Goal: Task Accomplishment & Management: Use online tool/utility

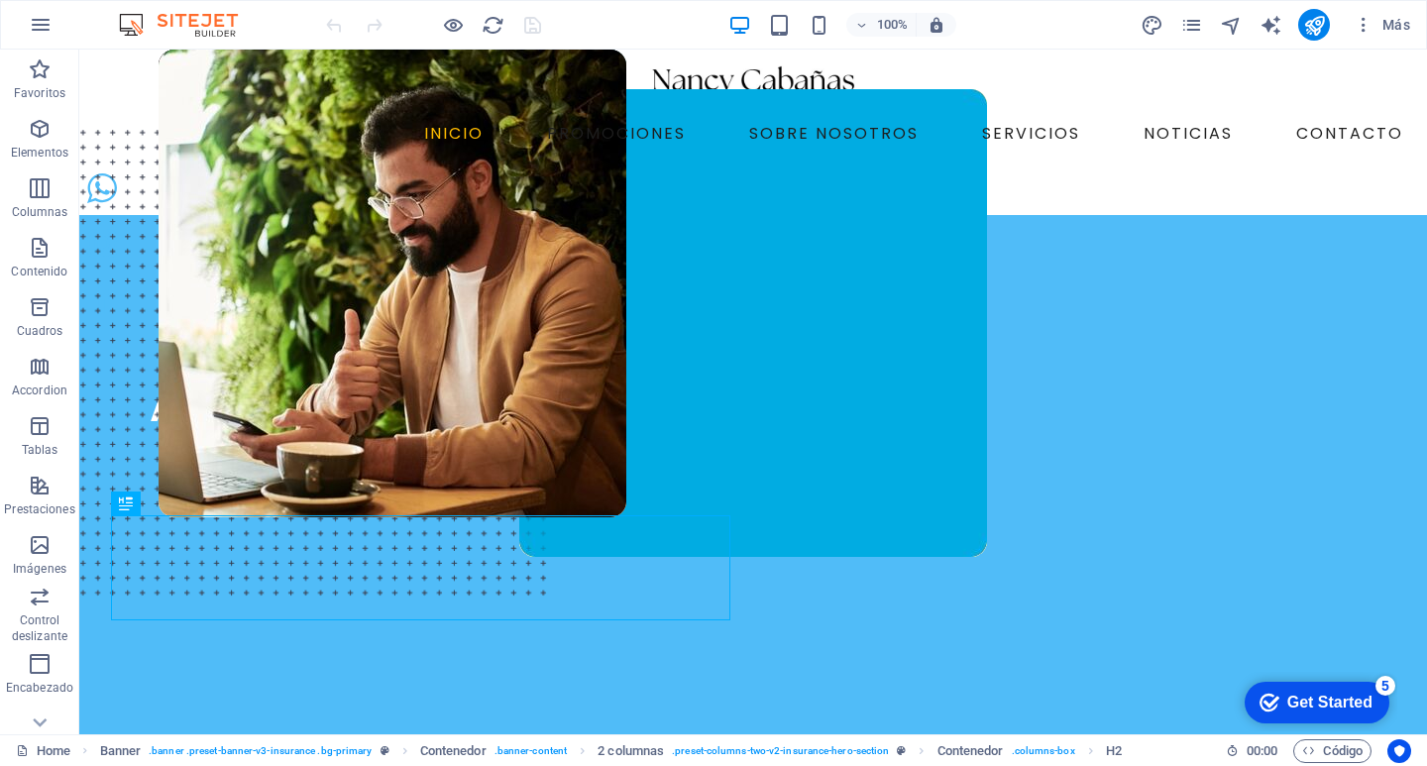
click at [1331, 317] on figure at bounding box center [753, 391] width 1268 height 605
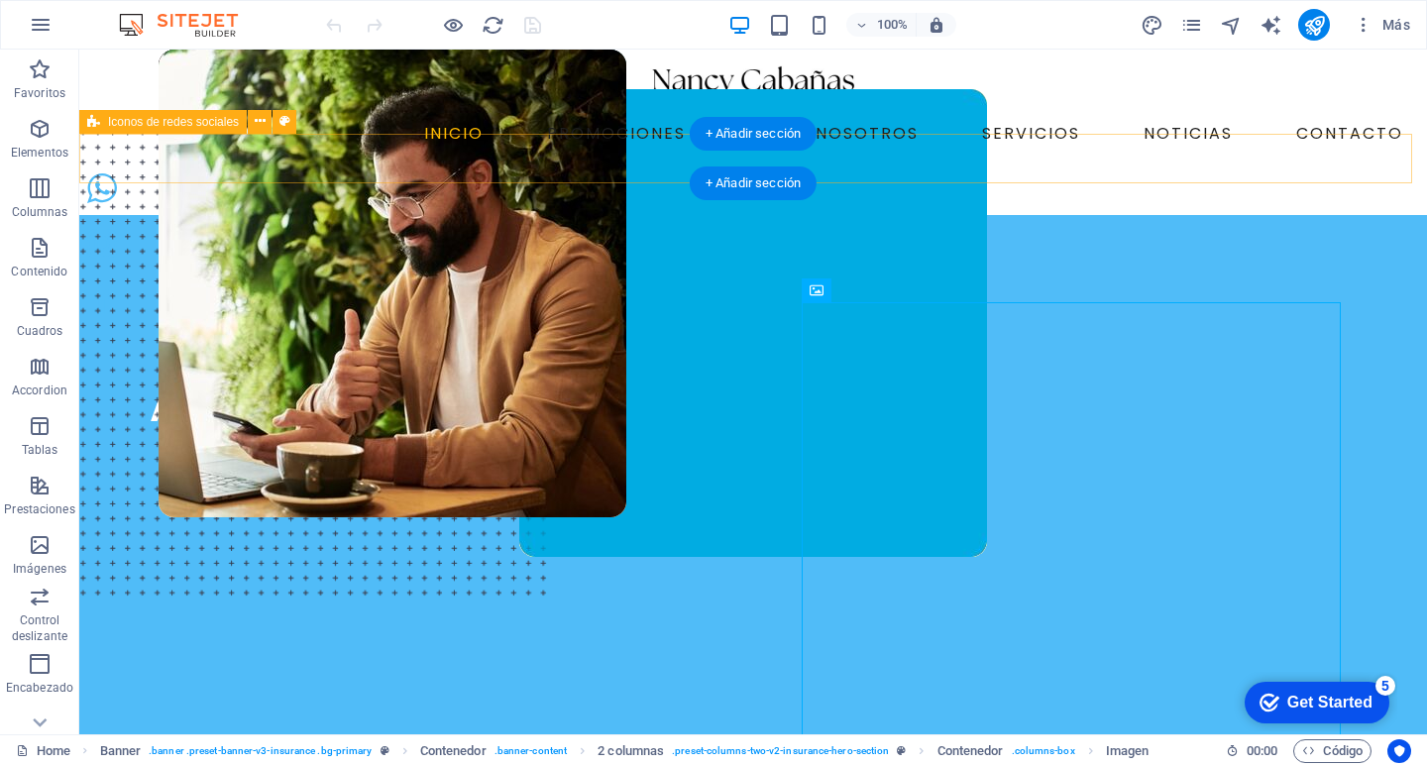
click at [988, 119] on div "INICIO PROMOCIONES SOBRE NOSOTROS SERVICIOS NOTICIAS CONTACTO" at bounding box center [752, 108] width 1347 height 116
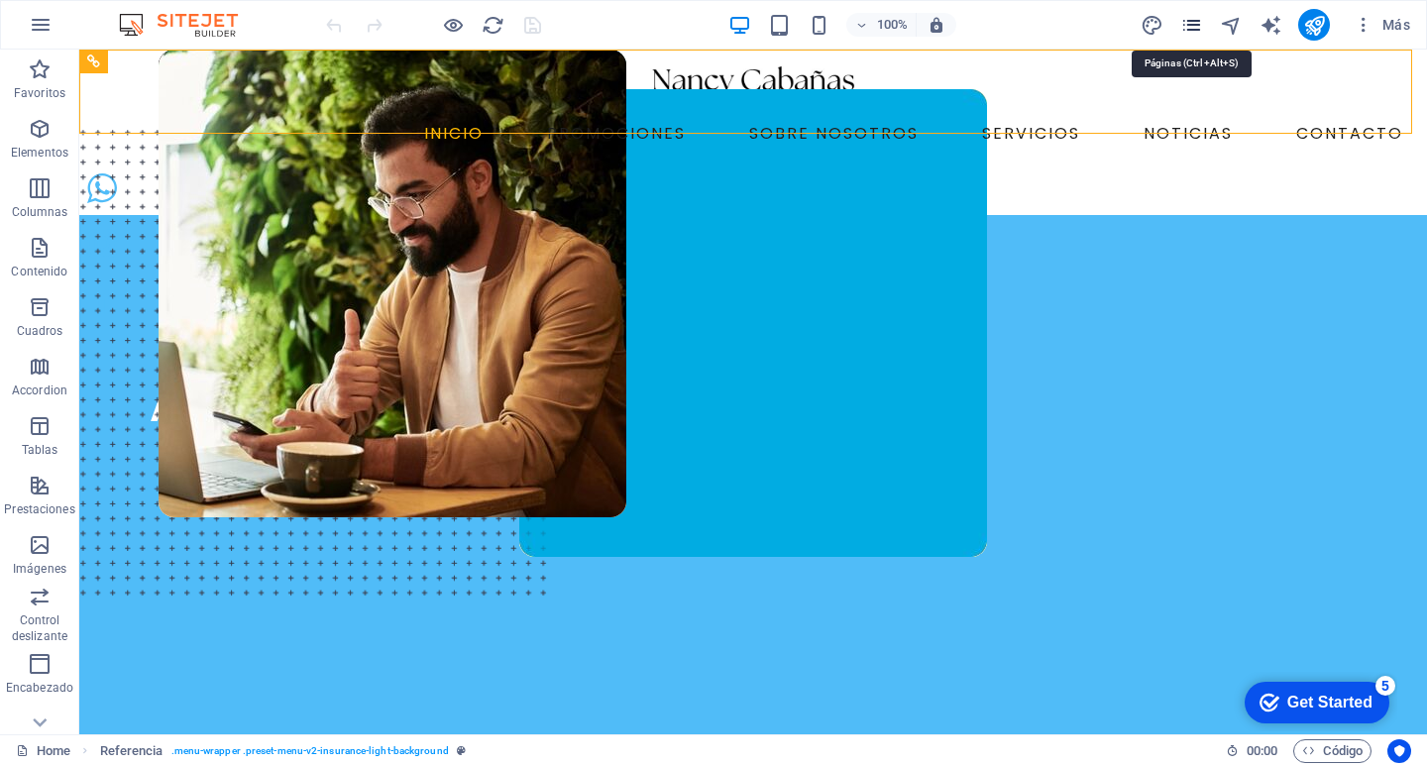
click at [1190, 20] on icon "pages" at bounding box center [1191, 25] width 23 height 23
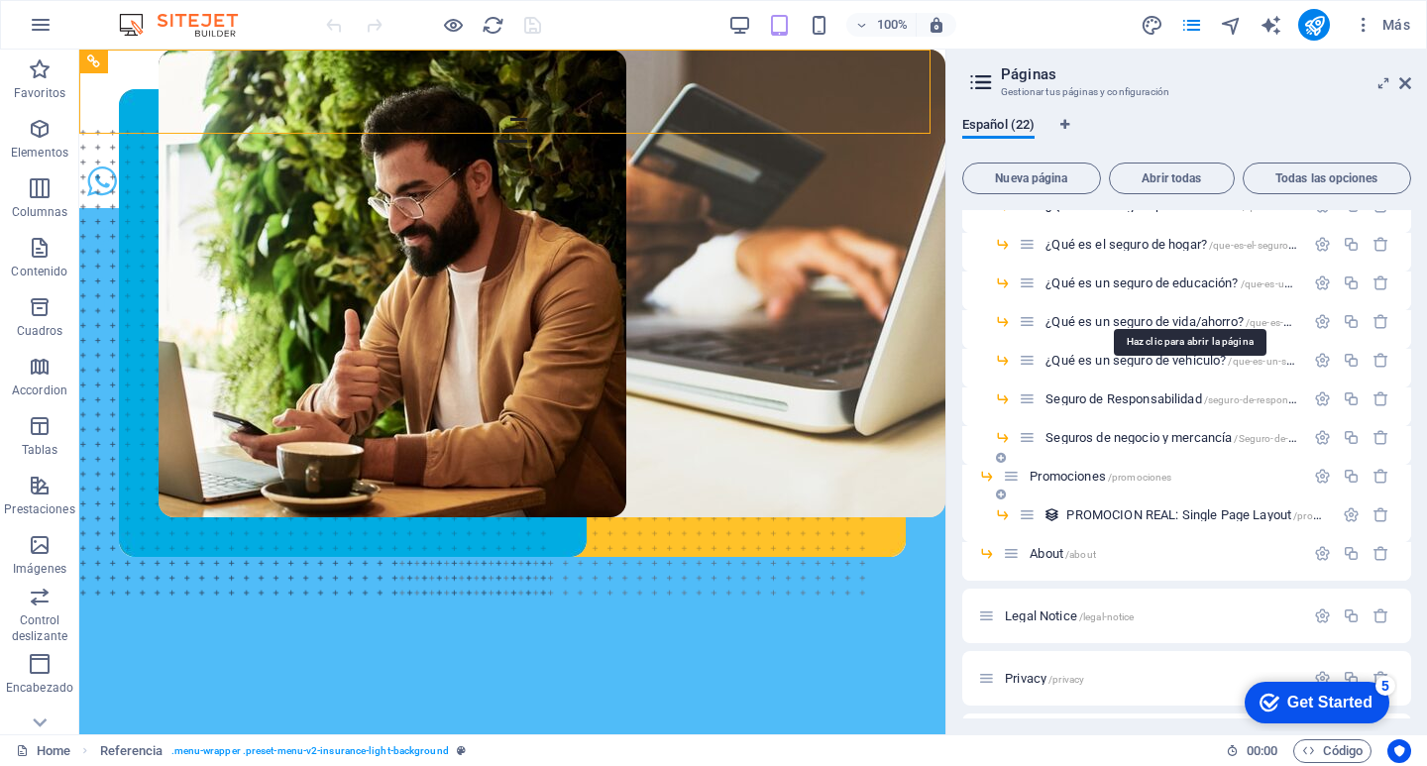
scroll to position [484, 0]
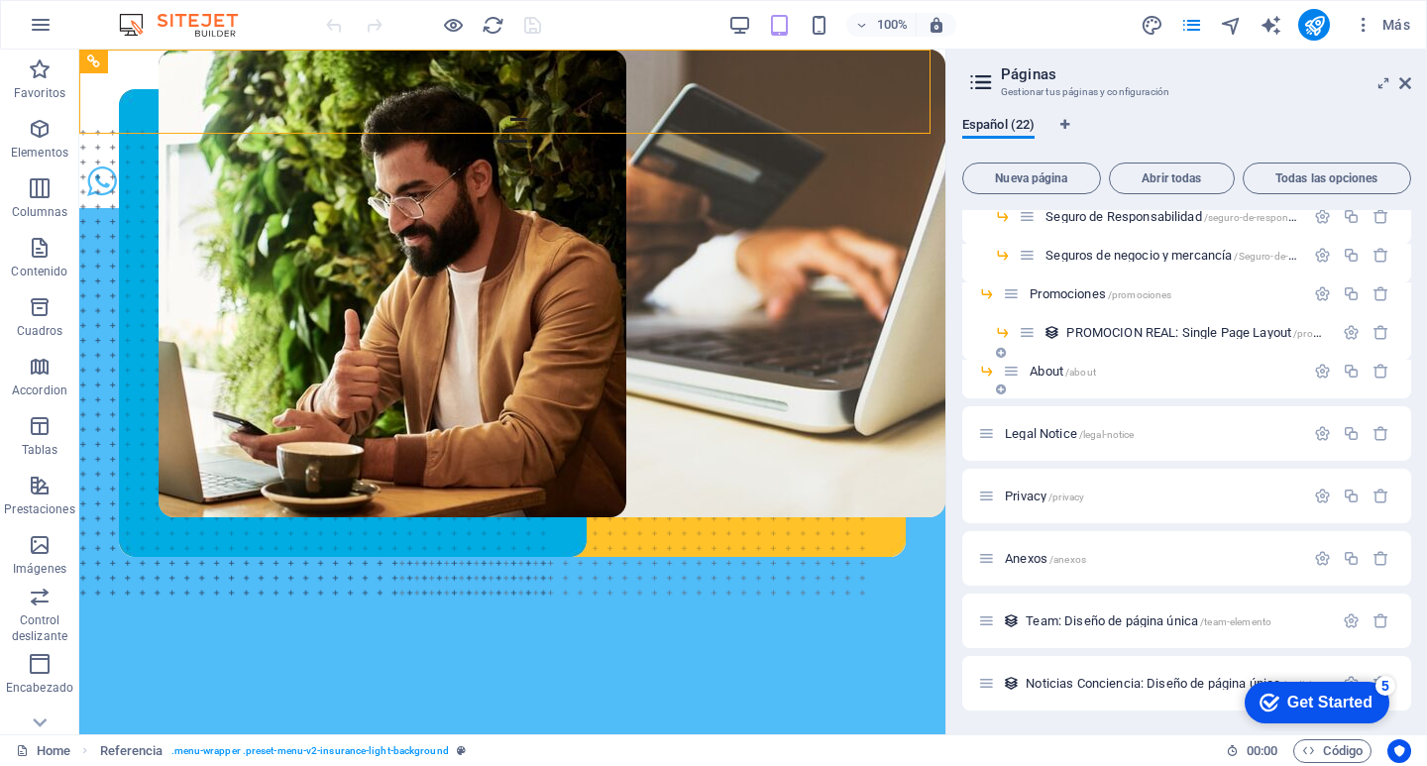
click at [1039, 390] on div "About /about" at bounding box center [1186, 379] width 449 height 39
click at [1051, 372] on span "About /about" at bounding box center [1062, 371] width 66 height 15
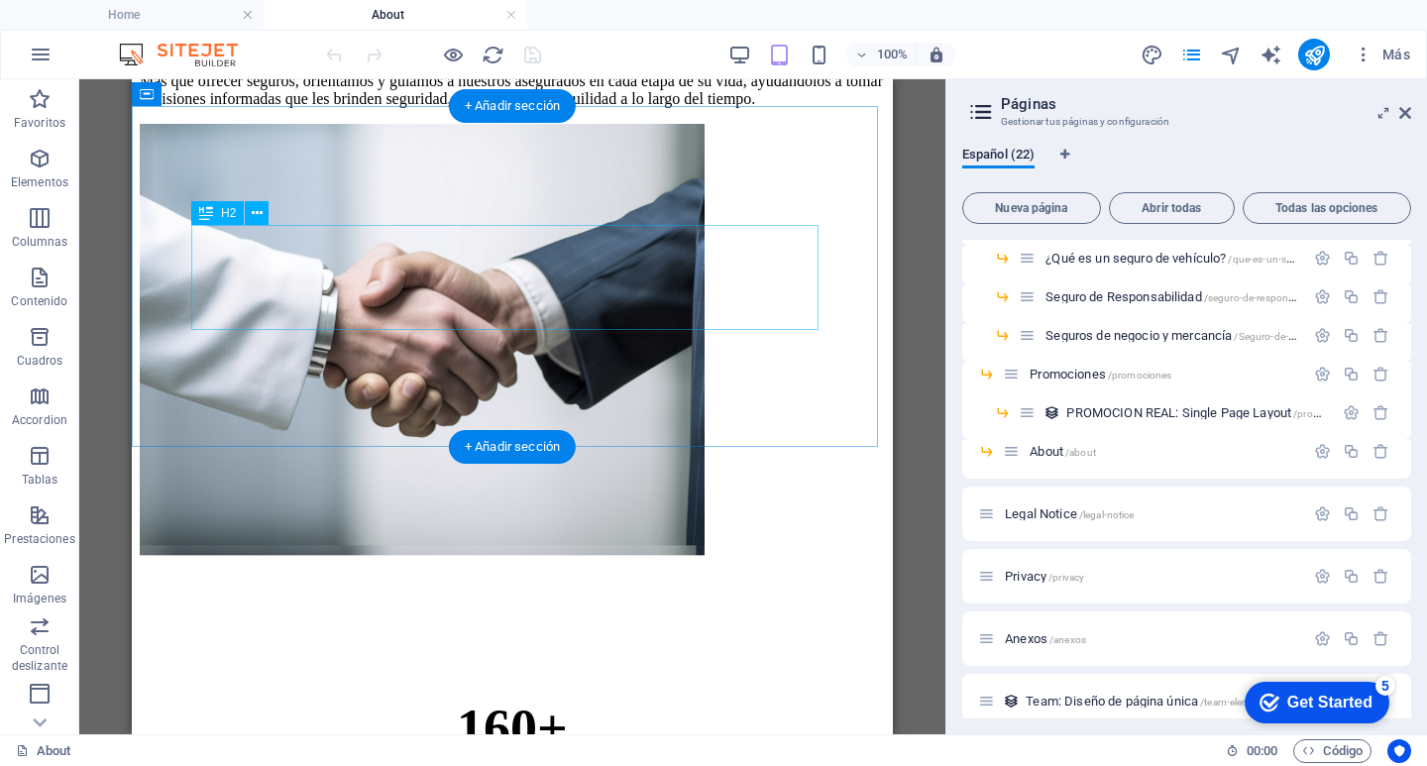
scroll to position [4886, 0]
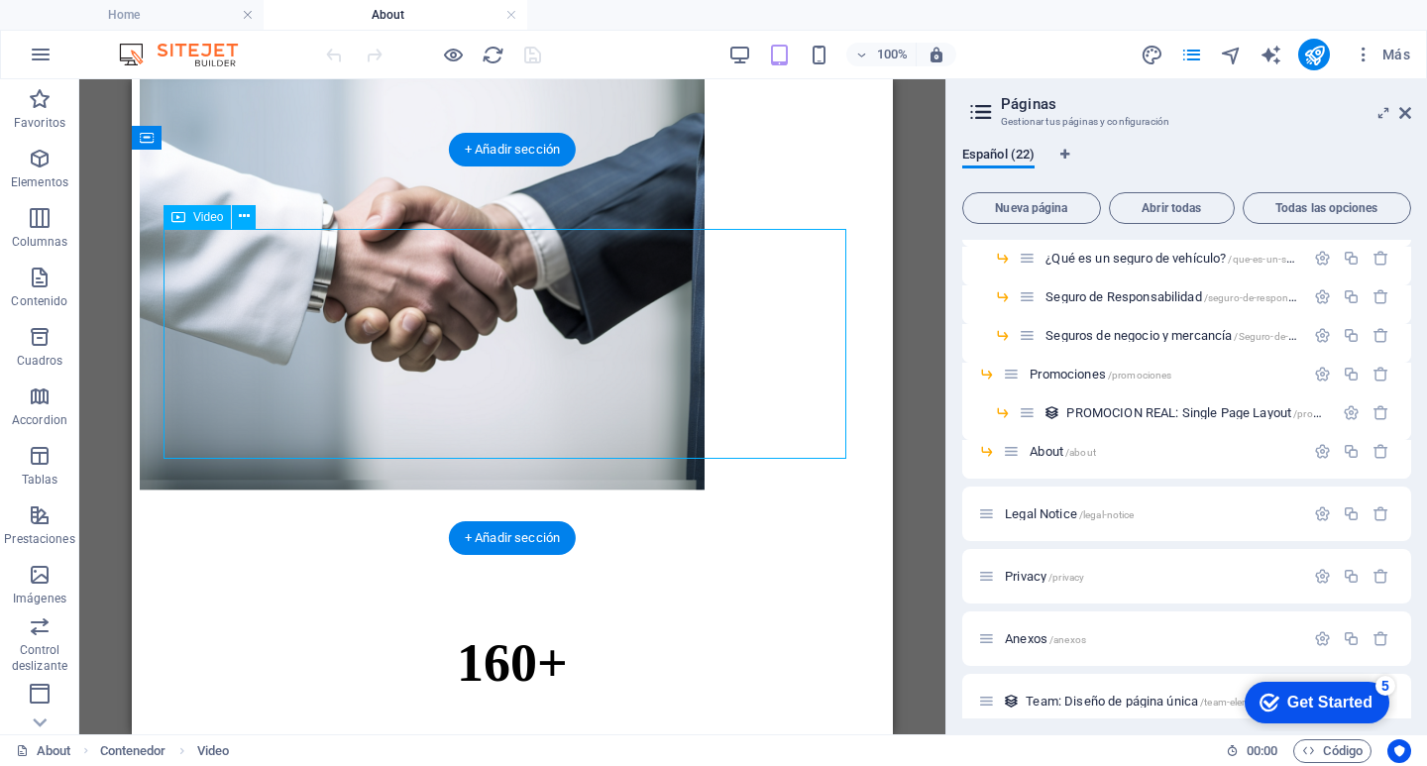
select select "%"
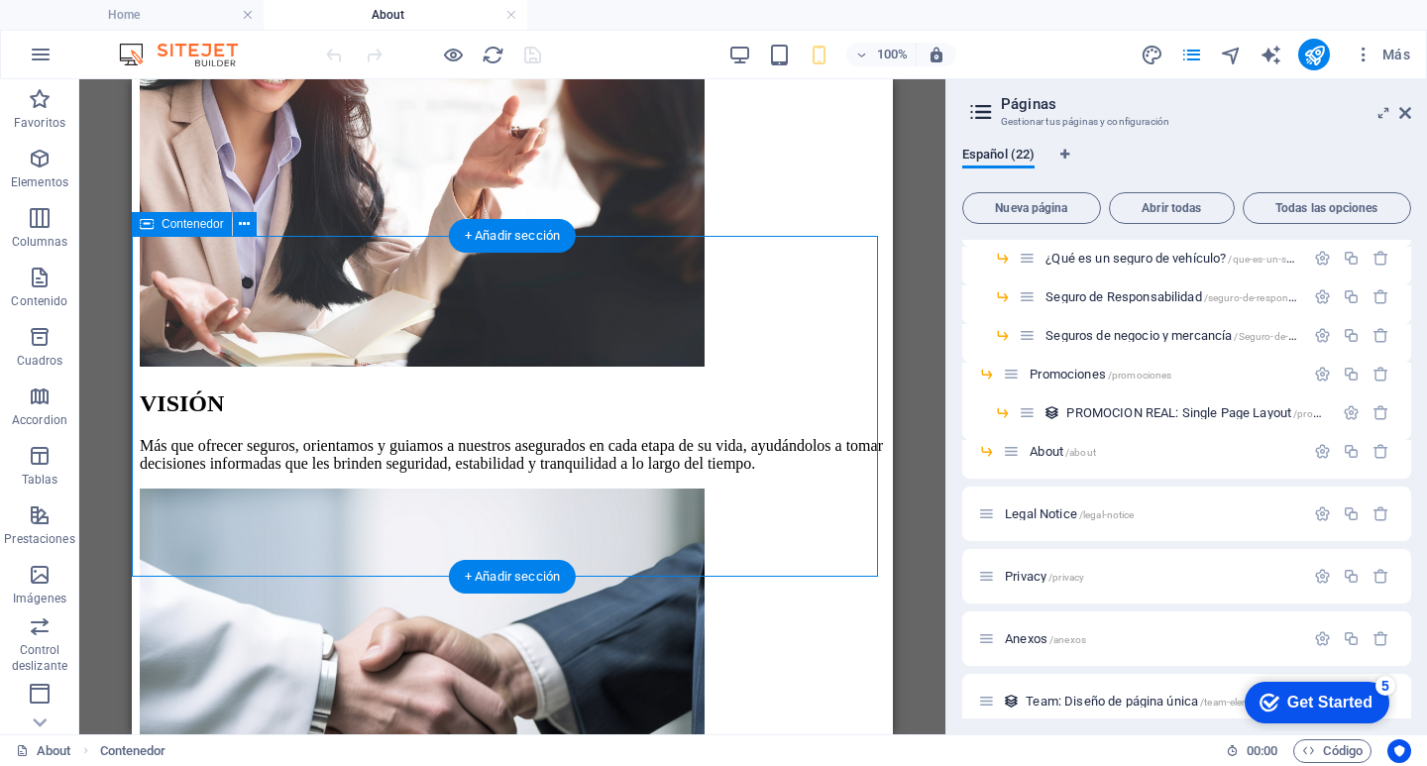
scroll to position [4458, 0]
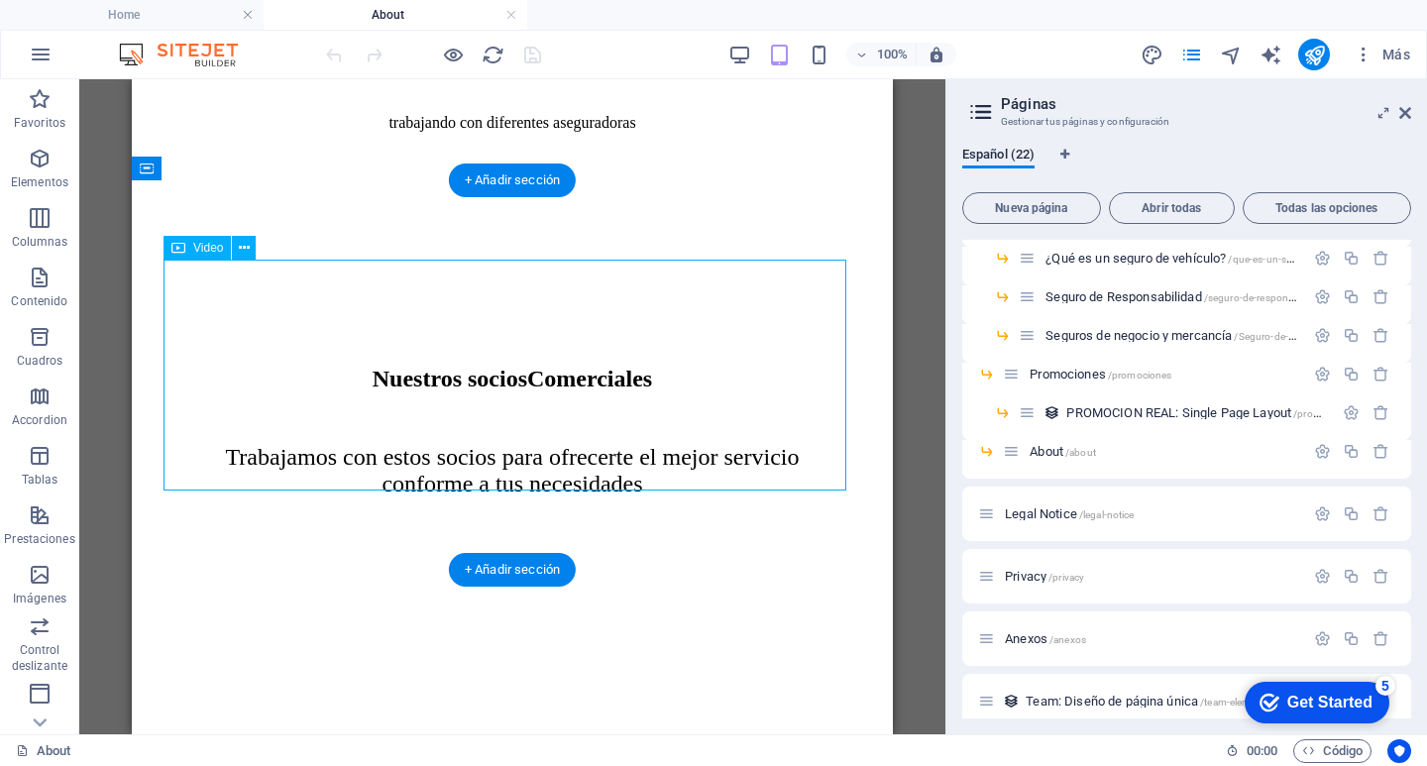
select select "%"
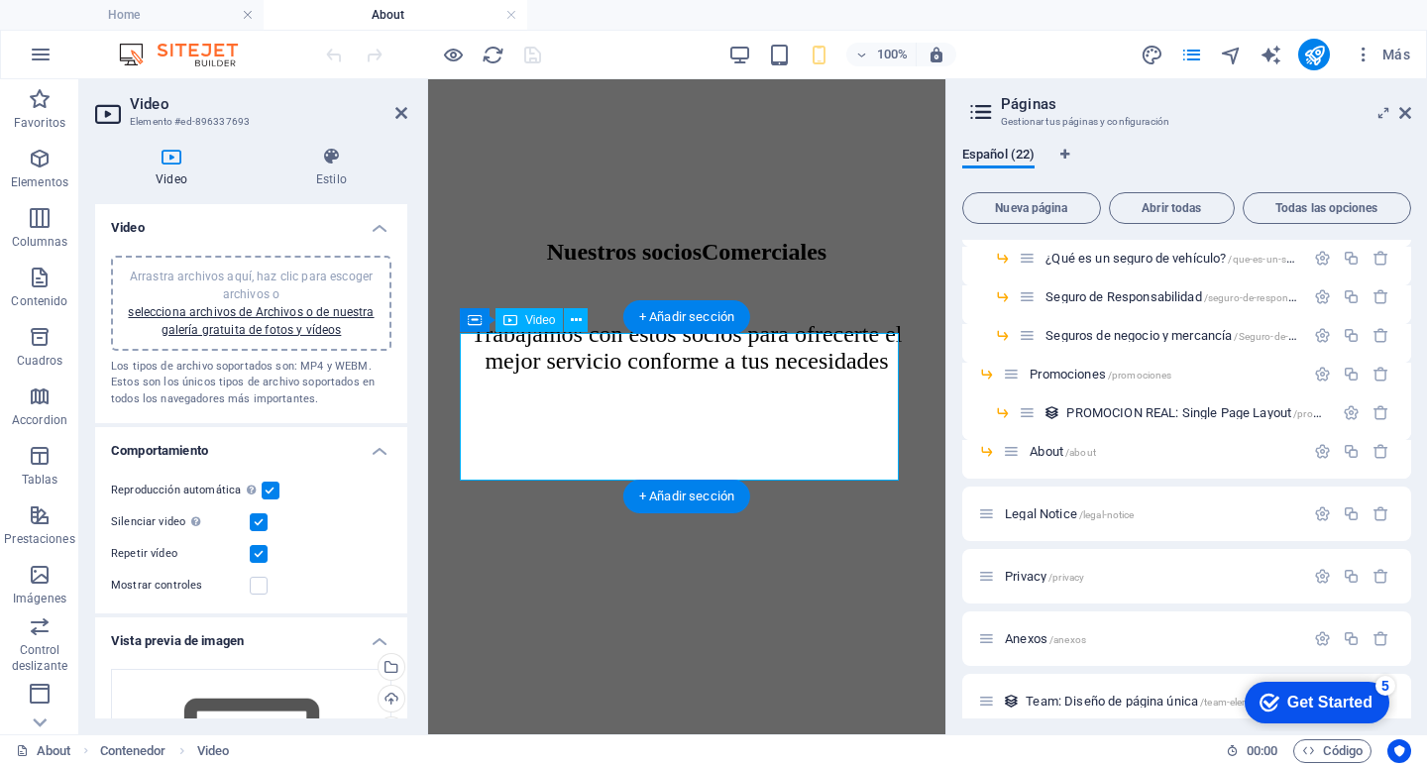
scroll to position [5983, 0]
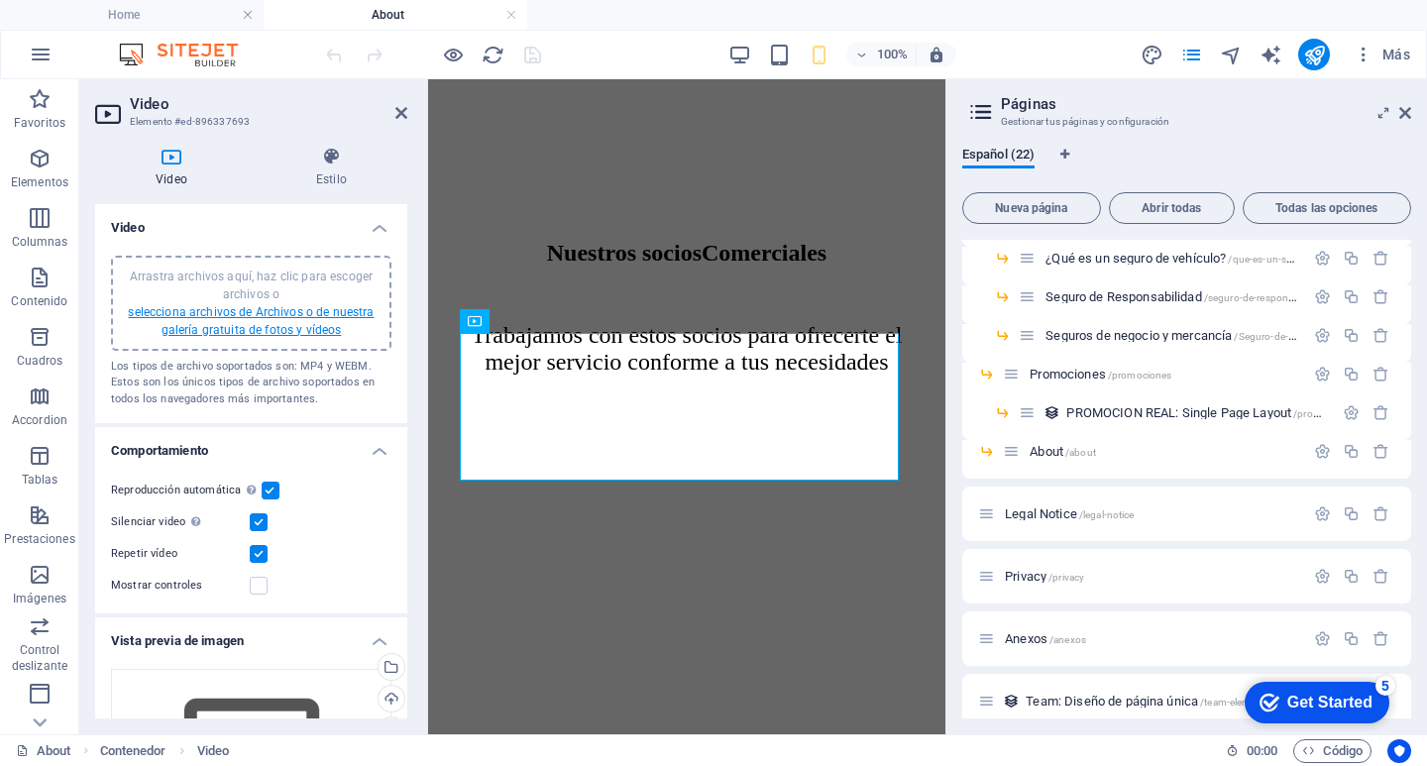
click at [240, 322] on link "selecciona archivos de Archivos o de nuestra galería gratuita de fotos y vídeos" at bounding box center [251, 321] width 246 height 32
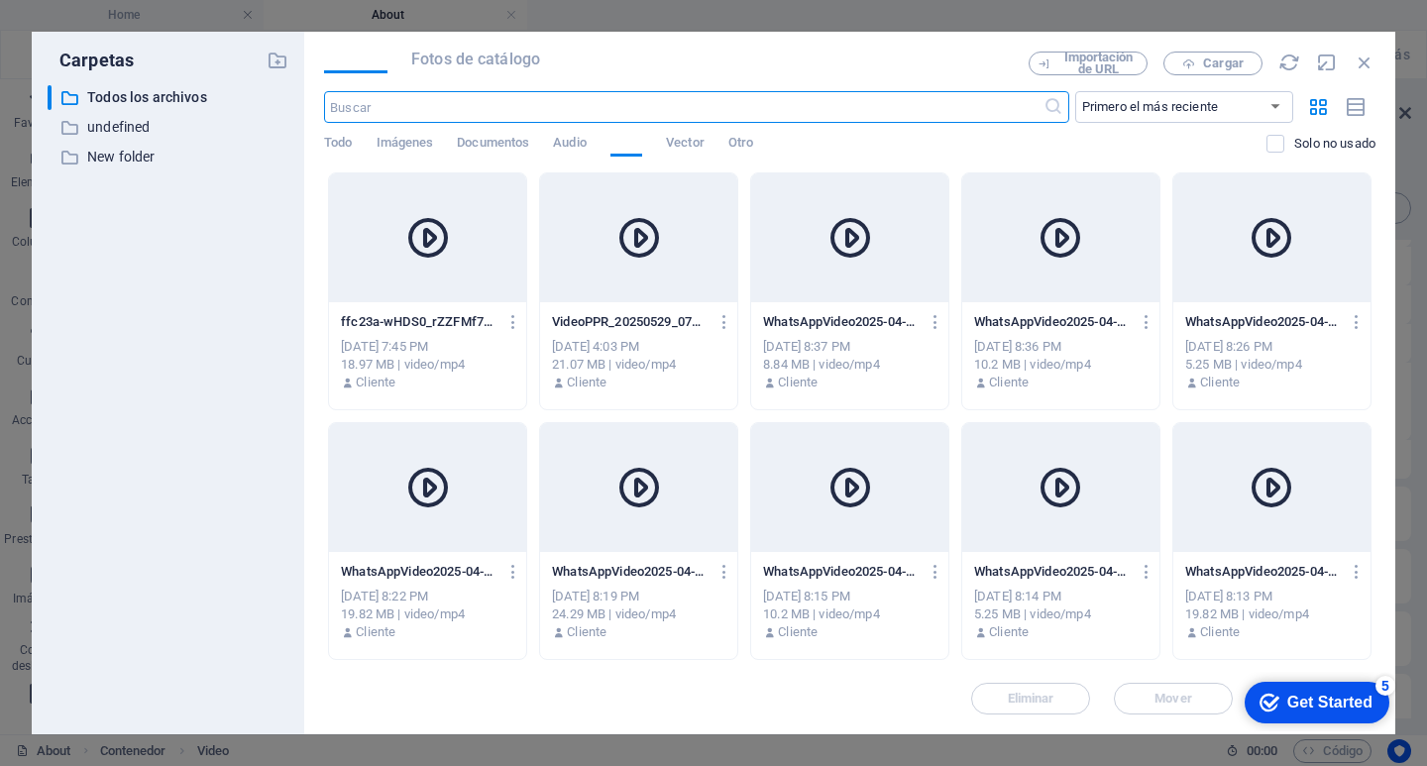
scroll to position [8255, 0]
click at [1194, 61] on icon "button" at bounding box center [1188, 63] width 13 height 13
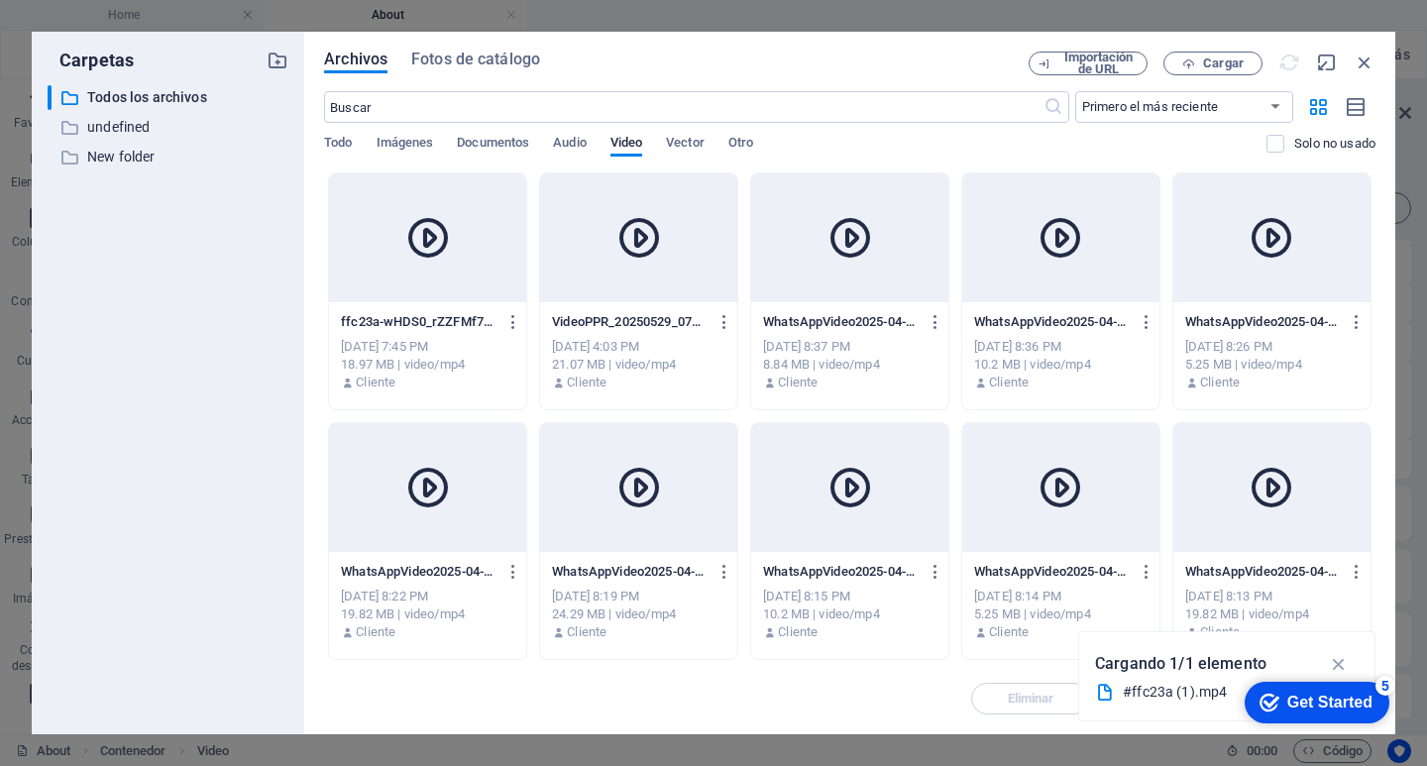
click at [543, 299] on div at bounding box center [638, 237] width 197 height 129
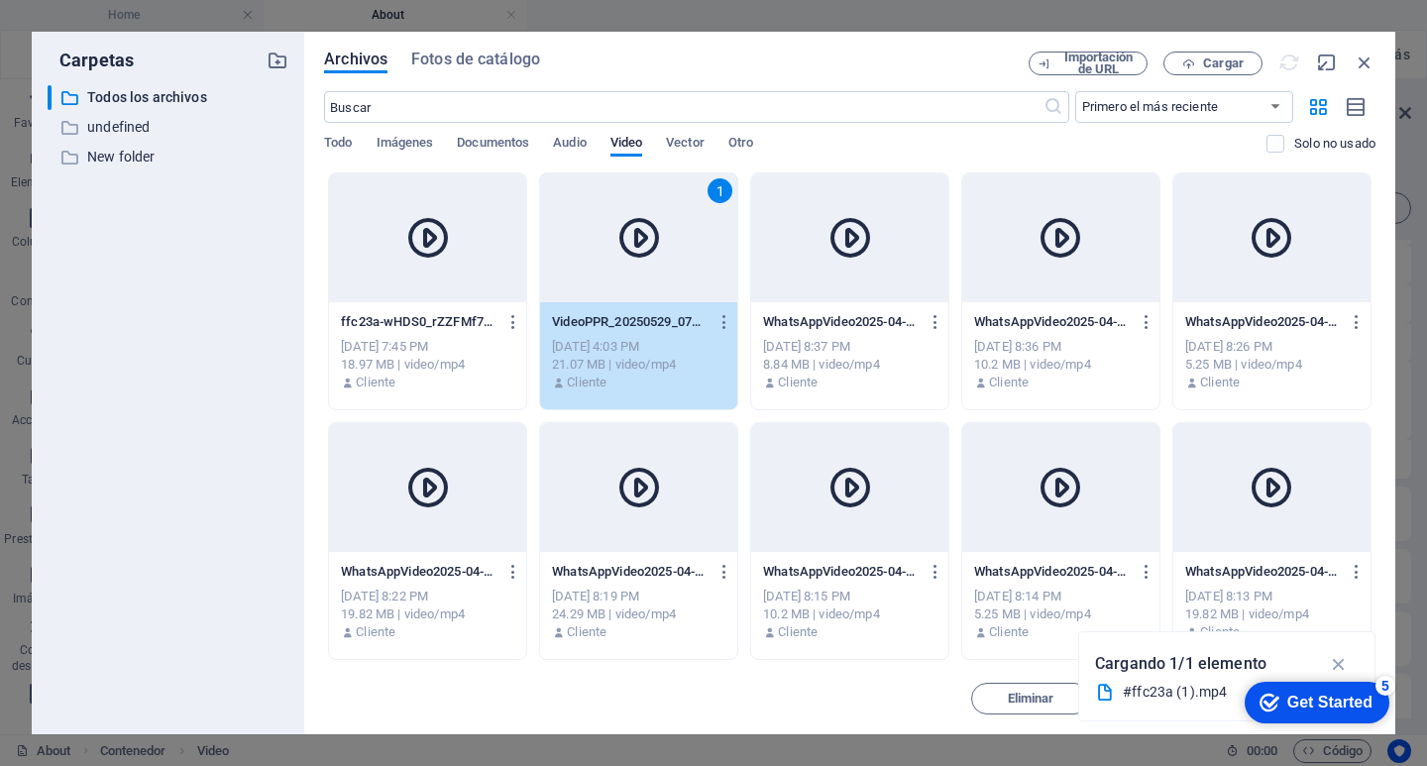
click at [712, 192] on div "1" at bounding box center [719, 190] width 25 height 25
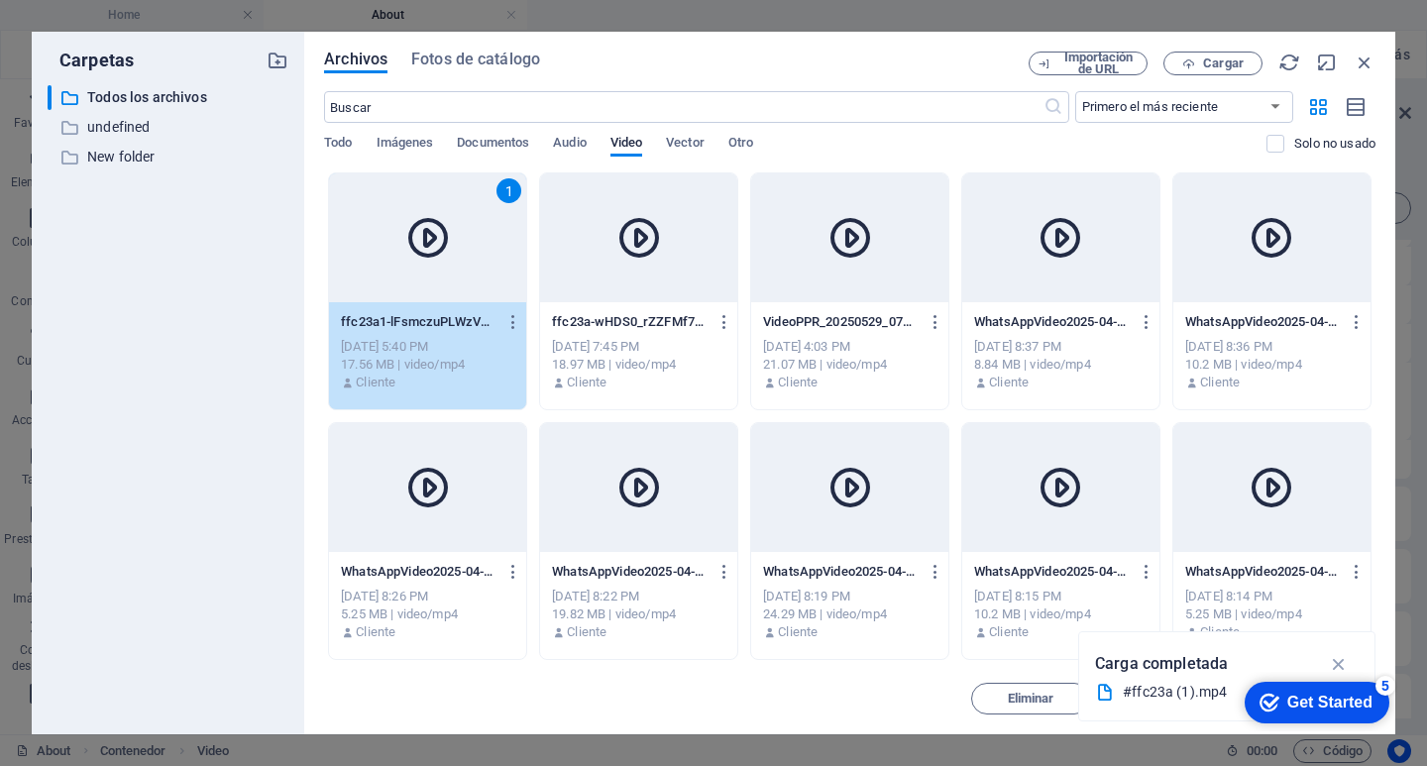
click at [403, 294] on div "1" at bounding box center [427, 237] width 197 height 129
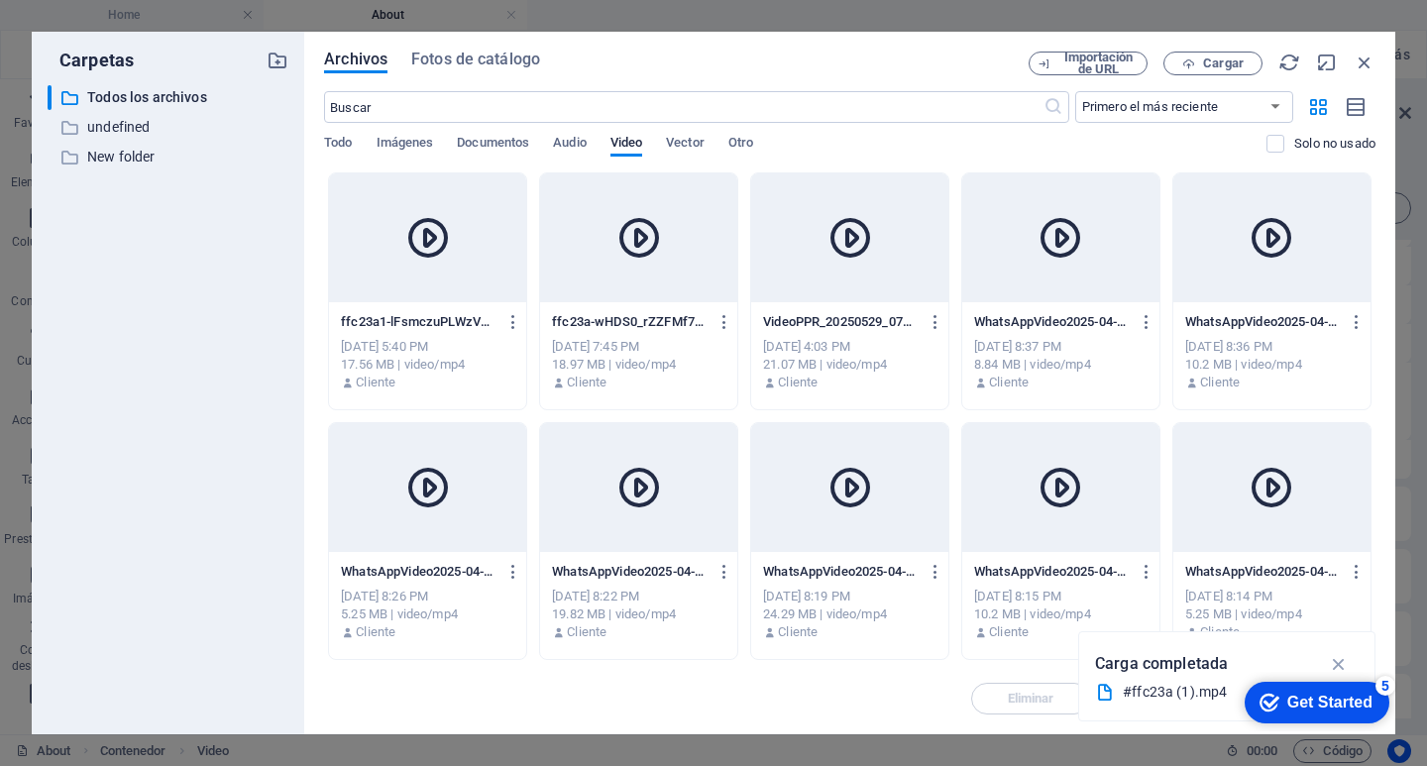
click at [403, 294] on div at bounding box center [427, 237] width 197 height 129
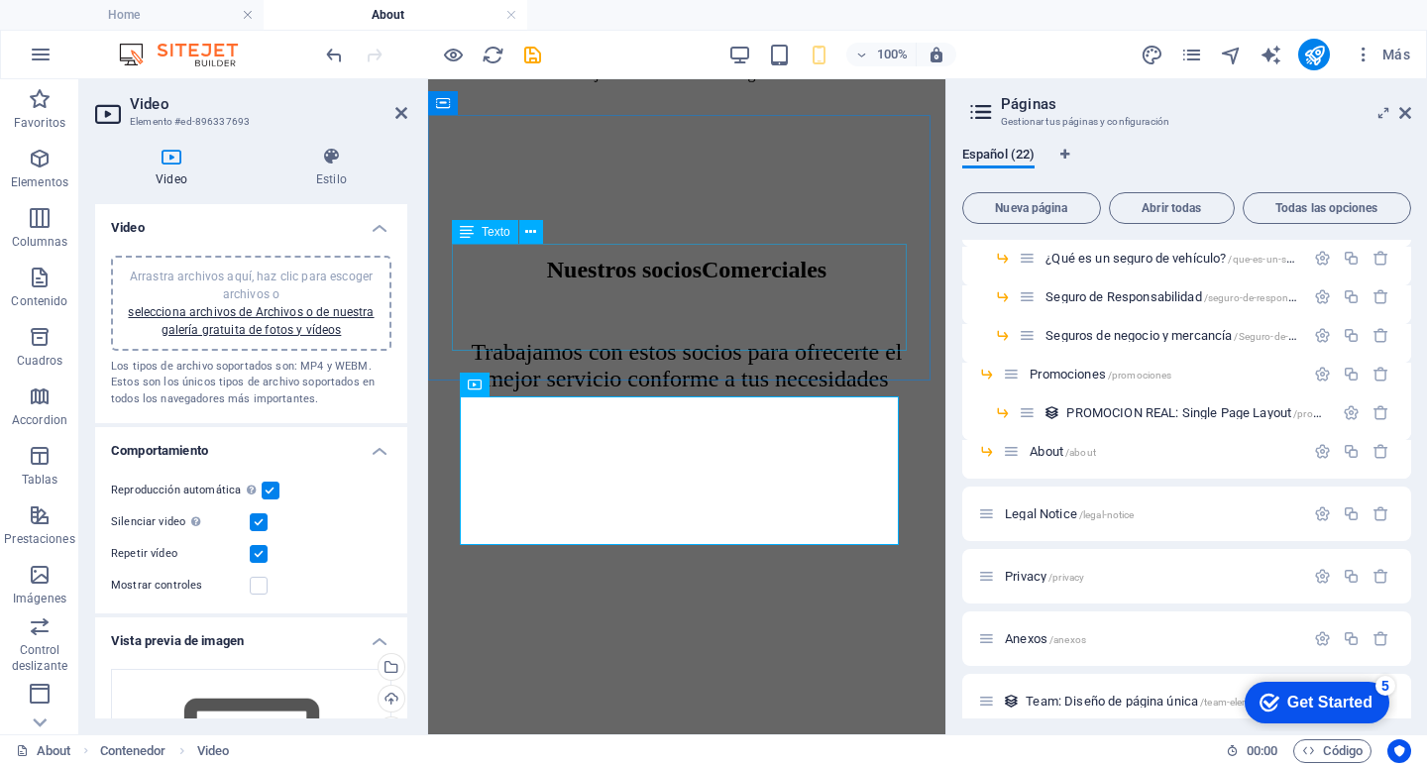
scroll to position [5987, 0]
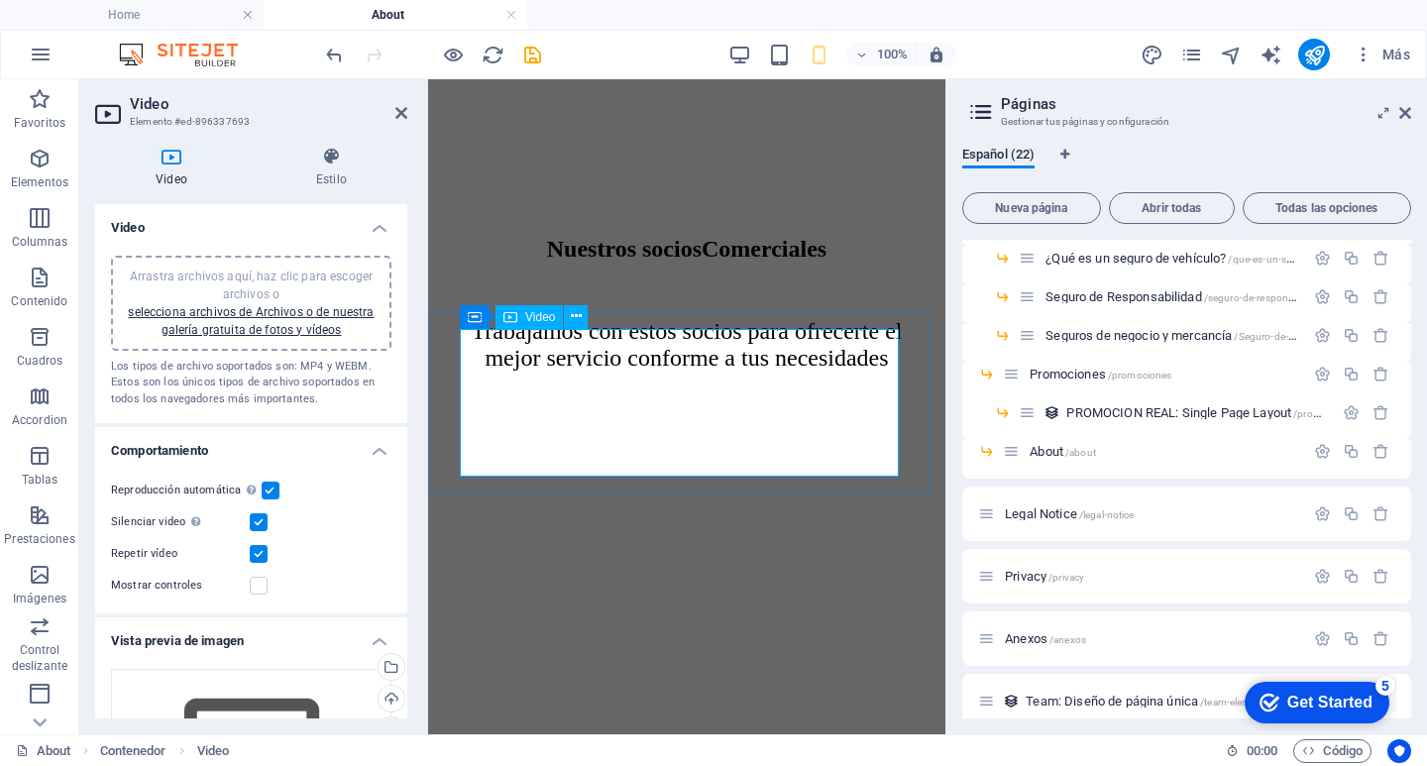
click at [714, 417] on figure at bounding box center [686, 494] width 501 height 155
click at [274, 491] on label at bounding box center [271, 491] width 18 height 18
click at [0, 0] on input "Reproducción automática La reproducción automática solo está disponible si sile…" at bounding box center [0, 0] width 0 height 0
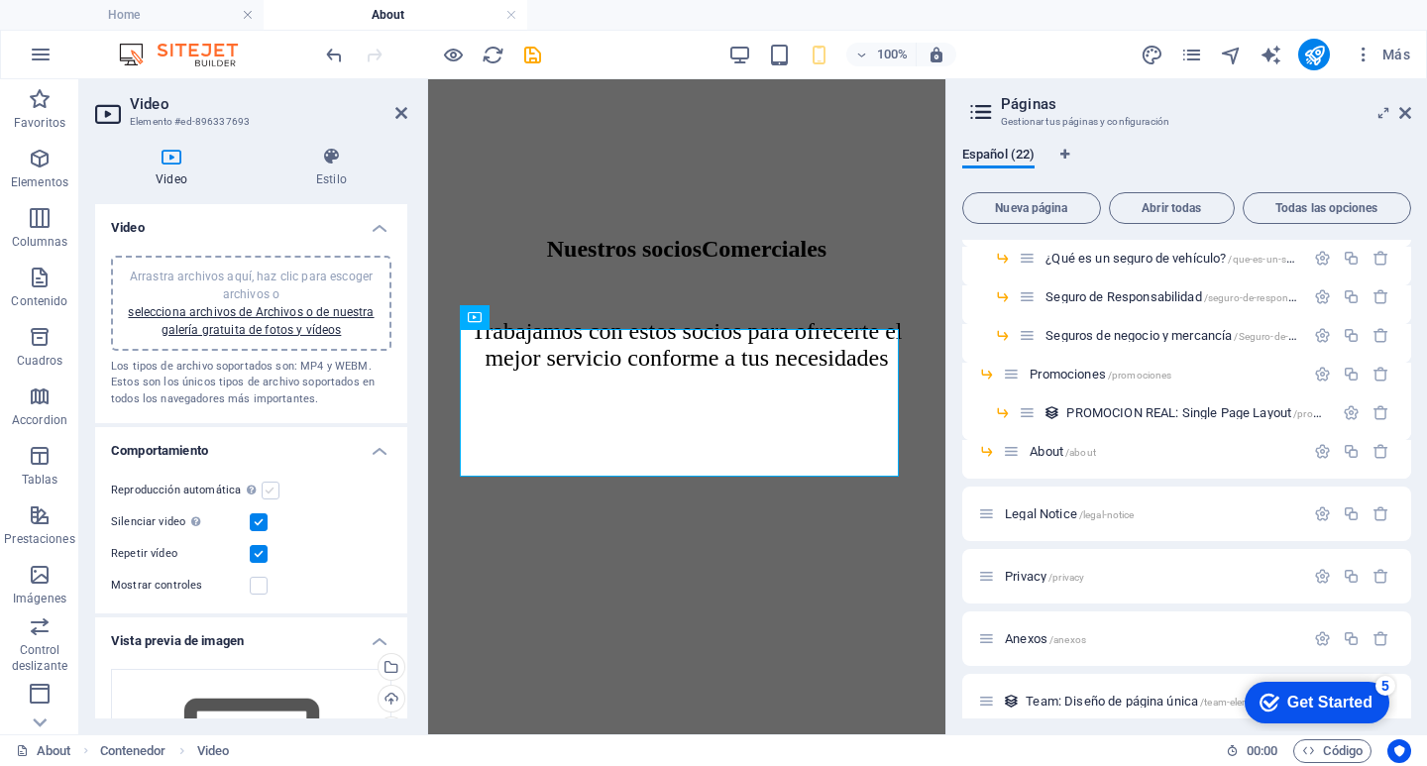
click at [268, 494] on label at bounding box center [271, 491] width 18 height 18
click at [0, 0] on input "Reproducción automática La reproducción automática solo está disponible si sile…" at bounding box center [0, 0] width 0 height 0
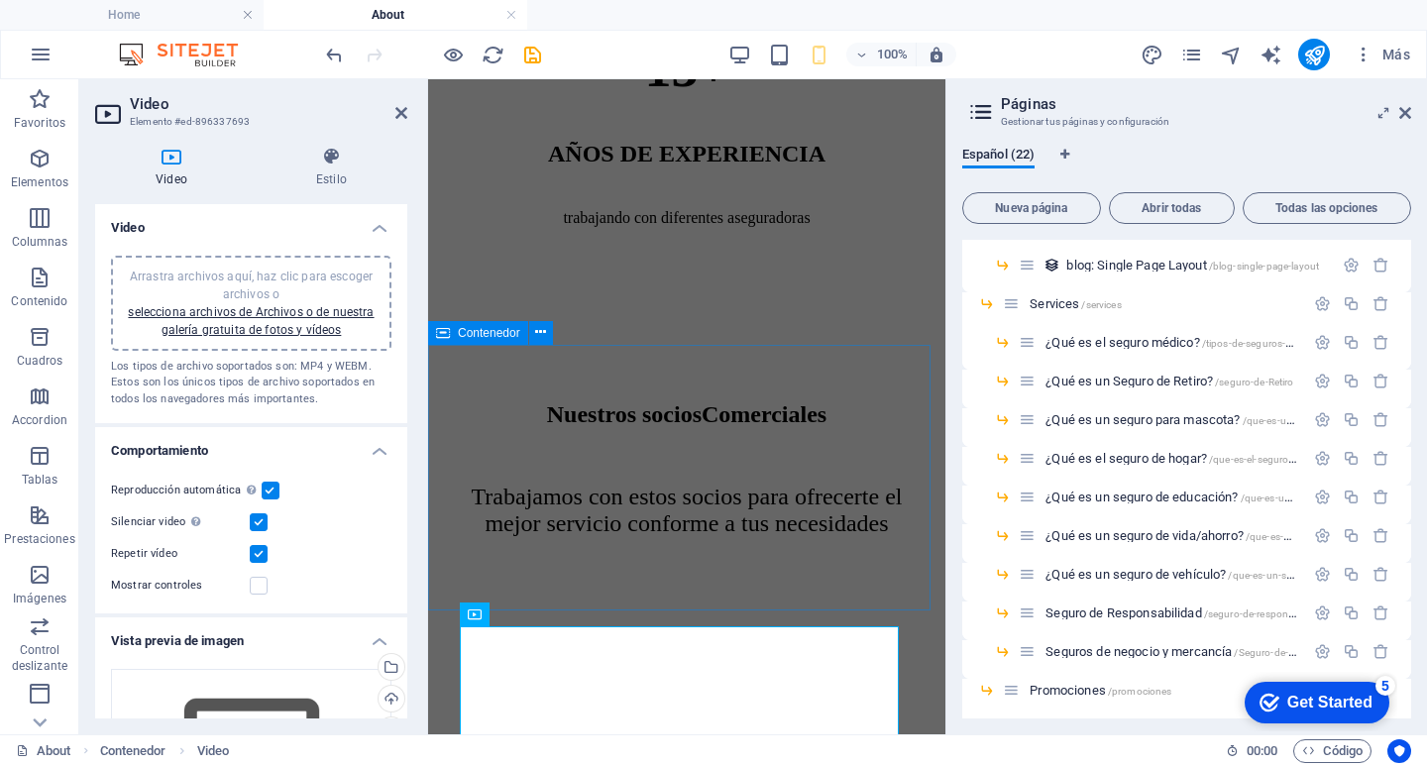
scroll to position [5690, 0]
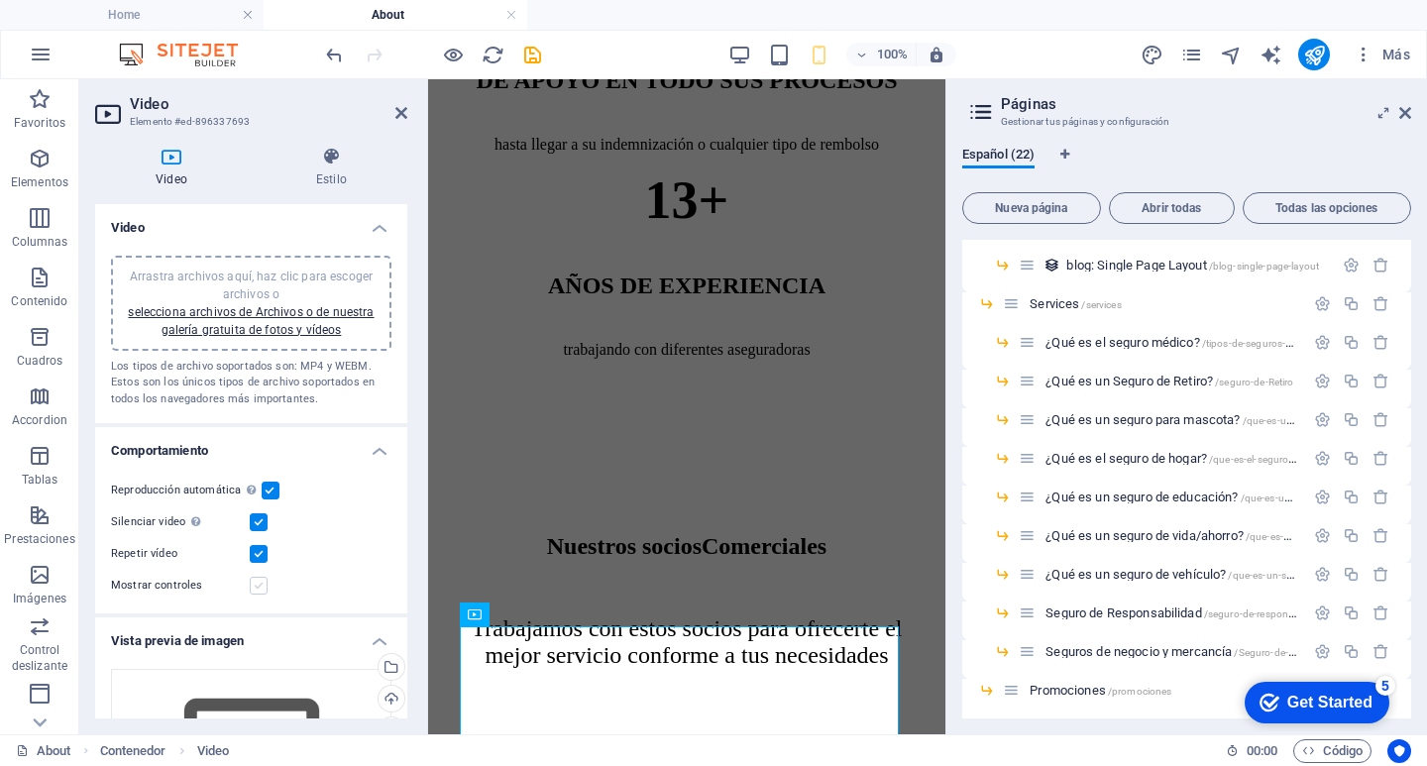
click at [256, 592] on label at bounding box center [259, 586] width 18 height 18
click at [0, 0] on input "Mostrar controles" at bounding box center [0, 0] width 0 height 0
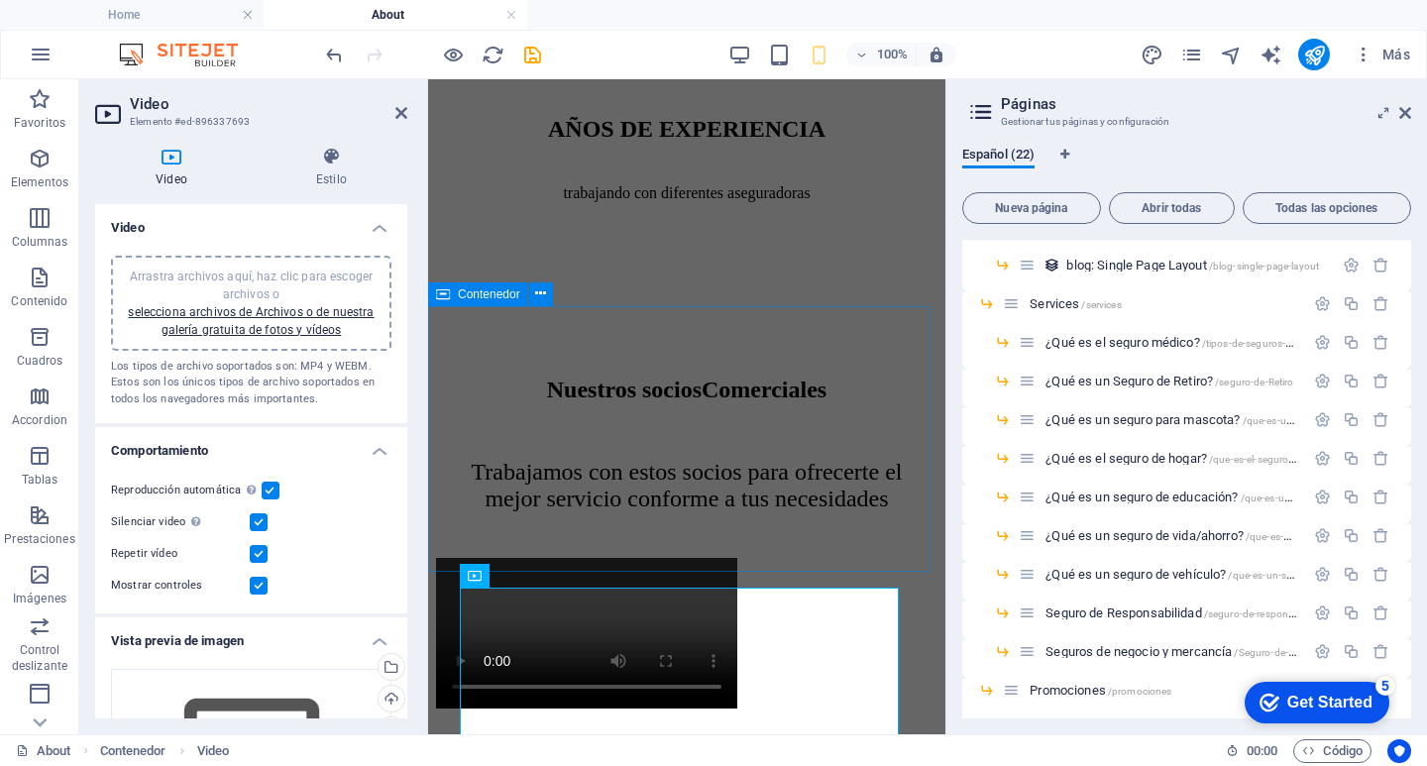
scroll to position [5888, 0]
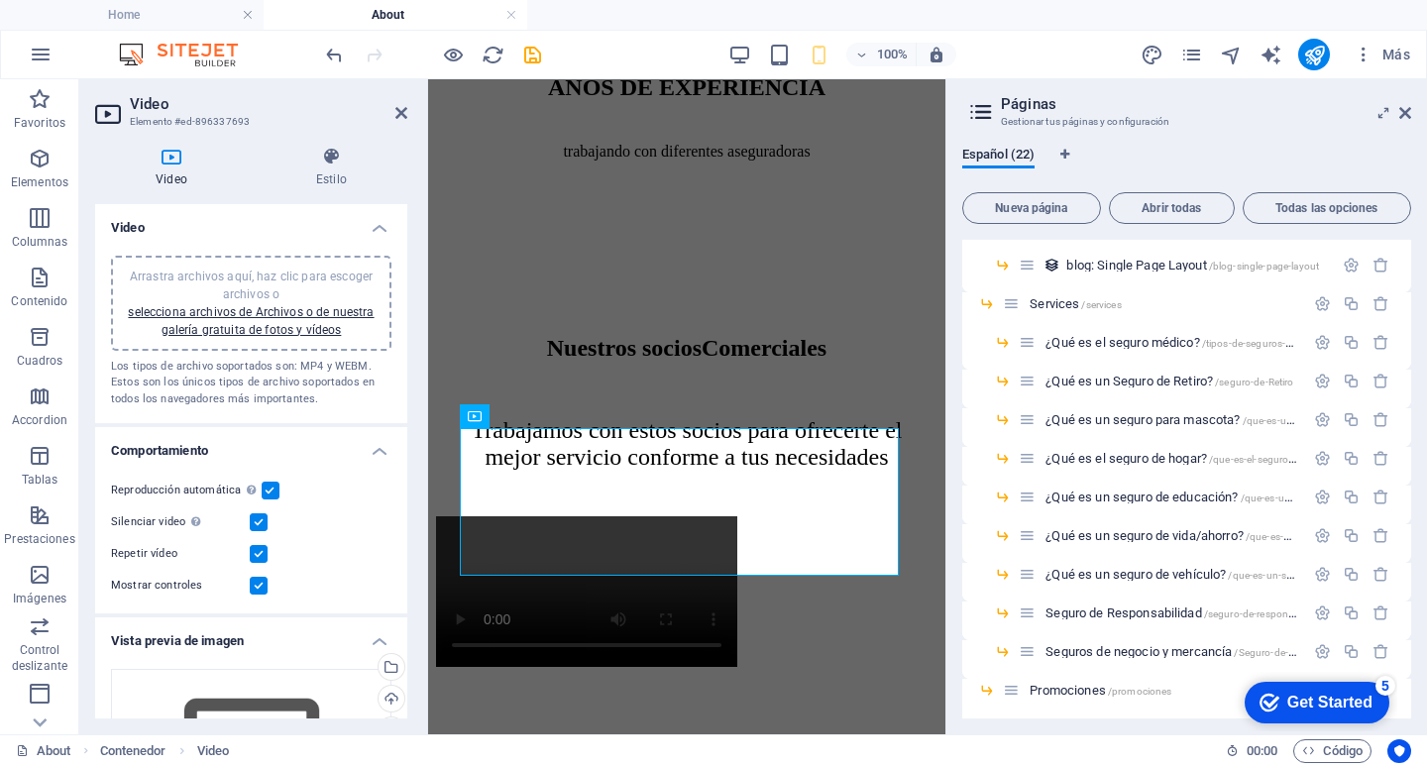
click at [250, 585] on label at bounding box center [259, 586] width 18 height 18
click at [0, 0] on input "Mostrar controles" at bounding box center [0, 0] width 0 height 0
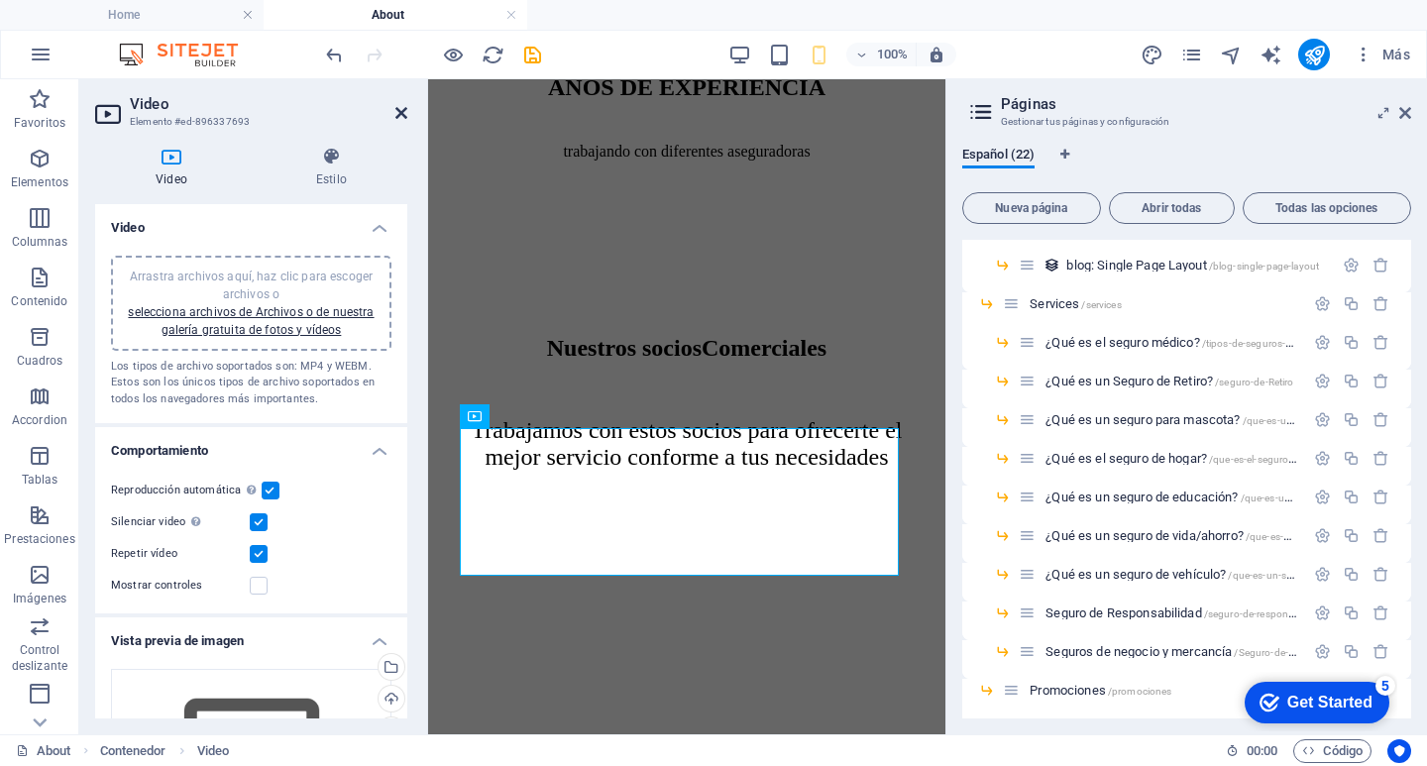
click at [399, 120] on icon at bounding box center [401, 113] width 12 height 16
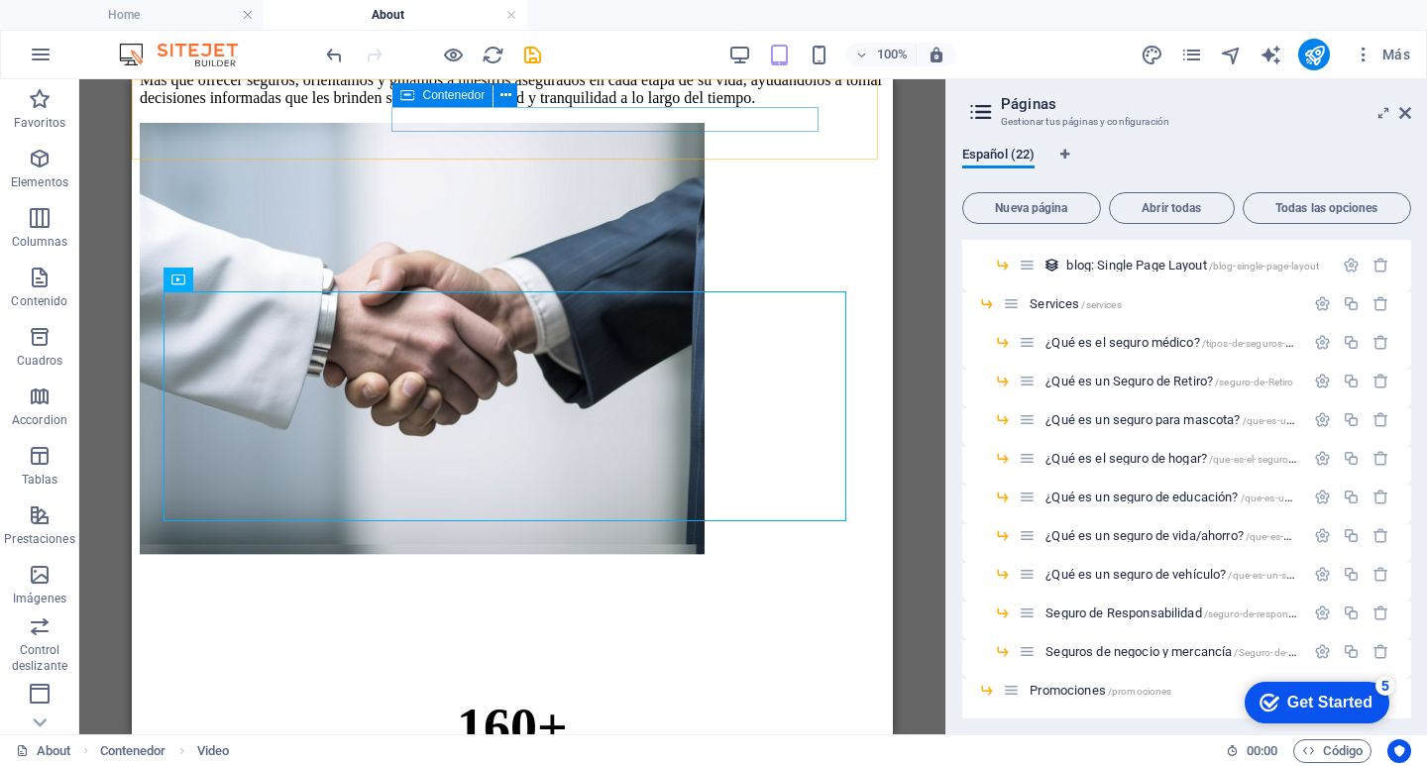
scroll to position [4822, 0]
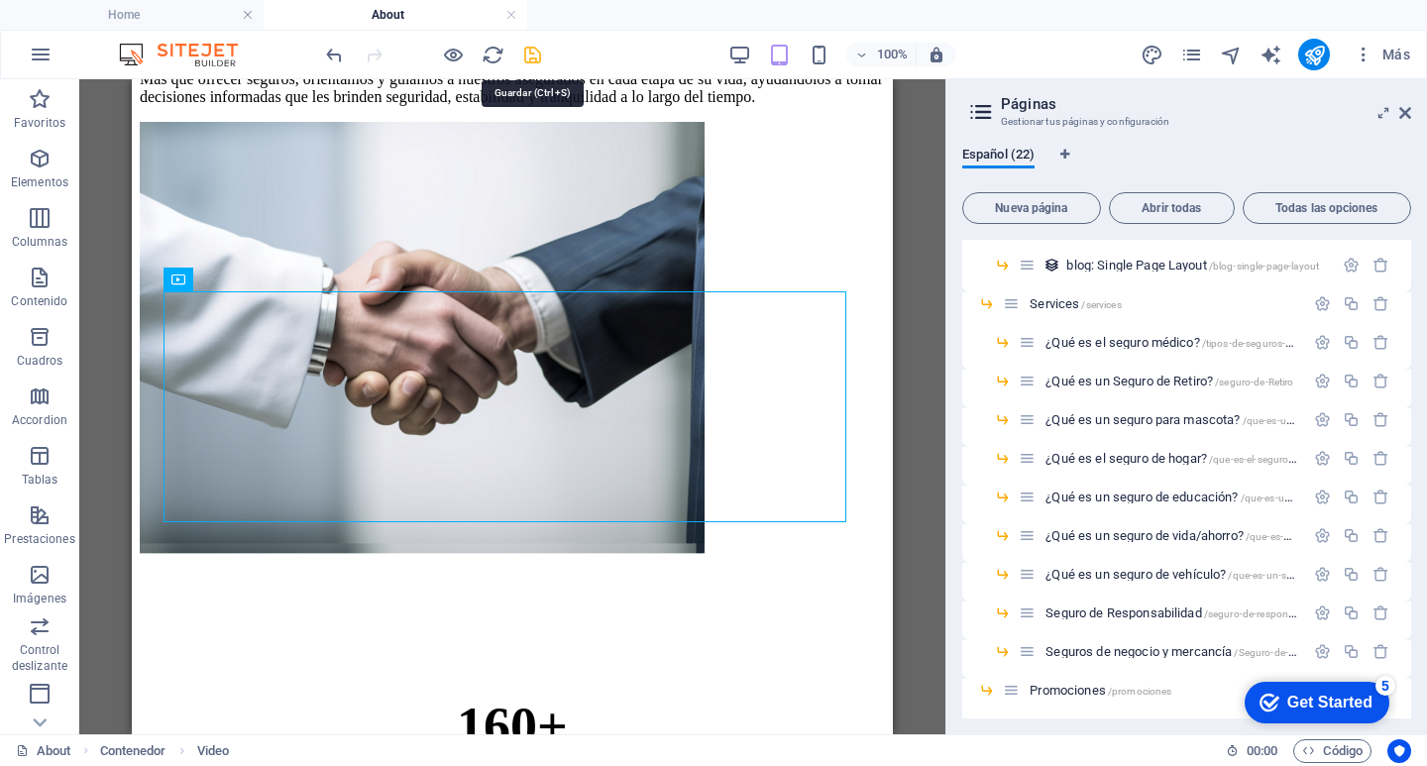
click at [525, 48] on icon "save" at bounding box center [532, 55] width 23 height 23
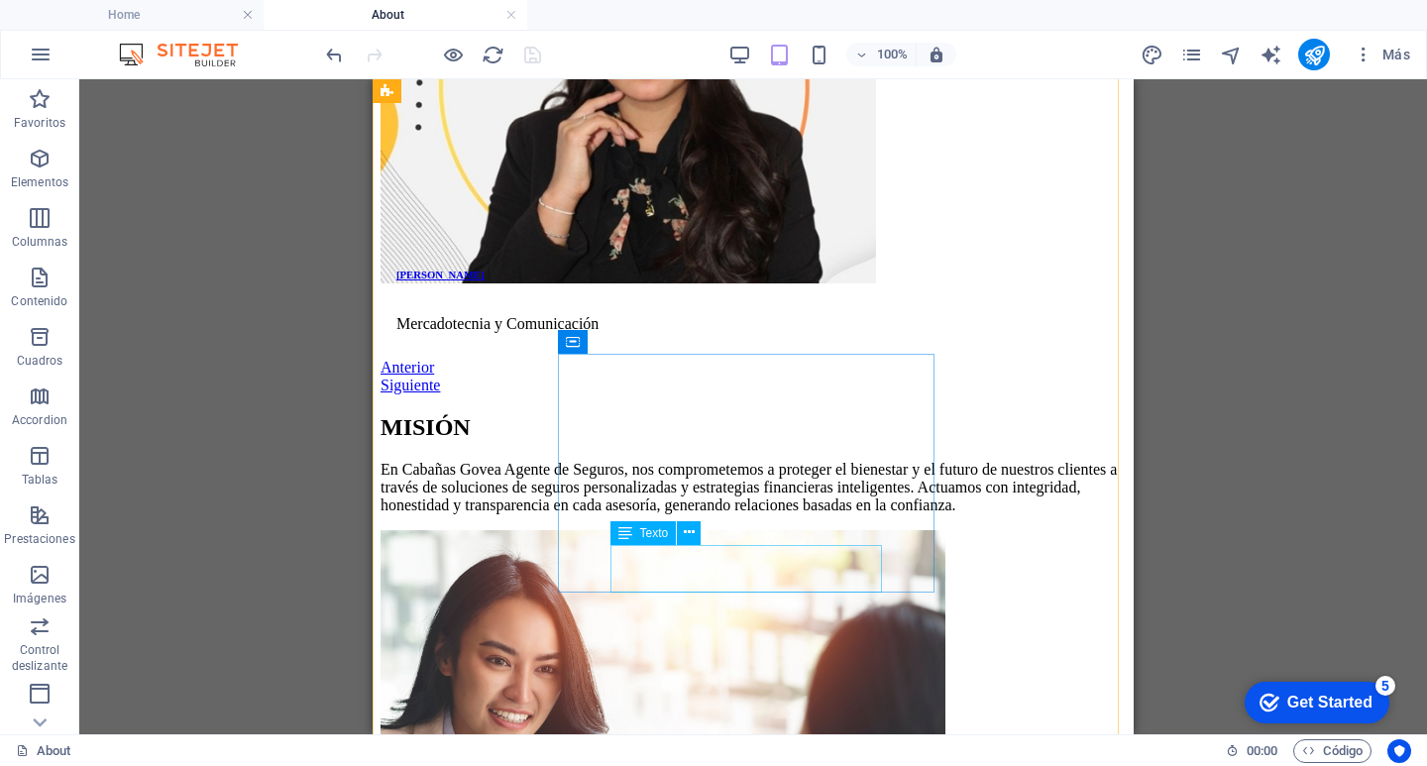
scroll to position [3831, 0]
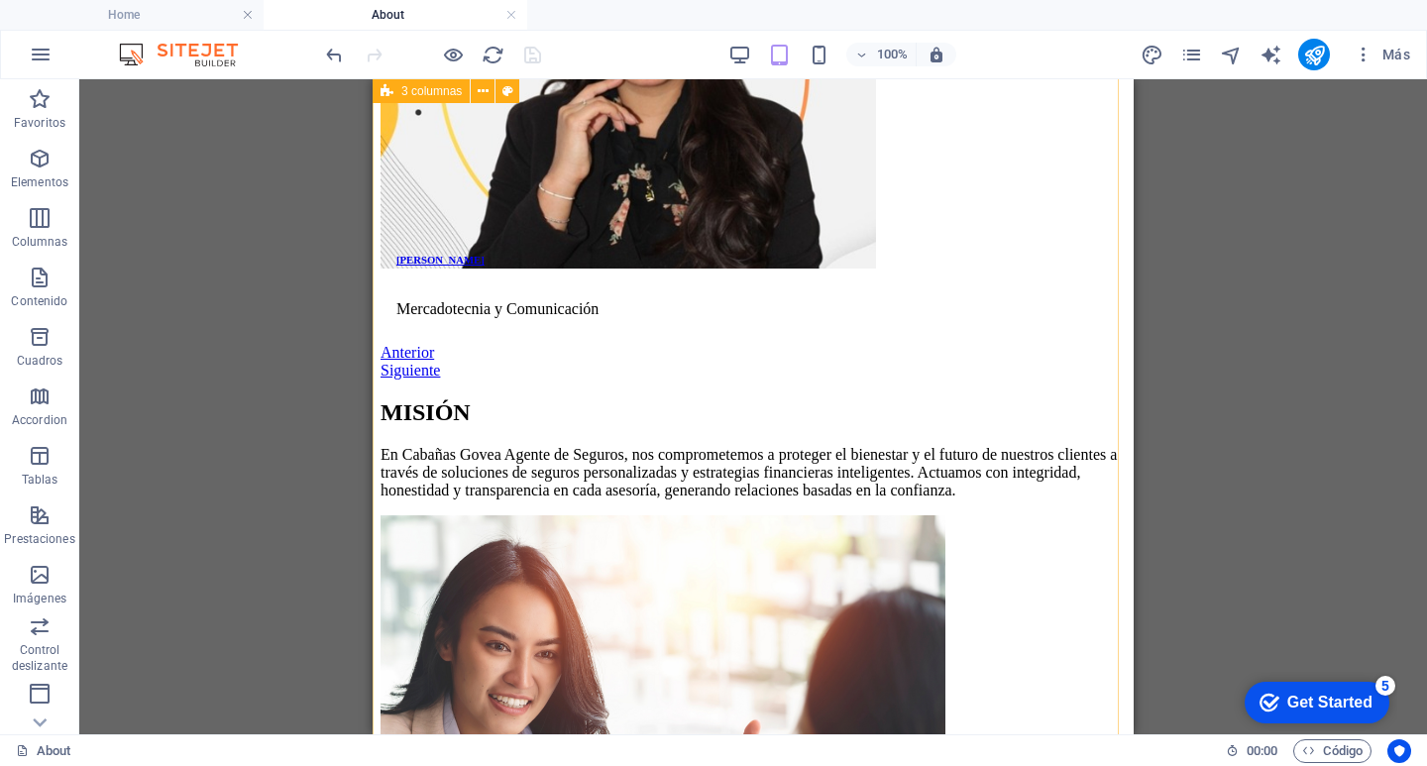
click at [188, 581] on div "H1 2 columnas Contenedor Contenedor Imagen Contenedor Texto Elemento de colecci…" at bounding box center [752, 406] width 1347 height 655
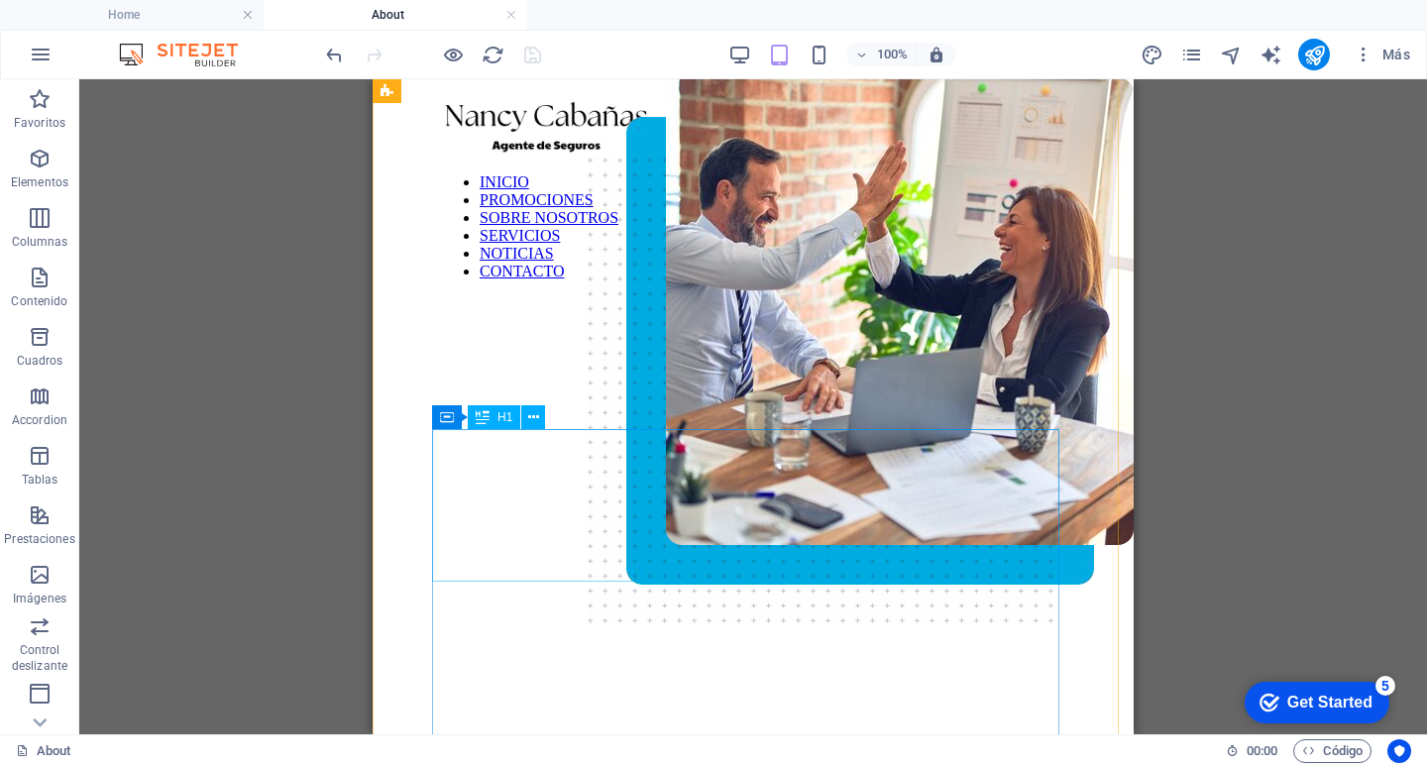
scroll to position [0, 0]
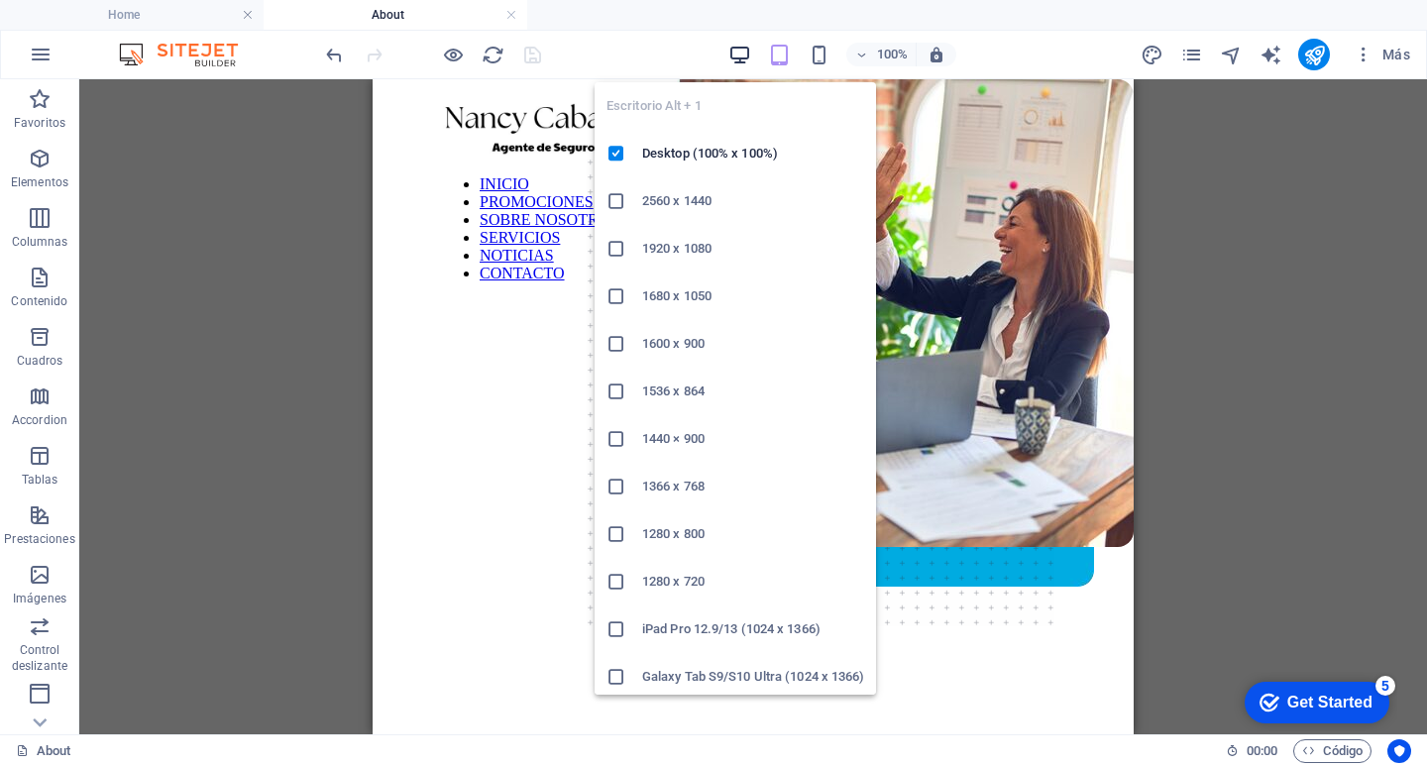
click at [735, 54] on icon "button" at bounding box center [739, 55] width 23 height 23
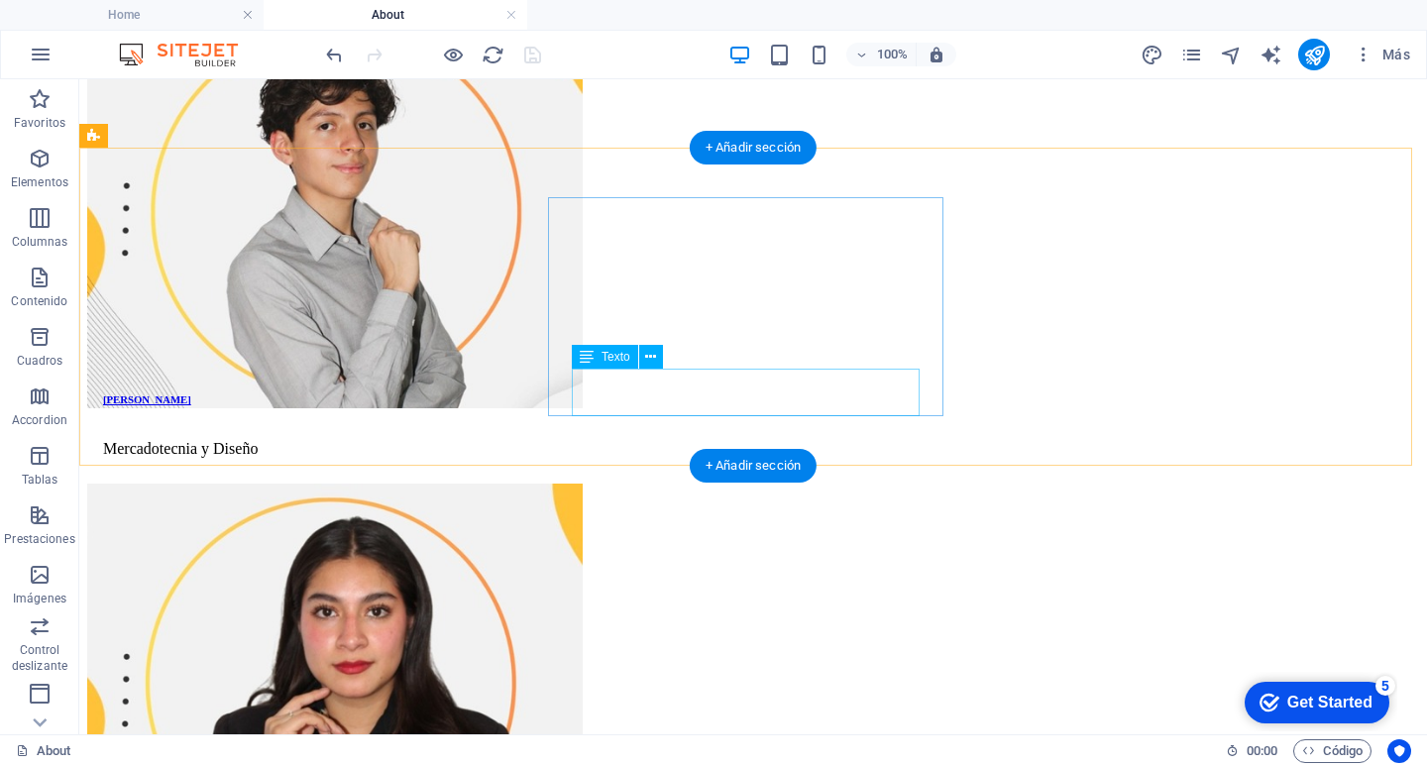
scroll to position [3071, 0]
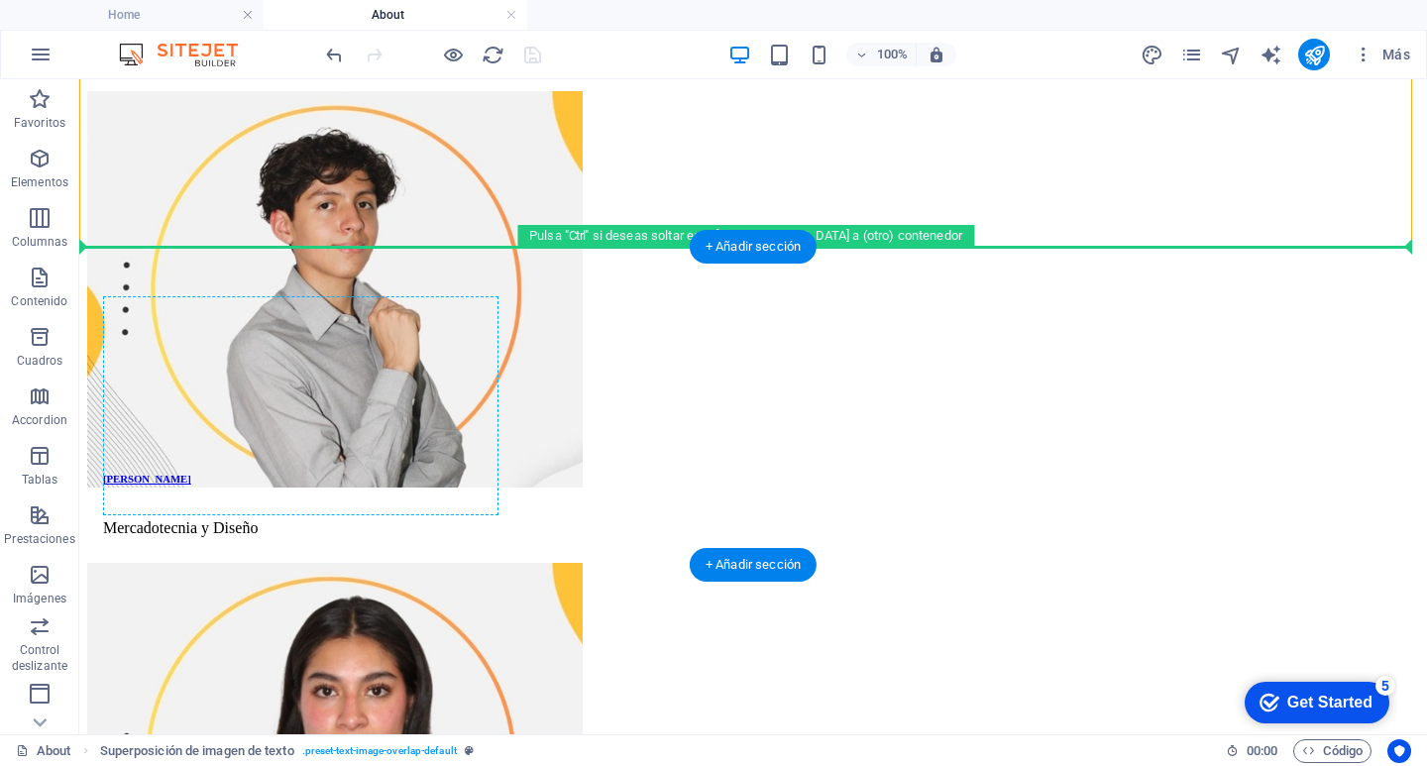
drag, startPoint x: 109, startPoint y: 254, endPoint x: 274, endPoint y: 355, distance: 193.9
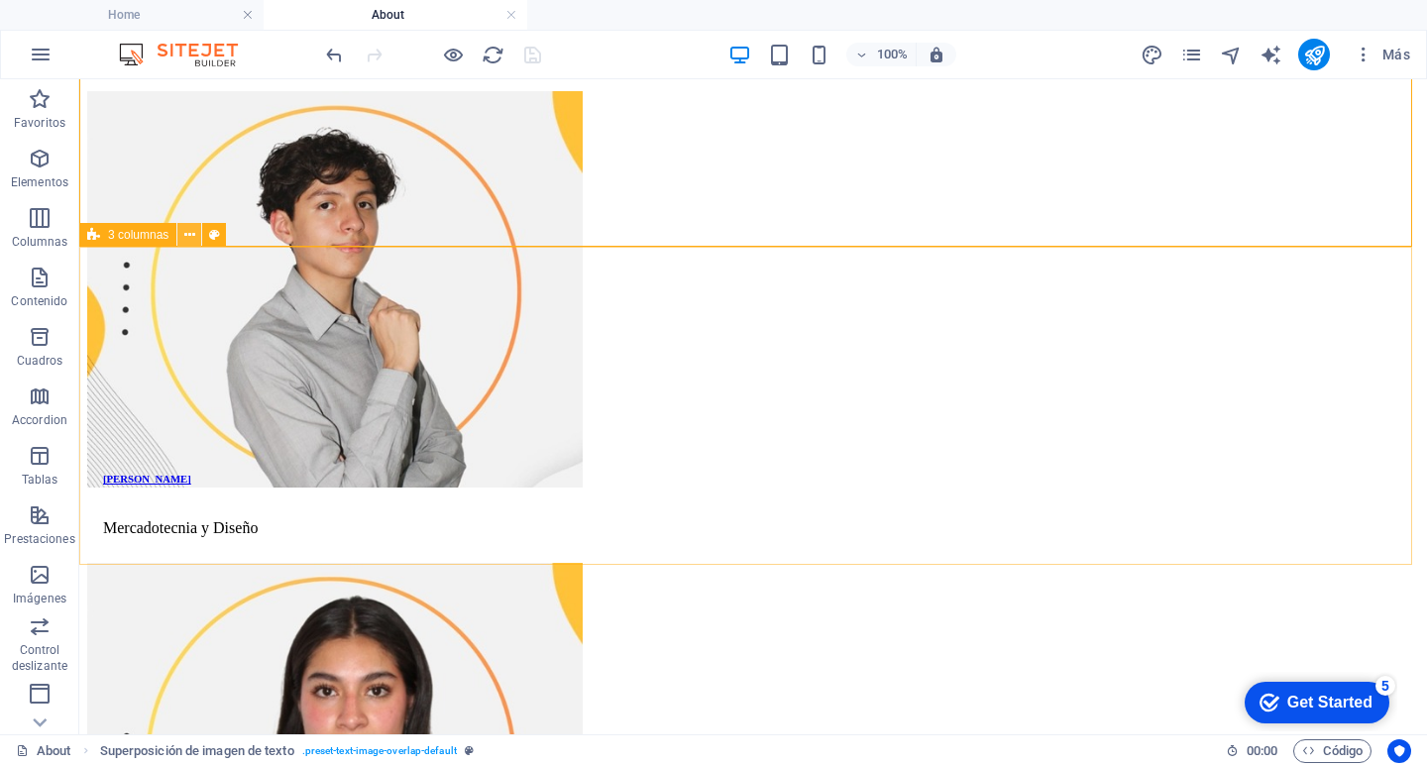
click at [188, 233] on icon at bounding box center [189, 235] width 11 height 21
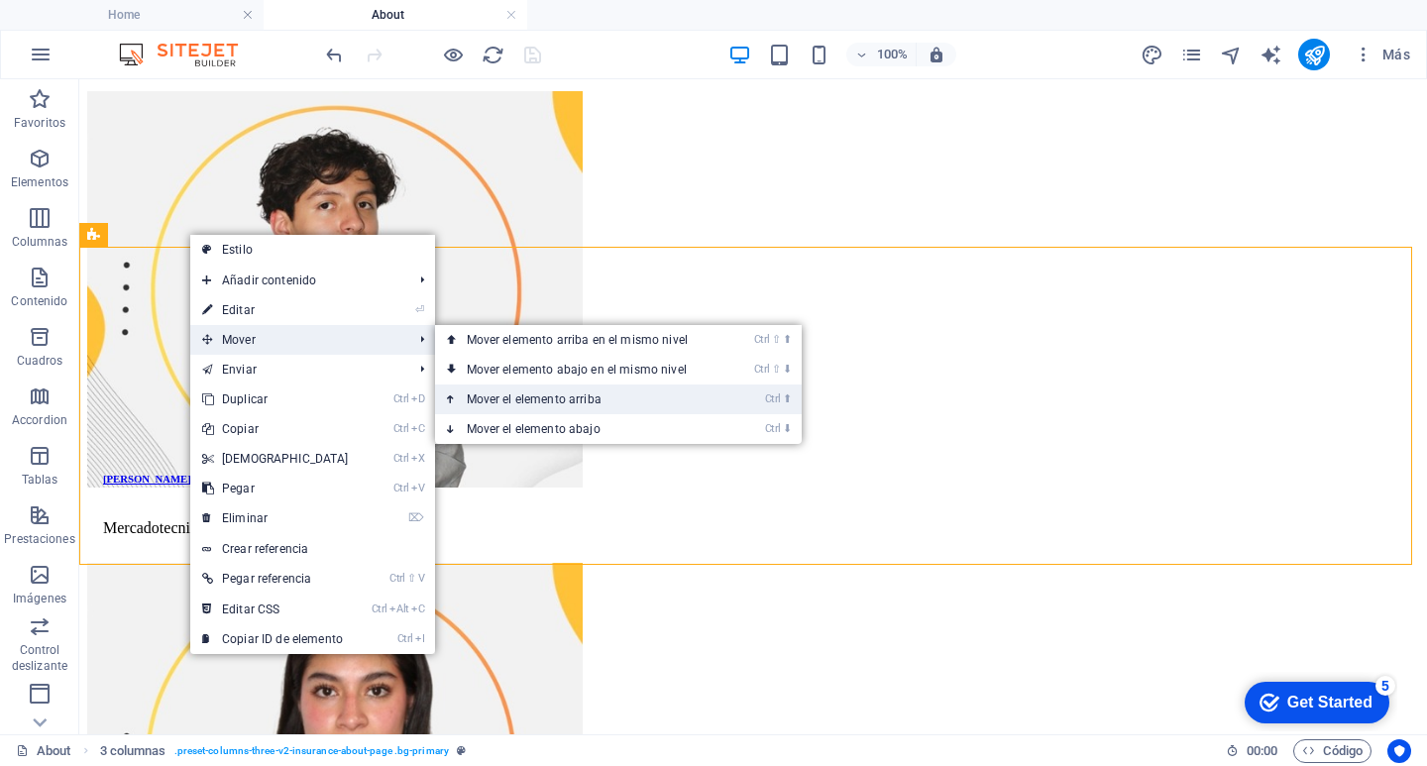
click at [539, 393] on link "Ctrl ⬆ Mover el elemento arriba" at bounding box center [581, 399] width 292 height 30
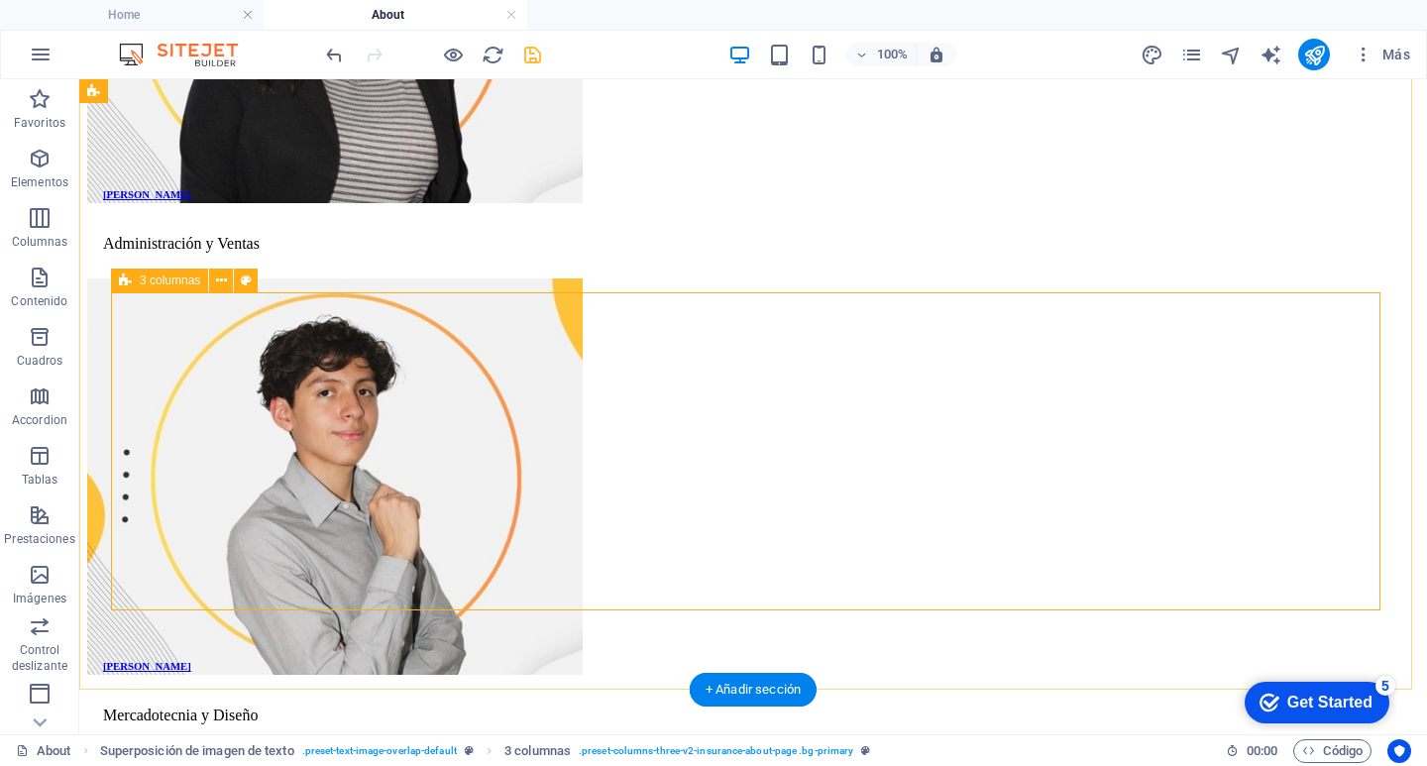
scroll to position [2873, 0]
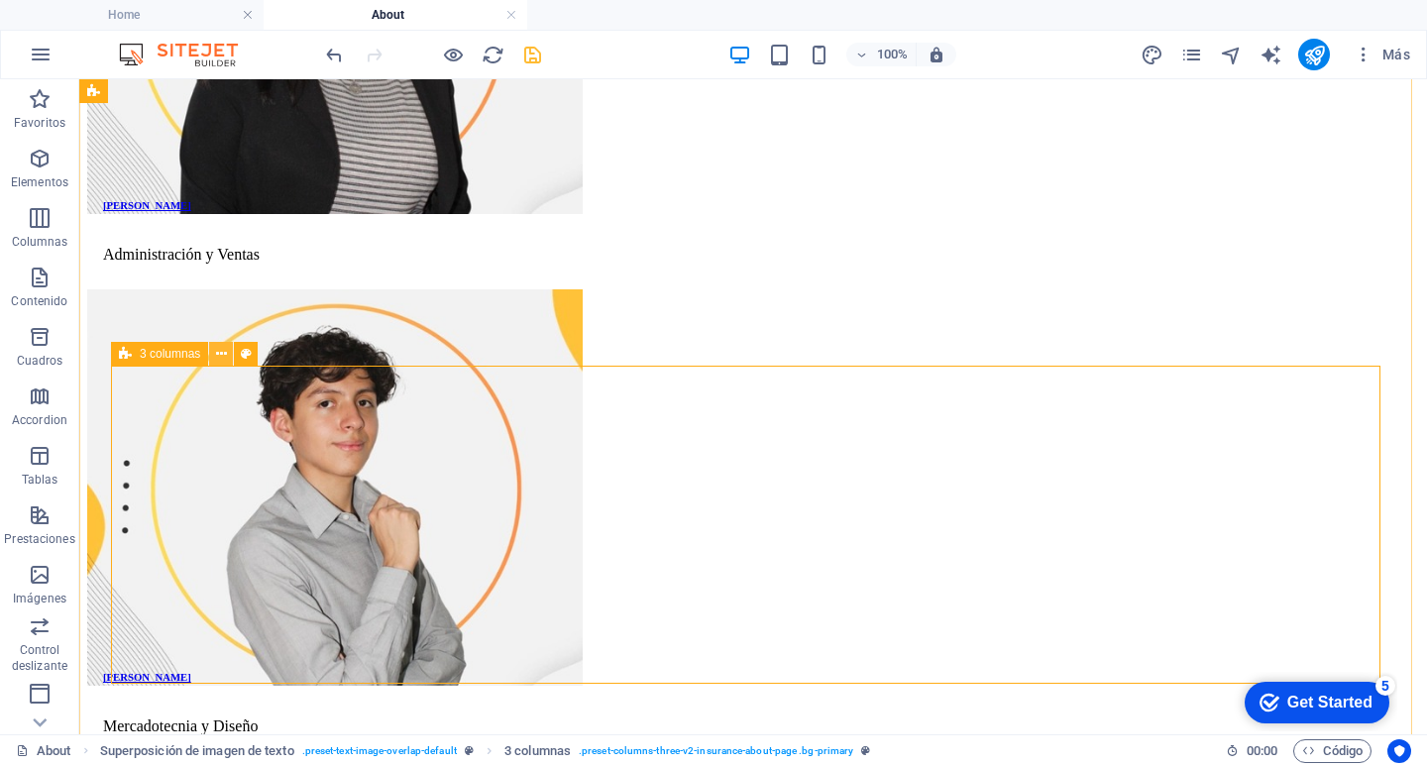
click at [224, 354] on icon at bounding box center [221, 354] width 11 height 21
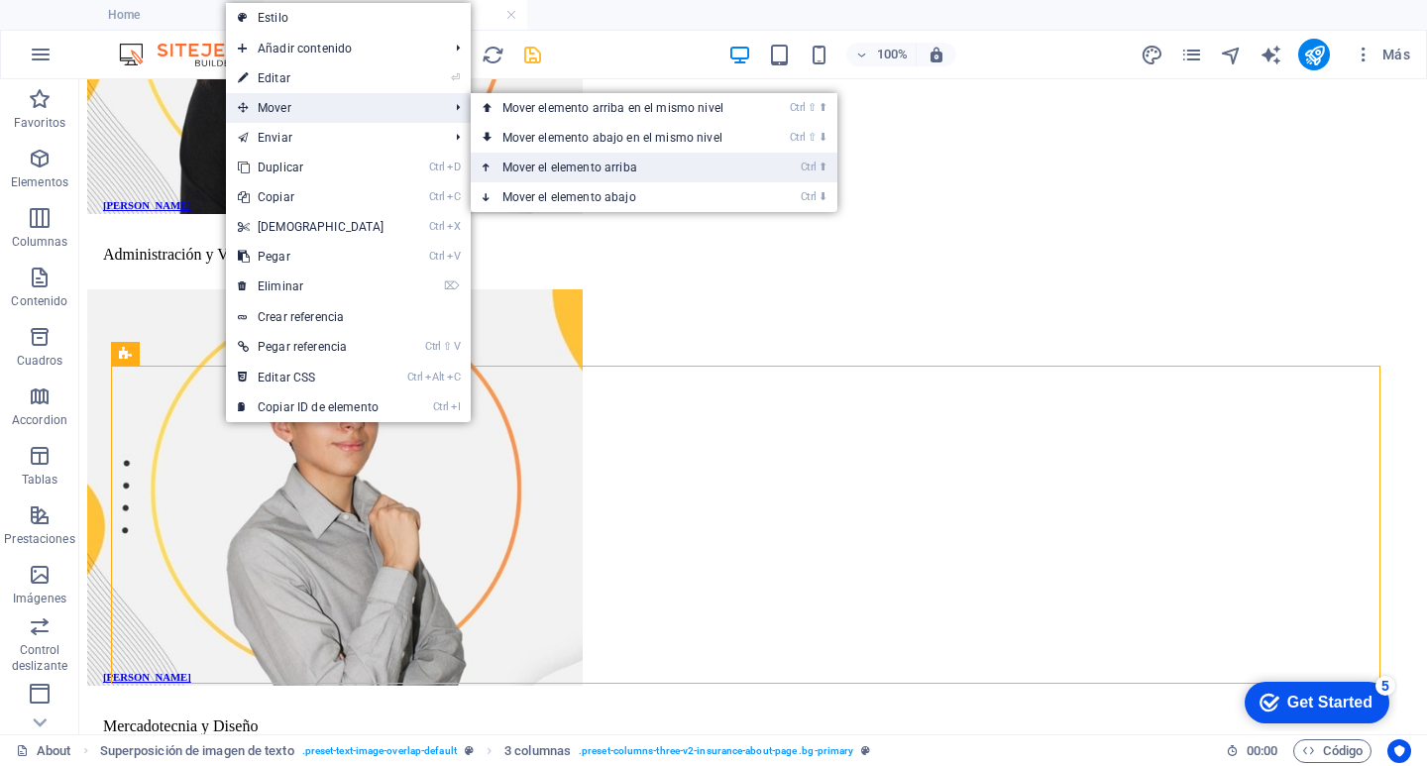
click at [595, 167] on link "Ctrl ⬆ Mover el elemento arriba" at bounding box center [617, 168] width 292 height 30
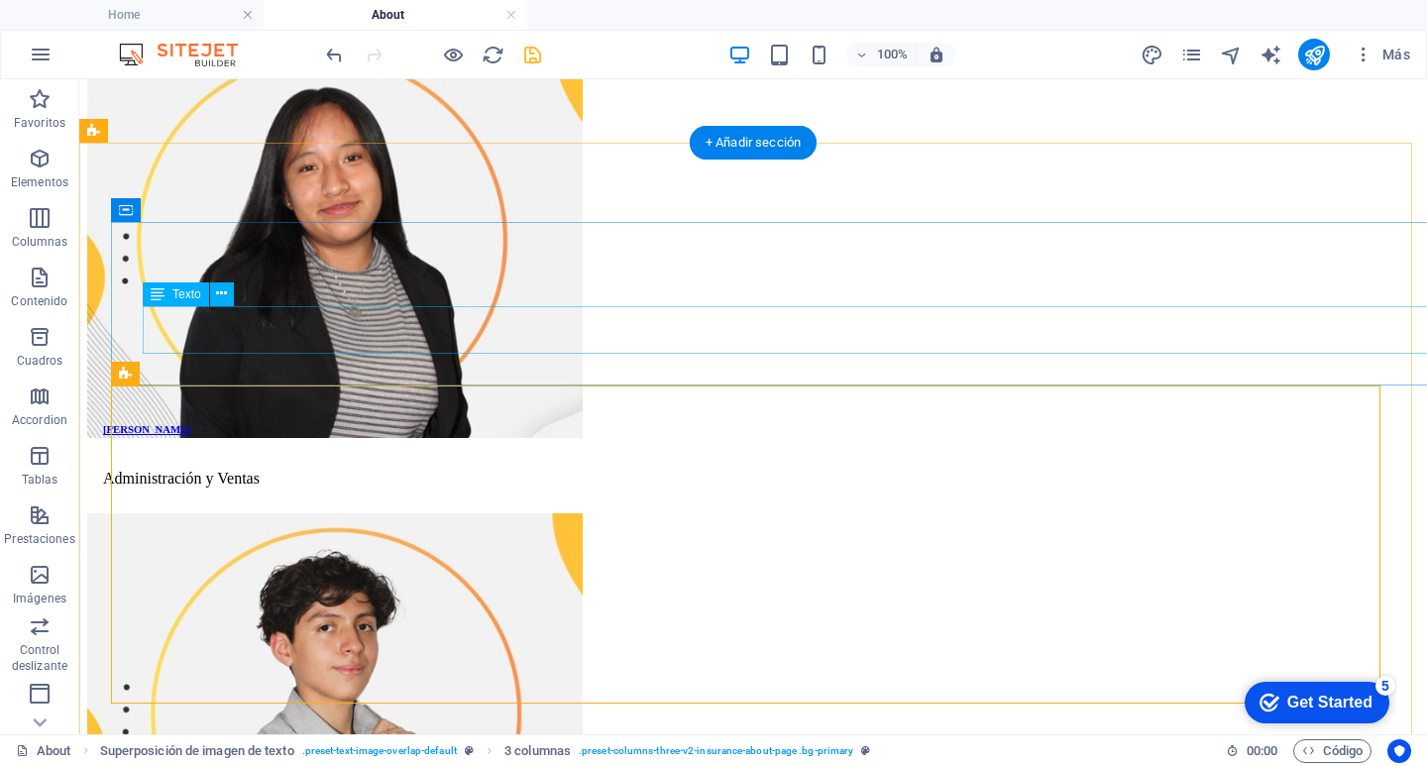
scroll to position [2530, 0]
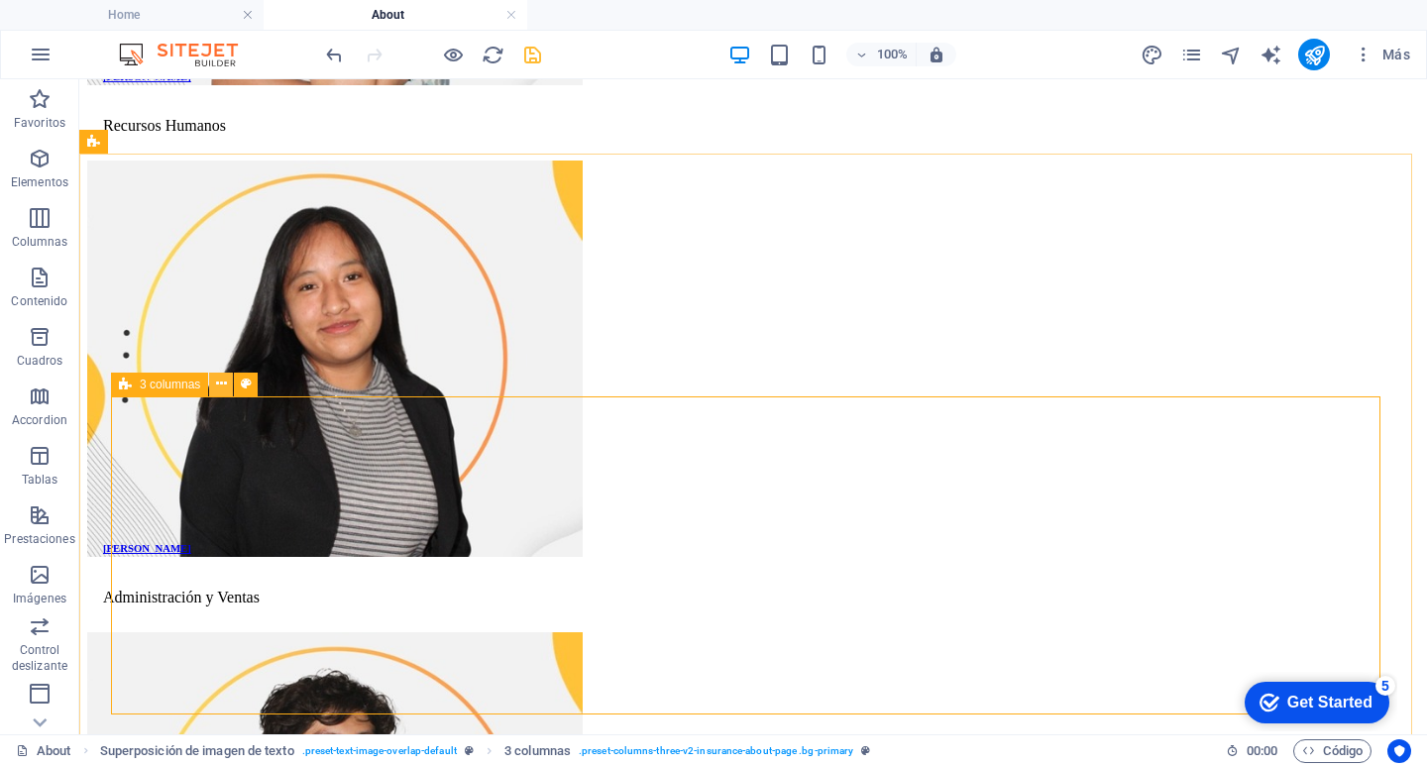
click at [224, 384] on icon at bounding box center [221, 384] width 11 height 21
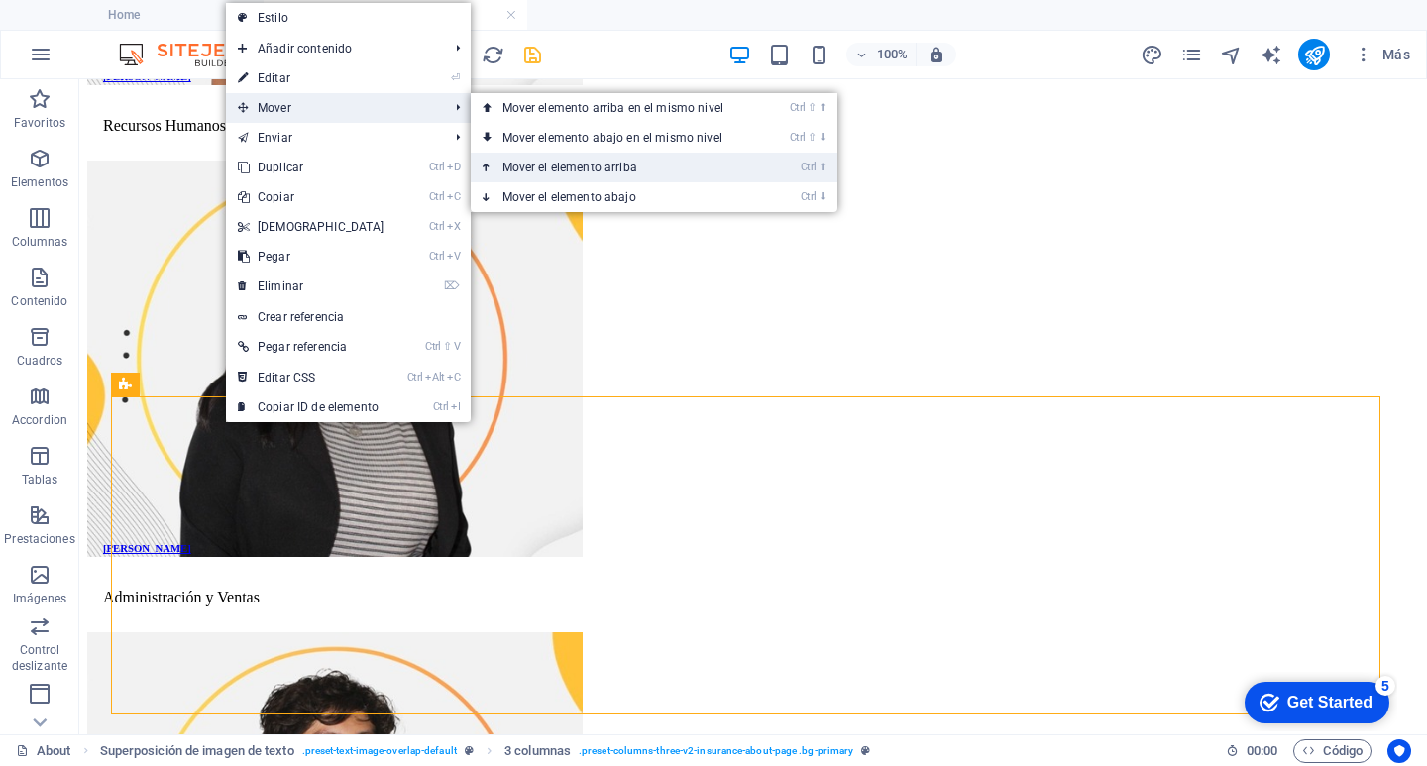
click at [700, 156] on link "Ctrl ⬆ Mover el elemento arriba" at bounding box center [617, 168] width 292 height 30
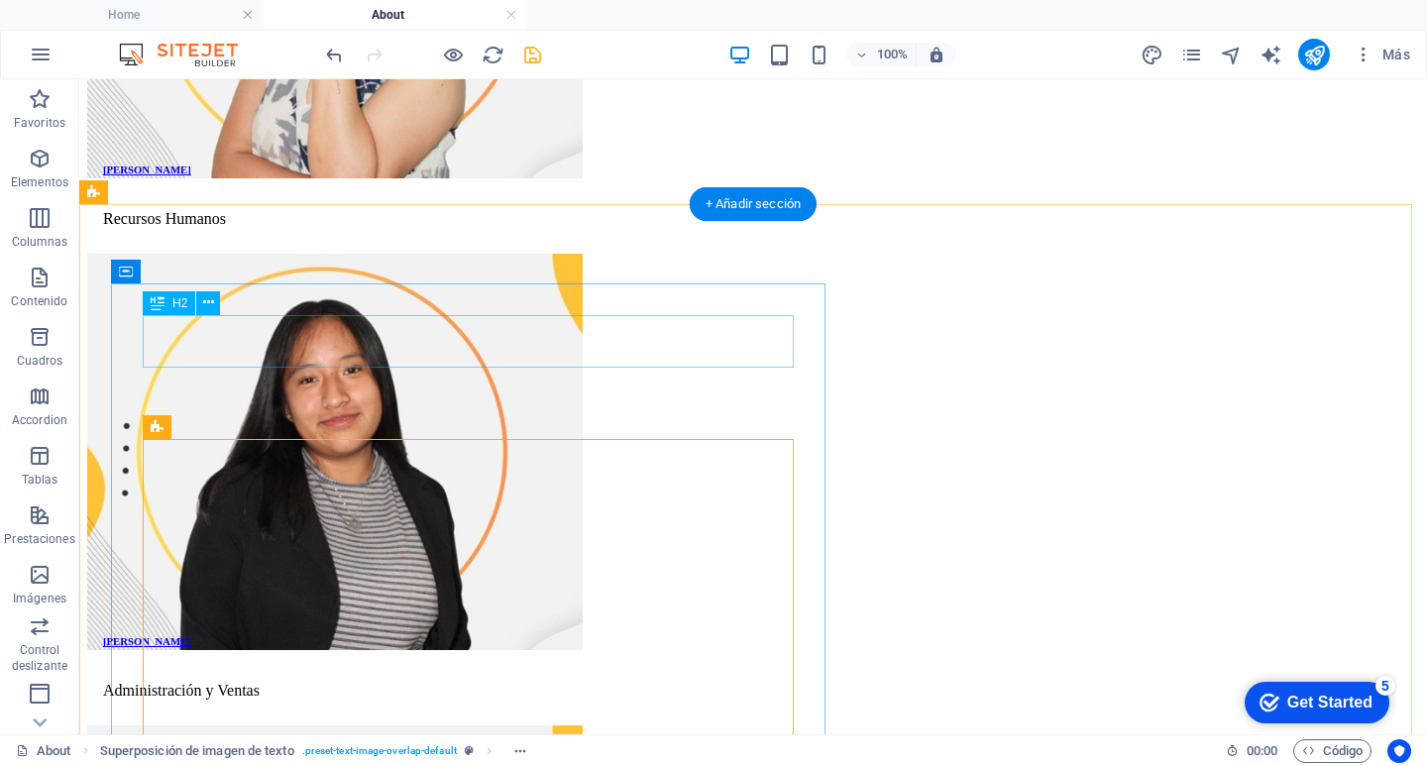
scroll to position [2332, 0]
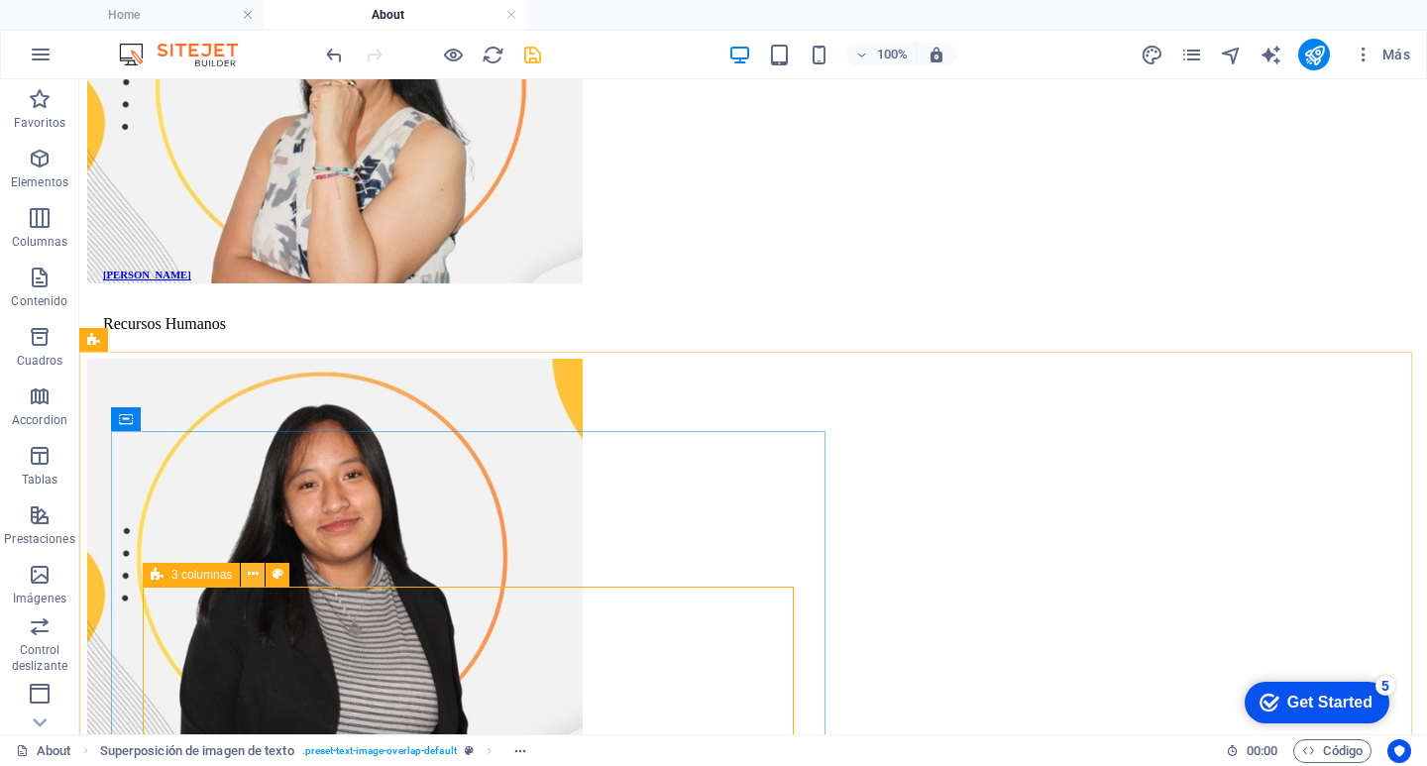
click at [250, 565] on icon at bounding box center [253, 574] width 11 height 21
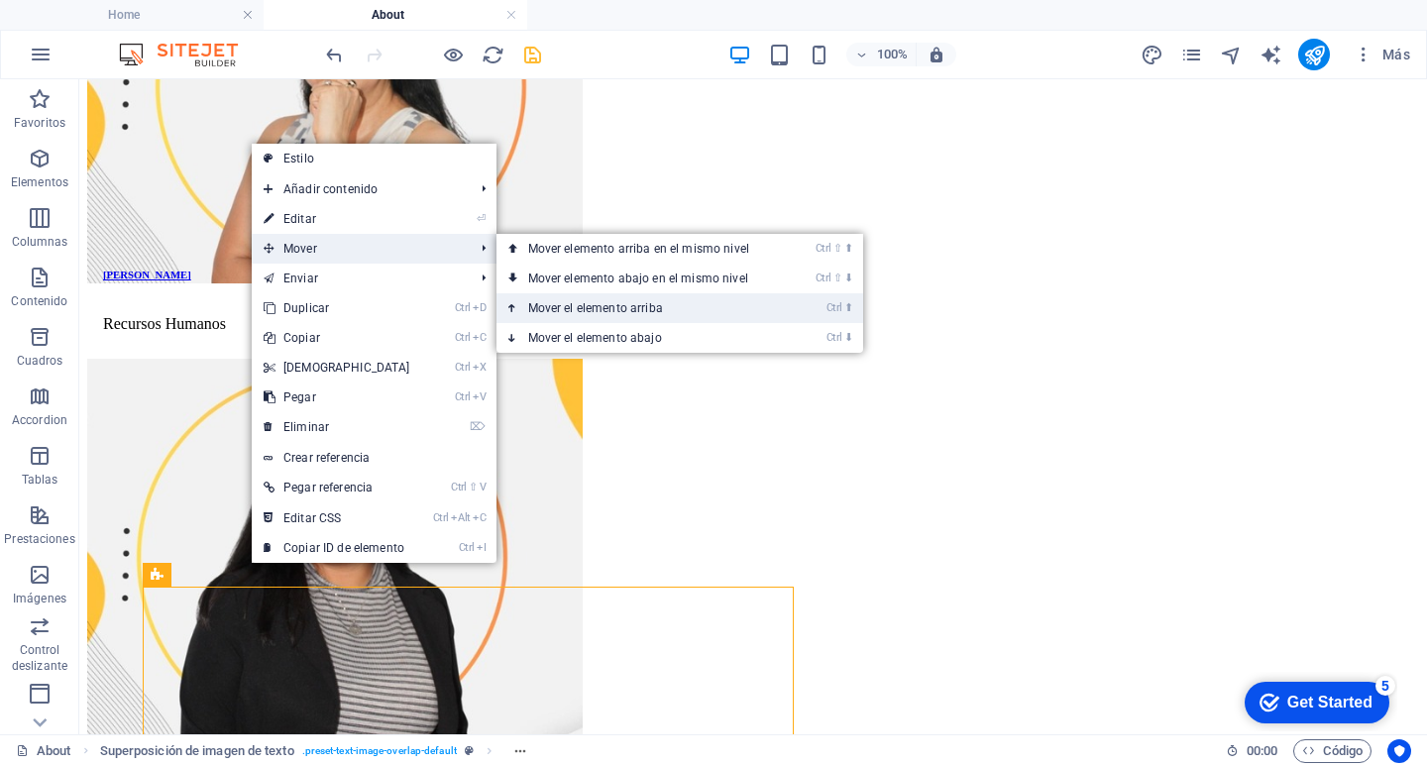
click at [626, 307] on link "Ctrl ⬆ Mover el elemento arriba" at bounding box center [642, 308] width 292 height 30
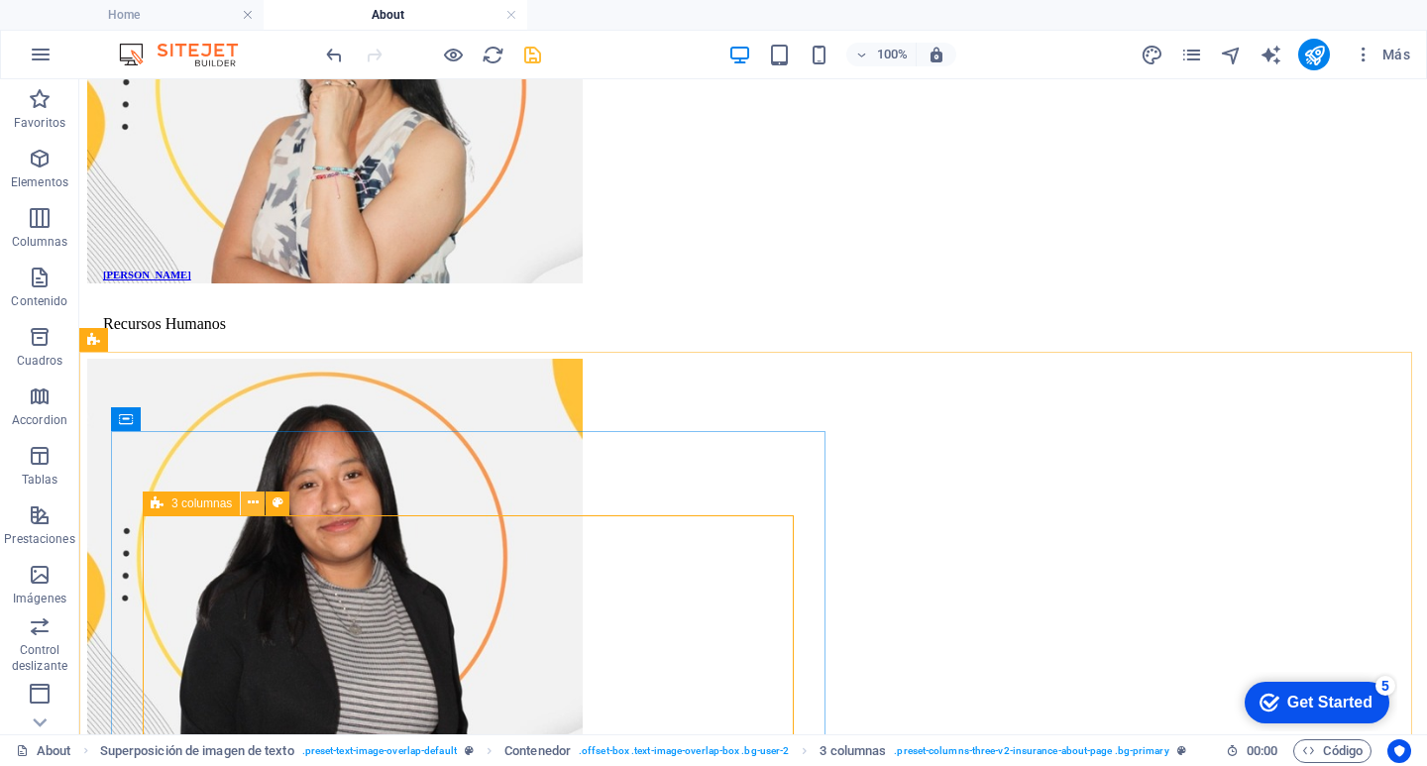
click at [254, 505] on icon at bounding box center [253, 502] width 11 height 21
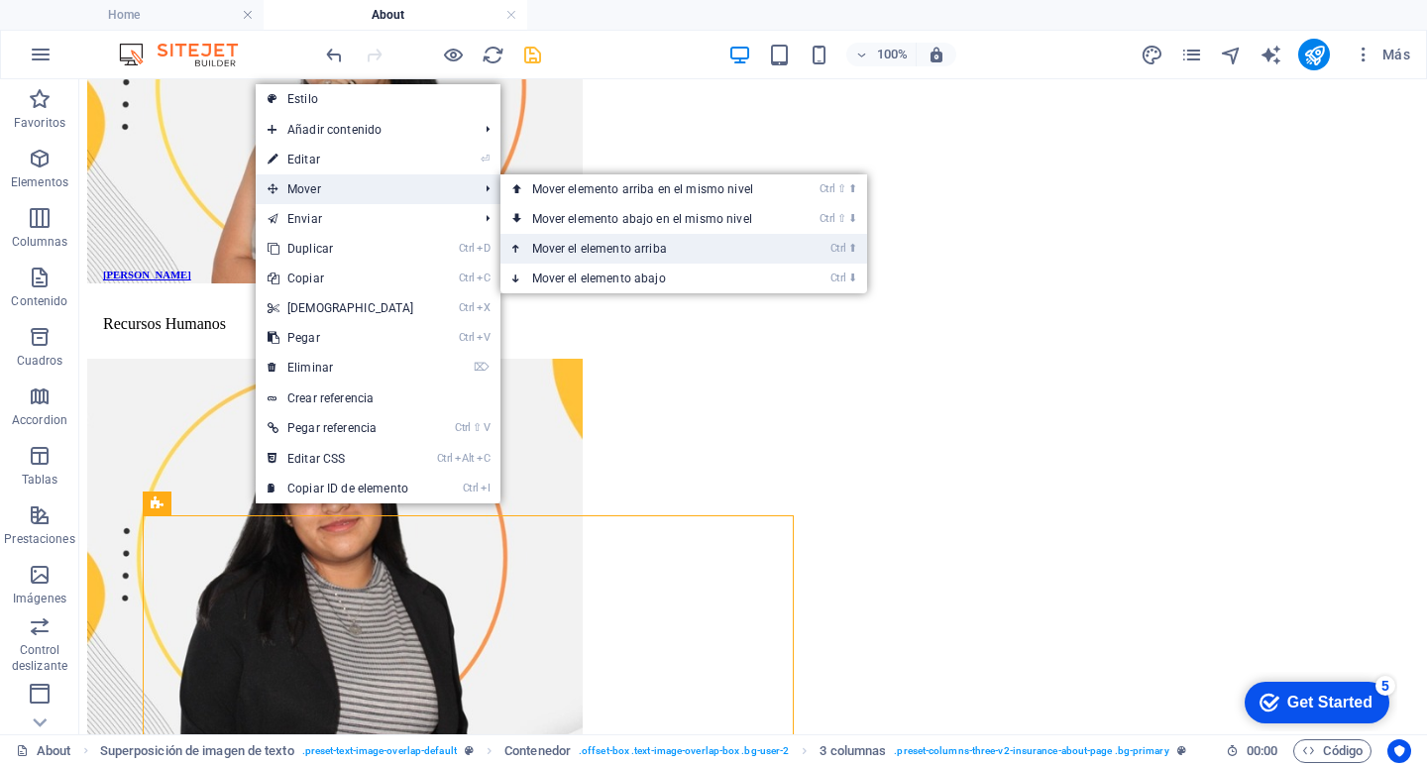
click at [598, 243] on link "Ctrl ⬆ Mover el elemento arriba" at bounding box center [646, 249] width 292 height 30
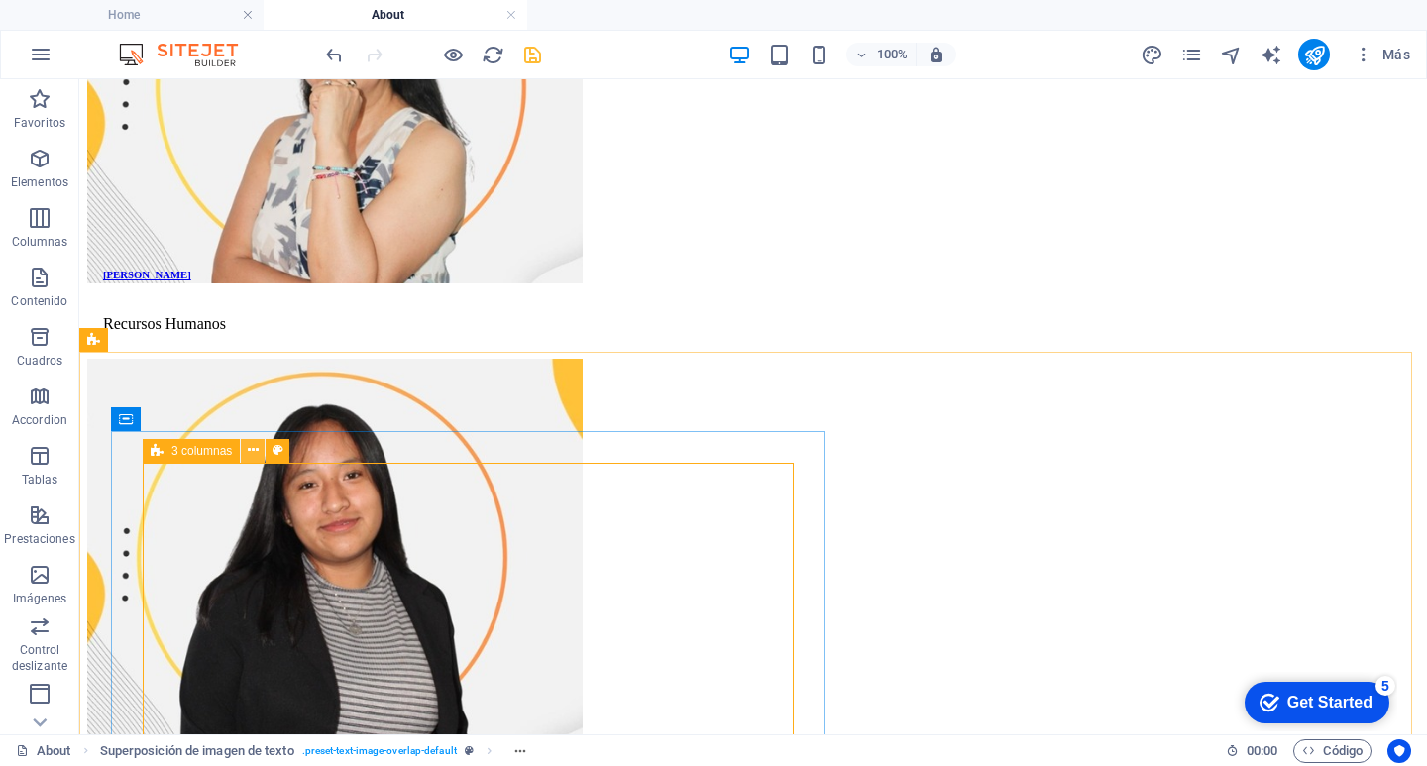
click at [250, 455] on icon at bounding box center [253, 450] width 11 height 21
click at [256, 455] on icon at bounding box center [253, 450] width 11 height 21
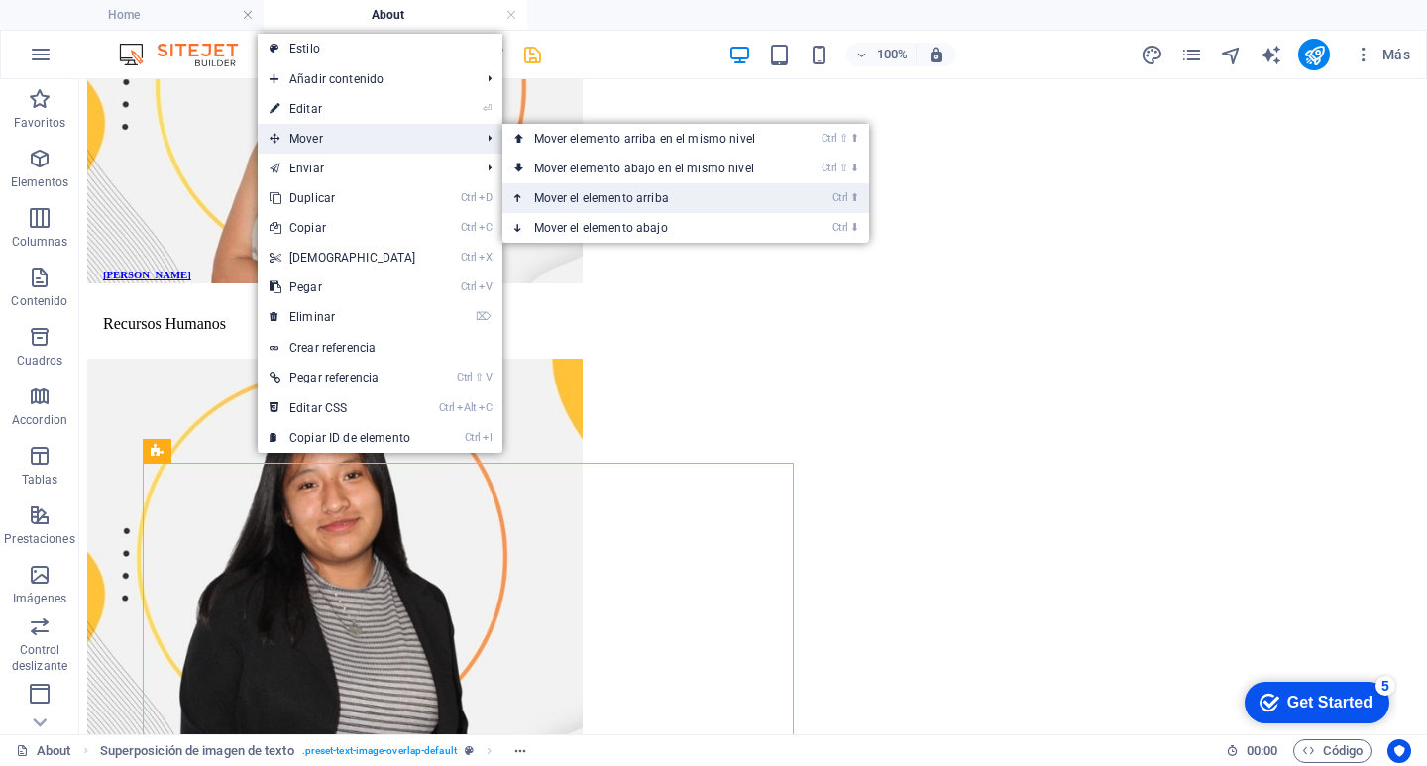
click at [662, 196] on link "Ctrl ⬆ Mover el elemento arriba" at bounding box center [648, 198] width 292 height 30
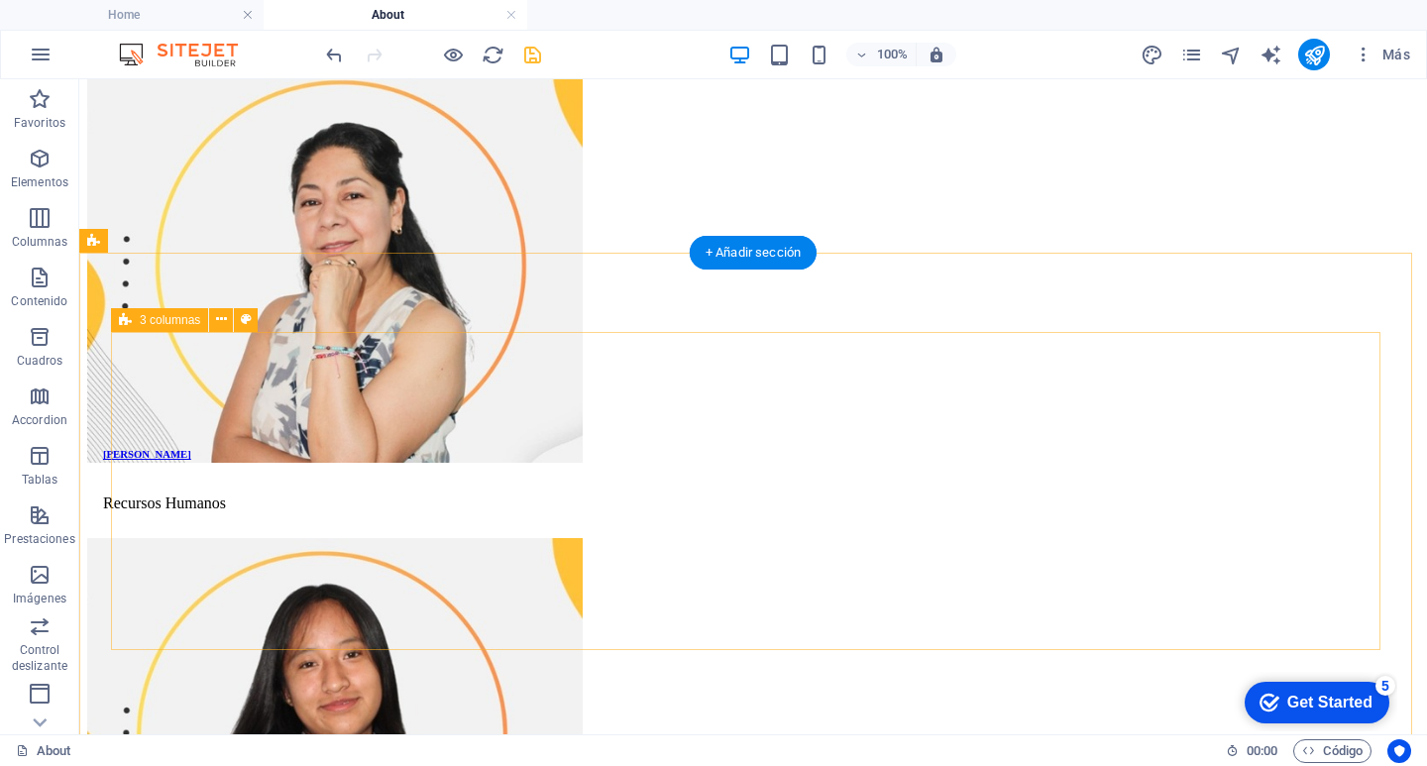
scroll to position [2431, 0]
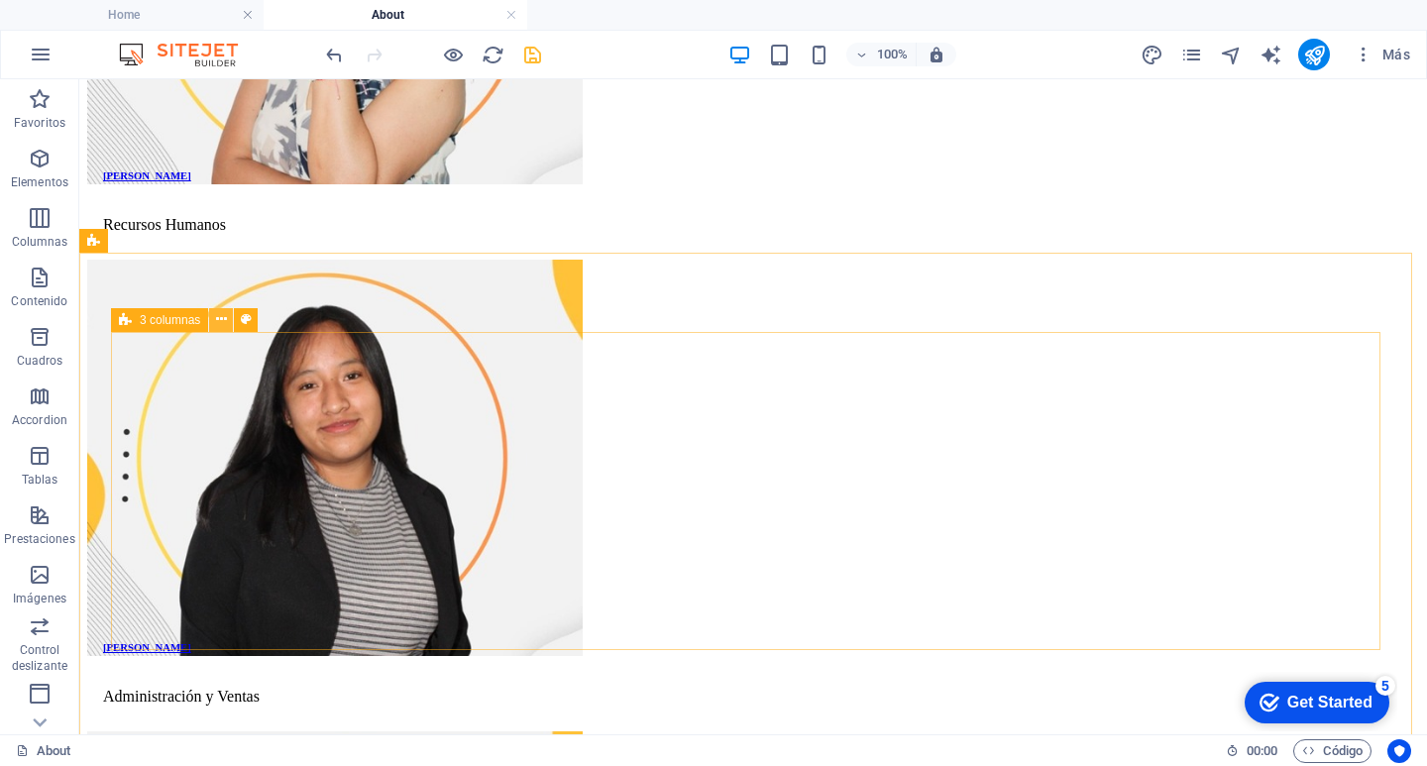
click at [216, 317] on icon at bounding box center [221, 319] width 11 height 21
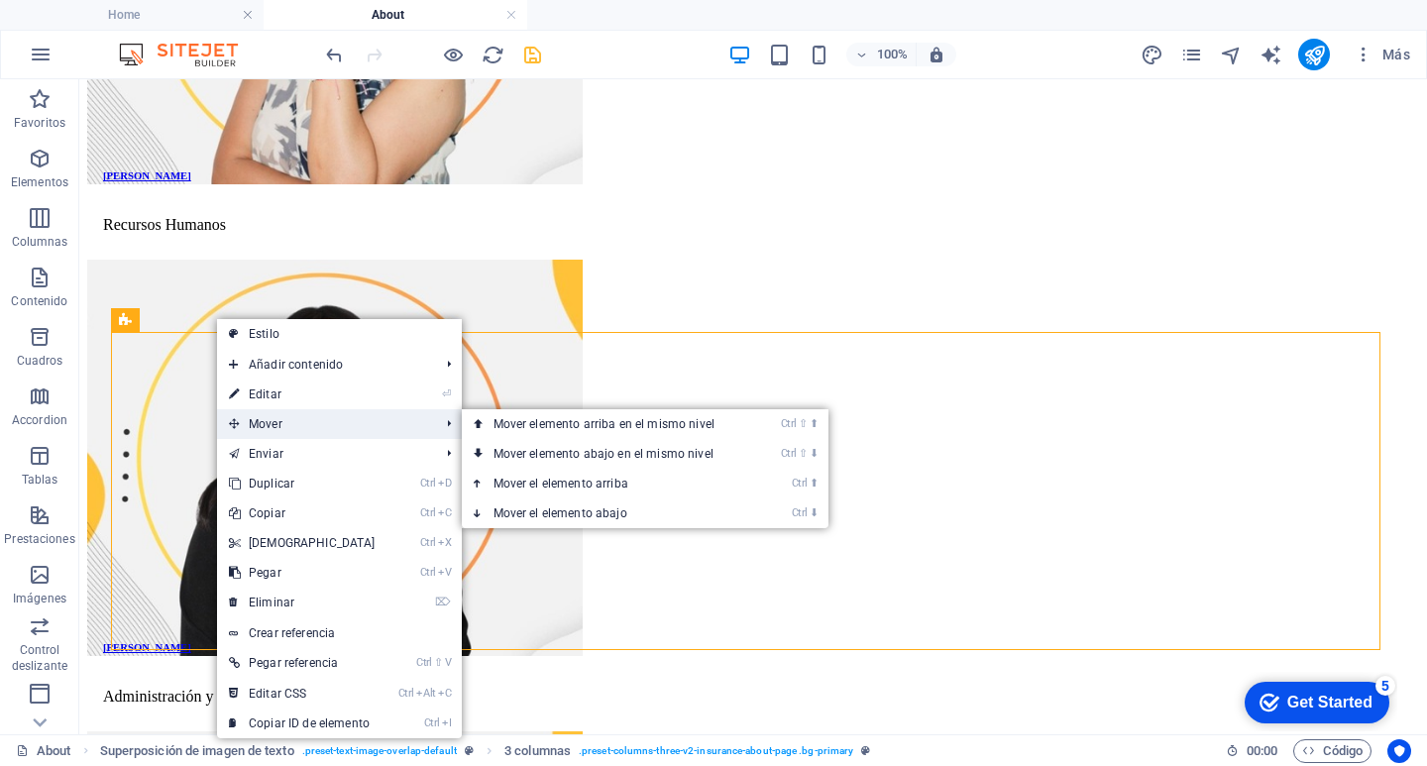
click at [310, 414] on span "Mover" at bounding box center [324, 424] width 215 height 30
click at [534, 471] on link "Ctrl ⬆ Mover el elemento arriba" at bounding box center [608, 484] width 292 height 30
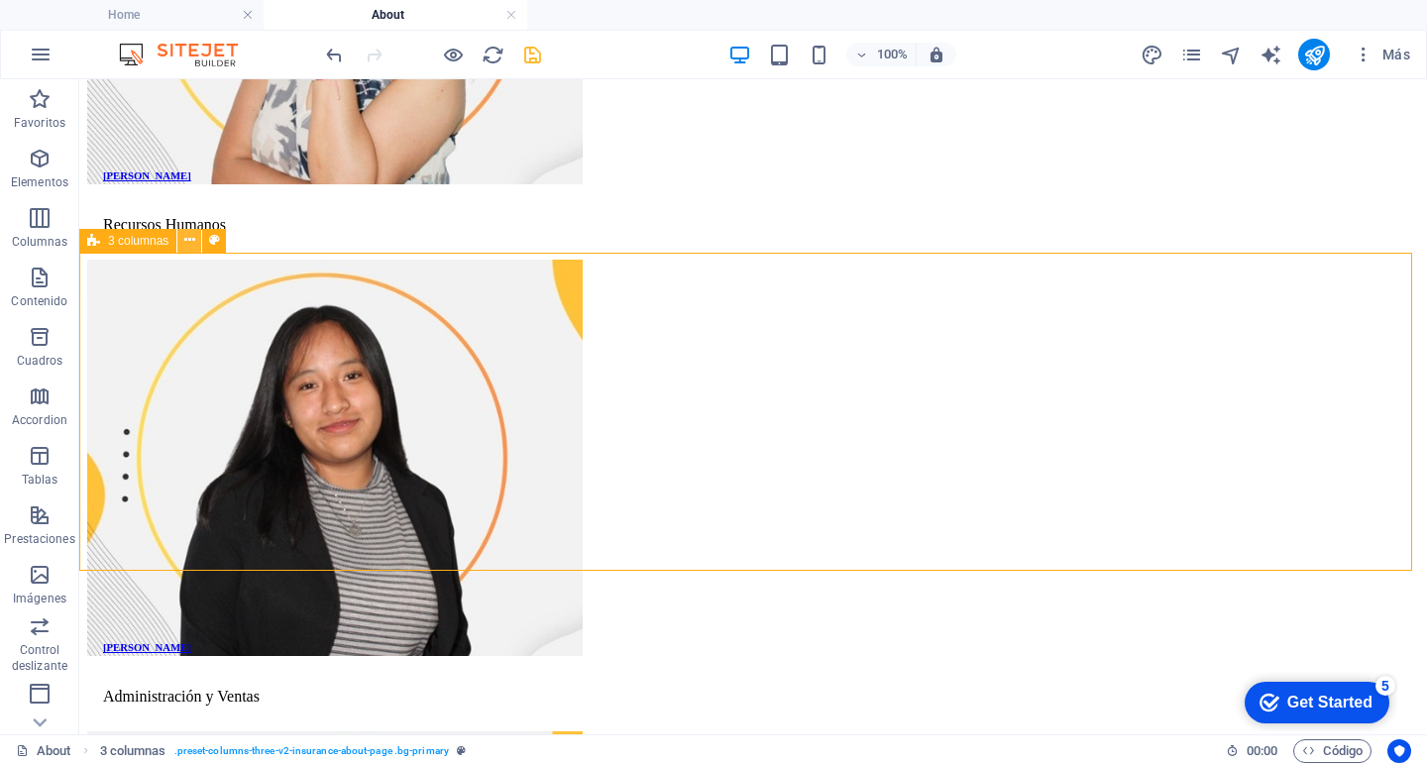
click at [189, 242] on icon at bounding box center [189, 240] width 11 height 21
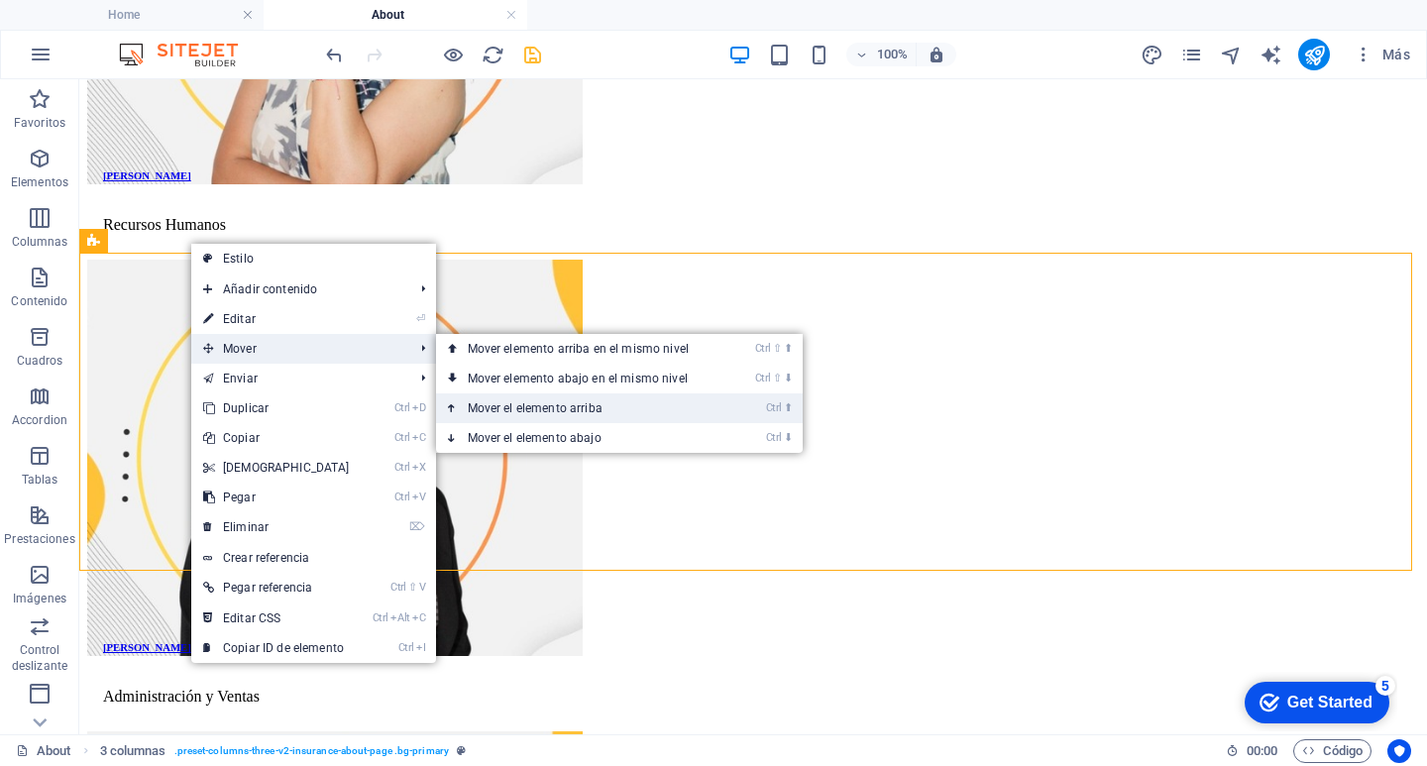
click at [537, 403] on link "Ctrl ⬆ Mover el elemento arriba" at bounding box center [582, 408] width 292 height 30
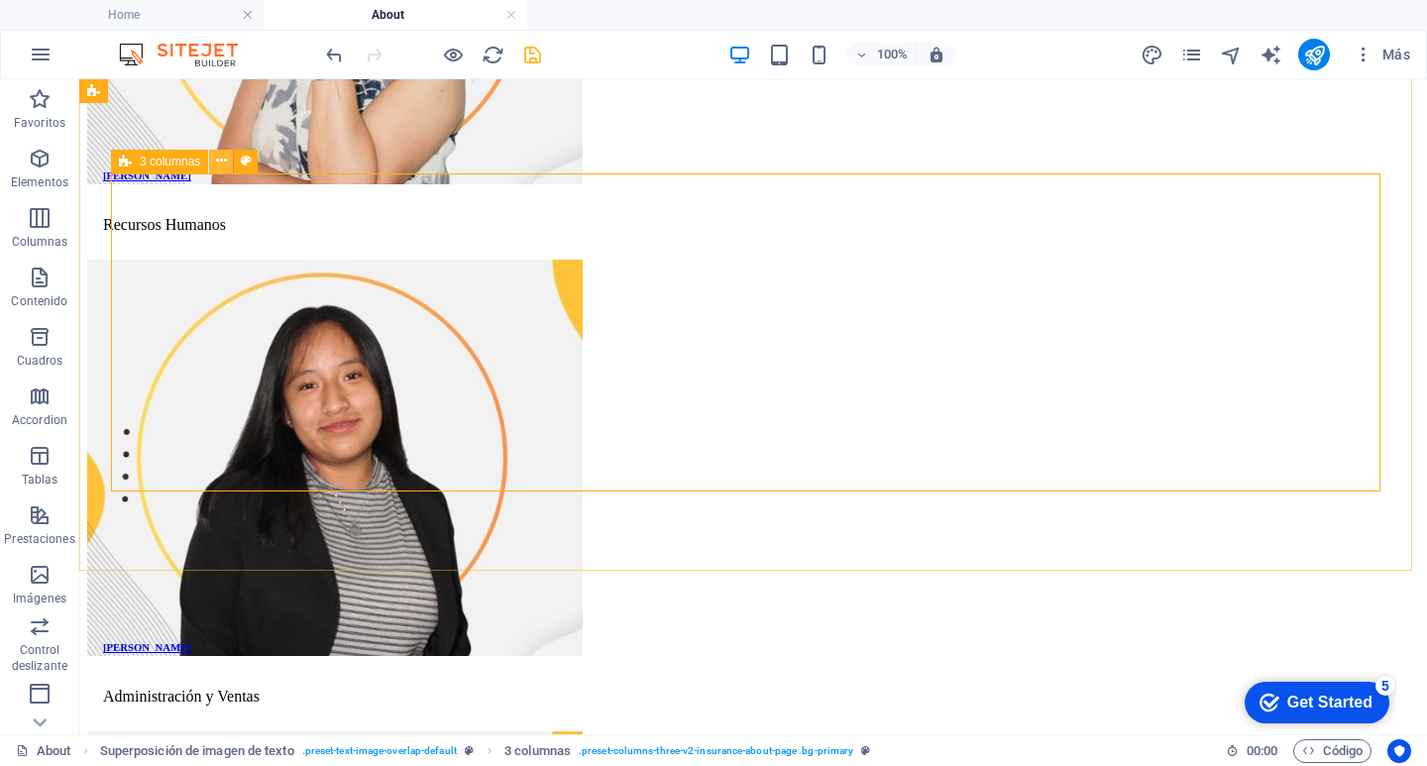
click at [219, 165] on icon at bounding box center [221, 161] width 11 height 21
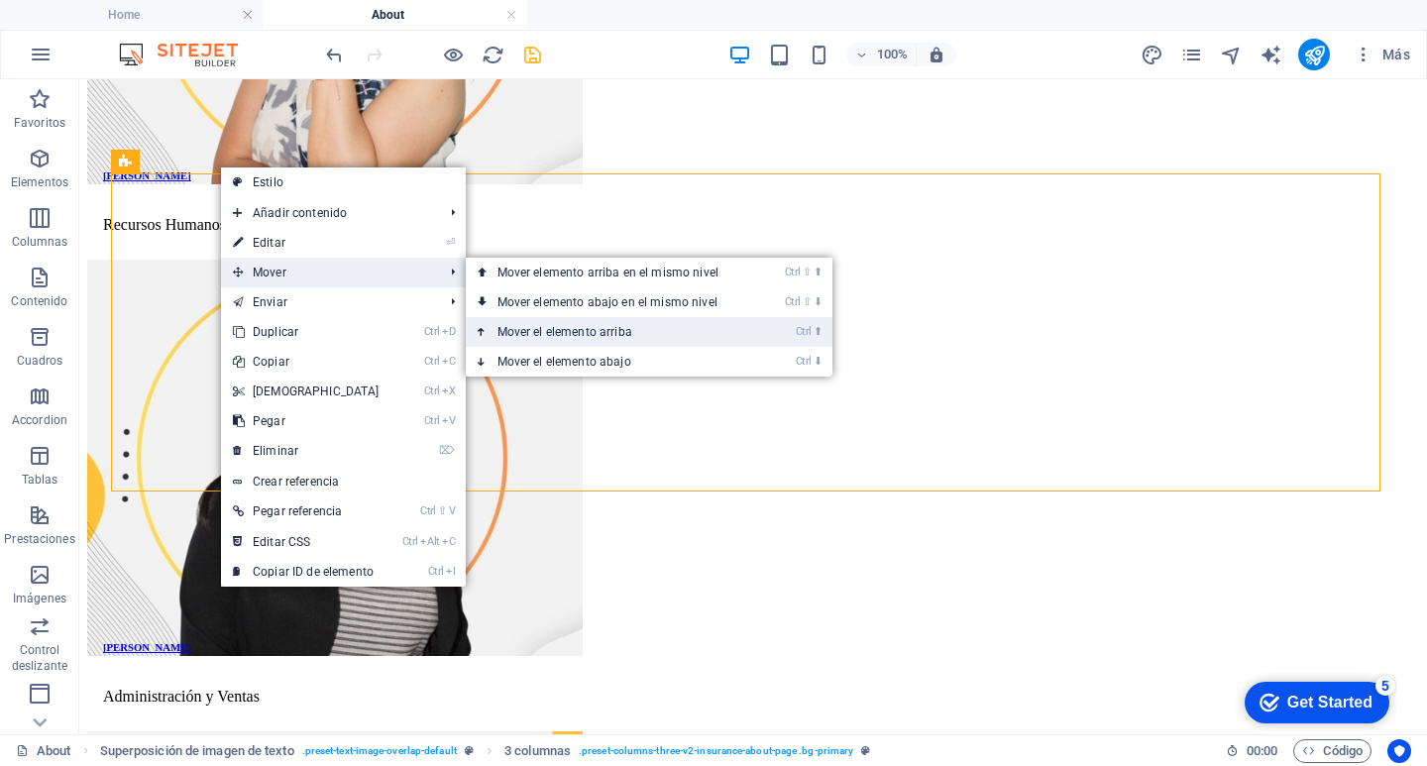
click at [591, 329] on link "Ctrl ⬆ Mover el elemento arriba" at bounding box center [612, 332] width 292 height 30
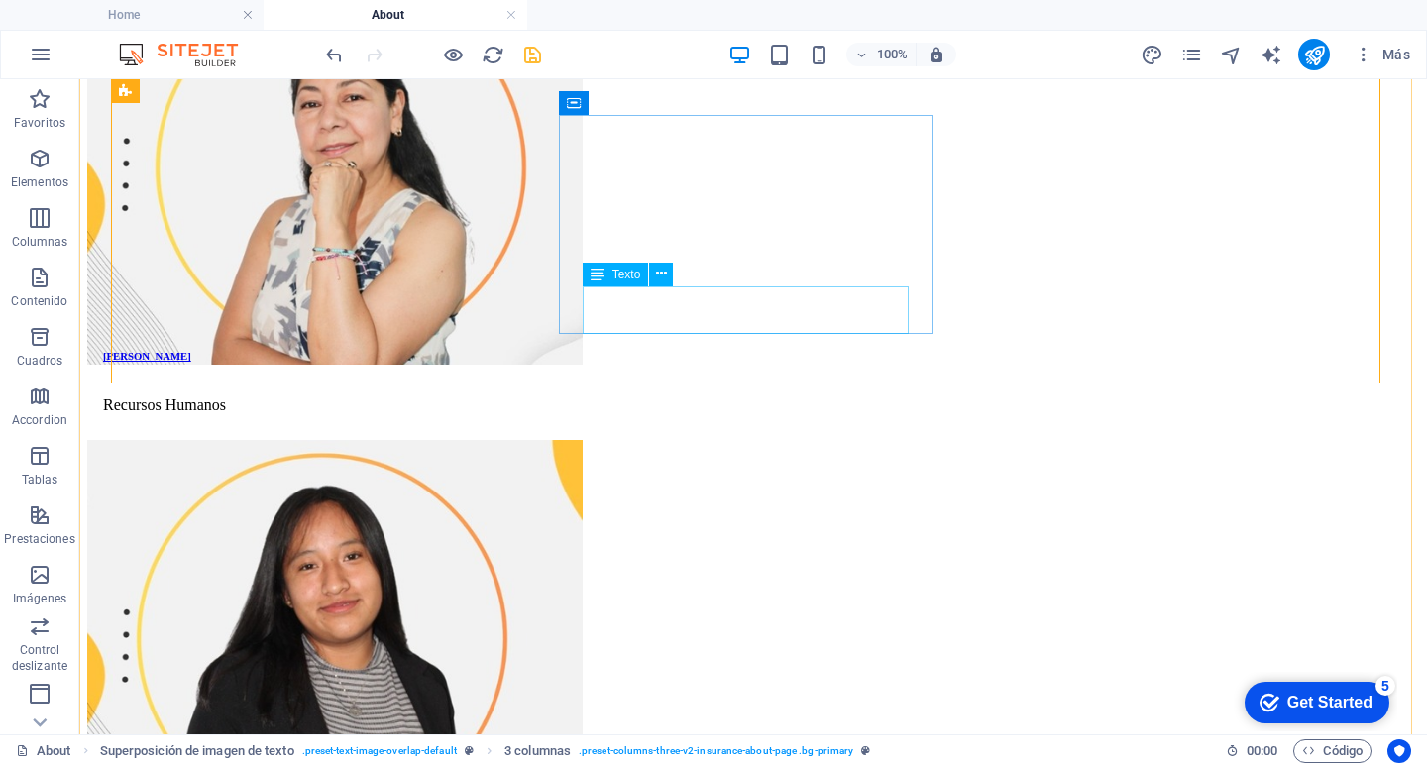
scroll to position [2069, 0]
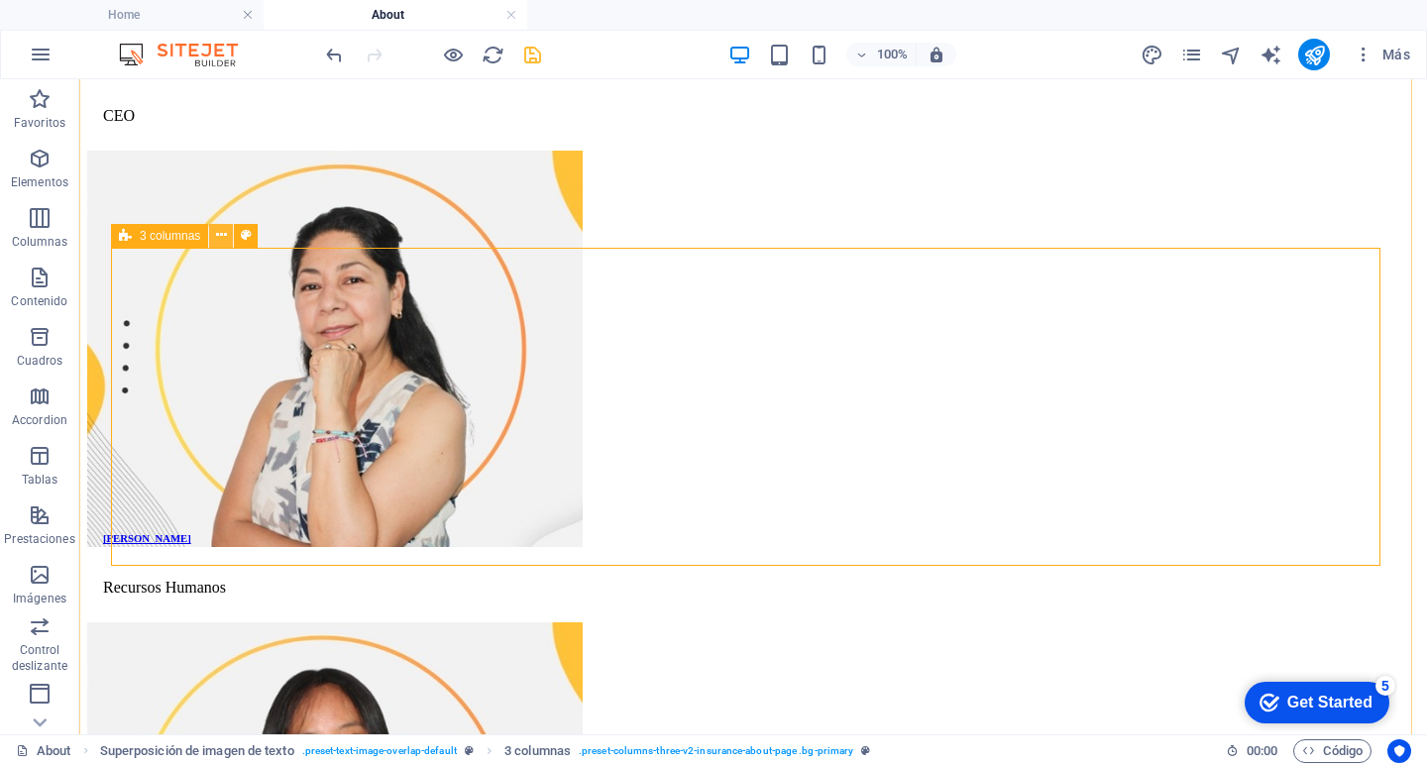
click at [224, 233] on icon at bounding box center [221, 235] width 11 height 21
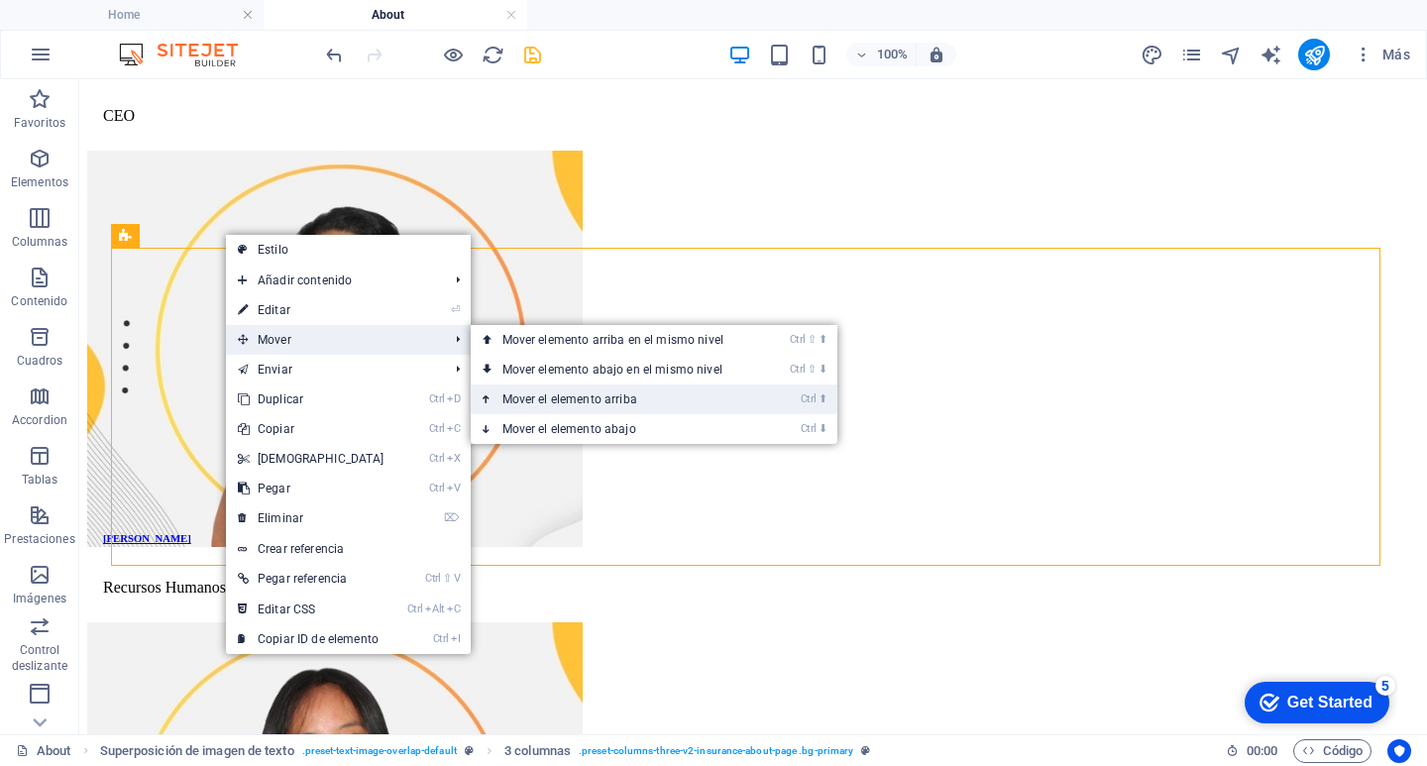
click at [587, 395] on link "Ctrl ⬆ Mover el elemento arriba" at bounding box center [617, 399] width 292 height 30
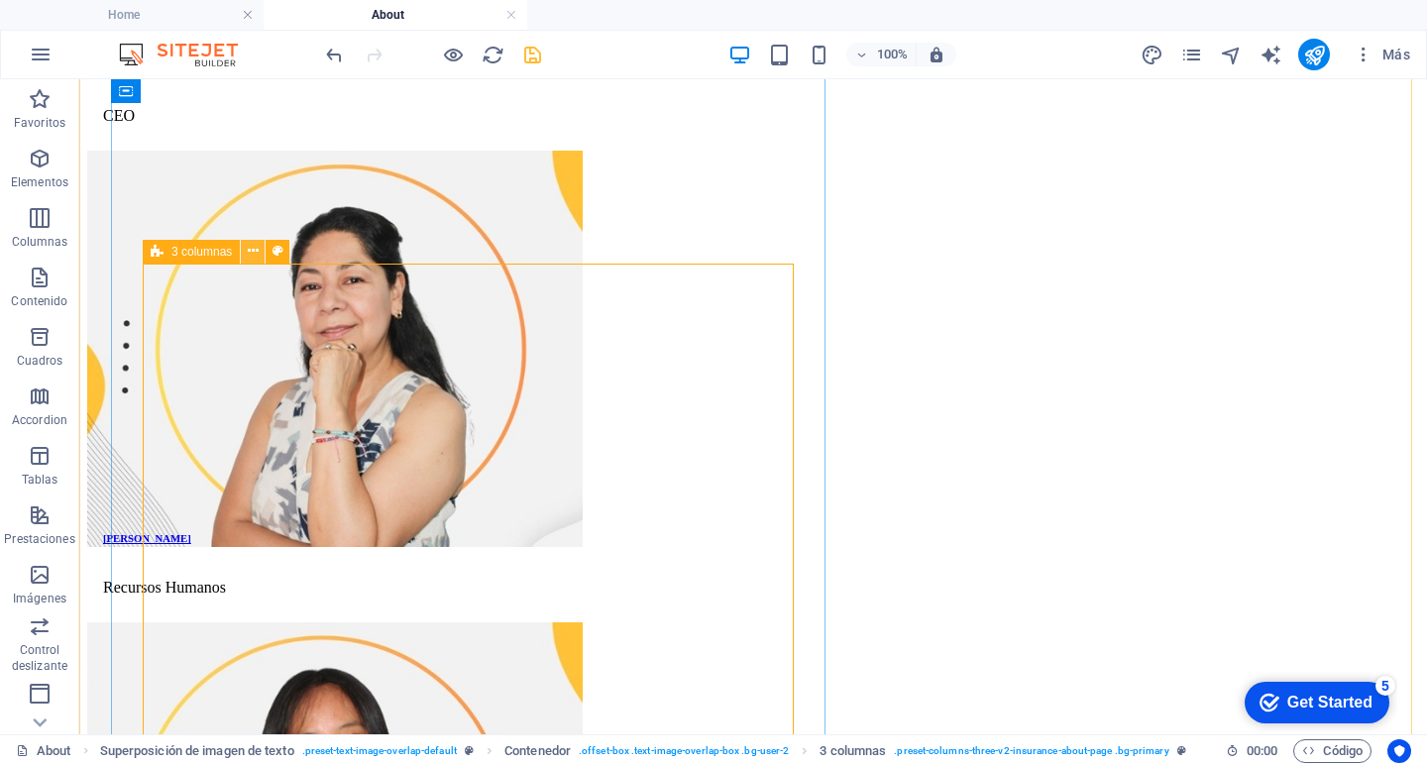
click at [253, 251] on icon at bounding box center [253, 251] width 11 height 21
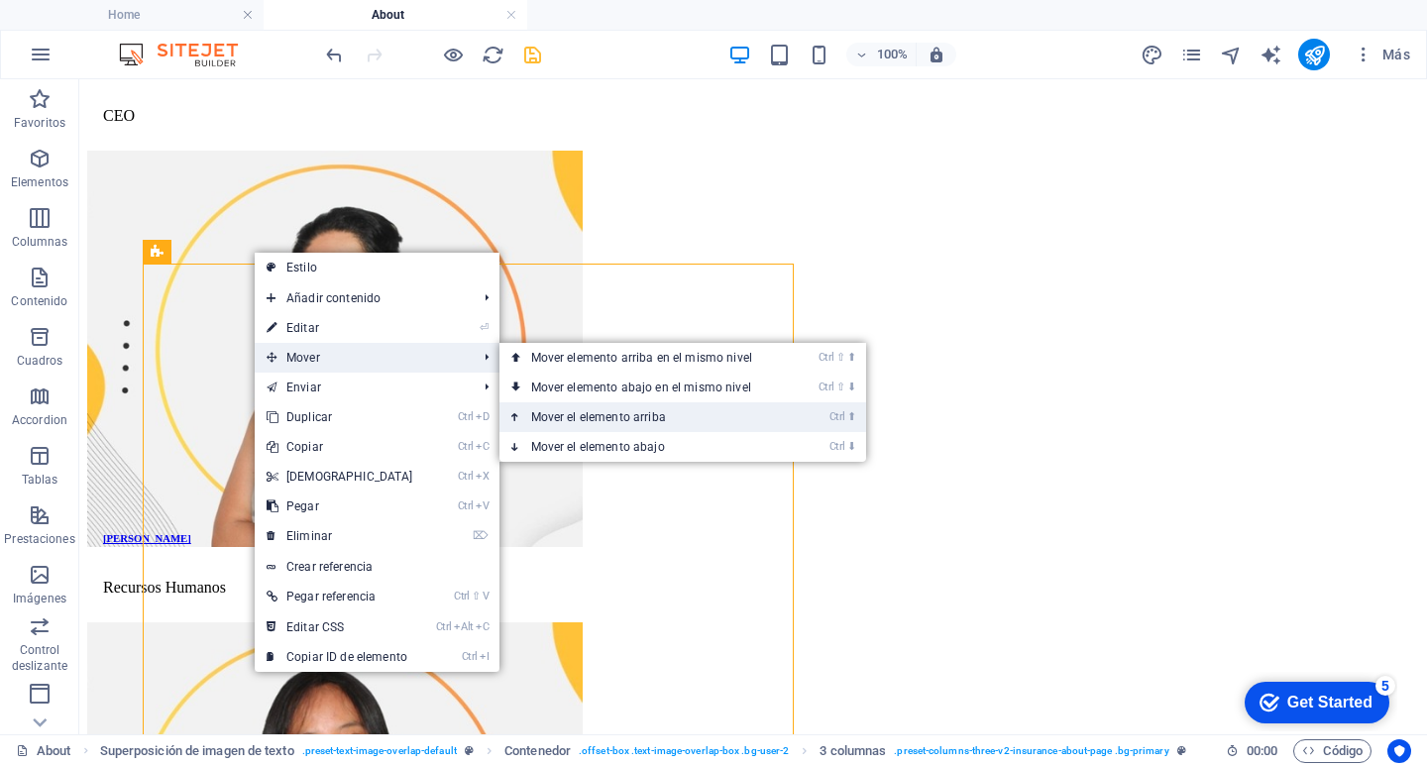
click at [559, 416] on link "Ctrl ⬆ Mover el elemento arriba" at bounding box center [645, 417] width 292 height 30
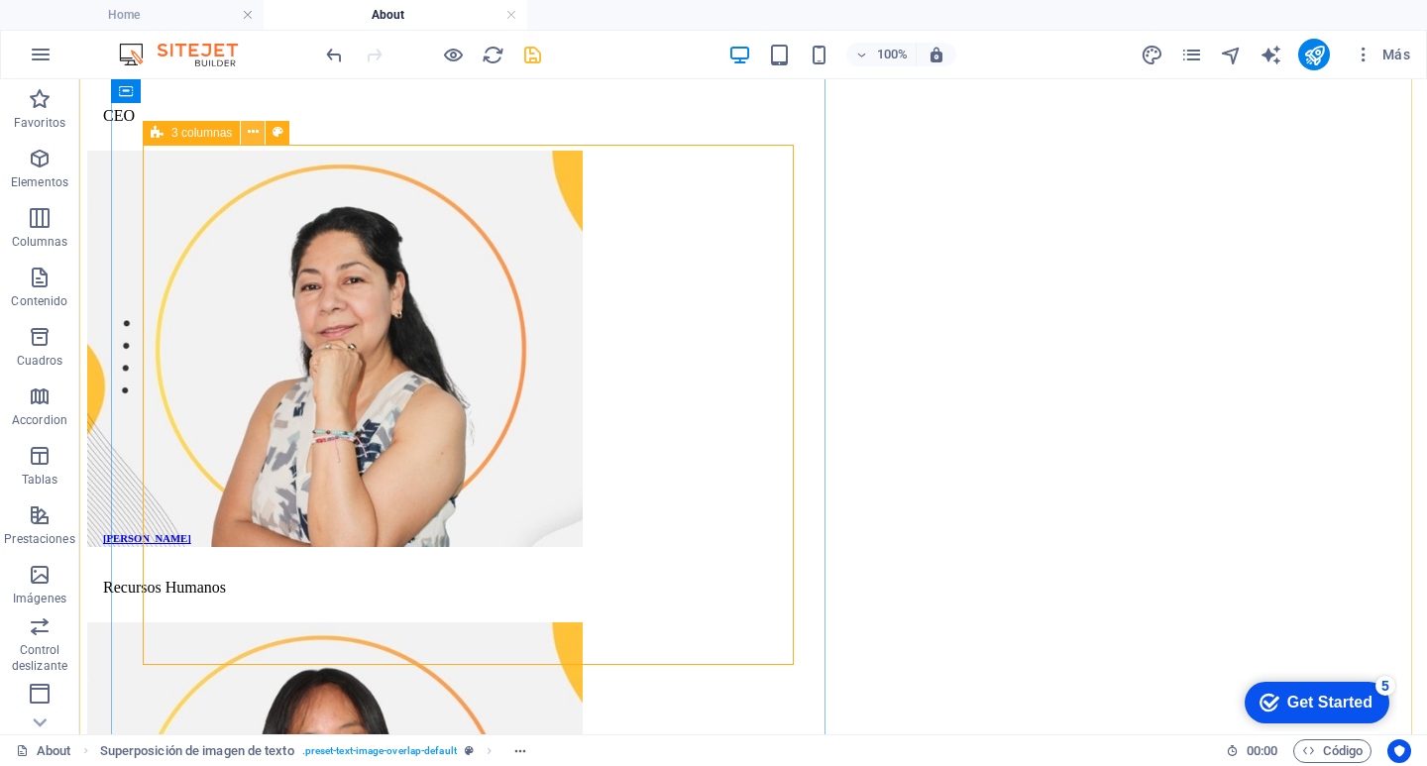
click at [255, 128] on icon at bounding box center [253, 132] width 11 height 21
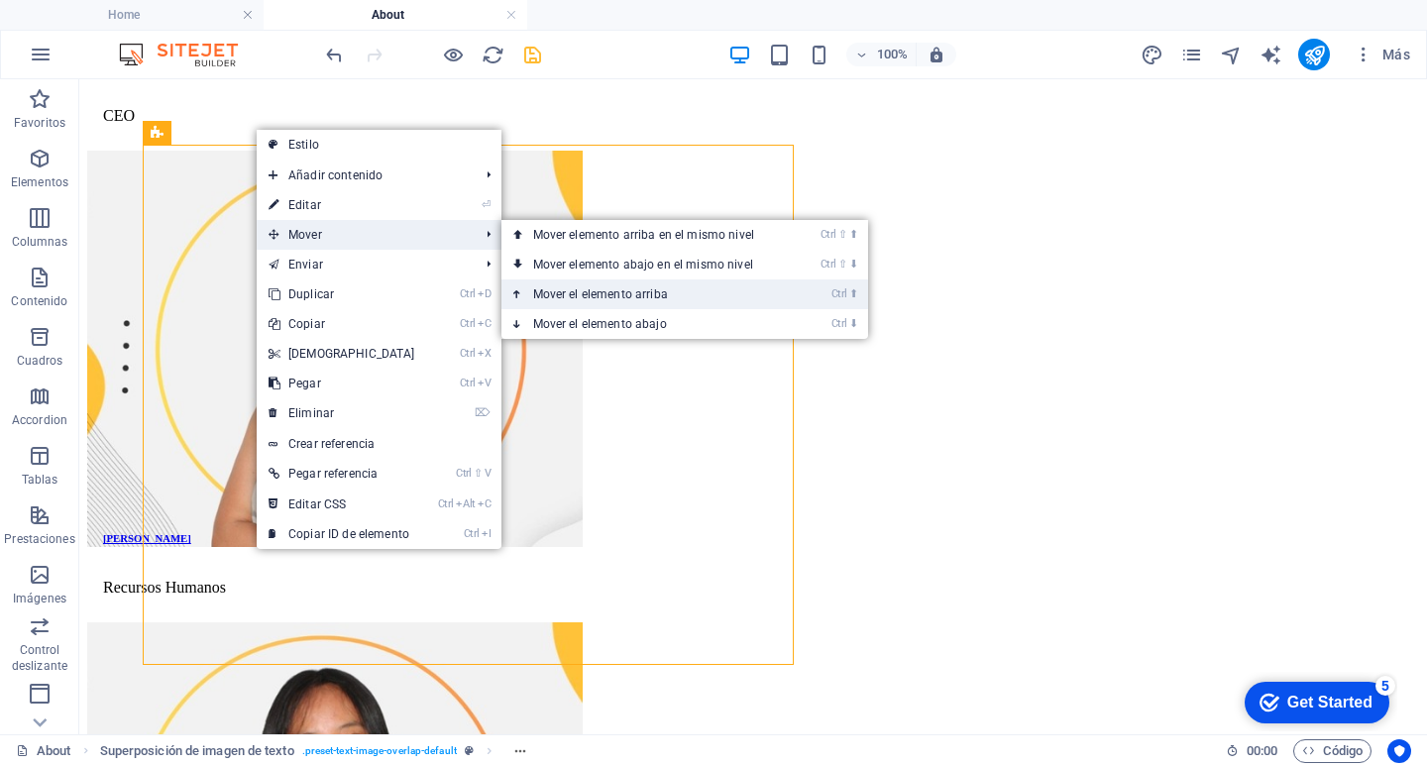
click at [706, 283] on link "Ctrl ⬆ Mover el elemento arriba" at bounding box center [647, 294] width 292 height 30
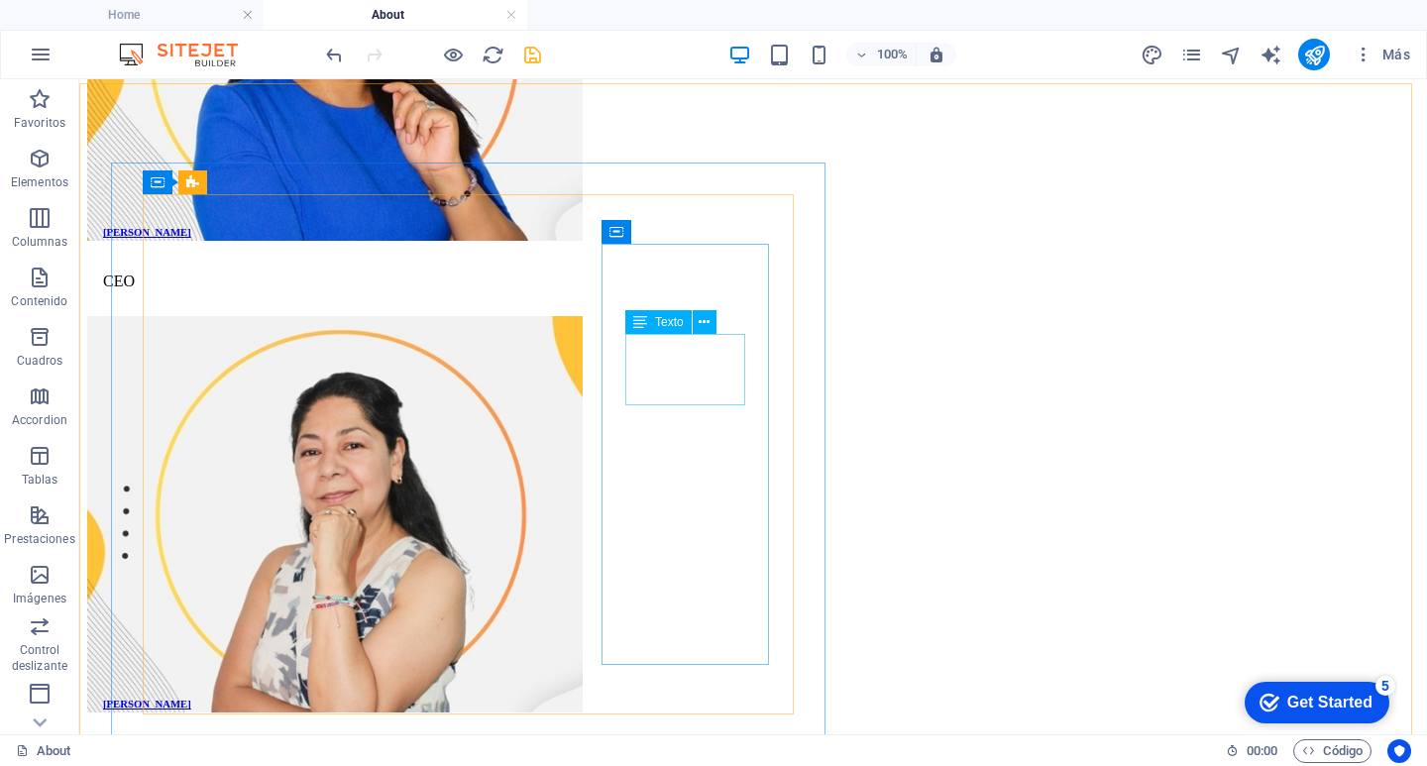
scroll to position [1895, 0]
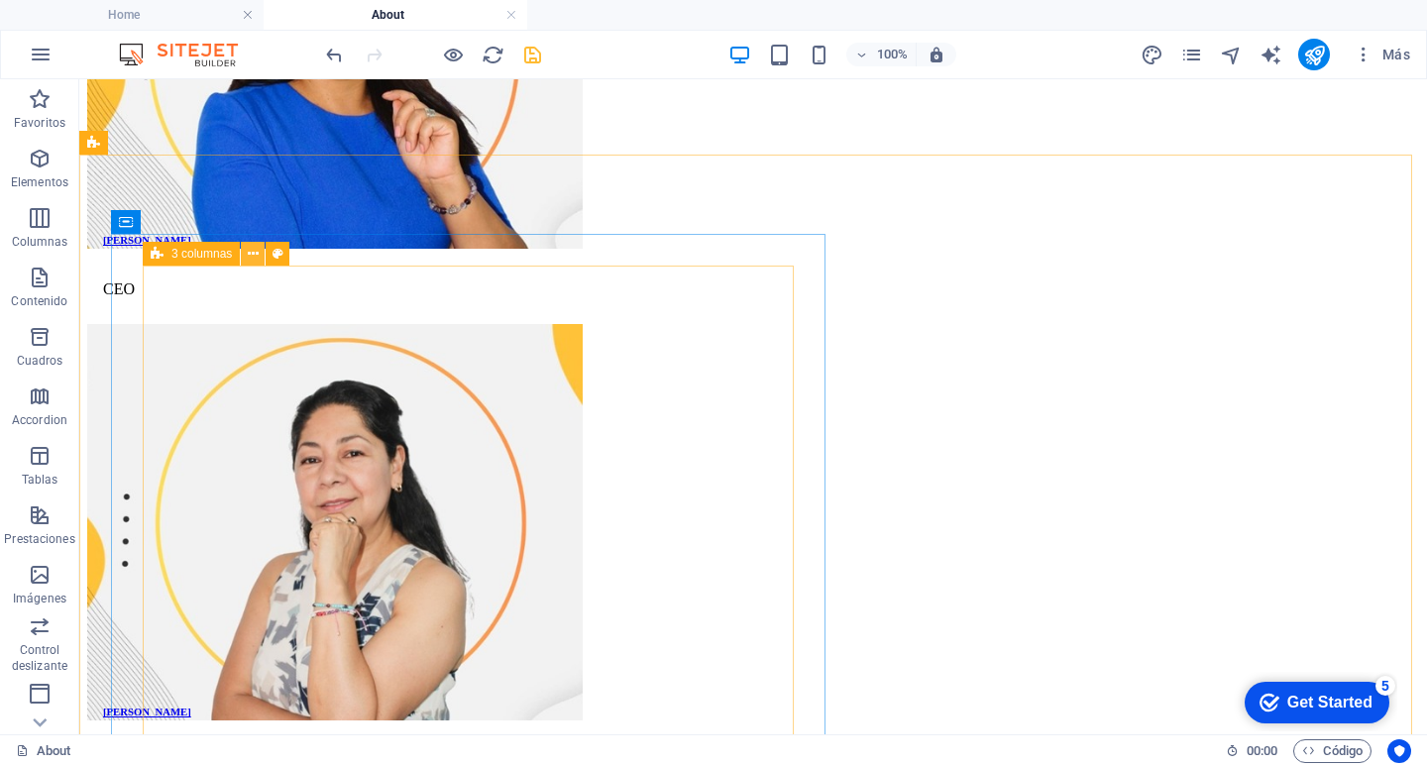
click at [248, 250] on icon at bounding box center [253, 254] width 11 height 21
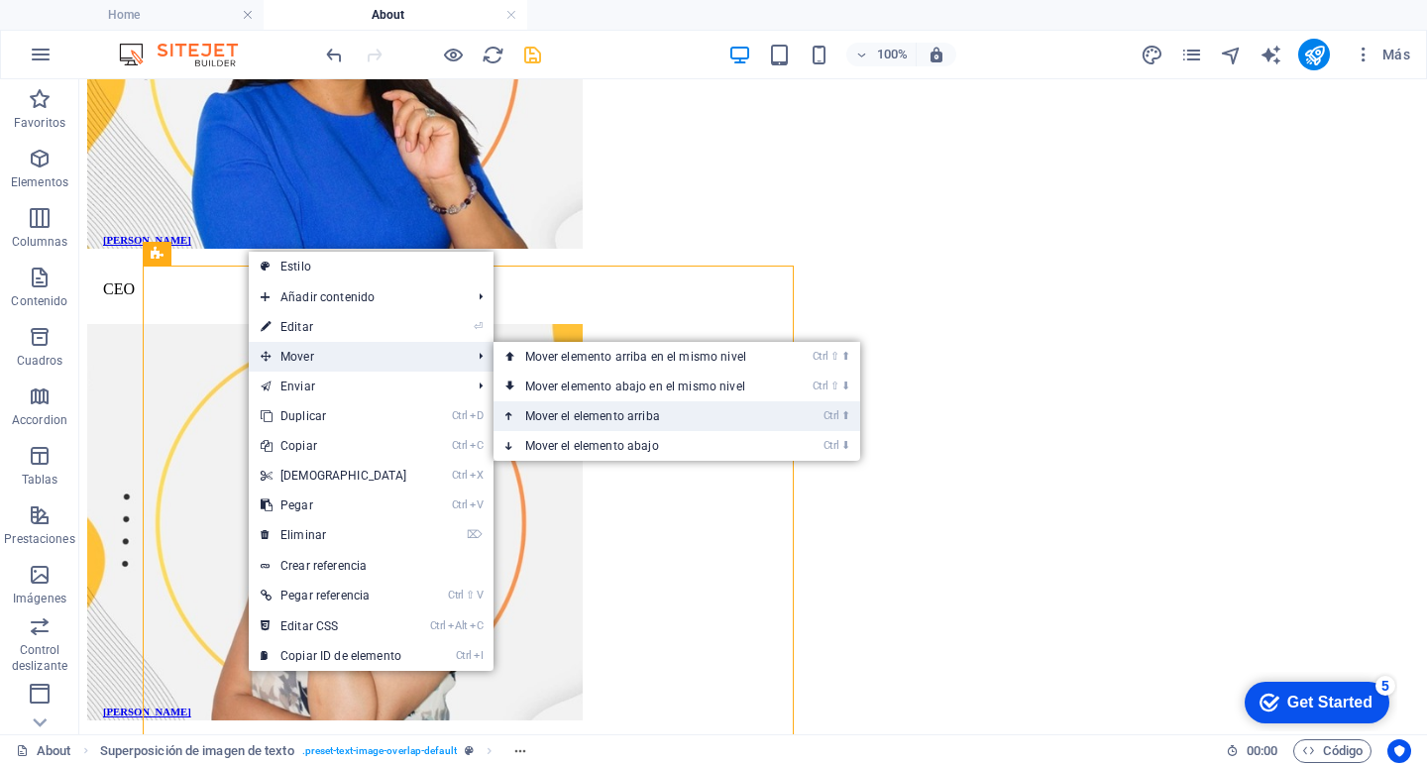
drag, startPoint x: 595, startPoint y: 404, endPoint x: 515, endPoint y: 330, distance: 109.4
click at [595, 404] on link "Ctrl ⬆ Mover el elemento arriba" at bounding box center [639, 416] width 292 height 30
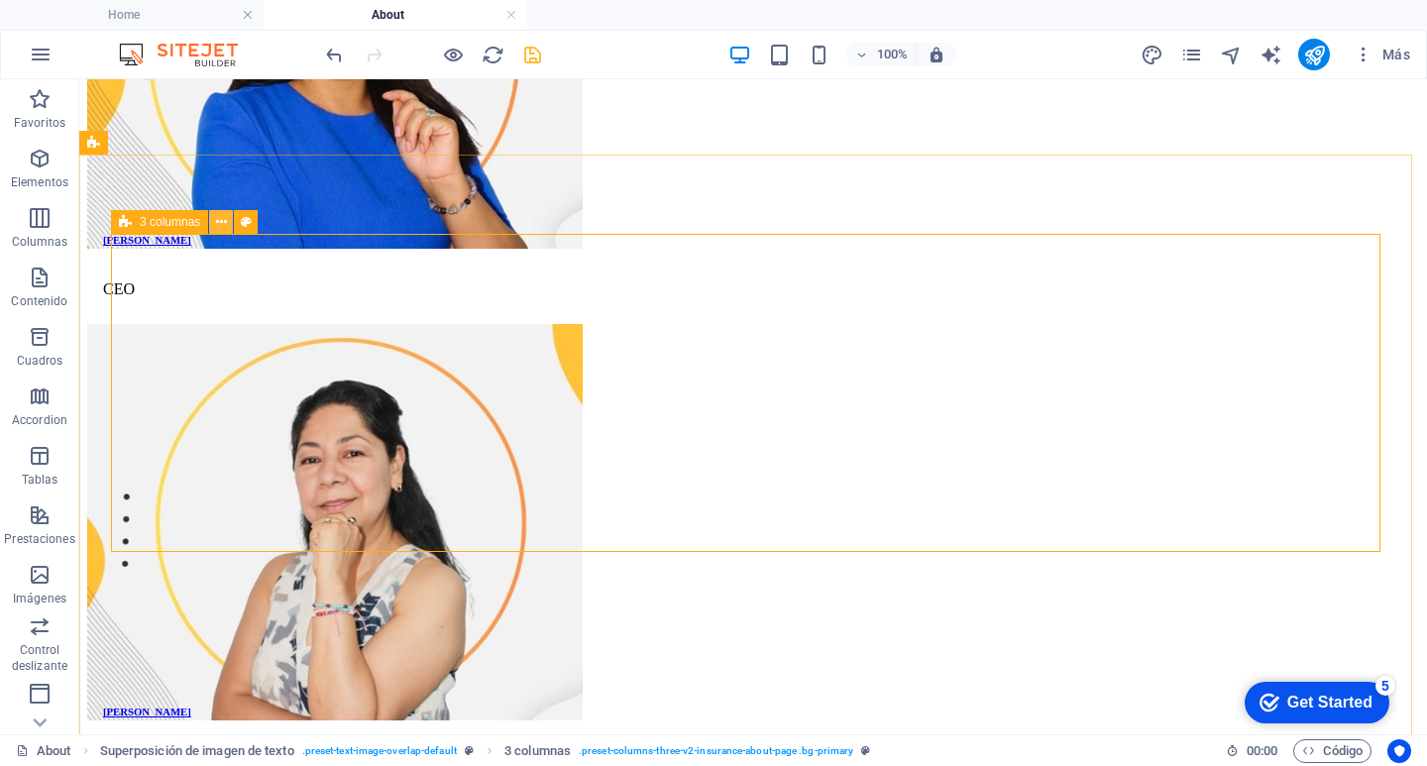
click at [220, 218] on icon at bounding box center [221, 222] width 11 height 21
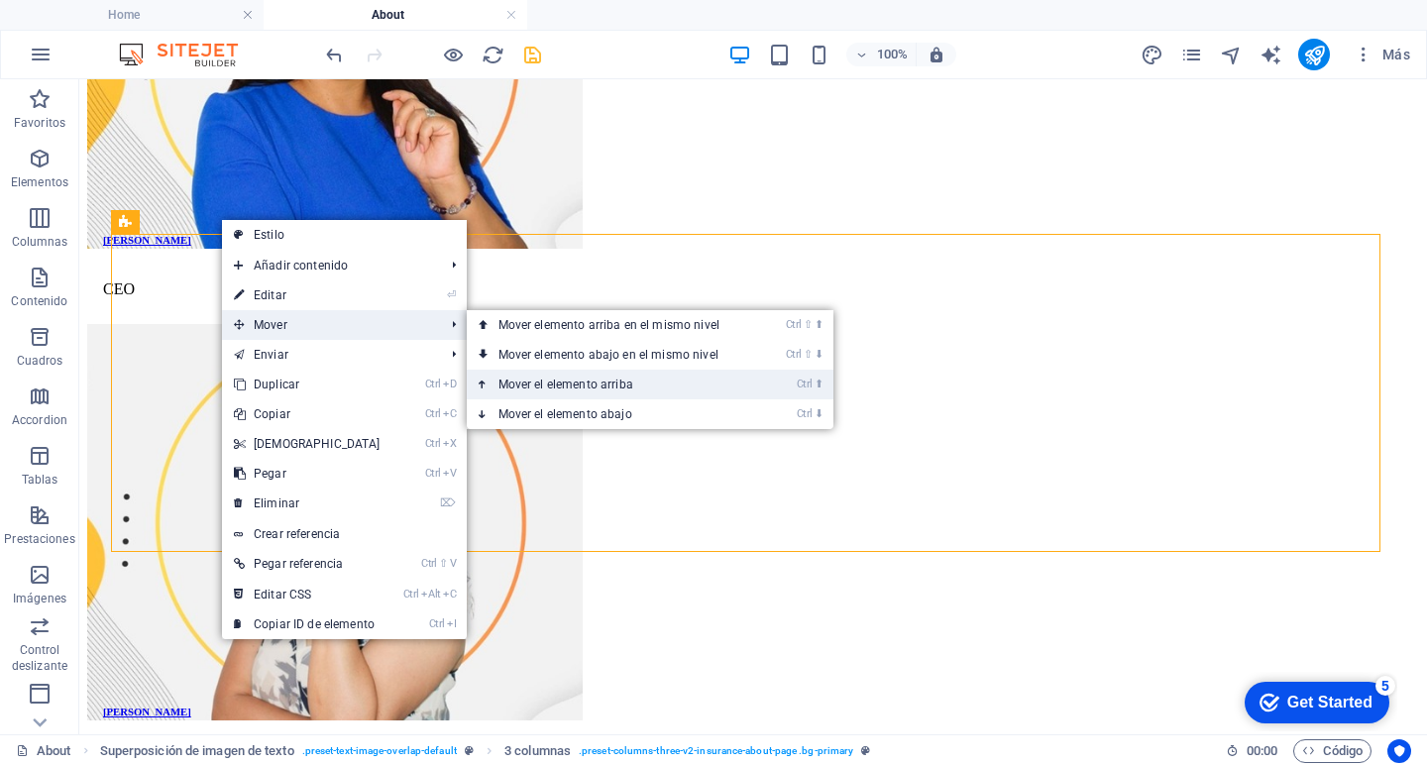
click at [528, 386] on link "Ctrl ⬆ Mover el elemento arriba" at bounding box center [613, 385] width 292 height 30
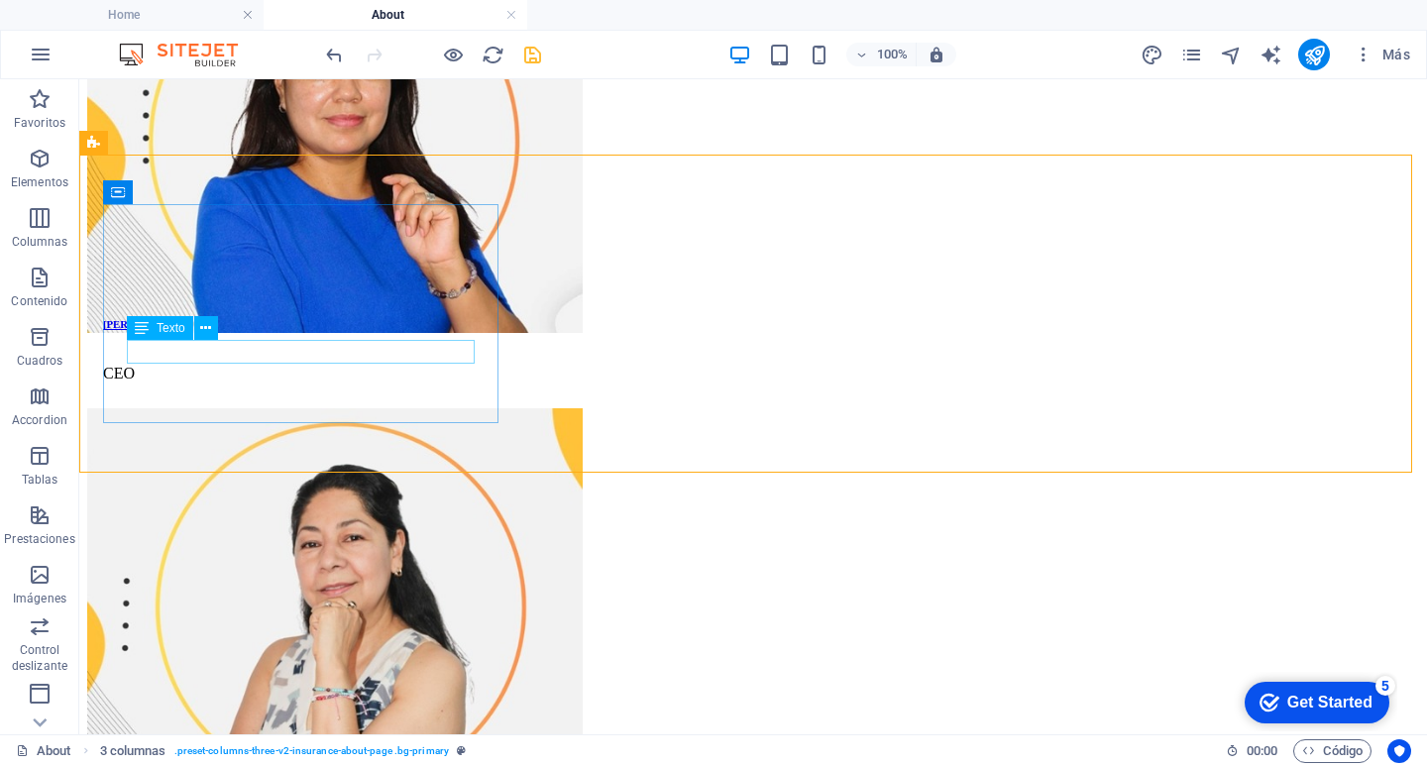
scroll to position [1796, 0]
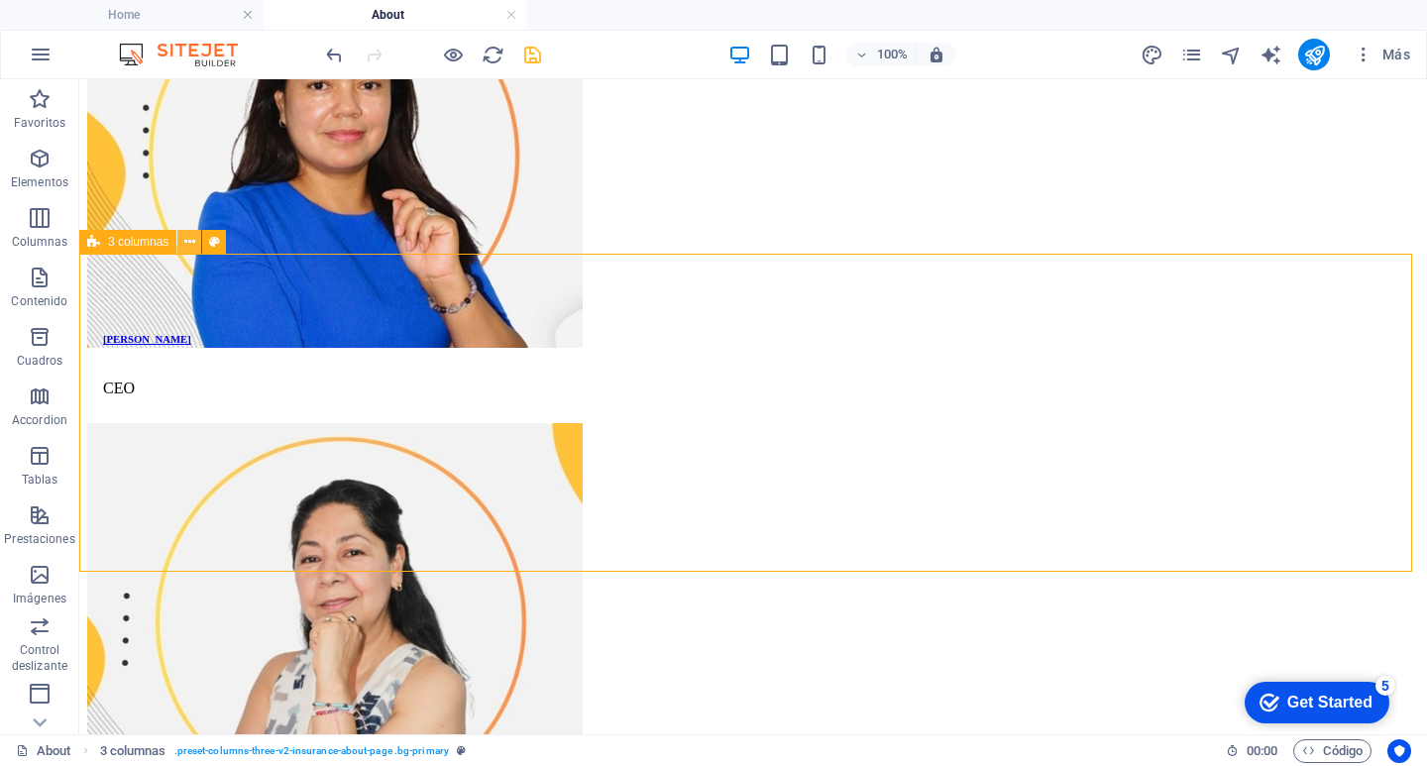
click at [187, 241] on icon at bounding box center [189, 242] width 11 height 21
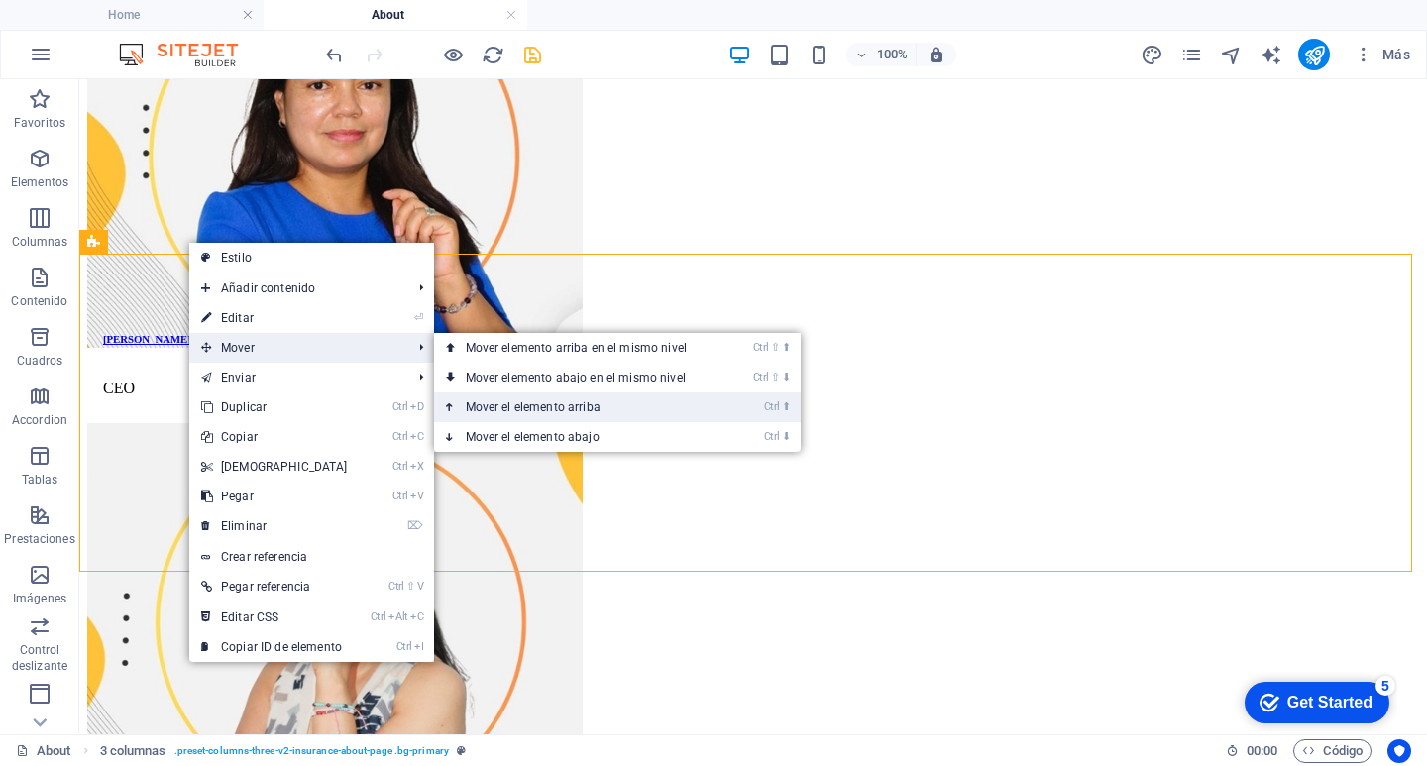
click at [710, 400] on link "Ctrl ⬆ Mover el elemento arriba" at bounding box center [580, 407] width 292 height 30
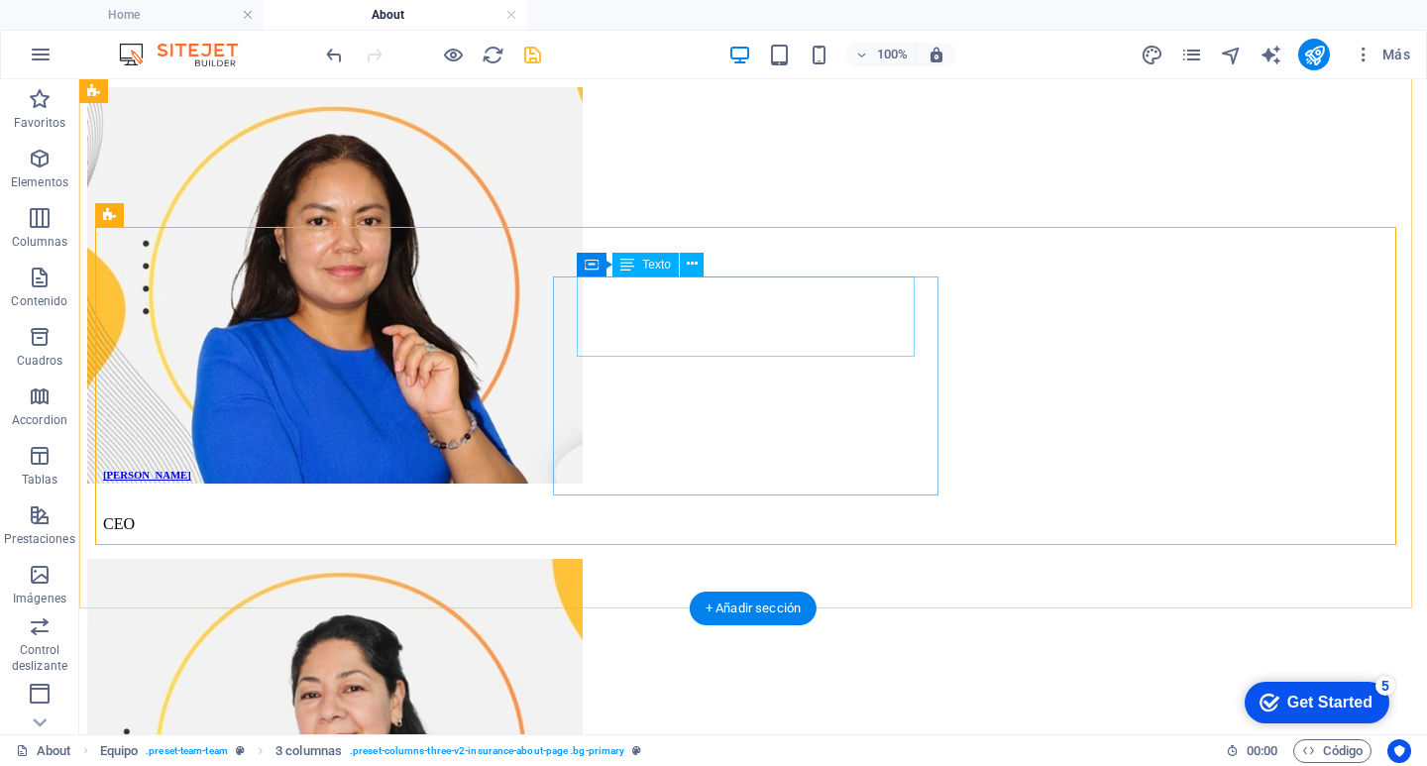
scroll to position [1598, 0]
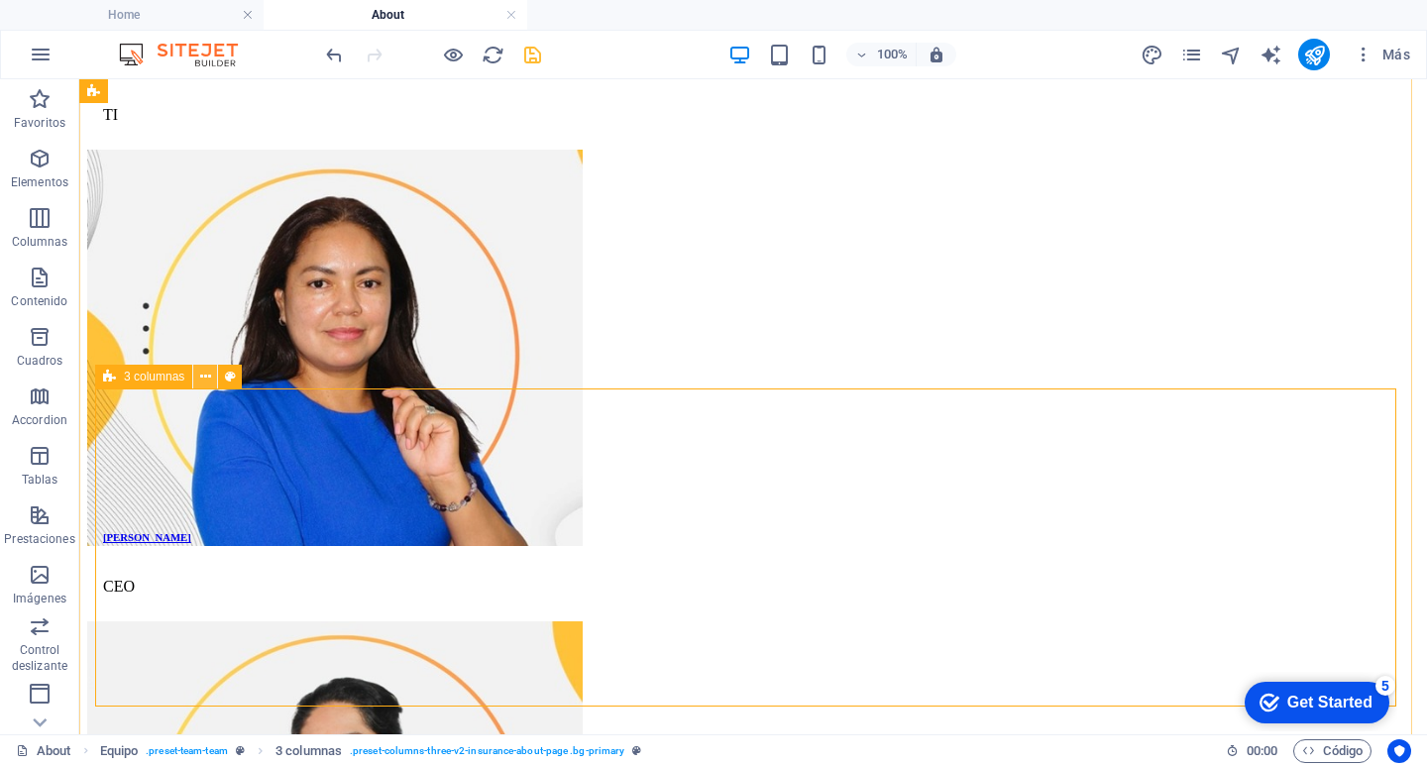
click at [203, 374] on icon at bounding box center [205, 377] width 11 height 21
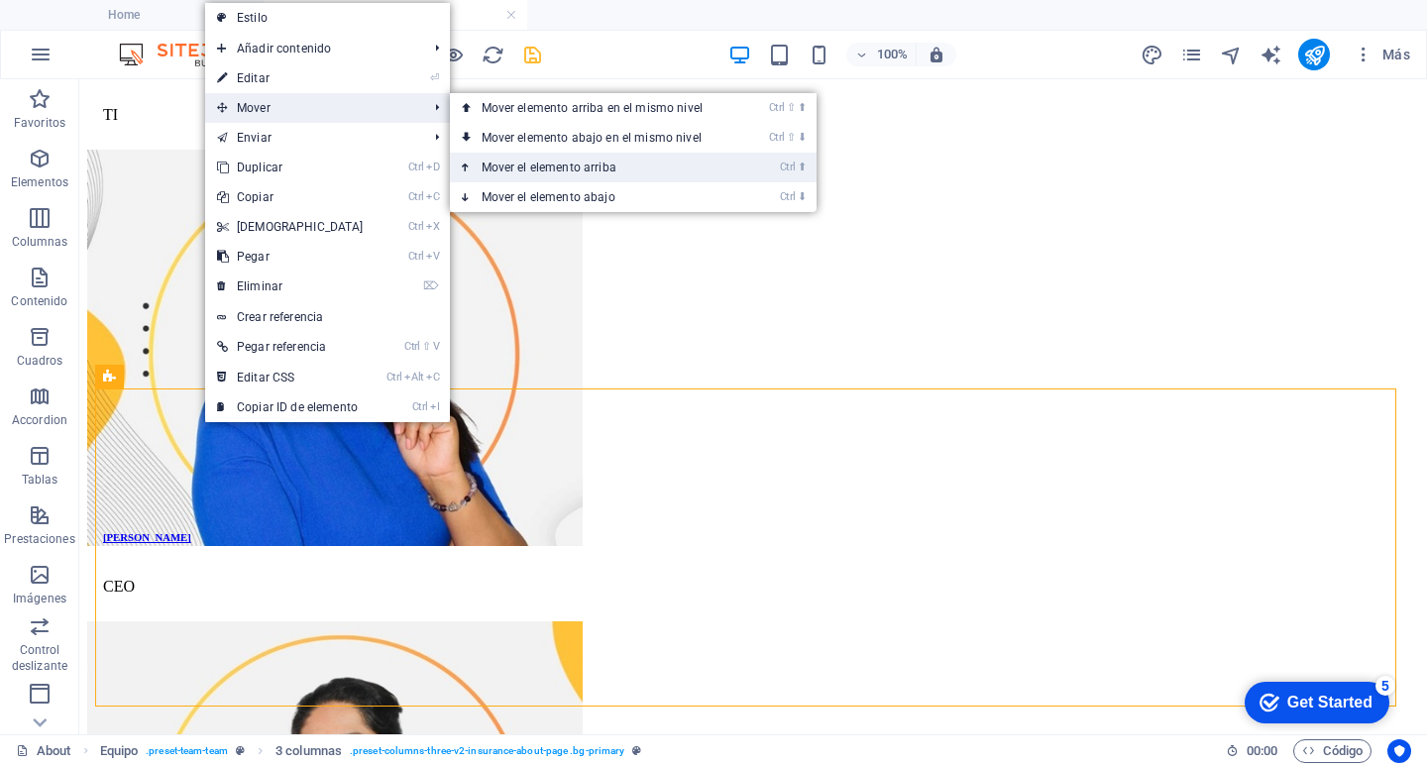
drag, startPoint x: 580, startPoint y: 159, endPoint x: 499, endPoint y: 80, distance: 112.1
click at [580, 159] on link "Ctrl ⬆ Mover el elemento arriba" at bounding box center [596, 168] width 292 height 30
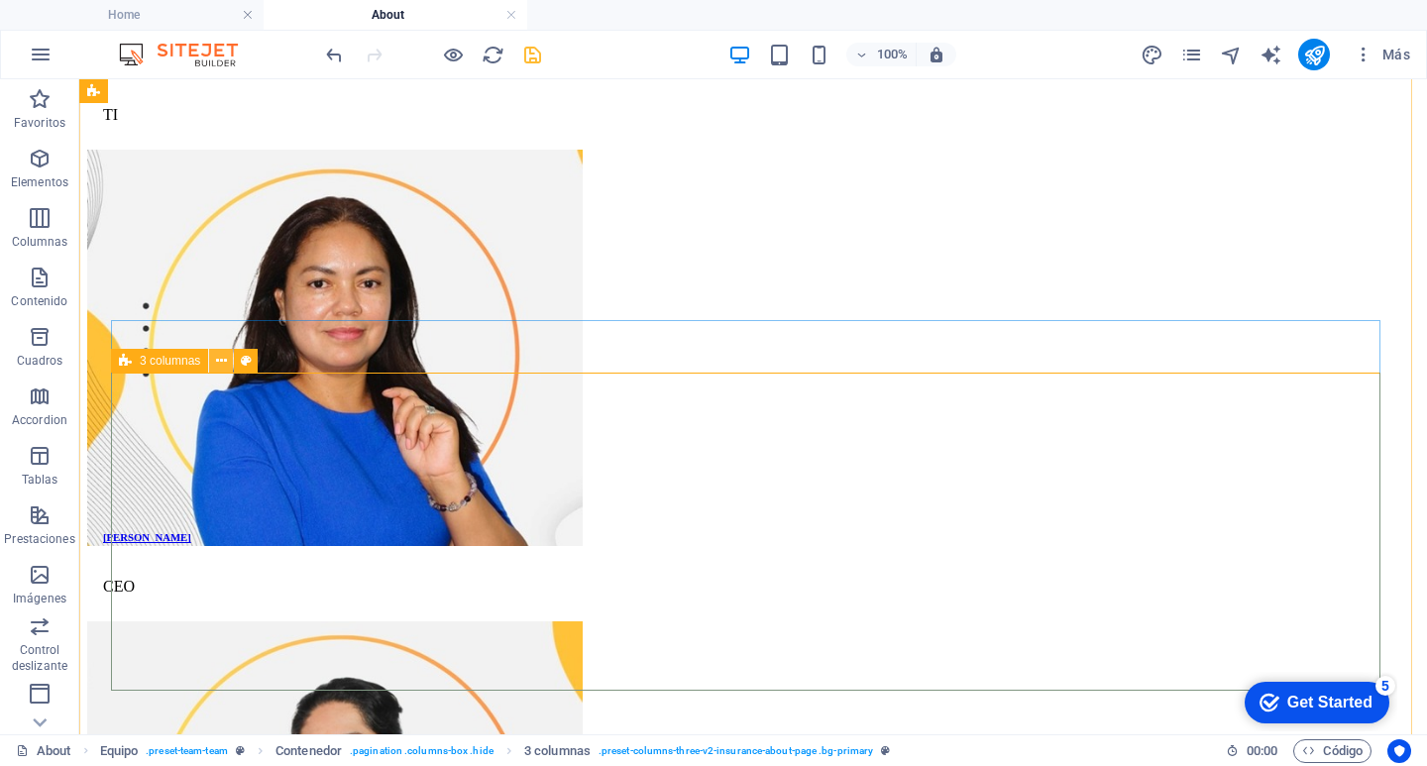
click at [227, 360] on button at bounding box center [221, 361] width 24 height 24
click at [225, 364] on icon at bounding box center [221, 361] width 11 height 21
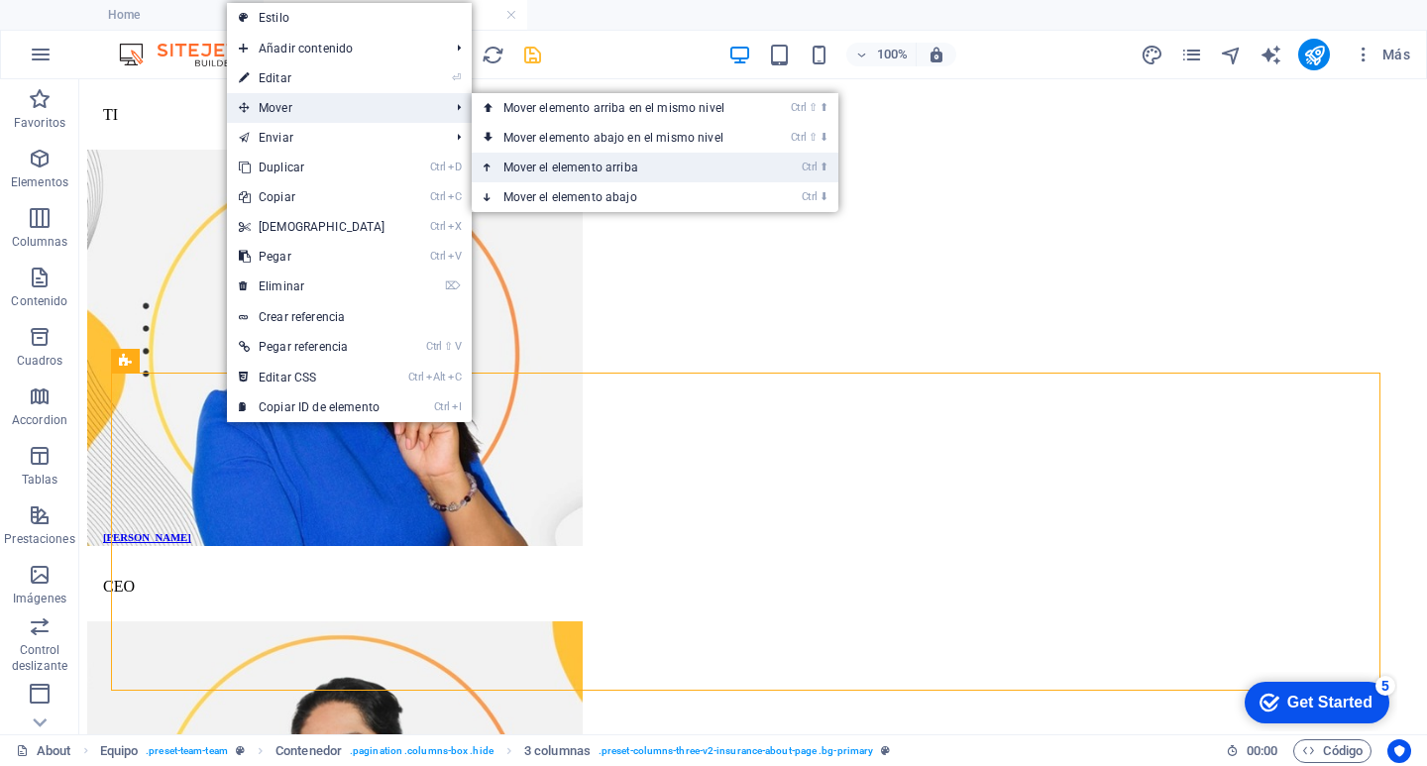
click at [534, 174] on link "Ctrl ⬆ Mover el elemento arriba" at bounding box center [618, 168] width 292 height 30
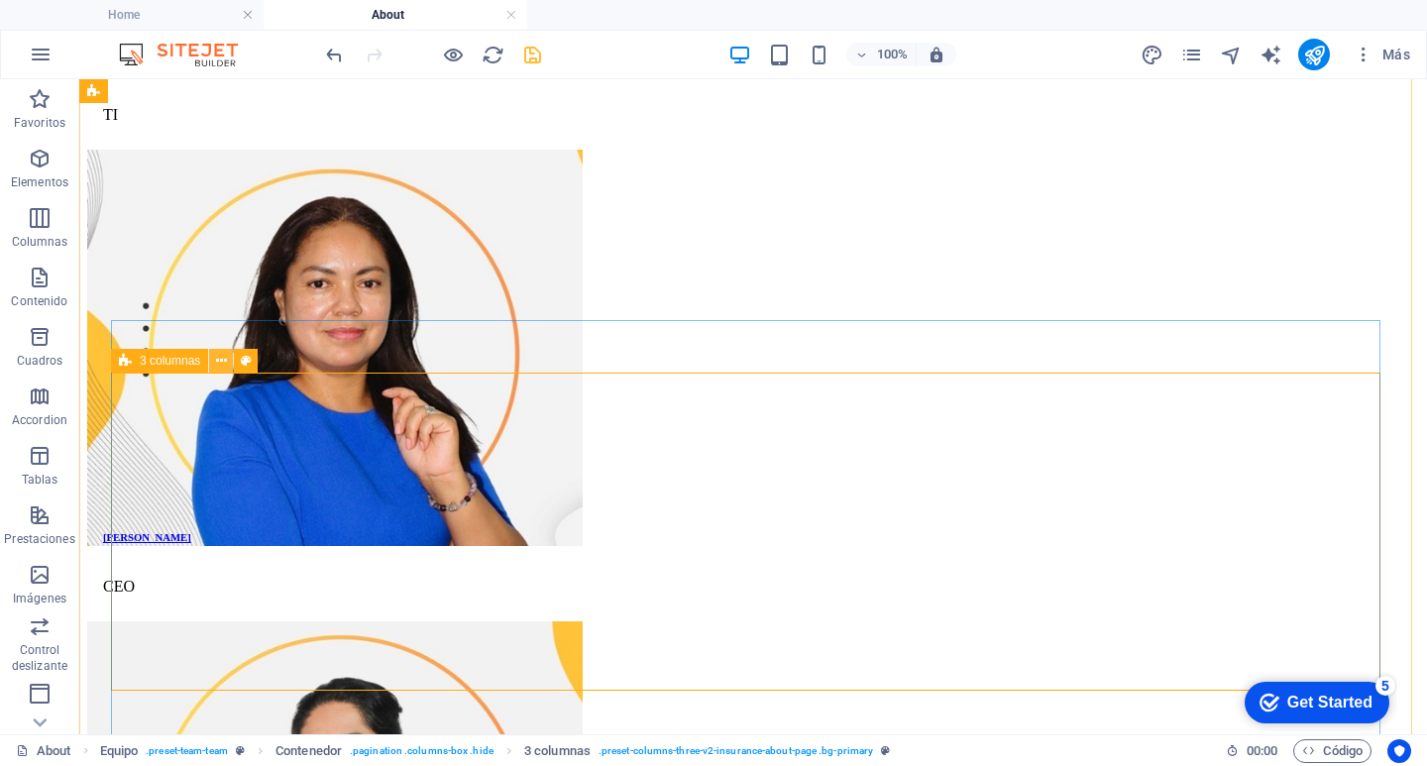
click at [223, 357] on icon at bounding box center [221, 361] width 11 height 21
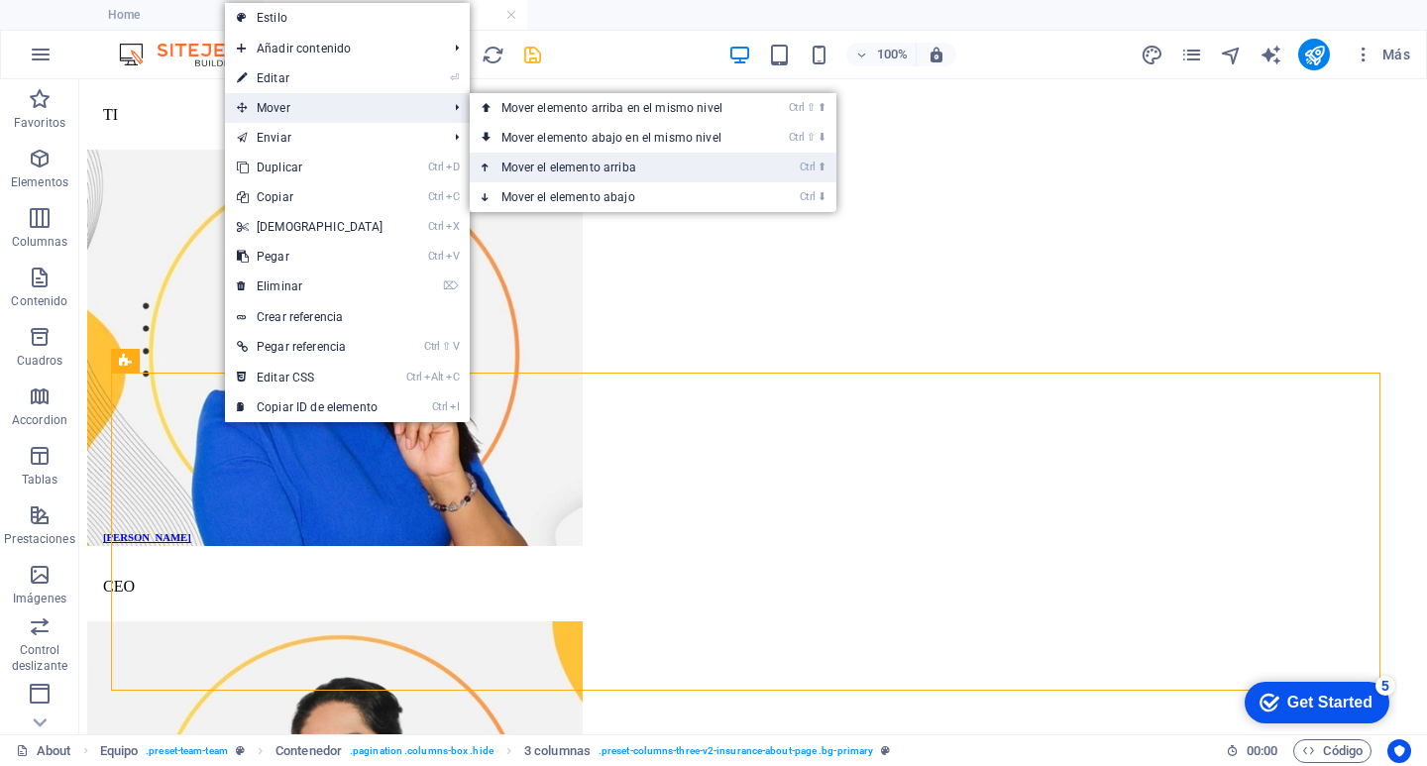
click at [545, 161] on link "Ctrl ⬆ Mover el elemento arriba" at bounding box center [616, 168] width 292 height 30
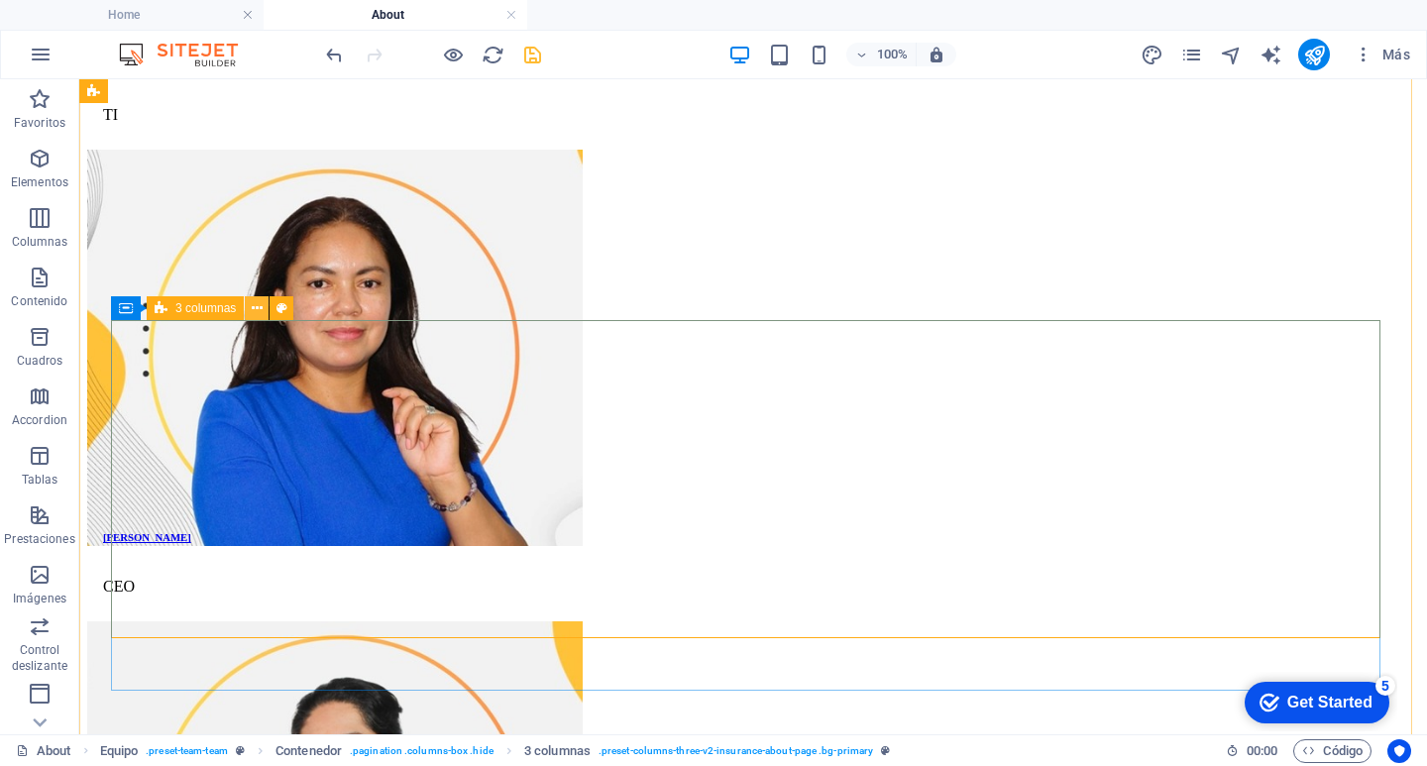
click at [256, 309] on icon at bounding box center [257, 308] width 11 height 21
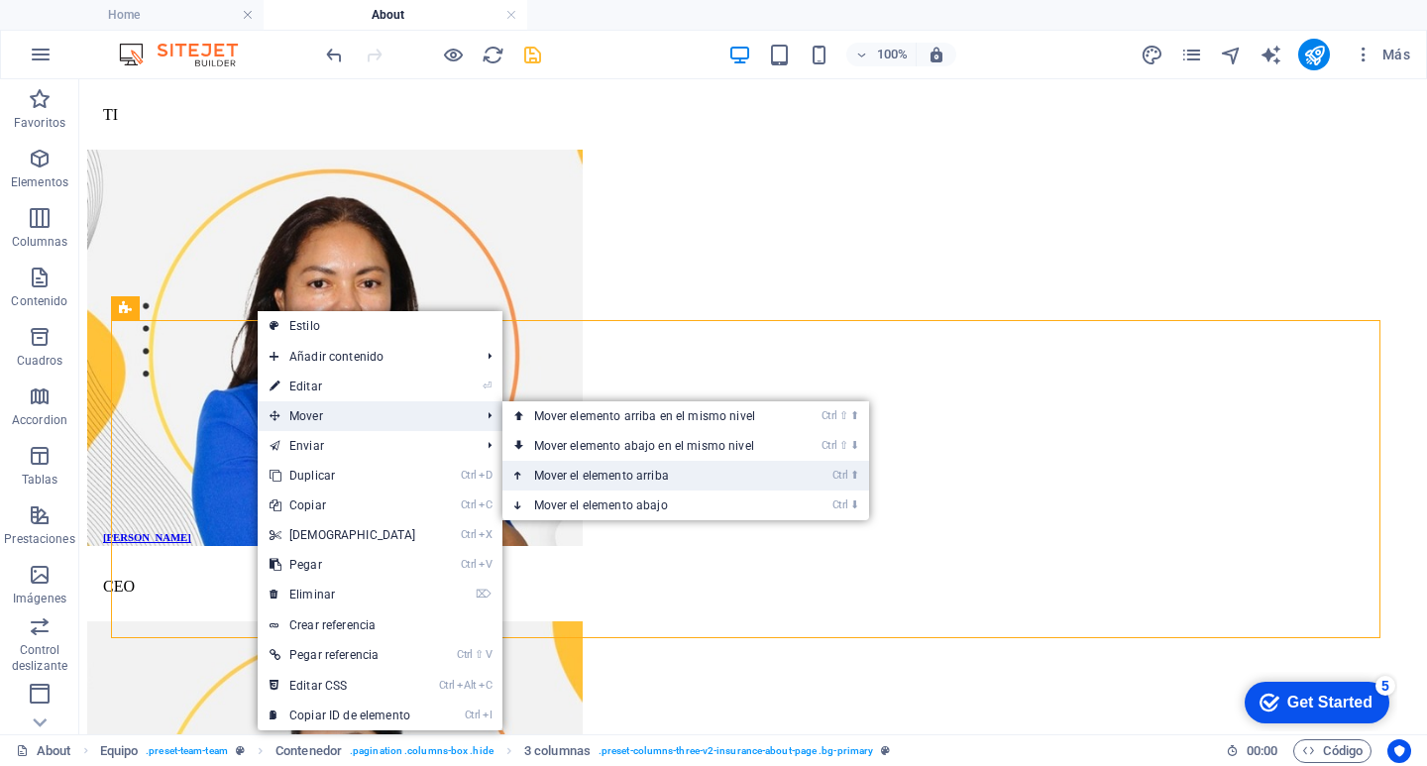
click at [550, 469] on link "Ctrl ⬆ Mover el elemento arriba" at bounding box center [648, 476] width 292 height 30
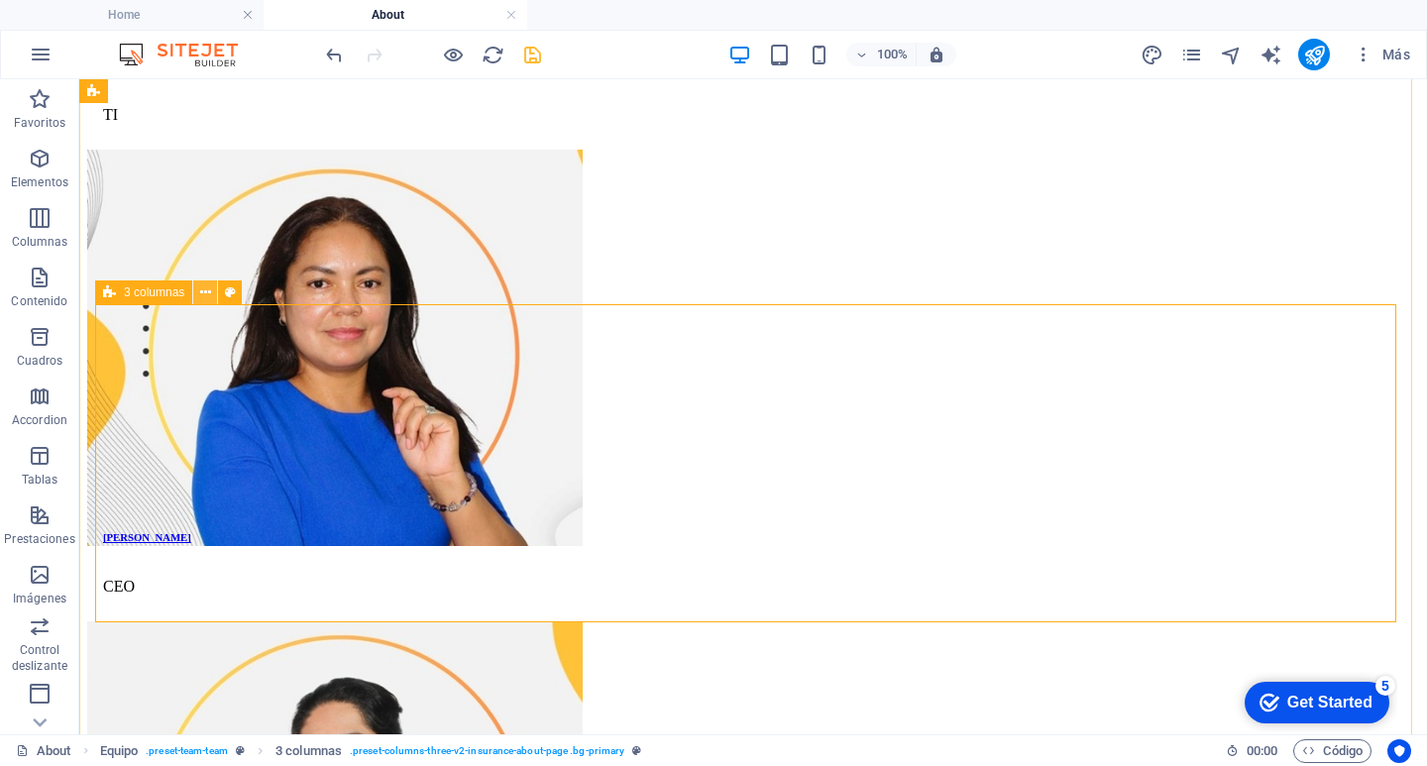
click at [205, 294] on icon at bounding box center [205, 292] width 11 height 21
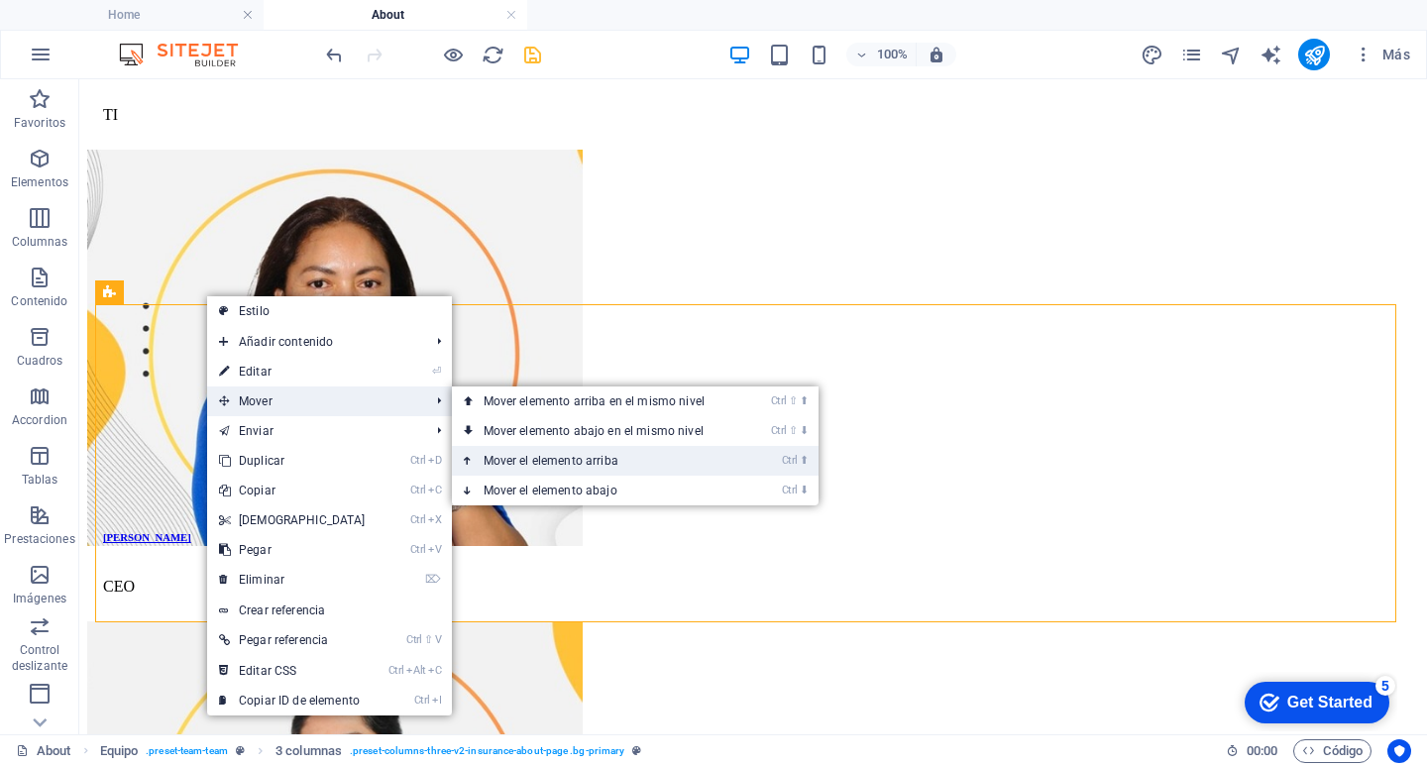
click at [538, 458] on link "Ctrl ⬆ Mover el elemento arriba" at bounding box center [598, 461] width 292 height 30
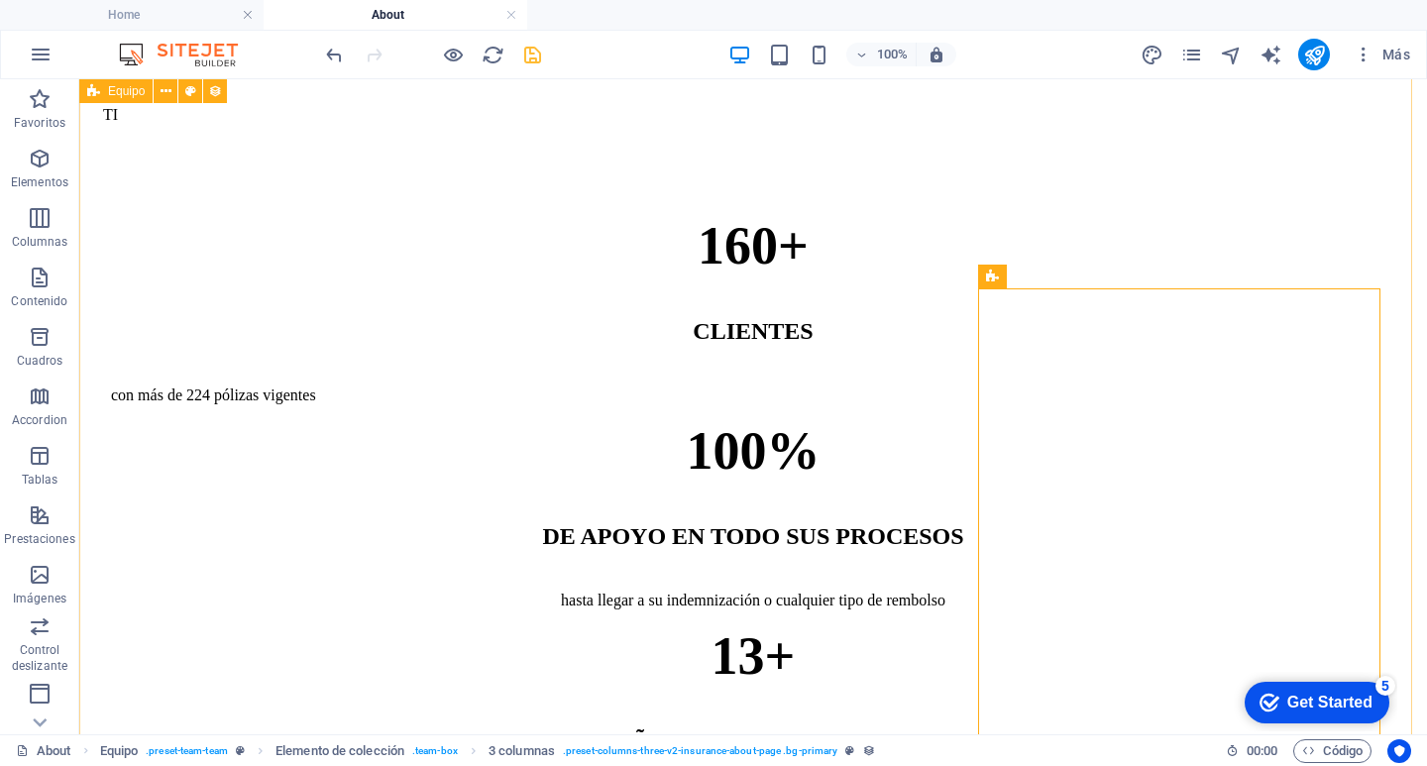
scroll to position [2225, 0]
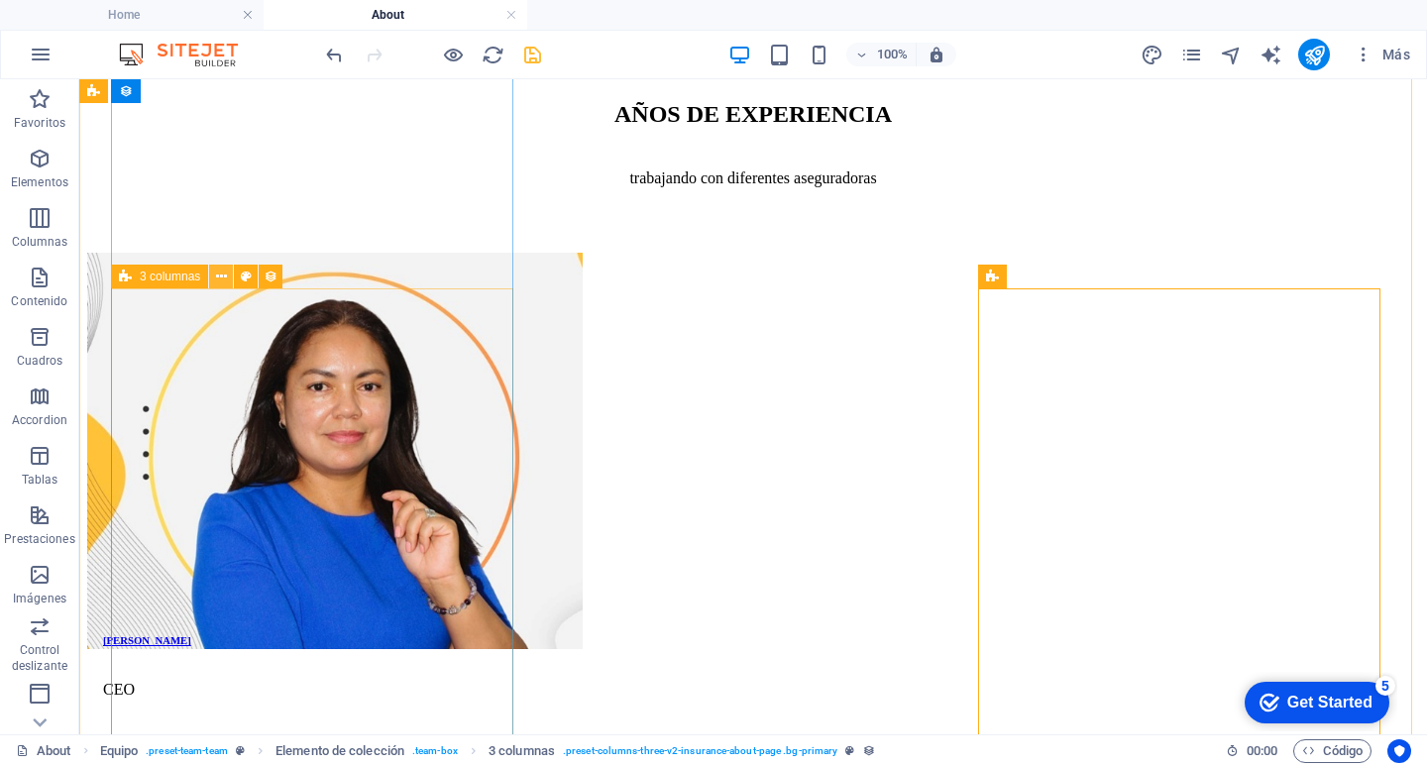
click at [226, 269] on icon at bounding box center [221, 277] width 11 height 21
click at [218, 273] on icon at bounding box center [221, 277] width 11 height 21
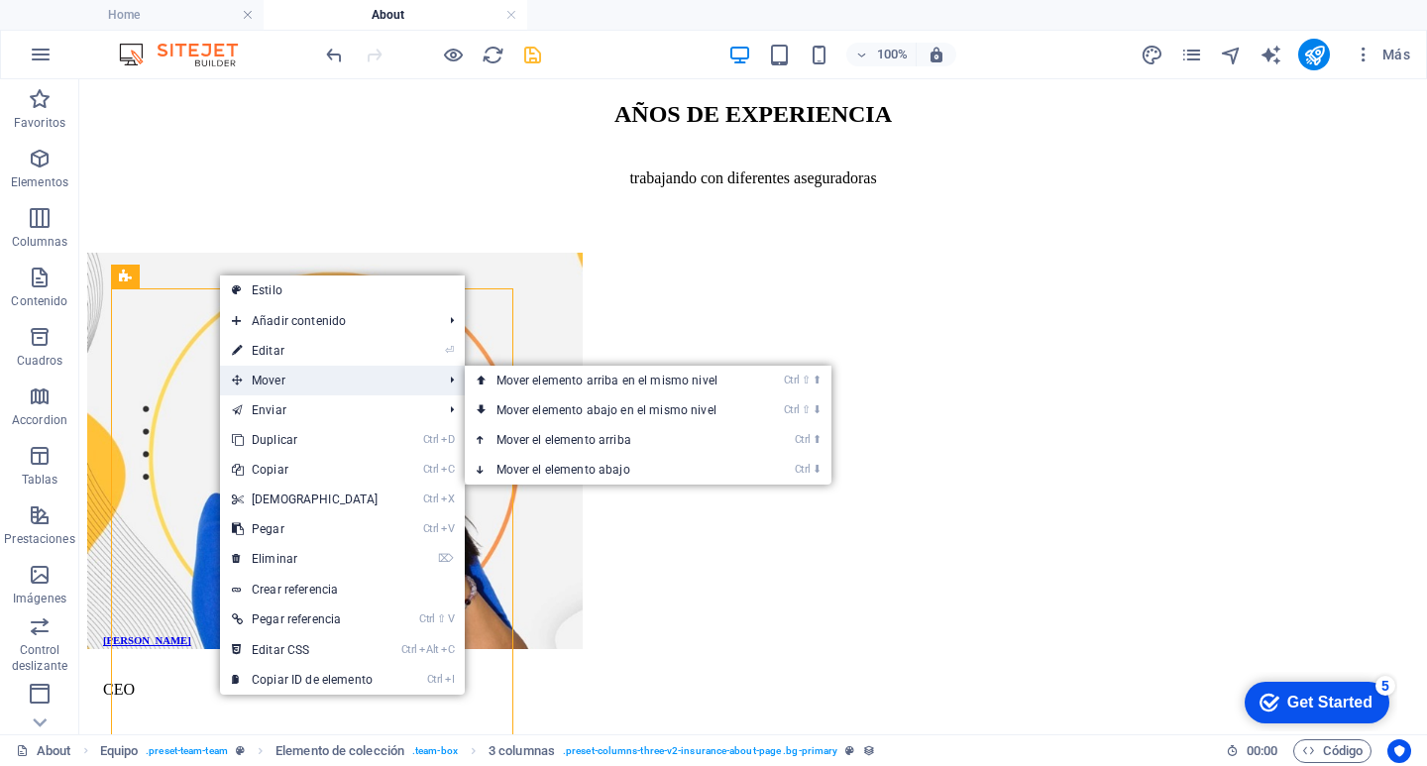
click at [354, 390] on span "Mover" at bounding box center [327, 381] width 215 height 30
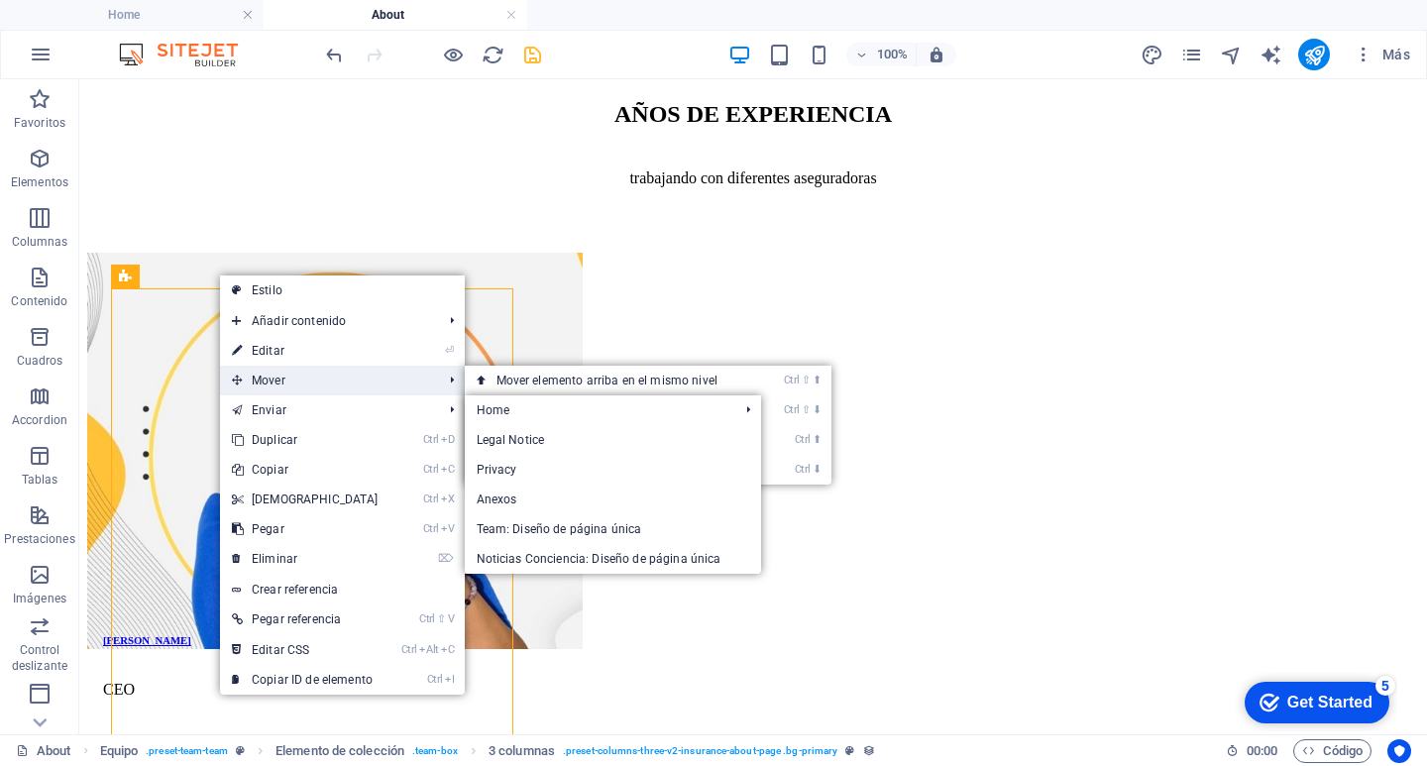
click at [310, 382] on span "Mover" at bounding box center [327, 381] width 215 height 30
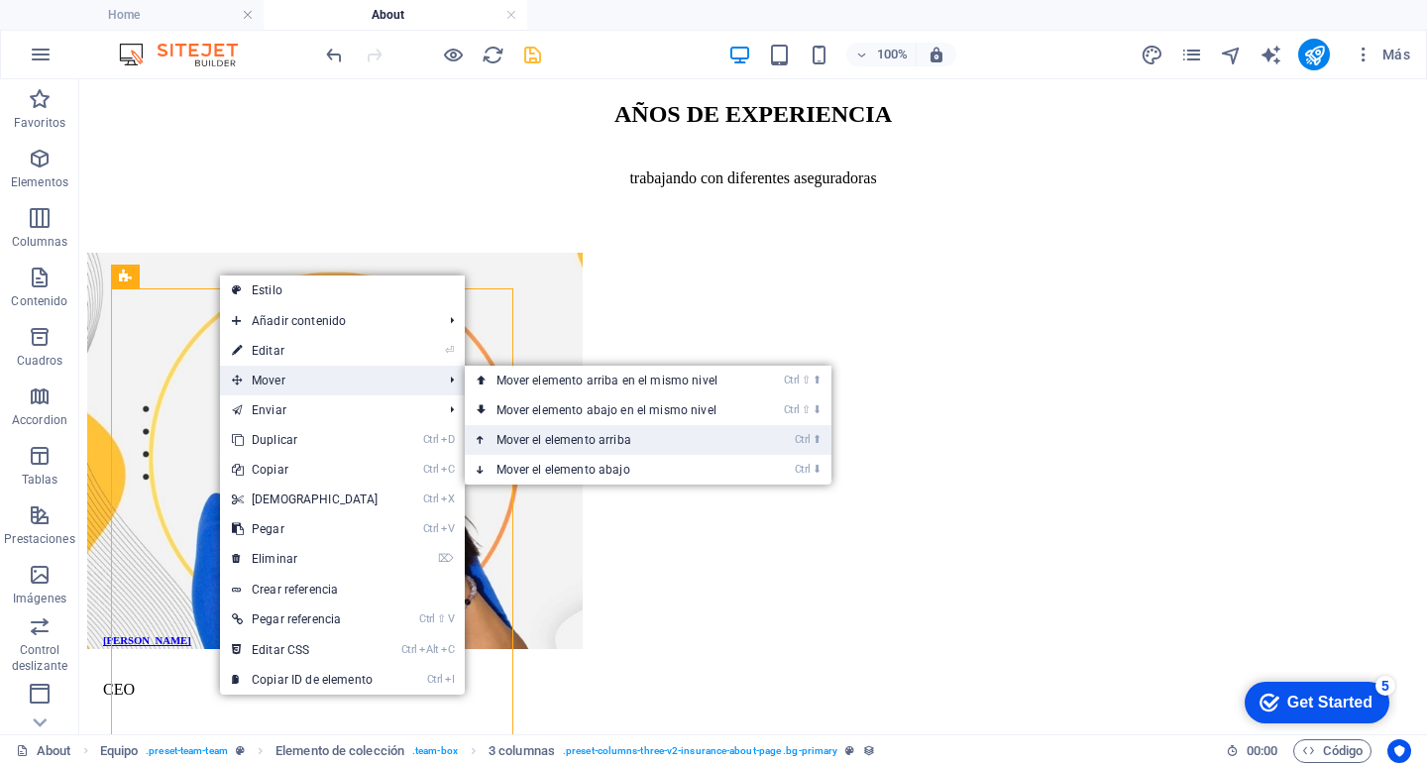
click at [518, 435] on link "Ctrl ⬆ Mover el elemento arriba" at bounding box center [611, 440] width 292 height 30
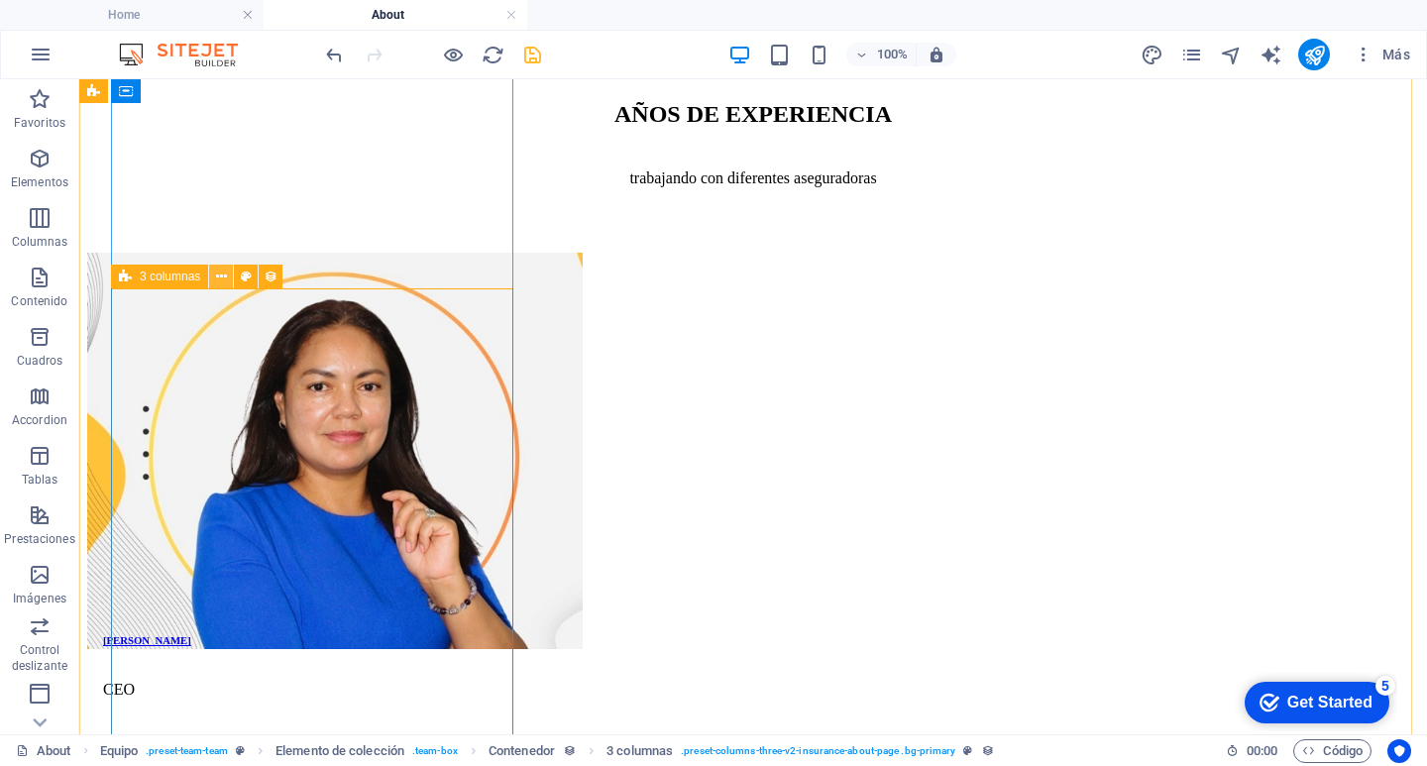
click at [224, 272] on icon at bounding box center [221, 277] width 11 height 21
click at [216, 288] on button at bounding box center [221, 277] width 24 height 24
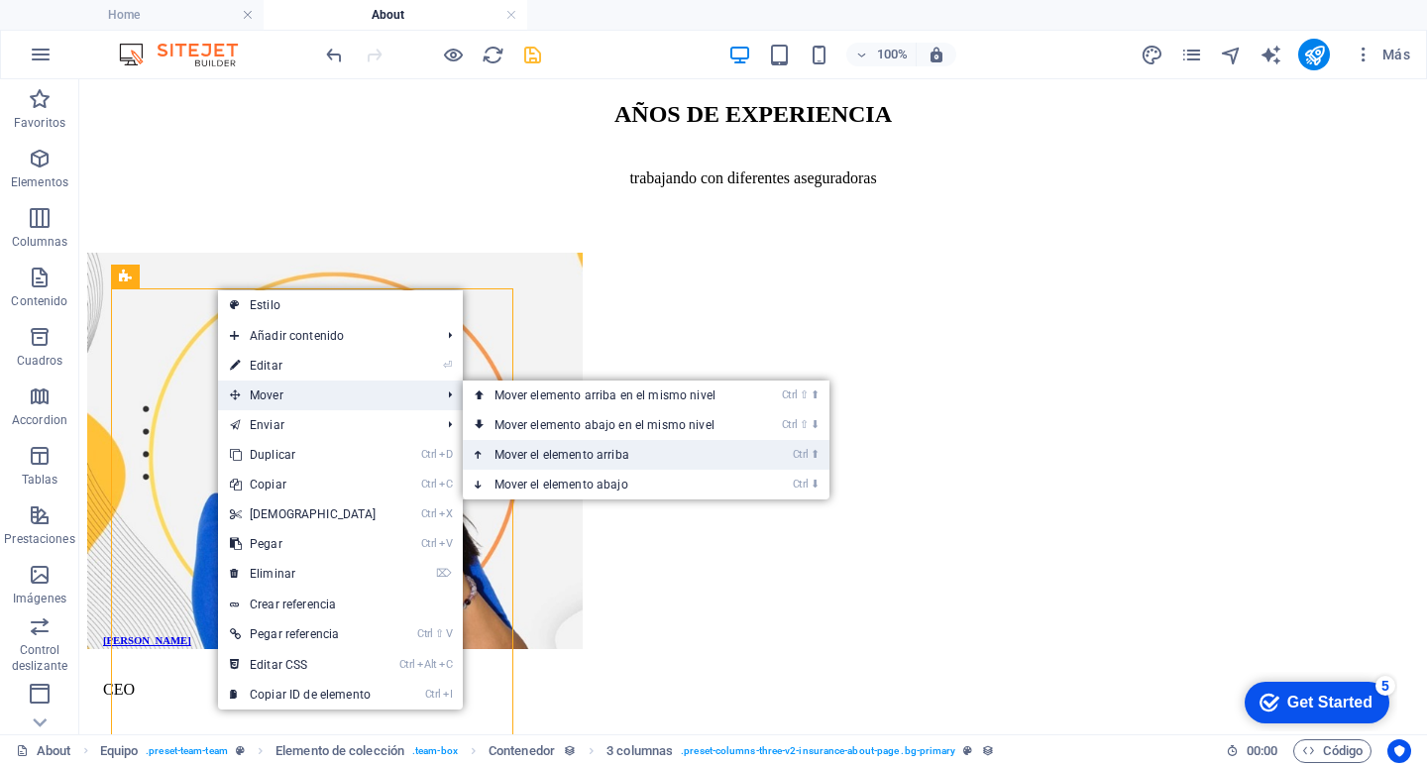
click at [543, 448] on link "Ctrl ⬆ Mover el elemento arriba" at bounding box center [609, 455] width 292 height 30
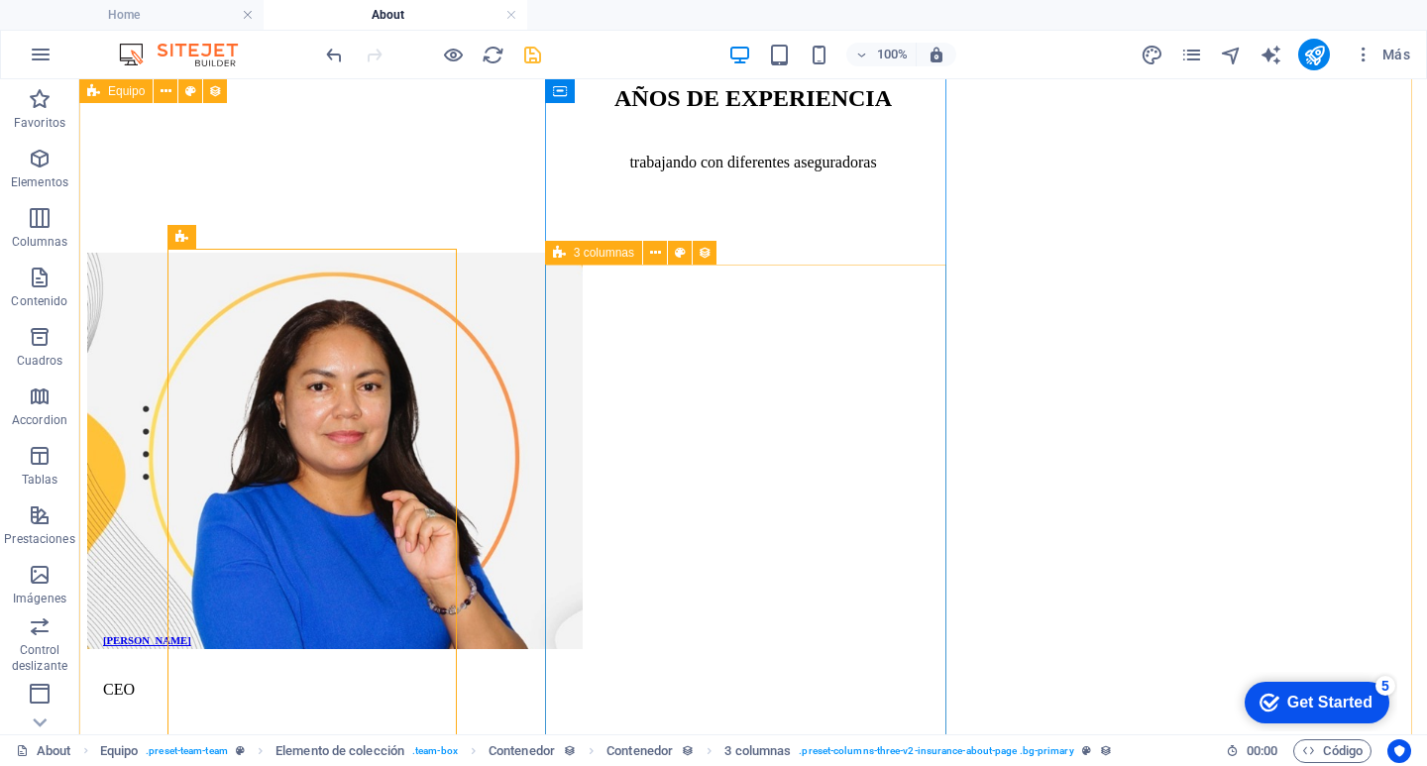
scroll to position [2249, 0]
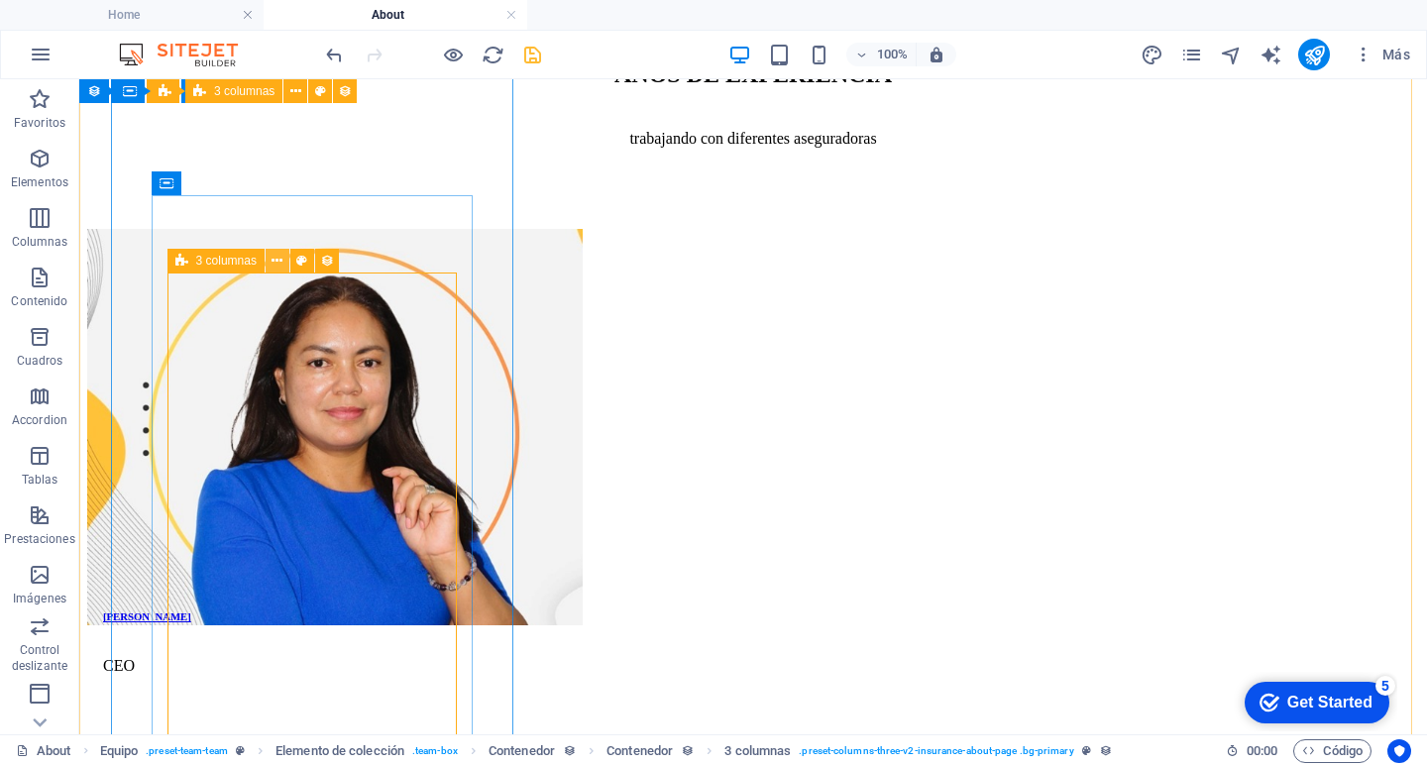
click at [277, 260] on icon at bounding box center [276, 261] width 11 height 21
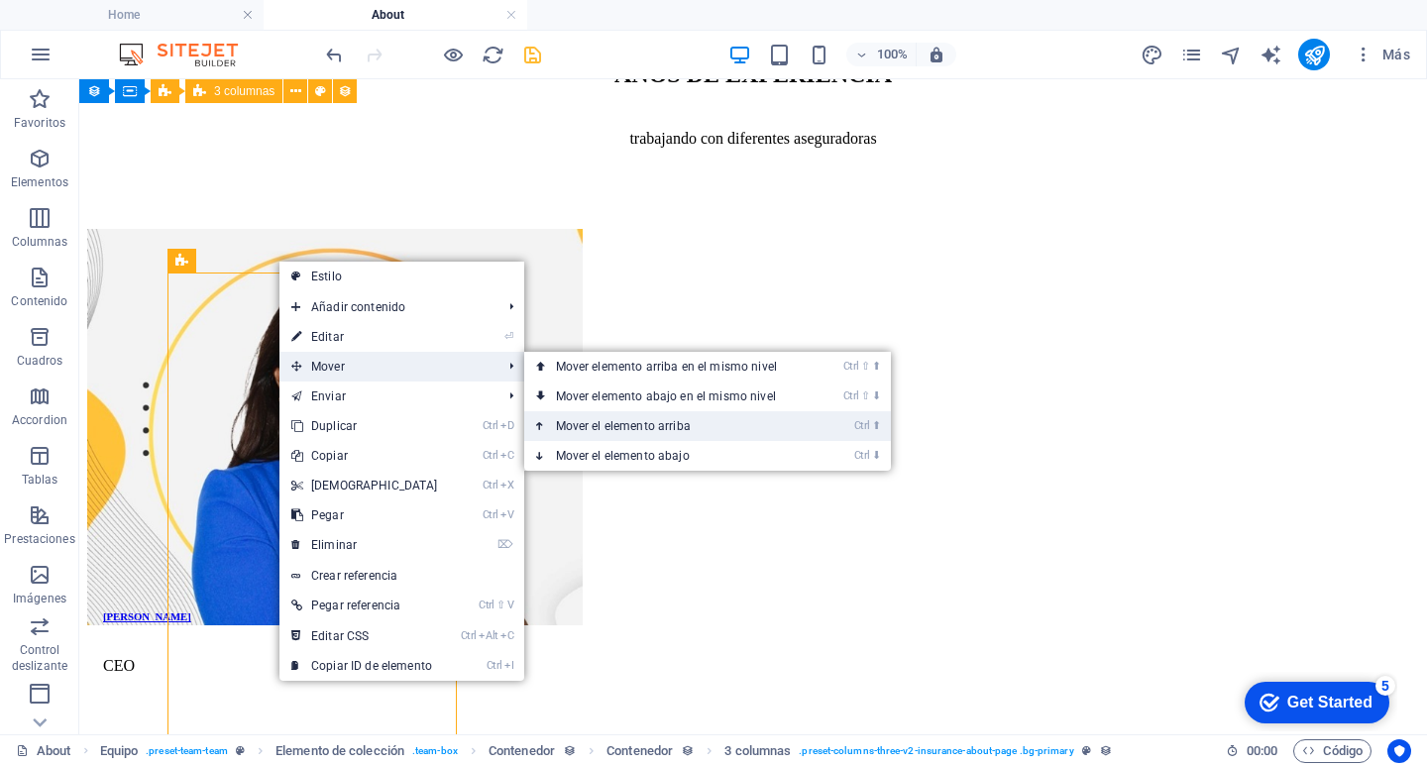
click at [602, 416] on link "Ctrl ⬆ Mover el elemento arriba" at bounding box center [670, 426] width 292 height 30
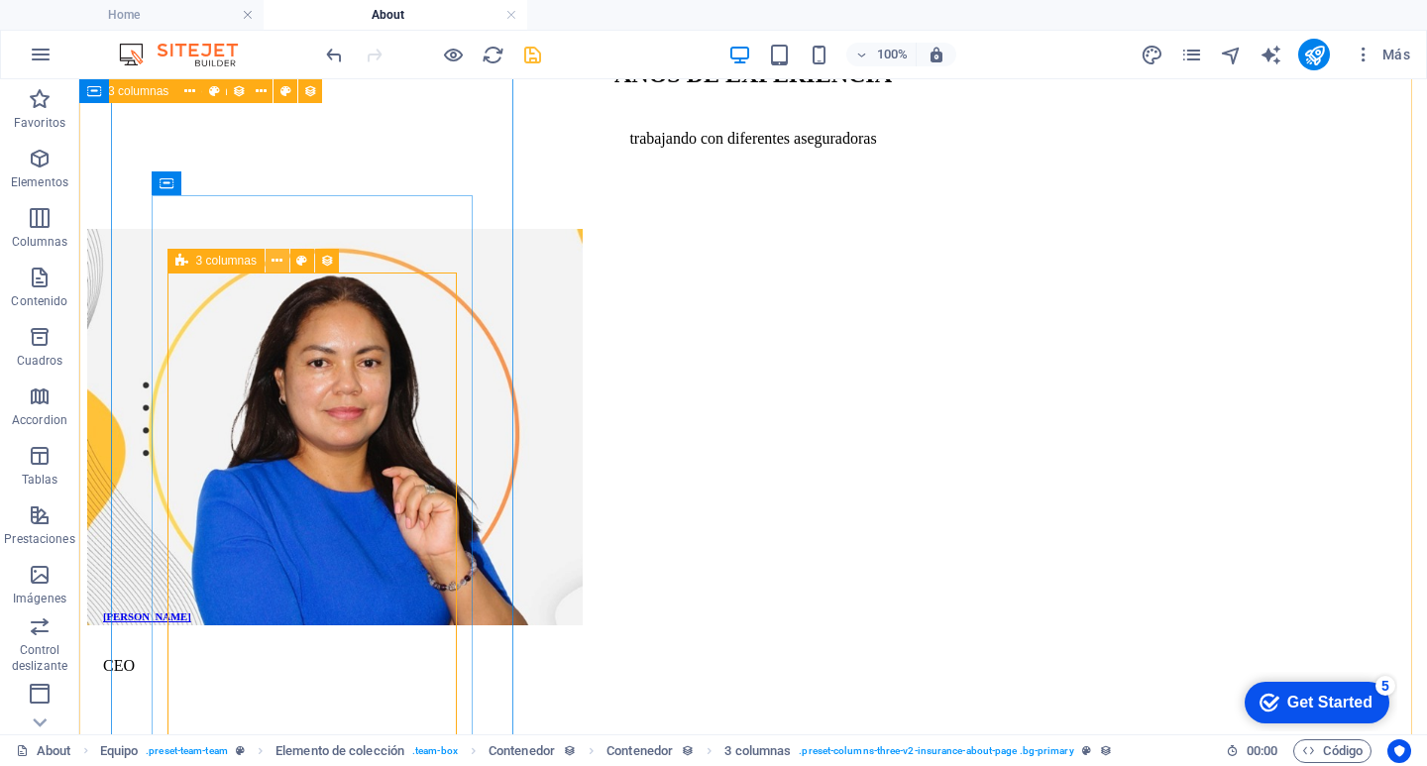
click at [271, 253] on icon at bounding box center [276, 261] width 11 height 21
click at [277, 265] on icon at bounding box center [276, 261] width 11 height 21
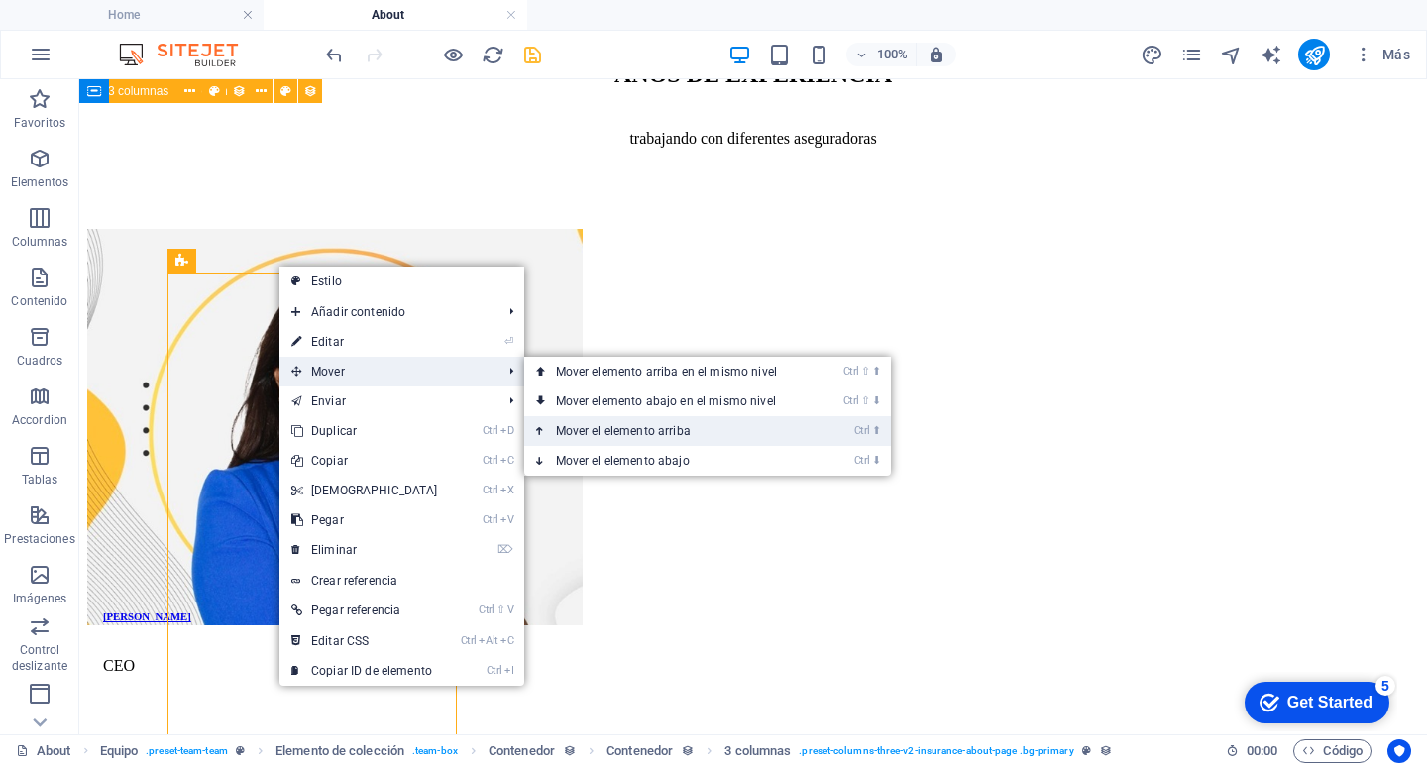
click at [585, 428] on link "Ctrl ⬆ Mover el elemento arriba" at bounding box center [670, 431] width 292 height 30
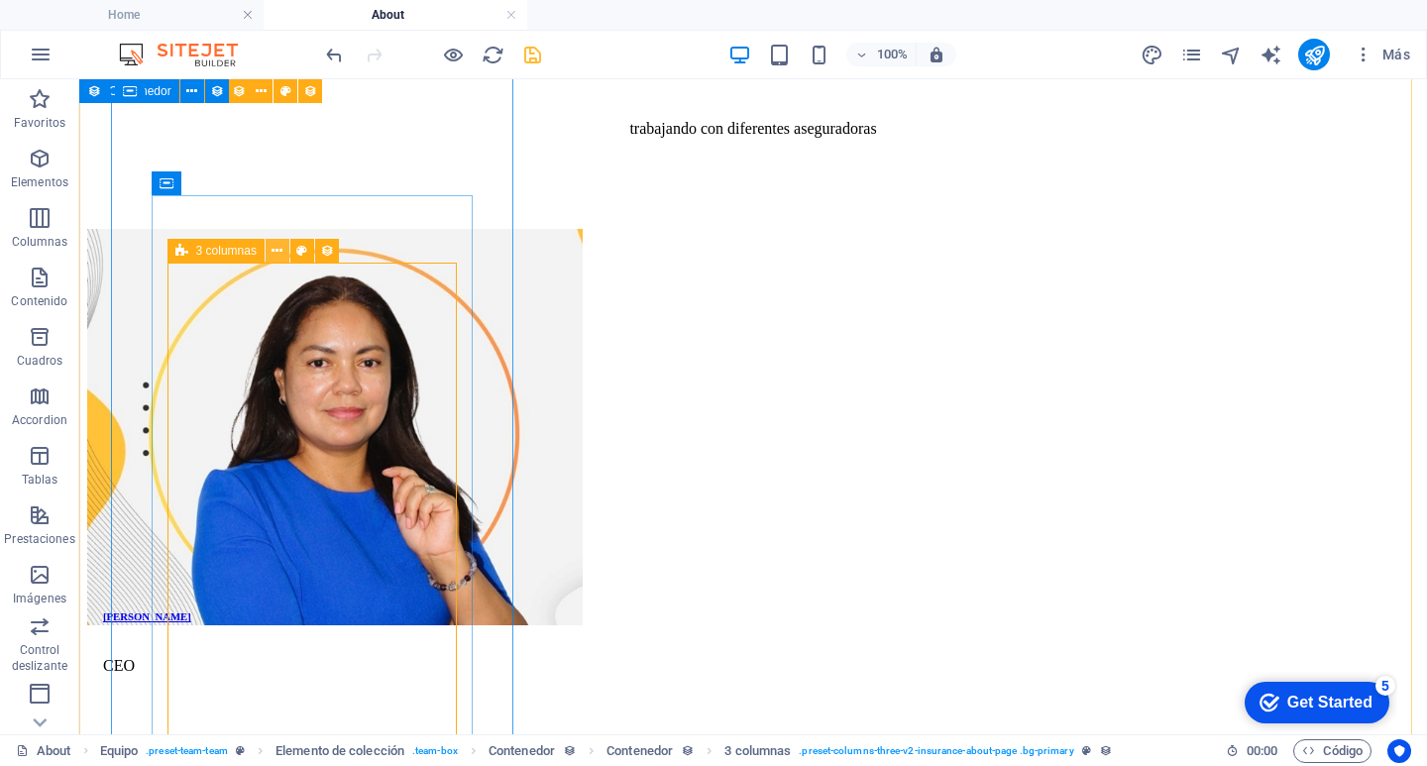
click at [278, 245] on icon at bounding box center [276, 251] width 11 height 21
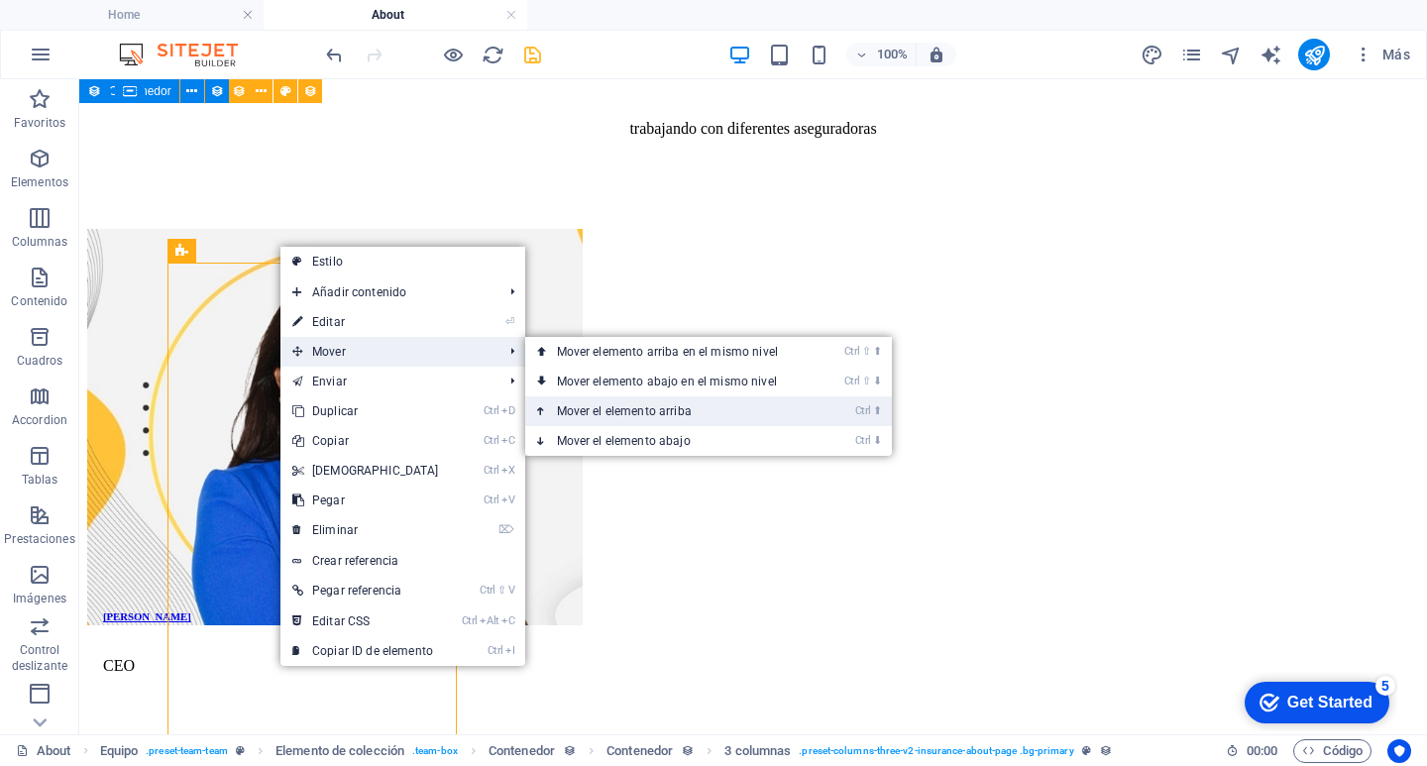
click at [642, 417] on link "Ctrl ⬆ Mover el elemento arriba" at bounding box center [671, 411] width 292 height 30
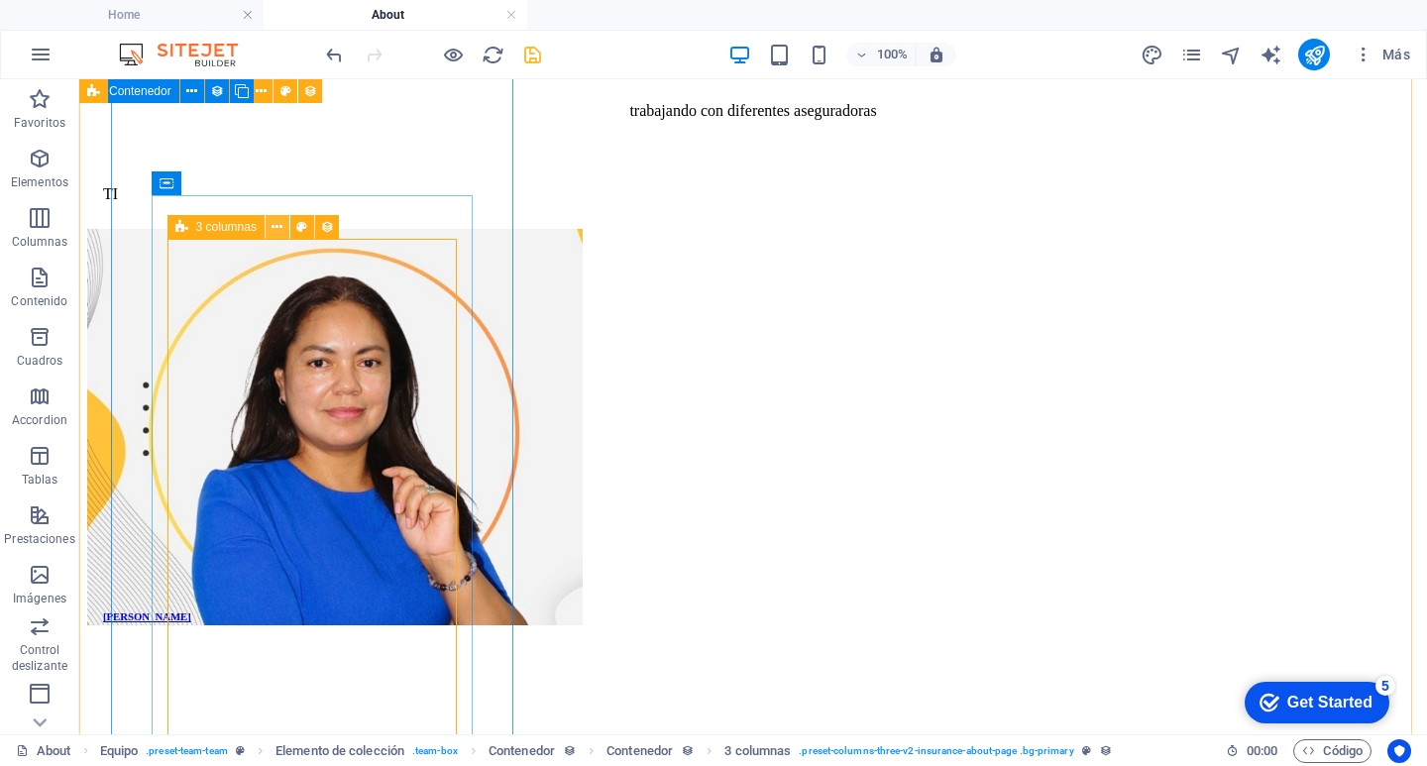
click at [277, 236] on icon at bounding box center [276, 227] width 11 height 21
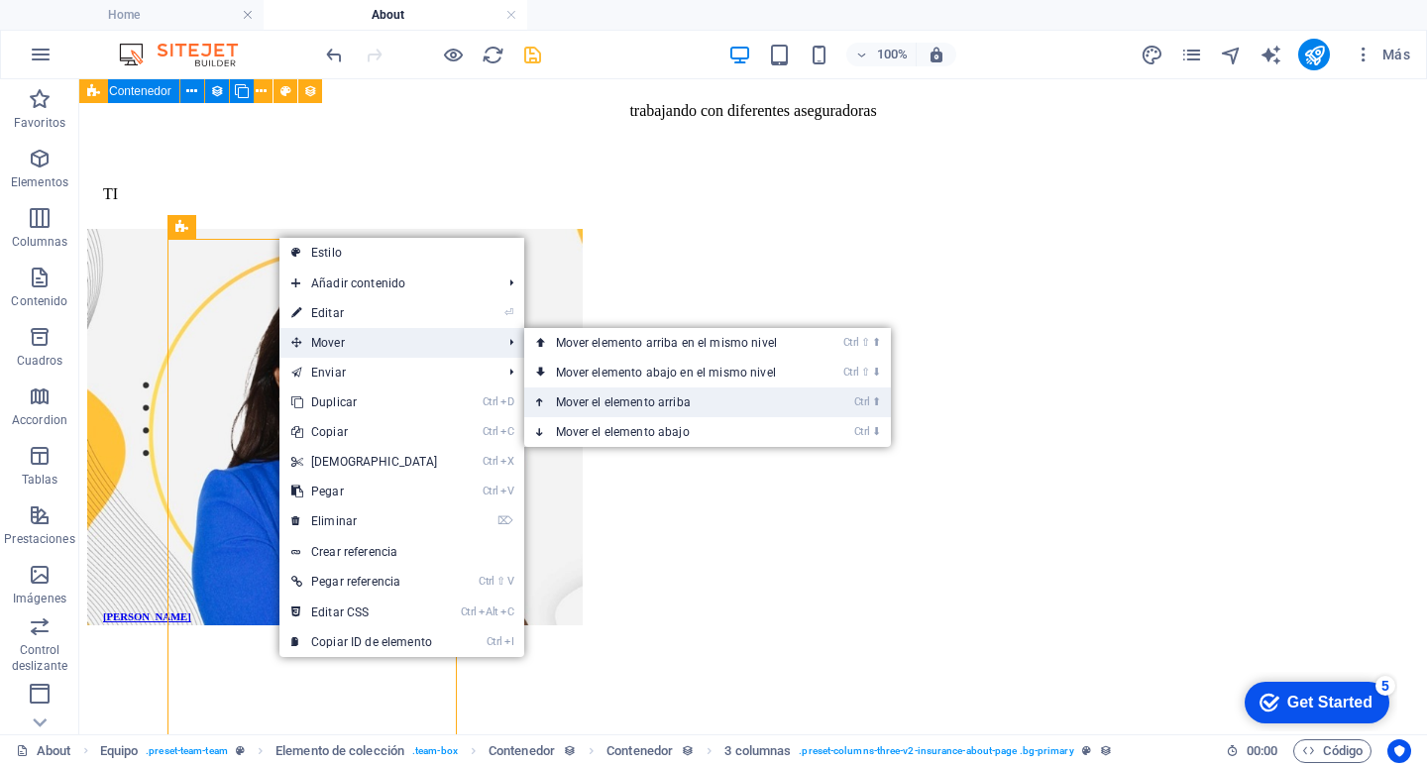
click at [620, 400] on link "Ctrl ⬆ Mover el elemento arriba" at bounding box center [670, 402] width 292 height 30
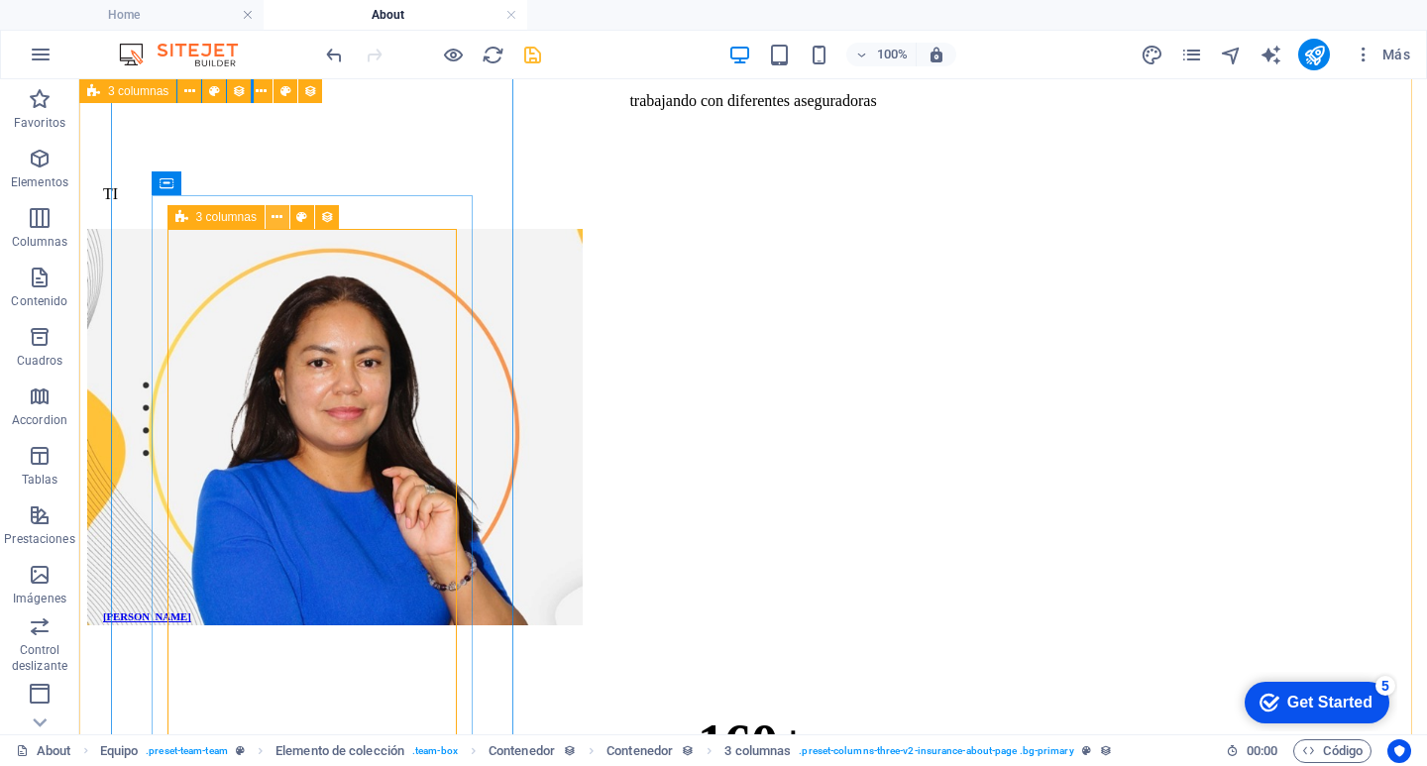
click at [271, 223] on icon at bounding box center [276, 217] width 11 height 21
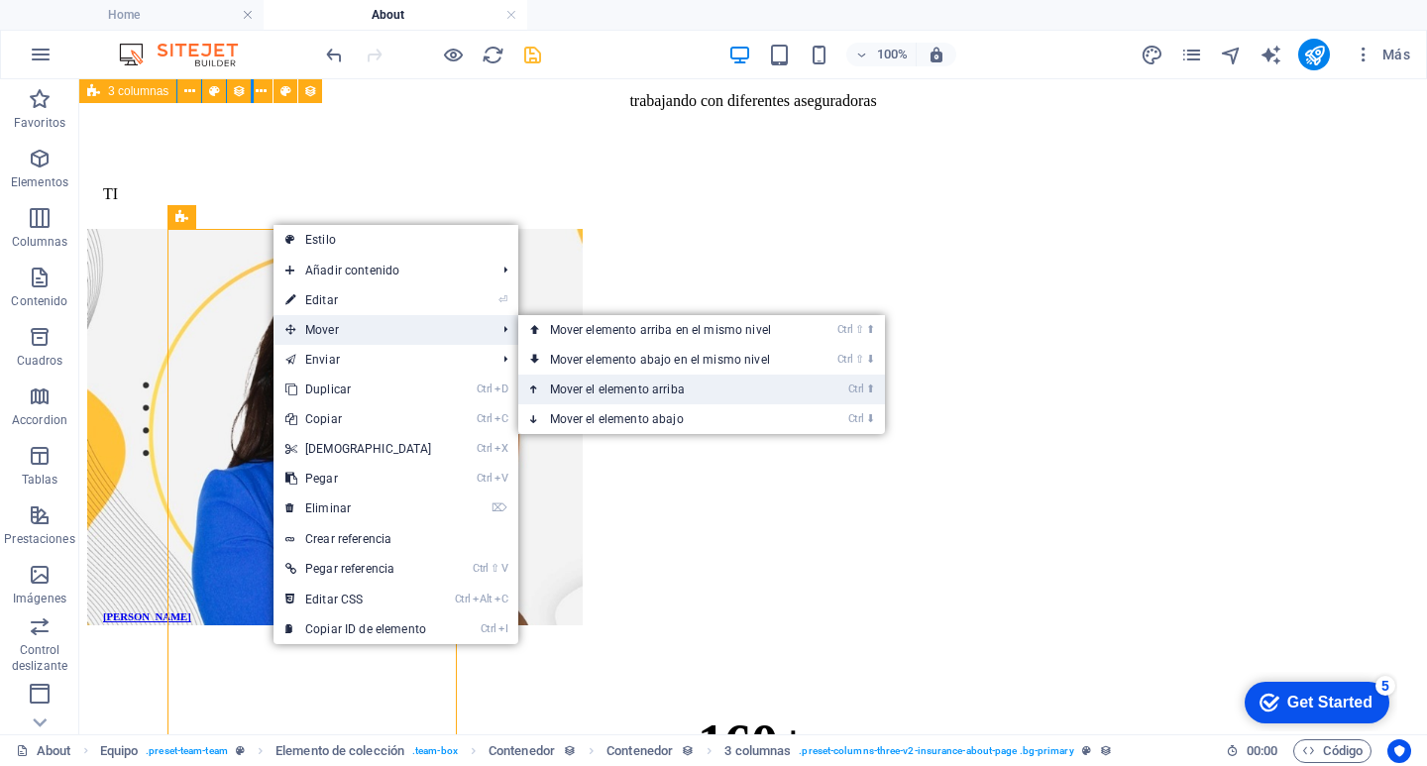
click at [601, 392] on link "Ctrl ⬆ Mover el elemento arriba" at bounding box center [664, 390] width 292 height 30
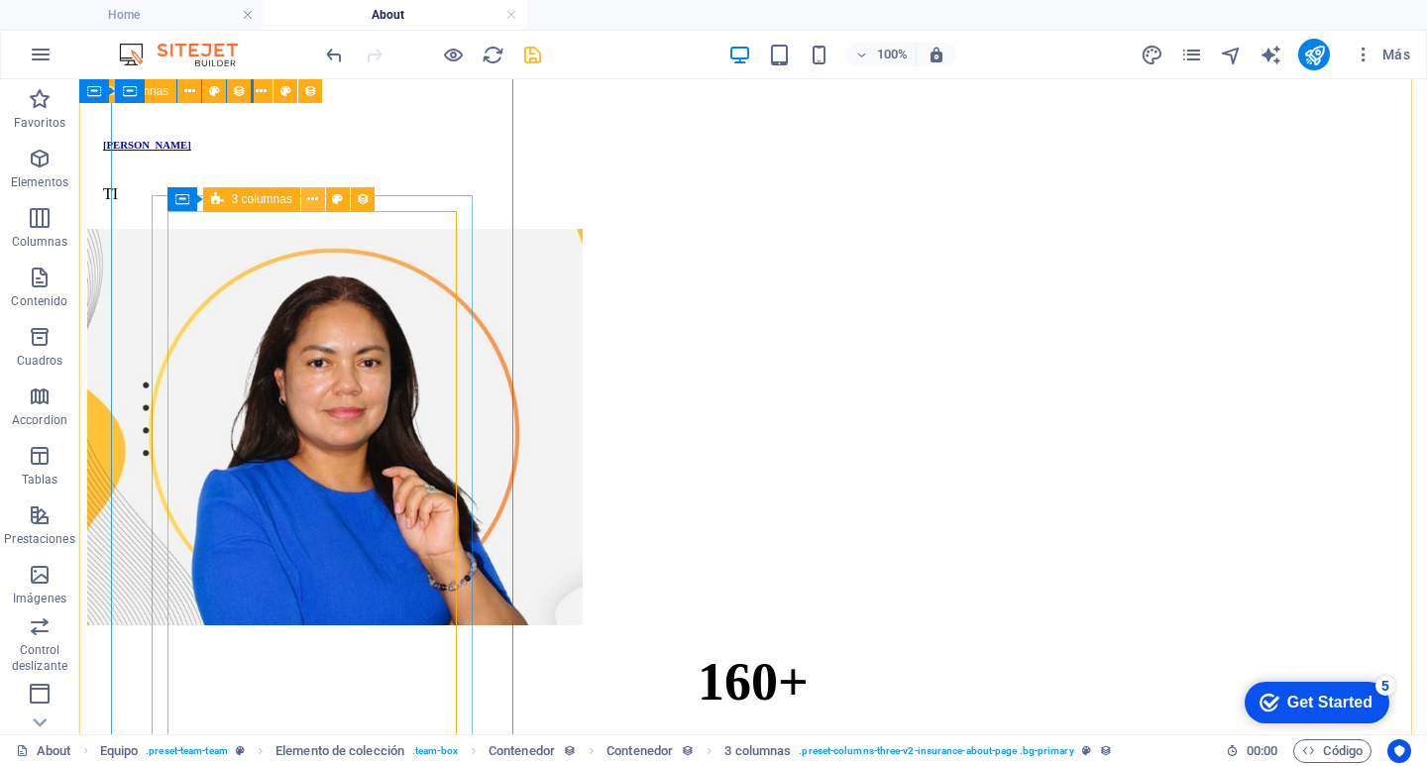
click at [316, 198] on icon at bounding box center [312, 199] width 11 height 21
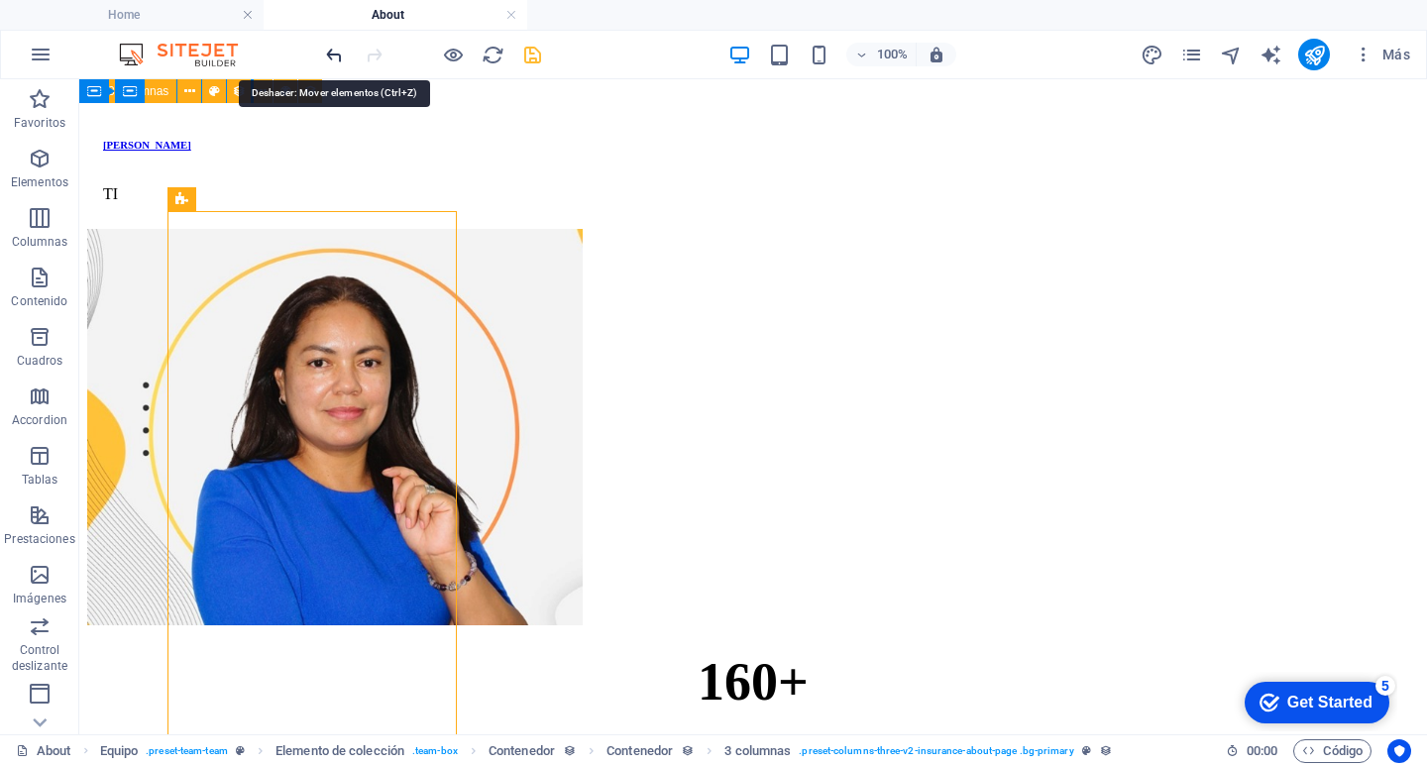
click at [334, 58] on icon "undo" at bounding box center [334, 55] width 23 height 23
click at [332, 58] on icon "undo" at bounding box center [334, 55] width 23 height 23
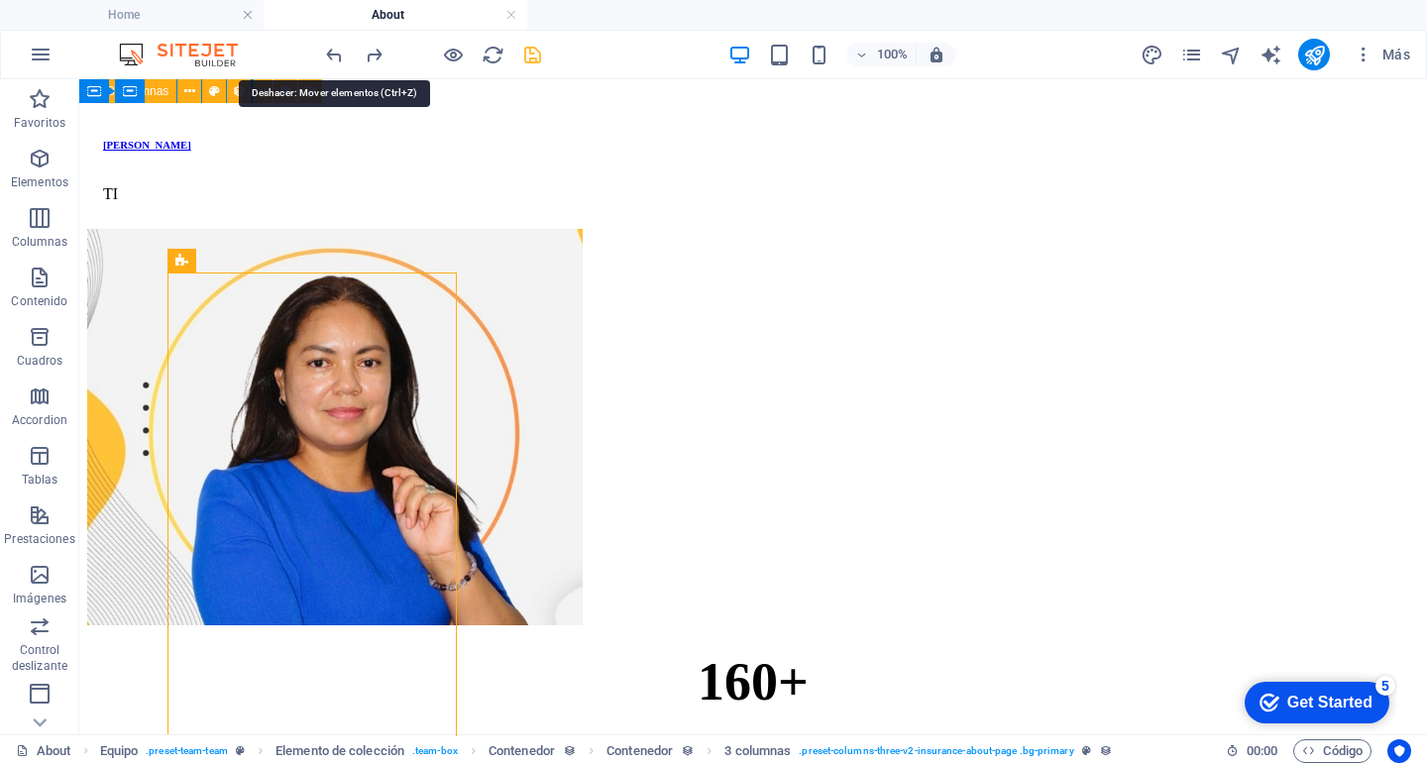
click at [313, 69] on div "100% Más" at bounding box center [713, 55] width 1425 height 48
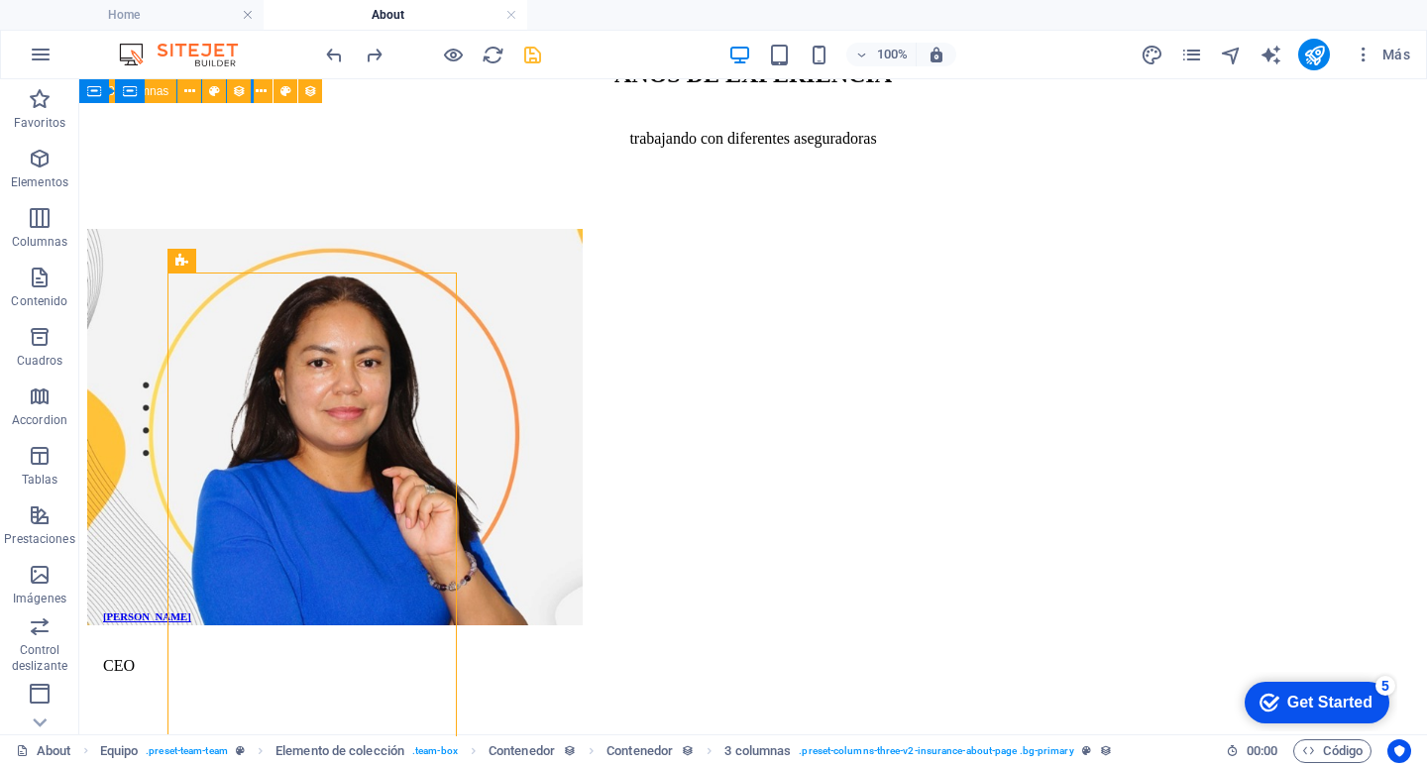
click at [312, 70] on div "100% Más" at bounding box center [713, 55] width 1425 height 48
click at [332, 53] on icon "undo" at bounding box center [334, 55] width 23 height 23
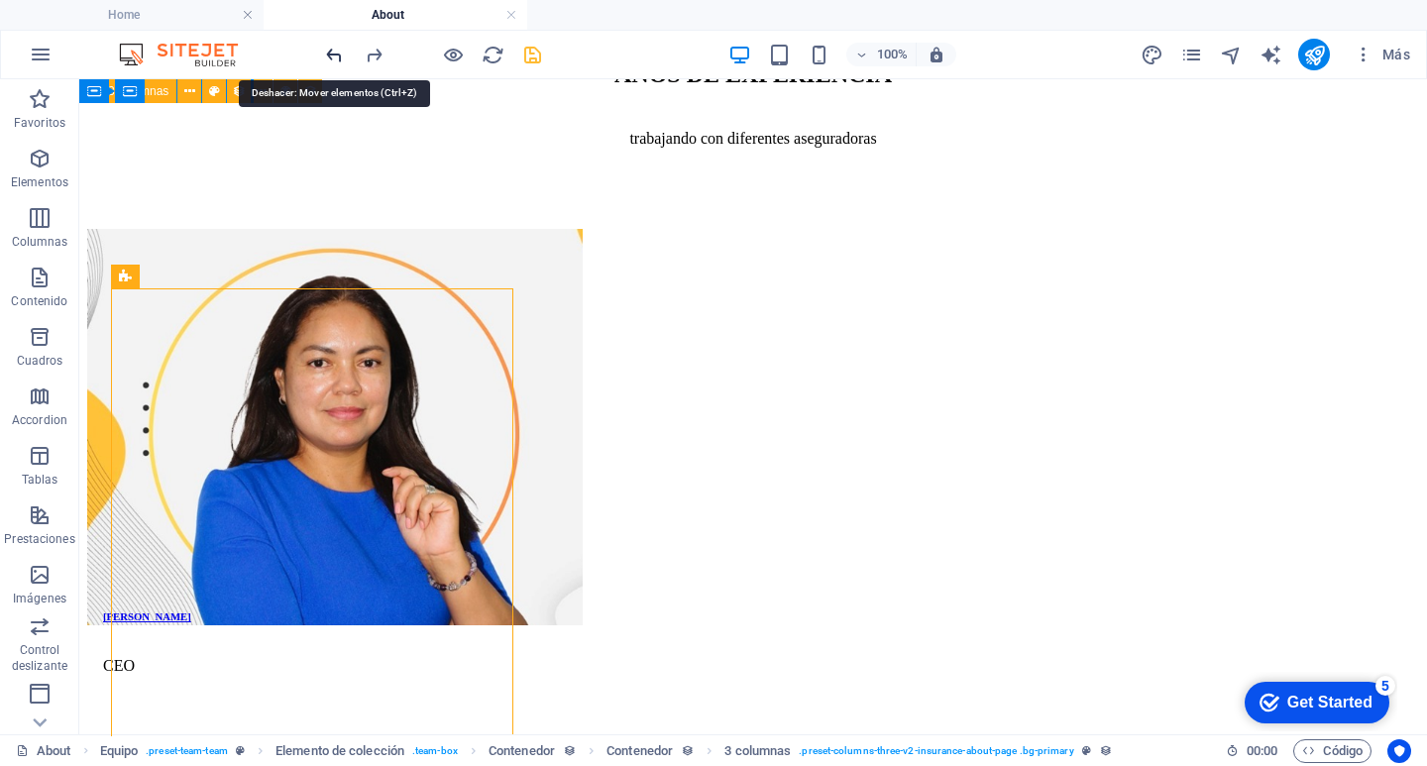
click at [332, 53] on icon "undo" at bounding box center [334, 55] width 23 height 23
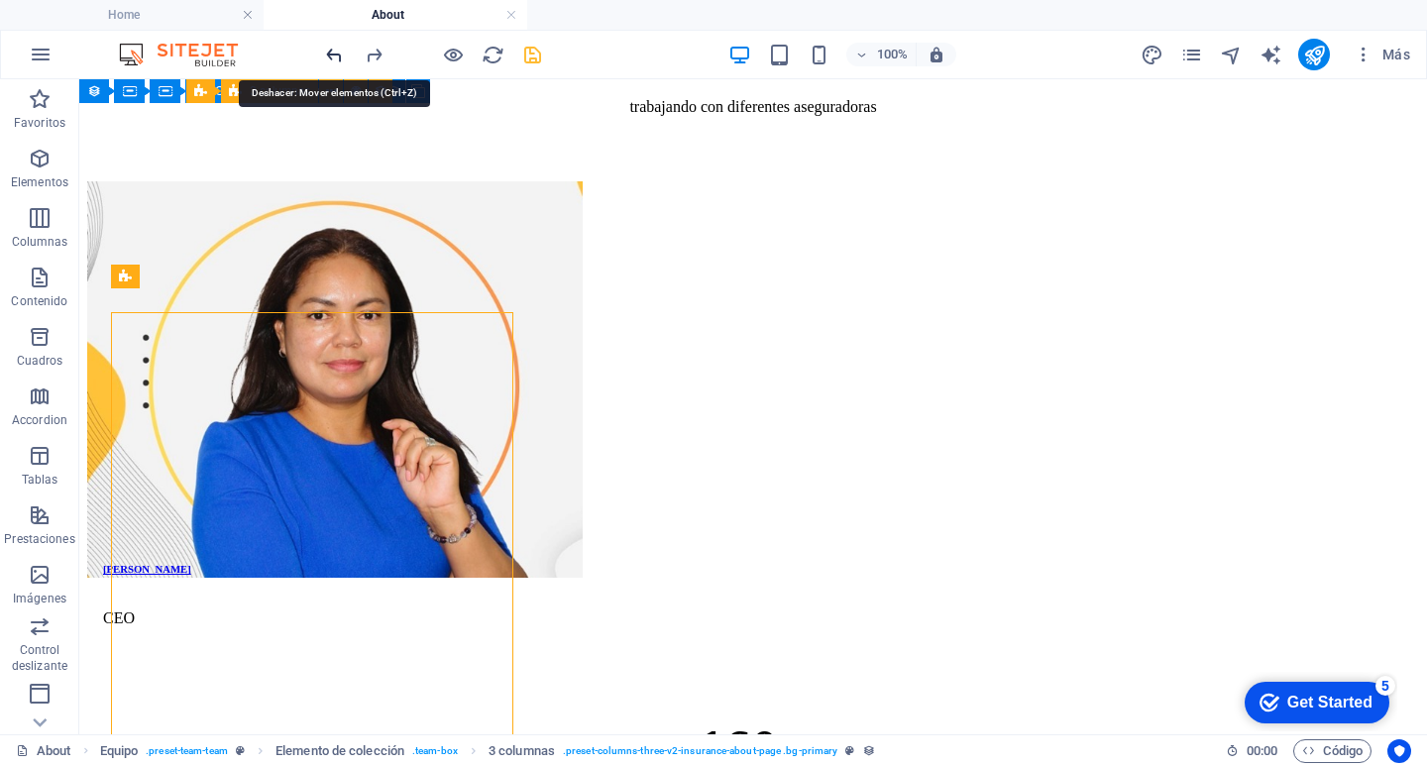
scroll to position [2977, 0]
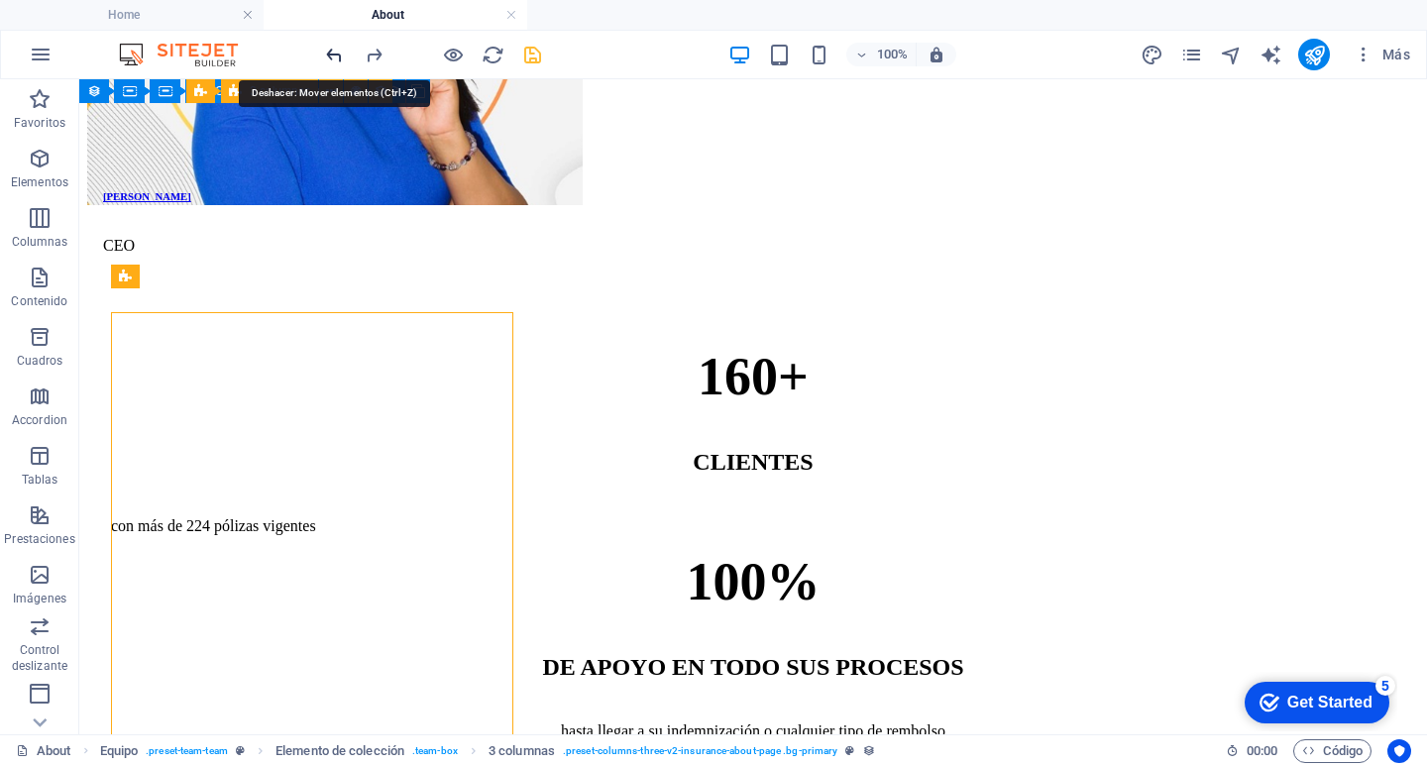
click at [332, 53] on icon "undo" at bounding box center [334, 55] width 23 height 23
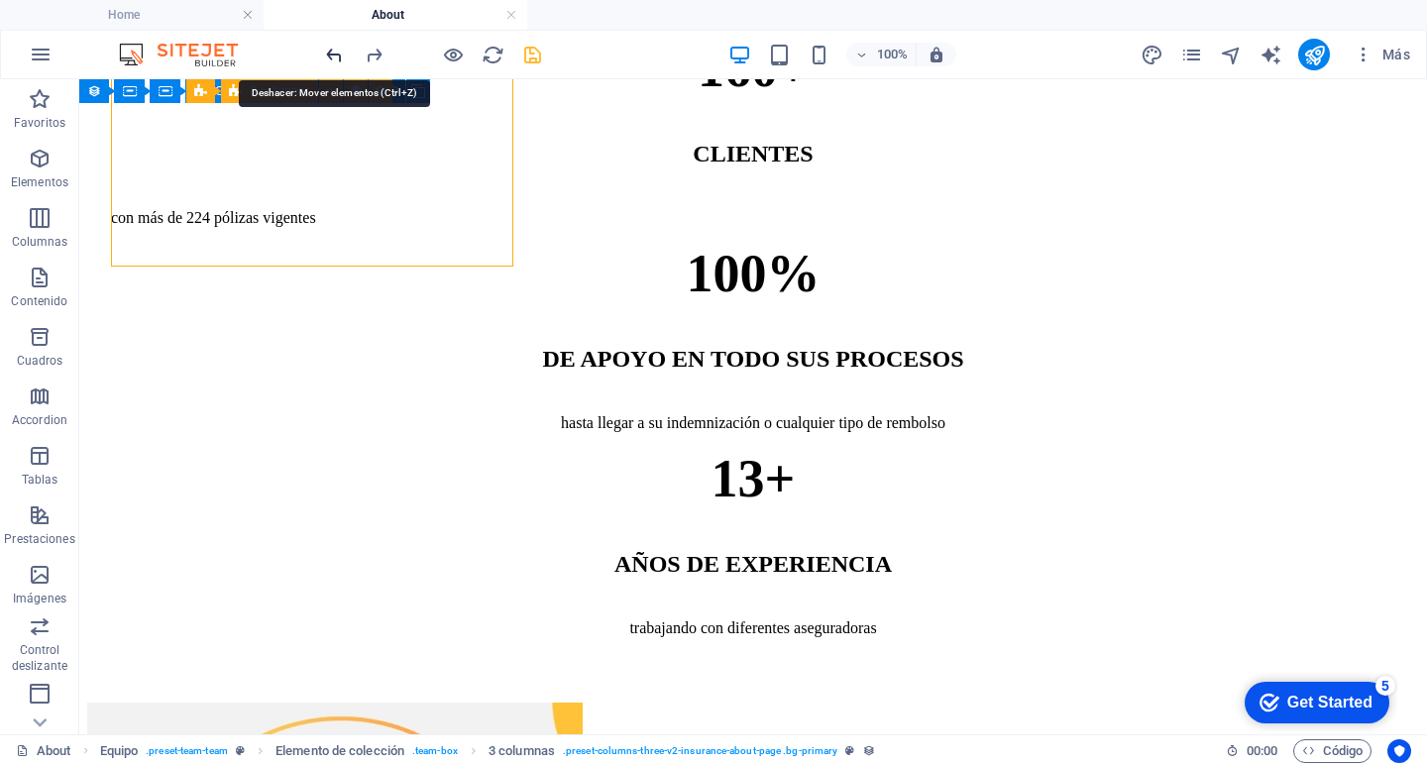
click at [332, 53] on icon "undo" at bounding box center [334, 55] width 23 height 23
click at [327, 57] on icon "undo" at bounding box center [334, 55] width 23 height 23
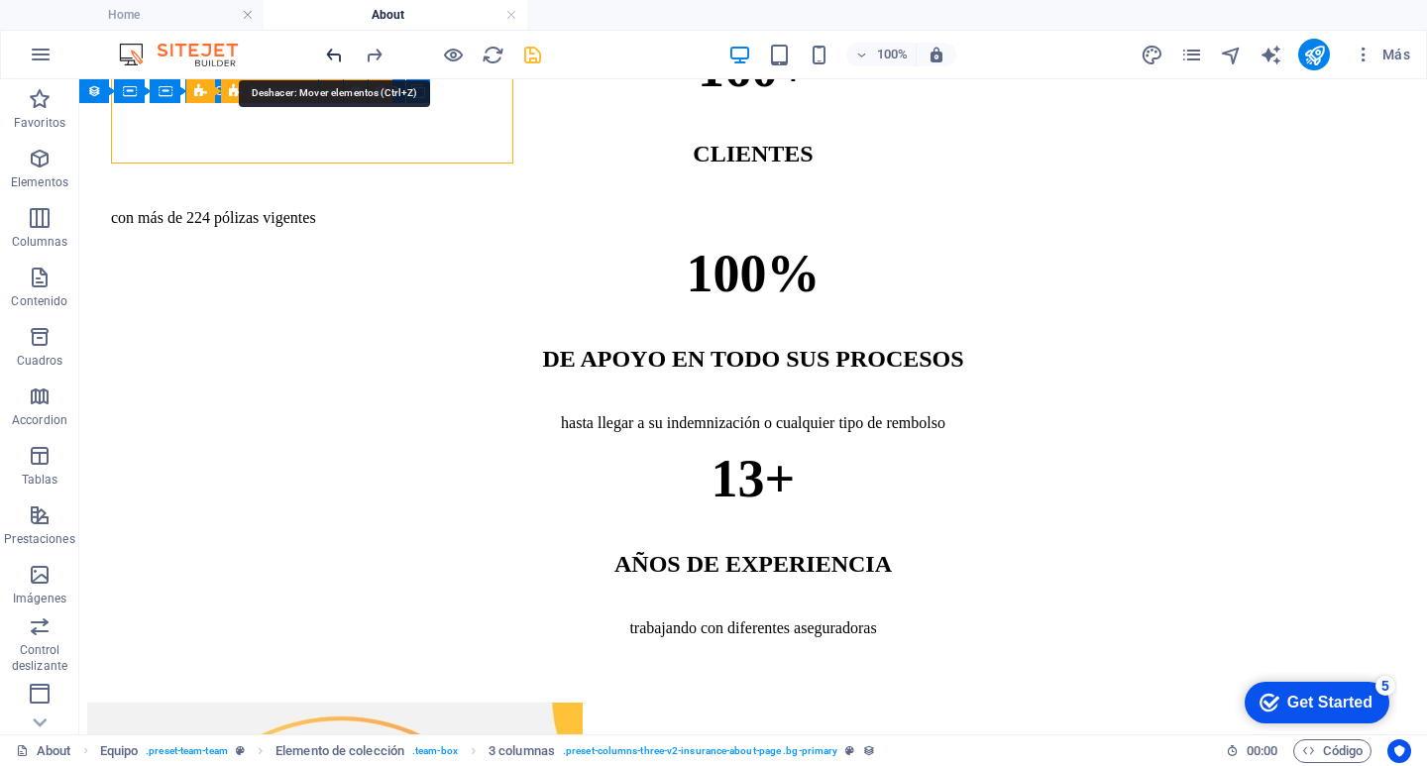
click at [327, 57] on icon "undo" at bounding box center [334, 55] width 23 height 23
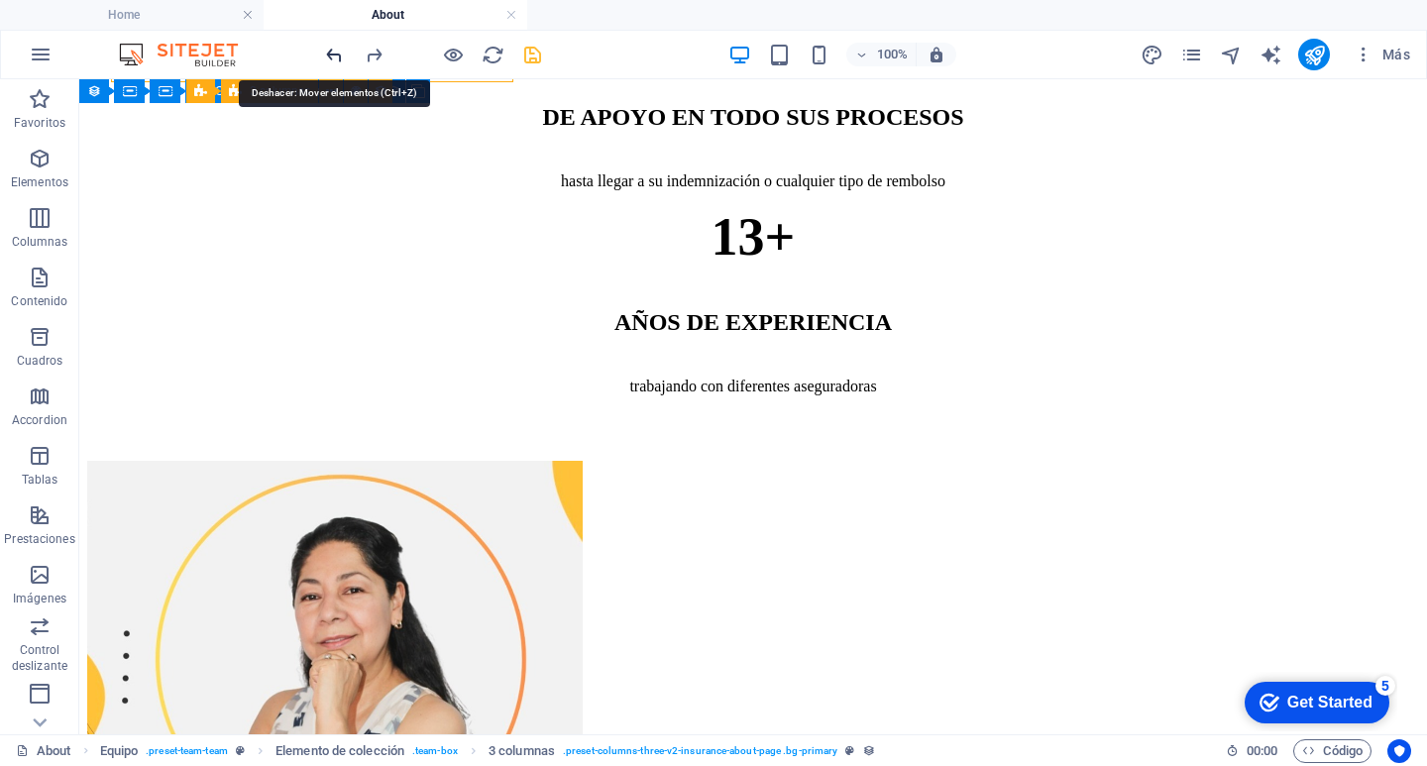
click at [327, 57] on icon "undo" at bounding box center [334, 55] width 23 height 23
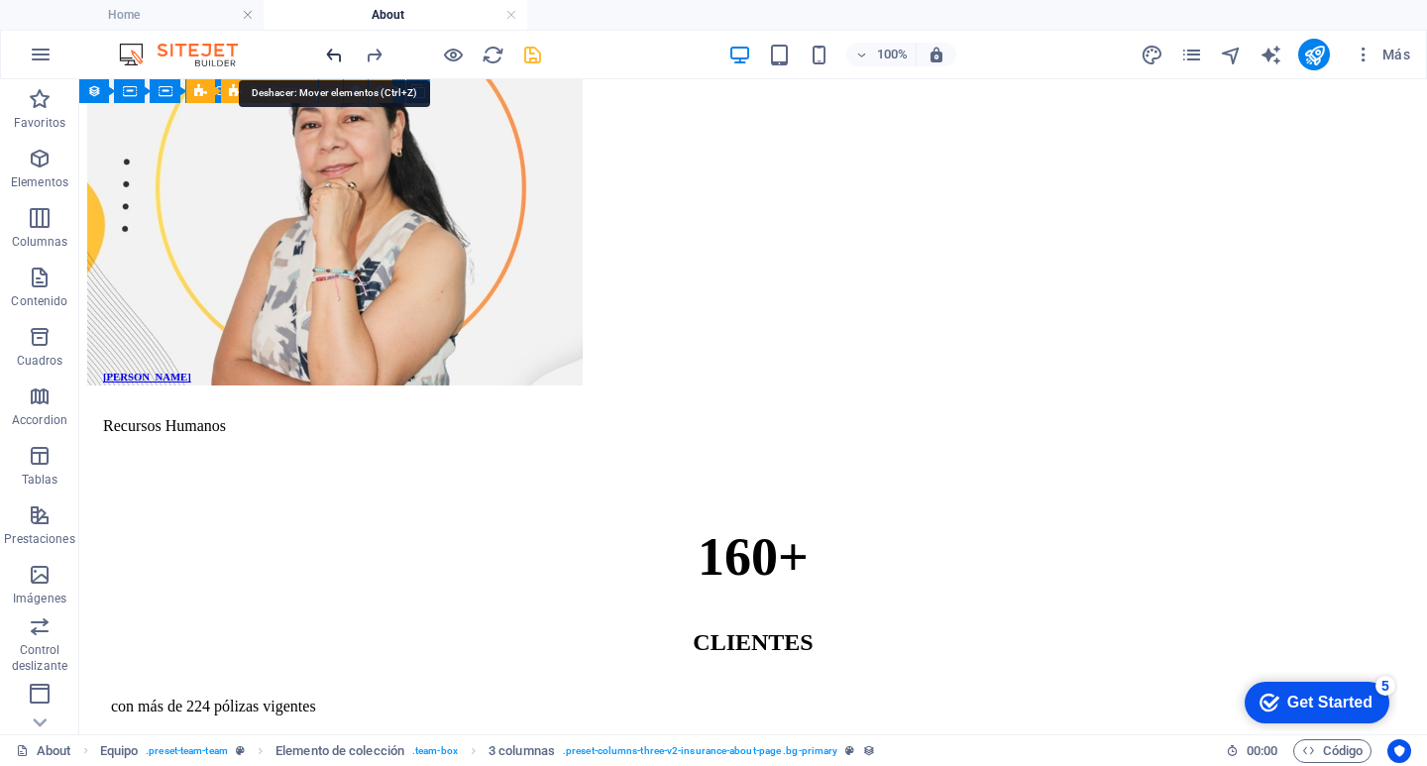
click at [327, 57] on icon "undo" at bounding box center [334, 55] width 23 height 23
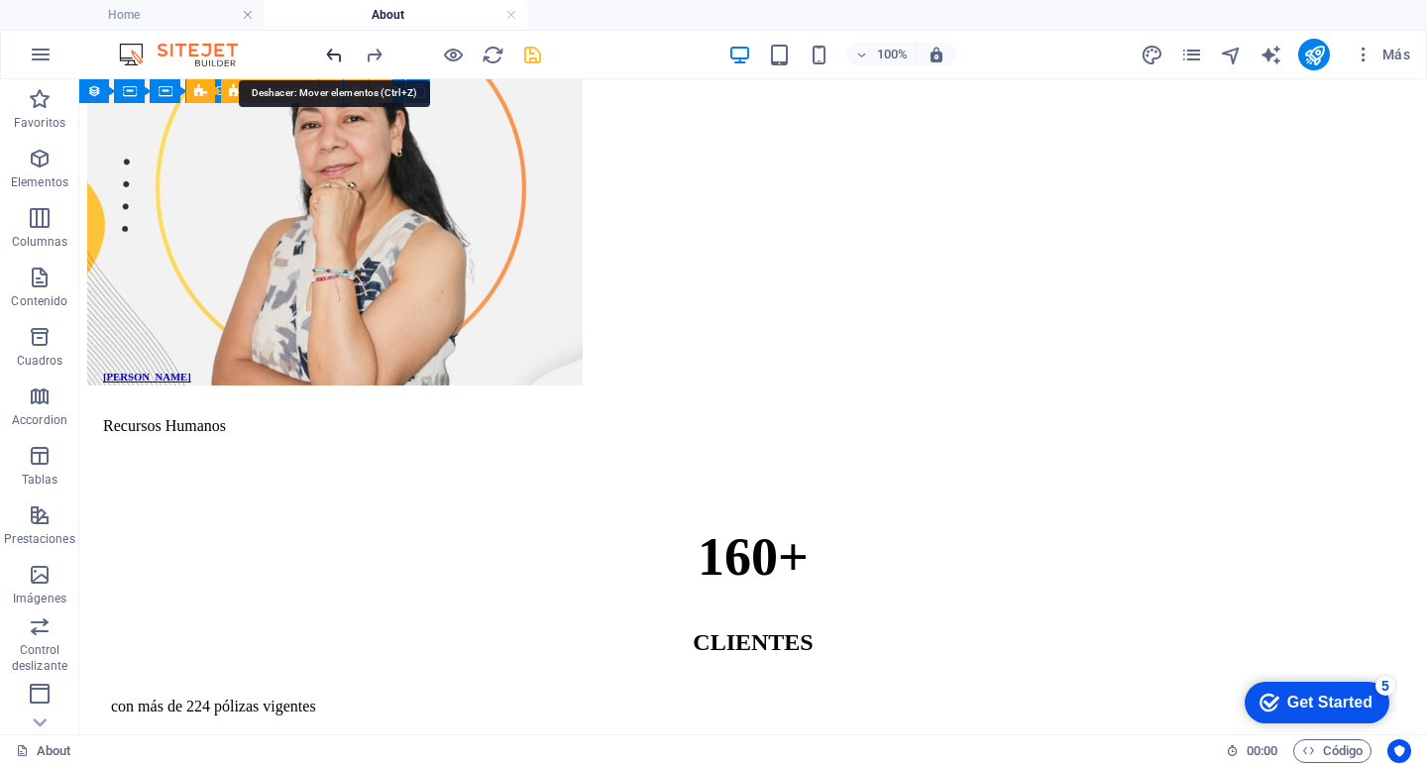
click at [327, 57] on icon "undo" at bounding box center [334, 55] width 23 height 23
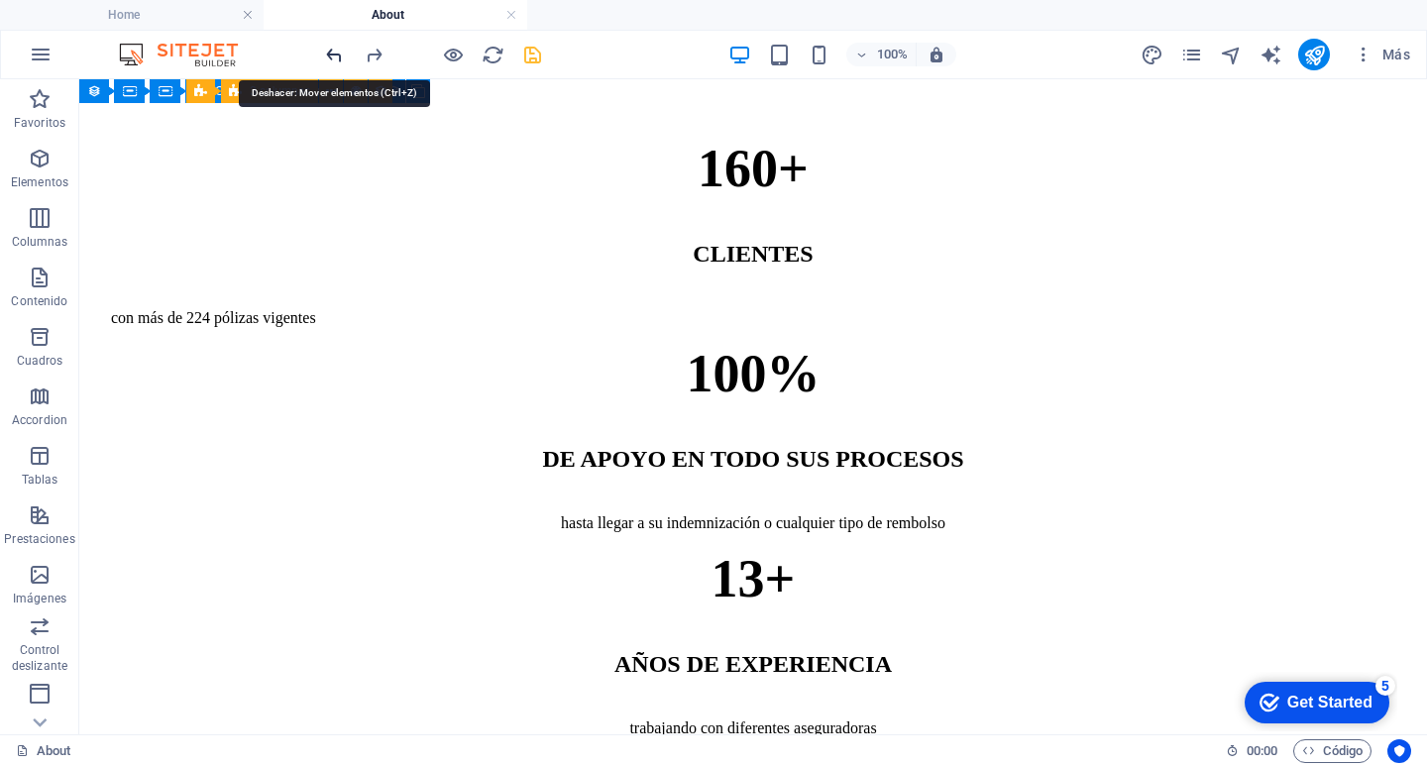
click at [327, 57] on icon "undo" at bounding box center [334, 55] width 23 height 23
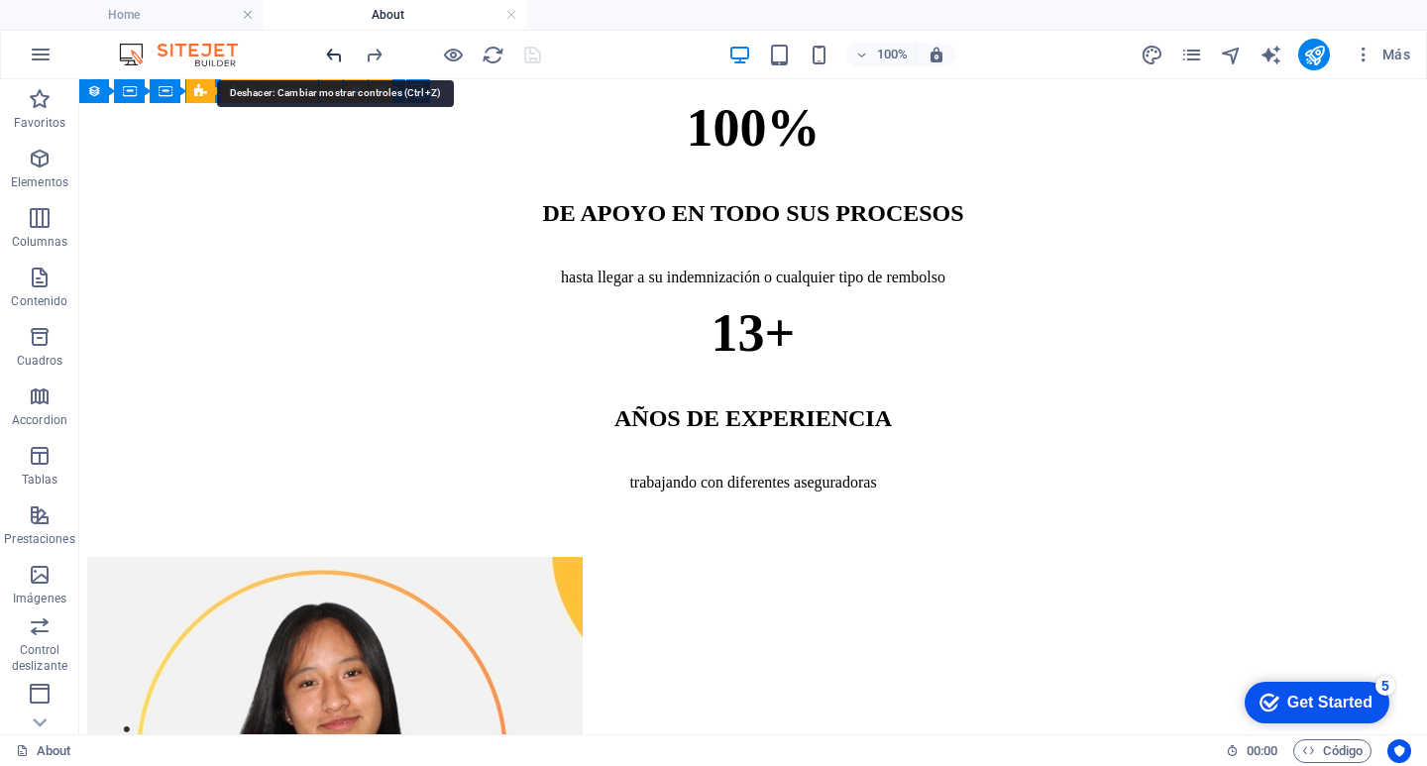
click at [327, 57] on icon "undo" at bounding box center [334, 55] width 23 height 23
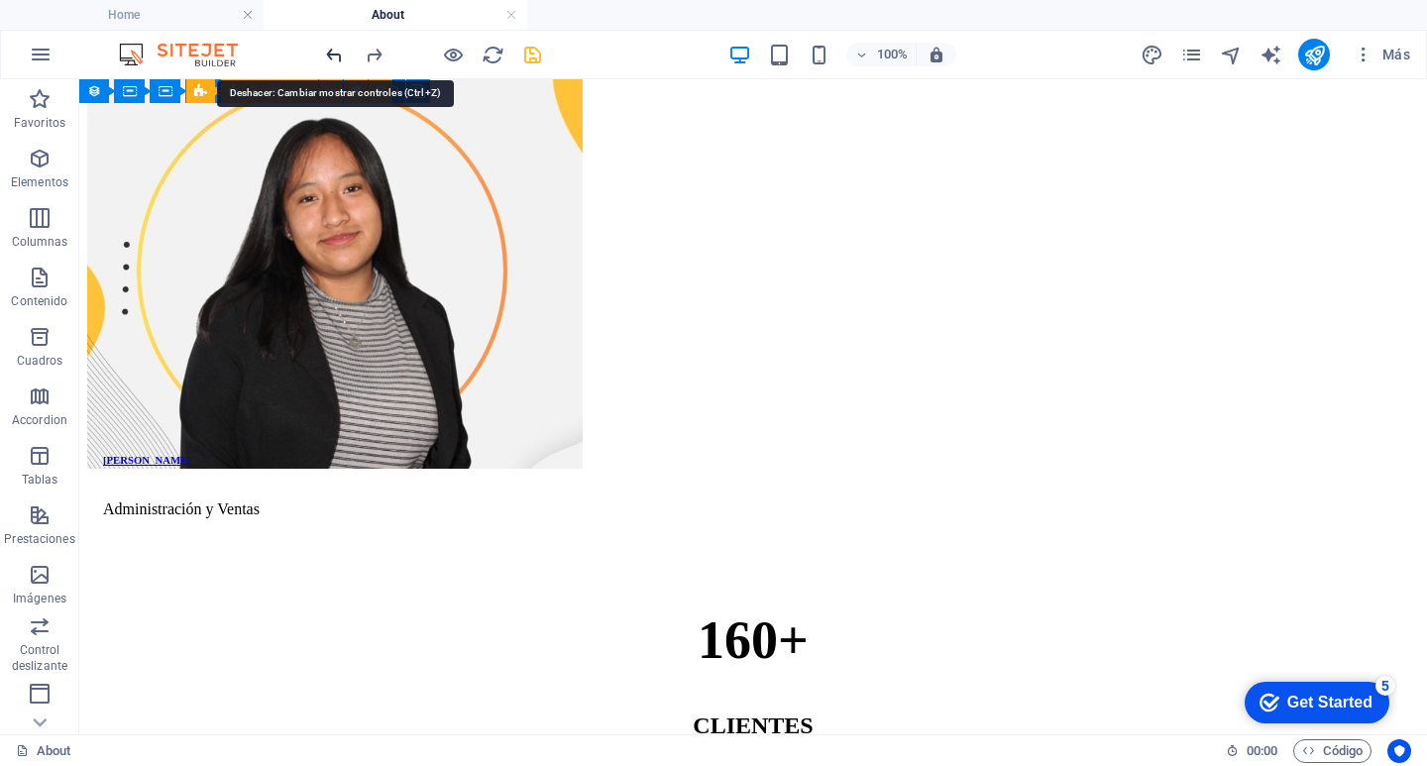
click at [327, 57] on icon "undo" at bounding box center [334, 55] width 23 height 23
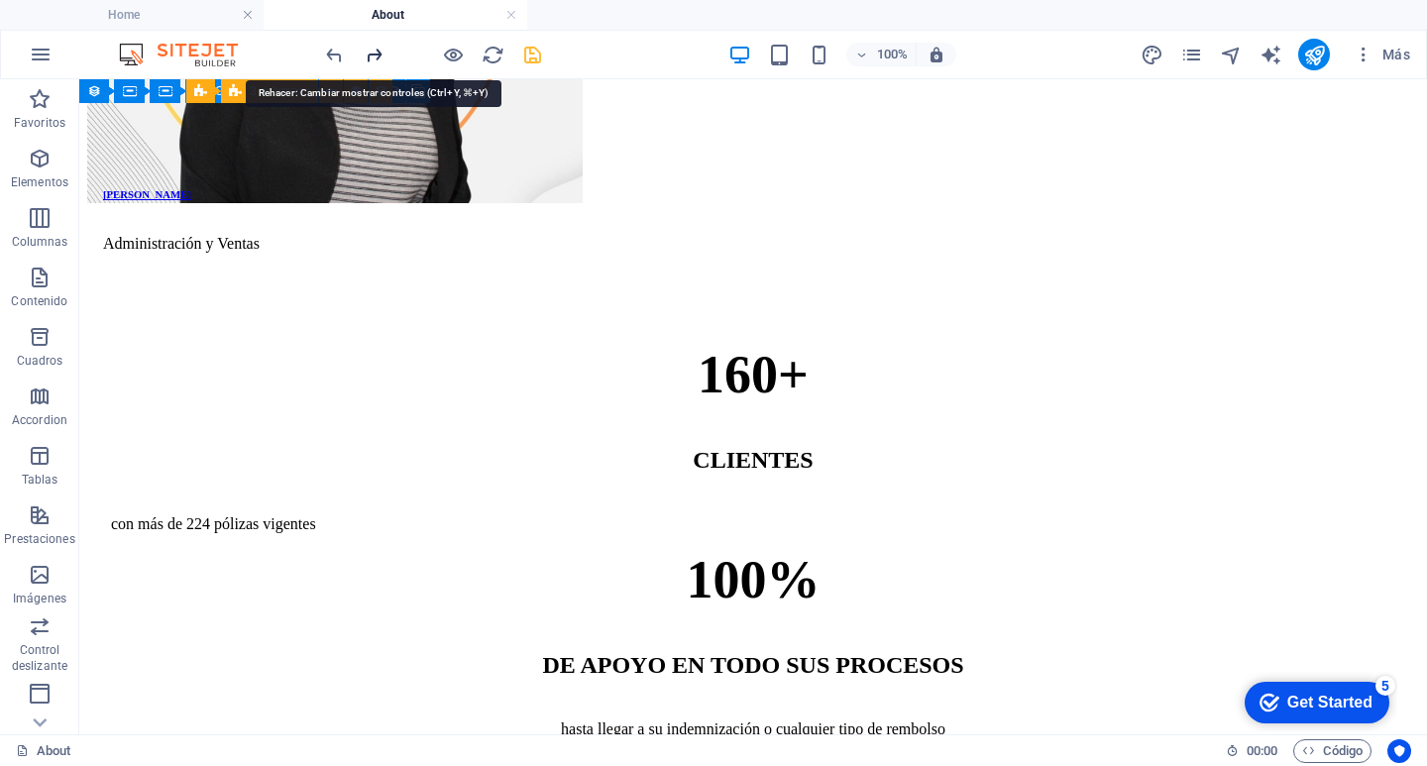
click at [371, 53] on icon "redo" at bounding box center [374, 55] width 23 height 23
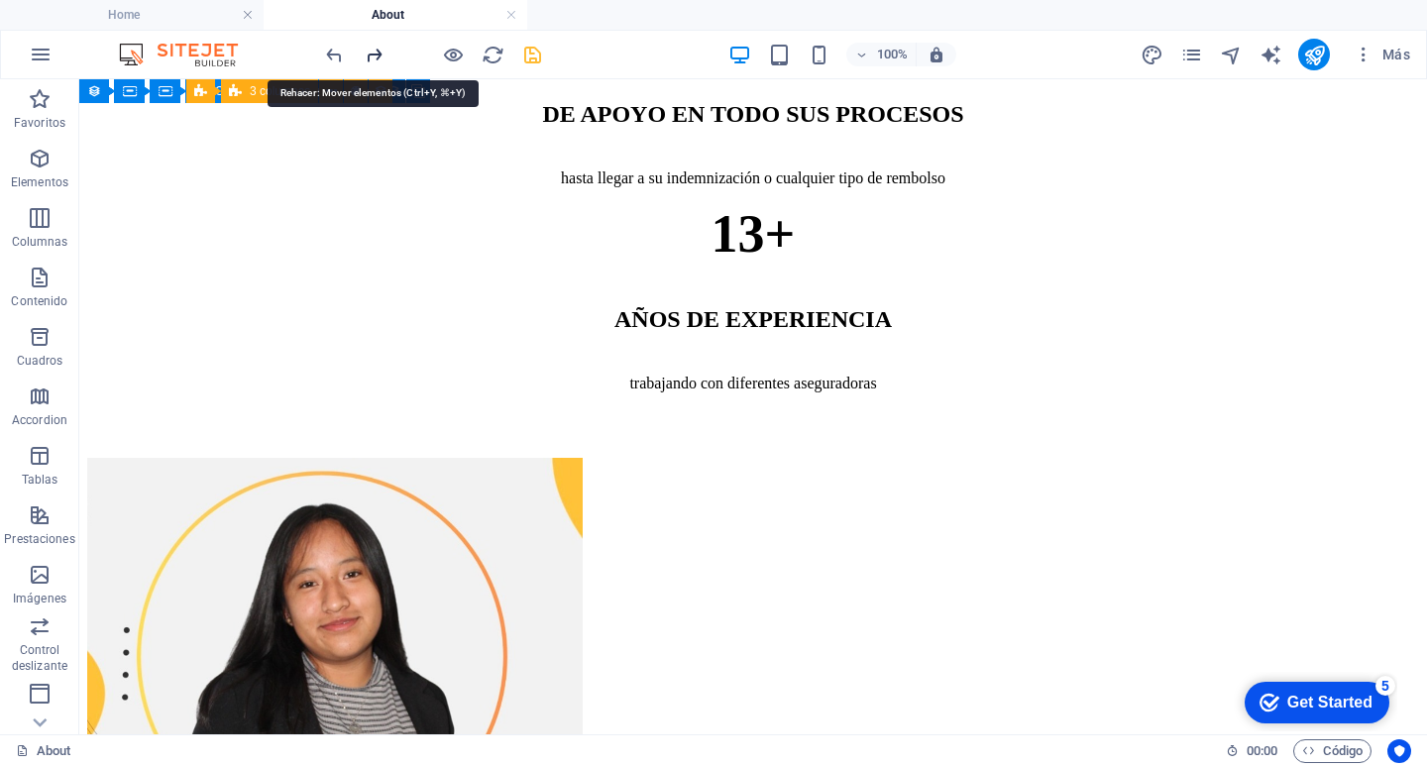
scroll to position [4246, 0]
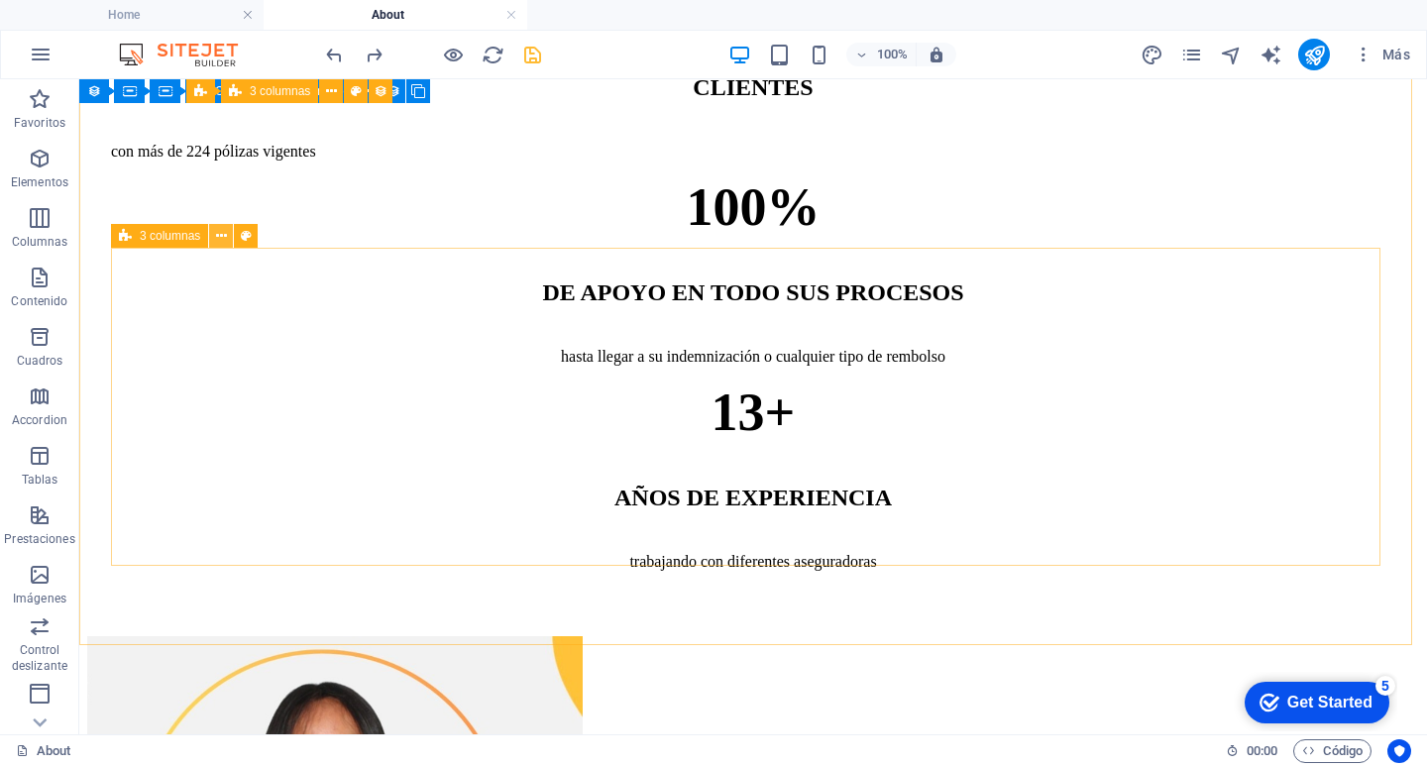
click at [223, 235] on icon at bounding box center [221, 236] width 11 height 21
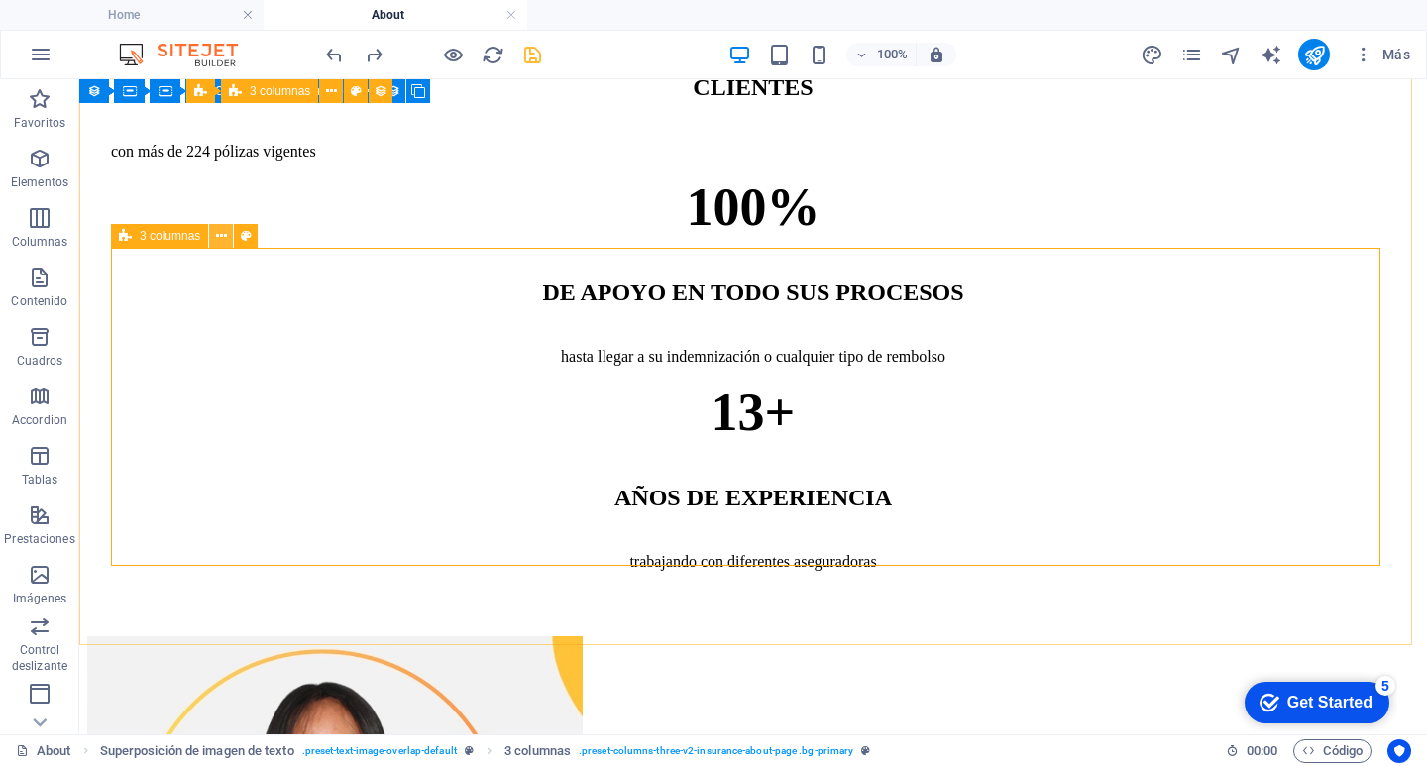
click at [217, 236] on icon at bounding box center [221, 236] width 11 height 21
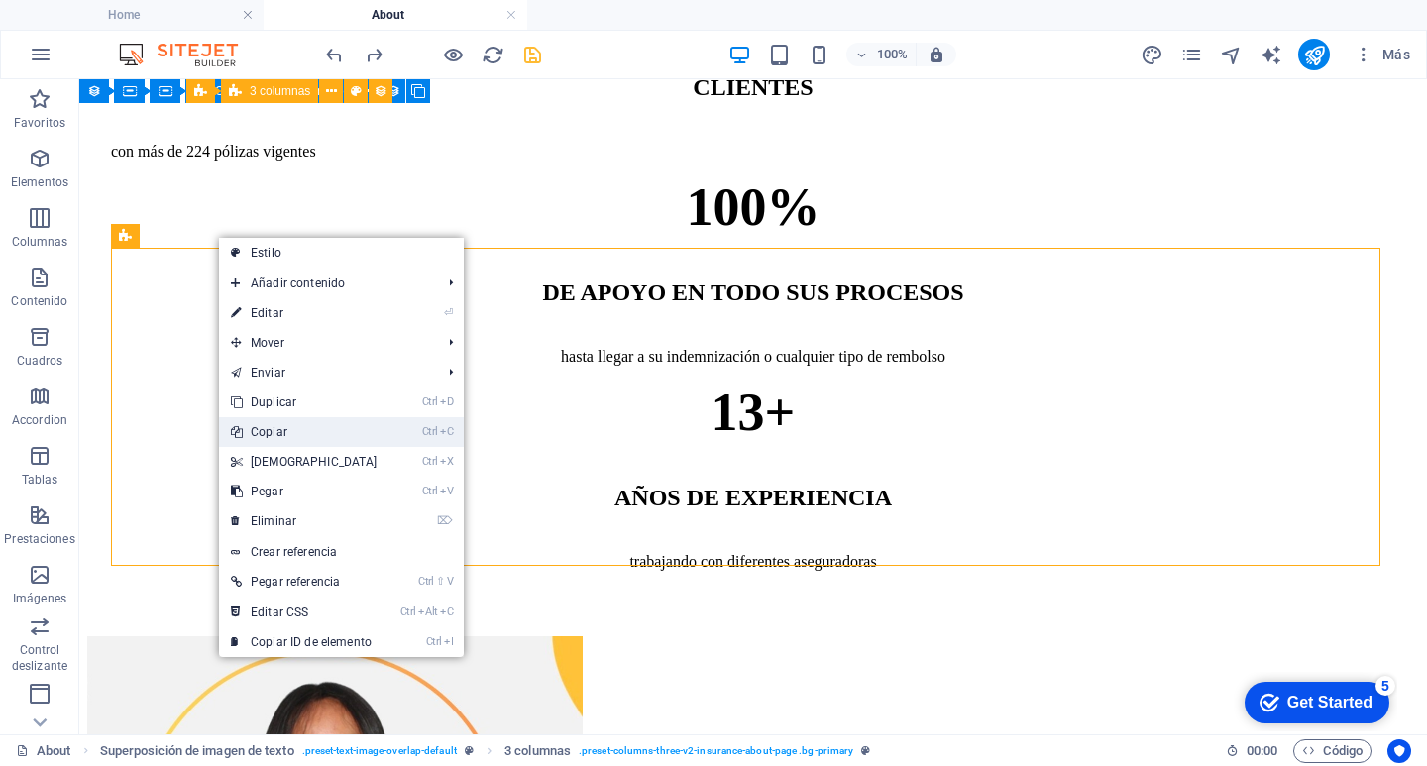
click at [283, 426] on link "Ctrl C Copiar" at bounding box center [304, 432] width 170 height 30
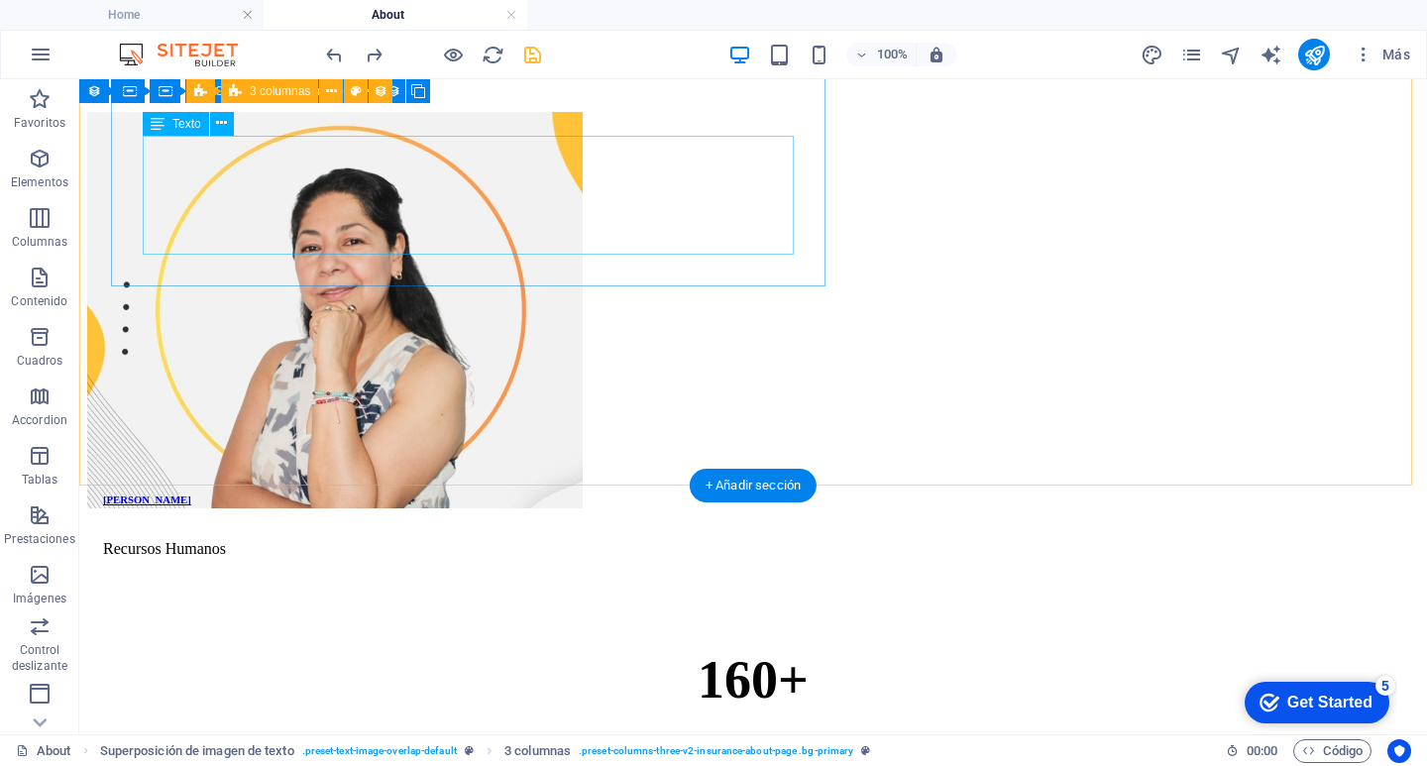
scroll to position [3453, 0]
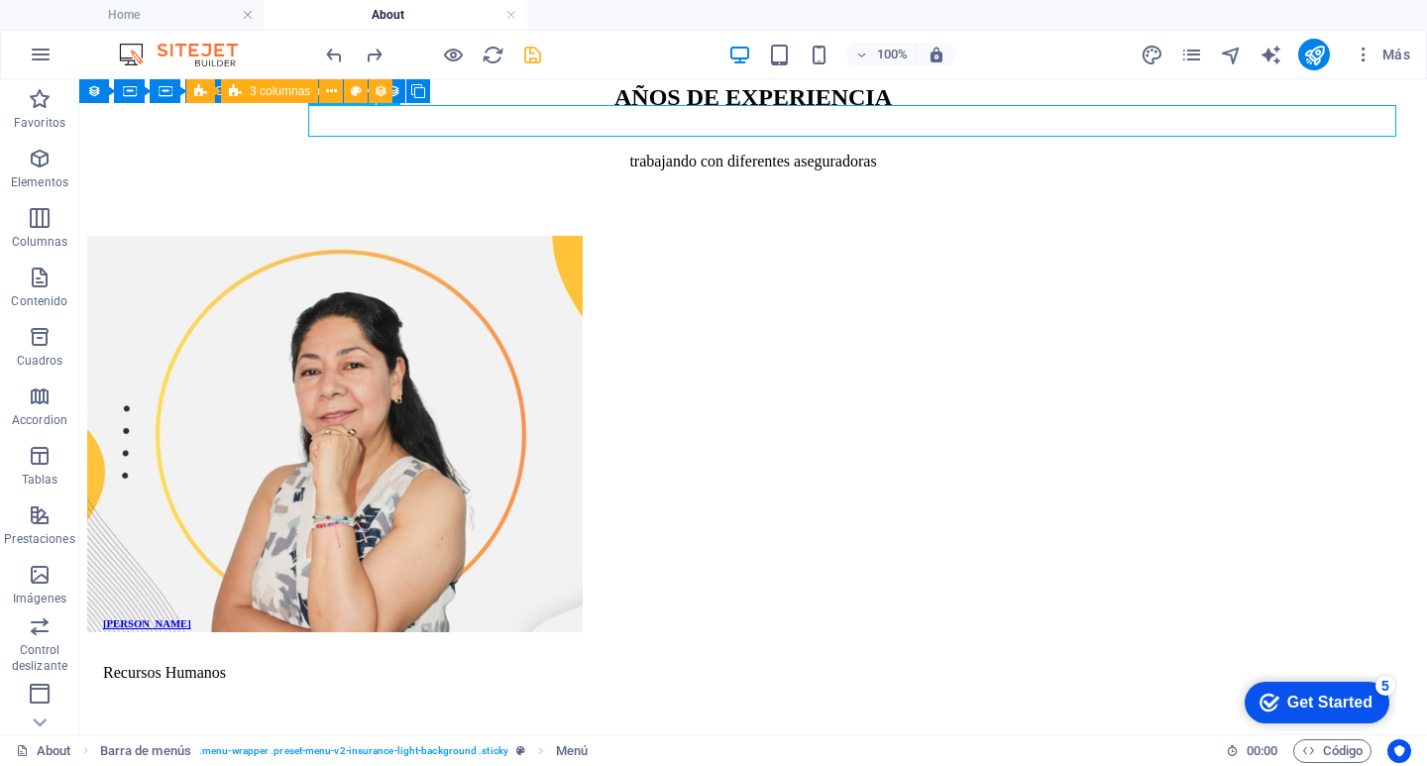
select select
select select "13"
select select
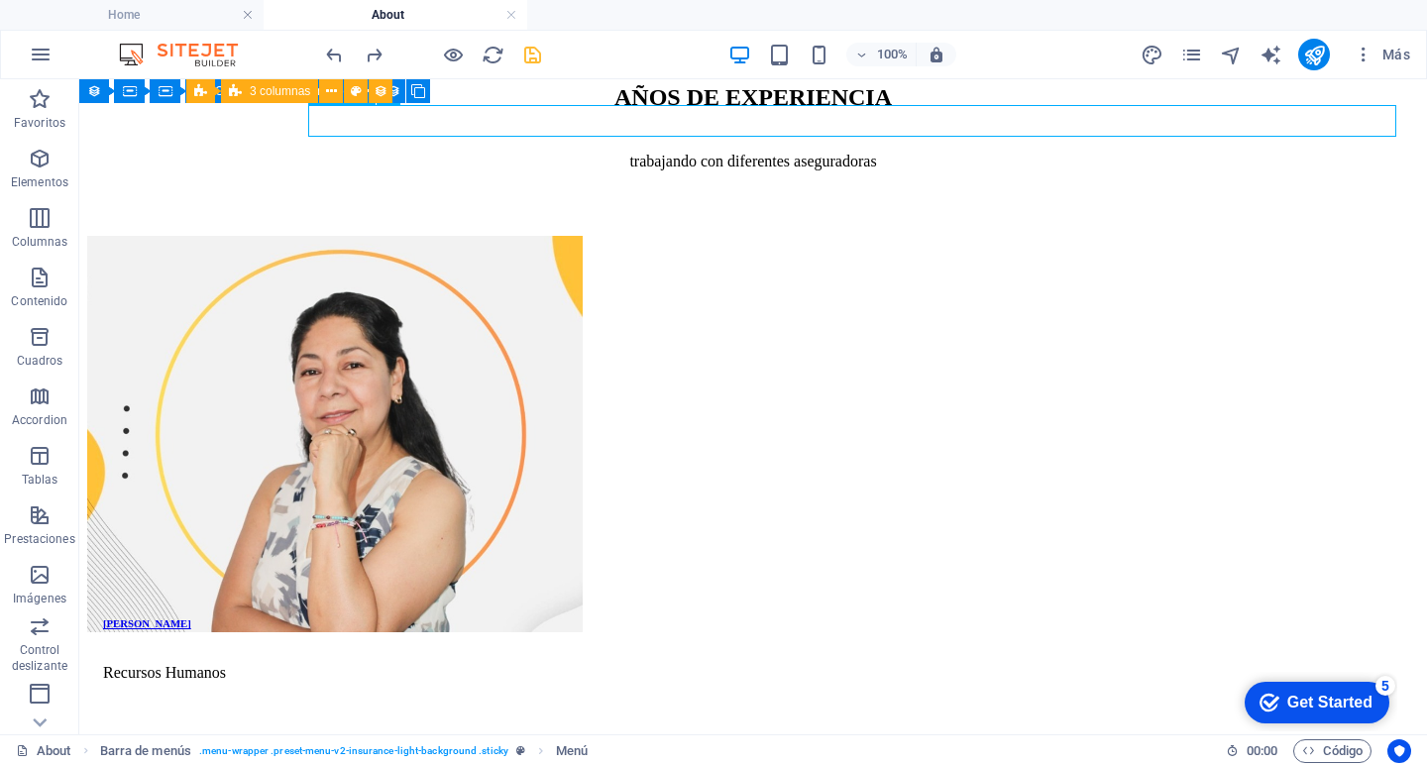
select select "14"
select select
select select "3"
select select
select select "2"
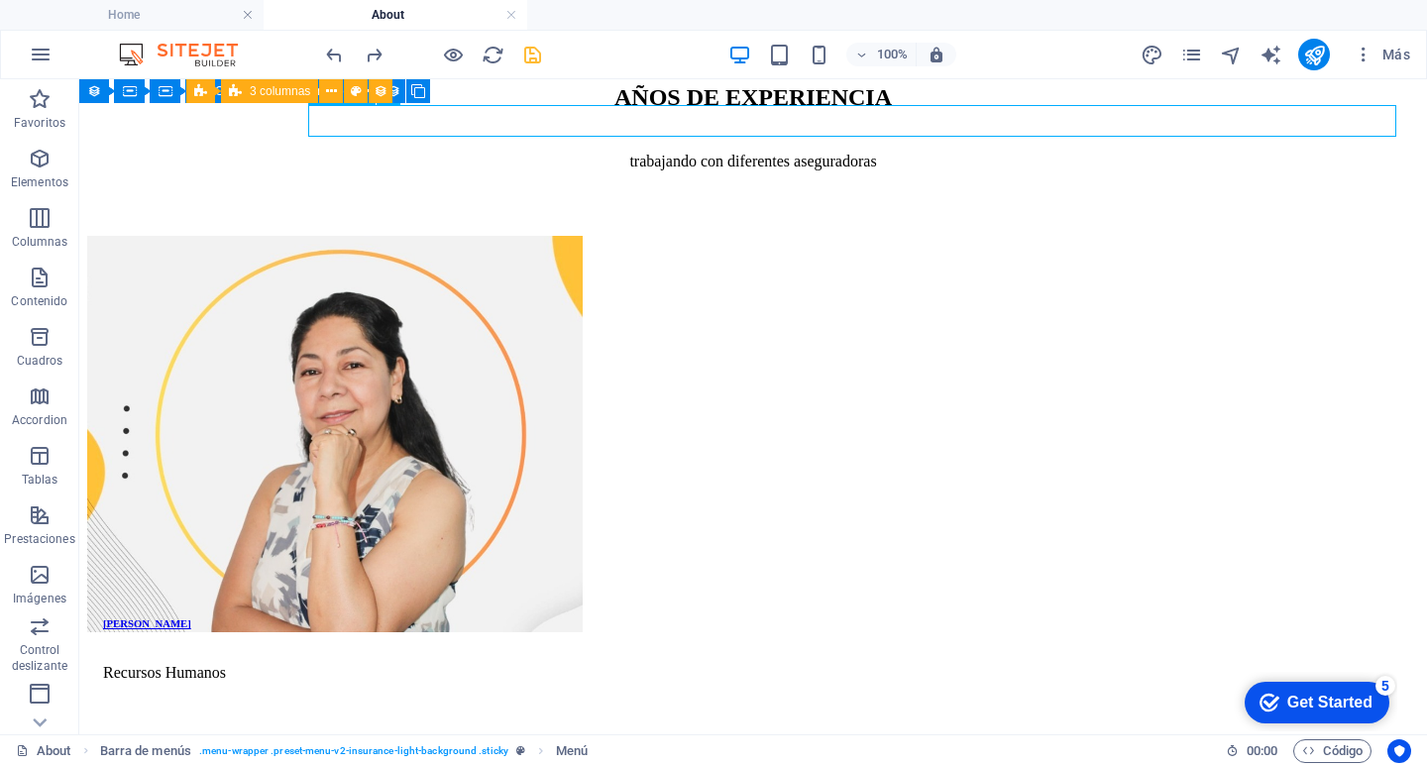
select select
select select "1"
select select
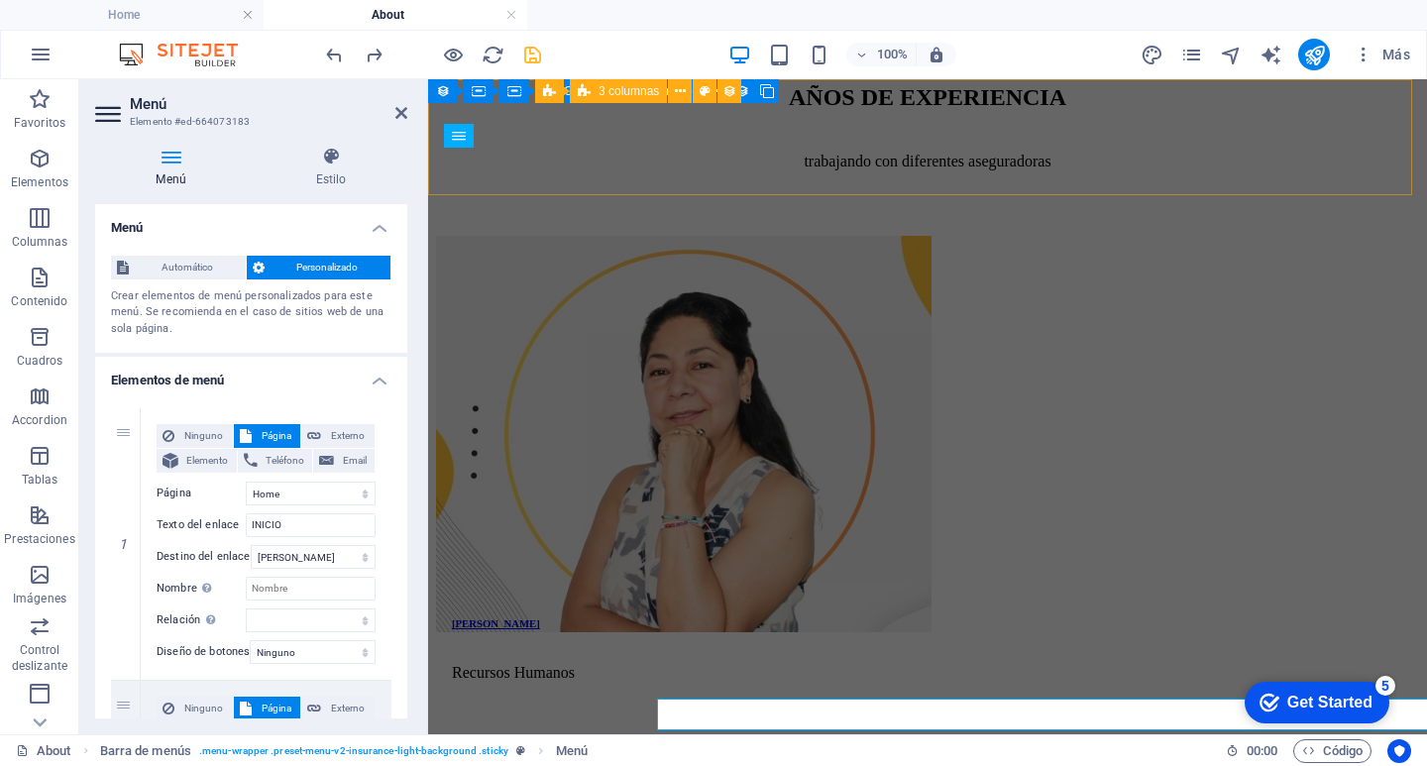
scroll to position [2850, 0]
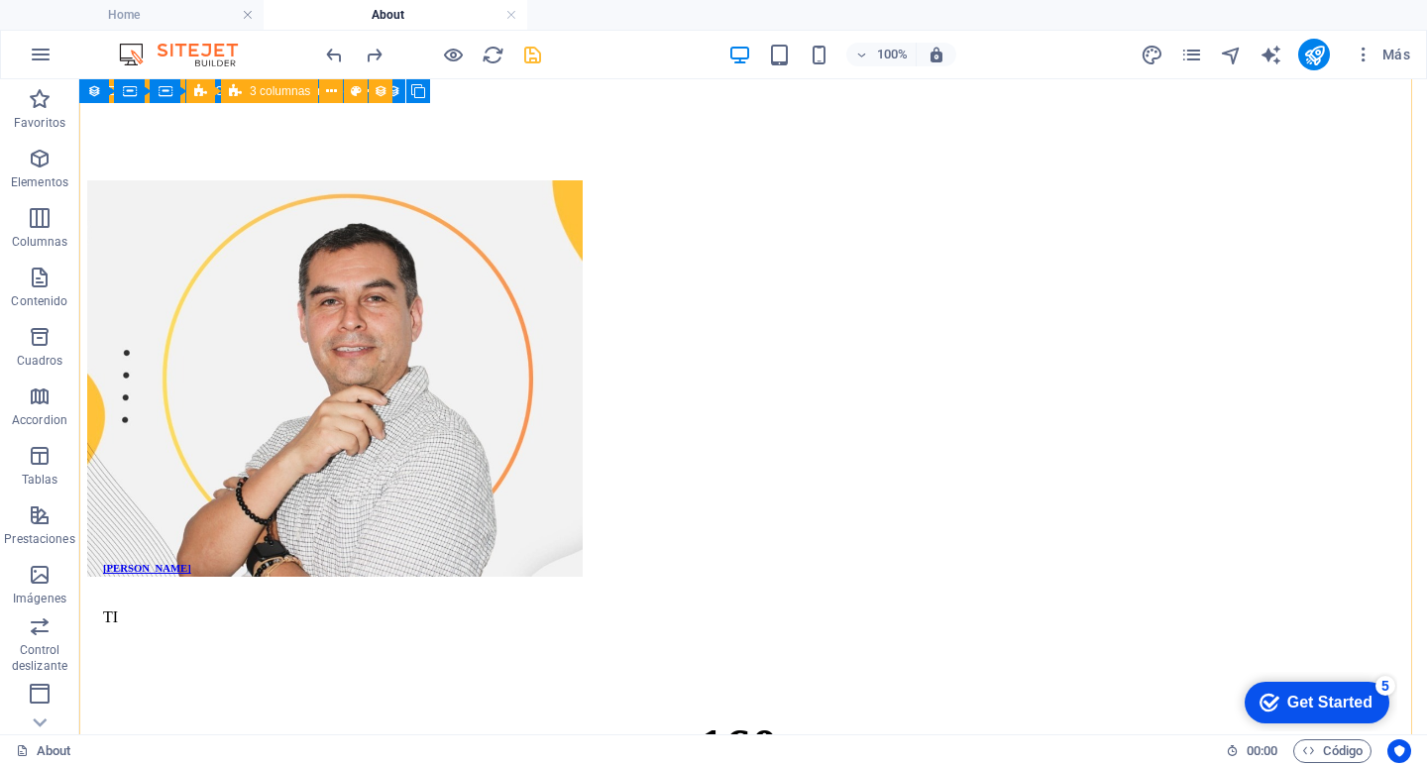
scroll to position [1090, 0]
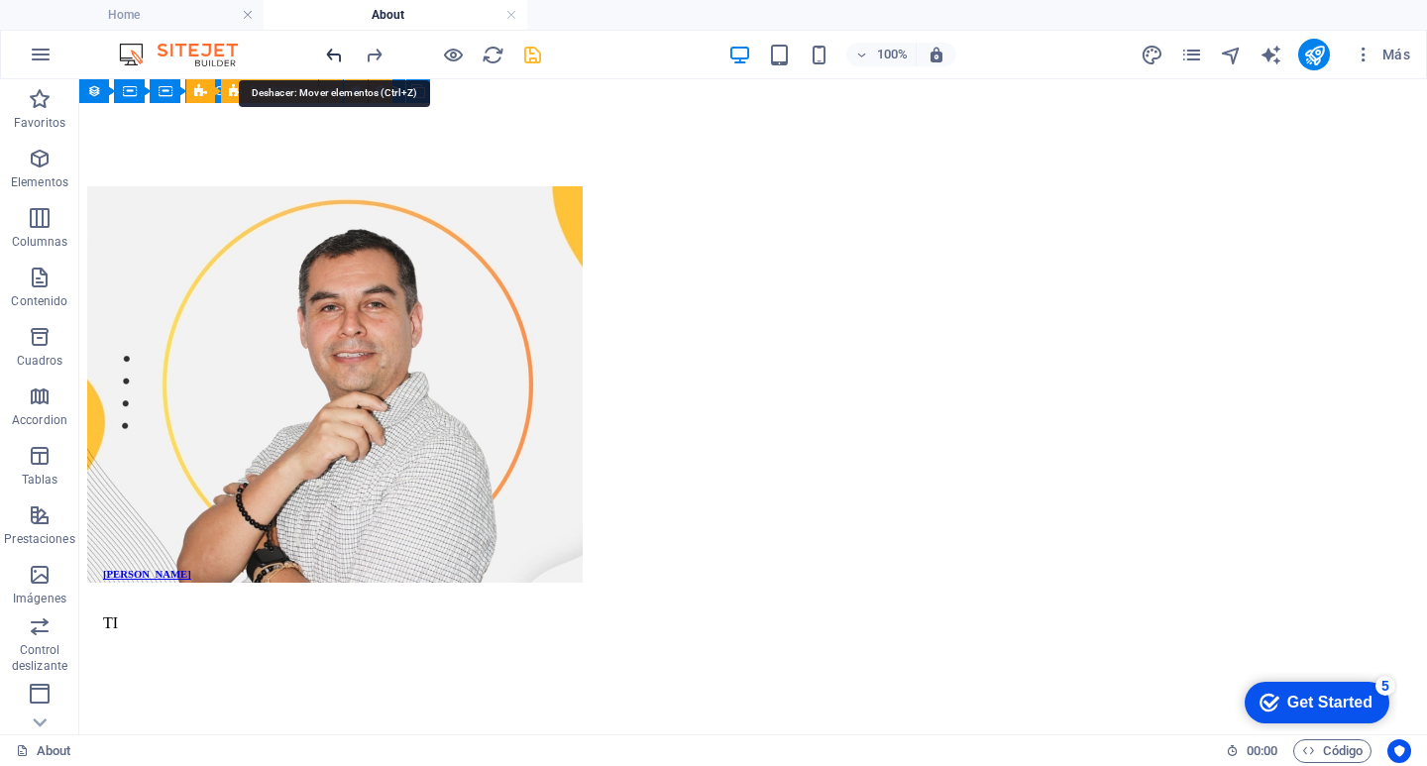
click at [340, 44] on icon "undo" at bounding box center [334, 55] width 23 height 23
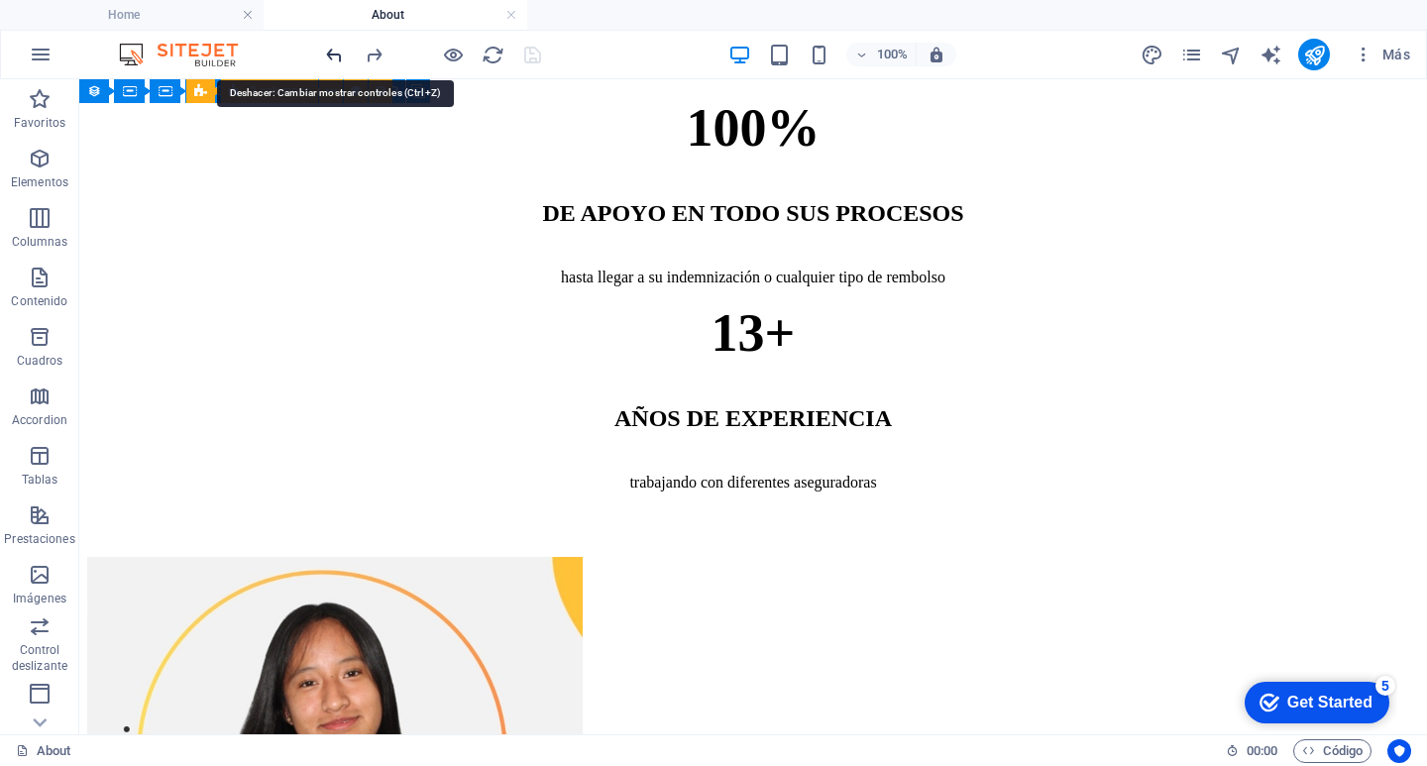
click at [336, 49] on icon "undo" at bounding box center [334, 55] width 23 height 23
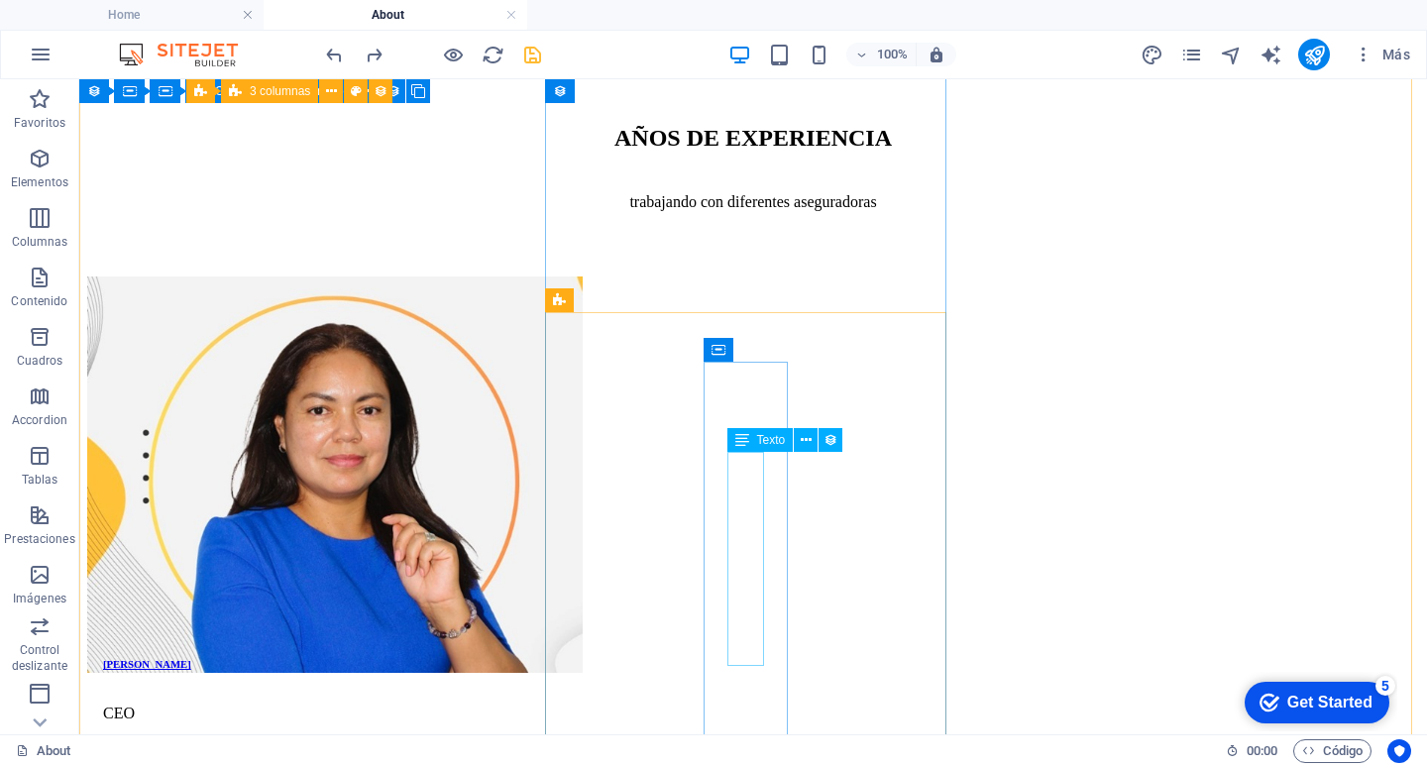
scroll to position [2102, 0]
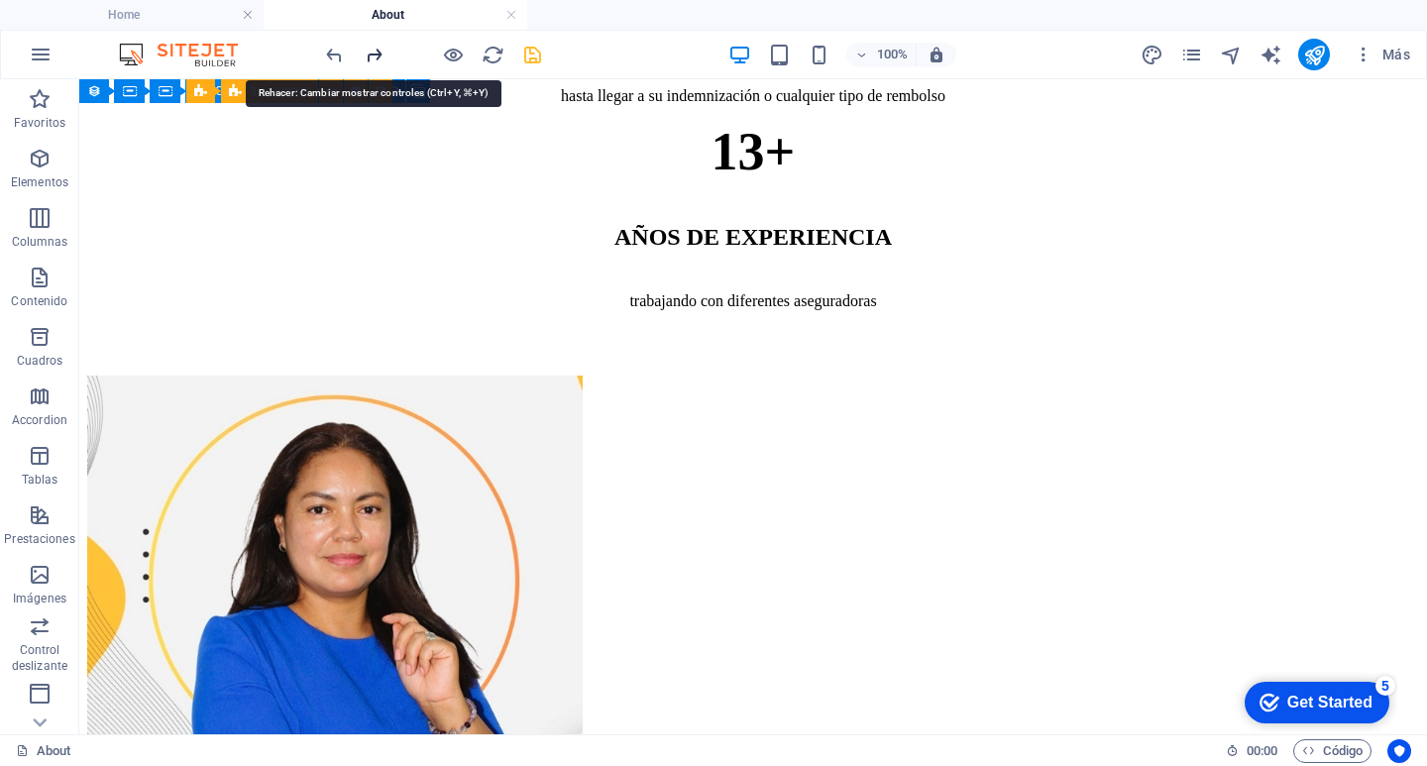
click at [376, 48] on icon "redo" at bounding box center [374, 55] width 23 height 23
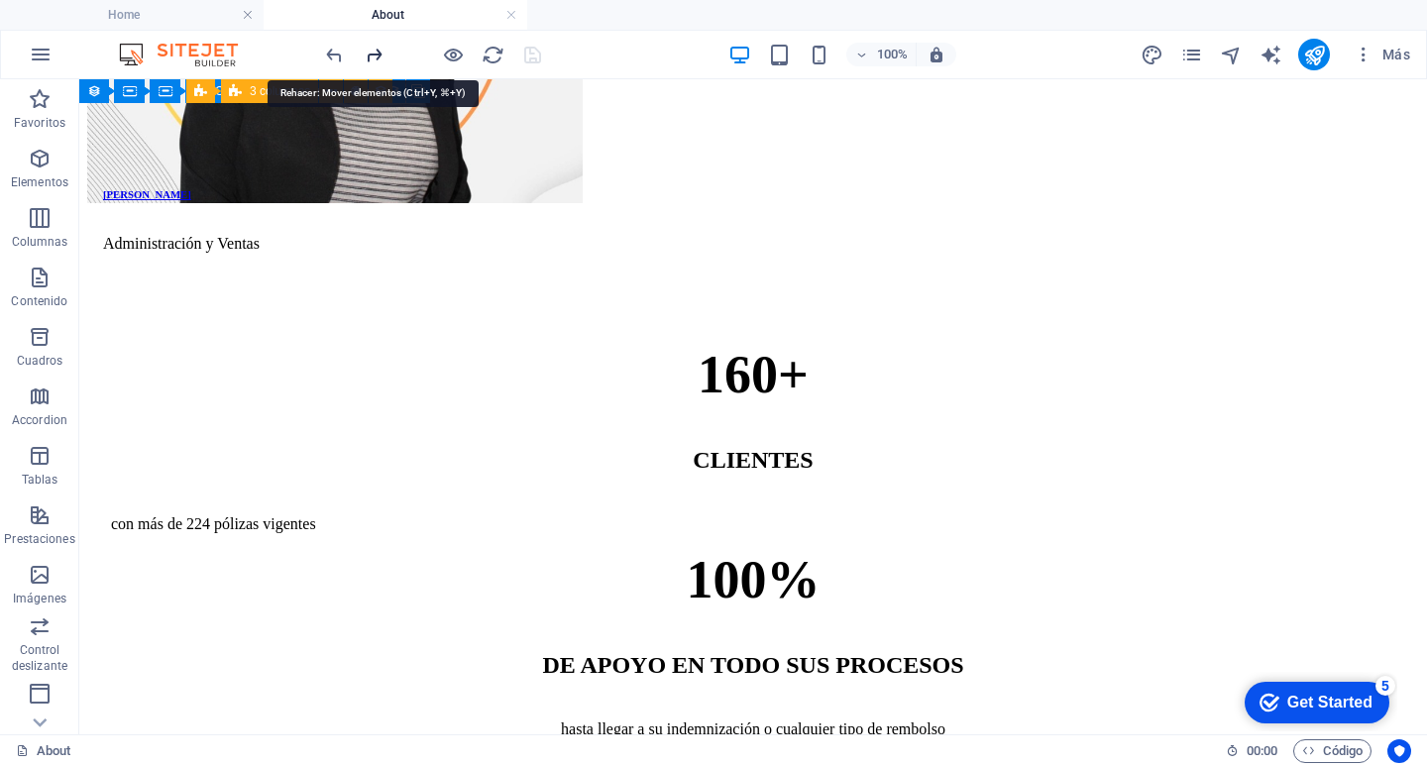
click at [378, 47] on icon "redo" at bounding box center [374, 55] width 23 height 23
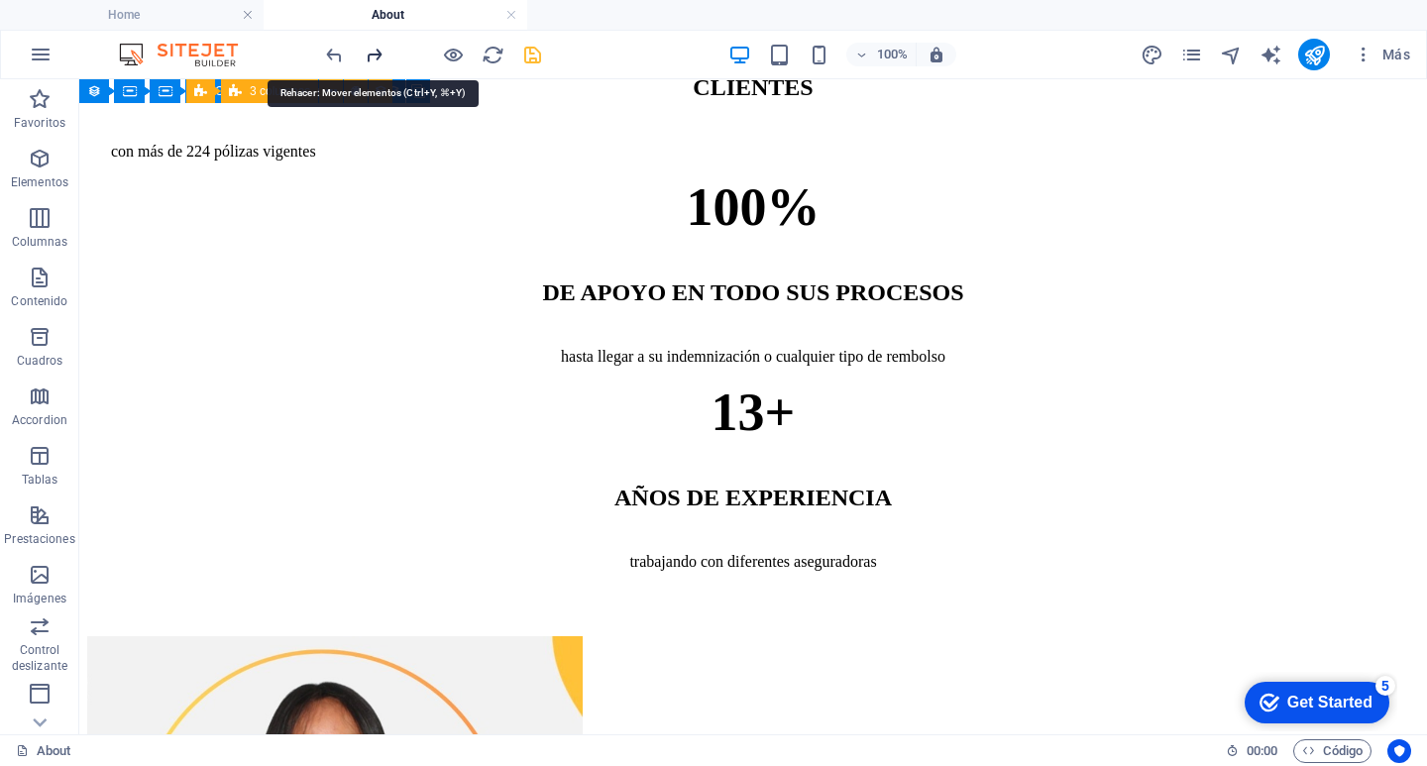
click at [378, 45] on icon "redo" at bounding box center [374, 55] width 23 height 23
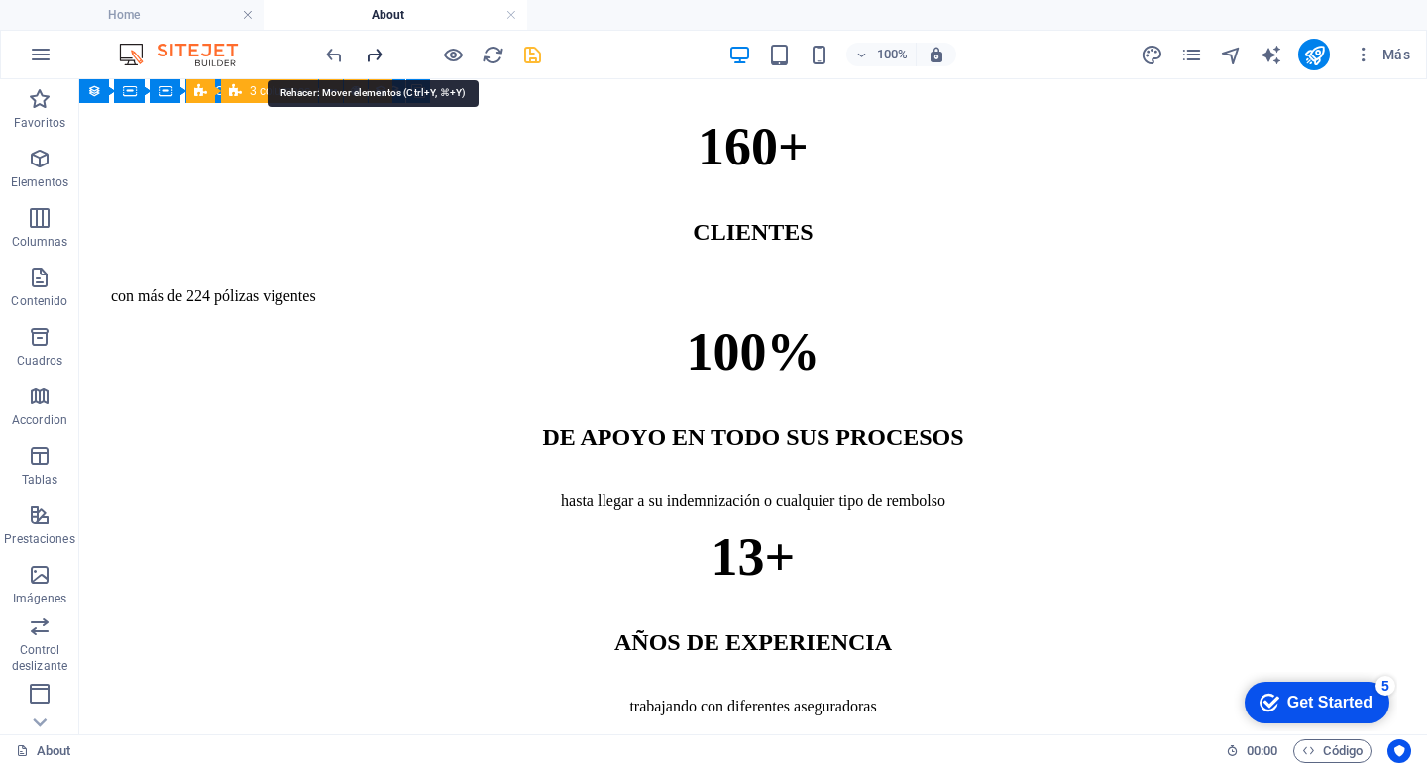
click at [378, 45] on icon "redo" at bounding box center [374, 55] width 23 height 23
click at [379, 44] on icon "redo" at bounding box center [374, 55] width 23 height 23
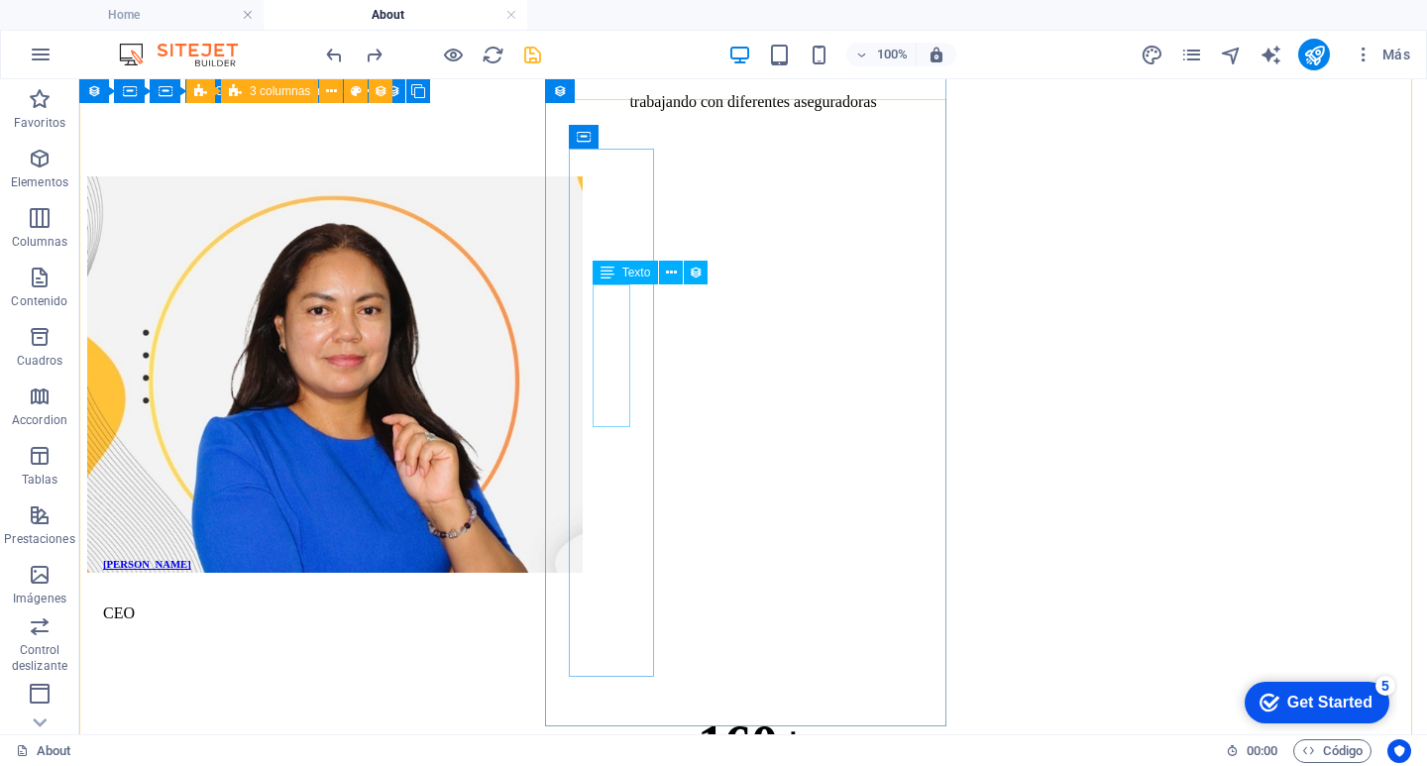
scroll to position [2218, 0]
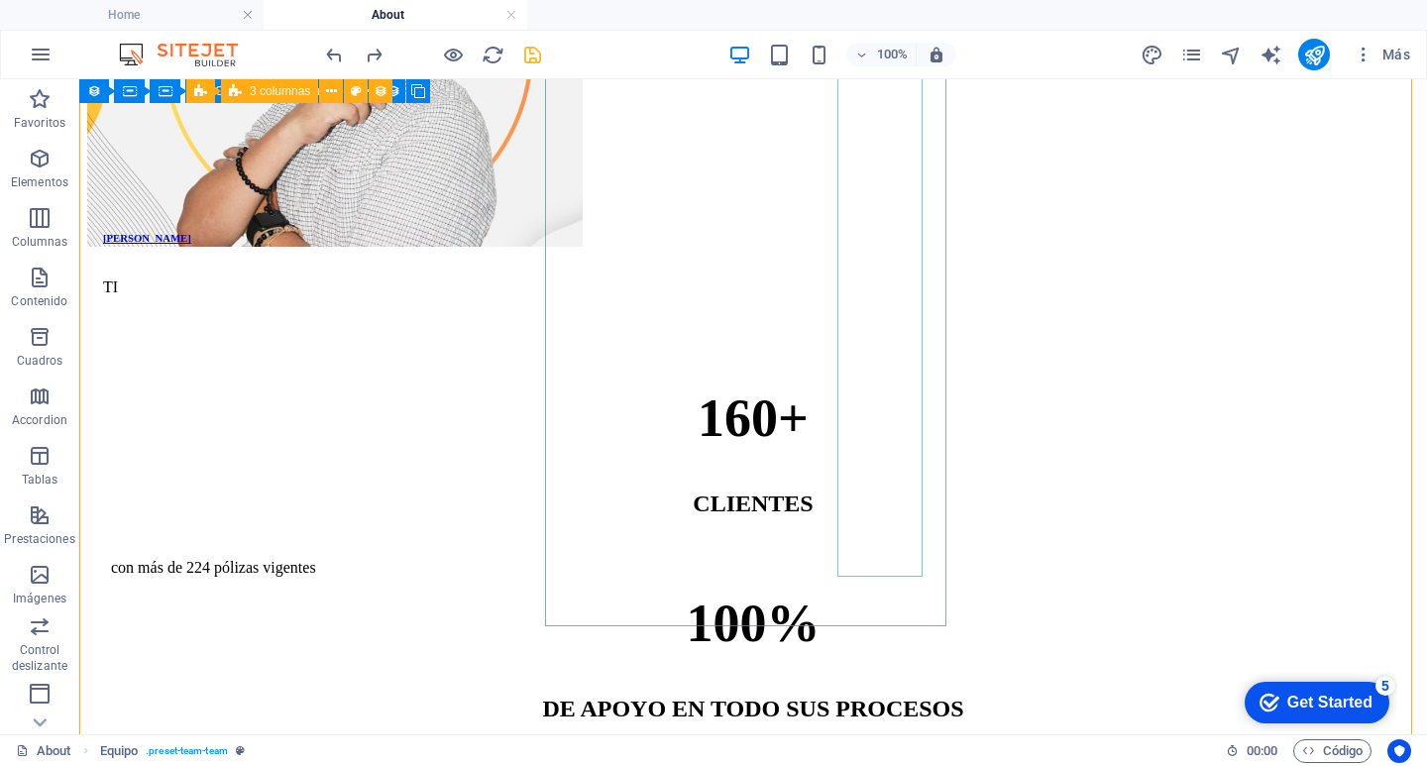
scroll to position [1228, 0]
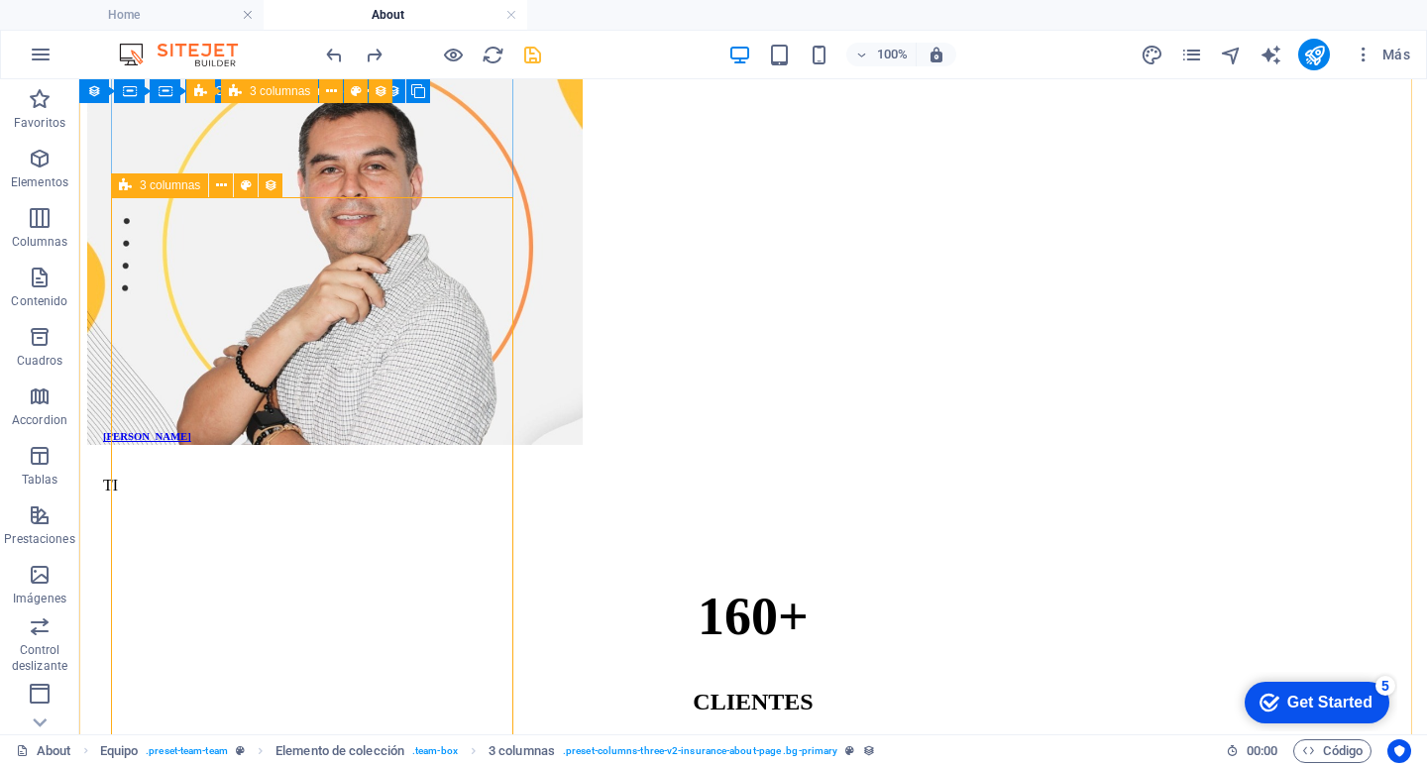
click at [208, 176] on div "3 columnas" at bounding box center [203, 185] width 184 height 25
click at [221, 176] on icon at bounding box center [221, 185] width 11 height 21
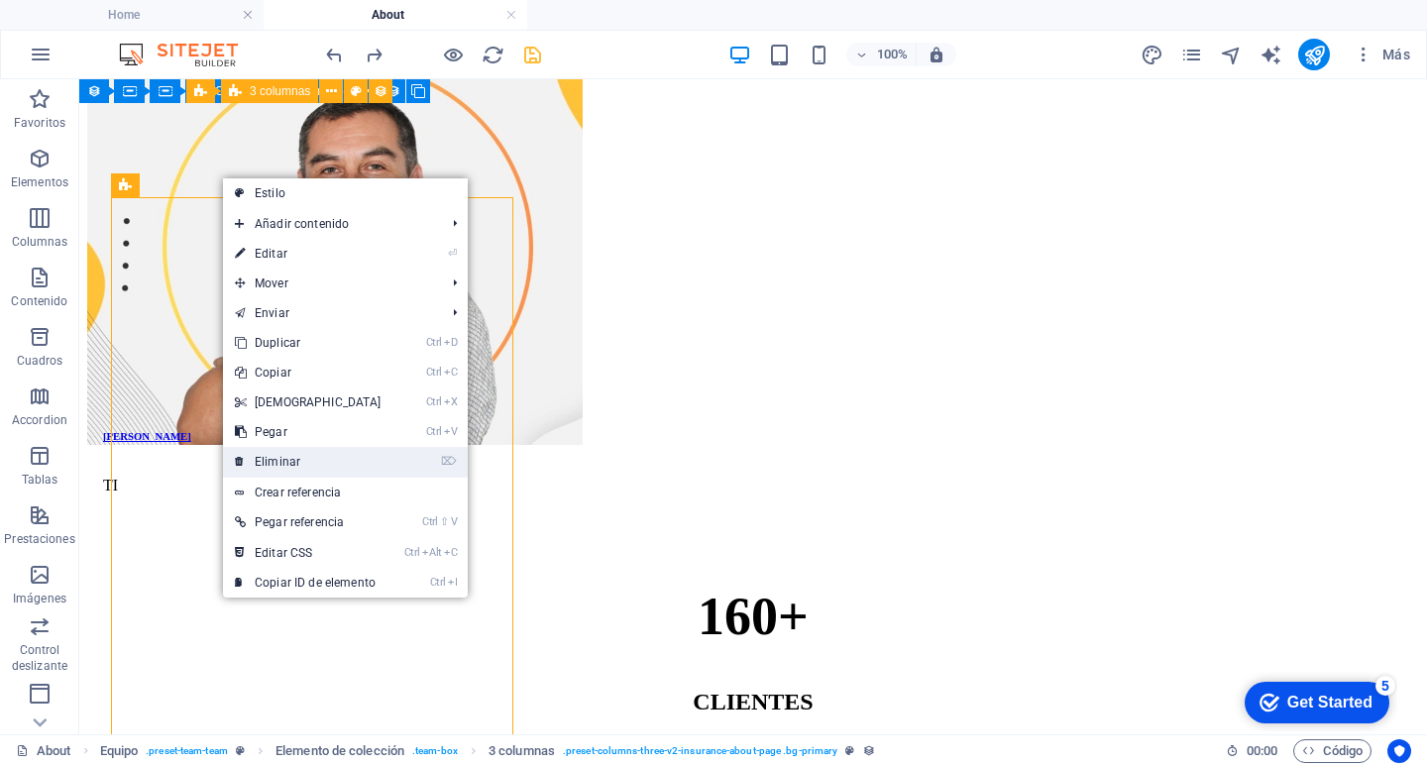
click at [310, 459] on link "⌦ Eliminar" at bounding box center [308, 462] width 170 height 30
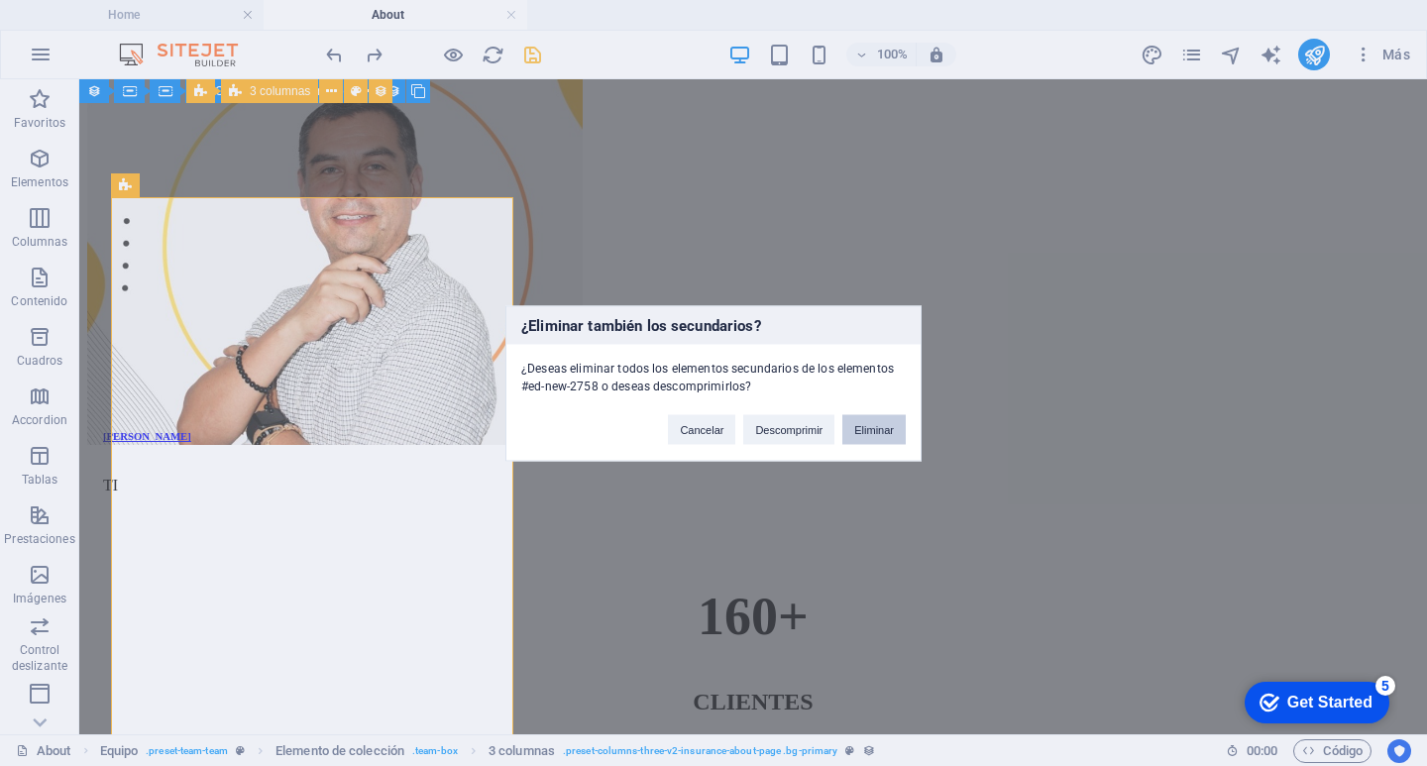
drag, startPoint x: 891, startPoint y: 425, endPoint x: 807, endPoint y: 346, distance: 114.9
click at [891, 425] on button "Eliminar" at bounding box center [873, 429] width 63 height 30
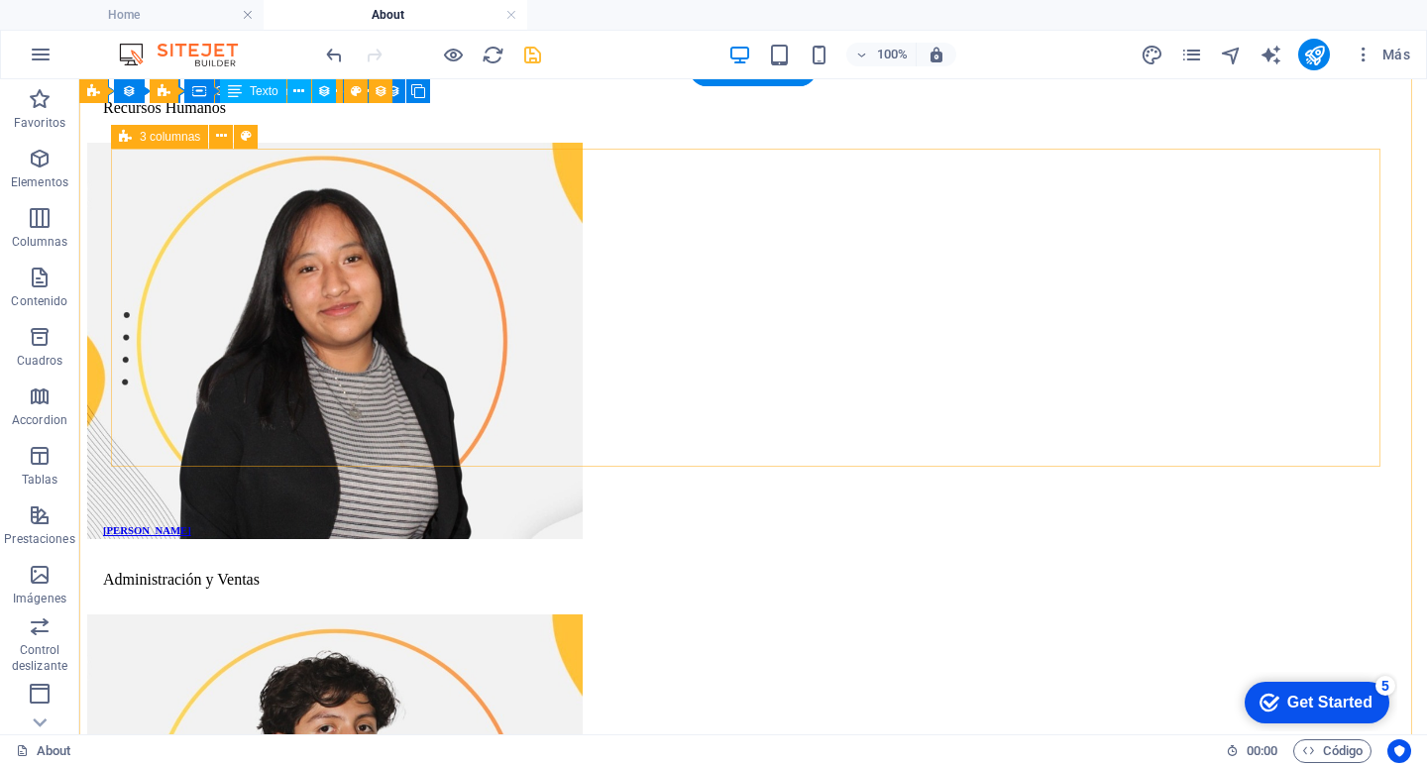
scroll to position [2516, 0]
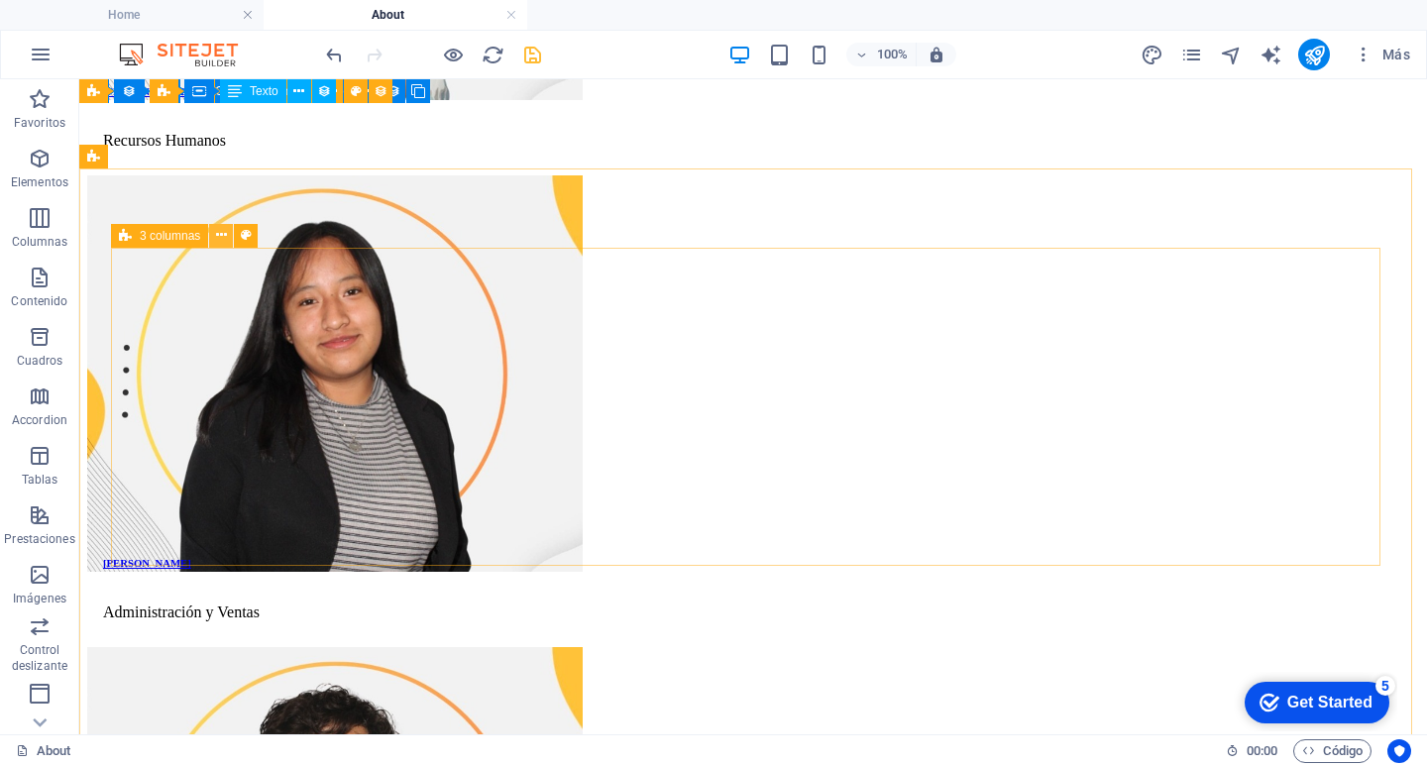
click at [223, 230] on icon at bounding box center [221, 235] width 11 height 21
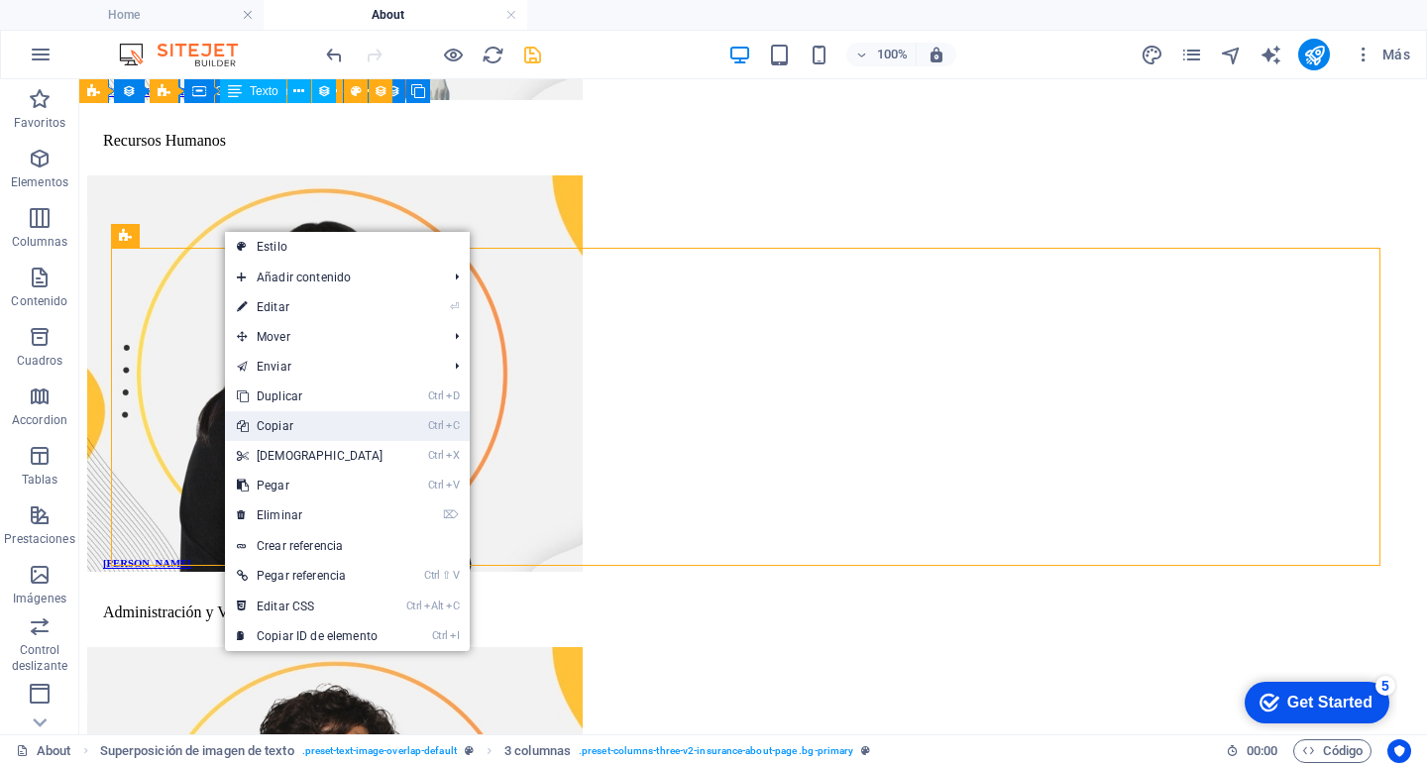
click at [306, 426] on link "Ctrl C Copiar" at bounding box center [310, 426] width 170 height 30
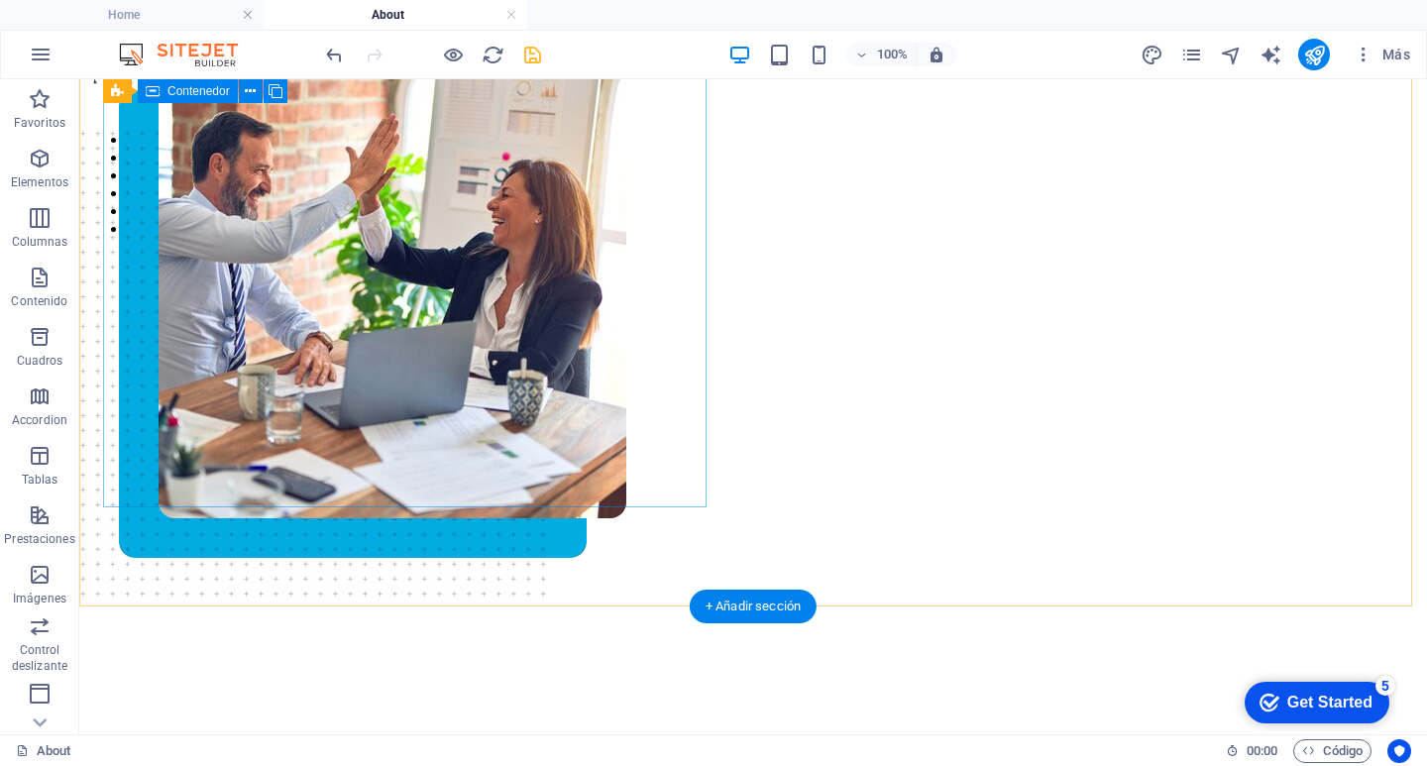
scroll to position [0, 0]
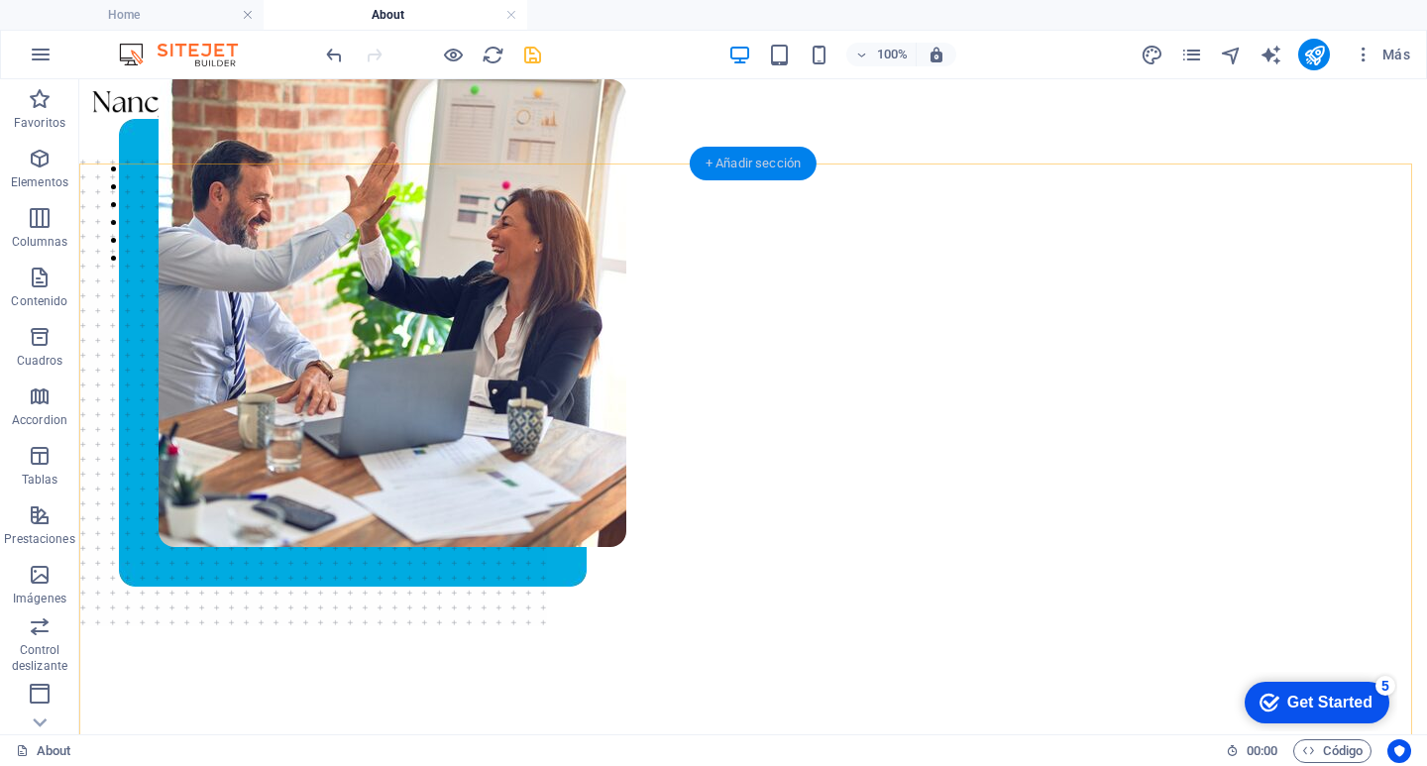
click at [756, 162] on div "+ Añadir sección" at bounding box center [753, 164] width 127 height 34
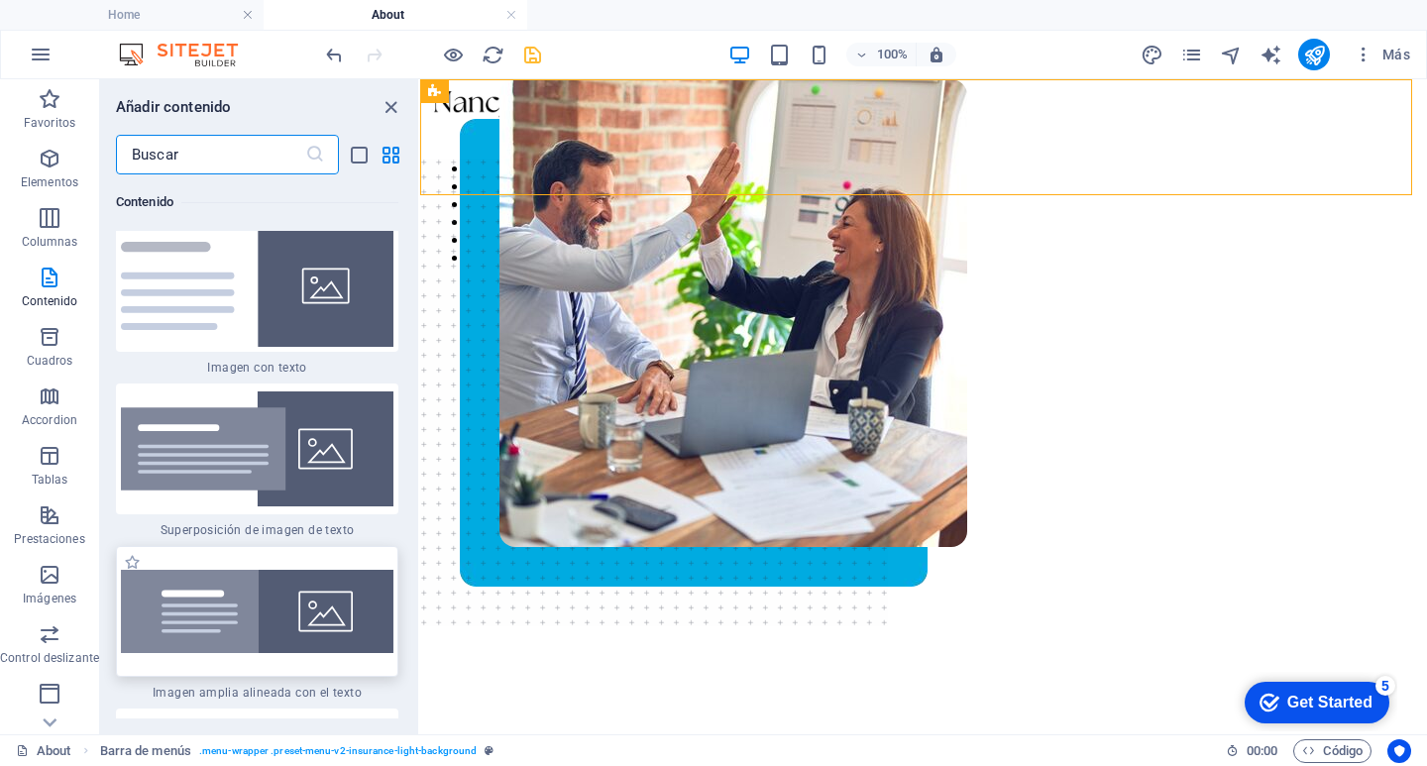
scroll to position [7583, 0]
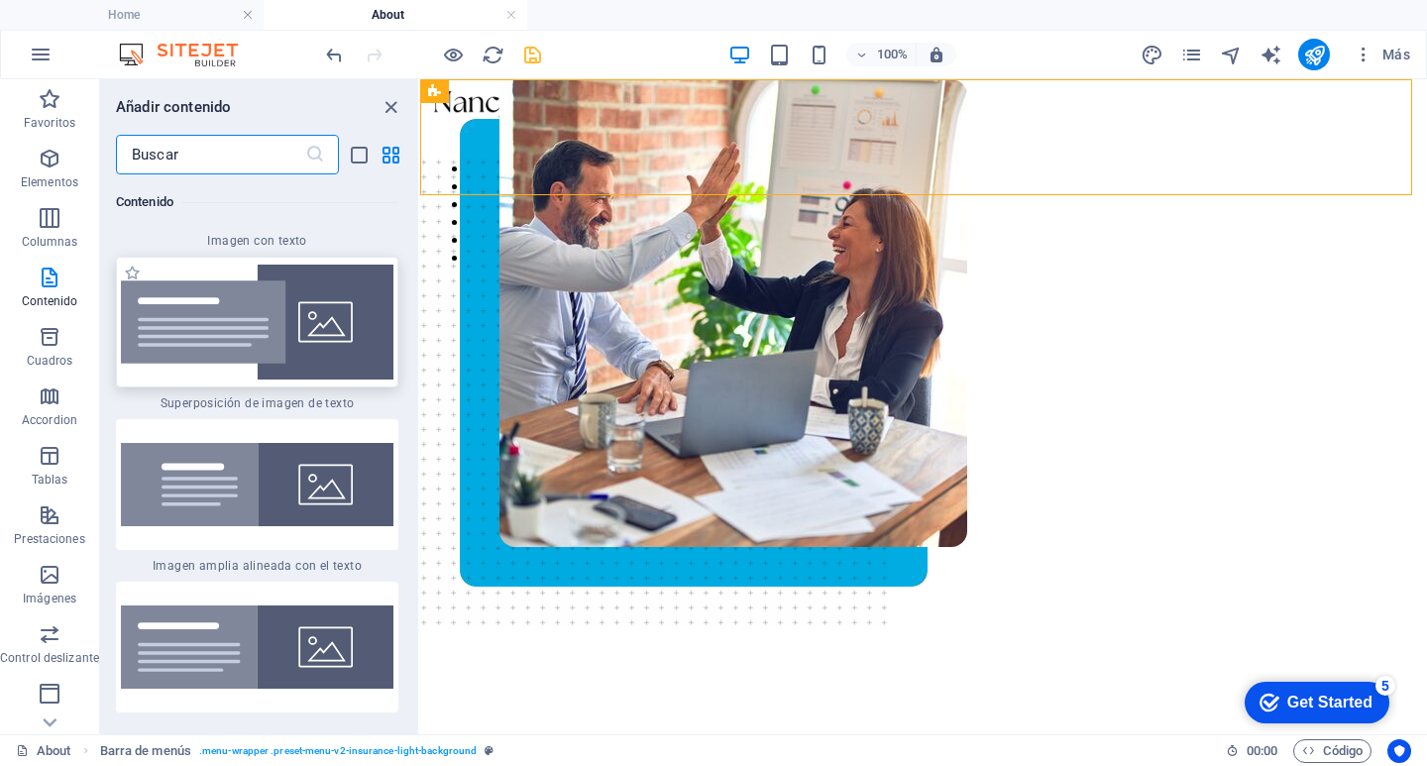
click at [300, 367] on div at bounding box center [257, 322] width 282 height 131
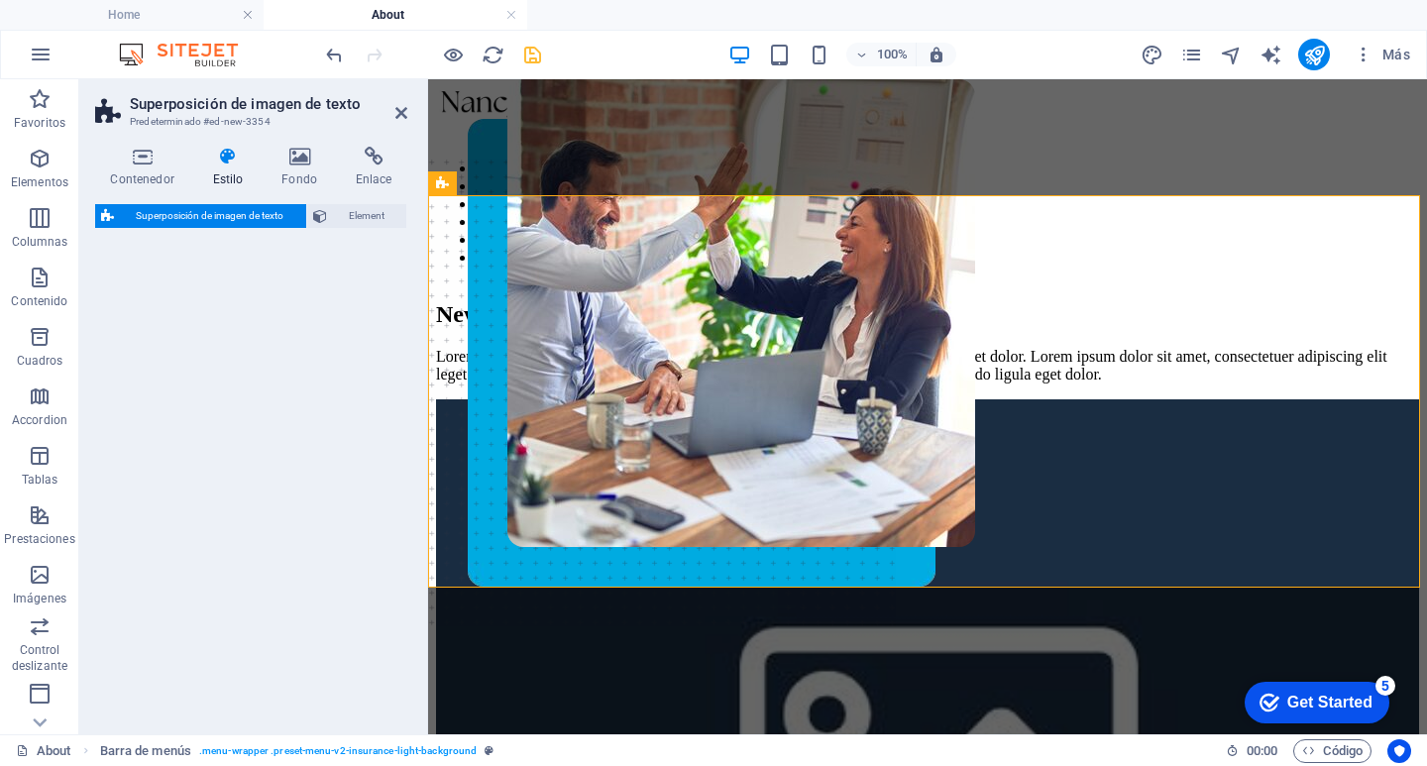
select select "rem"
select select "px"
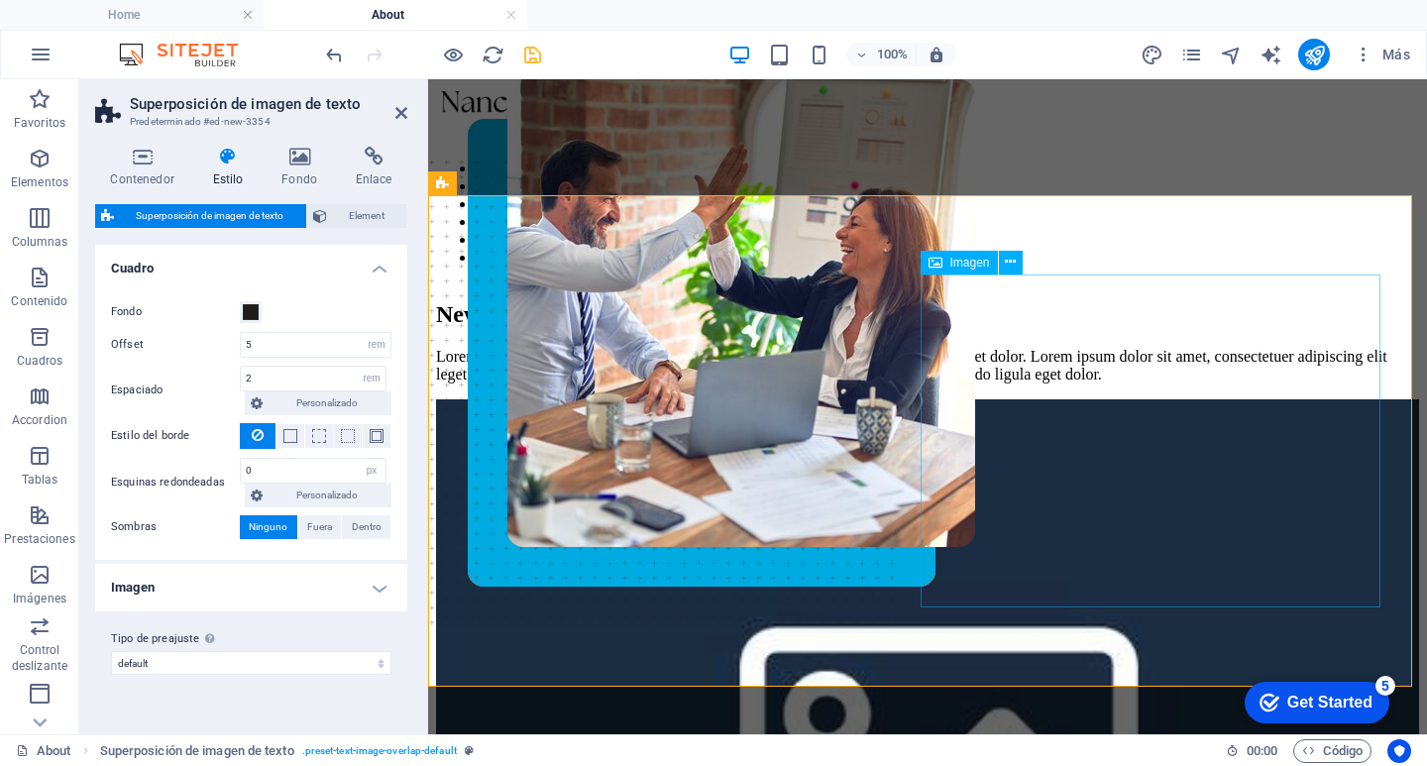
drag, startPoint x: 1074, startPoint y: 315, endPoint x: 1422, endPoint y: 313, distance: 347.8
click at [1419, 399] on figure at bounding box center [927, 756] width 983 height 715
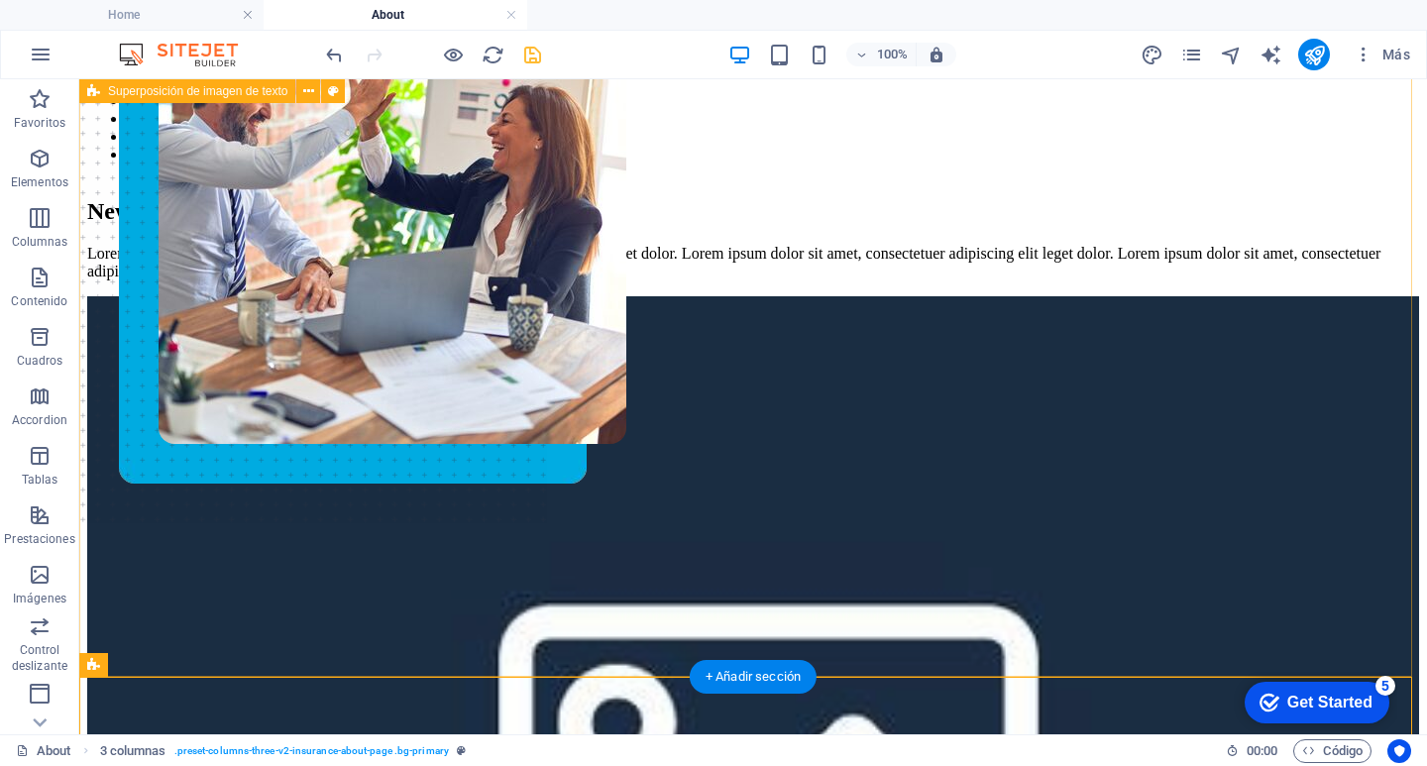
scroll to position [38, 0]
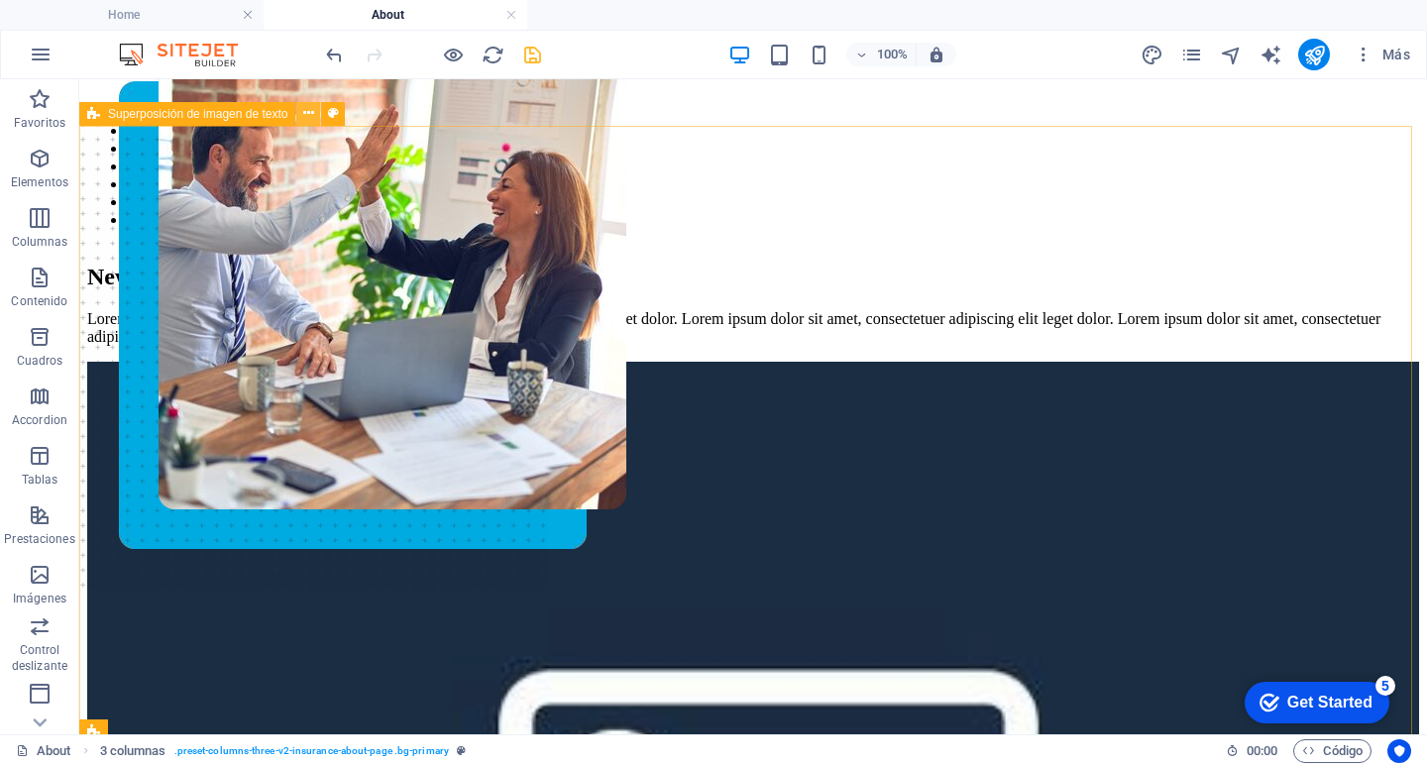
click at [308, 116] on icon at bounding box center [308, 113] width 11 height 21
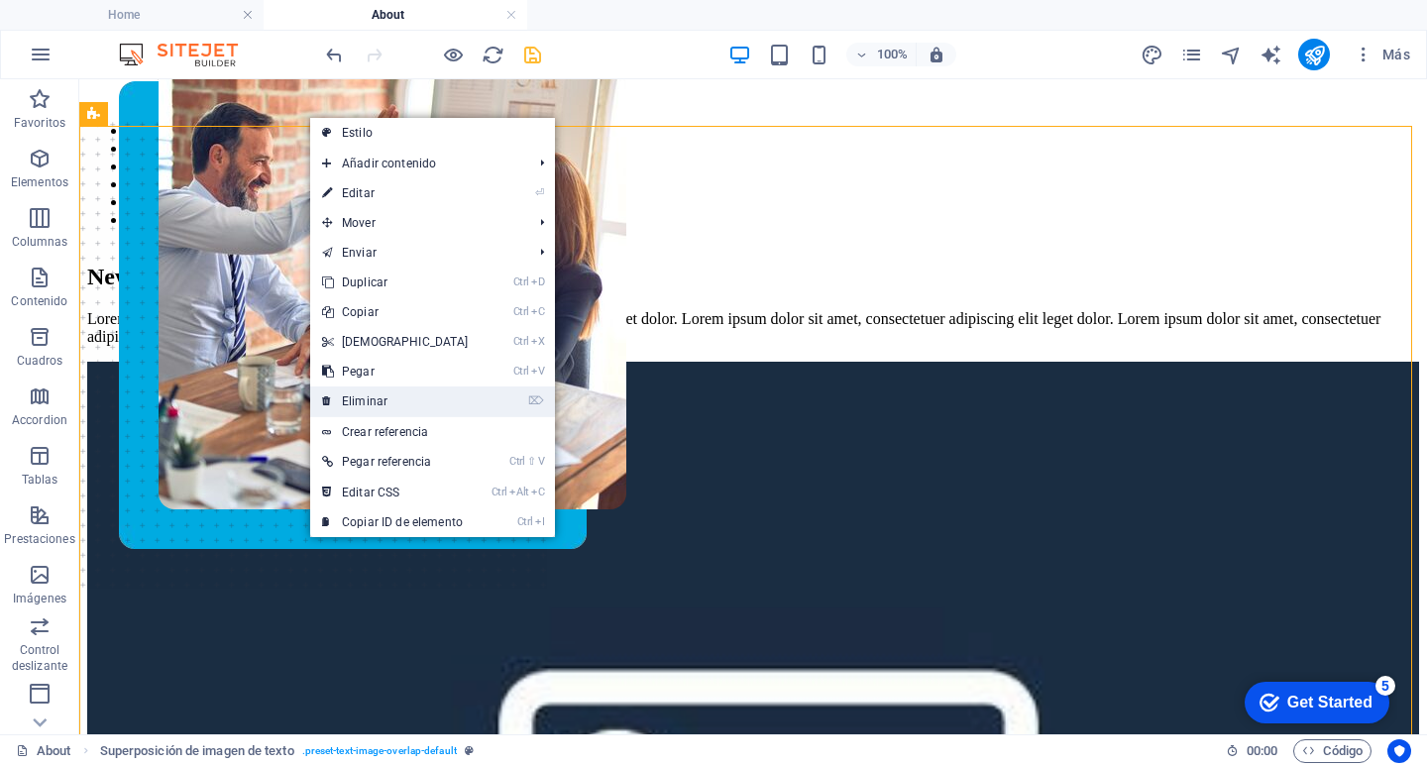
click at [374, 394] on link "⌦ Eliminar" at bounding box center [395, 401] width 170 height 30
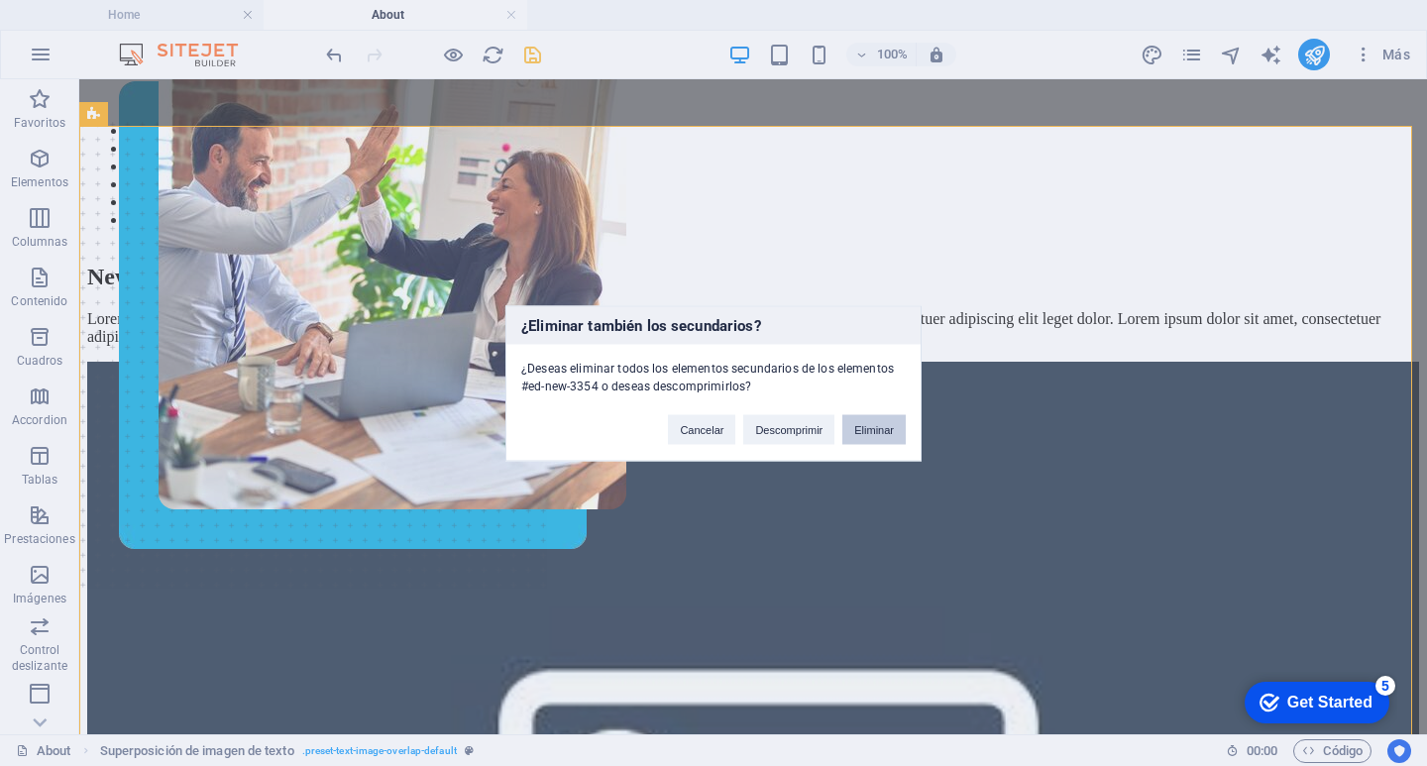
click at [875, 429] on button "Eliminar" at bounding box center [873, 429] width 63 height 30
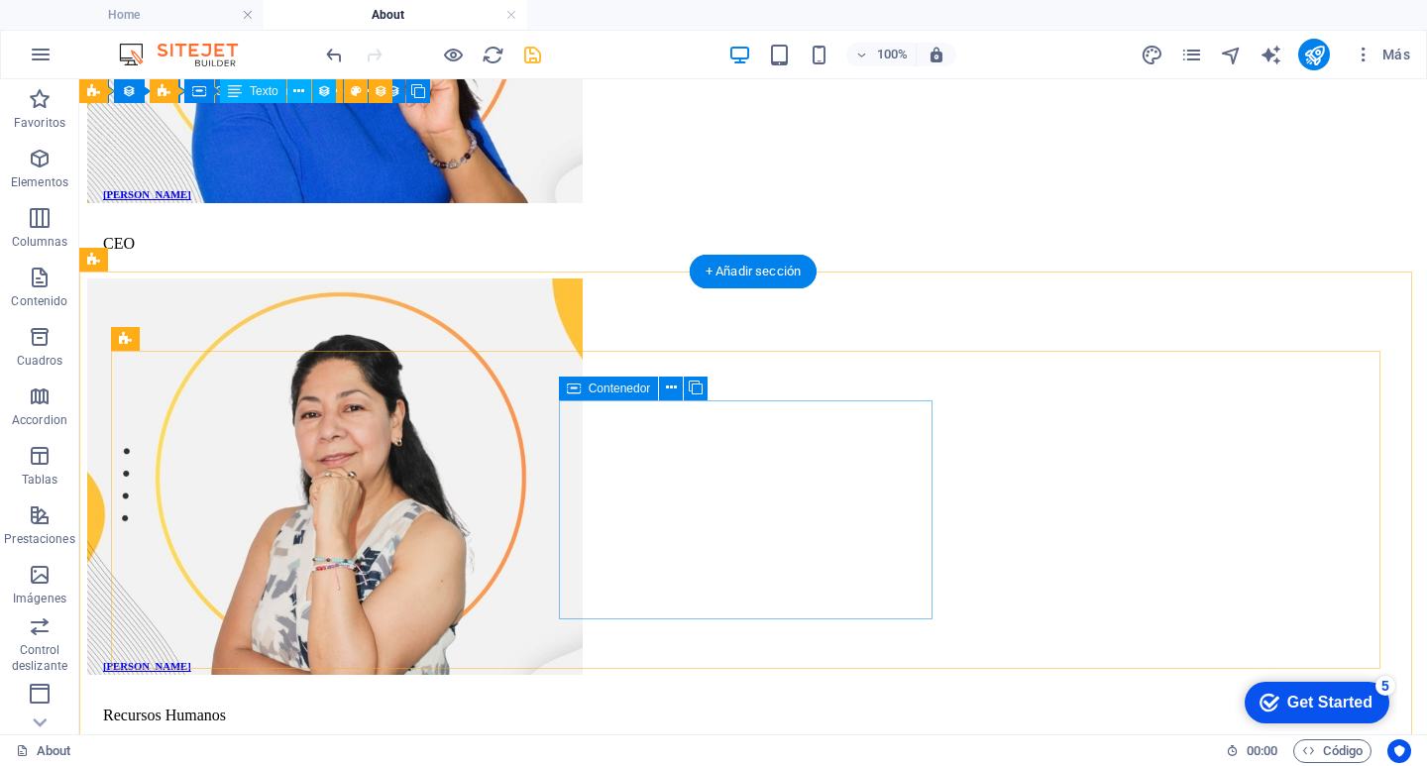
scroll to position [2873, 0]
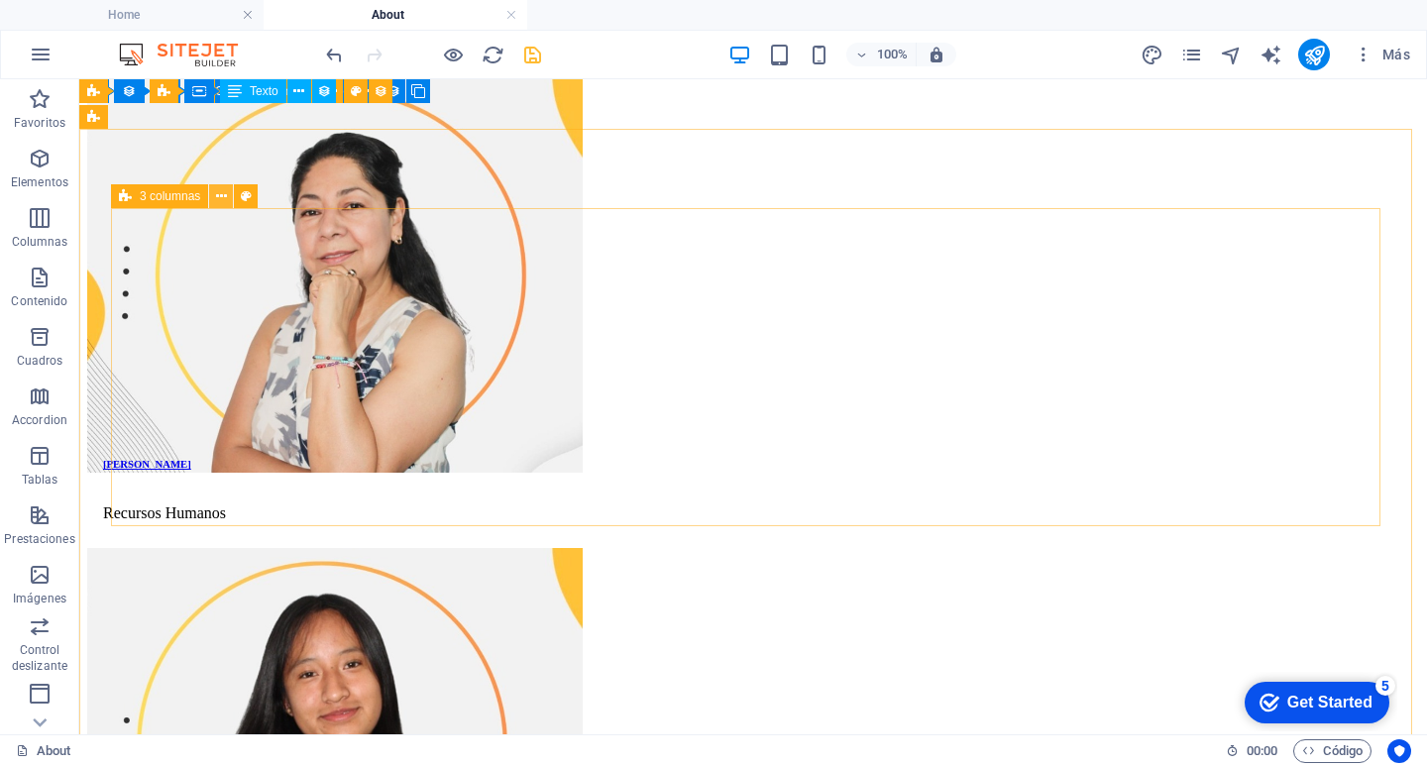
click at [221, 194] on icon at bounding box center [221, 196] width 11 height 21
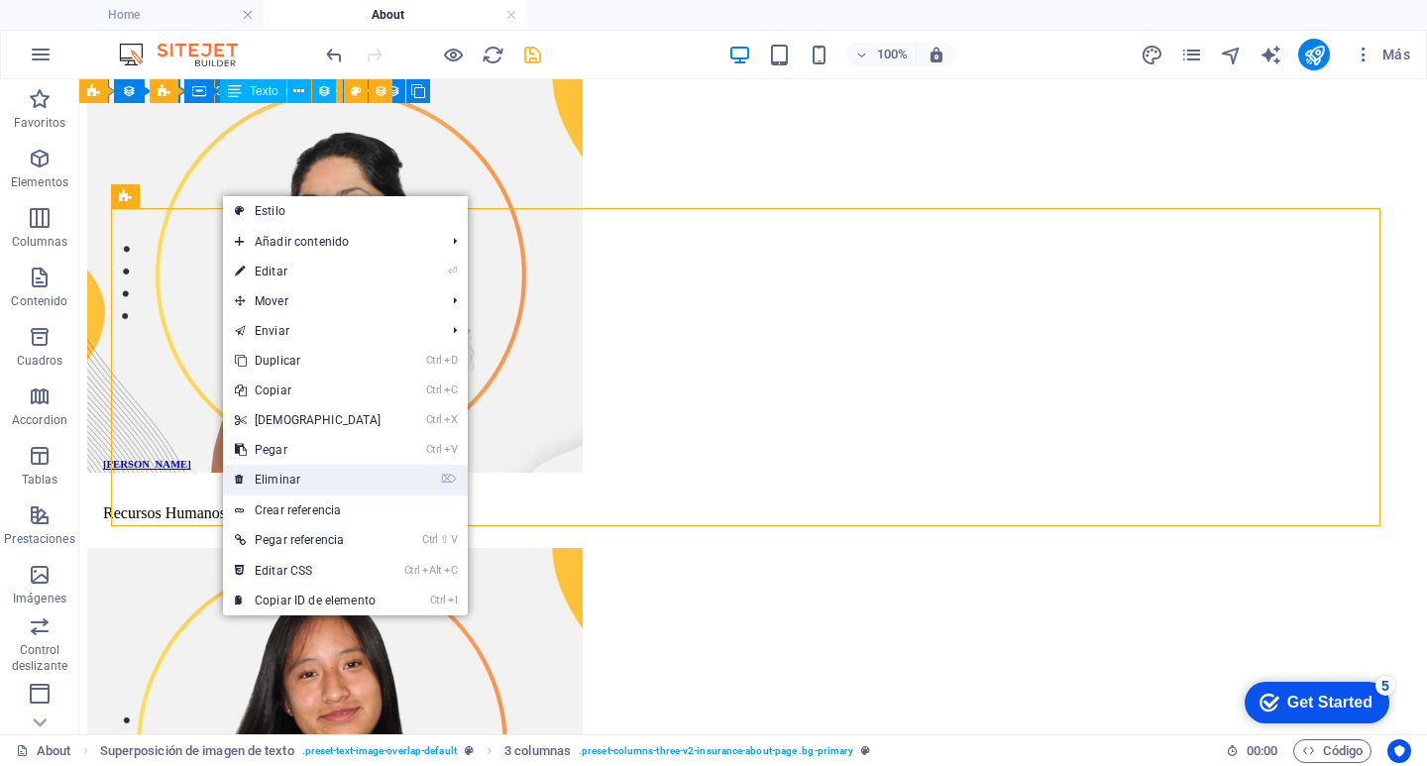
click at [292, 474] on link "⌦ Eliminar" at bounding box center [308, 480] width 170 height 30
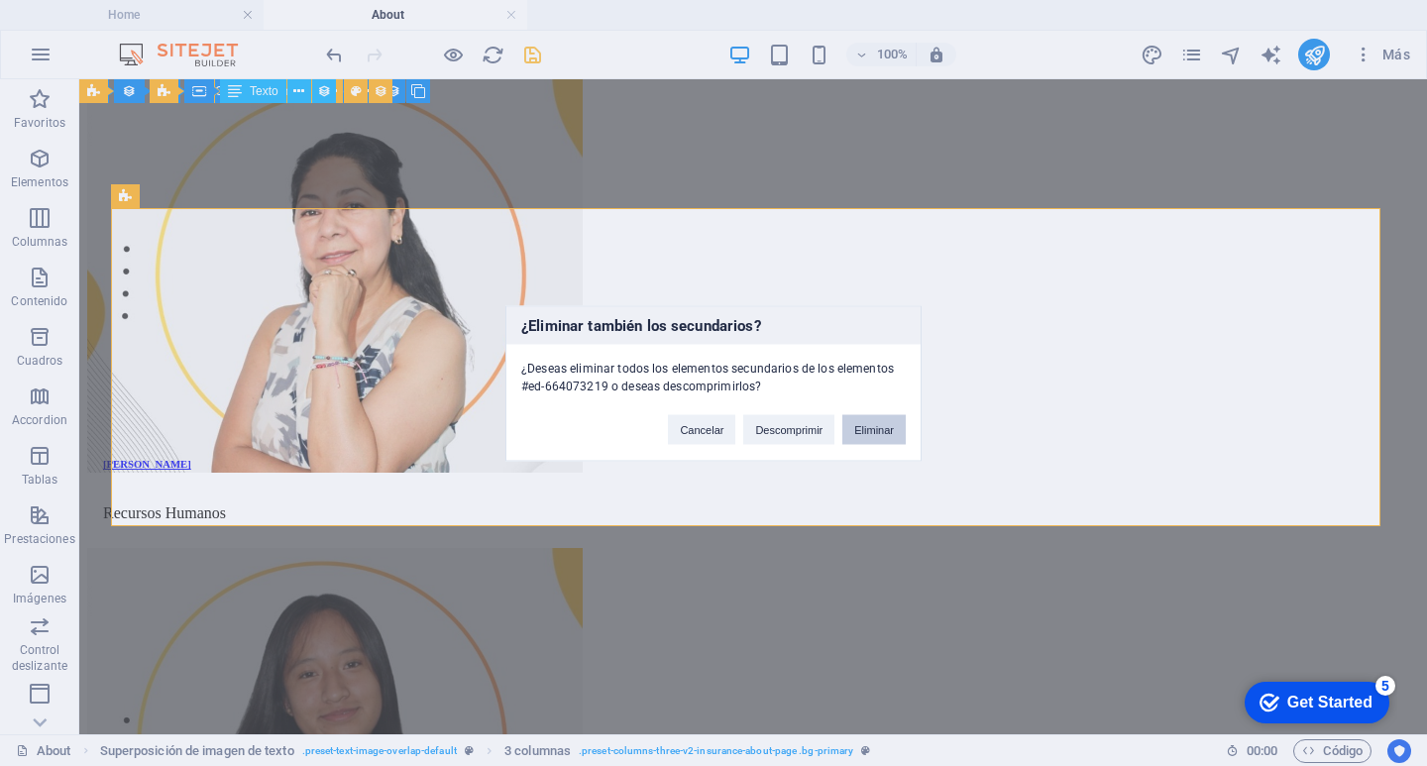
click at [873, 426] on button "Eliminar" at bounding box center [873, 429] width 63 height 30
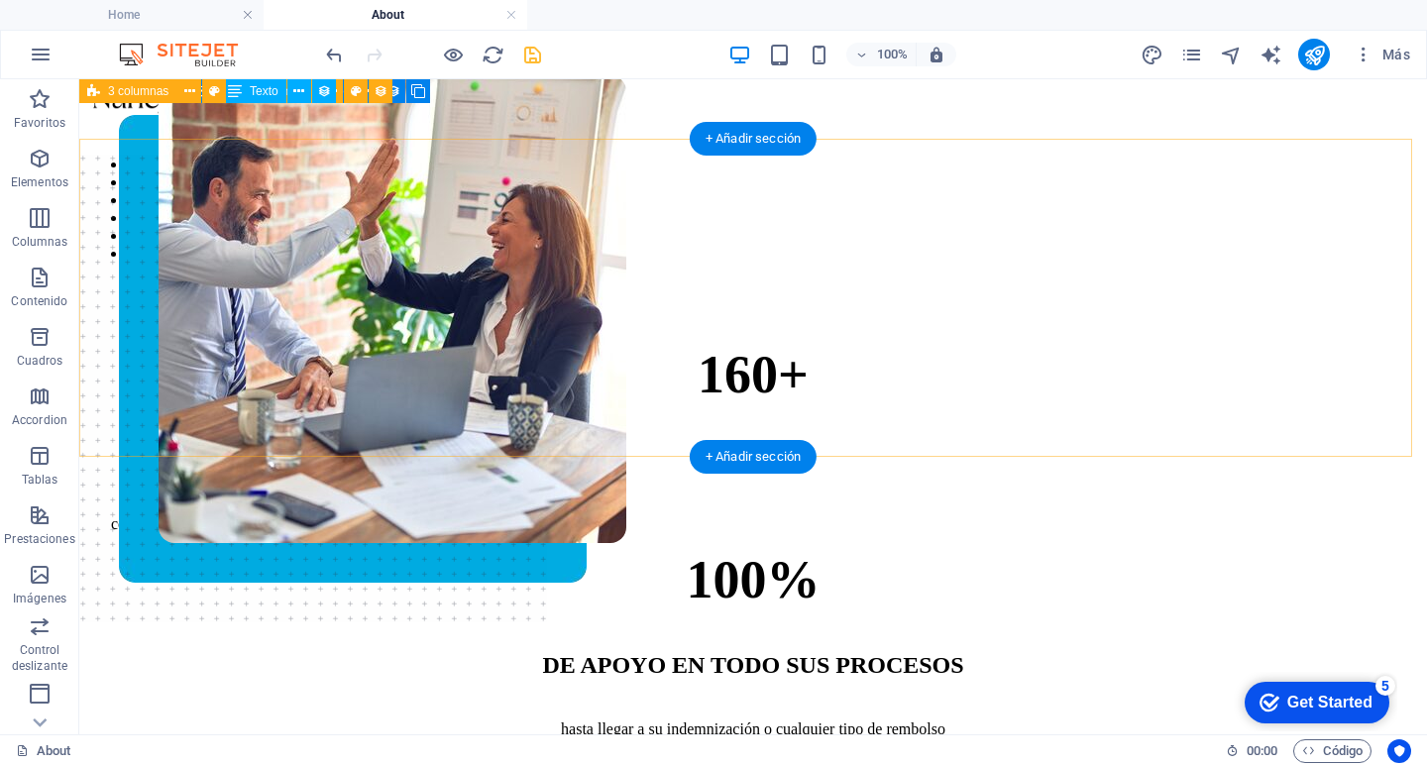
scroll to position [0, 0]
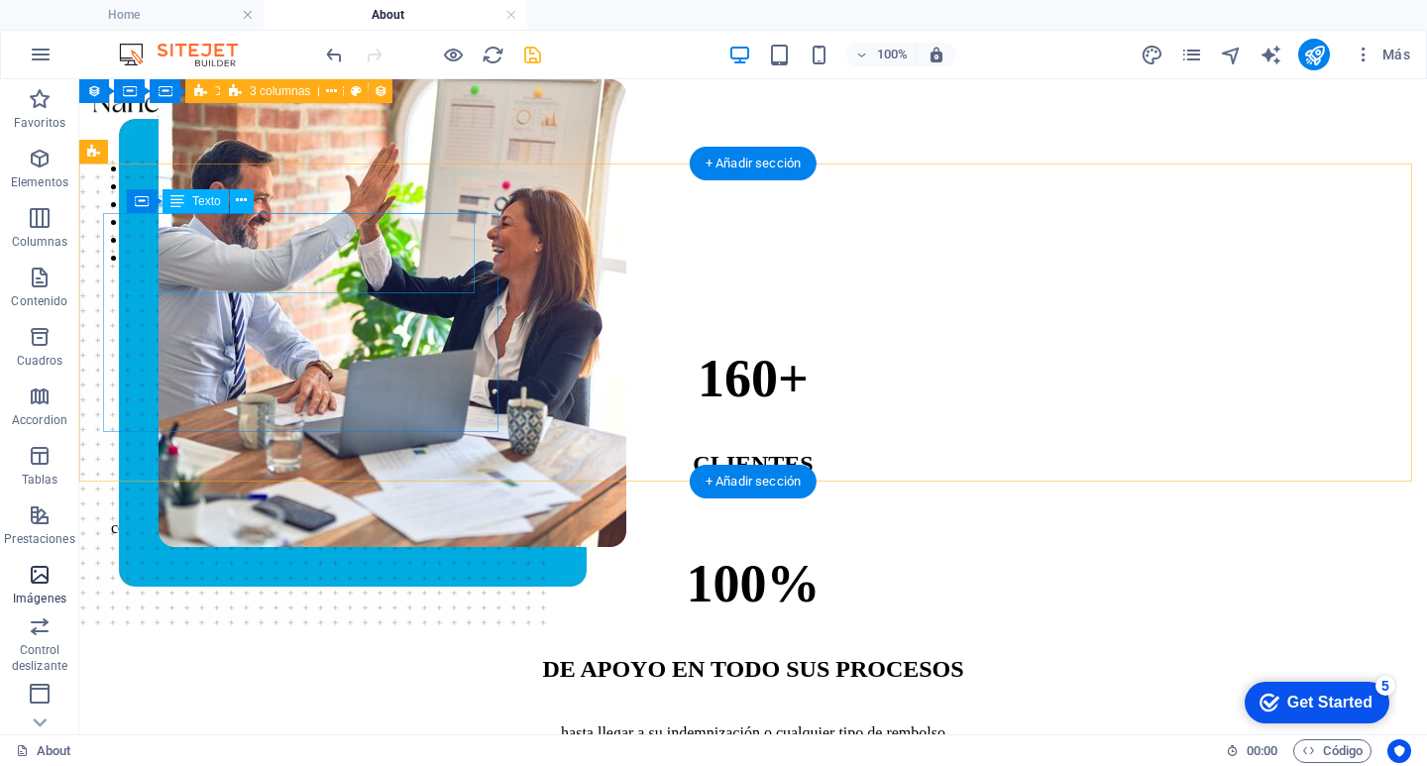
click at [0, 601] on span "Imágenes" at bounding box center [39, 587] width 79 height 48
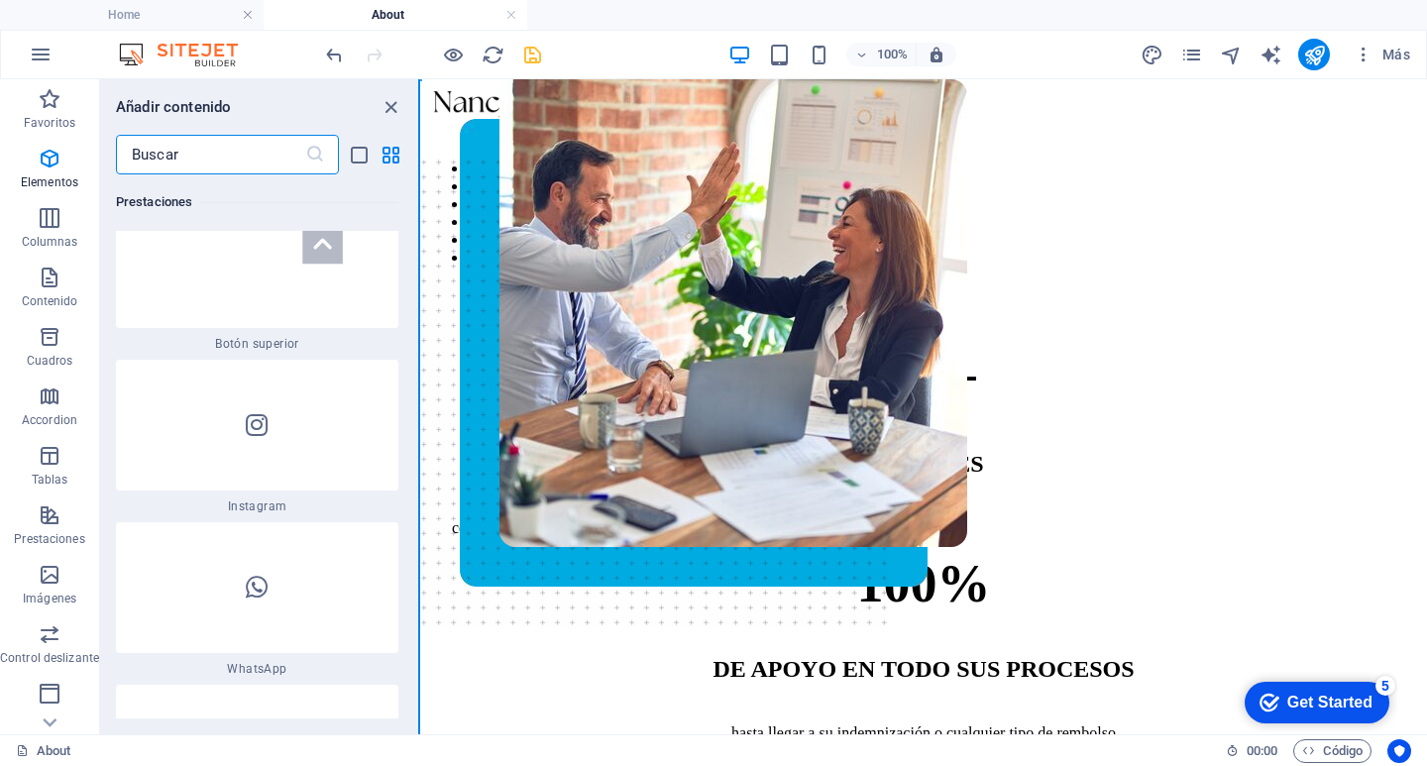
scroll to position [19882, 0]
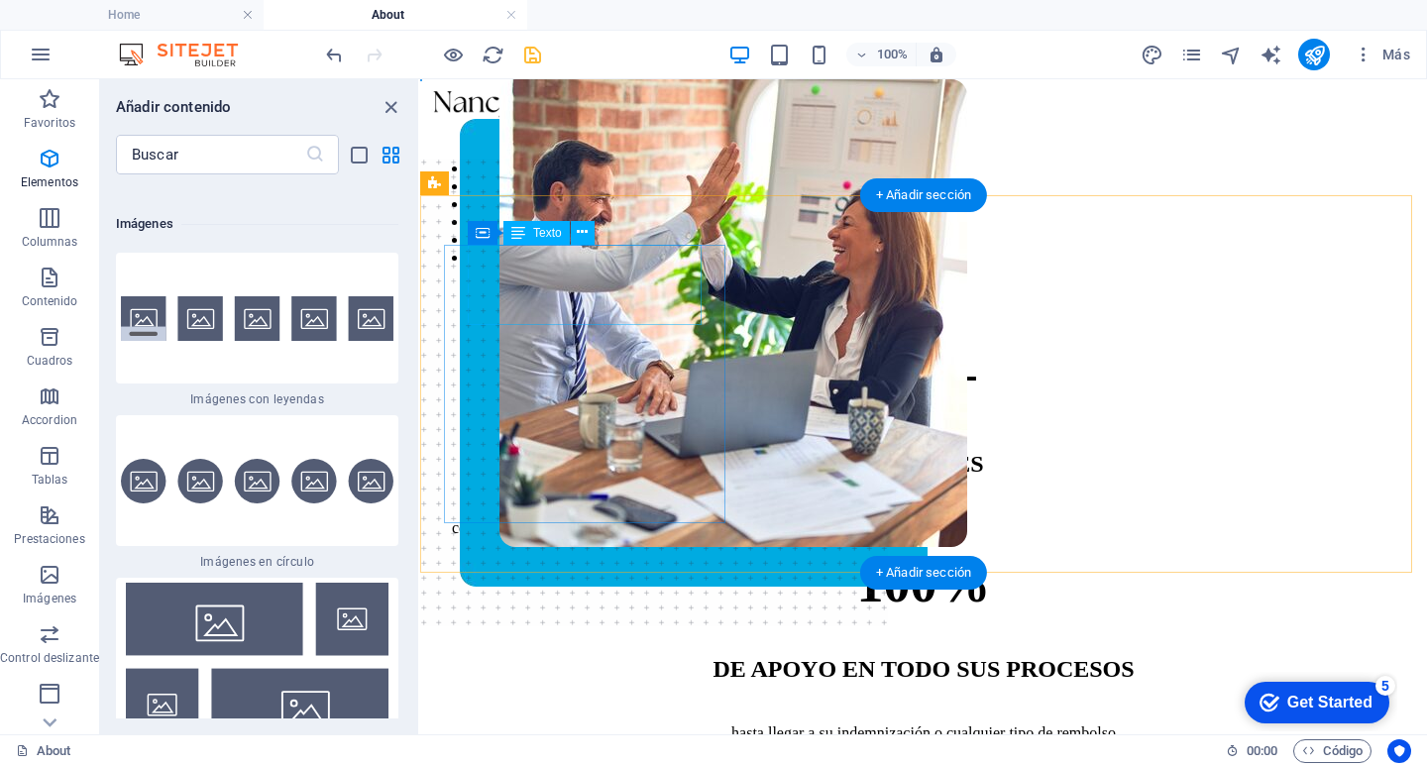
click at [593, 348] on div "160+" at bounding box center [923, 378] width 943 height 61
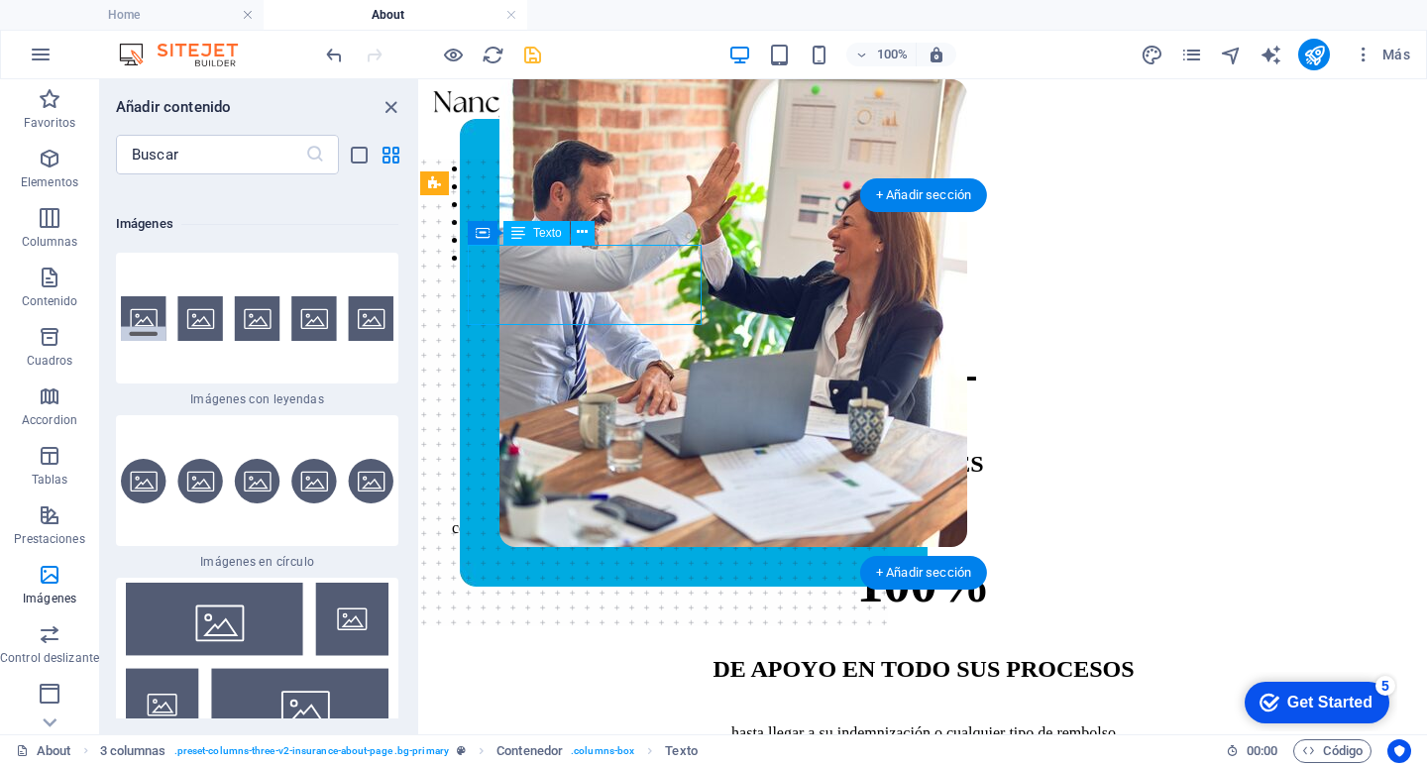
click at [593, 348] on div "160+" at bounding box center [923, 378] width 943 height 61
click at [594, 348] on div "160+" at bounding box center [923, 378] width 943 height 61
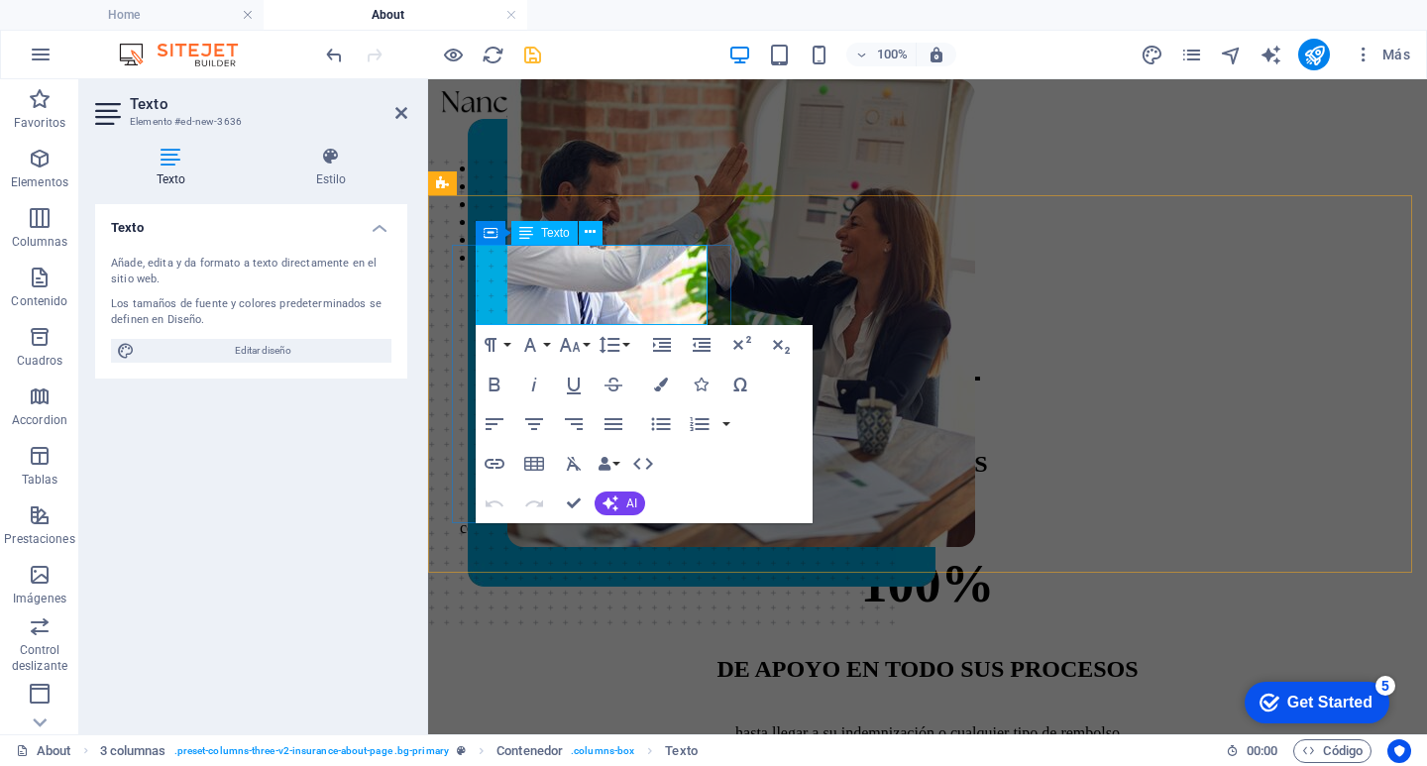
click at [872, 349] on strong "160+" at bounding box center [927, 378] width 111 height 59
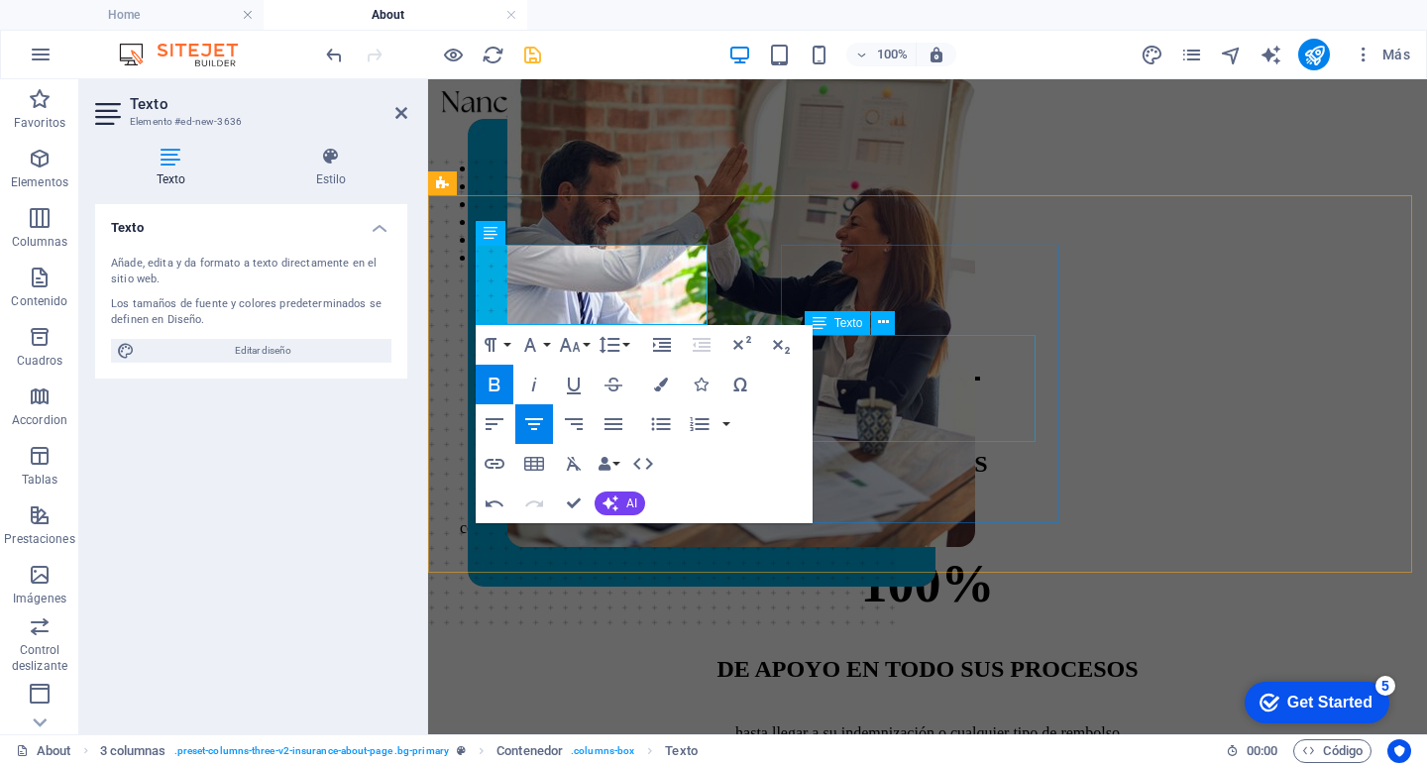
drag, startPoint x: 945, startPoint y: 361, endPoint x: 1297, endPoint y: 361, distance: 351.7
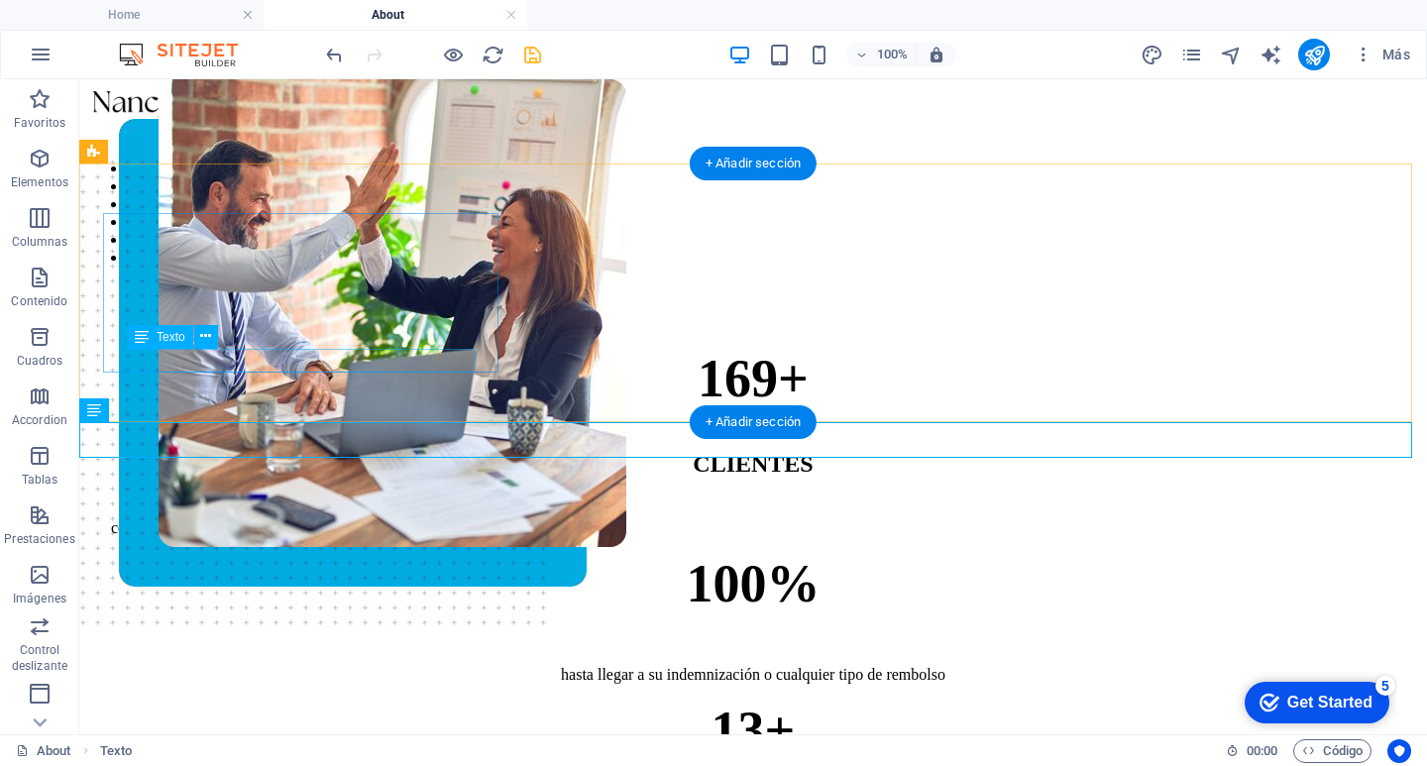
click at [288, 519] on div "con más de 224 pólizas vigentes" at bounding box center [753, 528] width 1284 height 18
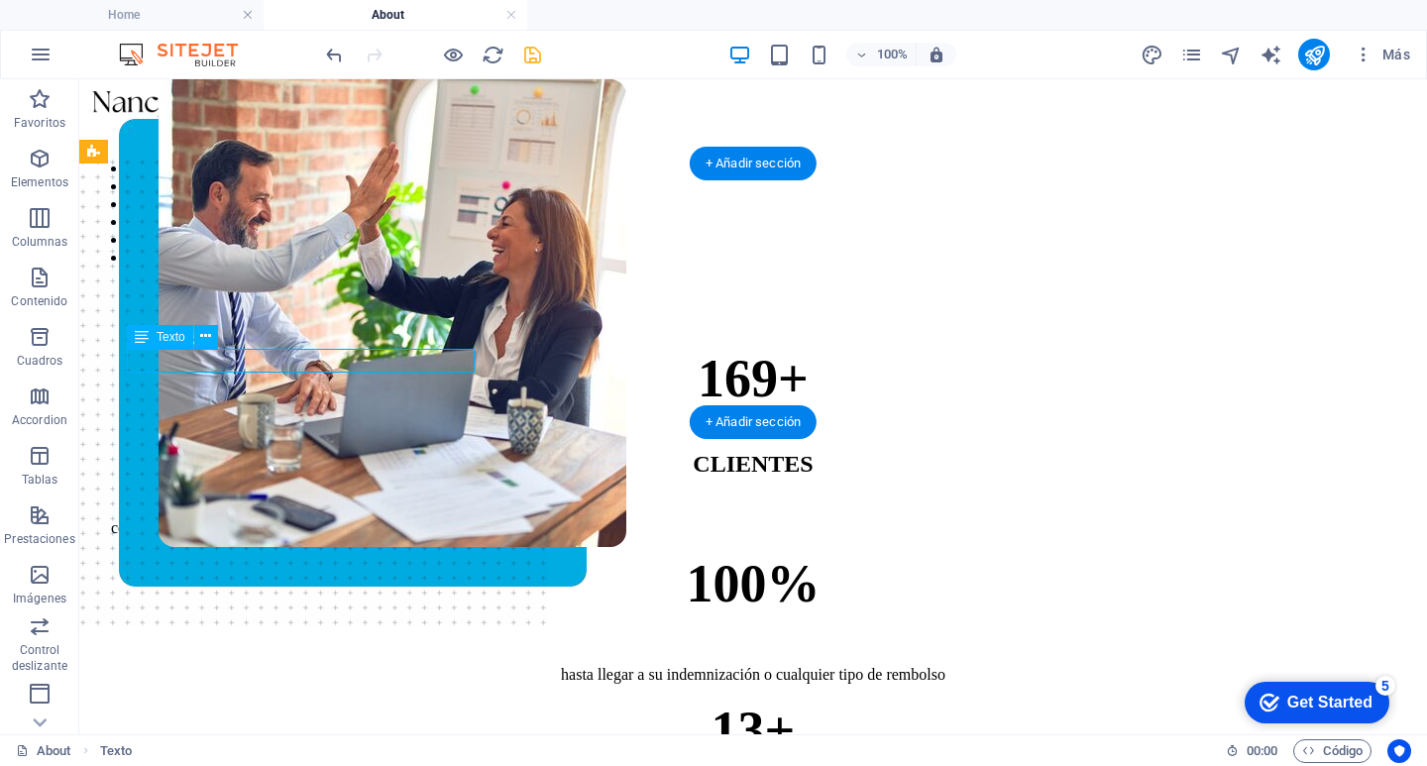
click at [289, 519] on div "con más de 224 pólizas vigentes" at bounding box center [753, 528] width 1284 height 18
click at [290, 519] on div "con más de 224 pólizas vigentes" at bounding box center [753, 528] width 1284 height 18
click at [283, 519] on div "con más de 224 pólizas vigentes" at bounding box center [753, 528] width 1284 height 18
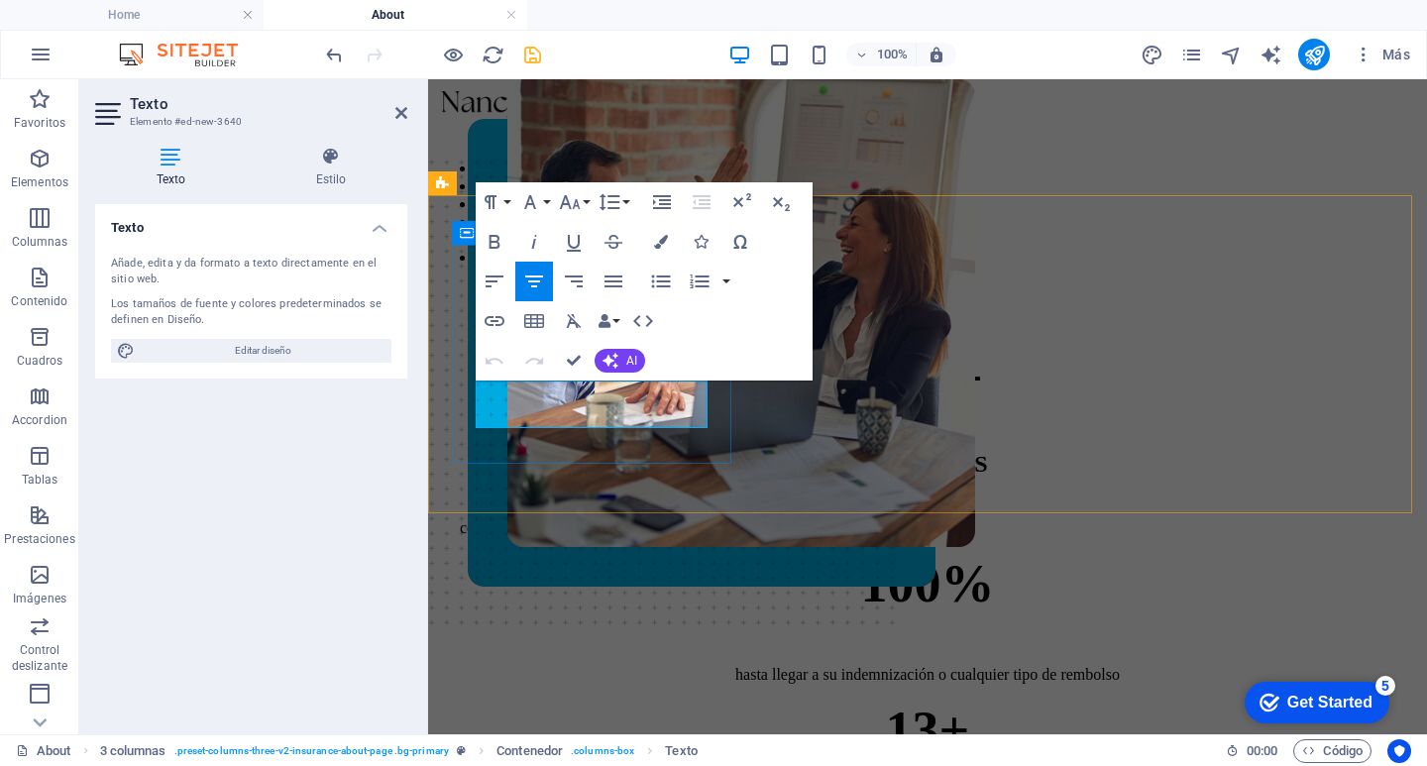
click at [618, 519] on p "con más de 224 pólizas vigentes" at bounding box center [927, 528] width 935 height 18
click at [627, 519] on p "con más de 224 pólizas vigentes" at bounding box center [927, 528] width 935 height 18
click at [745, 456] on div "169+ CLIENTES con más de 238 pólizas vigentes 100% hasta llegar a su indemnizac…" at bounding box center [927, 618] width 983 height 672
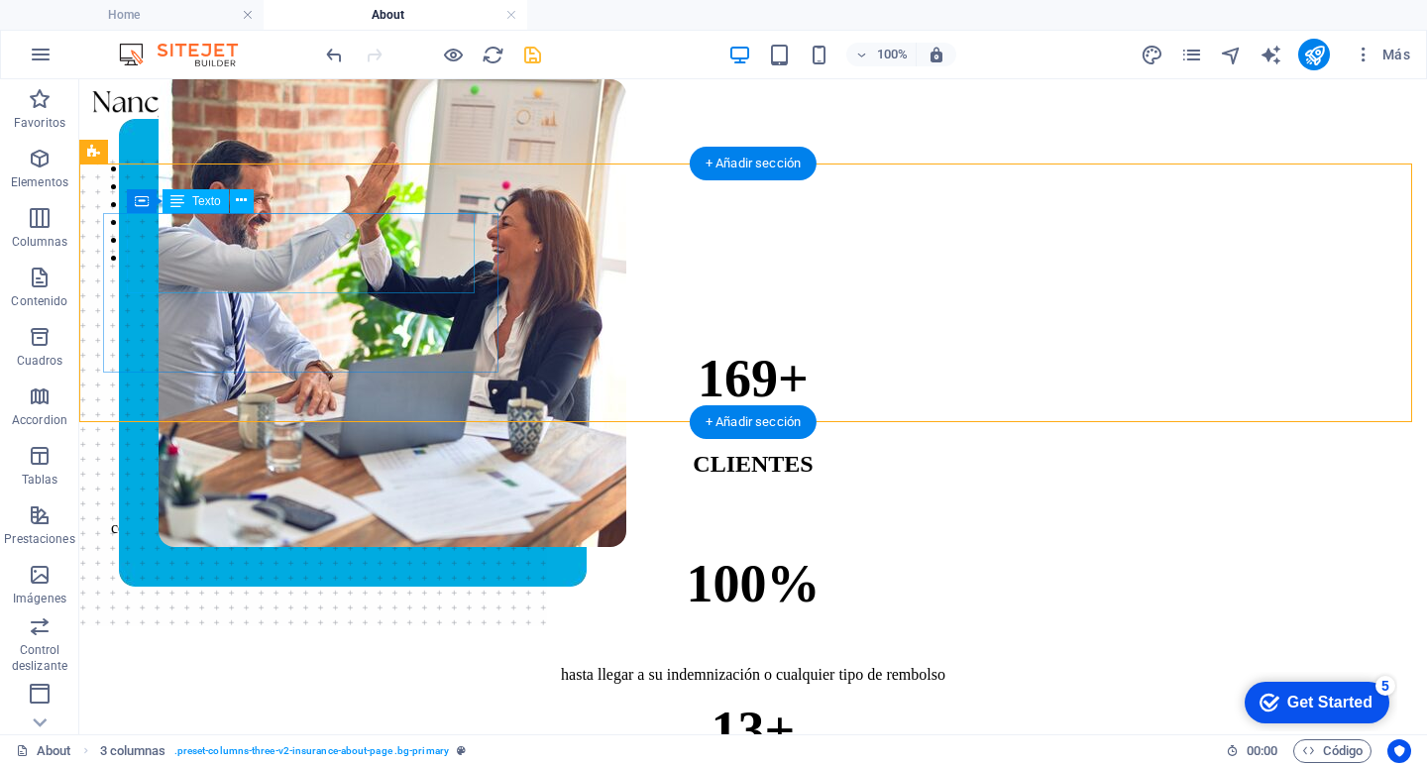
click at [291, 348] on div "169+" at bounding box center [753, 378] width 1284 height 61
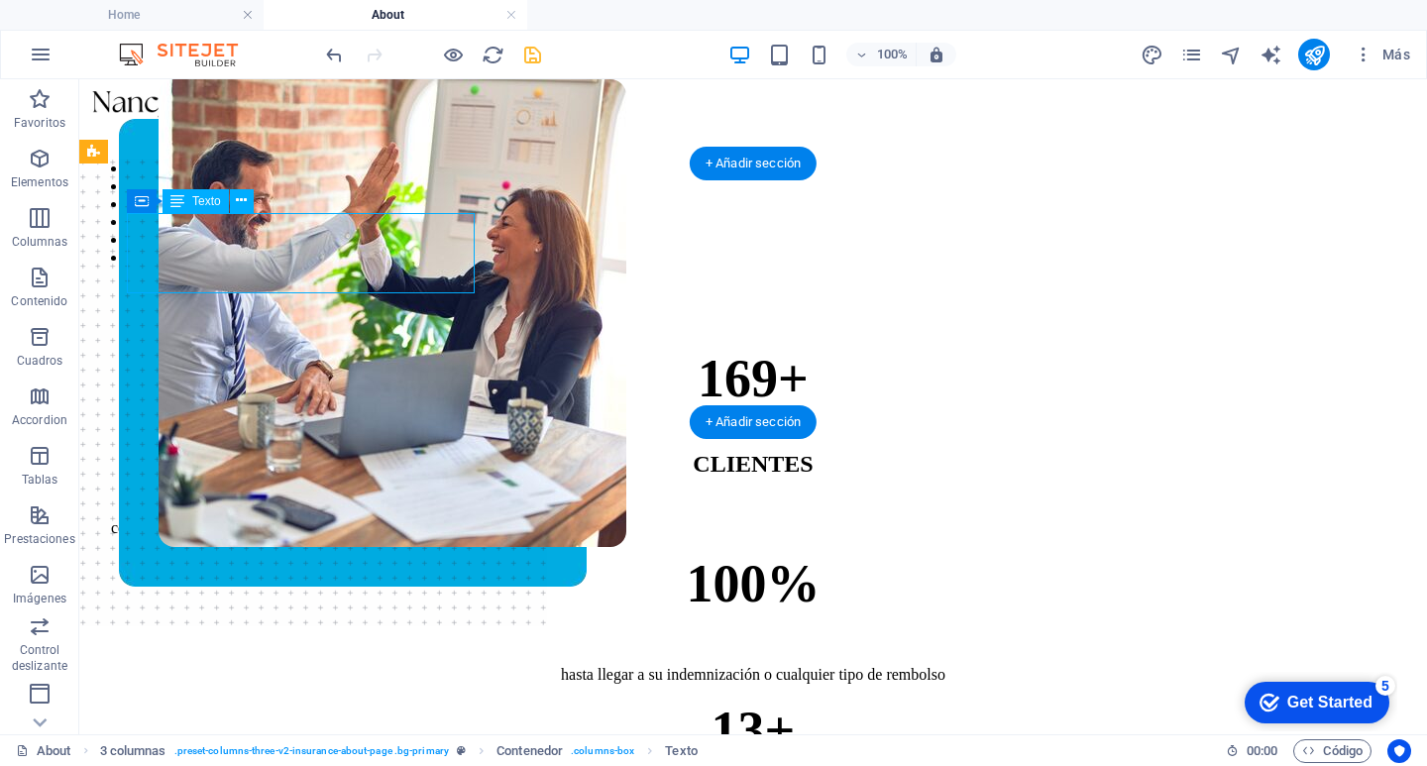
click at [293, 348] on div "169+" at bounding box center [753, 378] width 1284 height 61
click at [296, 348] on div "169+" at bounding box center [753, 378] width 1284 height 61
drag, startPoint x: 236, startPoint y: 216, endPoint x: 234, endPoint y: 228, distance: 12.1
click at [236, 348] on div "169+" at bounding box center [753, 378] width 1284 height 61
click at [234, 348] on div "169+" at bounding box center [753, 378] width 1284 height 61
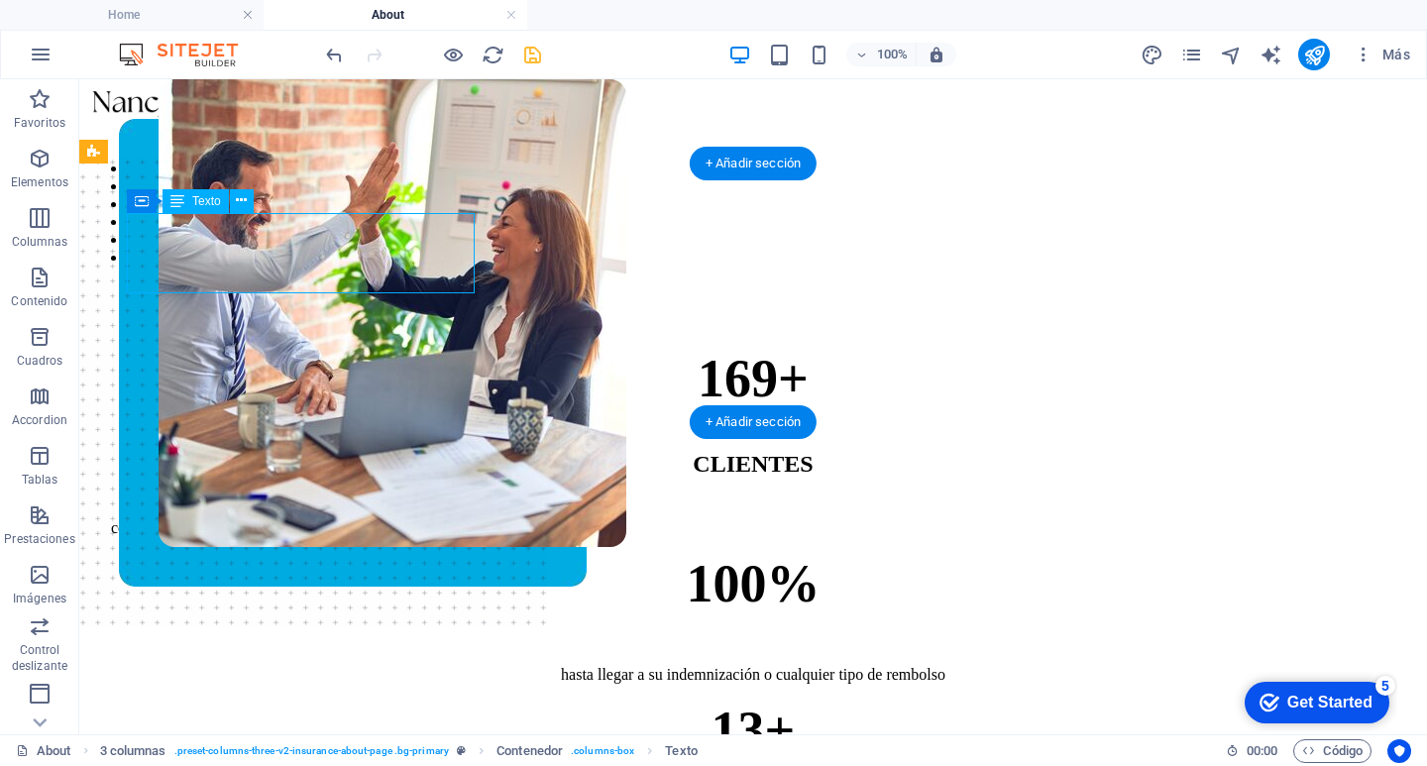
click at [239, 348] on div "169+" at bounding box center [753, 378] width 1284 height 61
click at [242, 348] on div "169+" at bounding box center [753, 378] width 1284 height 61
click at [252, 348] on div "169+" at bounding box center [753, 378] width 1284 height 61
click at [254, 348] on div "169+" at bounding box center [753, 378] width 1284 height 61
click at [314, 348] on div "169+" at bounding box center [753, 378] width 1284 height 61
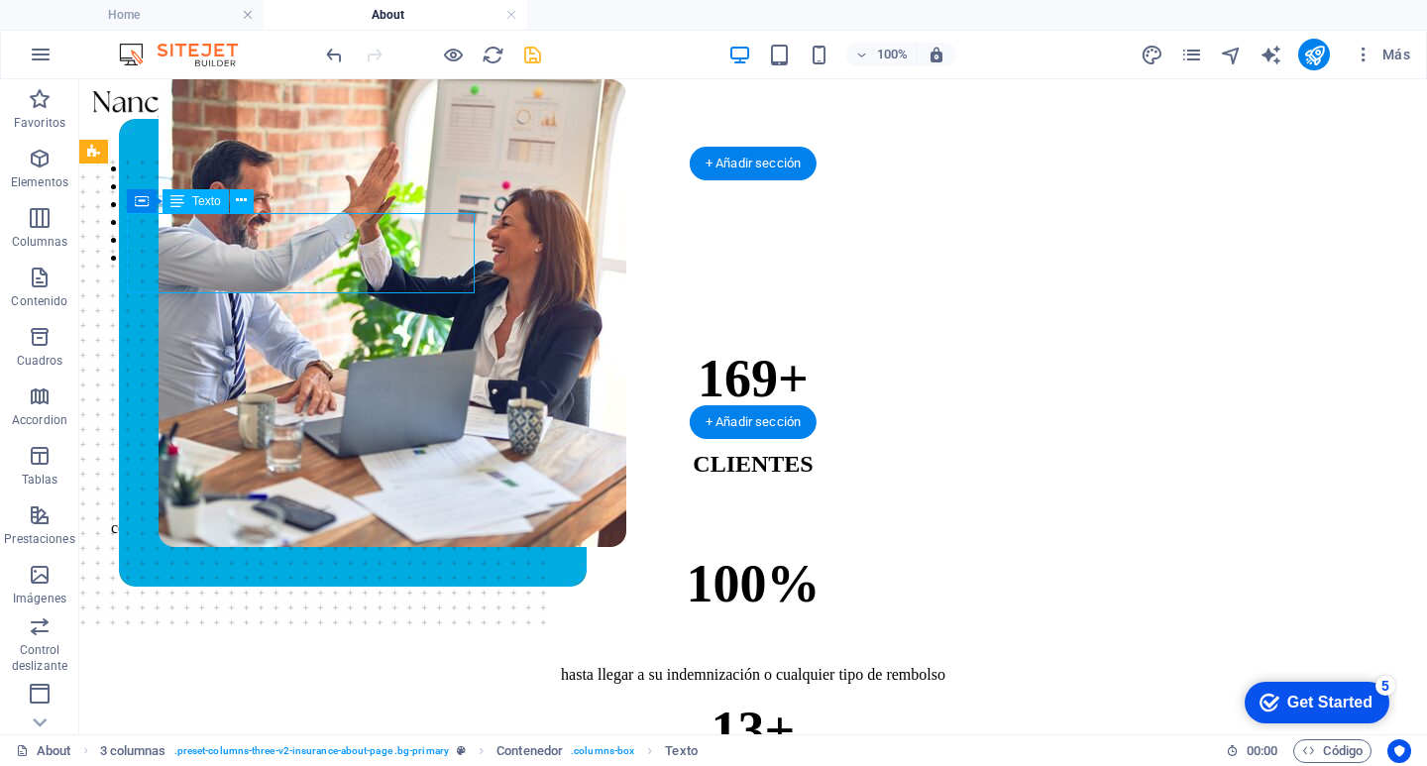
click at [318, 348] on div "169+" at bounding box center [753, 378] width 1284 height 61
click at [219, 348] on div "169+" at bounding box center [753, 378] width 1284 height 61
click at [274, 348] on div "169+" at bounding box center [753, 378] width 1284 height 61
click at [271, 348] on div "169+" at bounding box center [753, 378] width 1284 height 61
click at [267, 348] on div "169+" at bounding box center [753, 378] width 1284 height 61
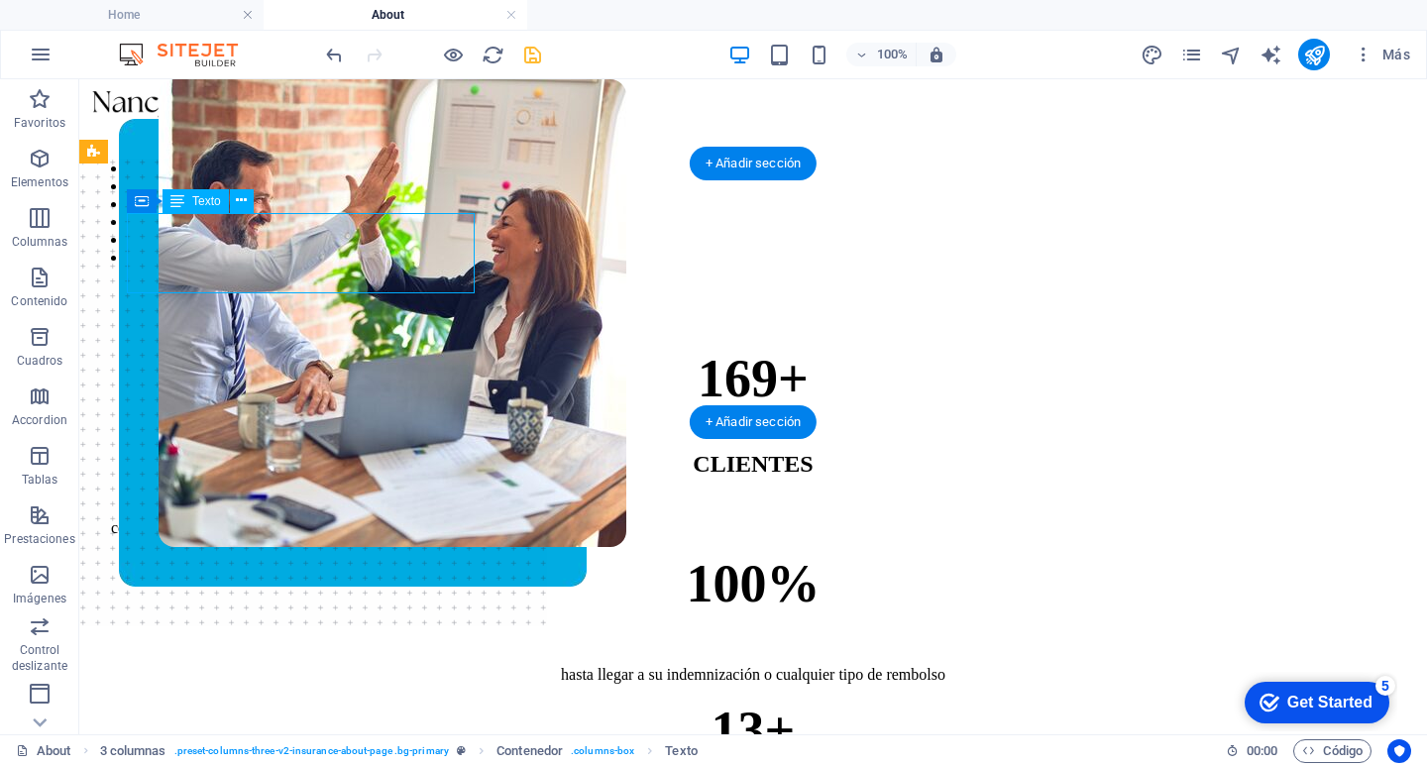
click at [269, 348] on div "169+" at bounding box center [753, 378] width 1284 height 61
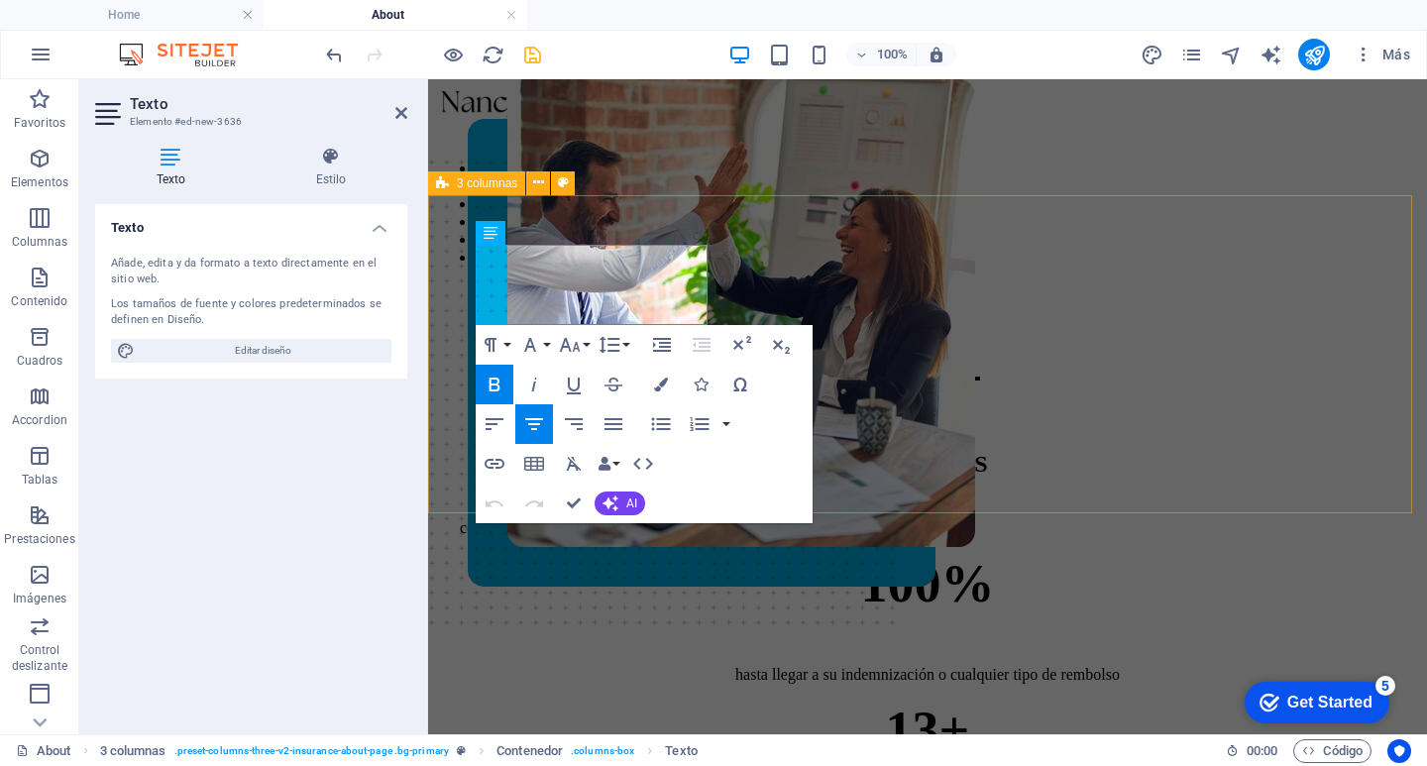
click at [748, 282] on div "169+ CLIENTES con más de 238 pólizas vigentes 100% hasta llegar a su indemnizac…" at bounding box center [927, 618] width 983 height 672
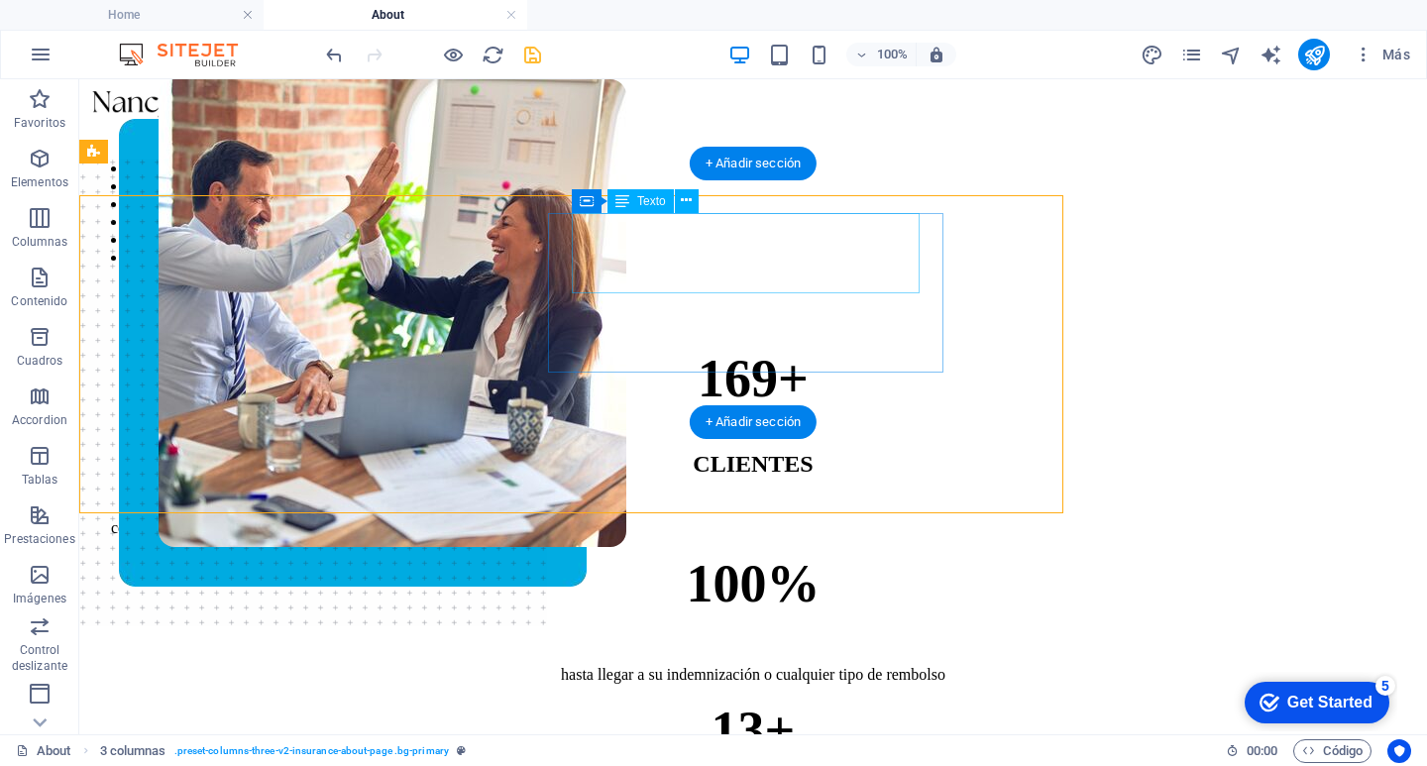
click at [748, 553] on div "100%" at bounding box center [753, 583] width 1284 height 61
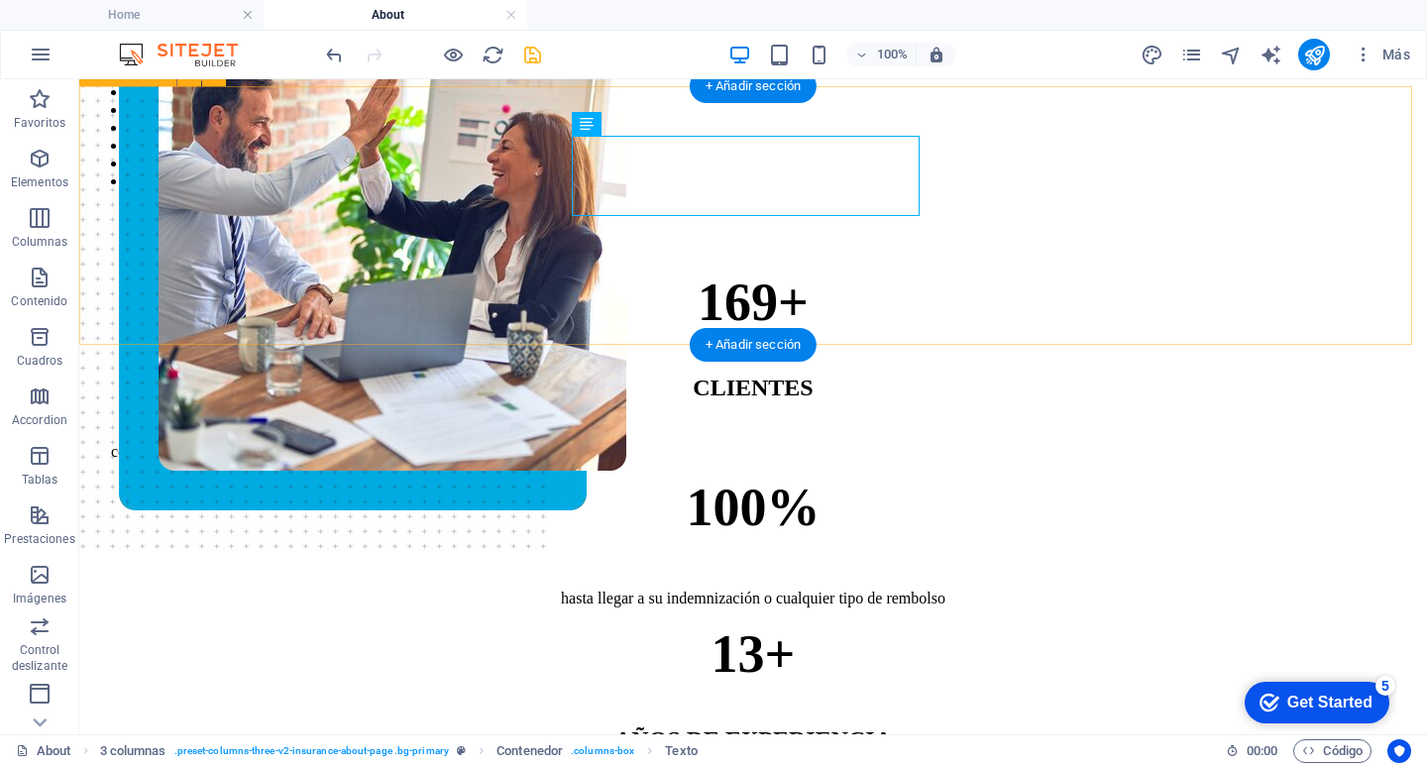
scroll to position [198, 0]
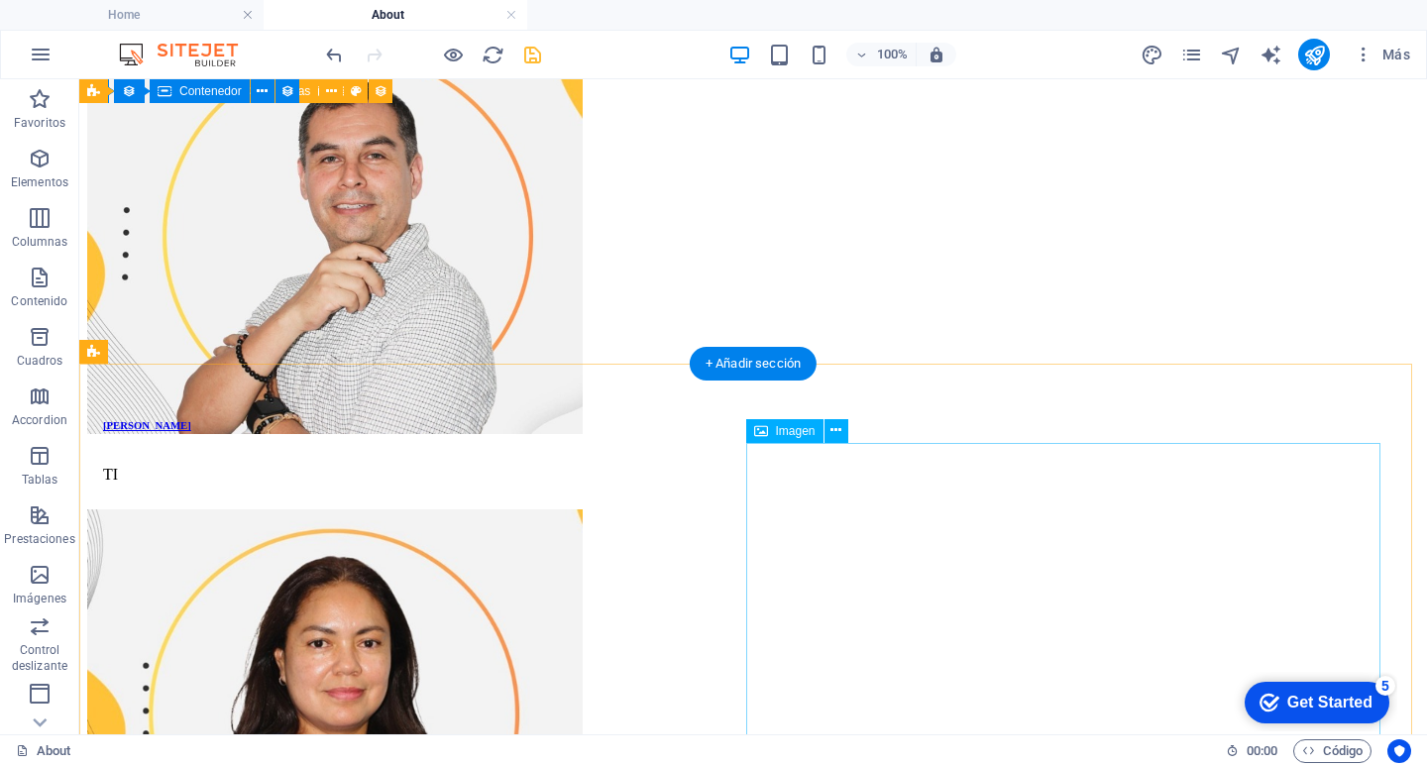
scroll to position [1982, 0]
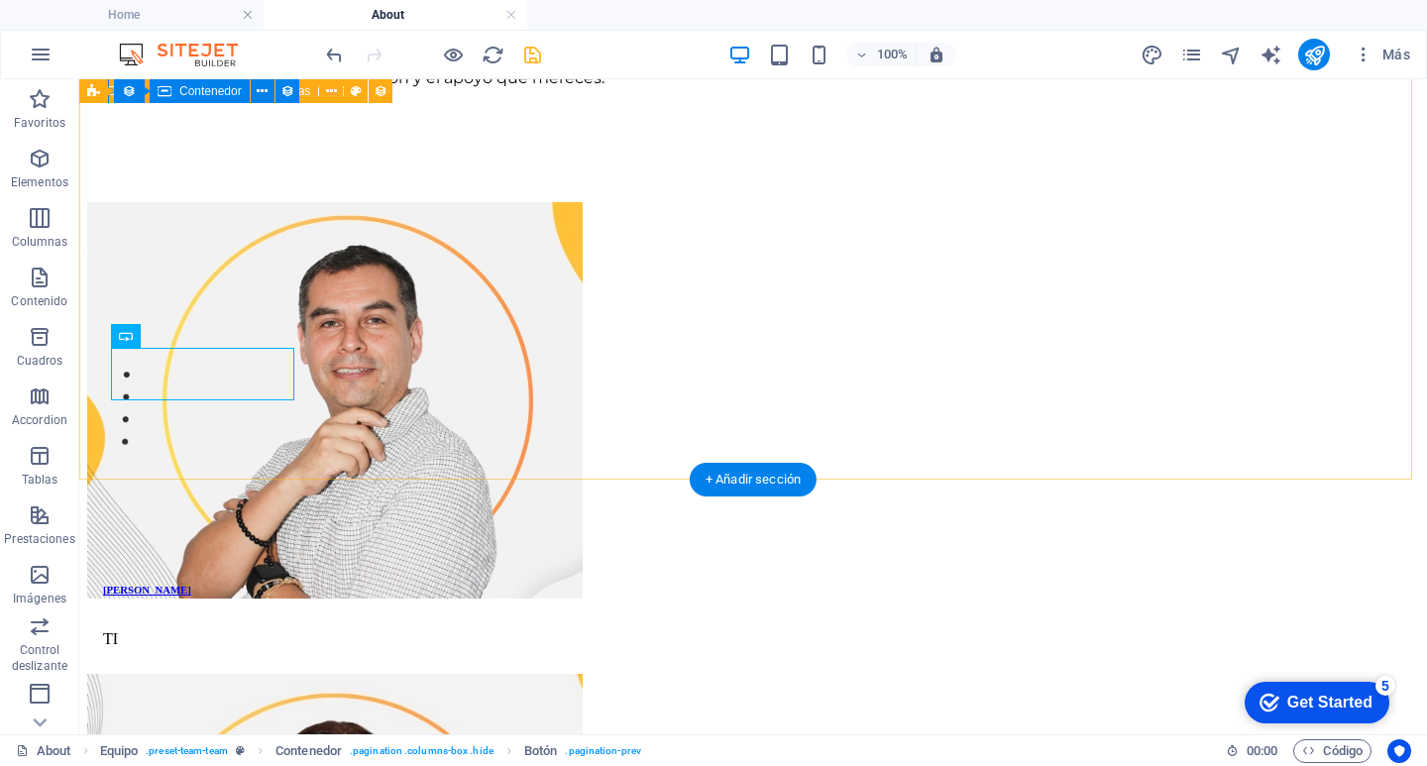
scroll to position [1783, 0]
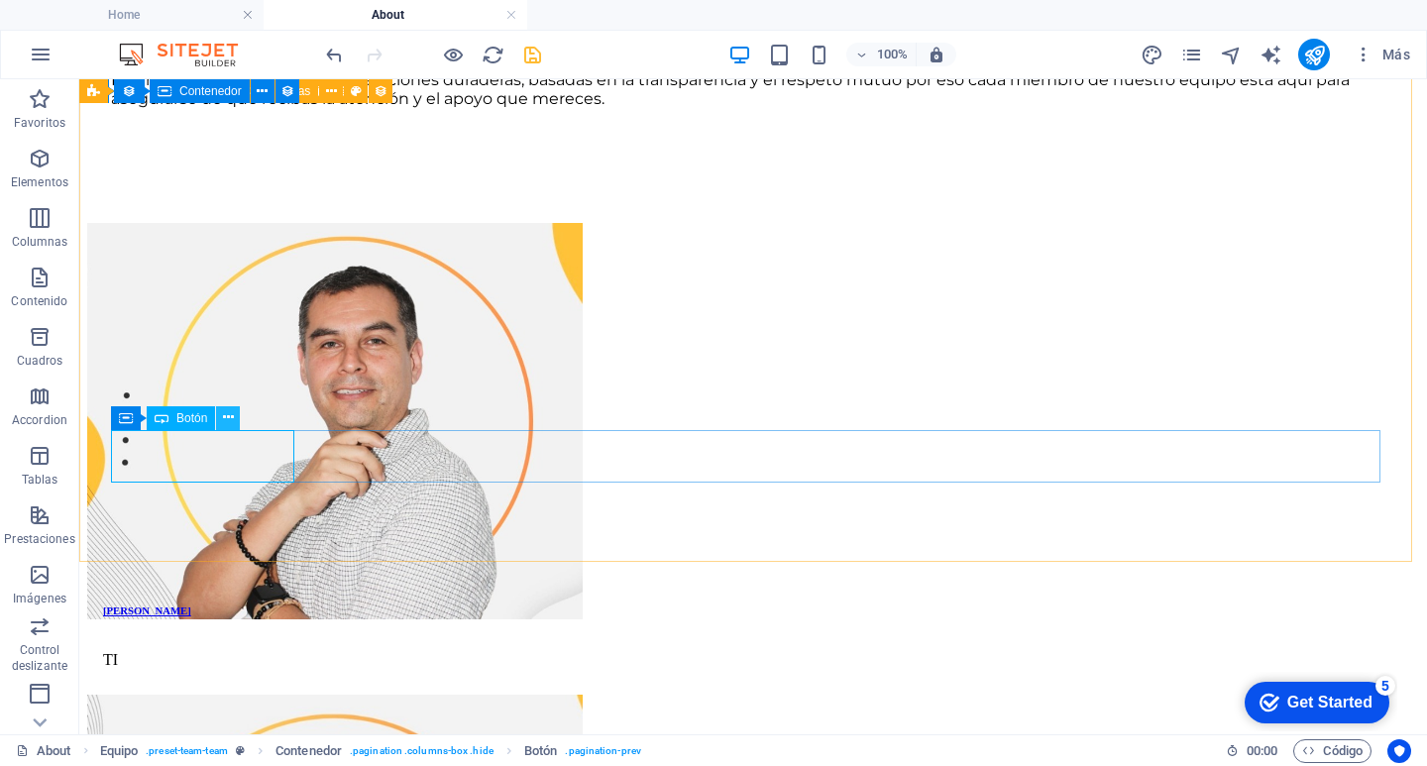
click at [226, 421] on icon at bounding box center [228, 417] width 11 height 21
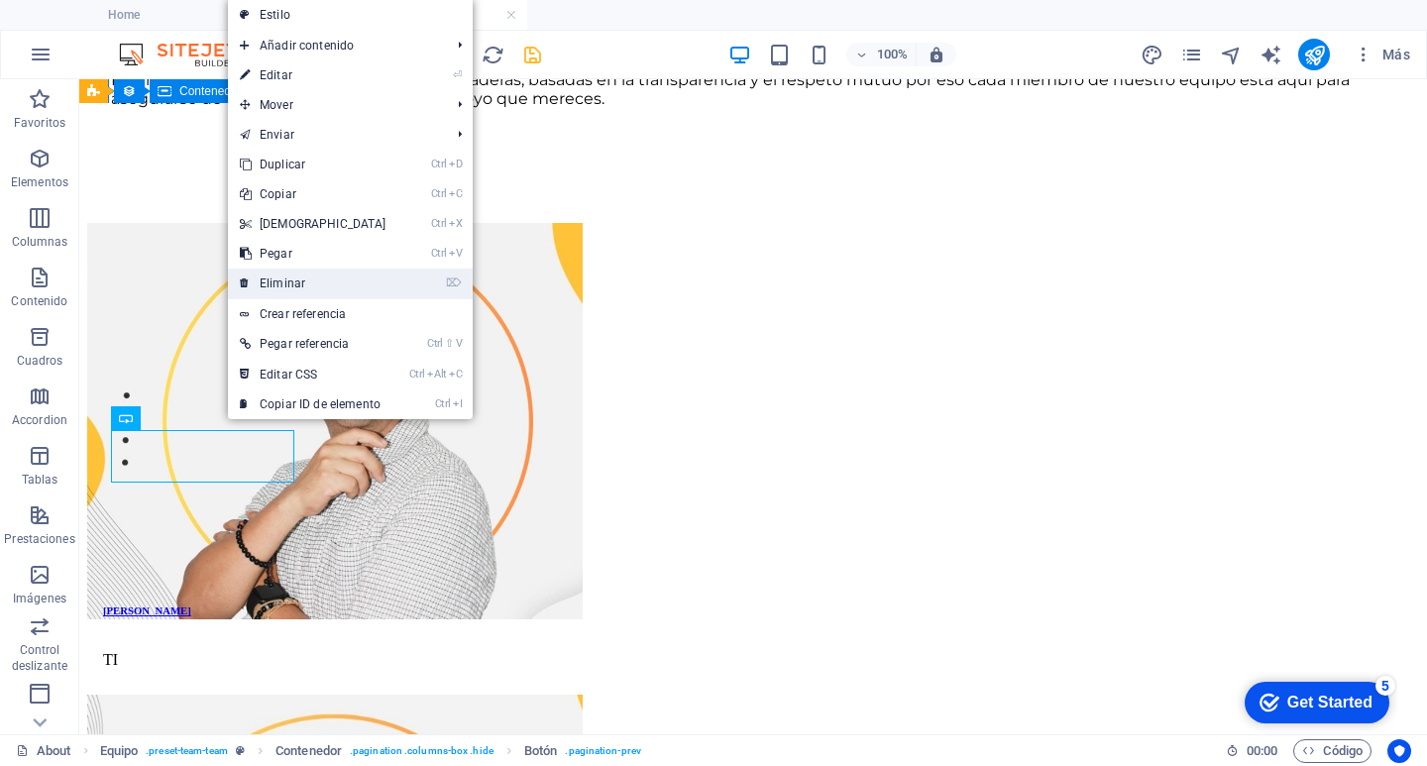
click at [317, 277] on link "⌦ Eliminar" at bounding box center [313, 284] width 170 height 30
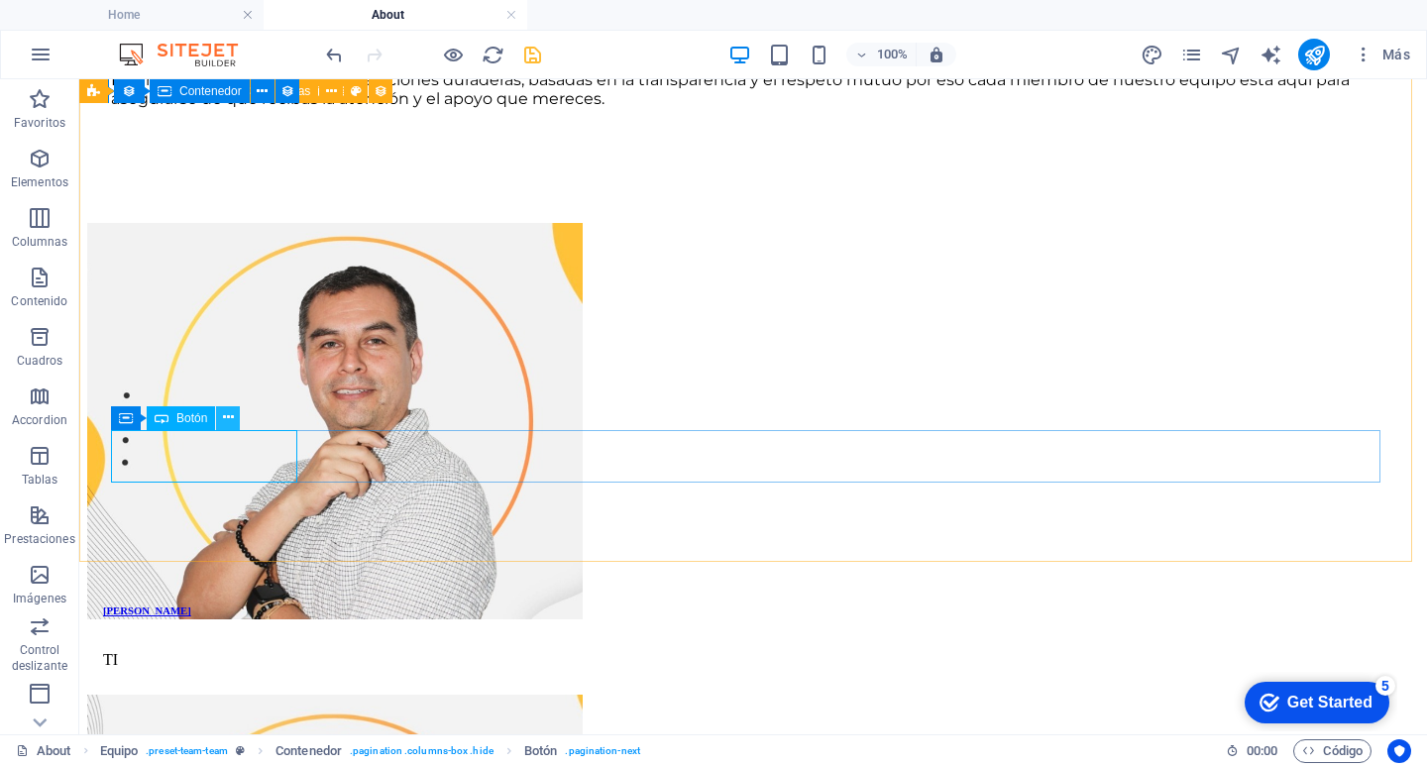
click at [224, 416] on icon at bounding box center [228, 417] width 11 height 21
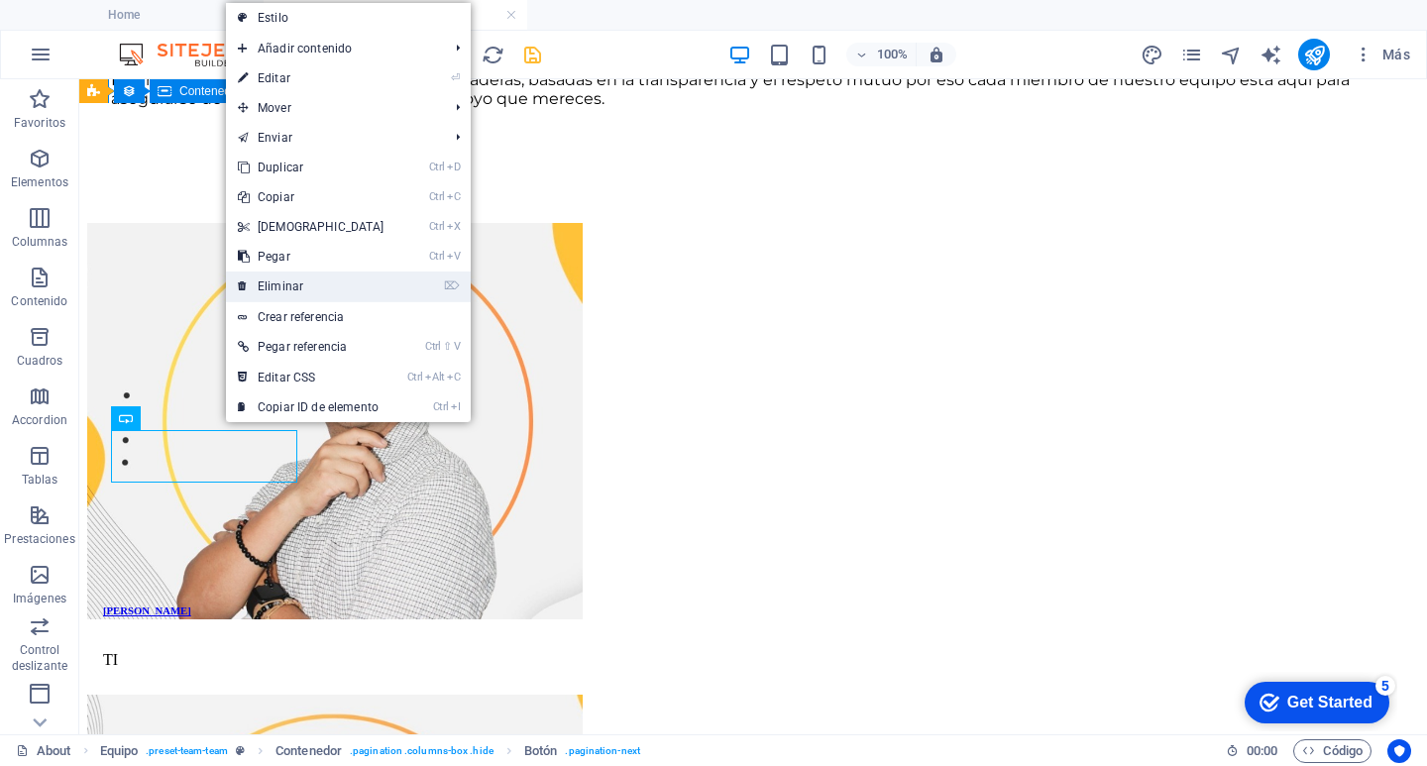
click at [299, 284] on link "⌦ Eliminar" at bounding box center [311, 286] width 170 height 30
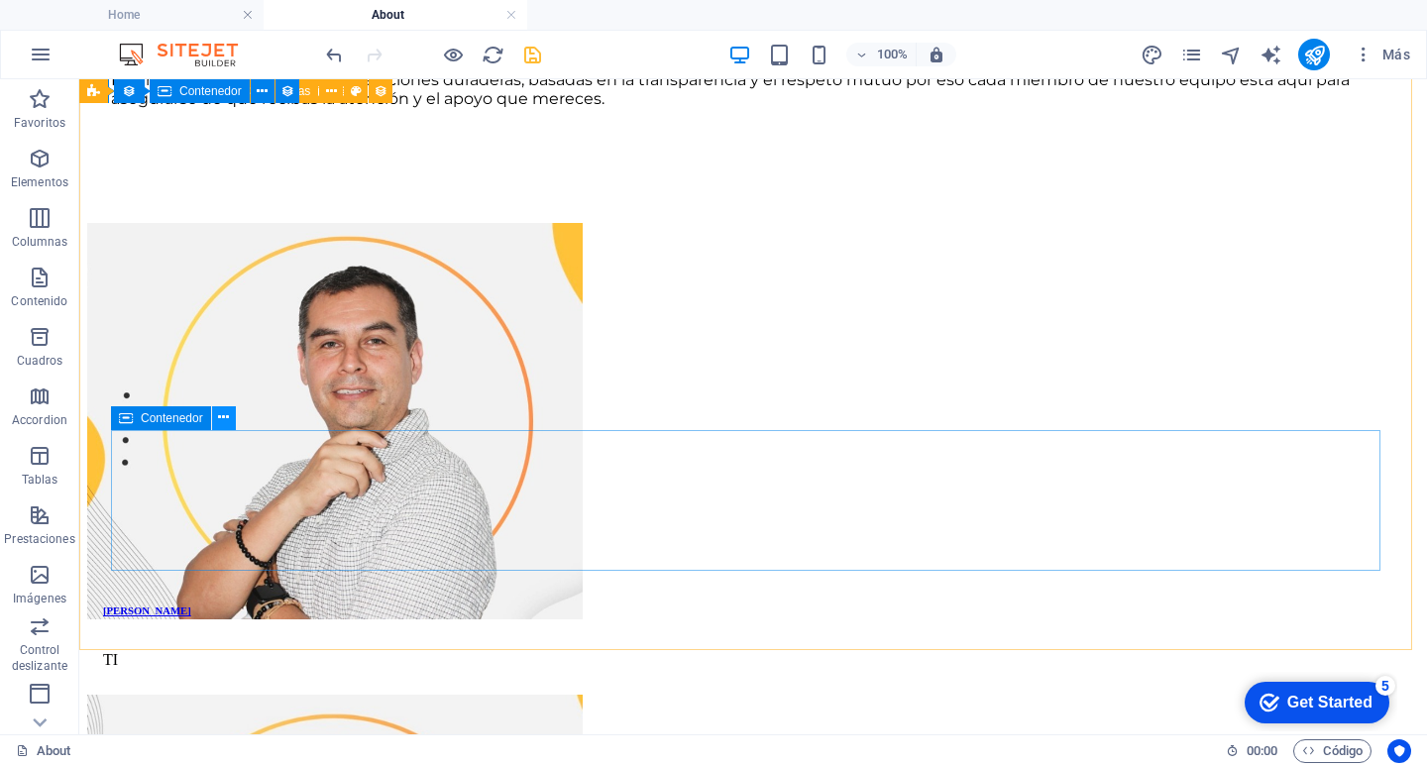
click at [222, 414] on icon at bounding box center [223, 417] width 11 height 21
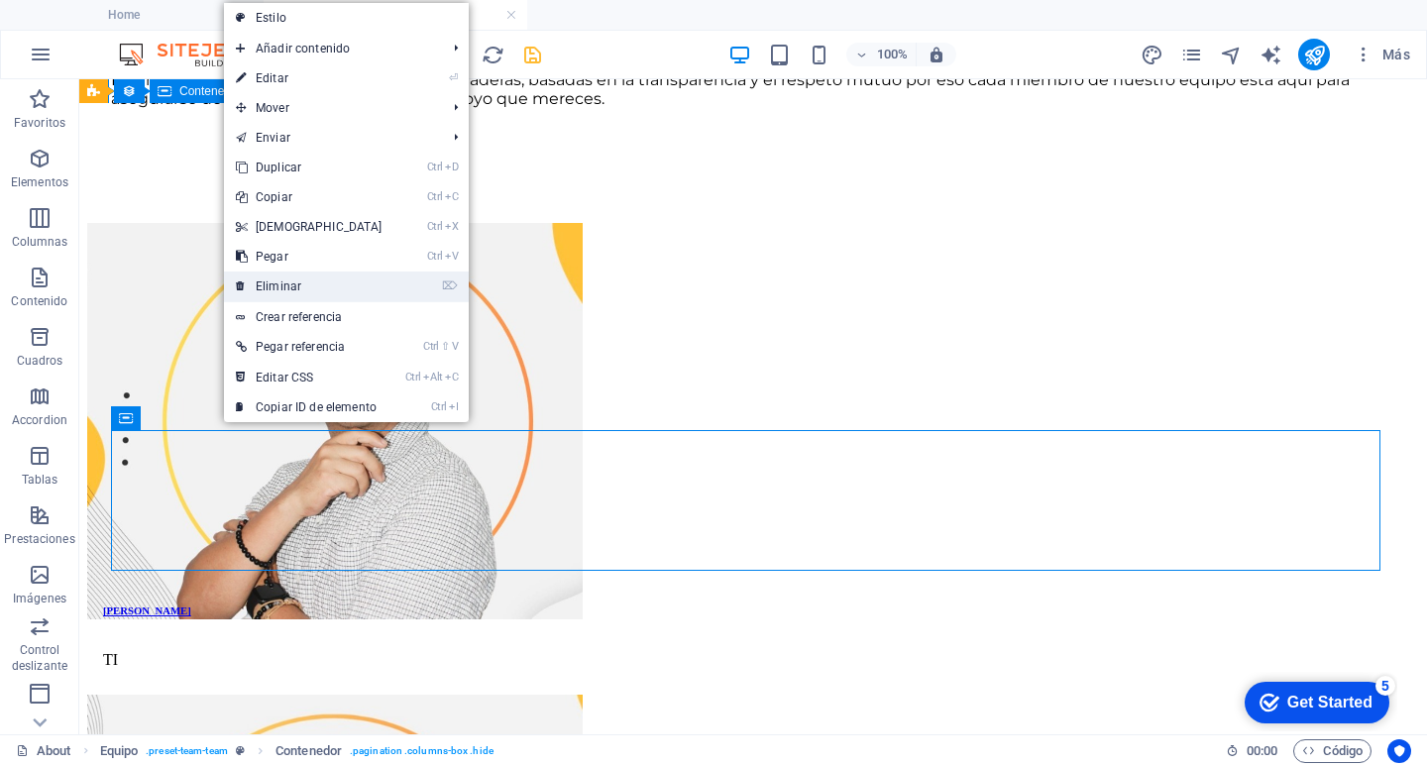
click at [304, 288] on link "⌦ Eliminar" at bounding box center [309, 286] width 170 height 30
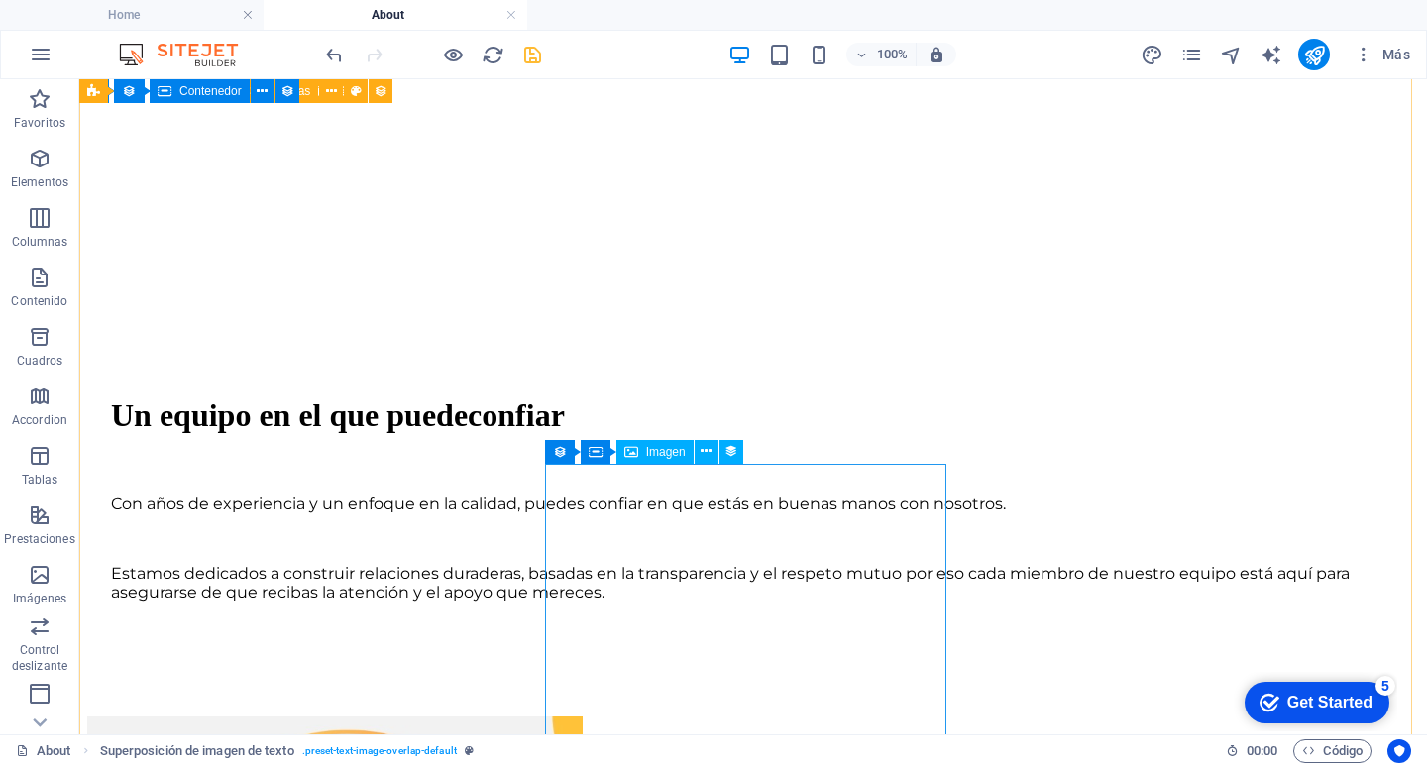
scroll to position [1288, 0]
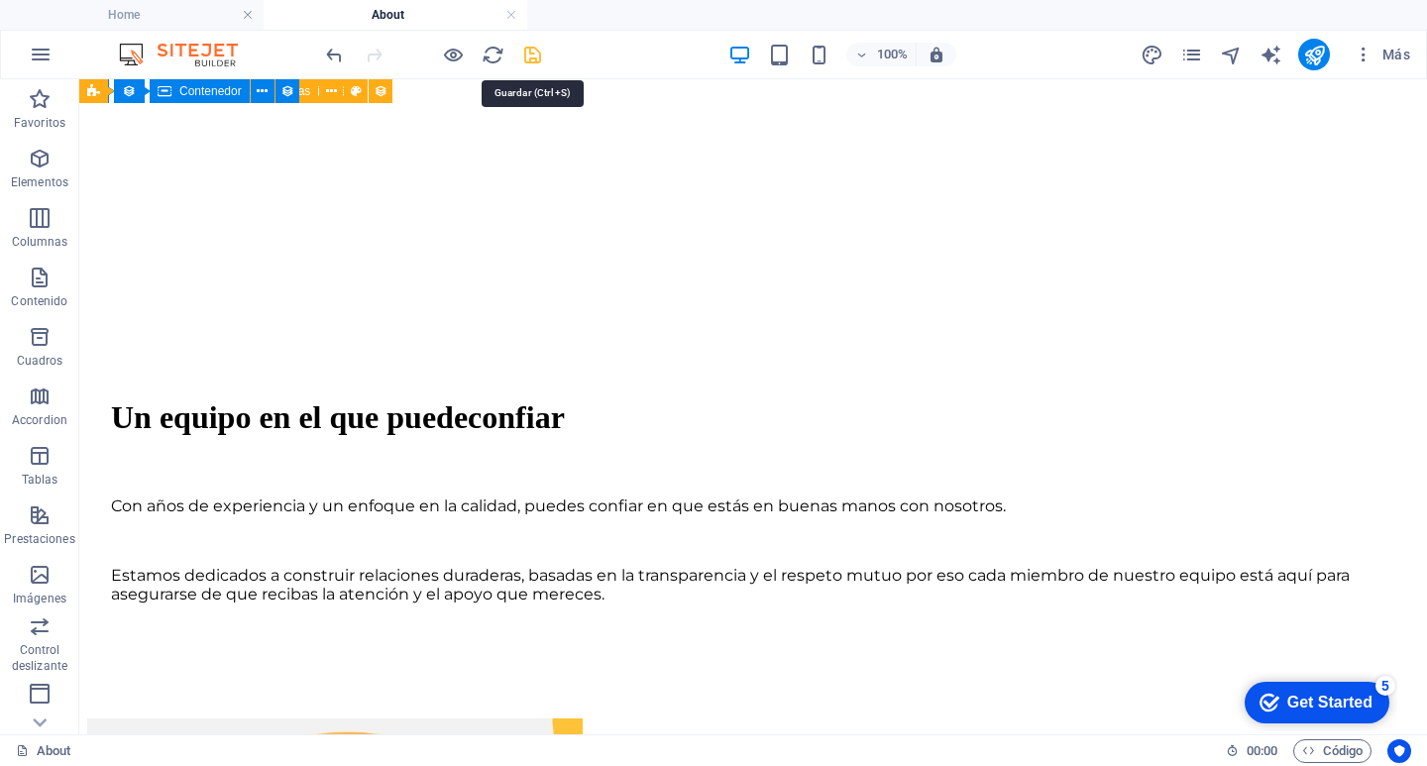
click at [537, 48] on icon "save" at bounding box center [532, 55] width 23 height 23
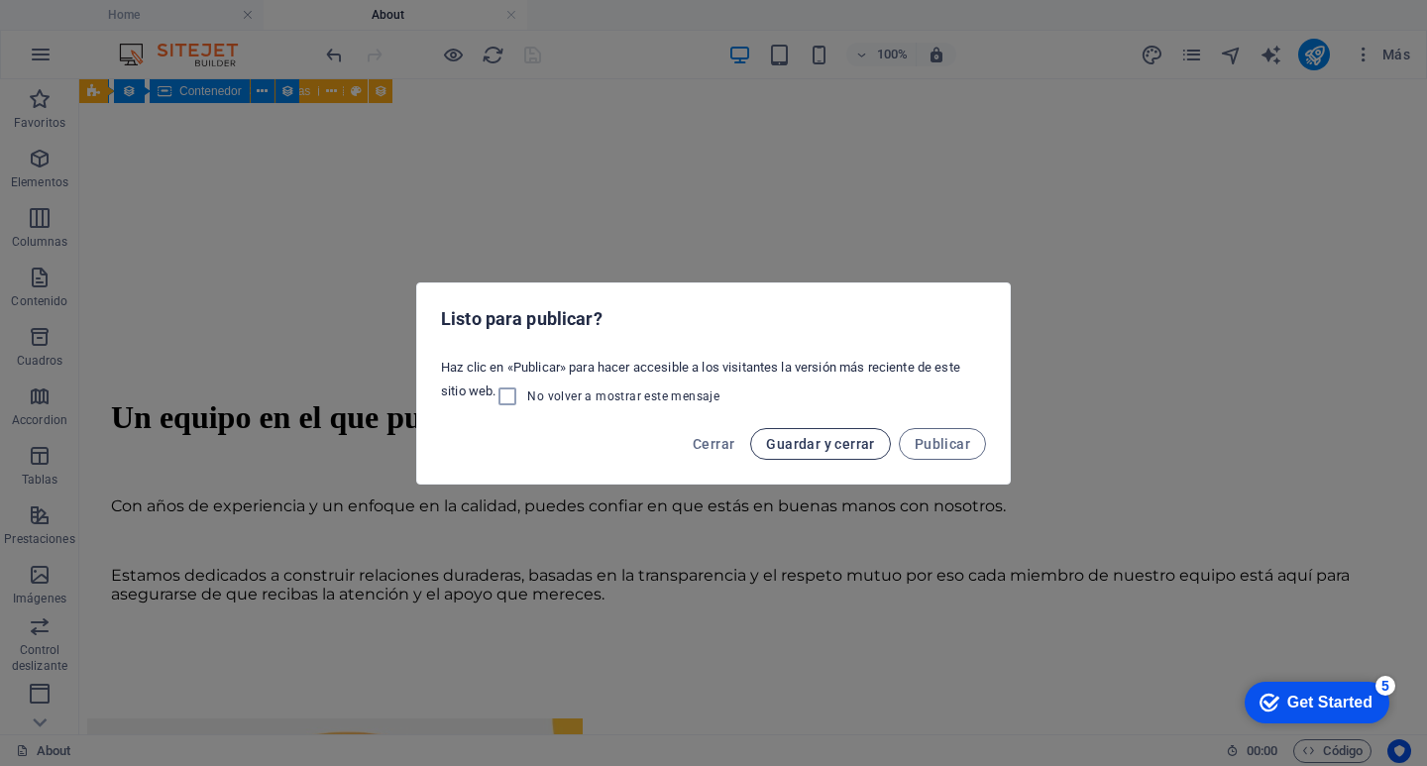
click at [813, 443] on span "Guardar y cerrar" at bounding box center [820, 444] width 108 height 16
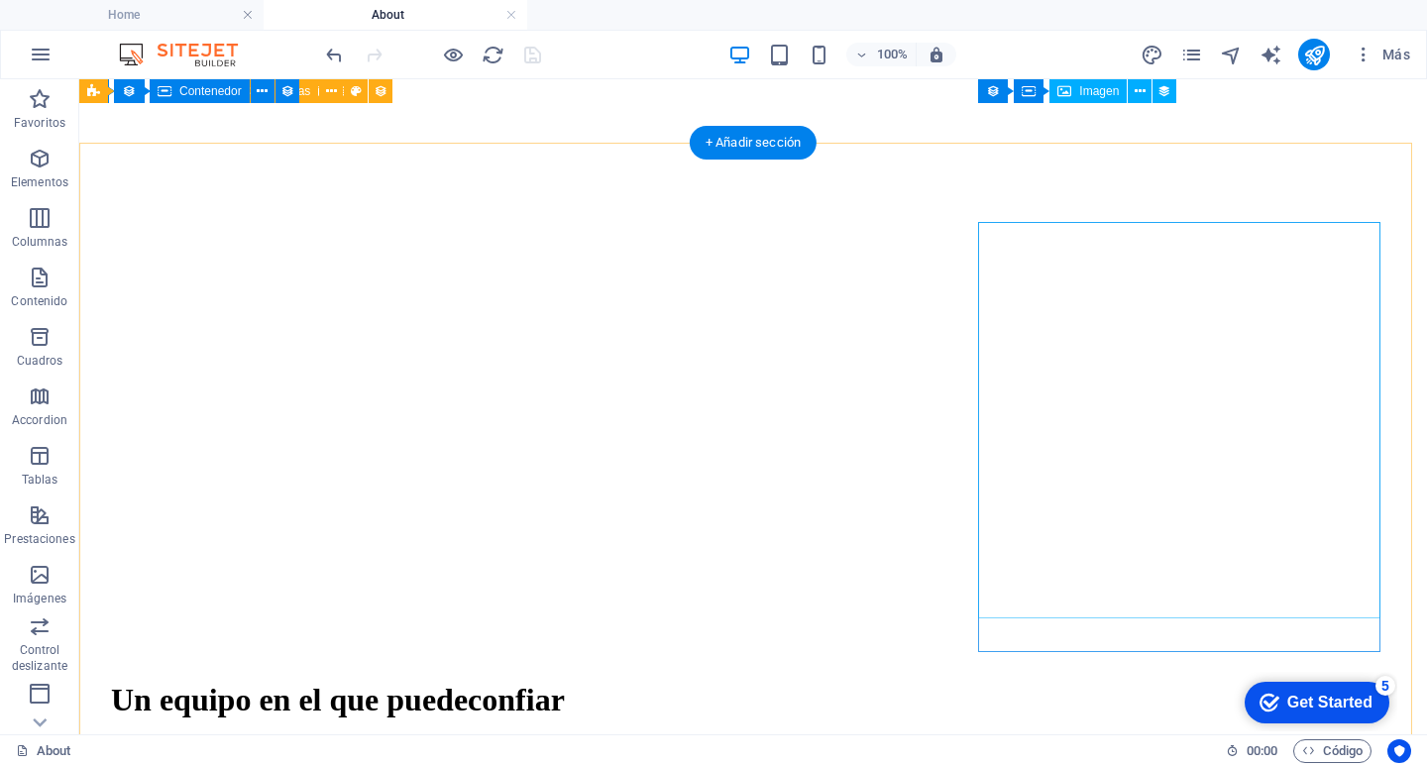
scroll to position [991, 0]
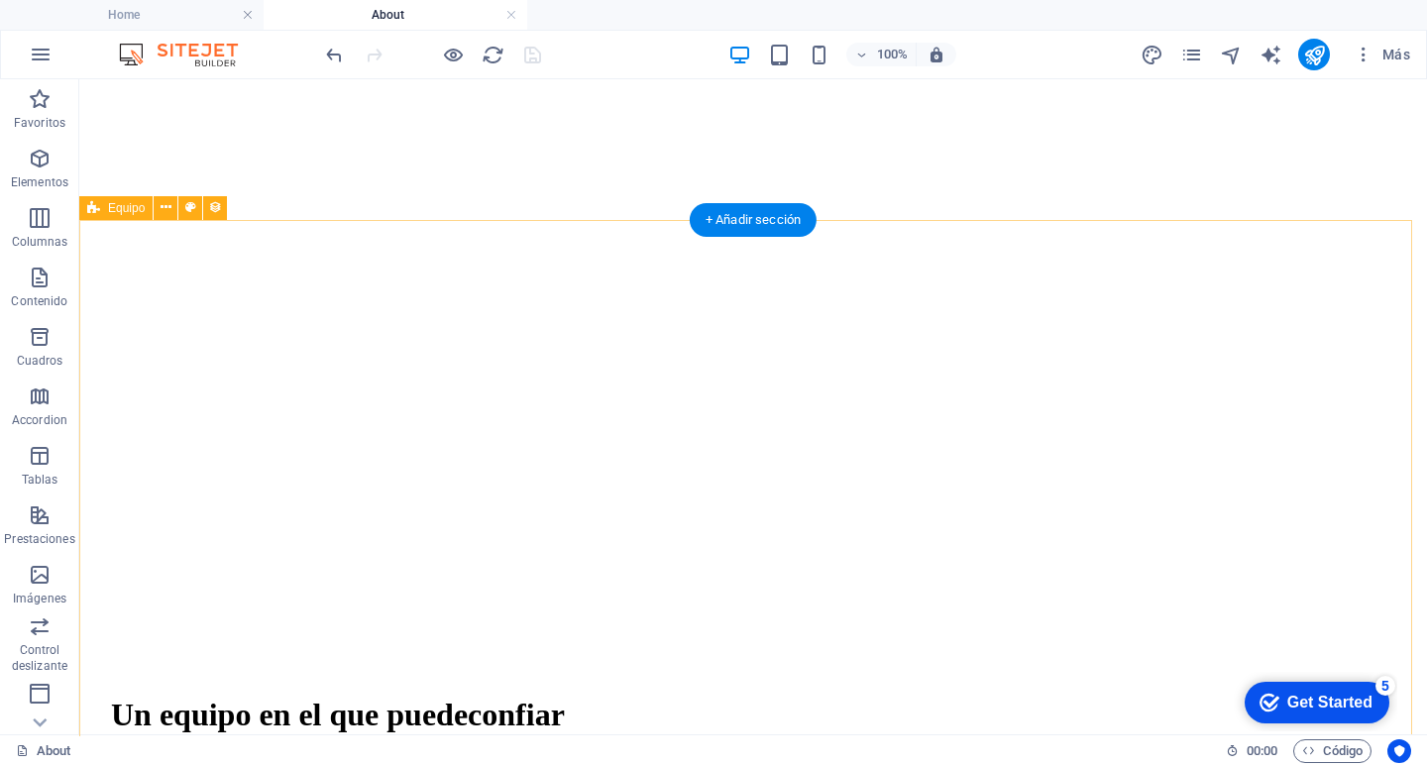
drag, startPoint x: 1162, startPoint y: 246, endPoint x: 987, endPoint y: 241, distance: 175.4
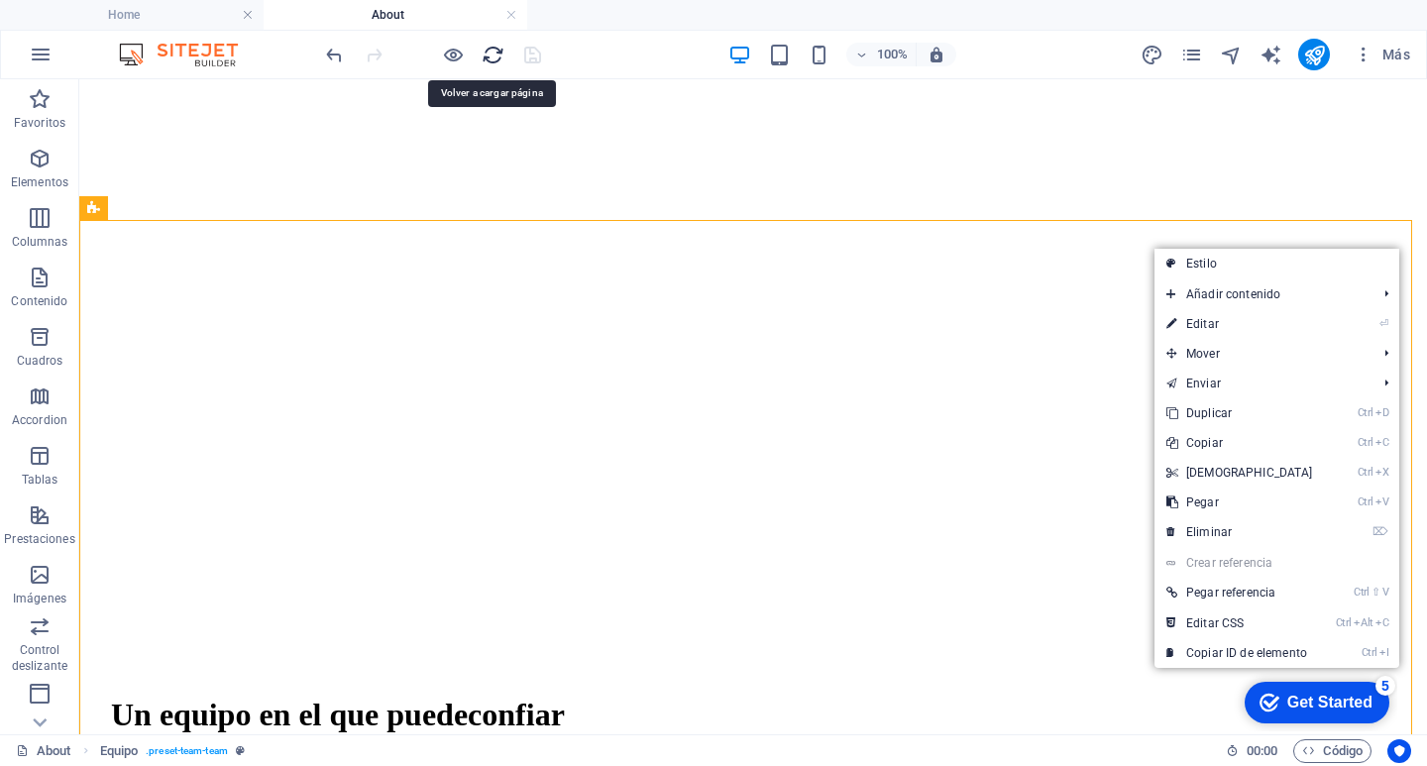
click at [499, 52] on icon "reload" at bounding box center [493, 55] width 23 height 23
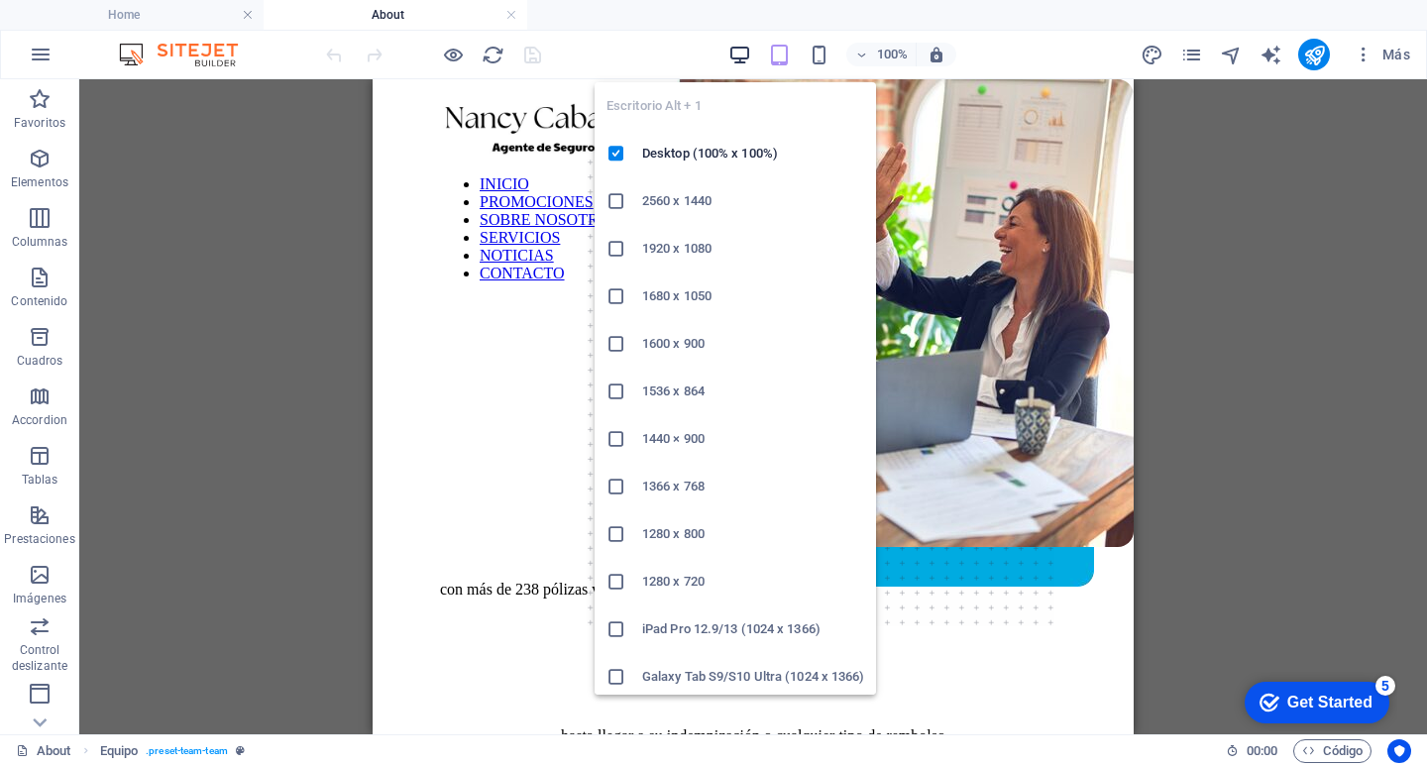
scroll to position [0, 0]
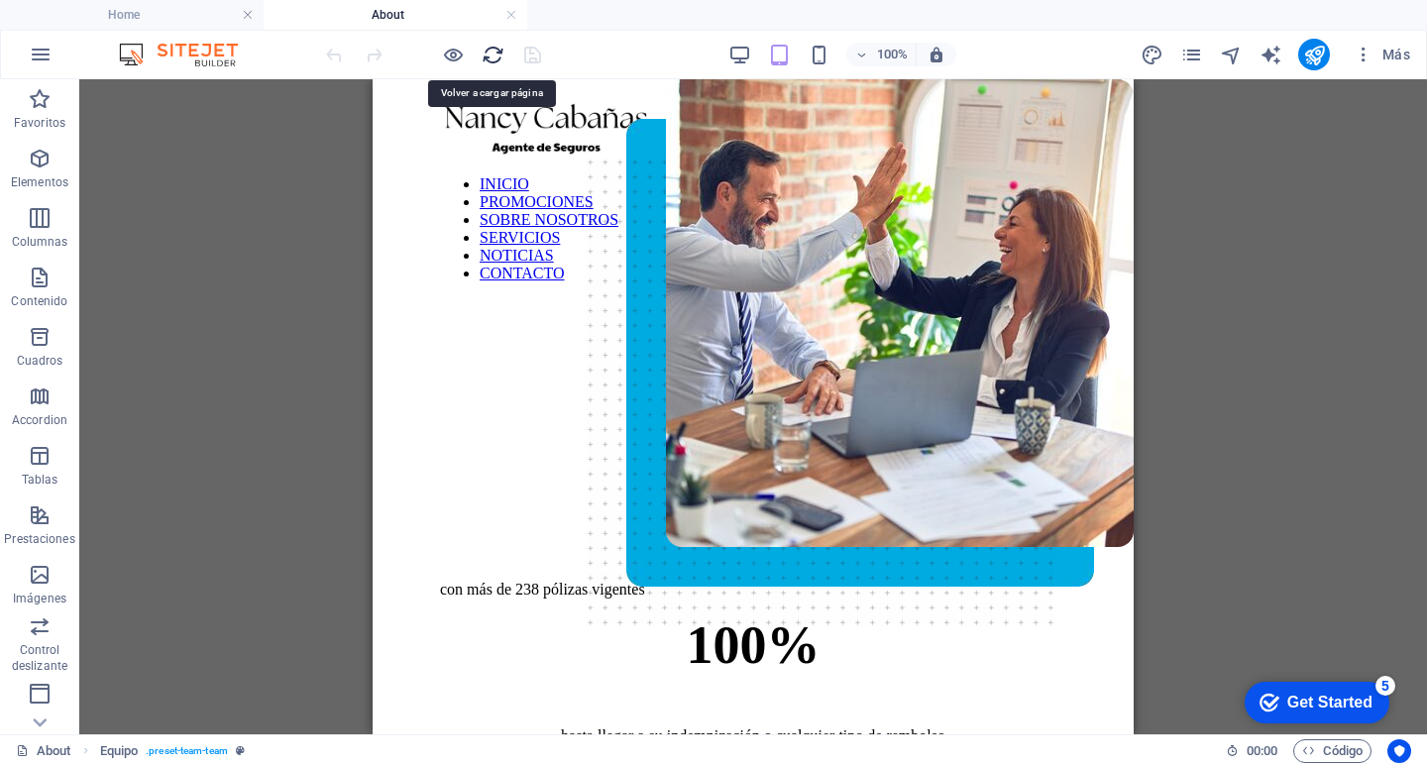
click at [493, 44] on icon "reload" at bounding box center [493, 55] width 23 height 23
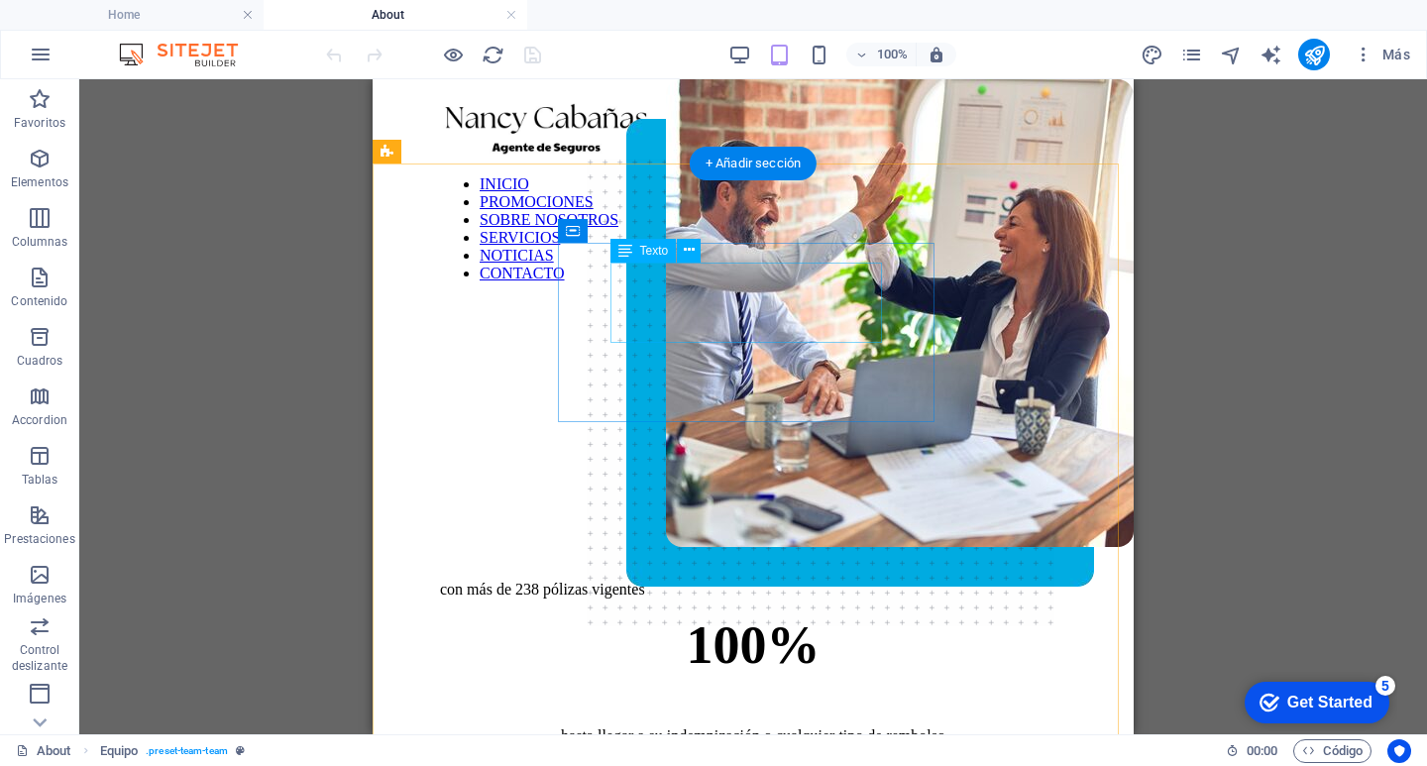
click at [623, 409] on div "169+" at bounding box center [753, 439] width 626 height 61
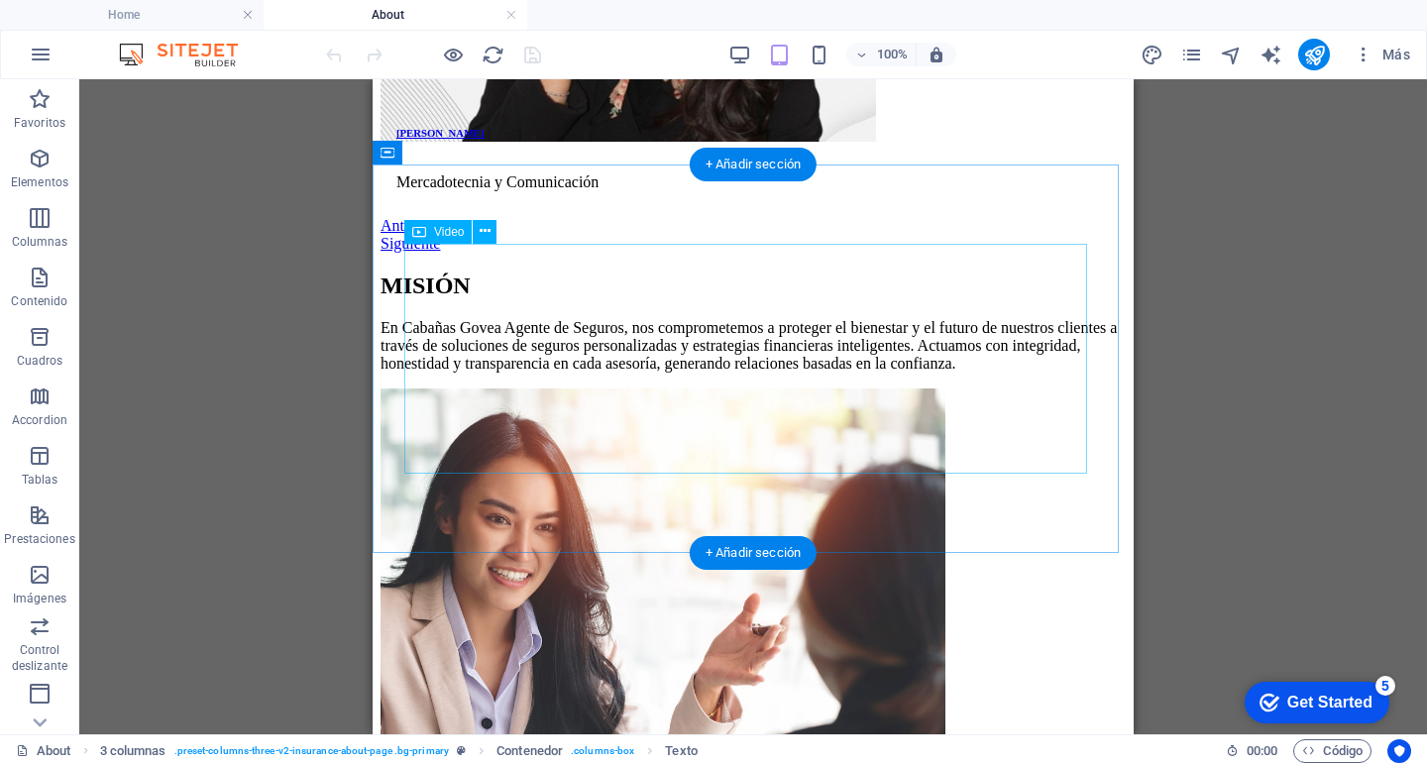
scroll to position [4657, 0]
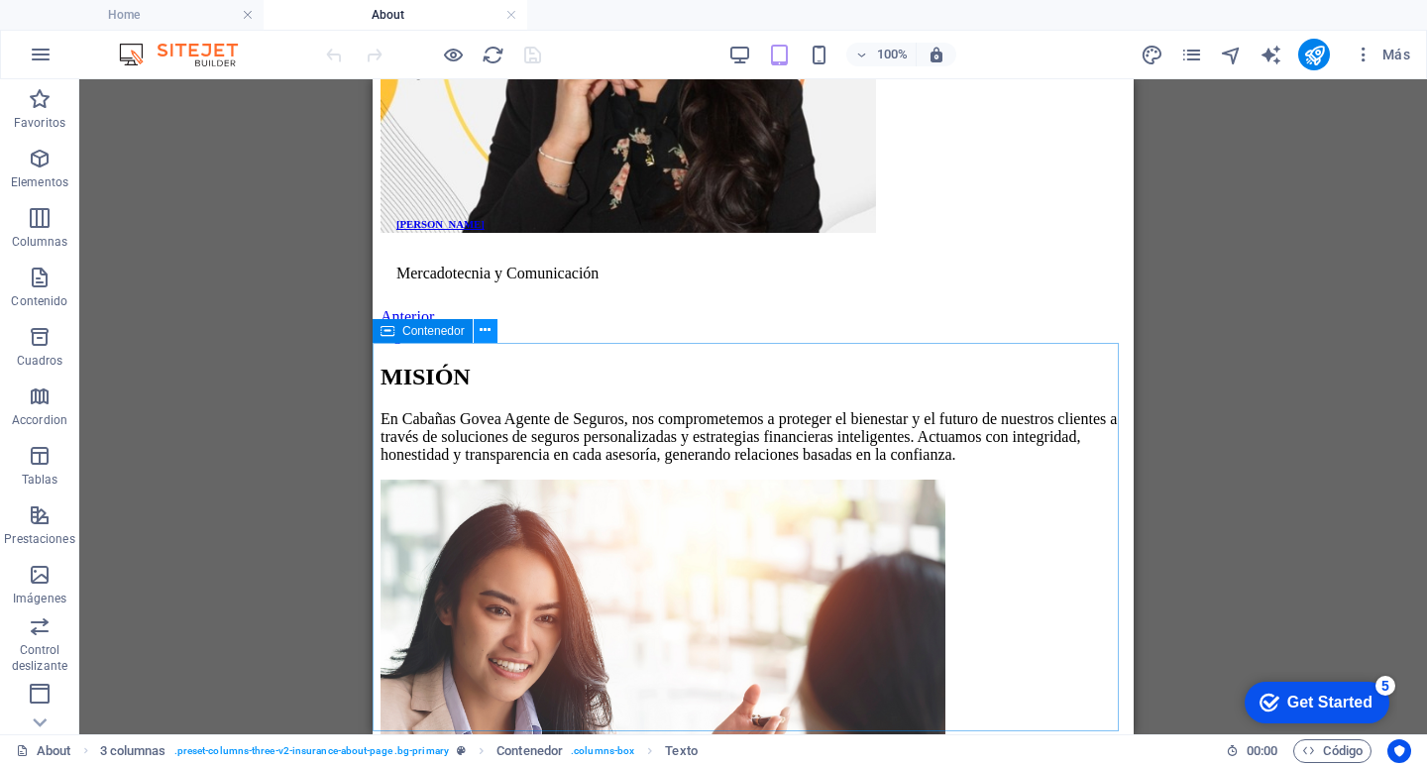
click at [491, 330] on button at bounding box center [486, 331] width 24 height 24
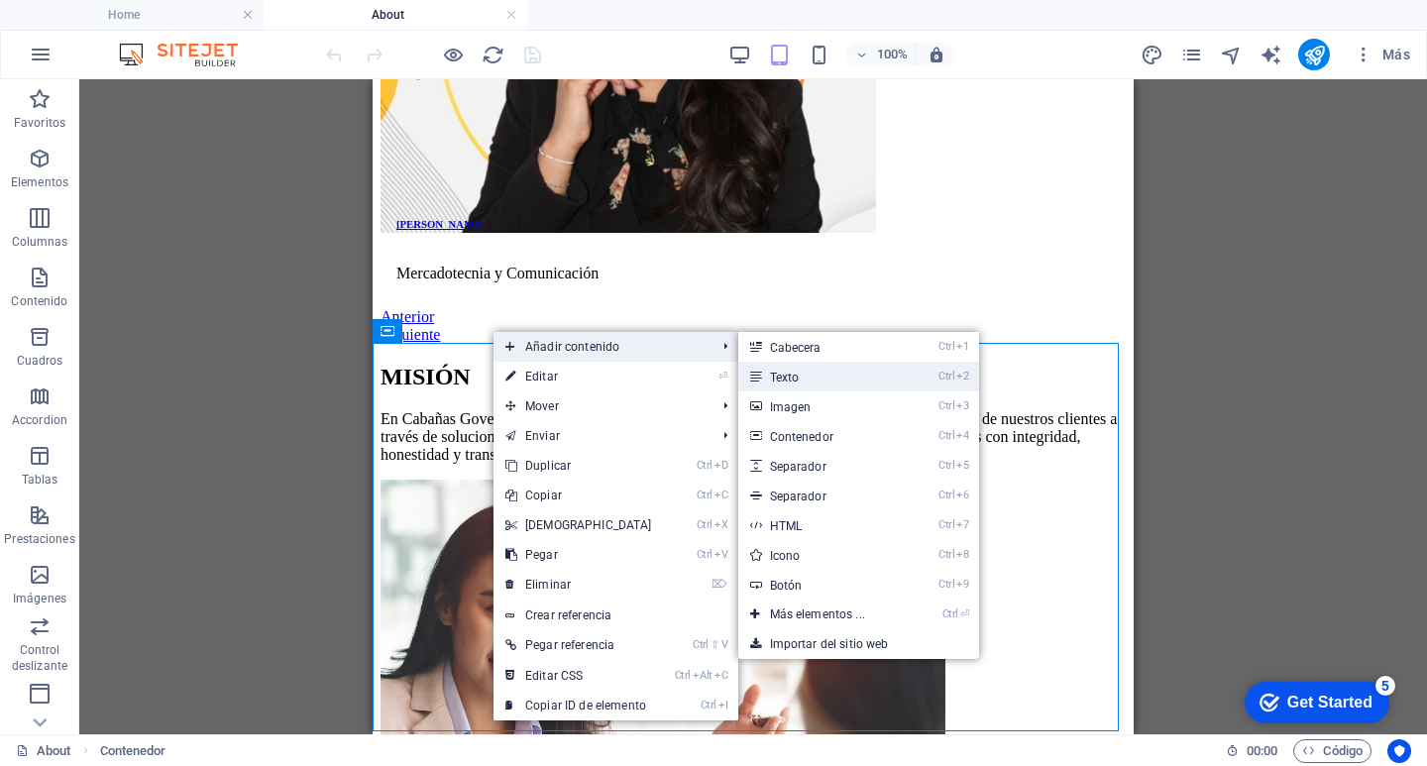
click at [844, 380] on link "Ctrl 2 Texto" at bounding box center [821, 377] width 166 height 30
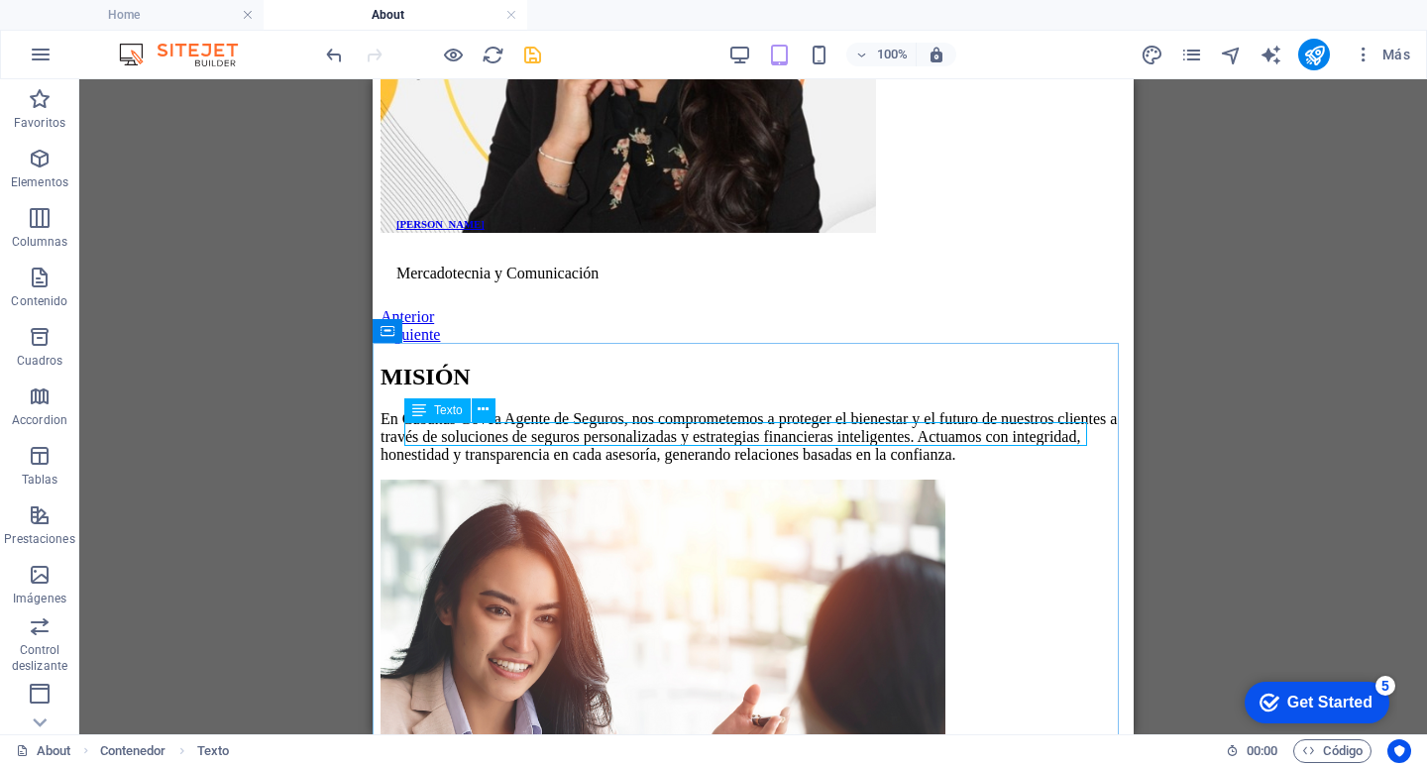
click at [452, 411] on span "Texto" at bounding box center [448, 410] width 29 height 12
click at [423, 407] on icon at bounding box center [419, 410] width 14 height 24
click at [441, 406] on span "Texto" at bounding box center [448, 410] width 29 height 12
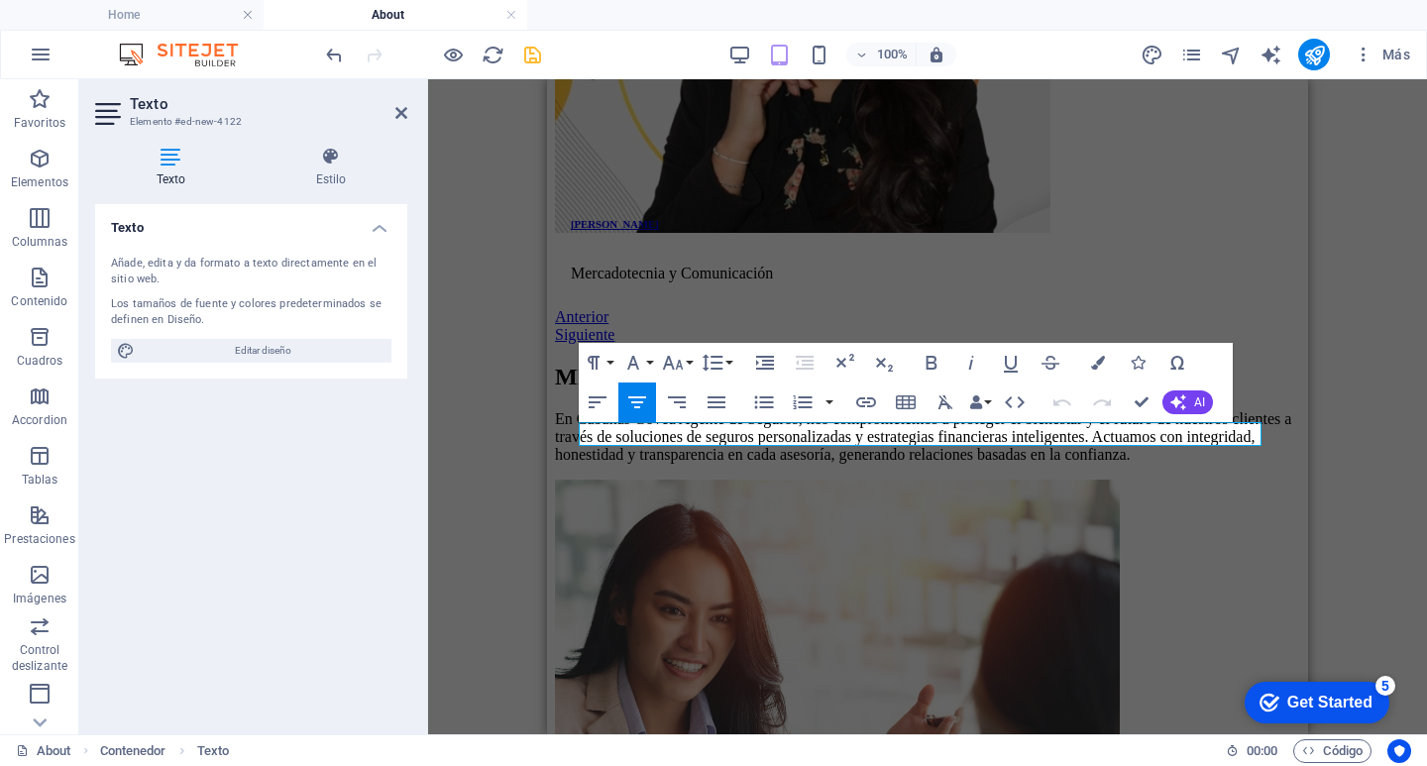
click at [628, 397] on icon "button" at bounding box center [637, 402] width 18 height 12
click at [653, 359] on button "Font Family" at bounding box center [637, 363] width 38 height 40
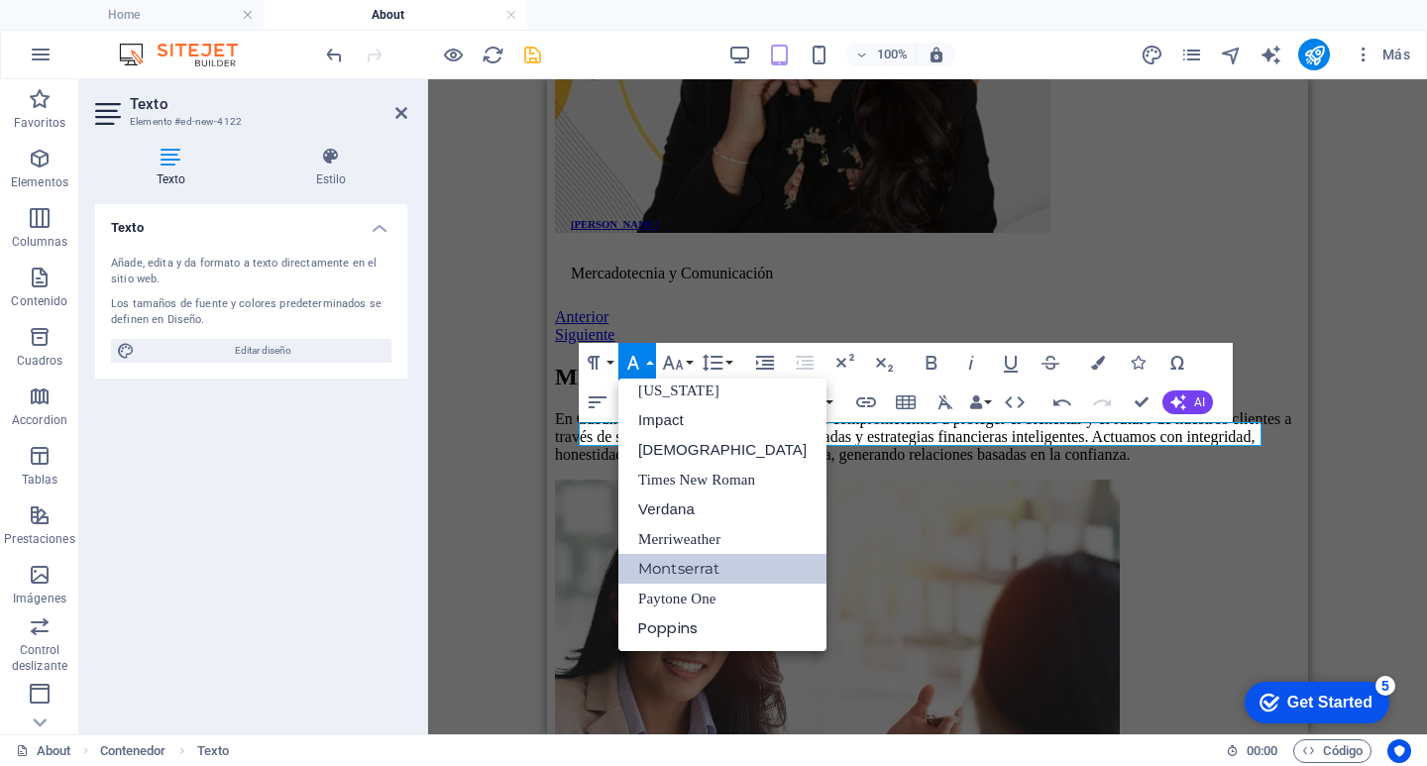
scroll to position [41, 0]
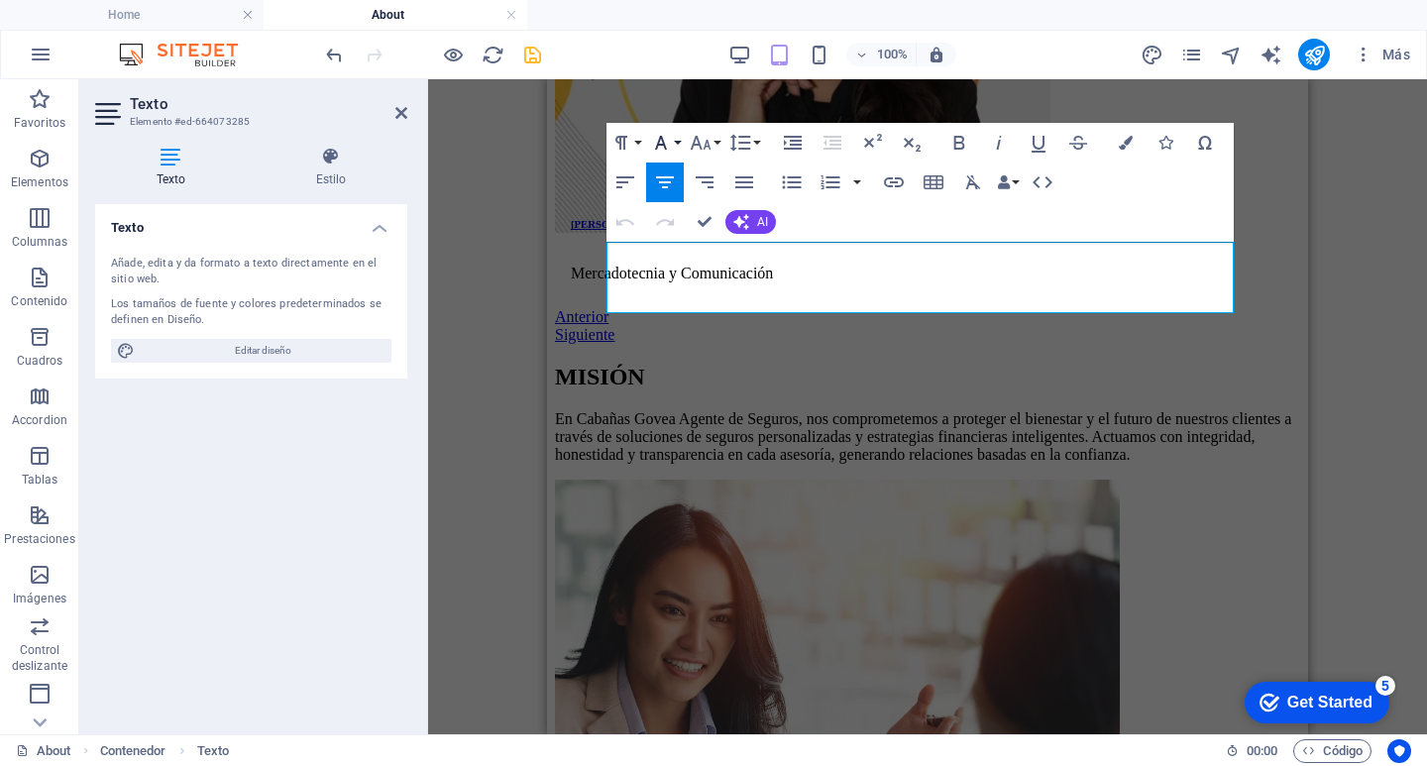
click at [674, 136] on button "Font Family" at bounding box center [665, 143] width 38 height 40
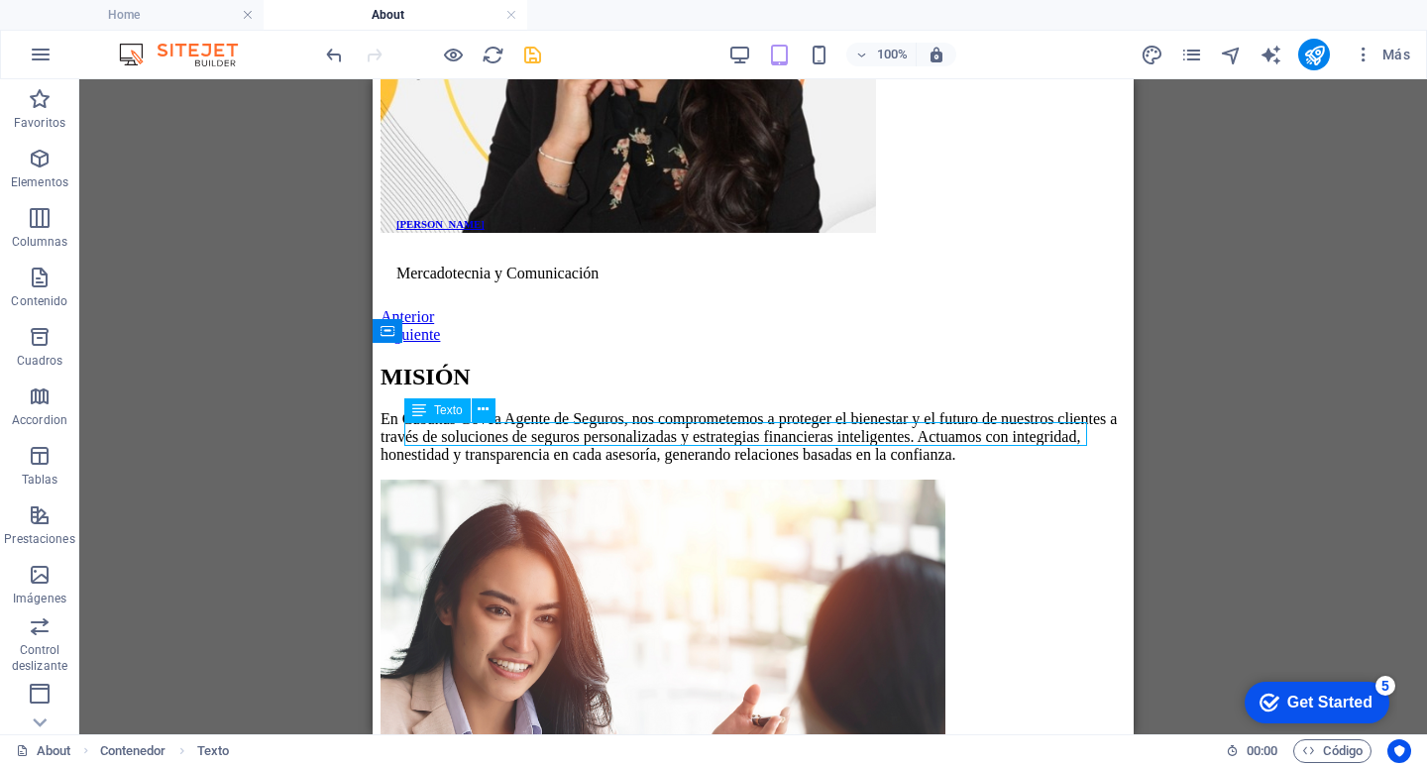
drag, startPoint x: 937, startPoint y: 436, endPoint x: 764, endPoint y: 436, distance: 173.4
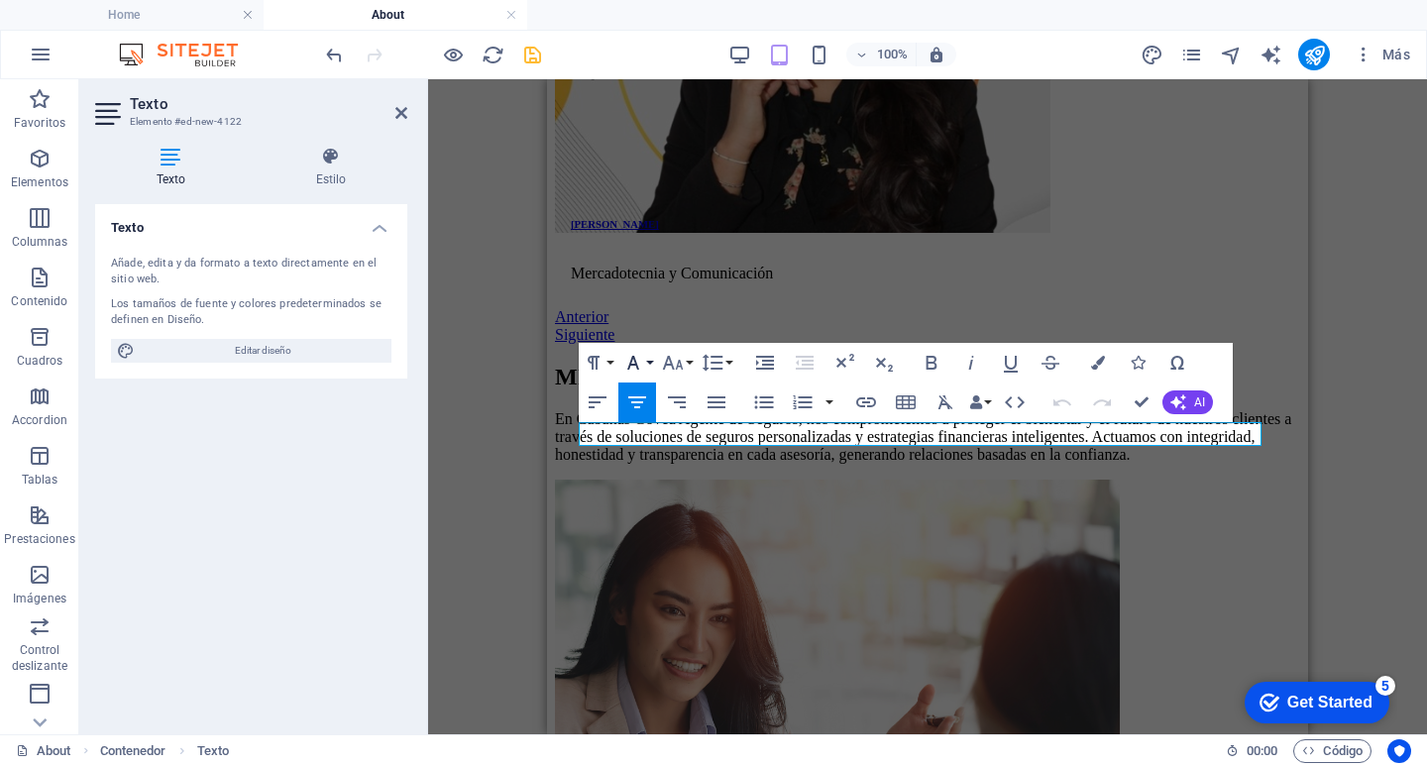
click at [652, 363] on button "Font Family" at bounding box center [637, 363] width 38 height 40
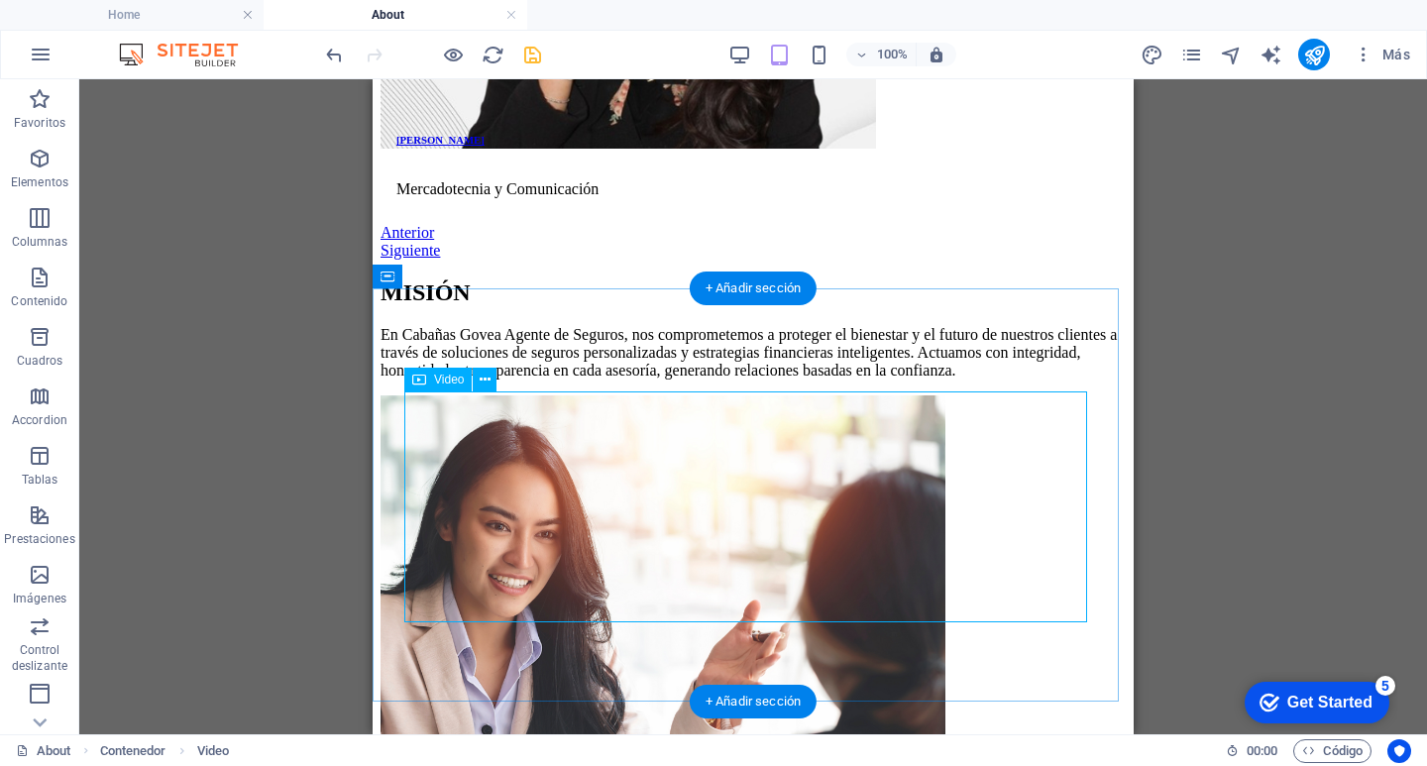
scroll to position [4756, 0]
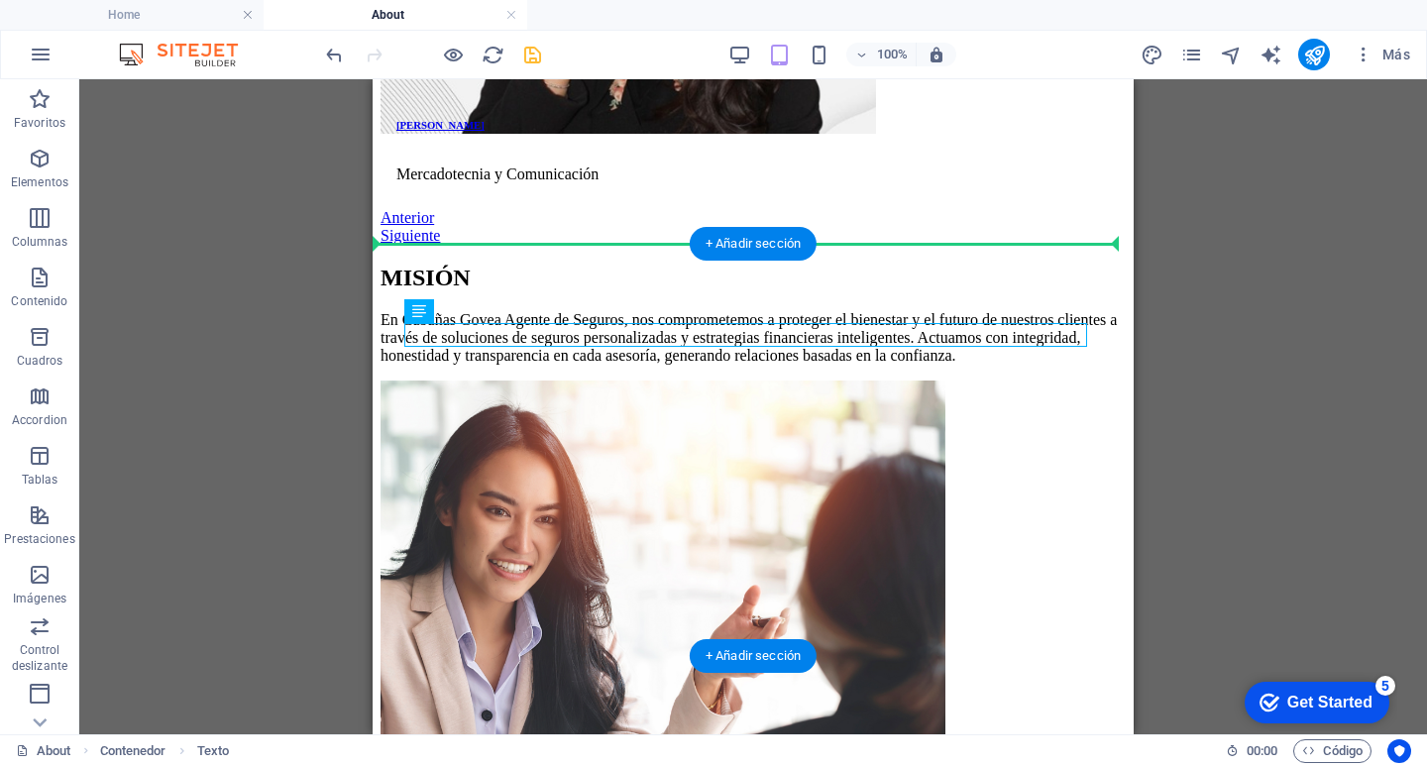
drag, startPoint x: 817, startPoint y: 310, endPoint x: 817, endPoint y: 290, distance: 19.8
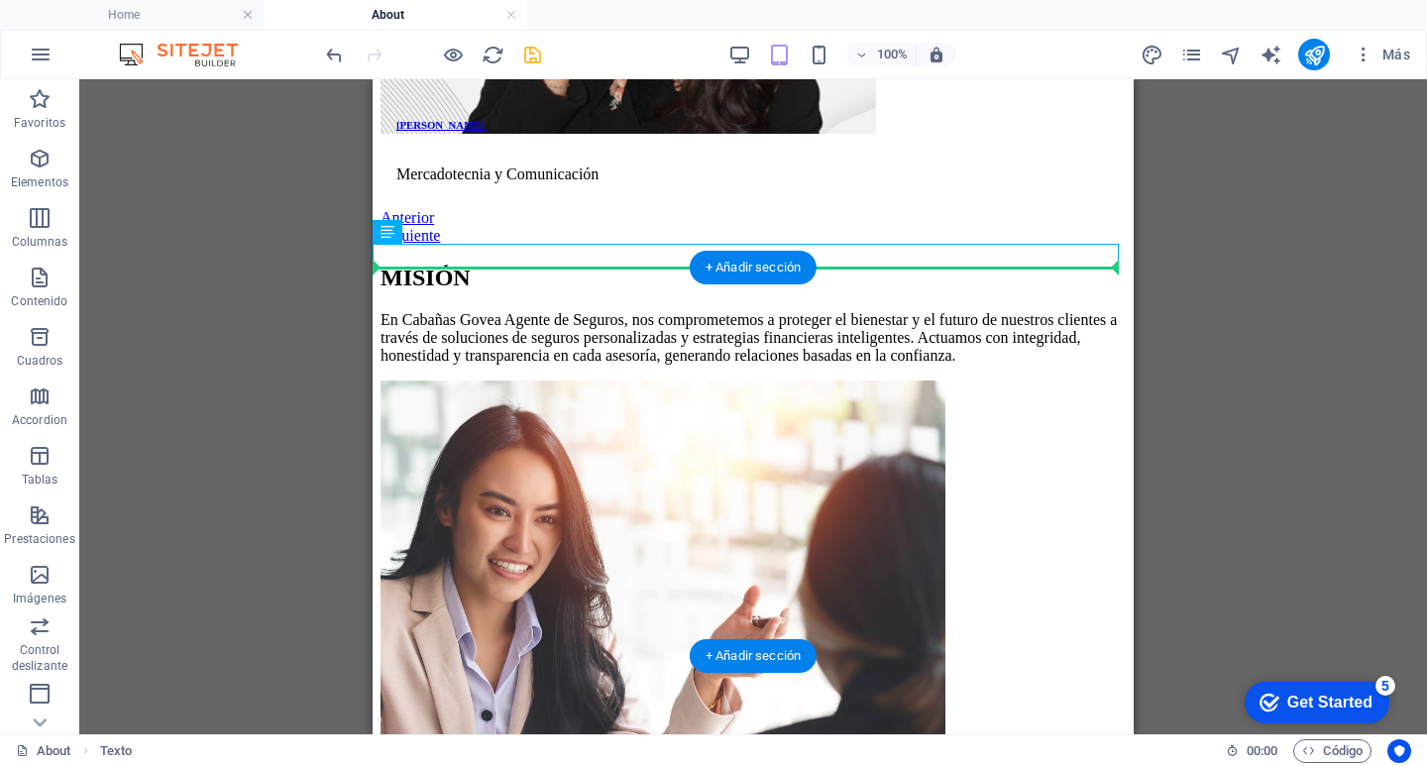
drag, startPoint x: 843, startPoint y: 249, endPoint x: 827, endPoint y: 317, distance: 70.2
drag, startPoint x: 840, startPoint y: 251, endPoint x: 830, endPoint y: 334, distance: 83.8
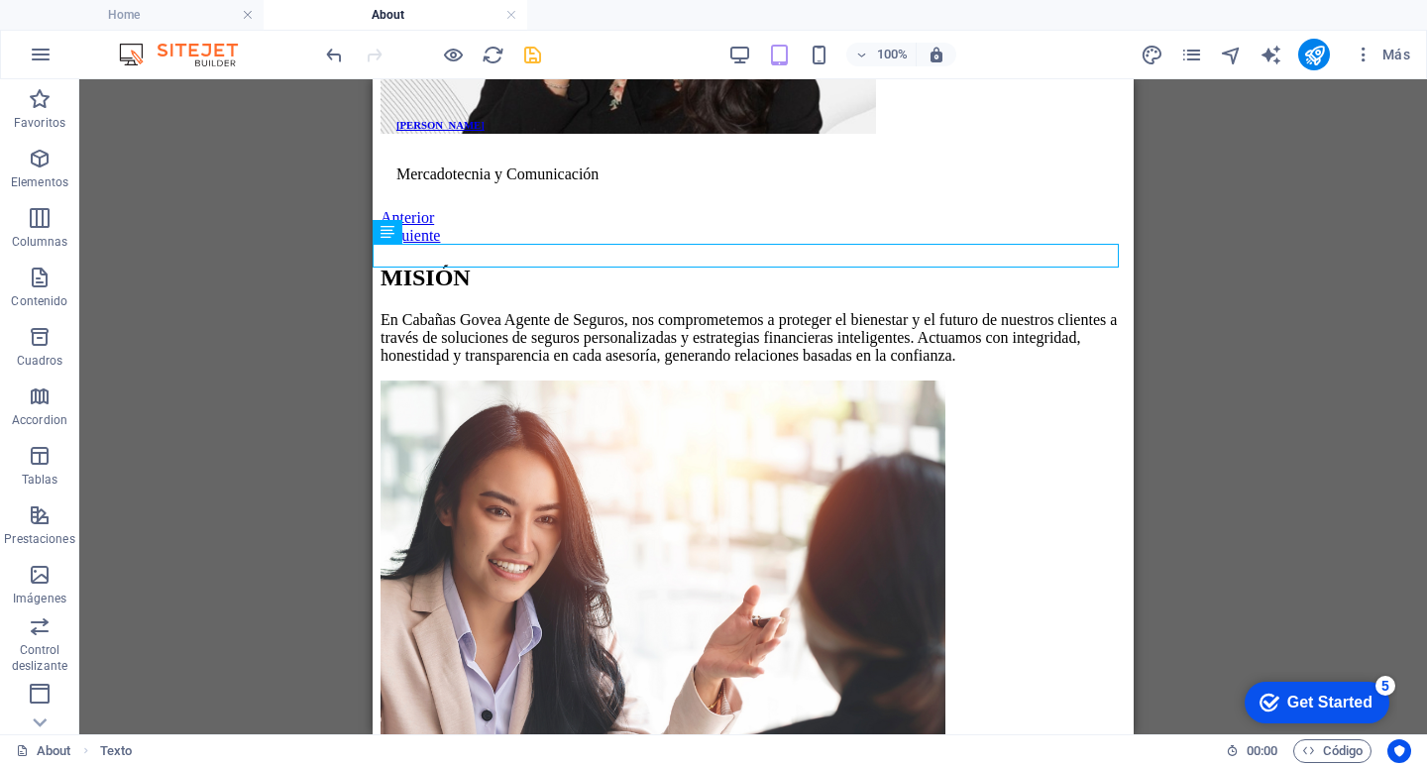
click at [1269, 327] on div "3 columnas Contenedor Texto Texto Contenedor Separador Contenedor Texto Texto T…" at bounding box center [752, 406] width 1347 height 655
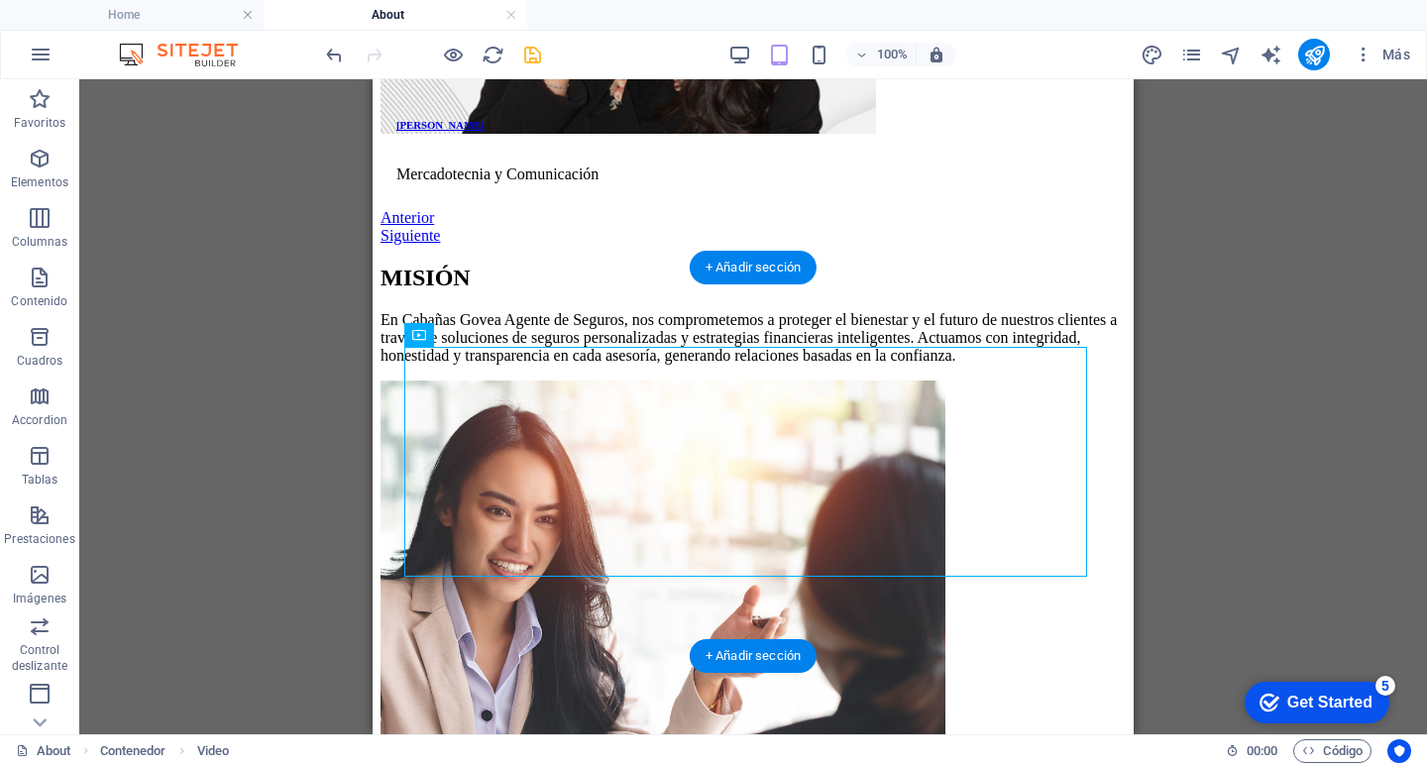
drag, startPoint x: 1025, startPoint y: 370, endPoint x: 1075, endPoint y: 343, distance: 56.3
drag, startPoint x: 1084, startPoint y: 349, endPoint x: 1142, endPoint y: 295, distance: 79.2
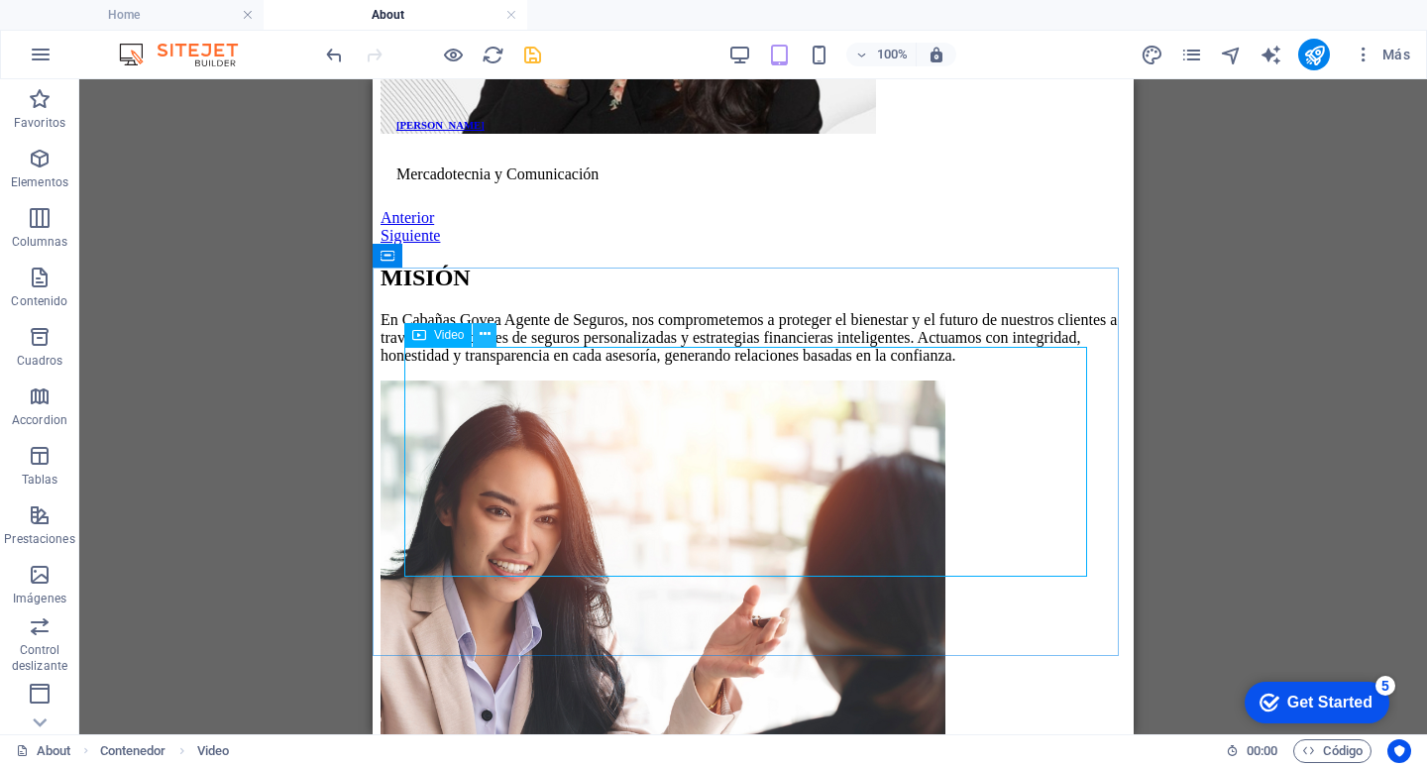
click at [490, 341] on button at bounding box center [485, 335] width 24 height 24
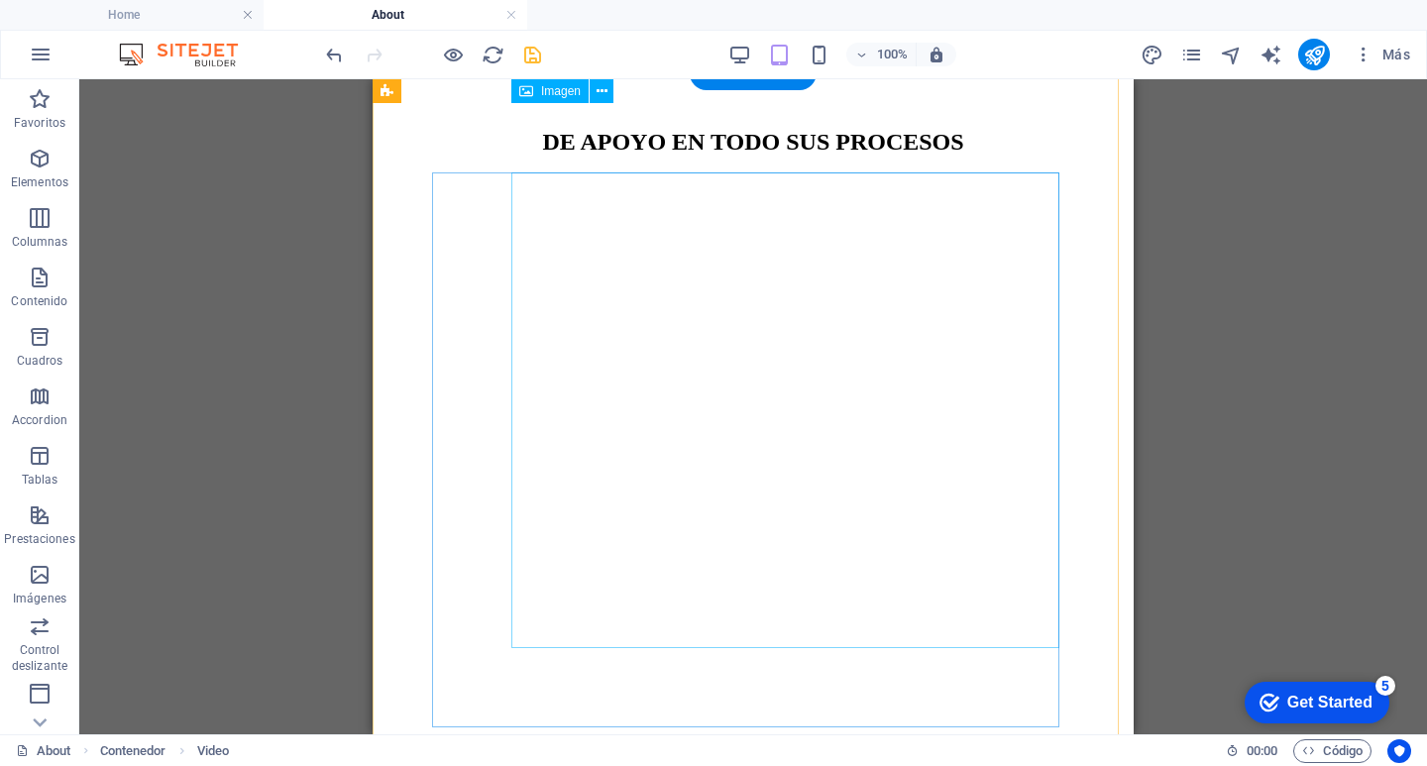
scroll to position [892, 0]
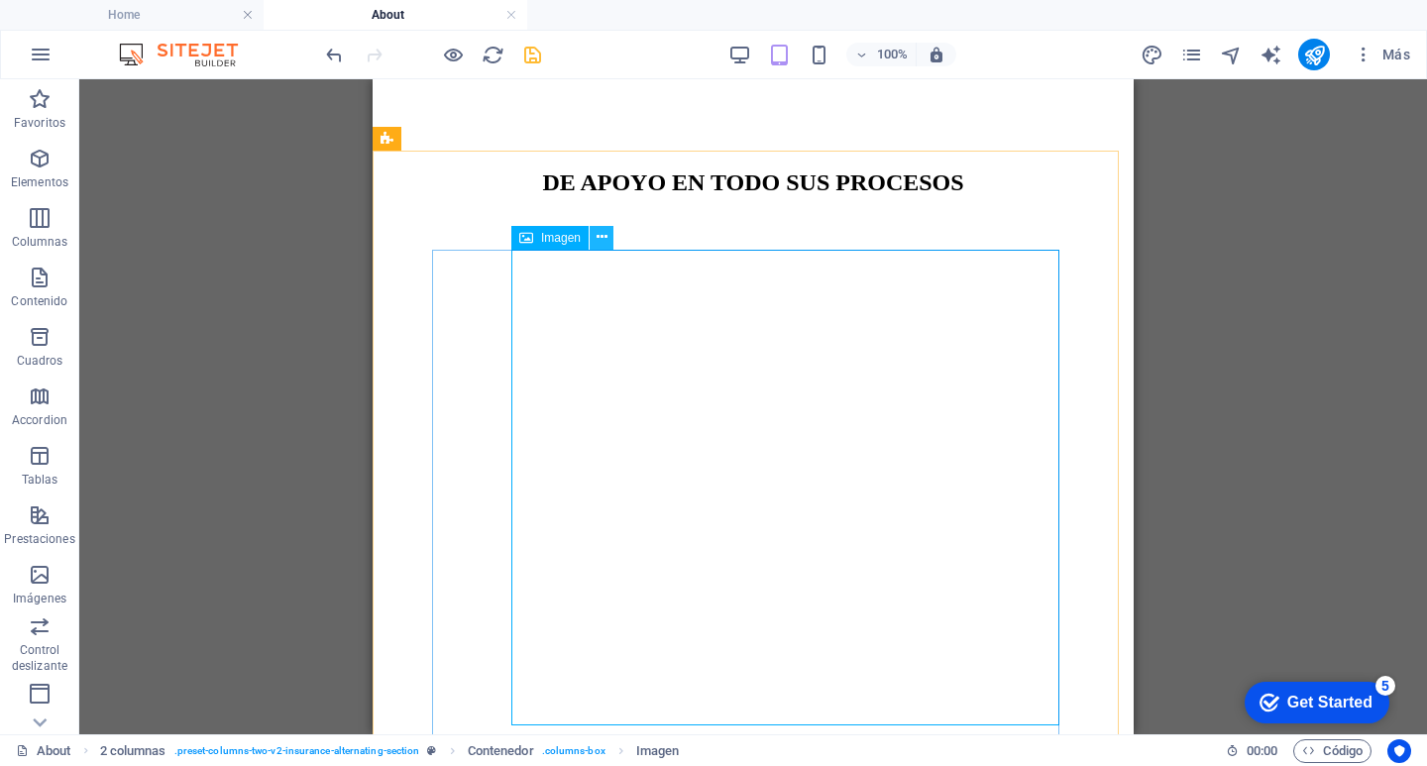
click at [609, 230] on button at bounding box center [602, 238] width 24 height 24
click at [472, 239] on span "Contenedor" at bounding box center [493, 238] width 62 height 12
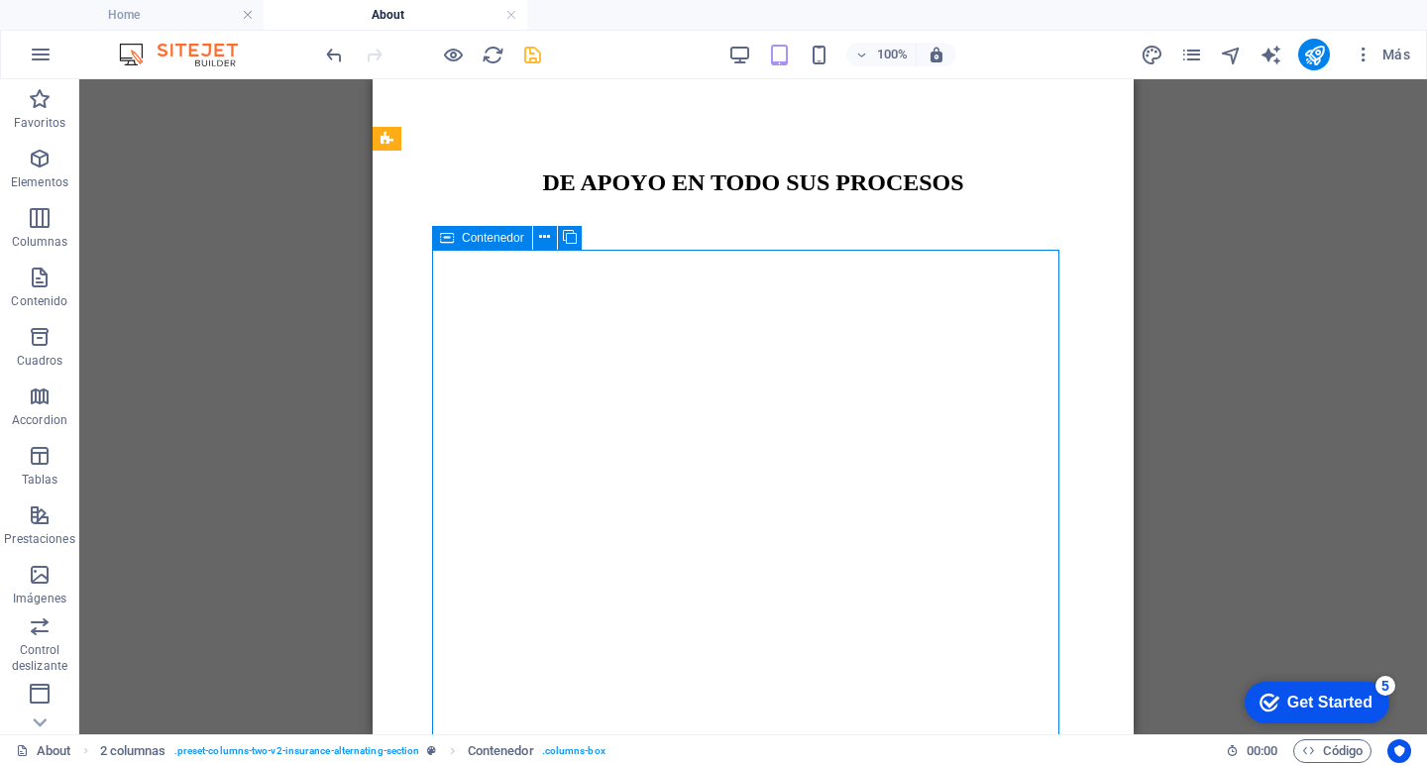
click at [454, 238] on div "Contenedor" at bounding box center [482, 238] width 100 height 24
click at [453, 238] on icon at bounding box center [447, 238] width 14 height 24
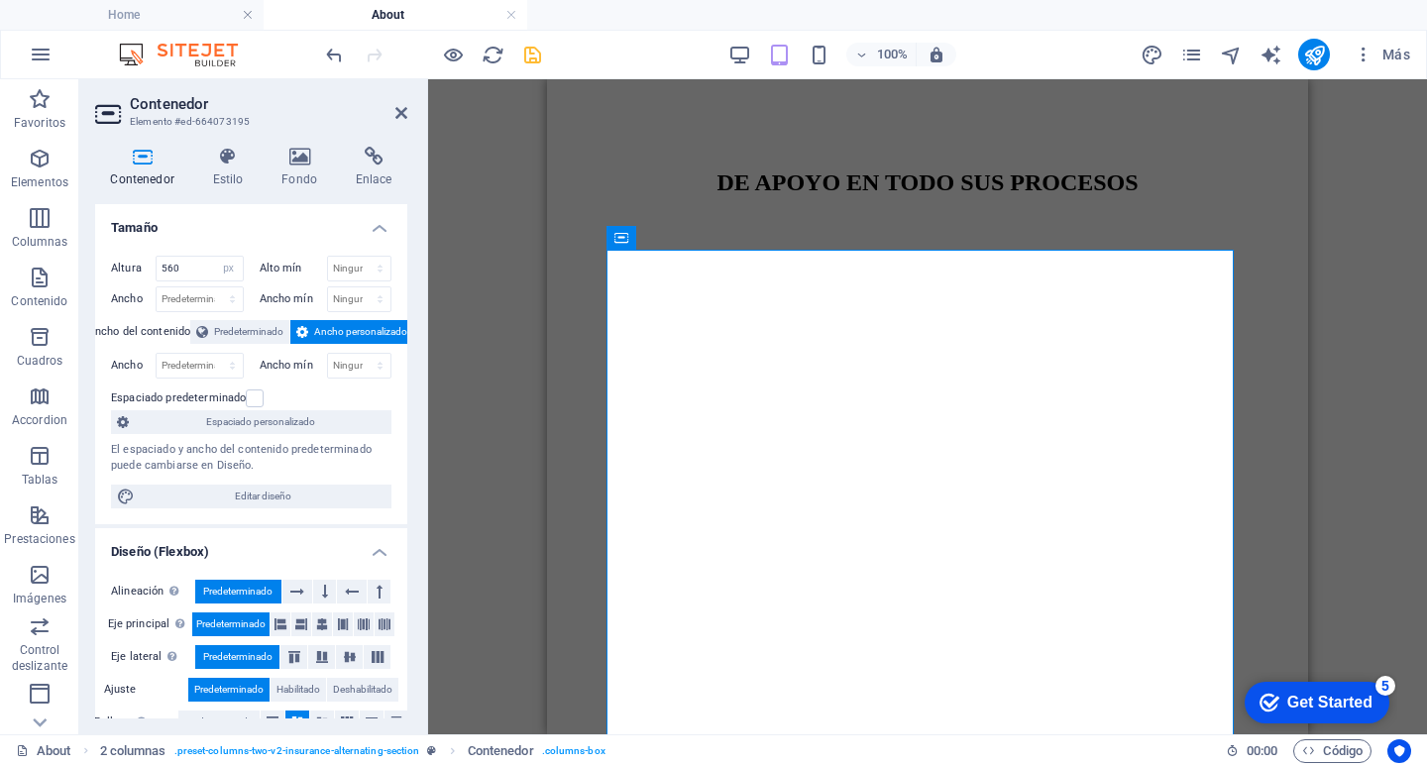
click at [453, 238] on div "3 columnas Contenedor Texto Texto Contenedor Separador Contenedor Texto Texto T…" at bounding box center [927, 406] width 999 height 655
click at [225, 269] on select "Predeterminado px rem % vh vw" at bounding box center [229, 269] width 28 height 24
select select "rem"
click at [215, 257] on select "Predeterminado px rem % vh vw" at bounding box center [229, 269] width 28 height 24
type input "35"
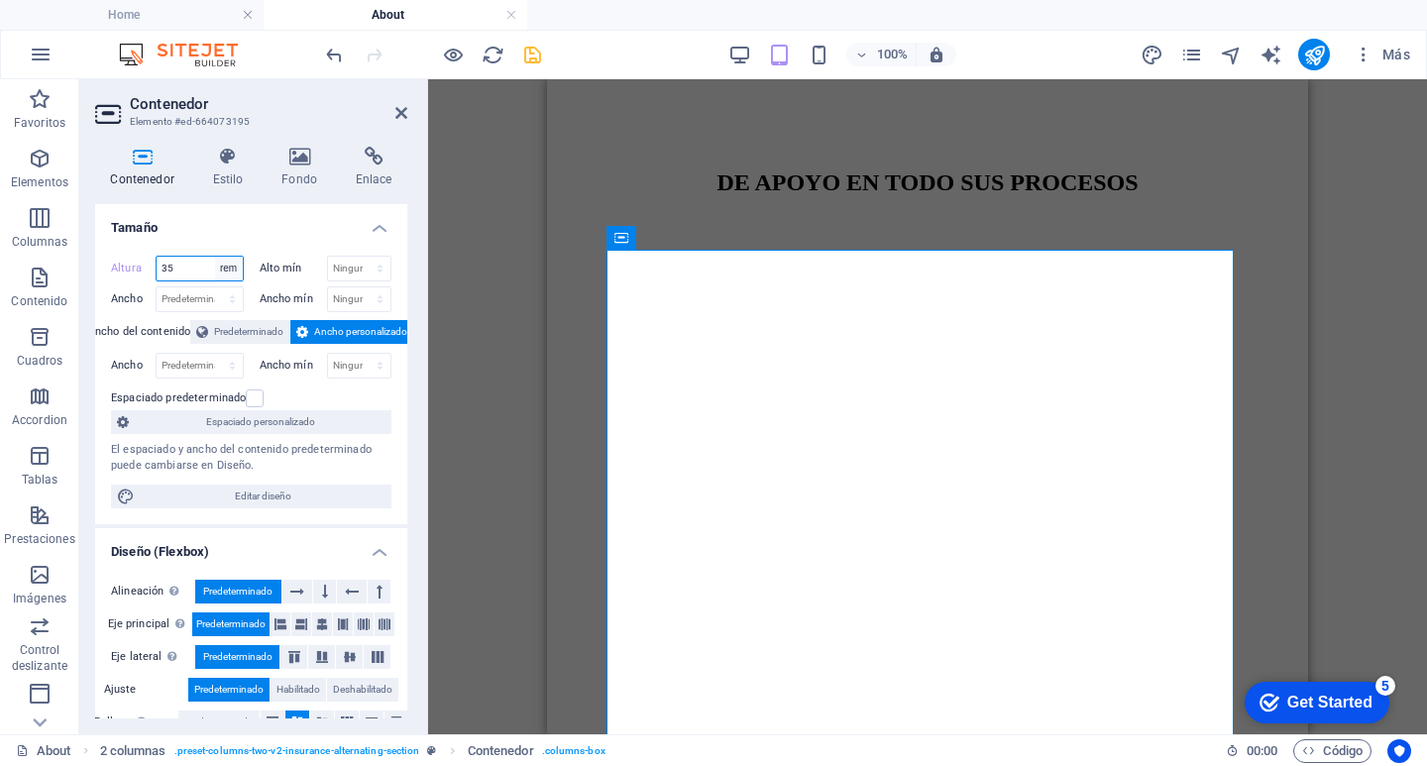
click at [231, 266] on select "Predeterminado px rem % vh vw" at bounding box center [229, 269] width 28 height 24
select select "default"
click at [215, 257] on select "Predeterminado px rem % vh vw" at bounding box center [229, 269] width 28 height 24
type input "35"
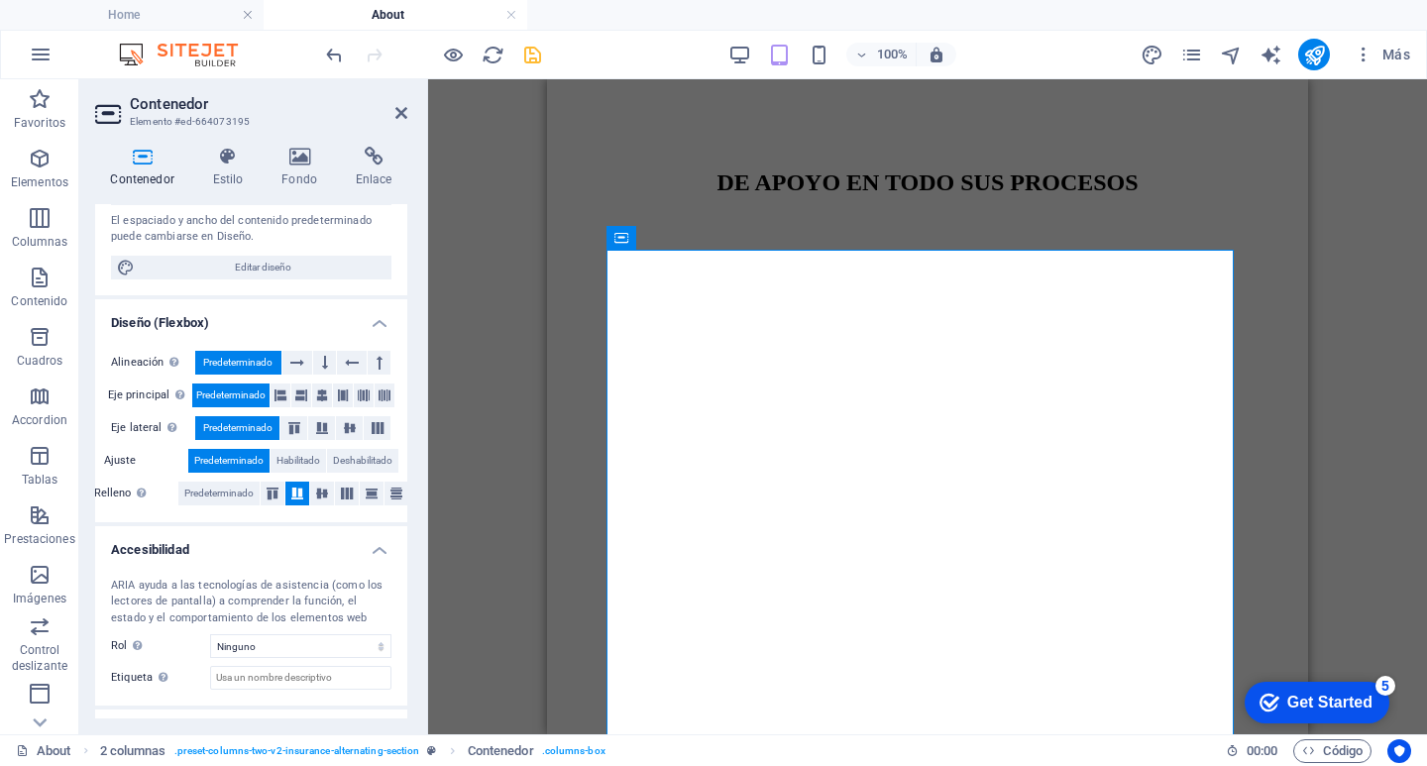
scroll to position [212, 0]
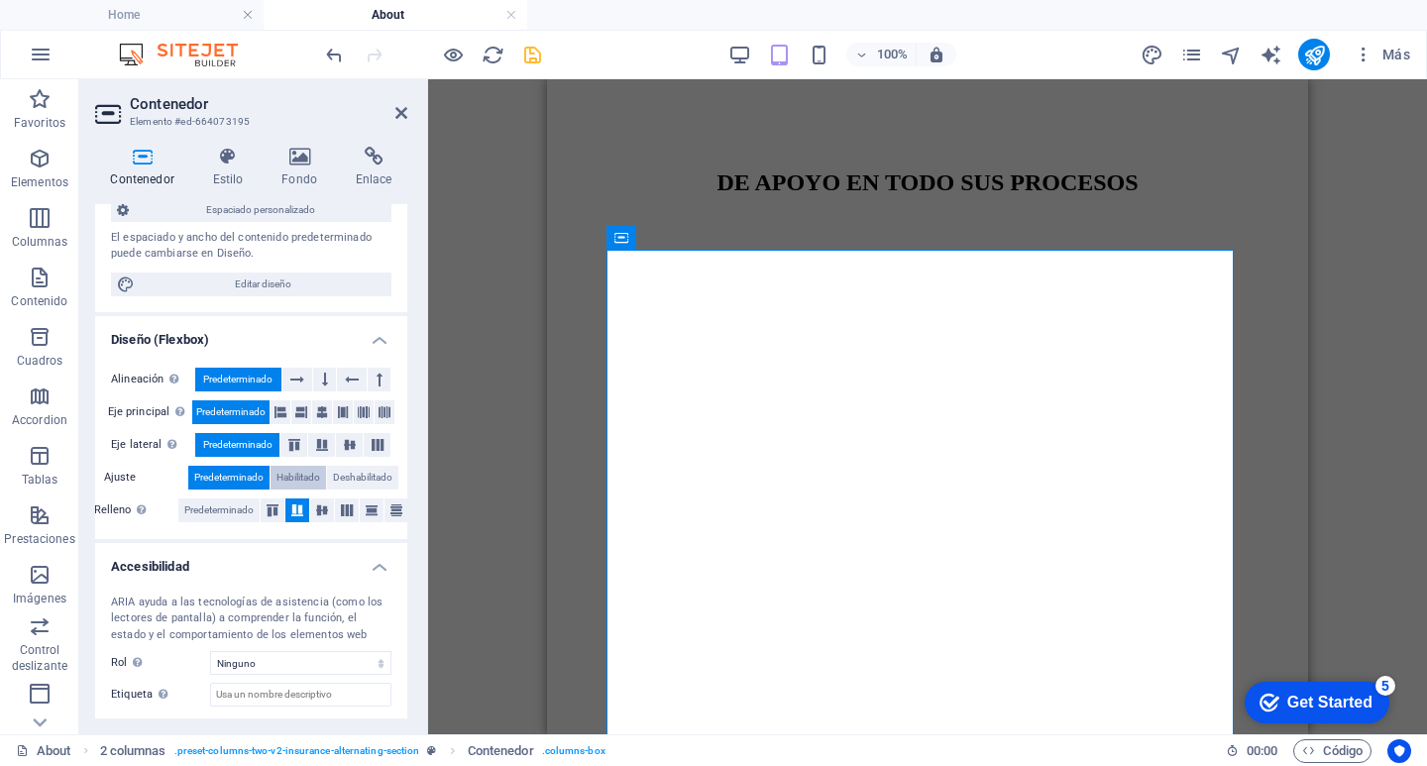
click at [303, 471] on span "Habilitado" at bounding box center [298, 478] width 44 height 24
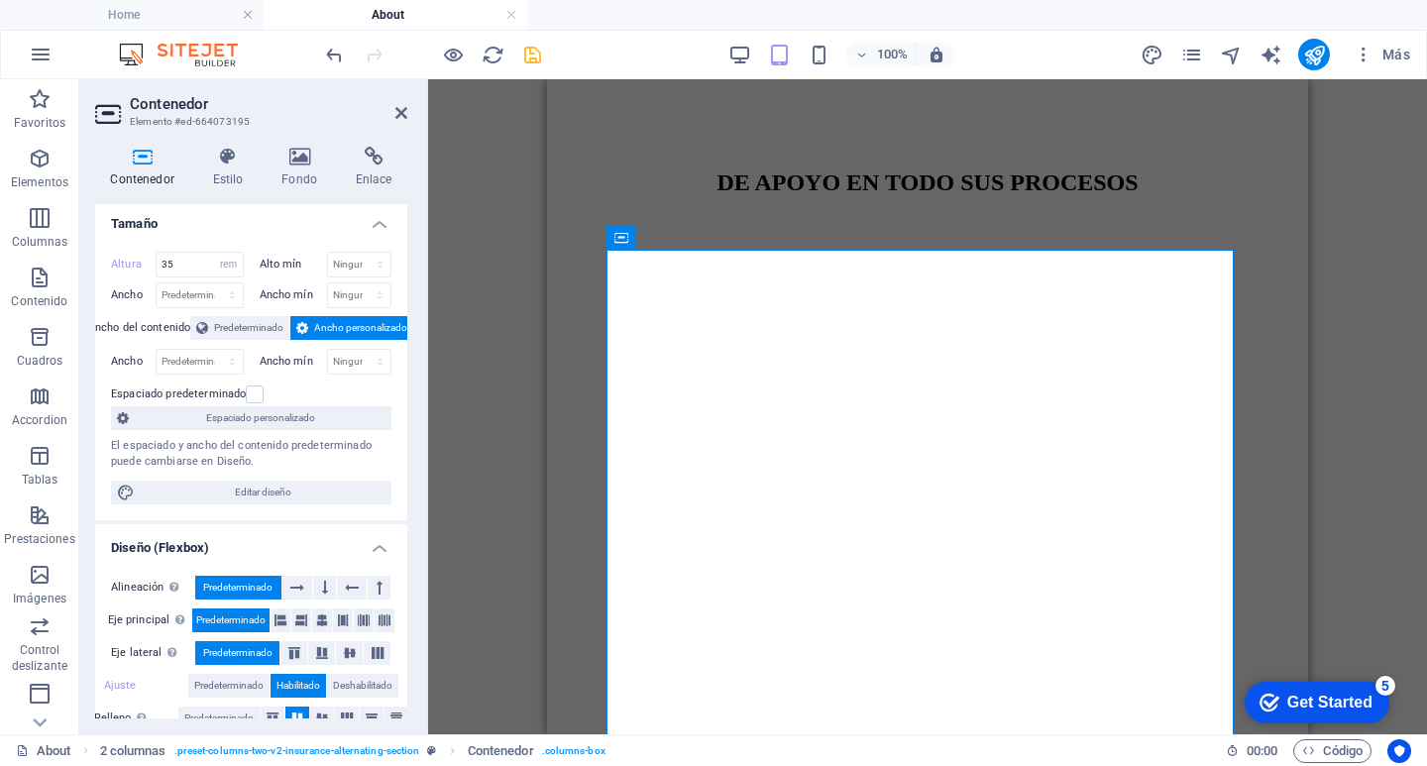
scroll to position [0, 0]
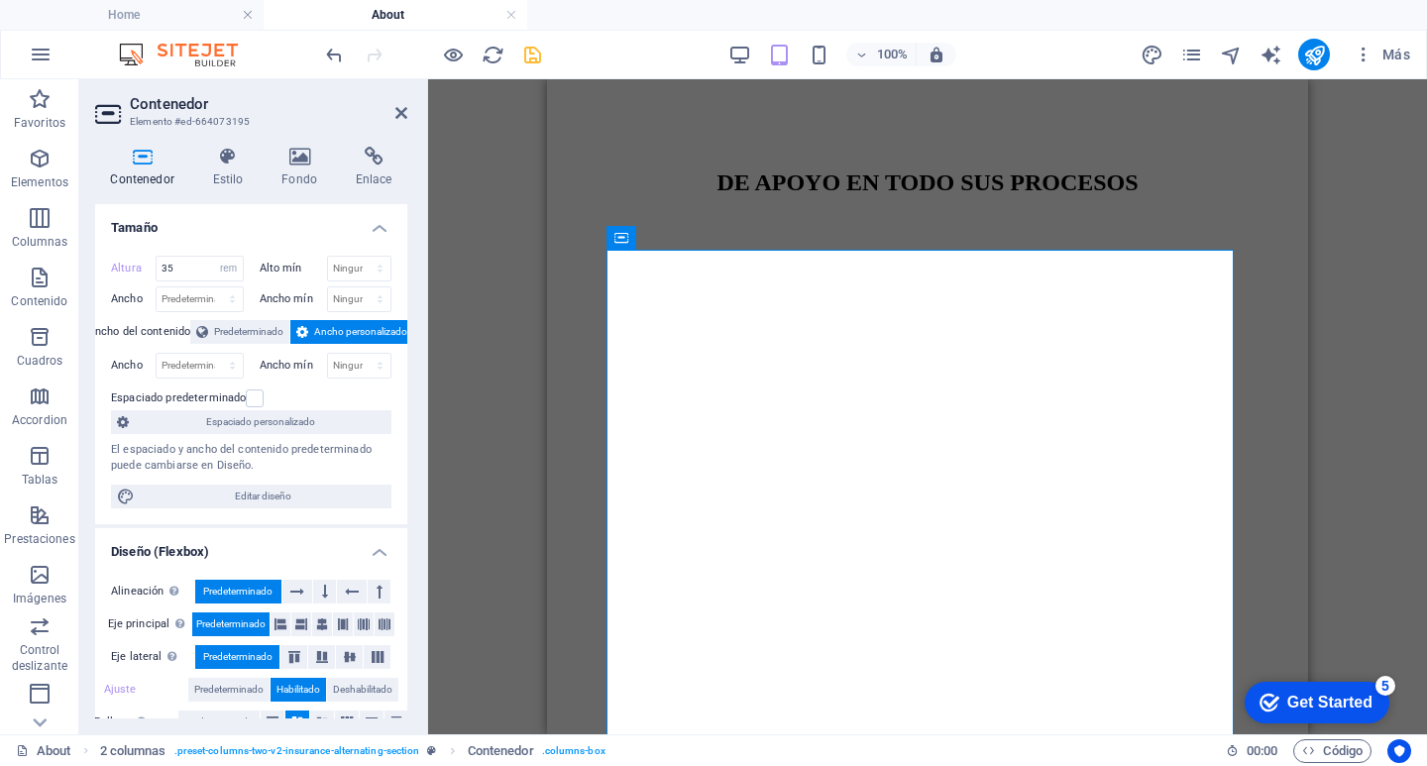
click at [373, 327] on span "Ancho personalizado" at bounding box center [360, 332] width 93 height 24
click at [372, 324] on span "Ancho personalizado" at bounding box center [360, 332] width 93 height 24
click at [238, 274] on select "Predeterminado px rem % vh vw" at bounding box center [229, 269] width 28 height 24
select select "default"
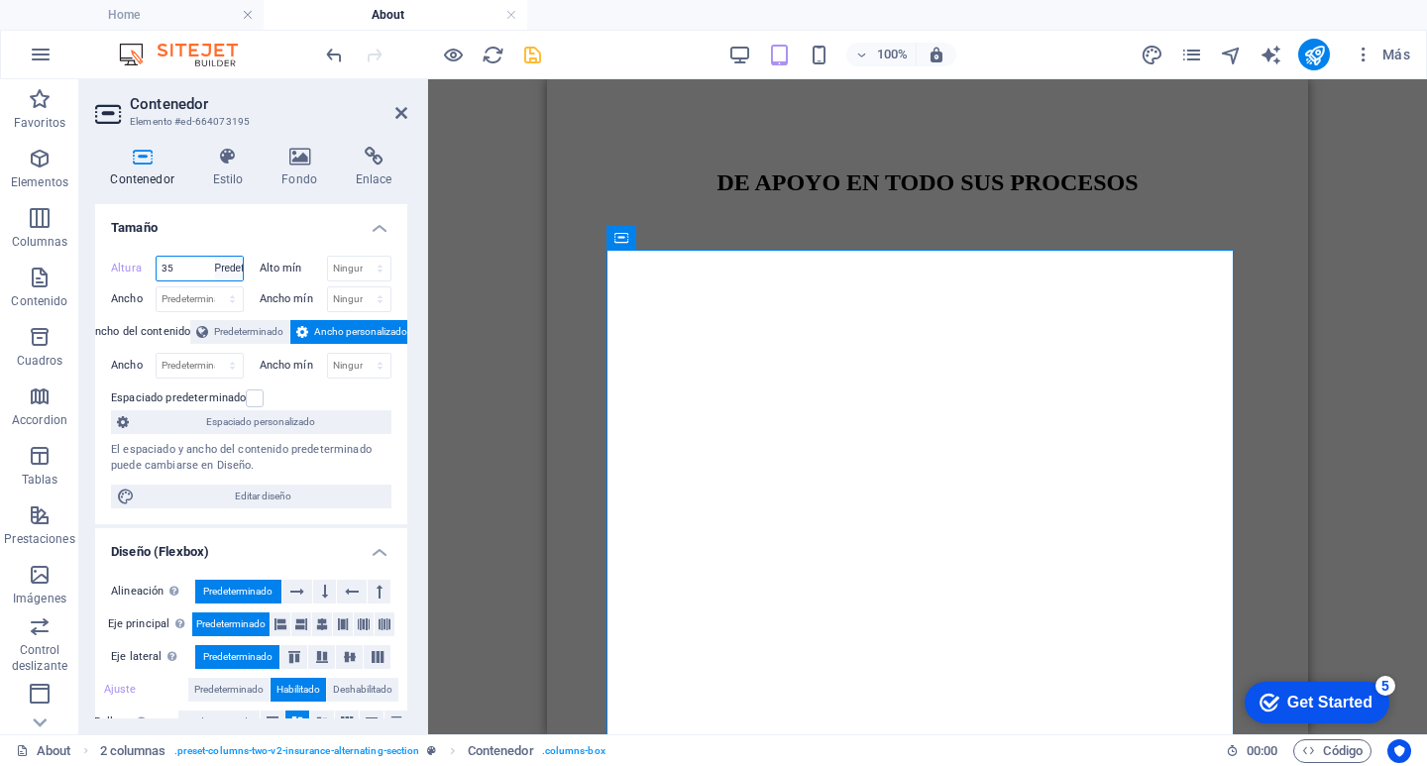
click at [215, 257] on select "Predeterminado px rem % vh vw" at bounding box center [229, 269] width 28 height 24
type input "35"
select select "rem"
click at [225, 267] on select "Predeterminado px rem % vh vw" at bounding box center [229, 269] width 28 height 24
click at [492, 364] on div "3 columnas Contenedor Texto Texto Contenedor Separador Contenedor Texto Texto T…" at bounding box center [927, 406] width 999 height 655
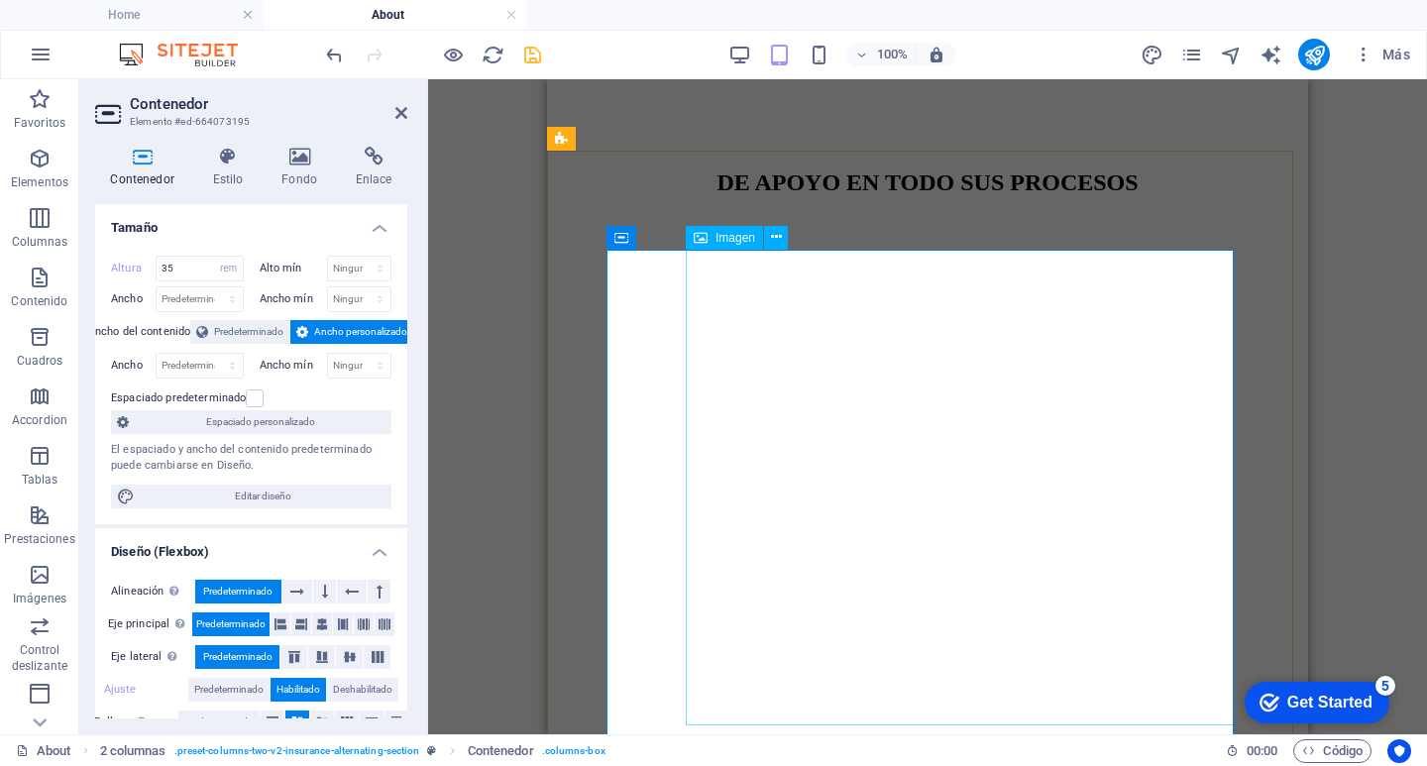
click at [727, 237] on span "Imagen" at bounding box center [735, 238] width 40 height 12
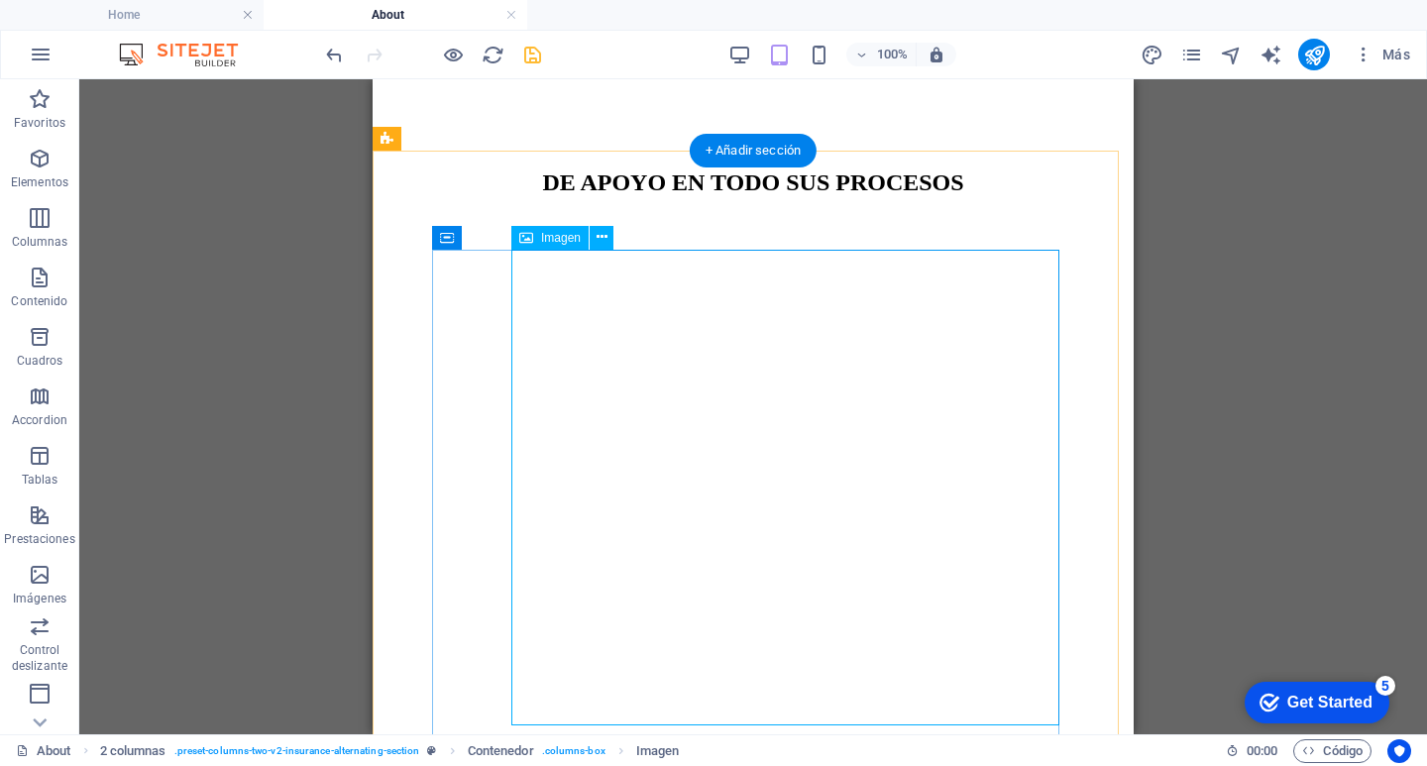
click at [546, 238] on span "Imagen" at bounding box center [561, 238] width 40 height 12
click at [607, 237] on button at bounding box center [602, 238] width 24 height 24
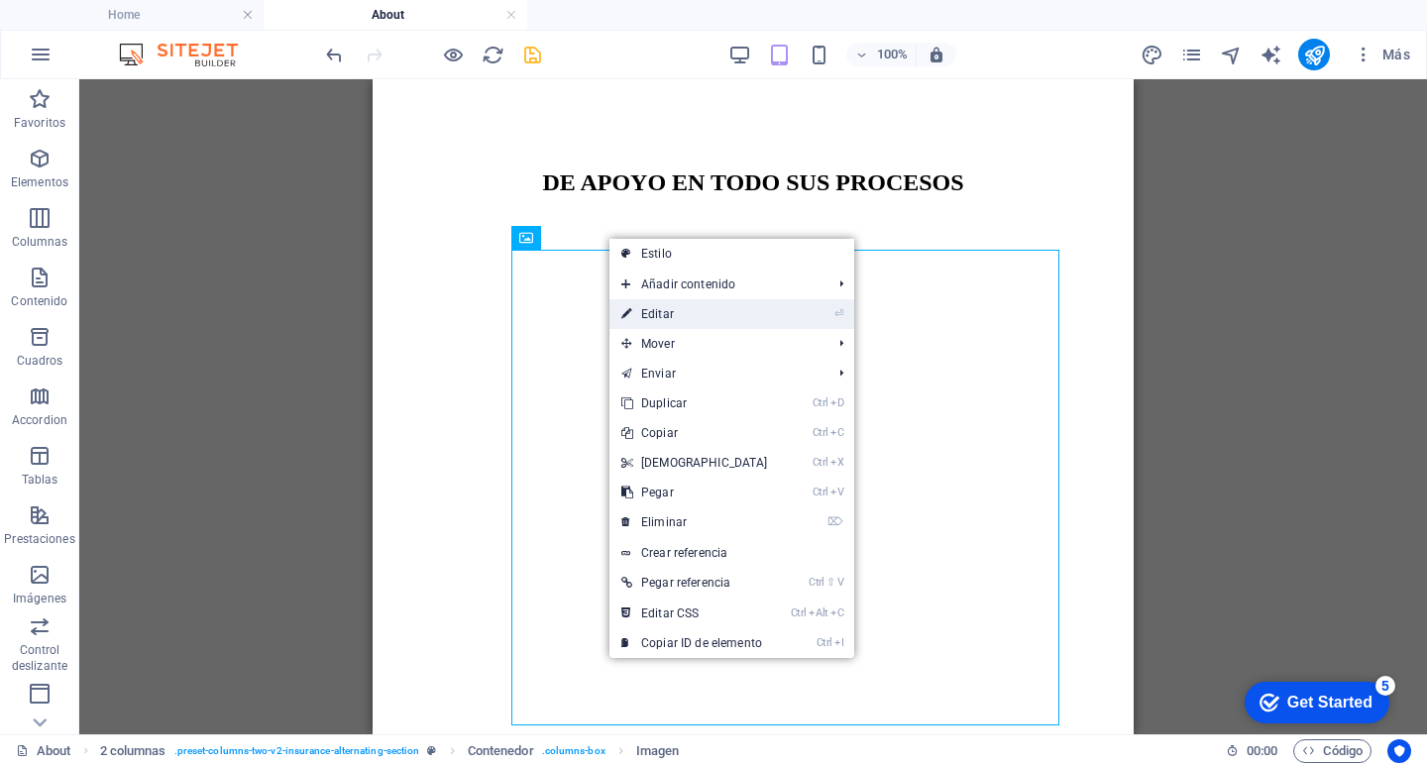
click at [652, 309] on link "⏎ Editar" at bounding box center [694, 314] width 170 height 30
select select "px"
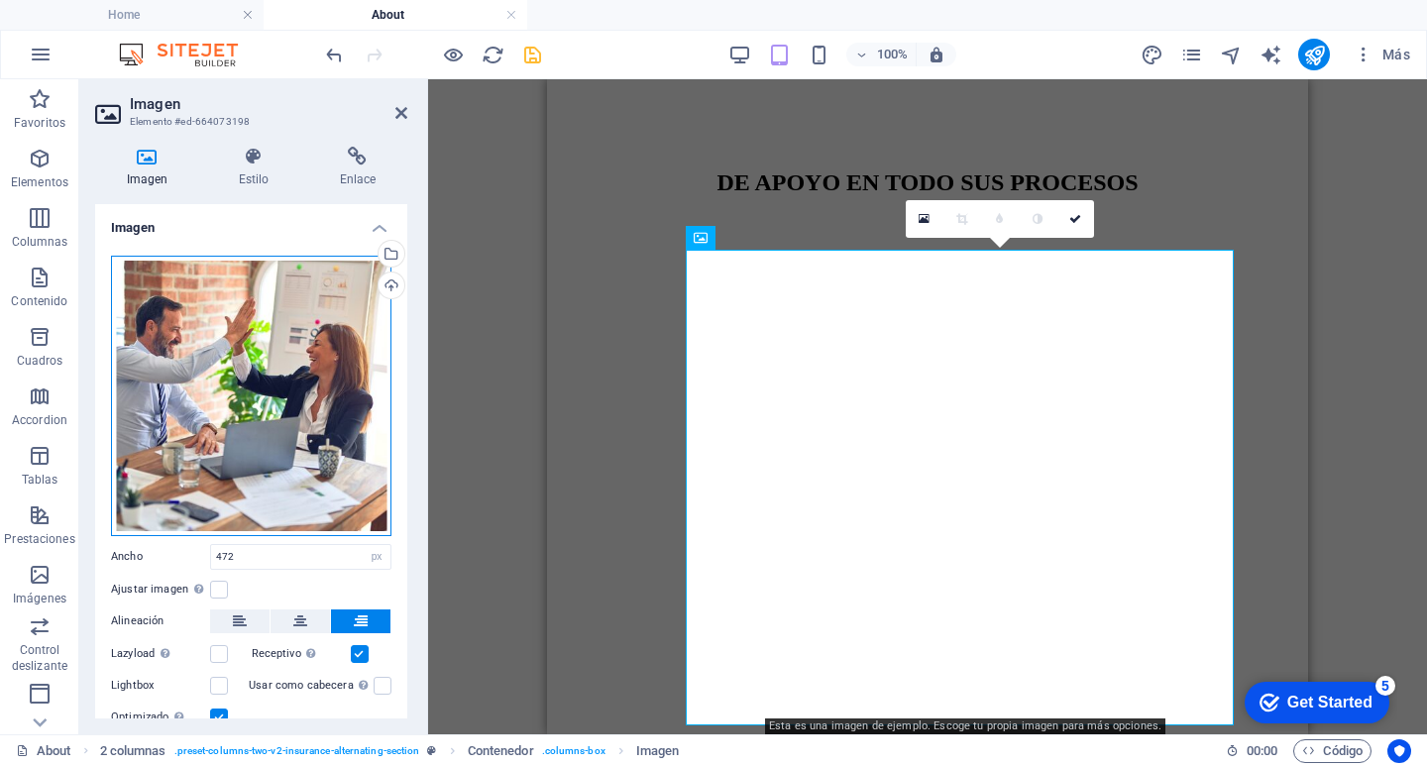
click at [326, 297] on div "Arrastra archivos aquí, haz clic para escoger archivos o selecciona archivos de…" at bounding box center [251, 396] width 280 height 280
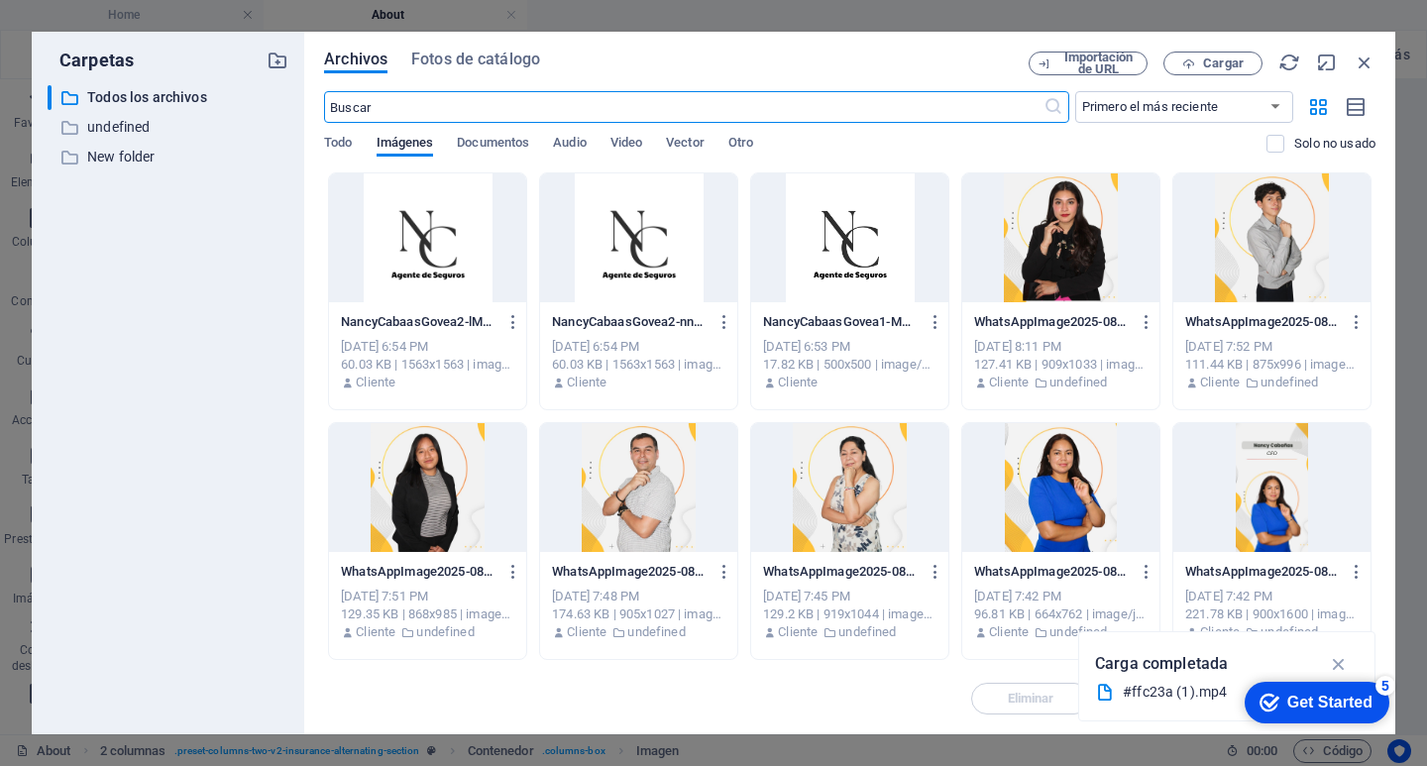
type input "100"
select select "%"
click at [1363, 58] on icon "button" at bounding box center [1364, 63] width 22 height 22
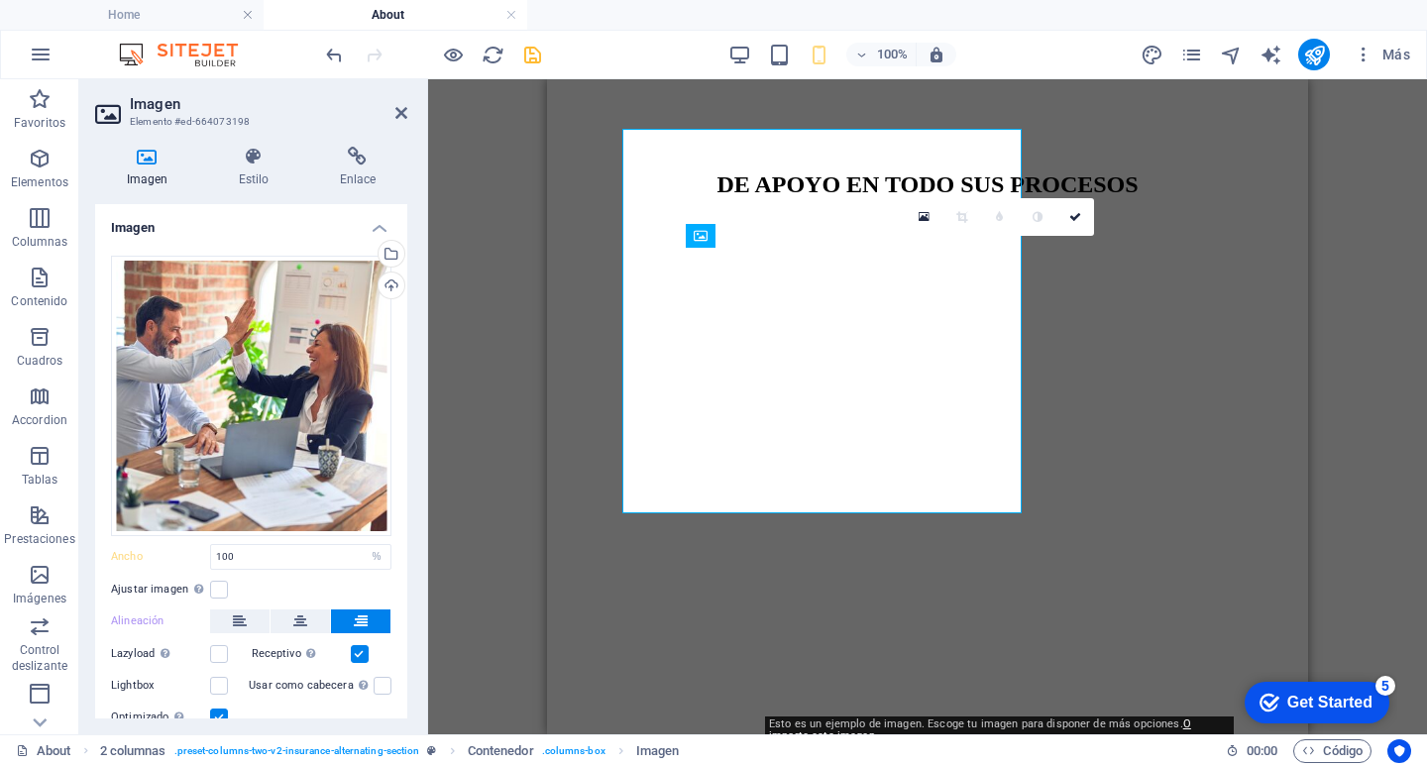
type input "472"
select select "px"
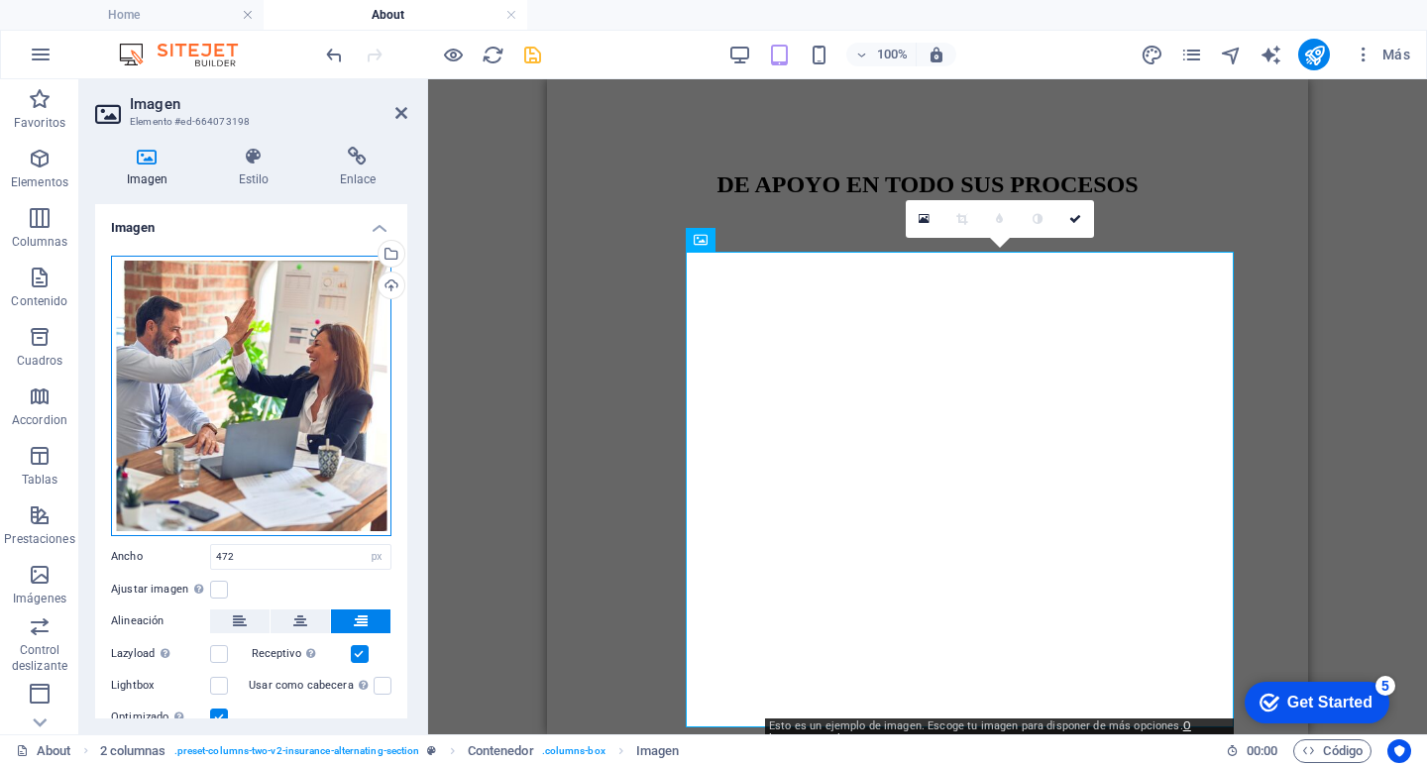
drag, startPoint x: 115, startPoint y: 507, endPoint x: 160, endPoint y: 466, distance: 61.0
click at [160, 466] on div "Arrastra archivos aquí, haz clic para escoger archivos o selecciona archivos de…" at bounding box center [251, 396] width 280 height 280
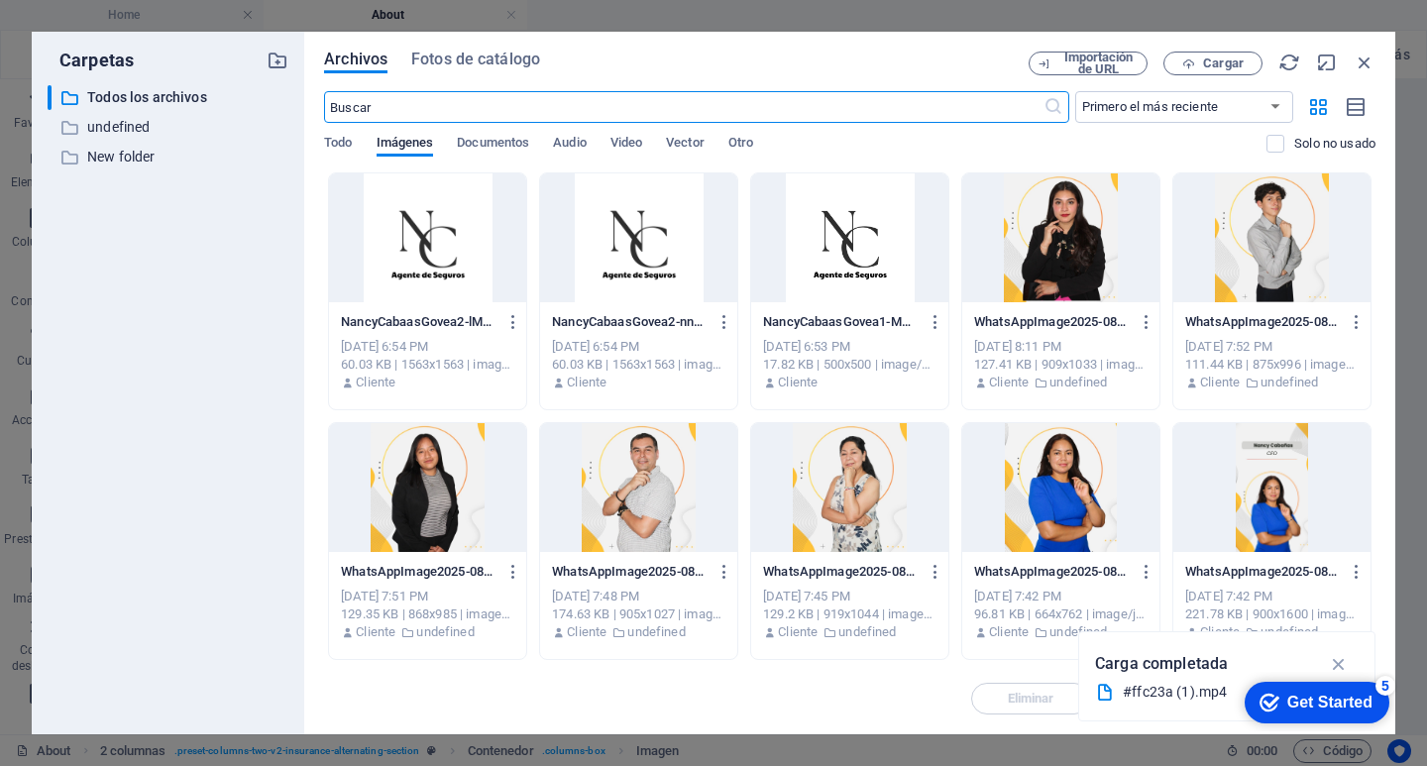
type input "100"
select select "%"
click at [1366, 59] on icon "button" at bounding box center [1364, 63] width 22 height 22
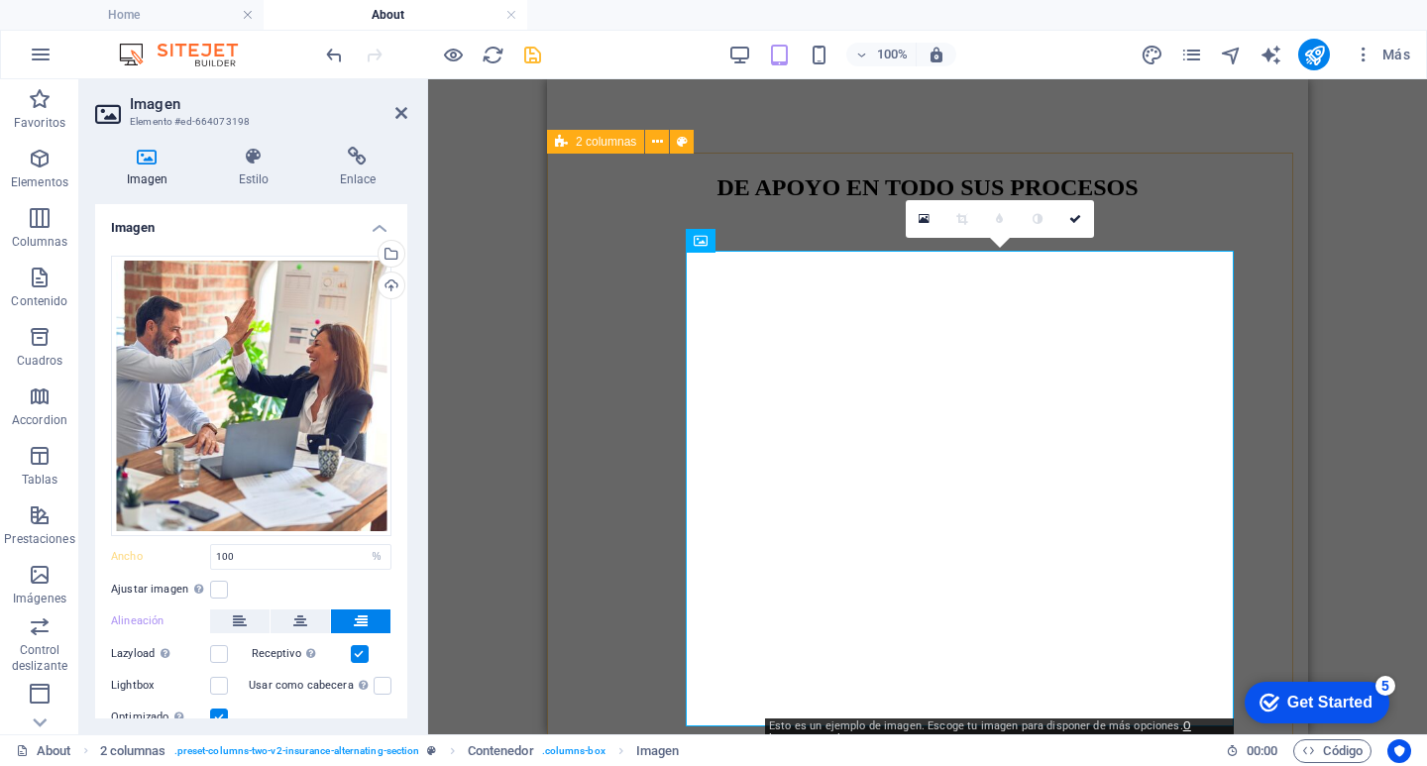
type input "472"
select select "px"
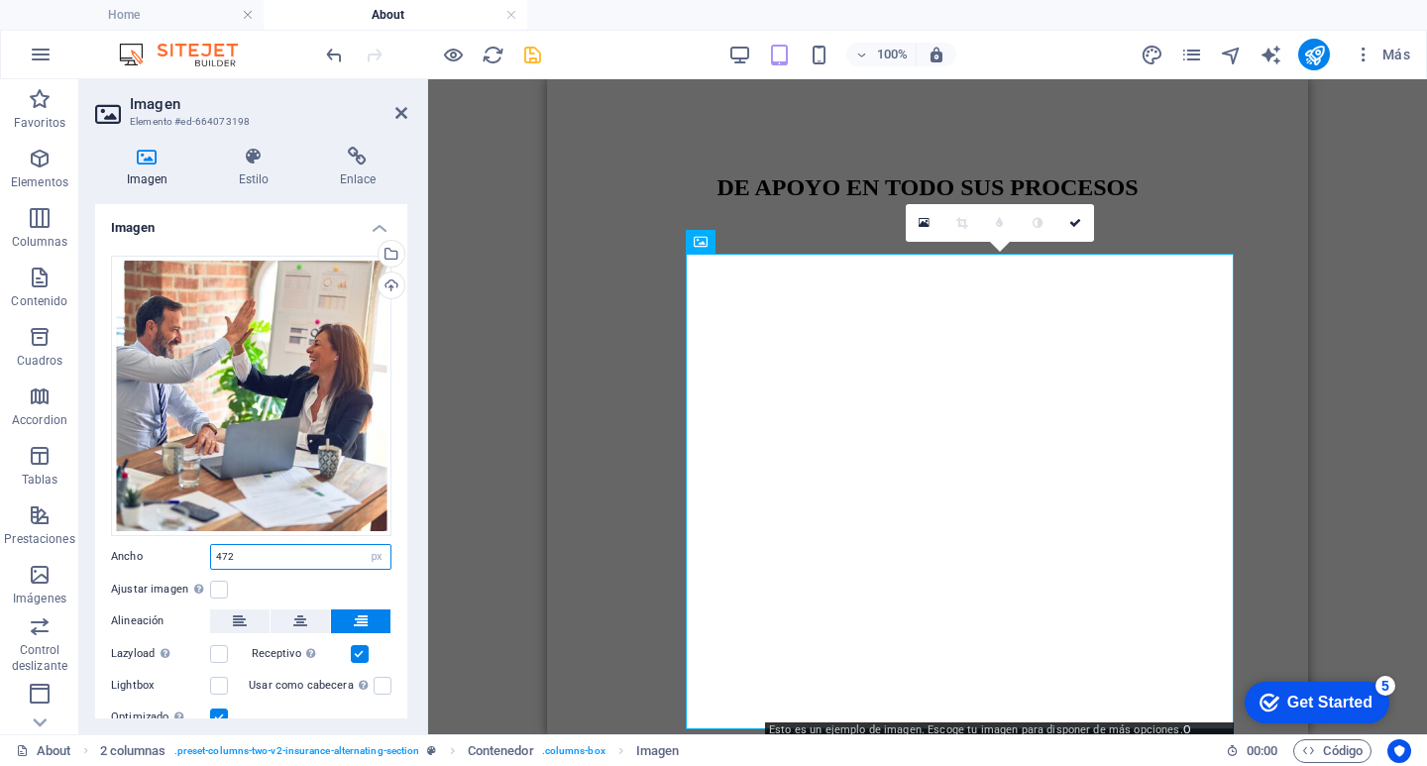
click at [300, 553] on input "472" at bounding box center [300, 557] width 179 height 24
type input "4"
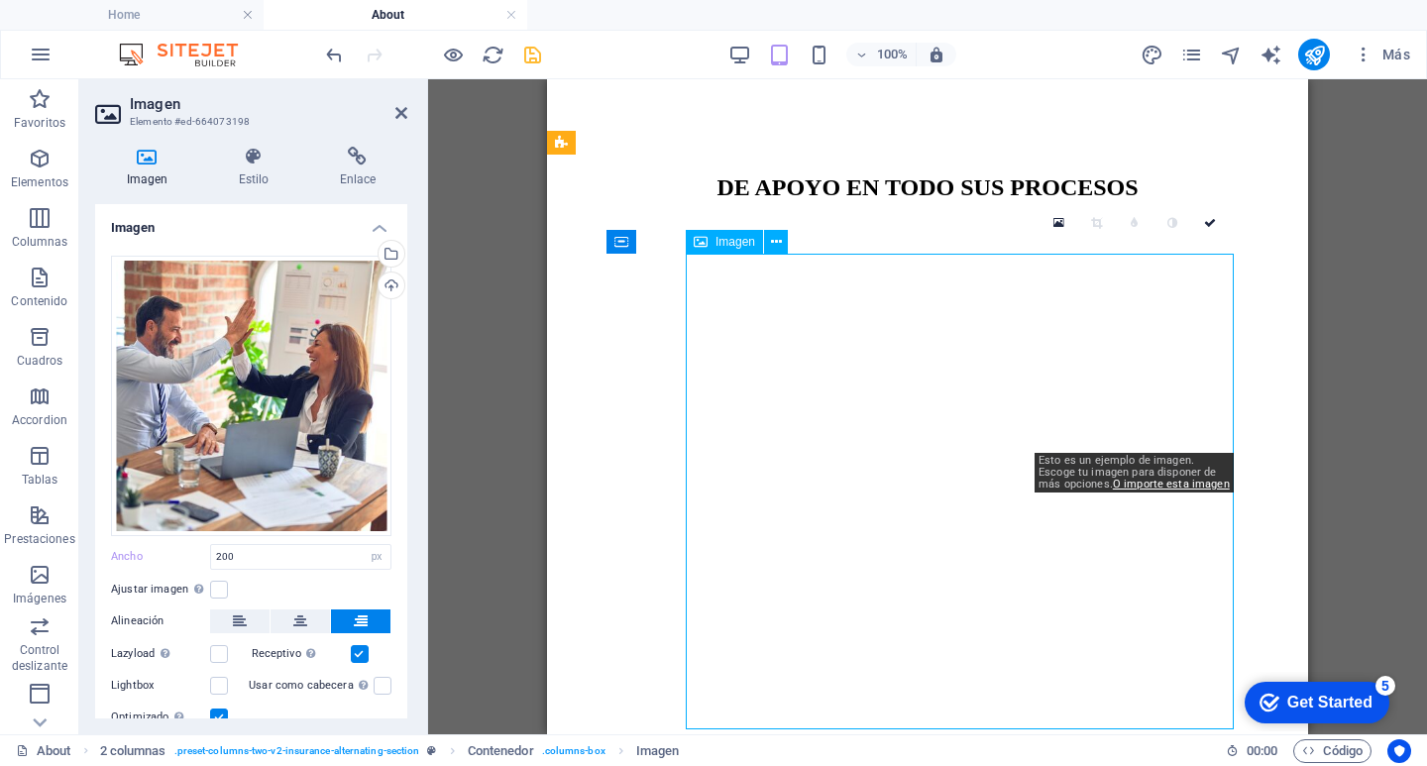
click at [247, 556] on input "200" at bounding box center [300, 557] width 179 height 24
type input "2"
type input "300"
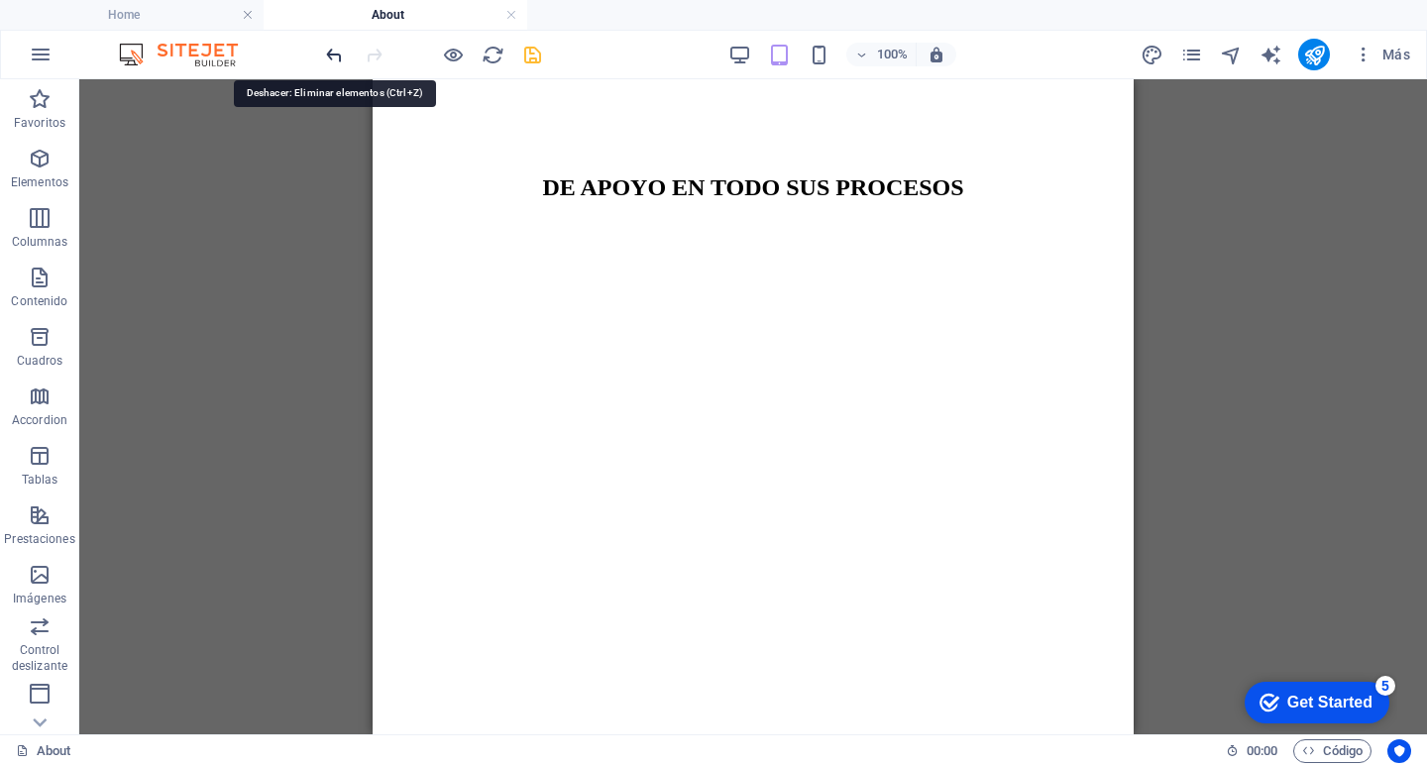
click at [336, 51] on icon "undo" at bounding box center [334, 55] width 23 height 23
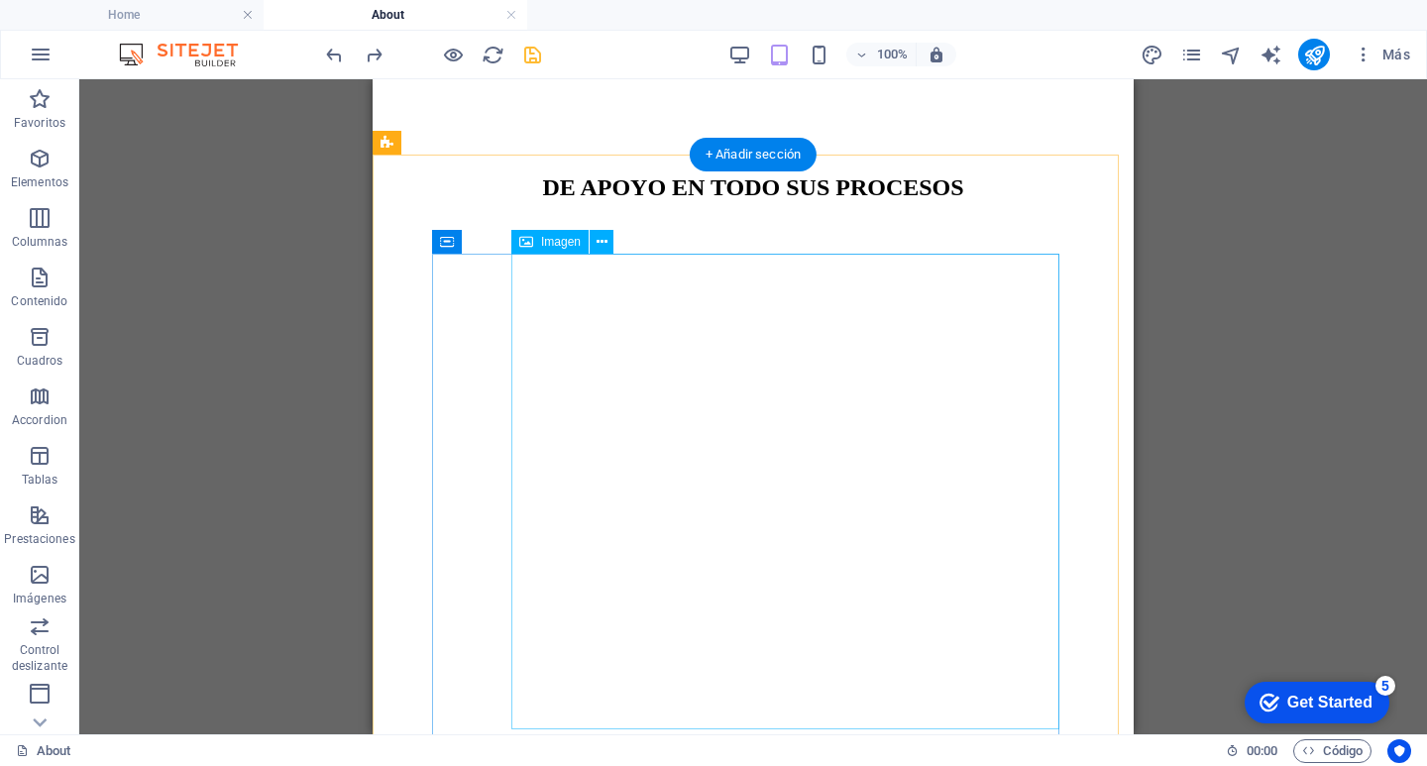
select select "px"
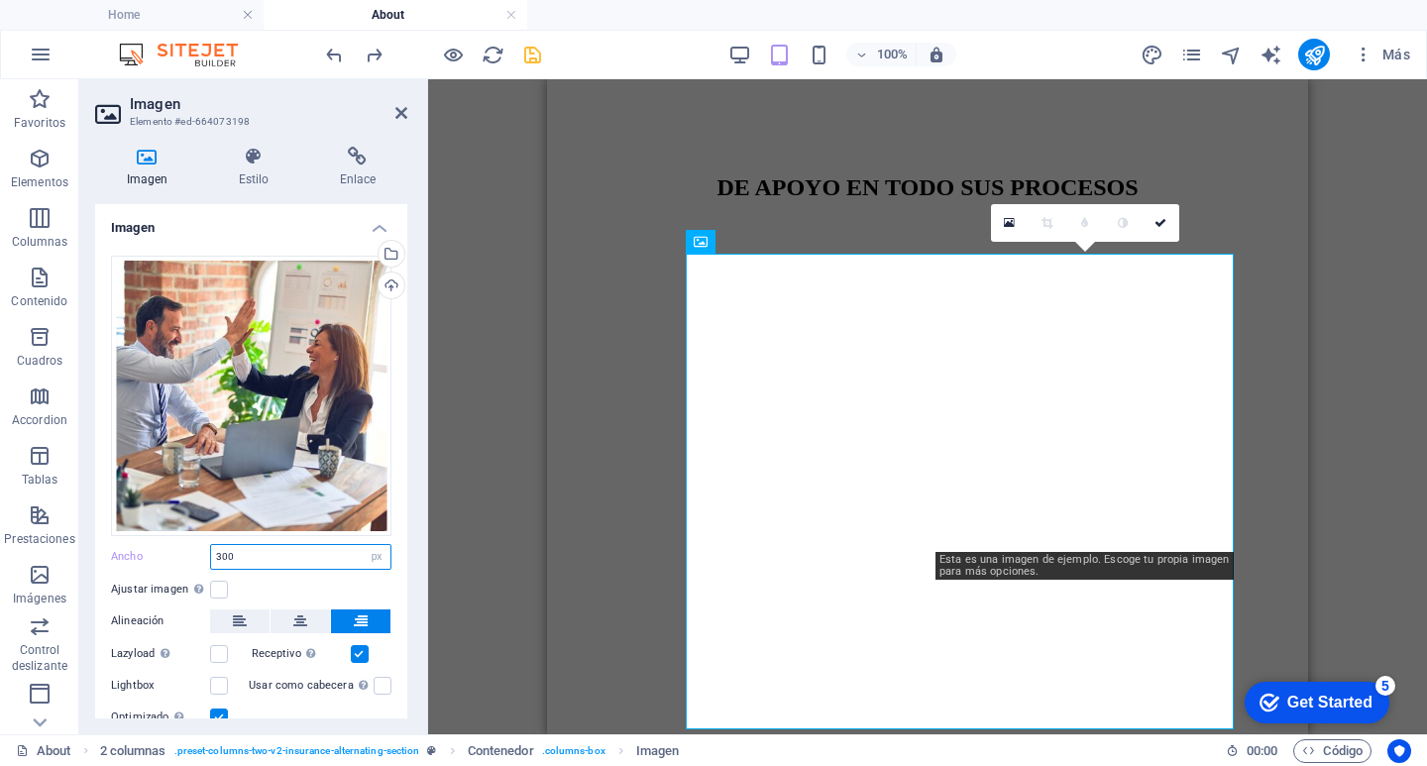
click at [247, 545] on input "300" at bounding box center [300, 557] width 179 height 24
click at [238, 552] on input "300" at bounding box center [300, 557] width 179 height 24
type input "350"
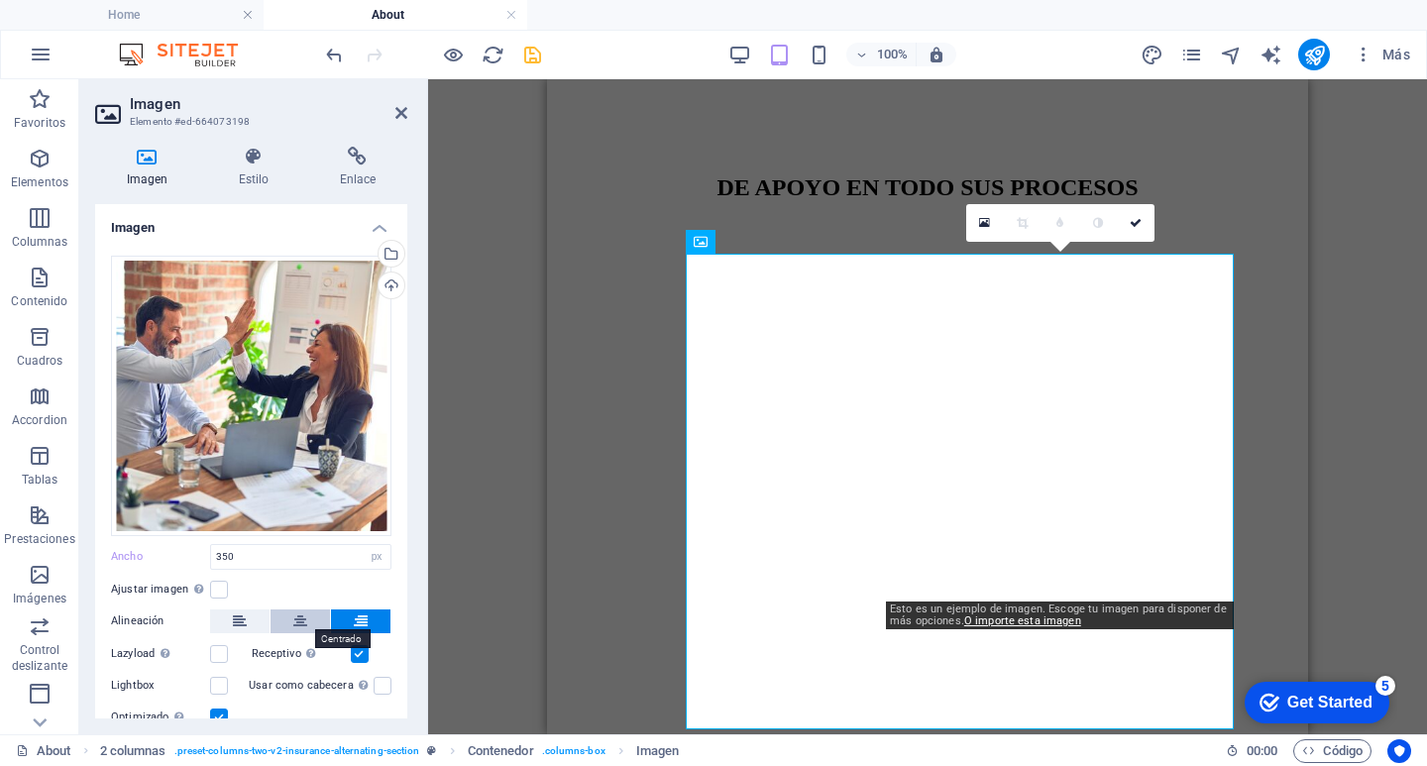
click at [294, 613] on icon at bounding box center [300, 621] width 14 height 24
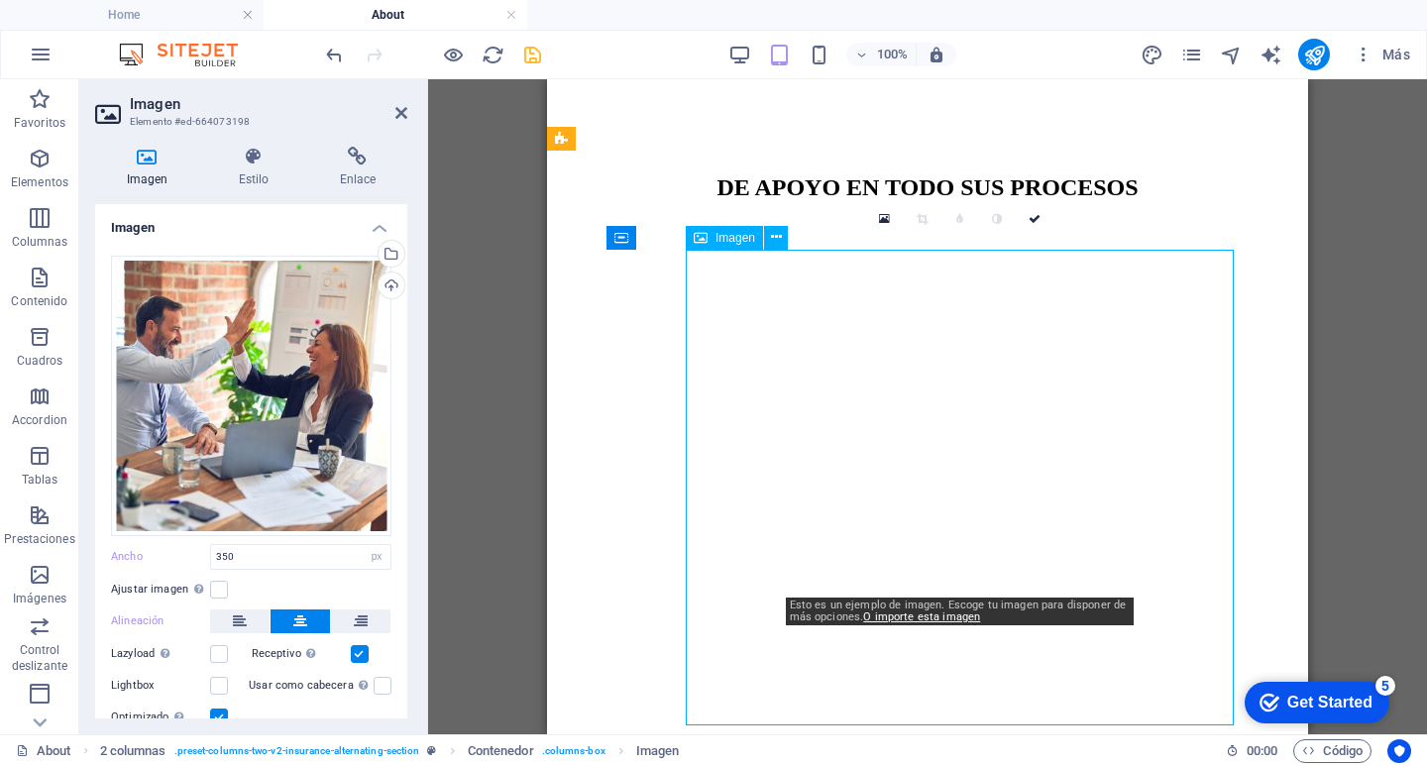
scroll to position [892, 0]
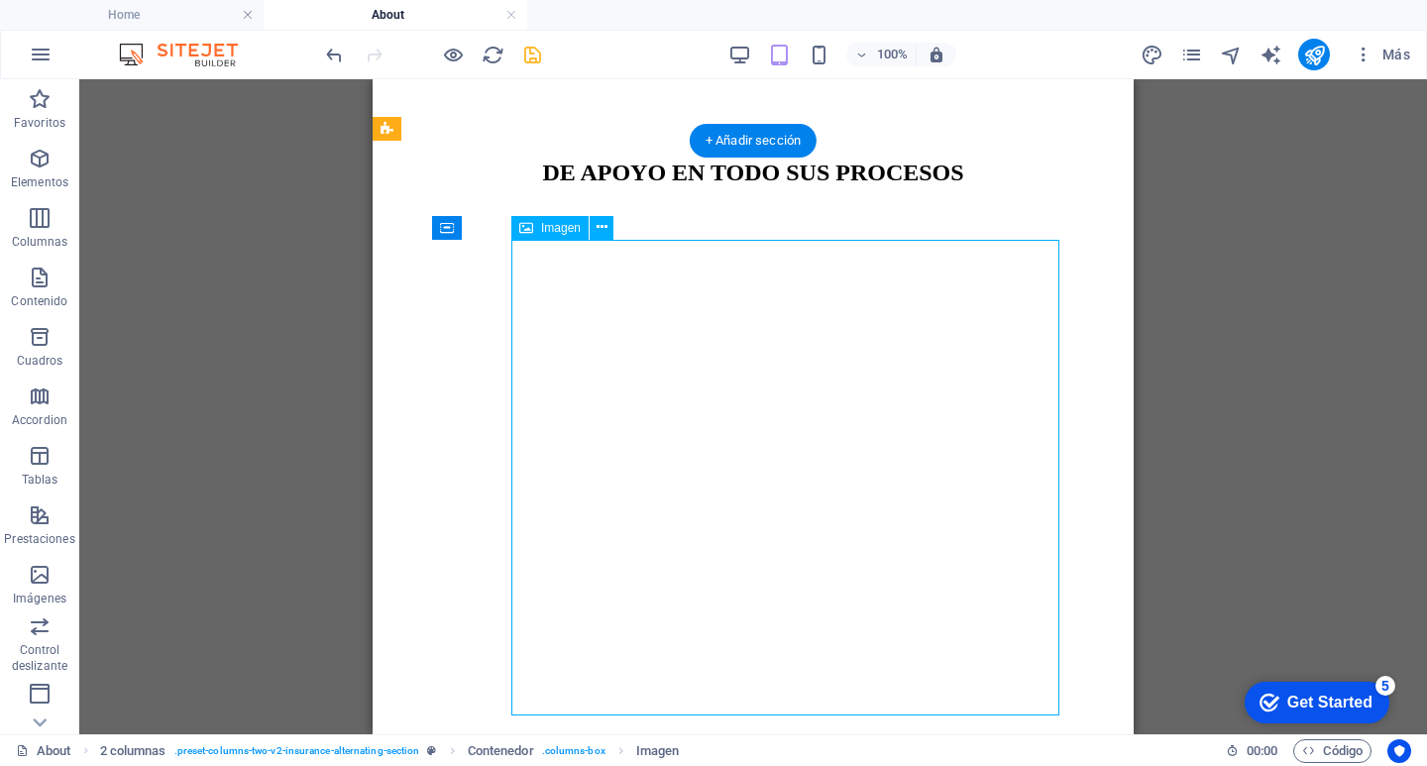
select select "px"
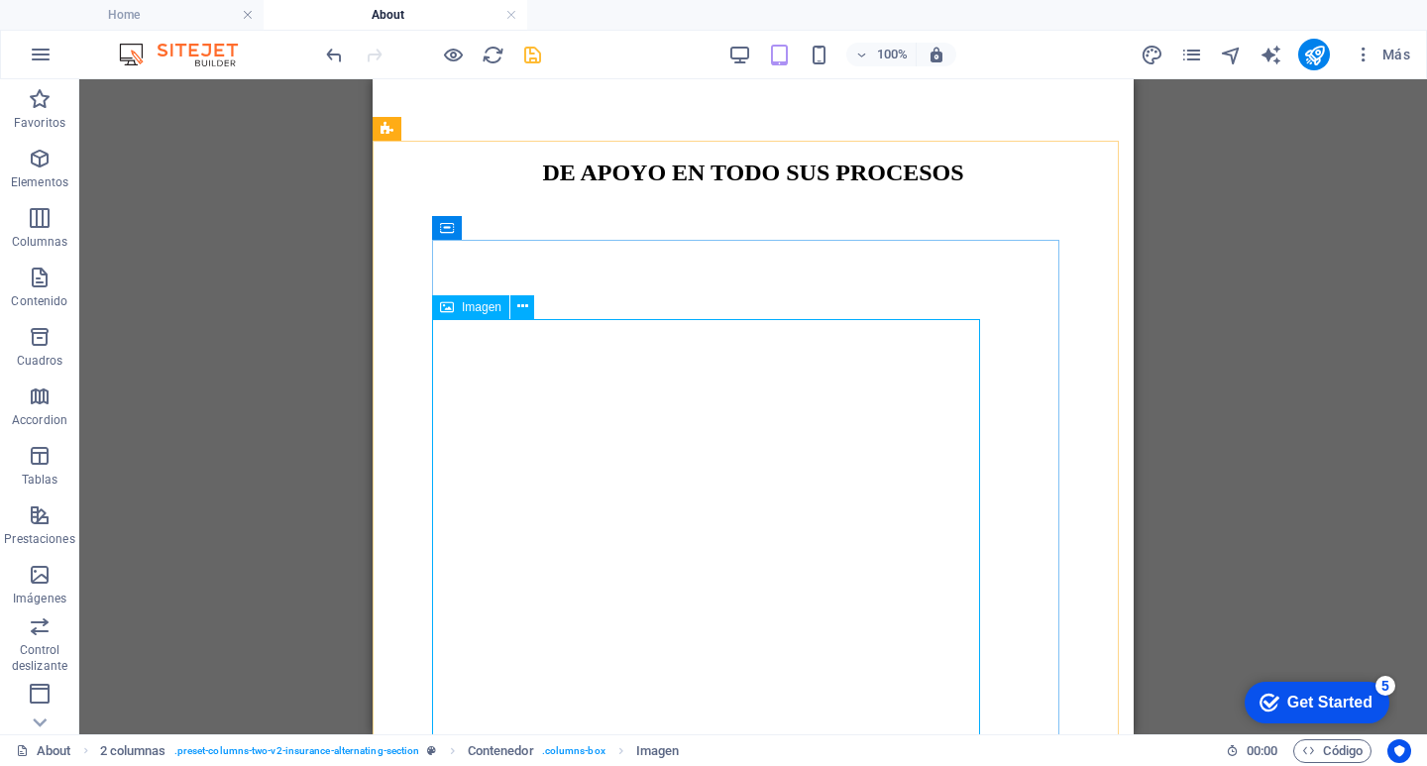
click at [463, 301] on span "Imagen" at bounding box center [482, 307] width 40 height 12
click at [464, 308] on span "Imagen" at bounding box center [482, 307] width 40 height 12
click at [521, 306] on icon at bounding box center [522, 306] width 11 height 21
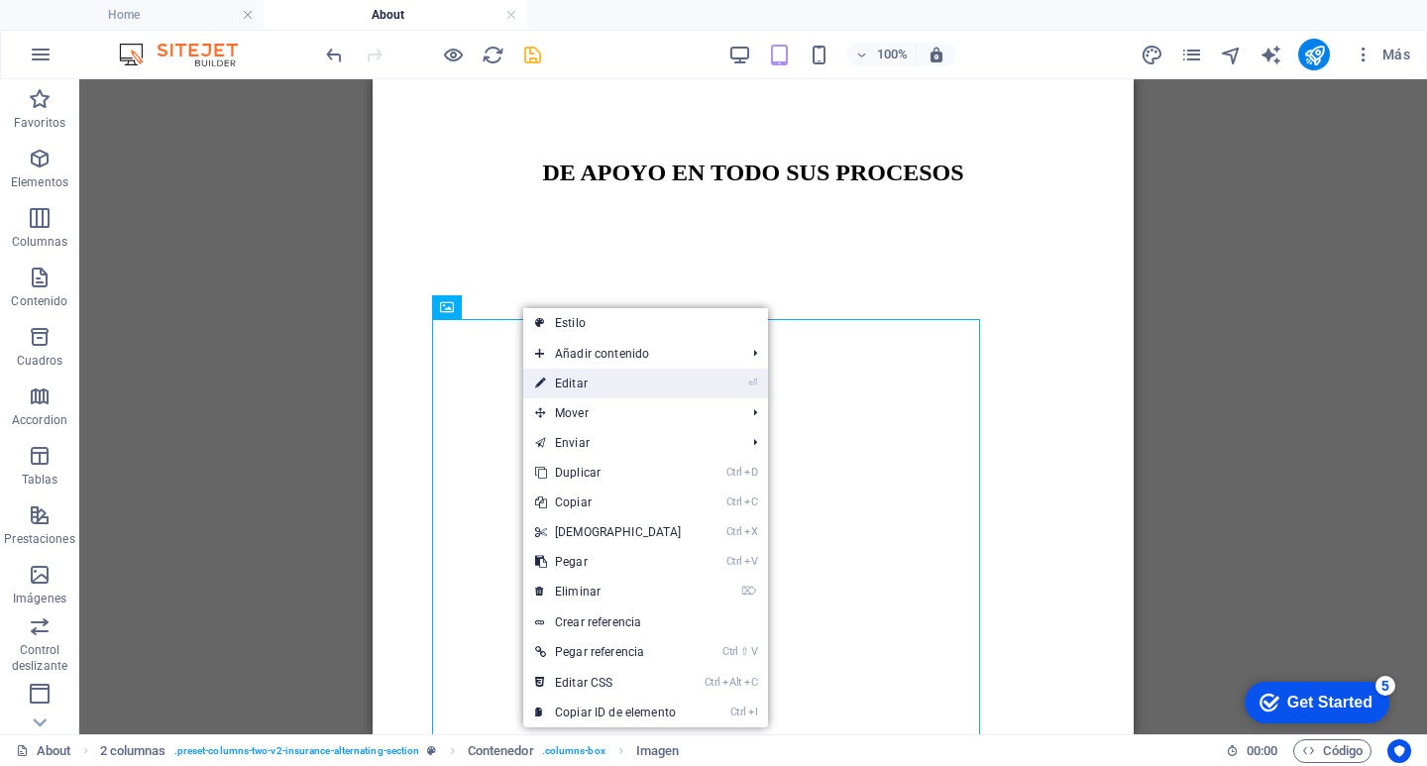
drag, startPoint x: 565, startPoint y: 376, endPoint x: 17, endPoint y: 297, distance: 553.6
click at [565, 376] on link "⏎ Editar" at bounding box center [608, 384] width 170 height 30
select select "px"
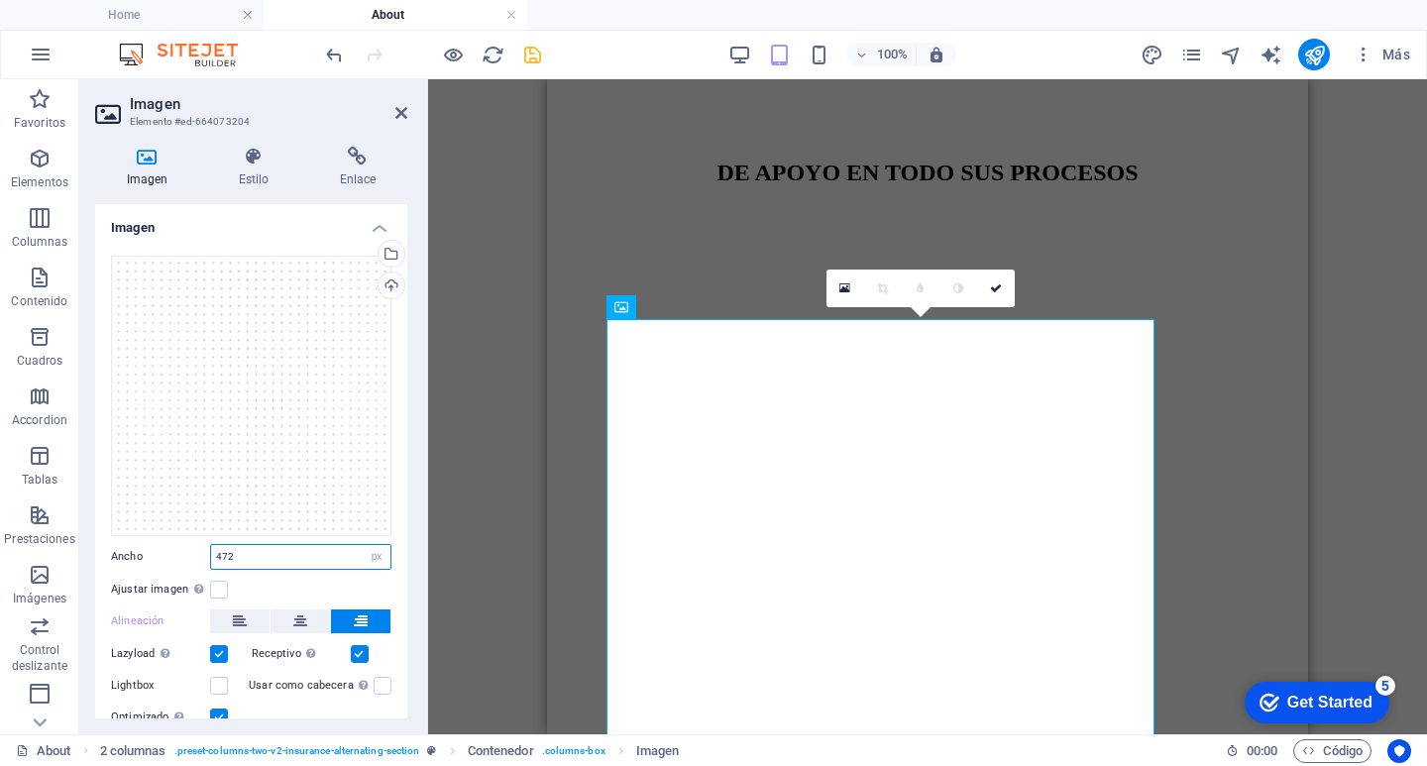
click at [246, 545] on input "472" at bounding box center [300, 557] width 179 height 24
type input "4"
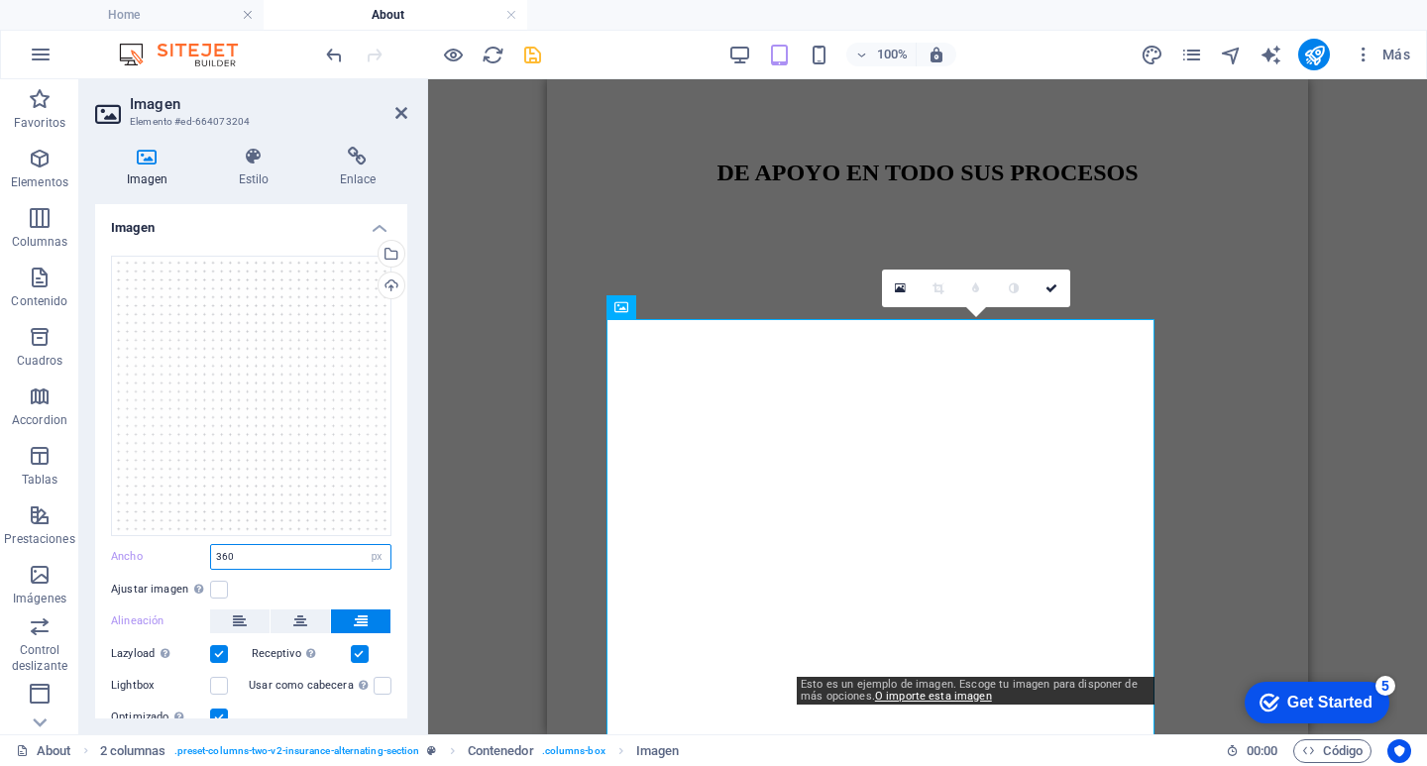
click at [247, 557] on input "360" at bounding box center [300, 557] width 179 height 24
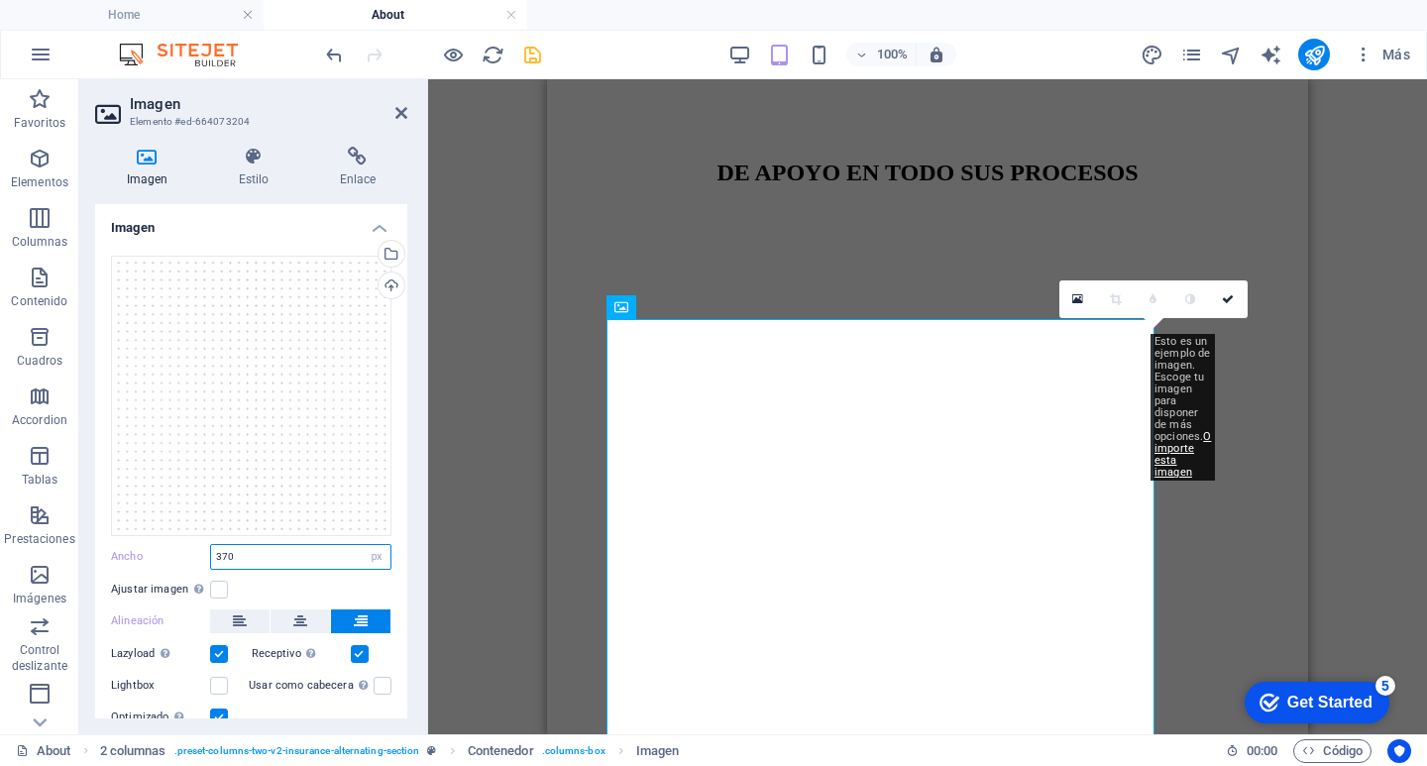
type input "370"
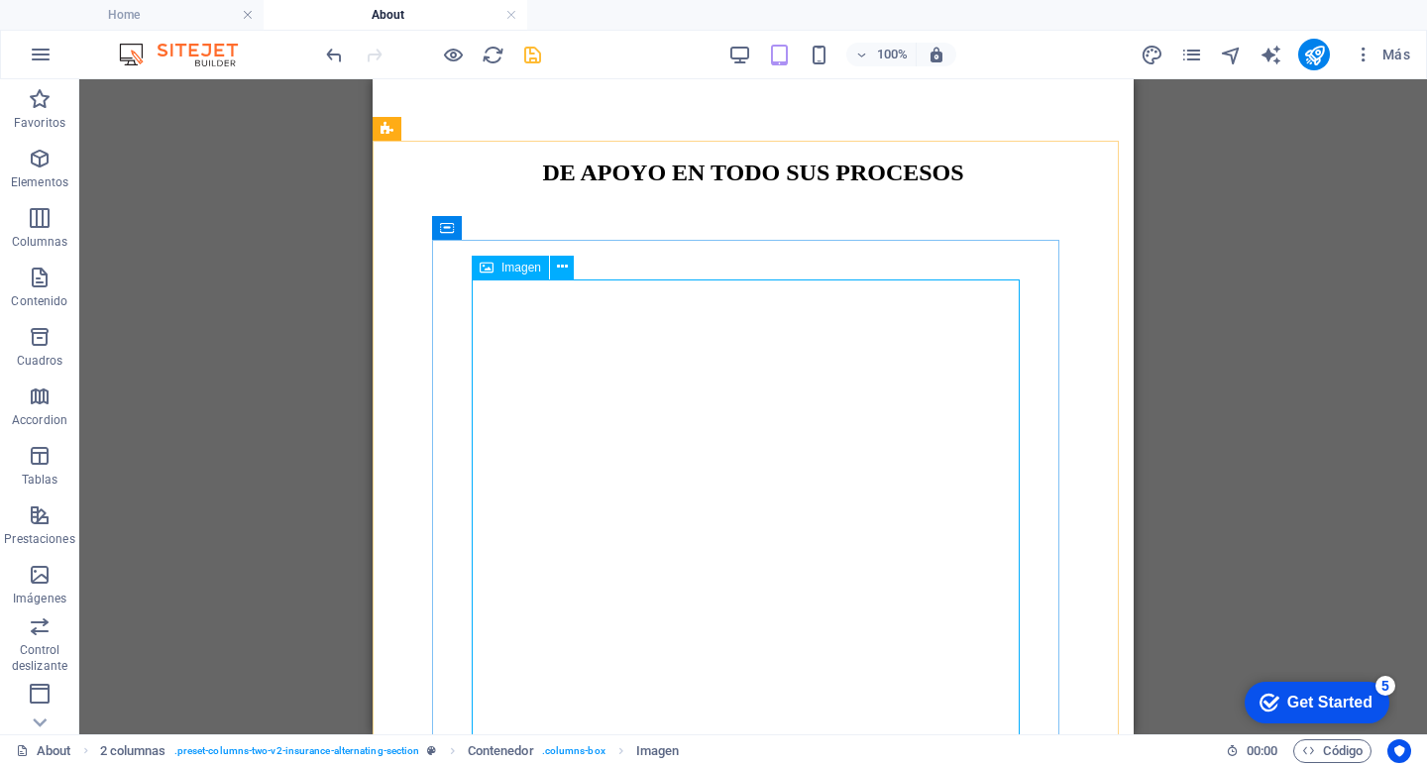
click at [492, 271] on icon at bounding box center [487, 268] width 14 height 24
click at [561, 263] on icon at bounding box center [562, 267] width 11 height 21
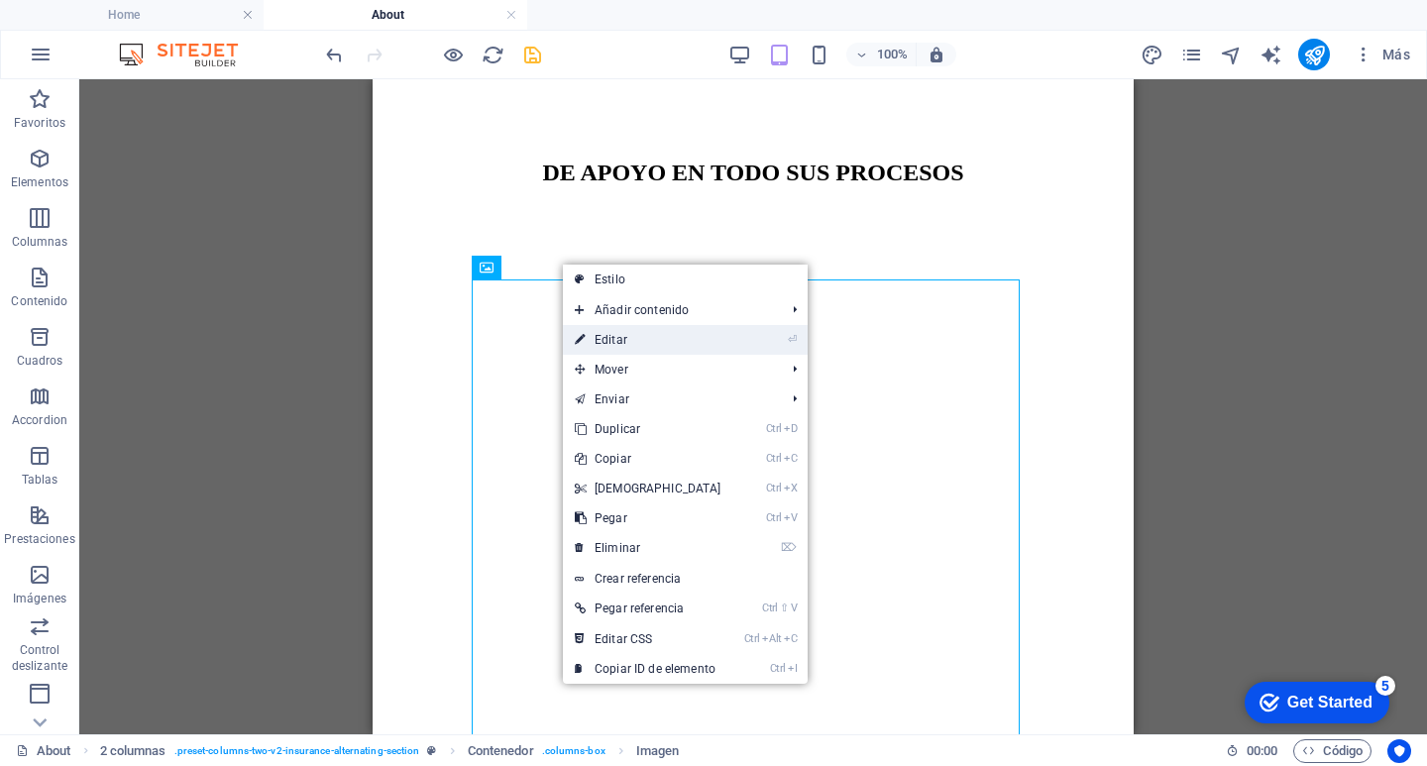
click at [626, 326] on link "⏎ Editar" at bounding box center [648, 340] width 170 height 30
select select "px"
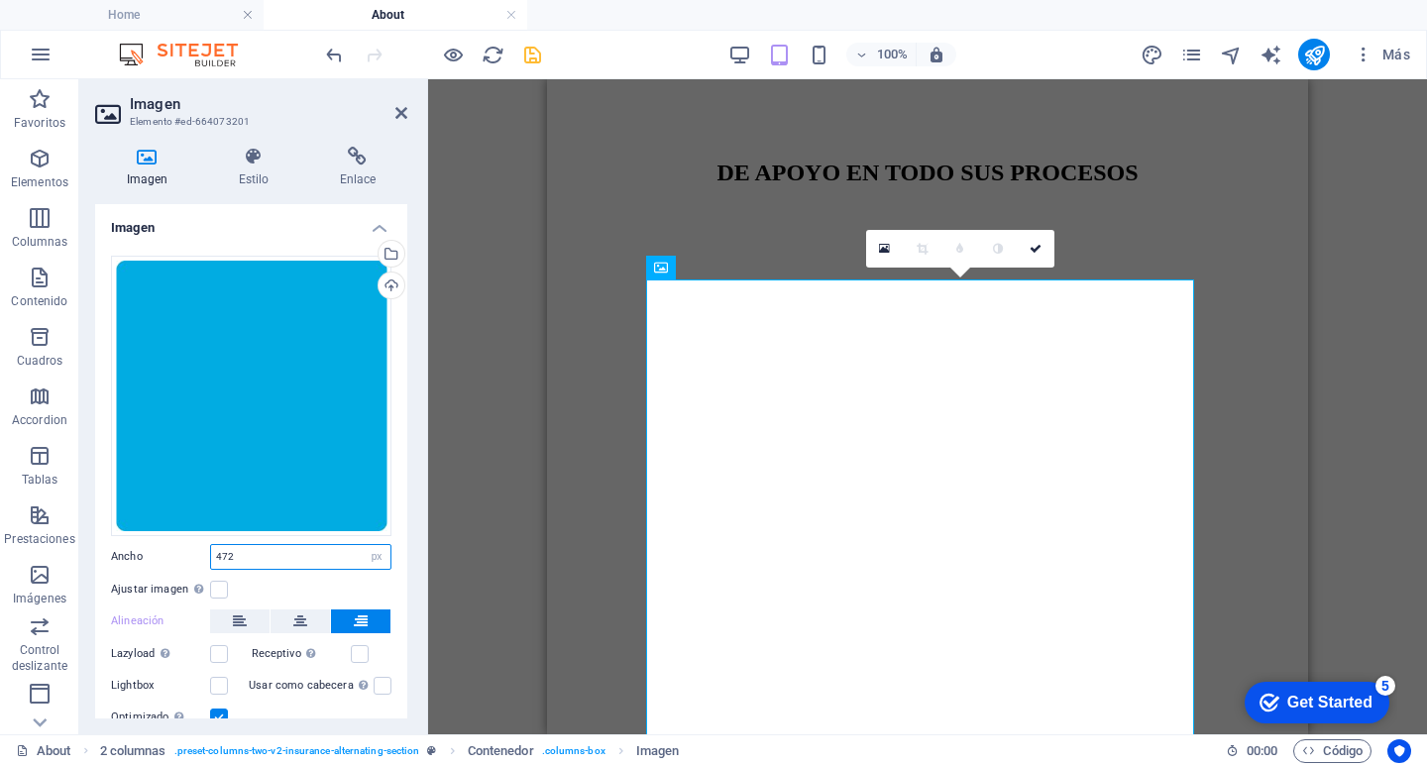
click at [264, 545] on input "472" at bounding box center [300, 557] width 179 height 24
type input "4"
drag, startPoint x: 40, startPoint y: 755, endPoint x: 267, endPoint y: 250, distance: 553.9
click at [267, 250] on div "Arrastra archivos aquí, haz clic para escoger archivos o selecciona archivos de…" at bounding box center [251, 492] width 312 height 505
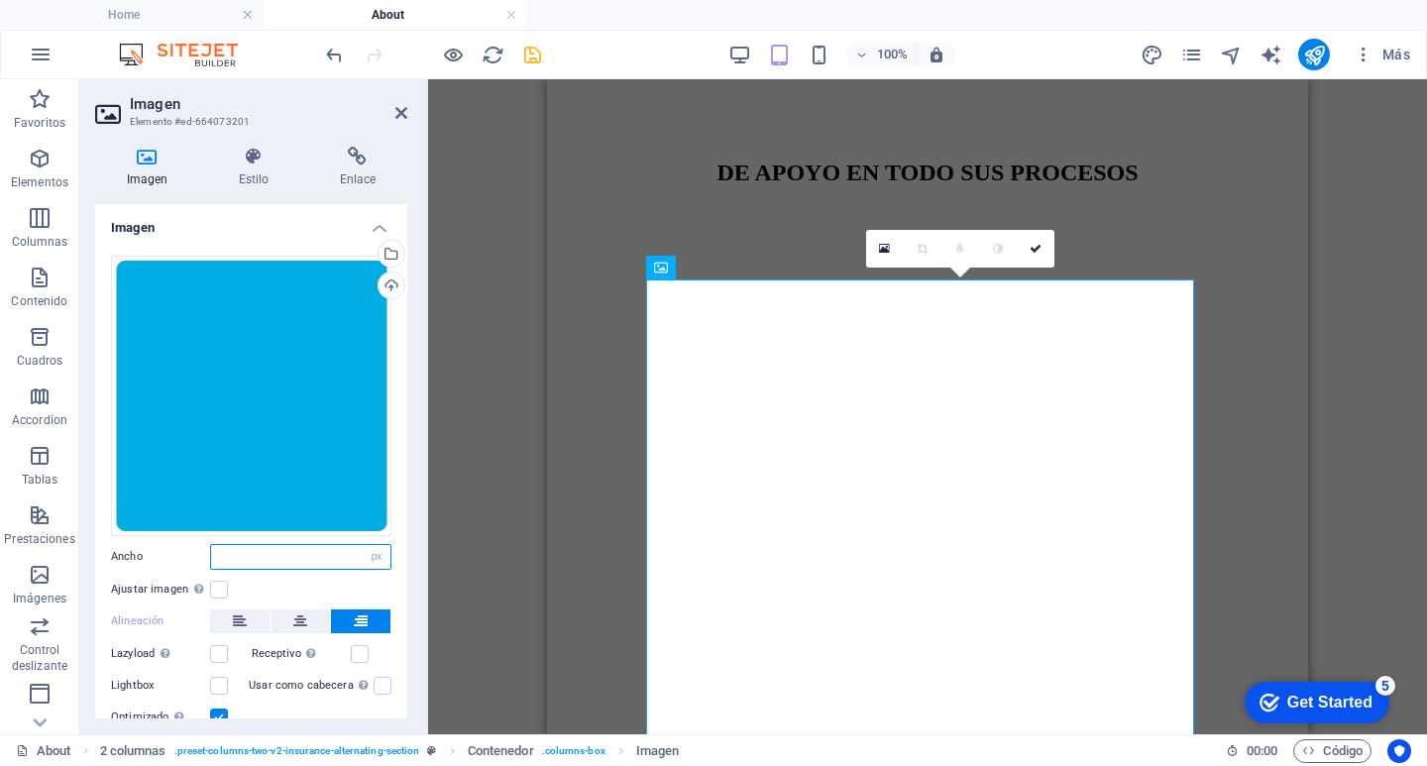
click at [269, 548] on input "number" at bounding box center [300, 557] width 179 height 24
type input "380"
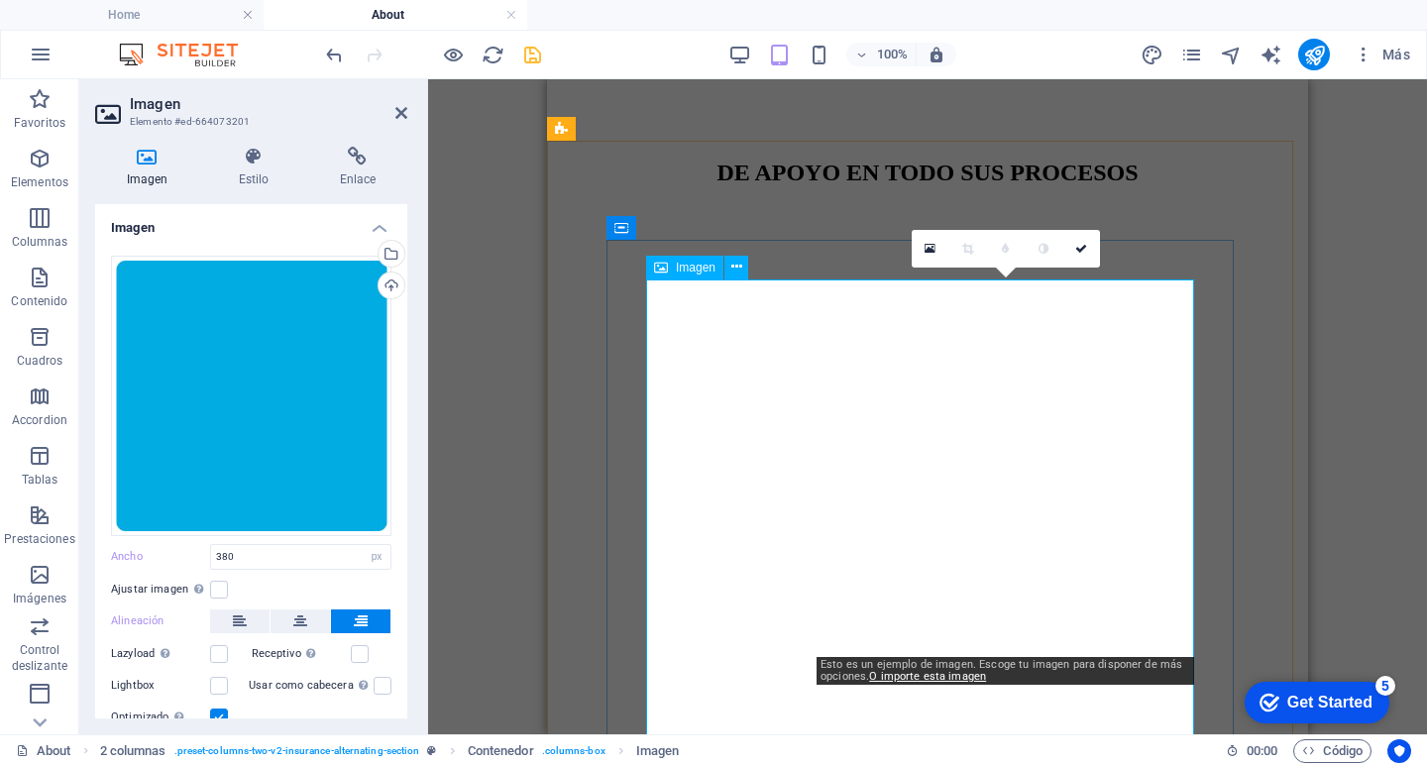
click at [663, 268] on icon at bounding box center [661, 268] width 14 height 24
click at [741, 264] on icon at bounding box center [736, 267] width 11 height 21
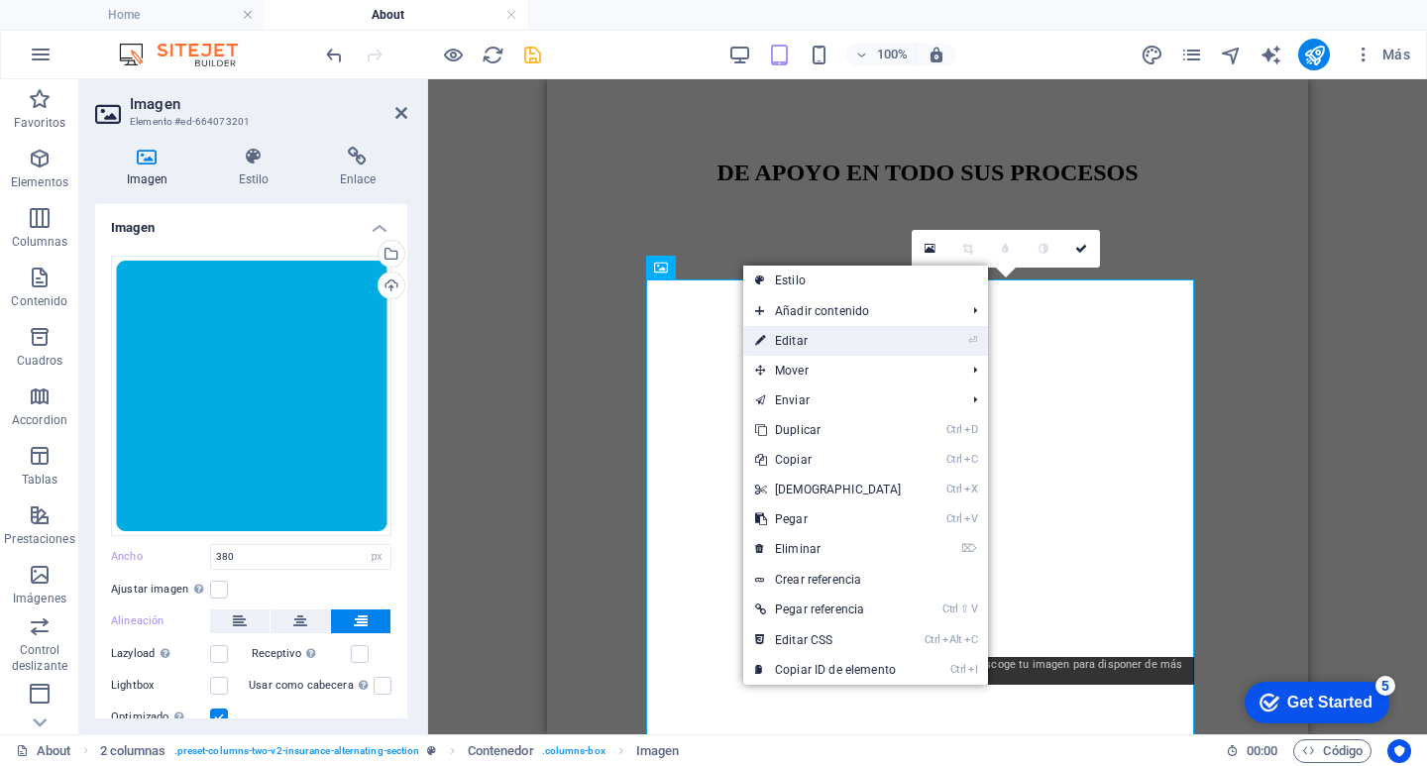
drag, startPoint x: 808, startPoint y: 347, endPoint x: 262, endPoint y: 268, distance: 552.6
click at [808, 347] on link "⏎ Editar" at bounding box center [828, 341] width 170 height 30
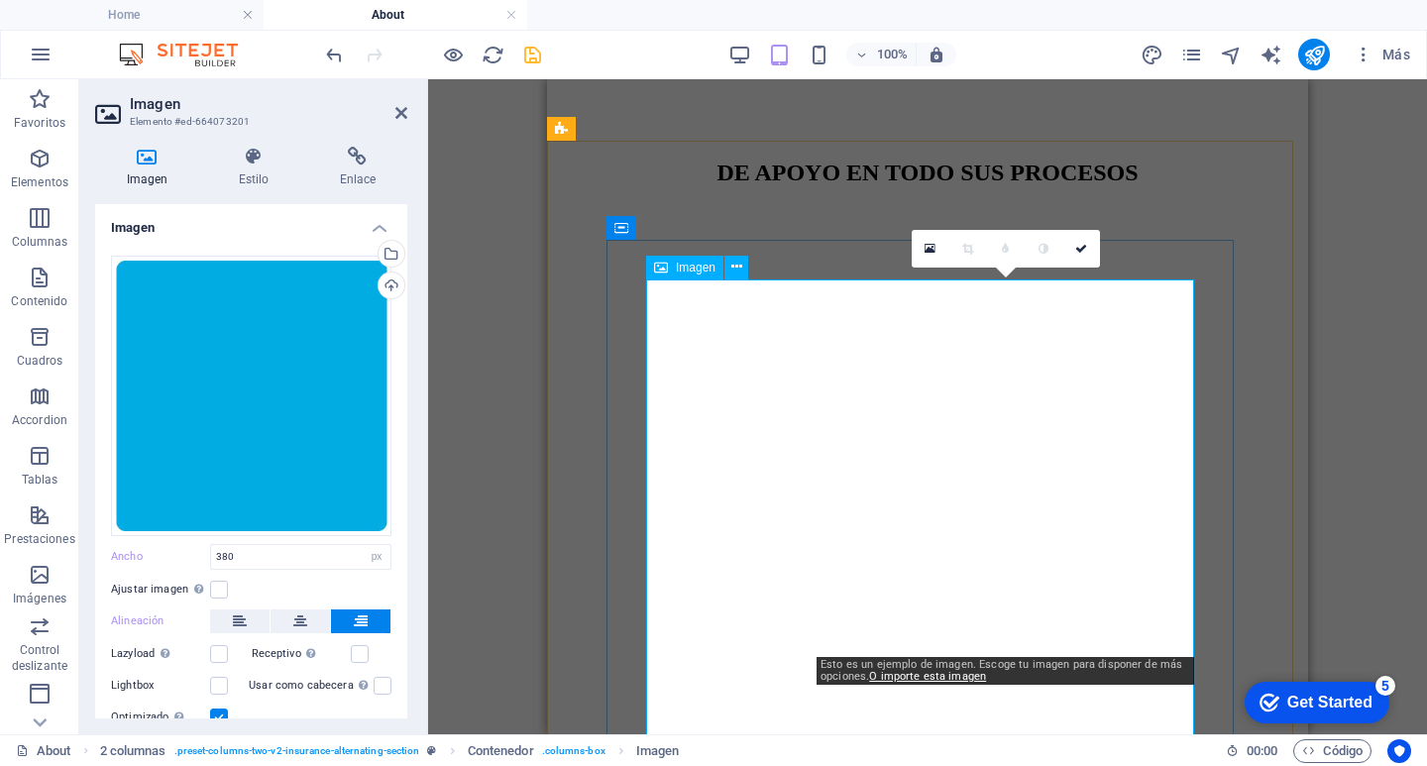
click at [682, 266] on span "Imagen" at bounding box center [696, 268] width 40 height 12
click at [734, 269] on icon at bounding box center [736, 267] width 11 height 21
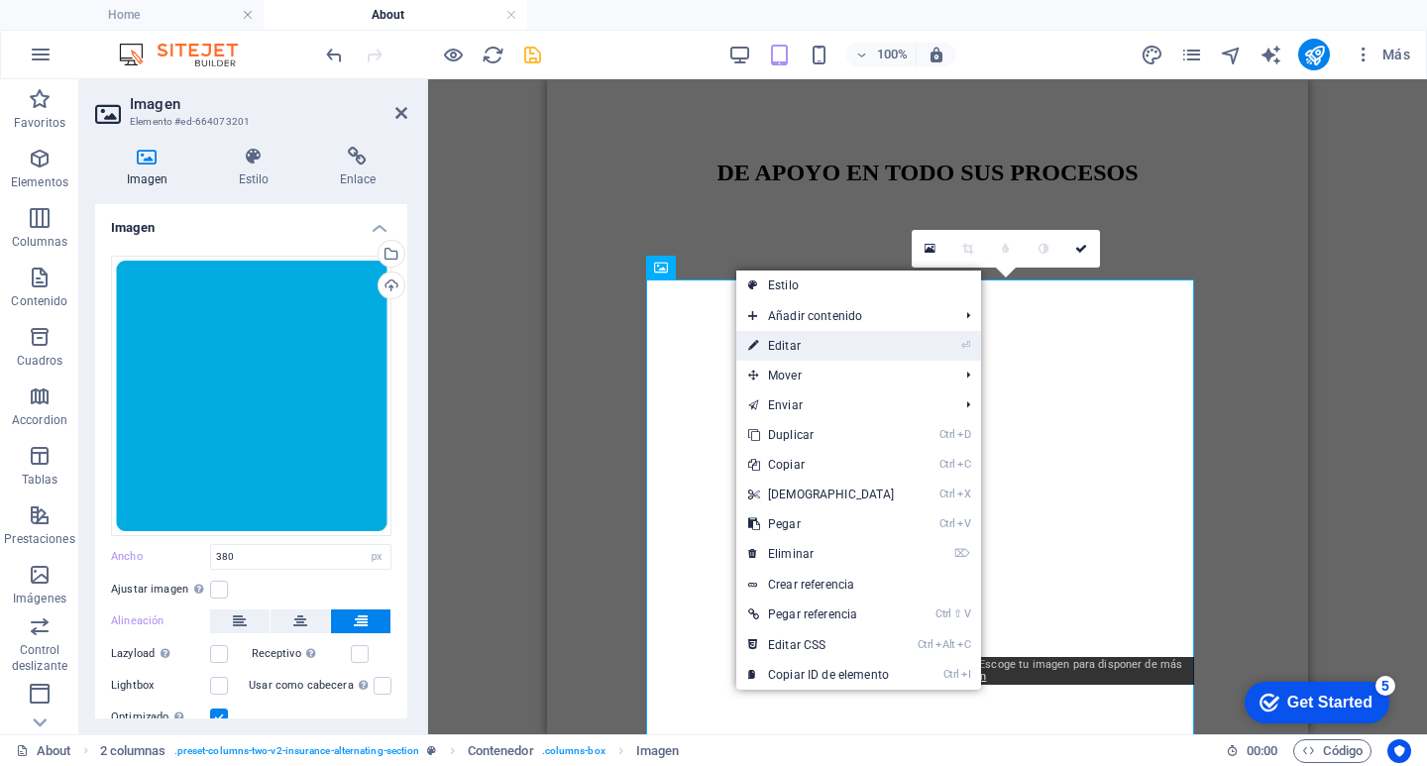
drag, startPoint x: 808, startPoint y: 351, endPoint x: 263, endPoint y: 271, distance: 551.6
click at [809, 351] on link "⏎ Editar" at bounding box center [821, 346] width 170 height 30
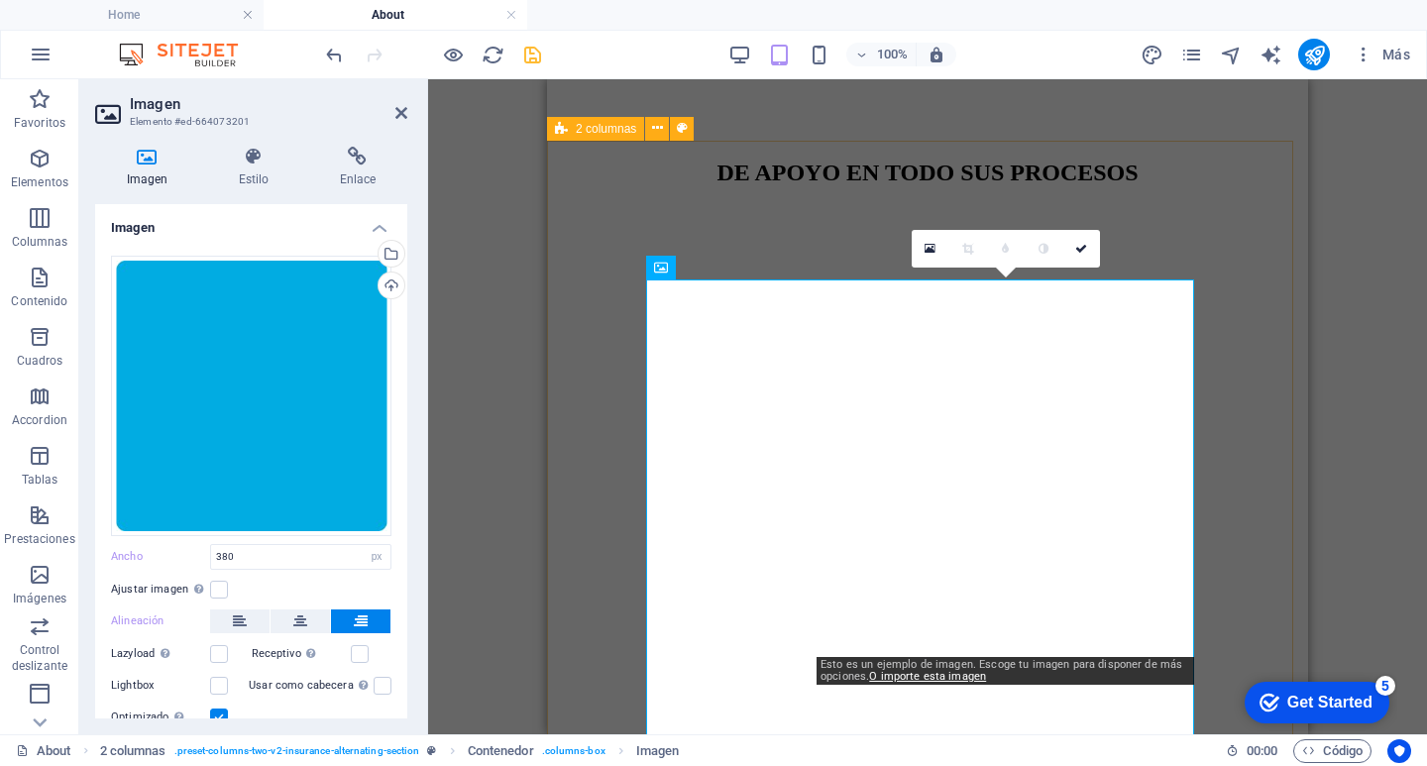
click at [560, 332] on div "Un equipo en el que puede confiar Con años de experiencia y un enfoque en la ca…" at bounding box center [927, 718] width 745 height 1032
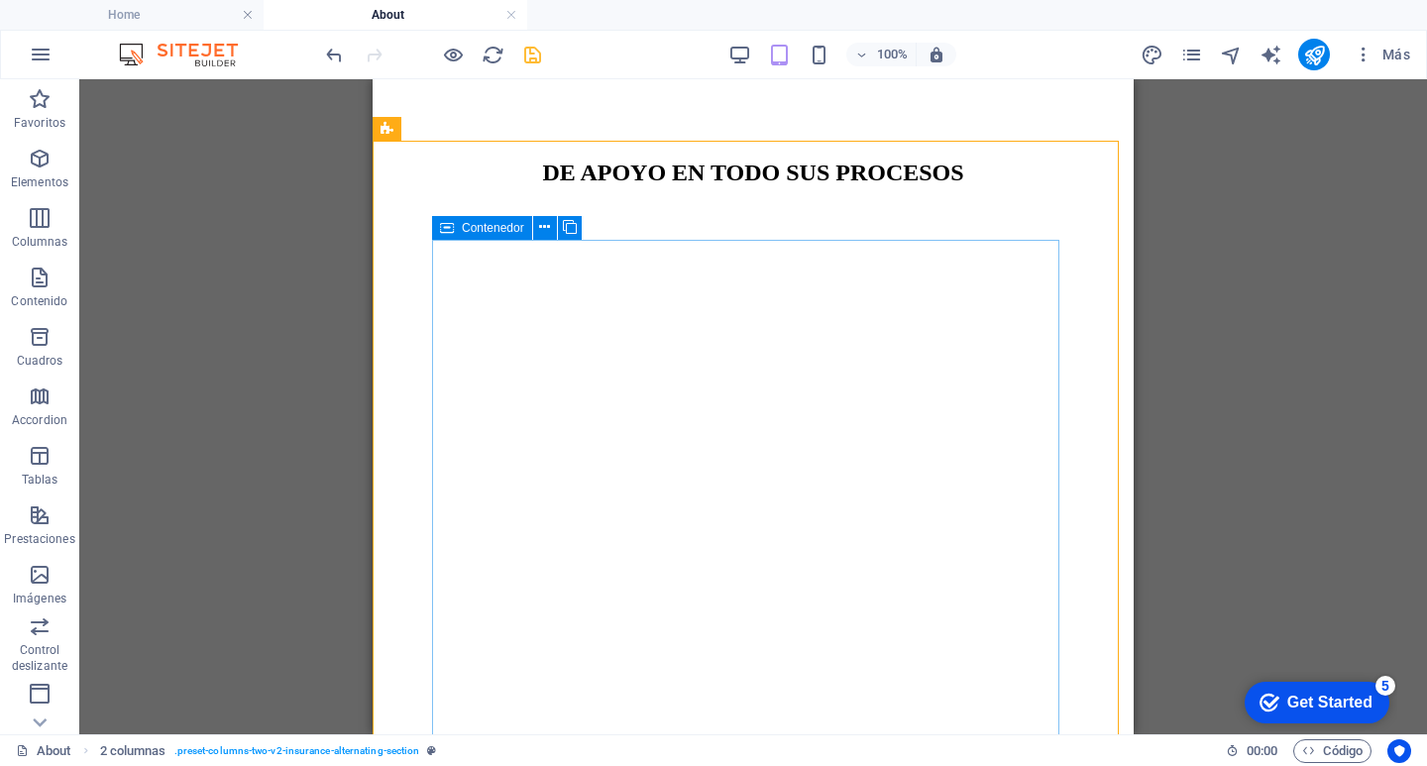
click at [443, 226] on icon at bounding box center [447, 228] width 14 height 24
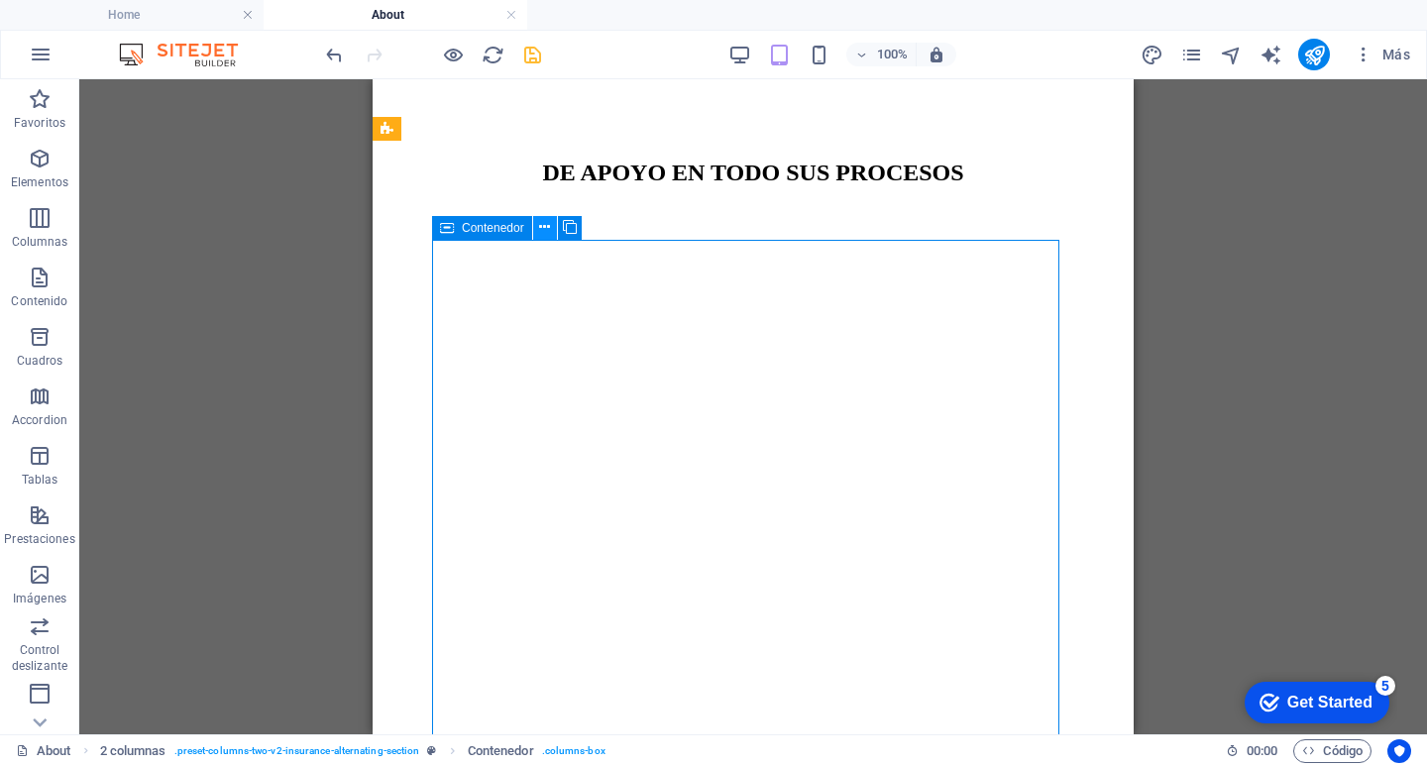
click at [546, 229] on icon at bounding box center [544, 227] width 11 height 21
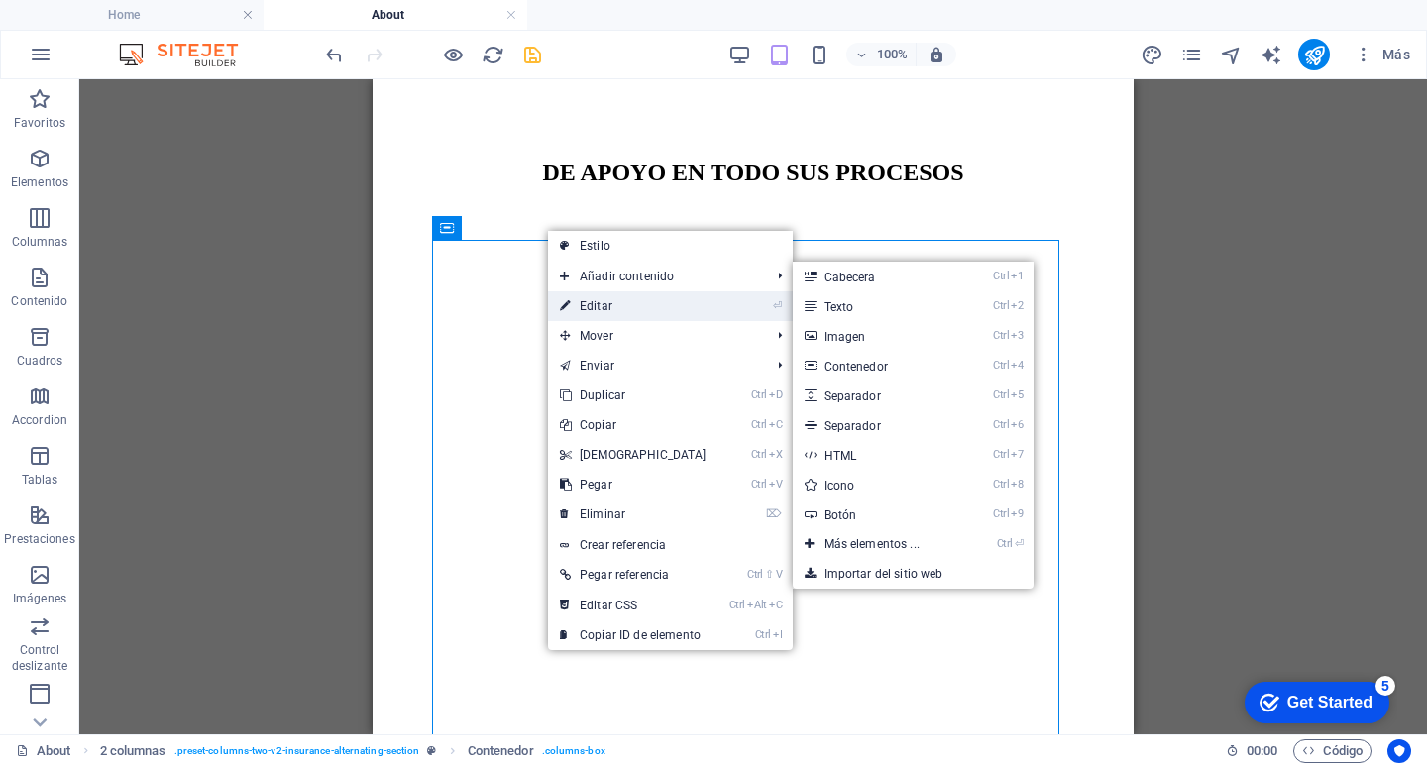
click at [606, 298] on link "⏎ Editar" at bounding box center [633, 306] width 170 height 30
select select "rem"
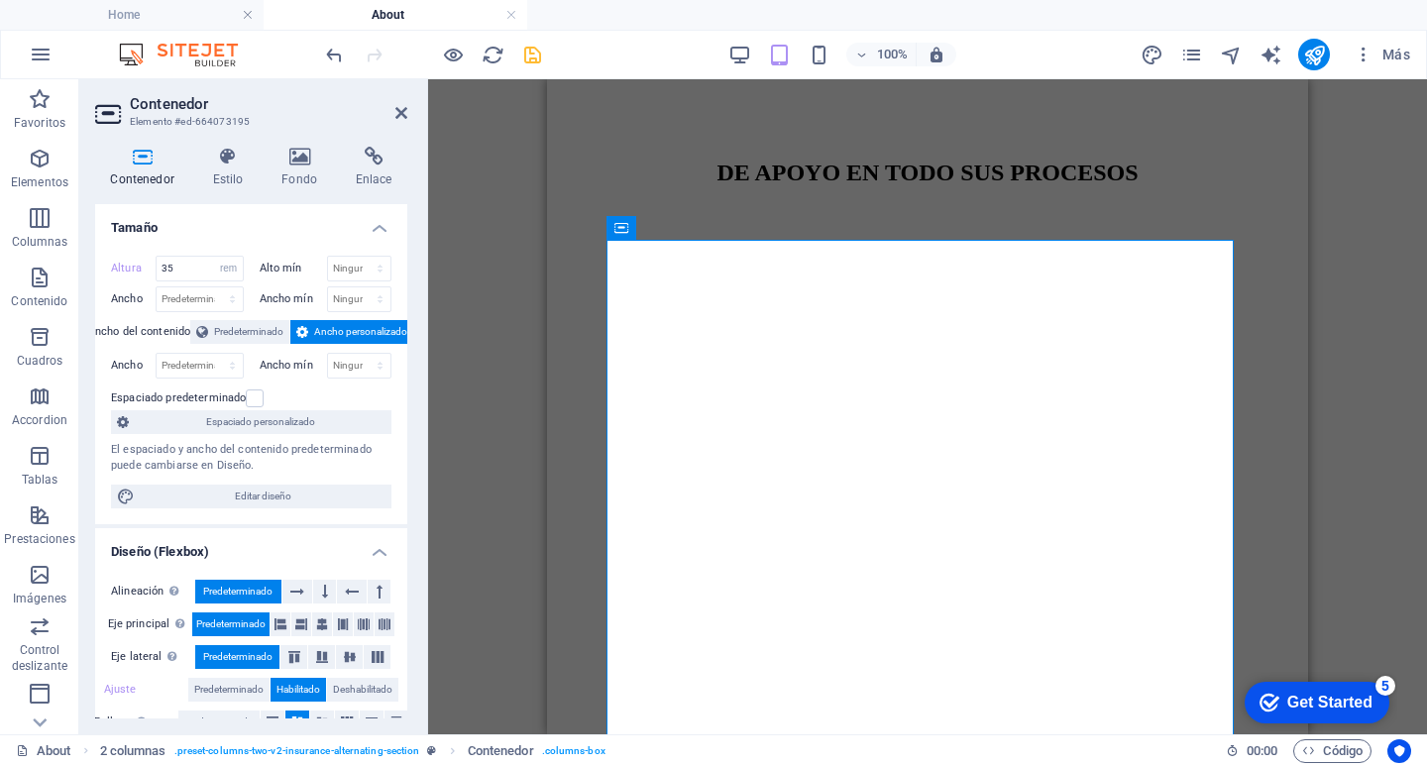
click at [503, 430] on div "3 columnas Contenedor Texto Texto Contenedor Separador Contenedor Texto Texto T…" at bounding box center [927, 406] width 999 height 655
click at [713, 226] on icon at bounding box center [718, 227] width 11 height 21
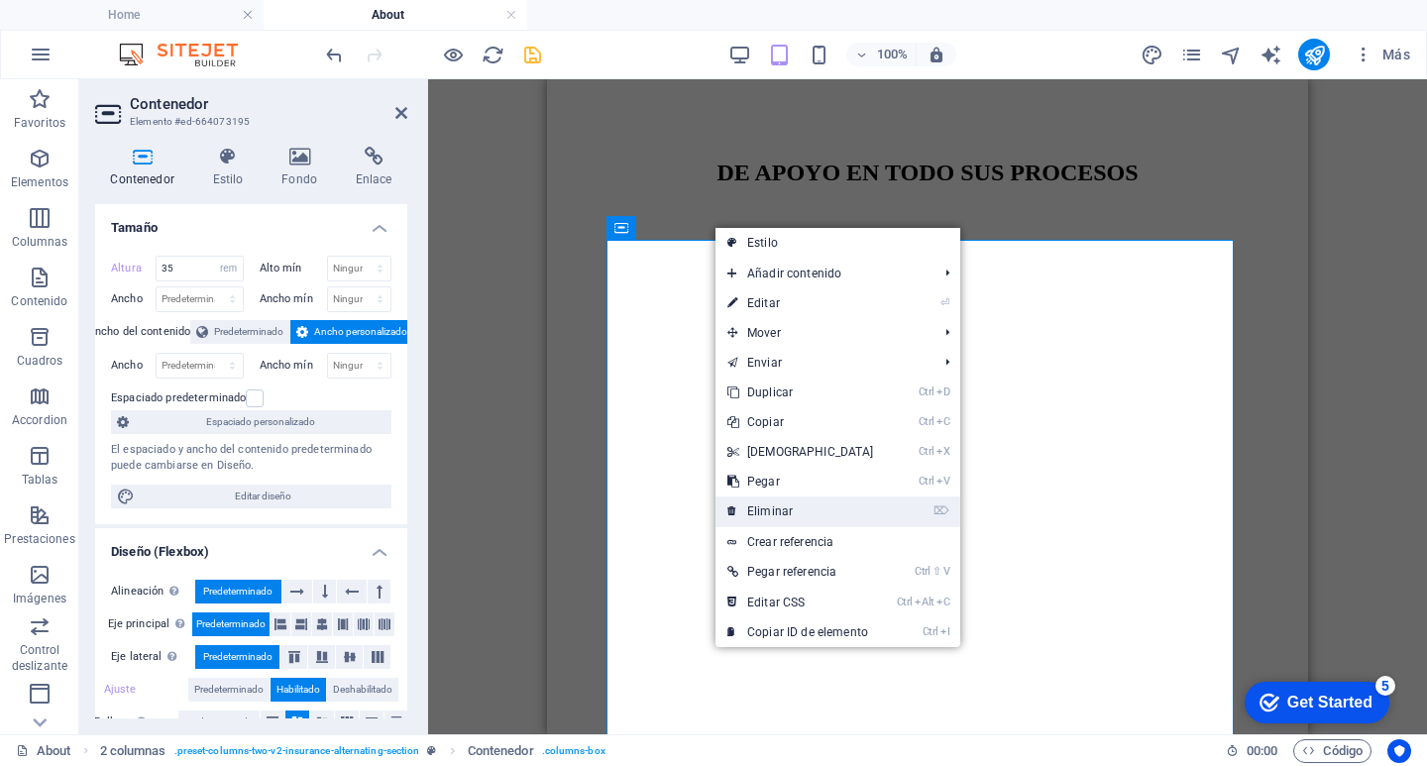
click at [783, 518] on link "⌦ Eliminar" at bounding box center [800, 511] width 170 height 30
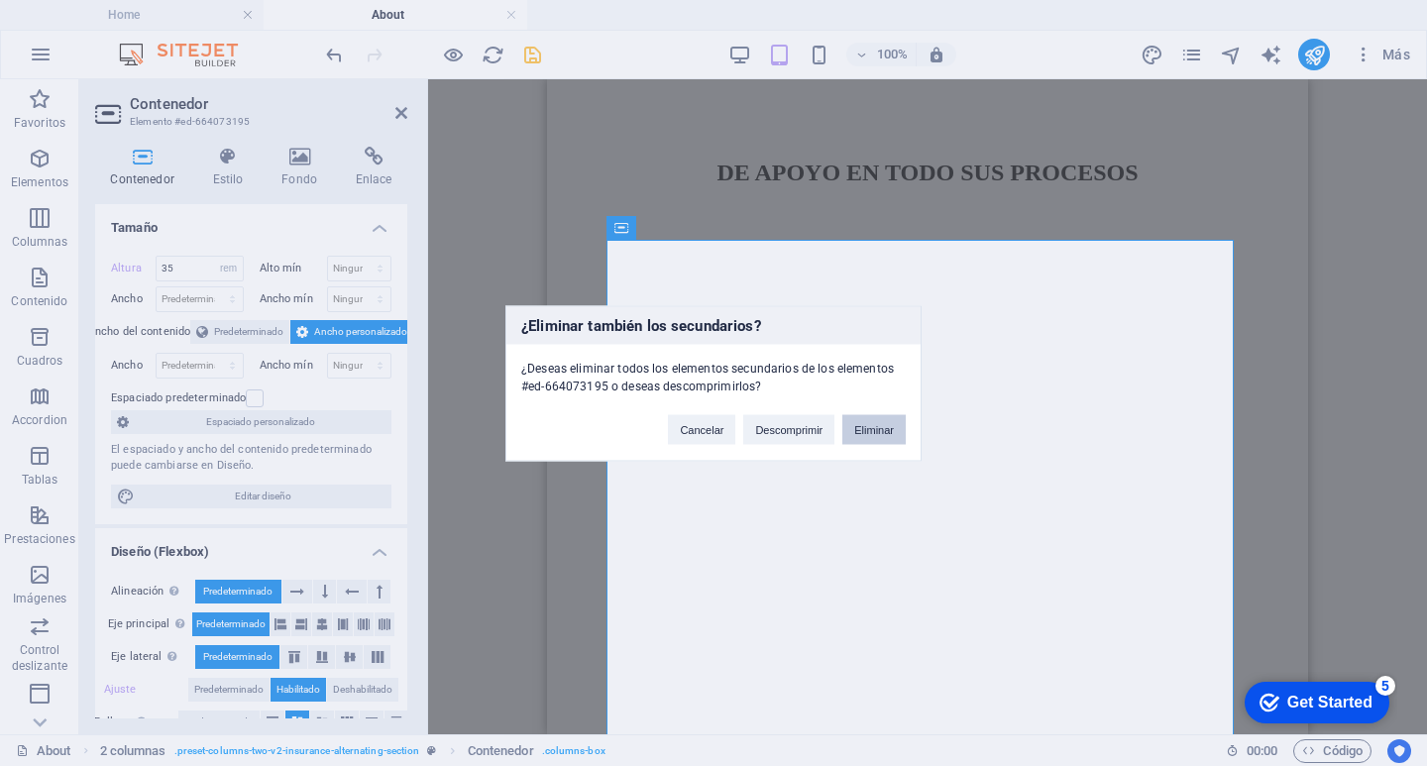
click at [873, 423] on button "Eliminar" at bounding box center [873, 429] width 63 height 30
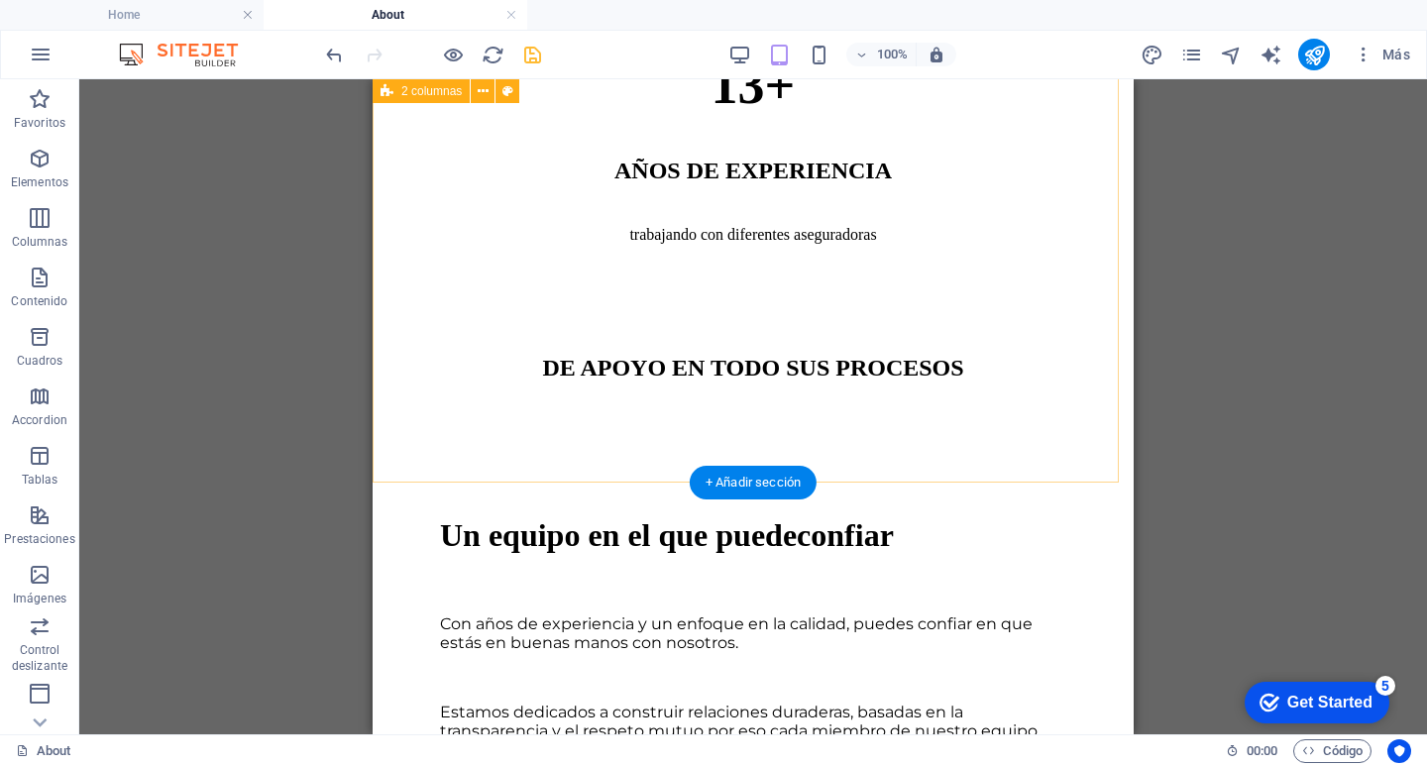
scroll to position [703, 0]
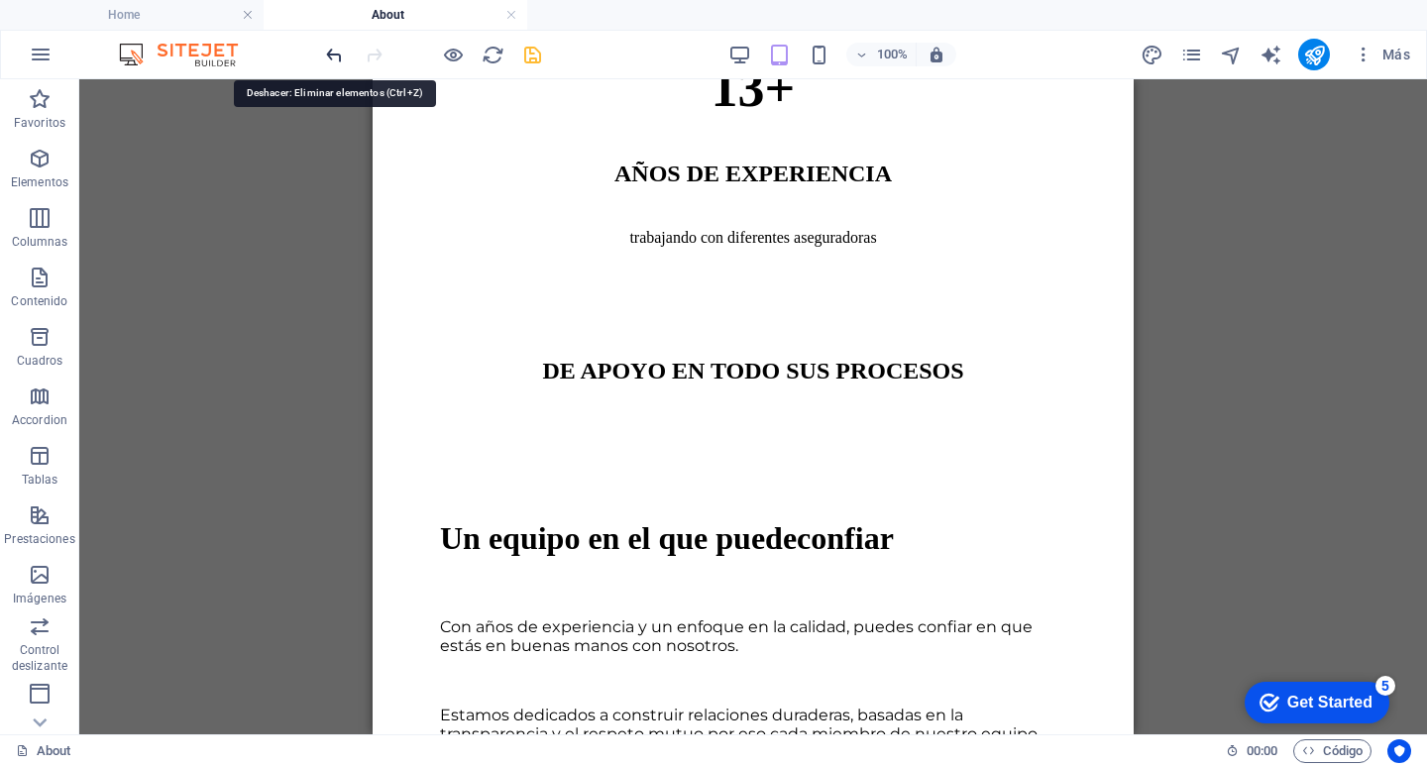
click at [337, 52] on icon "undo" at bounding box center [334, 55] width 23 height 23
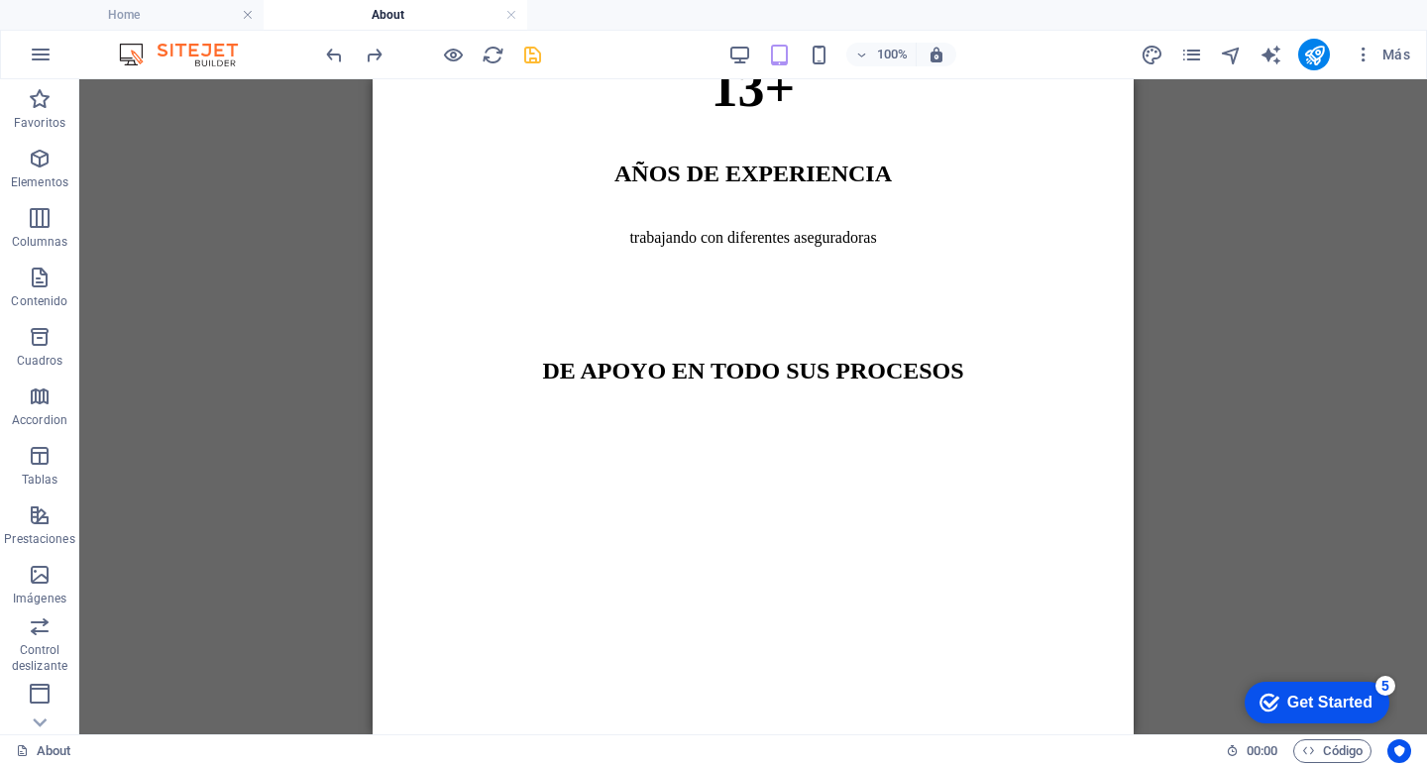
click at [1412, 553] on div "3 columnas Contenedor Texto Texto Contenedor Separador Contenedor Texto Texto T…" at bounding box center [752, 406] width 1347 height 655
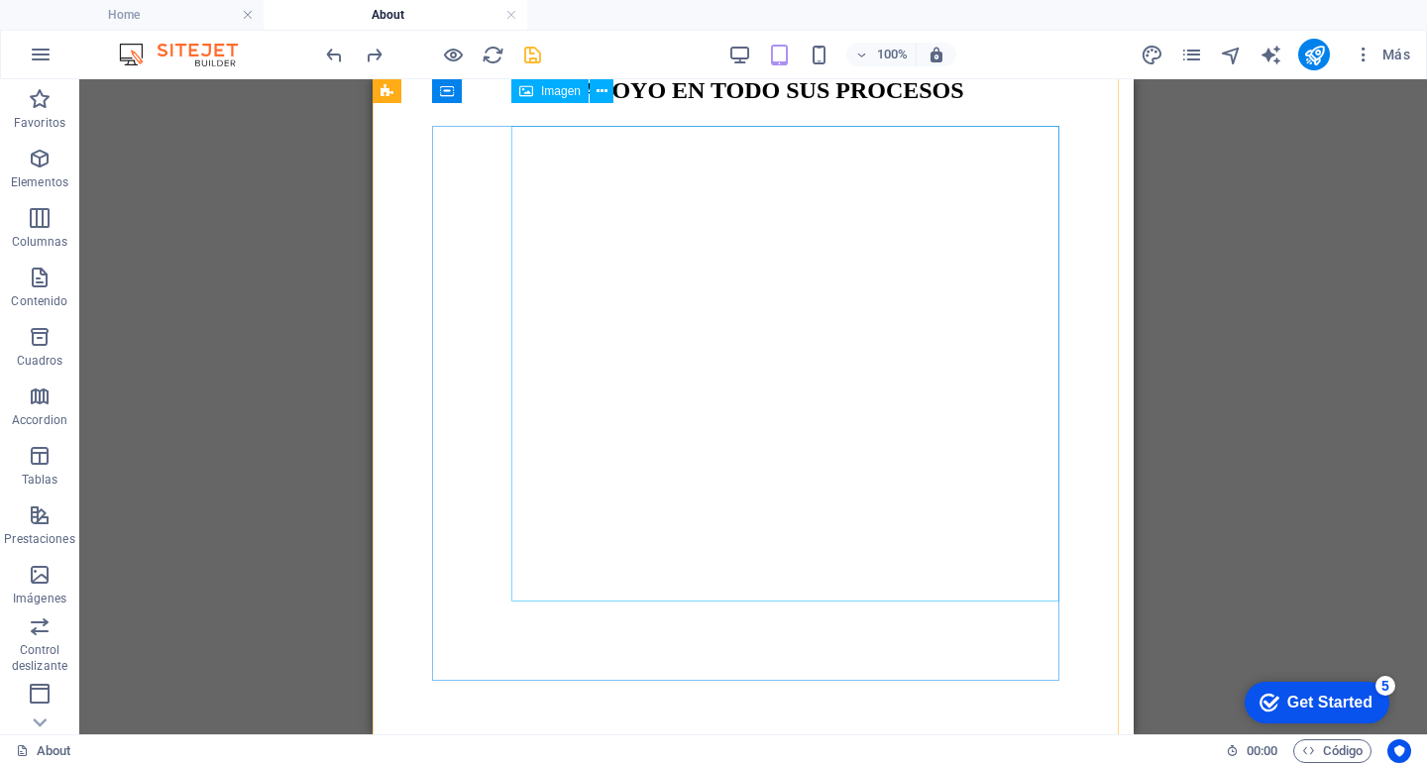
scroll to position [902, 0]
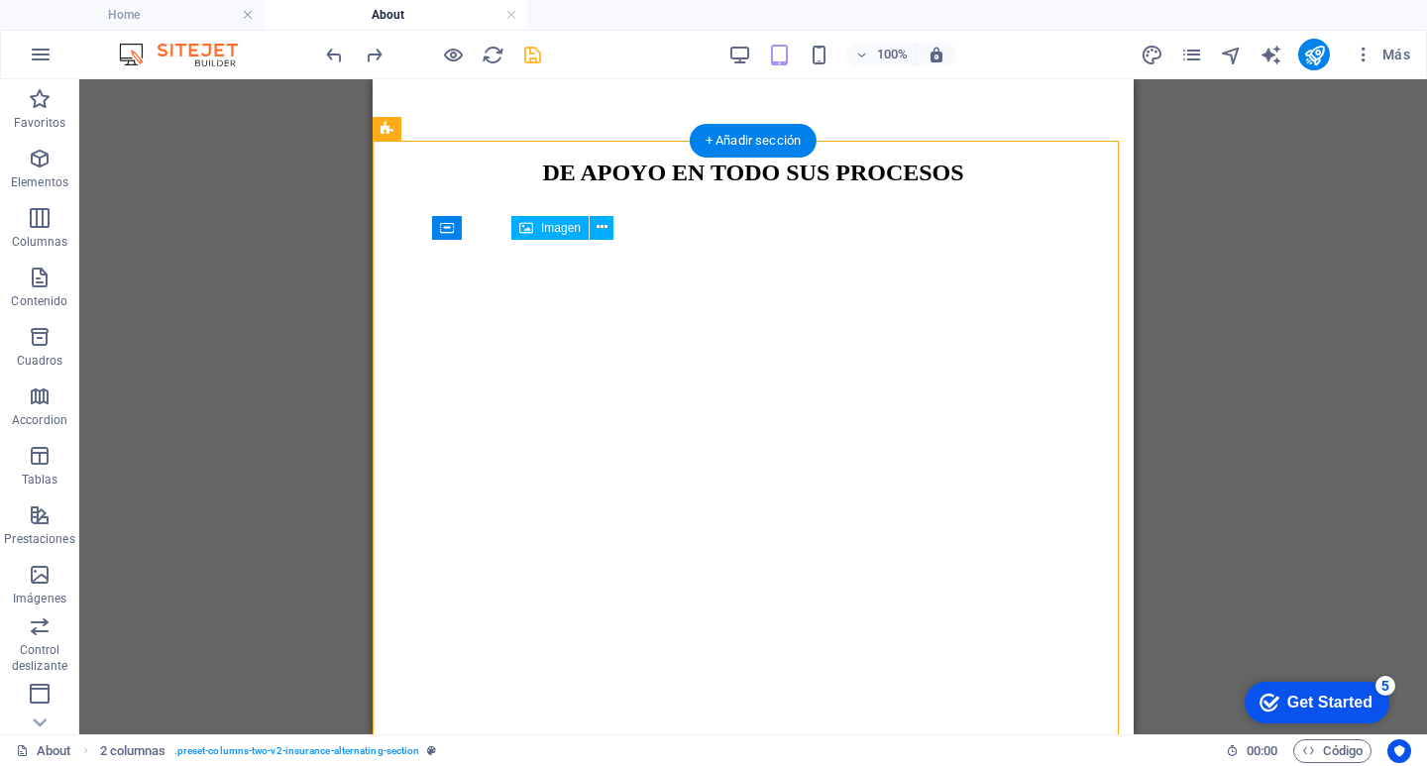
drag, startPoint x: 850, startPoint y: 396, endPoint x: 929, endPoint y: 609, distance: 227.3
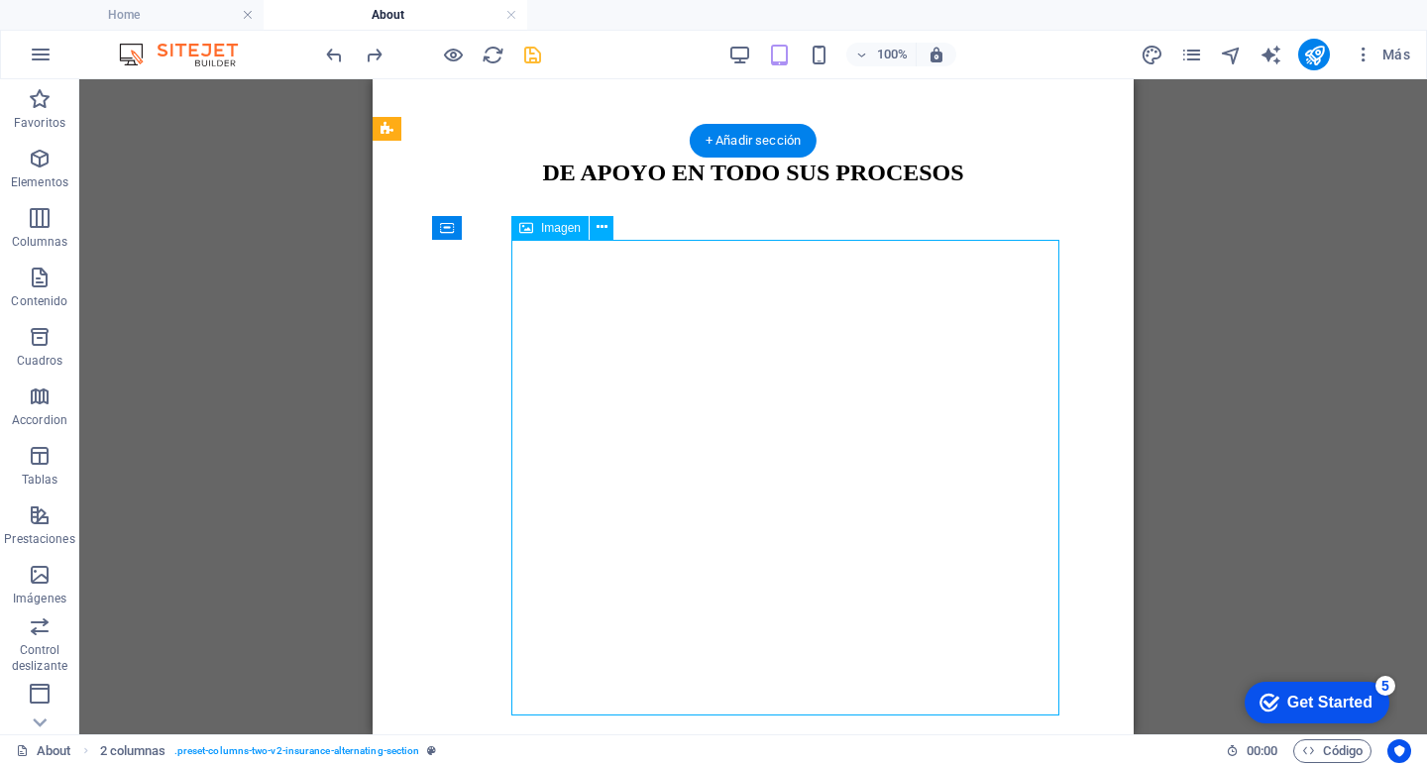
select select "px"
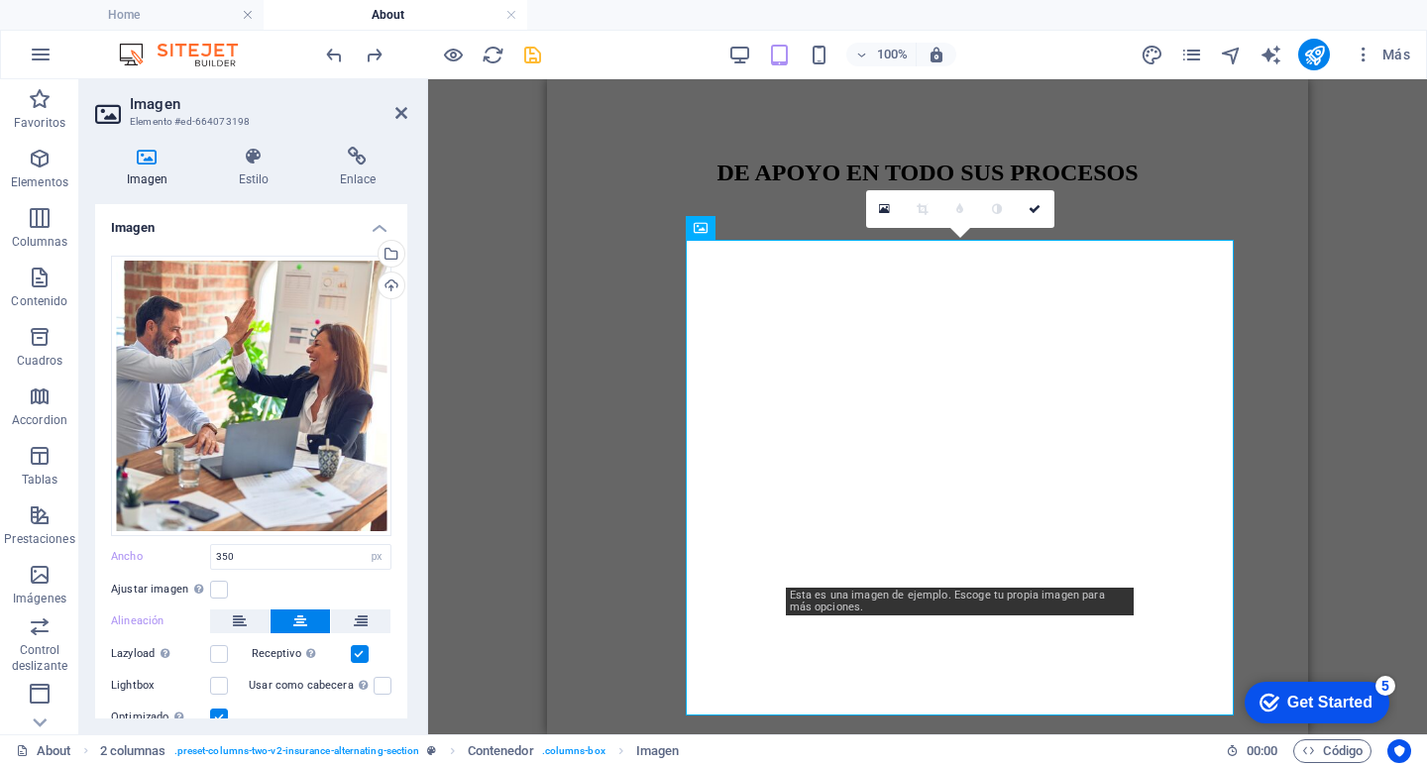
click at [507, 298] on div "3 columnas Contenedor Texto Texto Contenedor Separador Contenedor Texto Texto T…" at bounding box center [927, 406] width 999 height 655
click at [518, 296] on div "3 columnas Contenedor Texto Texto Contenedor Separador Contenedor Texto Texto T…" at bounding box center [927, 406] width 999 height 655
click at [637, 202] on div "Un equipo en el que puede confiar Con años de experiencia y un enfoque en la ca…" at bounding box center [927, 718] width 745 height 1032
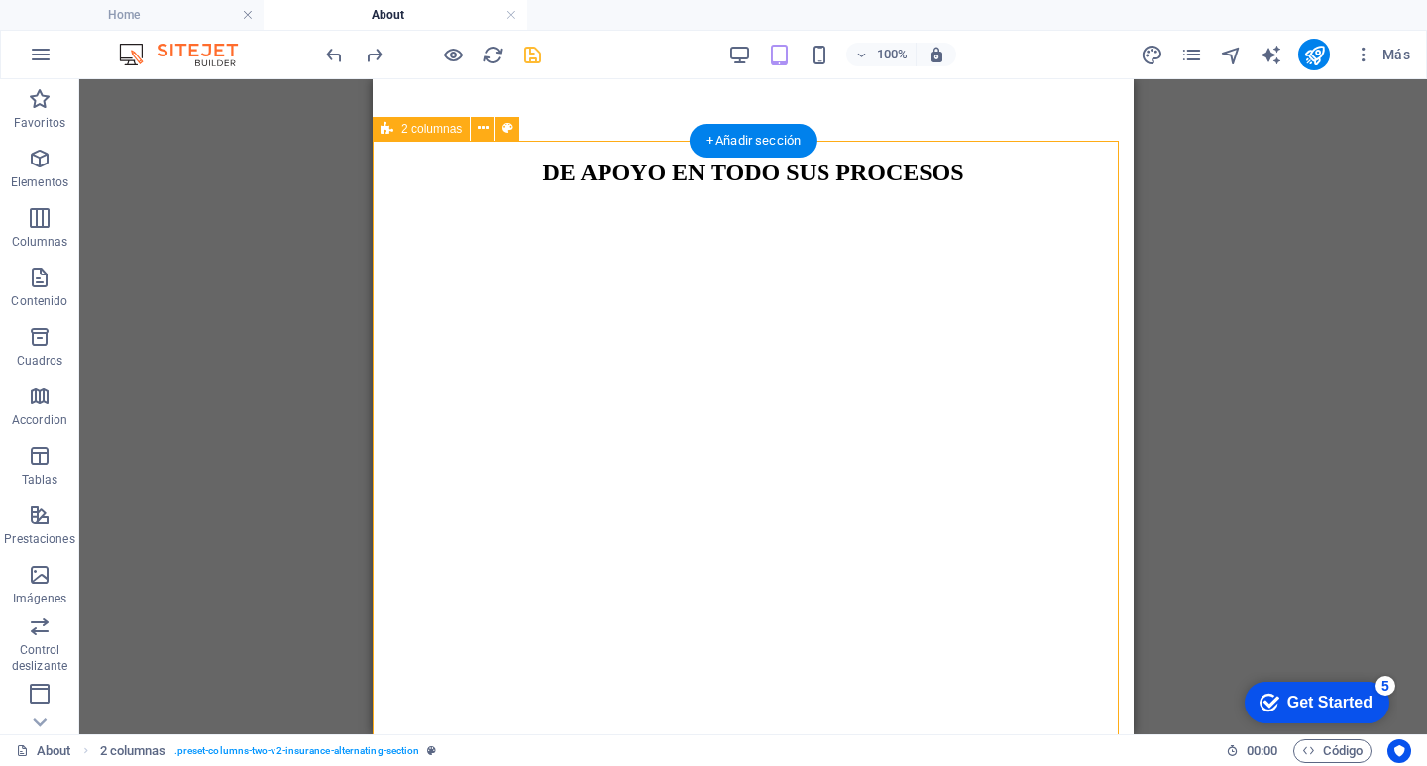
click at [435, 228] on div "Un equipo en el que puede confiar Con años de experiencia y un enfoque en la ca…" at bounding box center [752, 718] width 745 height 1032
click at [788, 140] on div "+ Añadir sección" at bounding box center [753, 141] width 127 height 34
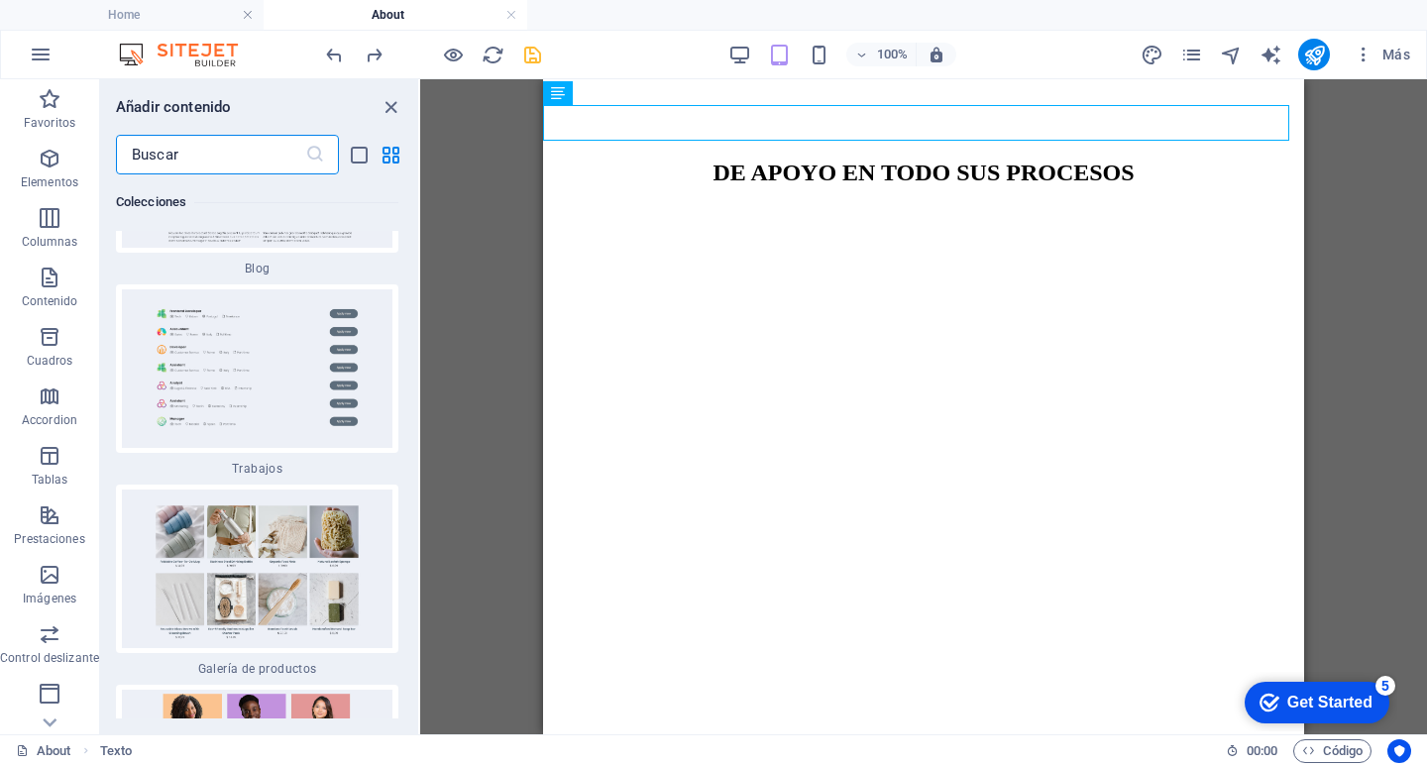
scroll to position [36781, 0]
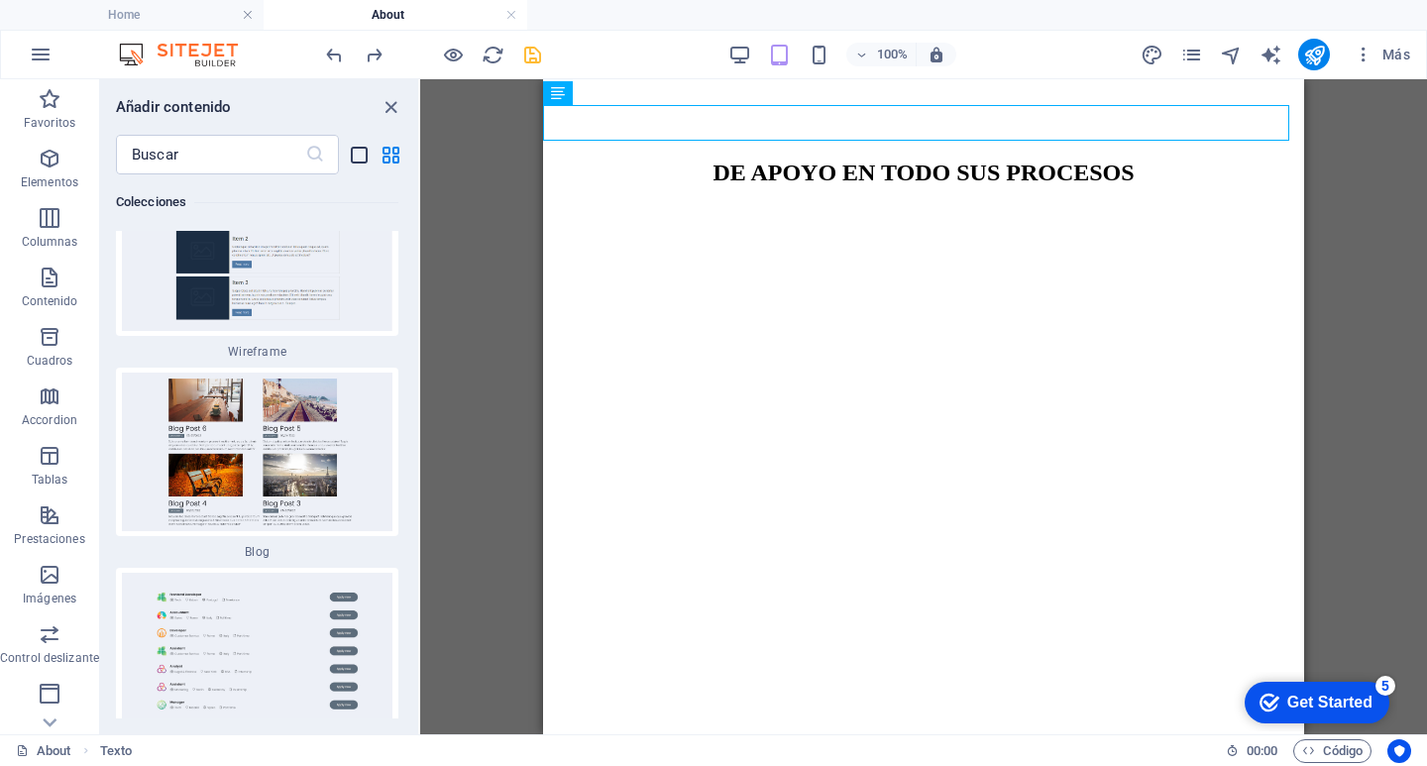
click at [357, 158] on icon "list-view" at bounding box center [359, 155] width 23 height 23
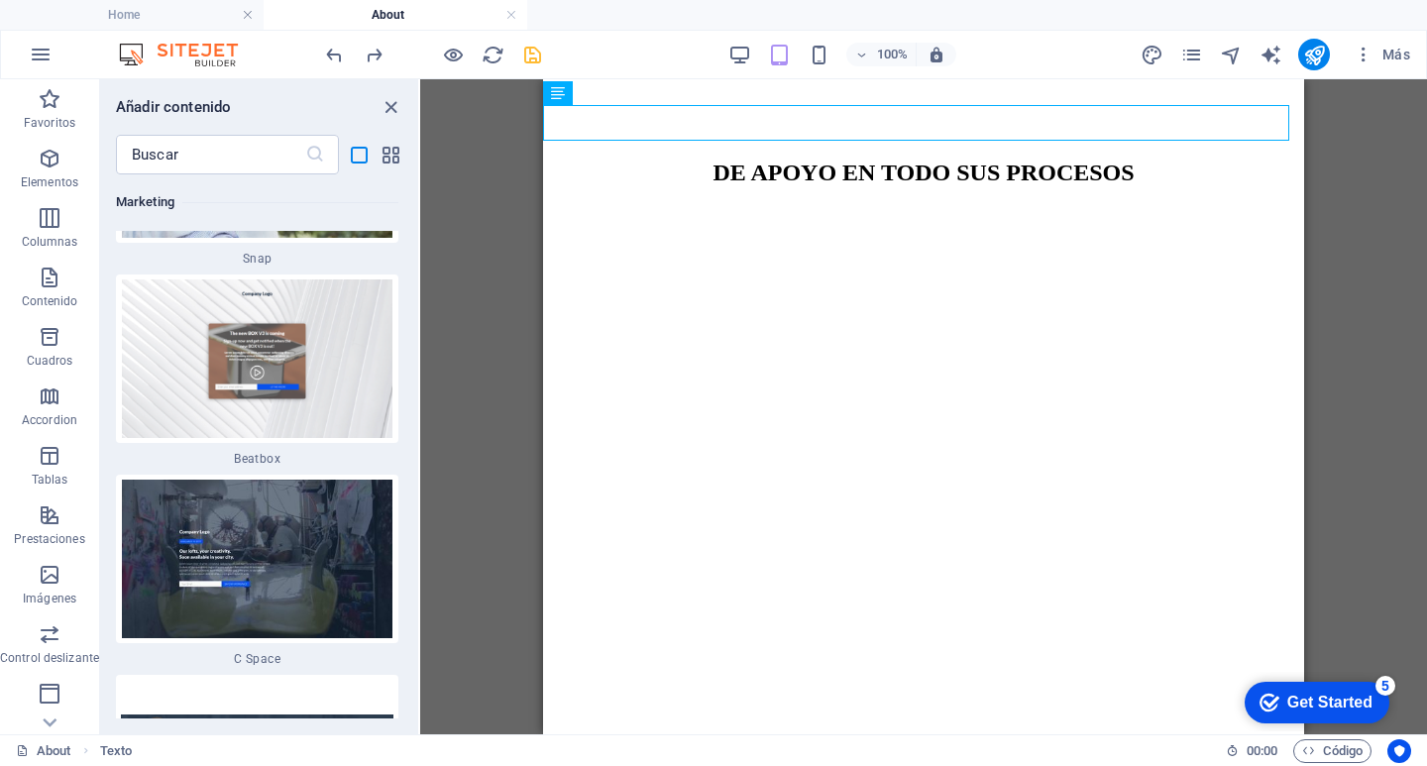
scroll to position [38834, 0]
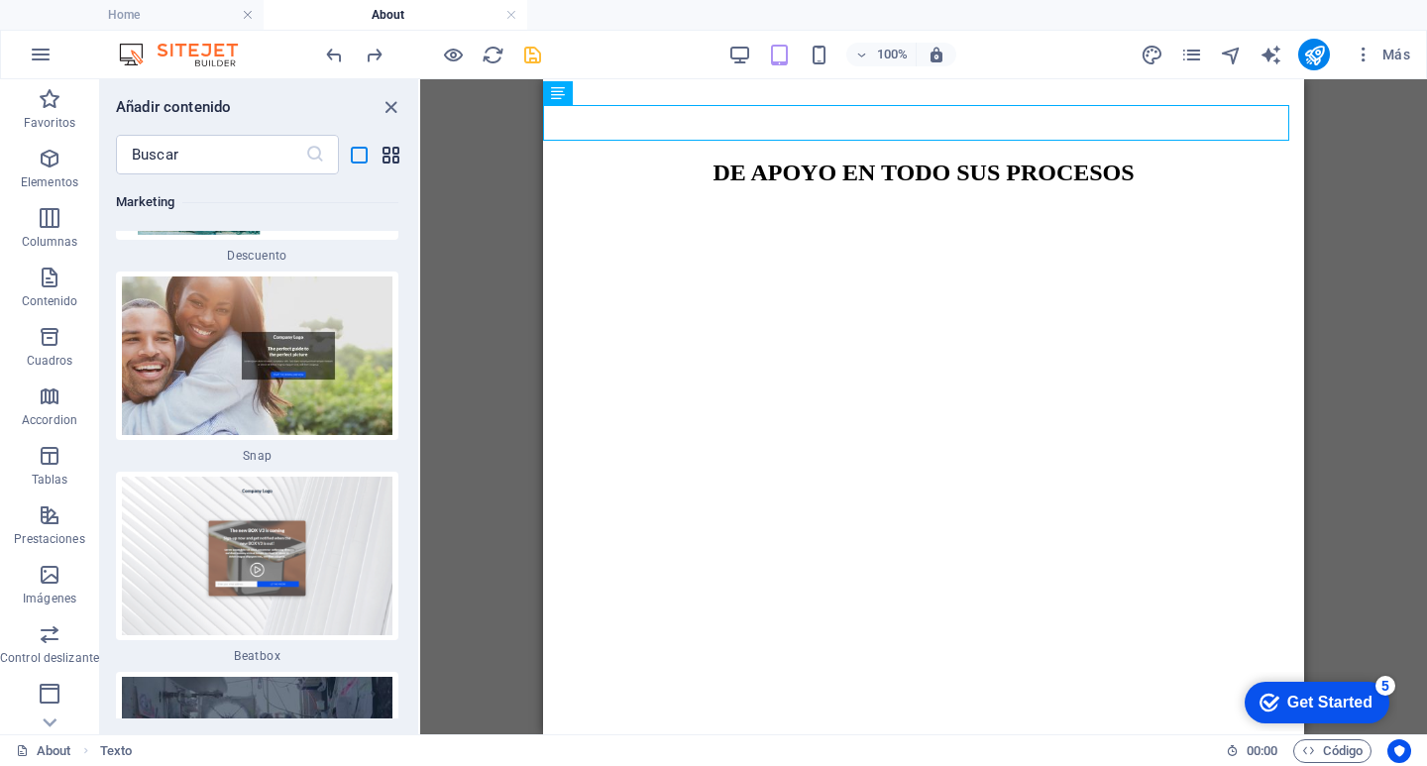
click at [393, 155] on icon "grid-view" at bounding box center [390, 155] width 23 height 23
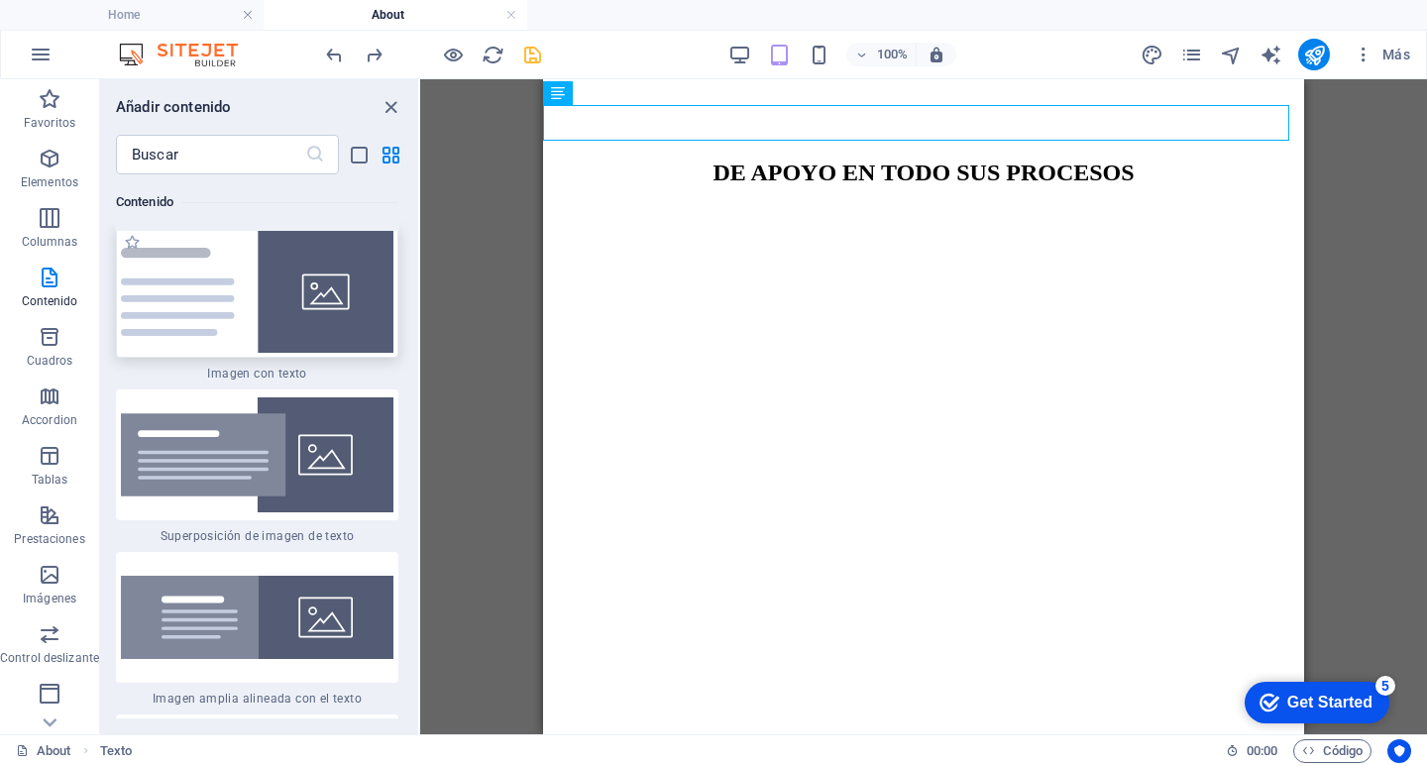
scroll to position [7516, 0]
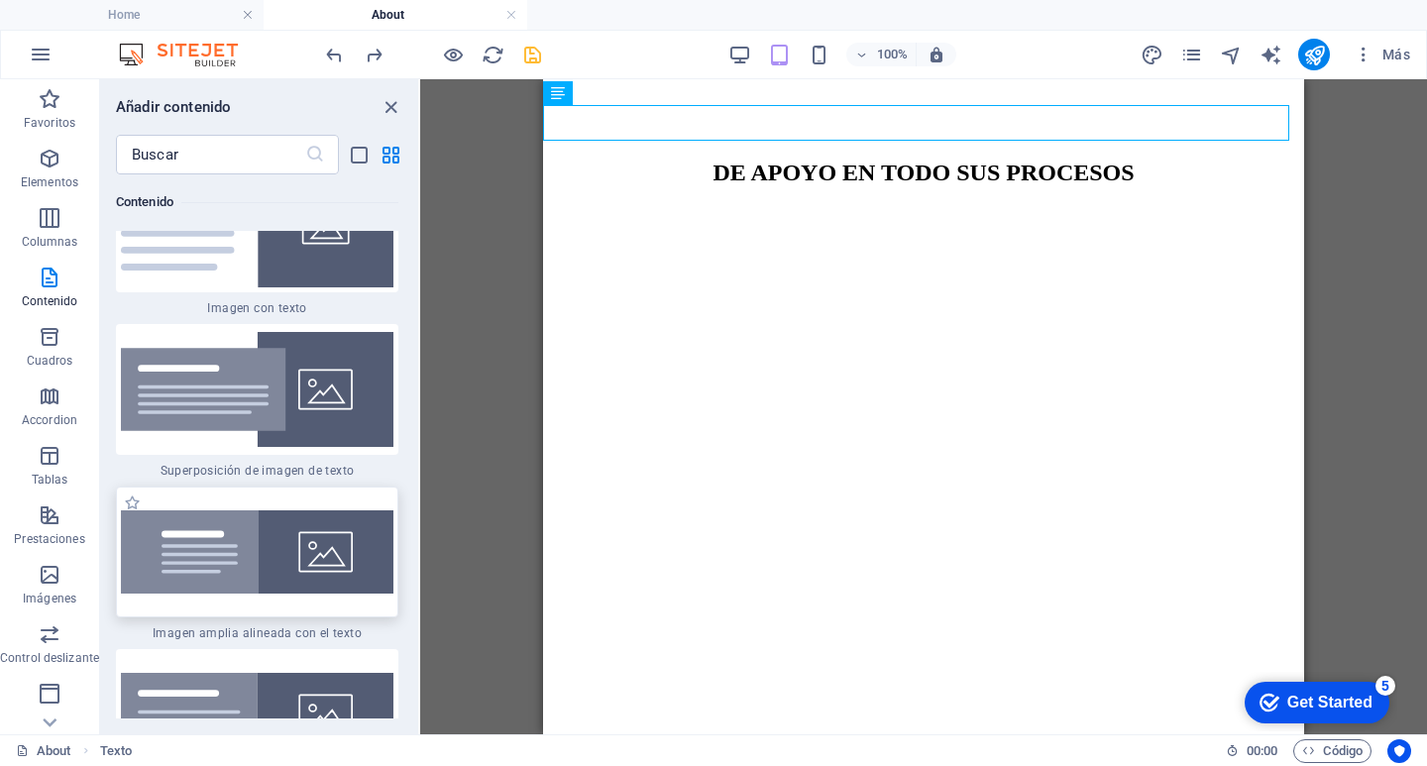
click at [205, 572] on img at bounding box center [257, 551] width 272 height 83
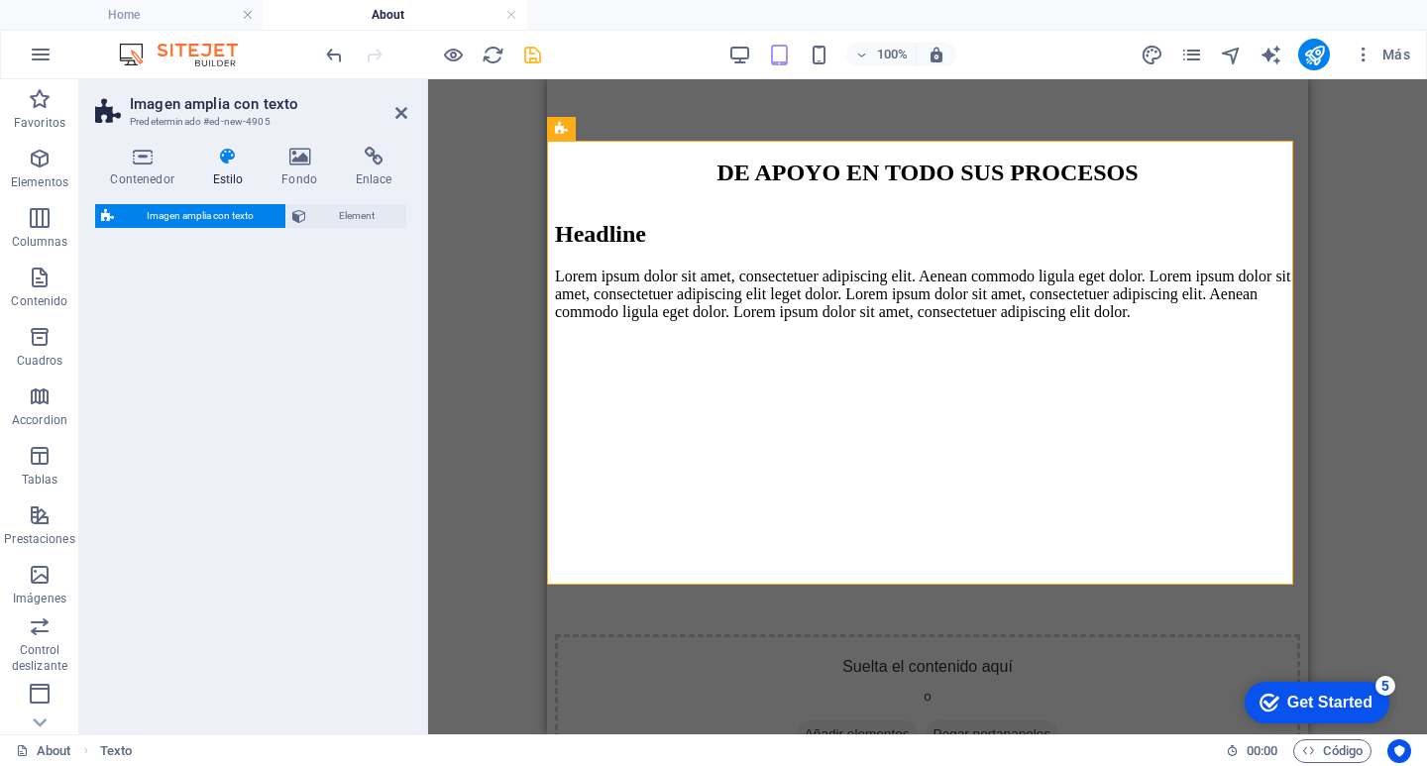
select select "%"
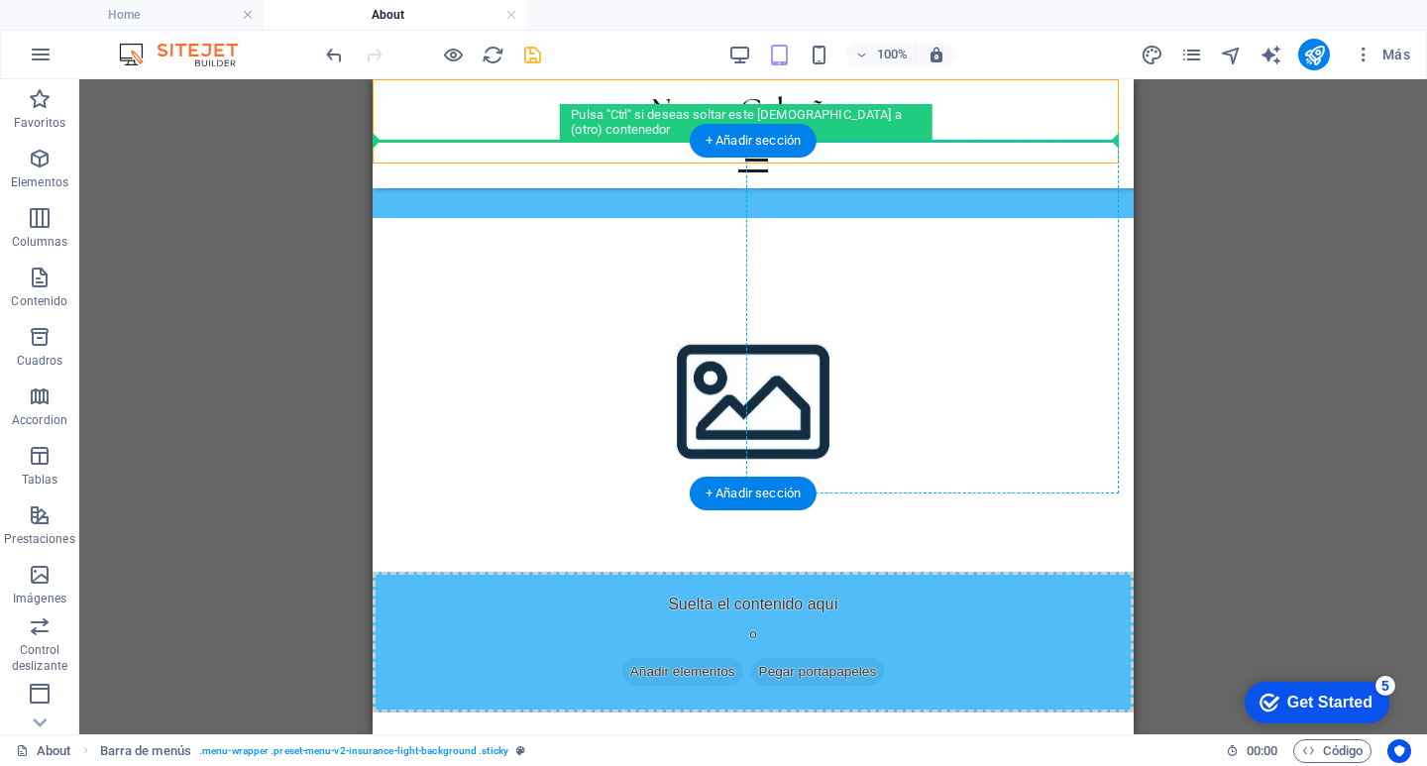
drag, startPoint x: 785, startPoint y: 146, endPoint x: 980, endPoint y: 282, distance: 238.3
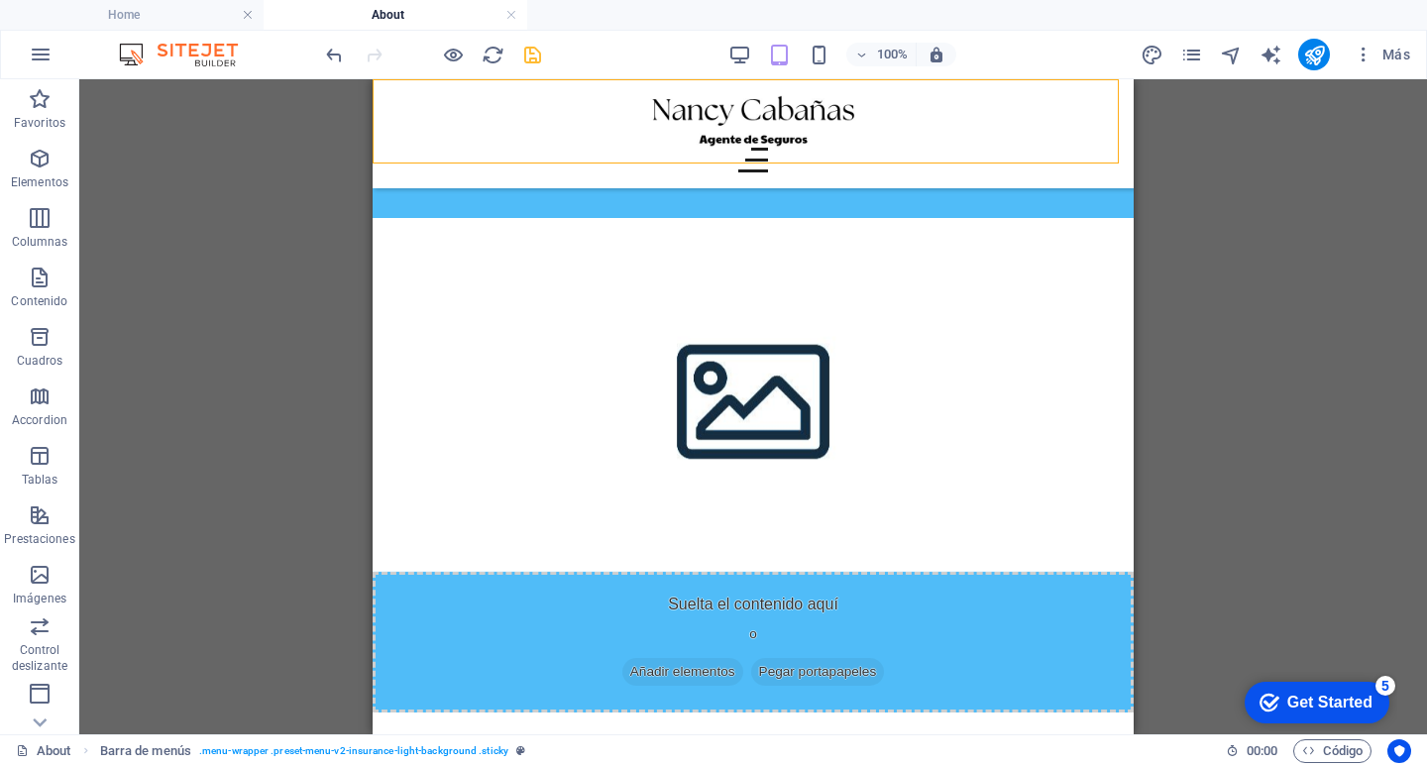
click at [1173, 491] on div "3 columnas Contenedor Texto Texto Contenedor Separador Contenedor Texto Texto T…" at bounding box center [752, 406] width 1347 height 655
click at [971, 459] on figure at bounding box center [753, 395] width 761 height 354
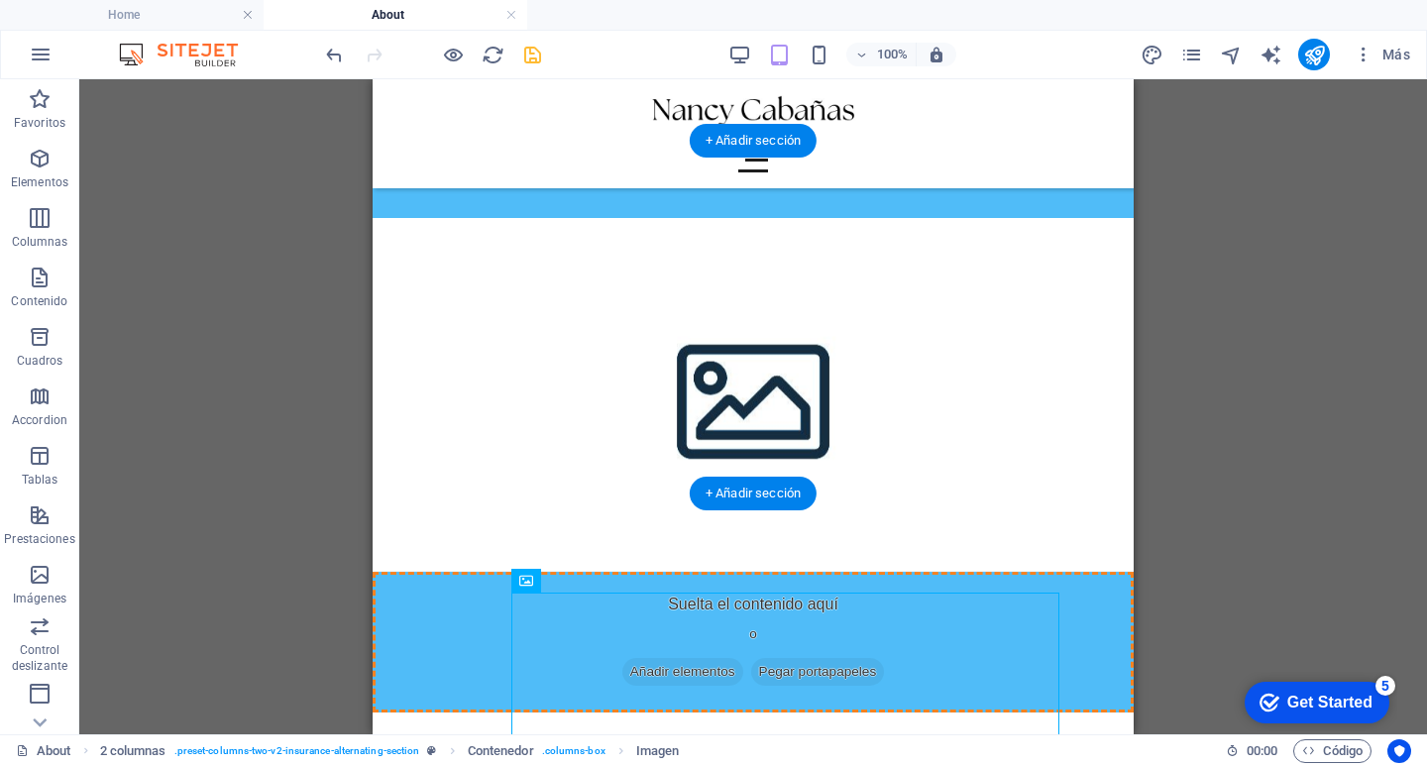
drag, startPoint x: 802, startPoint y: 618, endPoint x: 926, endPoint y: 279, distance: 361.1
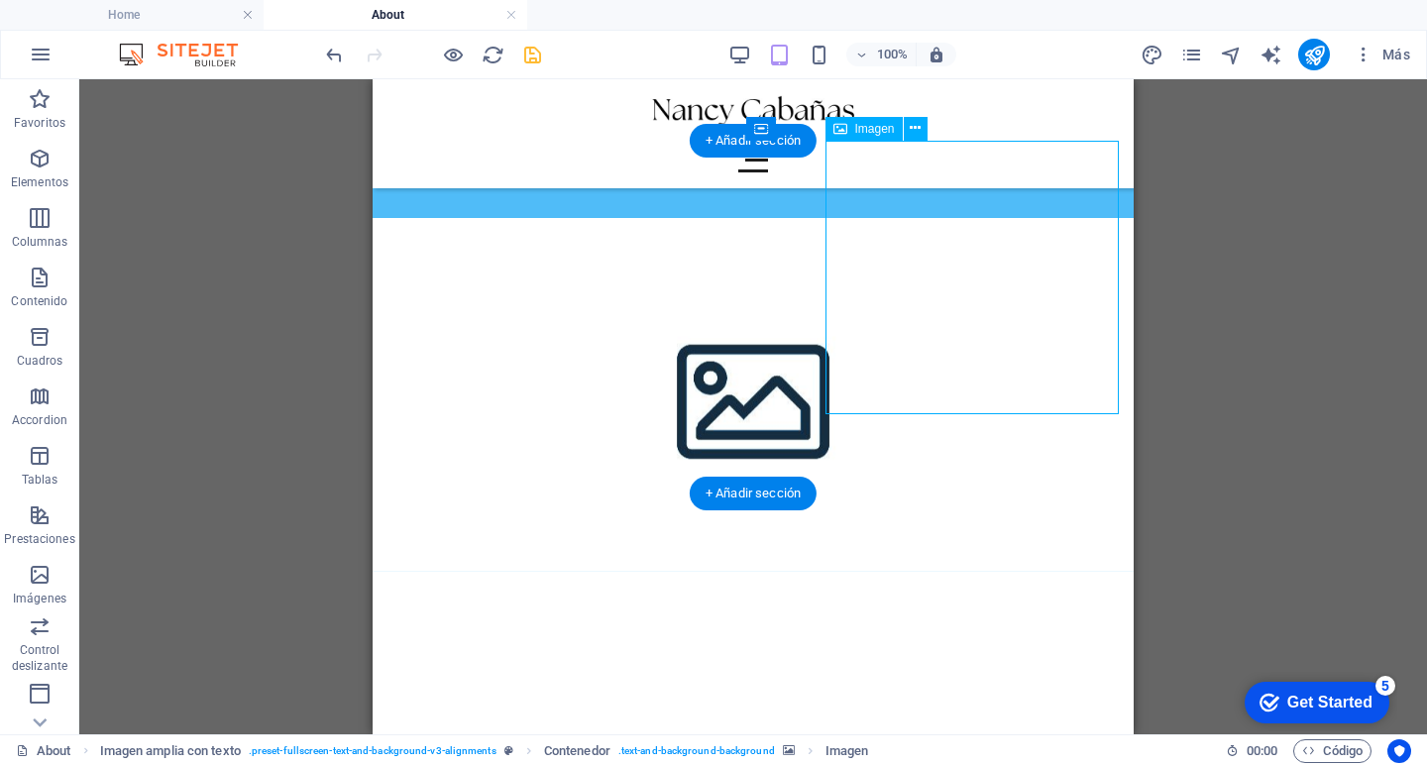
drag, startPoint x: 943, startPoint y: 324, endPoint x: 830, endPoint y: 350, distance: 115.8
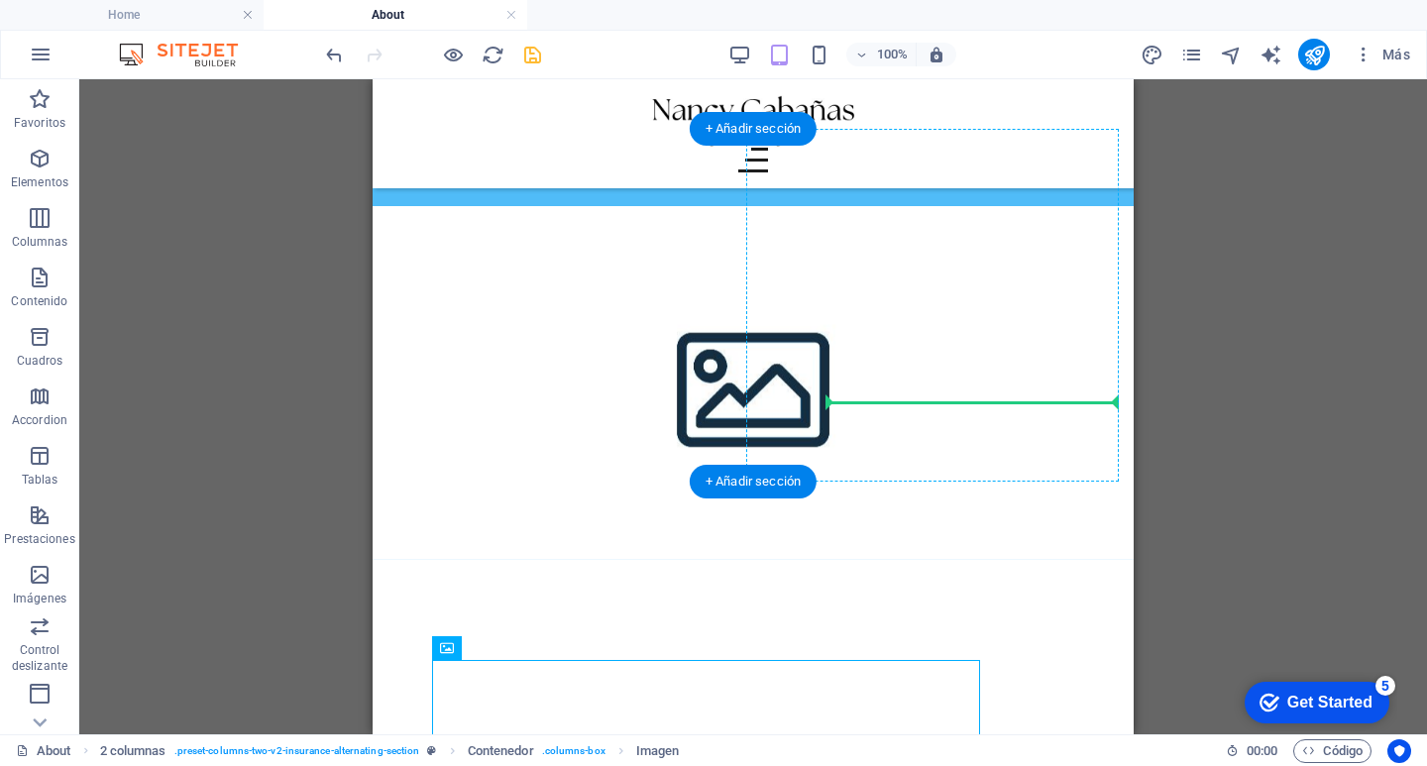
drag, startPoint x: 804, startPoint y: 688, endPoint x: 837, endPoint y: 456, distance: 234.3
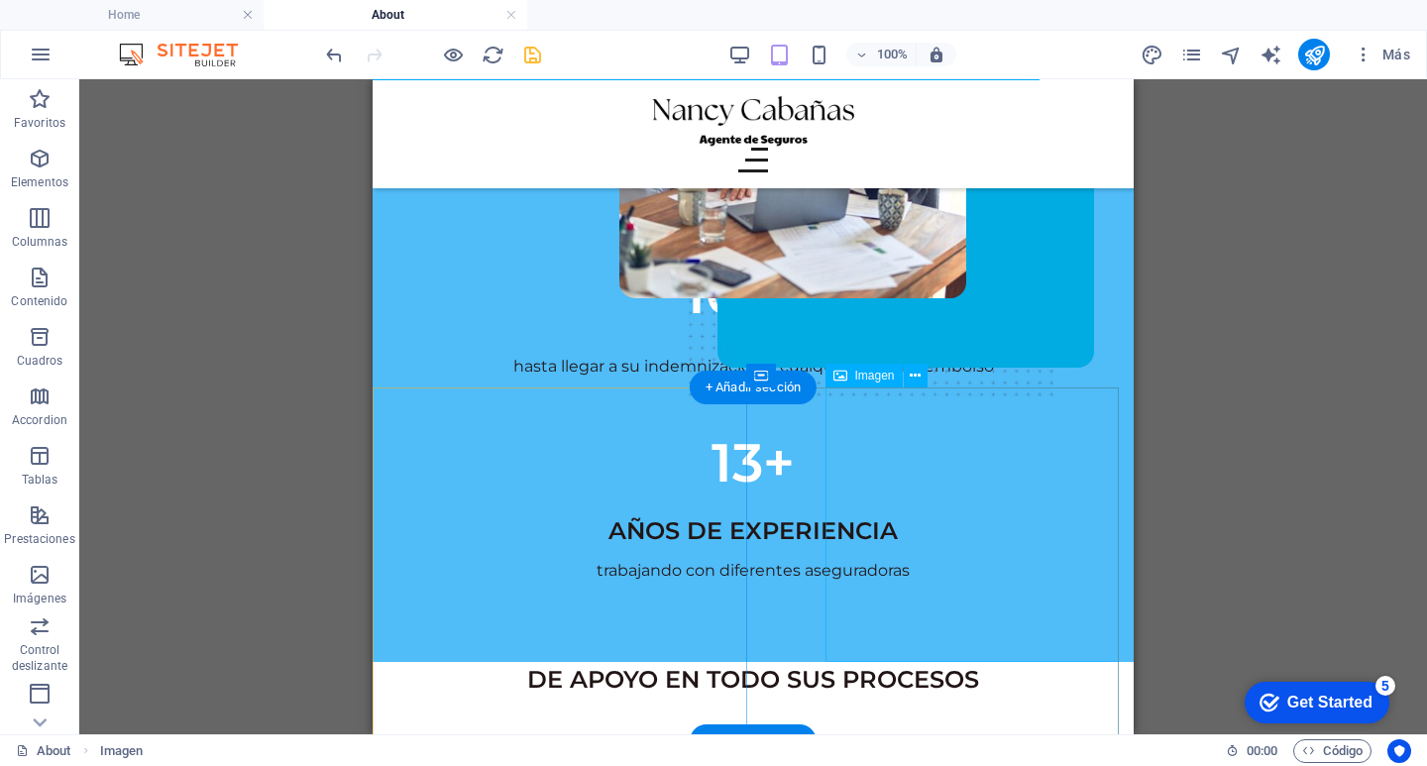
scroll to position [40, 0]
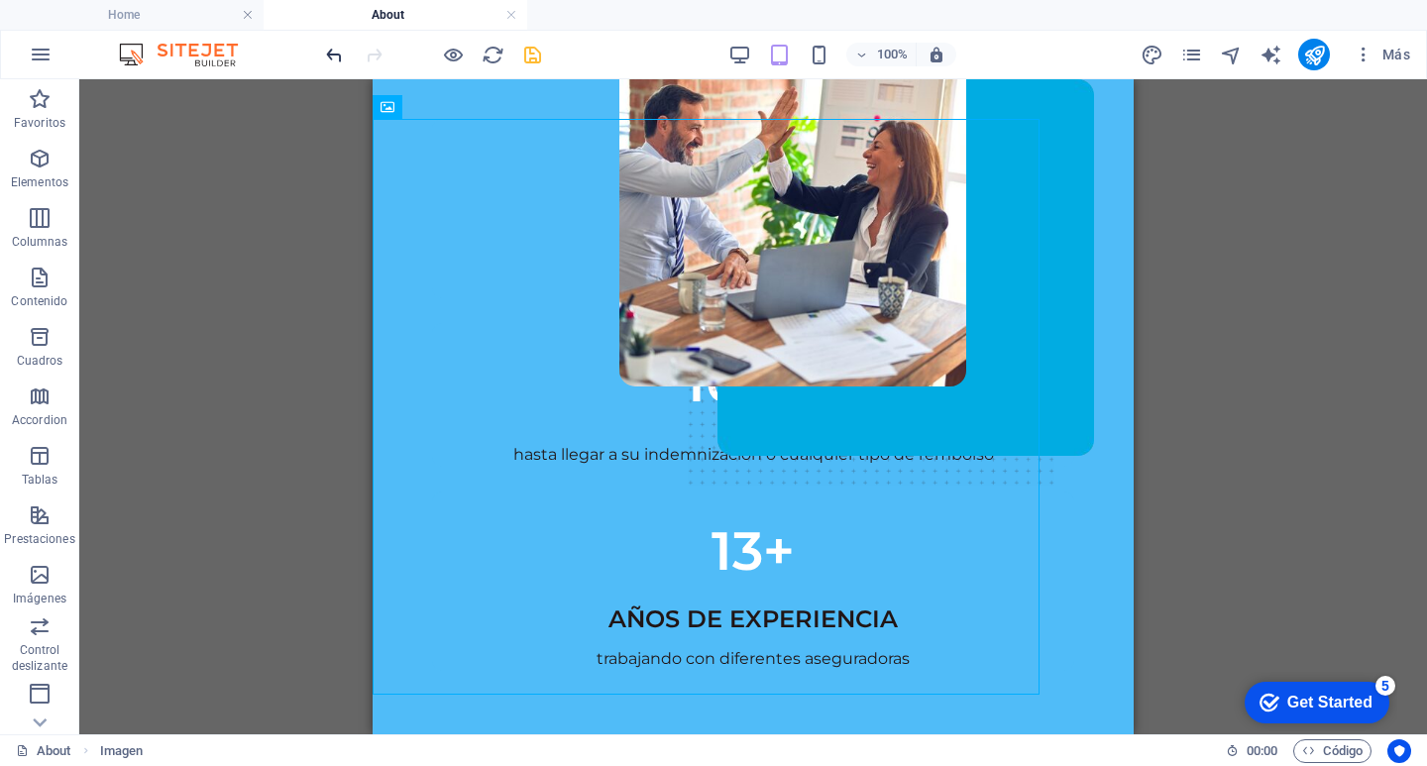
click at [335, 56] on icon "undo" at bounding box center [334, 55] width 23 height 23
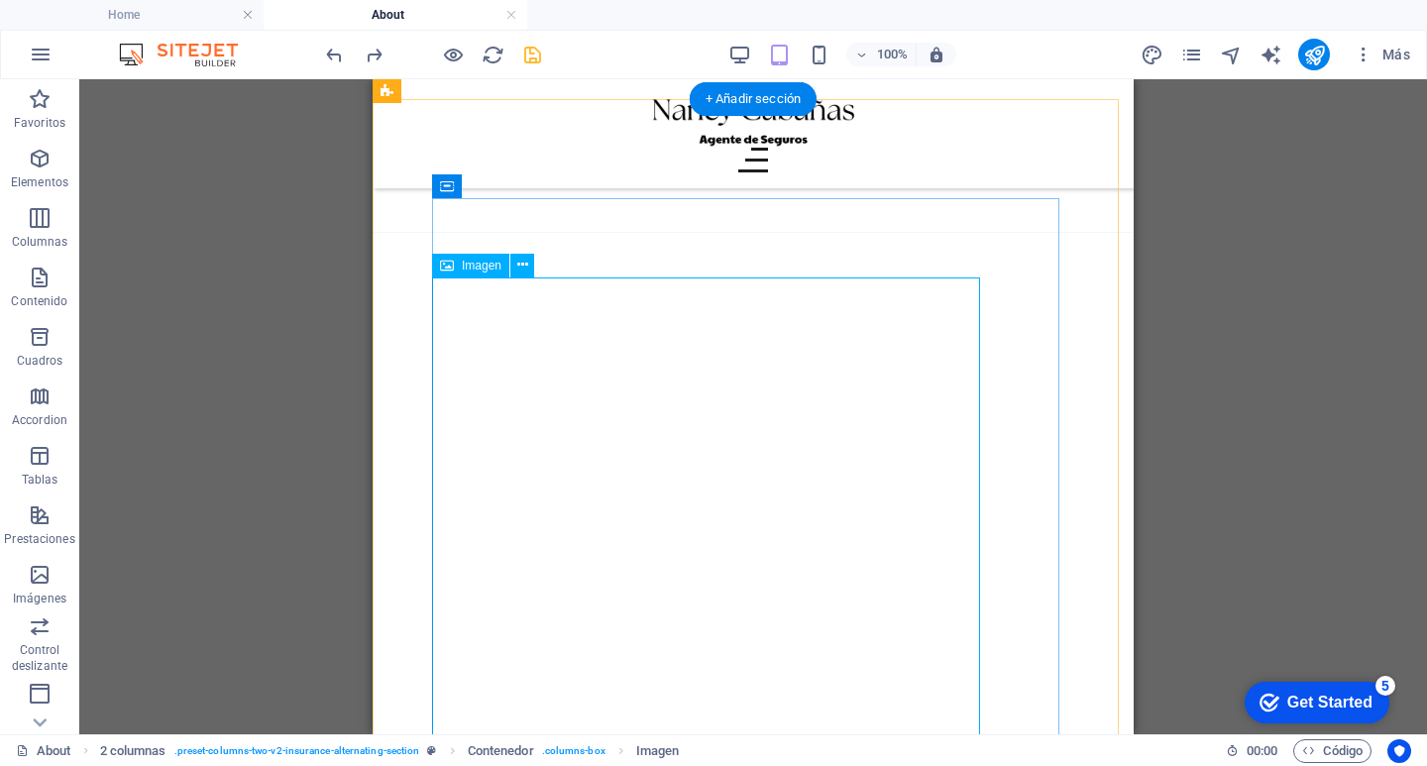
scroll to position [1207, 0]
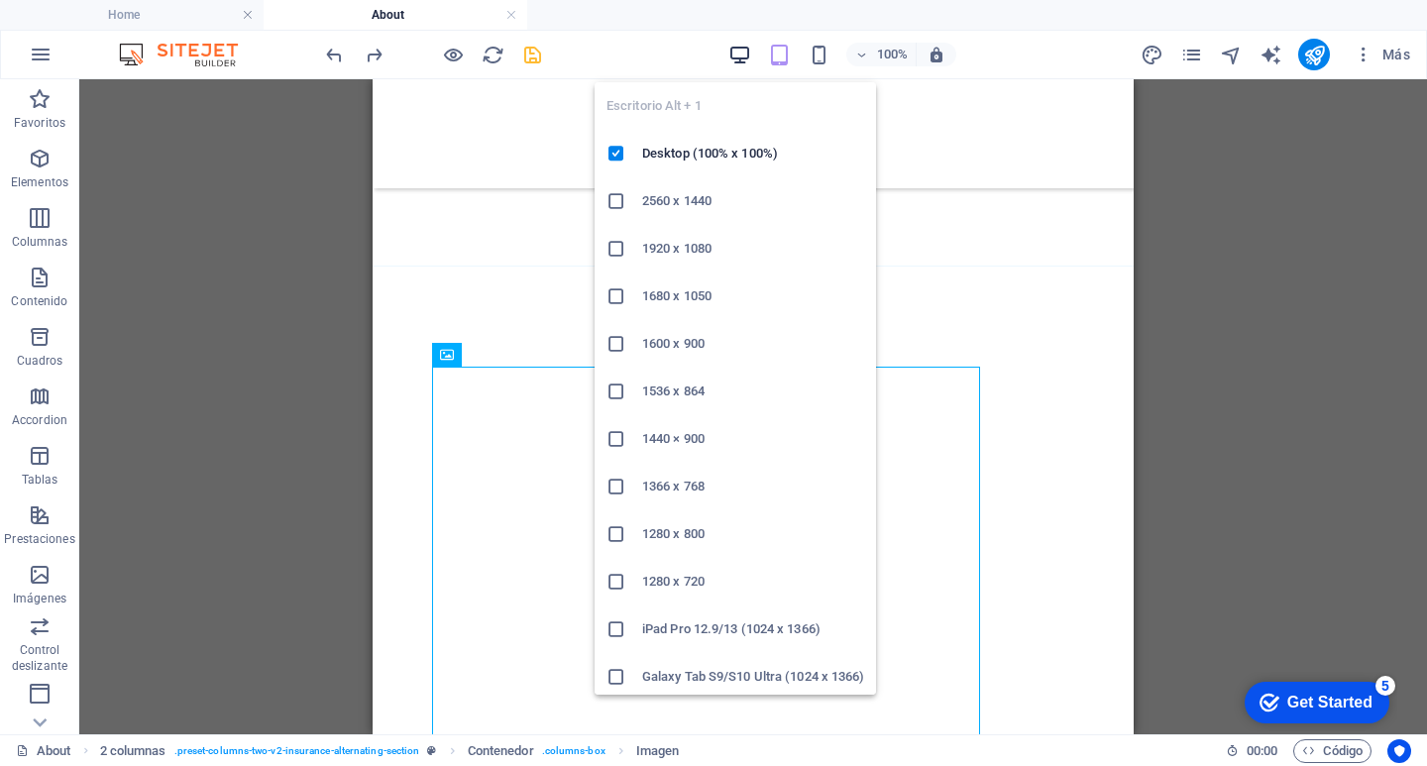
click at [731, 51] on icon "button" at bounding box center [739, 55] width 23 height 23
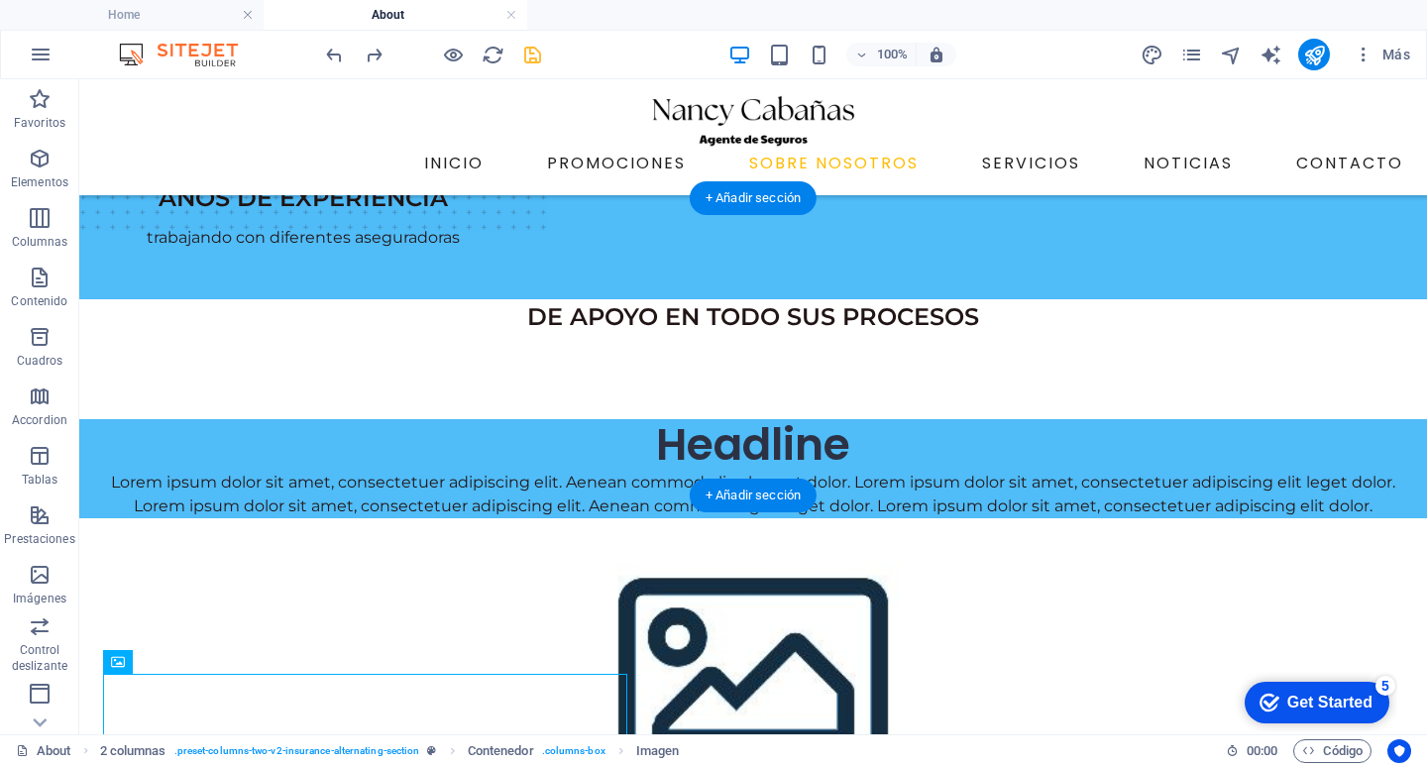
scroll to position [396, 0]
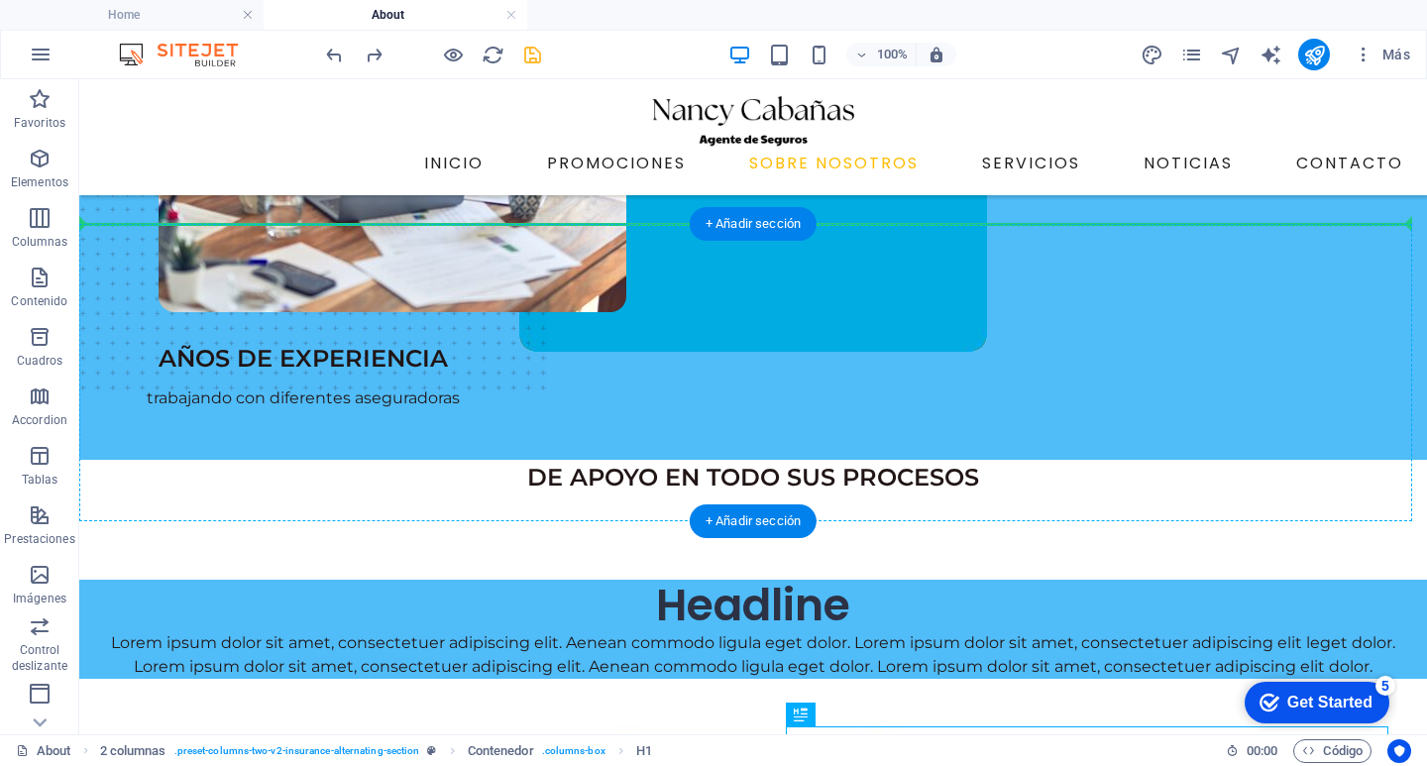
scroll to position [233, 0]
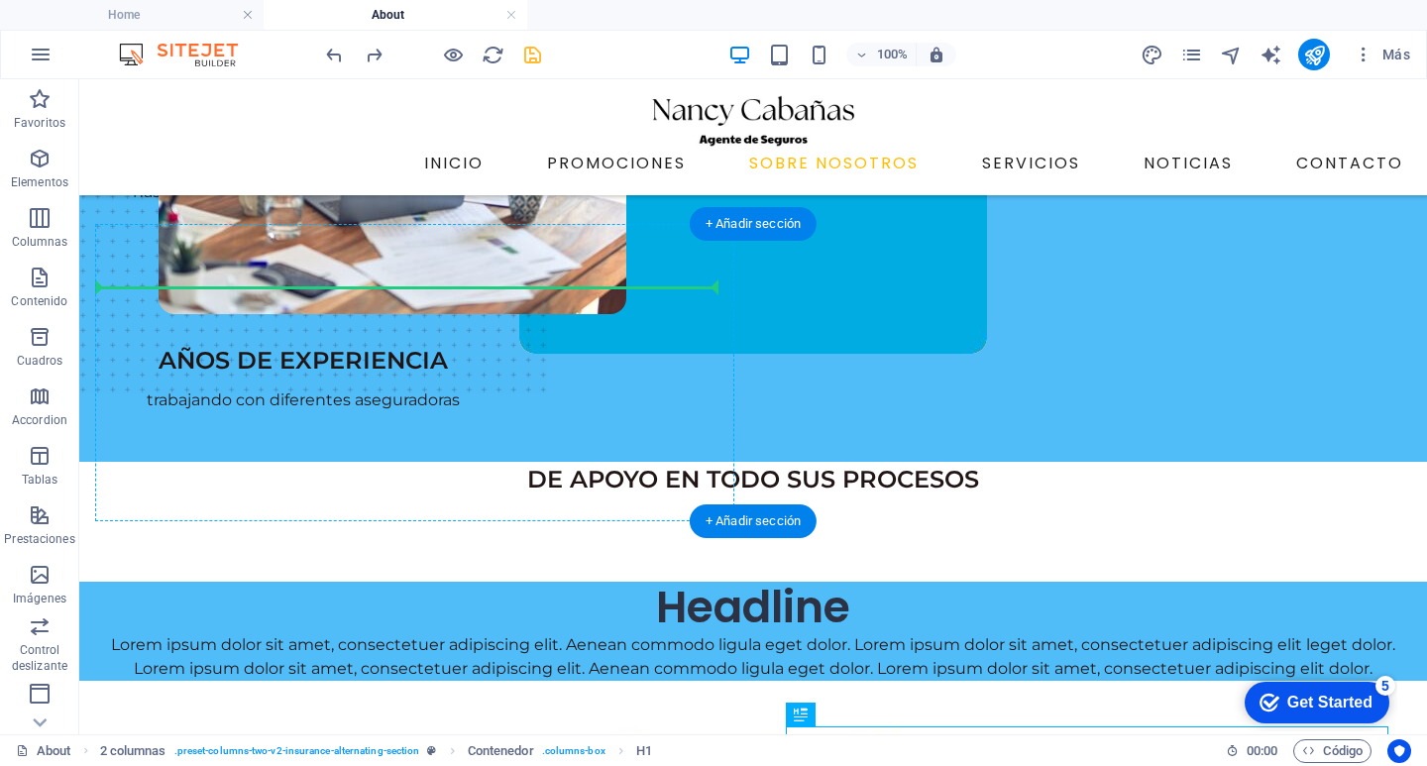
drag, startPoint x: 1016, startPoint y: 635, endPoint x: 459, endPoint y: 314, distance: 642.7
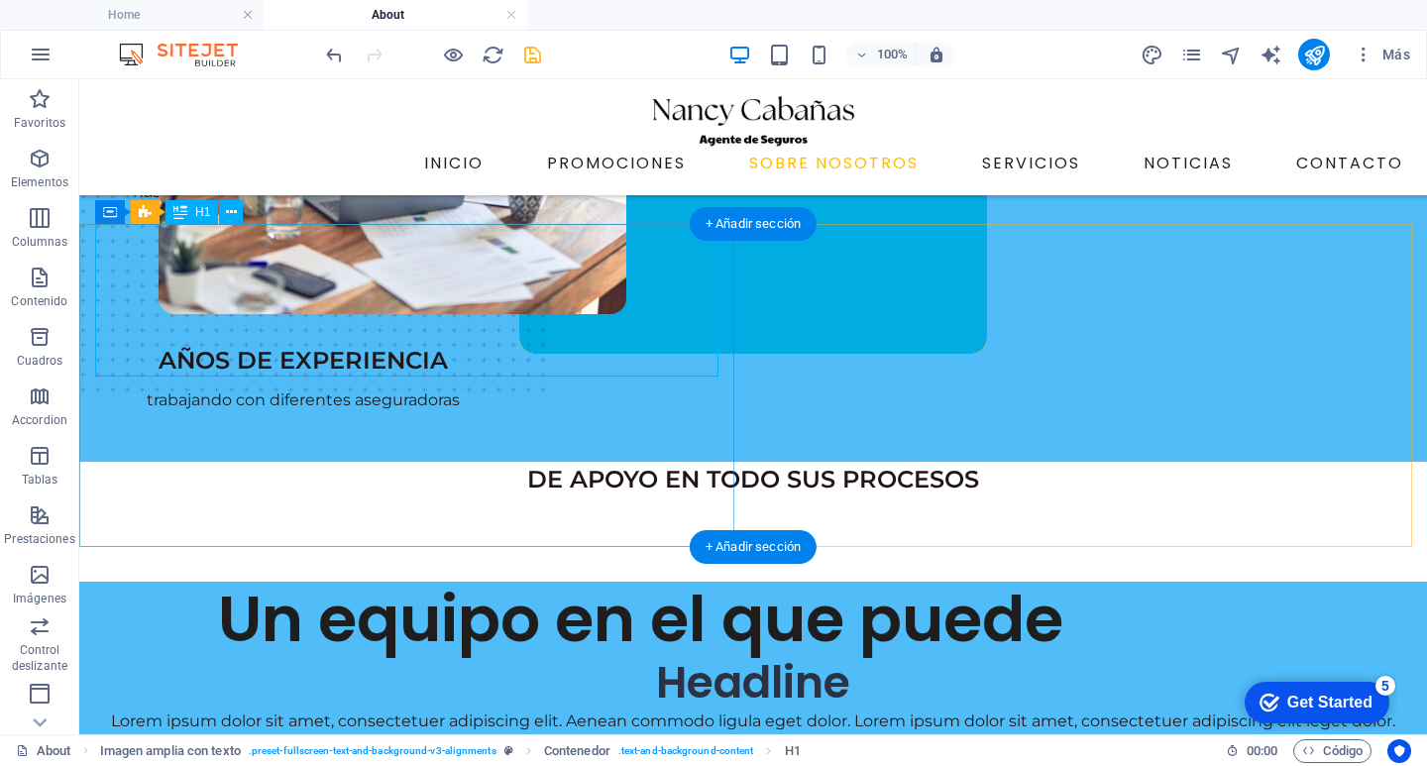
click at [468, 582] on div "Un equipo en el que puede confiar" at bounding box center [753, 620] width 1316 height 76
click at [469, 657] on div "Headline" at bounding box center [753, 683] width 1316 height 53
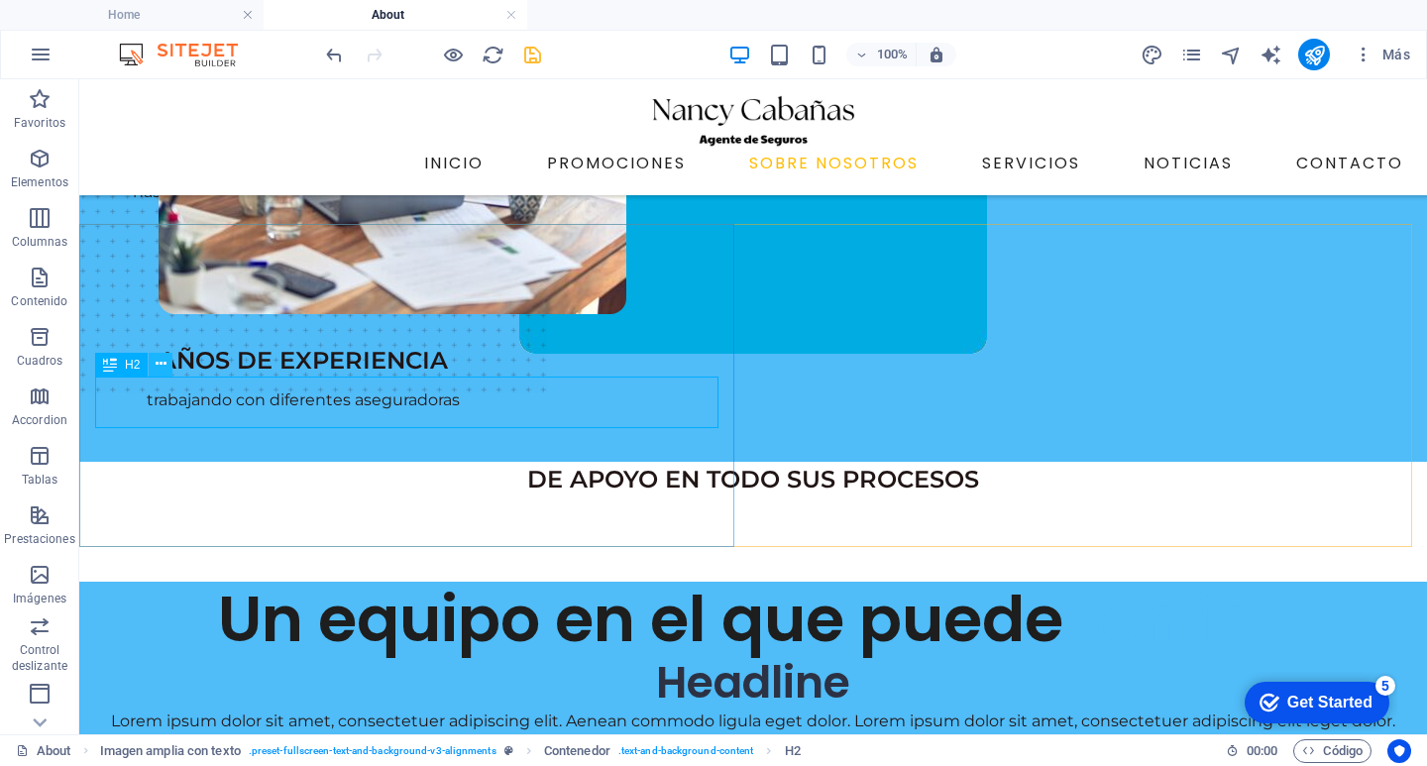
click at [164, 360] on icon at bounding box center [161, 364] width 11 height 21
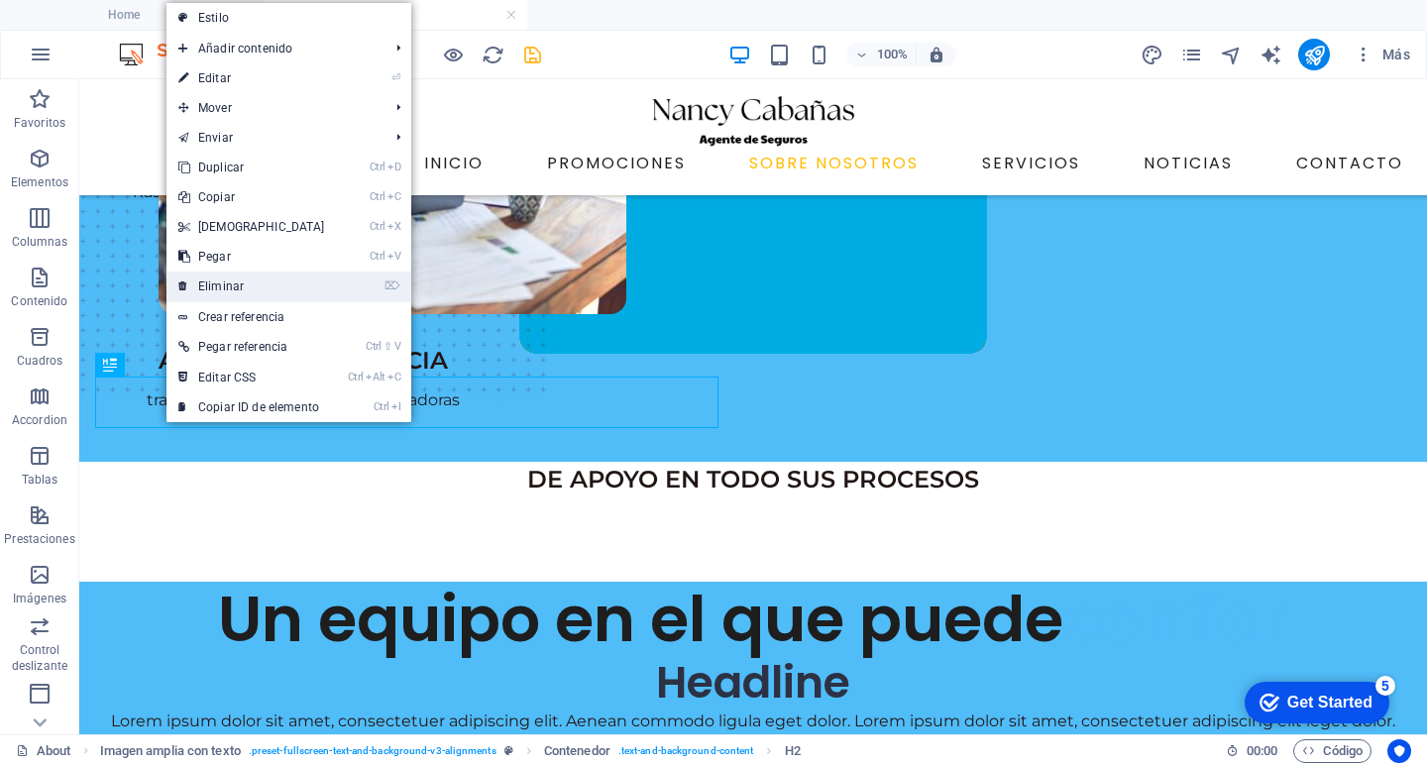
click at [243, 289] on link "⌦ Eliminar" at bounding box center [251, 286] width 170 height 30
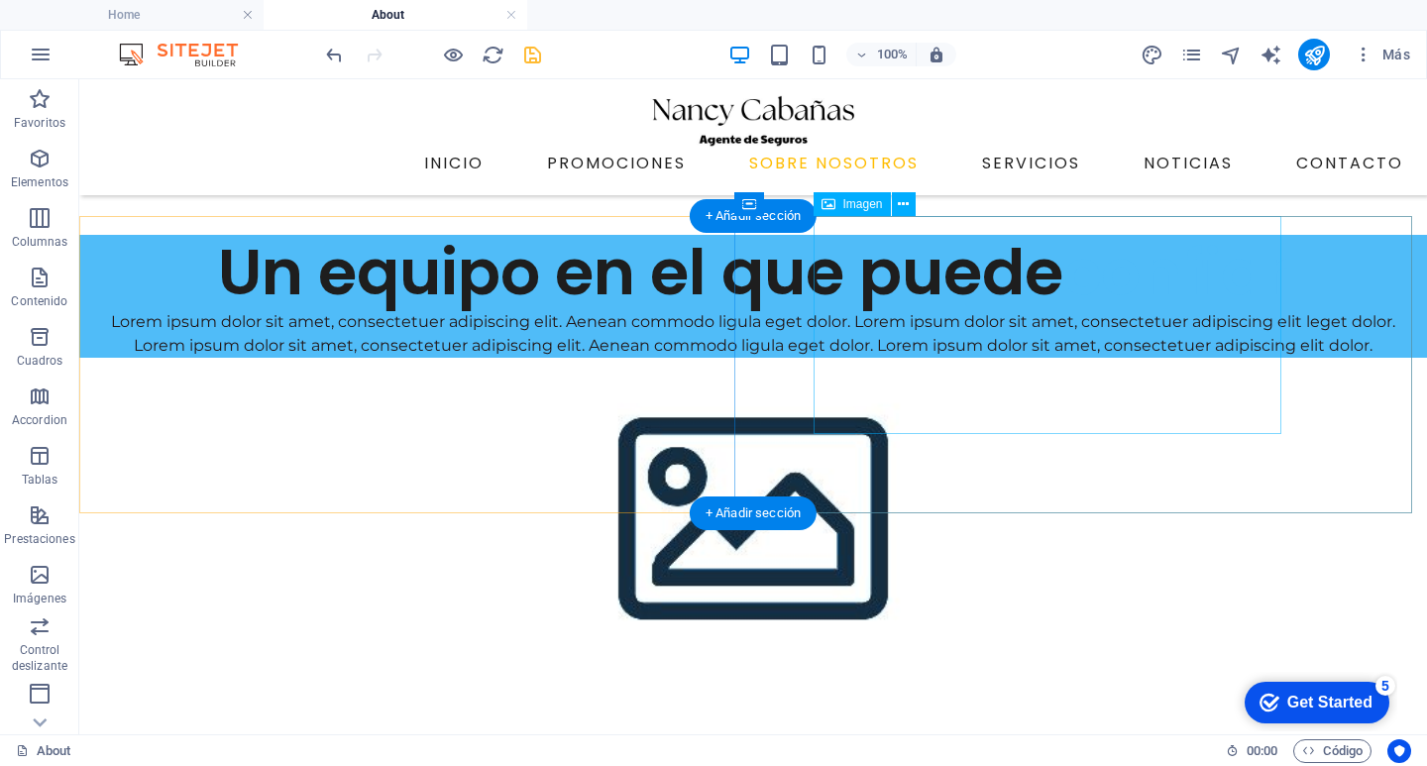
scroll to position [629, 0]
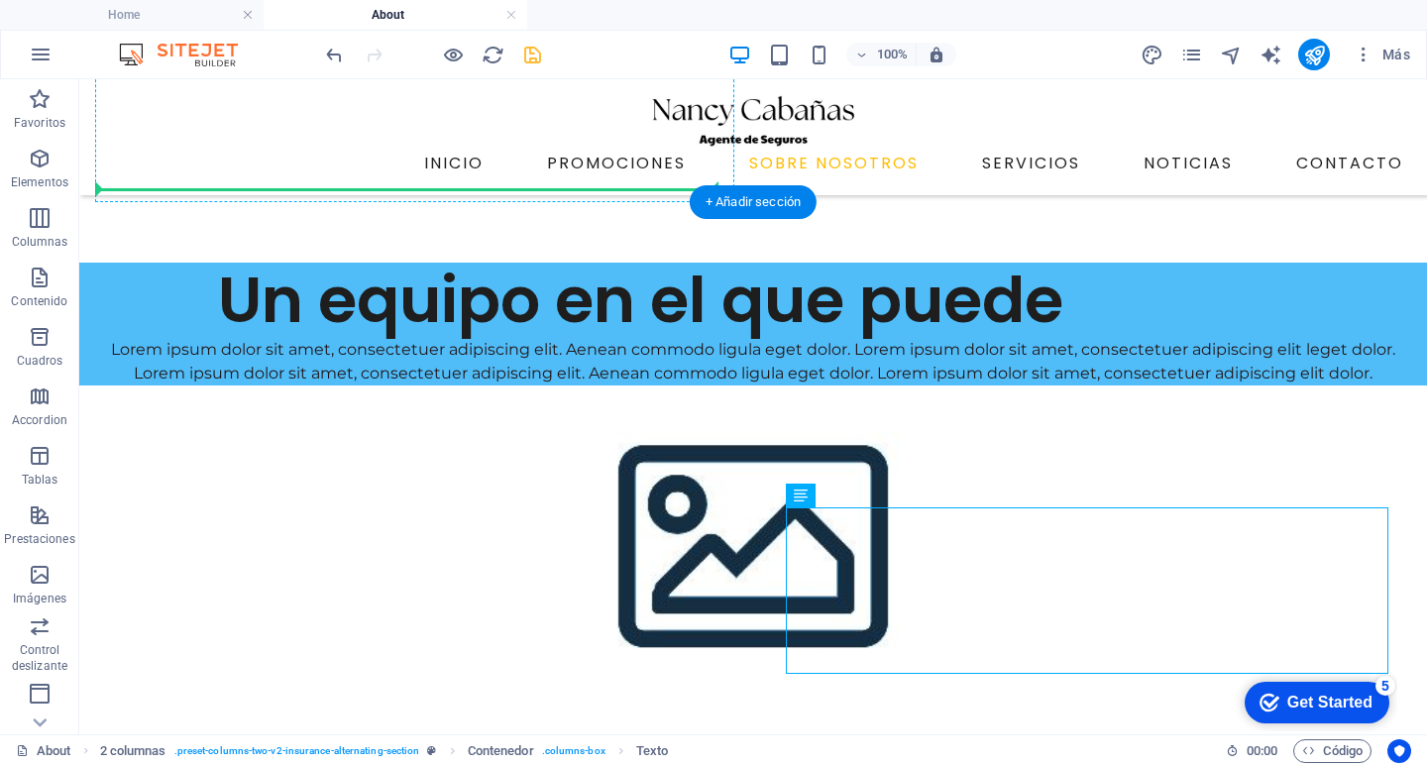
drag, startPoint x: 1073, startPoint y: 521, endPoint x: 458, endPoint y: 195, distance: 696.3
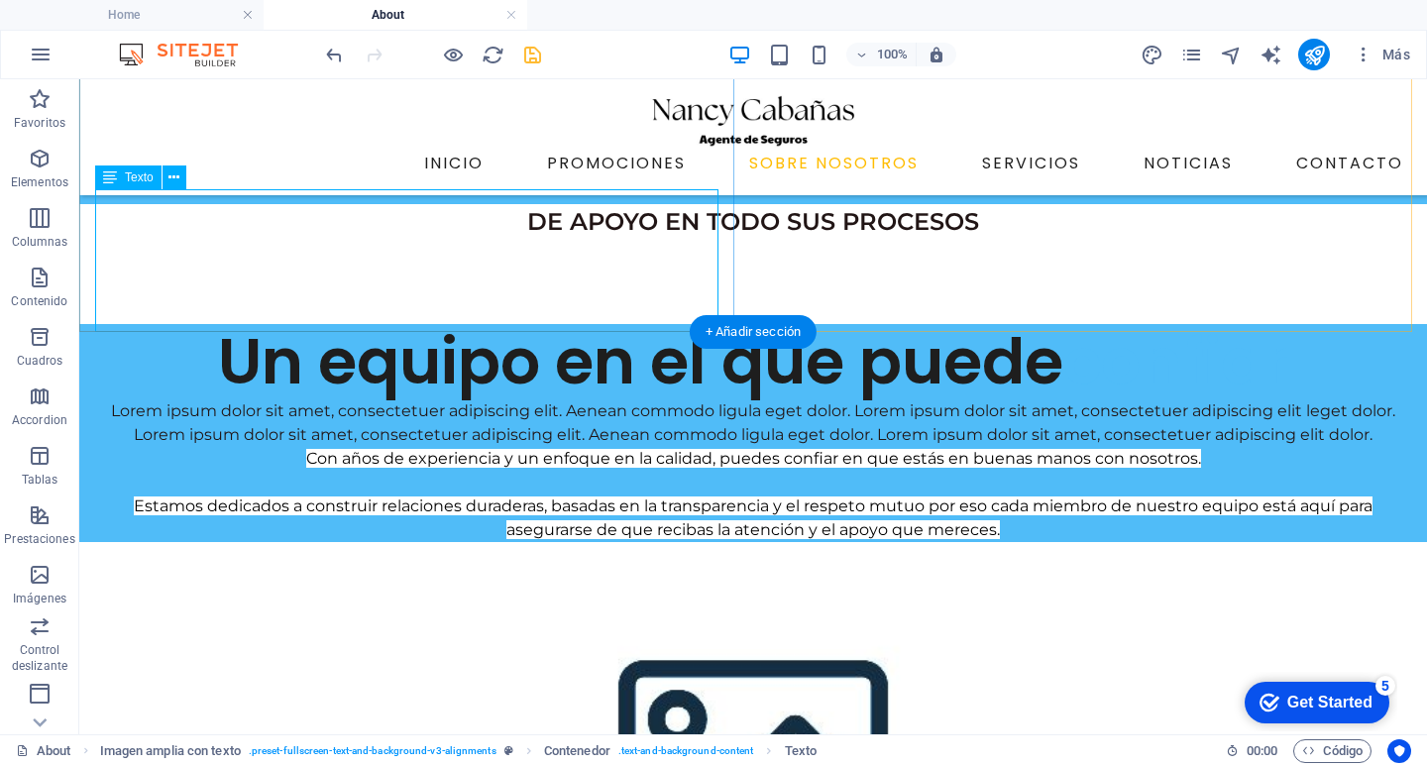
scroll to position [341, 0]
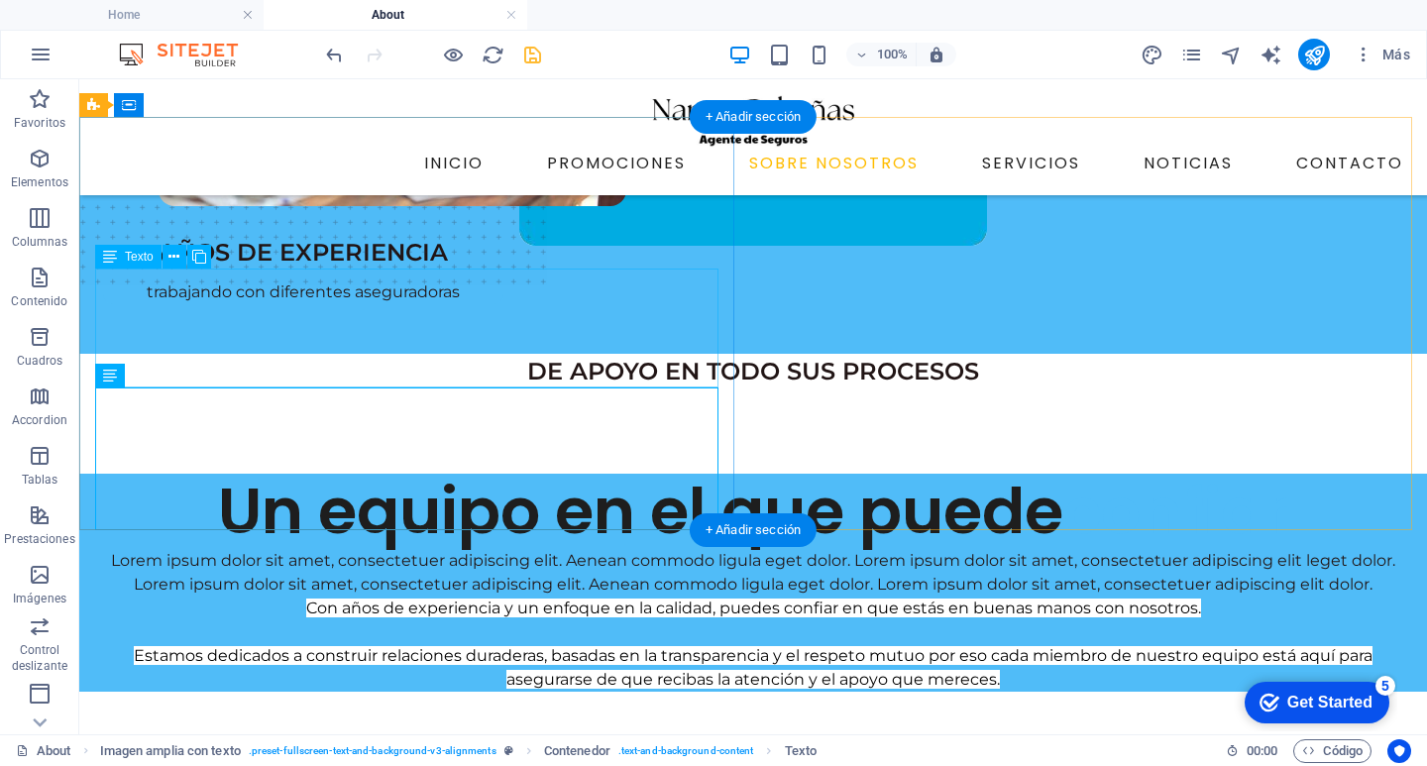
click at [366, 549] on div "Lorem ipsum dolor sit amet, consectetuer adipiscing elit. Aenean commodo ligula…" at bounding box center [753, 573] width 1316 height 48
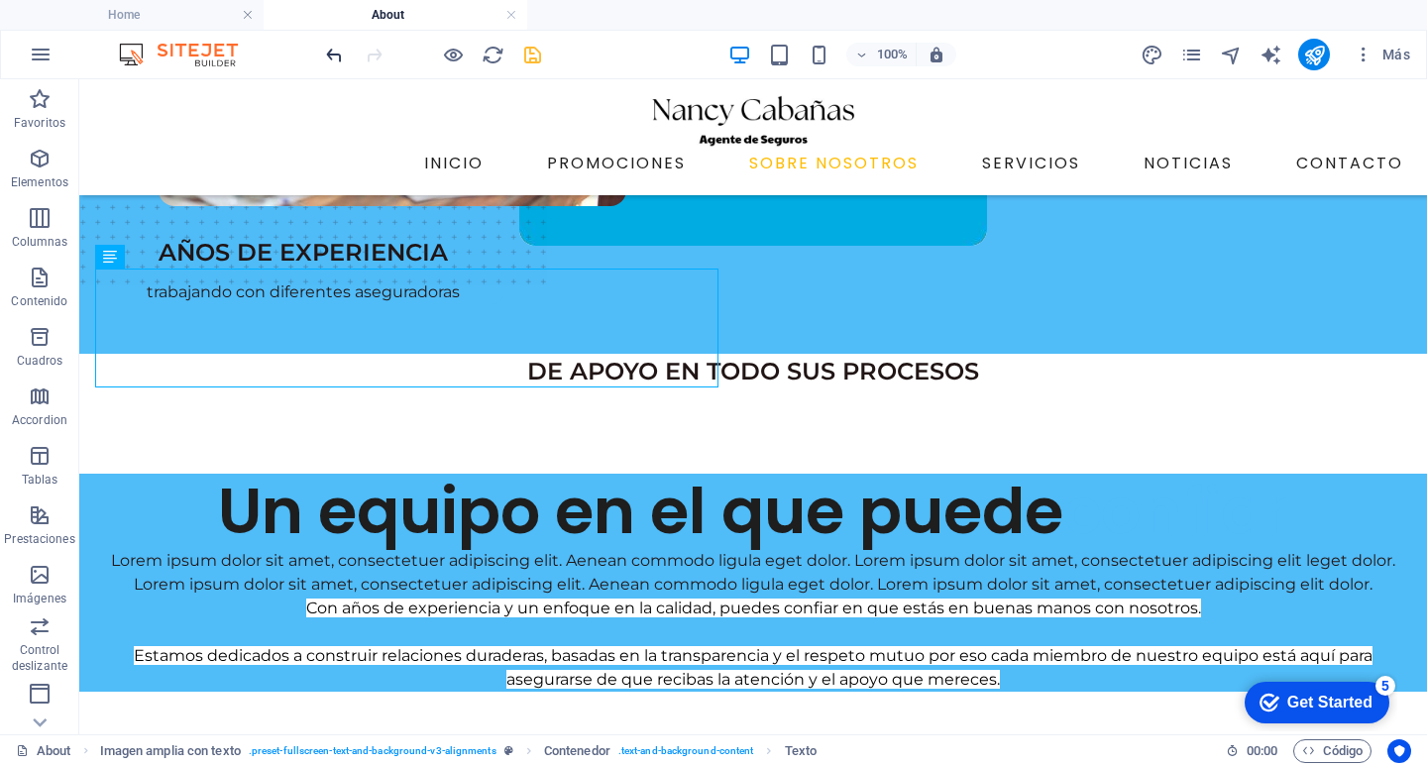
click at [332, 52] on icon "undo" at bounding box center [334, 55] width 23 height 23
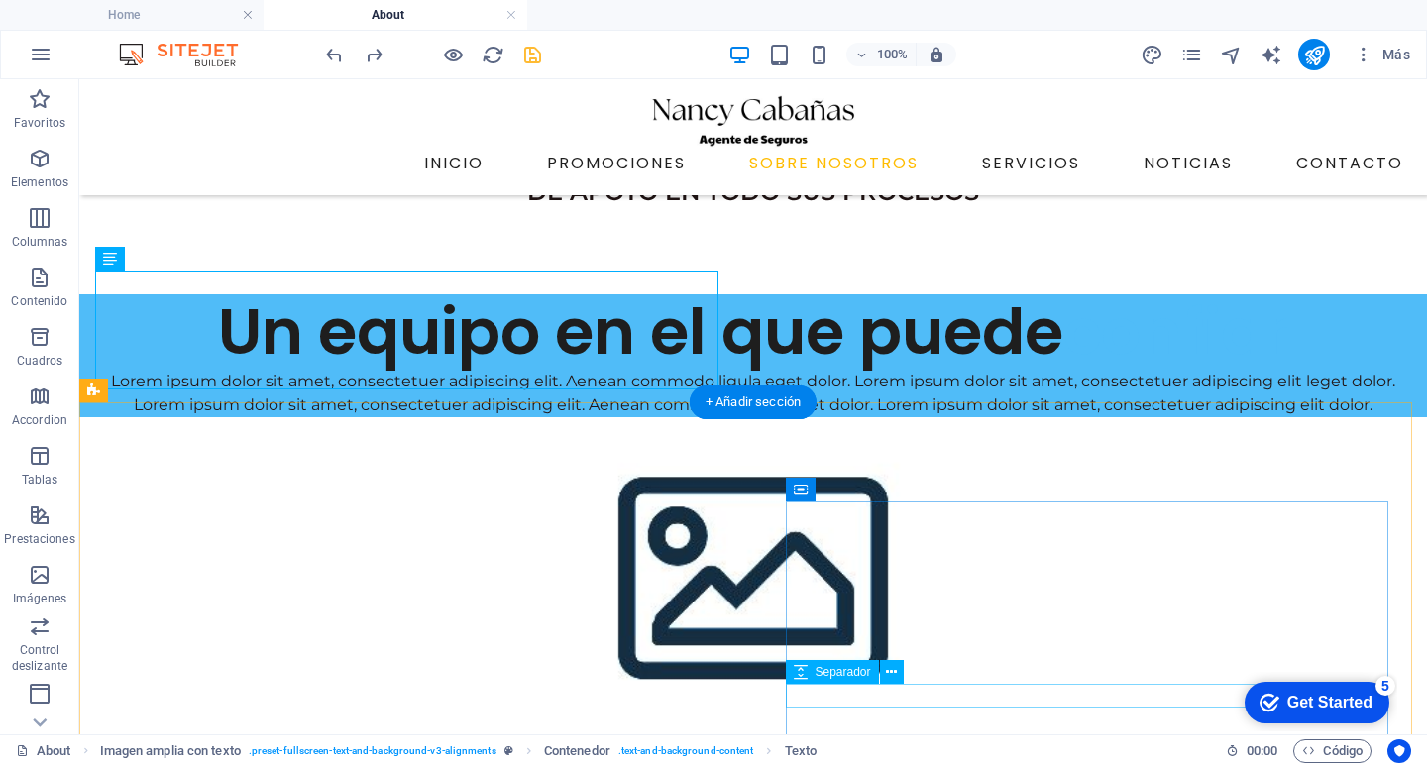
scroll to position [539, 0]
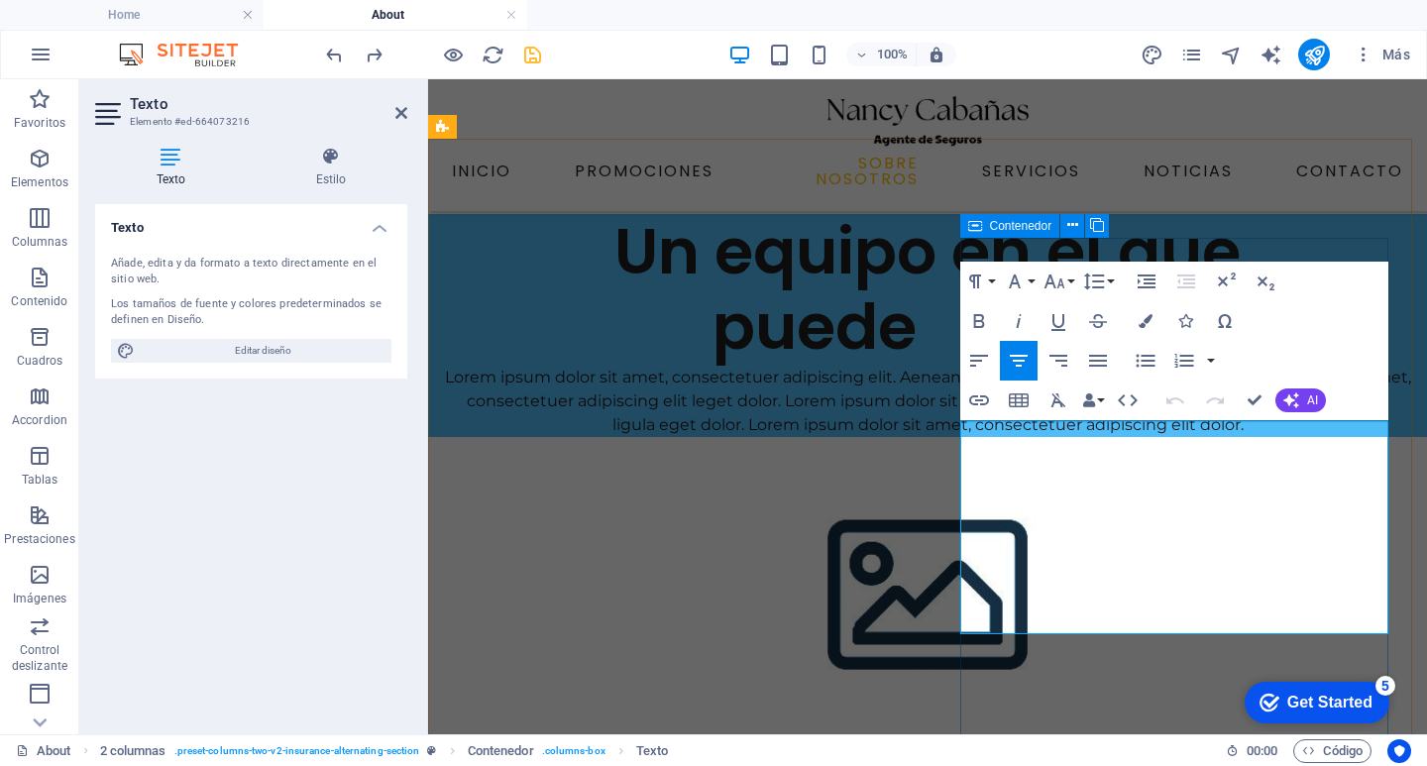
scroll to position [762, 0]
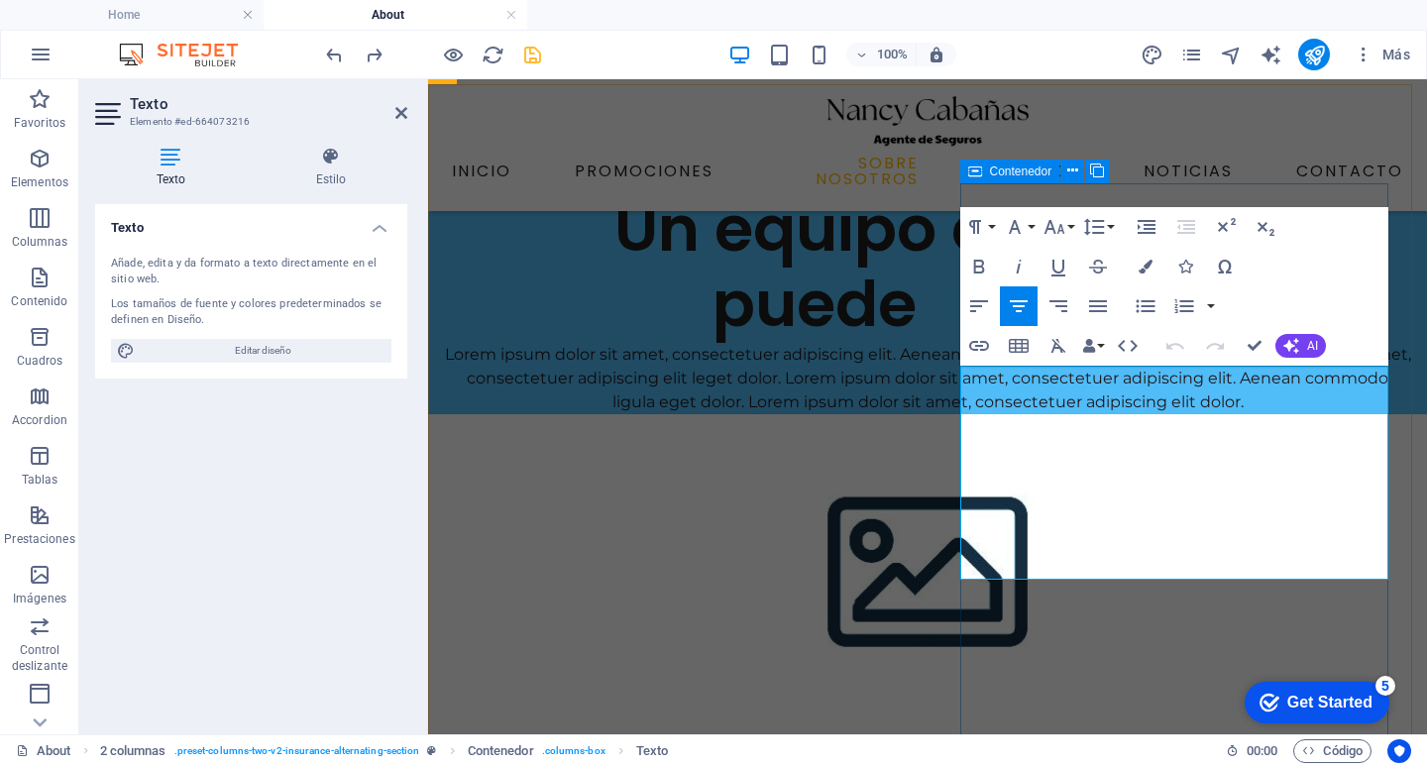
drag, startPoint x: 974, startPoint y: 544, endPoint x: 1307, endPoint y: 599, distance: 337.5
copy div "Con años de experiencia y un enfoque en la calidad, puedes confiar en que estás…"
drag, startPoint x: 926, startPoint y: 387, endPoint x: 1272, endPoint y: 379, distance: 345.9
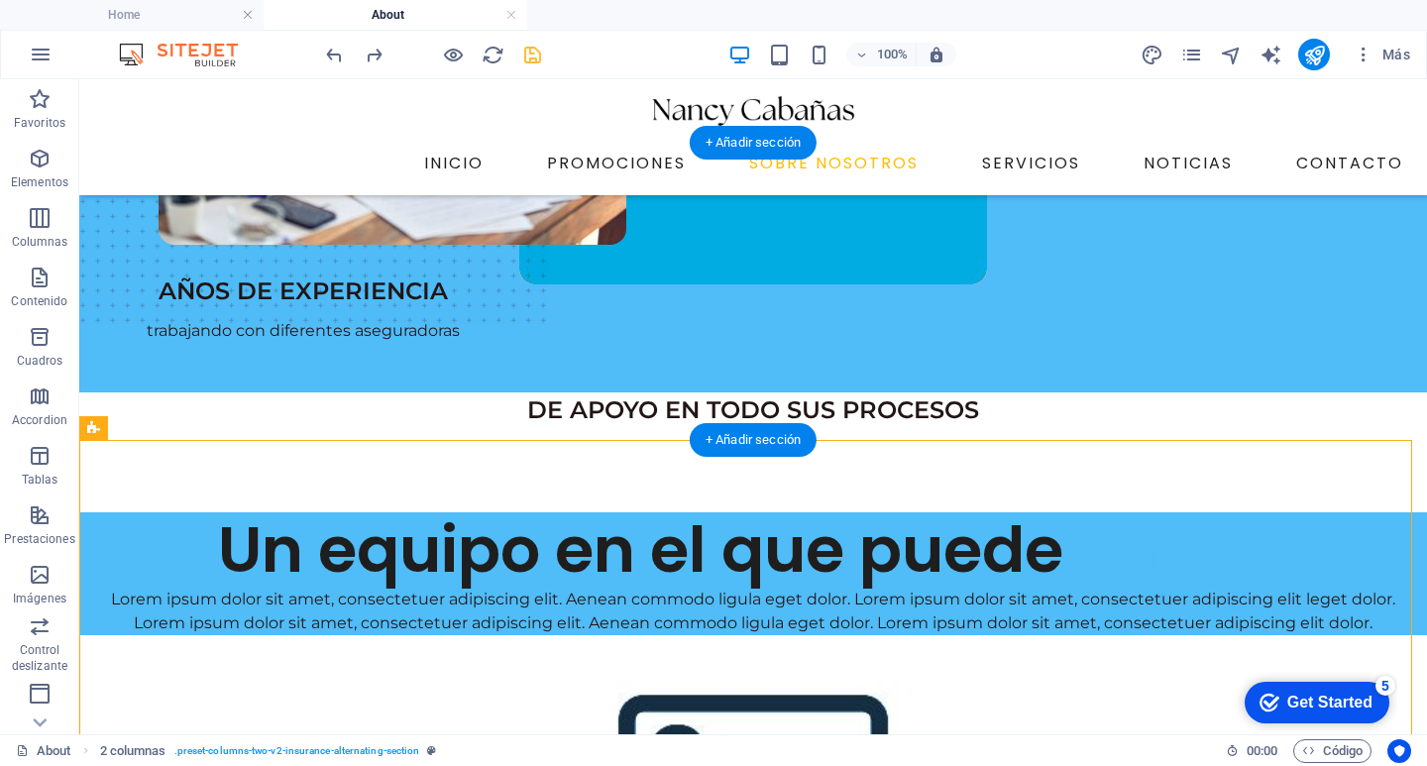
scroll to position [298, 0]
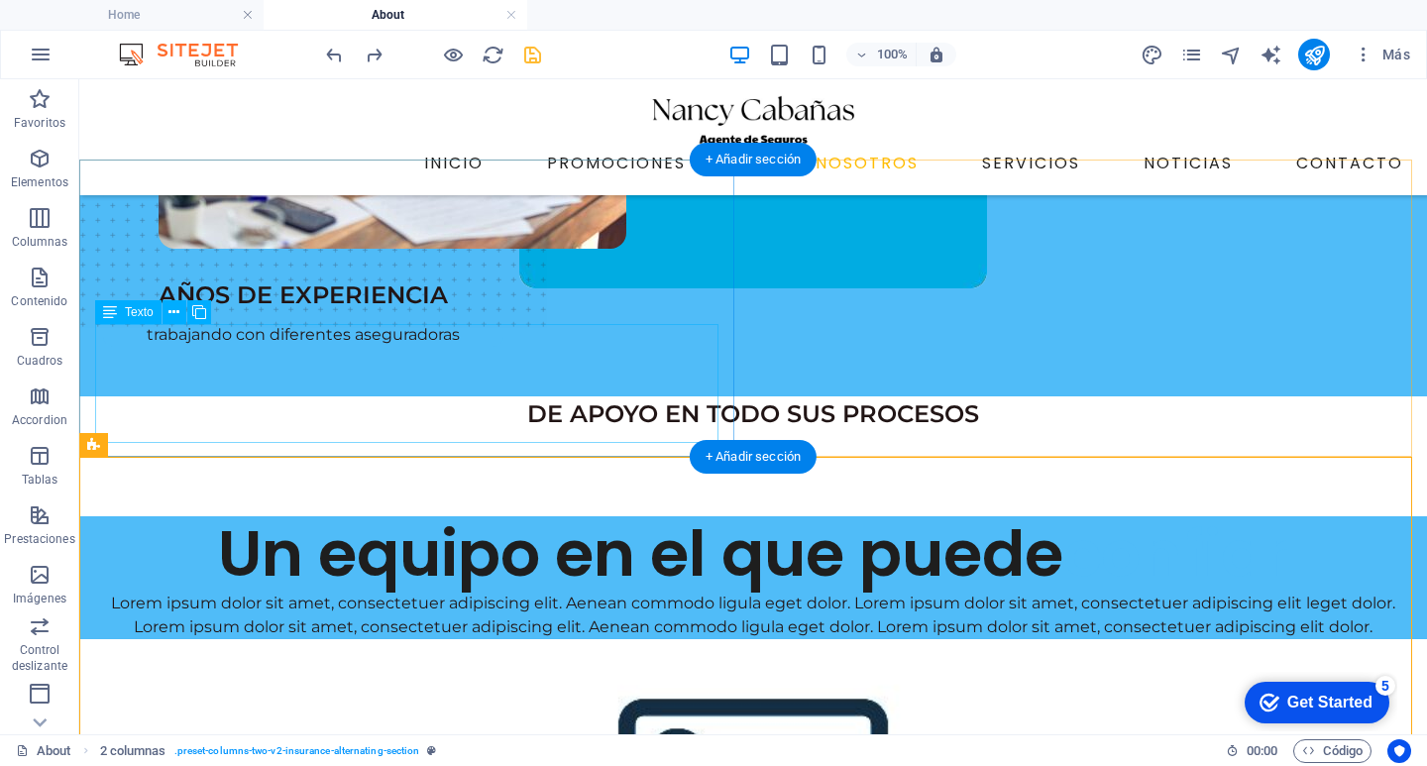
click at [287, 591] on div "Lorem ipsum dolor sit amet, consectetuer adipiscing elit. Aenean commodo ligula…" at bounding box center [753, 615] width 1316 height 48
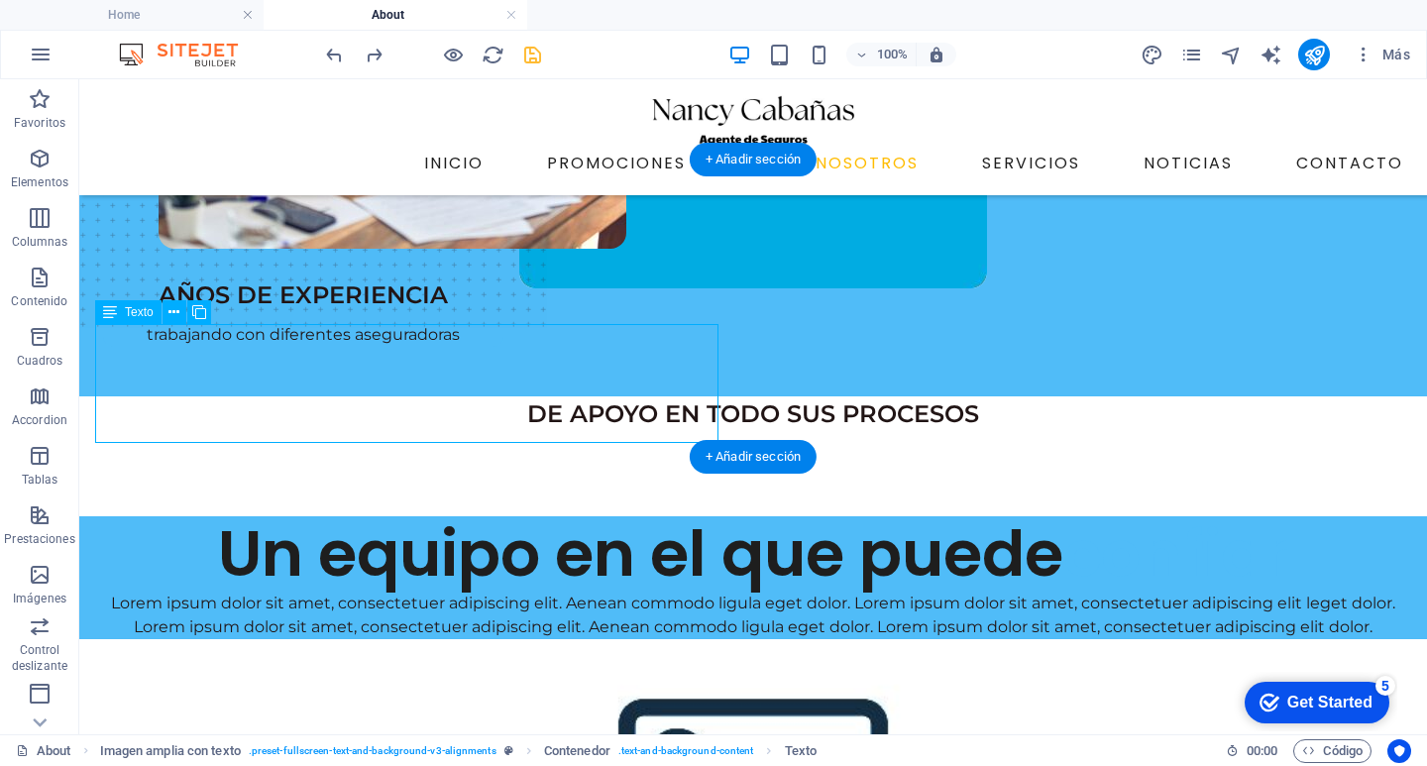
click at [280, 591] on div "Lorem ipsum dolor sit amet, consectetuer adipiscing elit. Aenean commodo ligula…" at bounding box center [753, 615] width 1316 height 48
click at [277, 591] on div "Lorem ipsum dolor sit amet, consectetuer adipiscing elit. Aenean commodo ligula…" at bounding box center [753, 615] width 1316 height 48
click at [493, 591] on div "Lorem ipsum dolor sit amet, consectetuer adipiscing elit. Aenean commodo ligula…" at bounding box center [753, 615] width 1316 height 48
click at [492, 591] on div "Lorem ipsum dolor sit amet, consectetuer adipiscing elit. Aenean commodo ligula…" at bounding box center [753, 615] width 1316 height 48
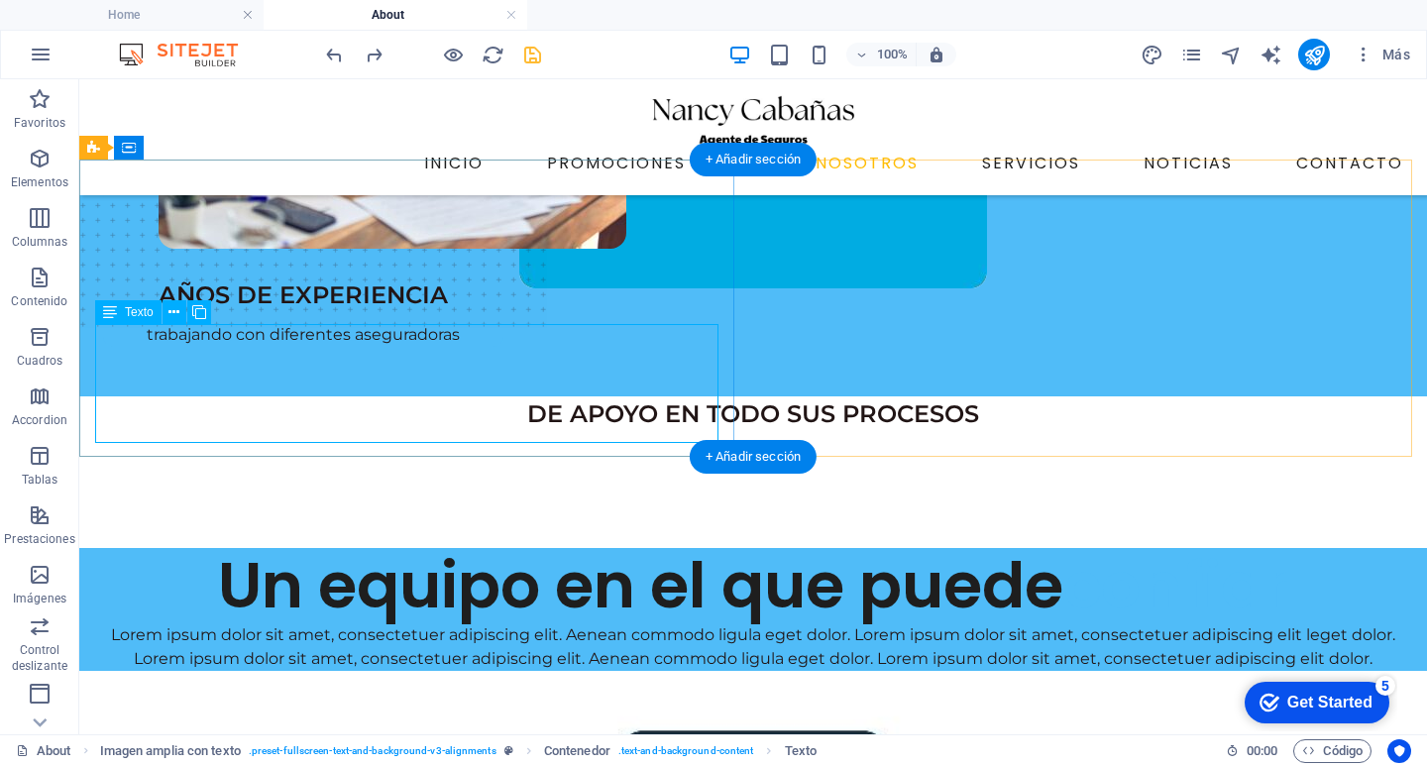
scroll to position [358, 0]
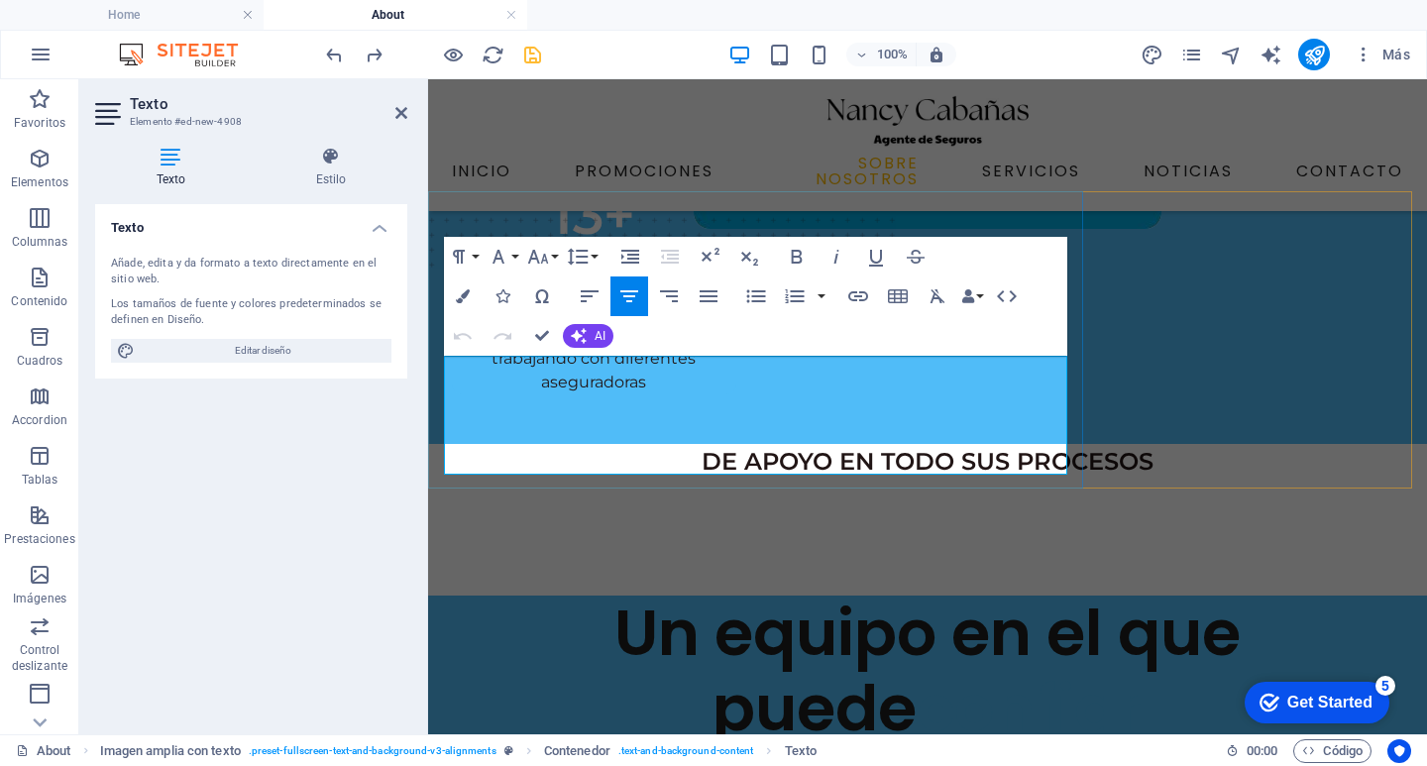
drag, startPoint x: 846, startPoint y: 463, endPoint x: 455, endPoint y: 373, distance: 401.6
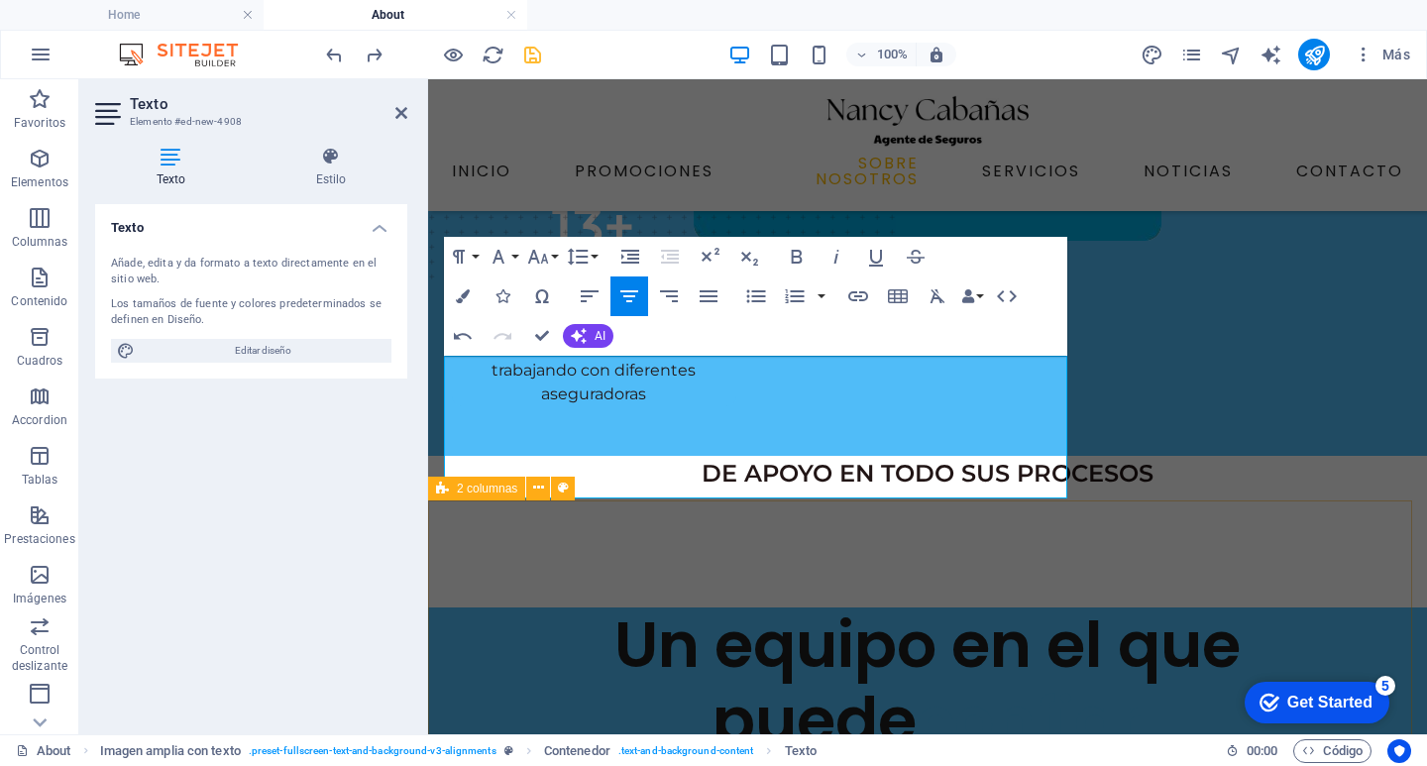
scroll to position [286, 0]
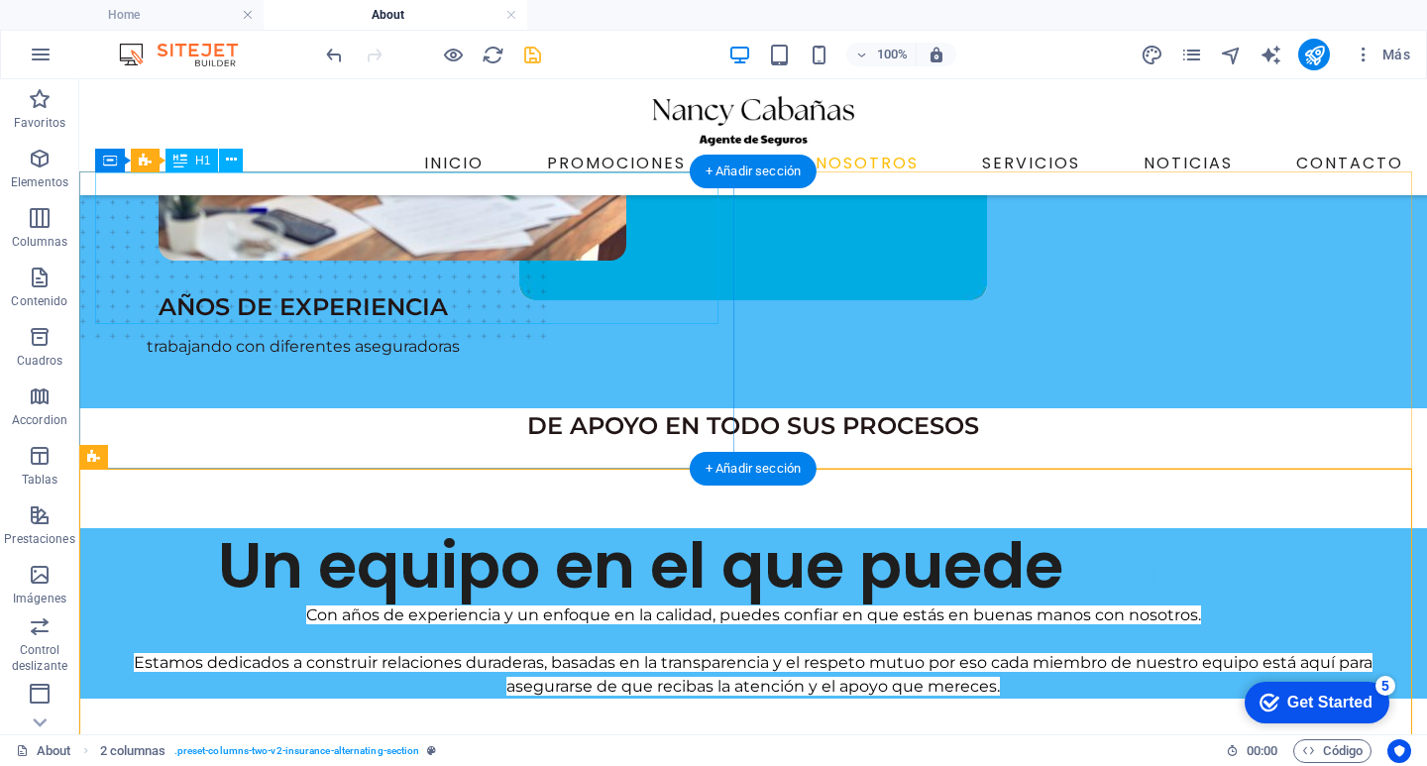
click at [426, 528] on div "Un equipo en el que puede confiar" at bounding box center [753, 566] width 1316 height 76
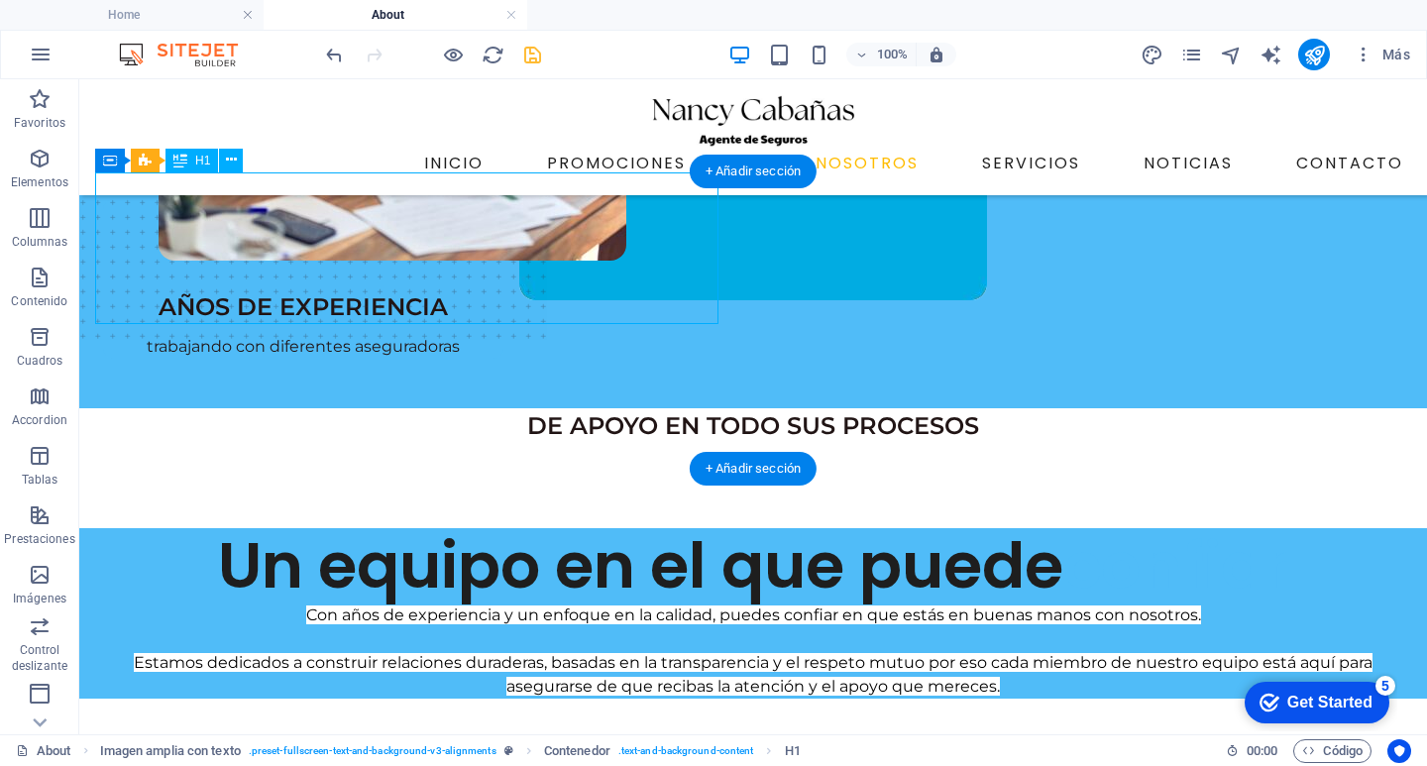
click at [447, 528] on div "Un equipo en el que puede confiar" at bounding box center [753, 566] width 1316 height 76
click at [449, 528] on div "Un equipo en el que puede confiar" at bounding box center [753, 566] width 1316 height 76
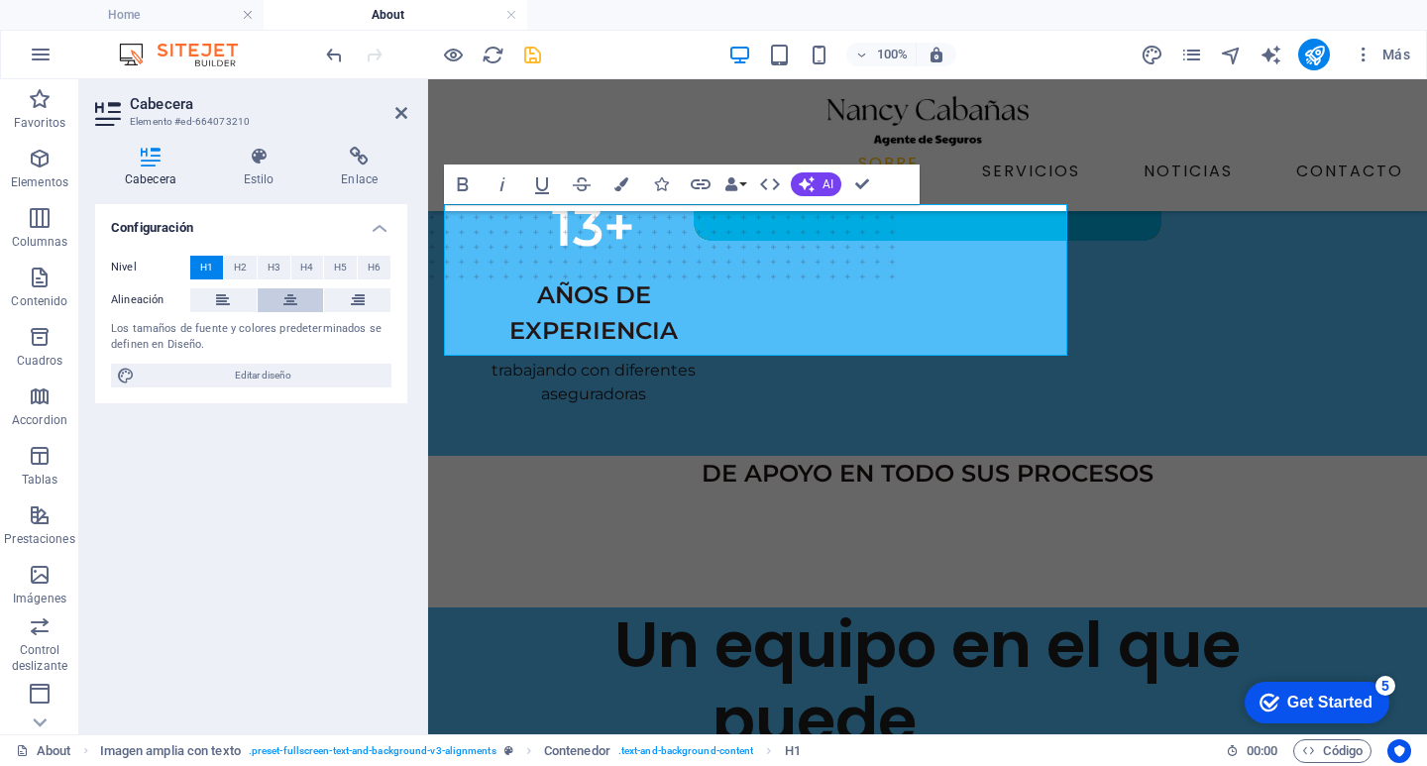
click at [291, 304] on icon at bounding box center [290, 300] width 14 height 24
click at [243, 268] on span "H2" at bounding box center [240, 268] width 13 height 24
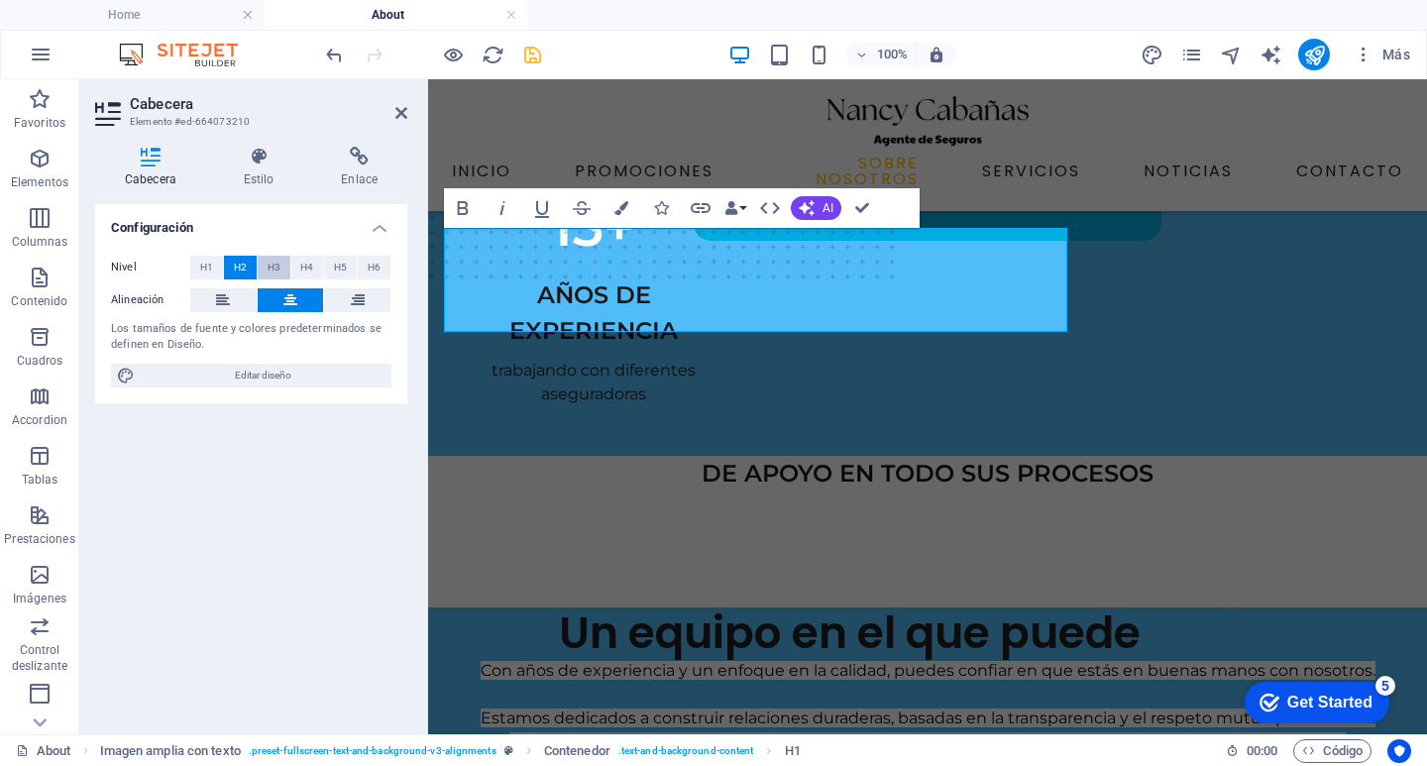
click at [277, 270] on span "H3" at bounding box center [274, 268] width 13 height 24
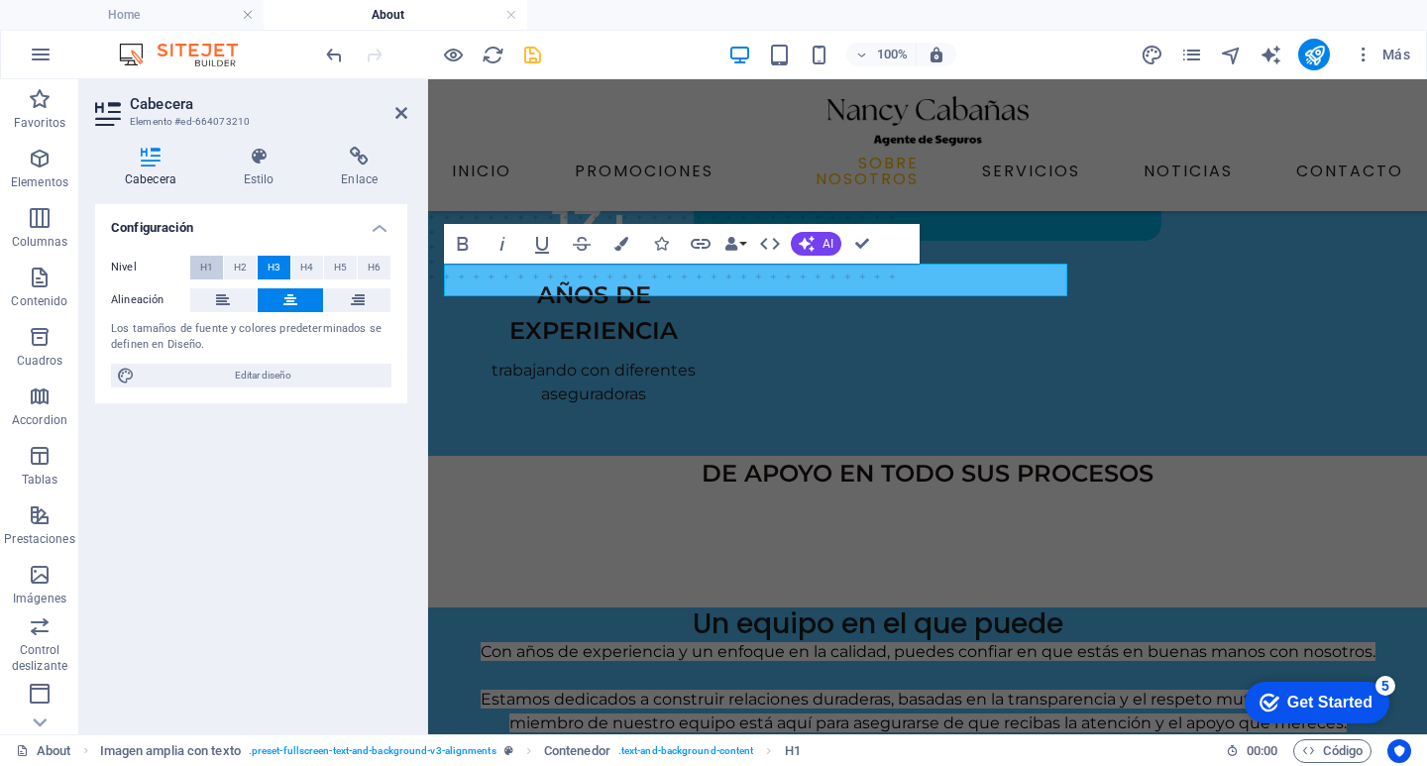
click at [192, 269] on button "H1" at bounding box center [206, 268] width 33 height 24
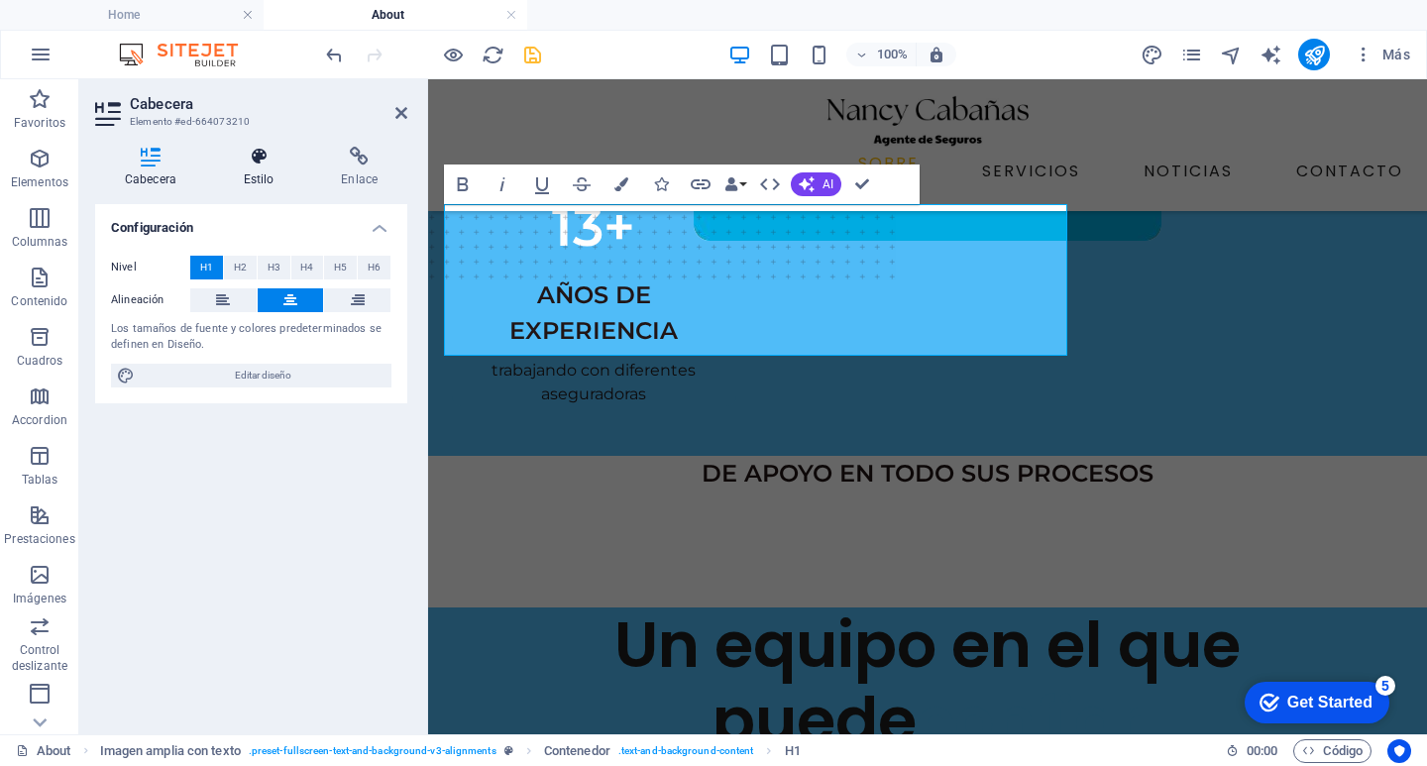
click at [264, 173] on h4 "Estilo" at bounding box center [263, 168] width 98 height 42
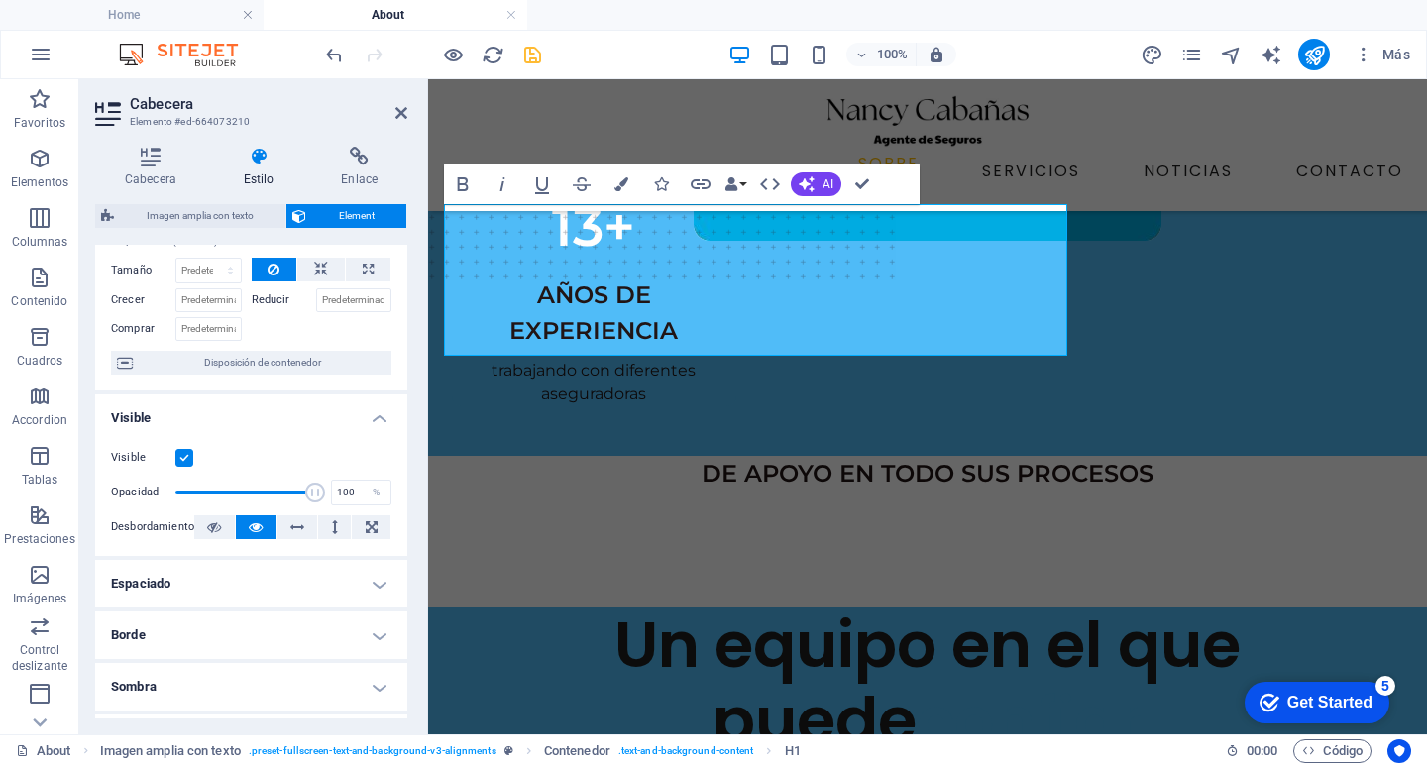
scroll to position [99, 0]
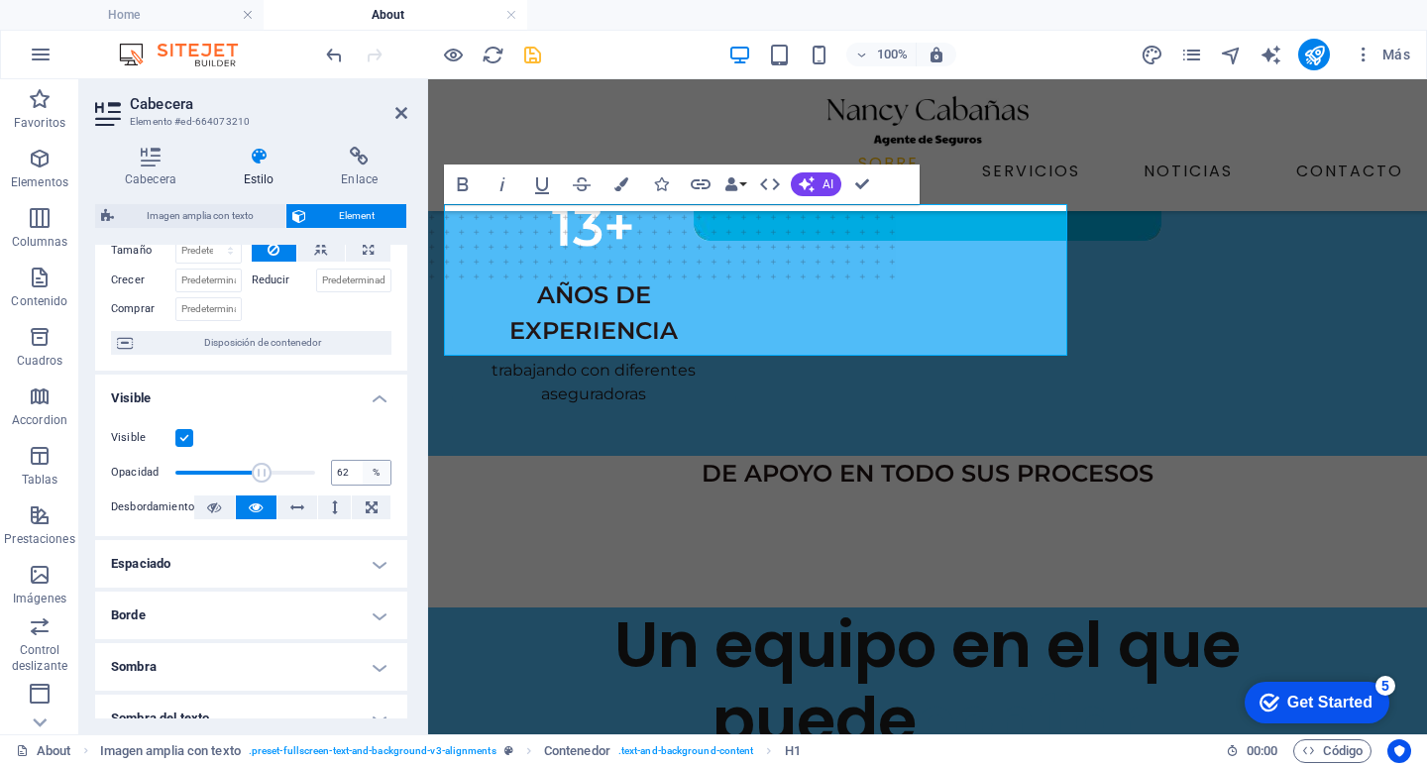
type input "100"
drag, startPoint x: 732, startPoint y: 547, endPoint x: 608, endPoint y: 532, distance: 124.7
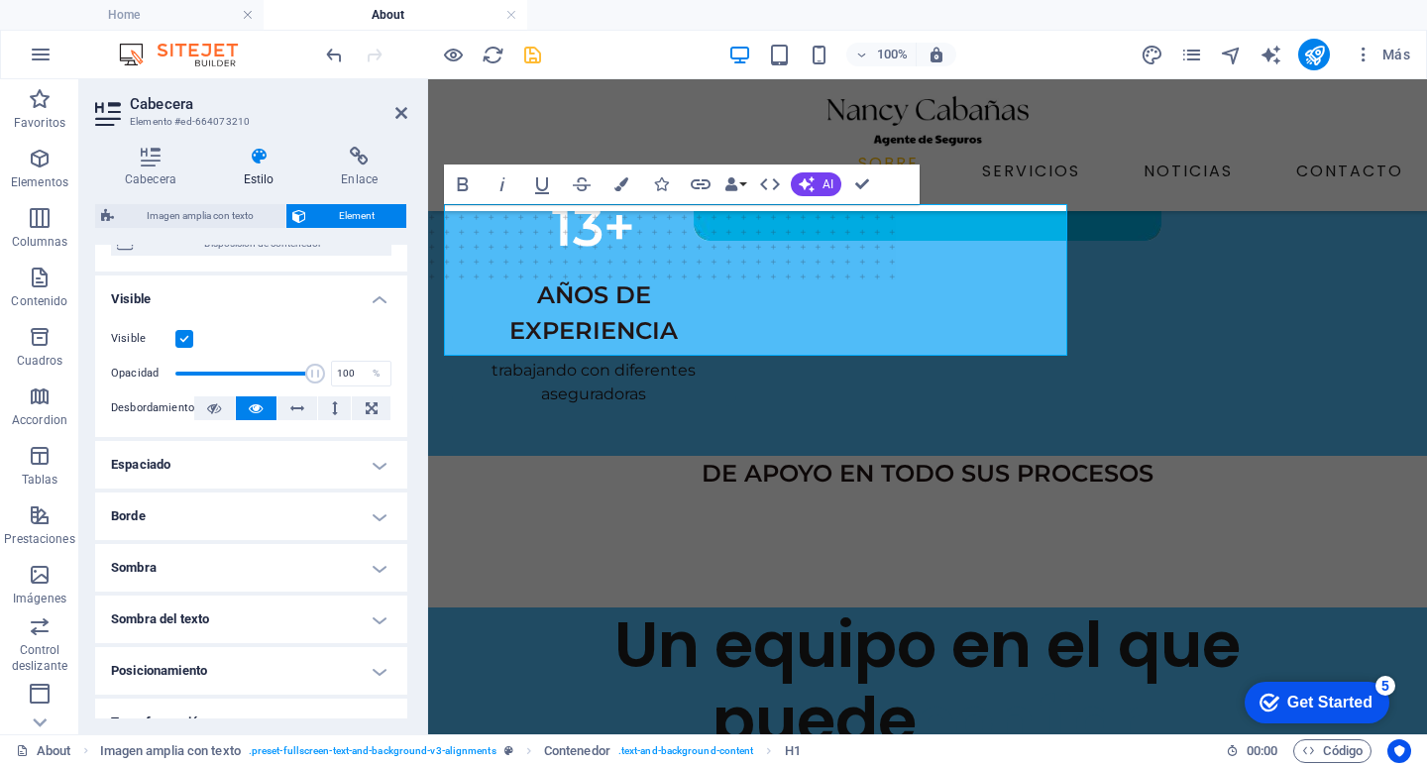
scroll to position [379, 0]
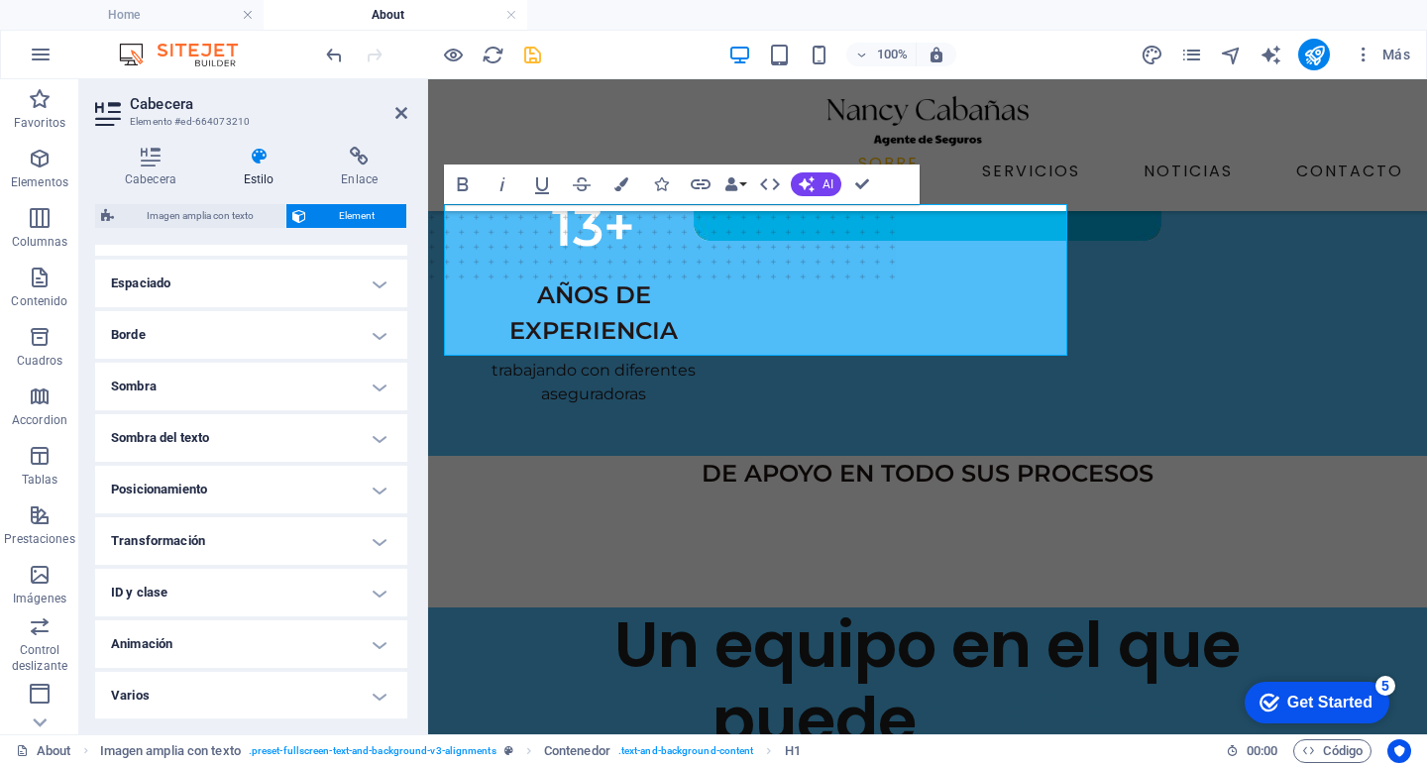
click at [376, 273] on ul "Diseño La forma en la que este elemento se expande en la disposición (Flexbox).…" at bounding box center [251, 292] width 312 height 854
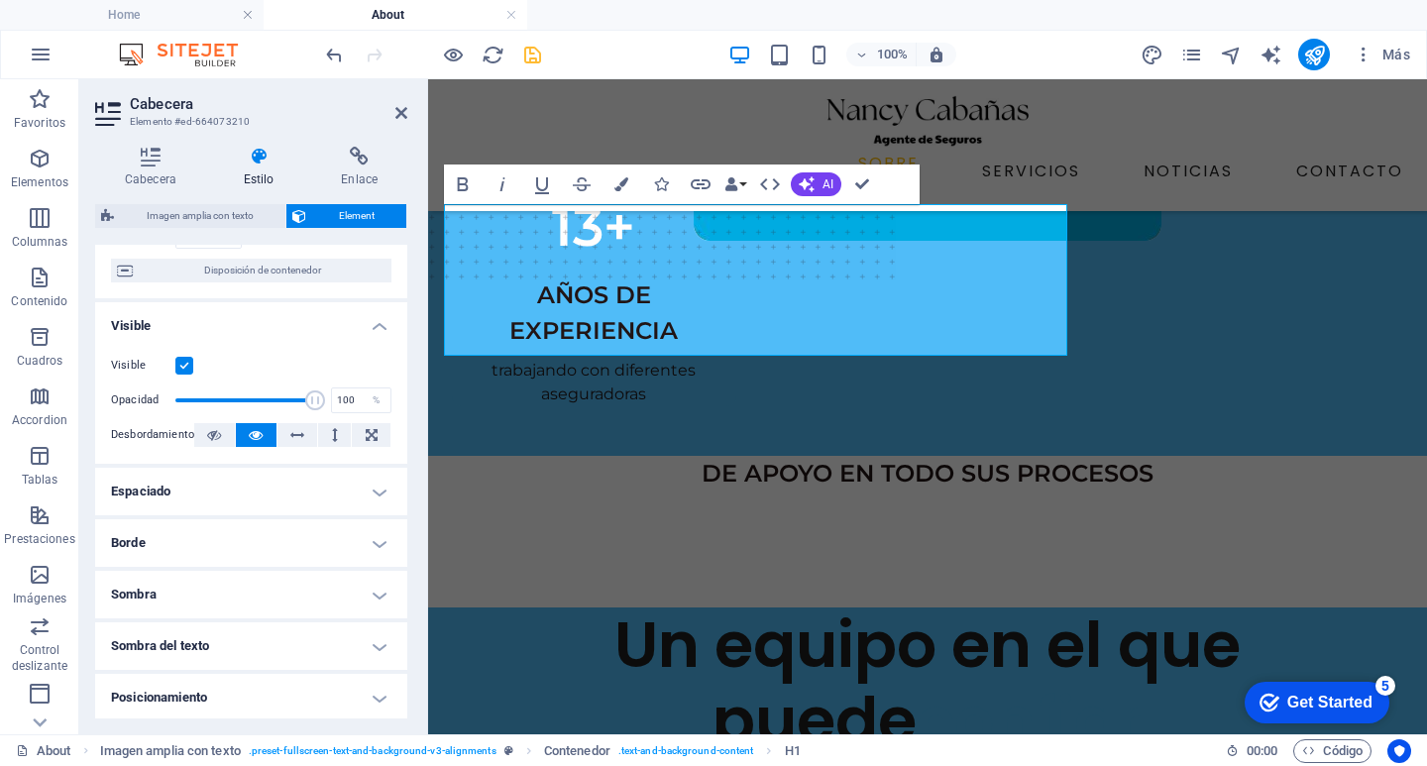
scroll to position [189, 0]
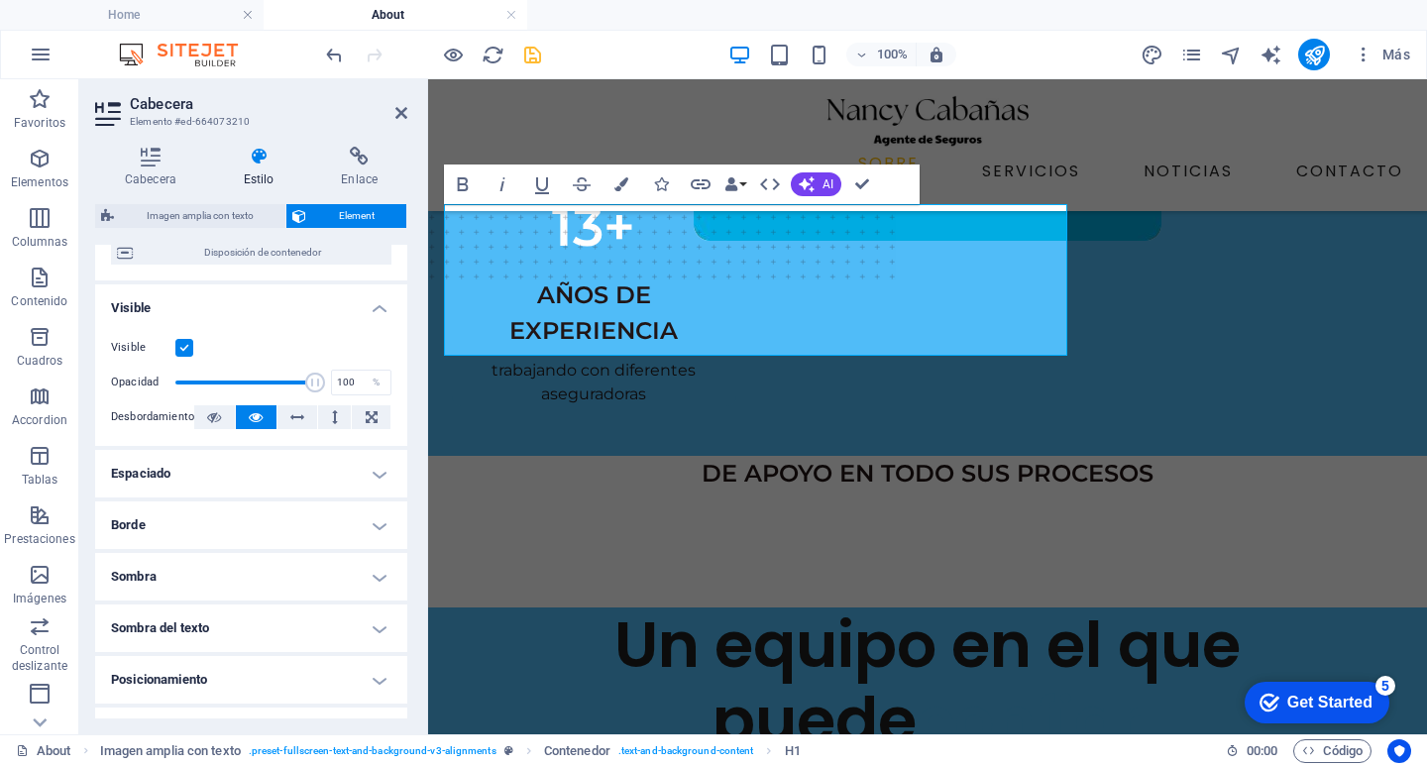
click at [366, 481] on h4 "Espaciado" at bounding box center [251, 474] width 312 height 48
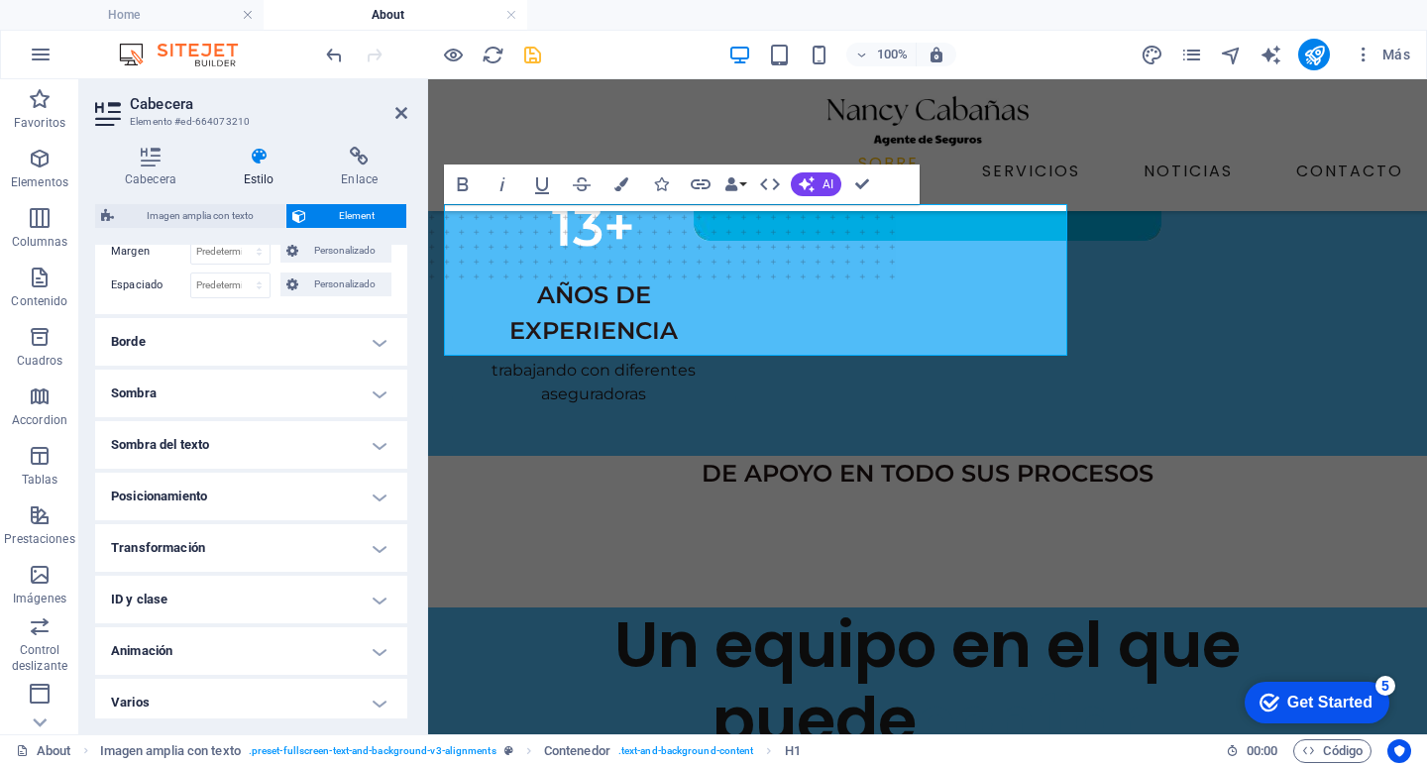
scroll to position [459, 0]
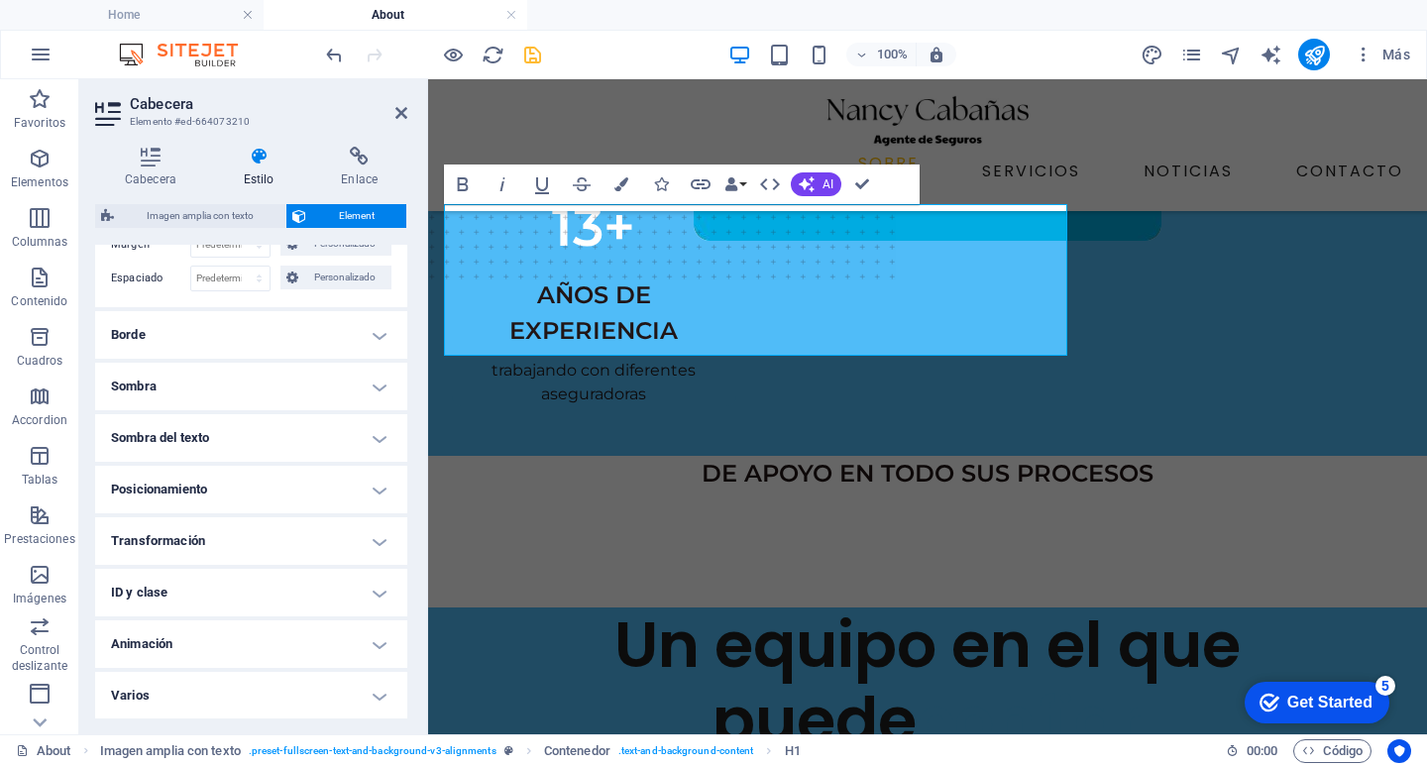
click at [378, 435] on h4 "Sombra del texto" at bounding box center [251, 438] width 312 height 48
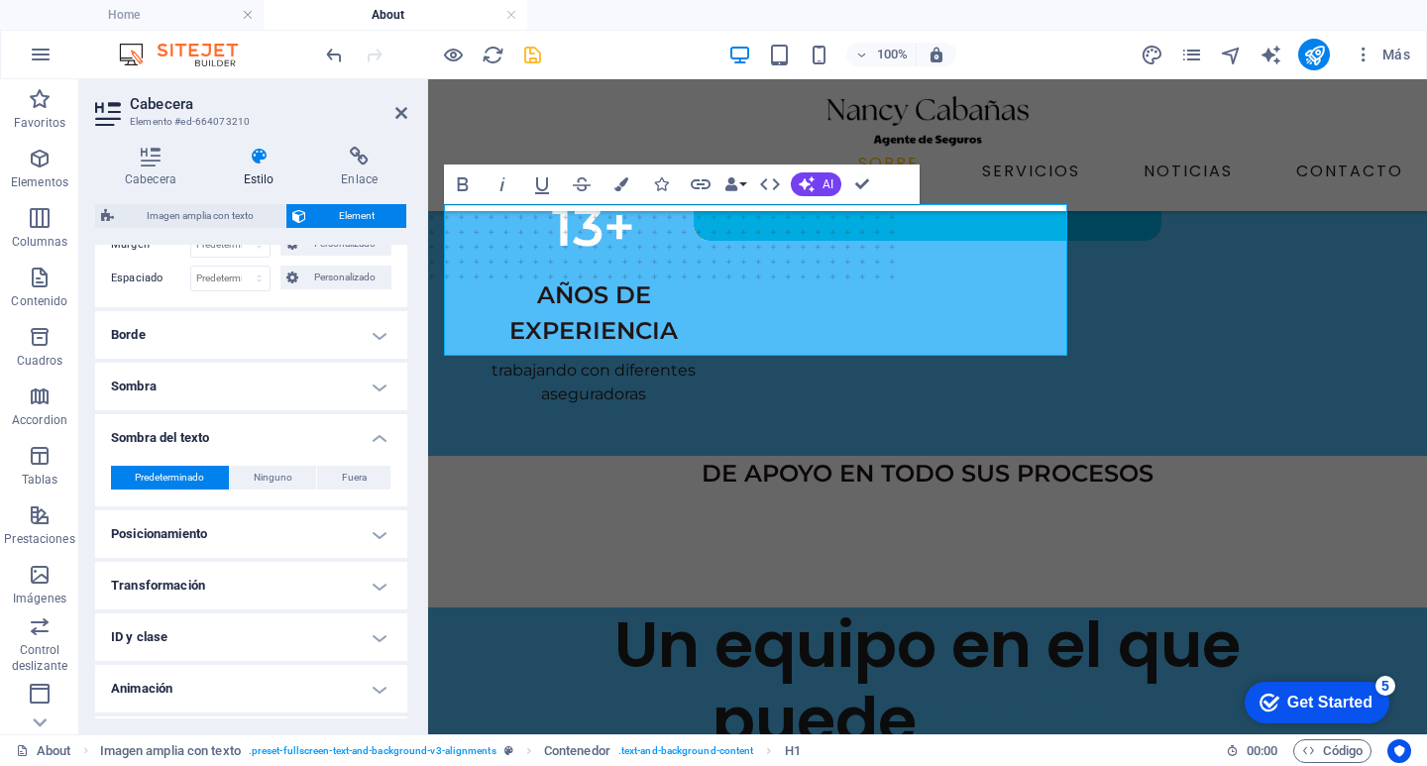
scroll to position [503, 0]
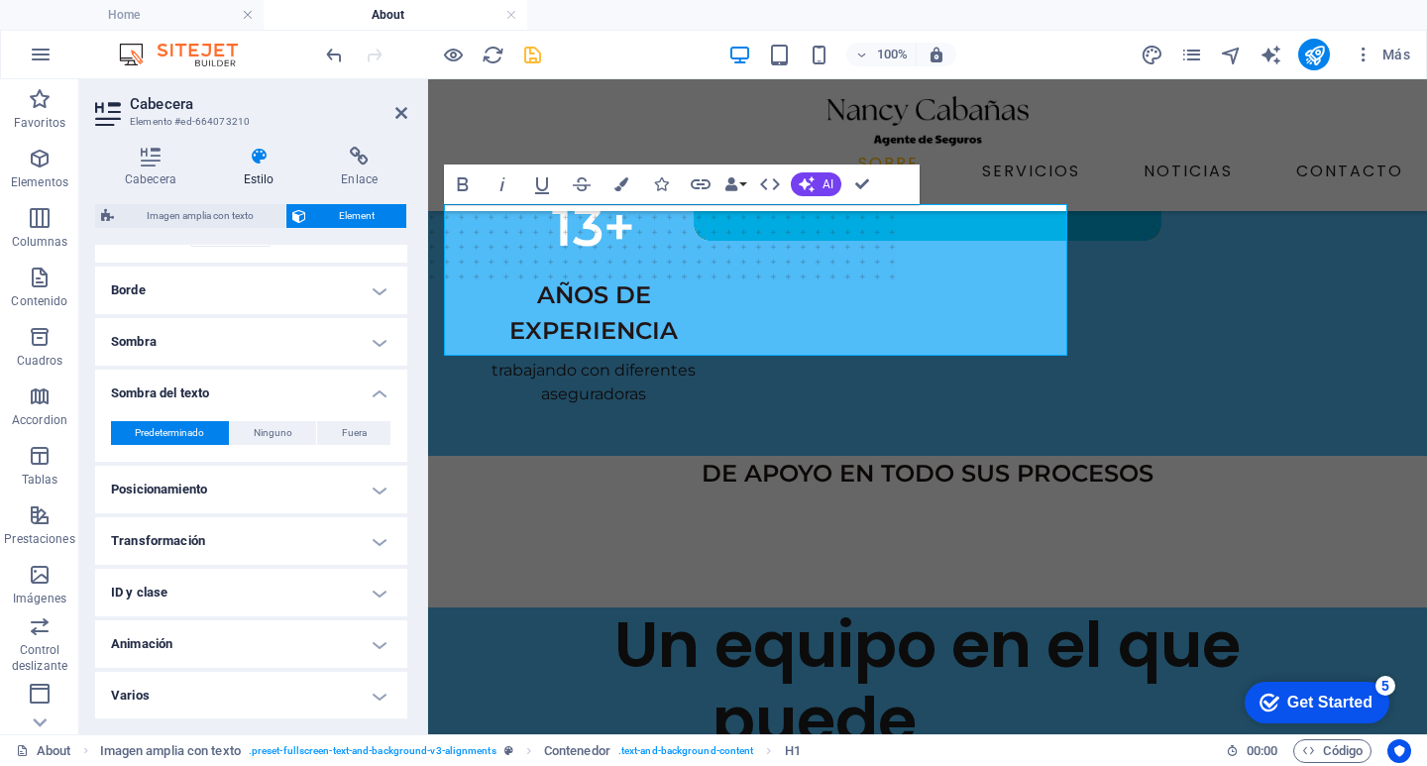
click at [390, 480] on h4 "Posicionamiento" at bounding box center [251, 490] width 312 height 48
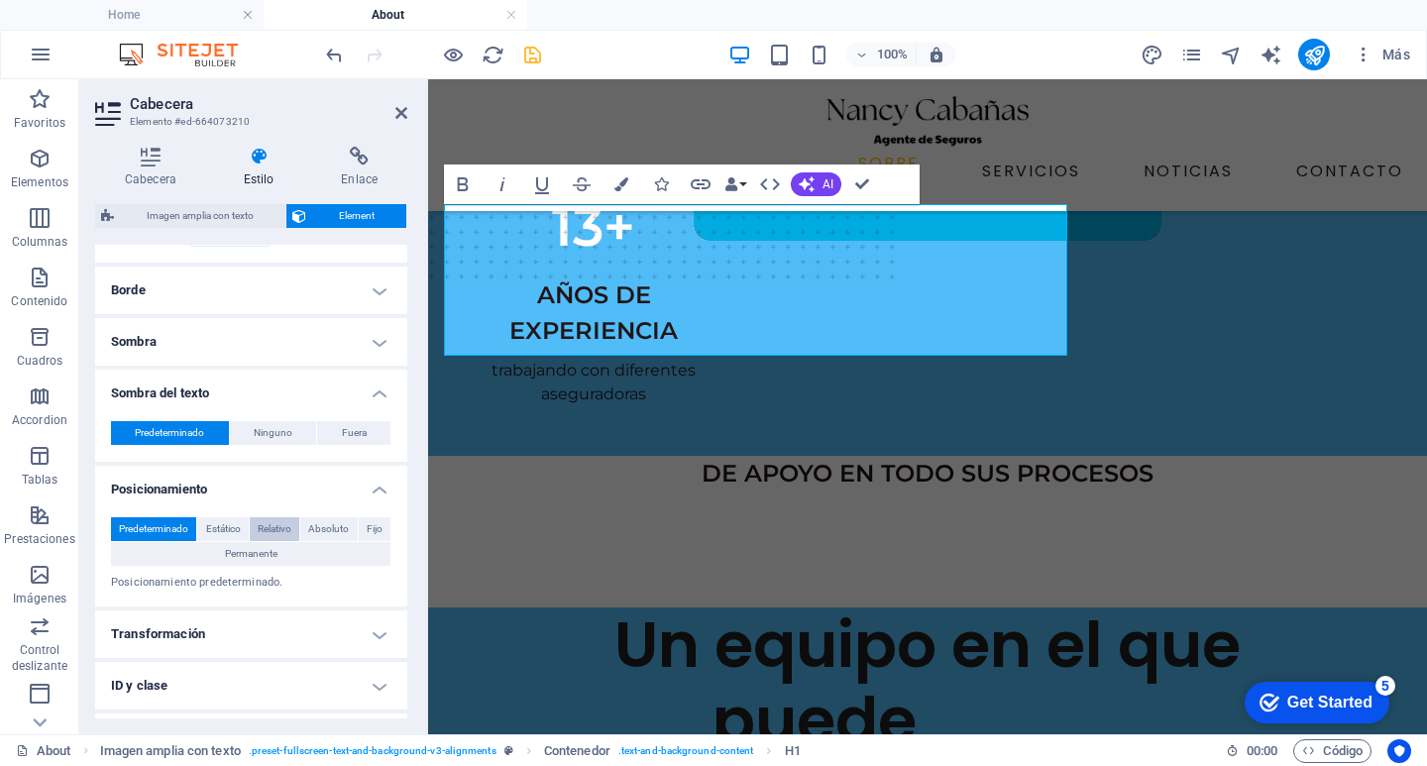
click at [279, 531] on span "Relativo" at bounding box center [275, 529] width 34 height 24
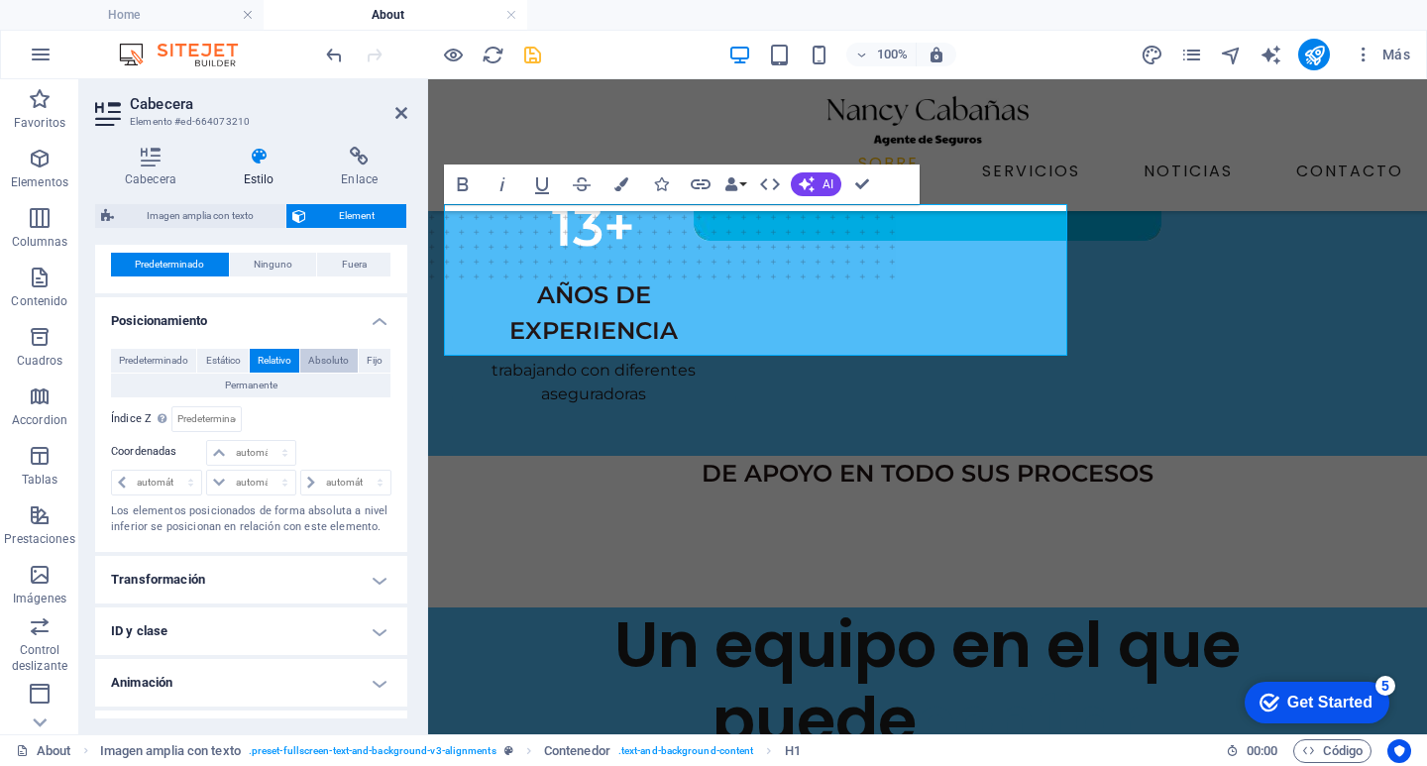
scroll to position [701, 0]
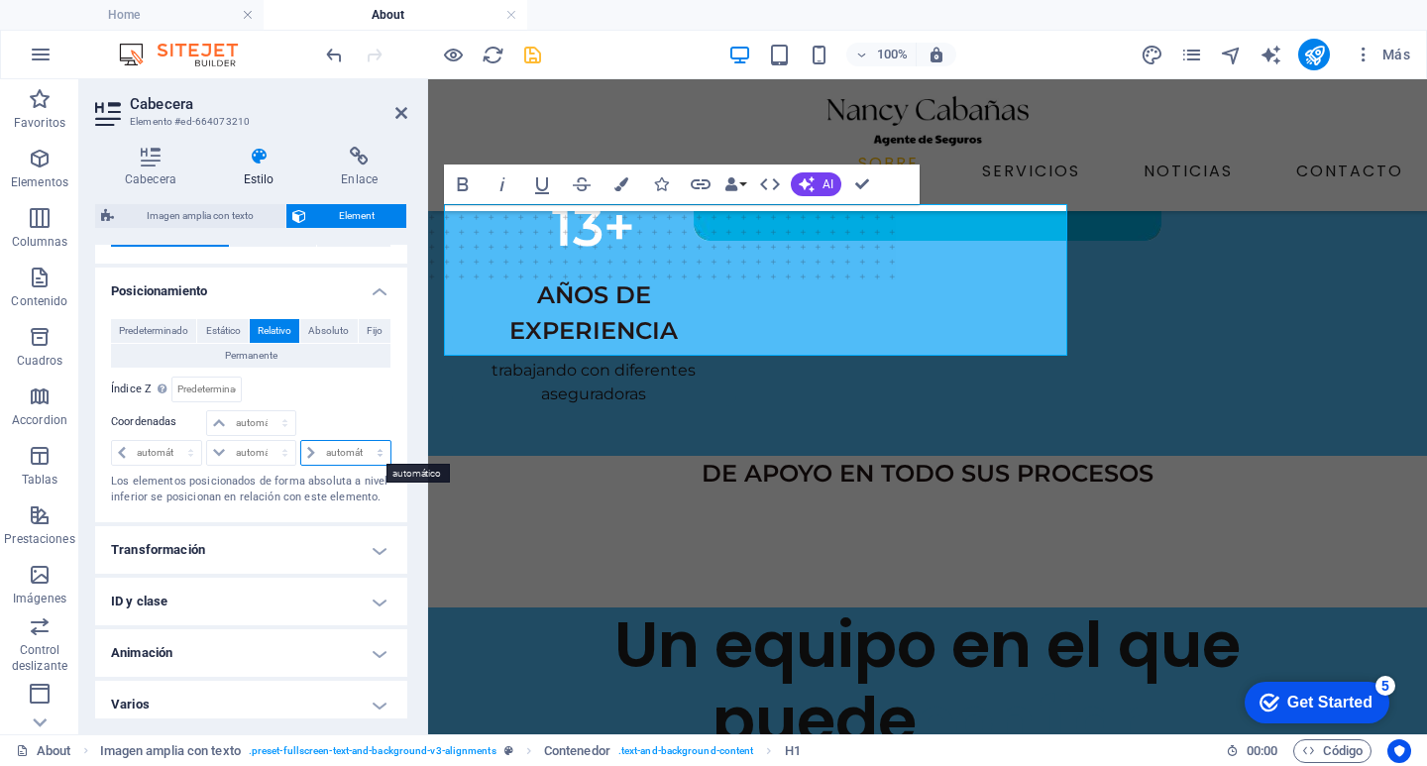
click at [336, 447] on select "automático px rem % em" at bounding box center [345, 453] width 89 height 24
click at [171, 478] on p "Los elementos posicionados de forma absoluta a nivel inferior se posicionan en …" at bounding box center [251, 490] width 280 height 33
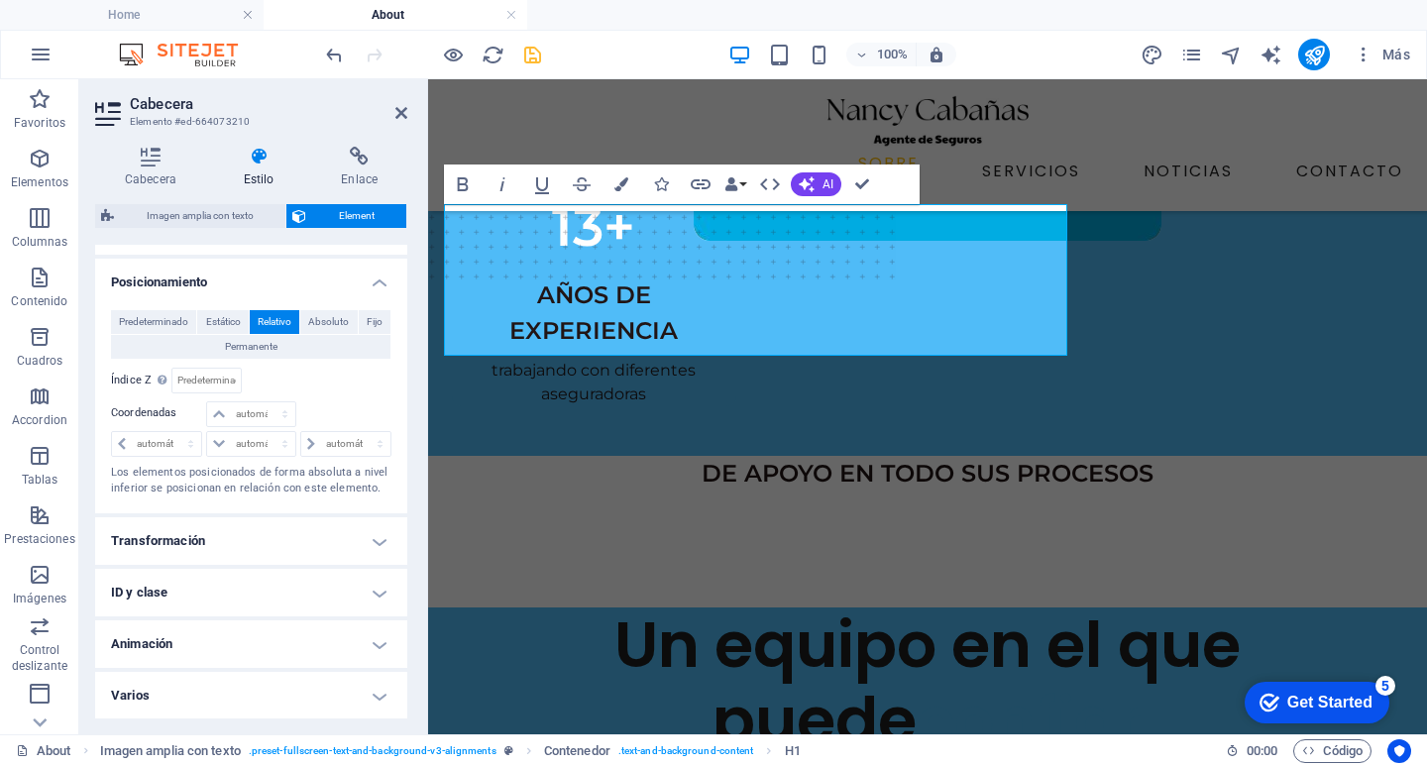
click at [222, 523] on h4 "Transformación" at bounding box center [251, 541] width 312 height 48
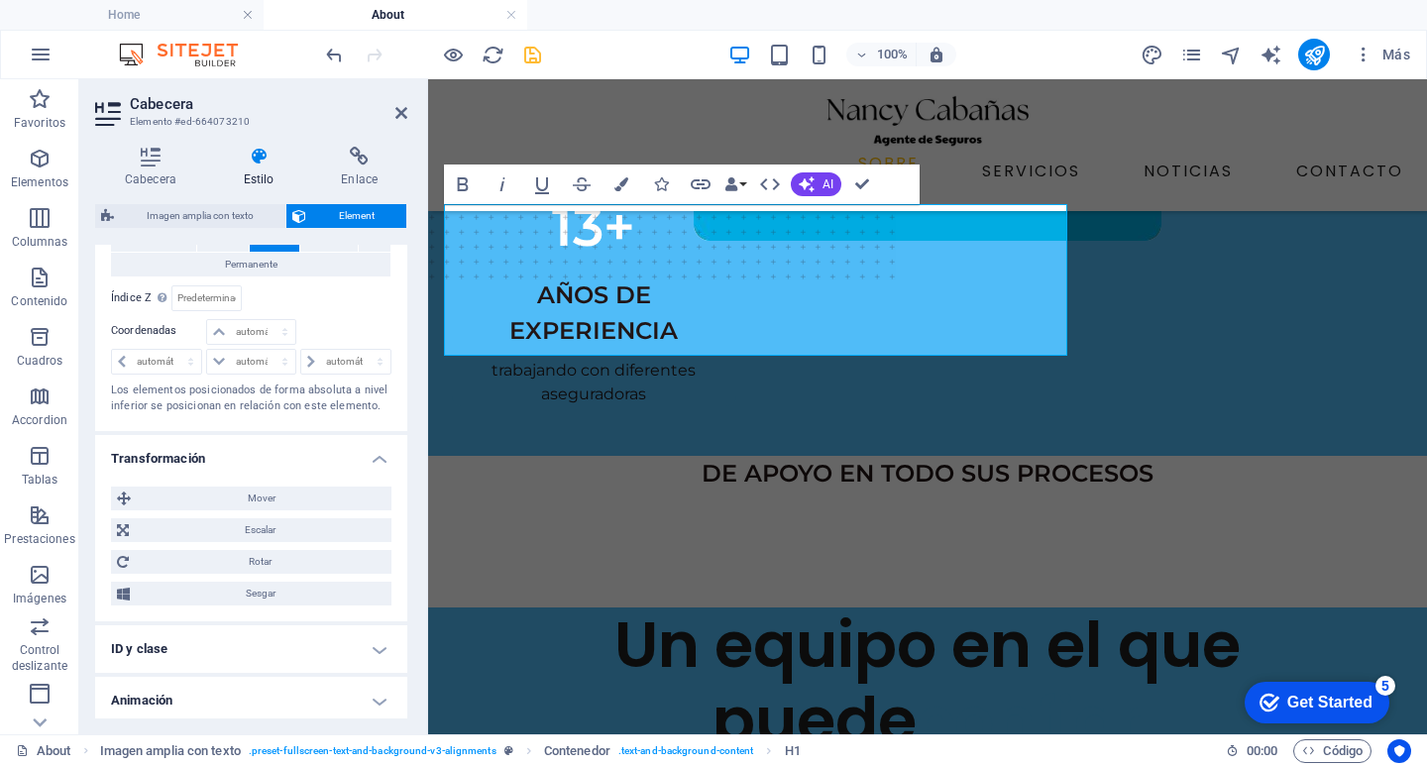
scroll to position [809, 0]
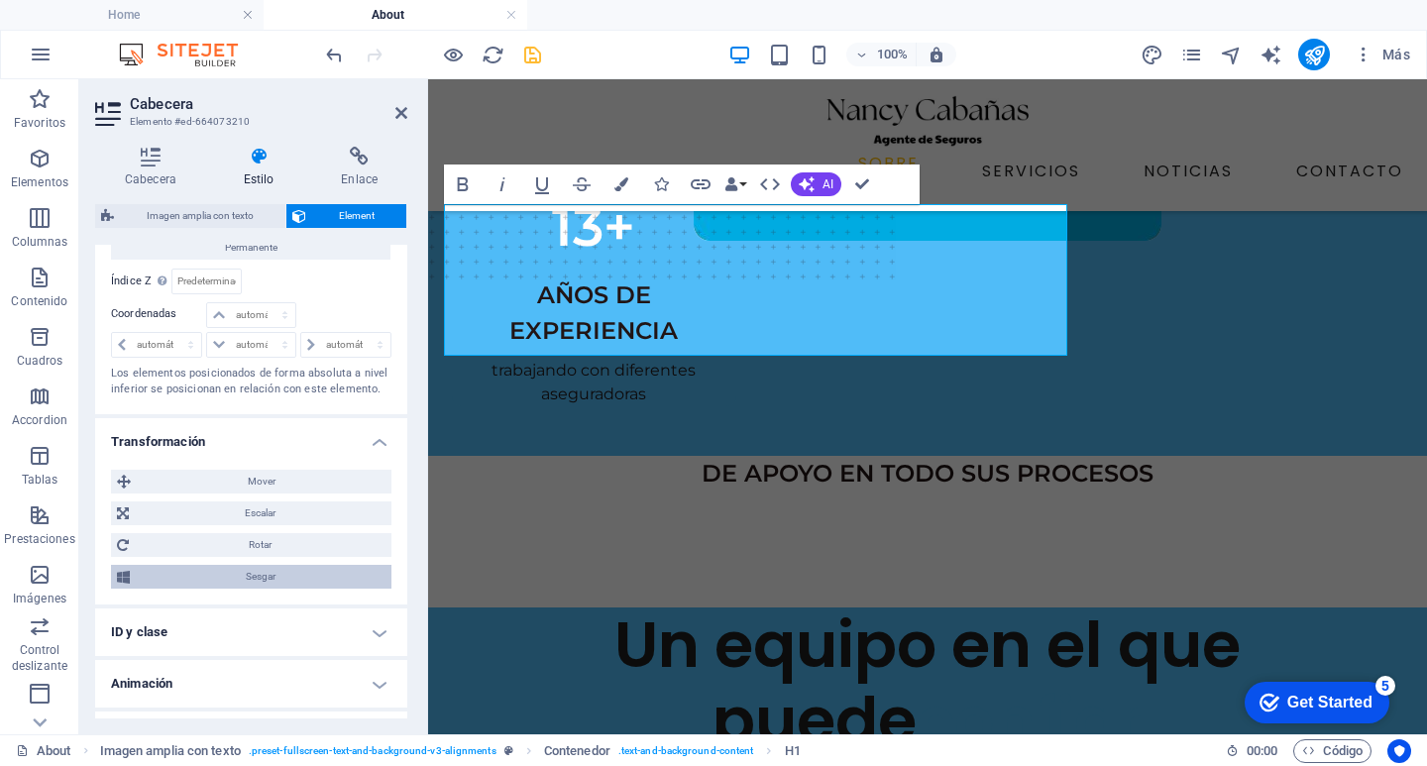
click at [260, 578] on span "Sesgar" at bounding box center [261, 577] width 250 height 24
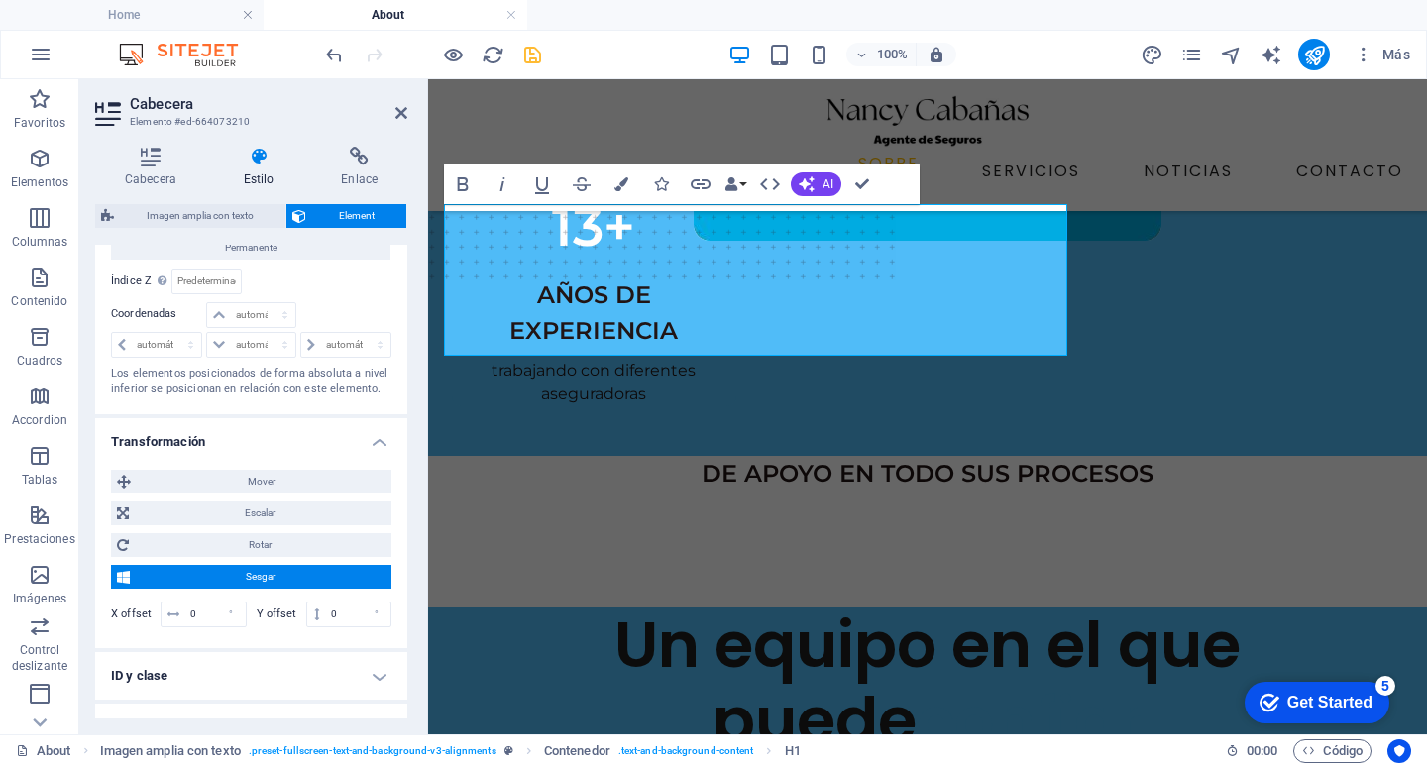
scroll to position [893, 0]
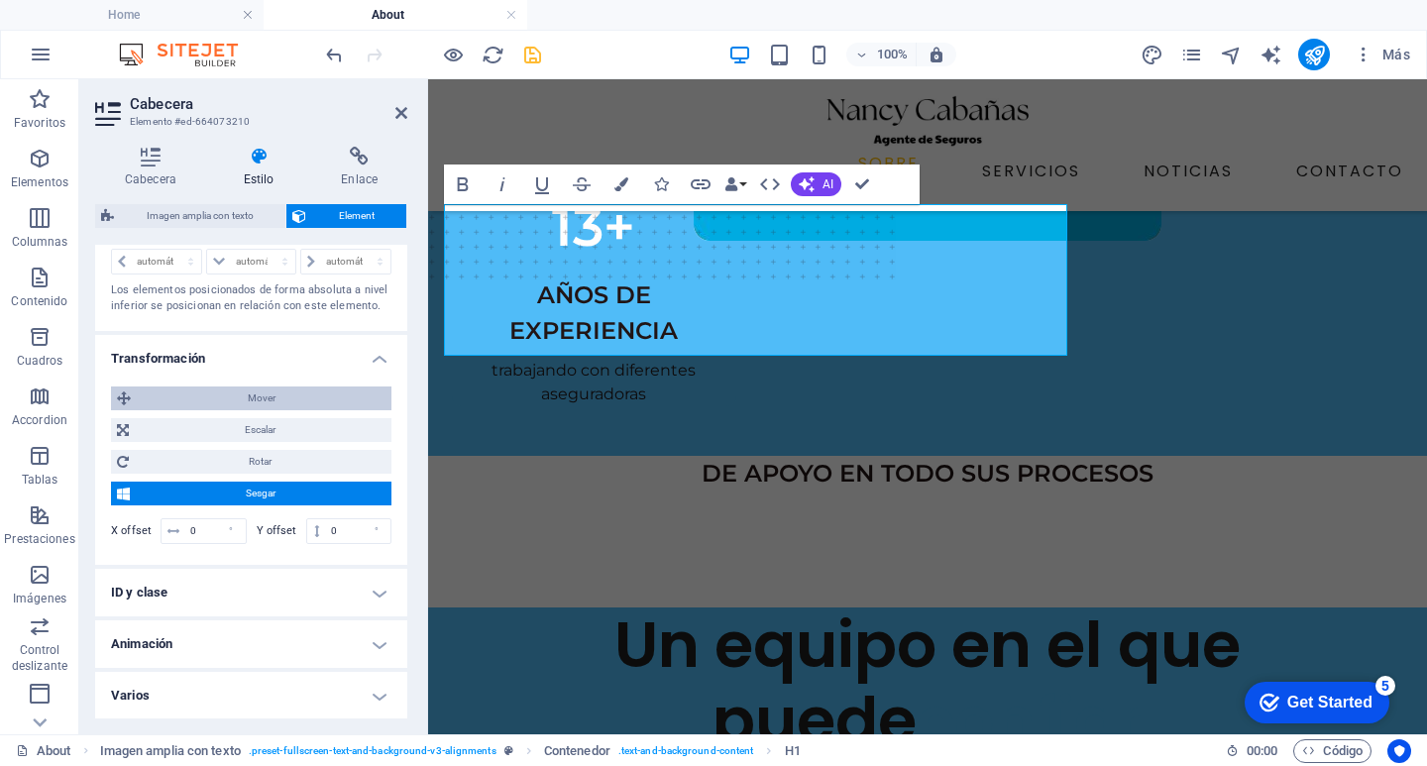
click at [283, 388] on span "Mover" at bounding box center [261, 398] width 249 height 24
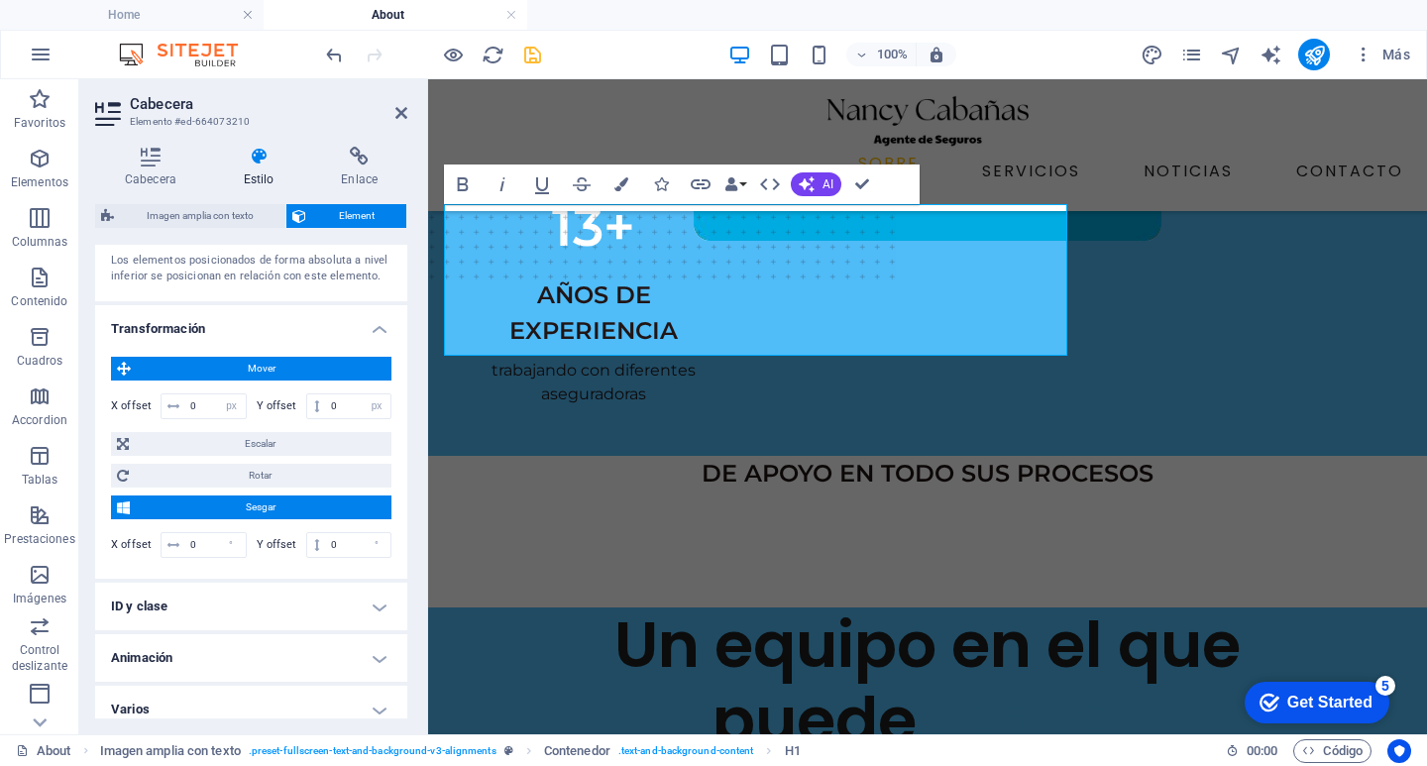
scroll to position [936, 0]
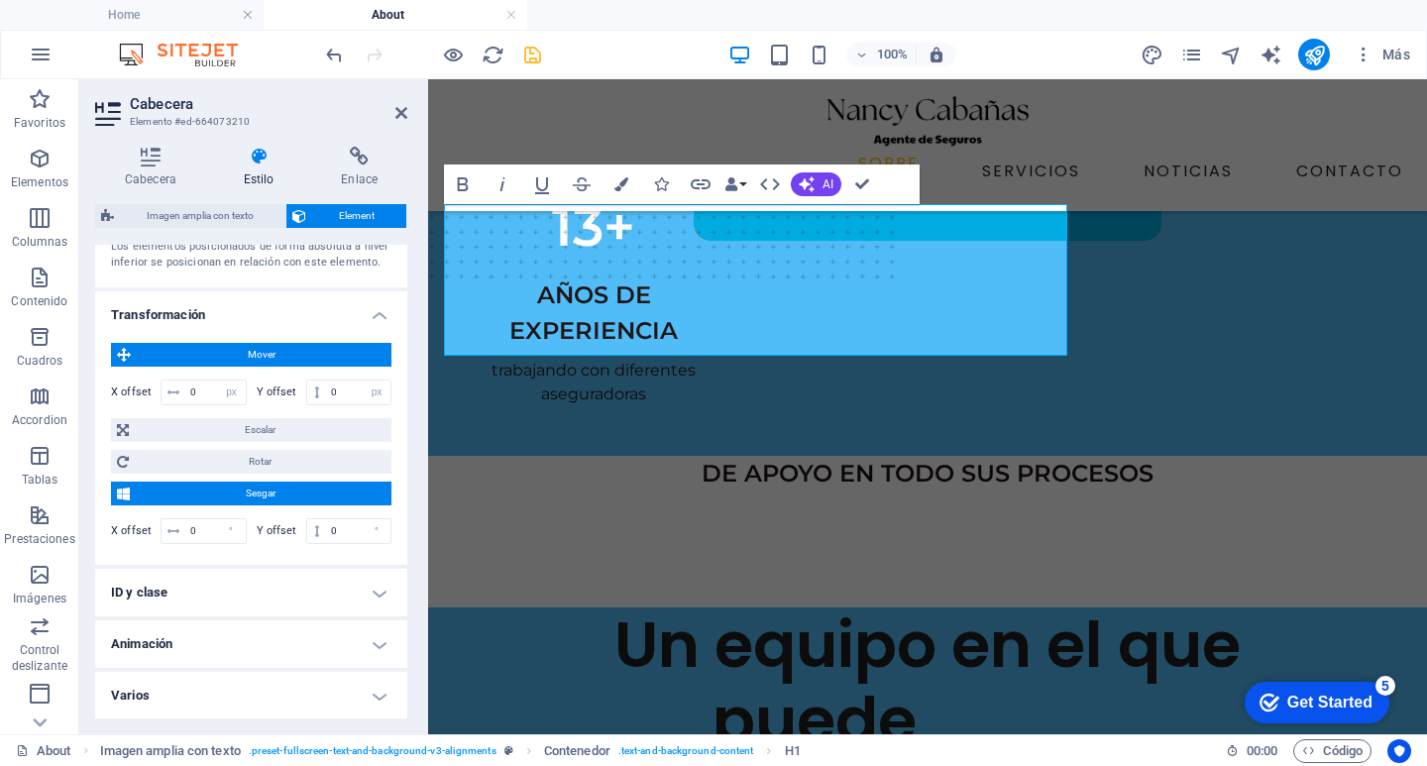
click at [379, 644] on h4 "Animación" at bounding box center [251, 644] width 312 height 48
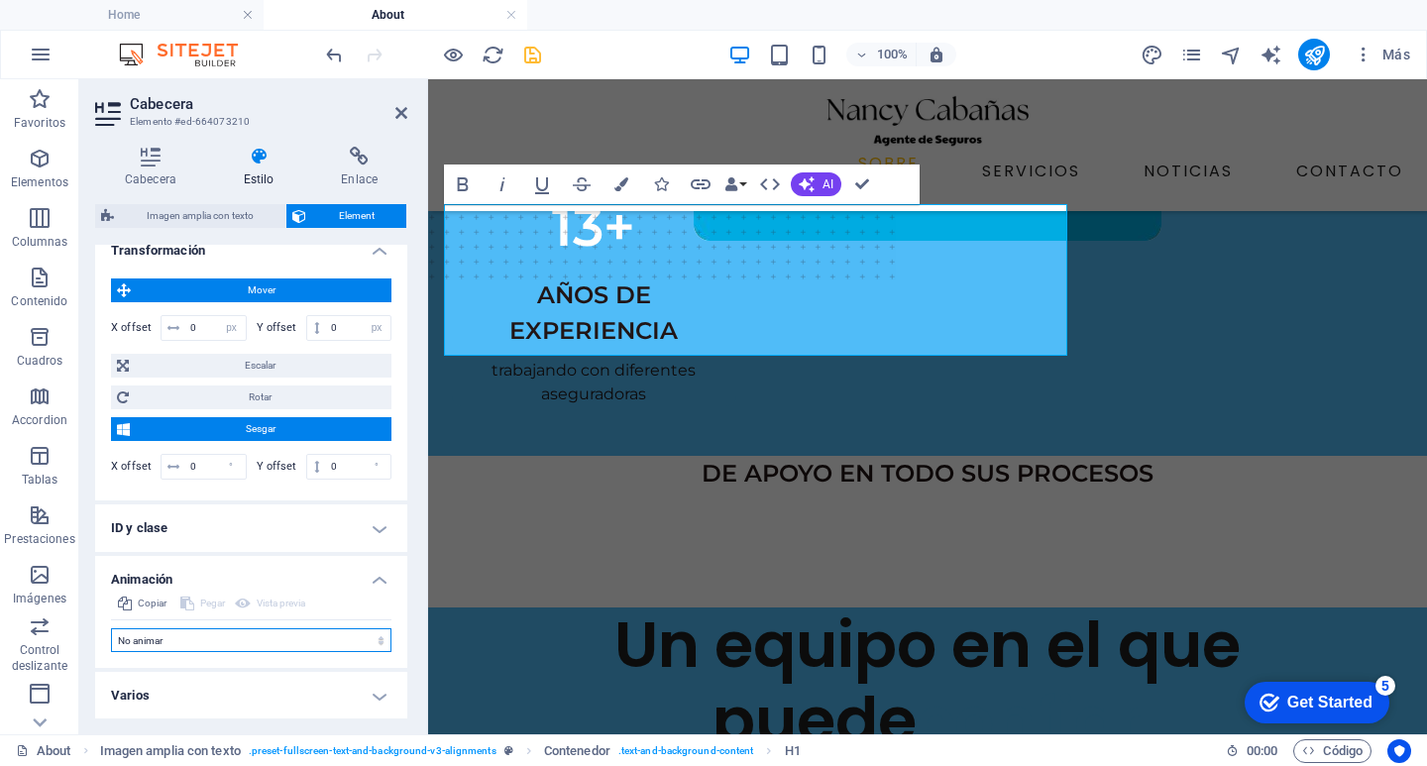
click at [365, 639] on select "No animar Mostrar / Ocultar Subir/bajar Acercar/alejar Deslizar de izquierda a …" at bounding box center [251, 640] width 280 height 24
select select "slide"
click at [111, 628] on select "No animar Mostrar / Ocultar Subir/bajar Acercar/alejar Deslizar de izquierda a …" at bounding box center [251, 640] width 280 height 24
select select "scroll"
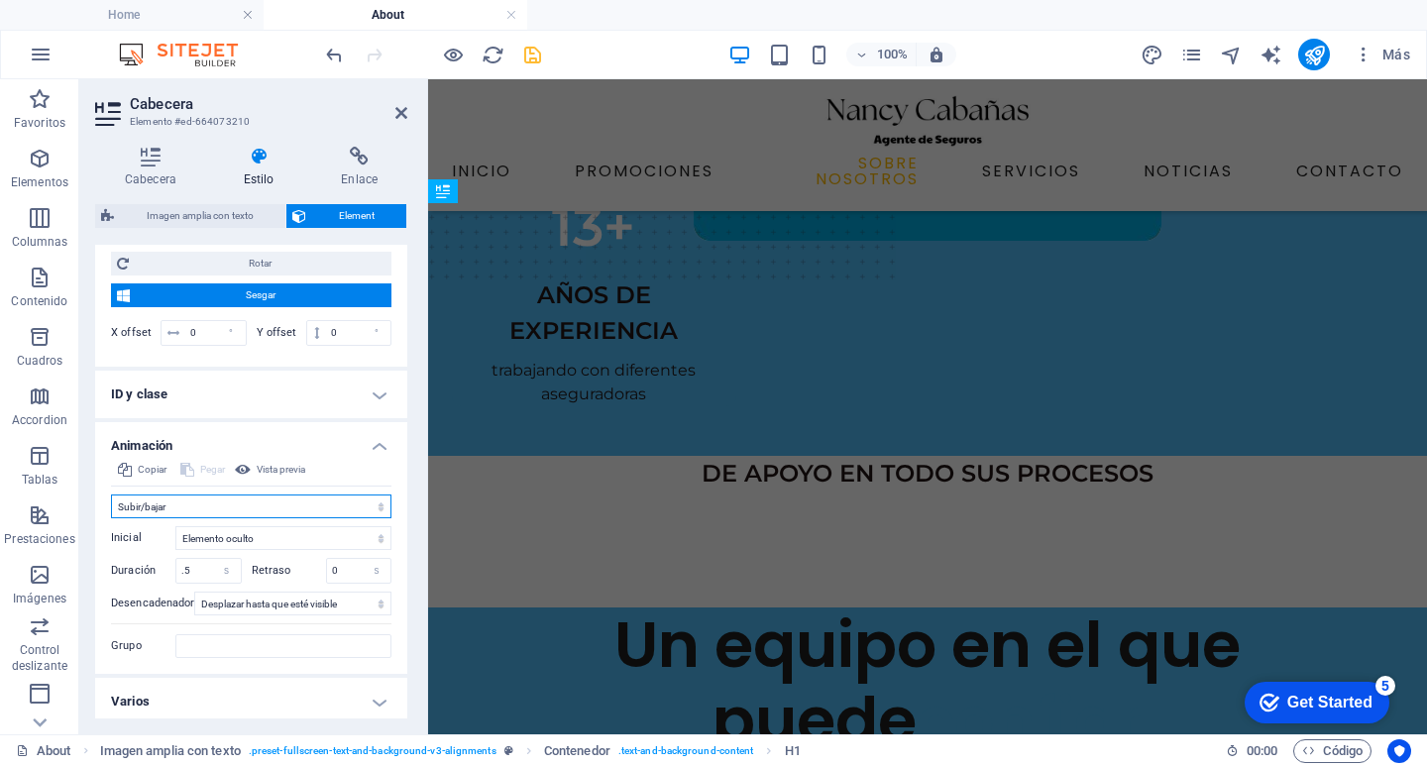
scroll to position [1140, 0]
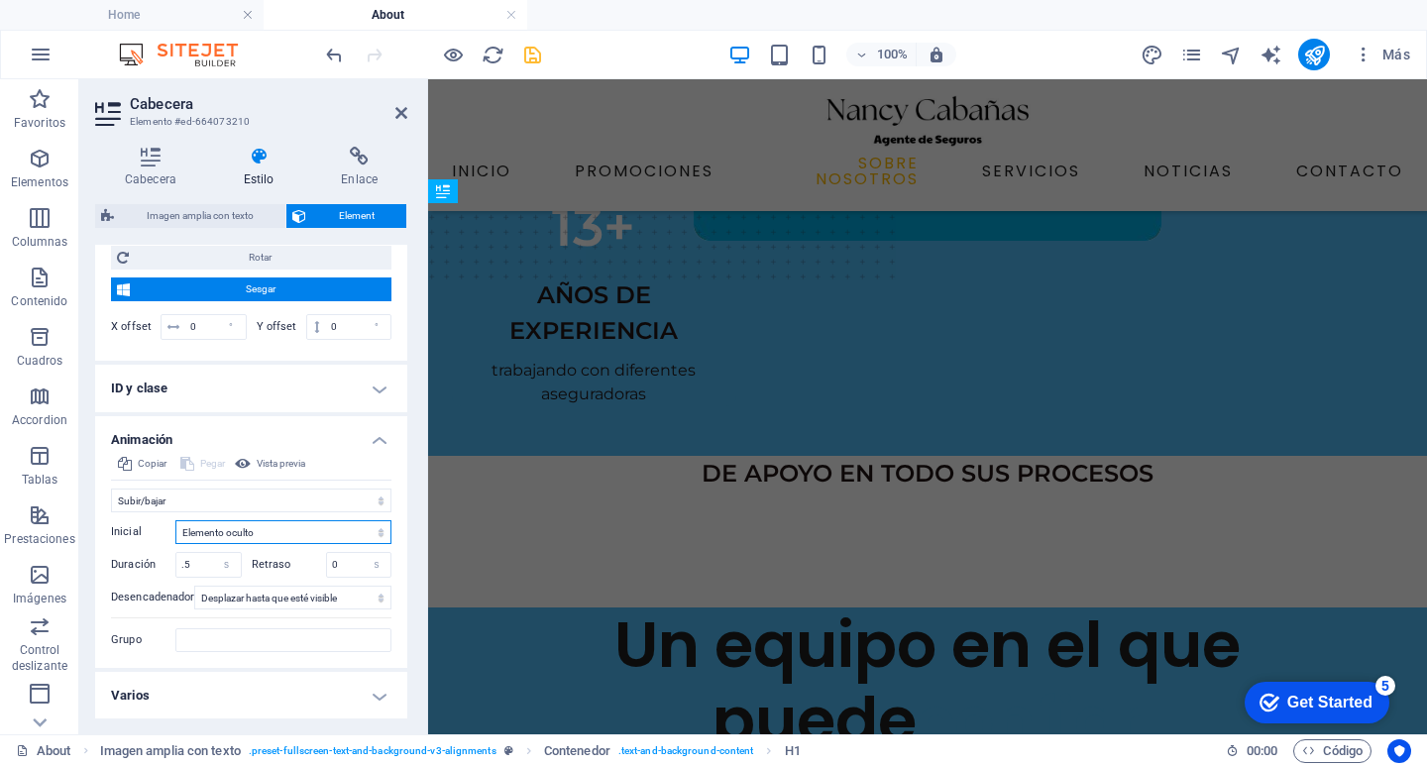
click at [363, 536] on select "Elemento oculto Elemento mostrado" at bounding box center [283, 532] width 216 height 24
click at [145, 566] on label "Duración" at bounding box center [143, 564] width 64 height 11
click at [376, 601] on select "Ningún desencadenador automático Al cargar la página Desplazar hasta que esté v…" at bounding box center [292, 598] width 197 height 24
click at [397, 690] on h4 "Varios" at bounding box center [251, 696] width 312 height 48
click at [372, 690] on h4 "Varios" at bounding box center [251, 690] width 312 height 36
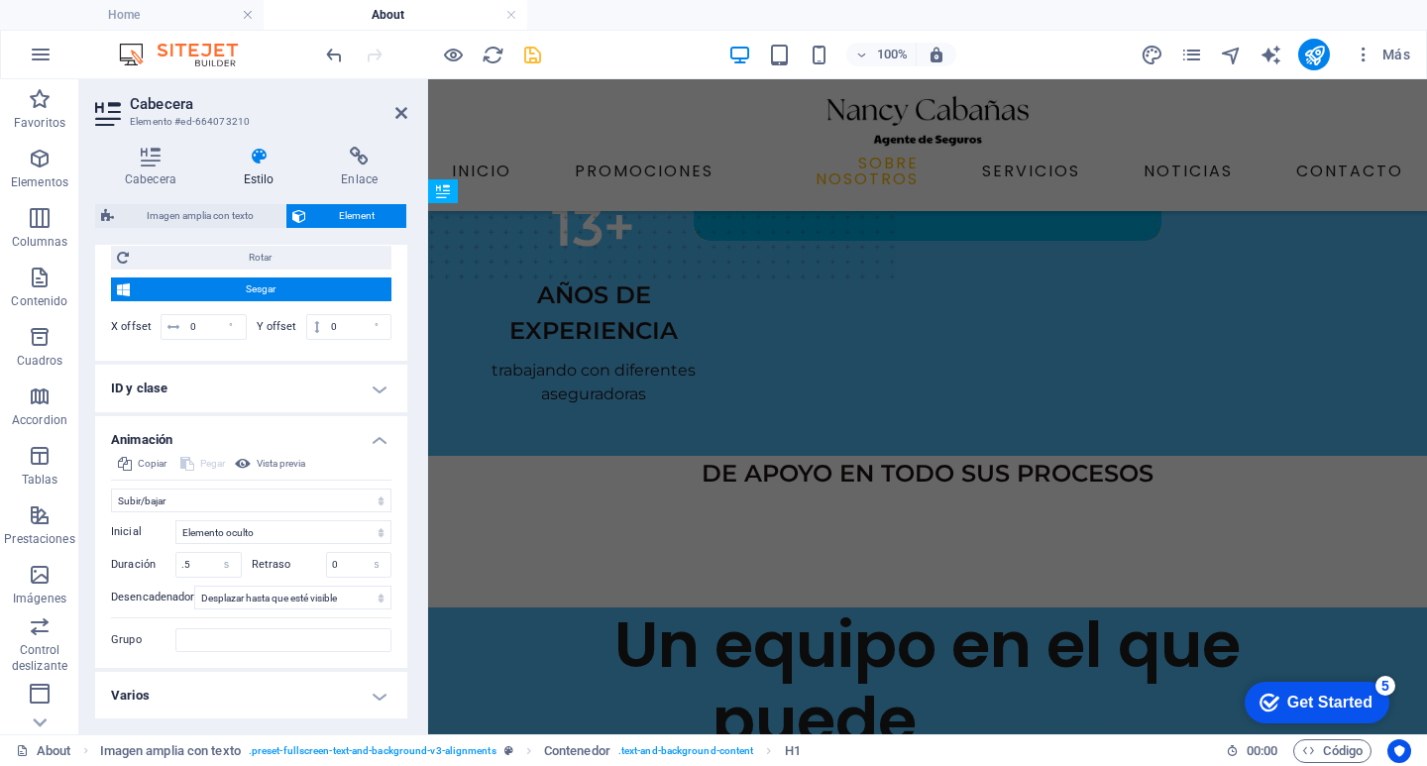
click at [380, 688] on h4 "Varios" at bounding box center [251, 696] width 312 height 48
drag, startPoint x: 784, startPoint y: 714, endPoint x: 431, endPoint y: 684, distance: 354.1
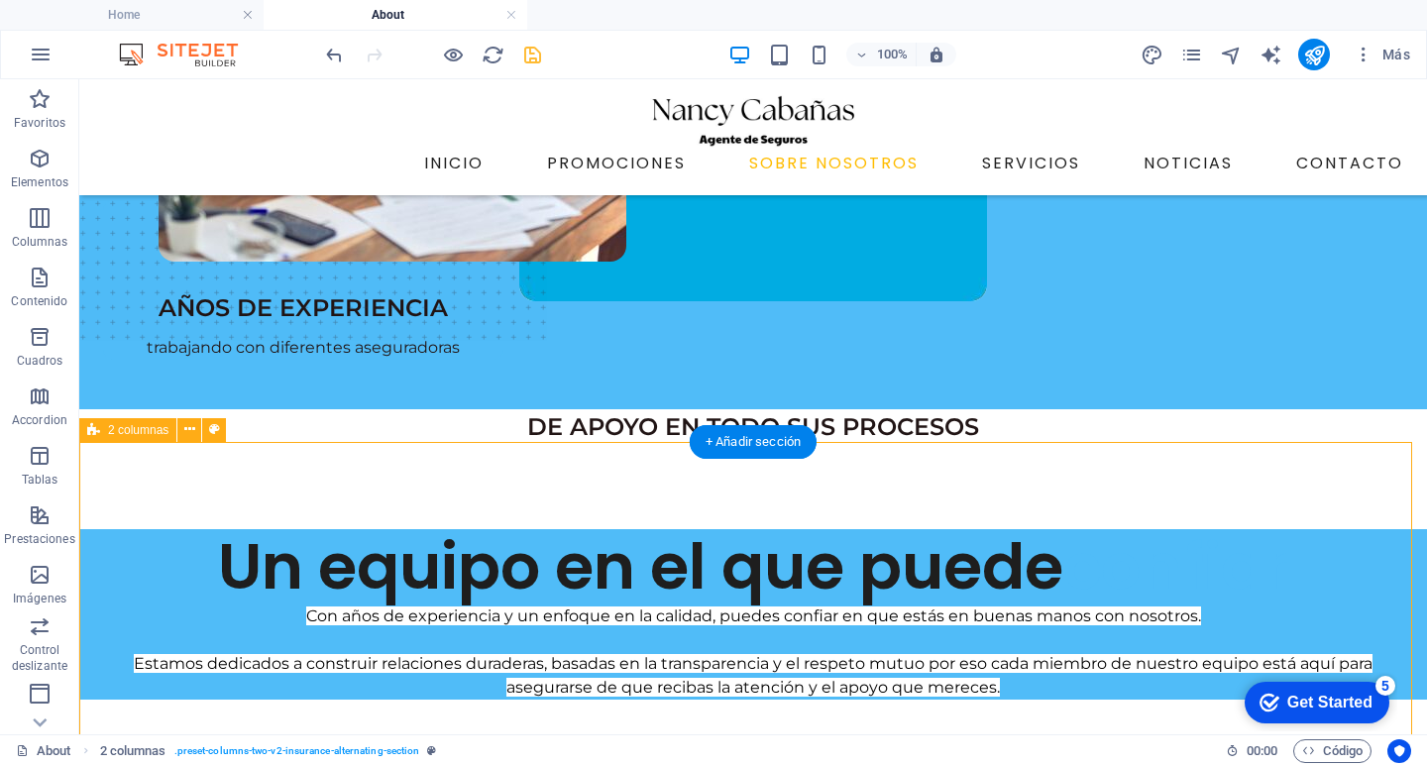
scroll to position [187, 0]
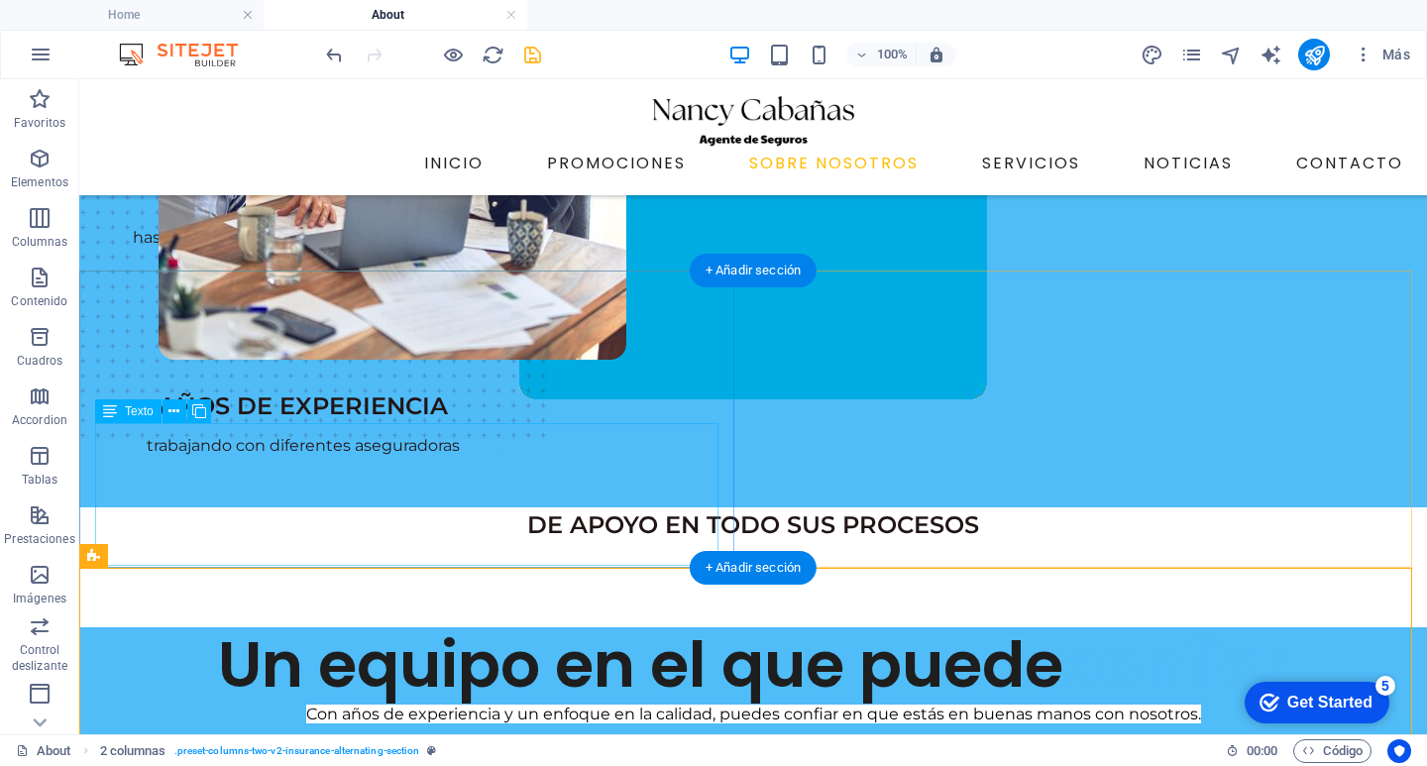
click at [352, 702] on div "Con años de experiencia y un enfoque en la calidad, puedes confiar en que estás…" at bounding box center [753, 749] width 1316 height 95
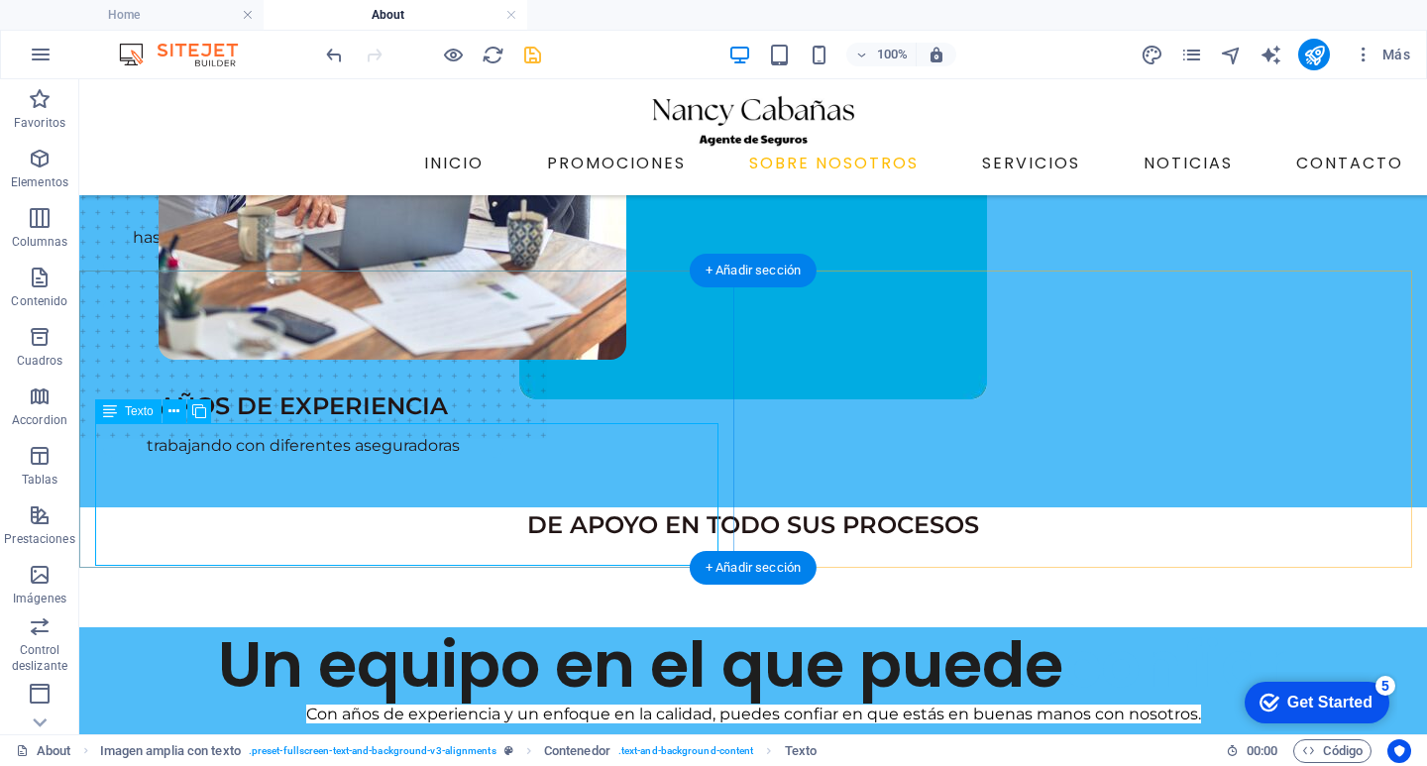
click at [187, 702] on div "Con años de experiencia y un enfoque en la calidad, puedes confiar en que estás…" at bounding box center [753, 749] width 1316 height 95
click at [185, 702] on div "Con años de experiencia y un enfoque en la calidad, puedes confiar en que estás…" at bounding box center [753, 749] width 1316 height 95
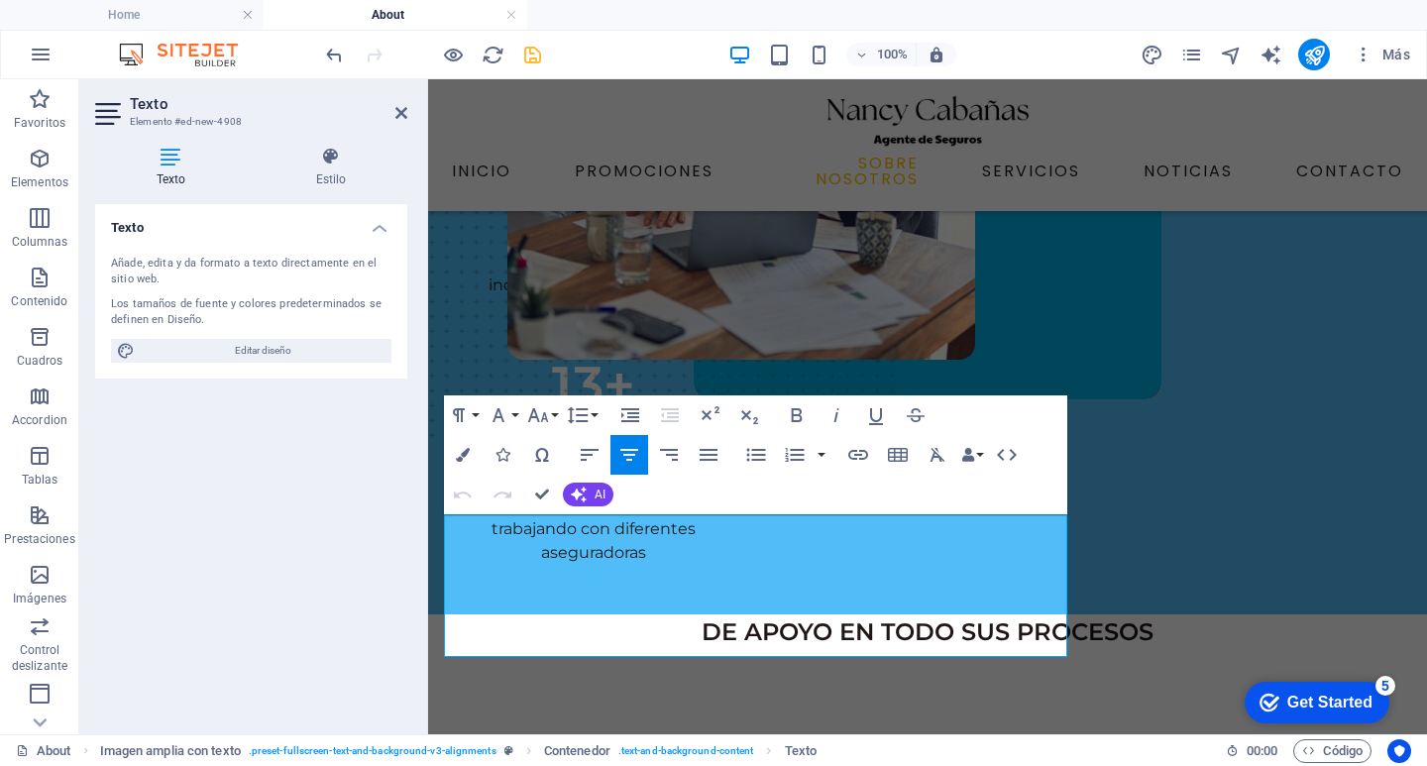
click at [634, 453] on icon "button" at bounding box center [629, 455] width 24 height 24
click at [514, 418] on button "Font Family" at bounding box center [503, 415] width 38 height 40
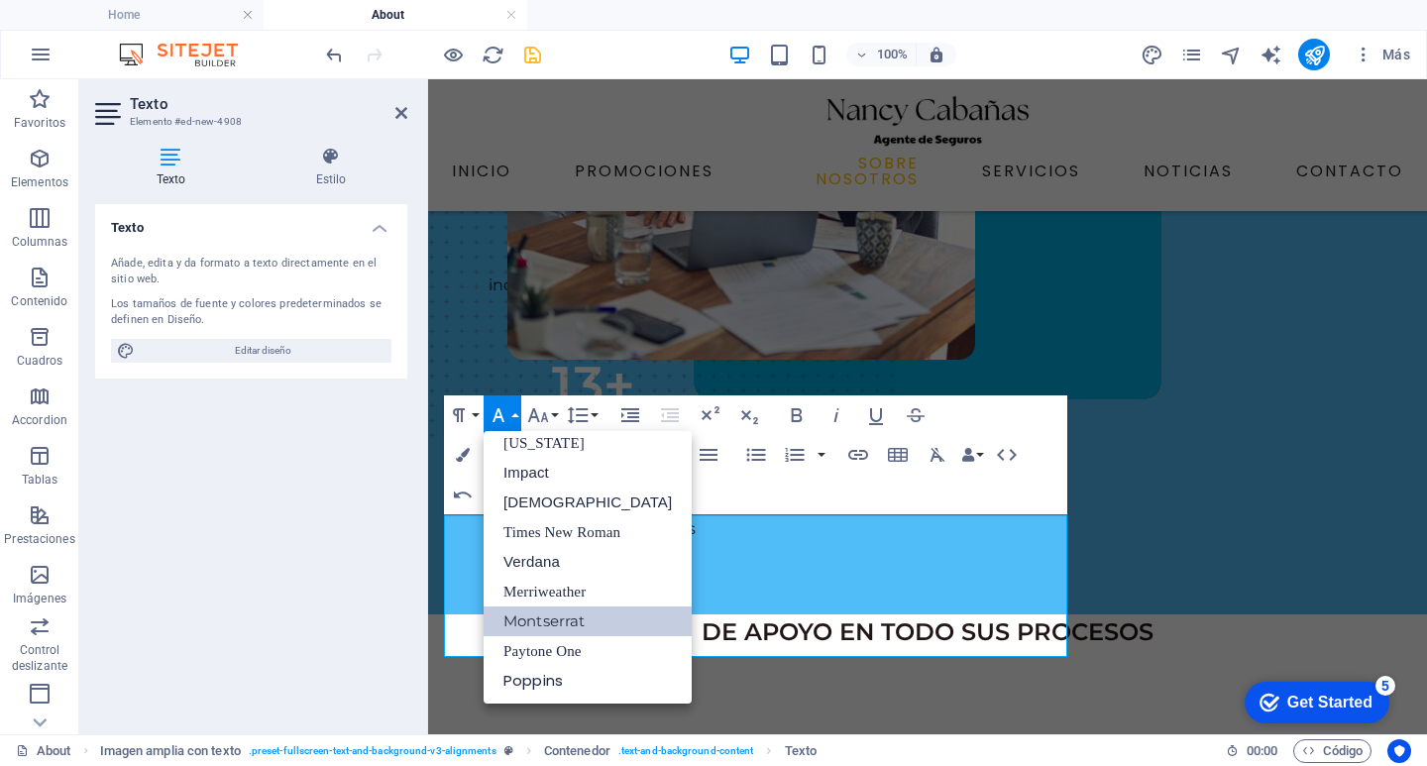
scroll to position [41, 0]
click at [535, 612] on link "Montserrat" at bounding box center [588, 621] width 208 height 30
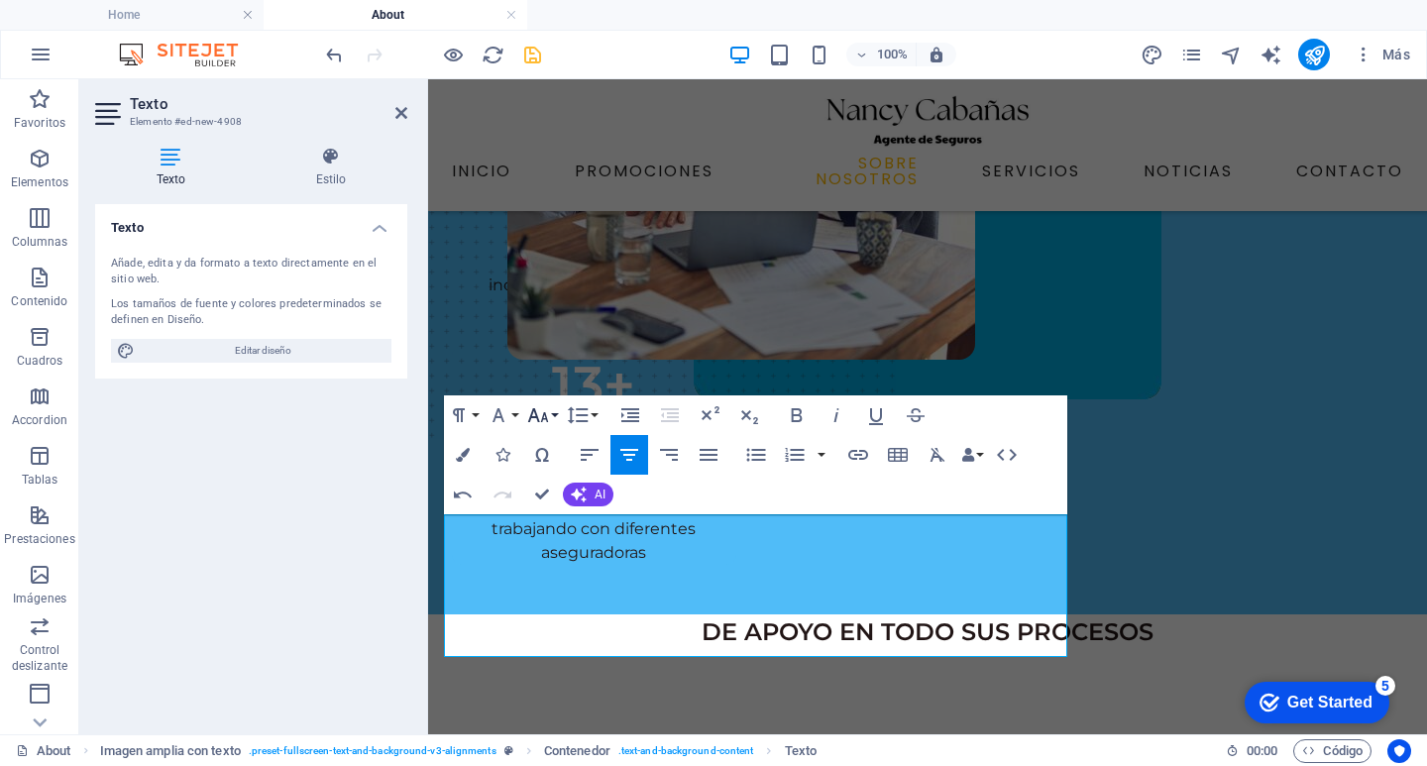
click at [554, 409] on button "Font Size" at bounding box center [542, 415] width 38 height 40
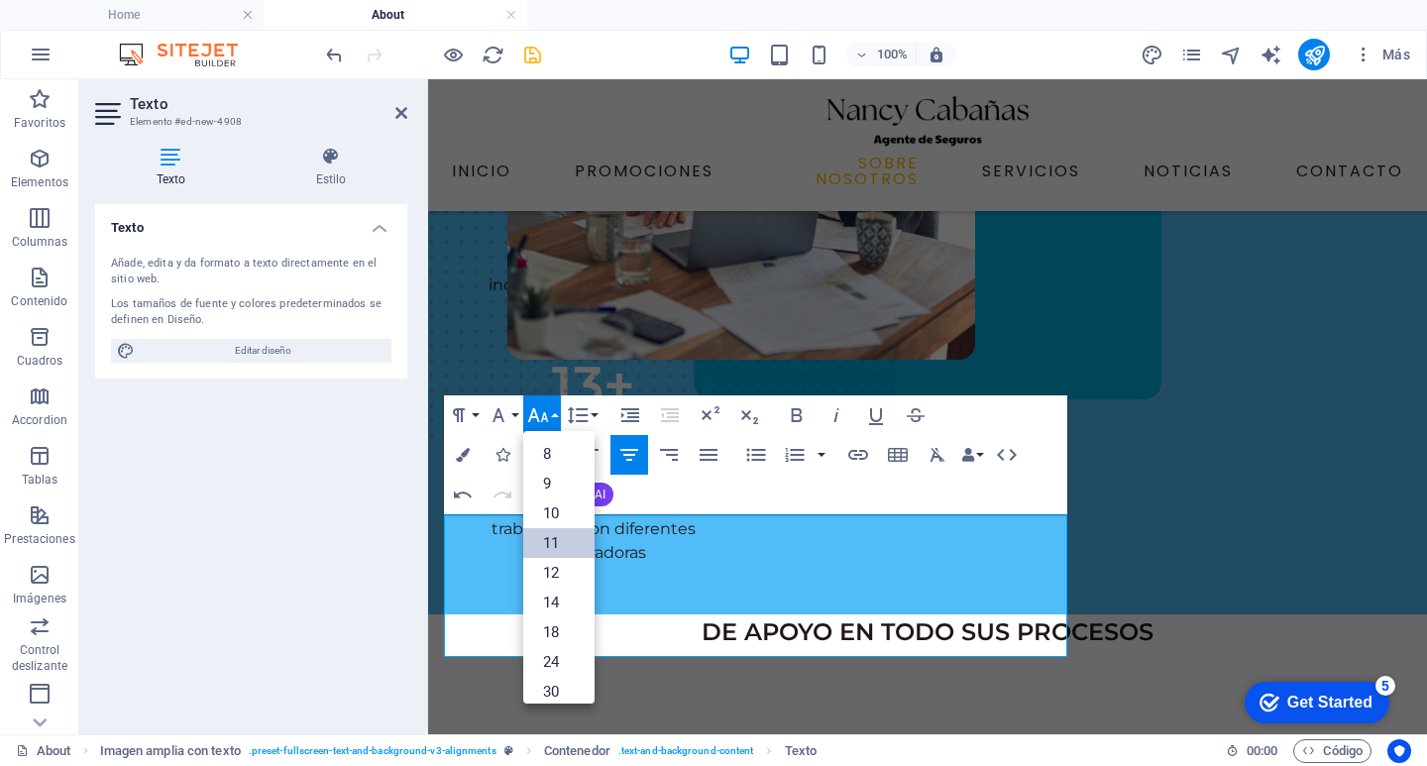
click at [554, 530] on link "11" at bounding box center [558, 543] width 71 height 30
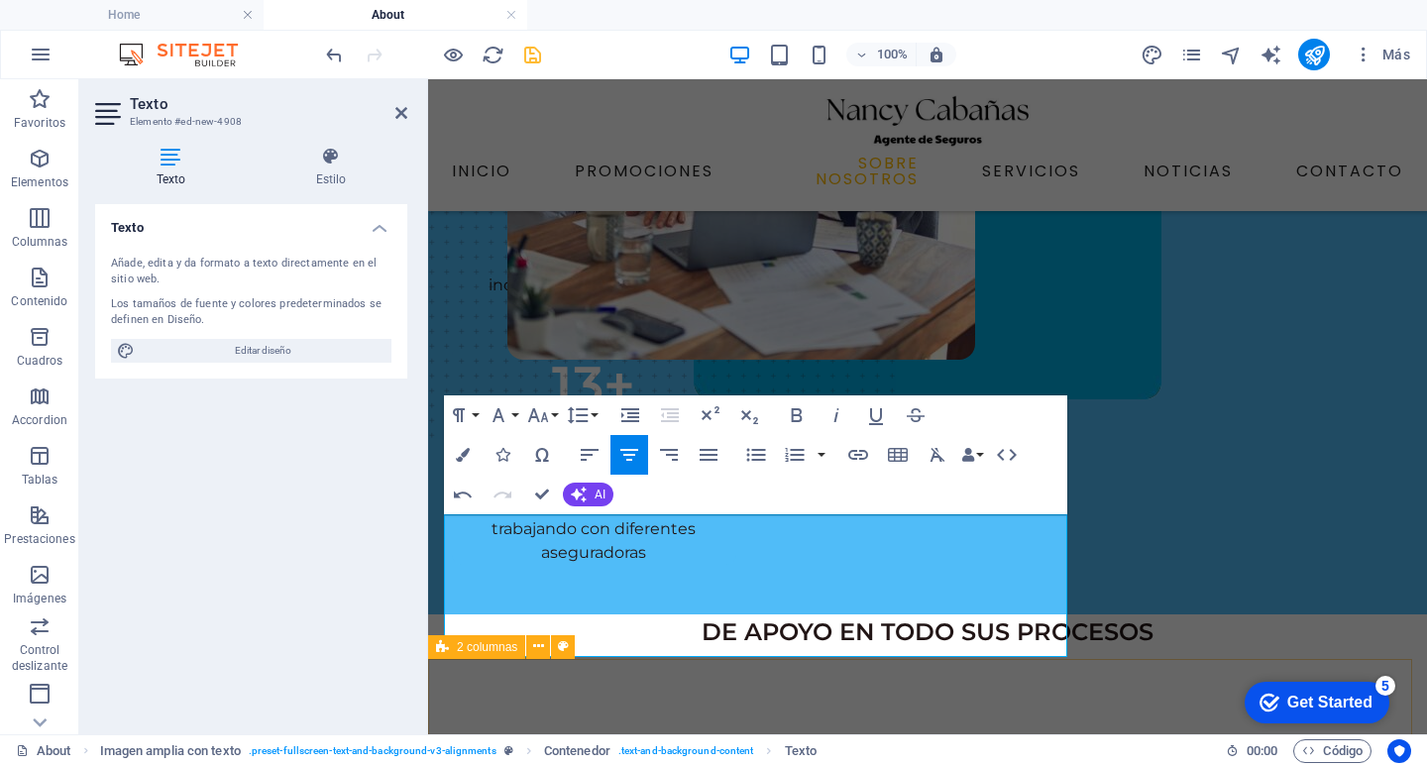
drag, startPoint x: 458, startPoint y: 529, endPoint x: 1073, endPoint y: 661, distance: 629.2
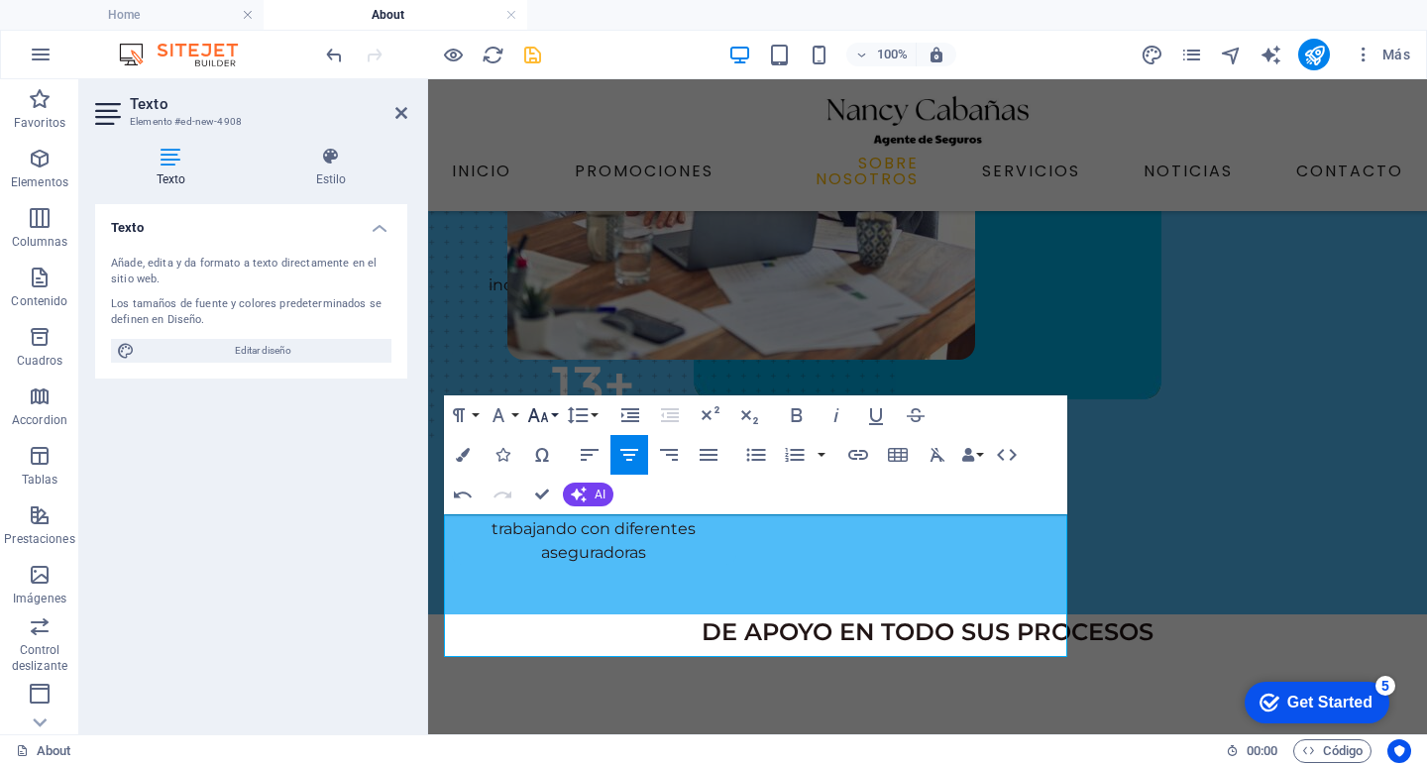
click at [551, 408] on button "Font Size" at bounding box center [542, 415] width 38 height 40
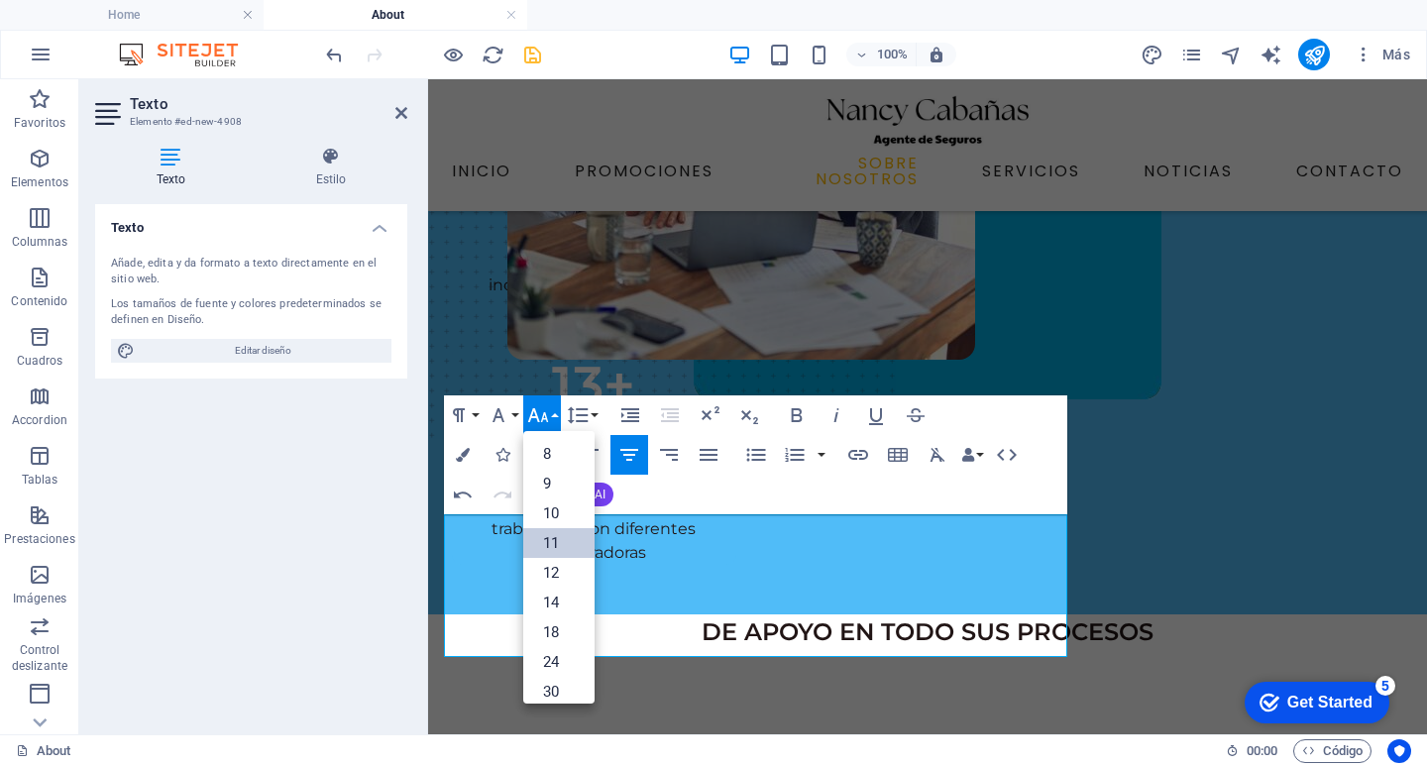
click at [545, 528] on link "11" at bounding box center [558, 543] width 71 height 30
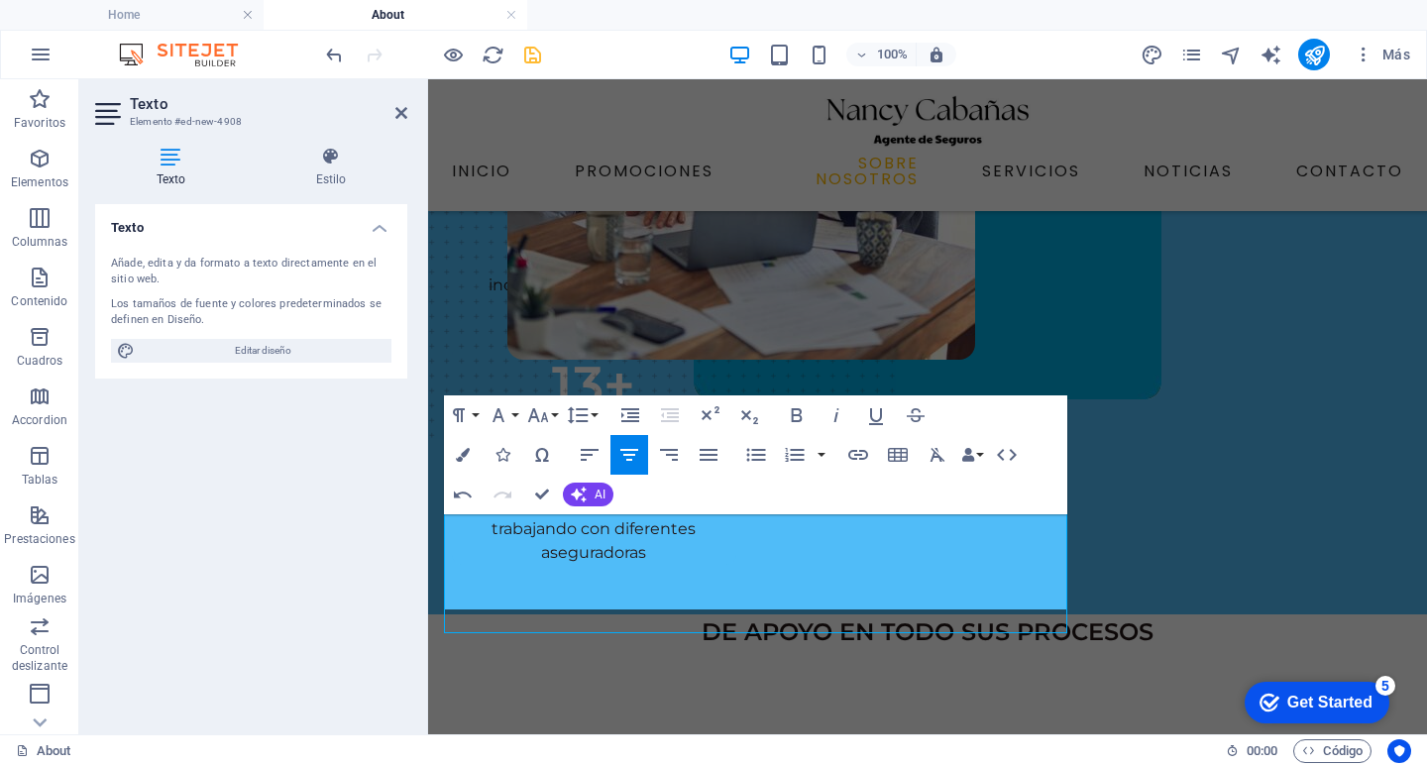
scroll to position [211, 0]
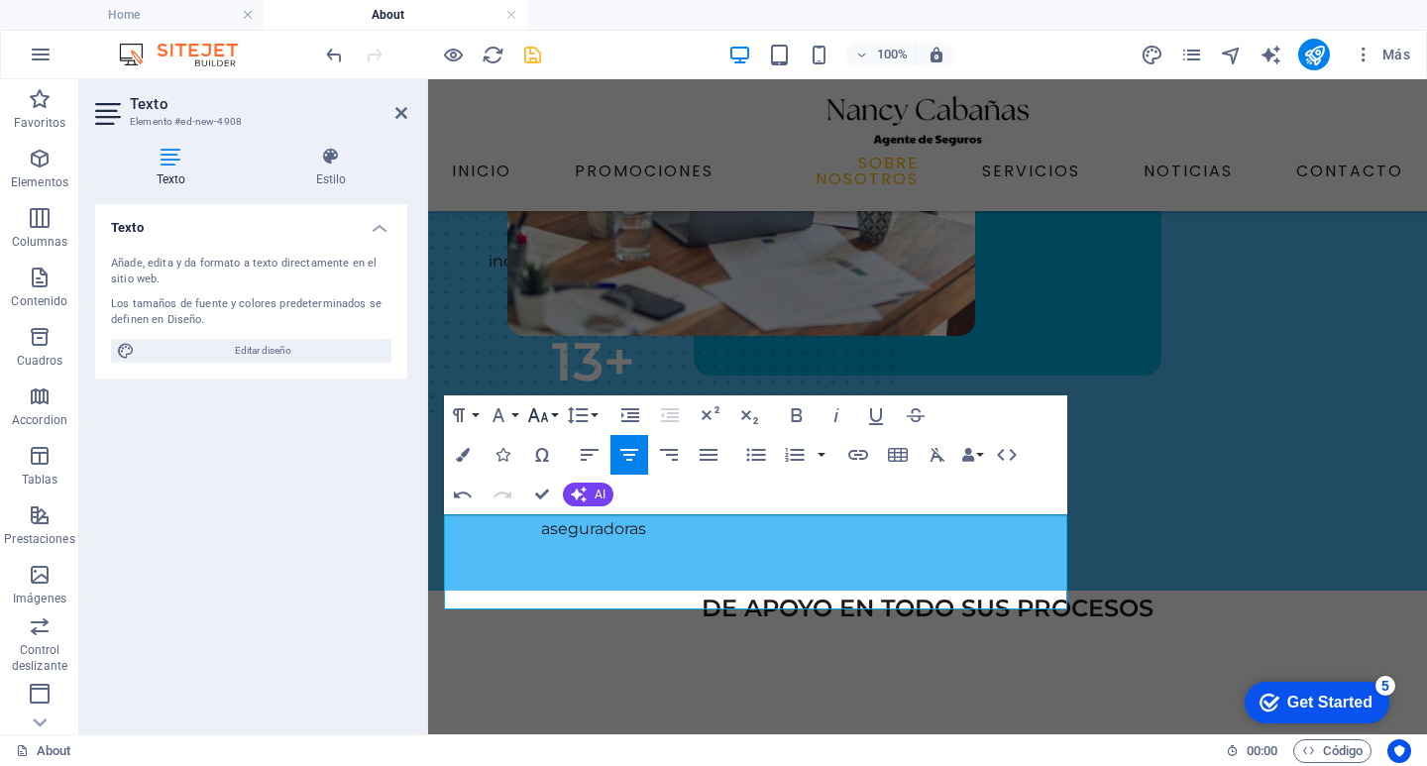
click at [555, 416] on button "Font Size" at bounding box center [542, 415] width 38 height 40
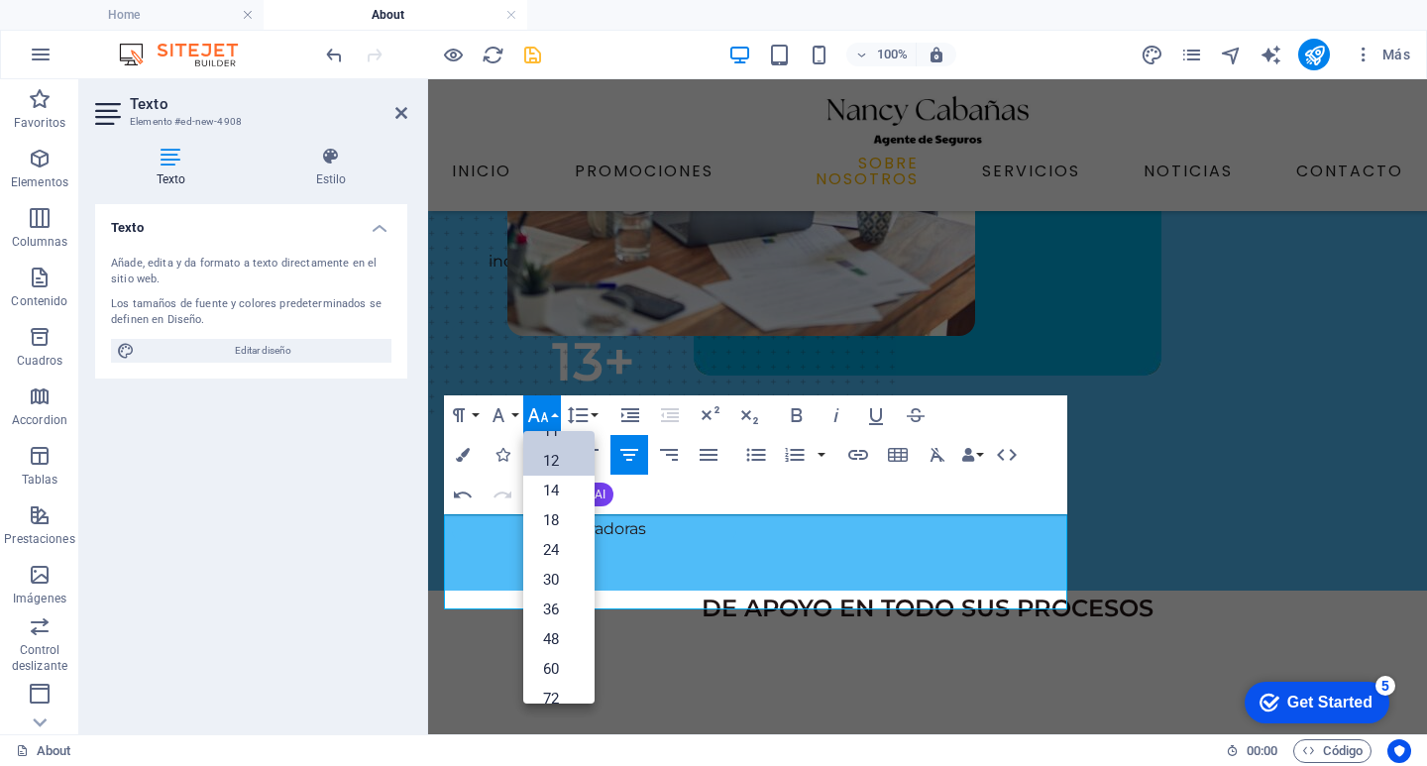
click at [556, 468] on link "12" at bounding box center [558, 461] width 71 height 30
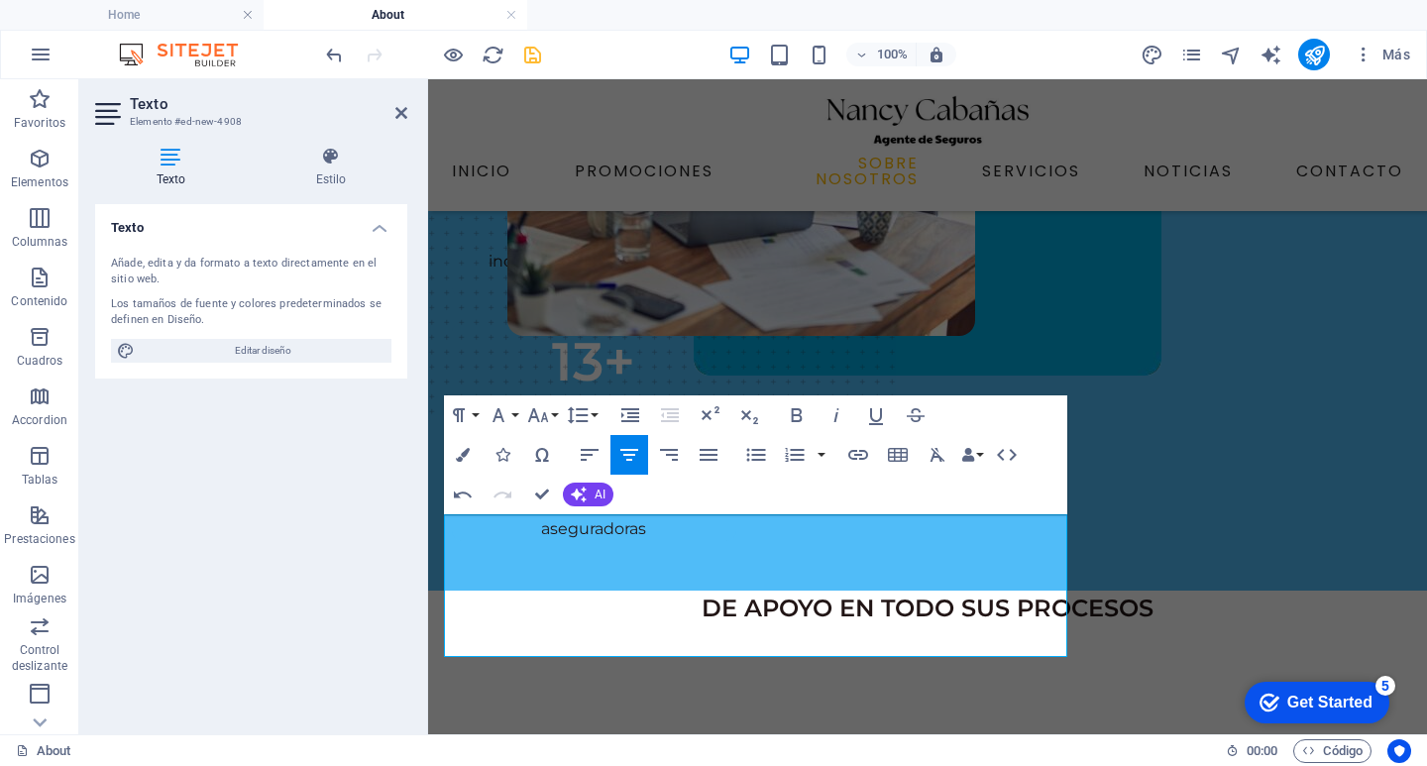
scroll to position [187, 0]
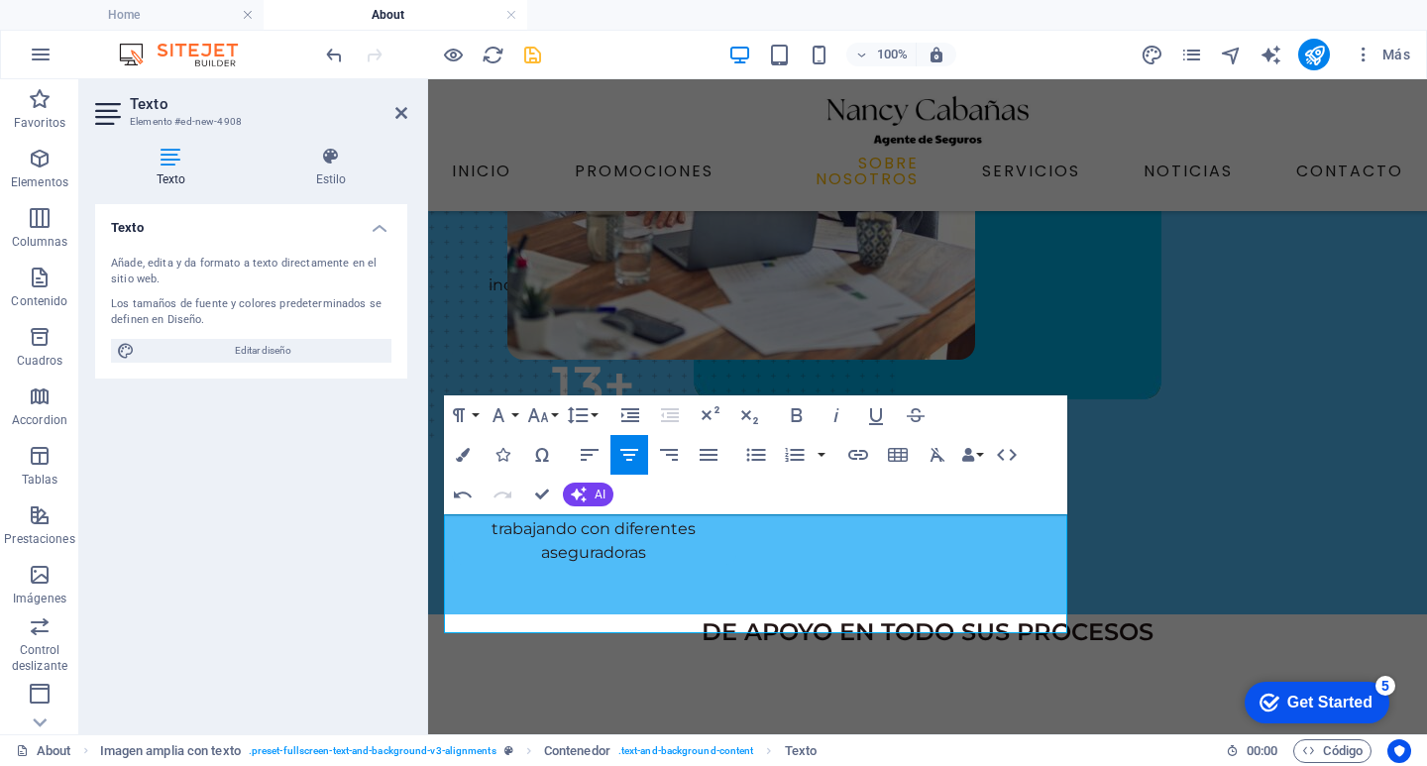
scroll to position [199, 0]
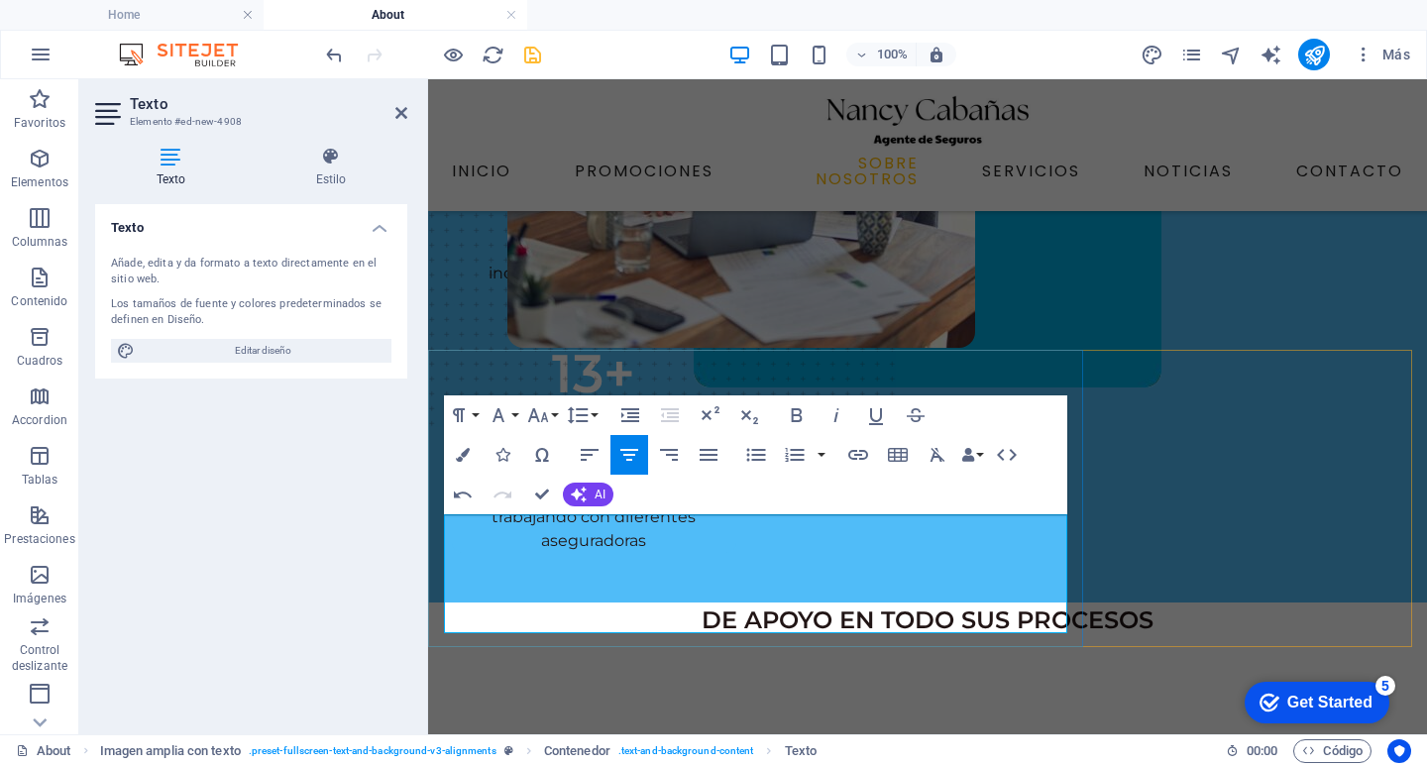
drag, startPoint x: 814, startPoint y: 623, endPoint x: 439, endPoint y: 519, distance: 389.7
click at [469, 455] on icon "button" at bounding box center [463, 455] width 14 height 14
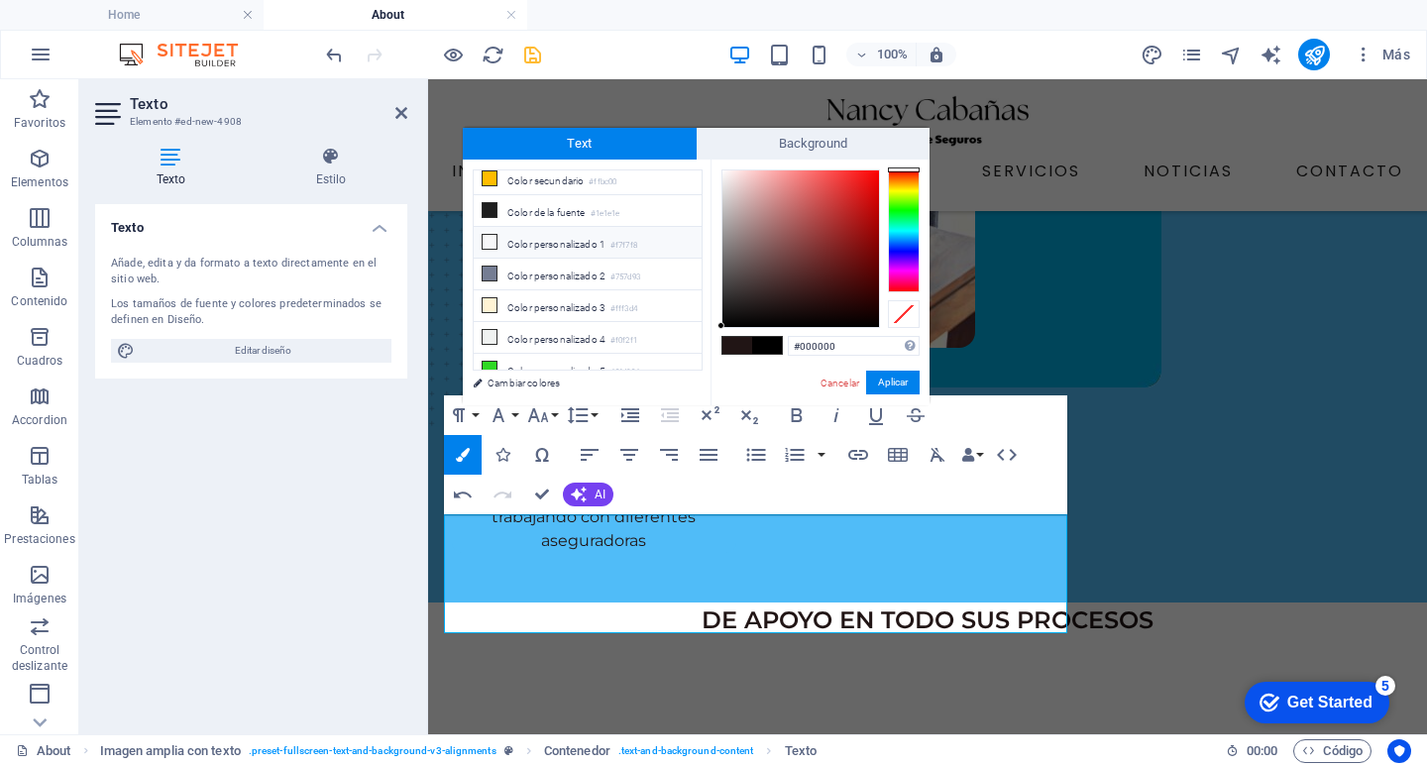
scroll to position [81, 0]
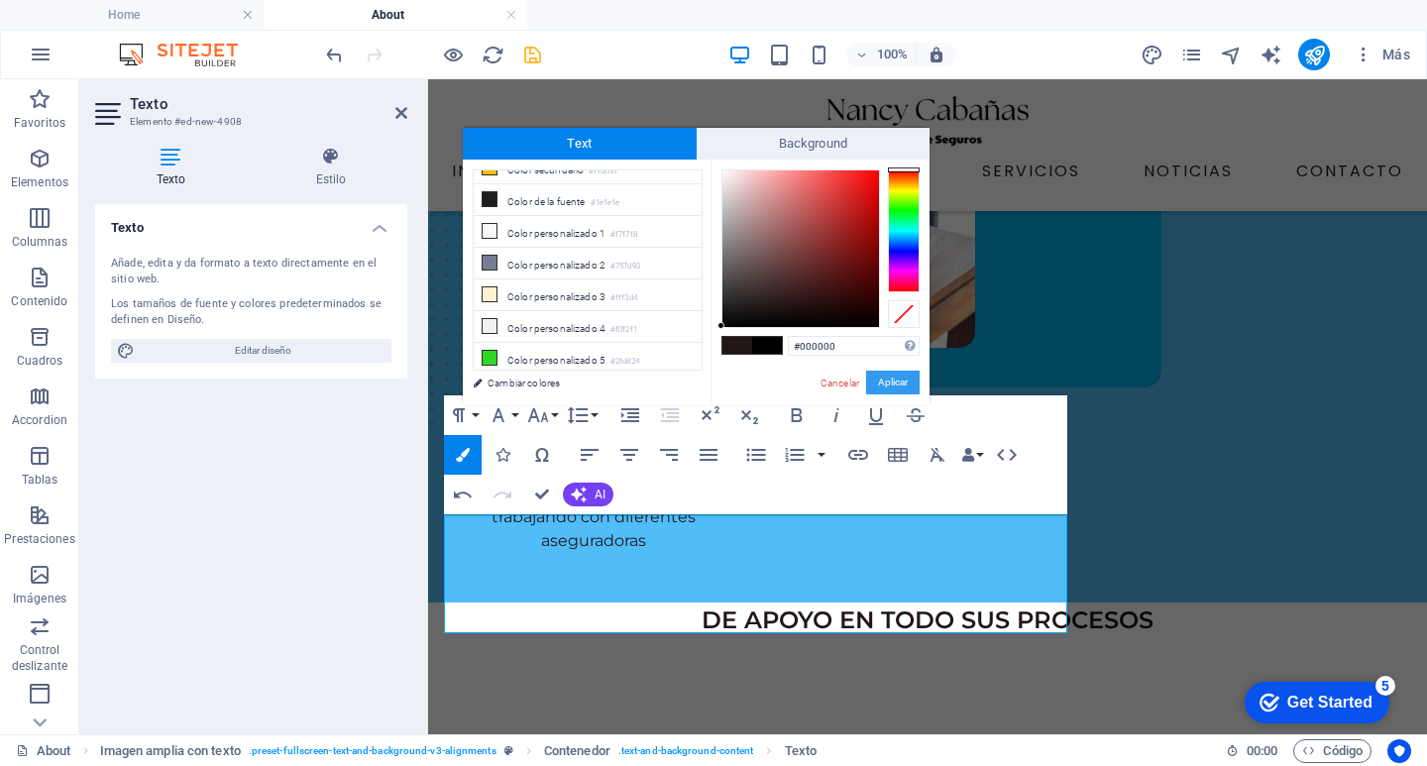
click at [903, 375] on button "Aplicar" at bounding box center [893, 383] width 54 height 24
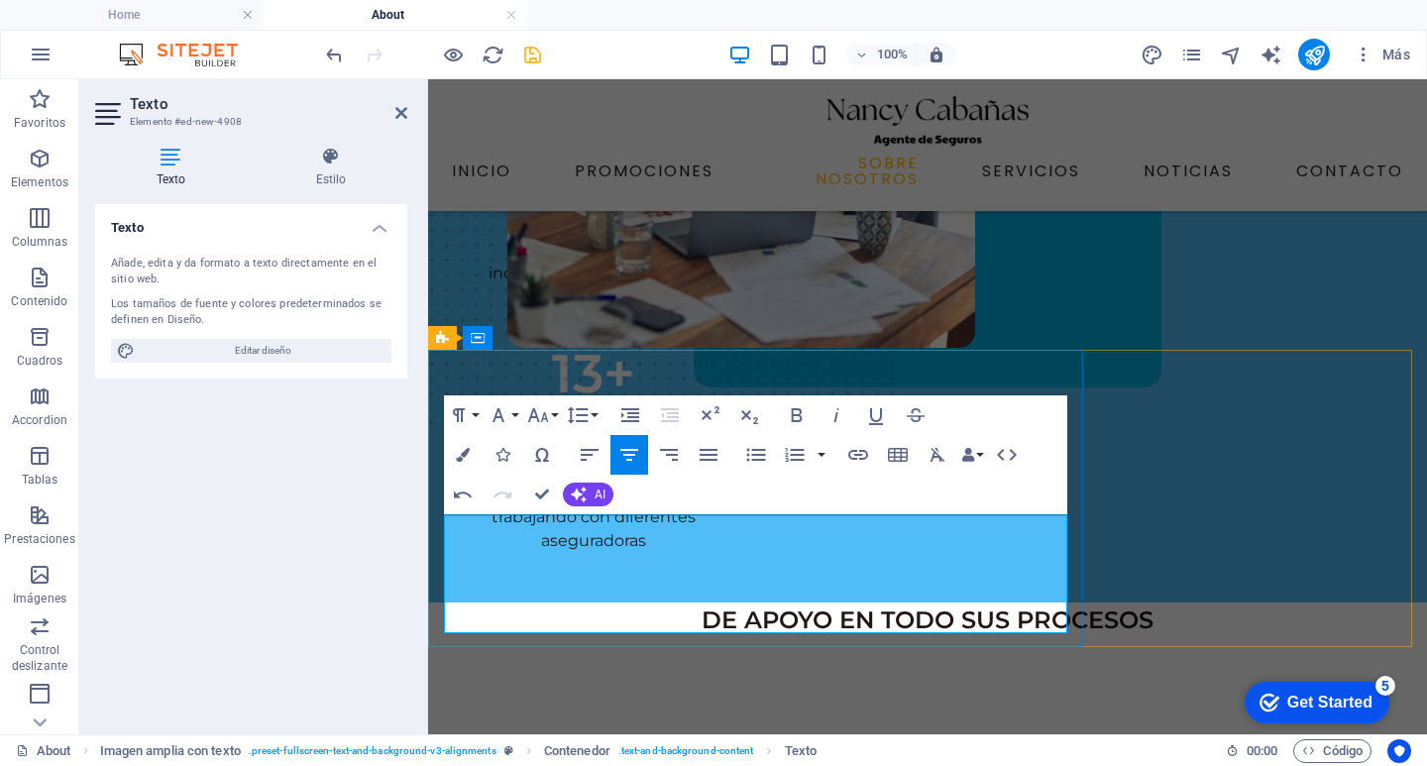
scroll to position [187, 0]
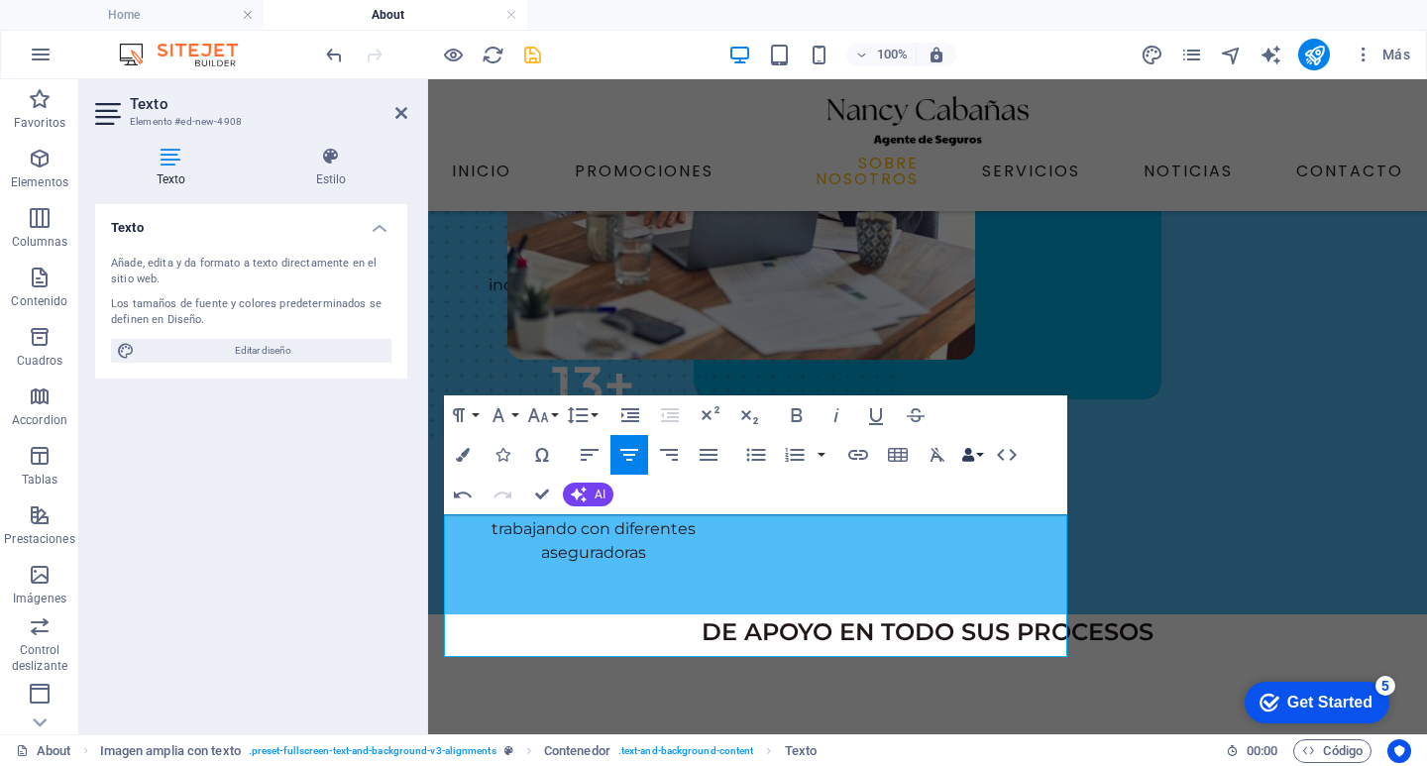
click at [983, 457] on button "Data Bindings" at bounding box center [972, 455] width 28 height 40
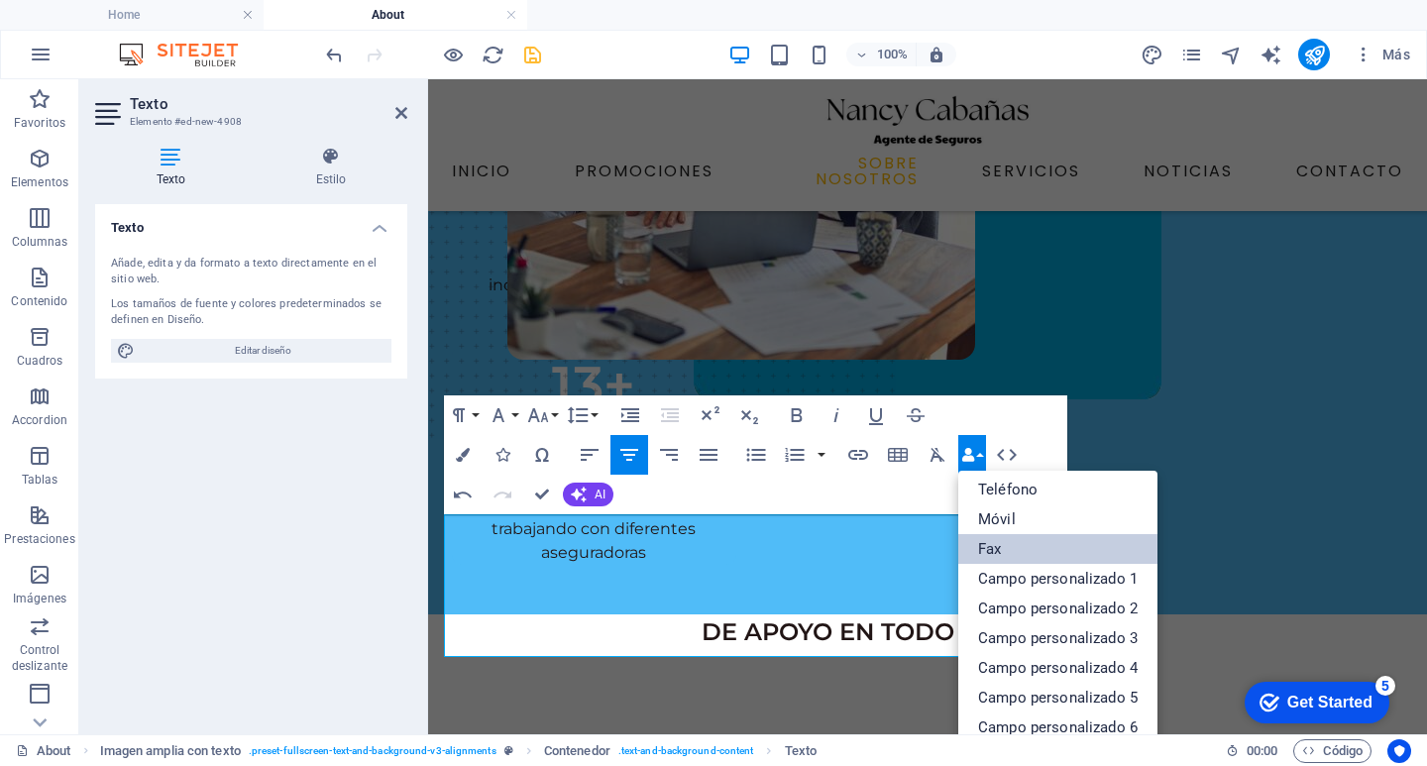
scroll to position [219, 0]
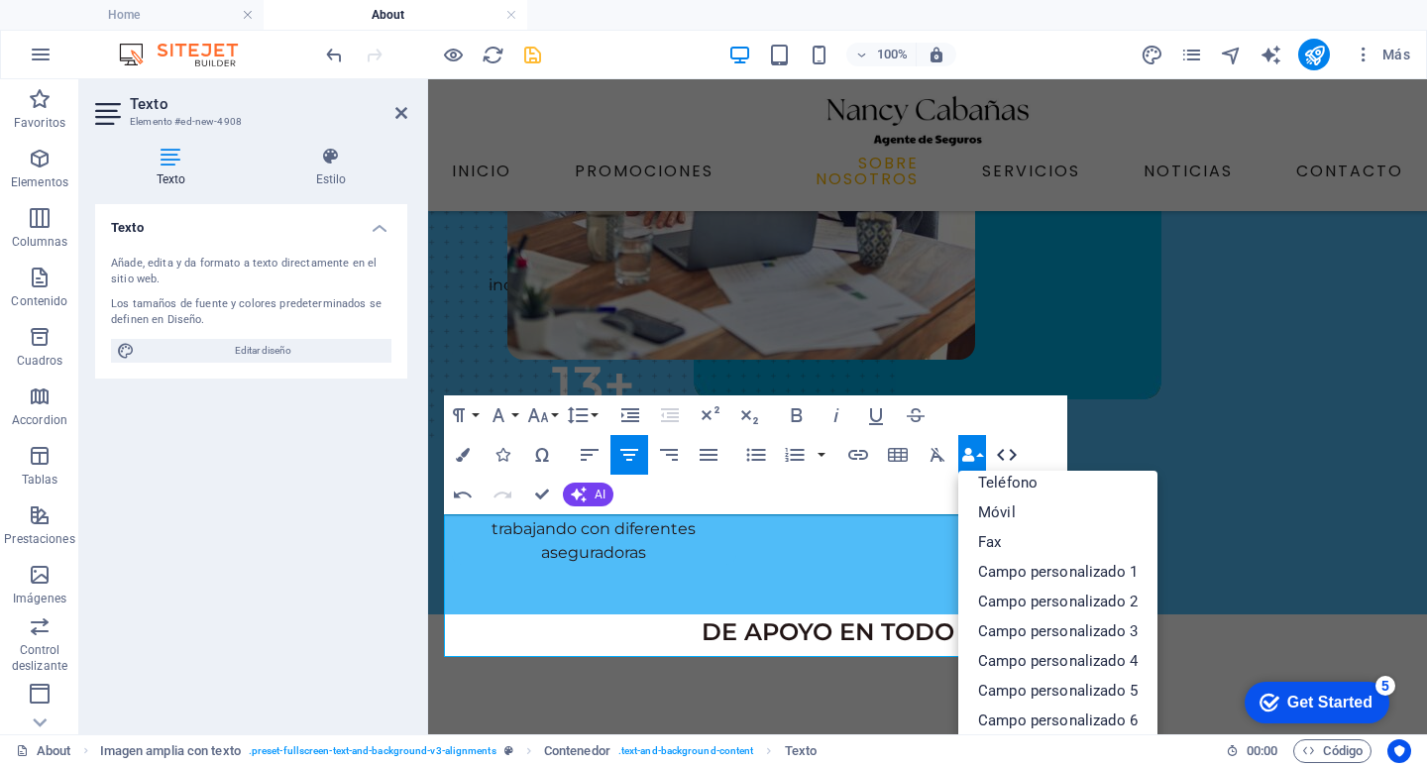
click at [1010, 449] on icon "button" at bounding box center [1007, 455] width 24 height 24
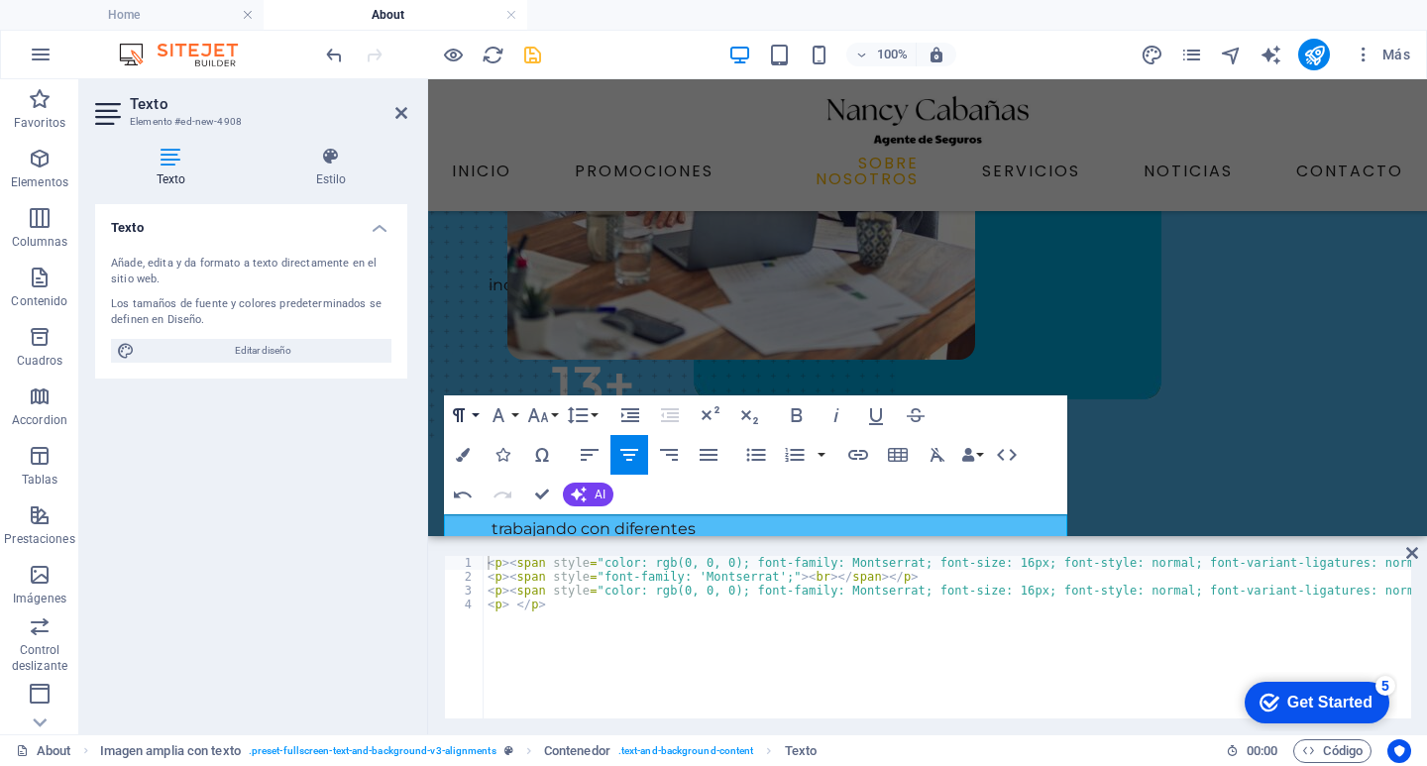
click at [477, 408] on button "Paragraph Format" at bounding box center [463, 415] width 38 height 40
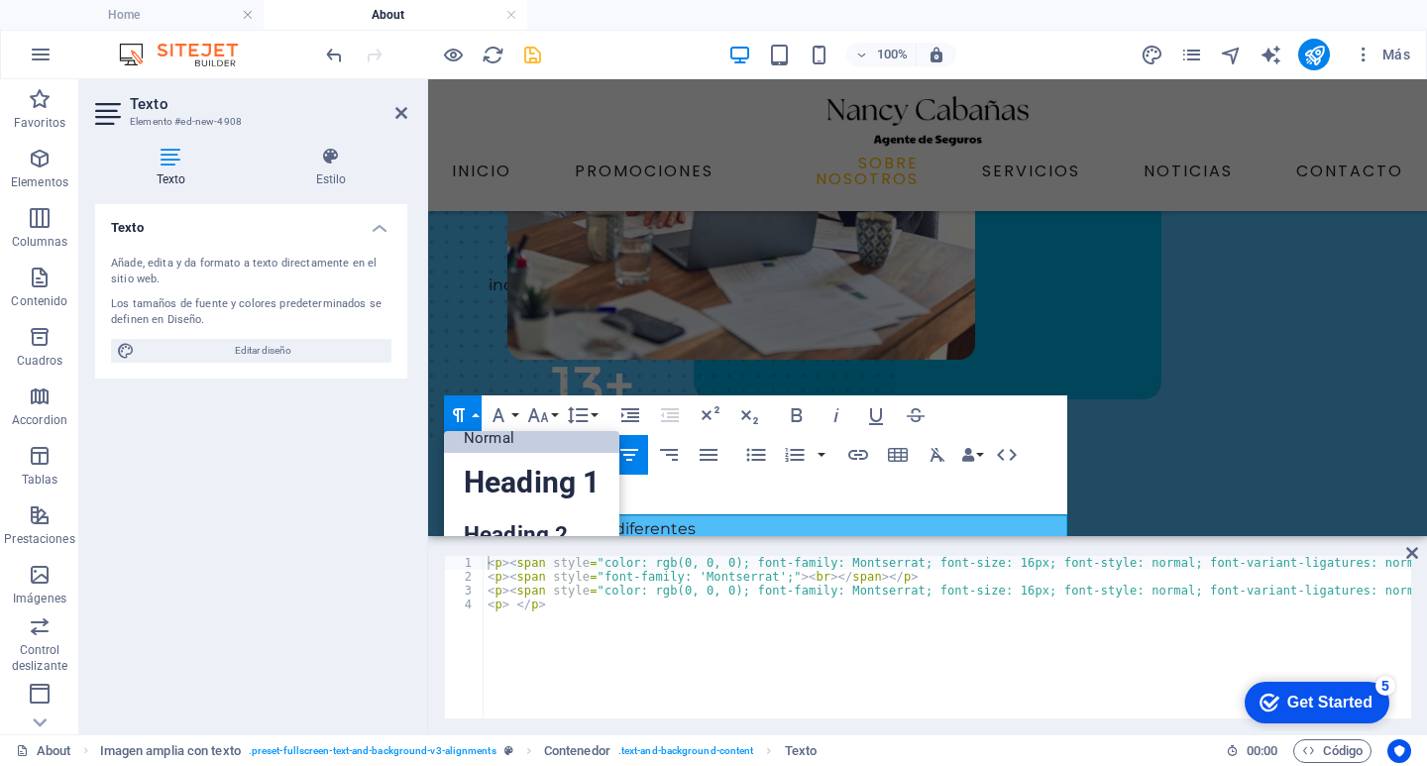
scroll to position [16, 0]
click at [793, 484] on div "Paragraph Format Normal Heading 1 Heading 2 Heading 3 Heading 4 Heading 5 Headi…" at bounding box center [755, 454] width 623 height 119
click at [999, 452] on icon "button" at bounding box center [1007, 455] width 24 height 24
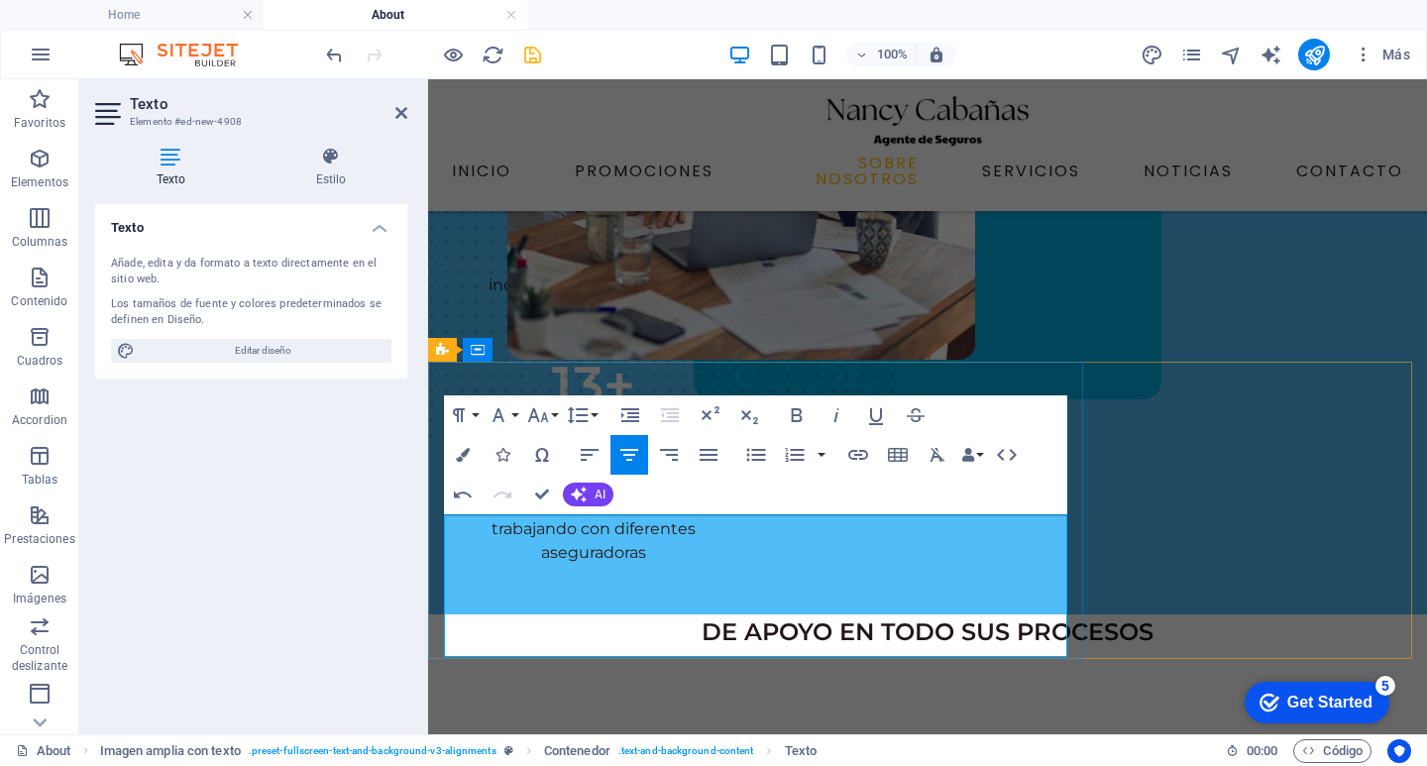
click at [473, 409] on button "Paragraph Format" at bounding box center [463, 415] width 38 height 40
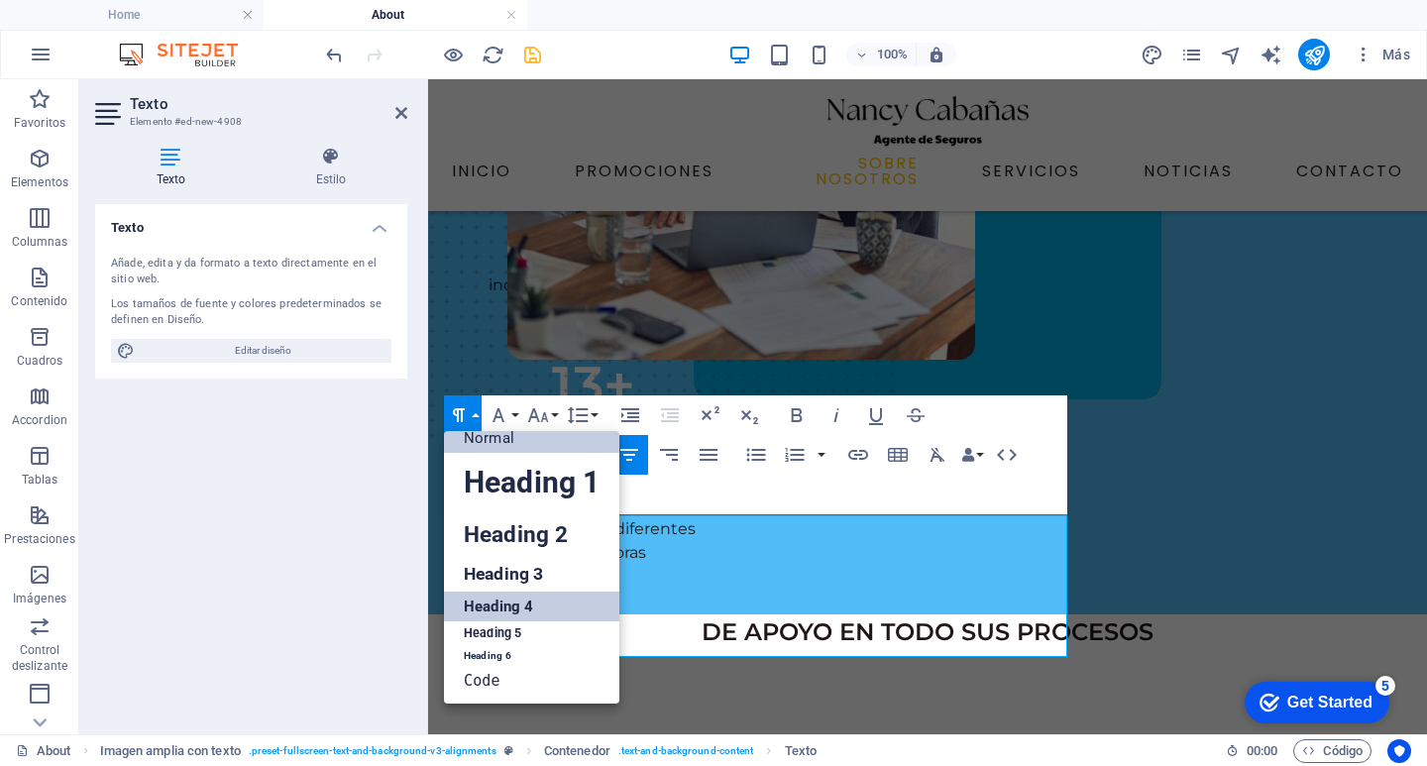
click at [510, 599] on link "Heading 4" at bounding box center [531, 606] width 175 height 30
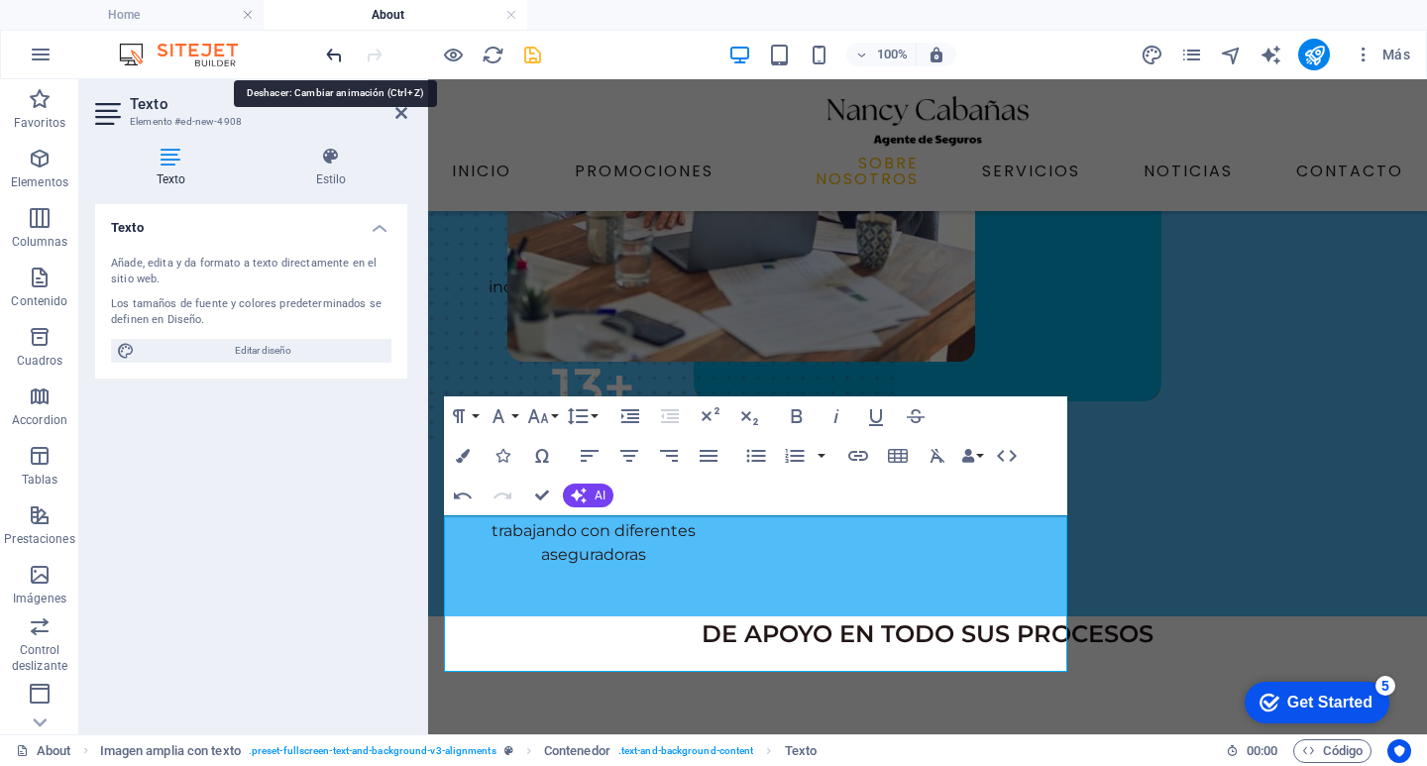
click at [328, 50] on icon "undo" at bounding box center [334, 55] width 23 height 23
click at [326, 54] on icon "undo" at bounding box center [334, 55] width 23 height 23
click at [331, 44] on icon "undo" at bounding box center [334, 55] width 23 height 23
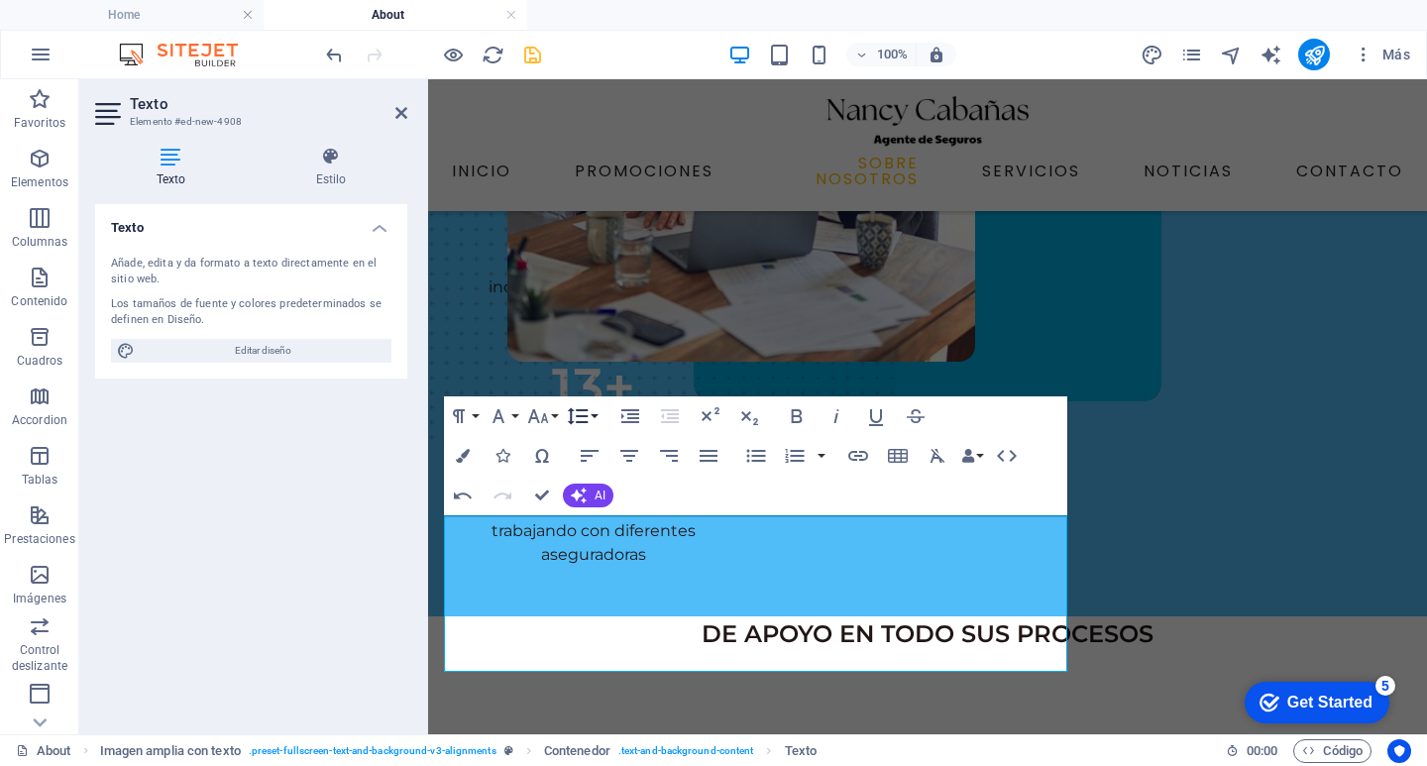
click at [592, 414] on button "Line Height" at bounding box center [582, 416] width 38 height 40
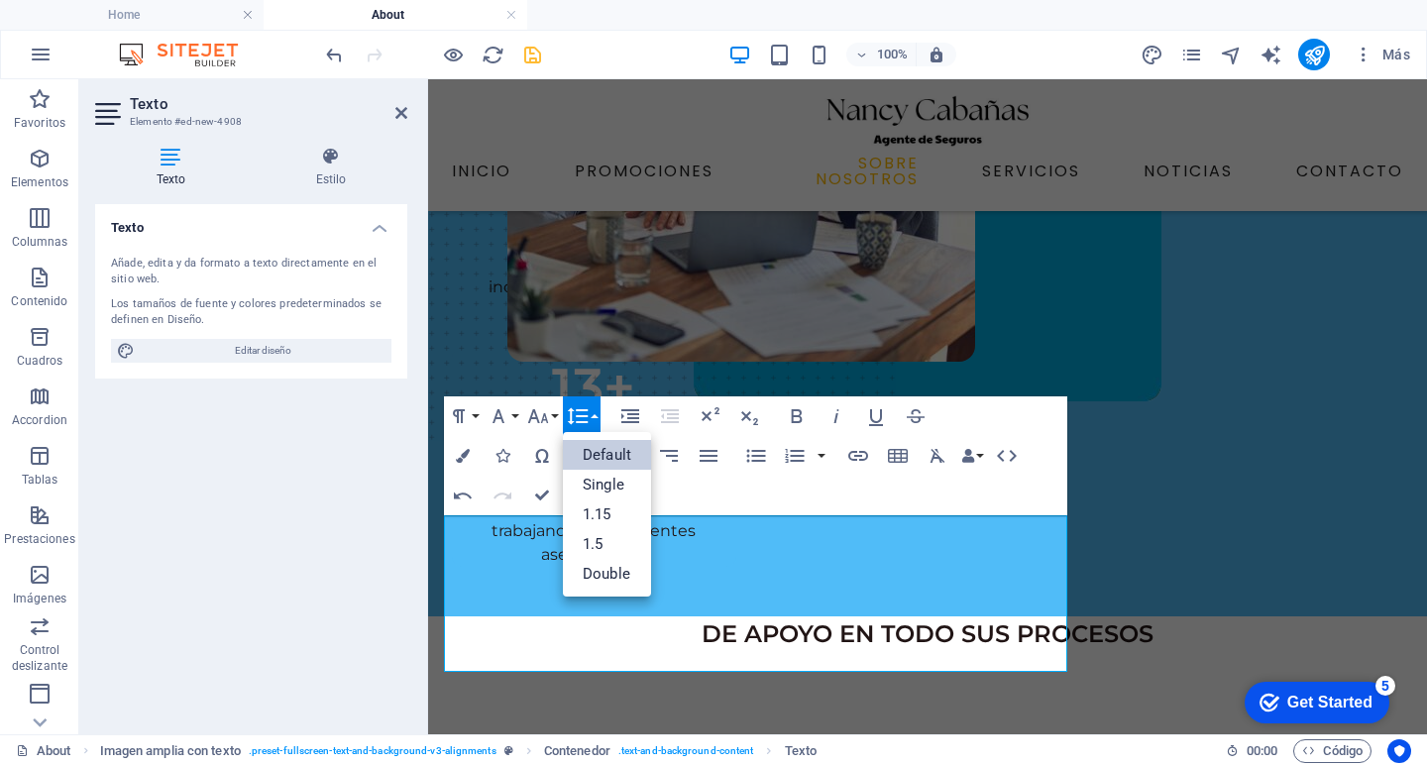
scroll to position [0, 0]
click at [616, 569] on link "Double" at bounding box center [607, 574] width 88 height 30
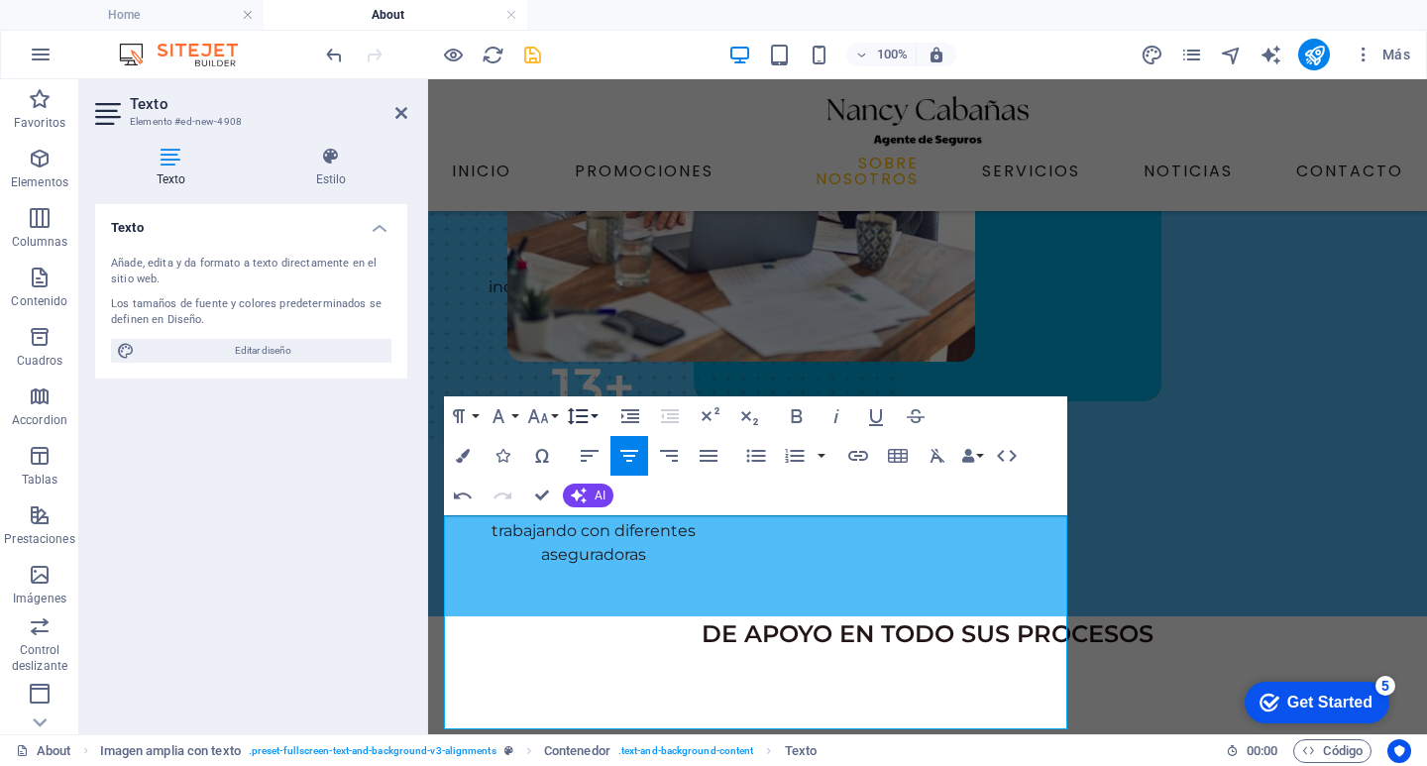
click at [599, 418] on button "Line Height" at bounding box center [582, 416] width 38 height 40
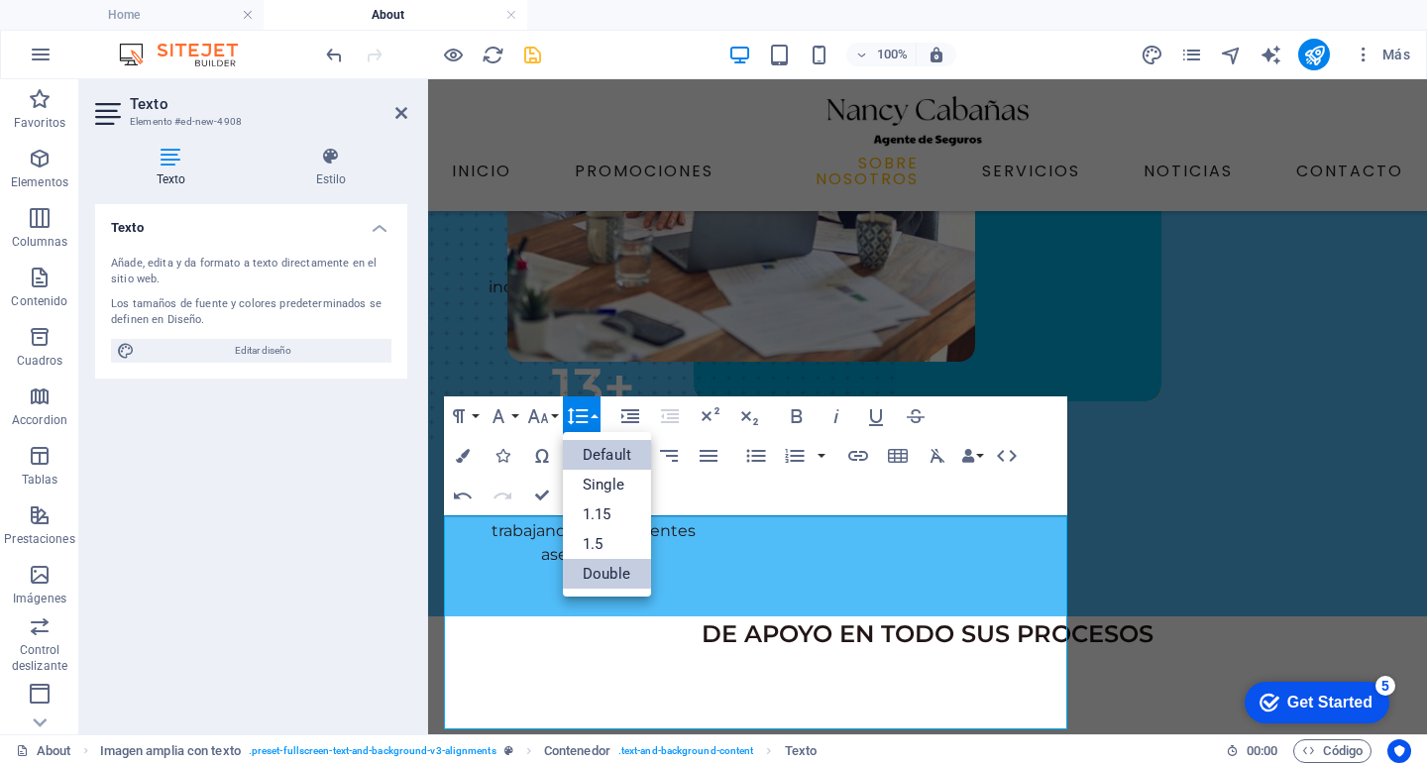
click at [615, 458] on link "Default" at bounding box center [607, 455] width 88 height 30
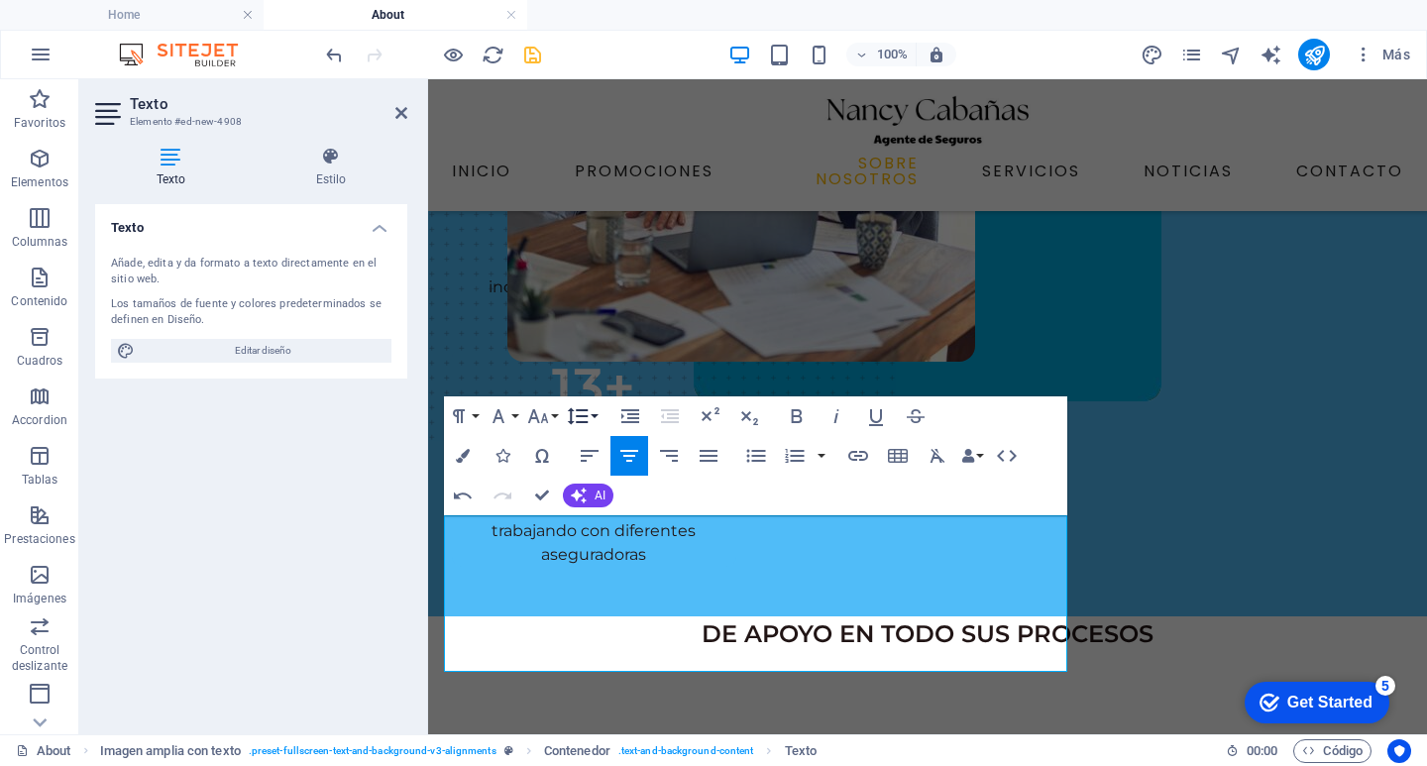
click at [599, 413] on button "Line Height" at bounding box center [582, 416] width 38 height 40
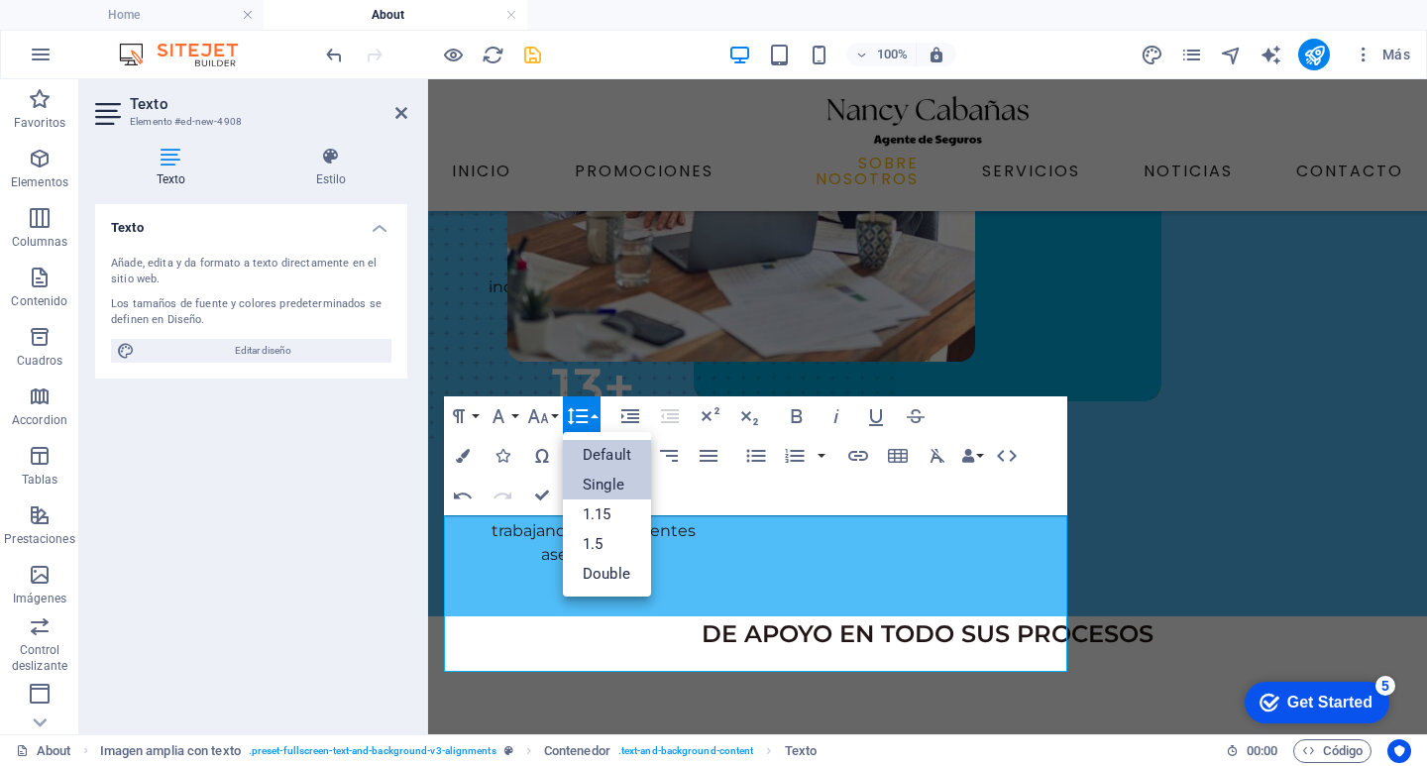
click at [615, 485] on link "Single" at bounding box center [607, 485] width 88 height 30
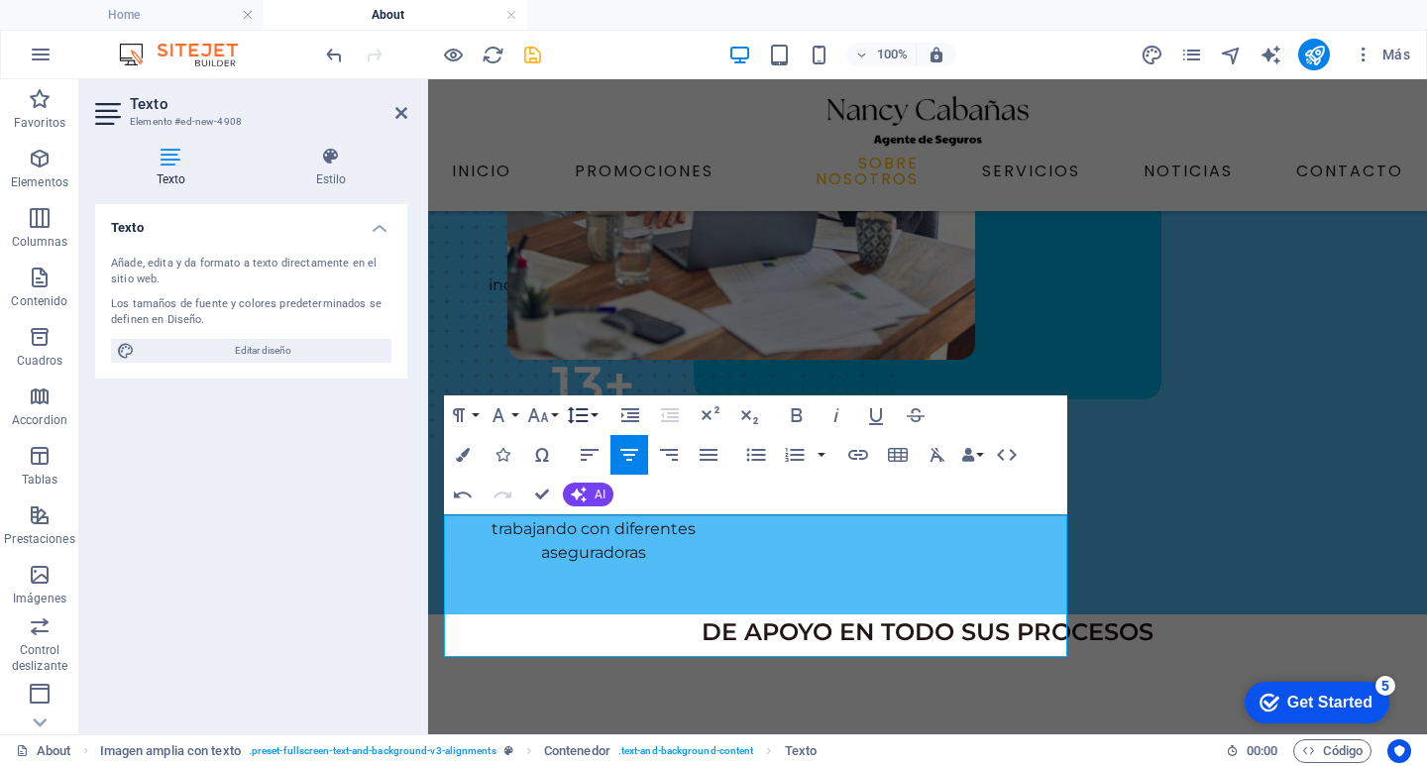
click at [595, 423] on button "Line Height" at bounding box center [582, 415] width 38 height 40
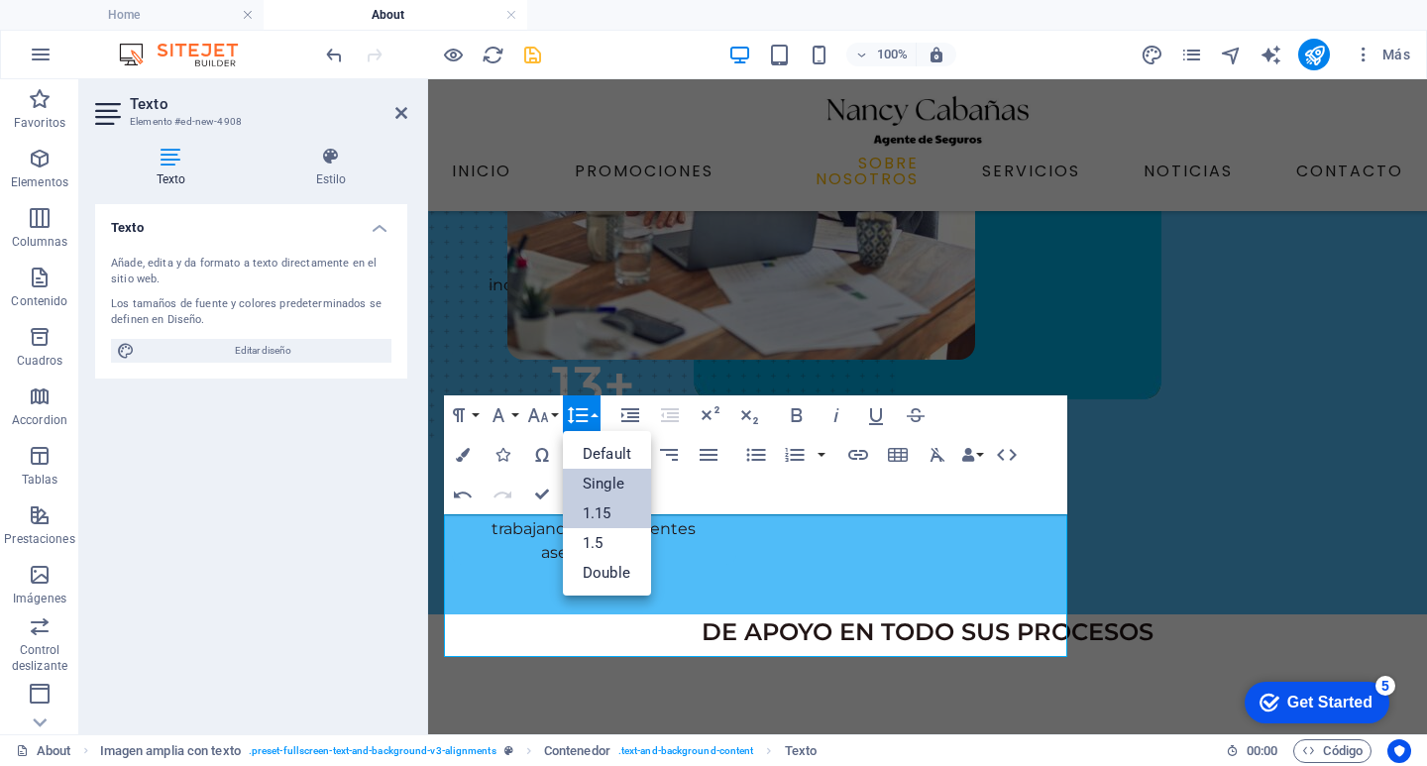
scroll to position [0, 0]
click at [621, 519] on link "1.15" at bounding box center [607, 513] width 88 height 30
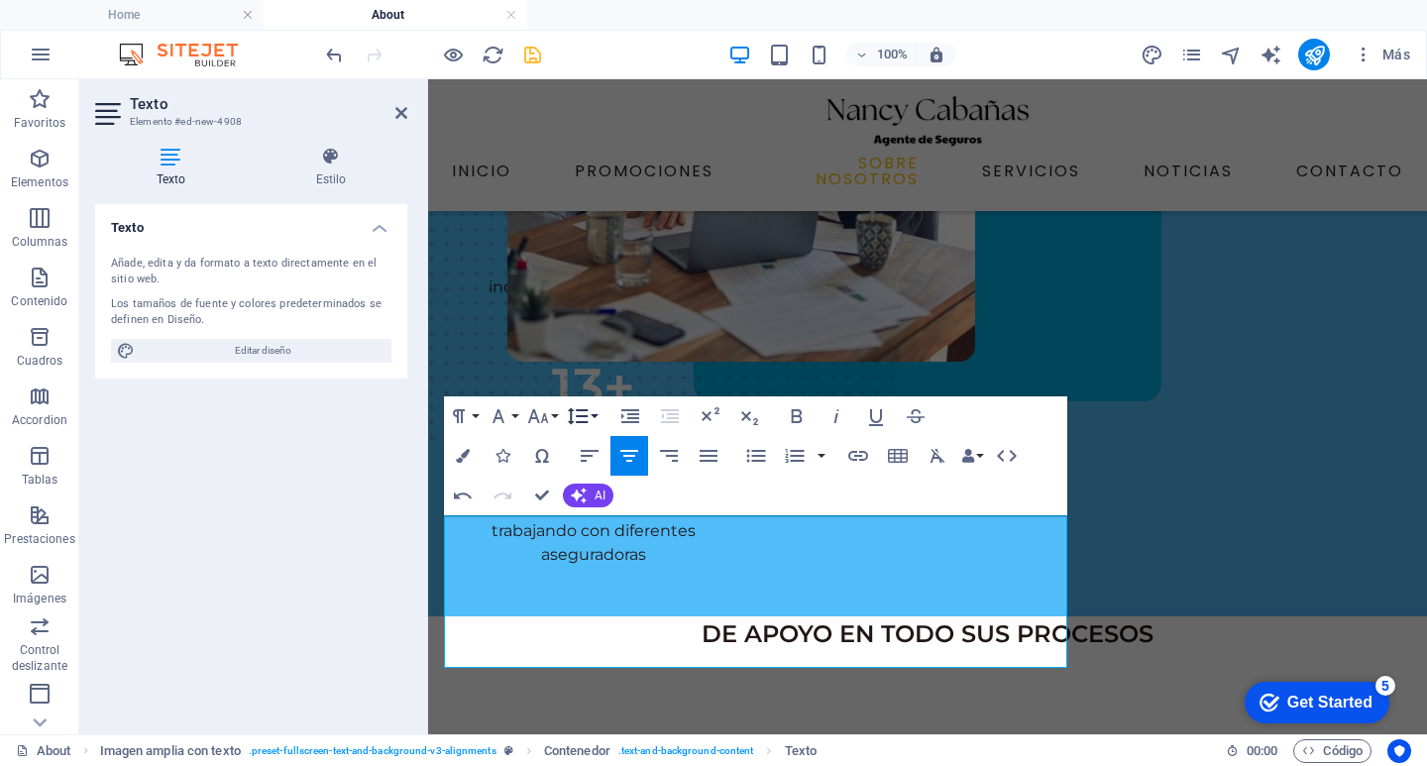
click at [592, 410] on button "Line Height" at bounding box center [582, 416] width 38 height 40
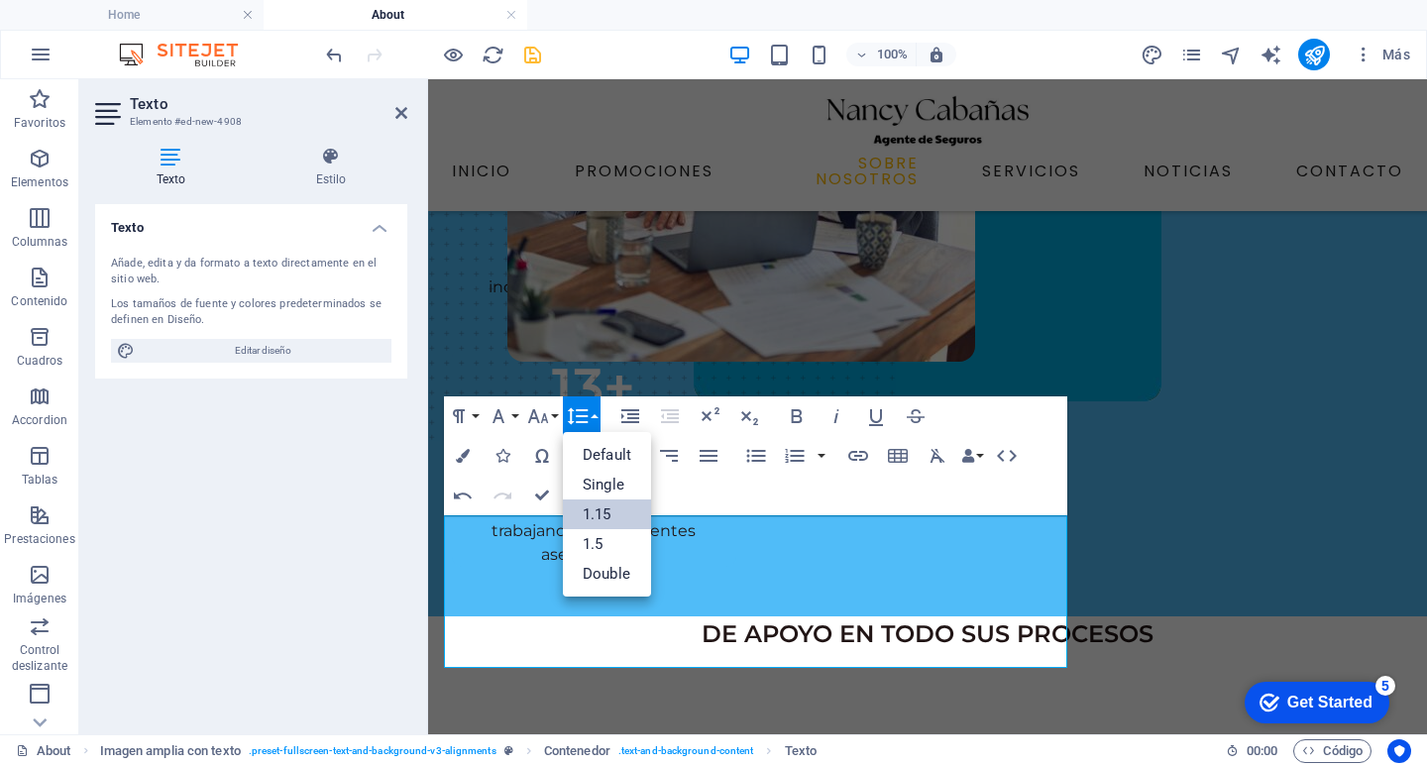
scroll to position [0, 0]
click at [601, 446] on link "Default" at bounding box center [607, 455] width 88 height 30
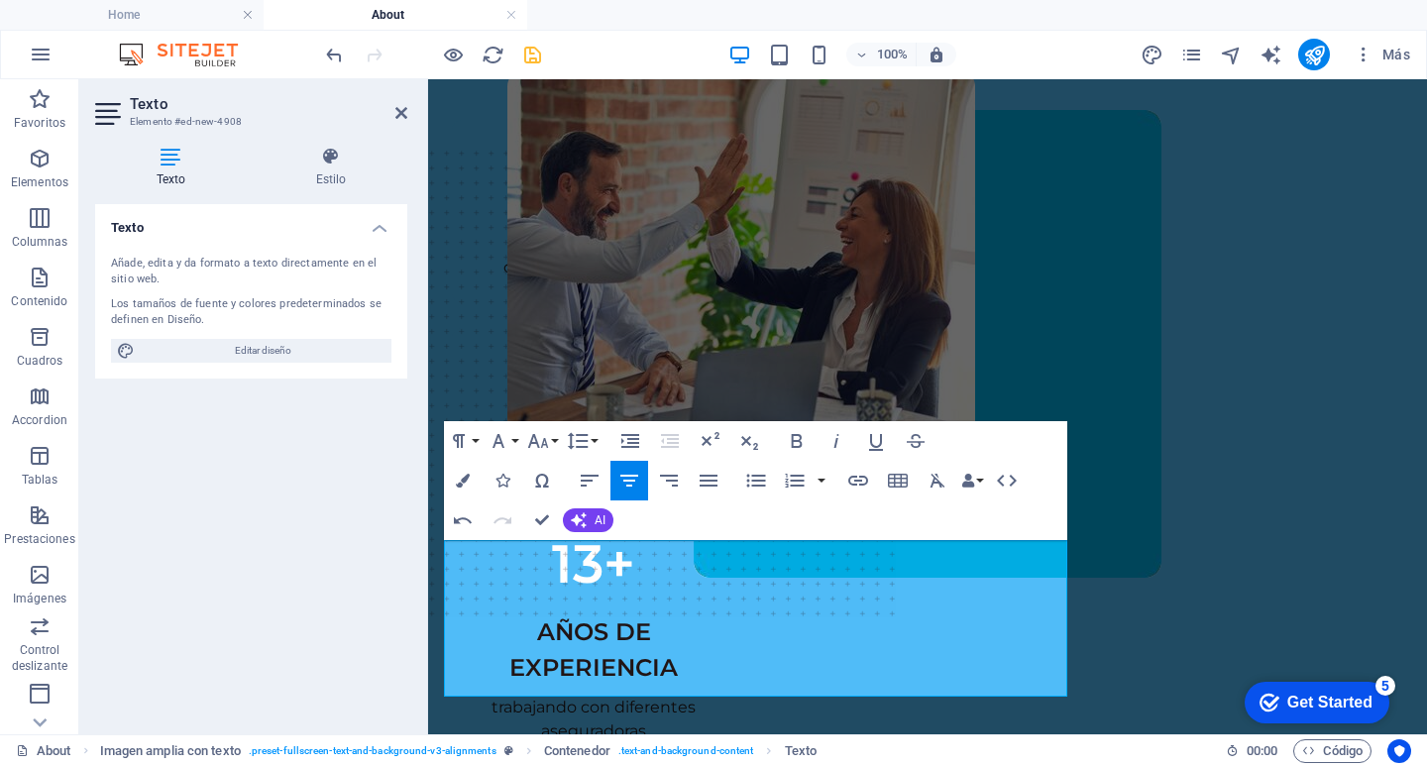
scroll to position [198, 0]
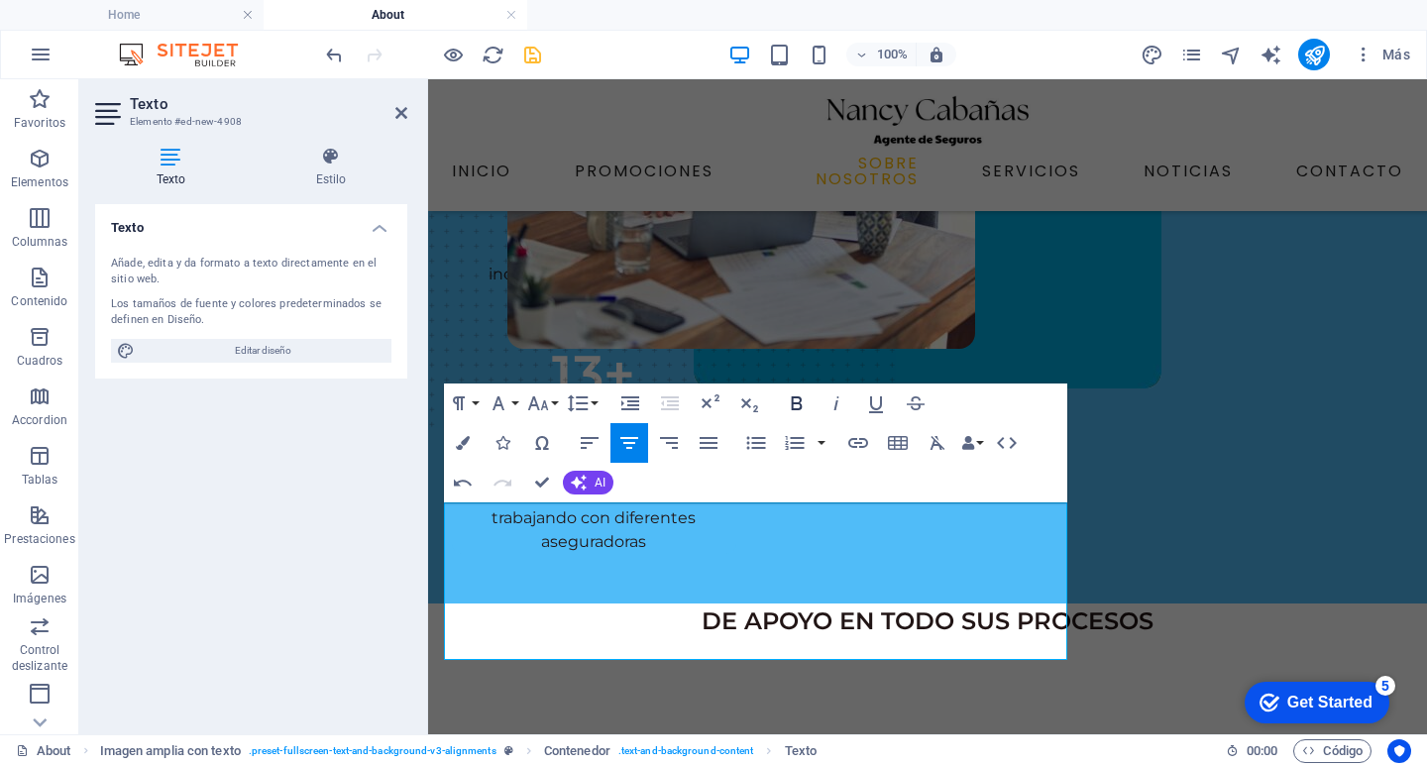
click at [791, 404] on icon "button" at bounding box center [797, 403] width 24 height 24
click at [795, 405] on icon "button" at bounding box center [797, 403] width 24 height 24
click at [875, 398] on icon "button" at bounding box center [876, 403] width 24 height 24
click at [871, 395] on icon "button" at bounding box center [876, 403] width 24 height 24
drag, startPoint x: 923, startPoint y: 608, endPoint x: 619, endPoint y: 561, distance: 307.9
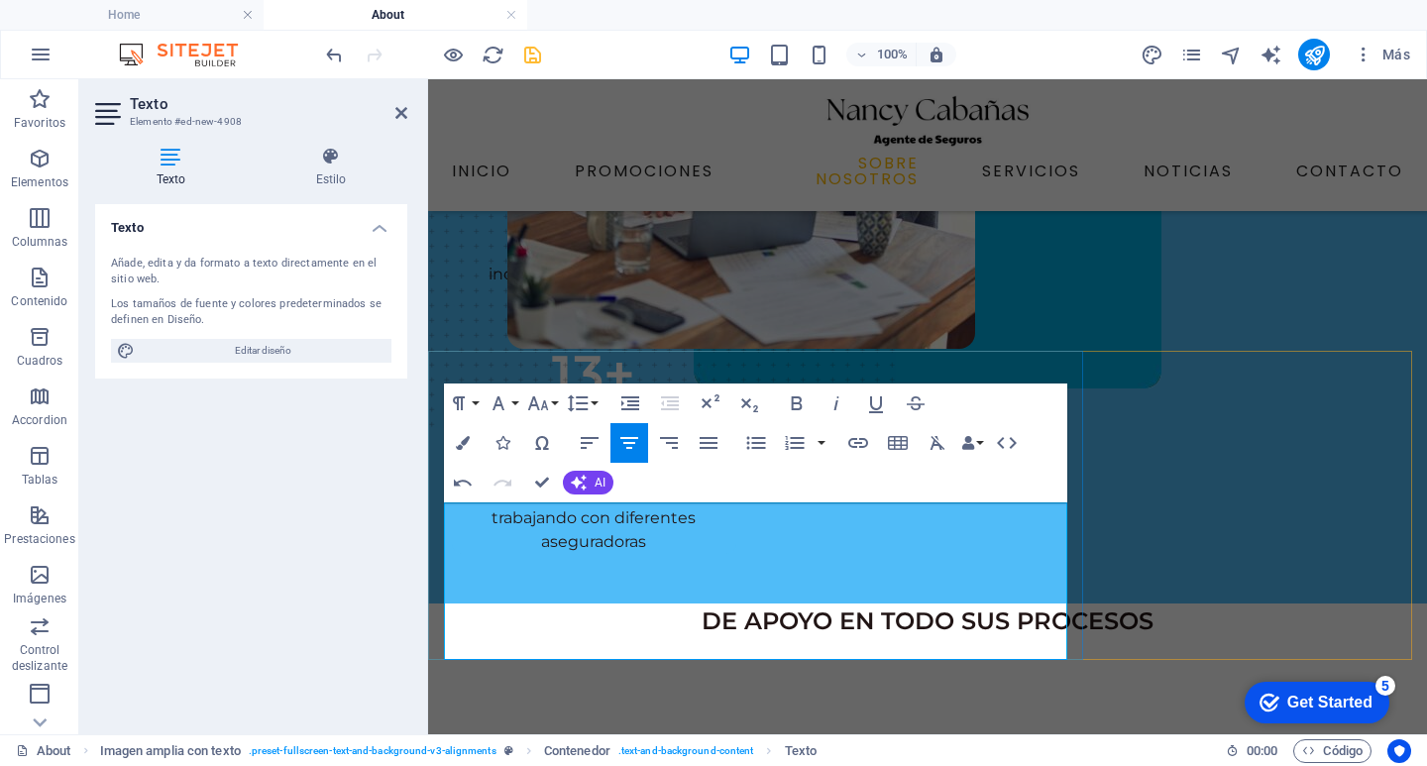
click at [880, 398] on icon "button" at bounding box center [876, 403] width 24 height 24
click at [880, 391] on icon "button" at bounding box center [876, 403] width 24 height 24
click at [916, 400] on icon "button" at bounding box center [916, 403] width 24 height 24
click at [916, 402] on icon "button" at bounding box center [916, 403] width 24 height 24
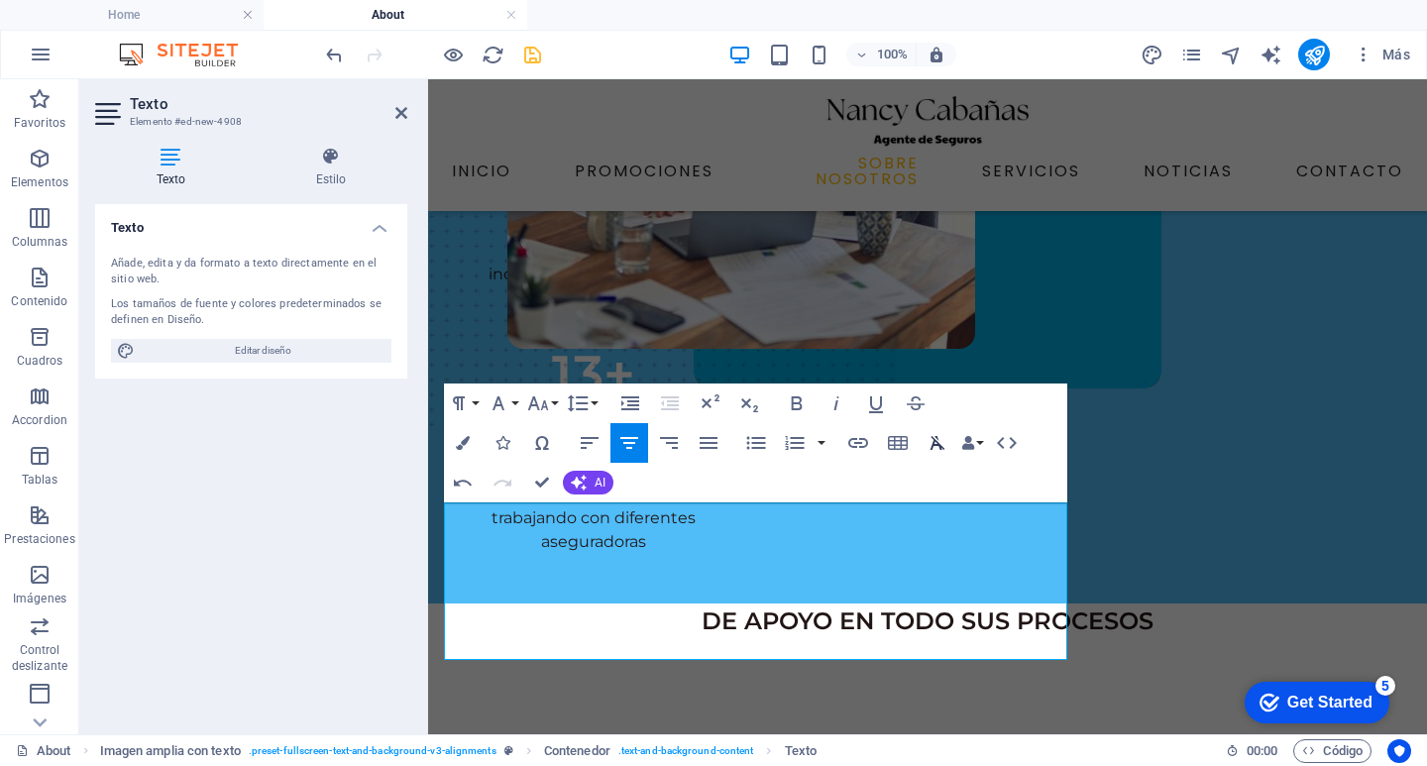
click at [934, 437] on icon "button" at bounding box center [937, 443] width 15 height 14
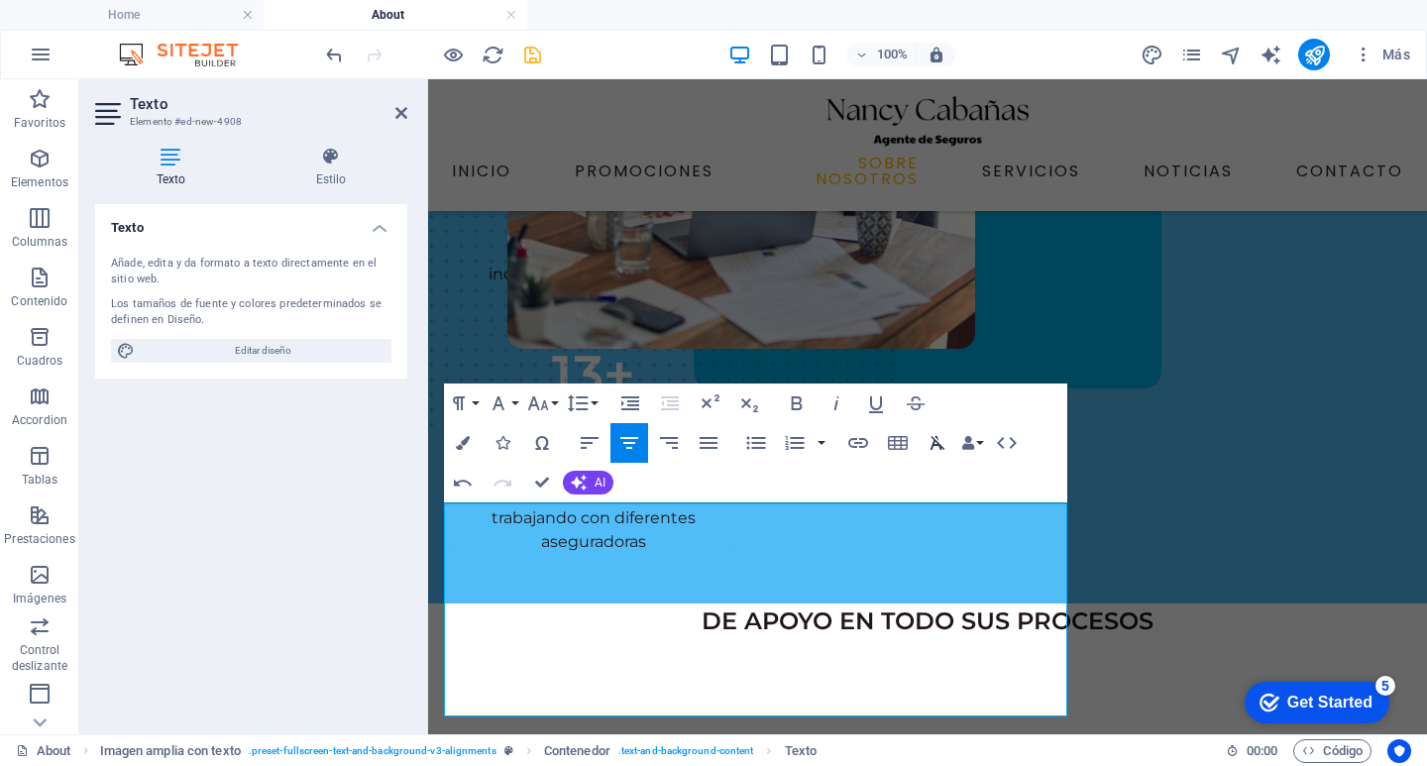
click at [932, 437] on icon "button" at bounding box center [937, 443] width 24 height 24
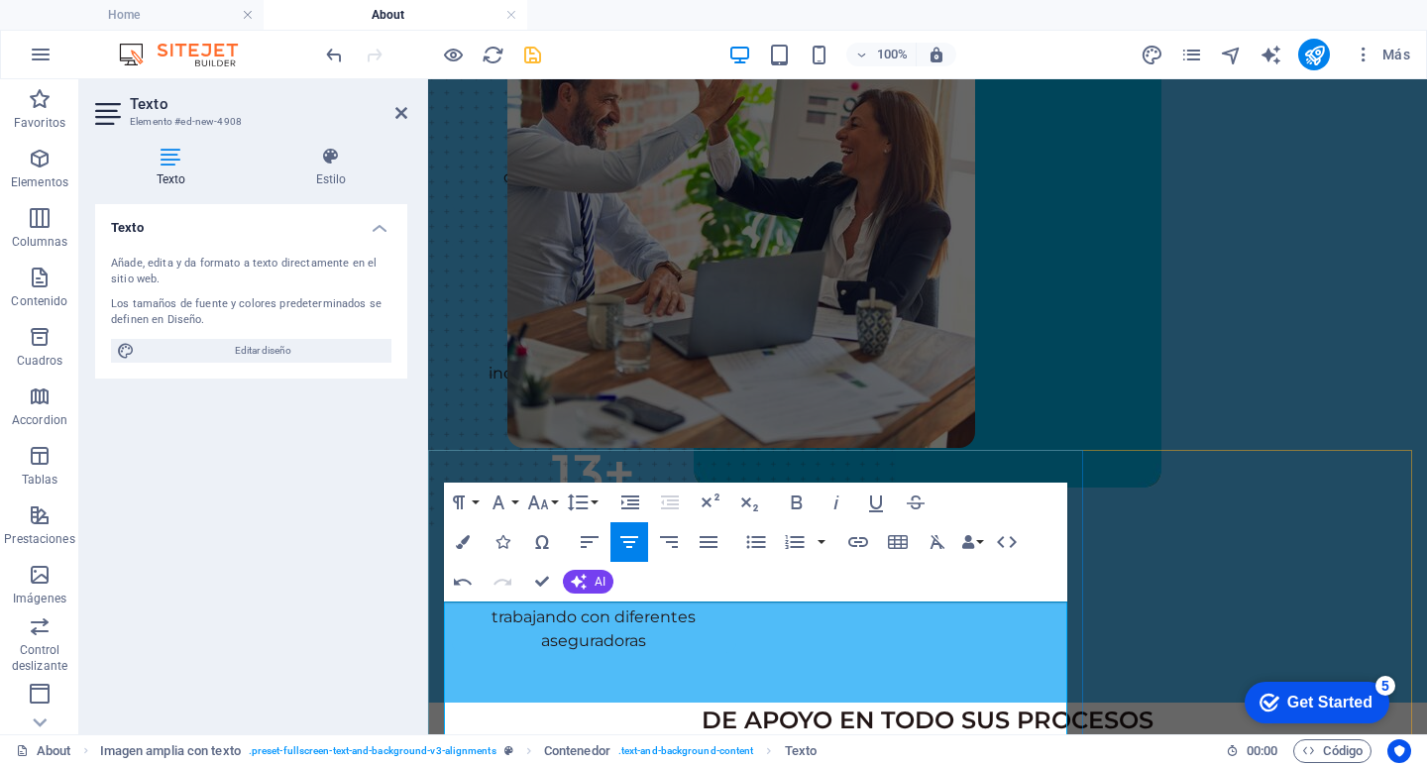
click at [933, 543] on icon "button" at bounding box center [937, 542] width 15 height 14
drag, startPoint x: 878, startPoint y: 630, endPoint x: 461, endPoint y: 620, distance: 417.2
click at [940, 536] on icon "button" at bounding box center [937, 542] width 24 height 24
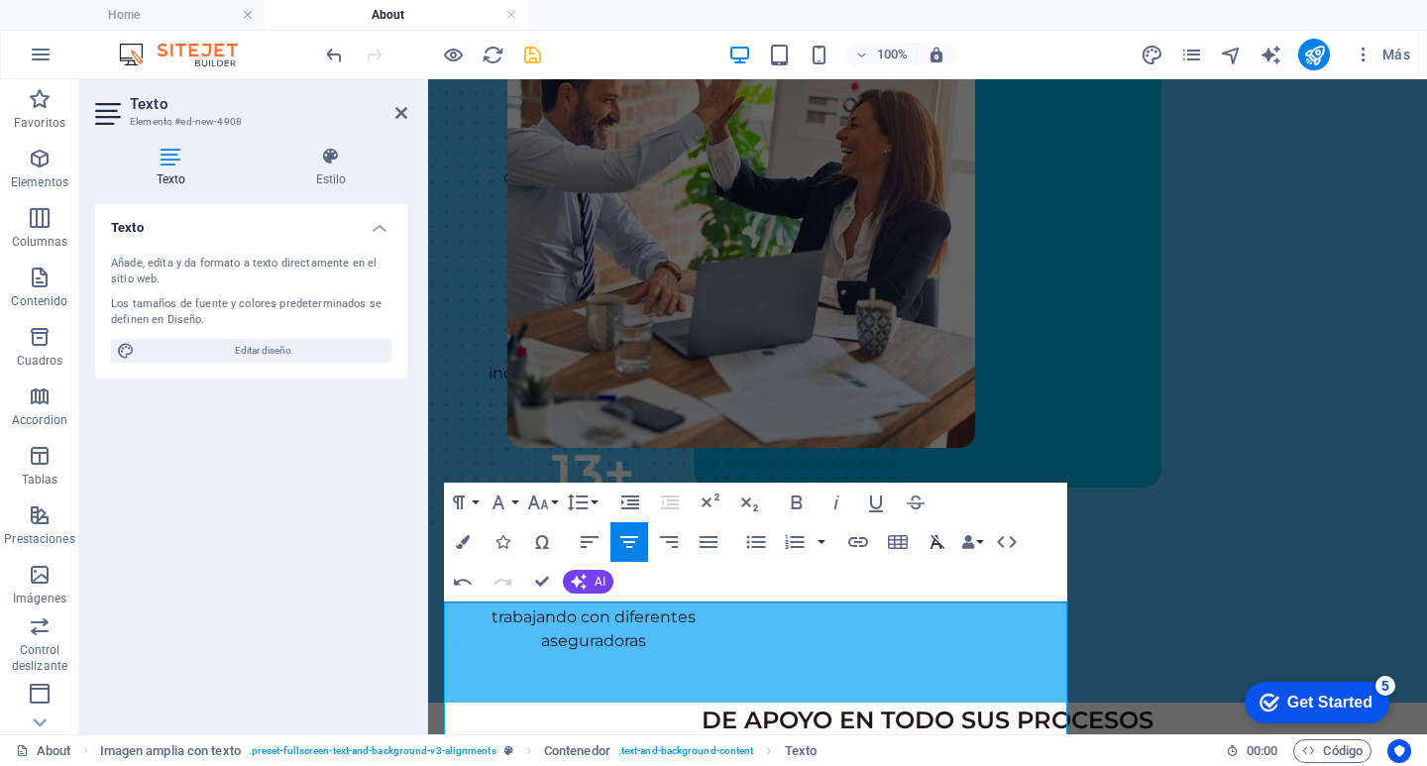
click at [937, 539] on icon "button" at bounding box center [937, 542] width 24 height 24
click at [938, 535] on icon "button" at bounding box center [937, 542] width 24 height 24
click at [937, 531] on icon "button" at bounding box center [937, 542] width 24 height 24
click at [933, 534] on icon "button" at bounding box center [937, 542] width 24 height 24
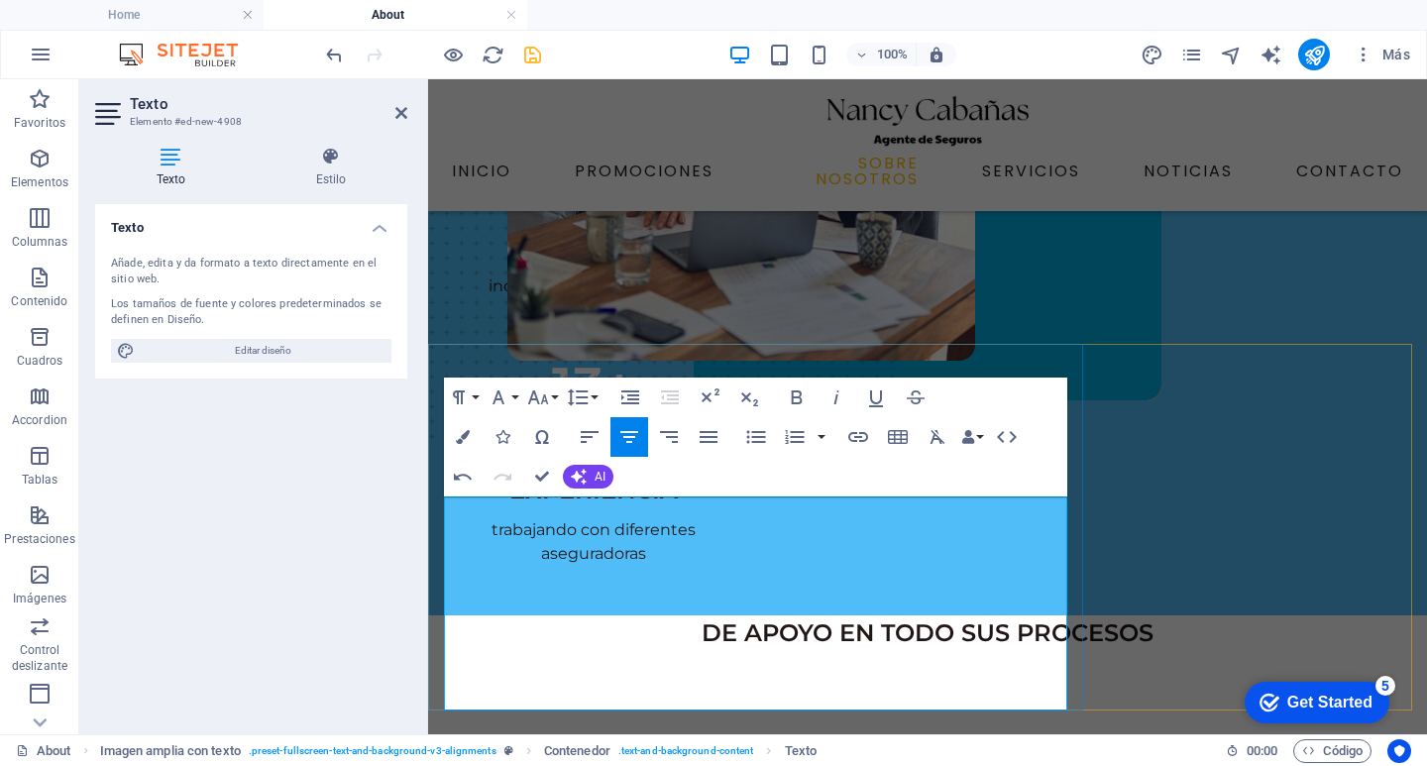
scroll to position [297, 0]
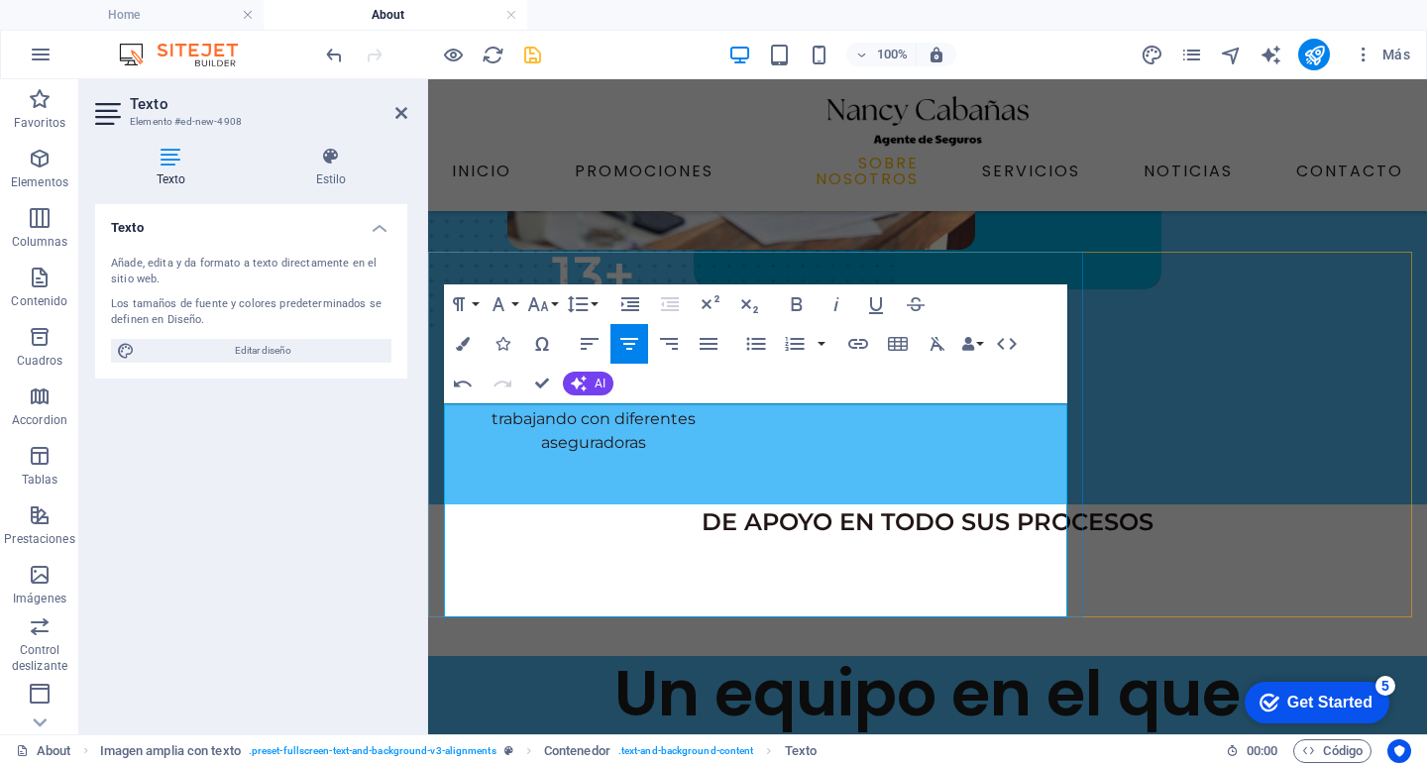
drag, startPoint x: 986, startPoint y: 599, endPoint x: 494, endPoint y: 496, distance: 502.1
click at [938, 345] on icon "button" at bounding box center [937, 344] width 15 height 14
click at [937, 345] on icon "button" at bounding box center [937, 344] width 15 height 14
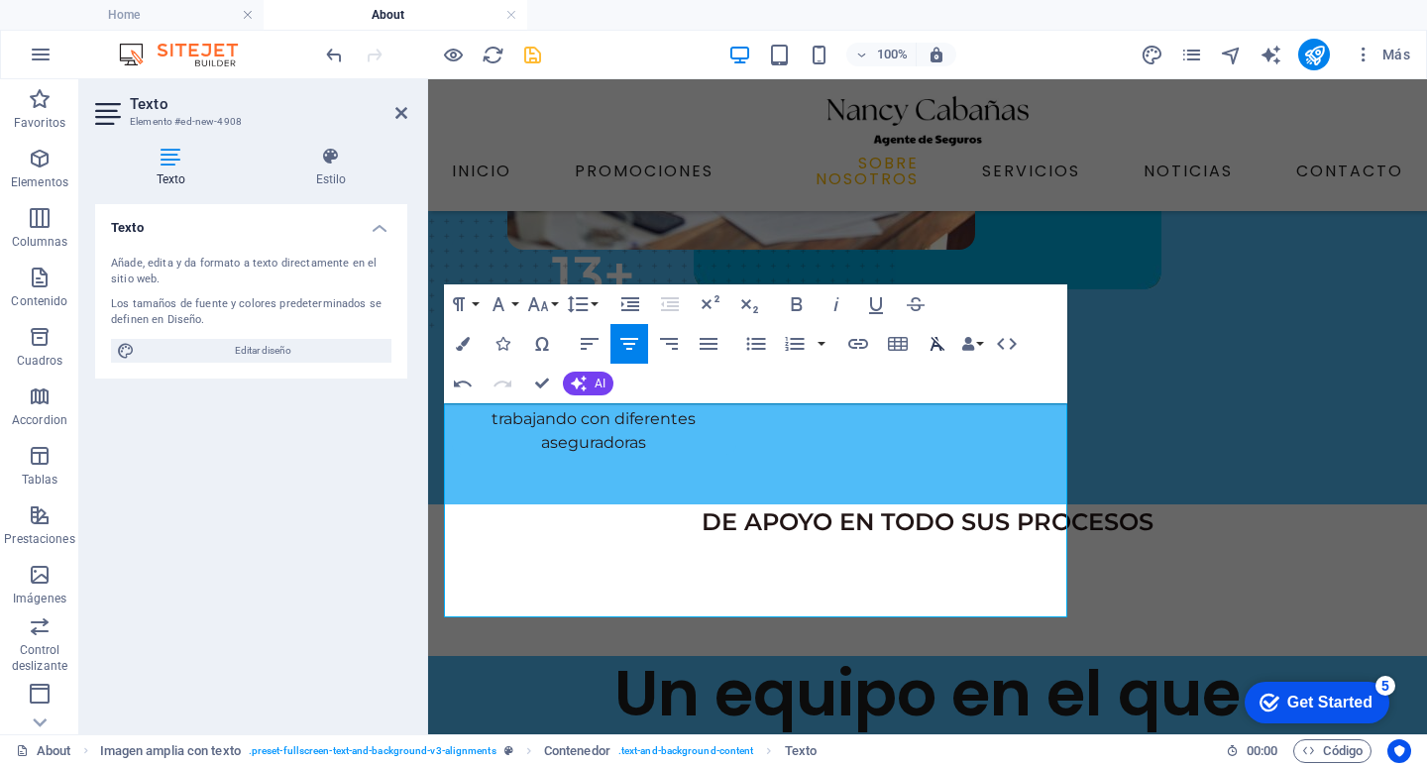
click at [937, 345] on icon "button" at bounding box center [937, 344] width 15 height 14
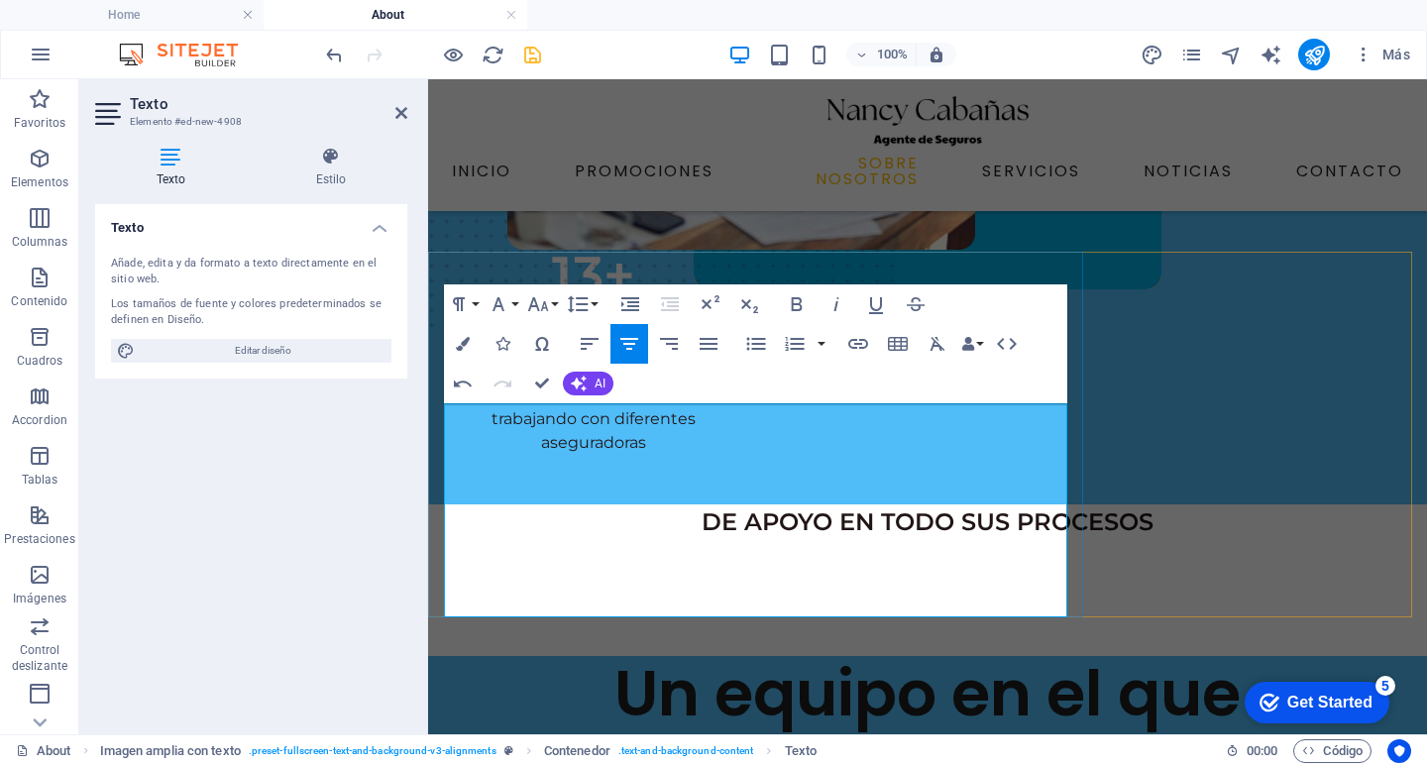
click at [513, 304] on button "Font Family" at bounding box center [503, 304] width 38 height 40
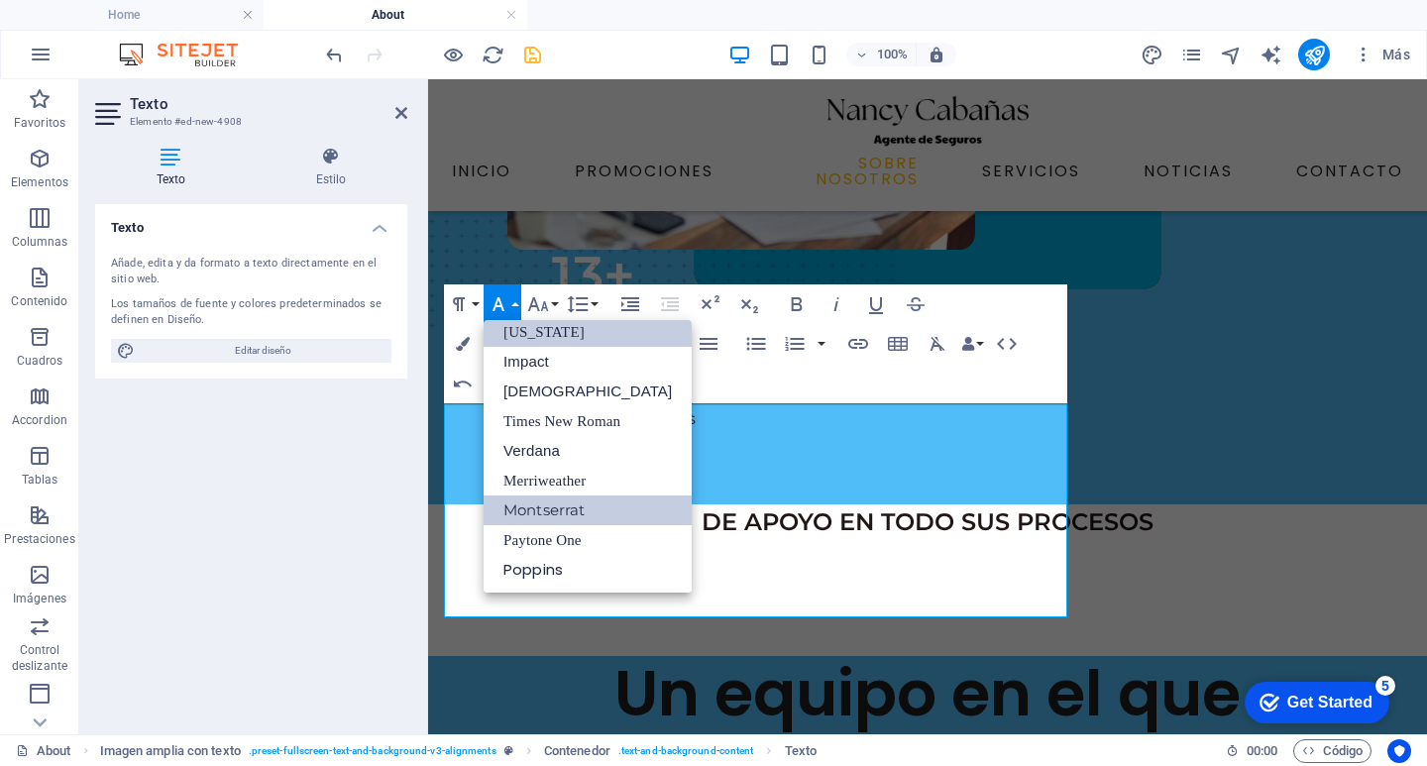
scroll to position [41, 0]
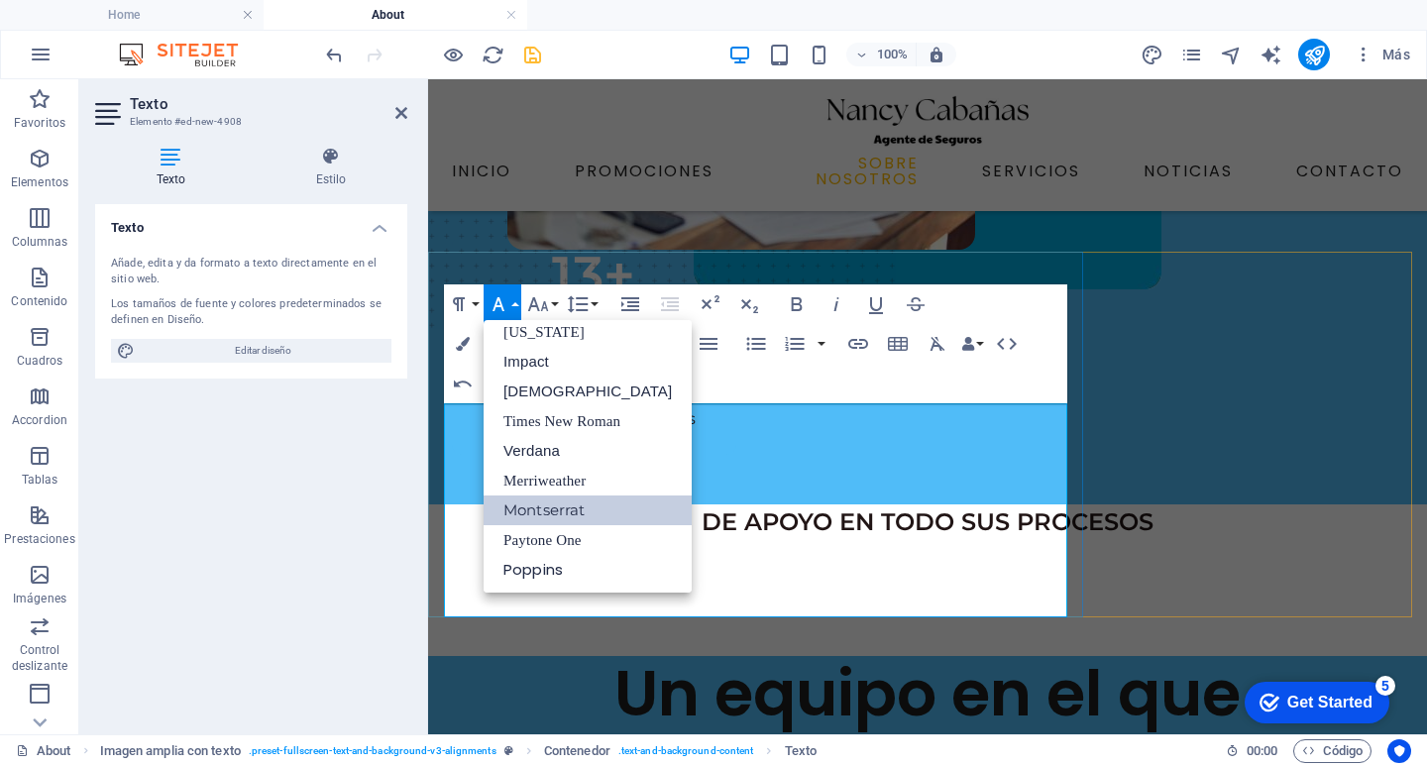
drag, startPoint x: 789, startPoint y: 565, endPoint x: 618, endPoint y: 491, distance: 185.5
click at [600, 509] on link "Montserrat" at bounding box center [588, 510] width 208 height 30
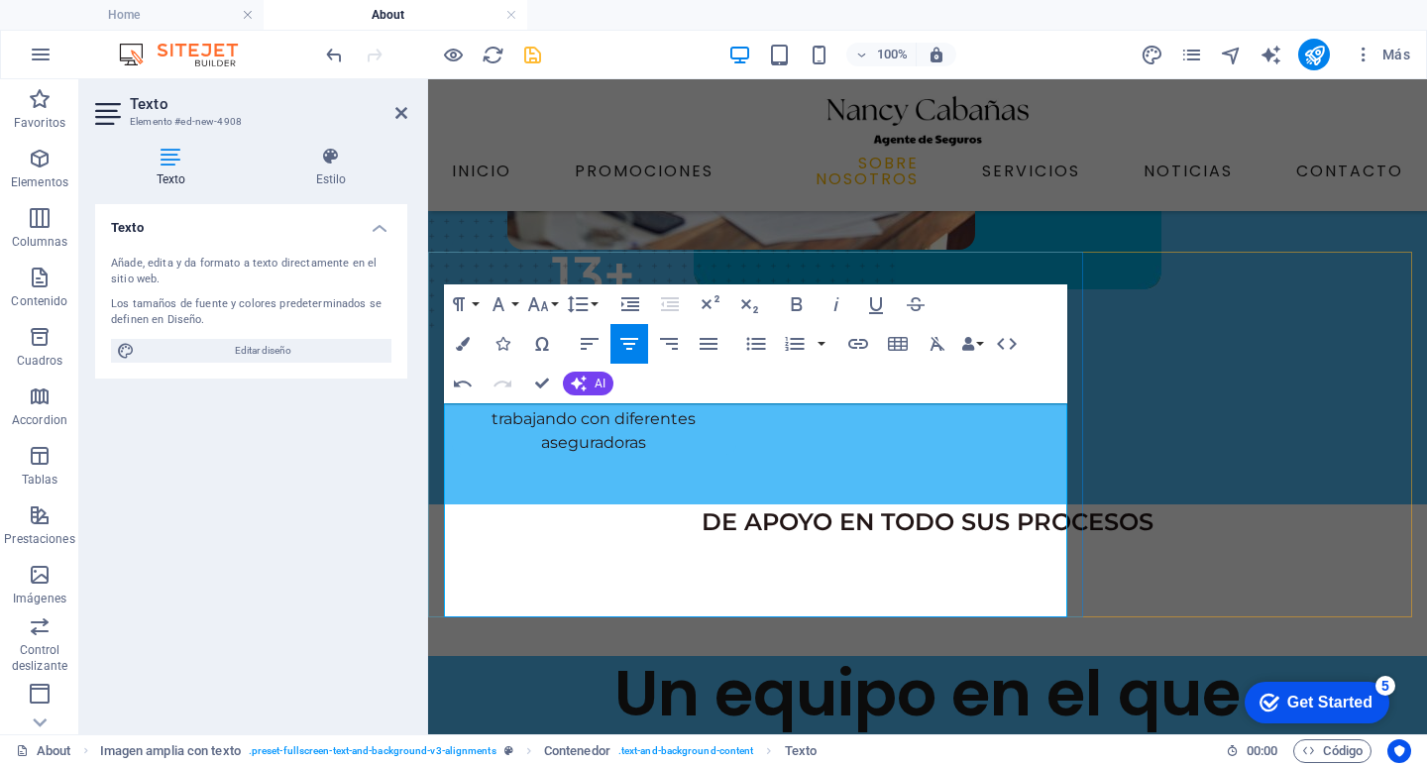
drag, startPoint x: 770, startPoint y: 540, endPoint x: 498, endPoint y: 486, distance: 276.7
click at [509, 297] on icon "button" at bounding box center [498, 304] width 24 height 24
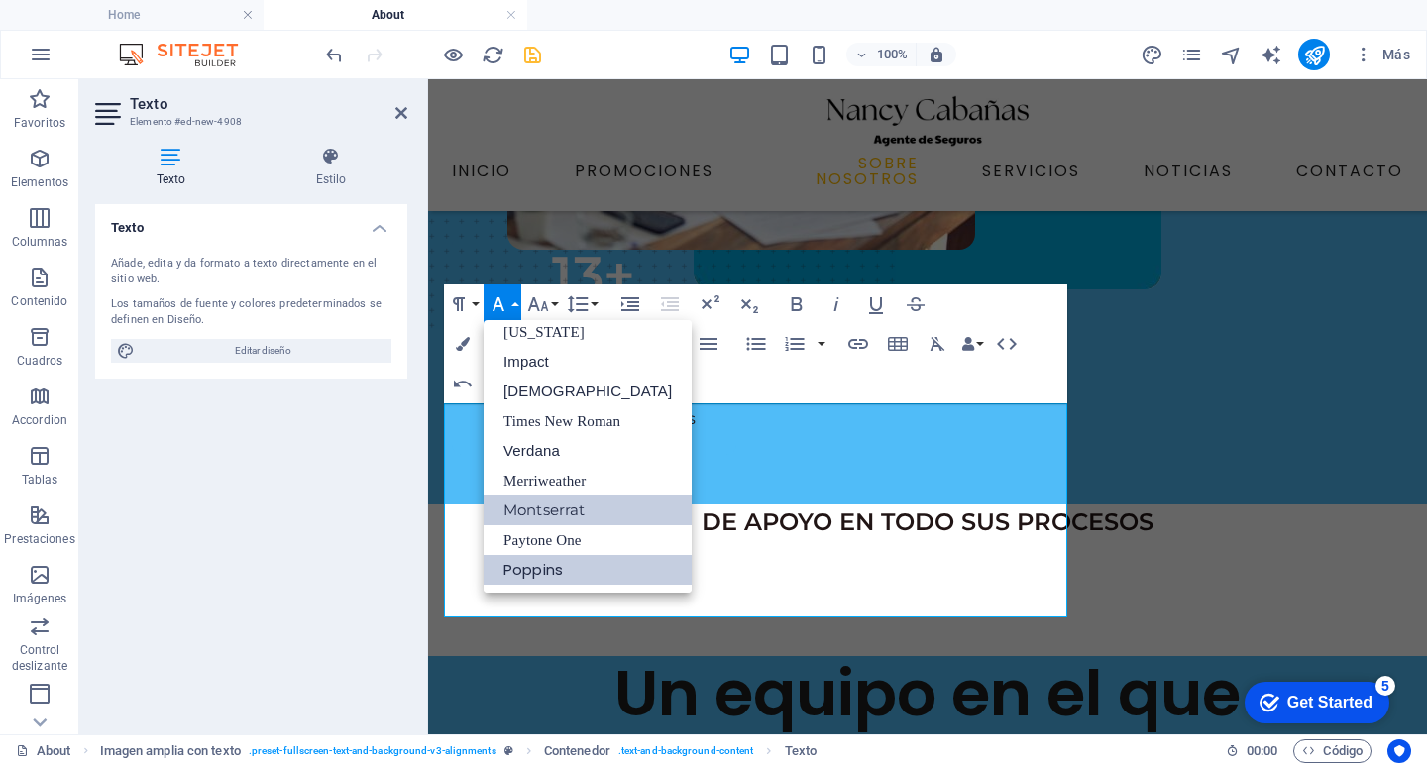
click at [562, 499] on link "Montserrat" at bounding box center [588, 510] width 208 height 30
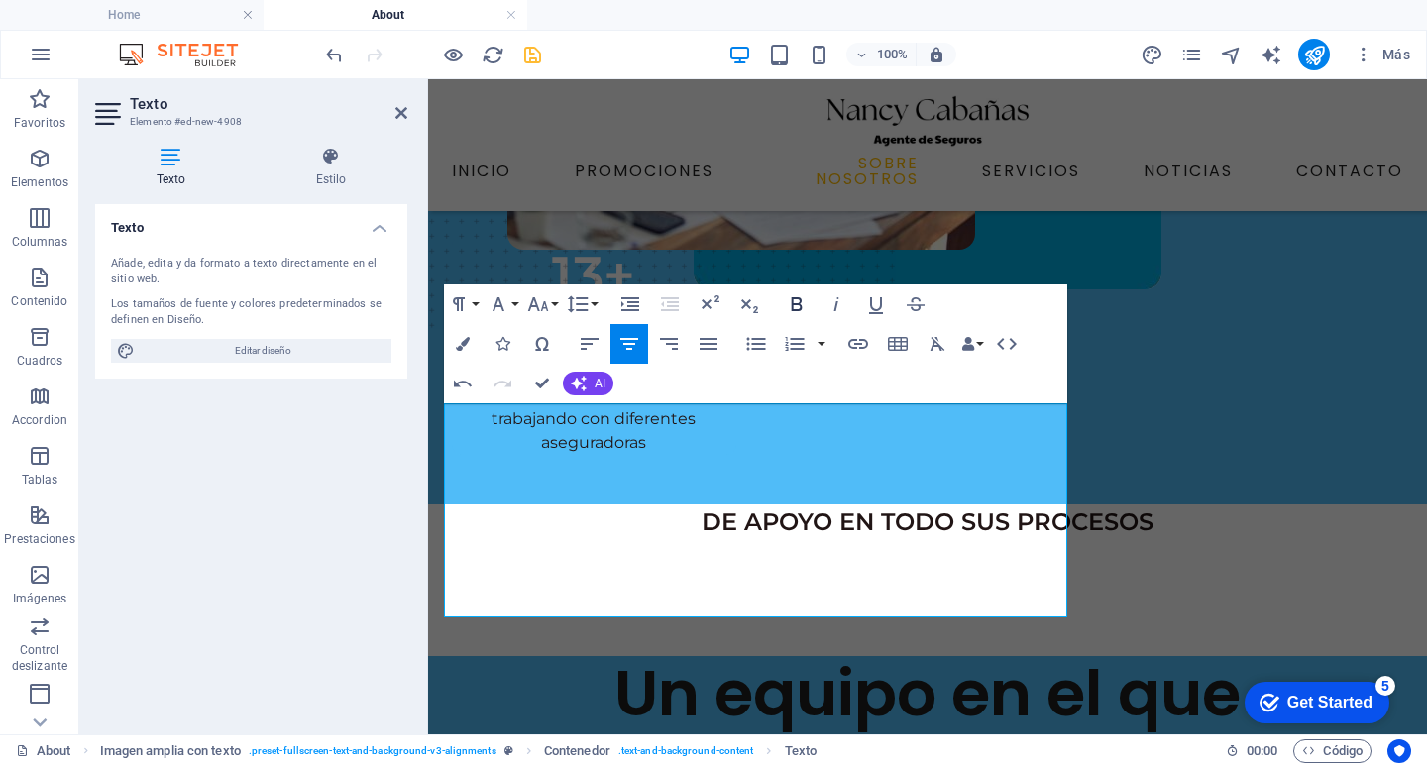
click at [801, 304] on icon "button" at bounding box center [797, 304] width 24 height 24
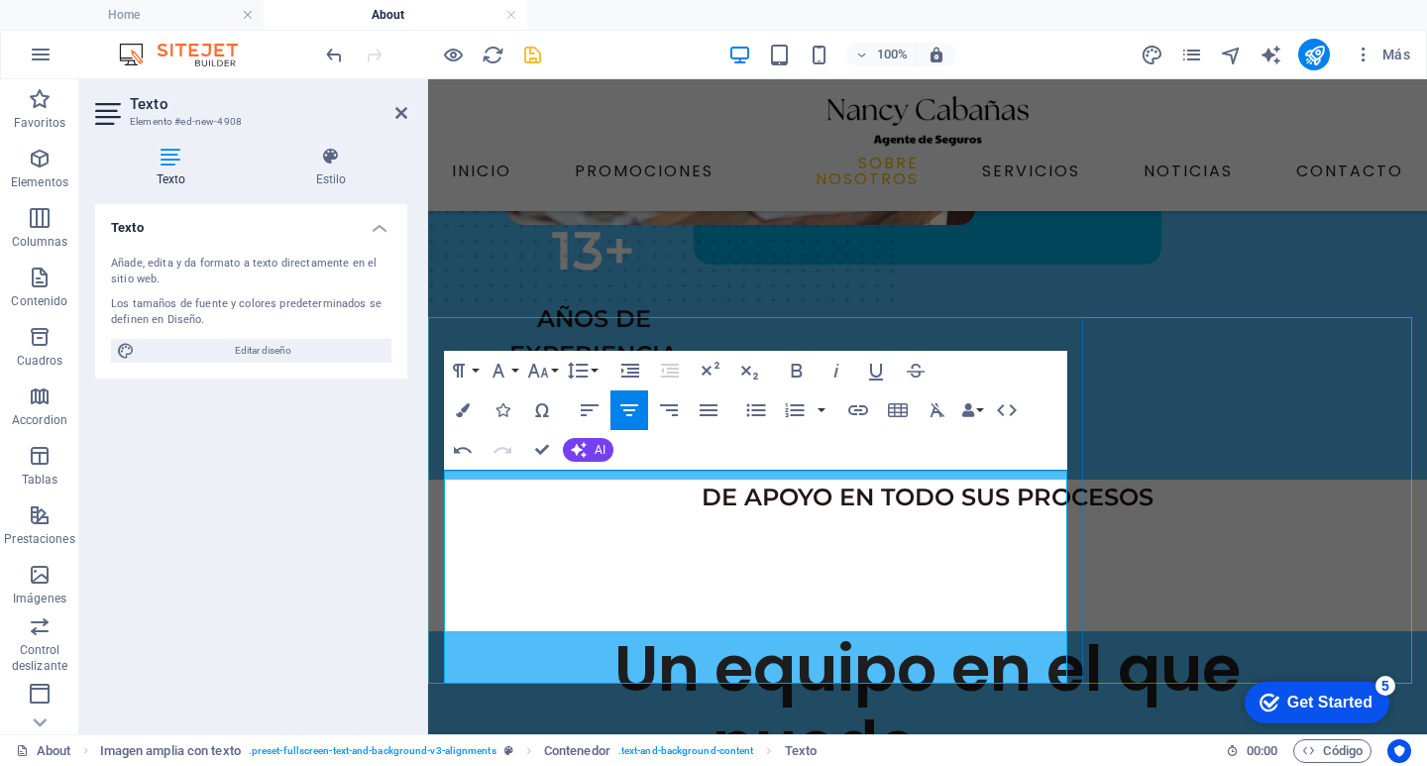
scroll to position [396, 0]
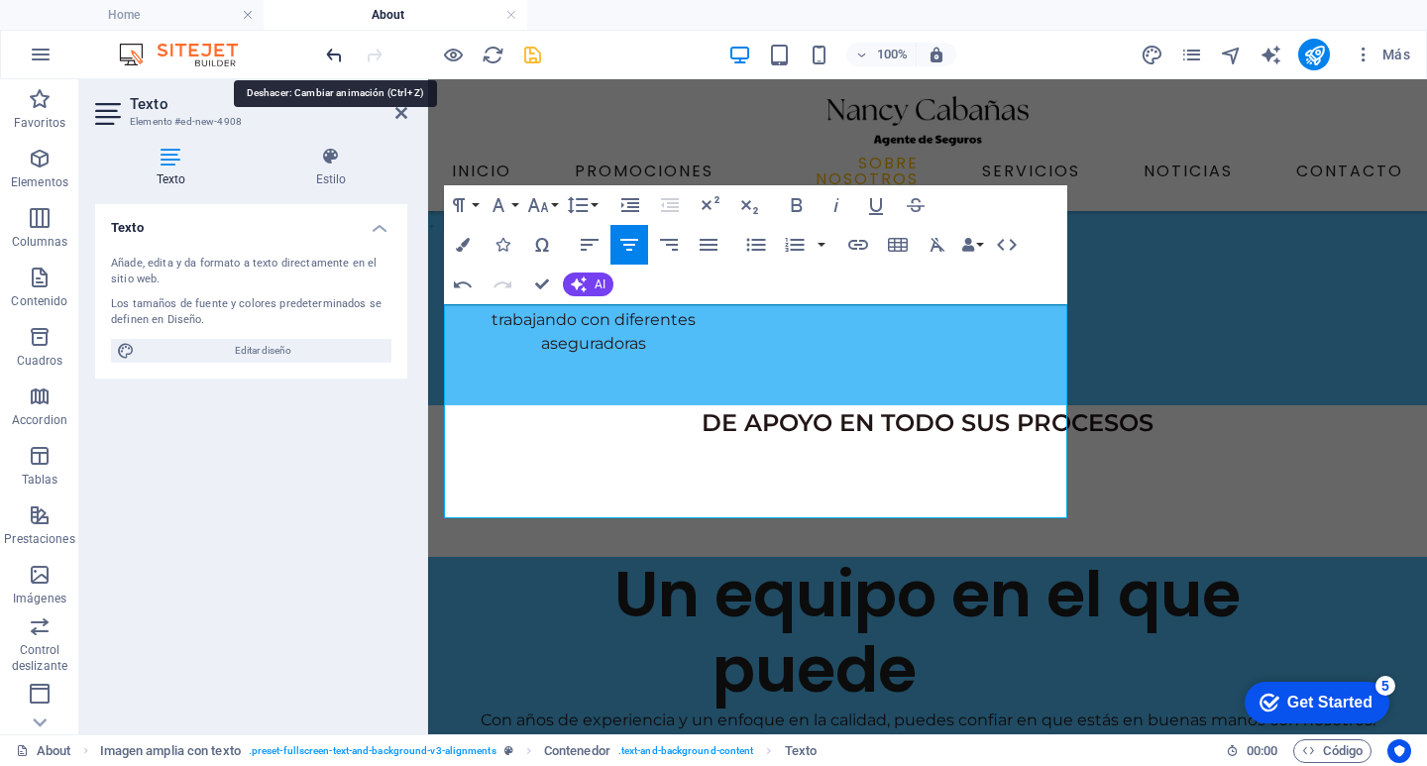
click at [330, 57] on icon "undo" at bounding box center [334, 55] width 23 height 23
click at [332, 55] on icon "undo" at bounding box center [334, 55] width 23 height 23
click at [335, 51] on icon "undo" at bounding box center [334, 55] width 23 height 23
click at [338, 51] on icon "undo" at bounding box center [334, 55] width 23 height 23
click at [337, 51] on icon "undo" at bounding box center [334, 55] width 23 height 23
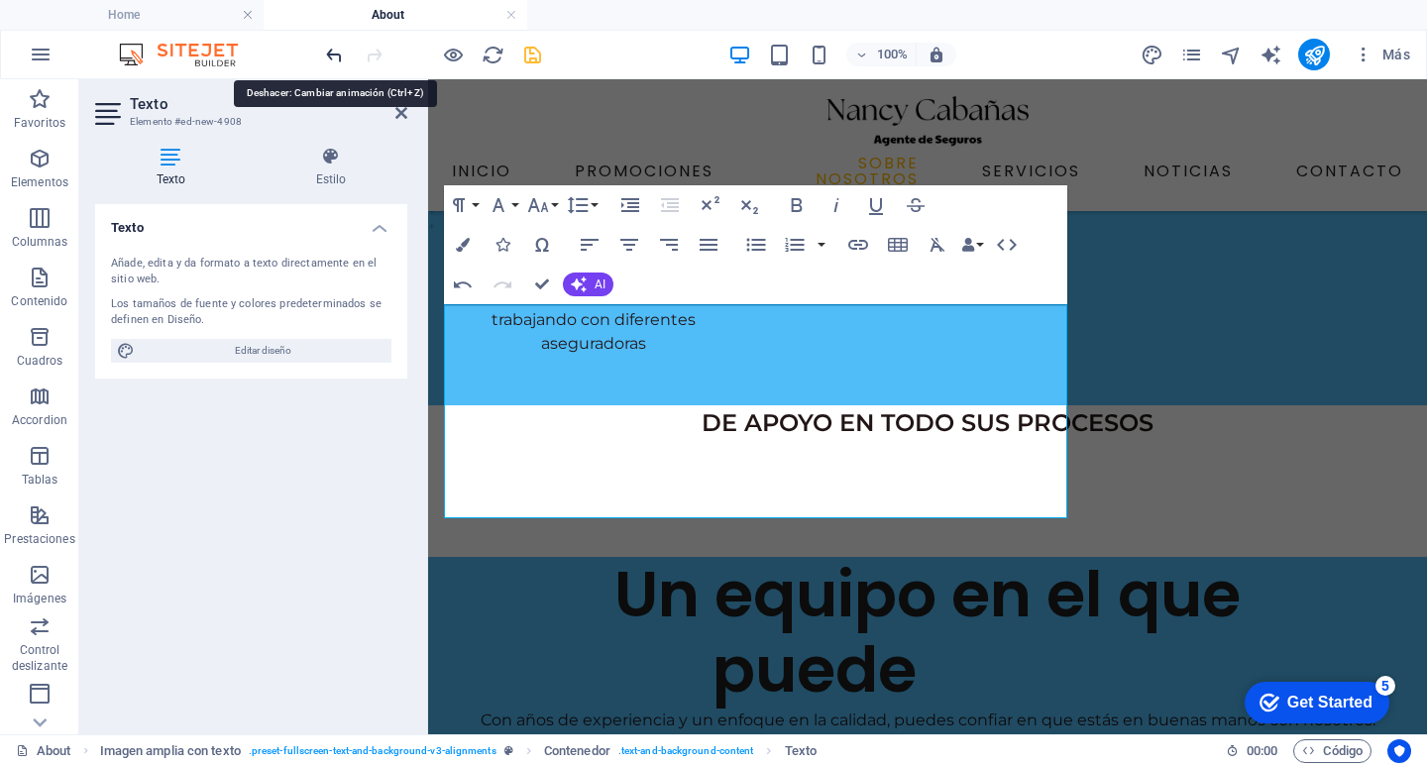
click at [338, 49] on icon "undo" at bounding box center [334, 55] width 23 height 23
click at [337, 49] on icon "undo" at bounding box center [334, 55] width 23 height 23
click at [336, 49] on icon "undo" at bounding box center [334, 55] width 23 height 23
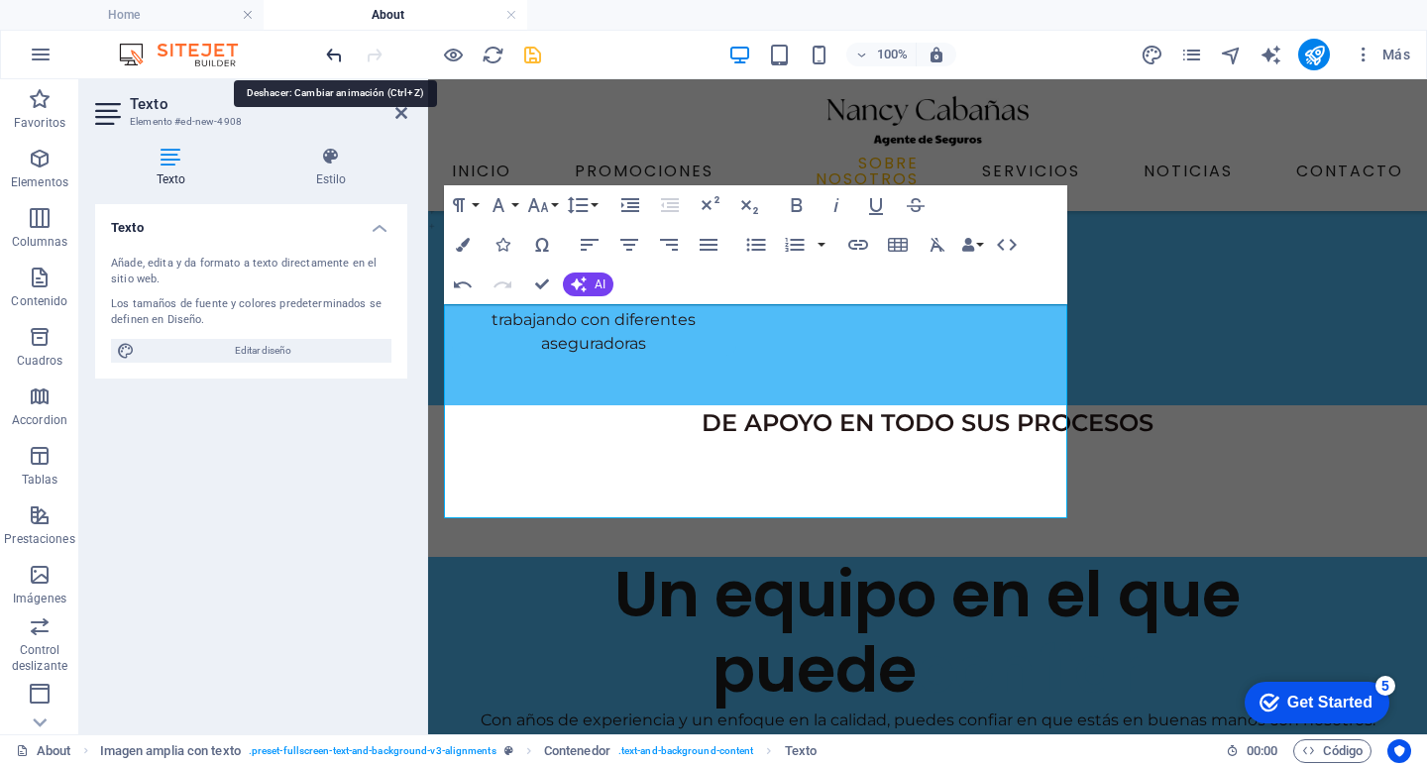
click at [336, 50] on icon "undo" at bounding box center [334, 55] width 23 height 23
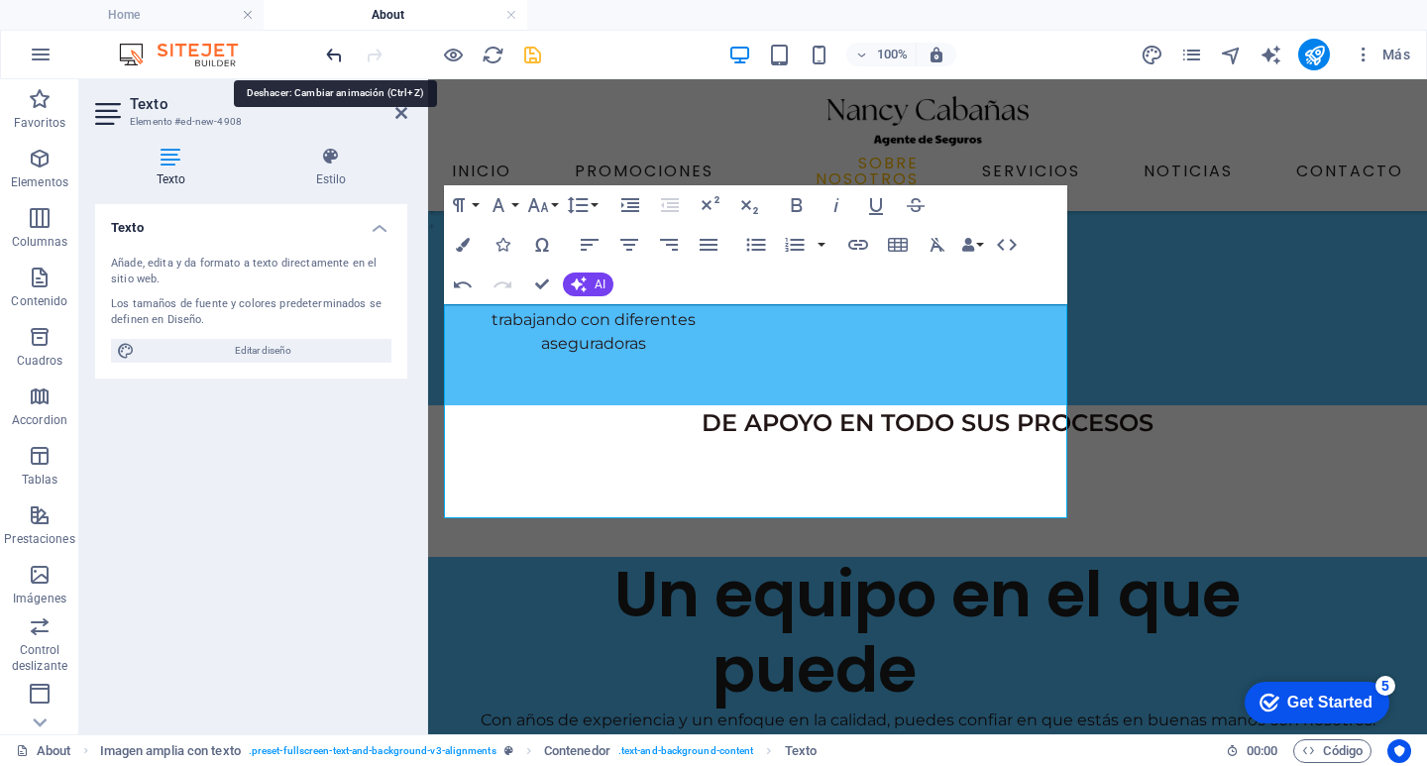
click at [336, 51] on icon "undo" at bounding box center [334, 55] width 23 height 23
click at [336, 53] on icon "undo" at bounding box center [334, 55] width 23 height 23
click at [337, 44] on icon "undo" at bounding box center [334, 55] width 23 height 23
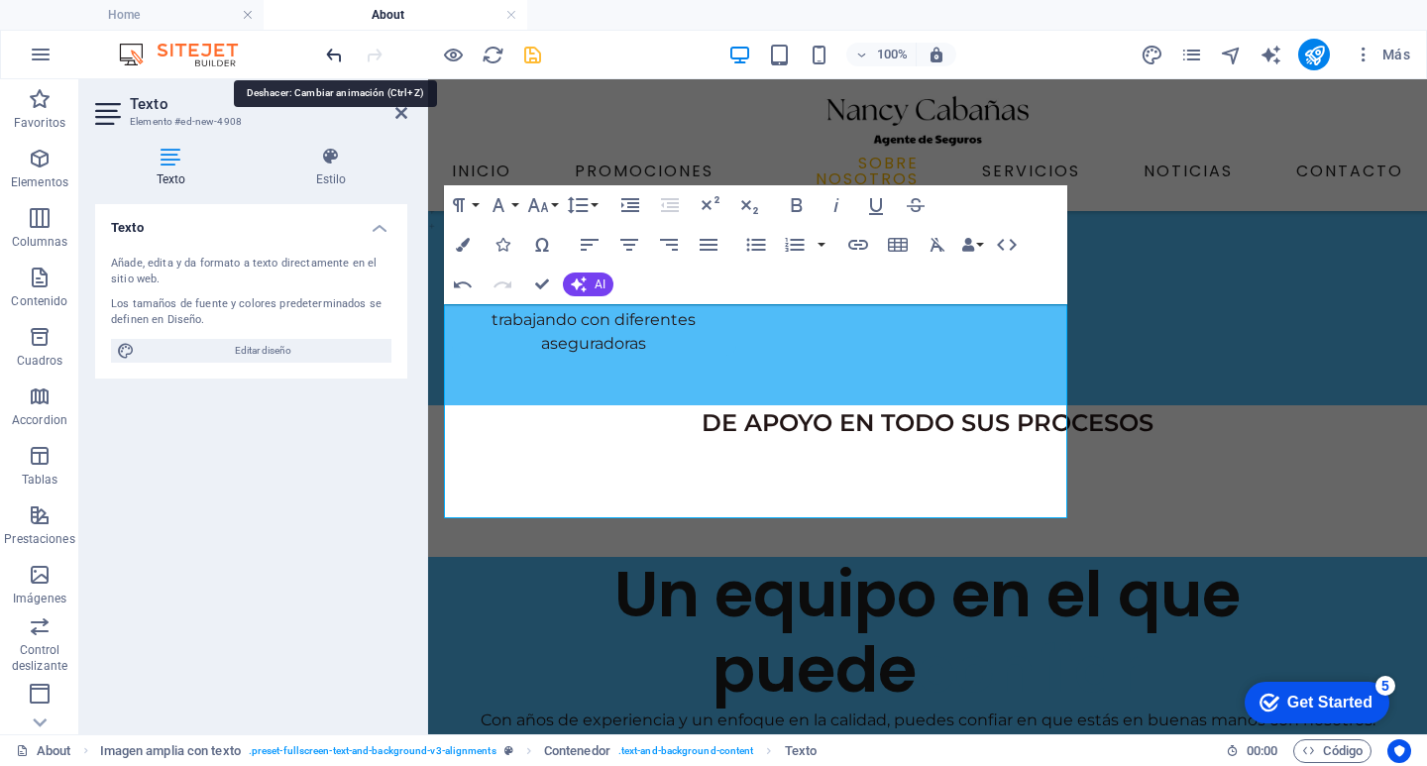
click at [336, 44] on icon "undo" at bounding box center [334, 55] width 23 height 23
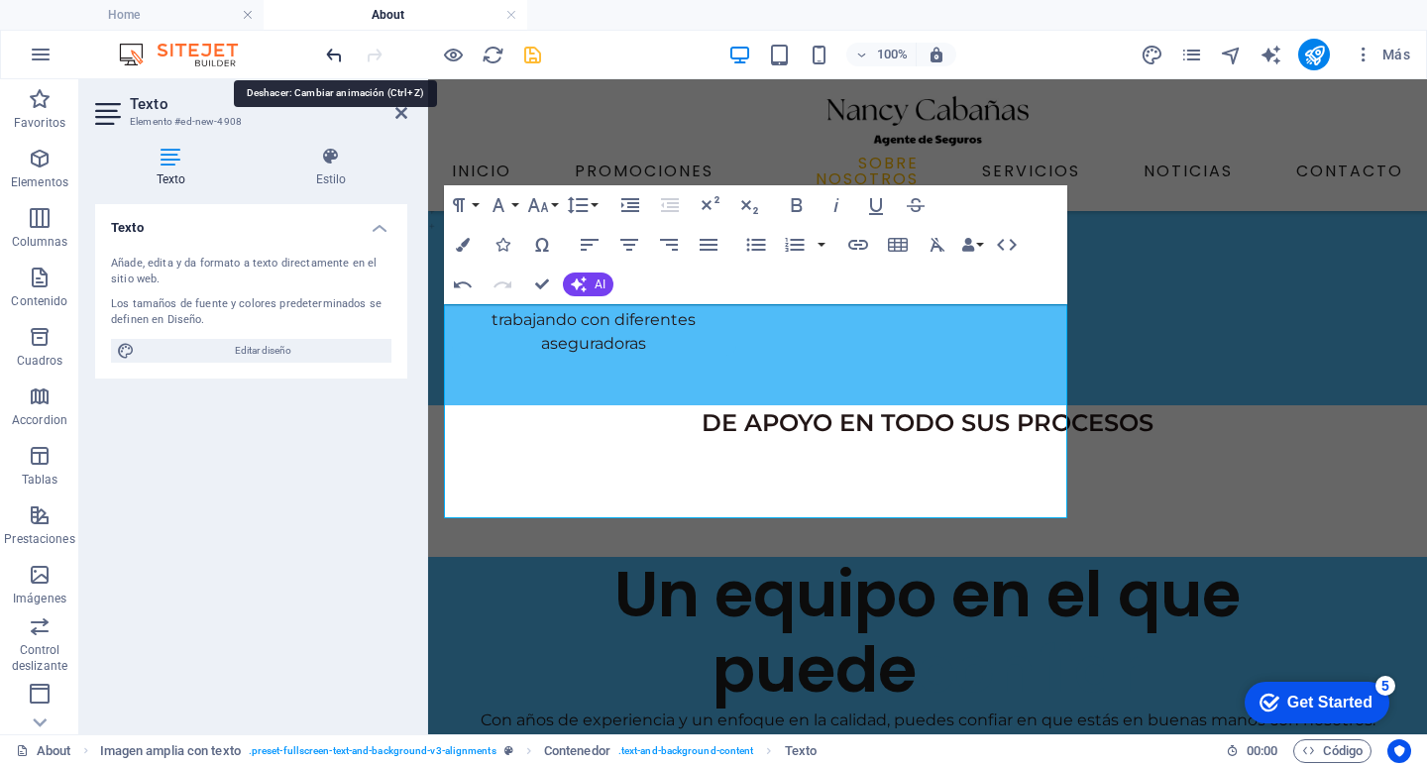
click at [331, 52] on icon "undo" at bounding box center [334, 55] width 23 height 23
click at [332, 52] on icon "undo" at bounding box center [334, 55] width 23 height 23
click at [337, 54] on icon "undo" at bounding box center [334, 55] width 23 height 23
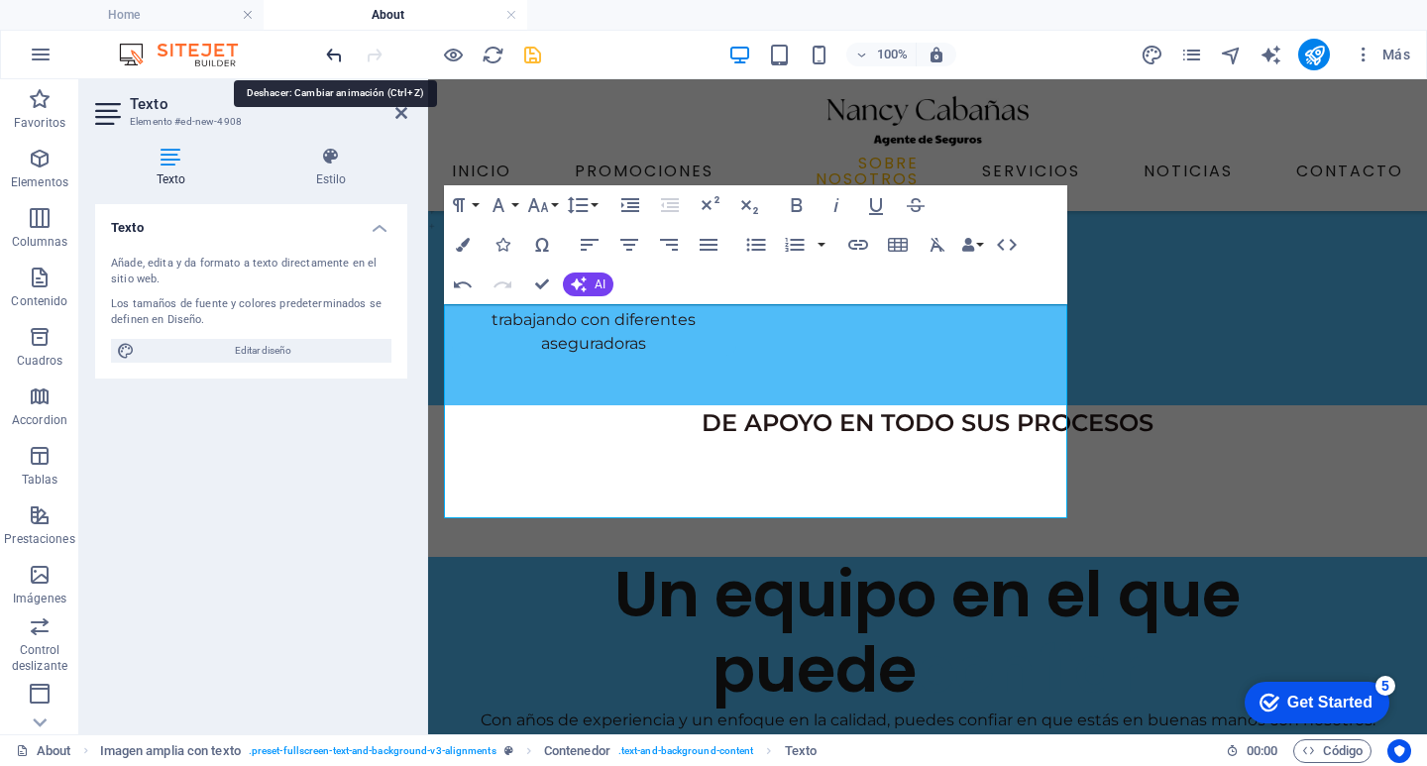
click at [335, 57] on icon "undo" at bounding box center [334, 55] width 23 height 23
click at [332, 62] on icon "undo" at bounding box center [334, 55] width 23 height 23
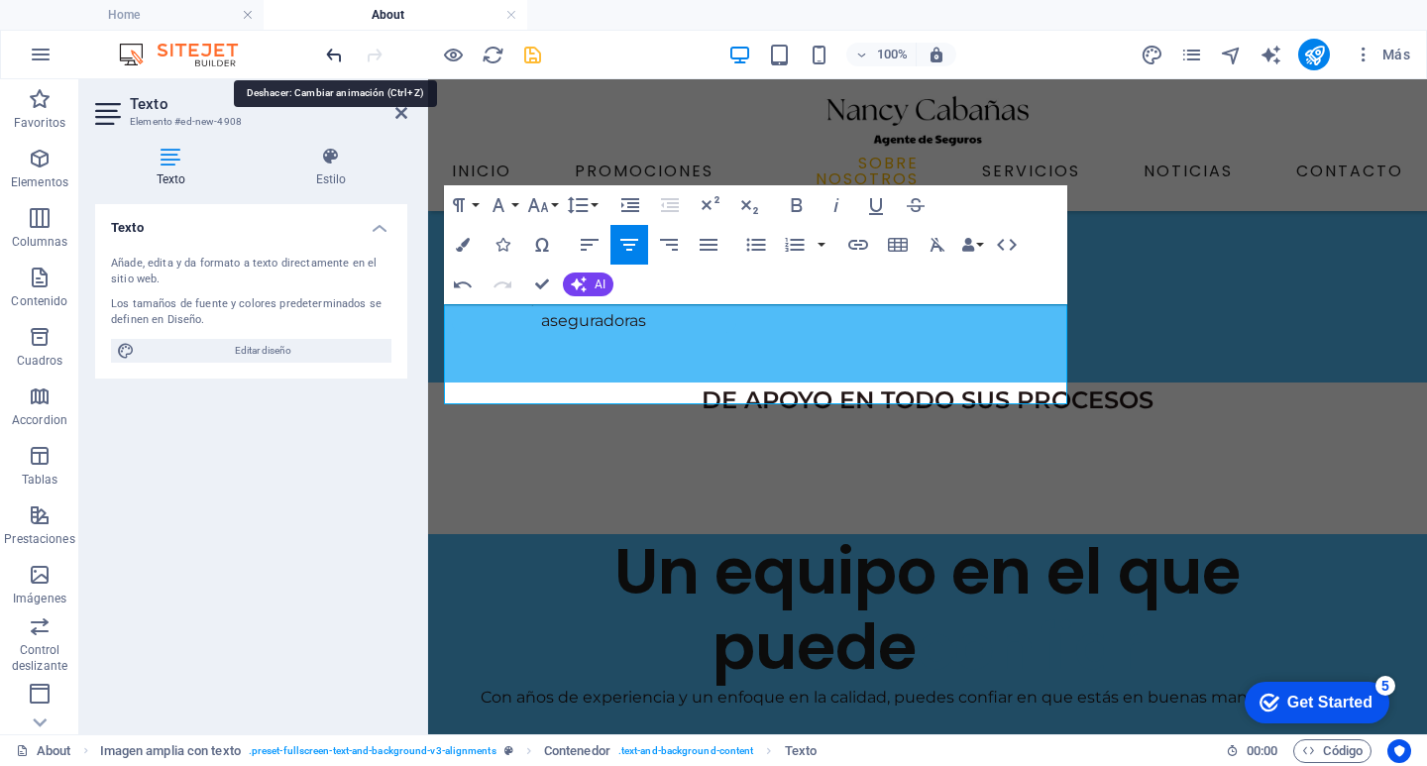
click at [337, 53] on icon "undo" at bounding box center [334, 55] width 23 height 23
click at [341, 47] on icon "undo" at bounding box center [334, 55] width 23 height 23
click at [342, 47] on icon "undo" at bounding box center [334, 55] width 23 height 23
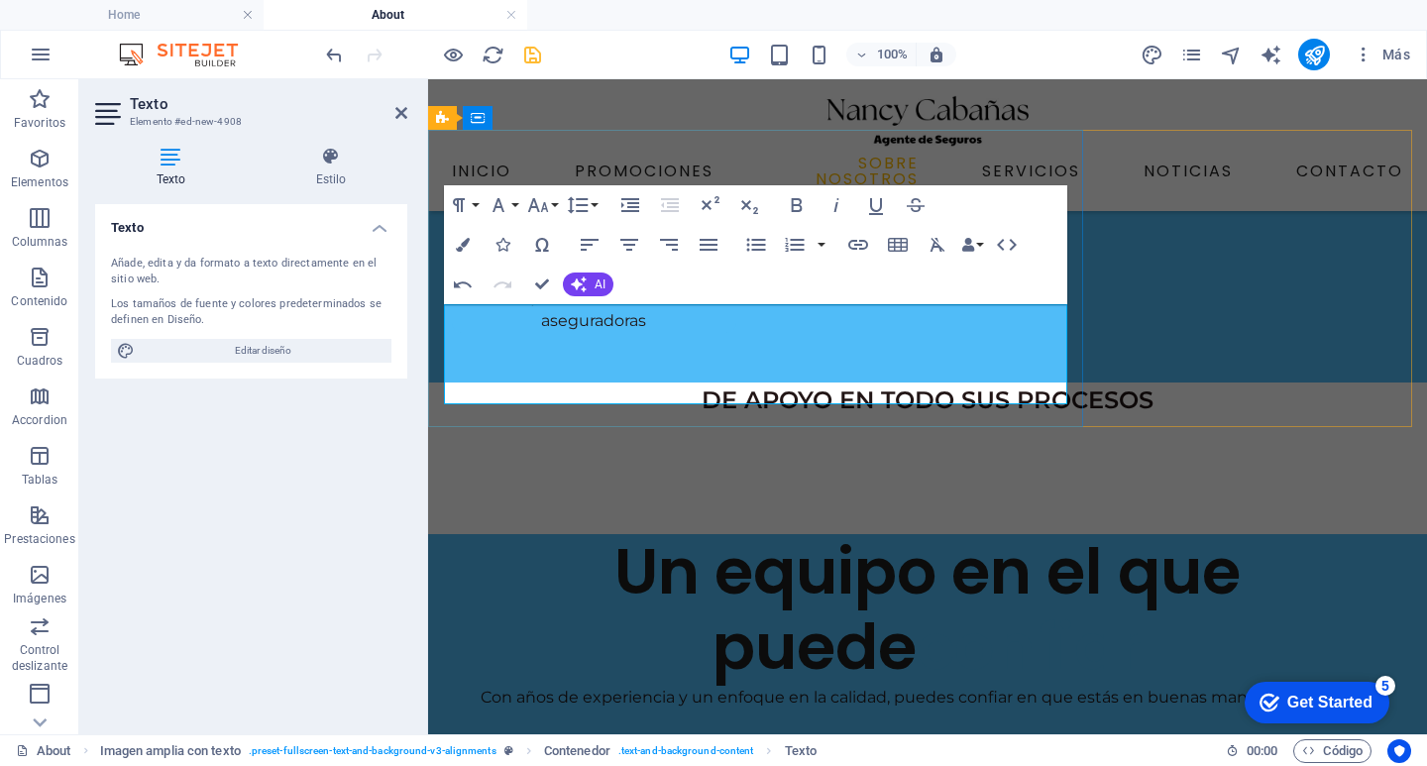
click at [810, 733] on h4 "z" at bounding box center [927, 747] width 967 height 29
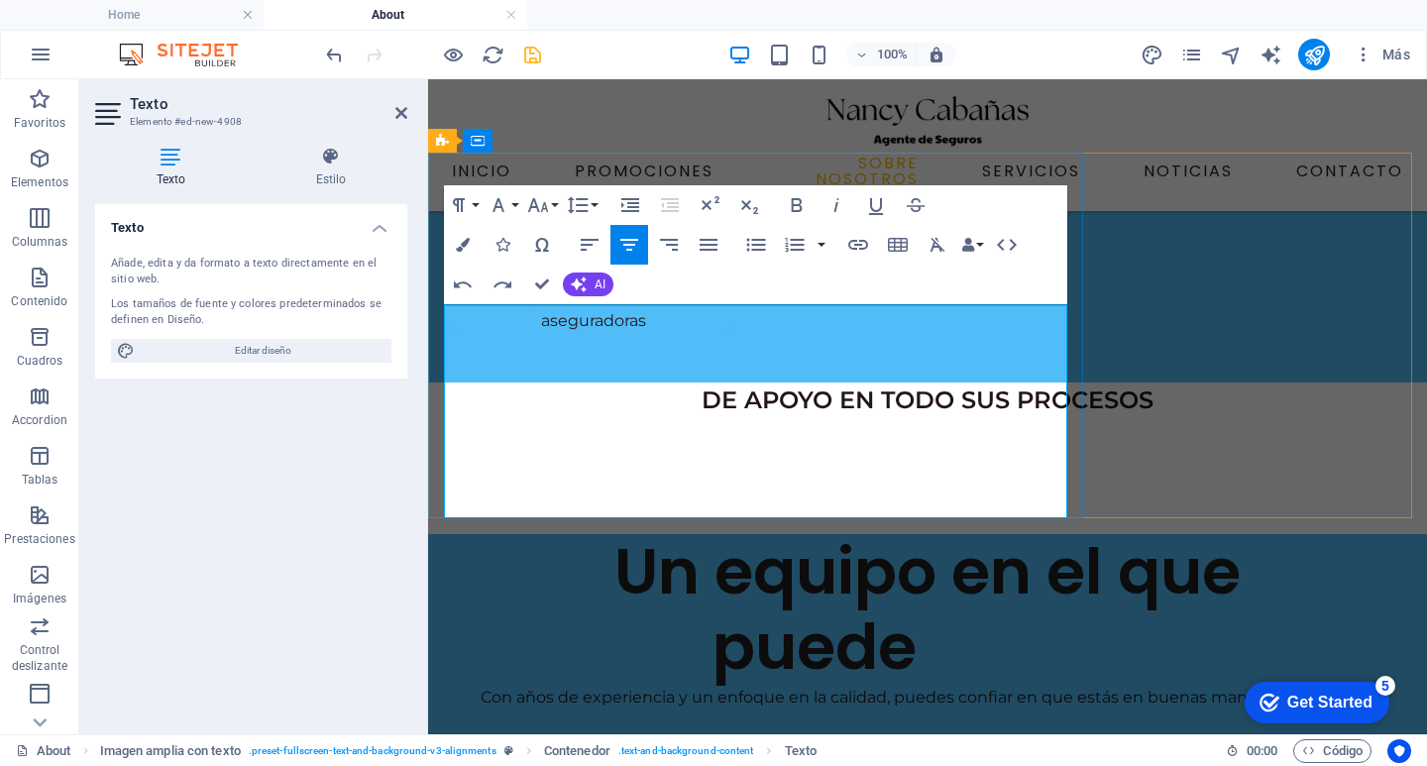
scroll to position [396, 0]
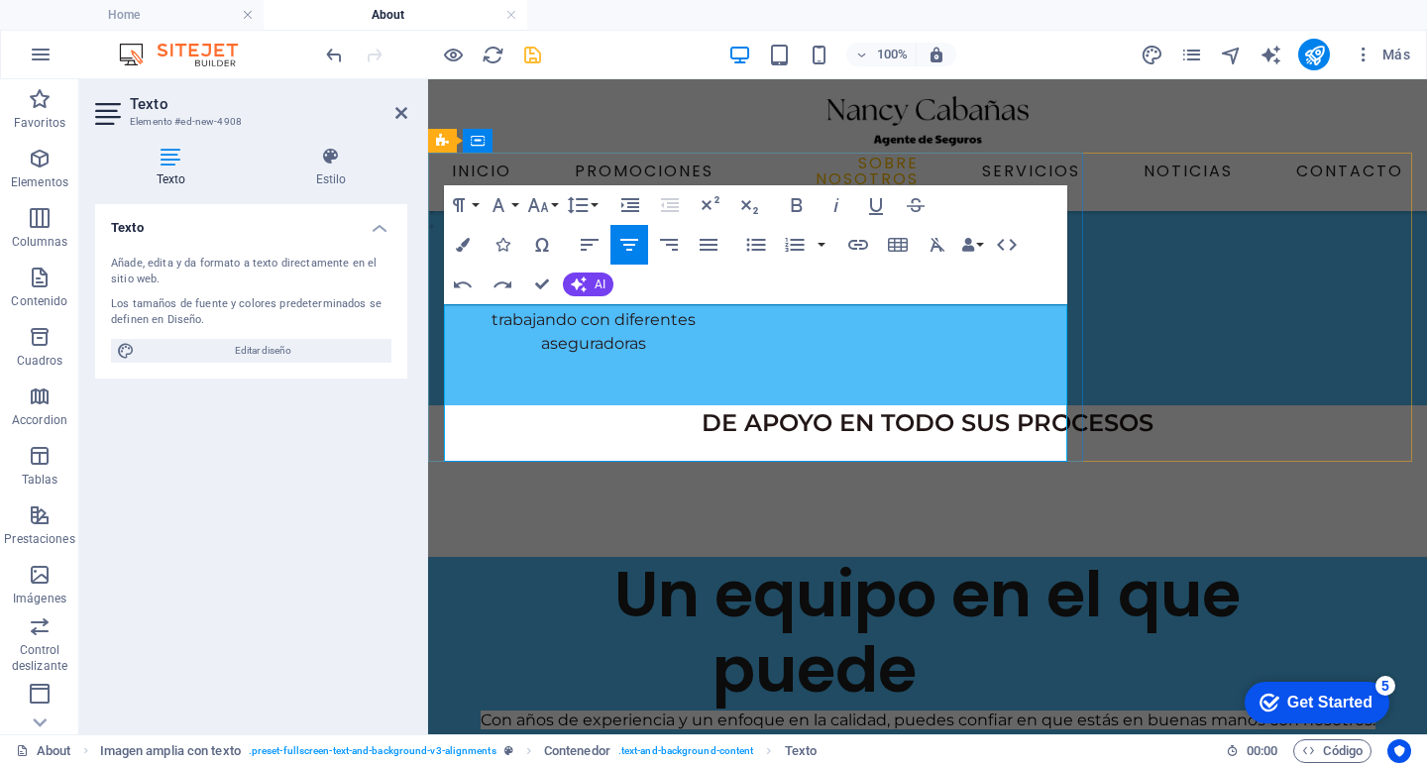
click at [910, 732] on p at bounding box center [927, 744] width 967 height 24
click at [912, 732] on p at bounding box center [927, 744] width 967 height 24
click at [922, 708] on p "Con años de experiencia y un enfoque en la calidad, puedes confiar en que estás…" at bounding box center [927, 720] width 967 height 24
click at [923, 708] on p "Con años de experiencia y un enfoque en la calidad, puedes confiar en que estás…" at bounding box center [927, 720] width 967 height 24
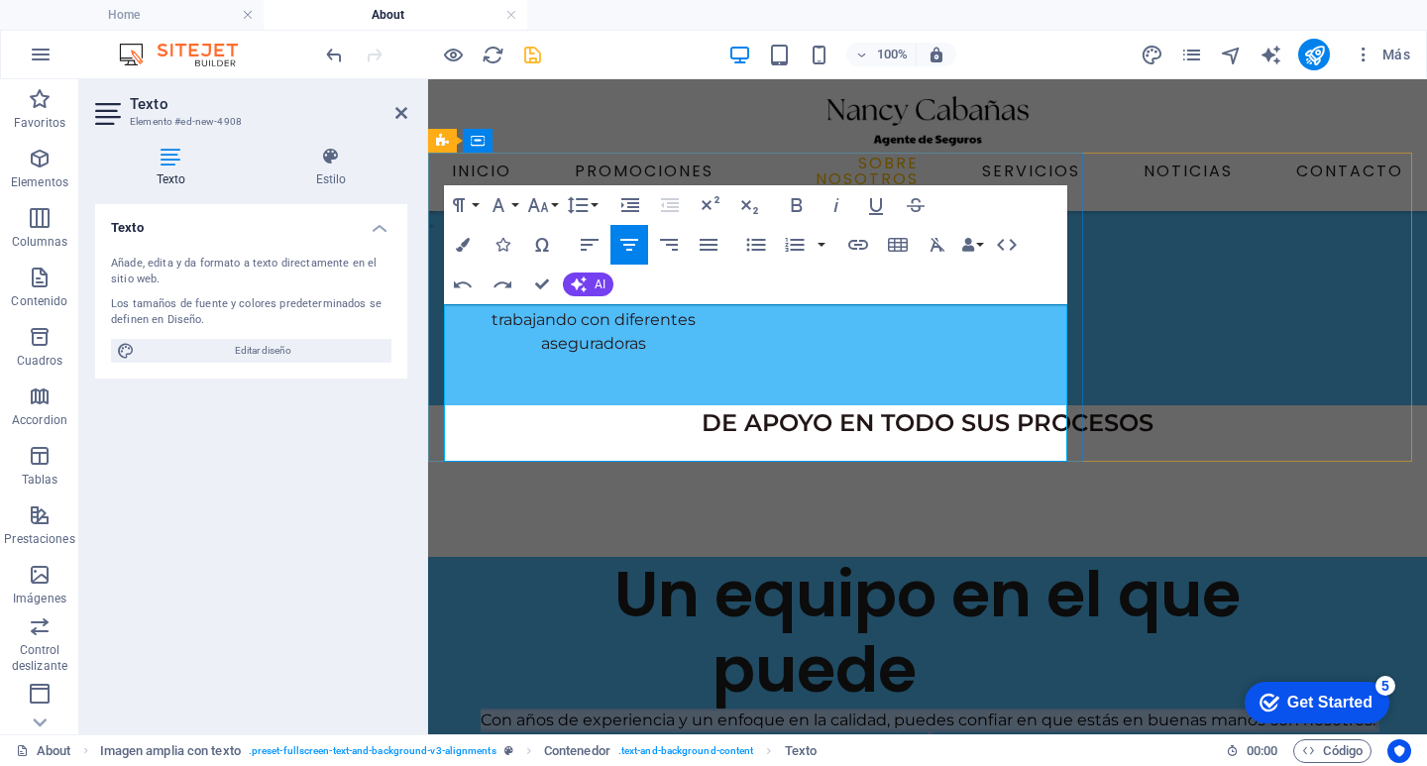
drag, startPoint x: 1045, startPoint y: 451, endPoint x: 957, endPoint y: 380, distance: 112.8
click at [453, 708] on div "Con años de experiencia y un enfoque en la calidad, puedes confiar en que estás…" at bounding box center [927, 760] width 967 height 105
click at [935, 240] on icon "button" at bounding box center [937, 245] width 24 height 24
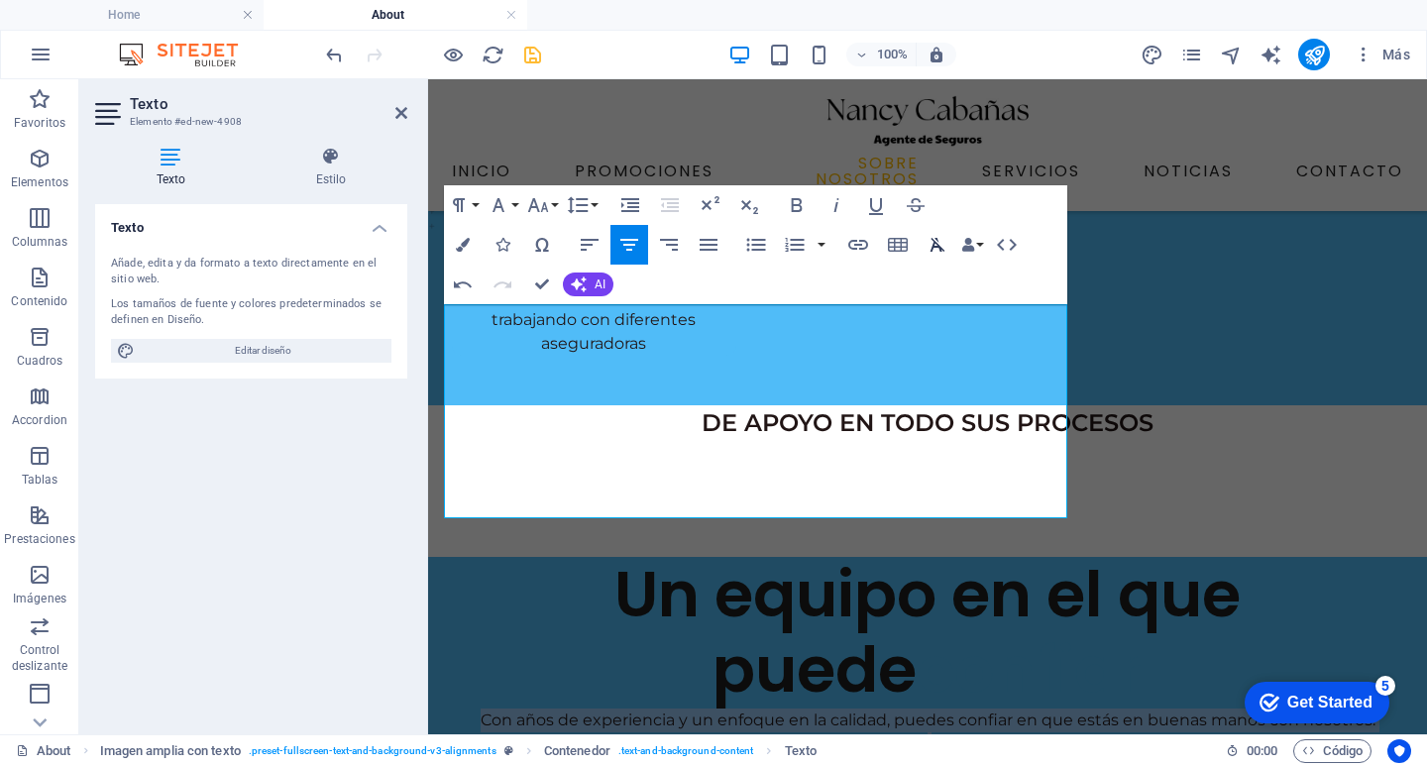
click at [936, 242] on icon "button" at bounding box center [937, 245] width 24 height 24
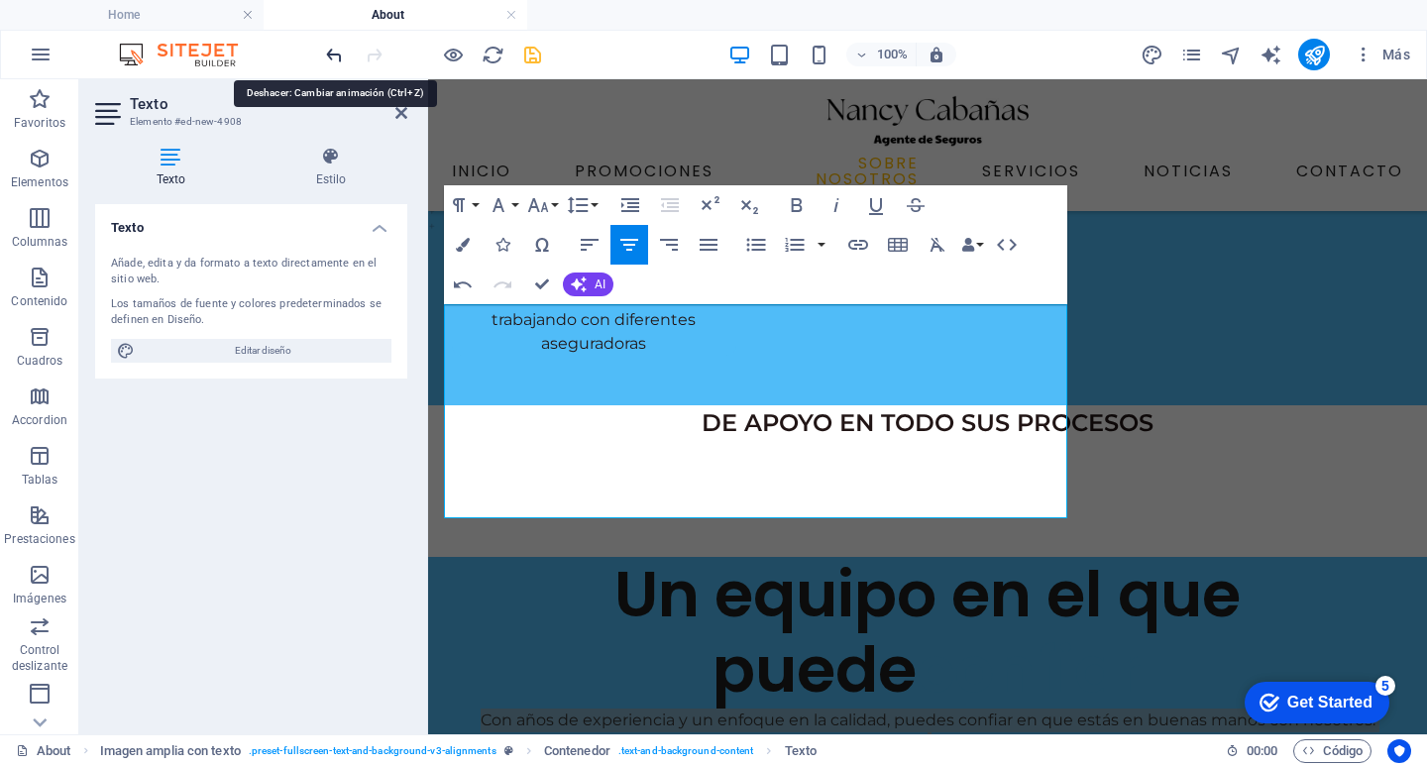
click at [341, 57] on icon "undo" at bounding box center [334, 55] width 23 height 23
click at [336, 49] on icon "undo" at bounding box center [334, 55] width 23 height 23
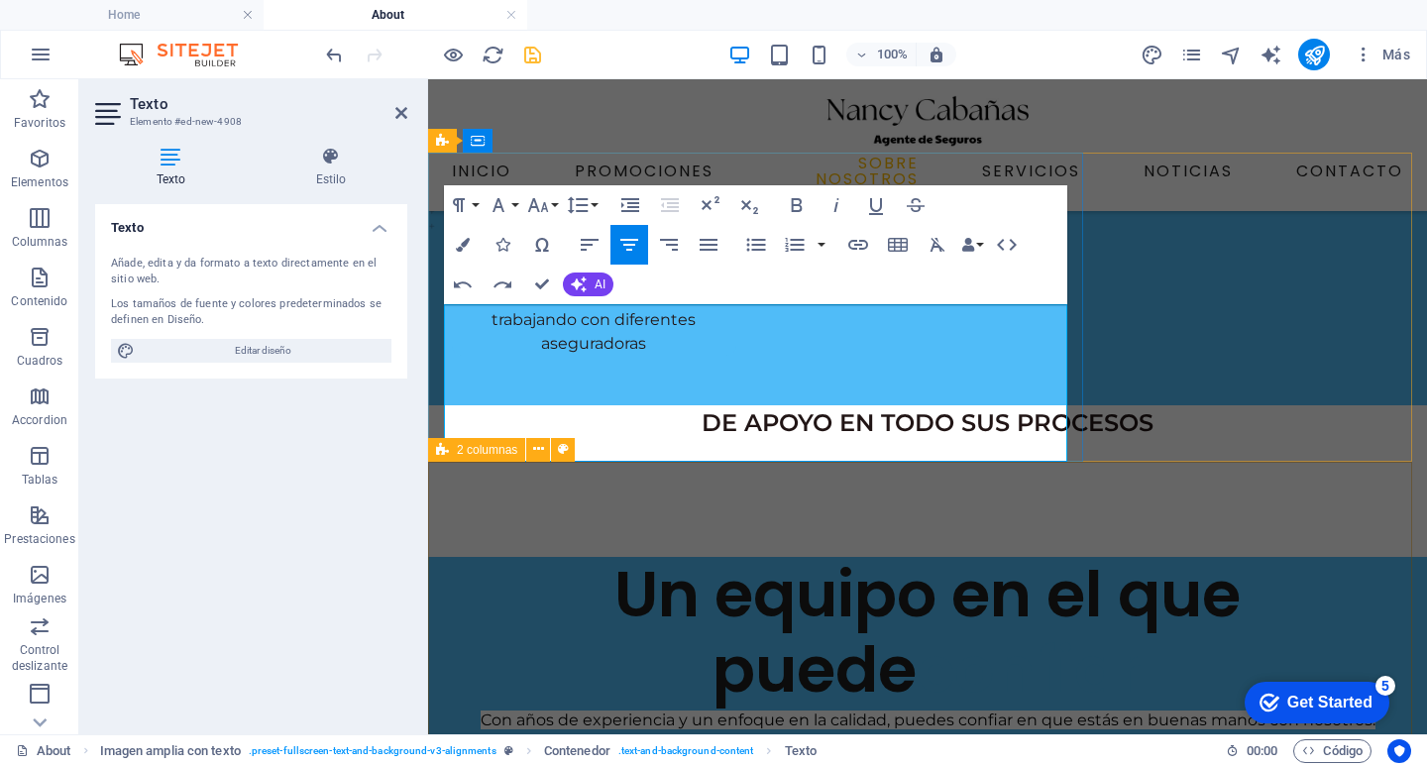
drag, startPoint x: 979, startPoint y: 502, endPoint x: 1320, endPoint y: 505, distance: 340.8
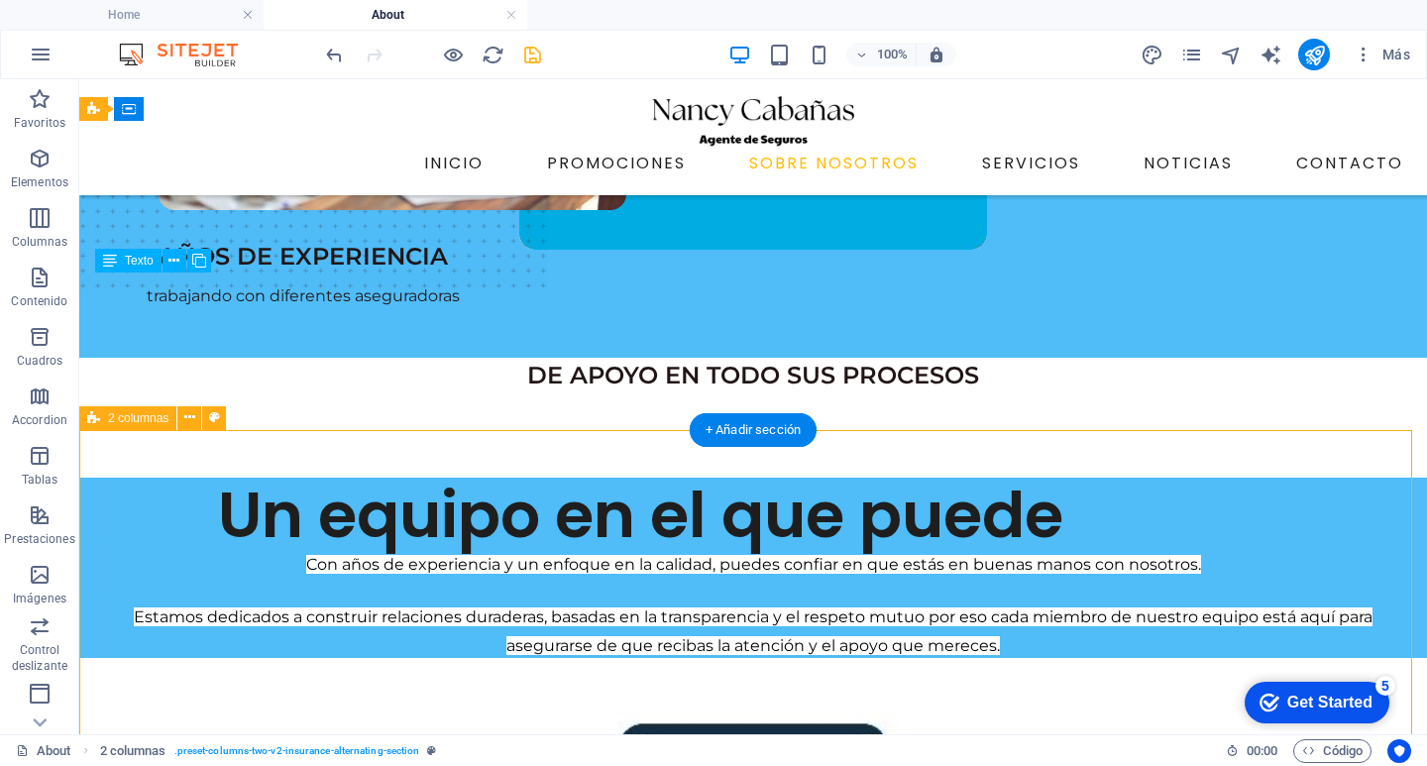
scroll to position [139, 0]
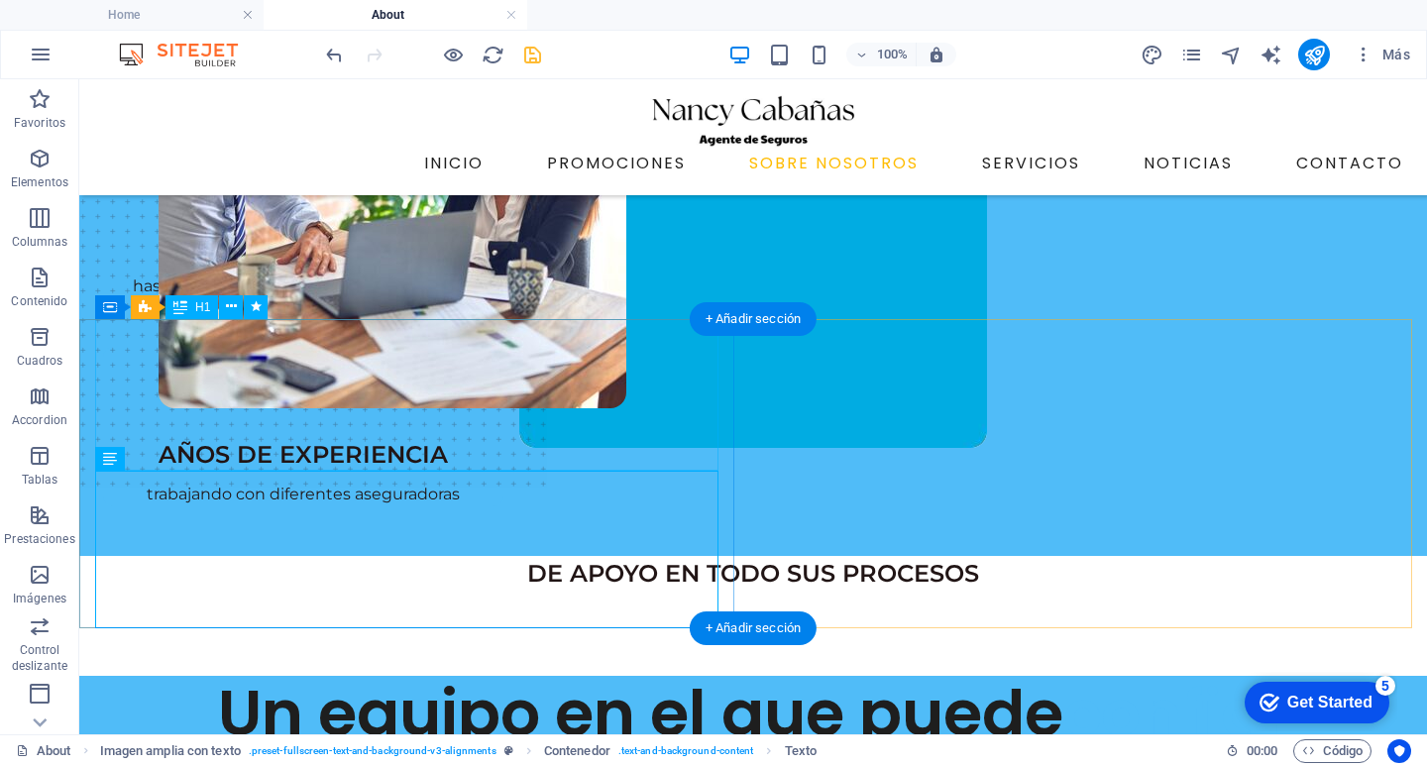
click at [367, 676] on div "Un equipo en el que puede confiar" at bounding box center [753, 714] width 1316 height 76
click at [467, 676] on div "Un equipo en el que puede confiar" at bounding box center [753, 714] width 1316 height 76
click at [466, 676] on div "Un equipo en el que puede confiar" at bounding box center [753, 714] width 1316 height 76
click at [436, 676] on div "Un equipo en el que puede confiar" at bounding box center [753, 714] width 1316 height 76
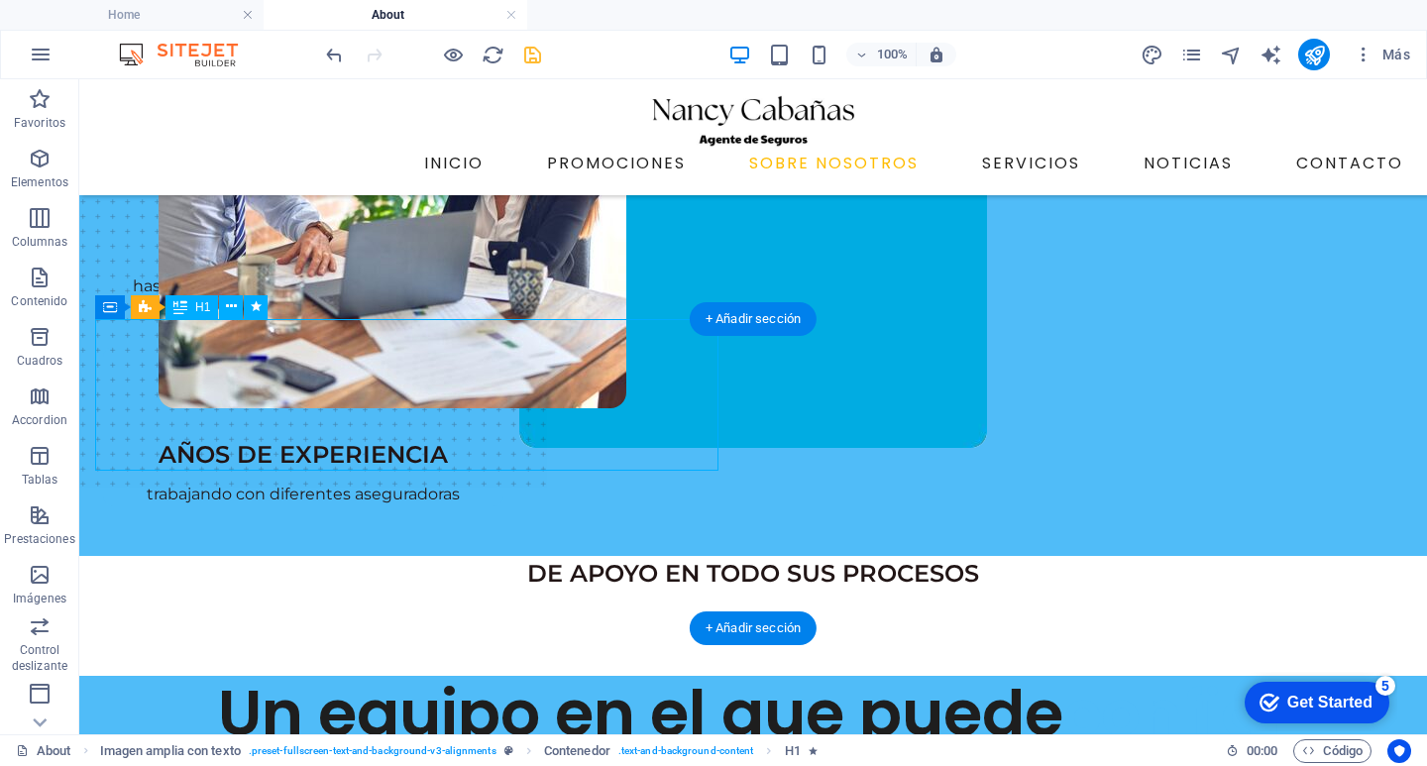
click at [434, 676] on div "Un equipo en el que puede confiar" at bounding box center [753, 714] width 1316 height 76
click at [433, 676] on div "Un equipo en el que puede confiar" at bounding box center [753, 714] width 1316 height 76
select select "px"
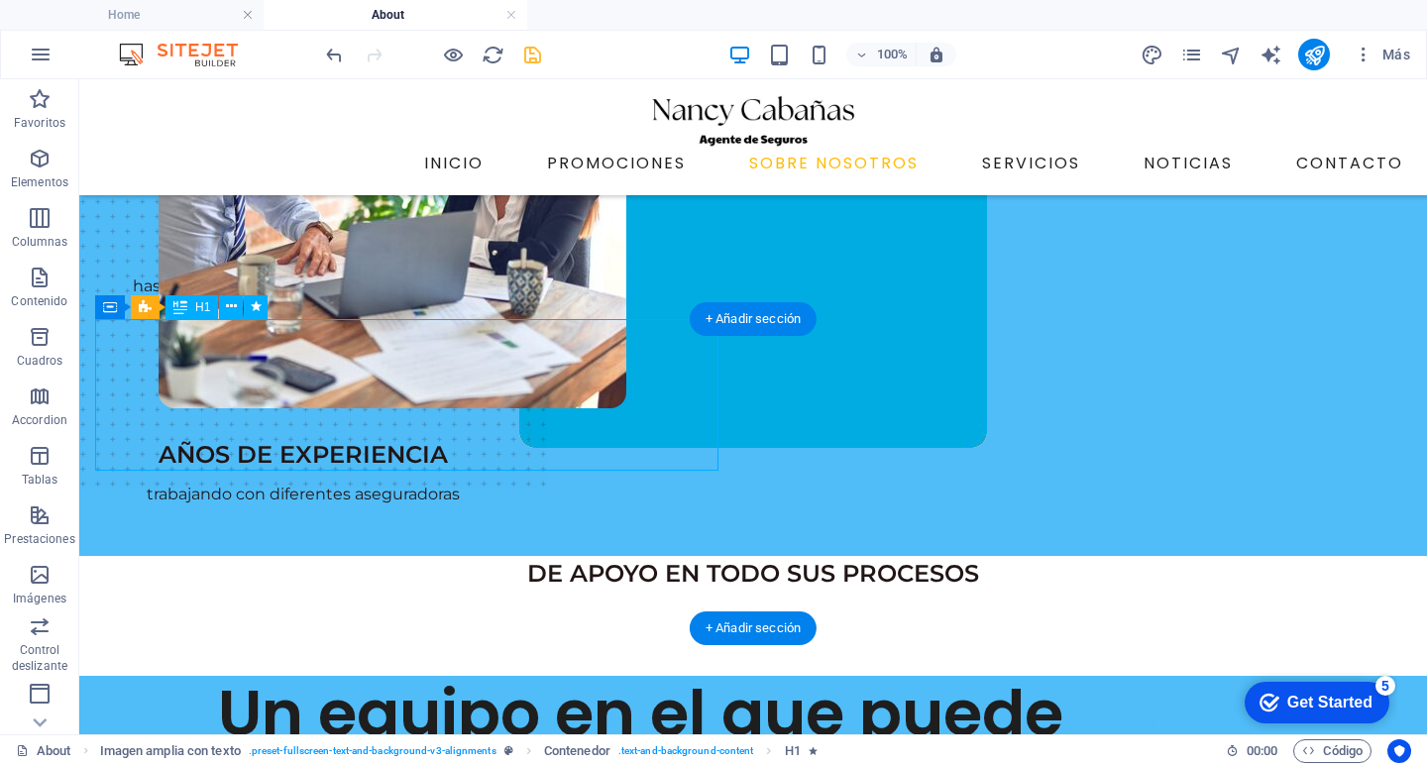
select select "px"
select select "slide"
select select "s"
select select "scroll"
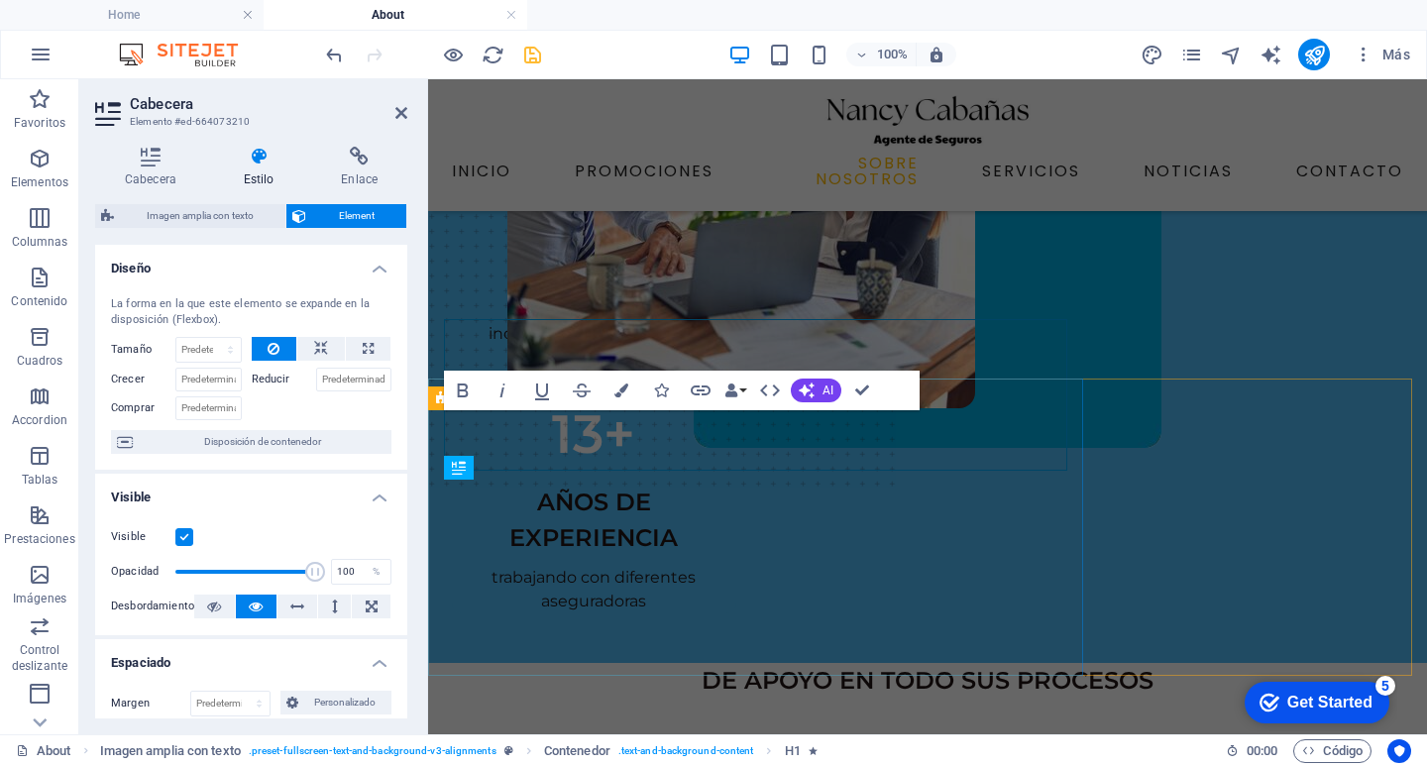
drag, startPoint x: 782, startPoint y: 421, endPoint x: 855, endPoint y: 496, distance: 105.1
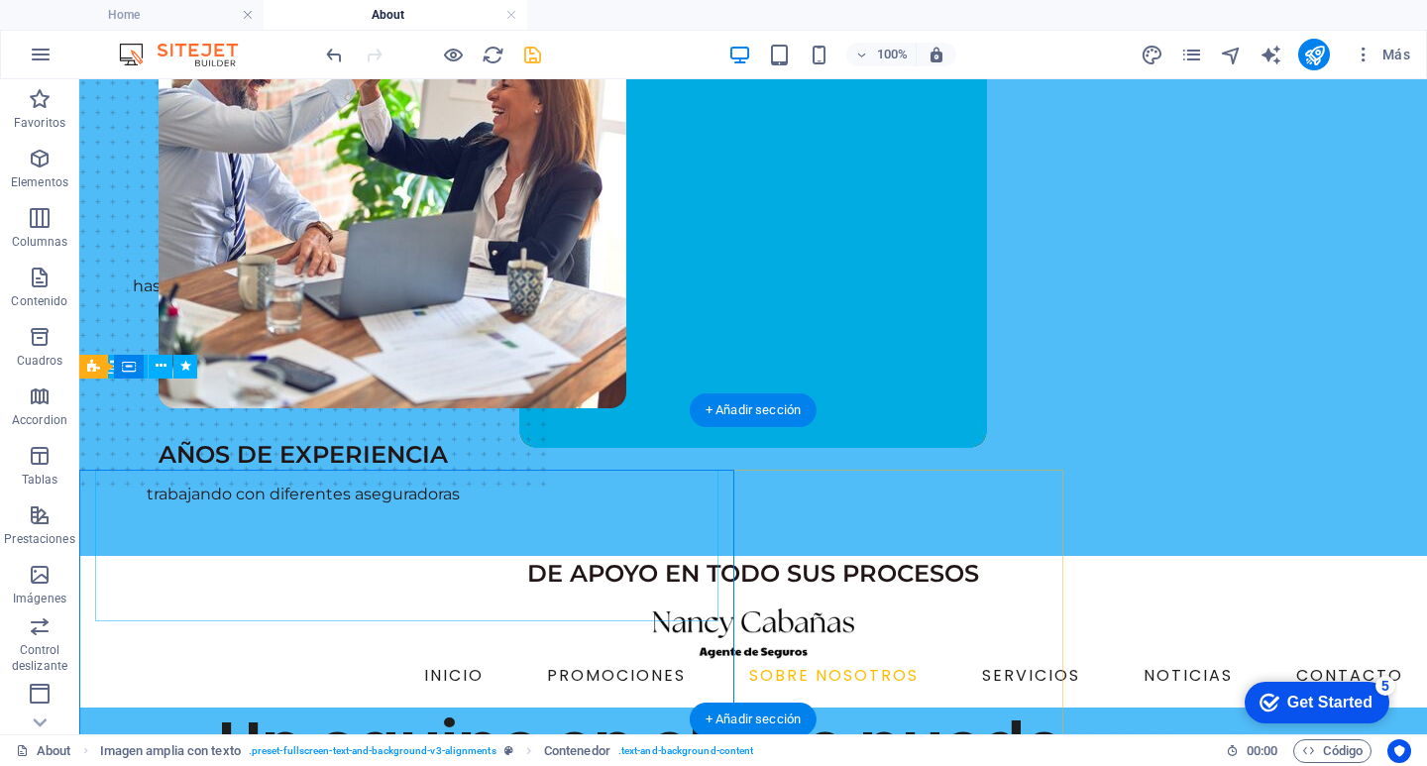
scroll to position [79, 0]
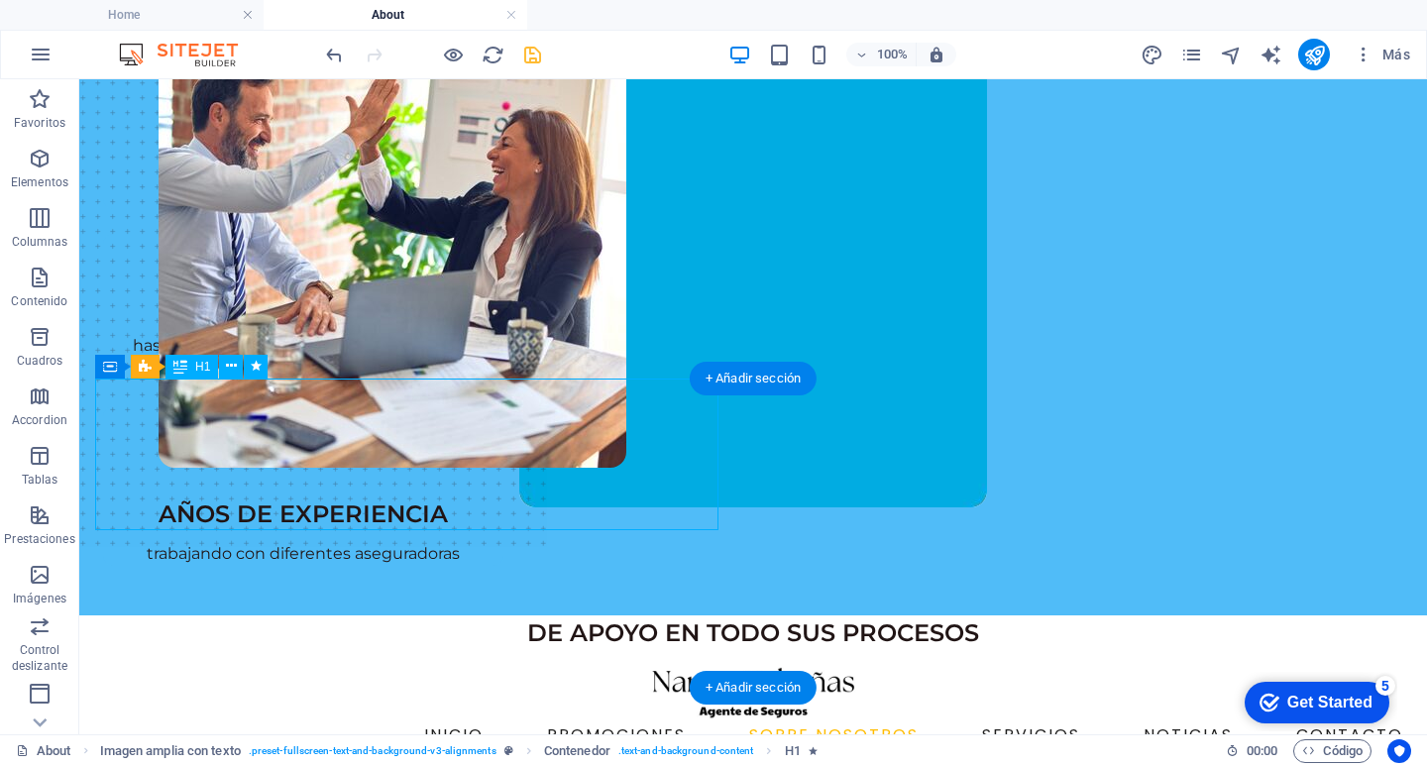
select select "px"
select select "slide"
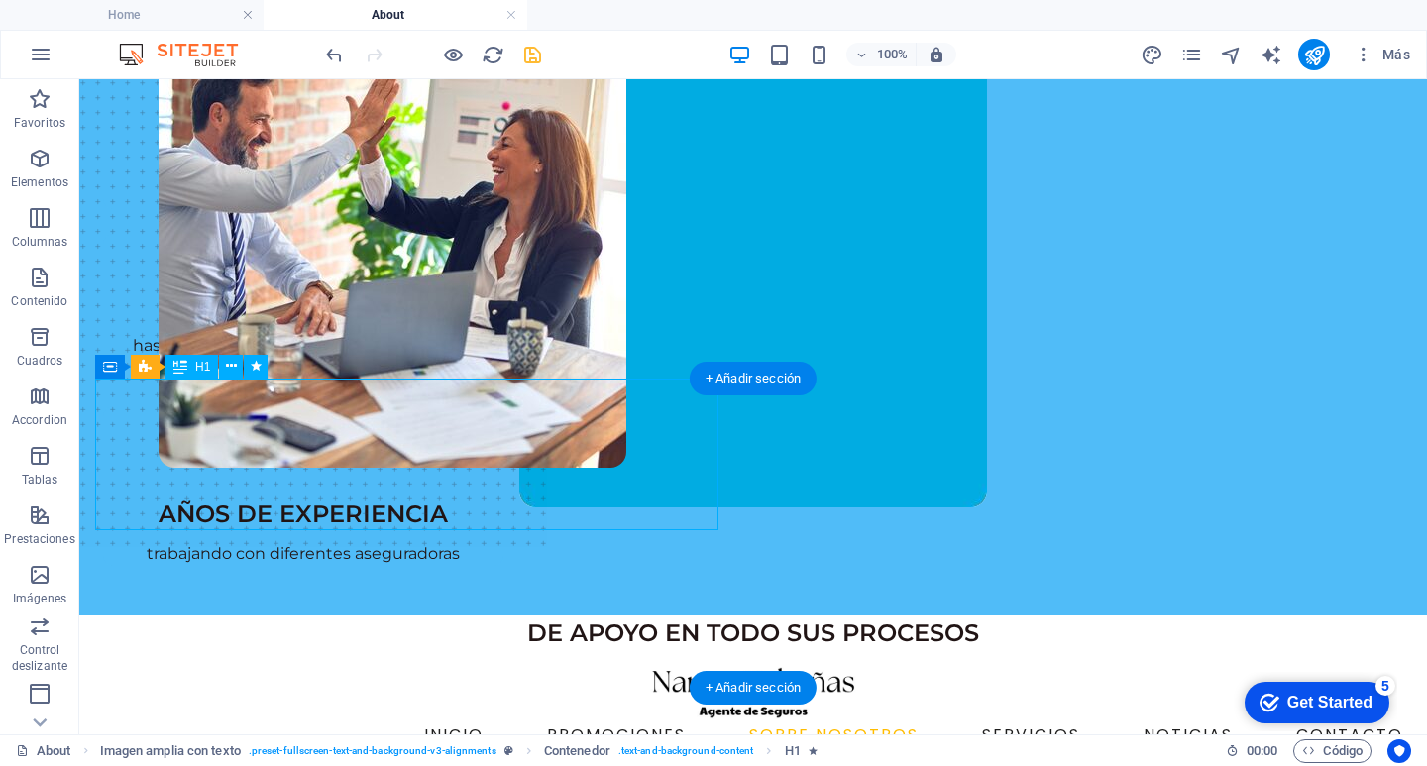
select select "s"
select select "scroll"
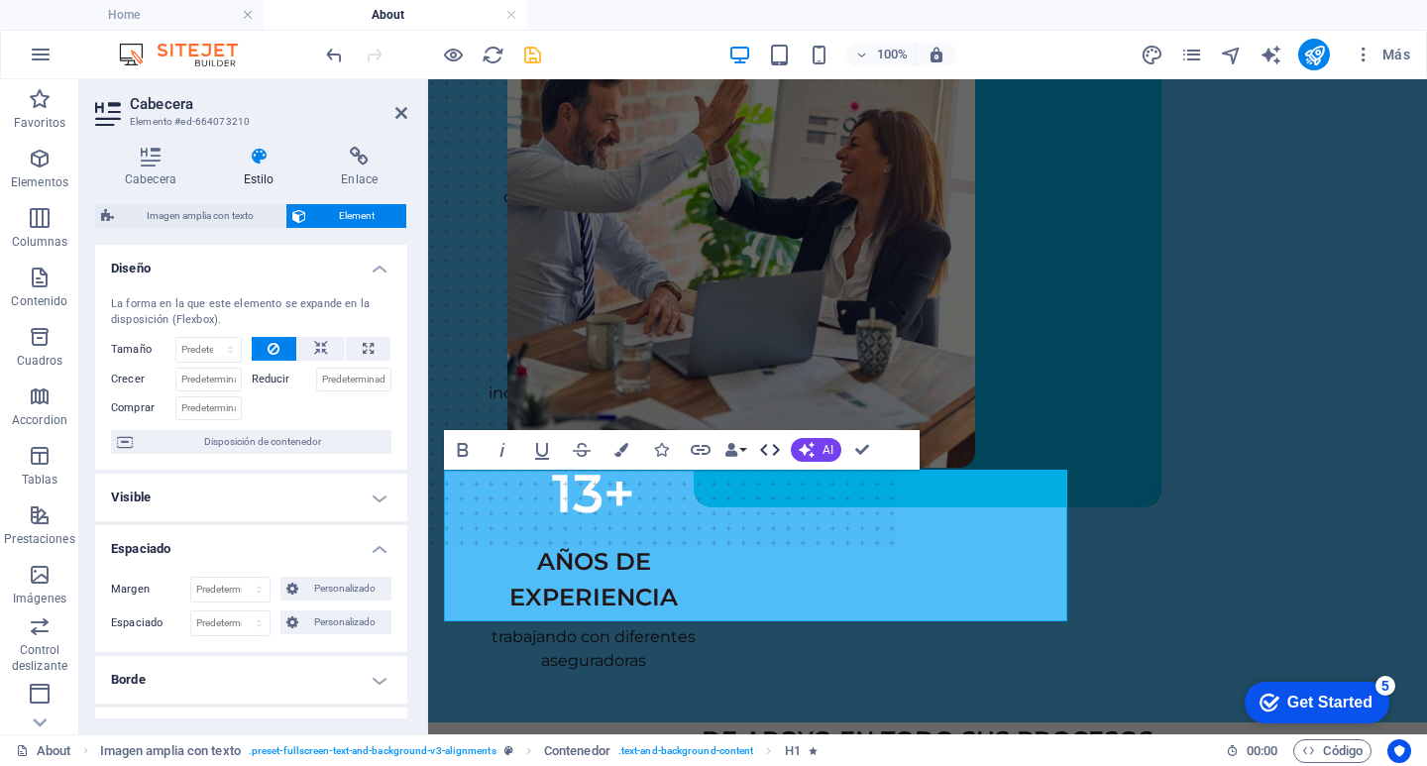
click at [779, 445] on icon "button" at bounding box center [770, 450] width 24 height 24
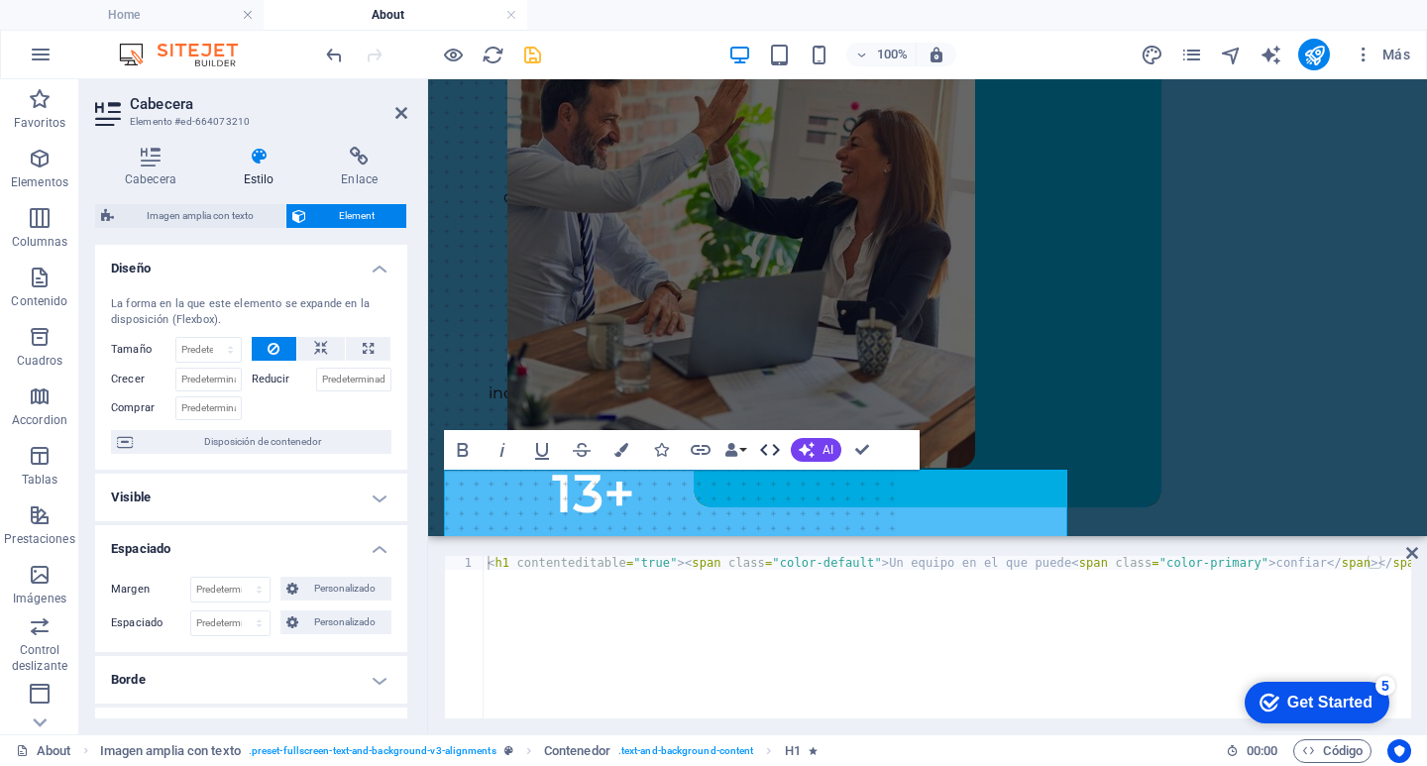
click at [762, 448] on icon "button" at bounding box center [770, 450] width 20 height 12
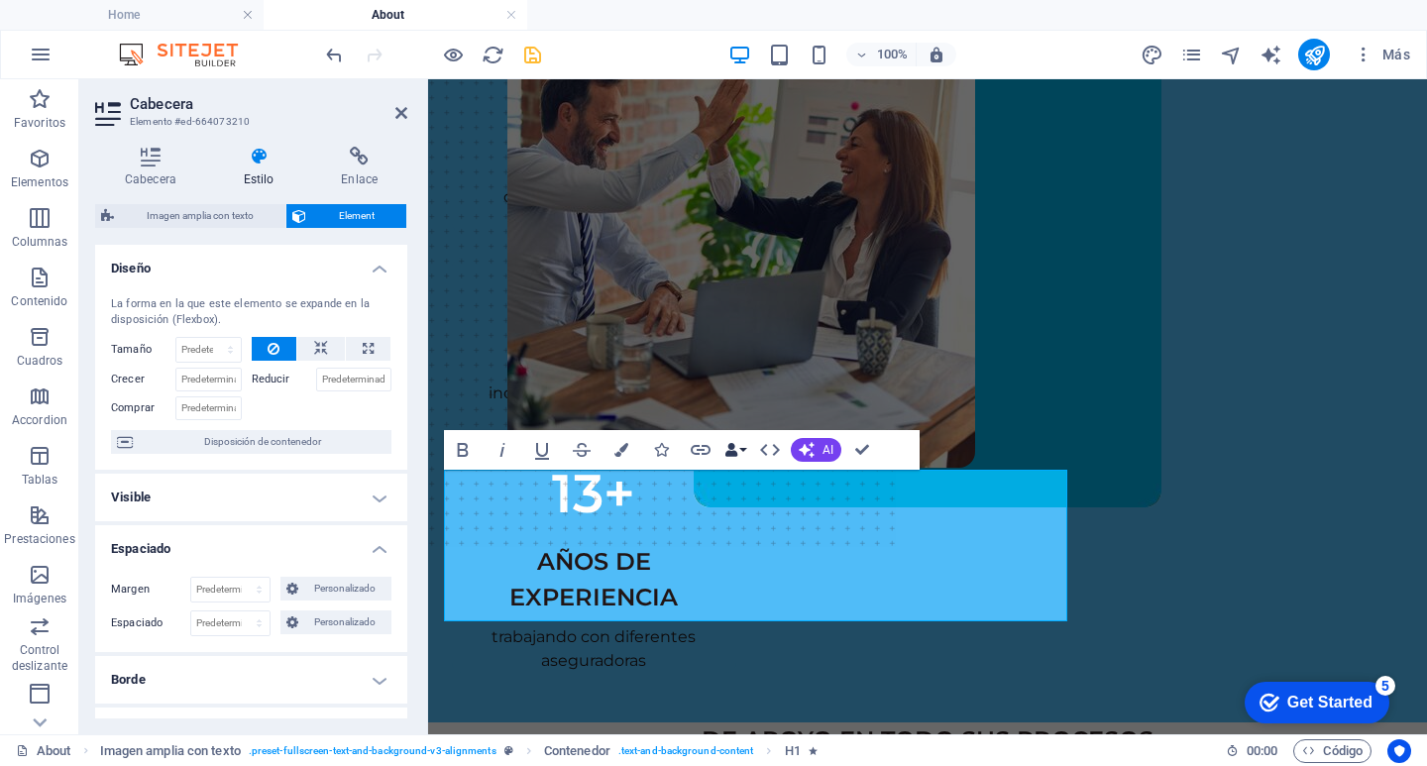
click at [744, 443] on button "Data Bindings" at bounding box center [735, 450] width 28 height 40
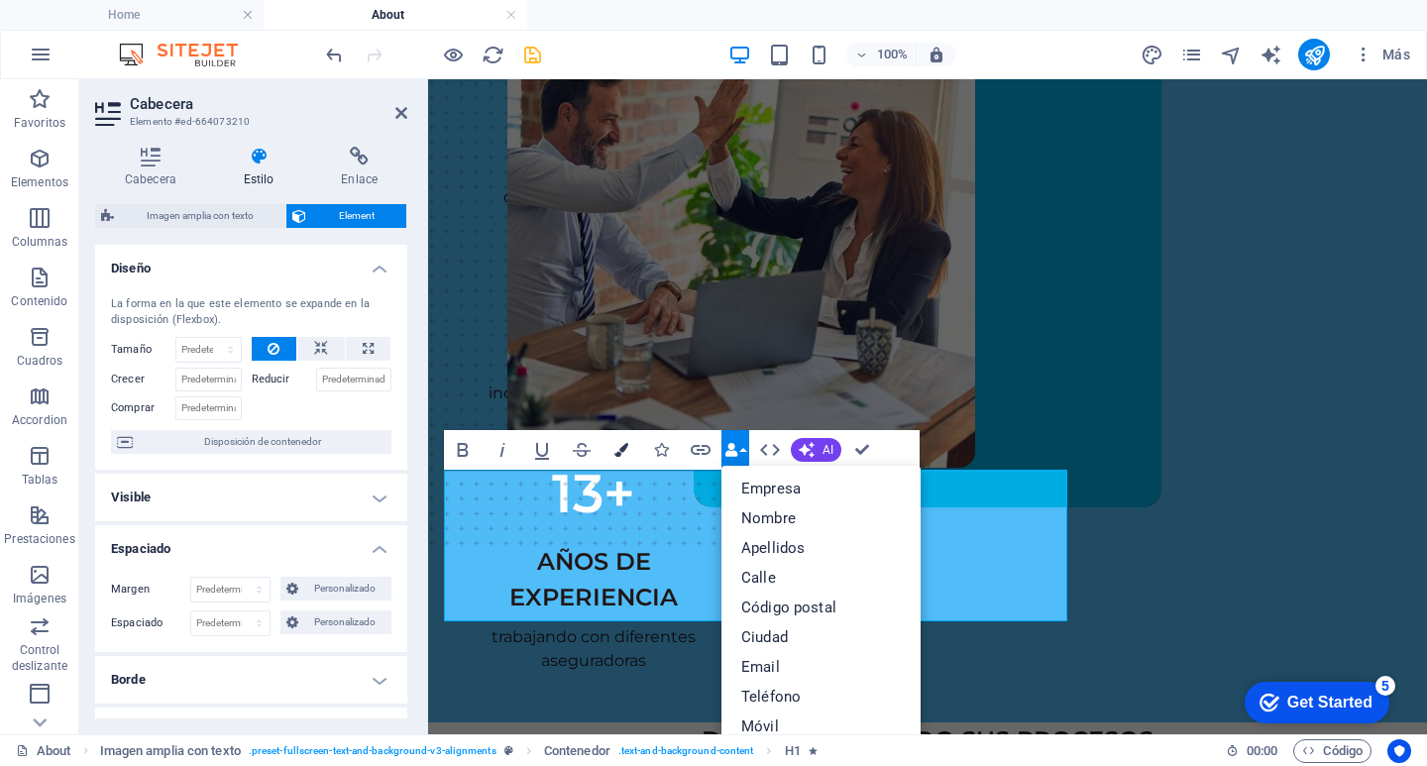
click at [625, 445] on icon "button" at bounding box center [621, 450] width 14 height 14
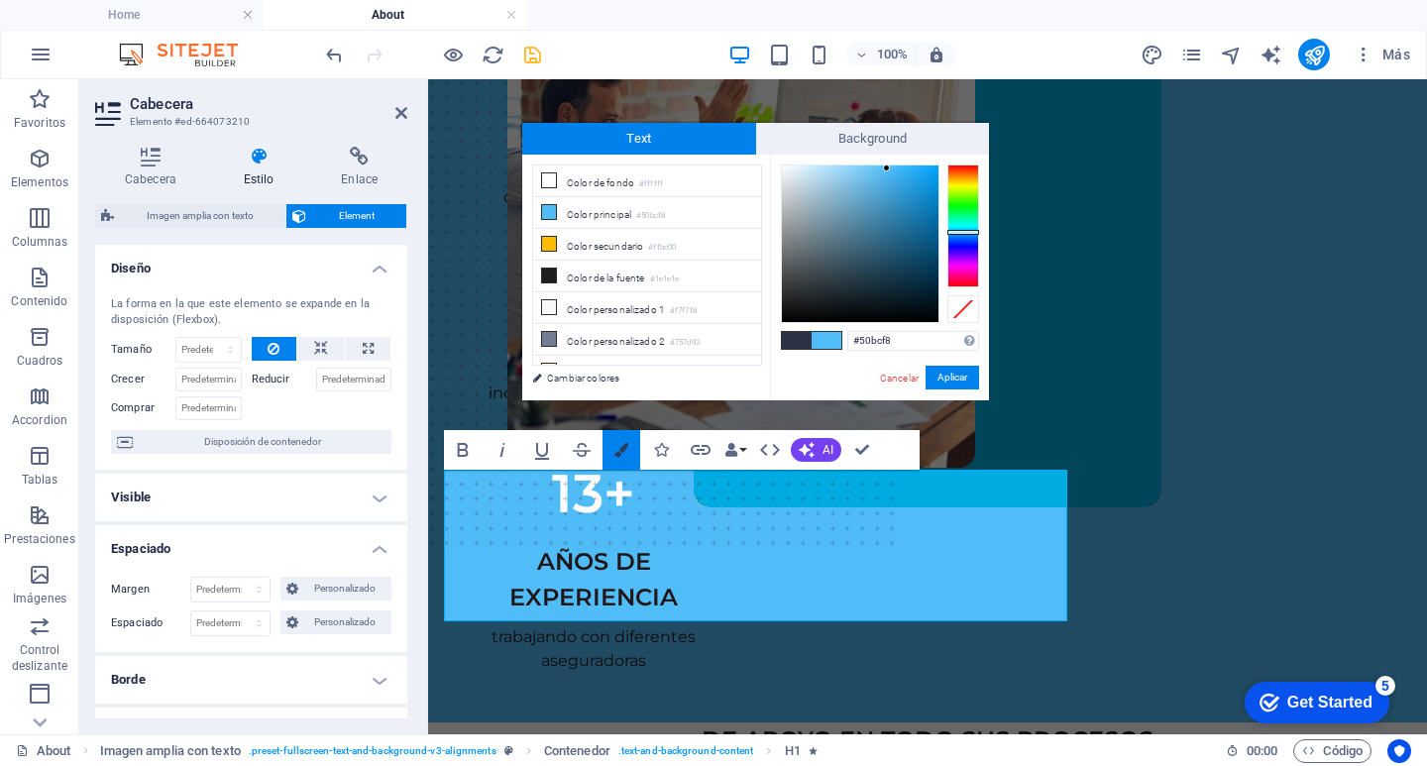
click at [625, 443] on icon "button" at bounding box center [621, 450] width 14 height 14
type input "#1e1e1e"
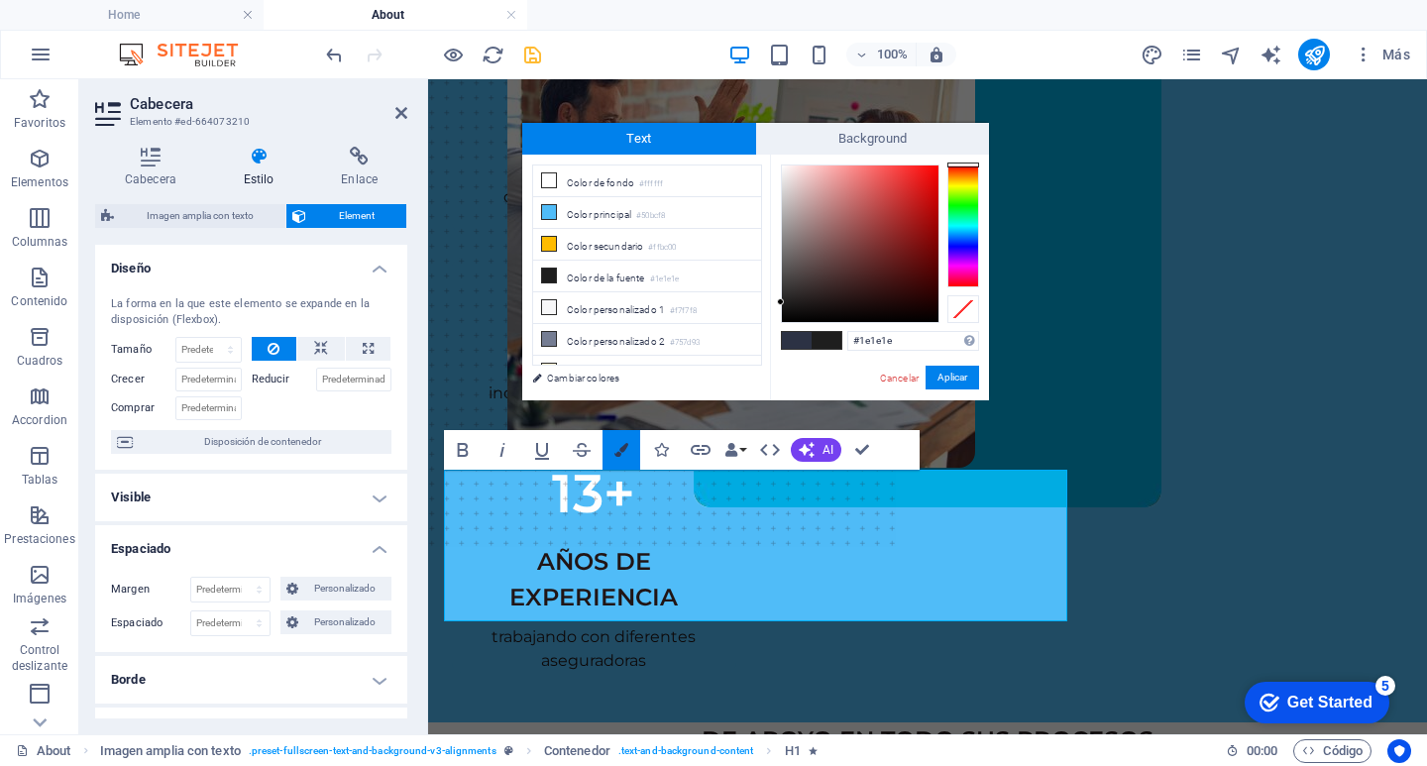
click at [615, 456] on icon "button" at bounding box center [621, 450] width 14 height 14
click at [662, 441] on button "Icons" at bounding box center [661, 450] width 38 height 40
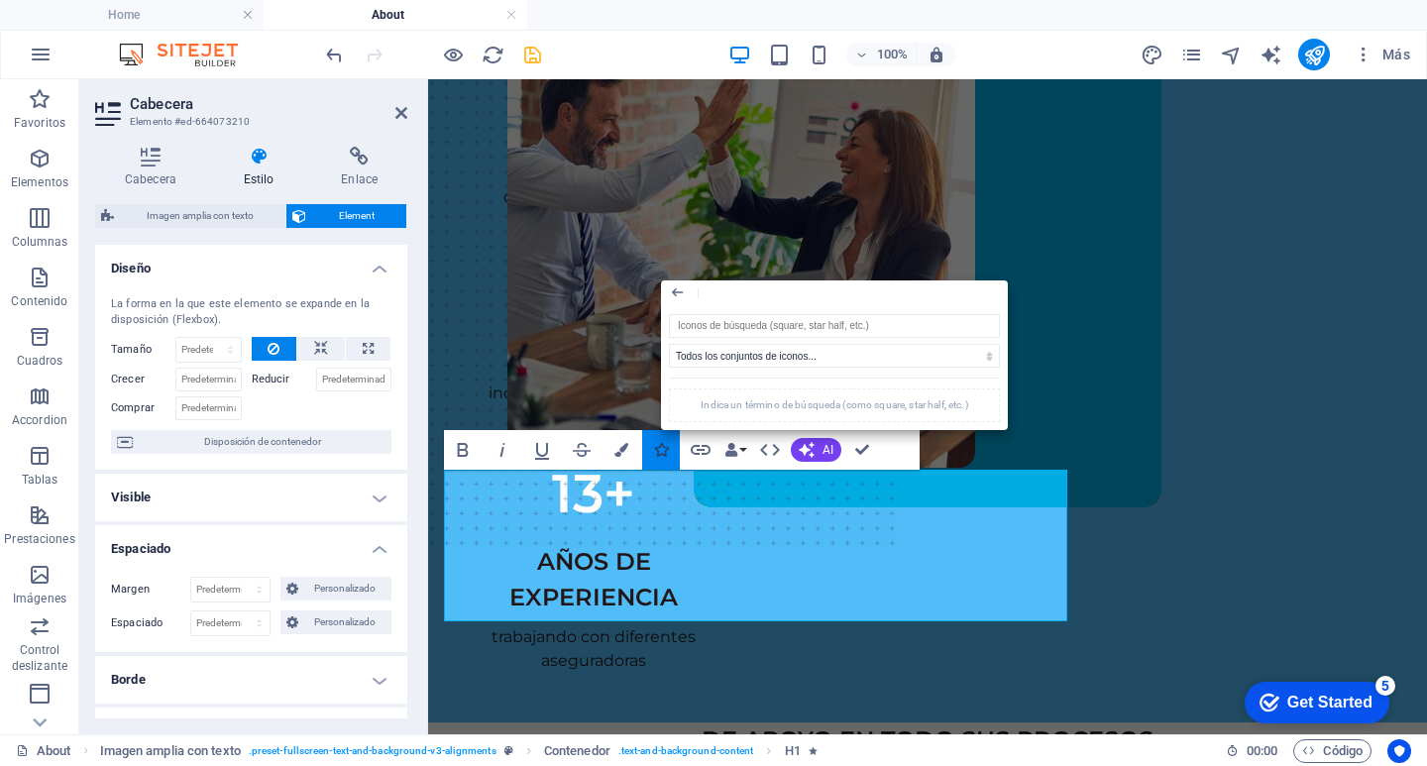
click at [662, 439] on button "Icons" at bounding box center [661, 450] width 38 height 40
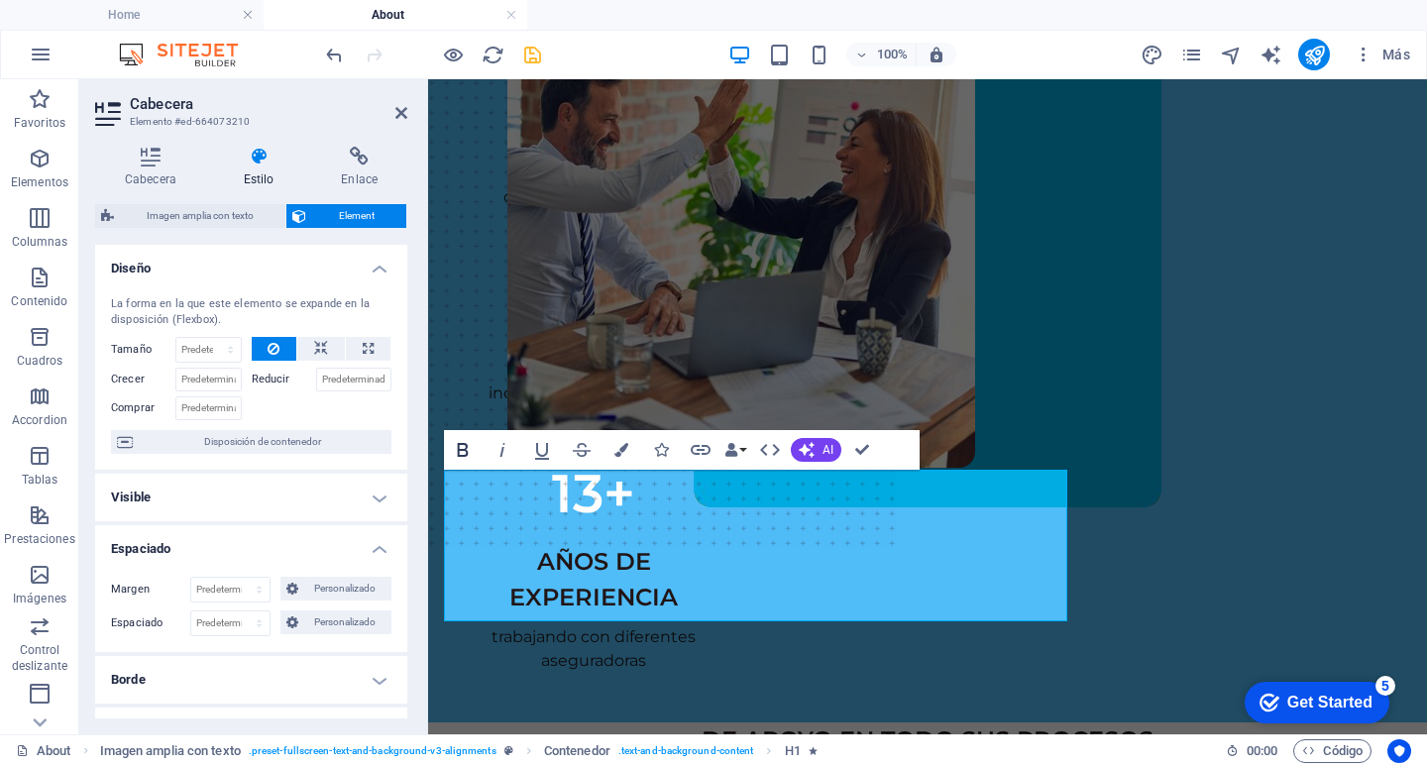
click at [456, 450] on icon "button" at bounding box center [463, 450] width 24 height 24
click at [474, 441] on button "Bold" at bounding box center [463, 450] width 38 height 40
click at [462, 450] on icon "button" at bounding box center [463, 450] width 11 height 14
click at [461, 450] on icon "button" at bounding box center [463, 450] width 11 height 14
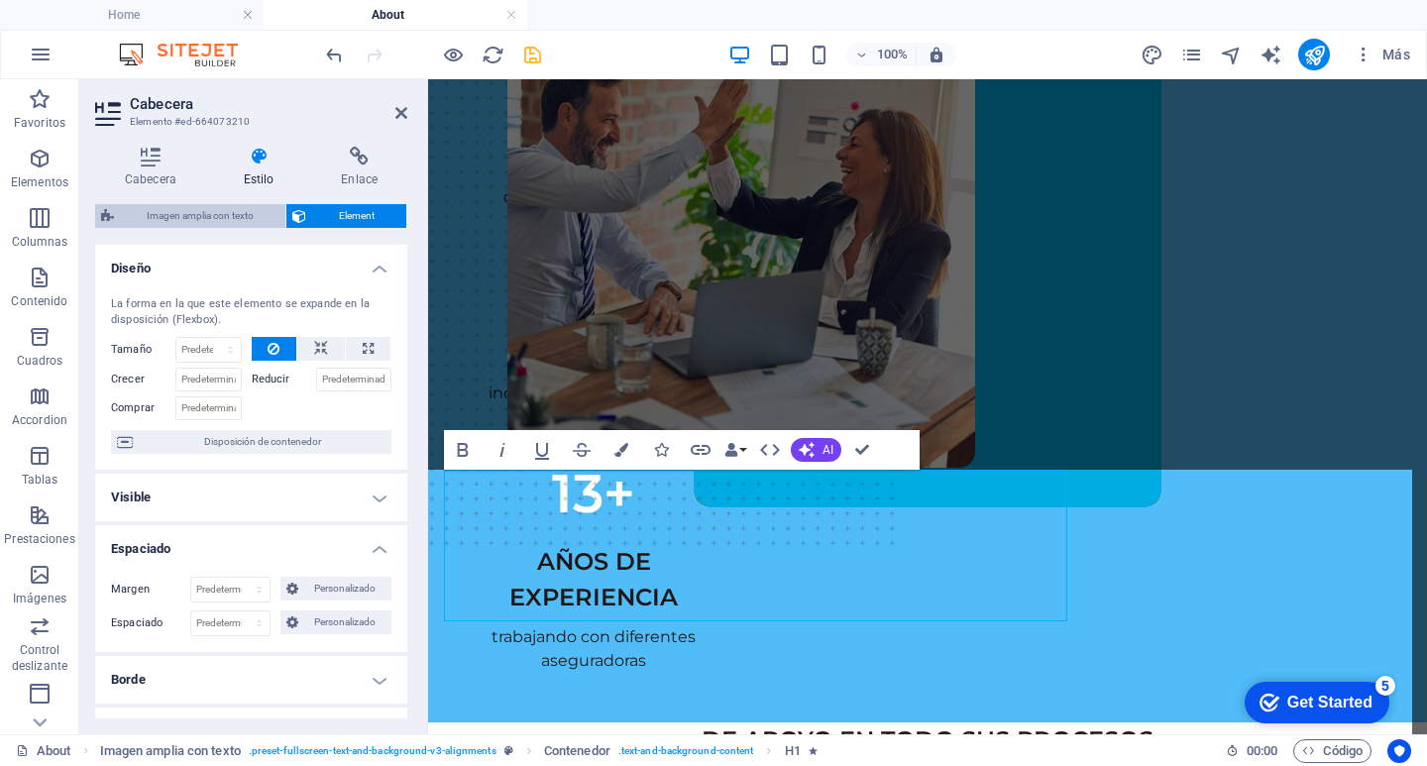
click at [253, 216] on span "Imagen amplia con texto" at bounding box center [200, 216] width 160 height 24
select select "%"
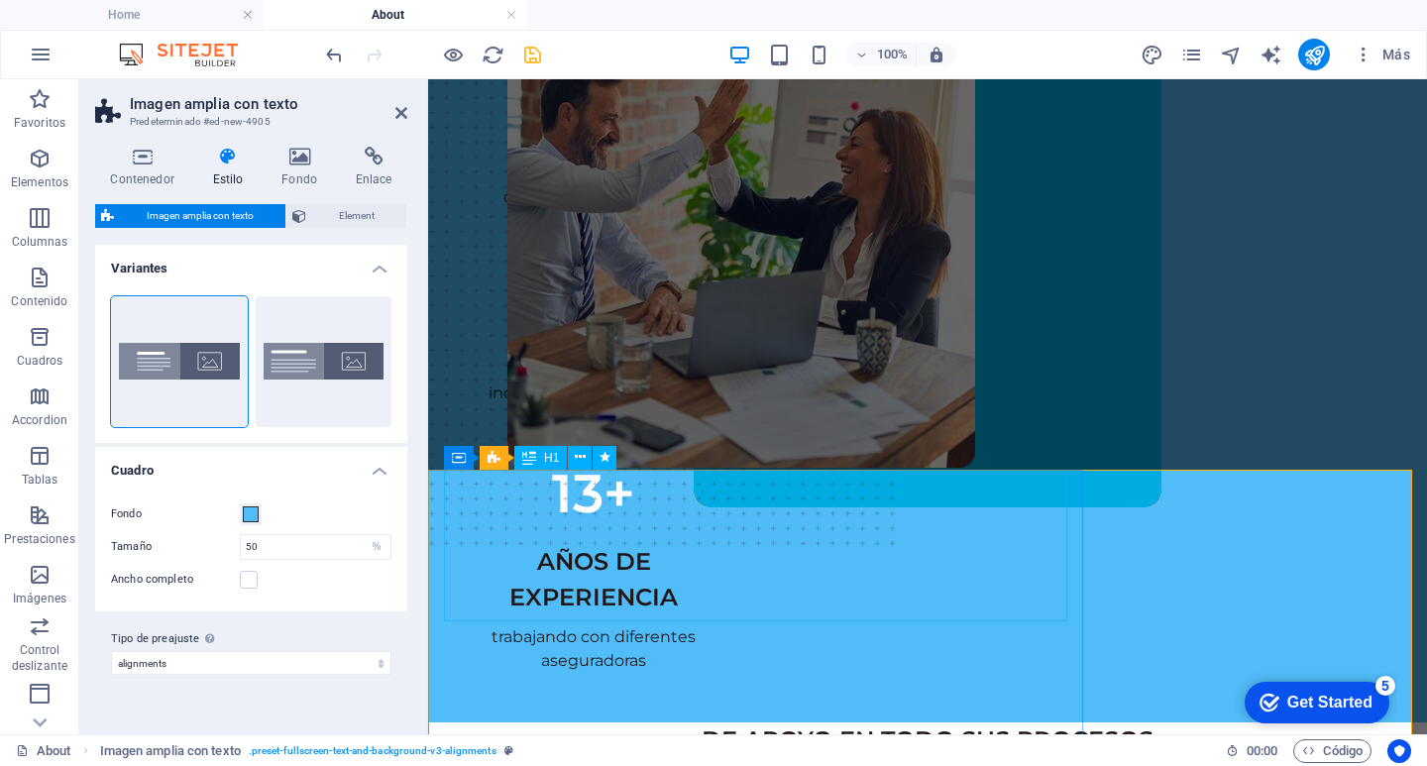
select select "%"
drag, startPoint x: 866, startPoint y: 571, endPoint x: 1219, endPoint y: 571, distance: 352.7
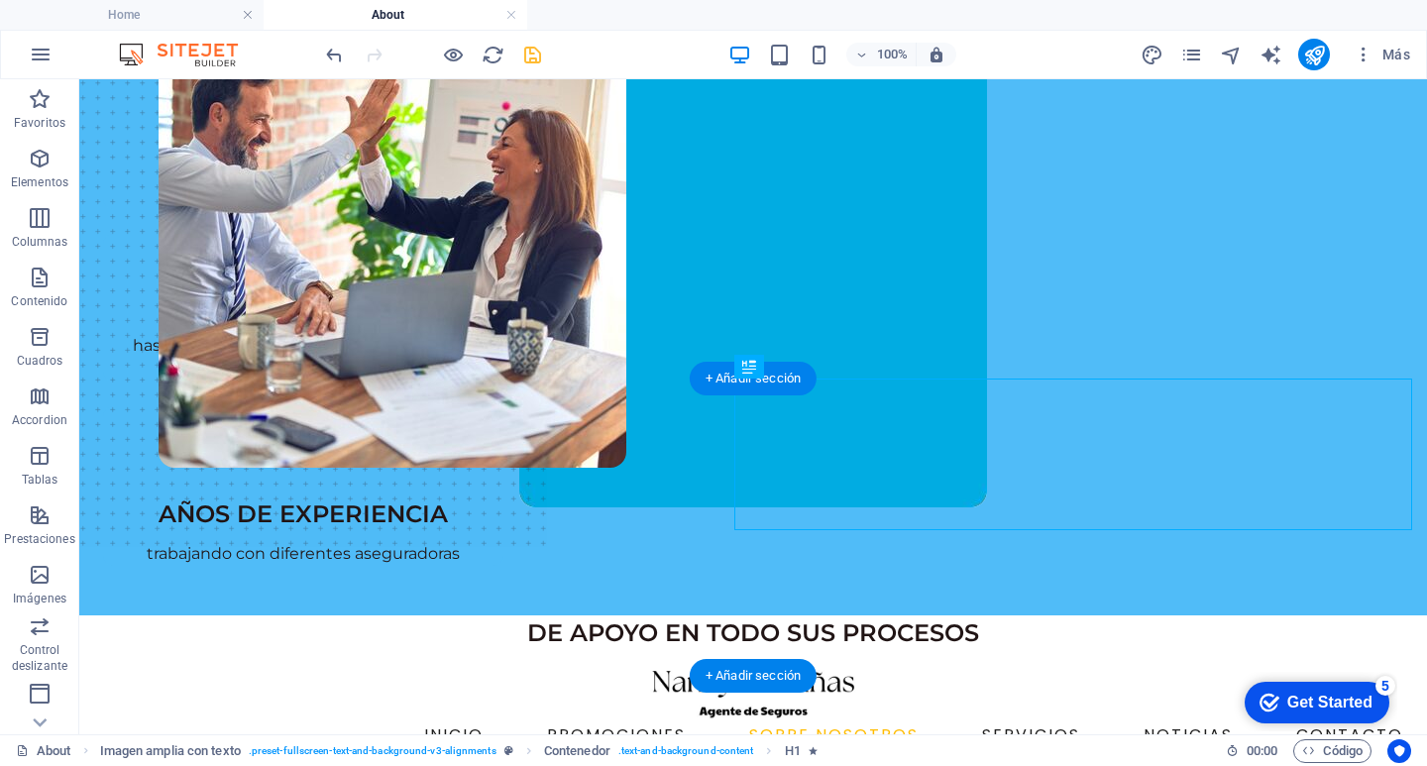
click at [626, 570] on figure at bounding box center [393, 288] width 468 height 576
click at [626, 463] on figure at bounding box center [393, 288] width 468 height 576
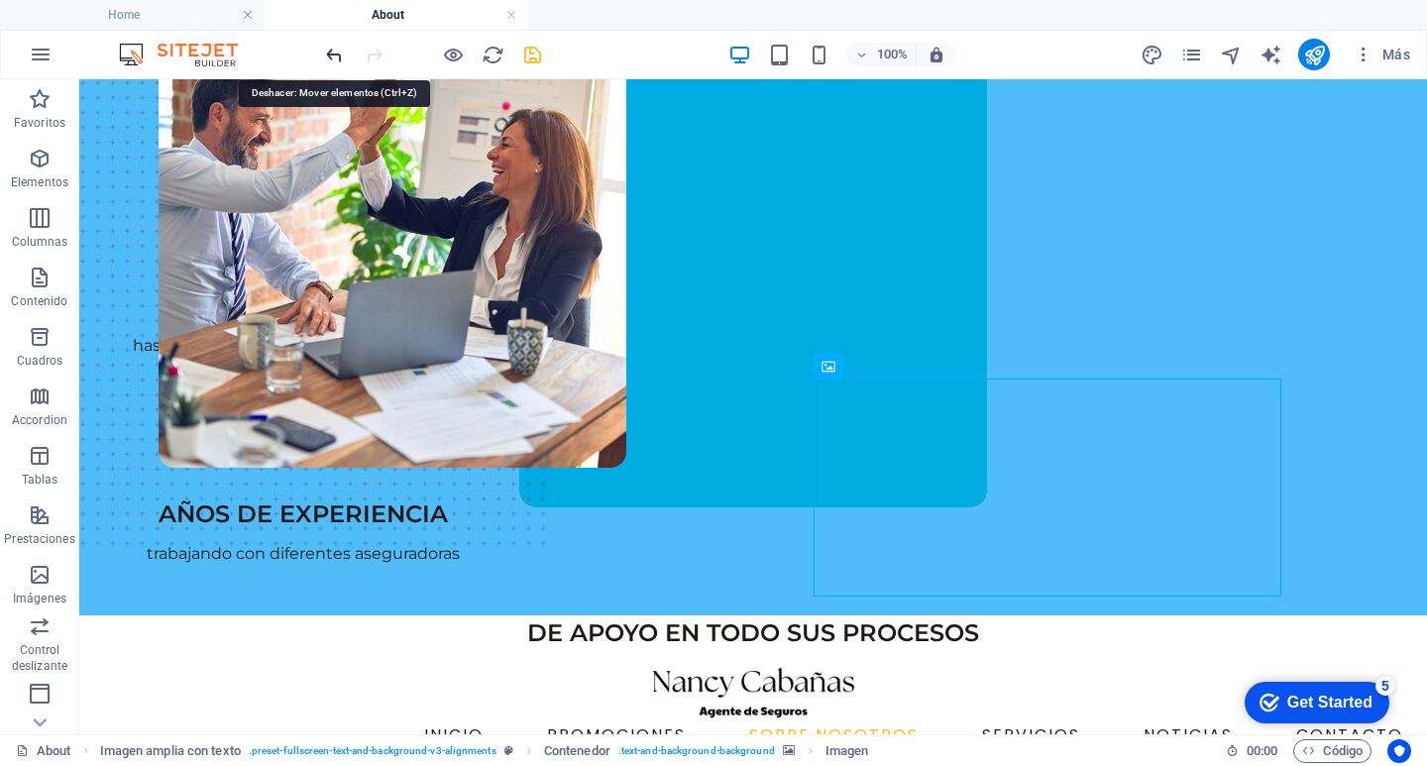
click at [341, 49] on icon "undo" at bounding box center [334, 55] width 23 height 23
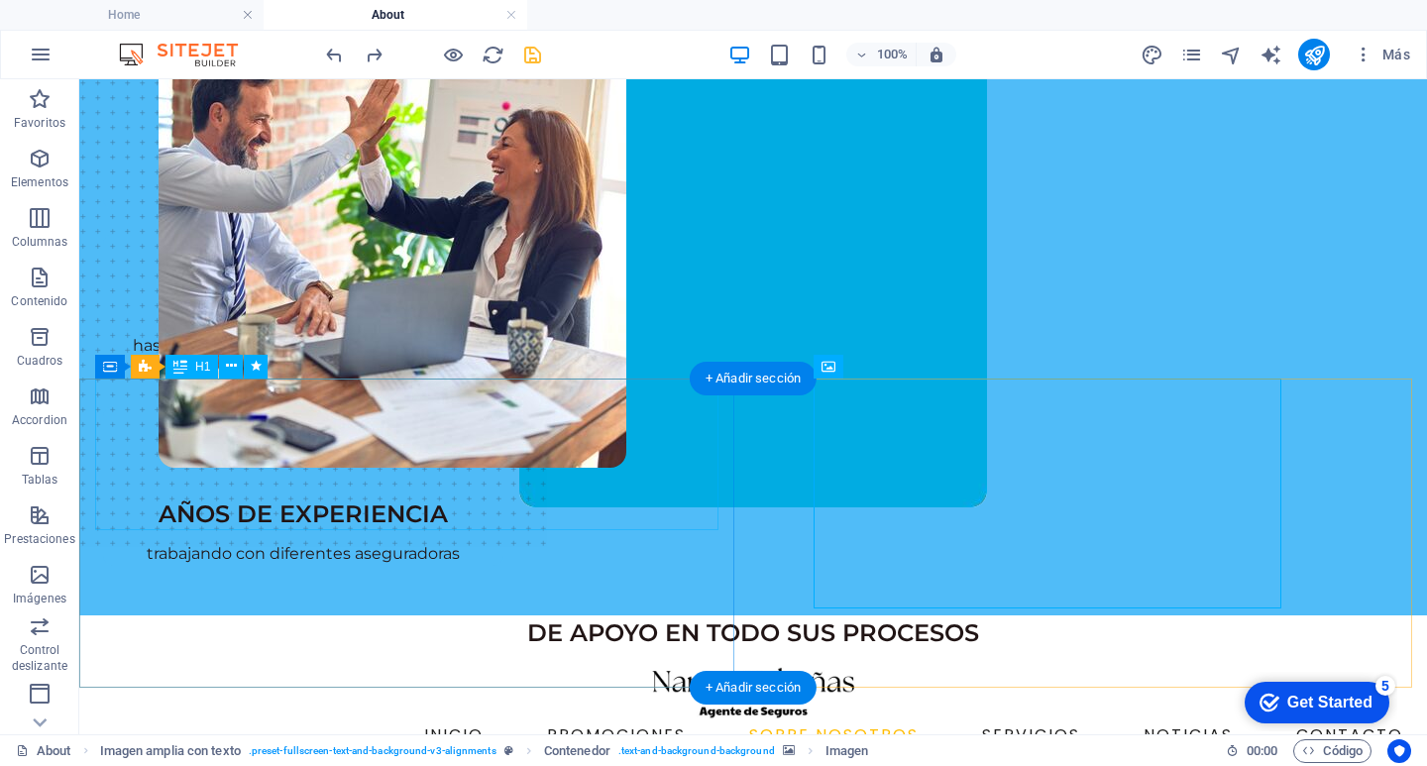
select select "px"
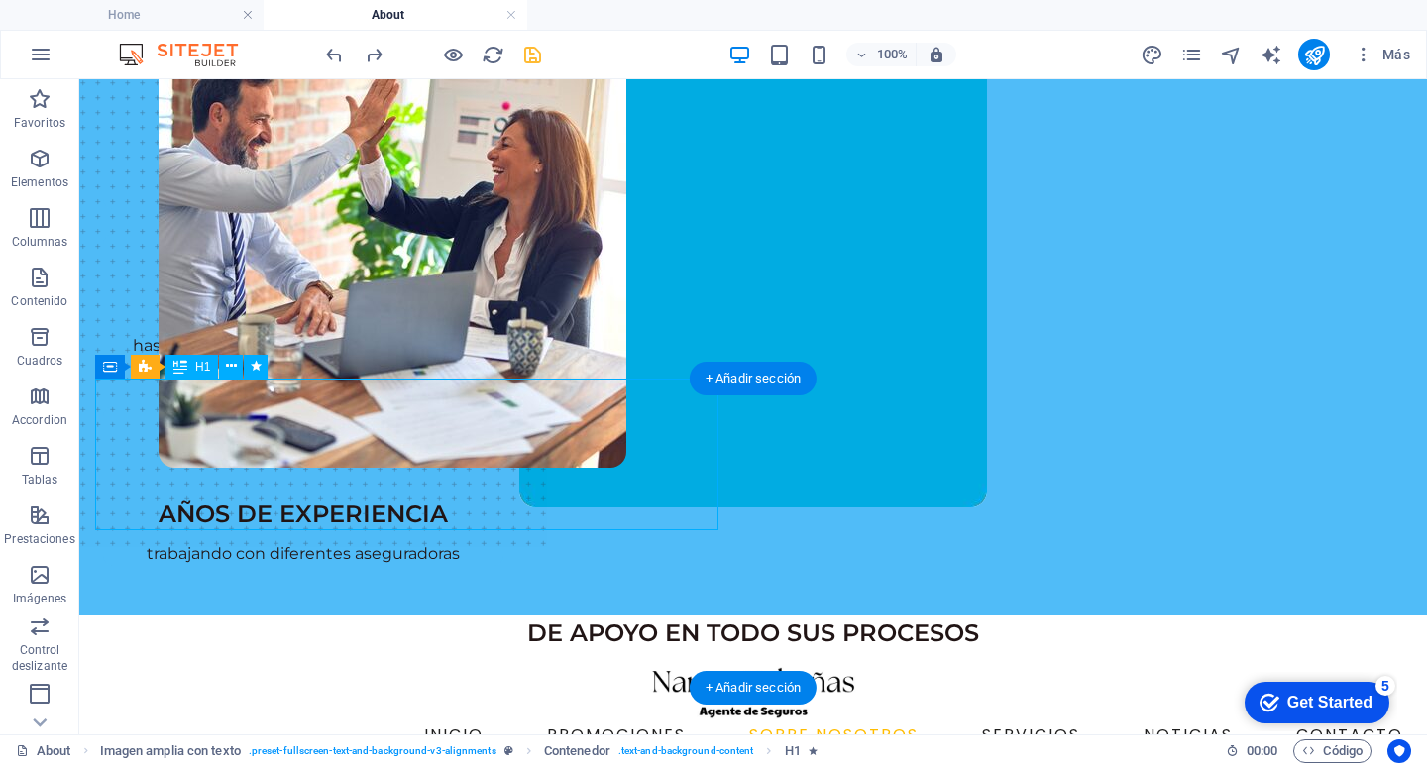
select select "px"
select select "slide"
select select "s"
select select "scroll"
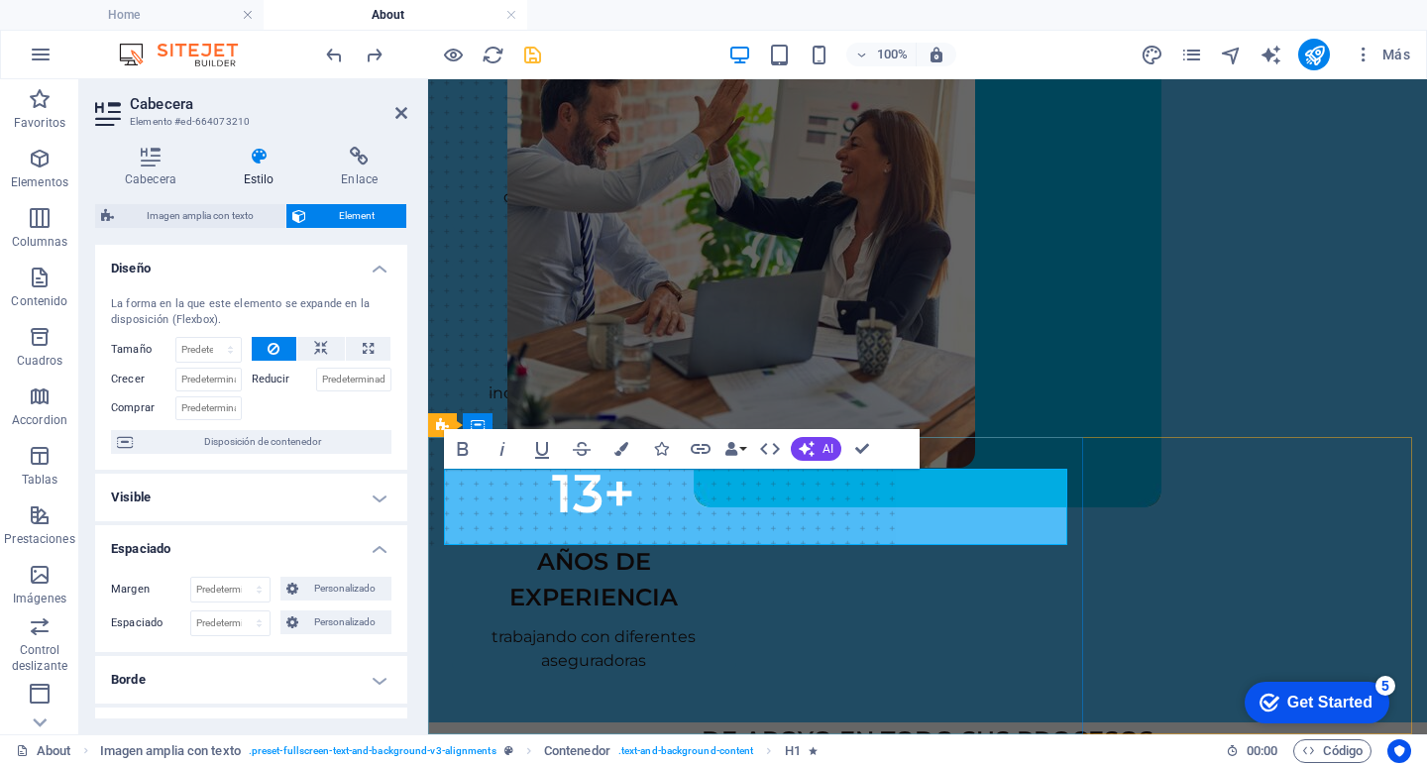
scroll to position [111, 0]
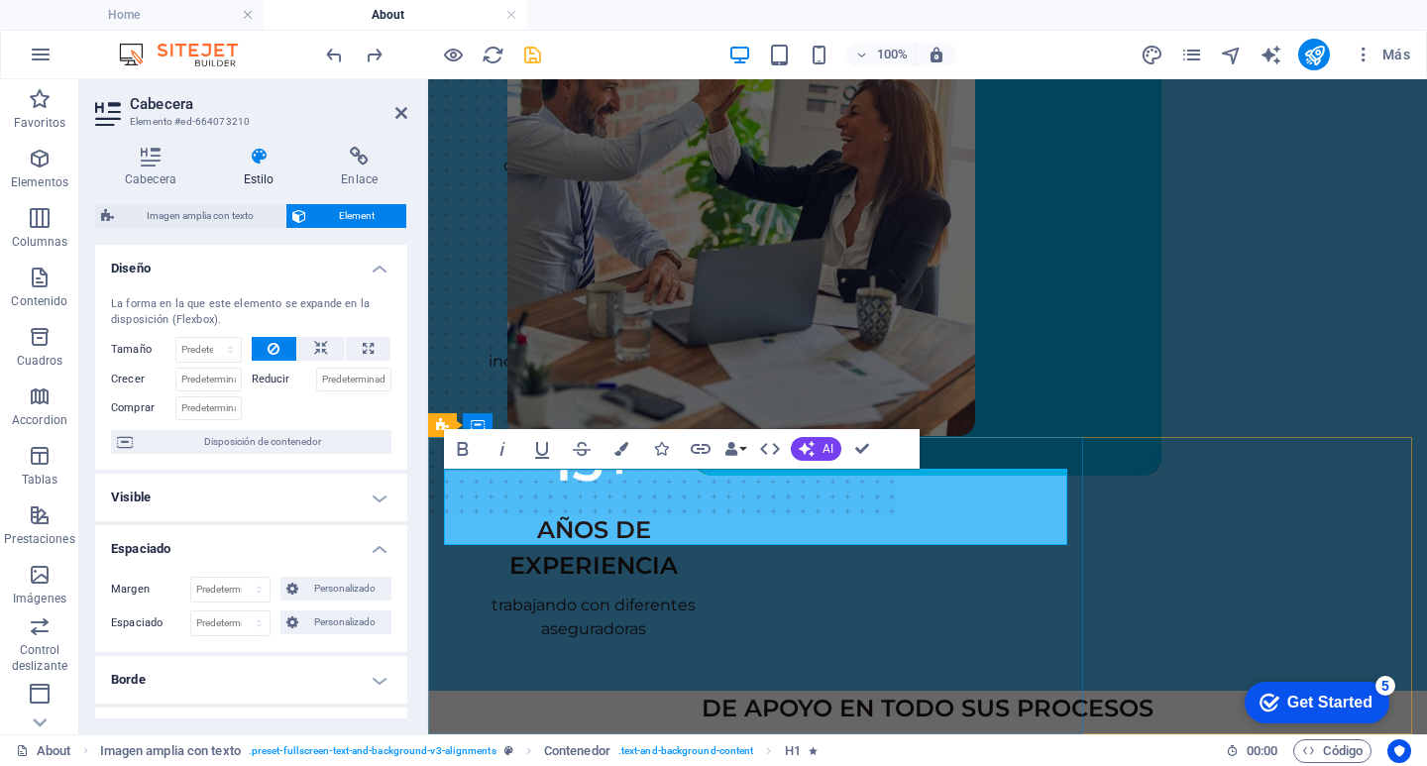
drag, startPoint x: 683, startPoint y: 492, endPoint x: 687, endPoint y: 529, distance: 36.9
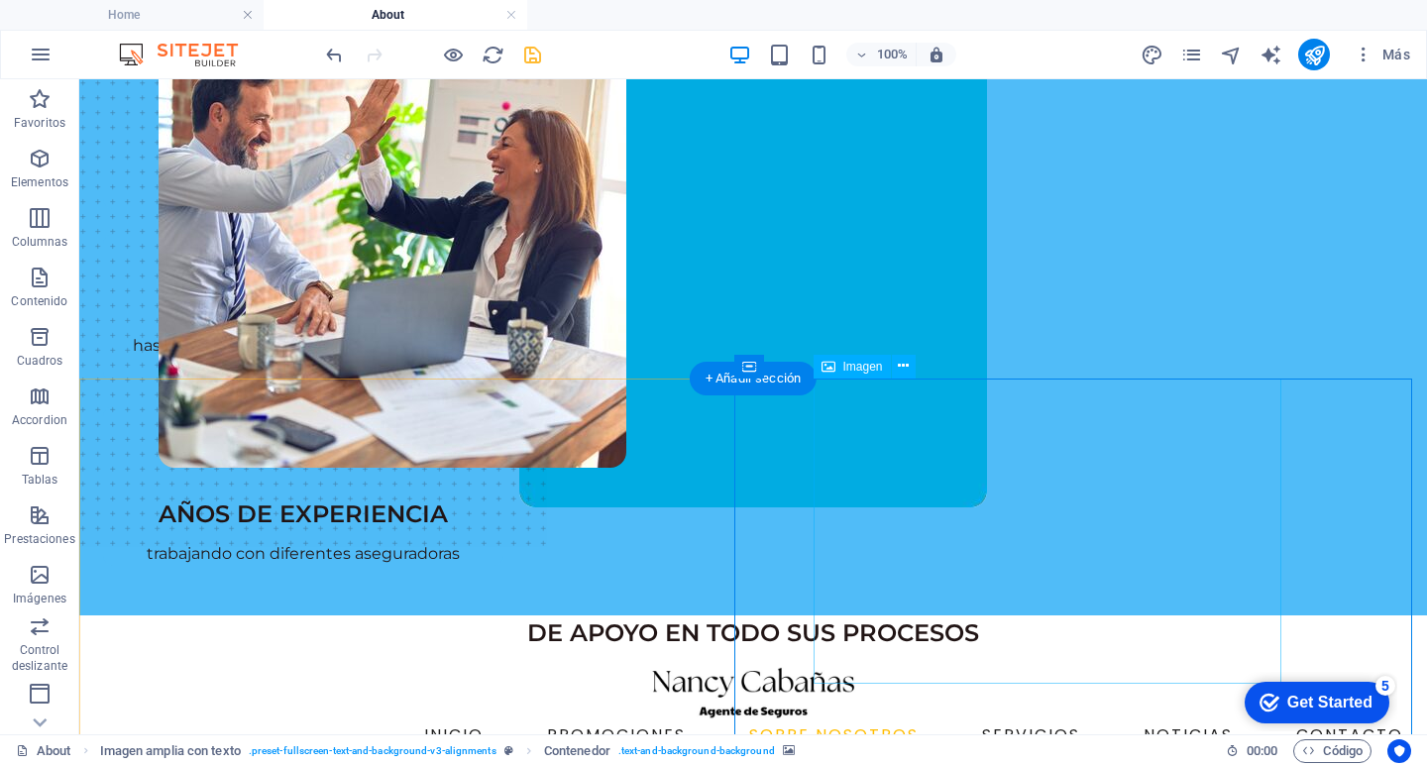
click at [626, 576] on figure at bounding box center [393, 288] width 468 height 576
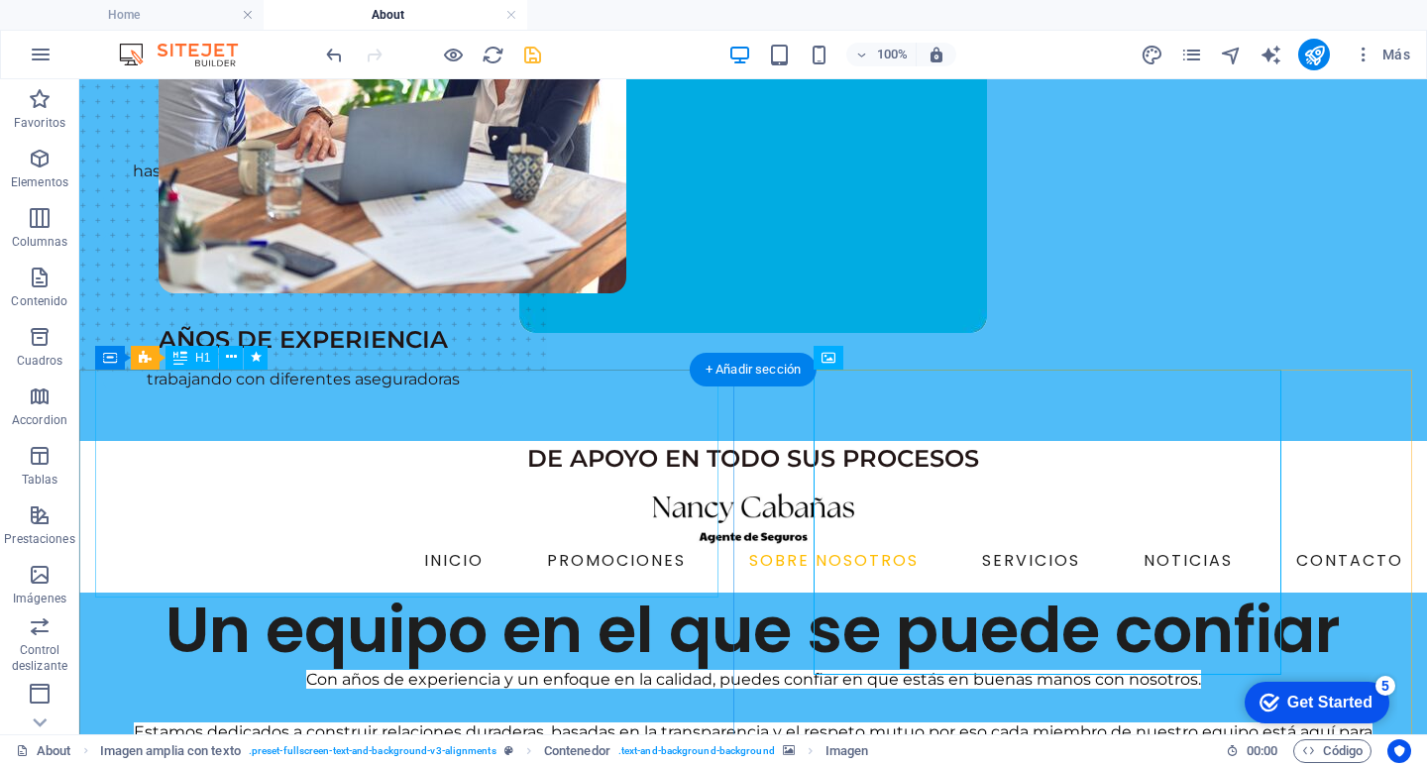
scroll to position [277, 0]
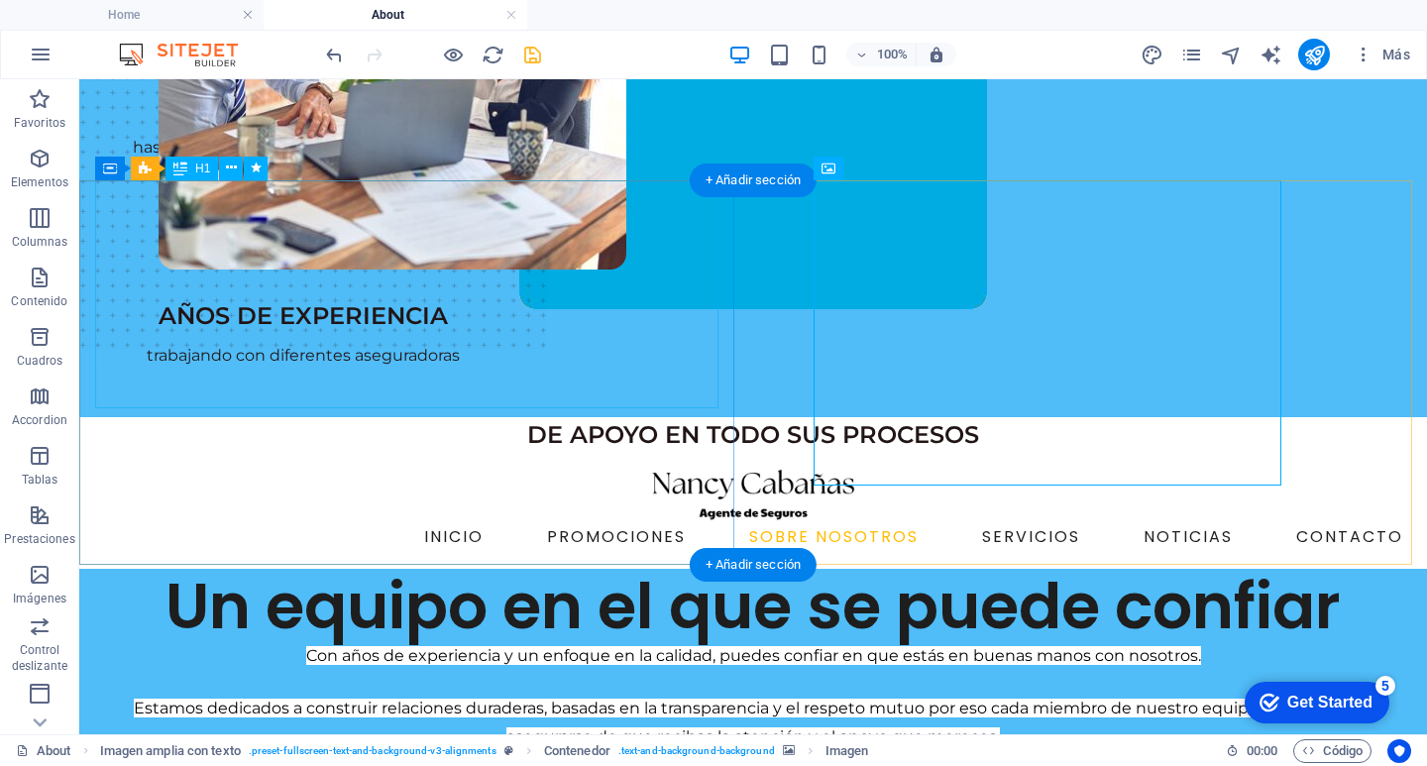
click at [342, 569] on div "Un equipo en el que se puede confiar" at bounding box center [753, 607] width 1316 height 76
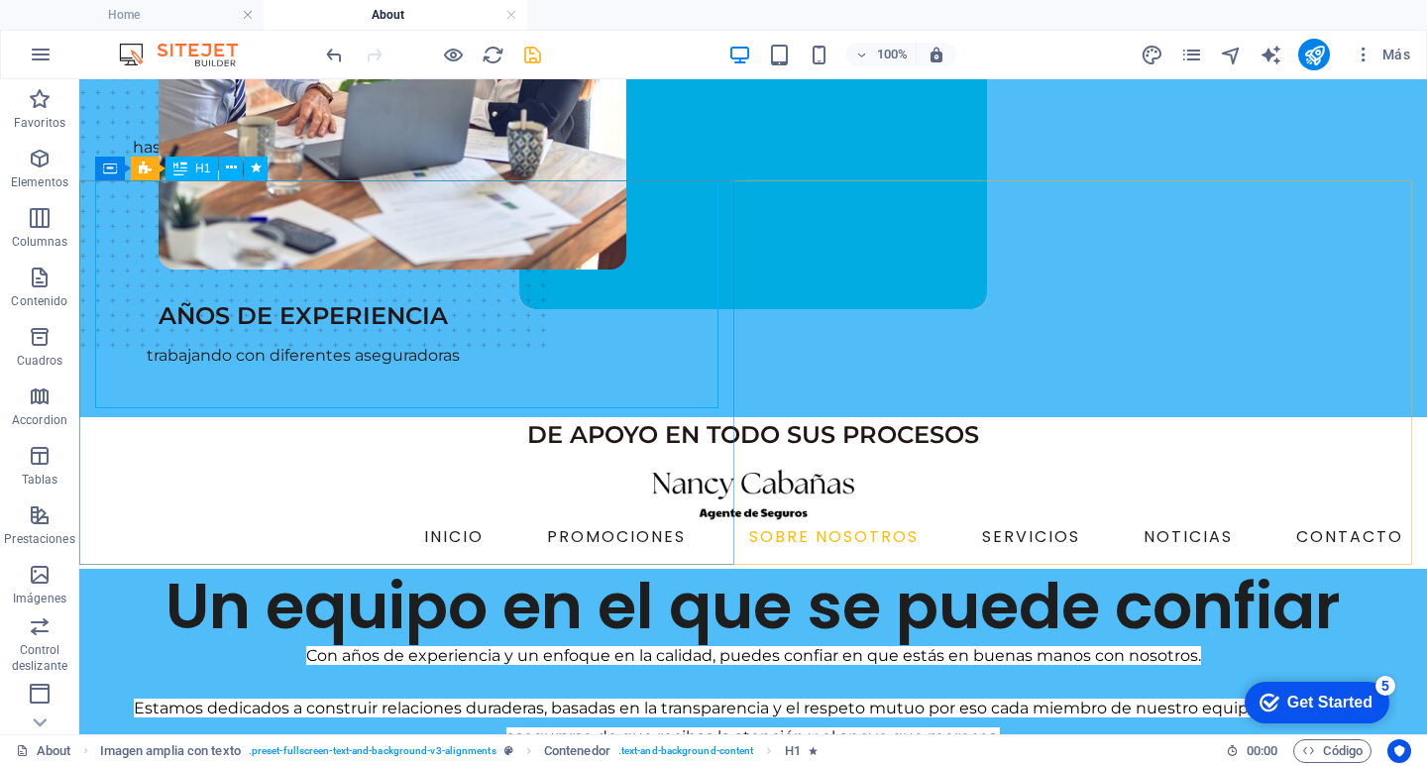
click at [206, 164] on span "H1" at bounding box center [202, 168] width 15 height 12
click at [185, 162] on icon at bounding box center [180, 169] width 14 height 24
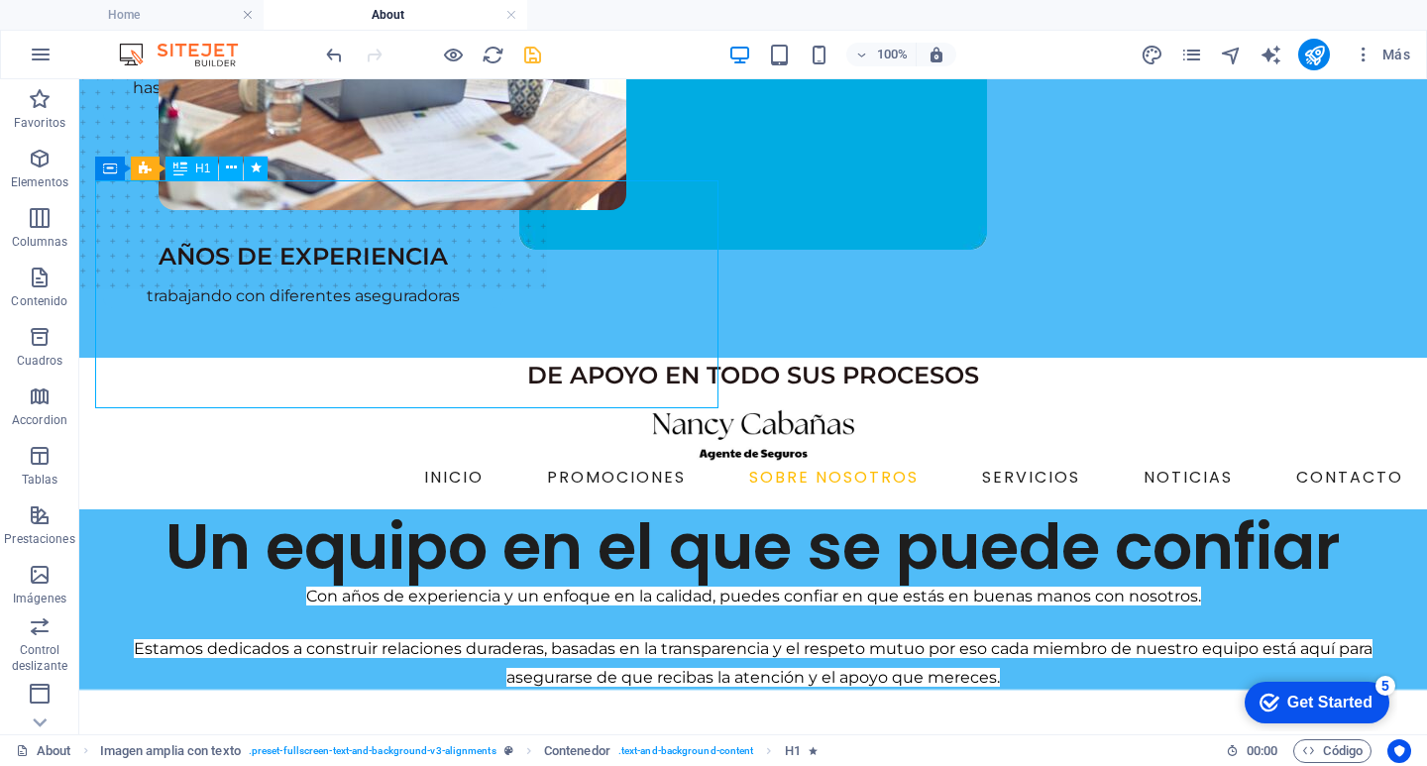
select select "px"
select select "slide"
select select "s"
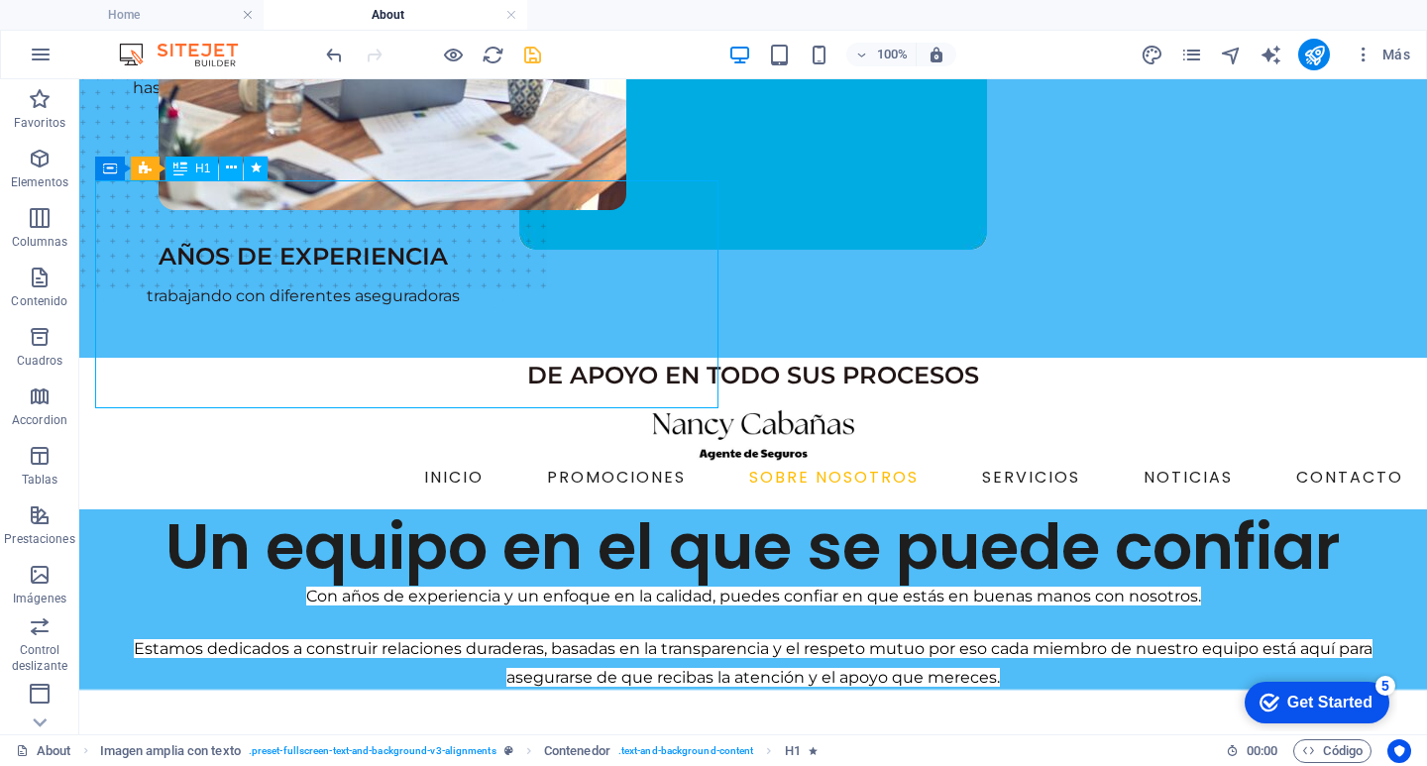
select select "scroll"
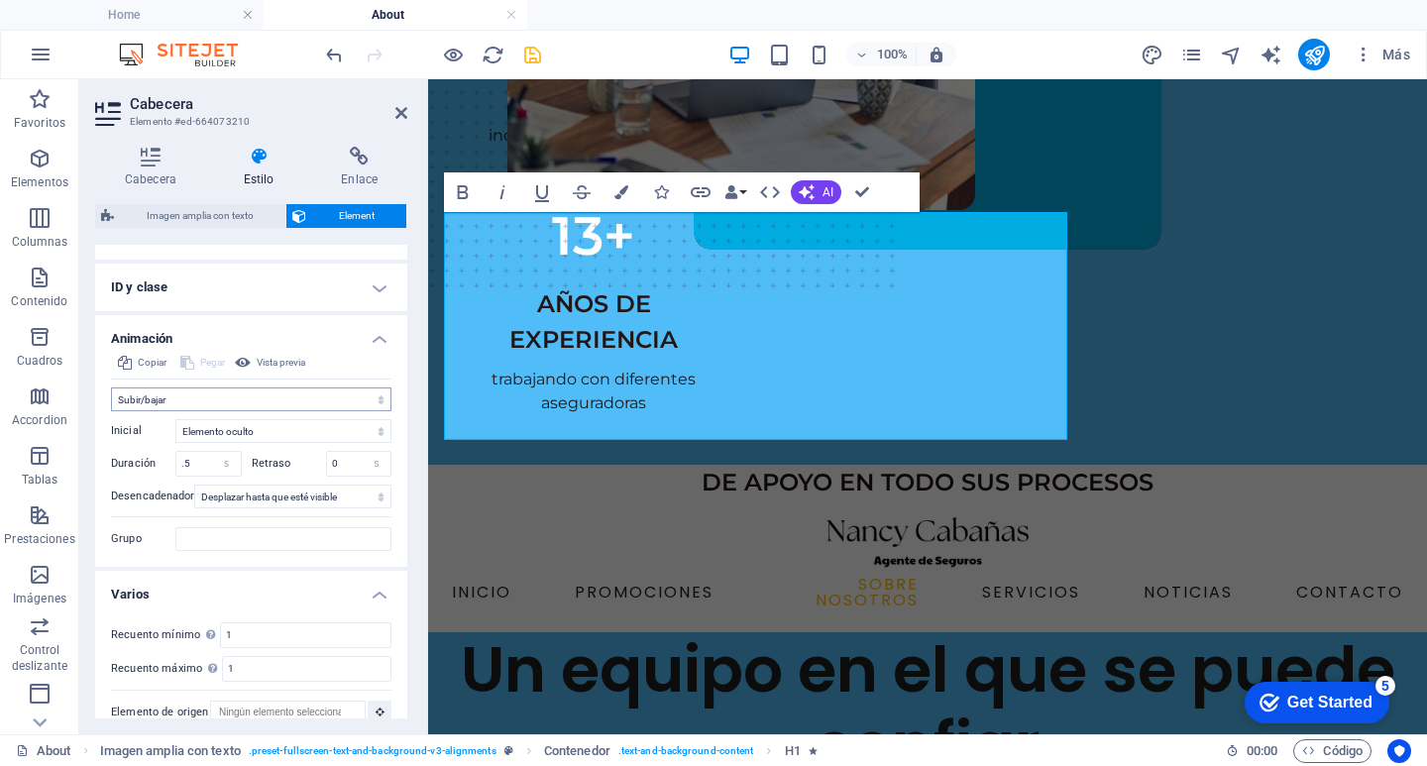
scroll to position [1149, 0]
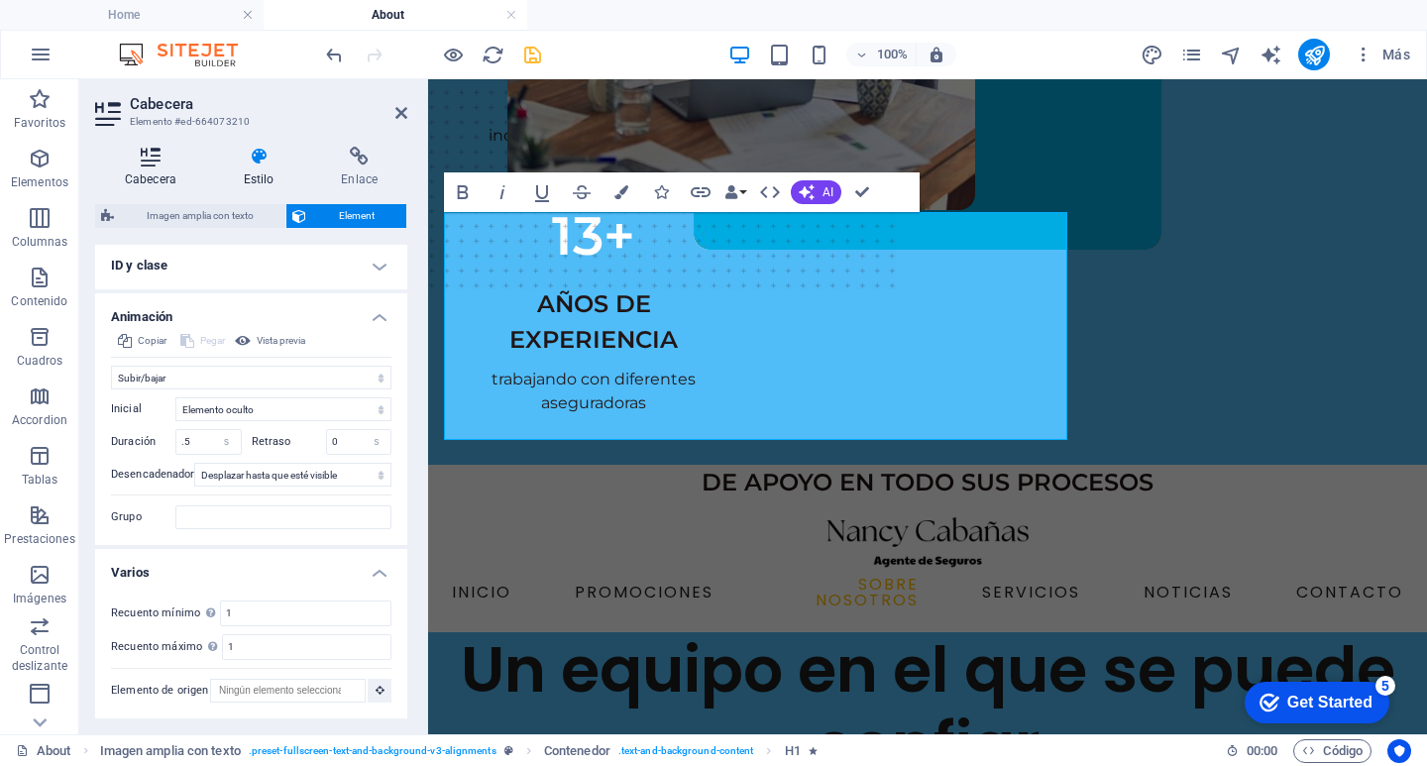
click at [144, 183] on h4 "Cabecera" at bounding box center [154, 168] width 119 height 42
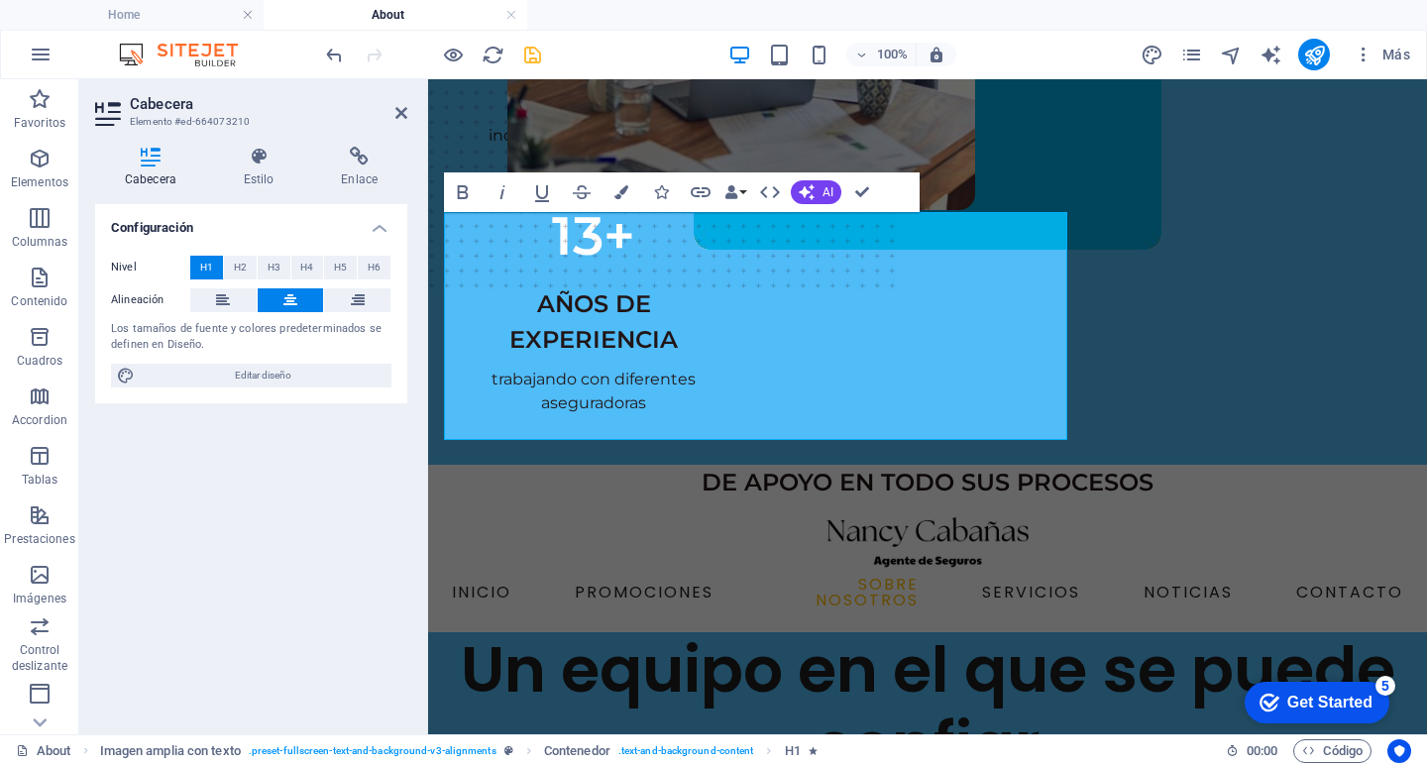
click at [204, 265] on span "H1" at bounding box center [206, 268] width 13 height 24
click at [356, 296] on icon at bounding box center [358, 300] width 14 height 24
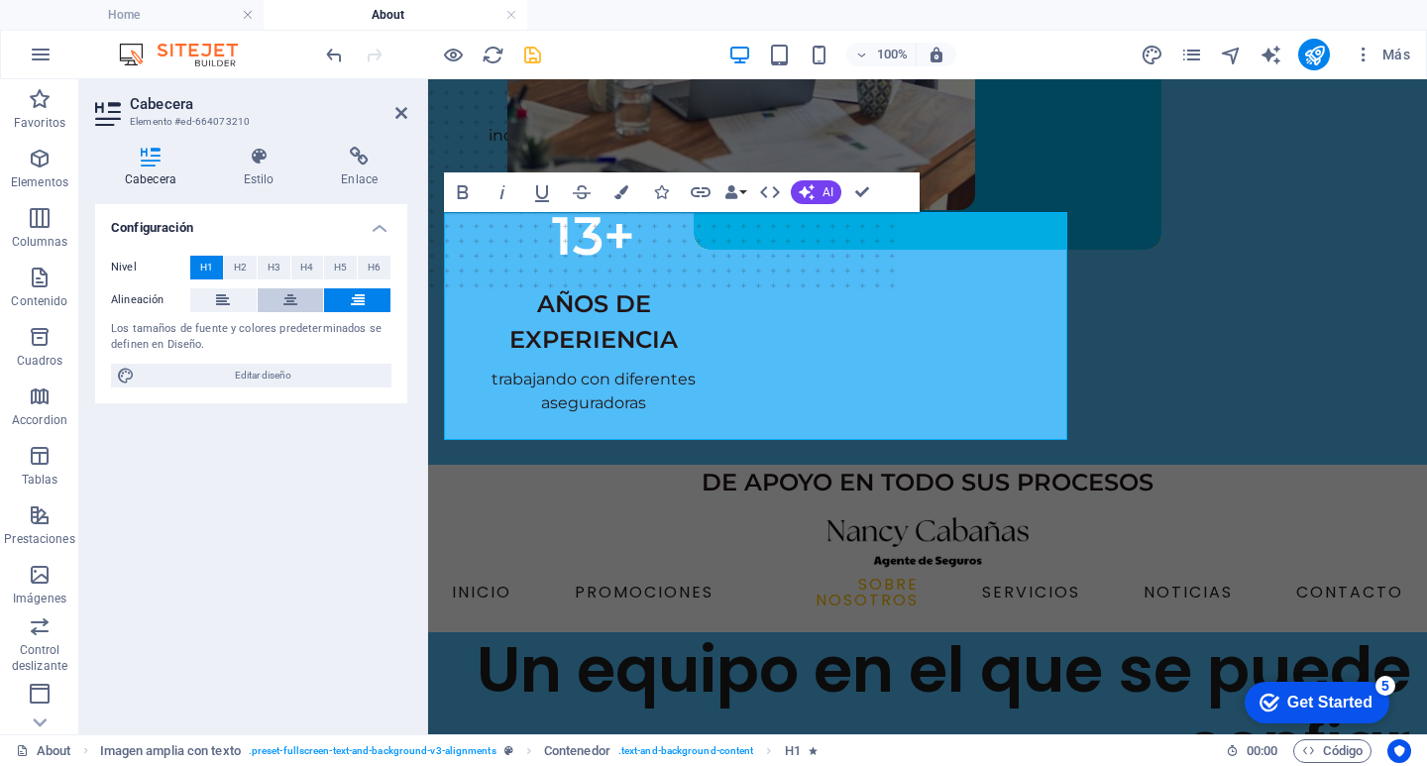
click at [291, 308] on icon at bounding box center [290, 300] width 14 height 24
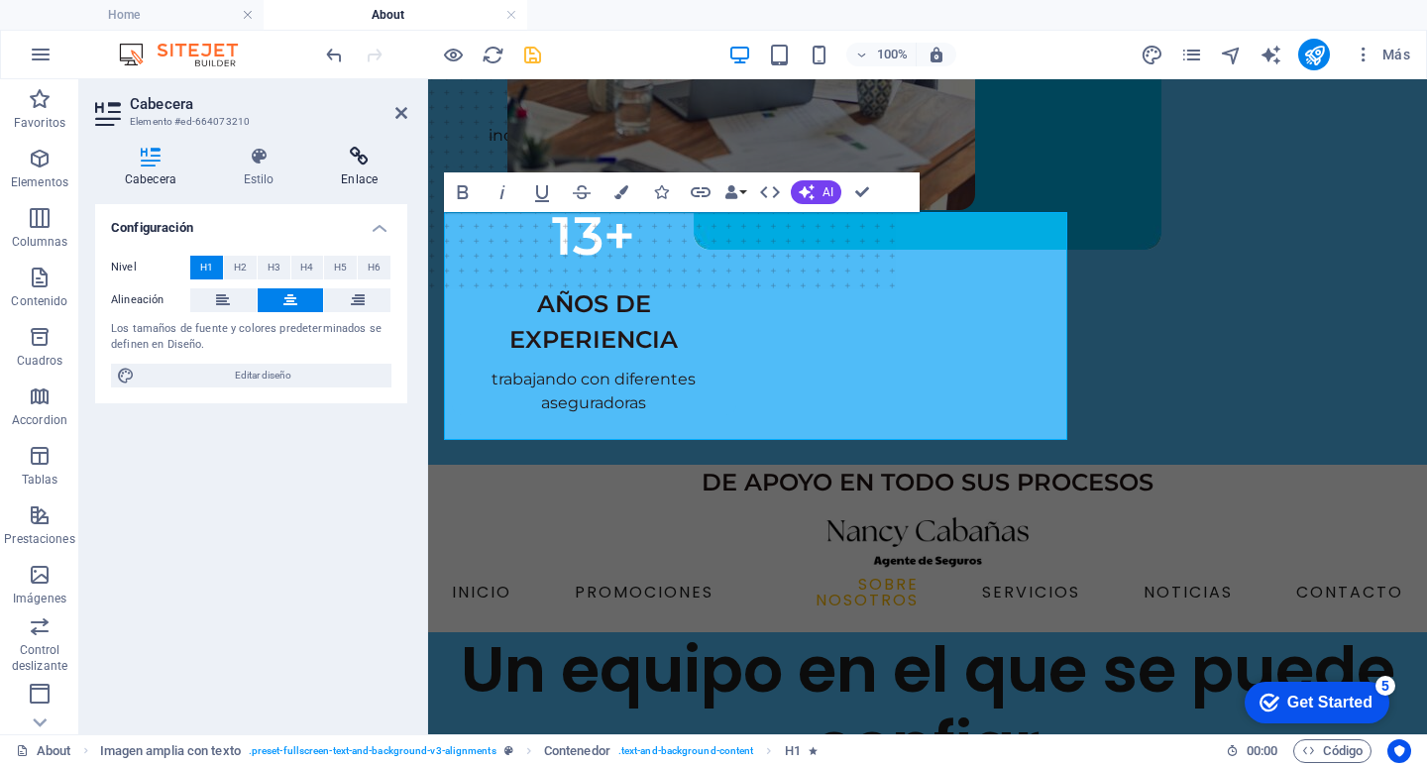
click at [334, 183] on h4 "Enlace" at bounding box center [359, 168] width 96 height 42
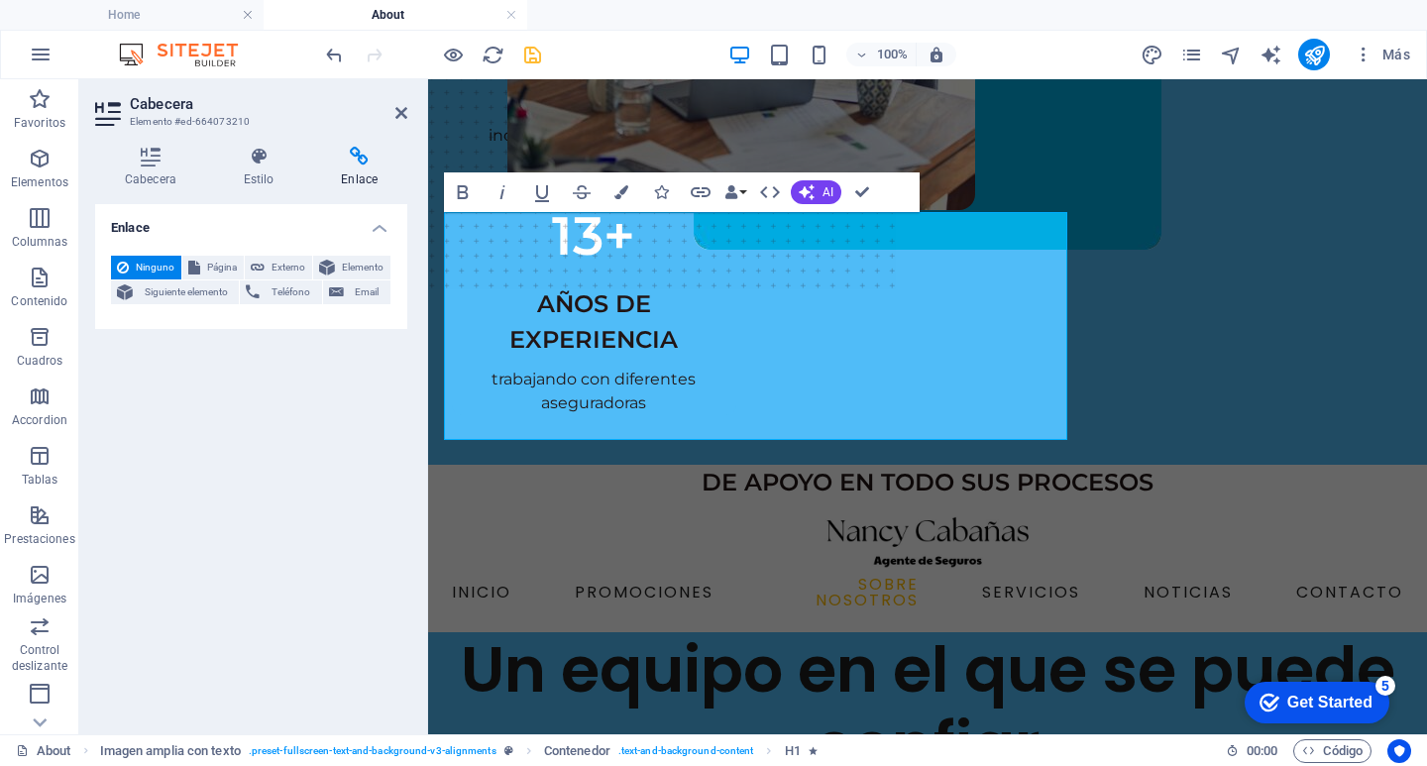
click at [358, 164] on icon at bounding box center [359, 157] width 96 height 20
click at [230, 177] on h4 "Estilo" at bounding box center [263, 168] width 98 height 42
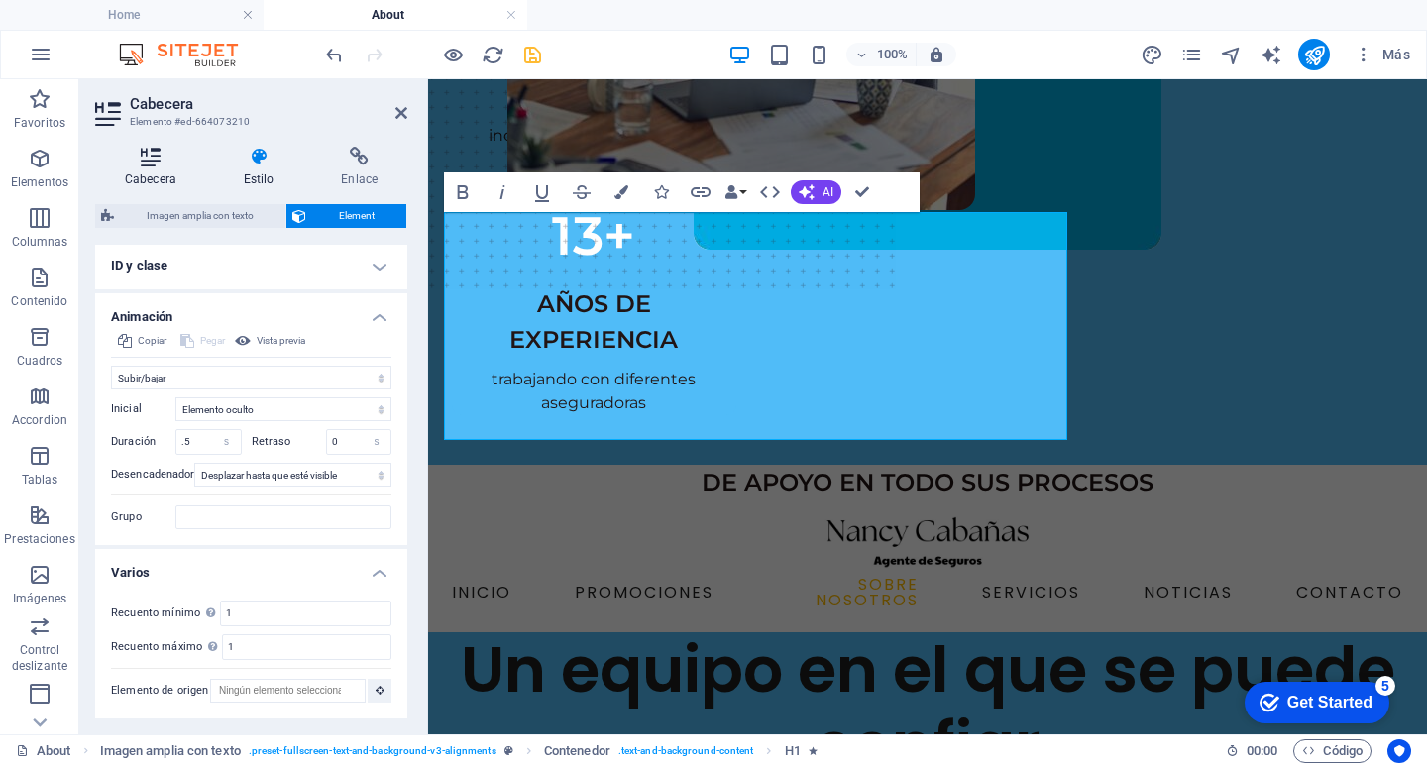
click at [134, 165] on icon at bounding box center [150, 157] width 111 height 20
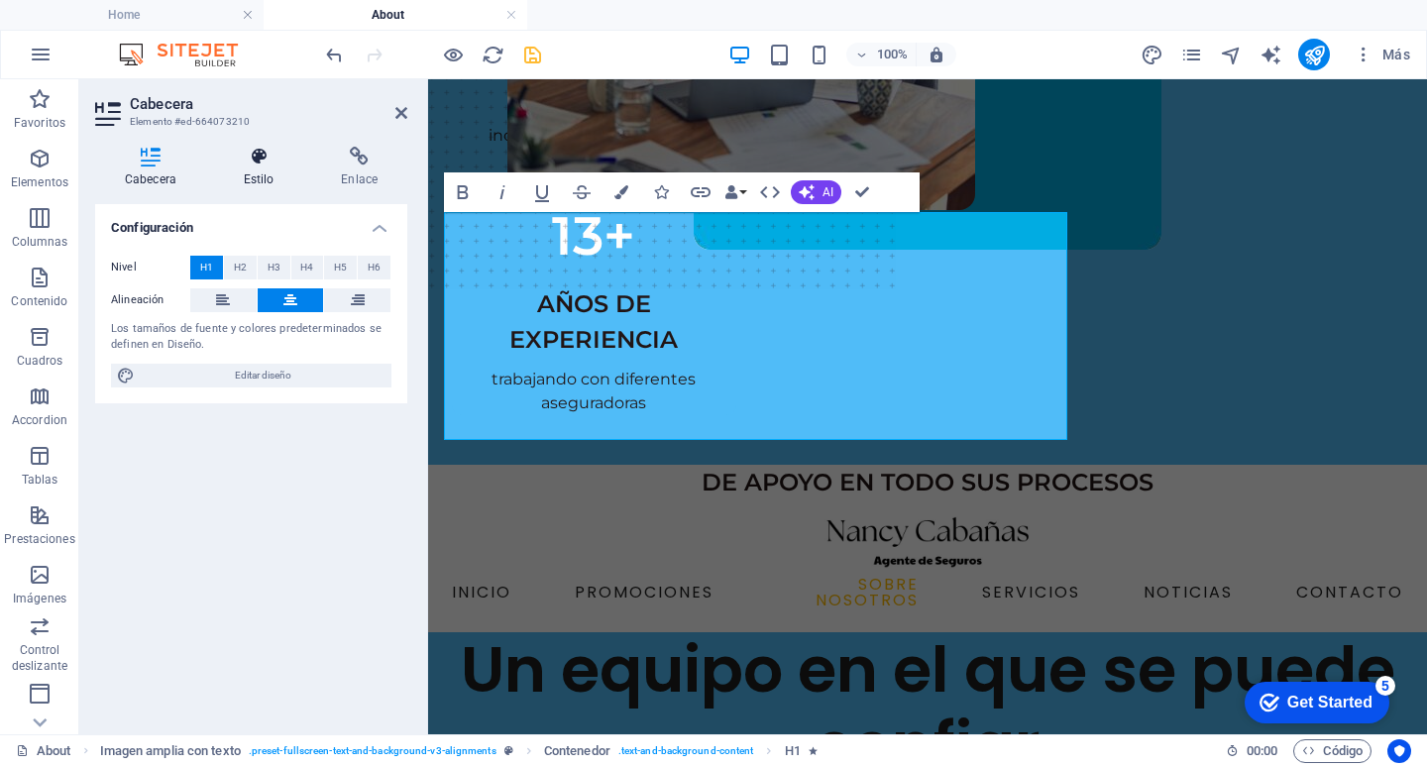
click at [269, 176] on h4 "Estilo" at bounding box center [263, 168] width 98 height 42
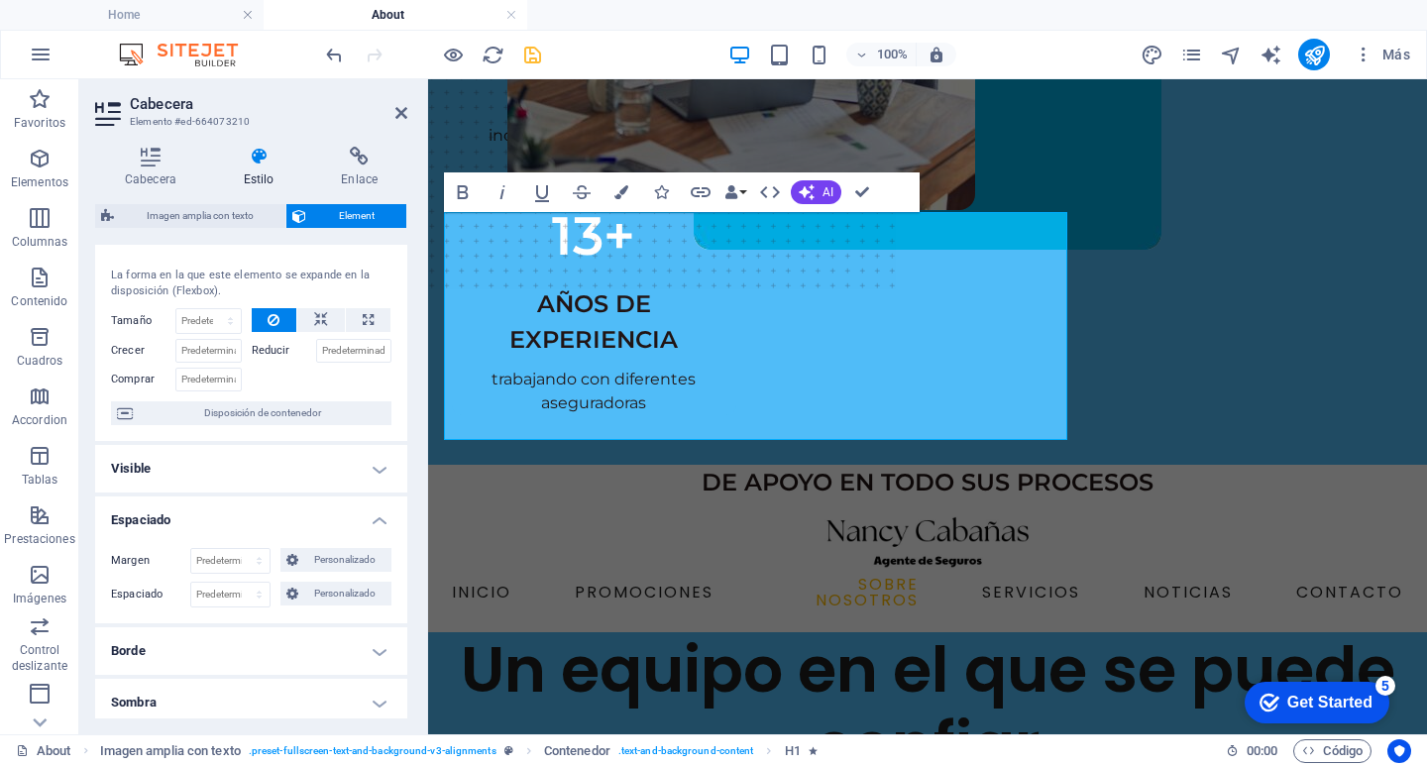
scroll to position [0, 0]
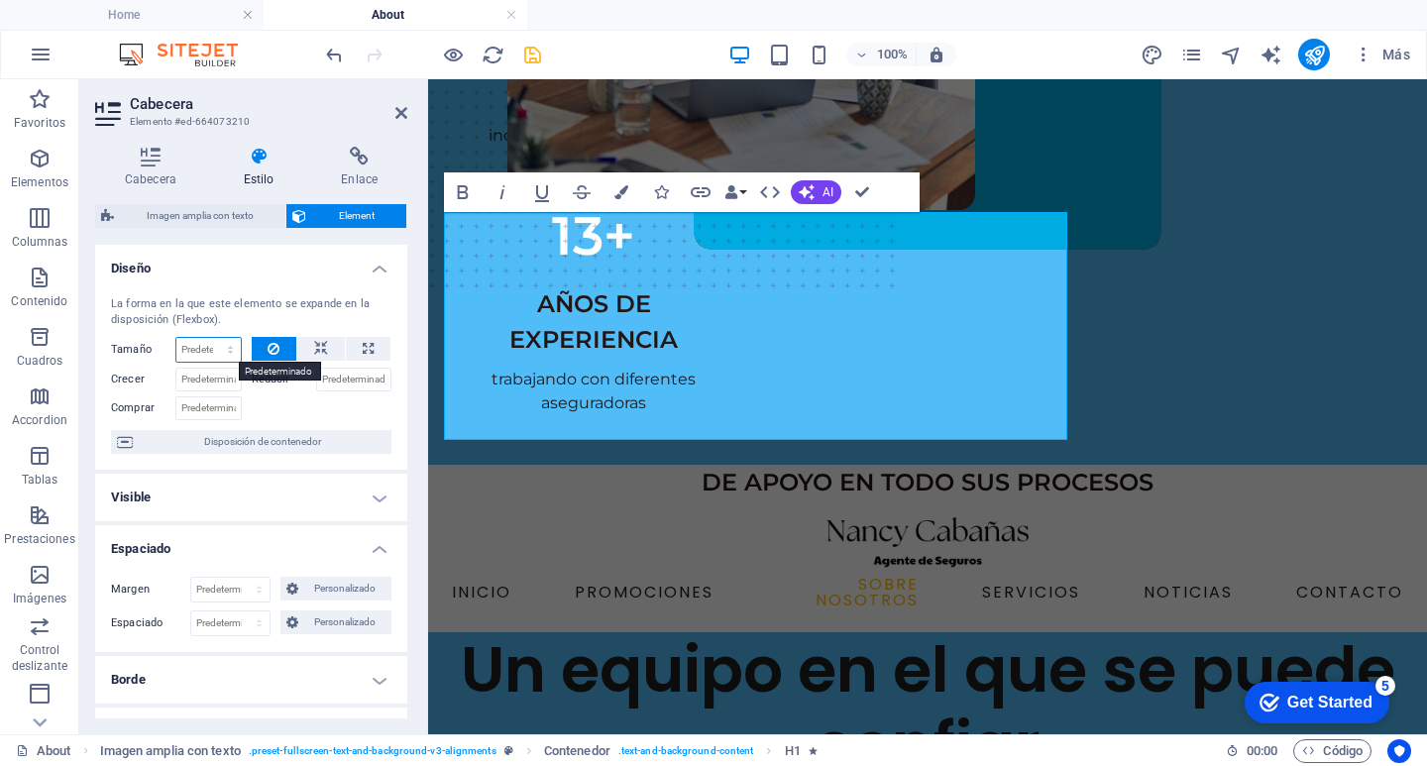
click at [217, 344] on select "Predeterminado automático px % 1/1 1/2 1/3 1/4 1/5 1/6 1/7 1/8 1/9 1/10" at bounding box center [208, 350] width 64 height 24
select select "1/2"
click at [210, 338] on select "Predeterminado automático px % 1/1 1/2 1/3 1/4 1/5 1/6 1/7 1/8 1/9 1/10" at bounding box center [208, 350] width 64 height 24
type input "50"
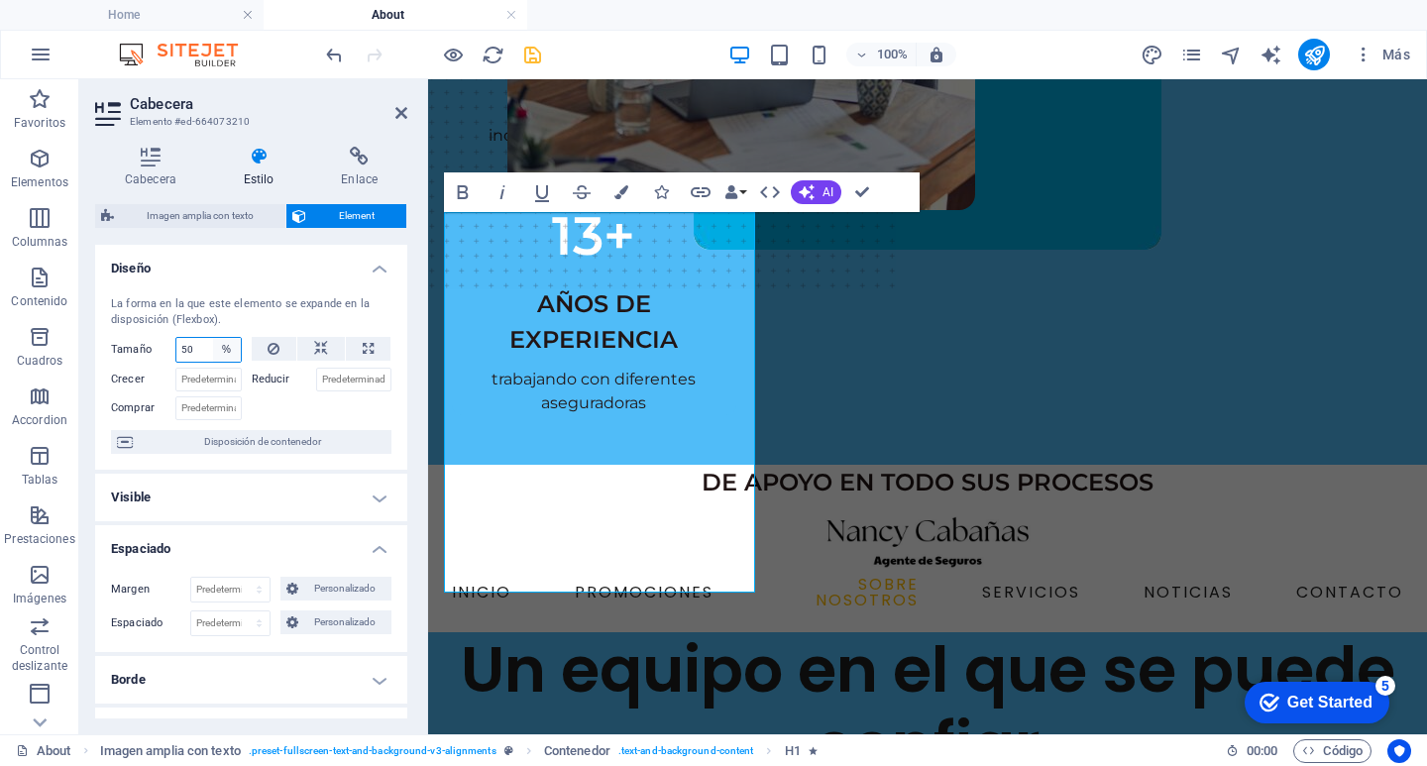
click at [228, 350] on select "Predeterminado automático px % 1/1 1/2 1/3 1/4 1/5 1/6 1/7 1/8 1/9 1/10" at bounding box center [227, 350] width 28 height 24
select select "auto"
click at [213, 338] on select "Predeterminado automático px % 1/1 1/2 1/3 1/4 1/5 1/6 1/7 1/8 1/9 1/10" at bounding box center [227, 350] width 28 height 24
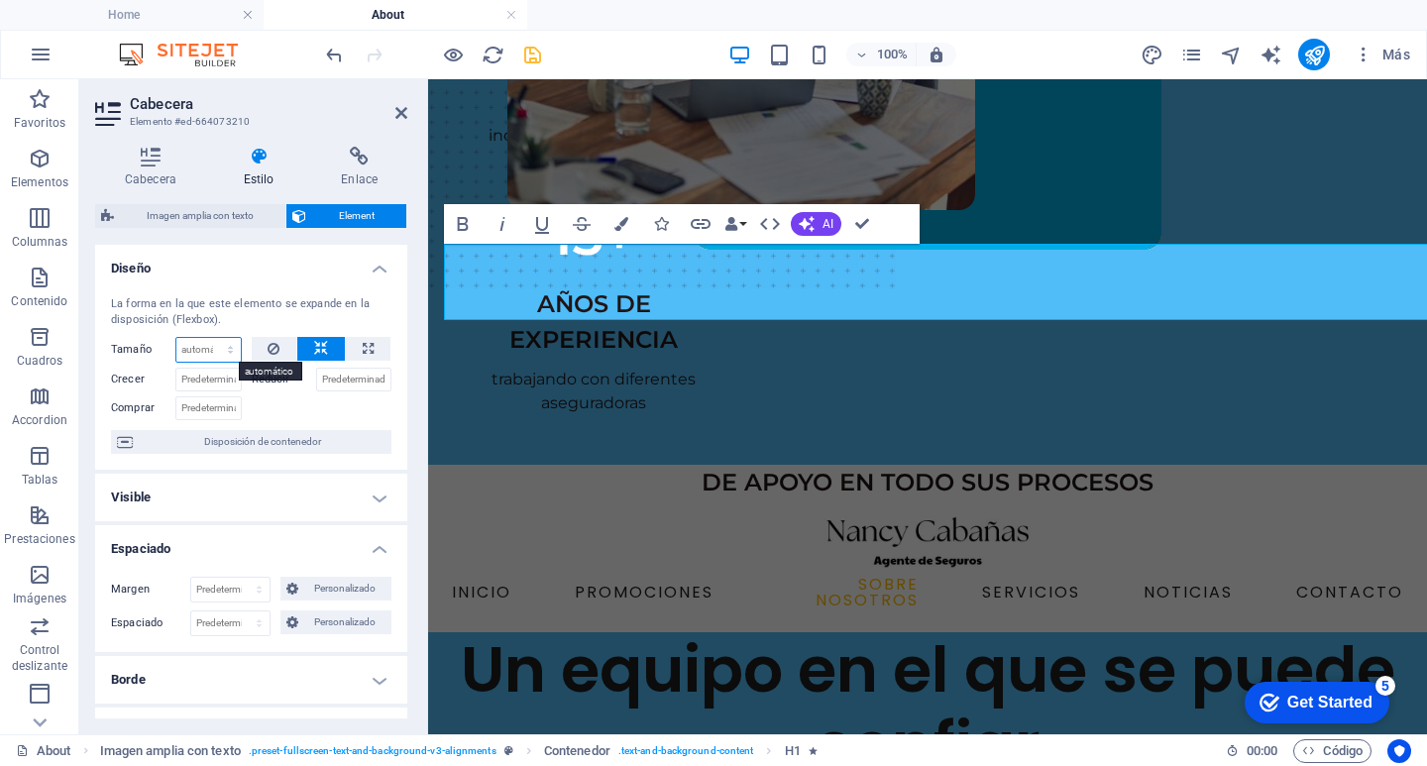
click at [215, 347] on select "Predeterminado automático px % 1/1 1/2 1/3 1/4 1/5 1/6 1/7 1/8 1/9 1/10" at bounding box center [208, 350] width 64 height 24
click at [176, 338] on select "Predeterminado automático px % 1/1 1/2 1/3 1/4 1/5 1/6 1/7 1/8 1/9 1/10" at bounding box center [208, 350] width 64 height 24
click at [222, 350] on select "Predeterminado automático px % 1/1 1/2 1/3 1/4 1/5 1/6 1/7 1/8 1/9 1/10" at bounding box center [208, 350] width 64 height 24
select select "px"
click at [210, 338] on select "Predeterminado automático px % 1/1 1/2 1/3 1/4 1/5 1/6 1/7 1/8 1/9 1/10" at bounding box center [208, 350] width 64 height 24
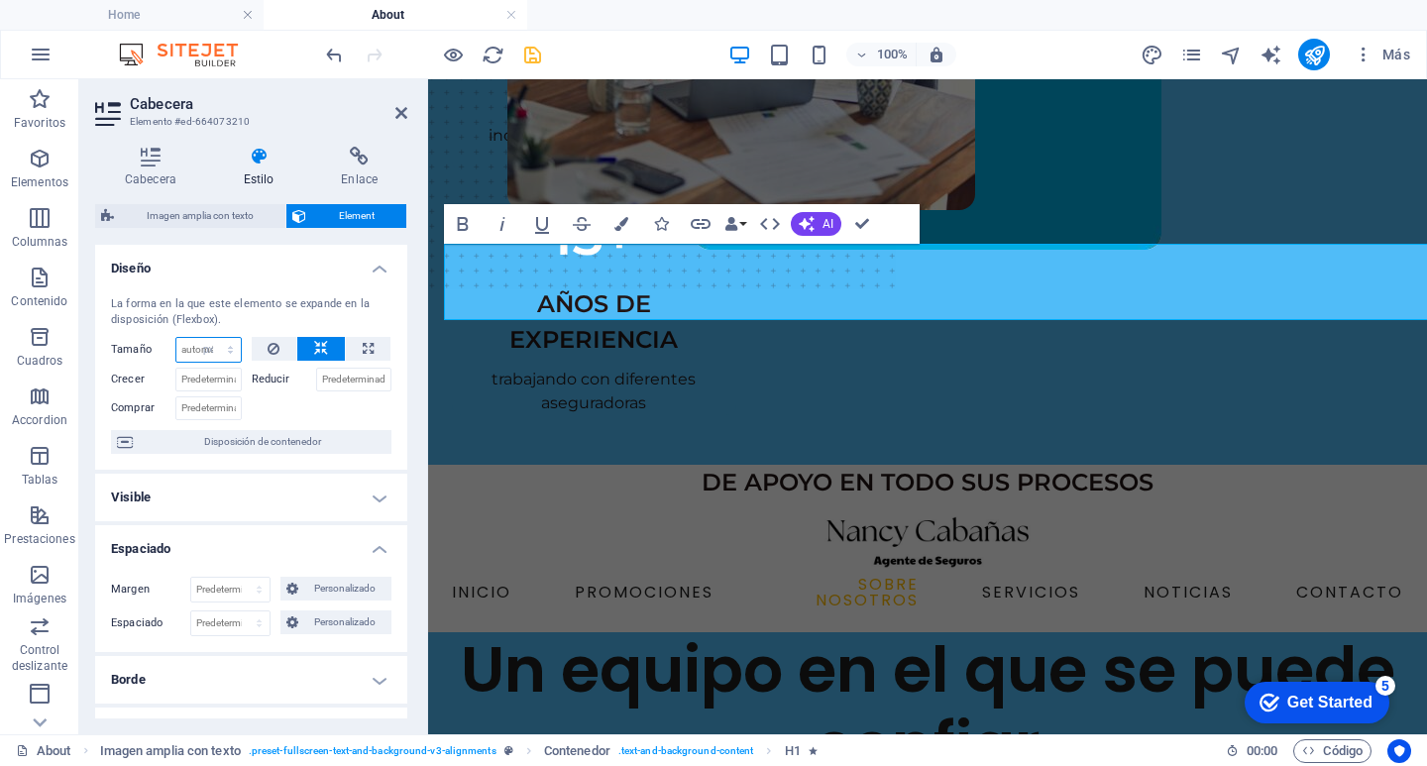
type input "0"
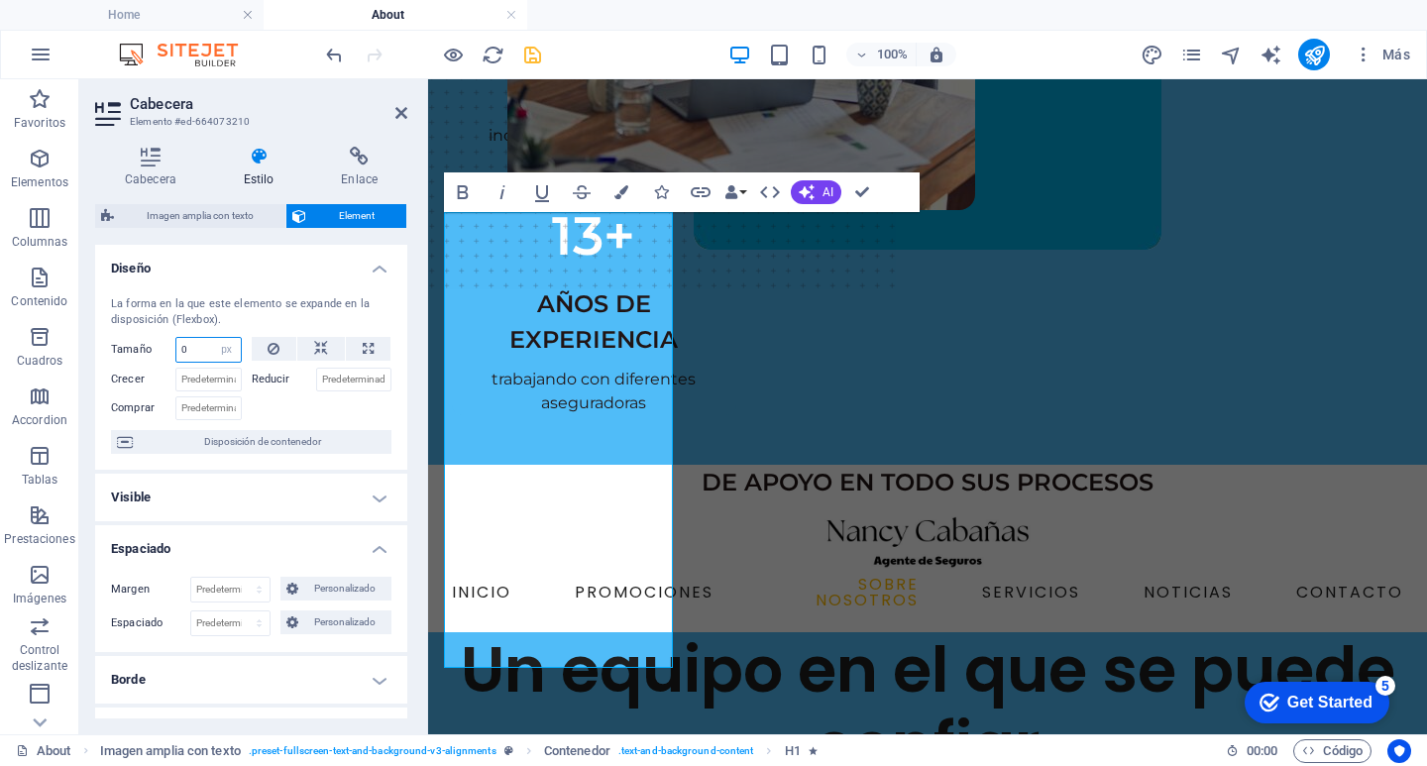
click at [205, 350] on input "0" at bounding box center [208, 350] width 64 height 24
click at [222, 347] on select "Predeterminado automático px % 1/1 1/2 1/3 1/4 1/5 1/6 1/7 1/8 1/9 1/10" at bounding box center [227, 350] width 28 height 24
select select "%"
click at [213, 338] on select "Predeterminado automático px % 1/1 1/2 1/3 1/4 1/5 1/6 1/7 1/8 1/9 1/10" at bounding box center [227, 350] width 28 height 24
type input "100"
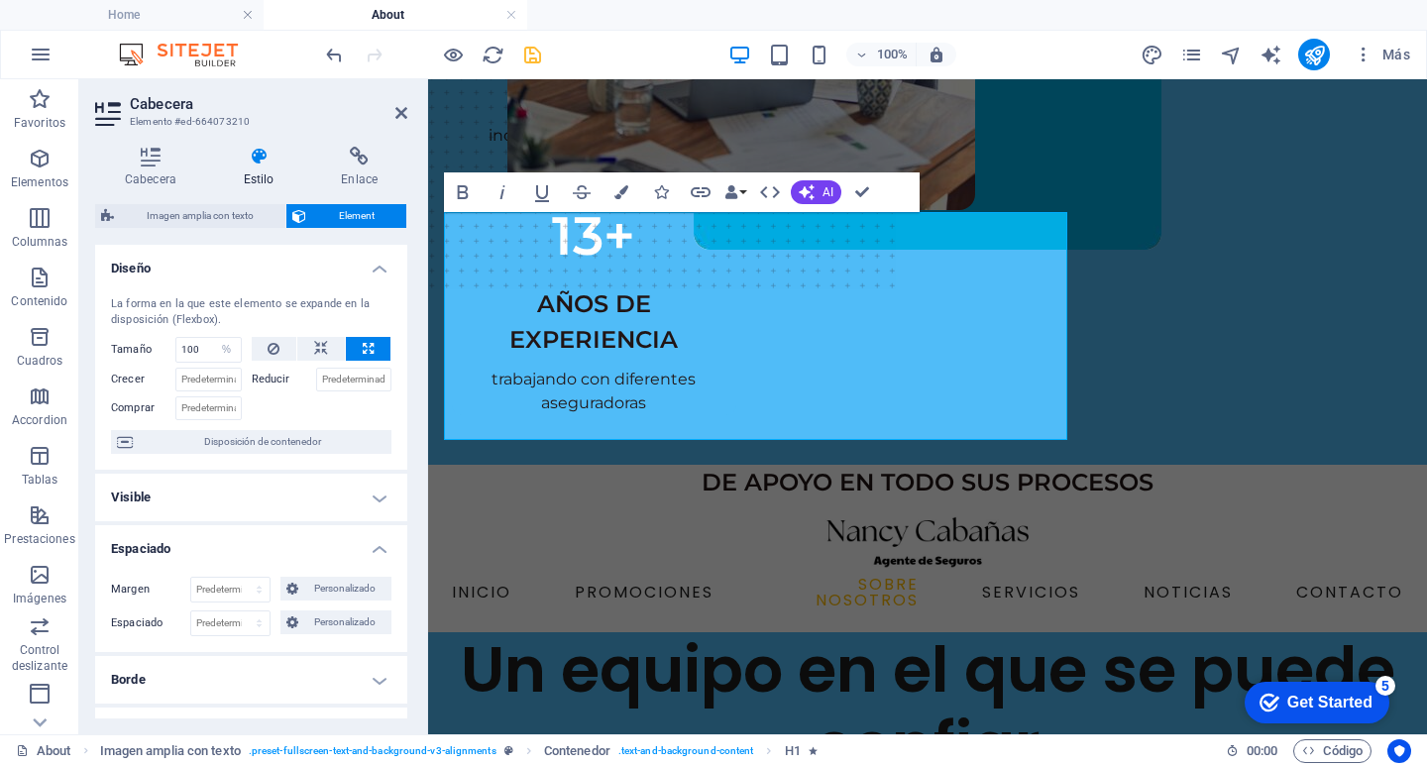
click at [269, 376] on label "Reducir" at bounding box center [284, 380] width 64 height 24
click at [316, 376] on input "Reducir" at bounding box center [354, 380] width 76 height 24
click at [270, 374] on label "Reducir" at bounding box center [284, 380] width 64 height 24
click at [316, 374] on input "Reducir" at bounding box center [354, 380] width 76 height 24
click at [272, 374] on label "Reducir" at bounding box center [284, 380] width 64 height 24
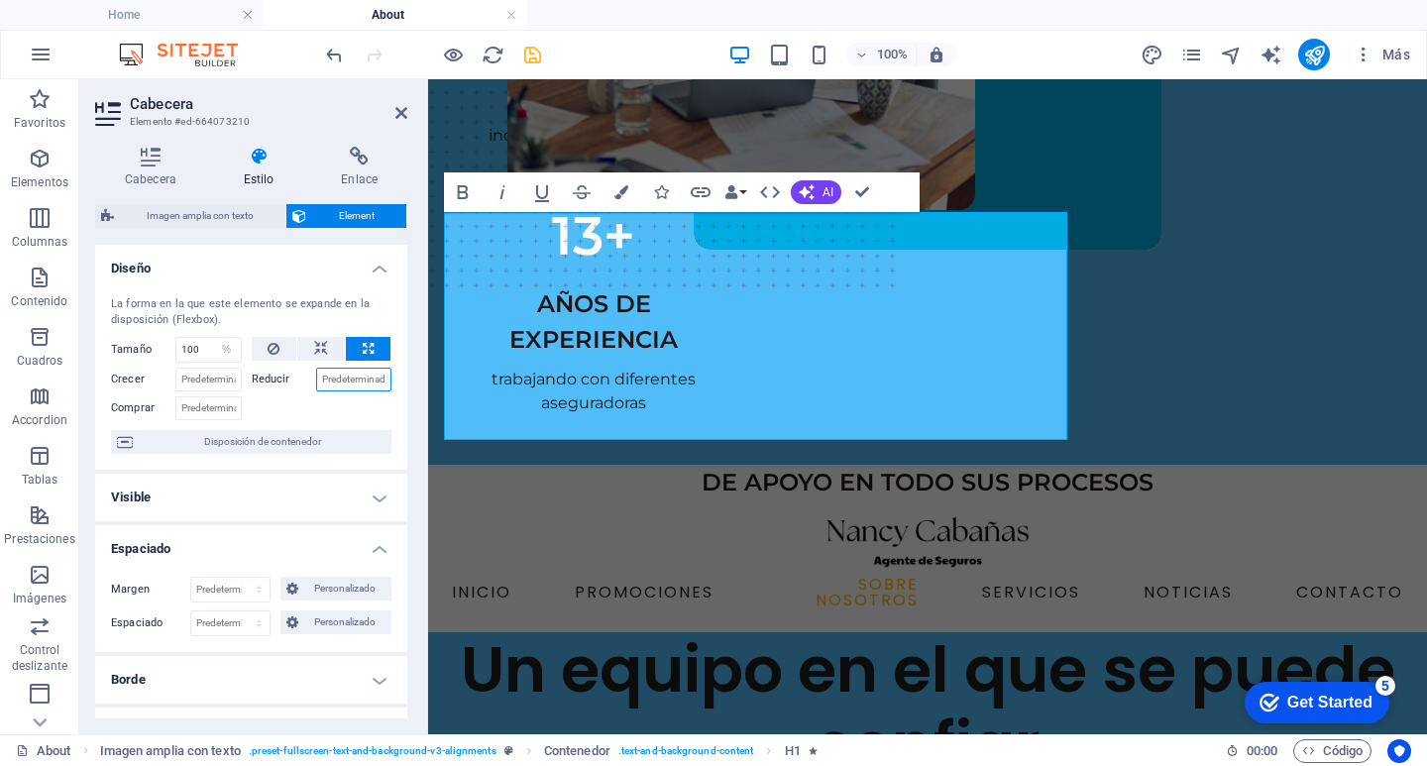
click at [316, 374] on input "Reducir" at bounding box center [354, 380] width 76 height 24
click at [277, 371] on label "Reducir" at bounding box center [284, 380] width 64 height 24
click at [316, 371] on input "Reducir" at bounding box center [354, 380] width 76 height 24
click at [337, 377] on input "Reducir" at bounding box center [354, 380] width 76 height 24
click at [326, 352] on button at bounding box center [321, 349] width 48 height 24
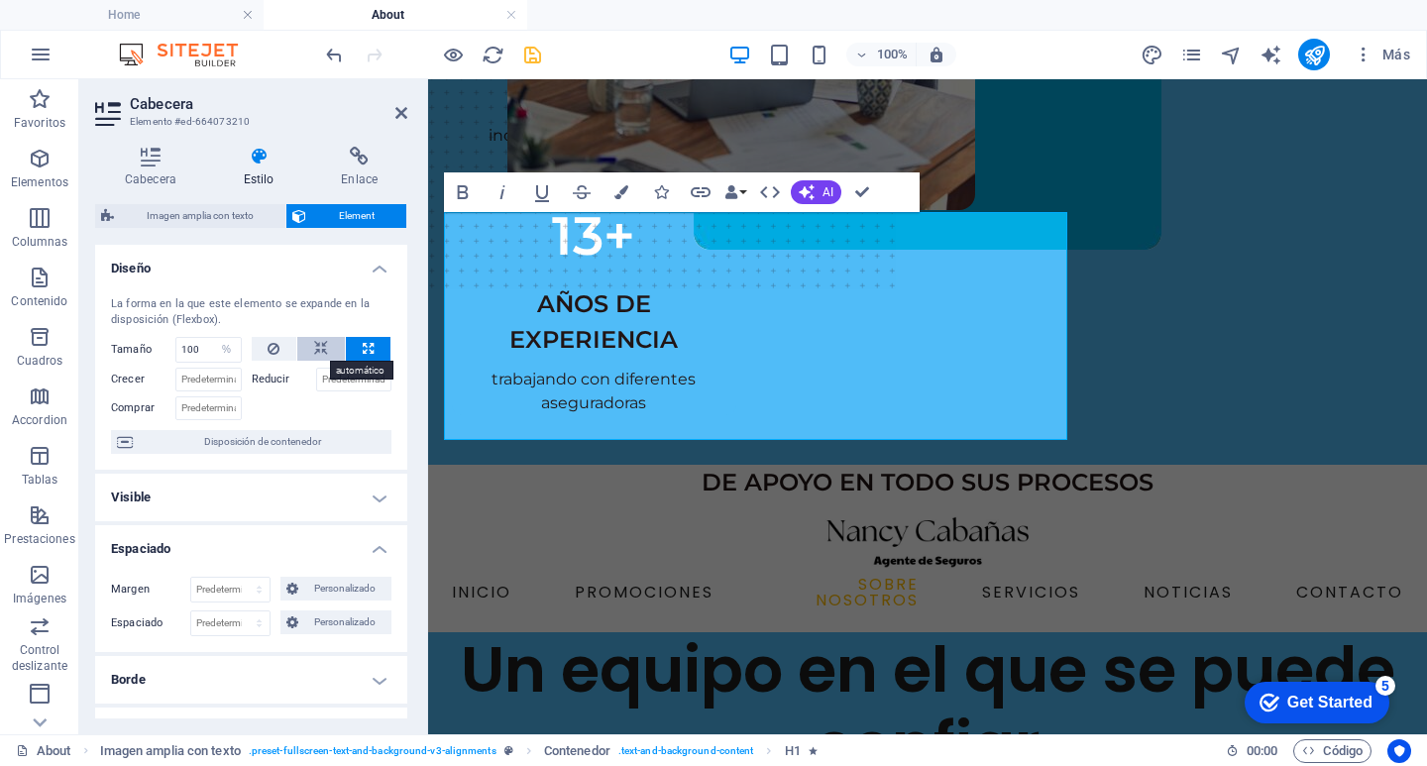
select select "DISABLED_OPTION_VALUE"
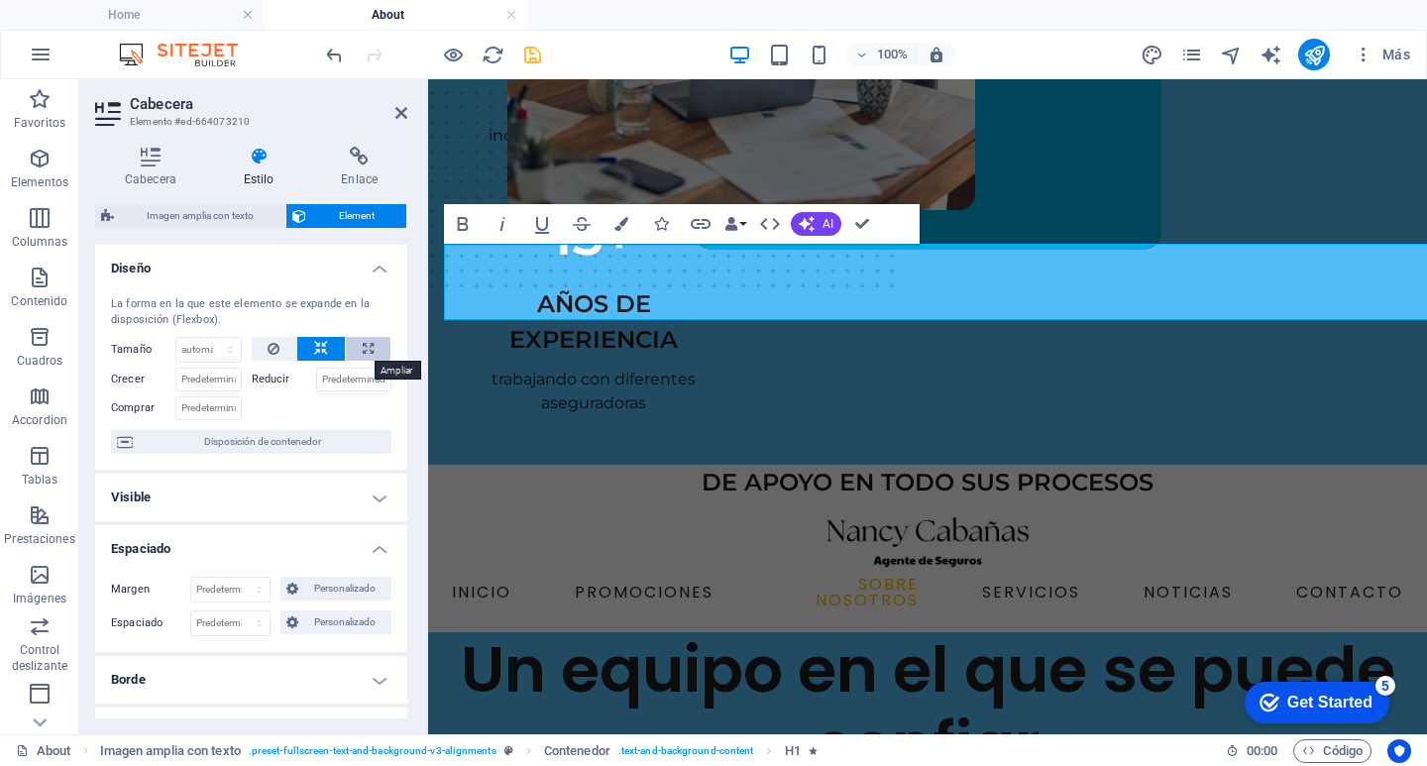
click at [357, 349] on button at bounding box center [368, 349] width 45 height 24
type input "100"
select select "%"
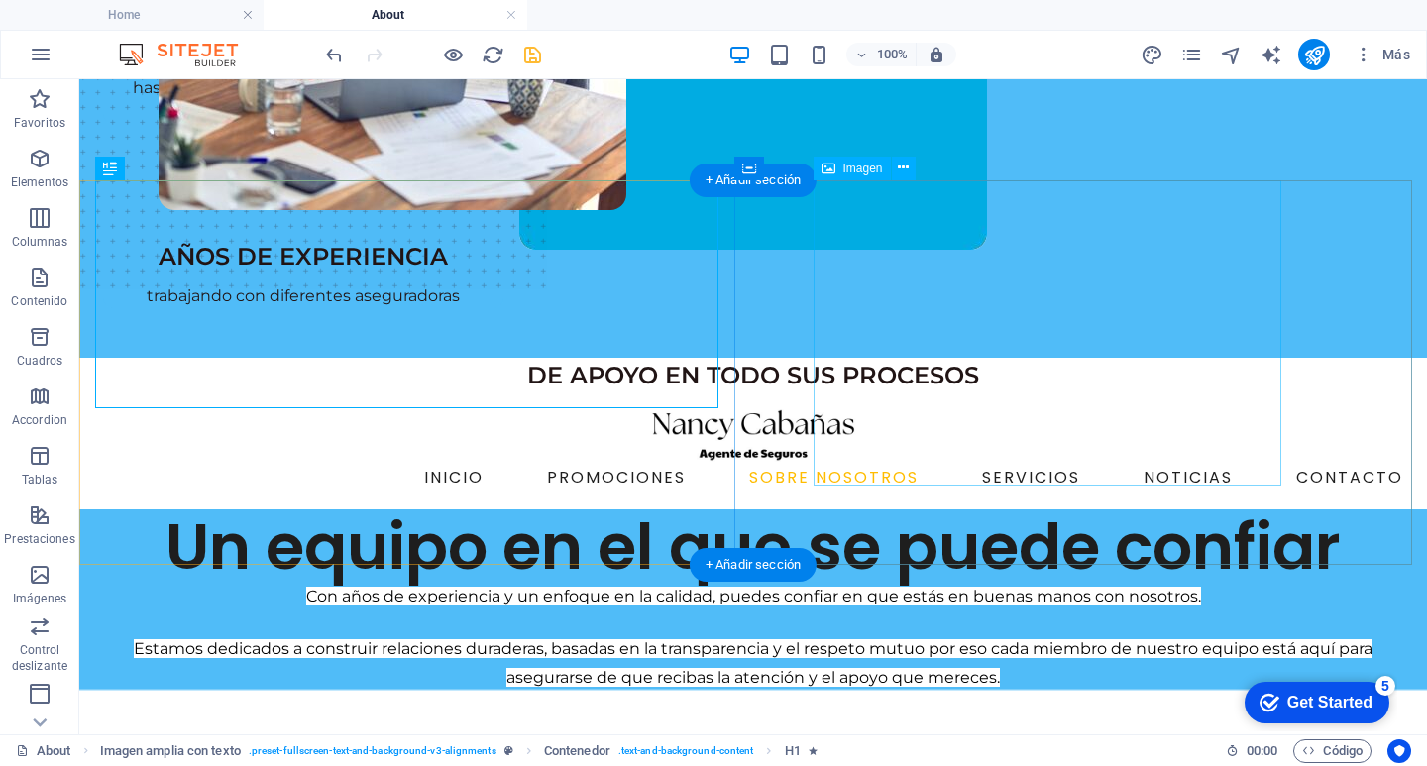
scroll to position [277, 0]
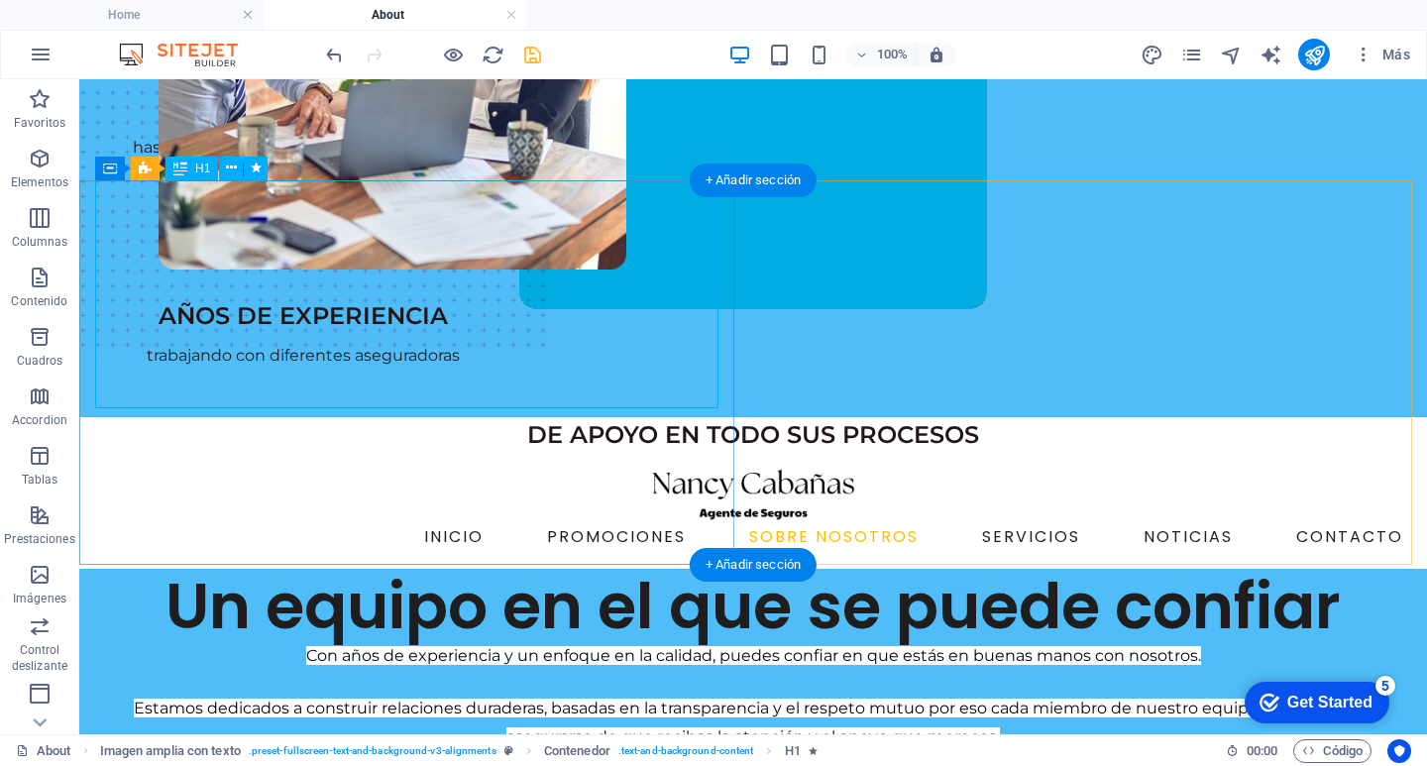
click at [502, 569] on div "Un equipo en el que se puede confiar" at bounding box center [753, 607] width 1316 height 76
click at [512, 569] on div "Un equipo en el que se puede confiar" at bounding box center [753, 607] width 1316 height 76
click at [525, 569] on div "Un equipo en el que se puede confiar" at bounding box center [753, 607] width 1316 height 76
click at [553, 569] on div "Un equipo en el que se puede confiar" at bounding box center [753, 607] width 1316 height 76
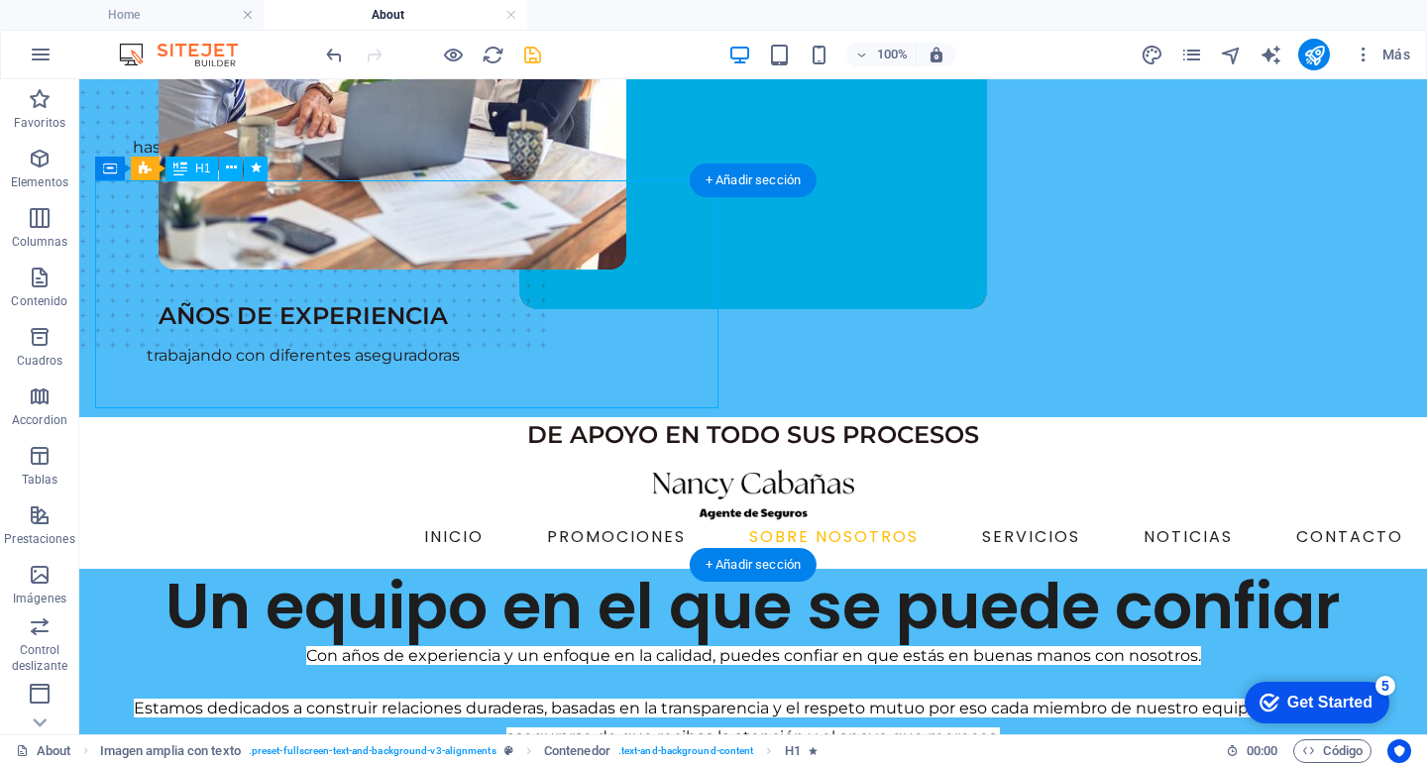
click at [535, 569] on div "Un equipo en el que se puede confiar" at bounding box center [753, 607] width 1316 height 76
click at [235, 159] on icon at bounding box center [231, 168] width 11 height 21
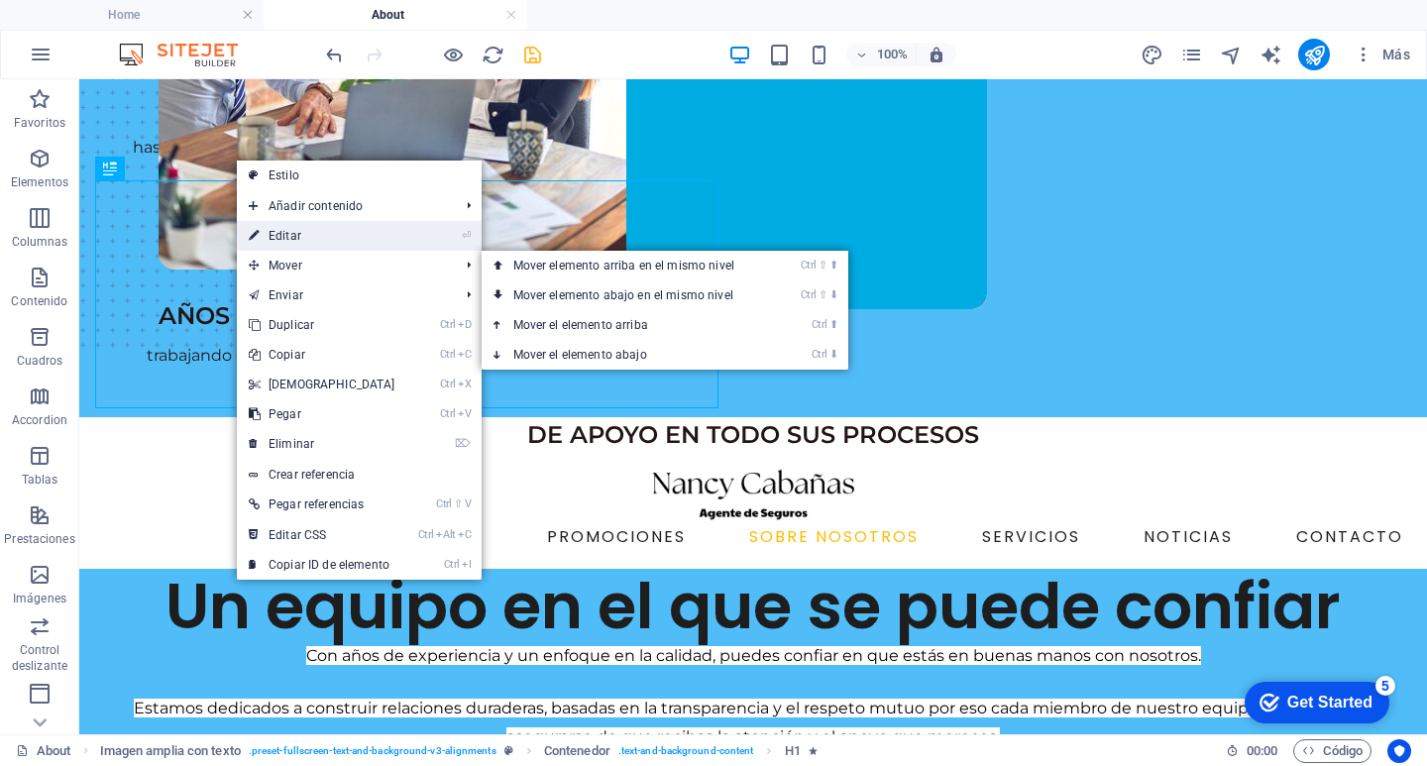
click at [326, 233] on link "⏎ Editar" at bounding box center [322, 236] width 170 height 30
select select "%"
select select "px"
select select "slide"
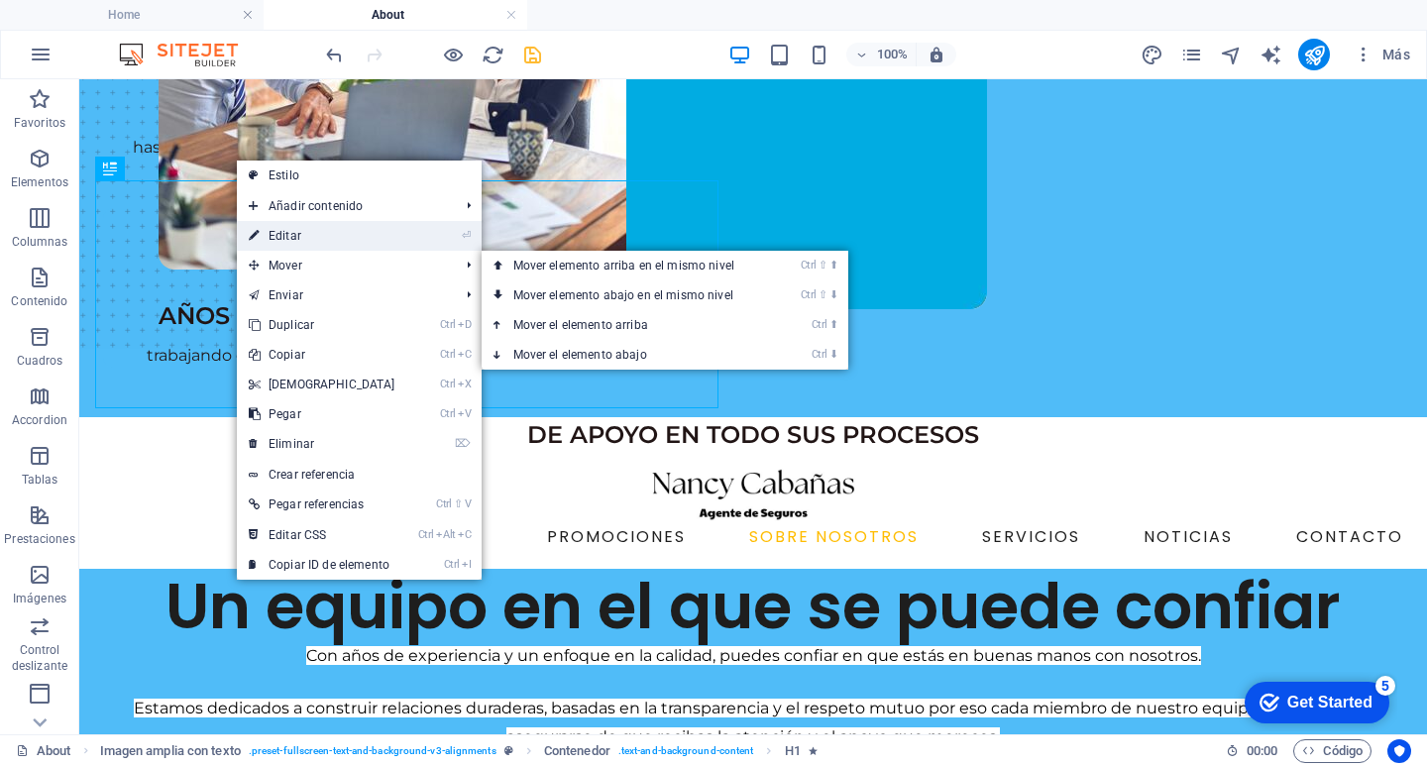
select select "s"
select select "scroll"
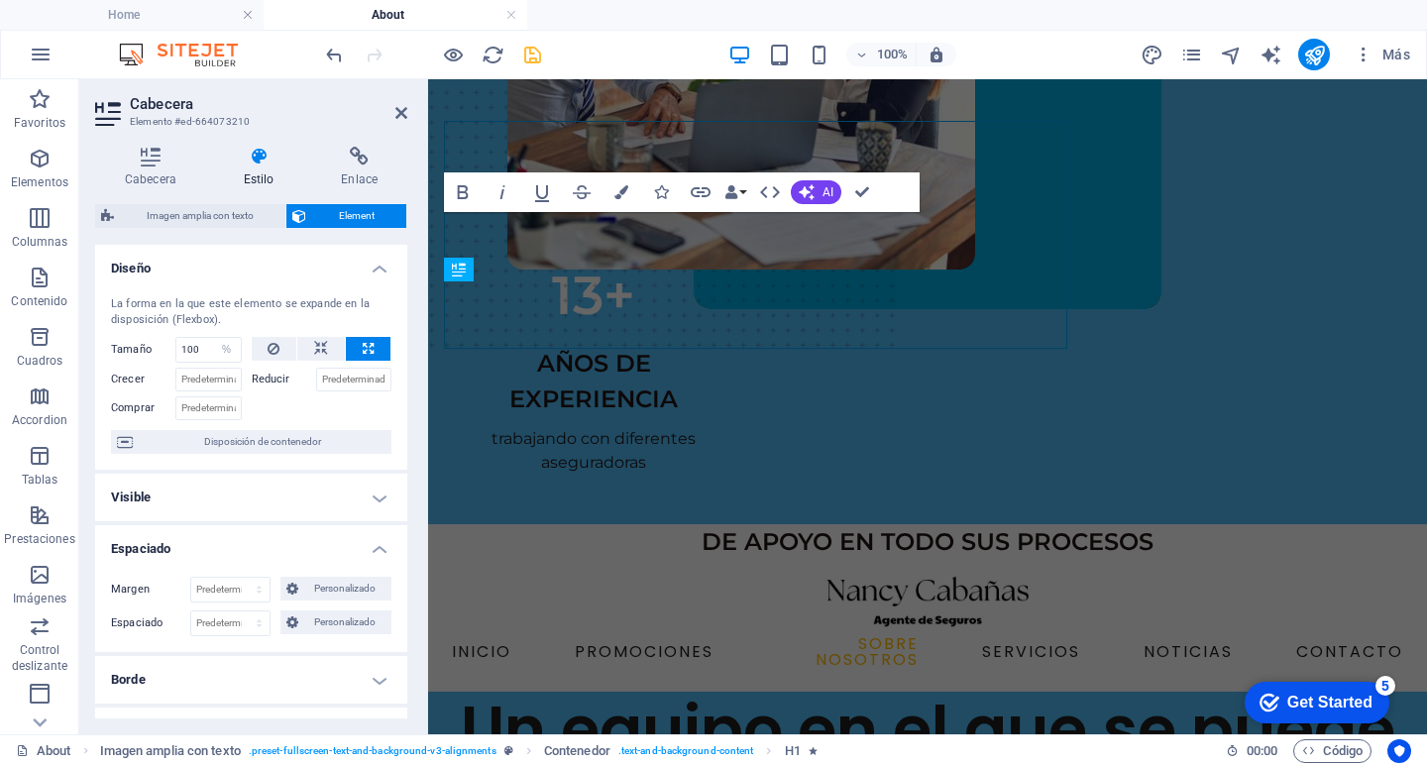
scroll to position [337, 0]
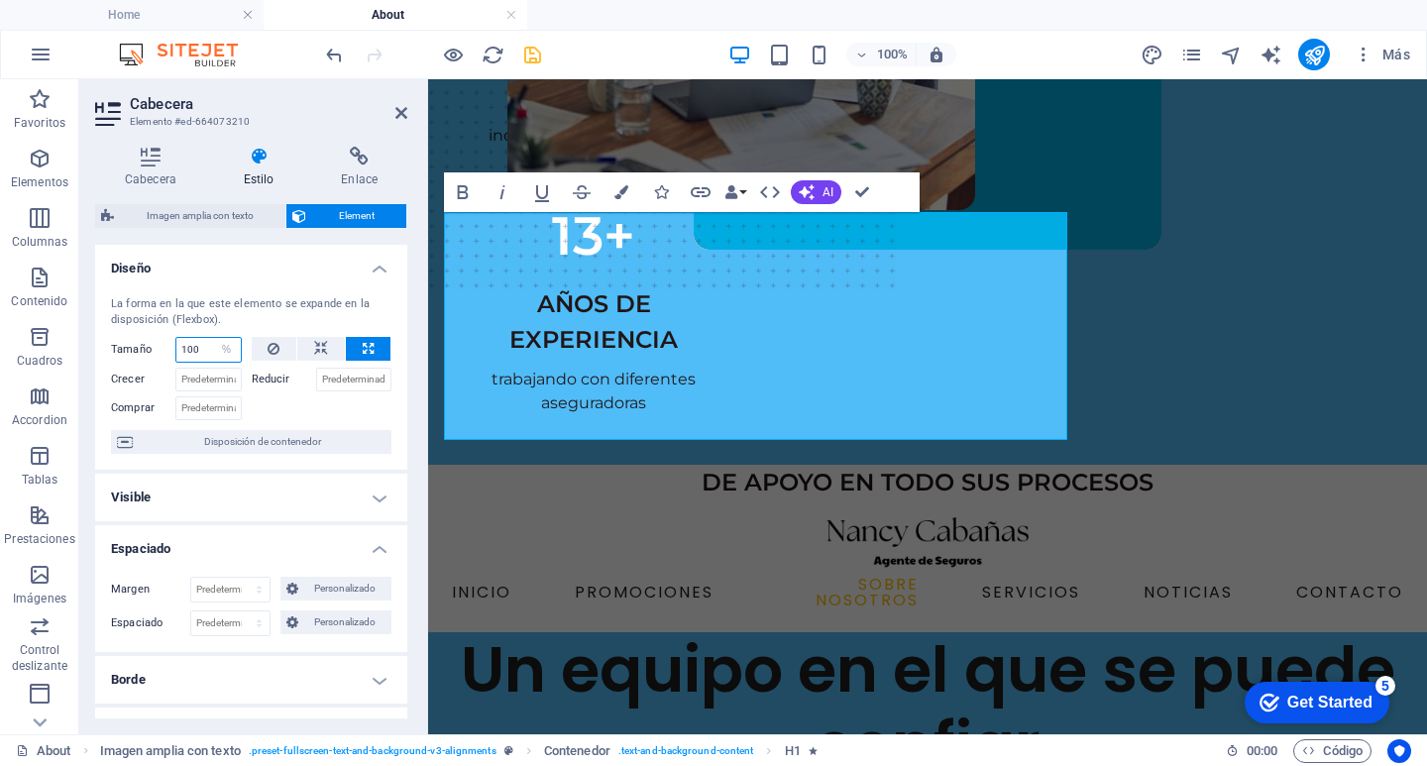
click at [204, 338] on input "100" at bounding box center [208, 350] width 64 height 24
type input "1"
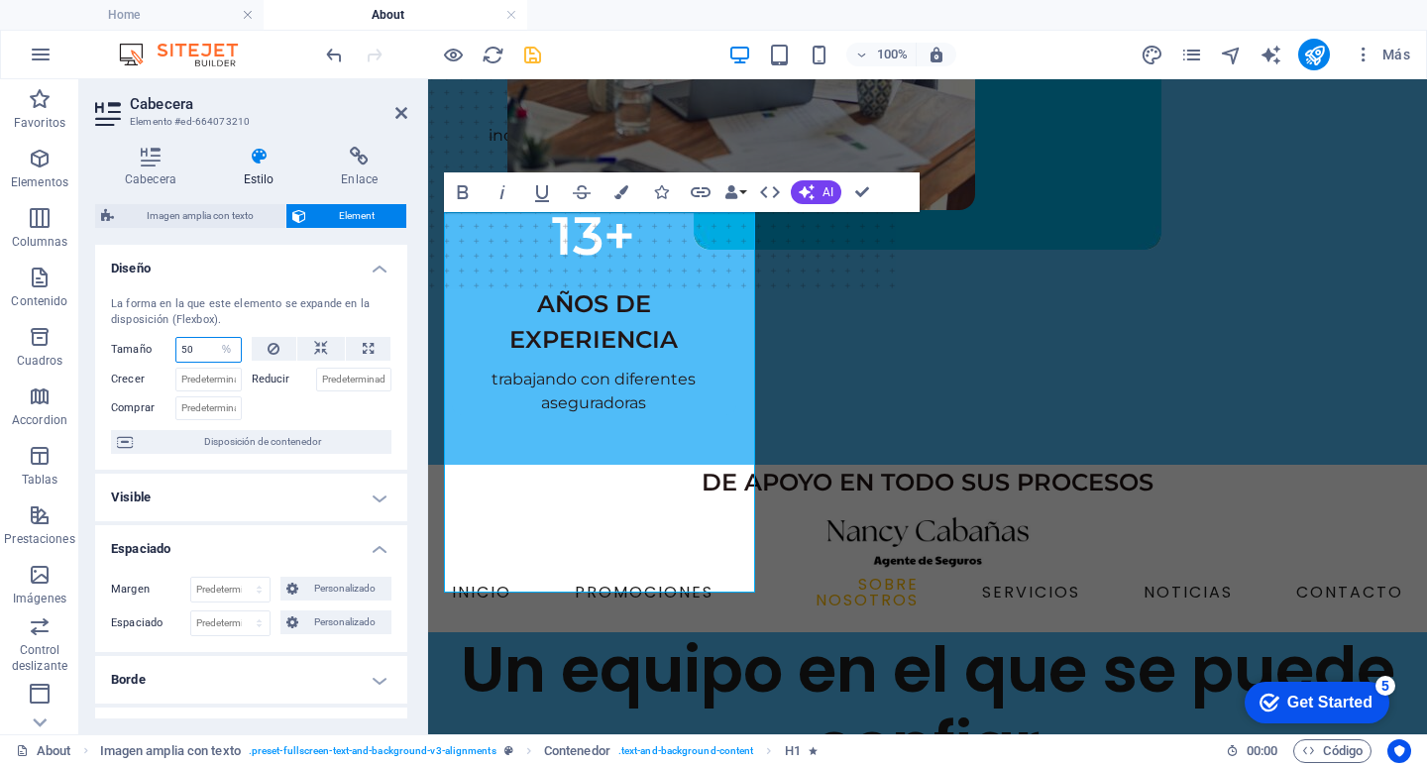
click at [192, 355] on input "50" at bounding box center [208, 350] width 64 height 24
type input "5"
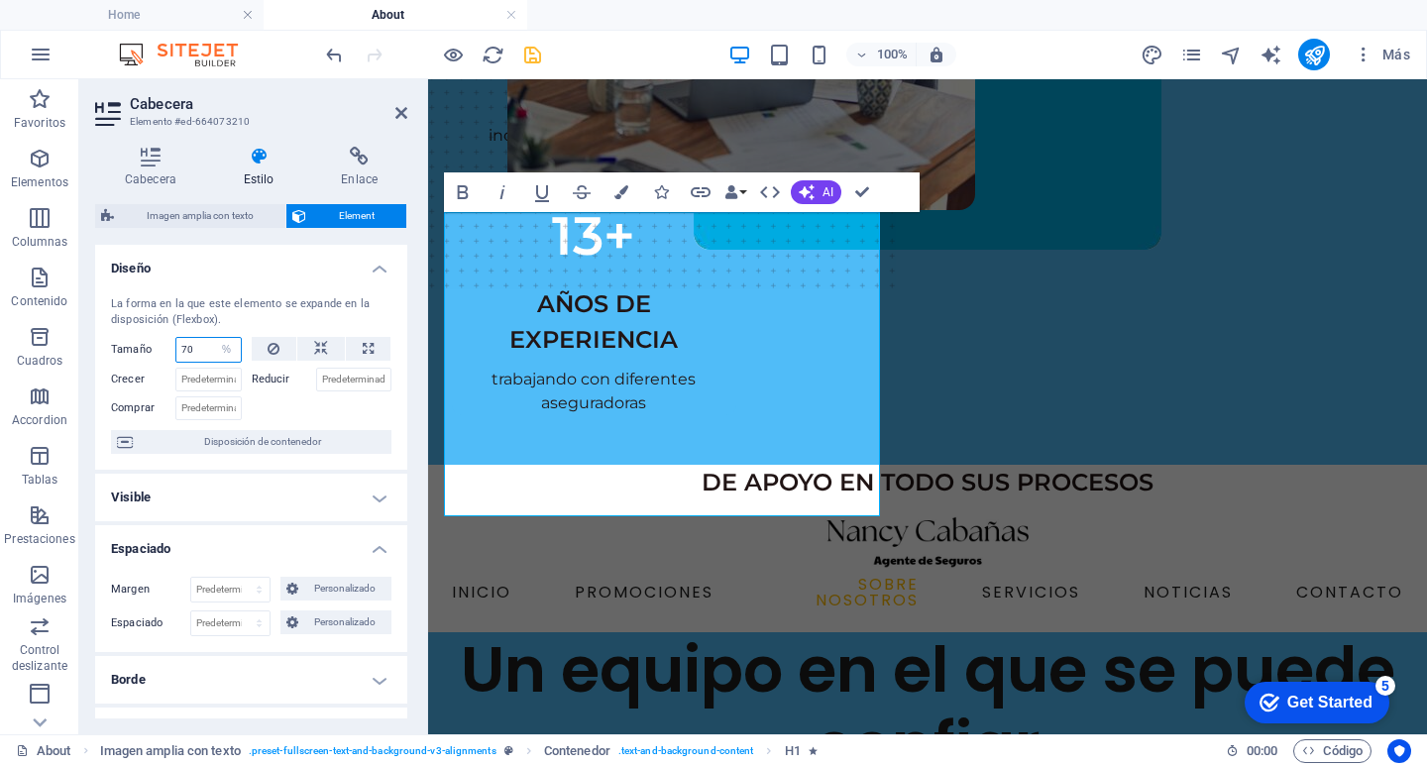
click at [197, 359] on input "70" at bounding box center [208, 350] width 64 height 24
type input "7"
type input "9"
type input "0"
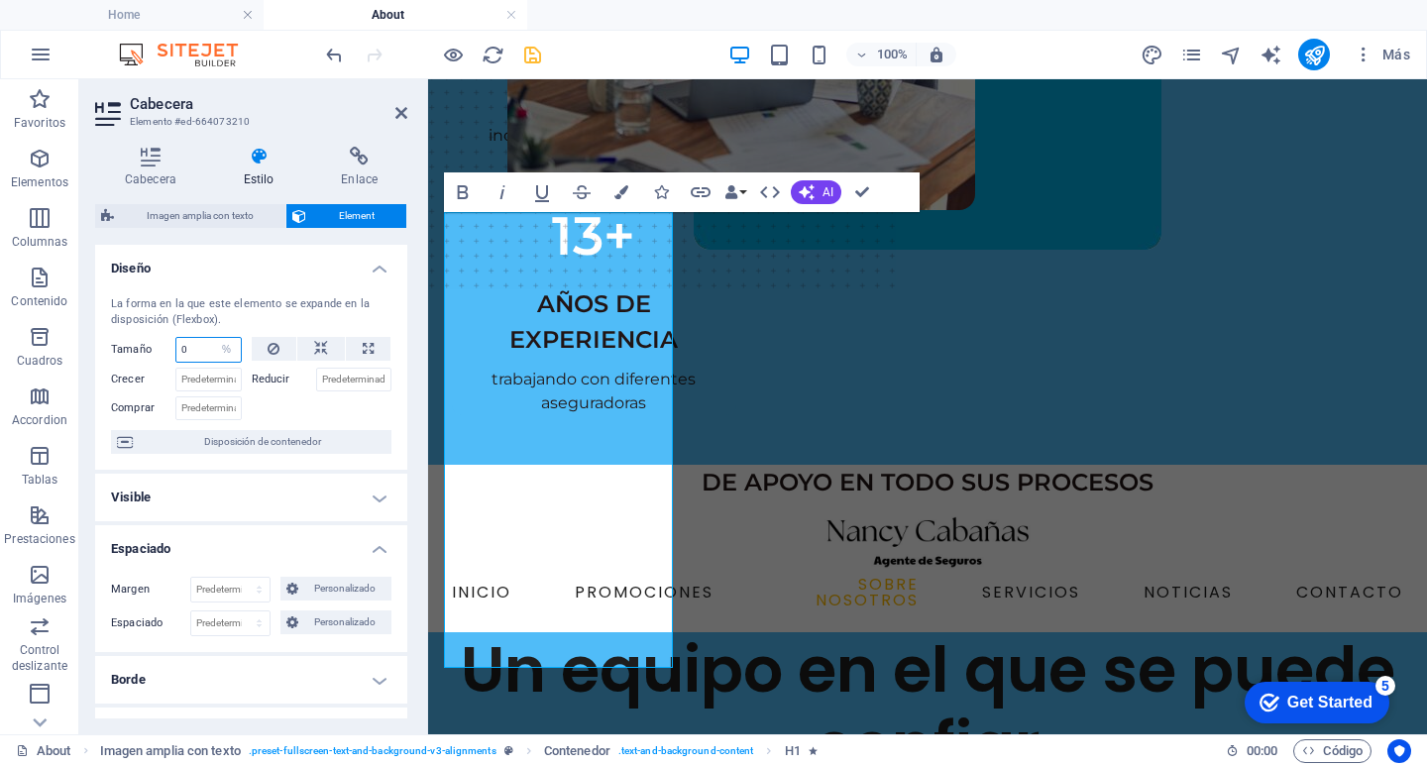
click at [197, 359] on input "0" at bounding box center [208, 350] width 64 height 24
type input "90"
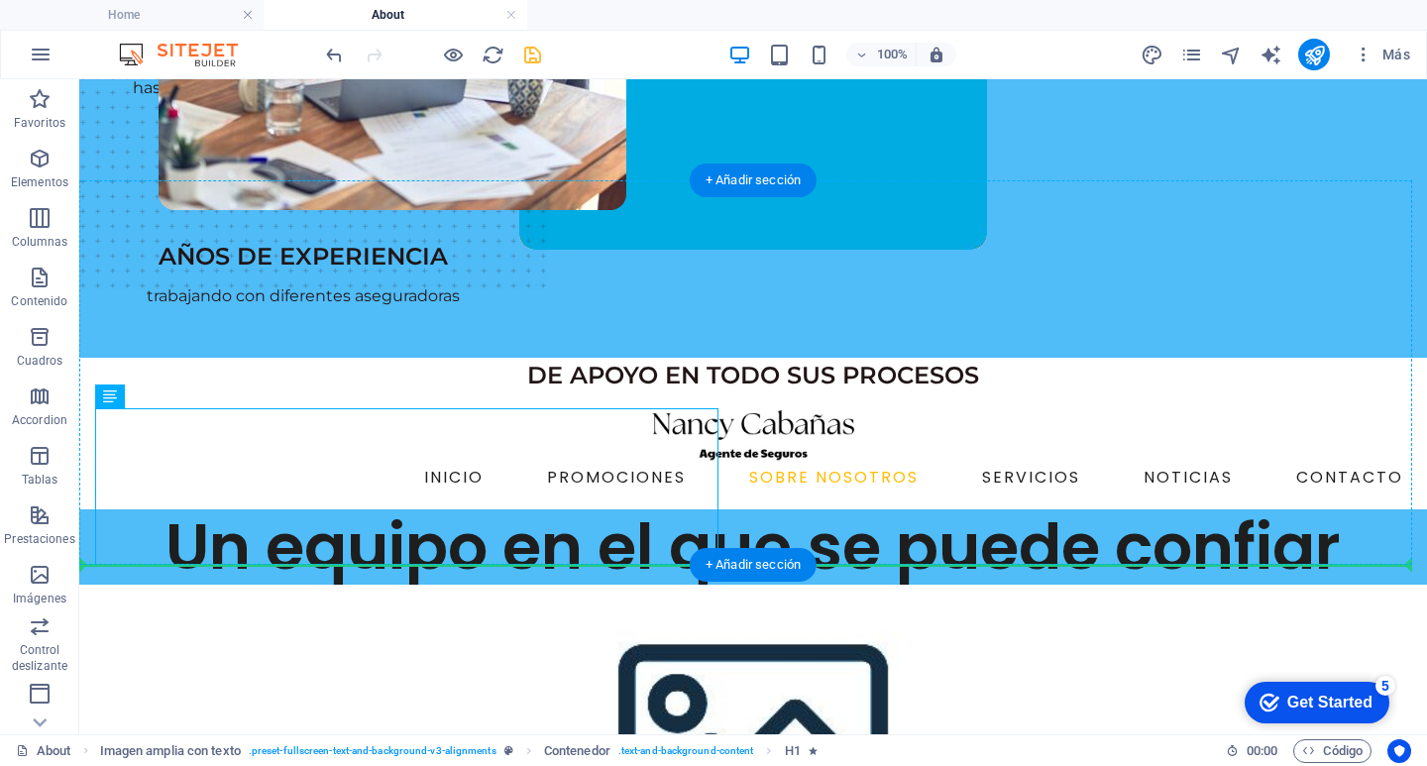
scroll to position [277, 0]
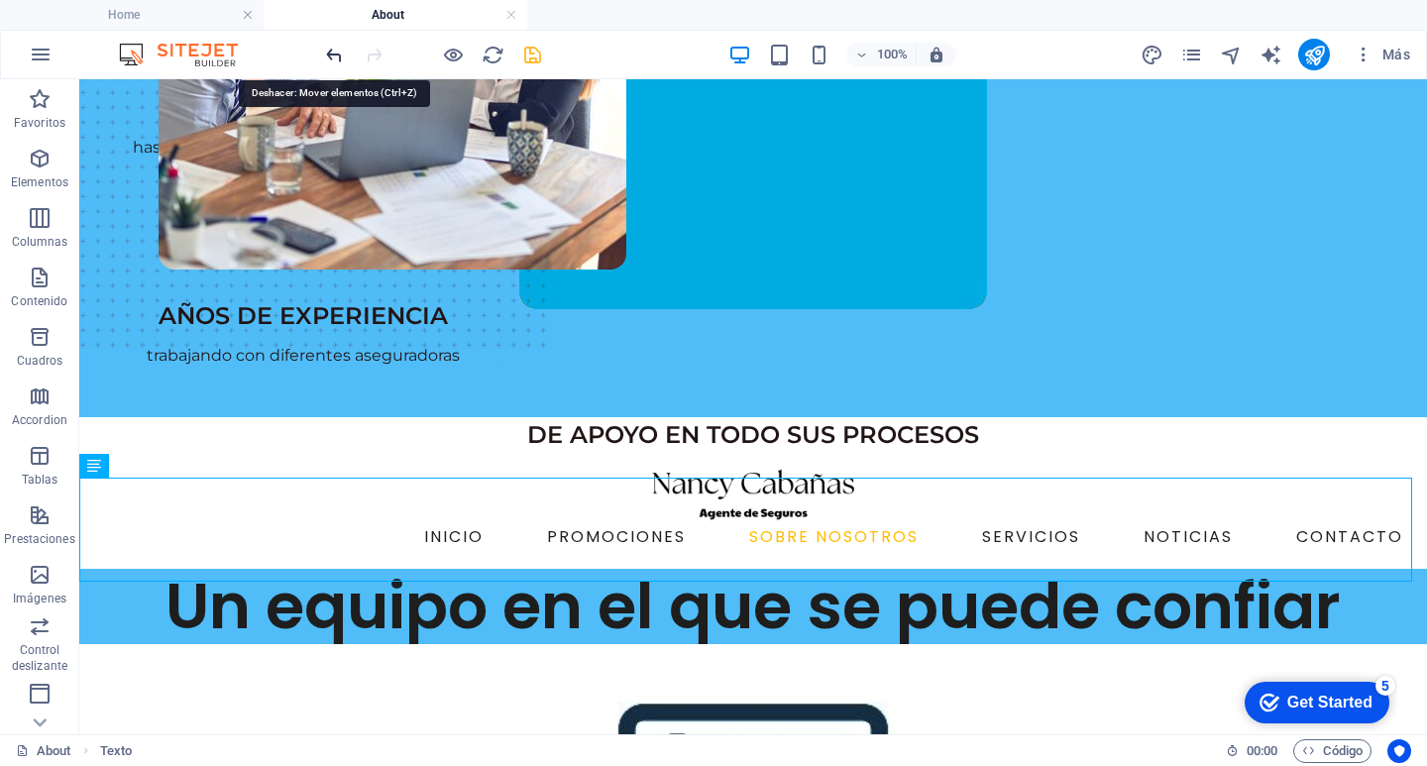
click at [336, 53] on icon "undo" at bounding box center [334, 55] width 23 height 23
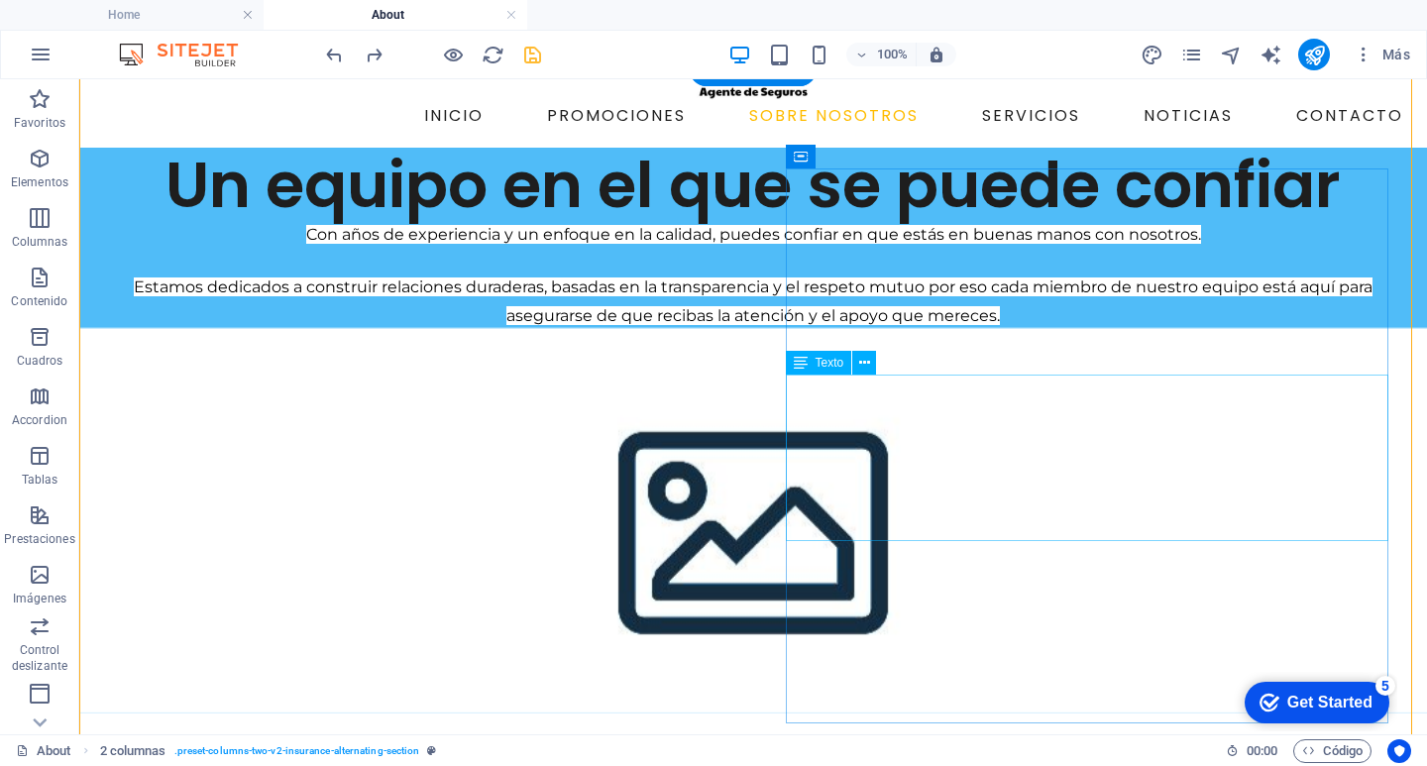
scroll to position [773, 0]
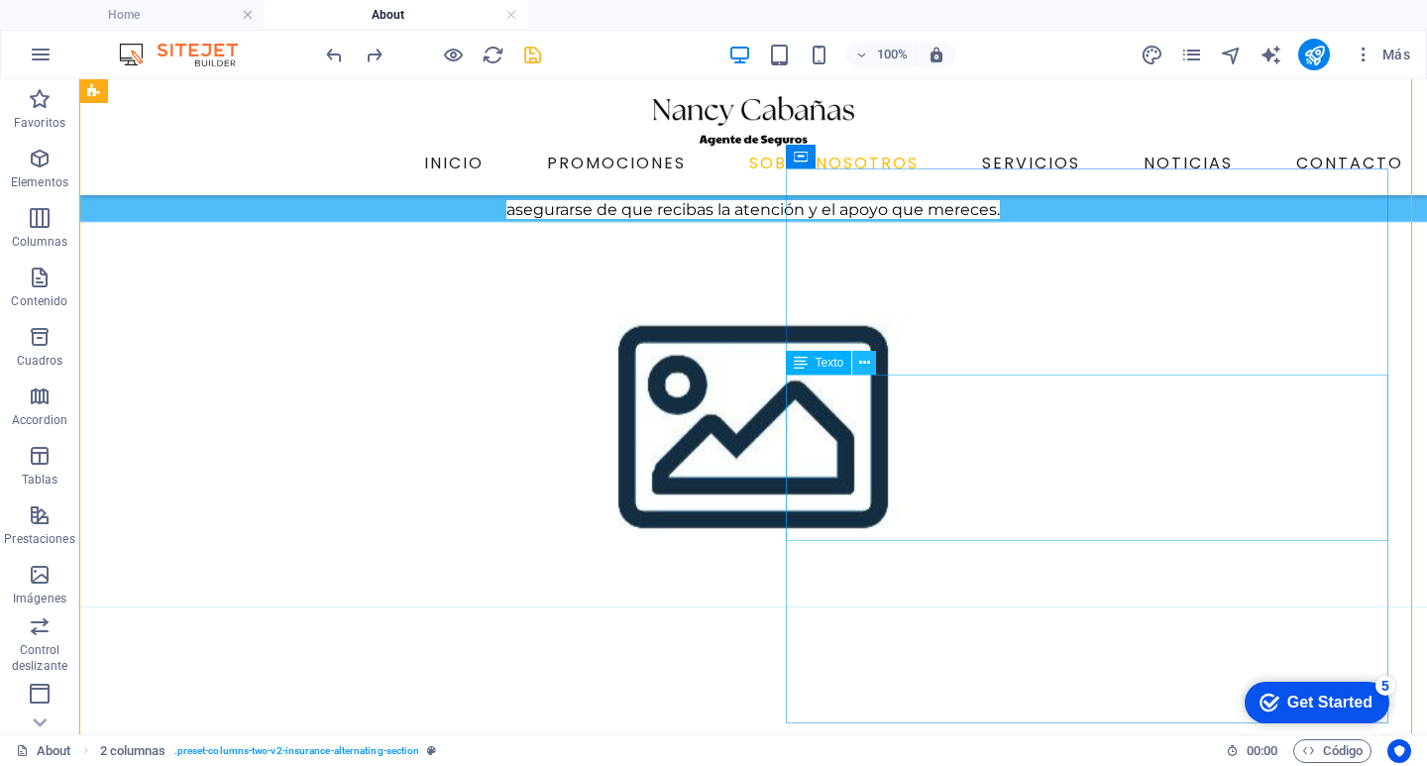
click at [868, 361] on icon at bounding box center [864, 363] width 11 height 21
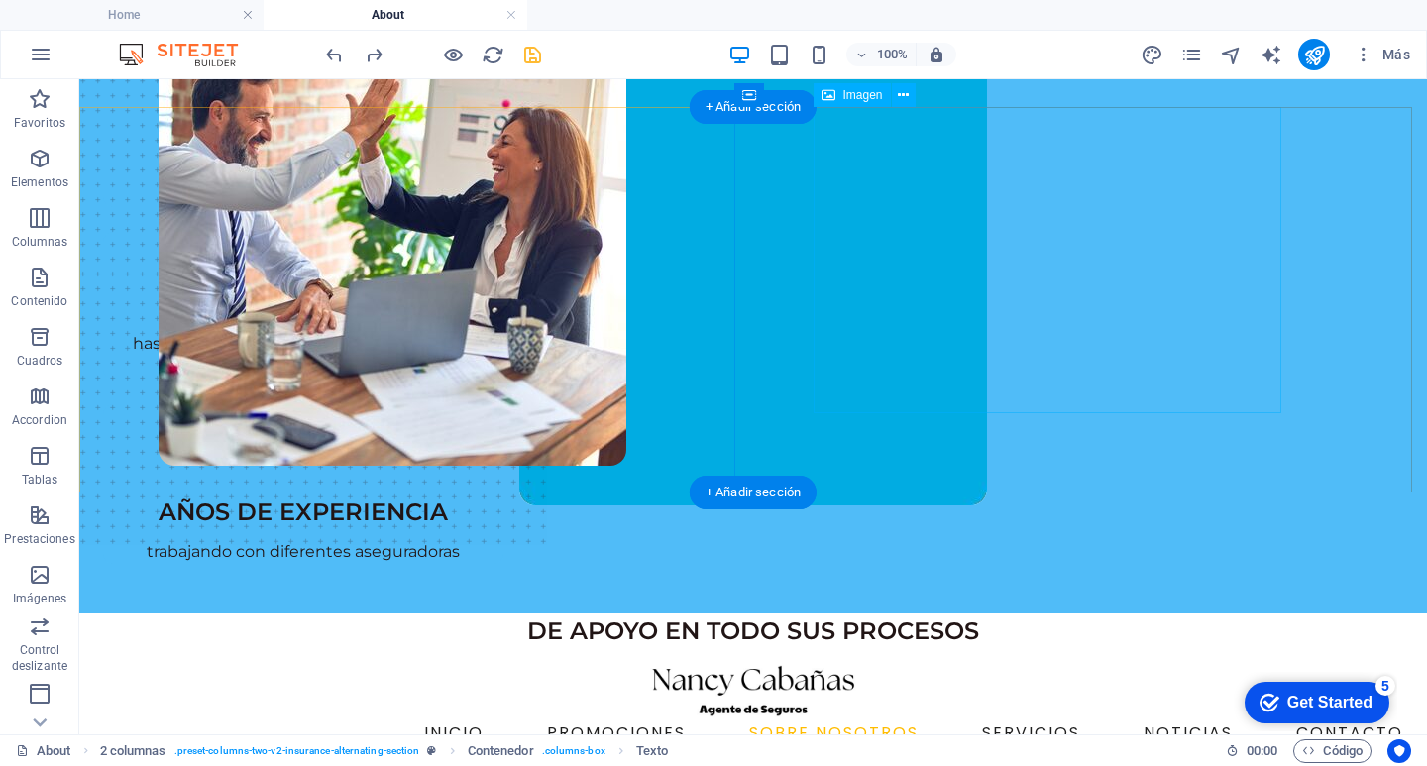
scroll to position [0, 0]
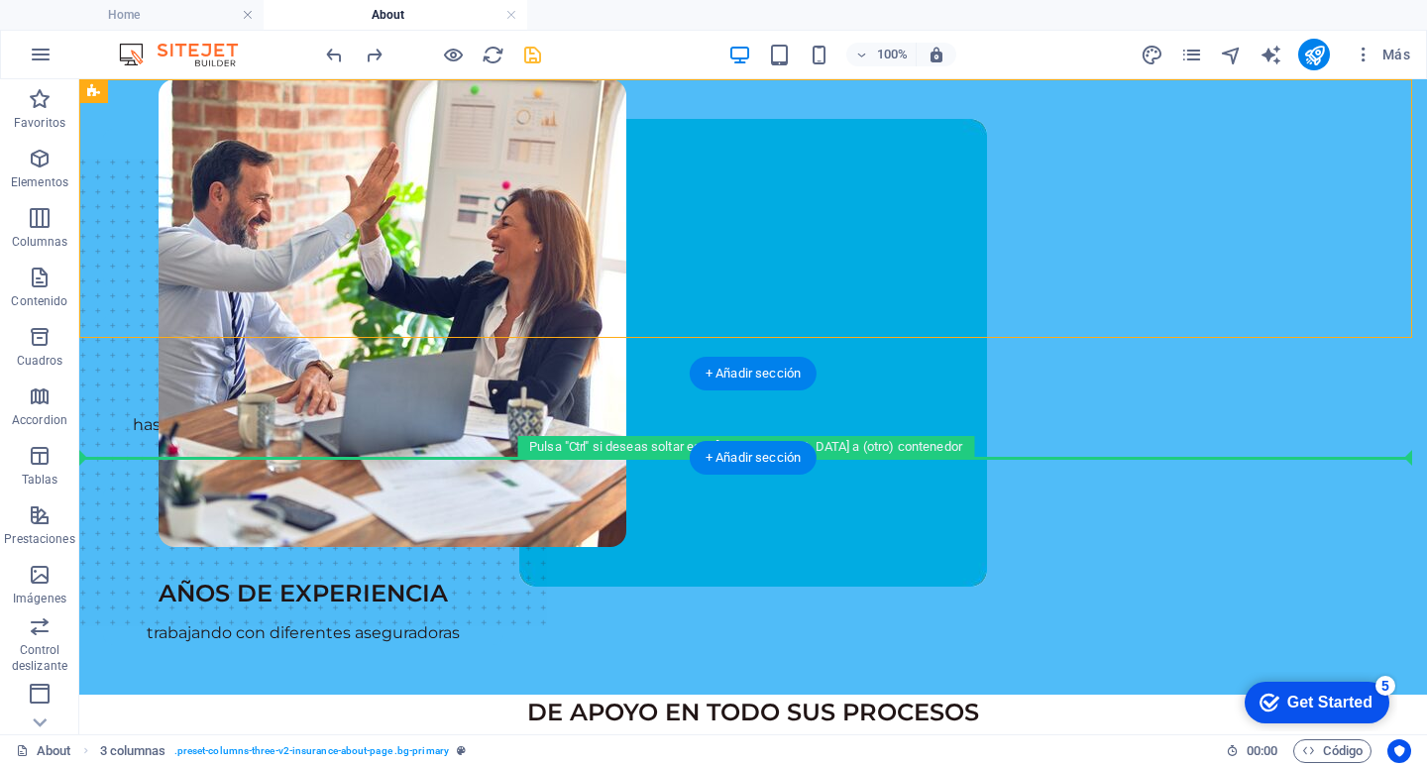
drag, startPoint x: 552, startPoint y: 114, endPoint x: 545, endPoint y: 433, distance: 319.1
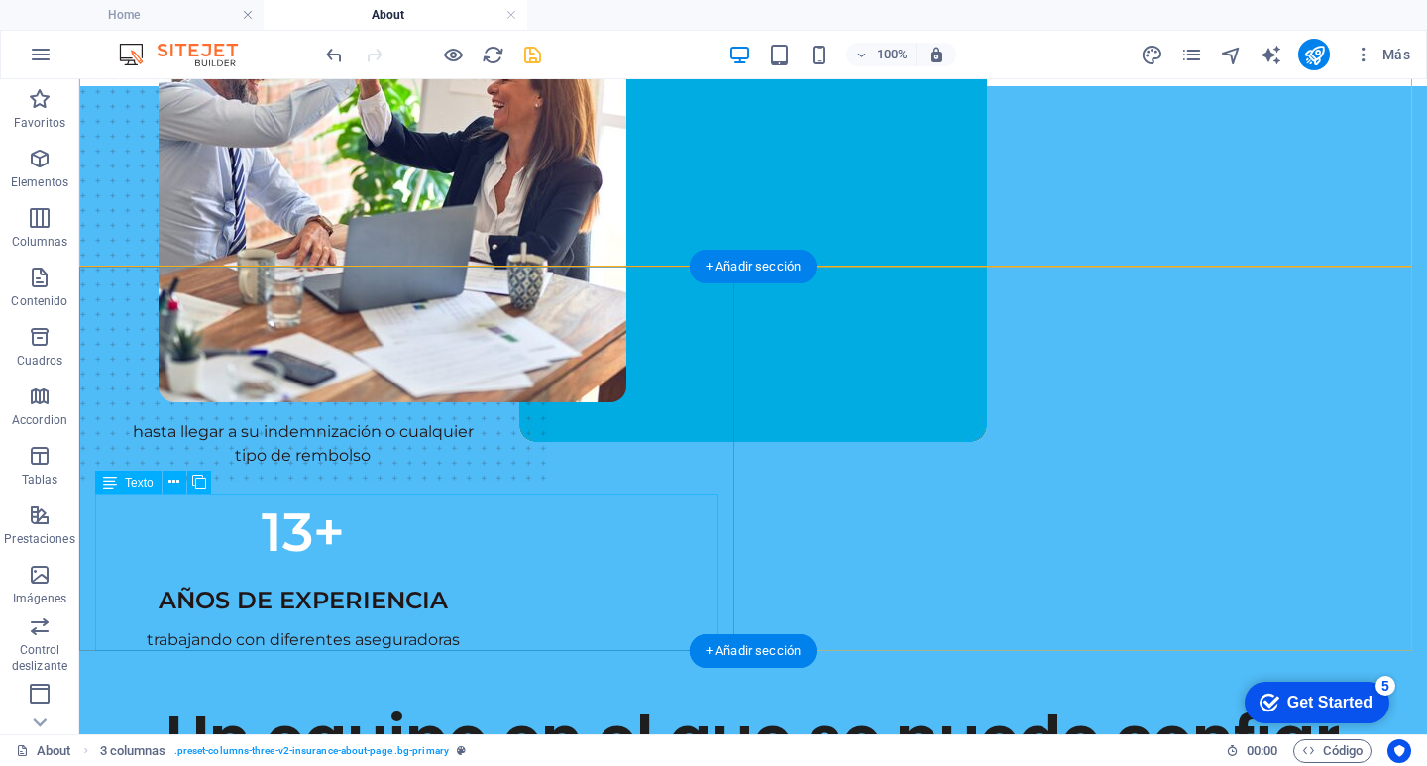
scroll to position [198, 0]
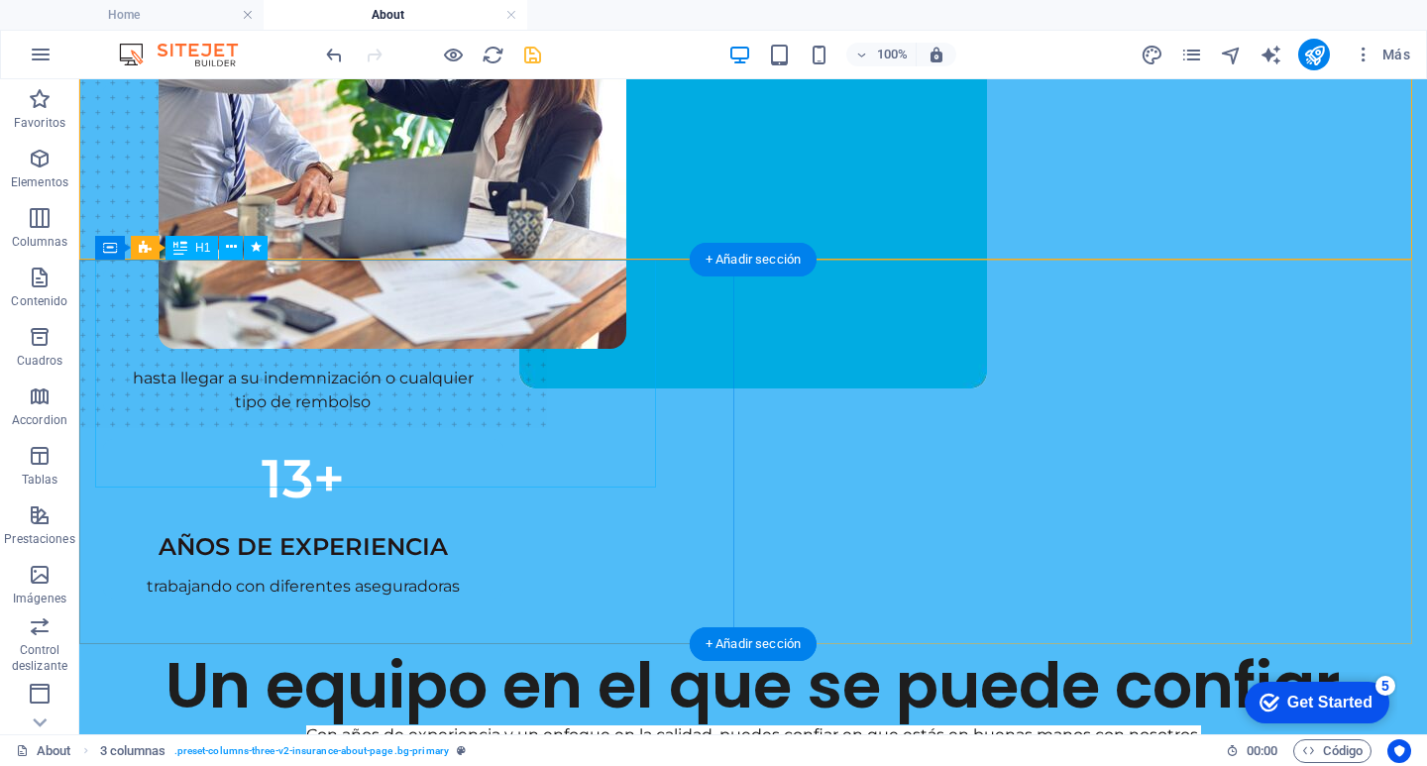
click at [394, 648] on div "Un equipo en el que se puede confiar" at bounding box center [753, 686] width 1316 height 76
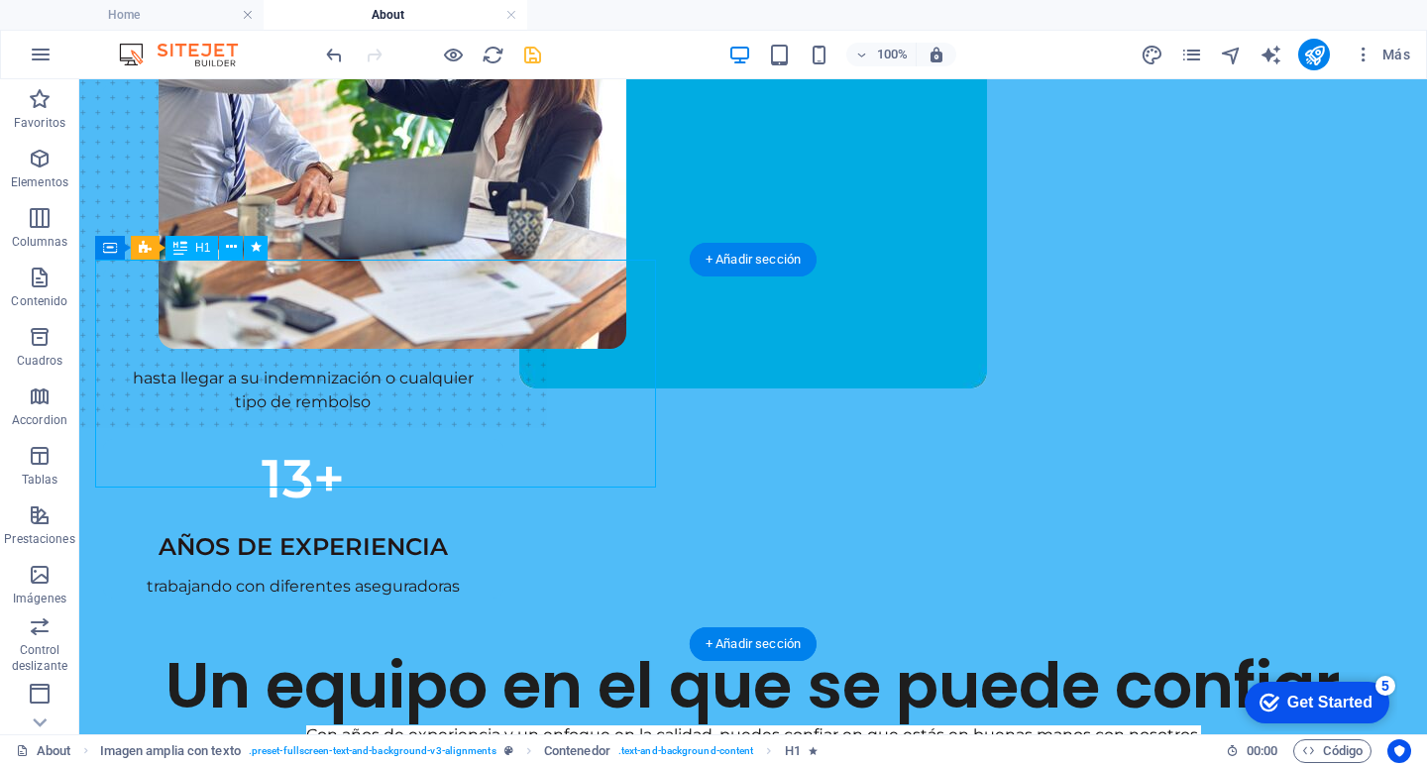
click at [388, 648] on div "Un equipo en el que se puede confiar" at bounding box center [753, 686] width 1316 height 76
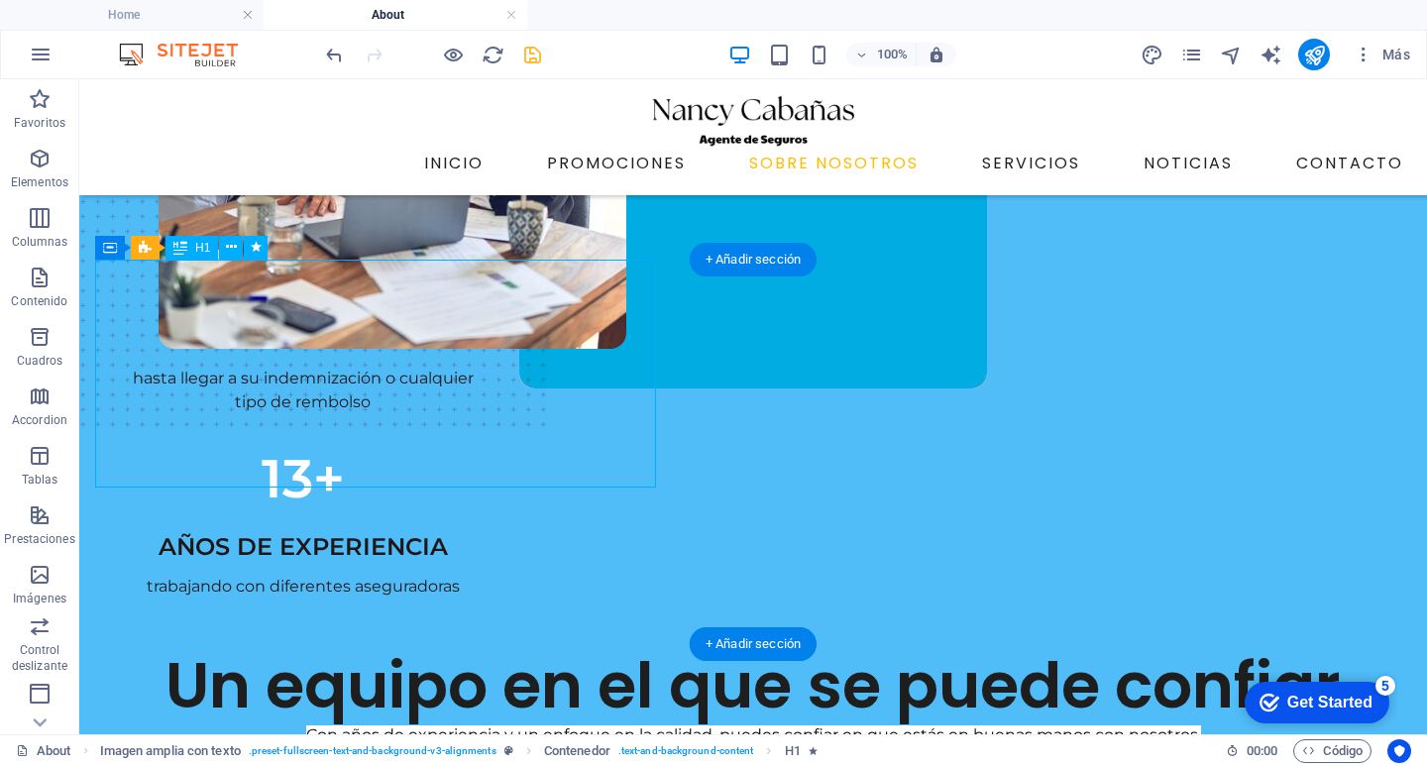
scroll to position [230, 0]
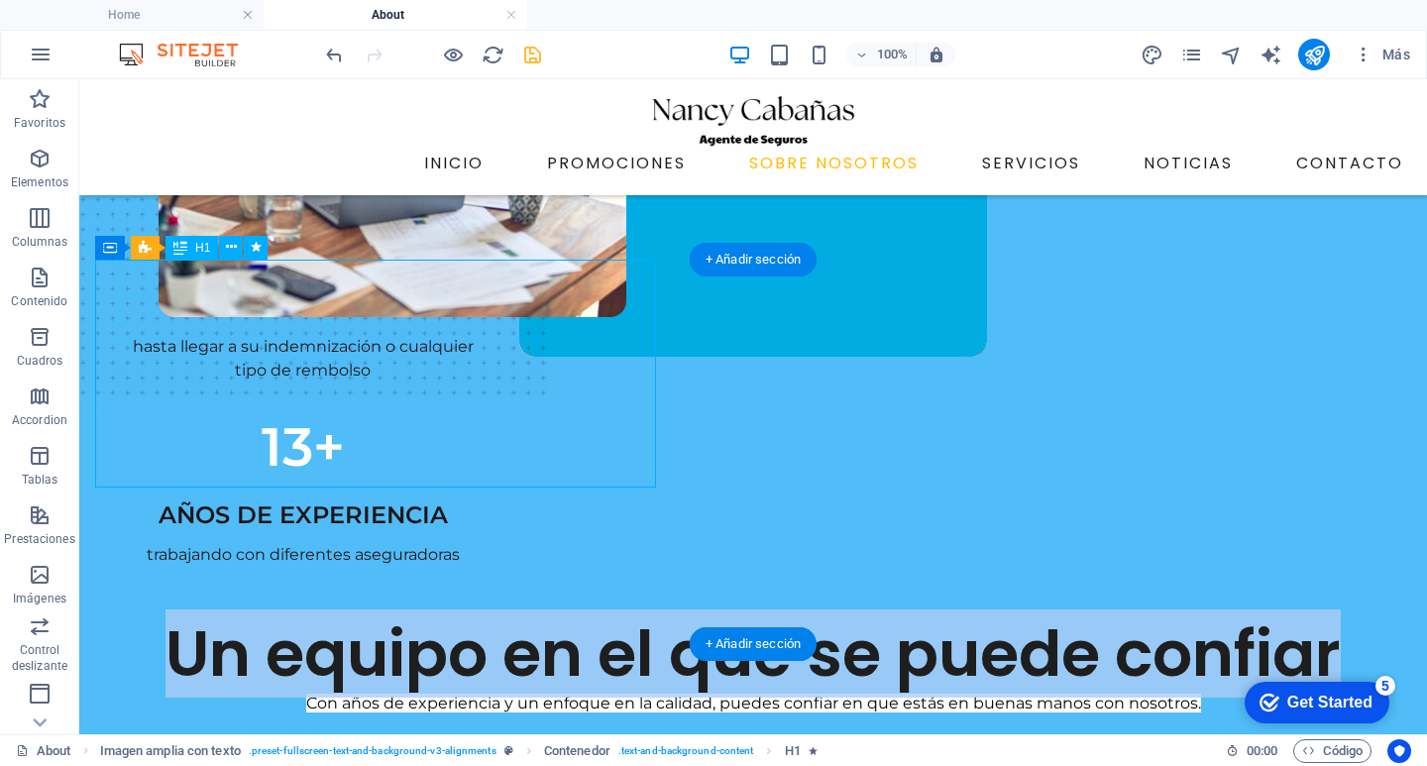
select select "%"
select select "px"
select select "slide"
select select "s"
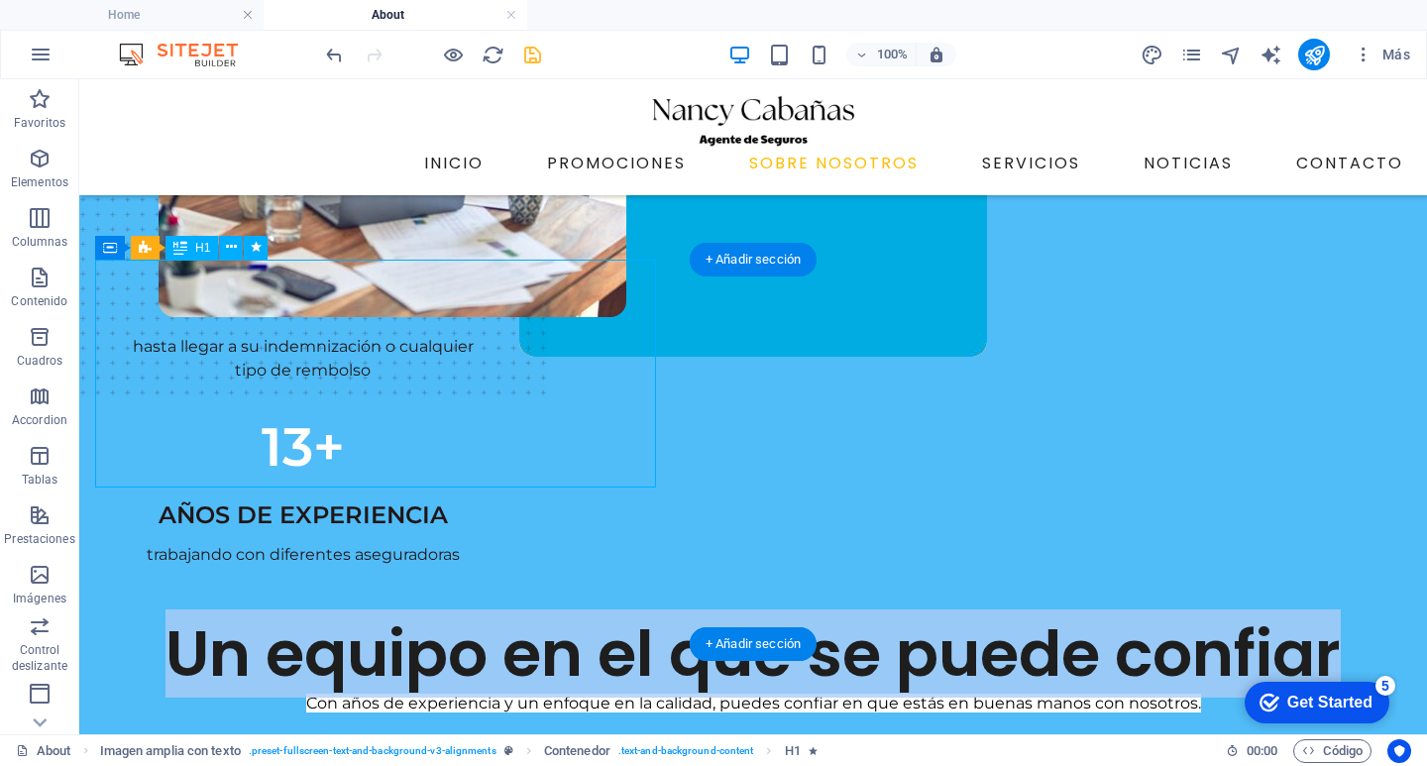
select select "s"
select select "scroll"
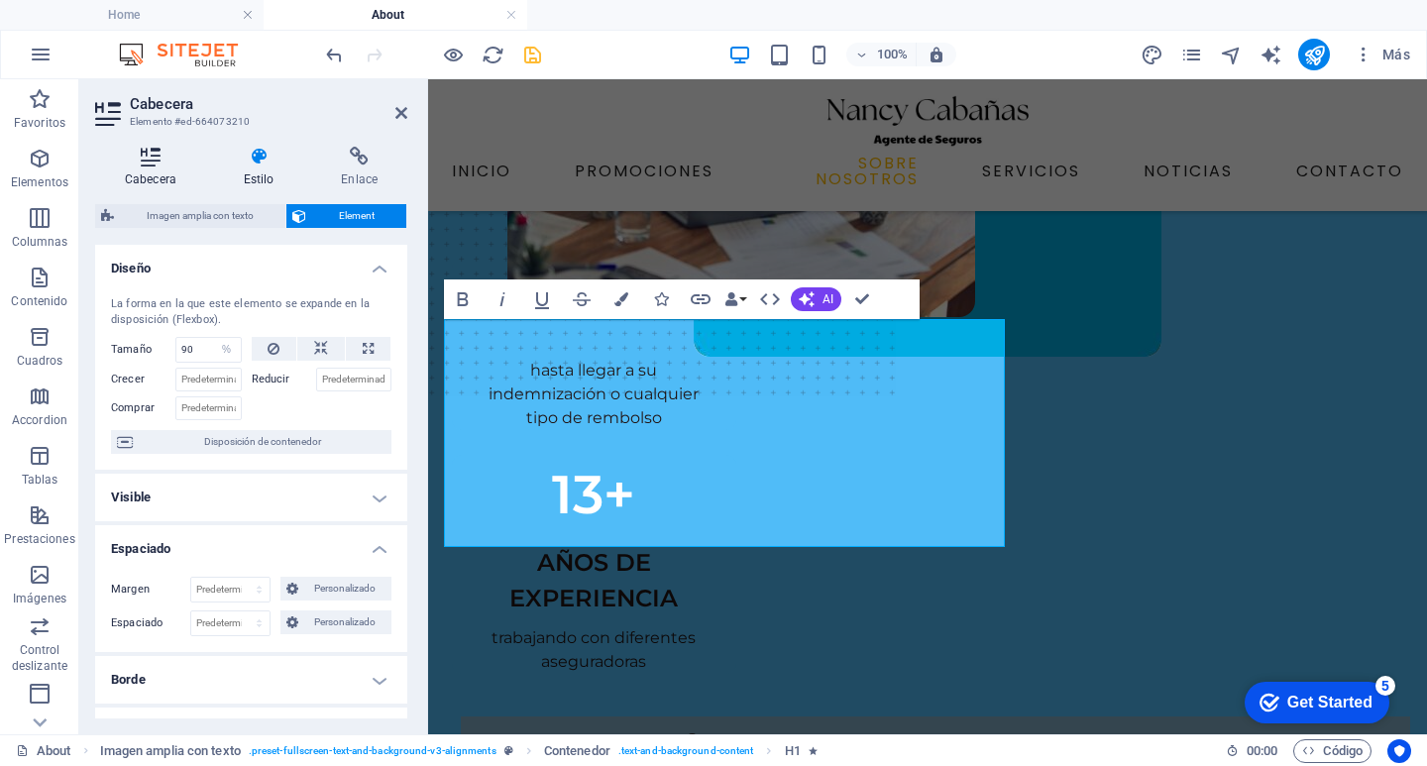
click at [156, 171] on h4 "Cabecera" at bounding box center [154, 168] width 119 height 42
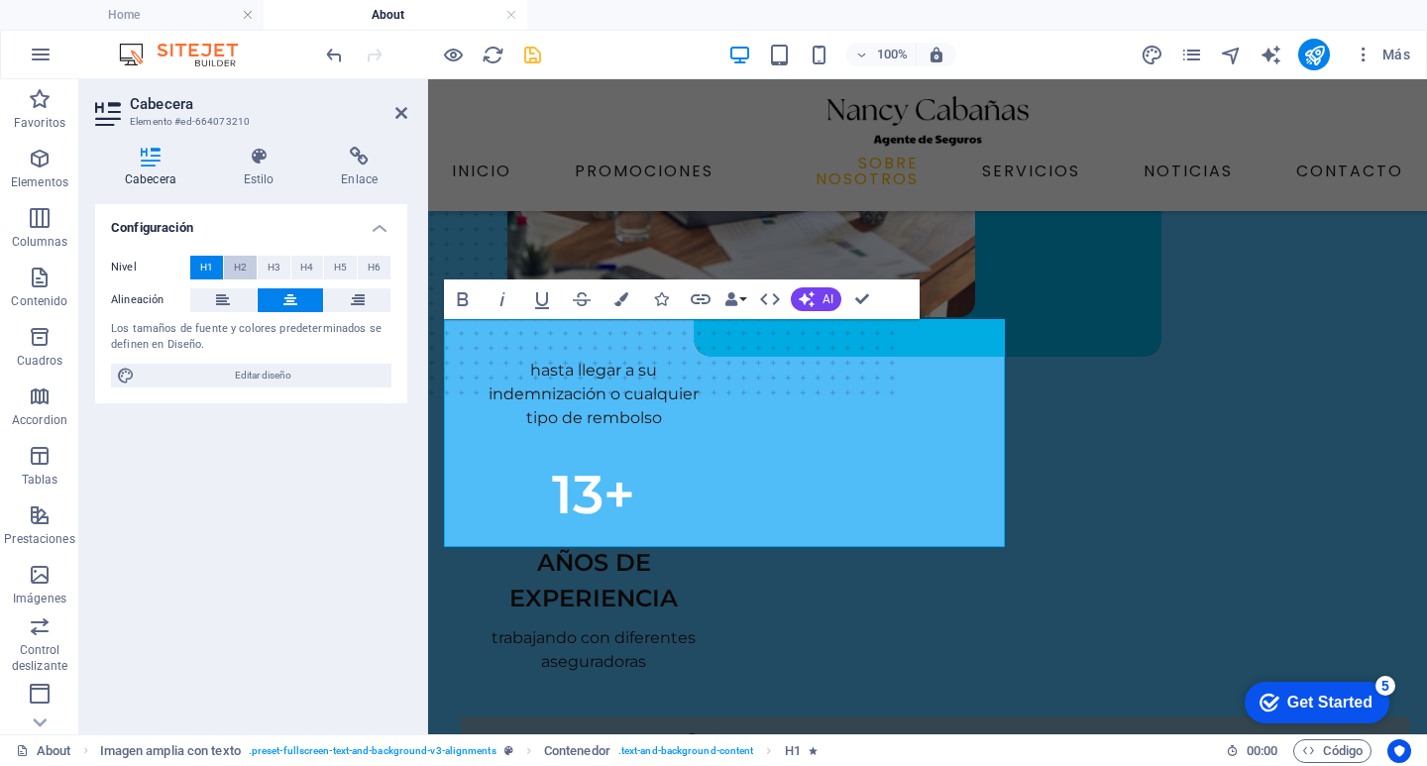
click at [237, 272] on span "H2" at bounding box center [240, 268] width 13 height 24
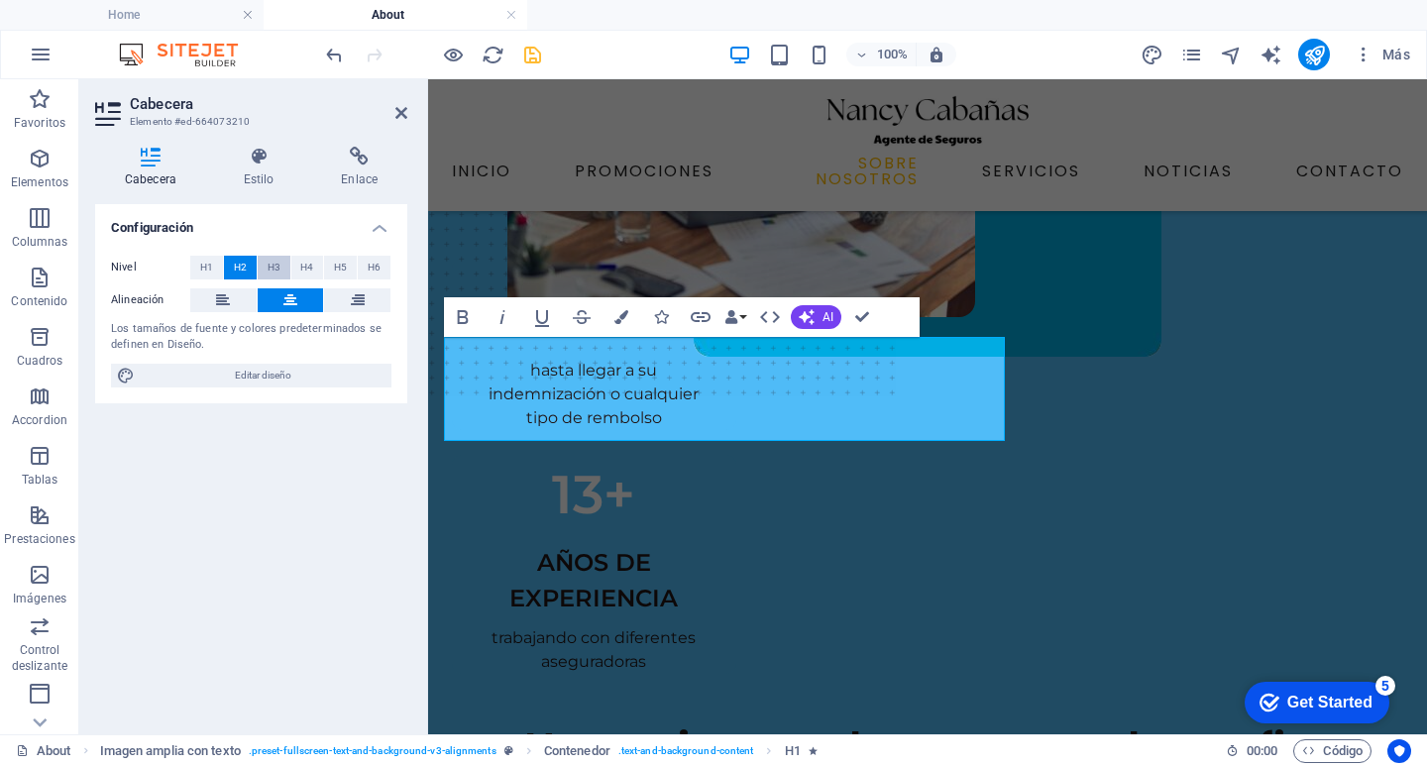
click at [267, 261] on button "H3" at bounding box center [274, 268] width 33 height 24
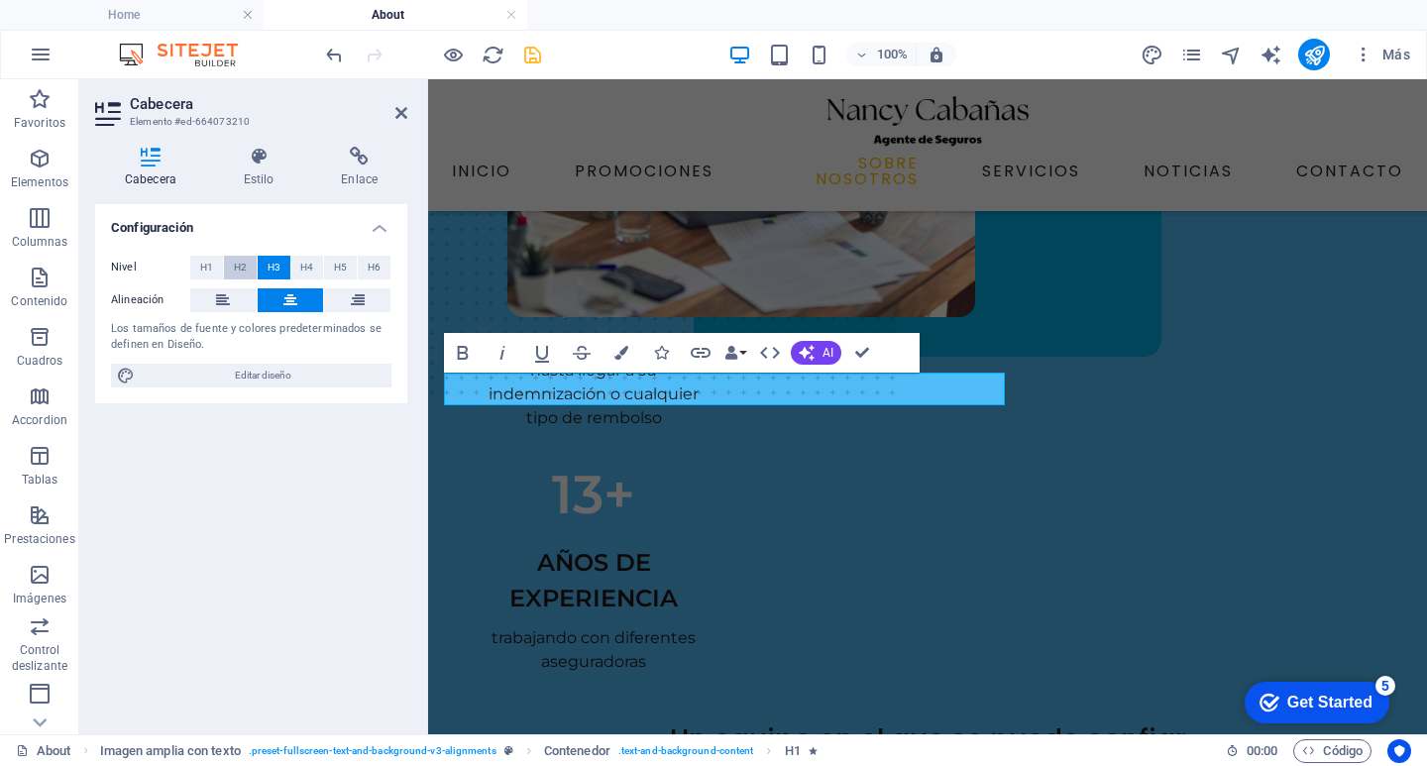
click at [246, 264] on span "H2" at bounding box center [240, 268] width 13 height 24
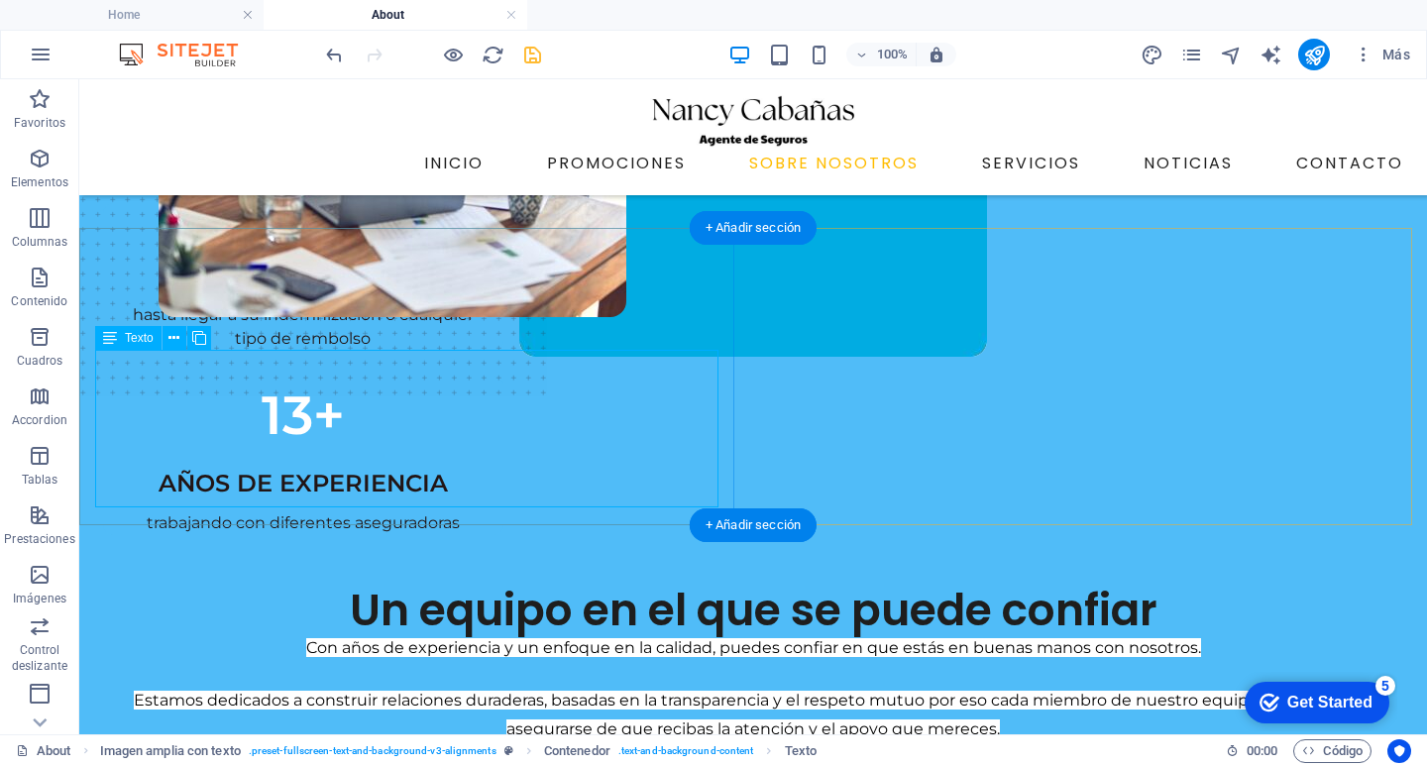
drag, startPoint x: 383, startPoint y: 411, endPoint x: 378, endPoint y: 398, distance: 13.8
click at [383, 636] on div "Con años de experiencia y un enfoque en la calidad, puedes confiar en que estás…" at bounding box center [753, 688] width 1316 height 105
click at [319, 636] on div "Con años de experiencia y un enfoque en la calidad, puedes confiar en que estás…" at bounding box center [753, 688] width 1316 height 105
click at [703, 636] on div "Con años de experiencia y un enfoque en la calidad, puedes confiar en que estás…" at bounding box center [753, 688] width 1316 height 105
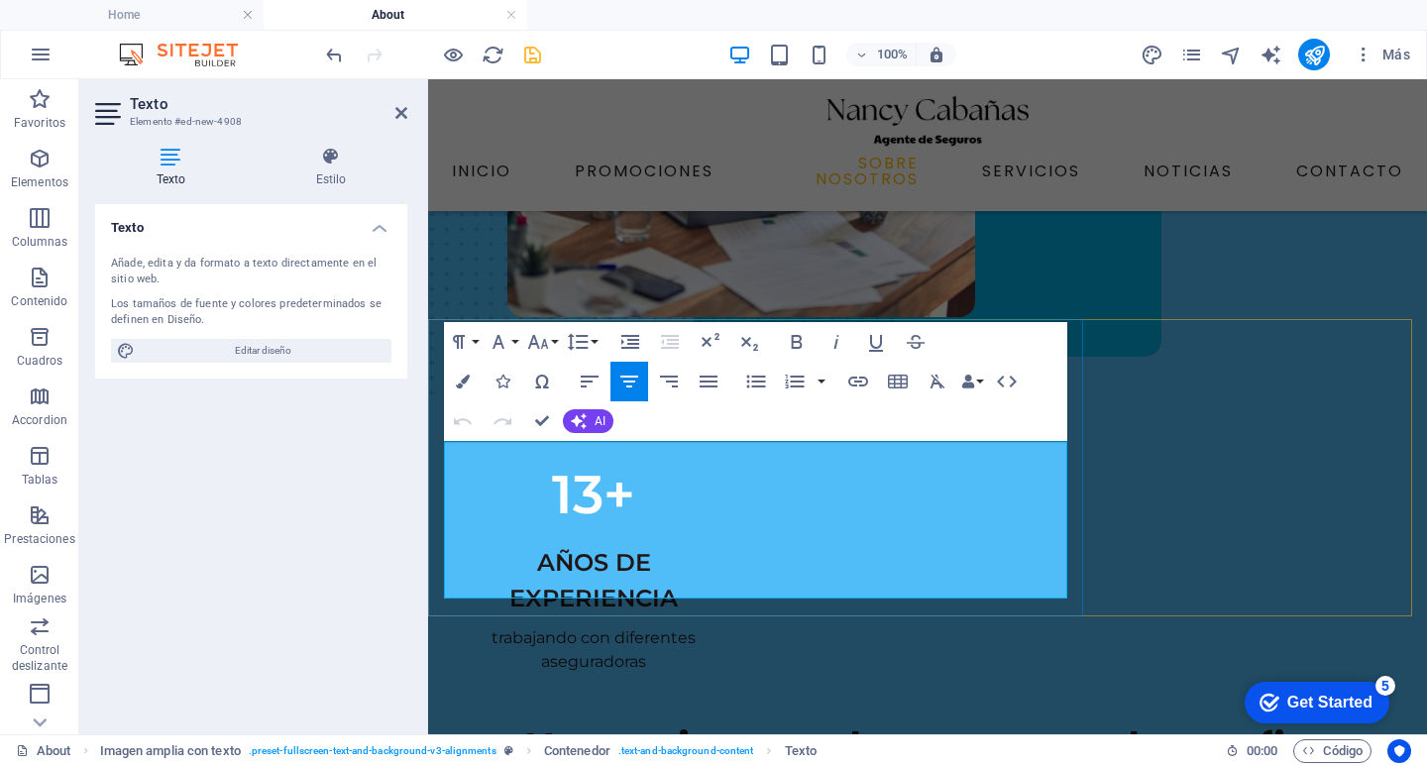
drag, startPoint x: 1062, startPoint y: 589, endPoint x: 462, endPoint y: 445, distance: 617.4
click at [934, 373] on icon "button" at bounding box center [937, 382] width 24 height 24
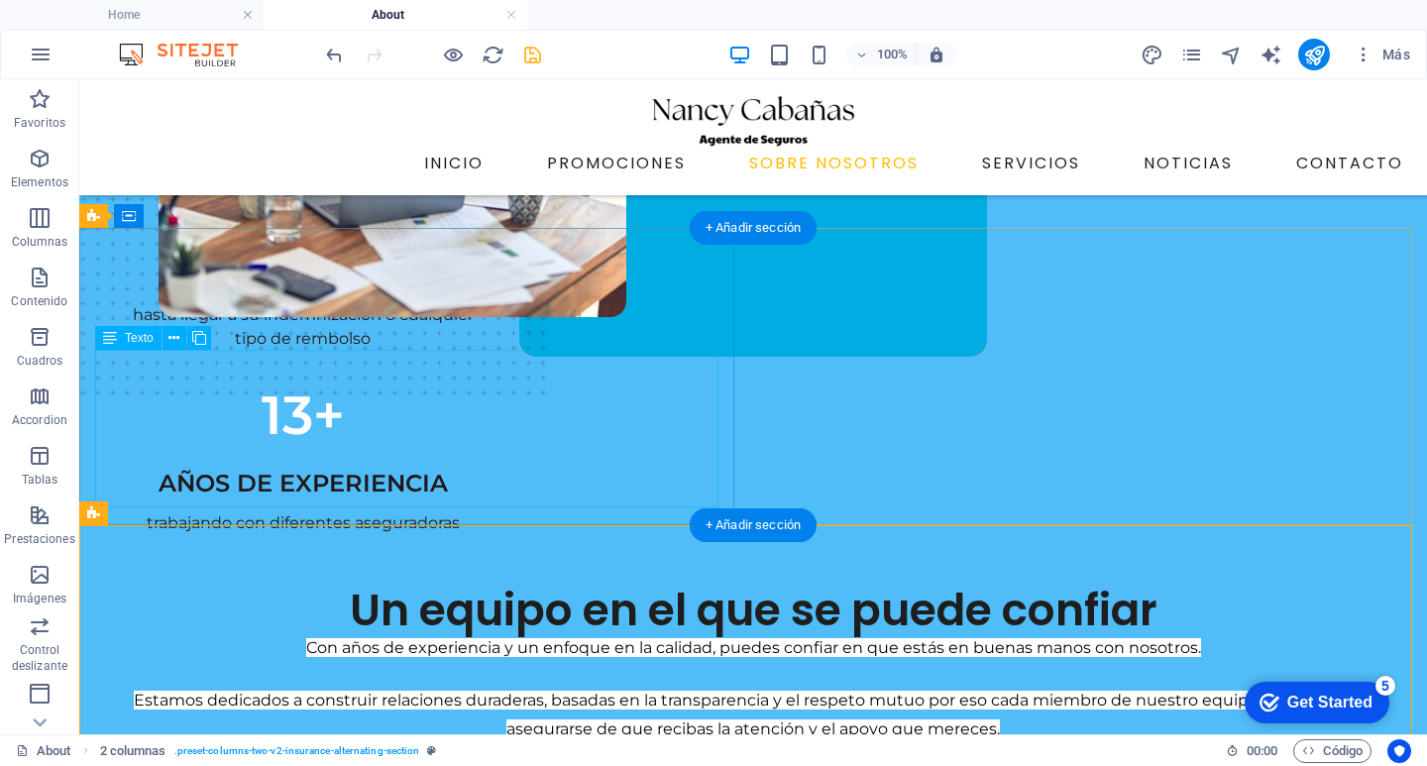
click at [693, 636] on div "Con años de experiencia y un enfoque en la calidad, puedes confiar en que estás…" at bounding box center [753, 688] width 1316 height 105
drag, startPoint x: 693, startPoint y: 407, endPoint x: 345, endPoint y: 407, distance: 347.8
click at [694, 636] on div "Con años de experiencia y un enfoque en la calidad, puedes confiar en que estás…" at bounding box center [753, 688] width 1316 height 105
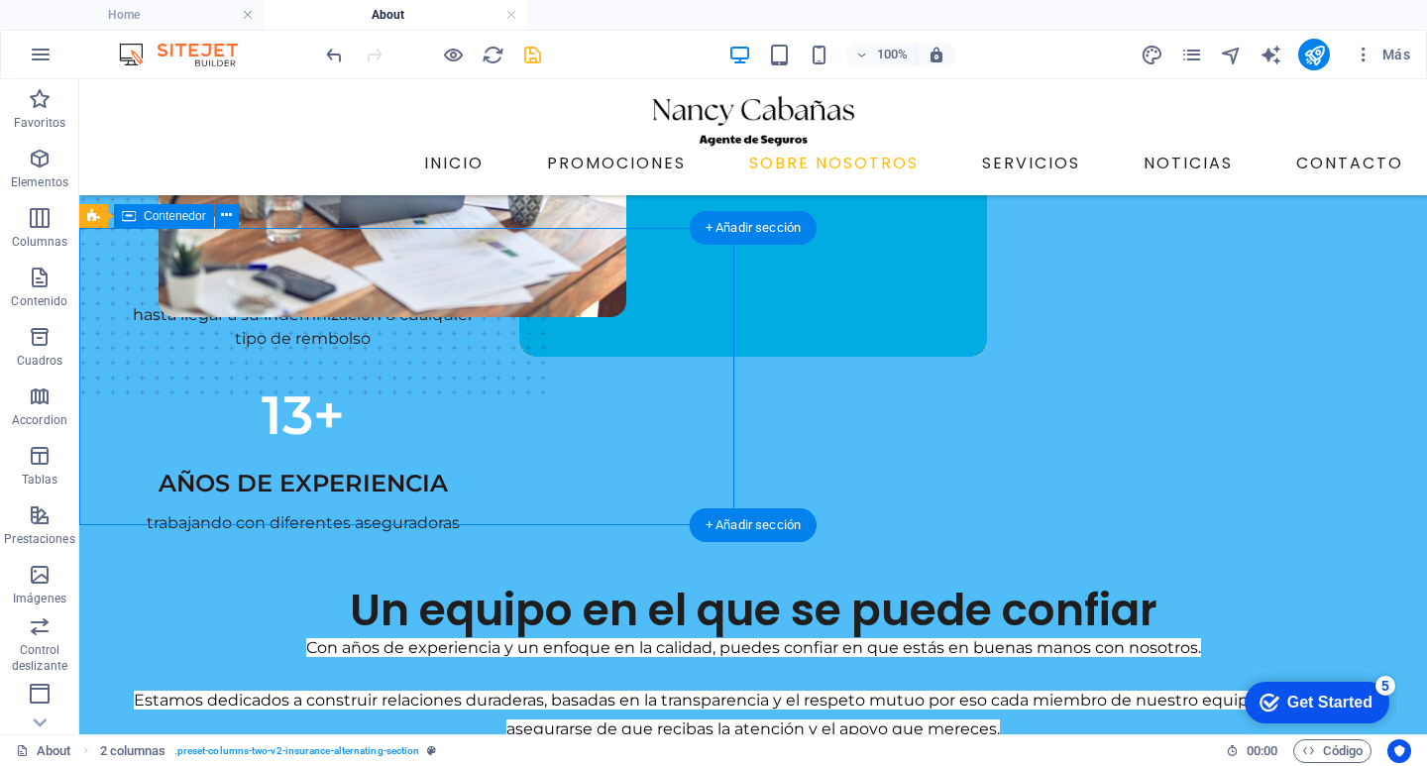
click at [668, 585] on div "Un equipo en el que se puede confiar Con años de experiencia y un enfoque en la…" at bounding box center [752, 663] width 1347 height 157
click at [676, 585] on div "Un equipo en el que se puede confiar Con años de experiencia y un enfoque en la…" at bounding box center [752, 663] width 1347 height 157
drag, startPoint x: 676, startPoint y: 301, endPoint x: 327, endPoint y: 300, distance: 348.8
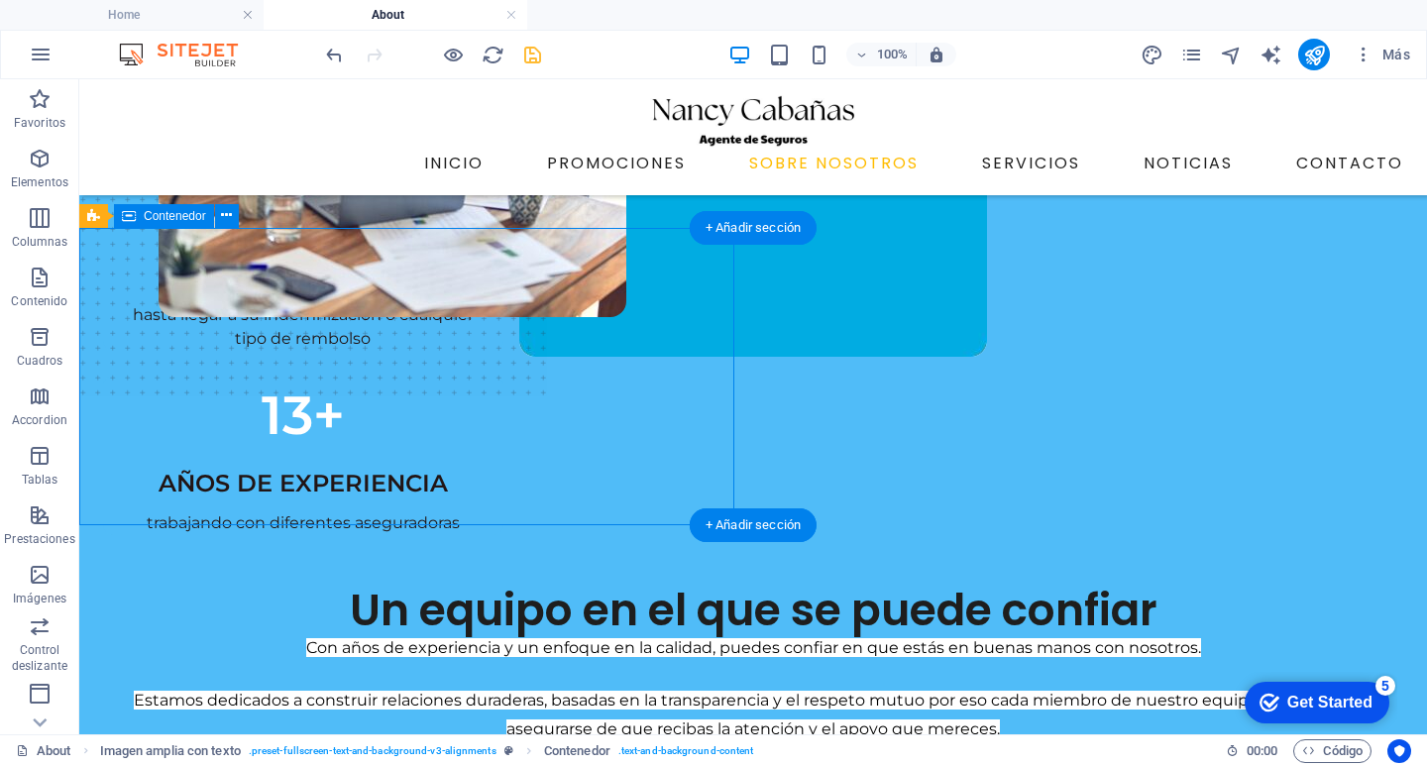
click at [676, 585] on div "Un equipo en el que se puede confiar Con años de experiencia y un enfoque en la…" at bounding box center [752, 663] width 1347 height 157
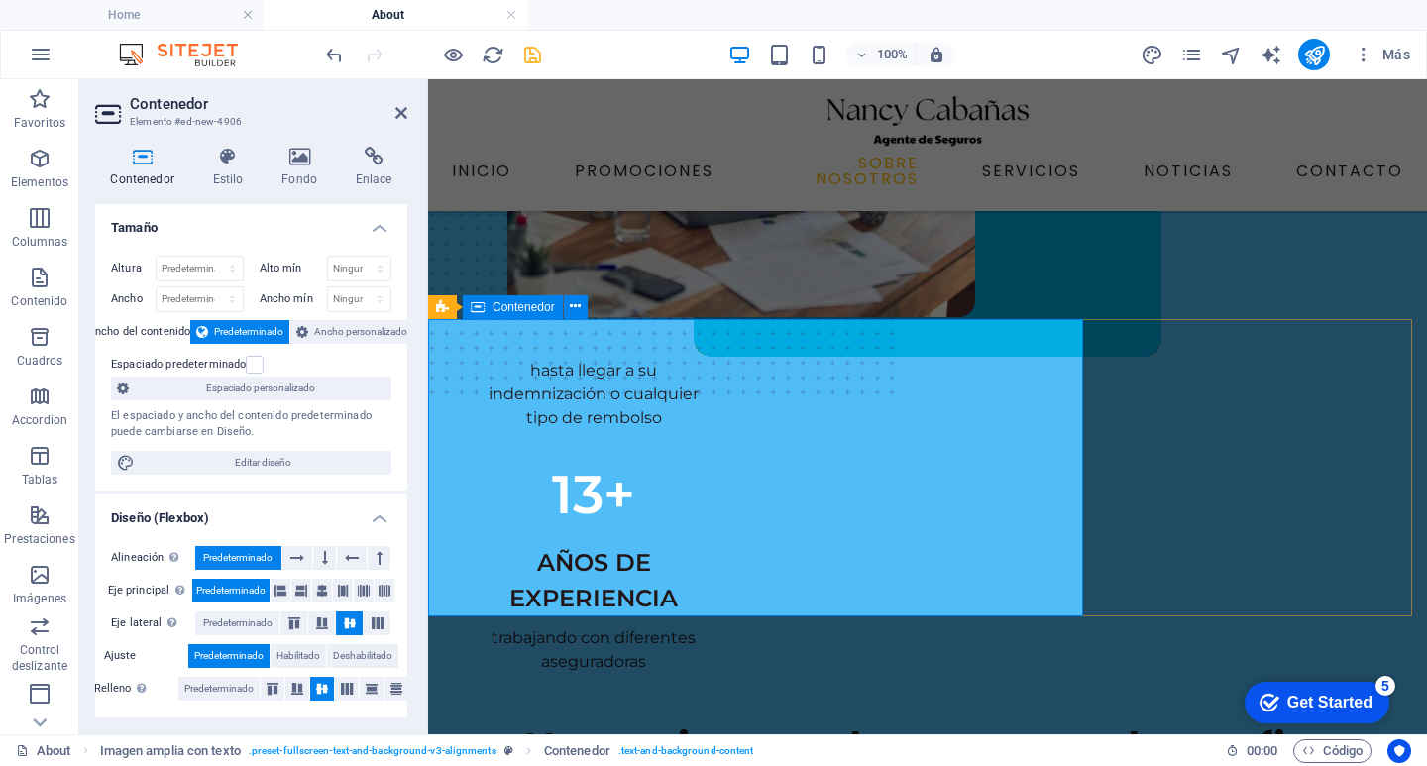
click at [518, 304] on span "Contenedor" at bounding box center [523, 307] width 62 height 12
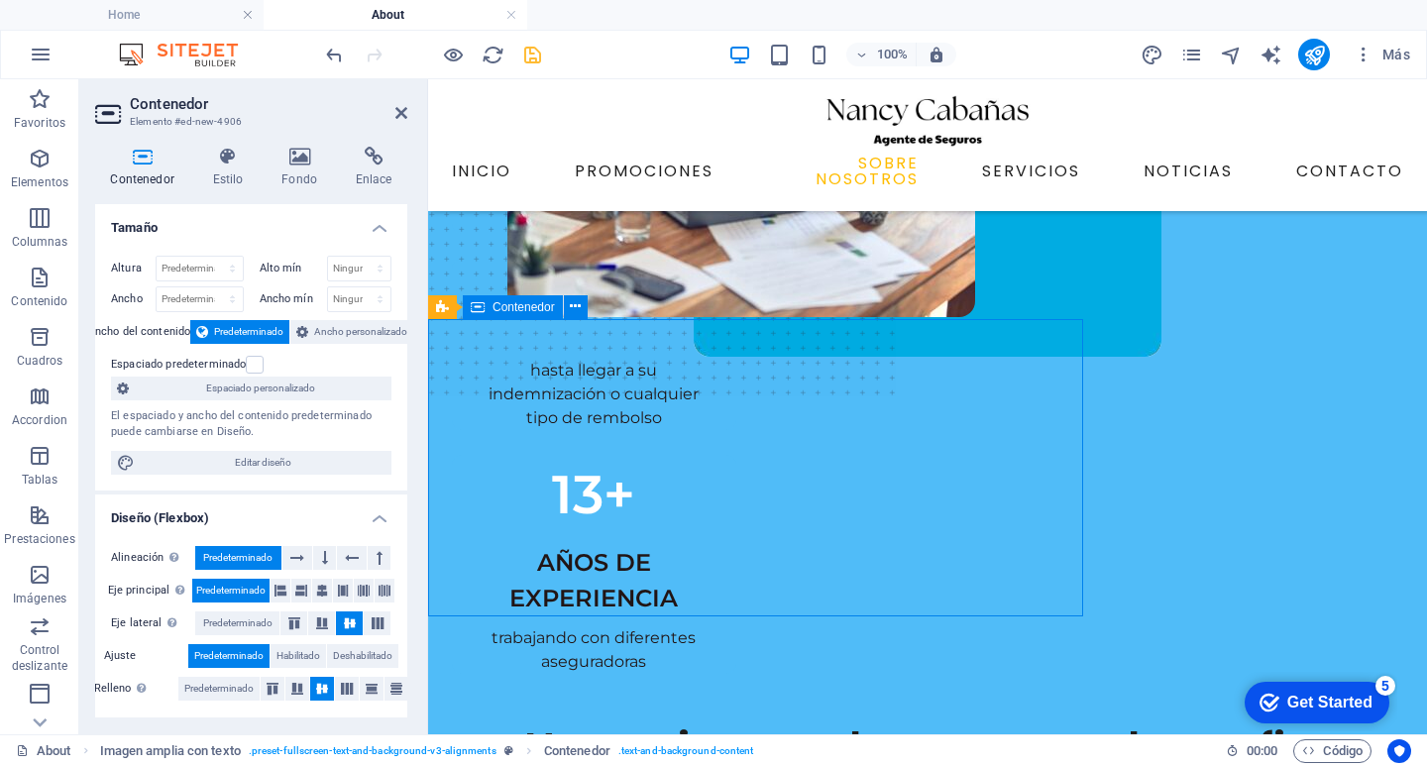
click at [516, 306] on span "Contenedor" at bounding box center [523, 307] width 62 height 12
click at [439, 308] on icon at bounding box center [442, 307] width 13 height 24
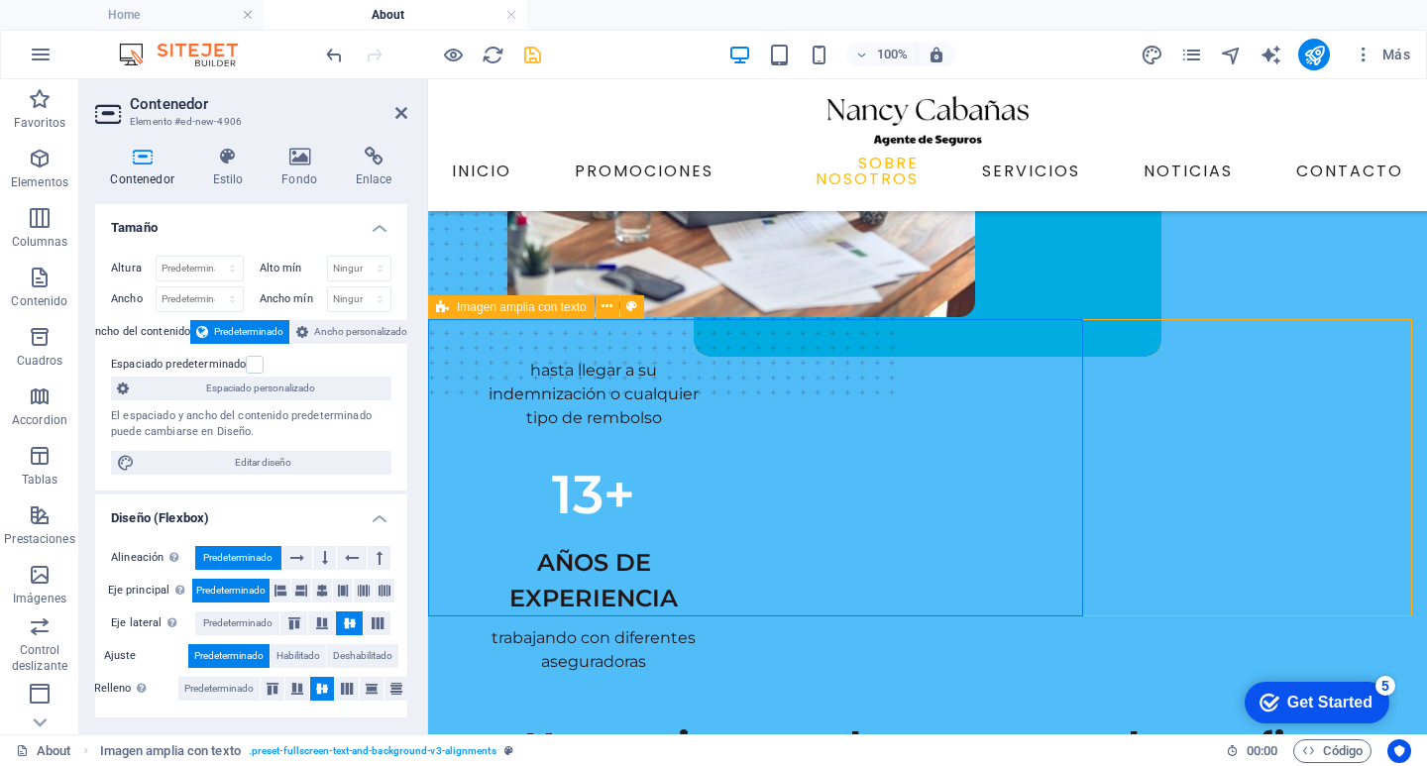
click at [439, 308] on icon at bounding box center [442, 307] width 13 height 24
select select "%"
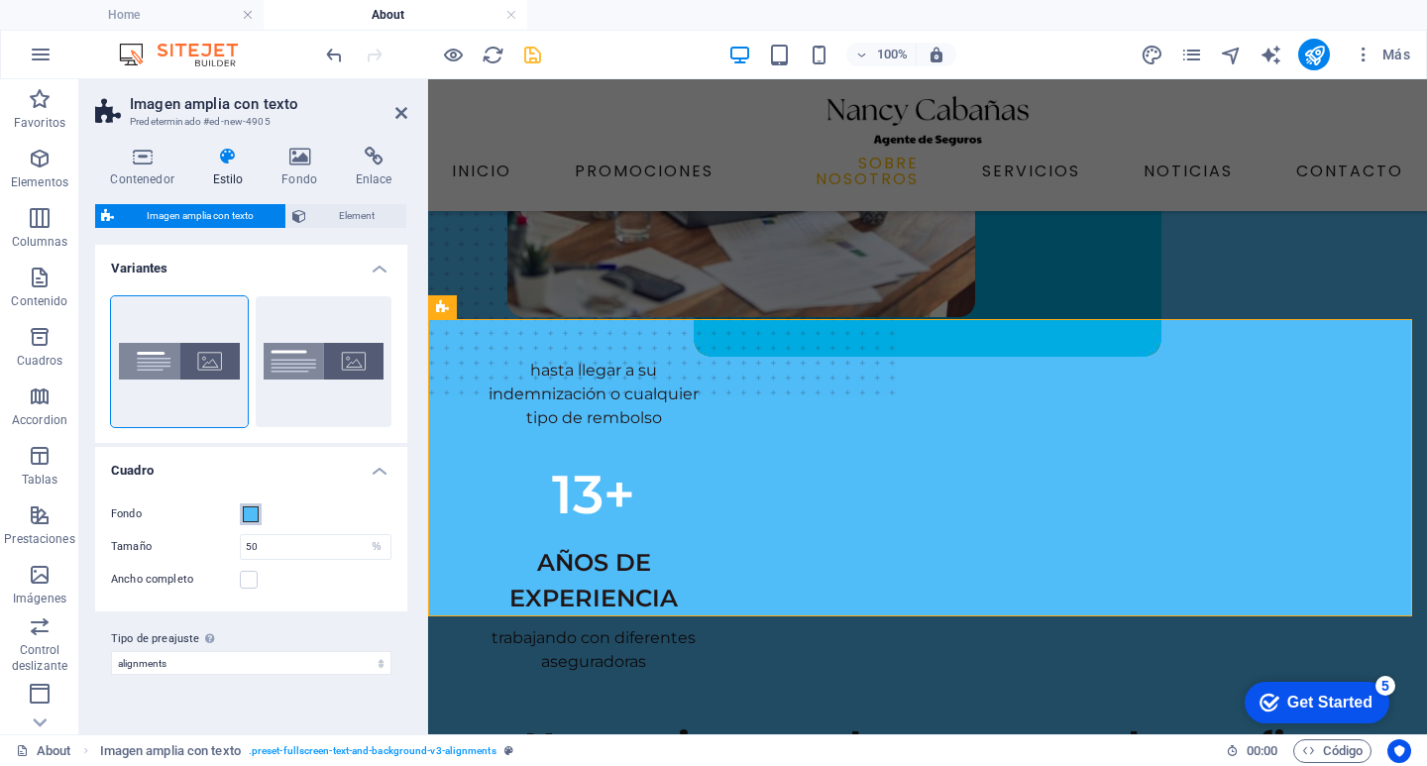
click at [244, 508] on span at bounding box center [251, 514] width 16 height 16
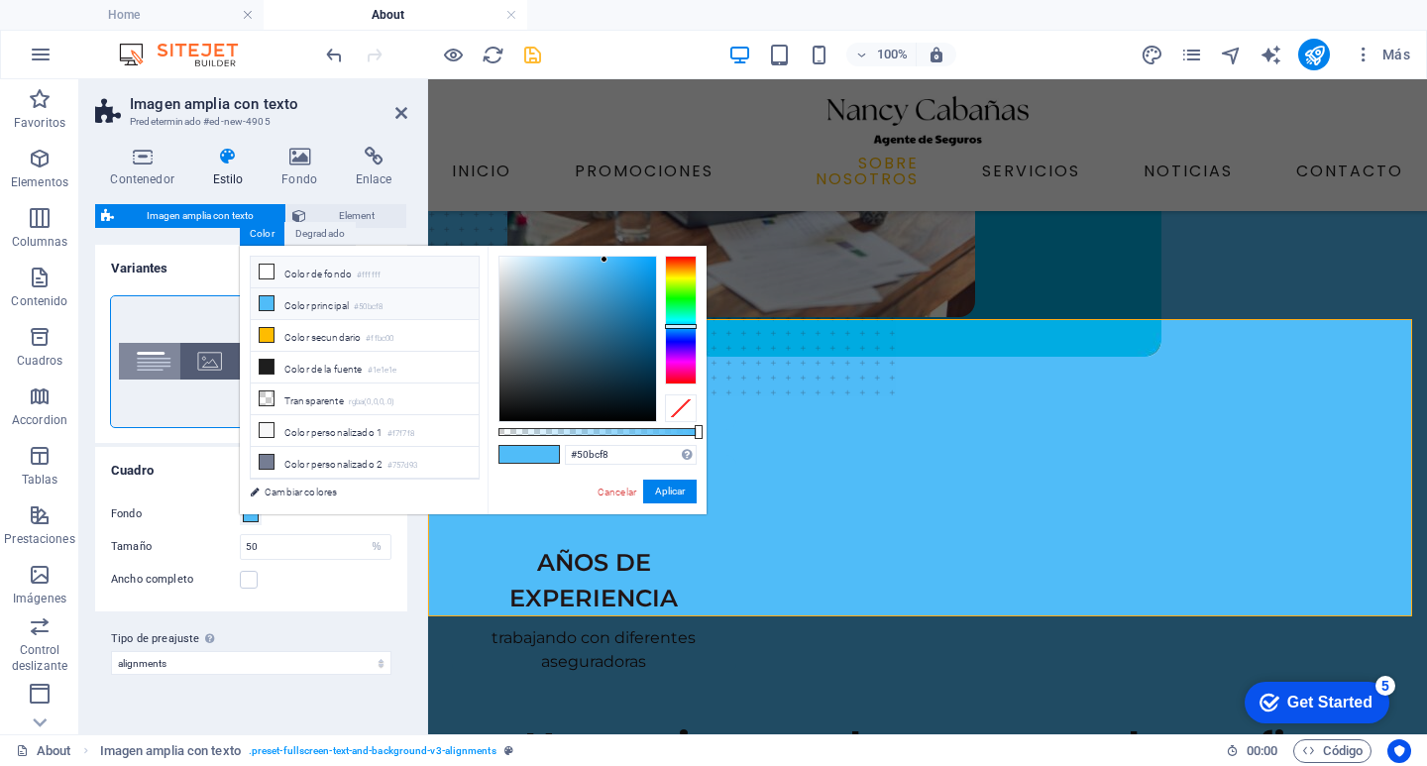
click at [398, 274] on li "Color de fondo #ffffff" at bounding box center [365, 273] width 228 height 32
type input "#ffffff"
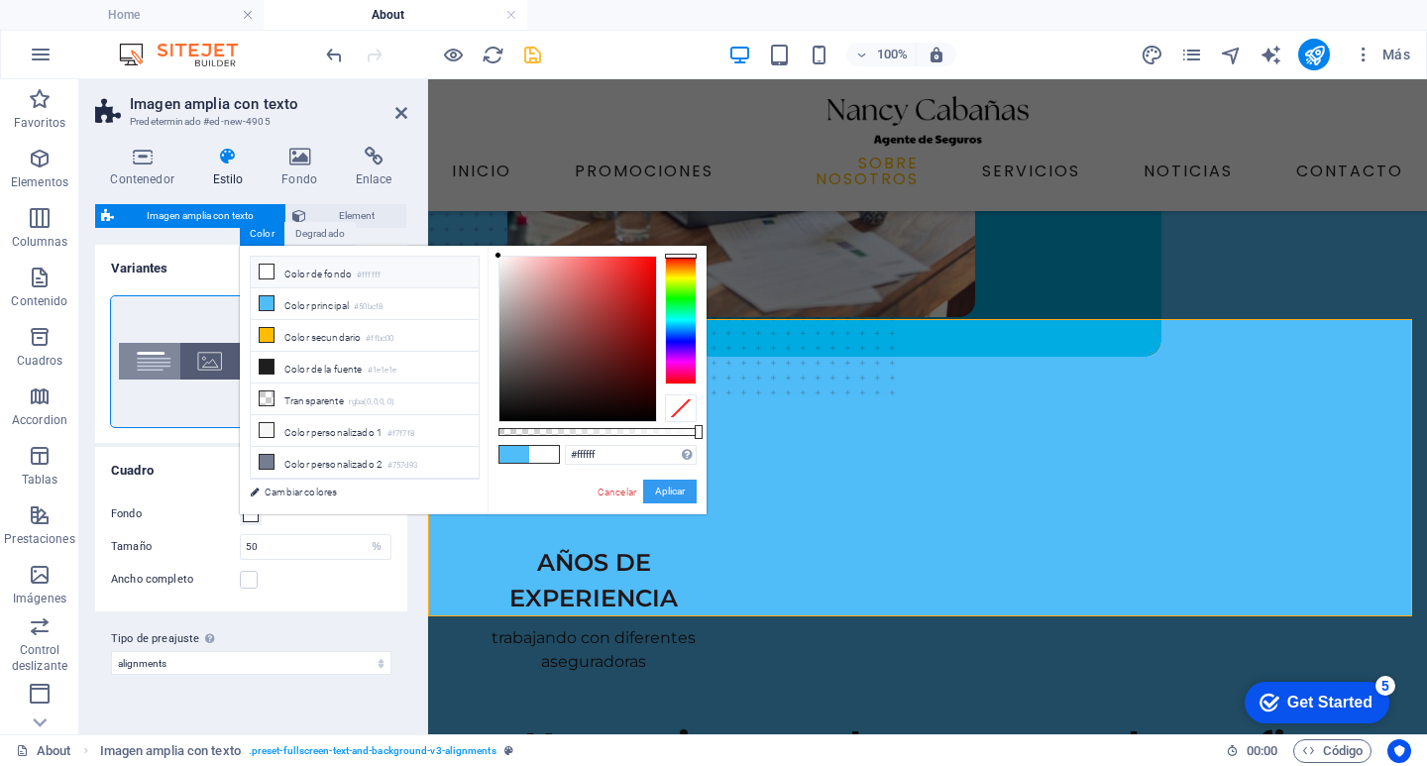
click at [664, 483] on button "Aplicar" at bounding box center [670, 492] width 54 height 24
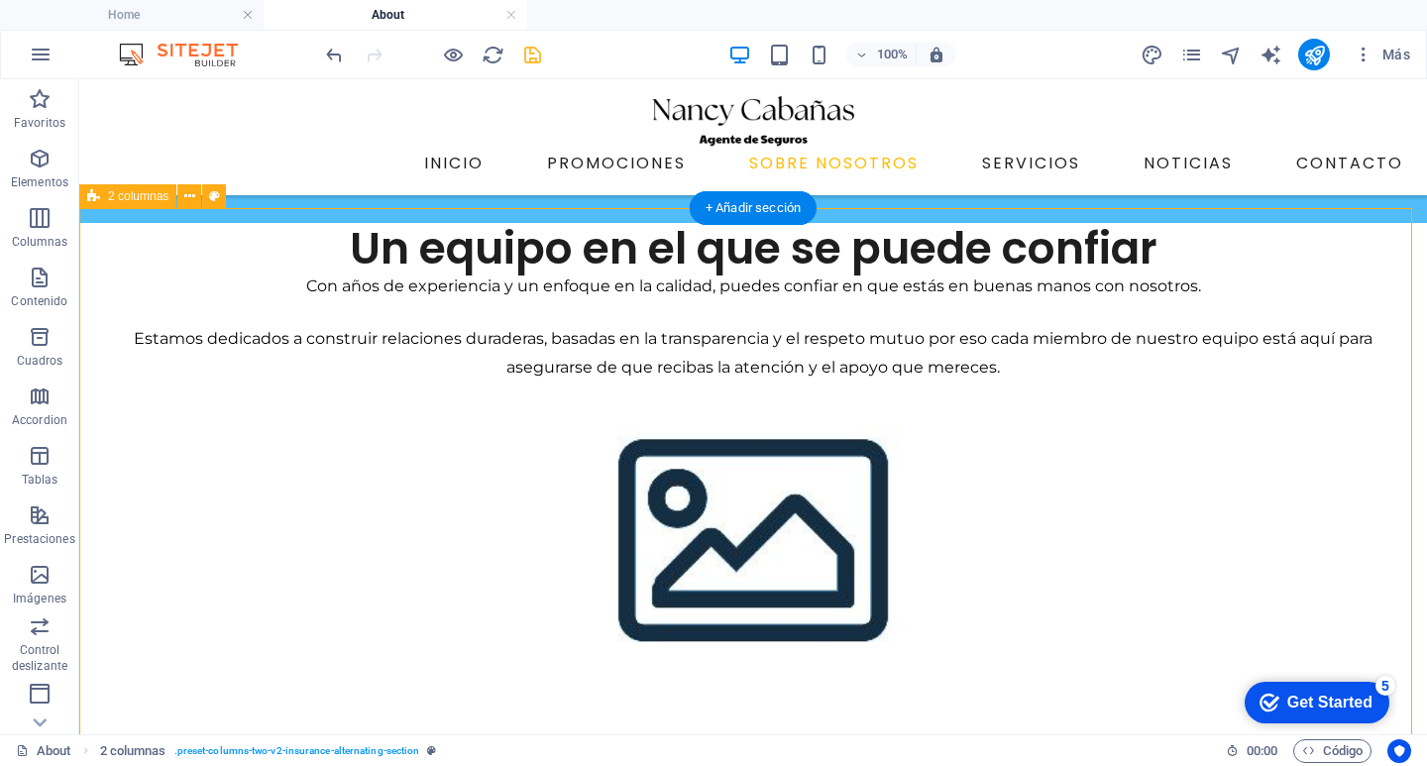
scroll to position [594, 0]
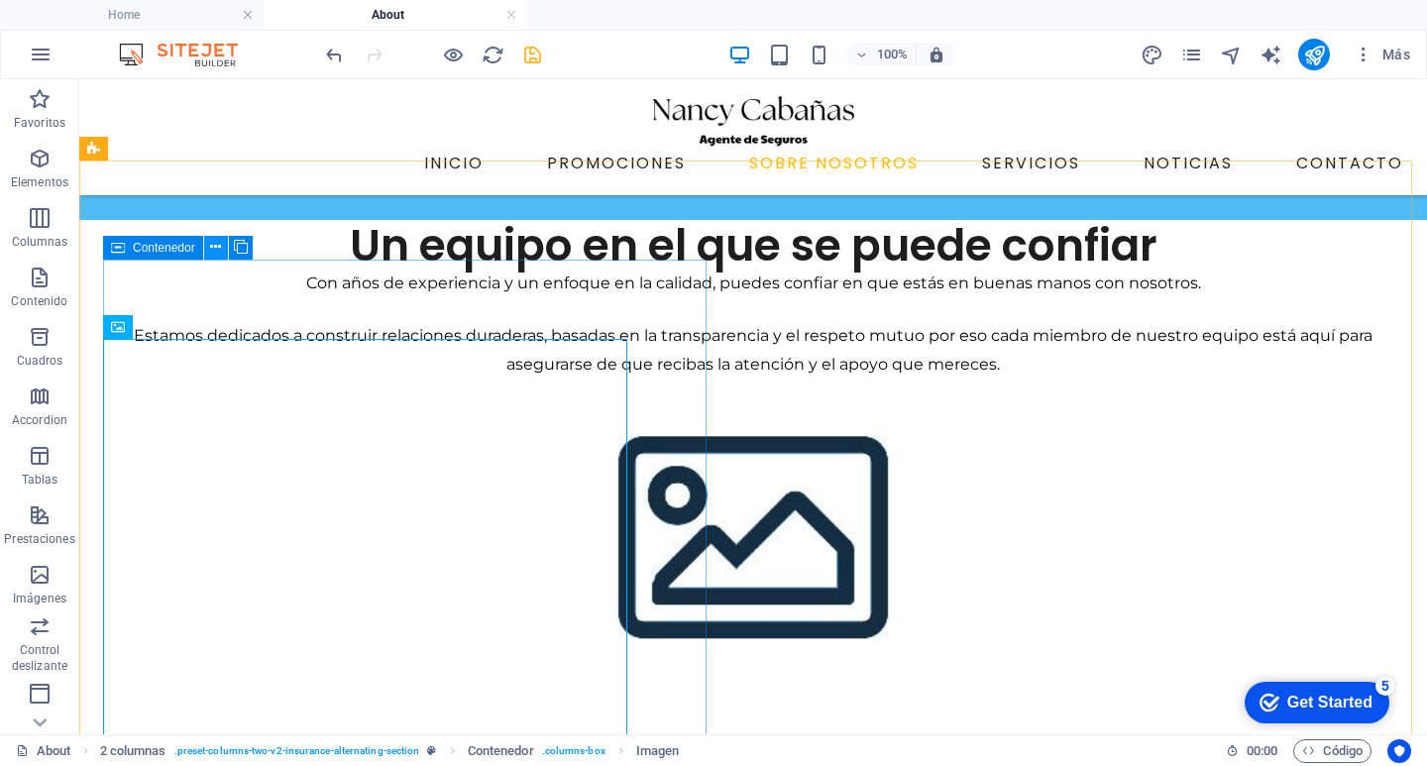
click at [218, 250] on icon at bounding box center [215, 247] width 11 height 21
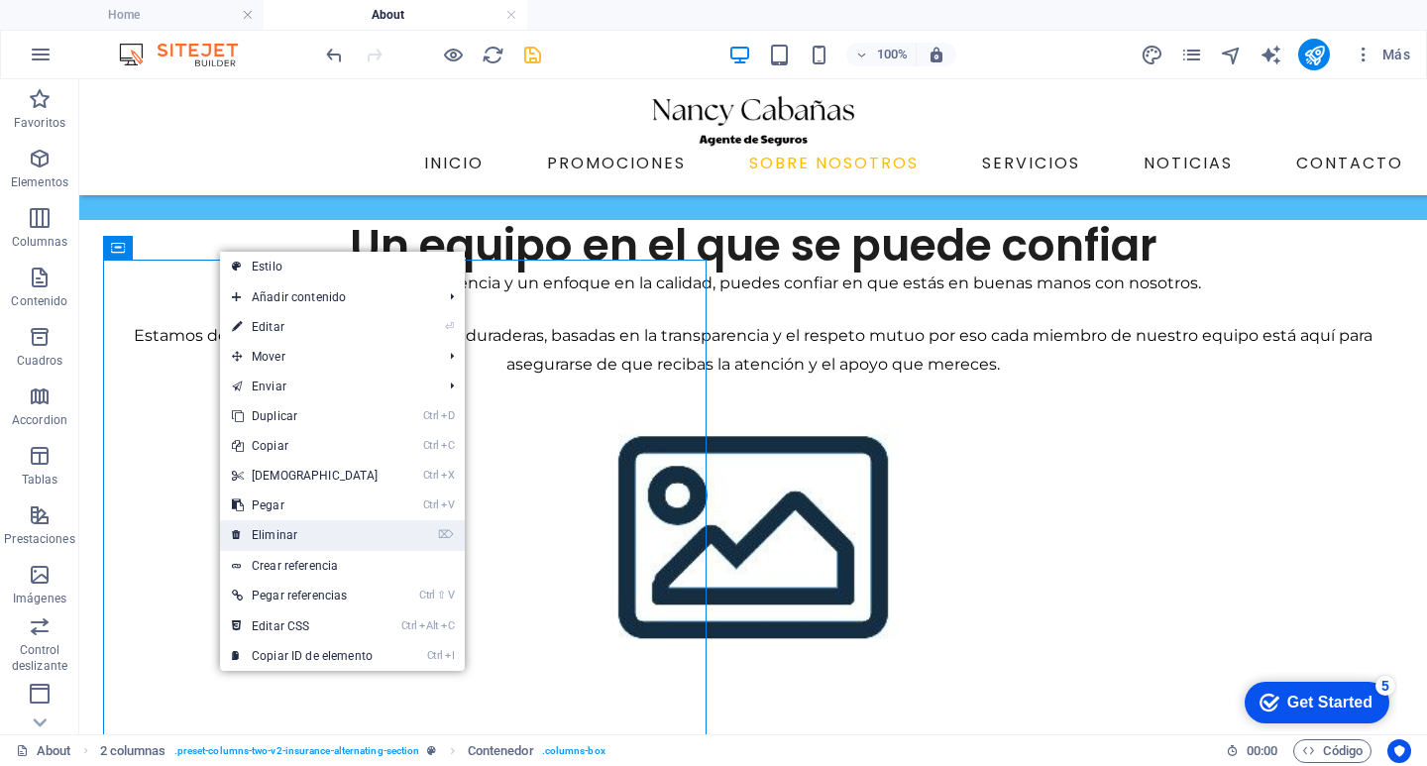
click at [289, 536] on link "⌦ Eliminar" at bounding box center [305, 535] width 170 height 30
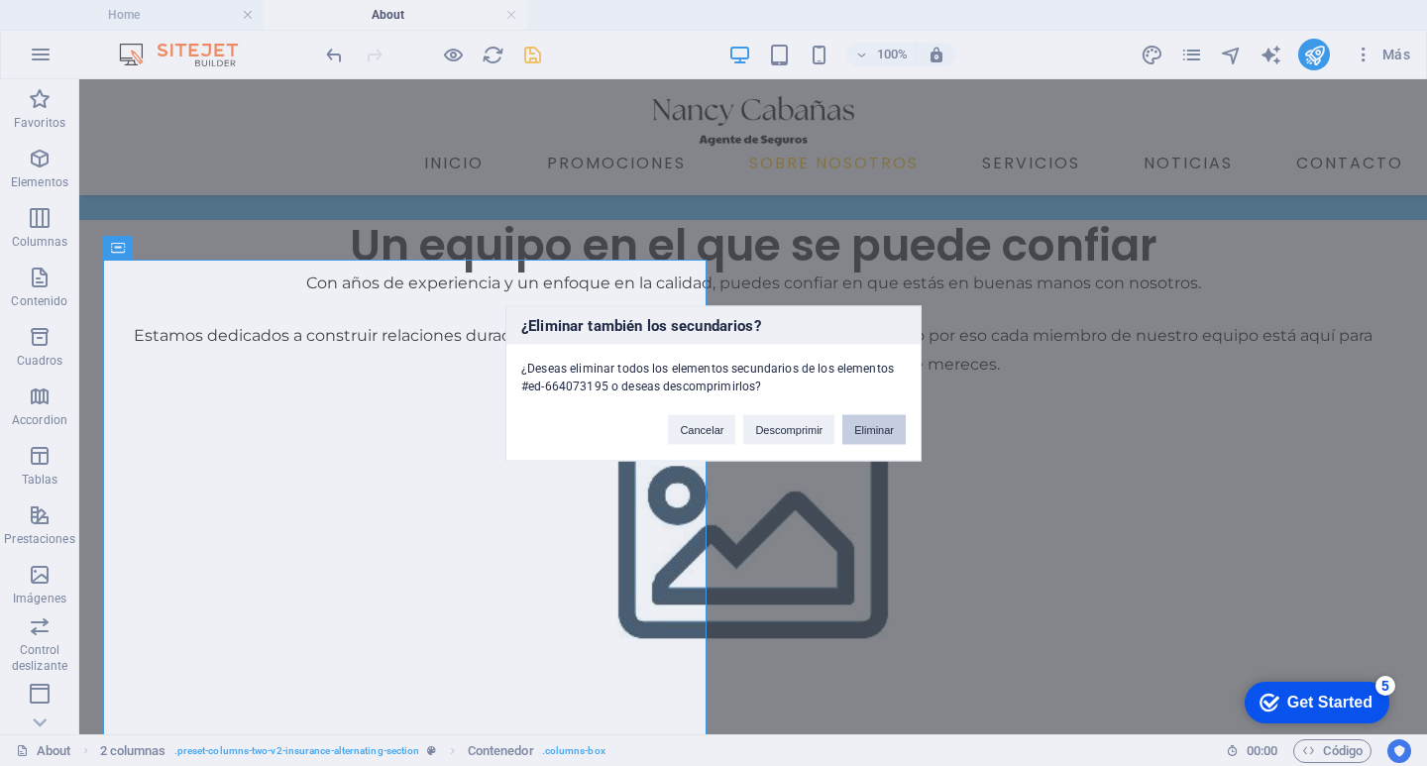
click at [881, 429] on button "Eliminar" at bounding box center [873, 429] width 63 height 30
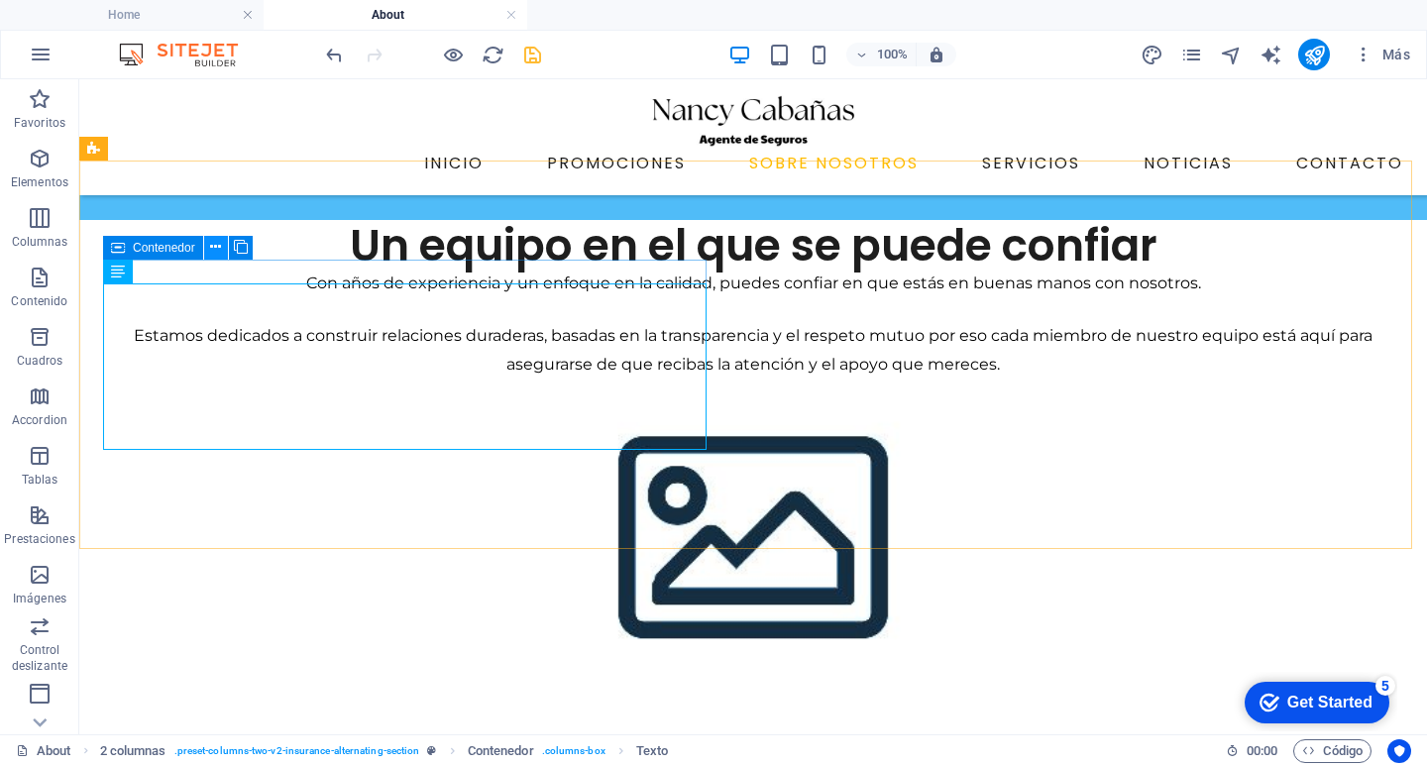
click at [214, 252] on icon at bounding box center [215, 247] width 11 height 21
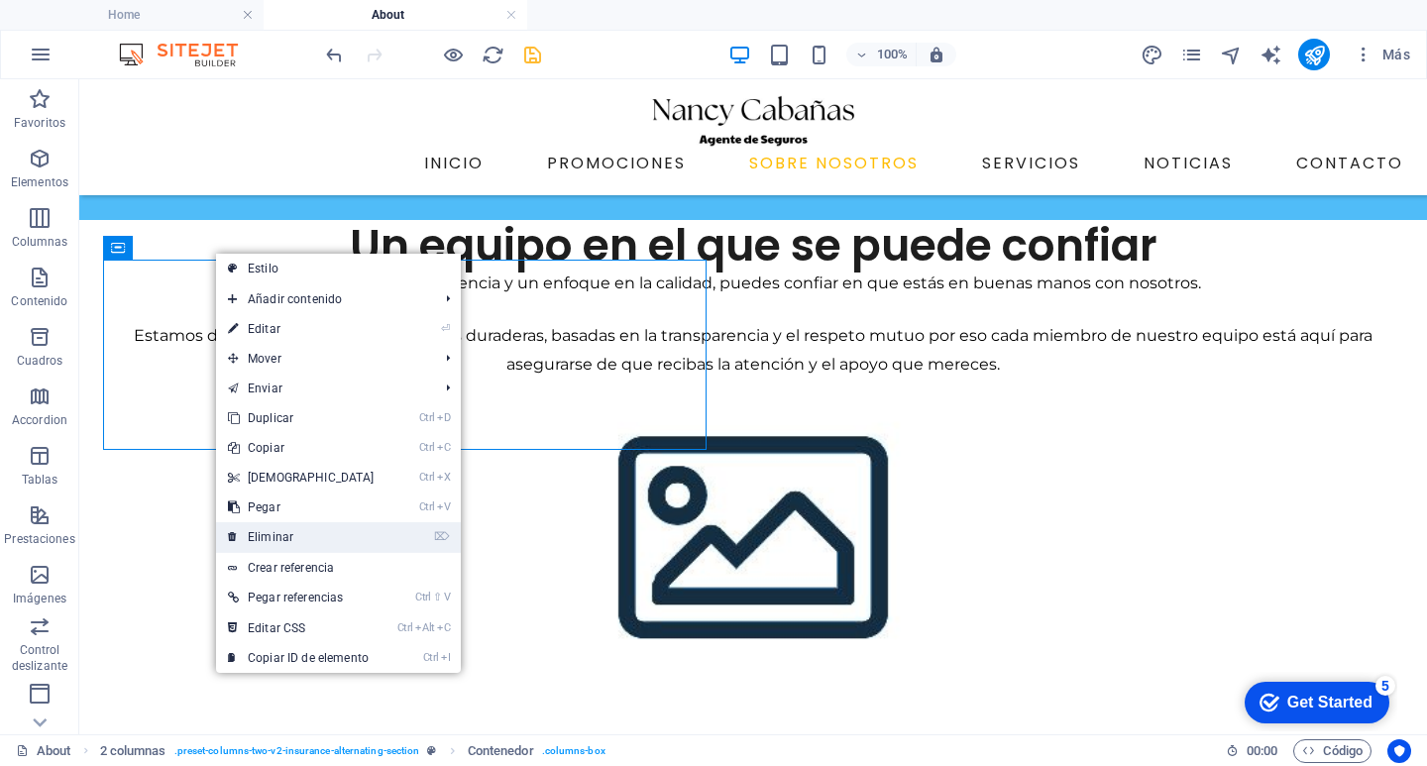
click at [311, 534] on link "⌦ Eliminar" at bounding box center [301, 537] width 170 height 30
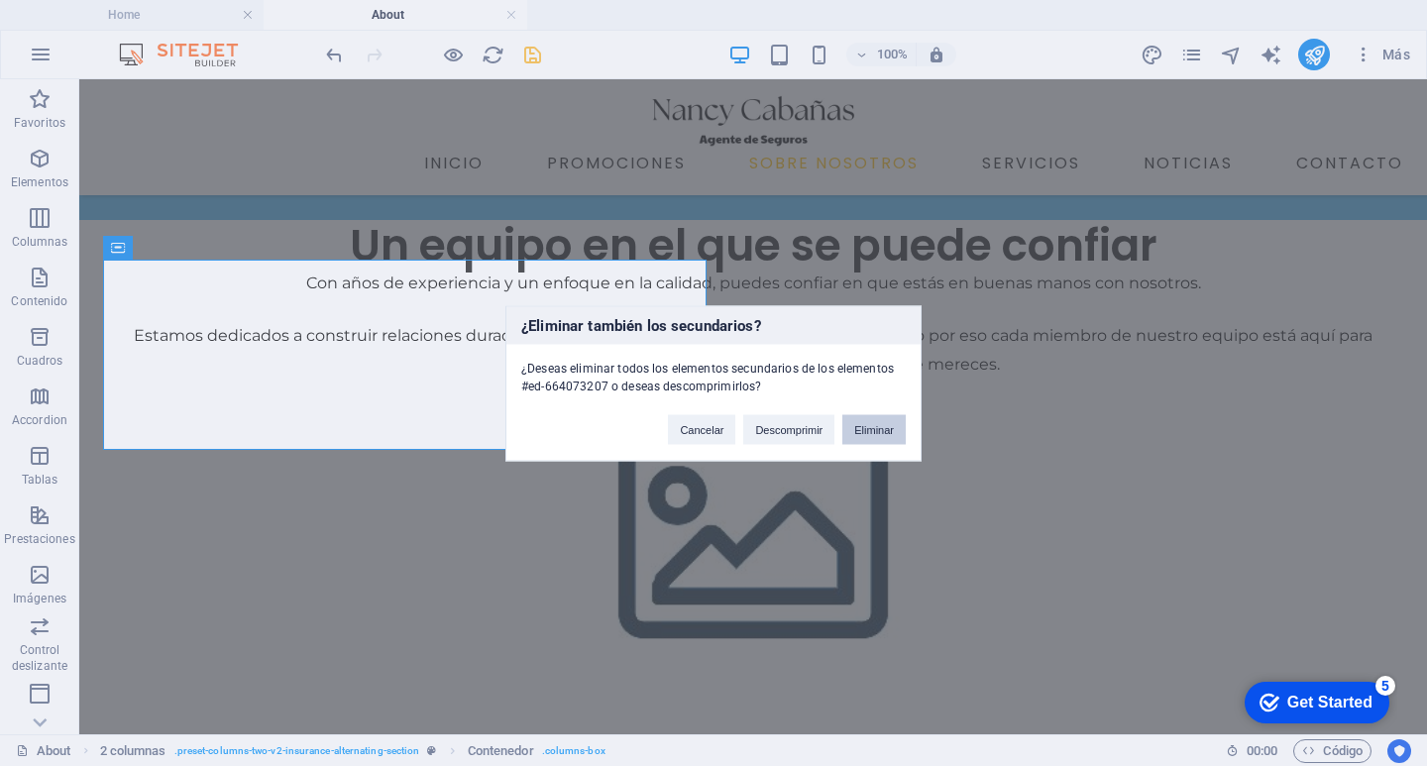
click at [875, 427] on button "Eliminar" at bounding box center [873, 429] width 63 height 30
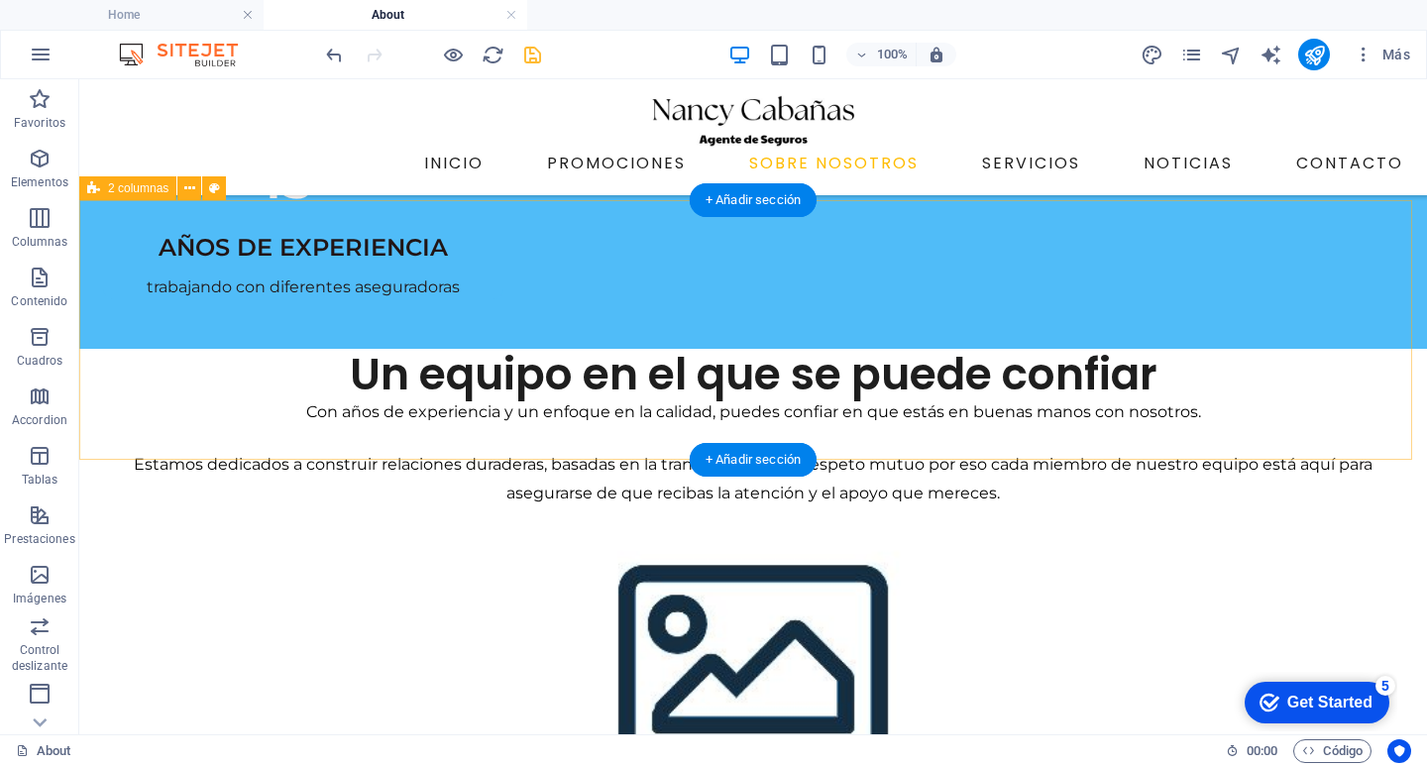
scroll to position [396, 0]
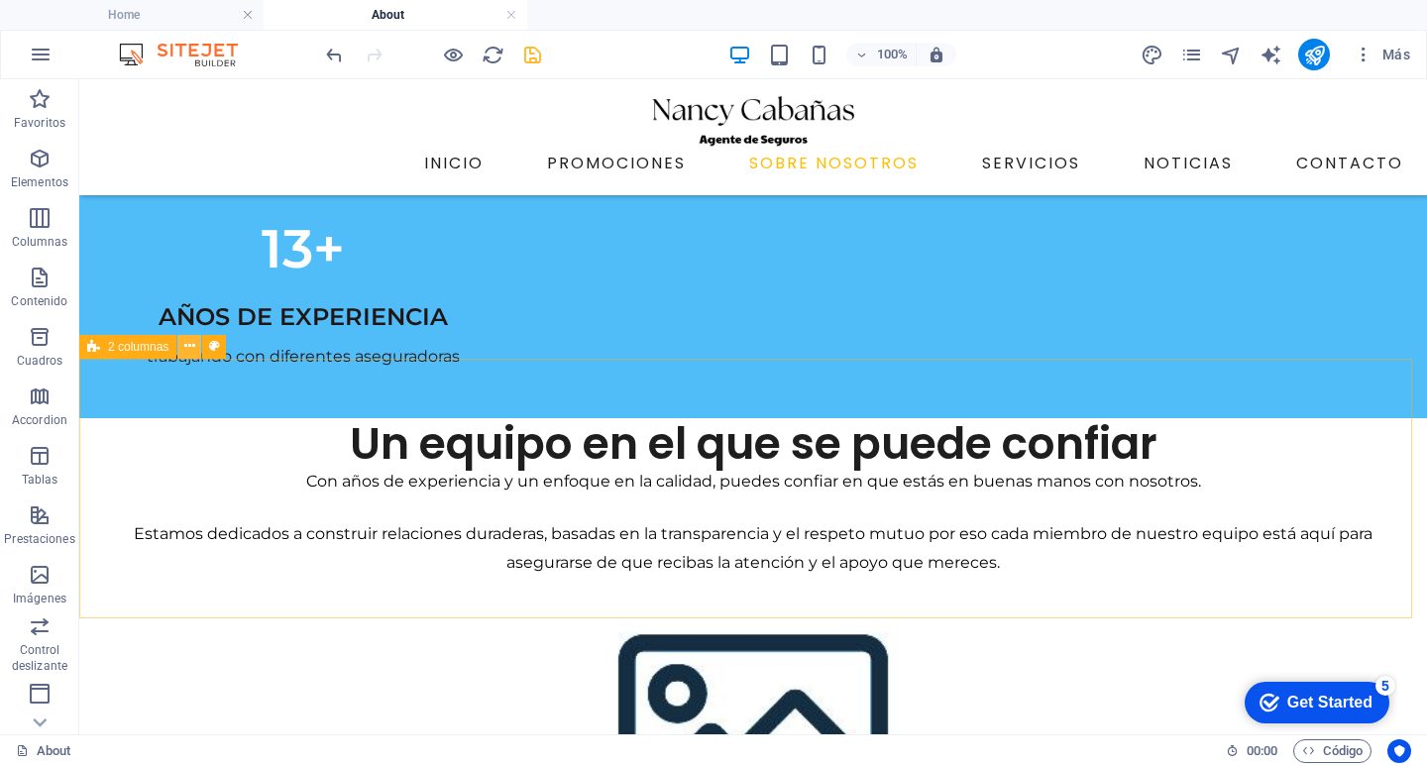
click at [195, 346] on button at bounding box center [189, 347] width 24 height 24
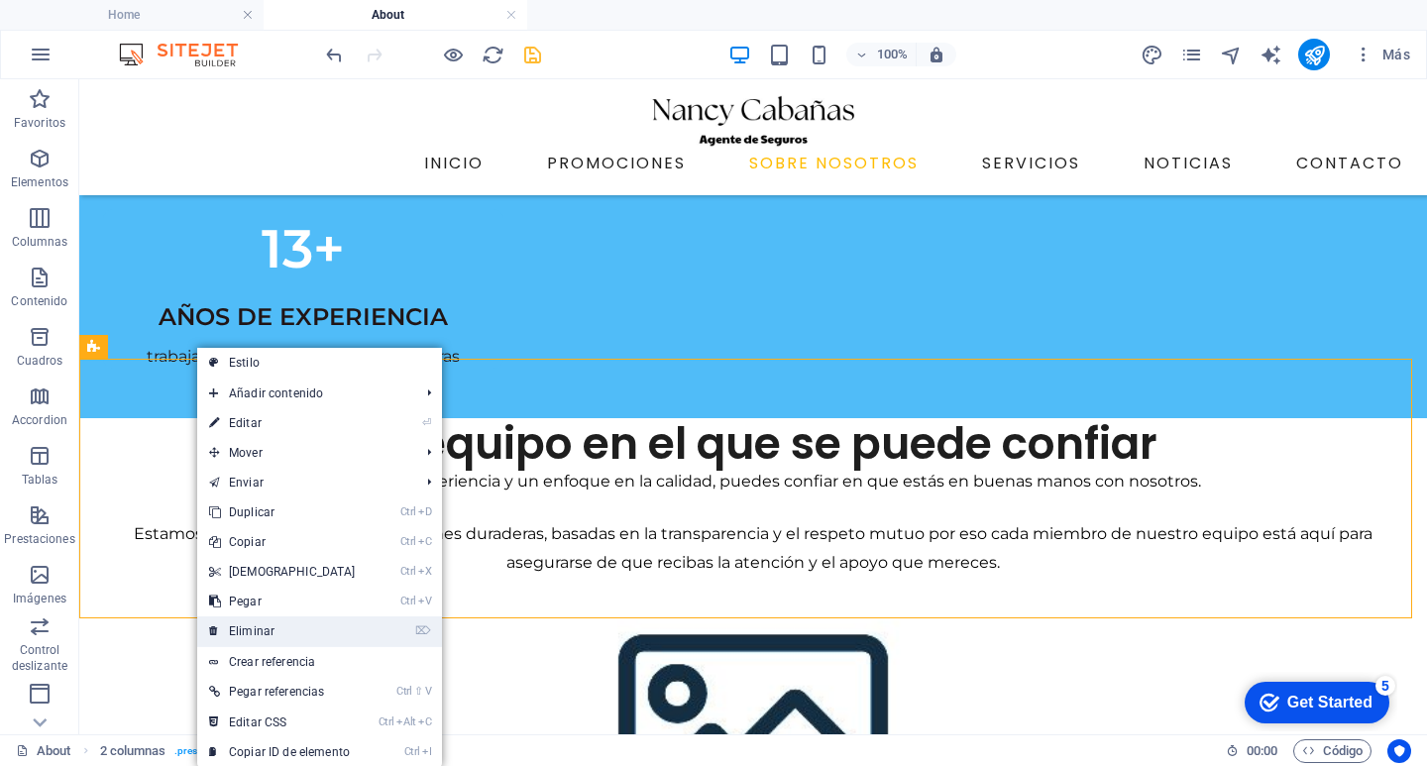
click at [302, 630] on link "⌦ Eliminar" at bounding box center [282, 631] width 170 height 30
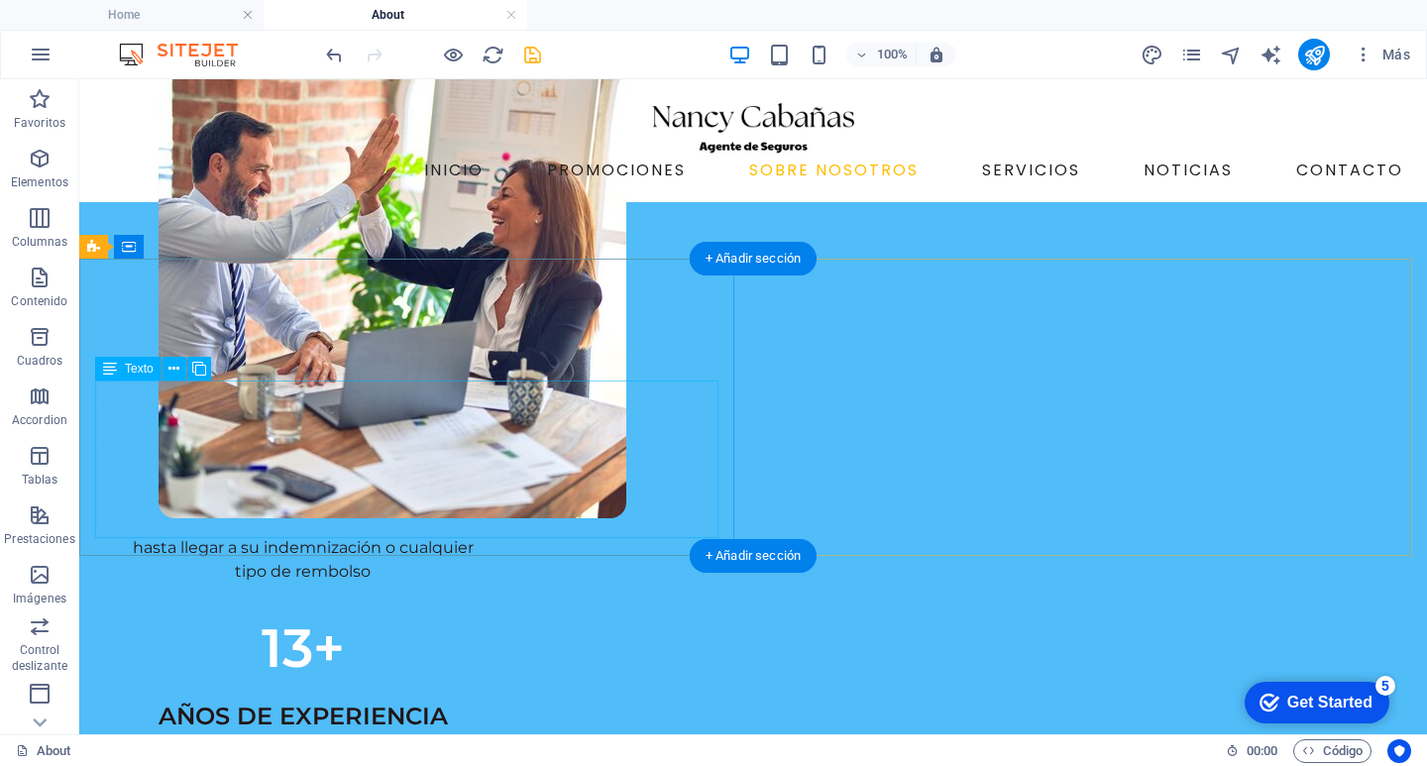
scroll to position [0, 0]
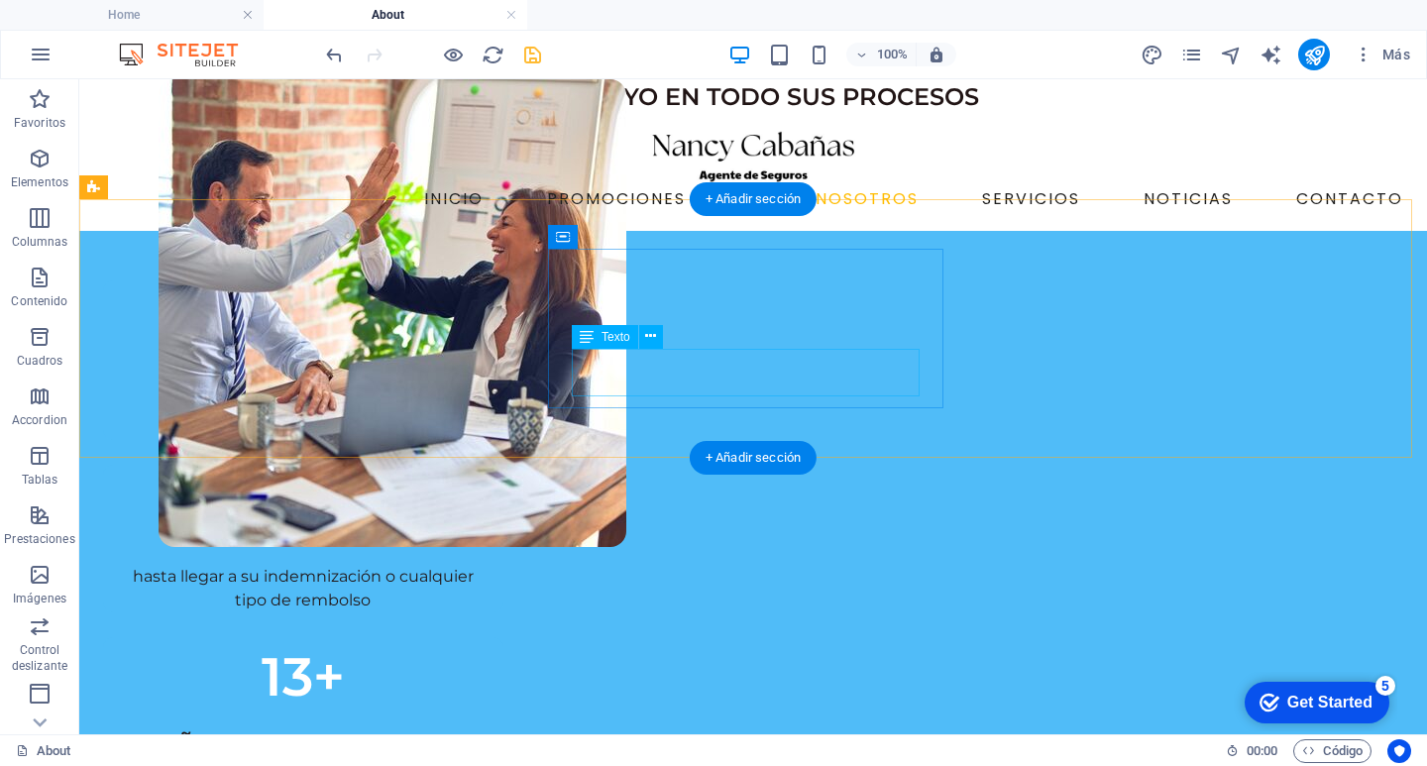
click at [480, 565] on div "hasta llegar a su indemnización o cualquier tipo de rembolso" at bounding box center [303, 589] width 353 height 48
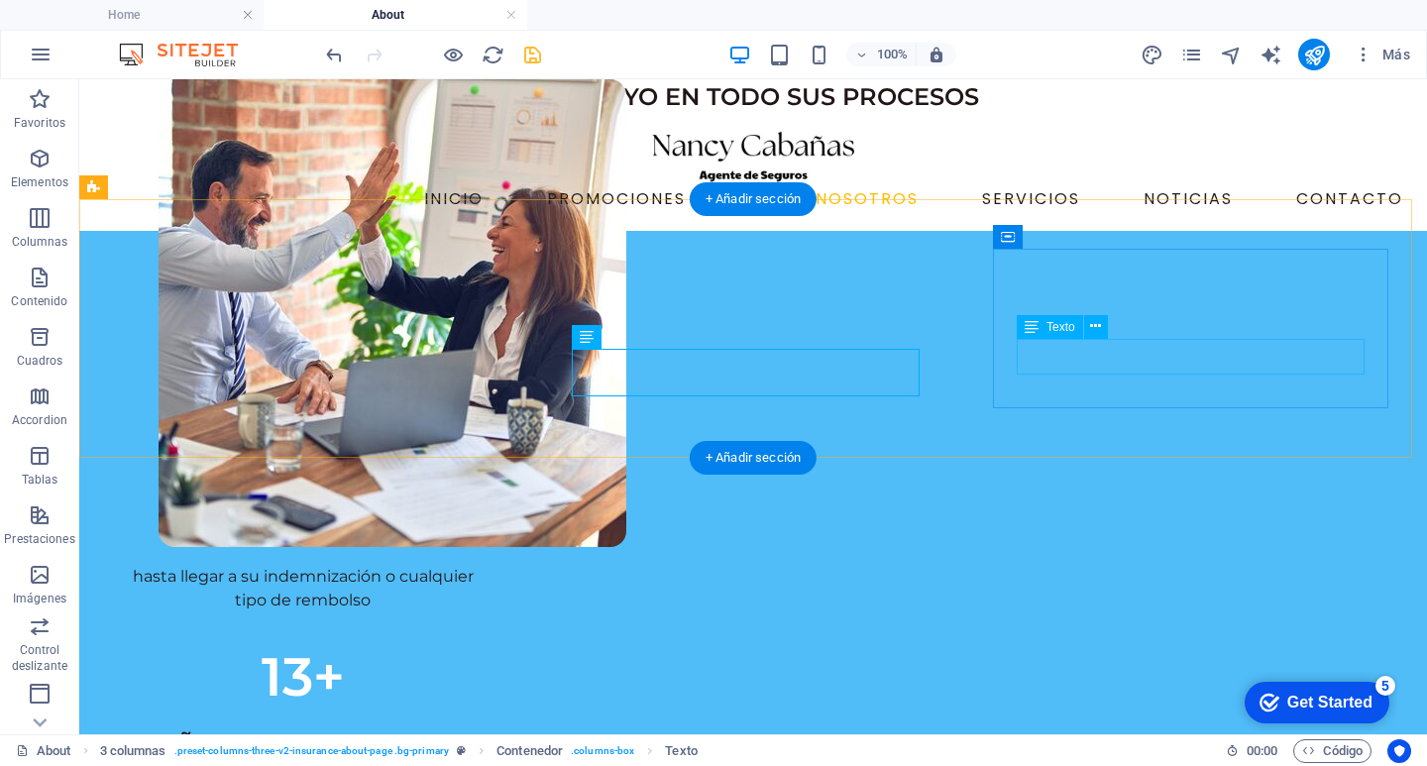
click at [480, 727] on div "AÑOS DE EXPERIENCIA" at bounding box center [303, 745] width 353 height 36
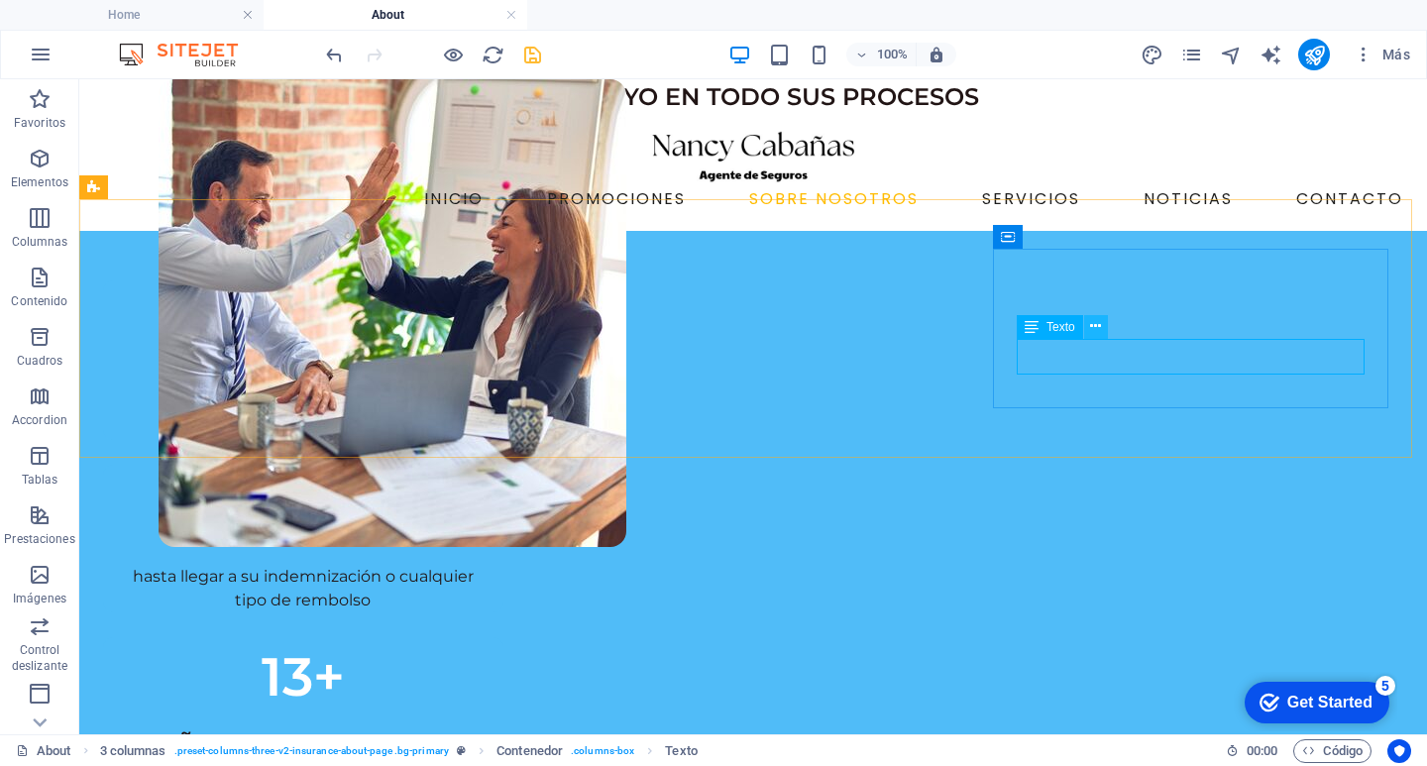
click at [1100, 329] on icon at bounding box center [1095, 326] width 11 height 21
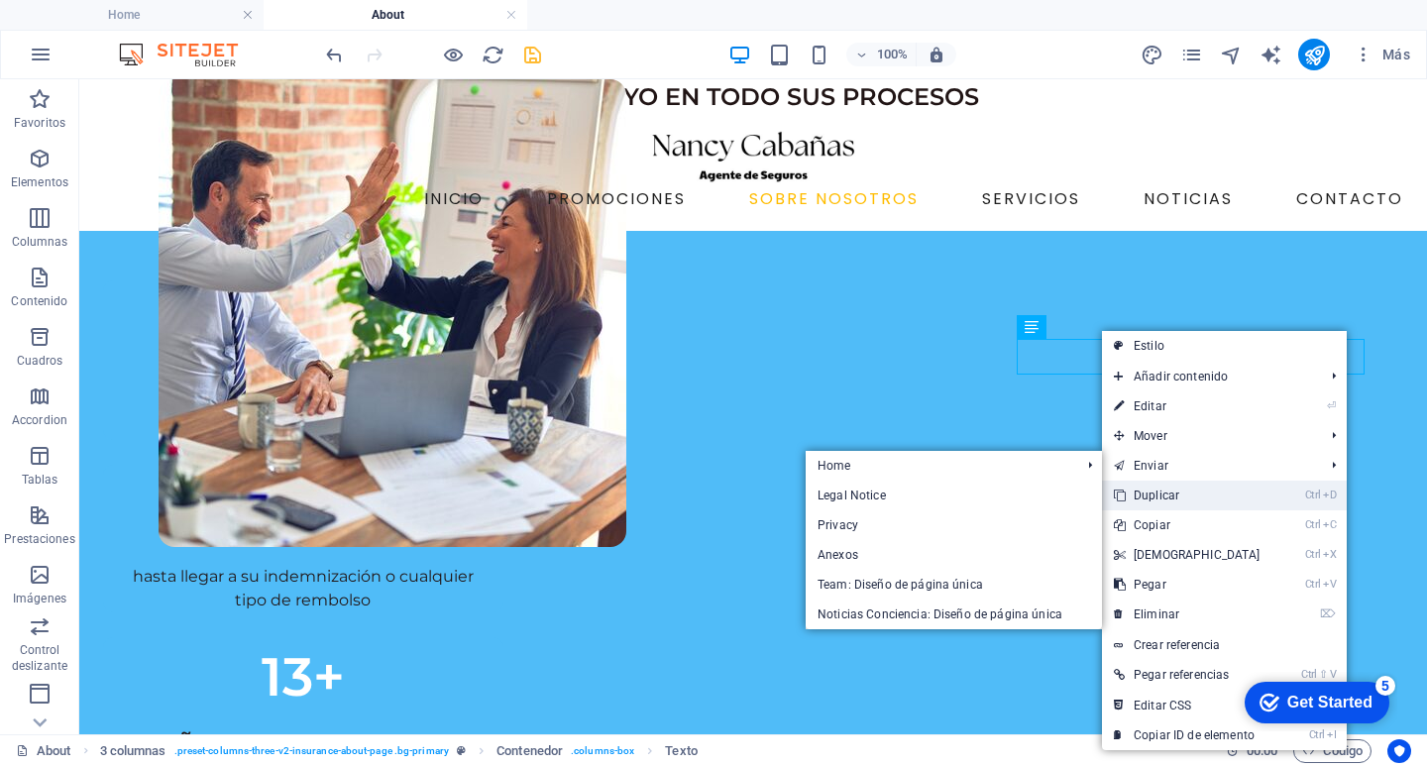
drag, startPoint x: 1154, startPoint y: 494, endPoint x: 1074, endPoint y: 408, distance: 117.8
click at [1154, 494] on link "Ctrl D Duplicar" at bounding box center [1187, 496] width 170 height 30
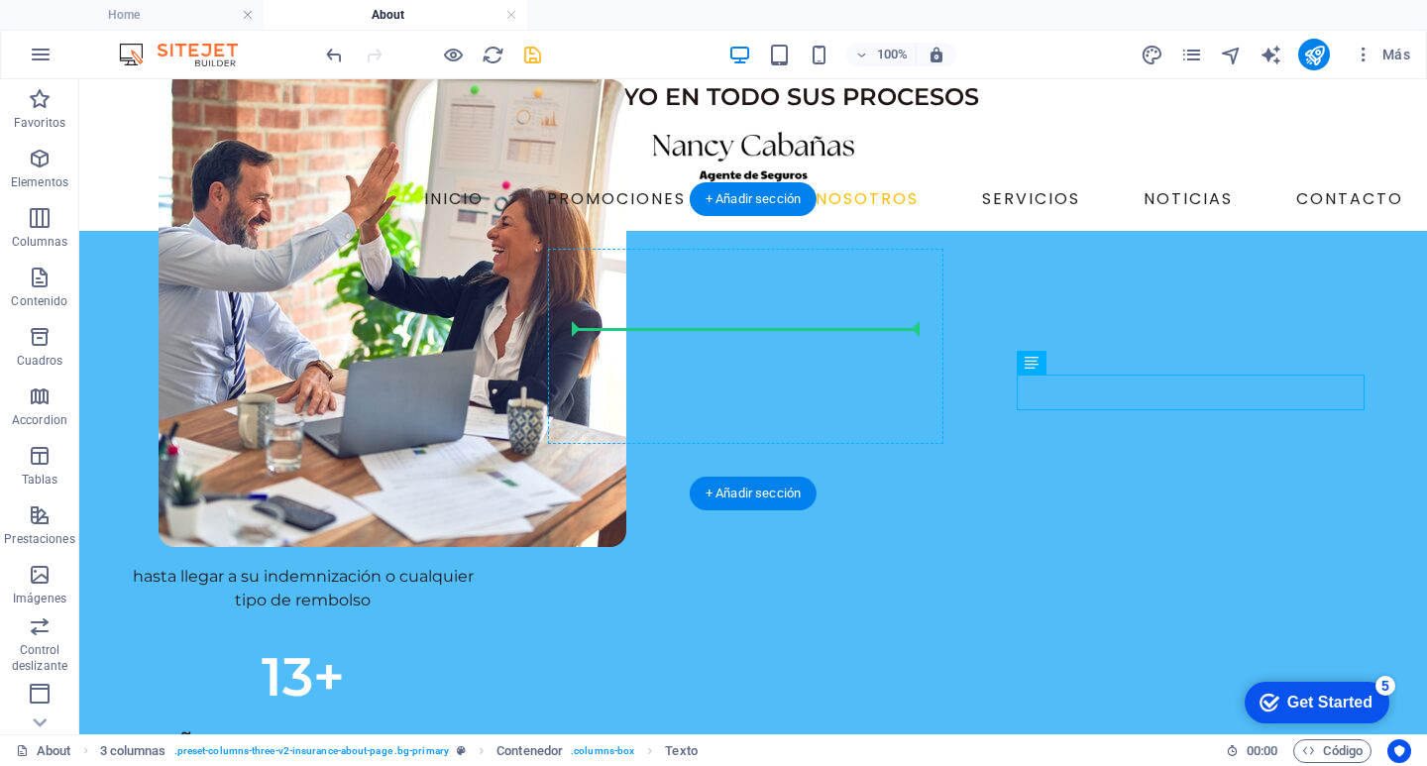
drag, startPoint x: 1124, startPoint y: 388, endPoint x: 781, endPoint y: 328, distance: 348.1
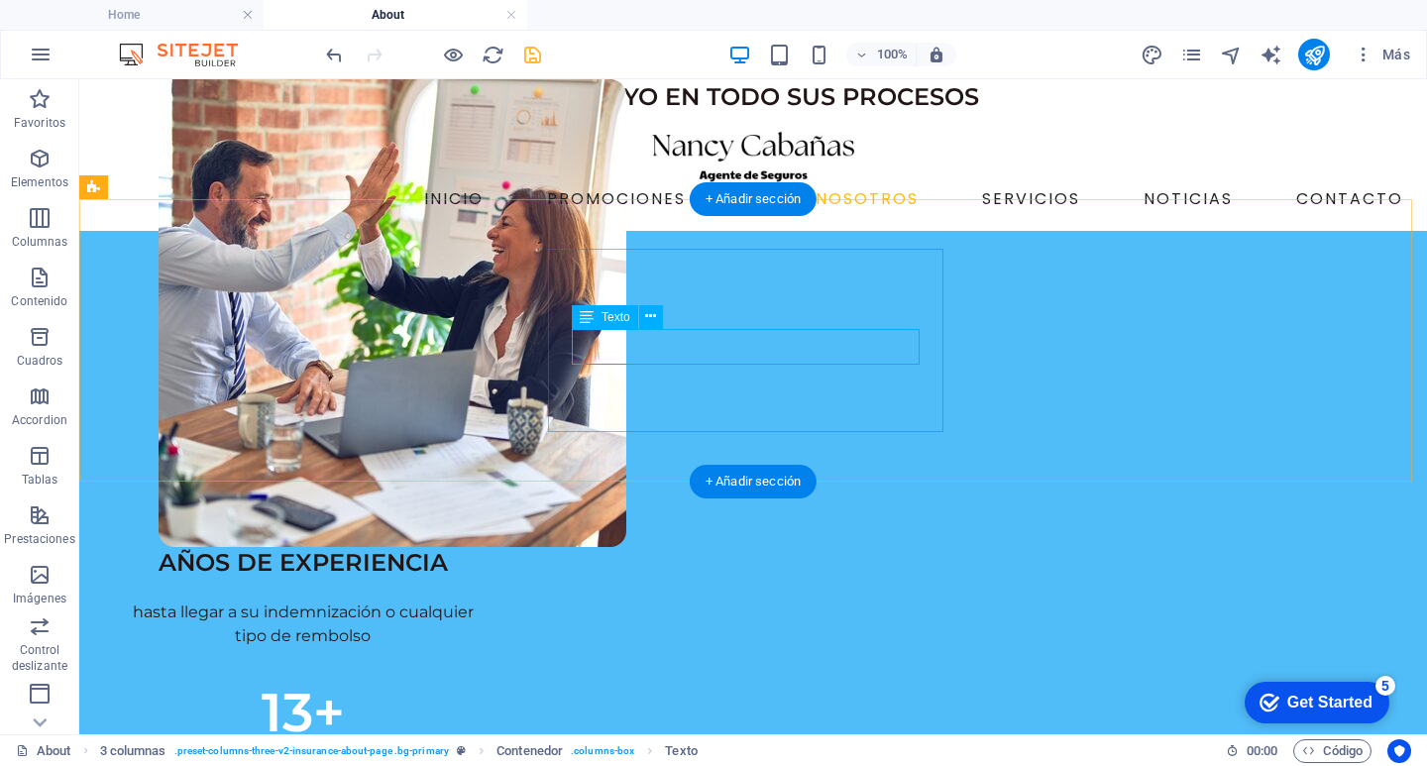
click at [480, 545] on div "AÑOS DE EXPERIENCIA" at bounding box center [303, 563] width 353 height 36
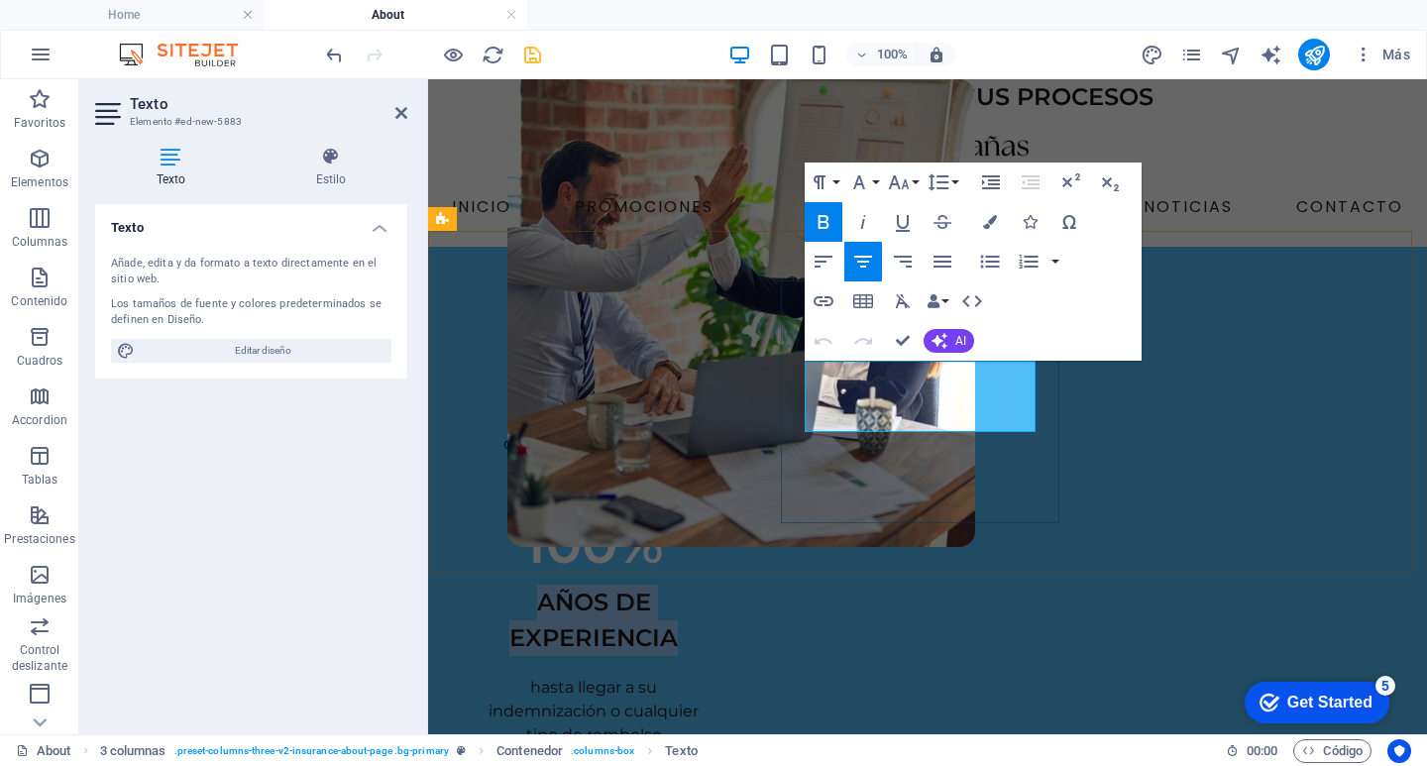
drag, startPoint x: 855, startPoint y: 374, endPoint x: 1004, endPoint y: 419, distance: 155.4
click at [712, 585] on p "AÑOS DE EXPERIENCIA" at bounding box center [594, 620] width 237 height 71
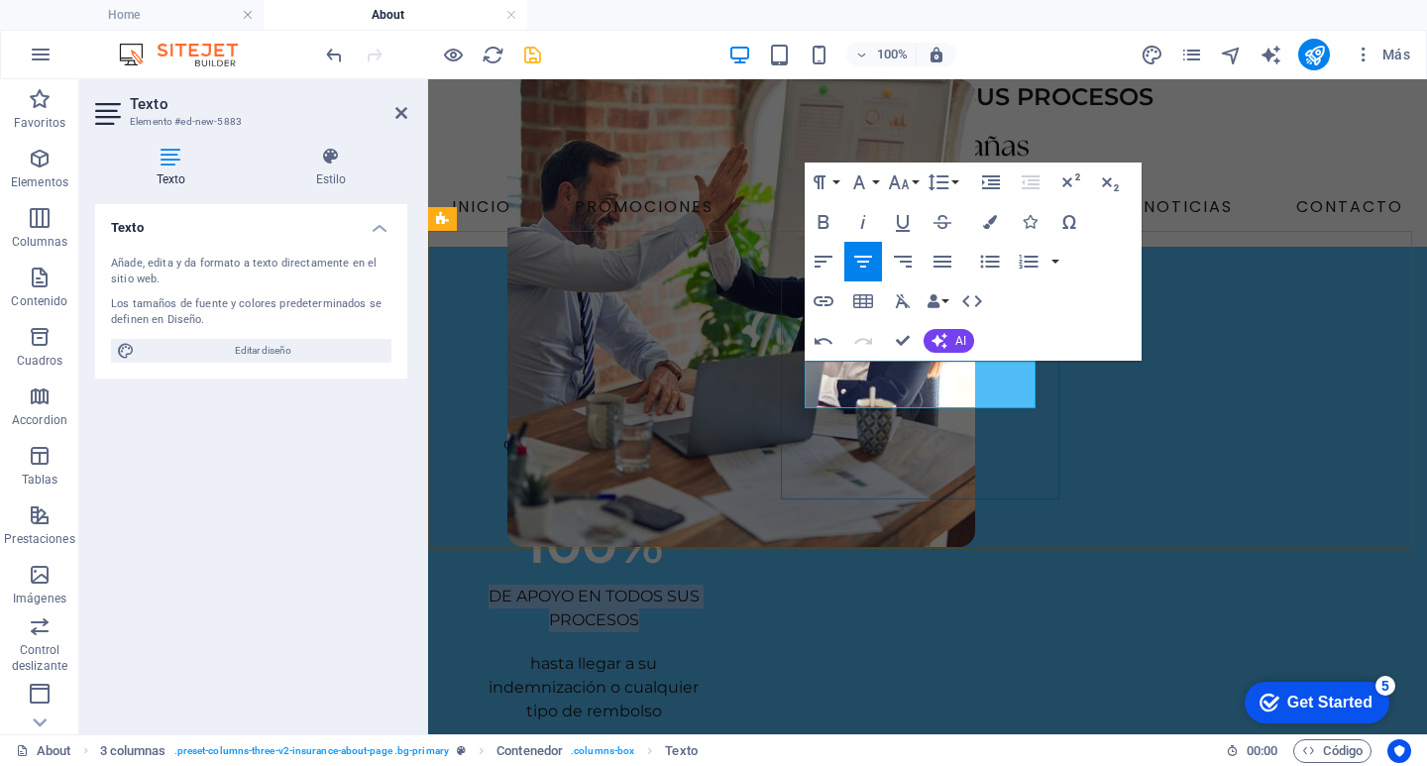
drag, startPoint x: 936, startPoint y: 402, endPoint x: 811, endPoint y: 372, distance: 128.6
click at [712, 585] on p "DE APOYO EN TODOS SUS PROCESOS" at bounding box center [594, 609] width 237 height 48
click at [896, 289] on icon "button" at bounding box center [903, 301] width 24 height 24
click at [904, 297] on icon "button" at bounding box center [903, 301] width 24 height 24
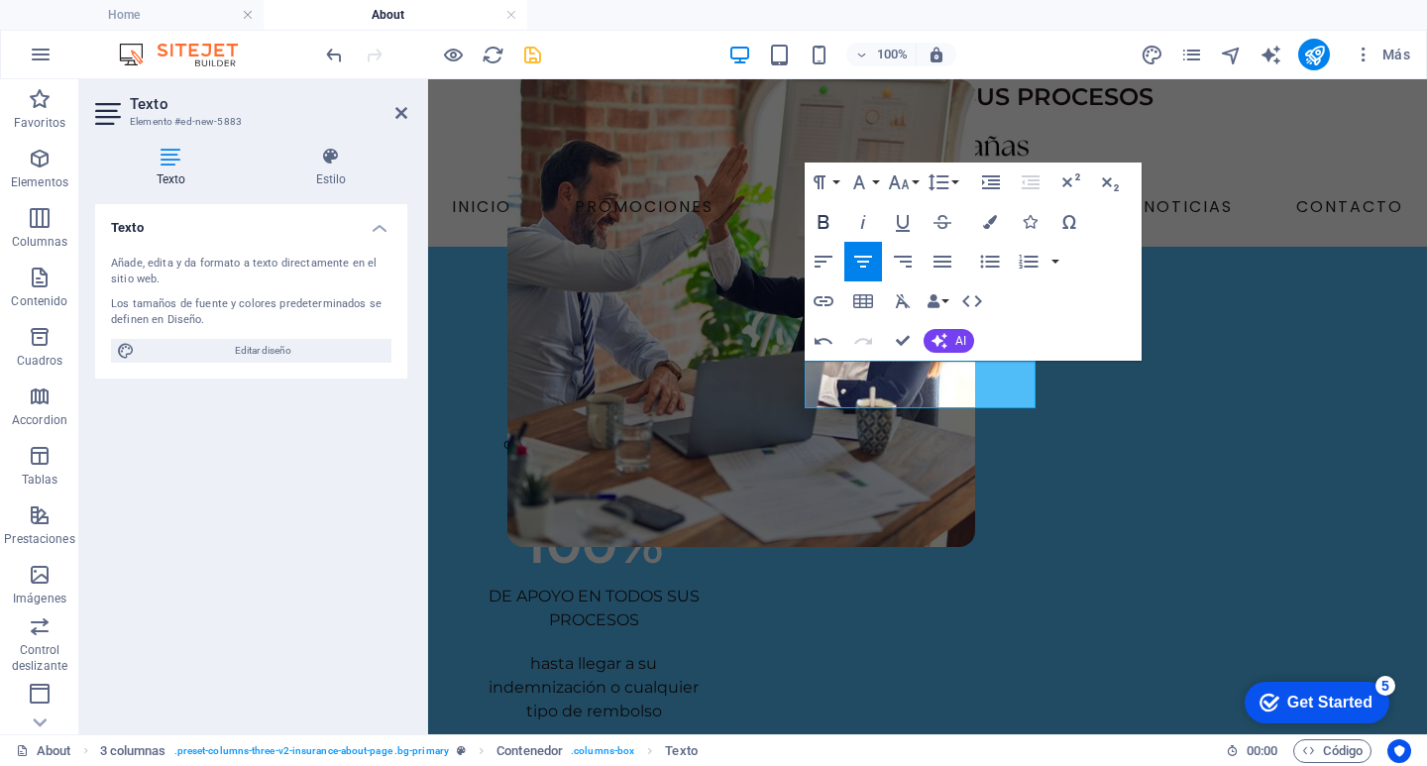
click at [823, 218] on icon "button" at bounding box center [823, 222] width 24 height 24
click at [712, 652] on div "hasta llegar a su indemnización o cualquier tipo de rembolso" at bounding box center [594, 687] width 237 height 71
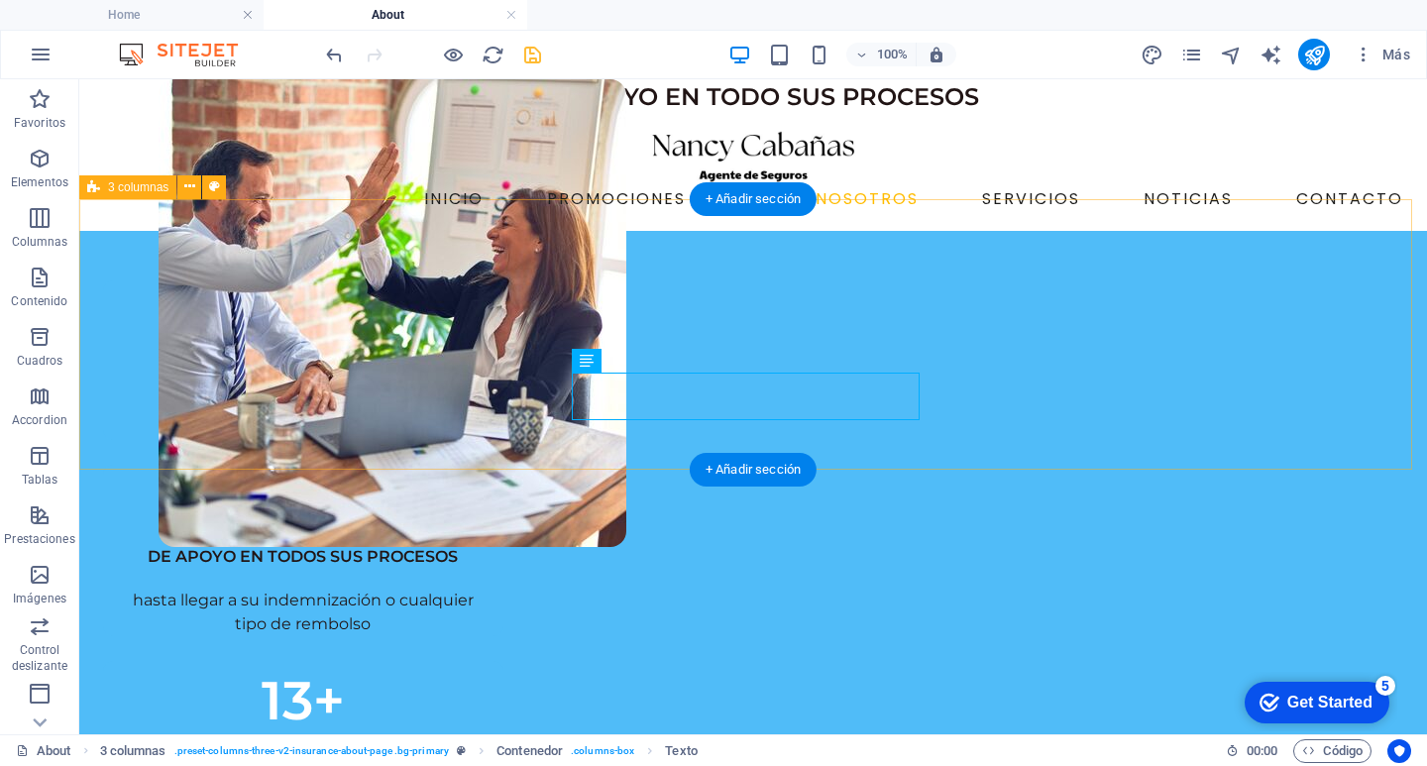
click at [1059, 465] on div "169+ CLIENTES con más de 238 pólizas vigentes 100% DE APOYO EN TODOS SUS PROCES…" at bounding box center [752, 550] width 1347 height 639
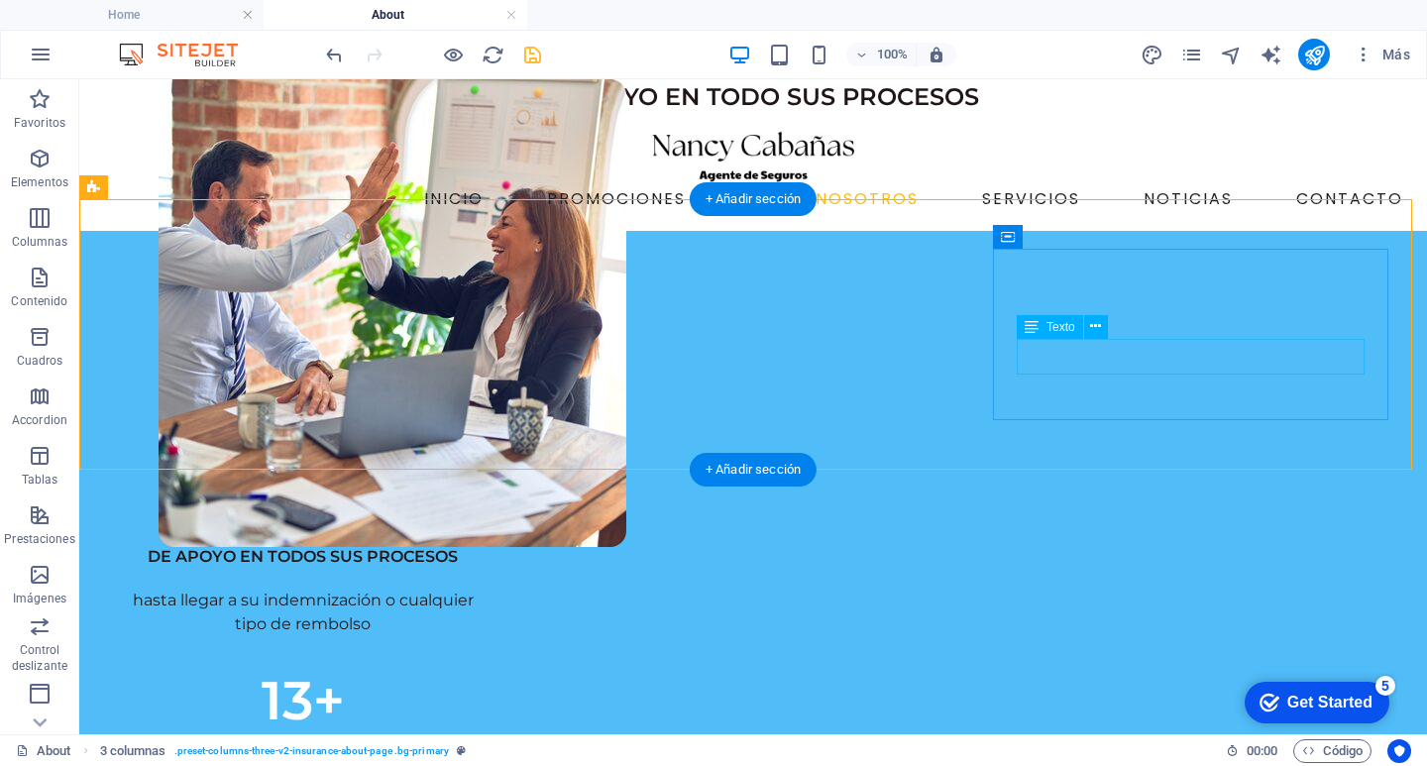
click at [480, 751] on div "AÑOS DE EXPERIENCIA" at bounding box center [303, 769] width 353 height 36
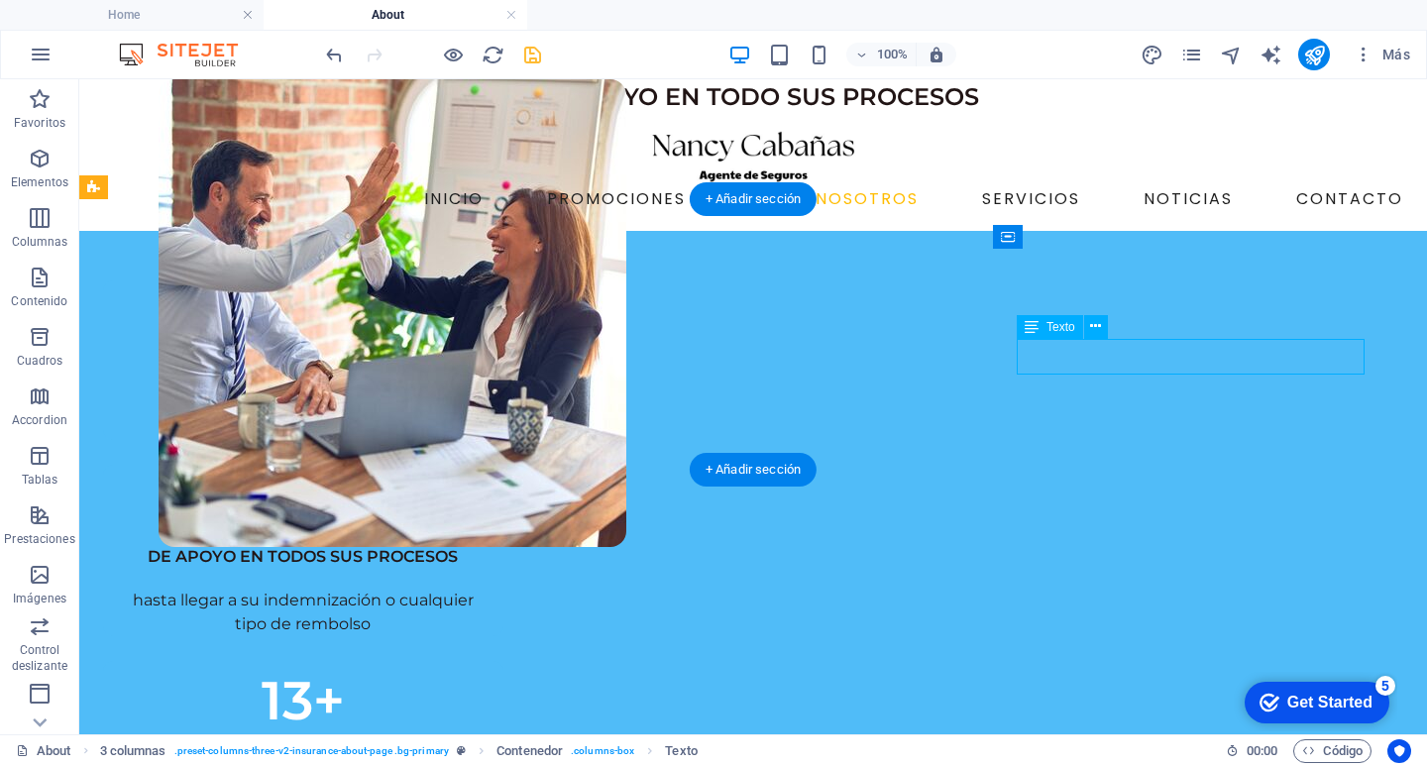
click at [480, 751] on div "AÑOS DE EXPERIENCIA" at bounding box center [303, 769] width 353 height 36
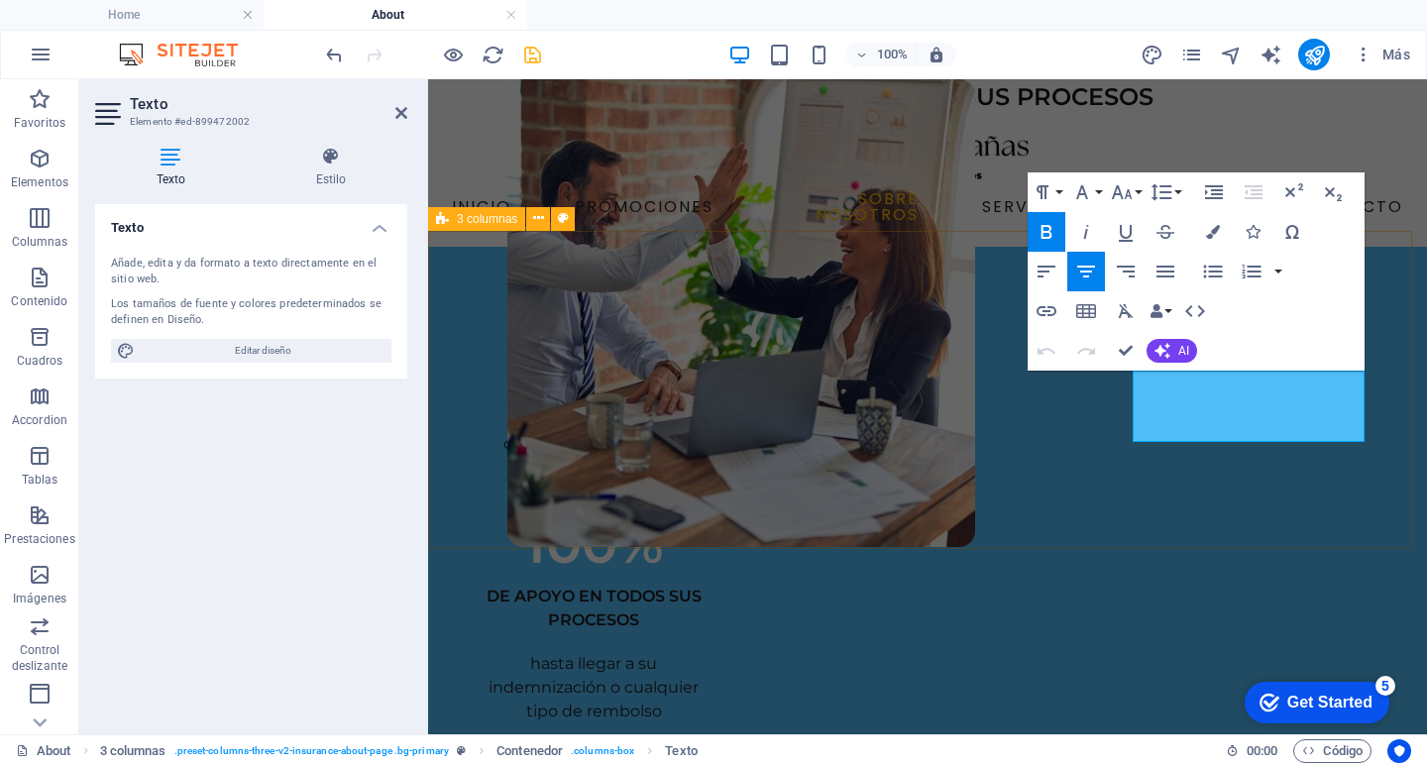
click at [1076, 474] on div "169+ CLIENTES con más de 238 pólizas vigentes 100% DE APOYO EN TODOS SUS PROCES…" at bounding box center [927, 632] width 999 height 770
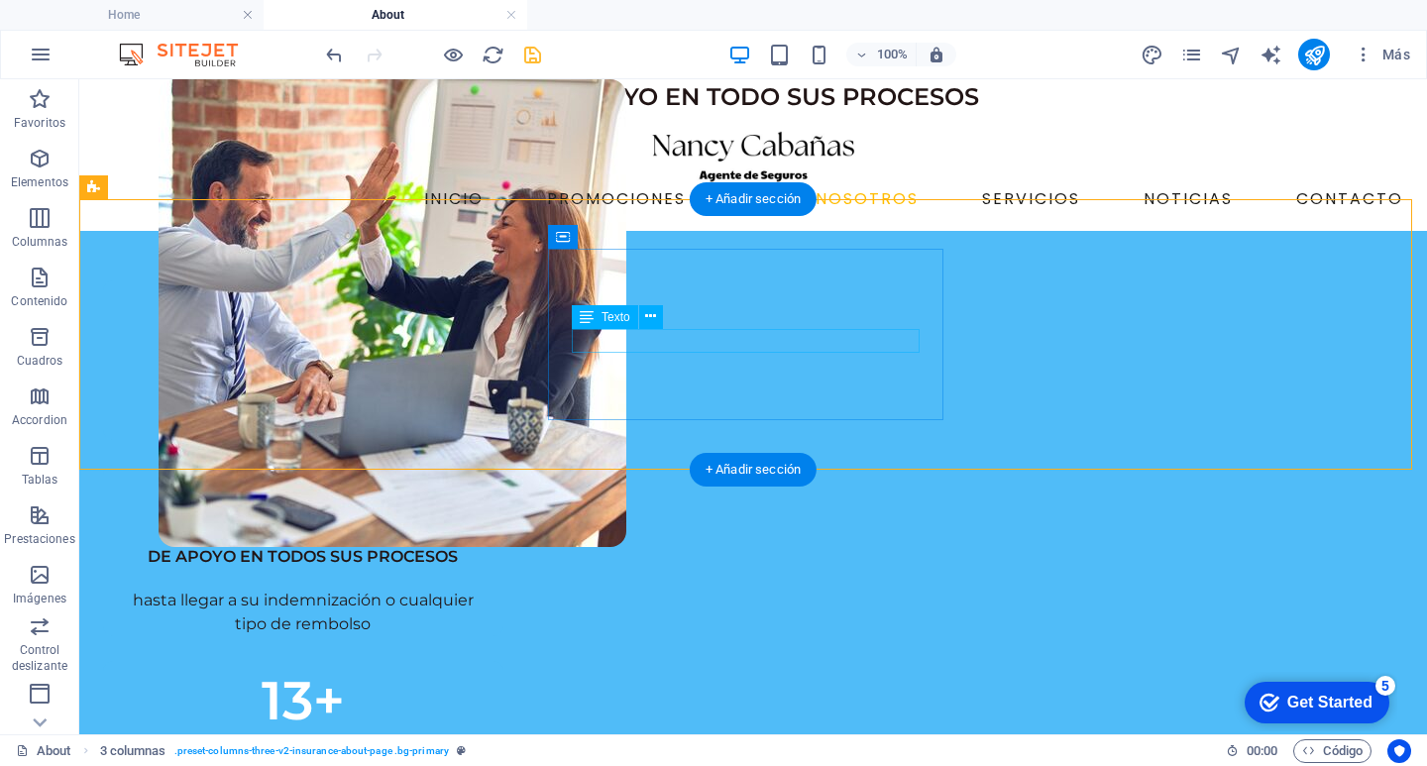
click at [480, 545] on div "DE APOYO EN TODOS SUS PROCESOS" at bounding box center [303, 557] width 353 height 24
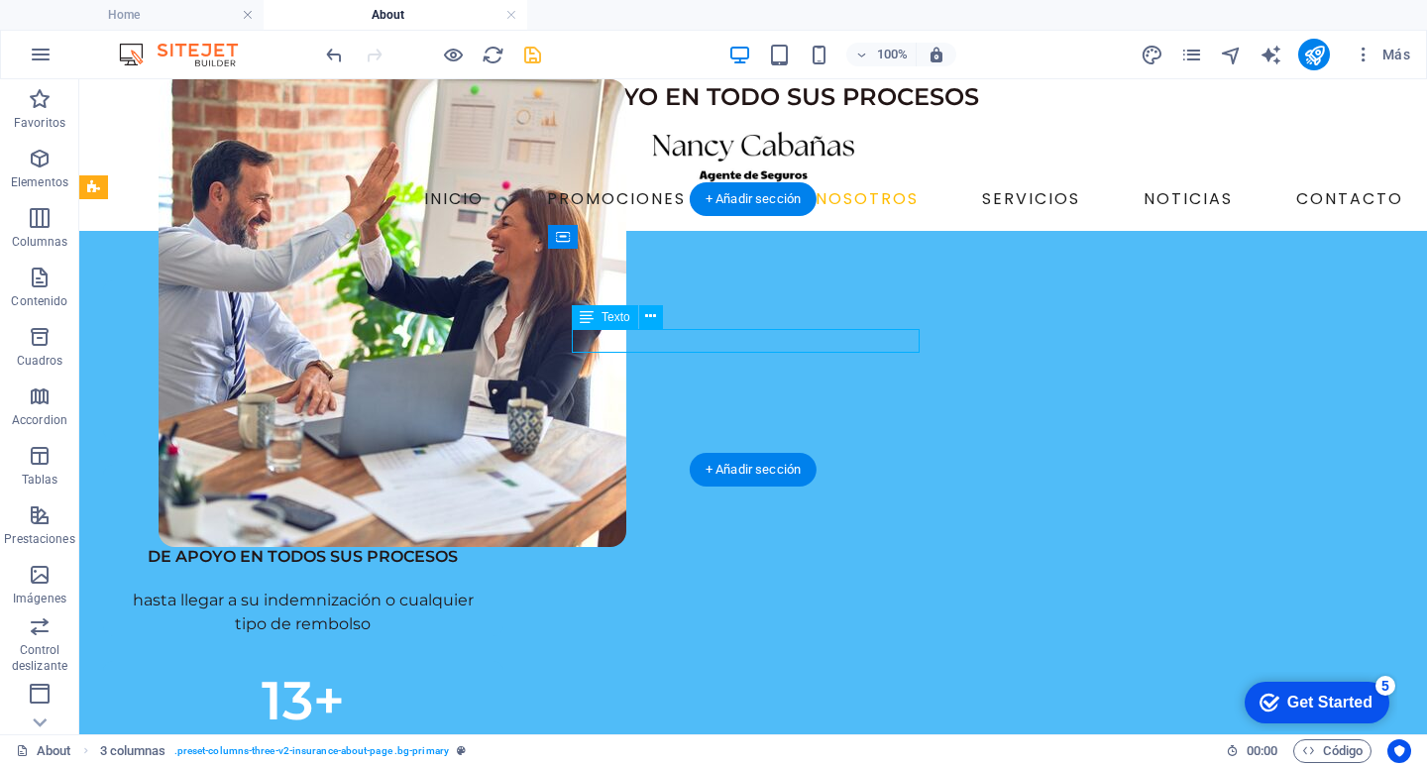
click at [480, 545] on div "DE APOYO EN TODOS SUS PROCESOS" at bounding box center [303, 557] width 353 height 24
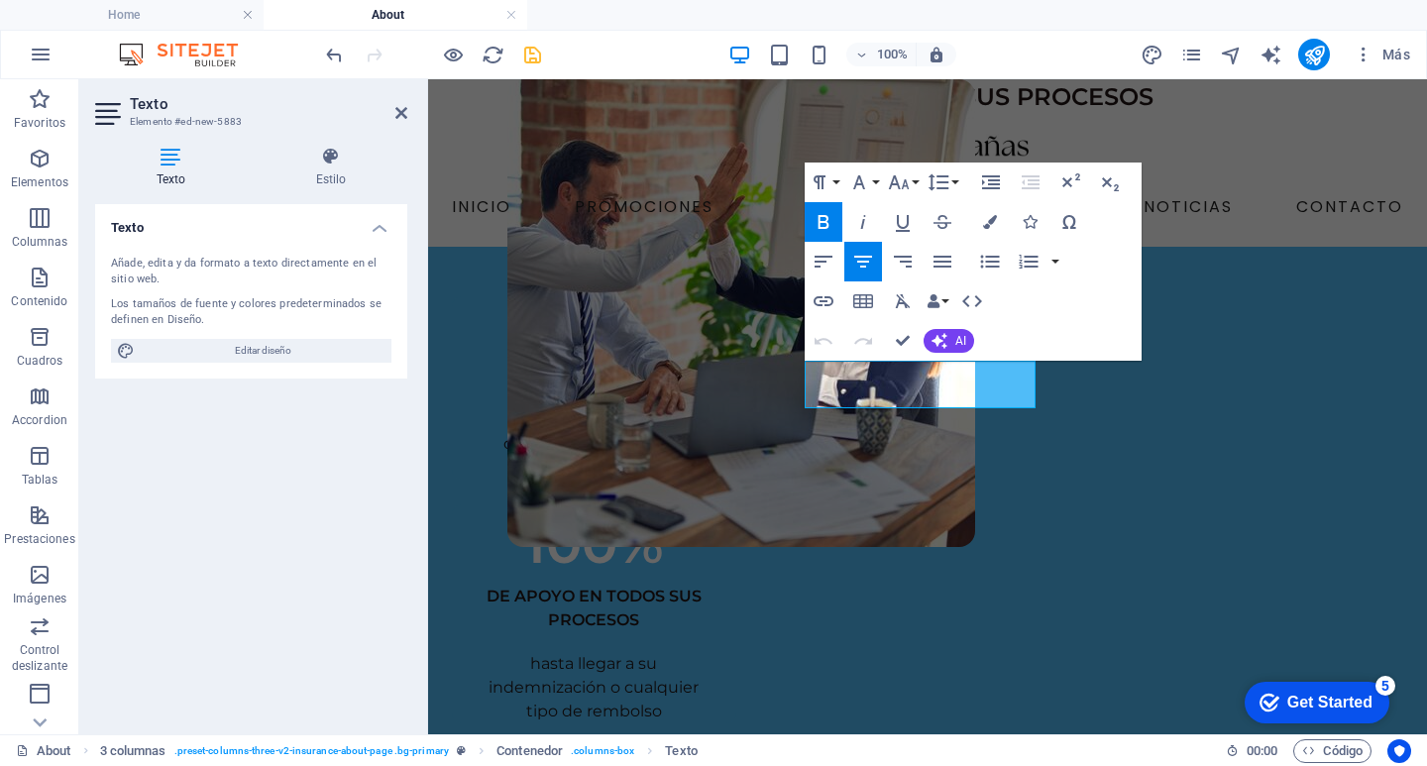
click at [161, 178] on h4 "Texto" at bounding box center [175, 168] width 160 height 42
click at [337, 171] on h4 "Estilo" at bounding box center [331, 168] width 153 height 42
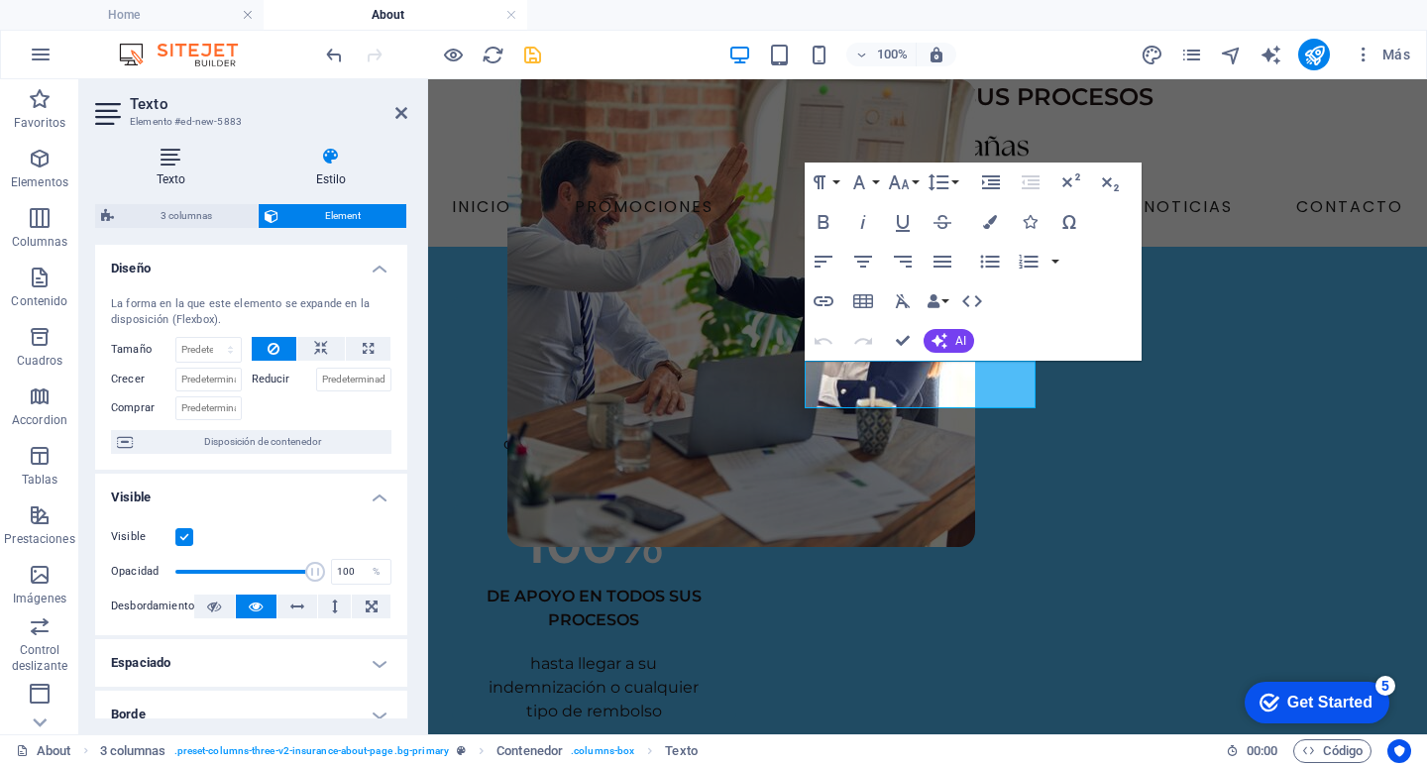
click at [186, 162] on icon at bounding box center [171, 157] width 152 height 20
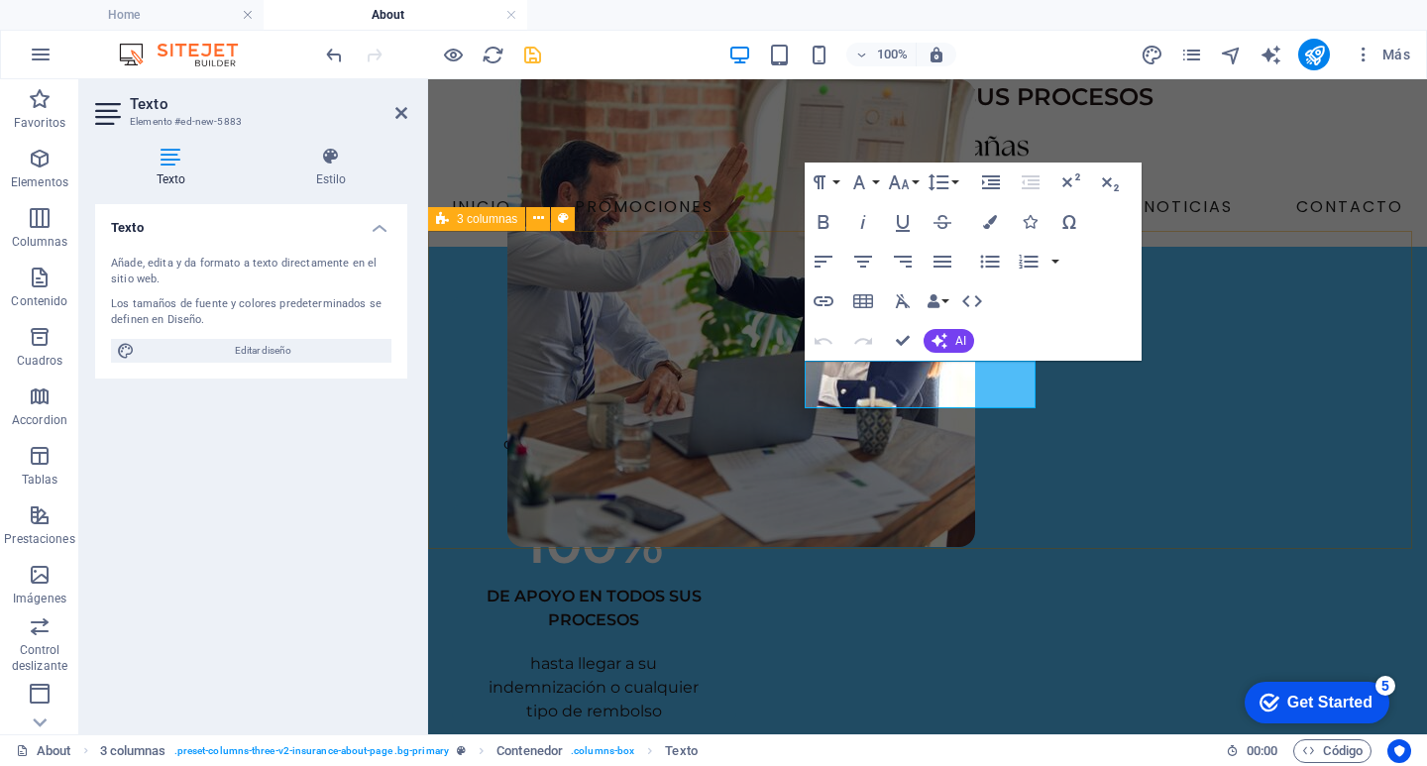
click at [779, 383] on div "169+ CLIENTES con más de 238 pólizas vigentes 100% DE APOYO EN TODOS SUS PROCES…" at bounding box center [927, 632] width 999 height 770
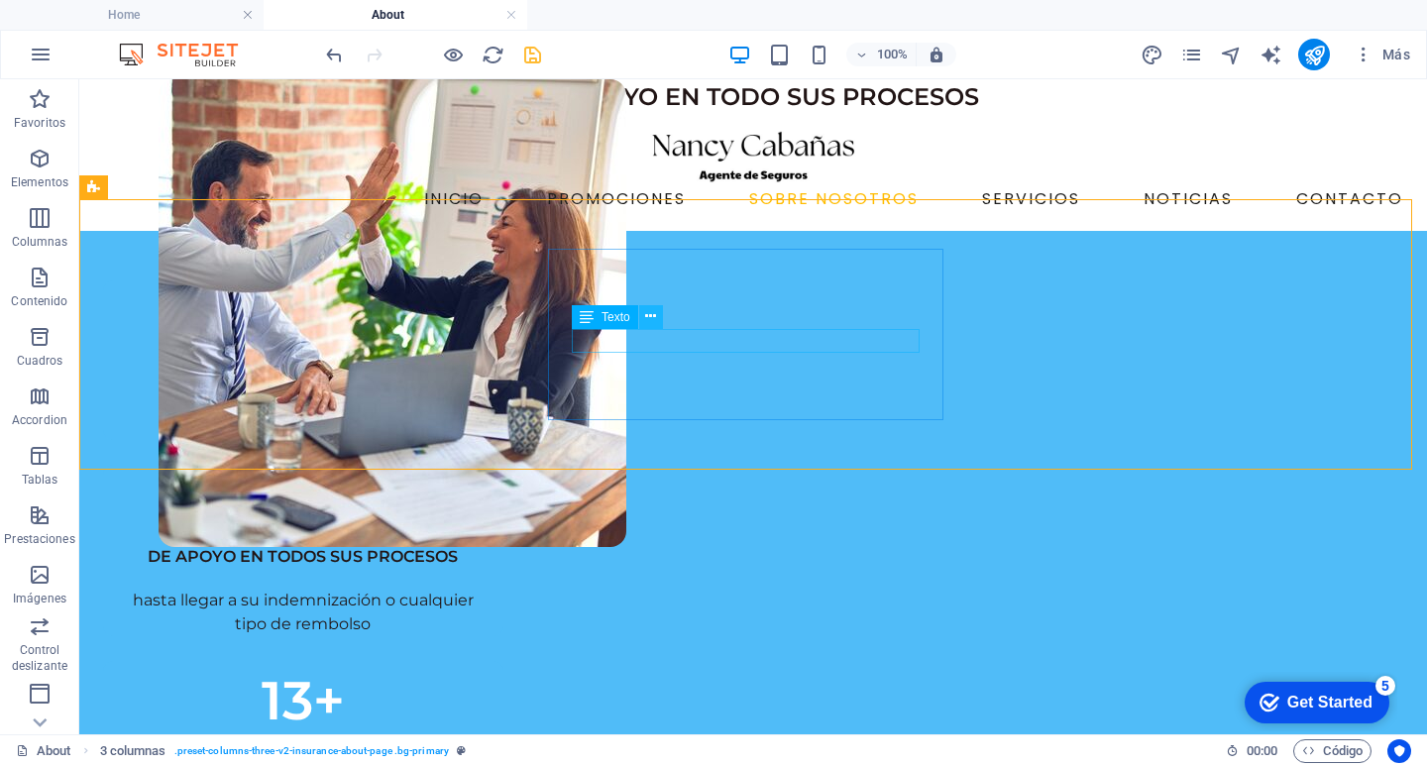
click at [650, 315] on icon at bounding box center [650, 316] width 11 height 21
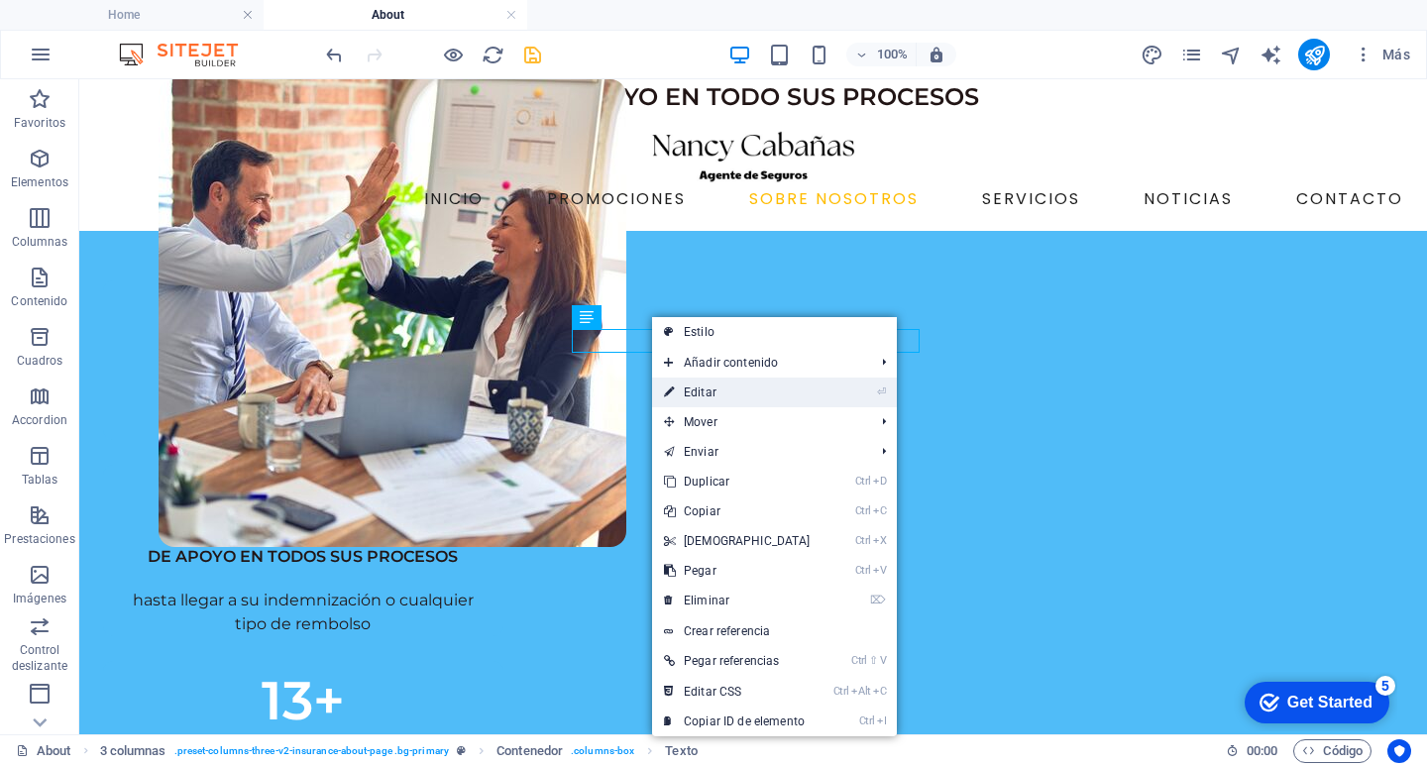
click at [730, 397] on link "⏎ Editar" at bounding box center [737, 392] width 170 height 30
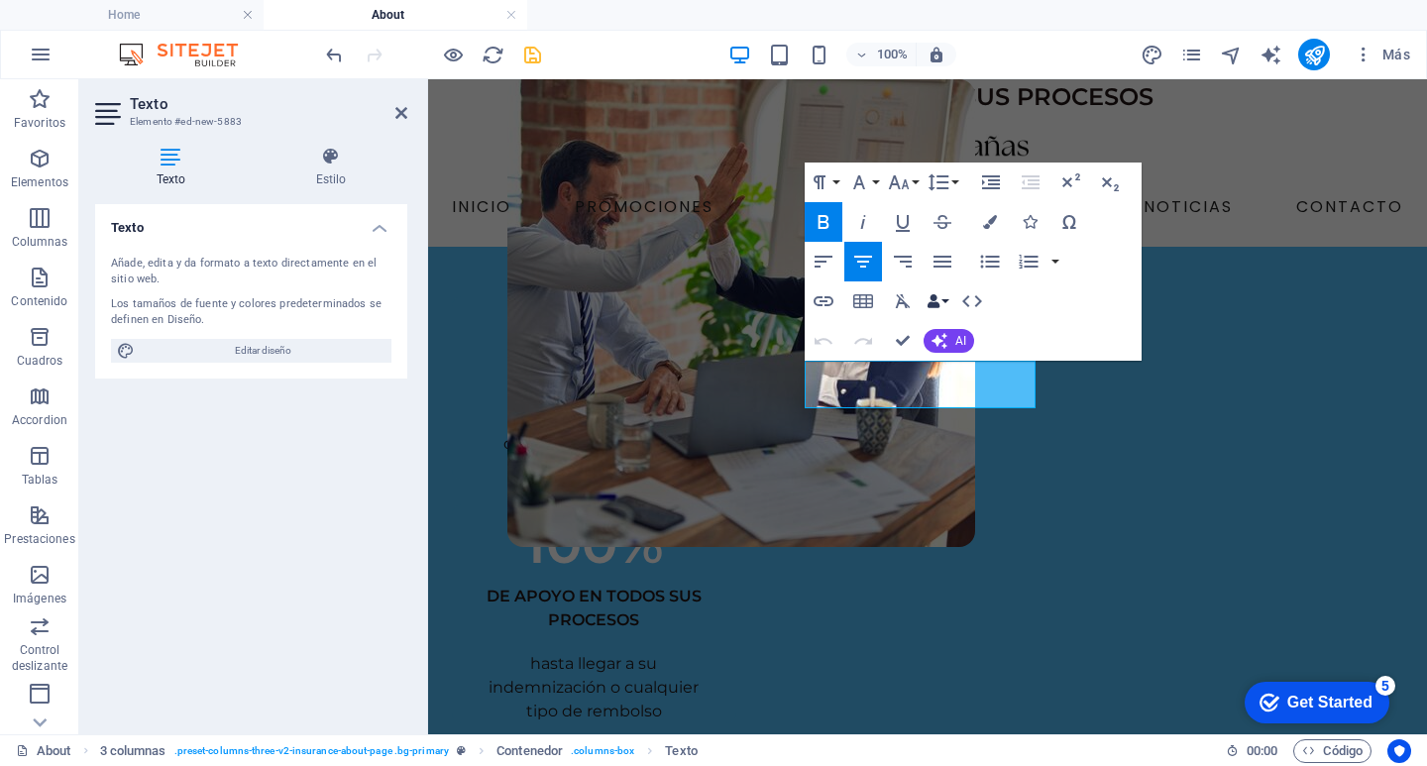
click at [942, 297] on button "Data Bindings" at bounding box center [937, 301] width 28 height 40
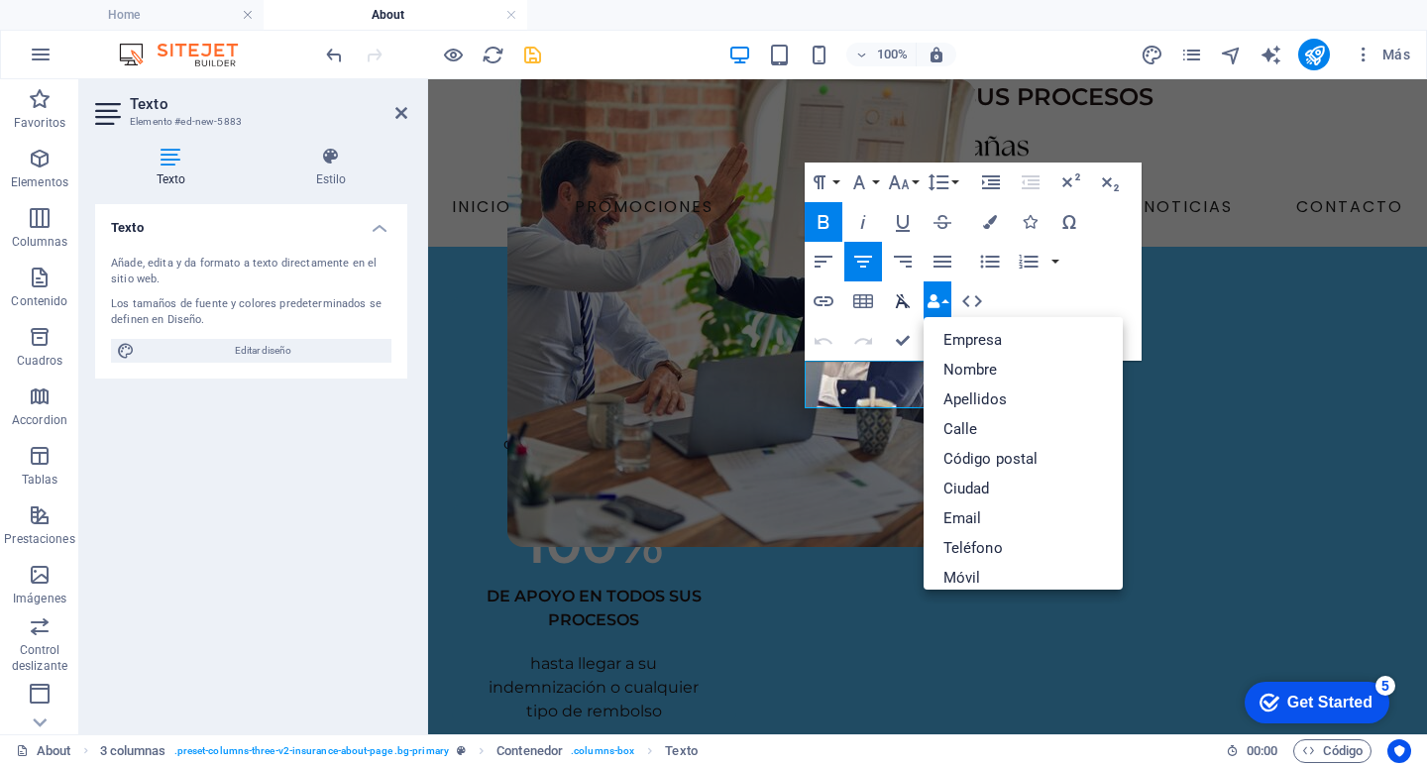
click at [899, 296] on icon "button" at bounding box center [902, 301] width 15 height 14
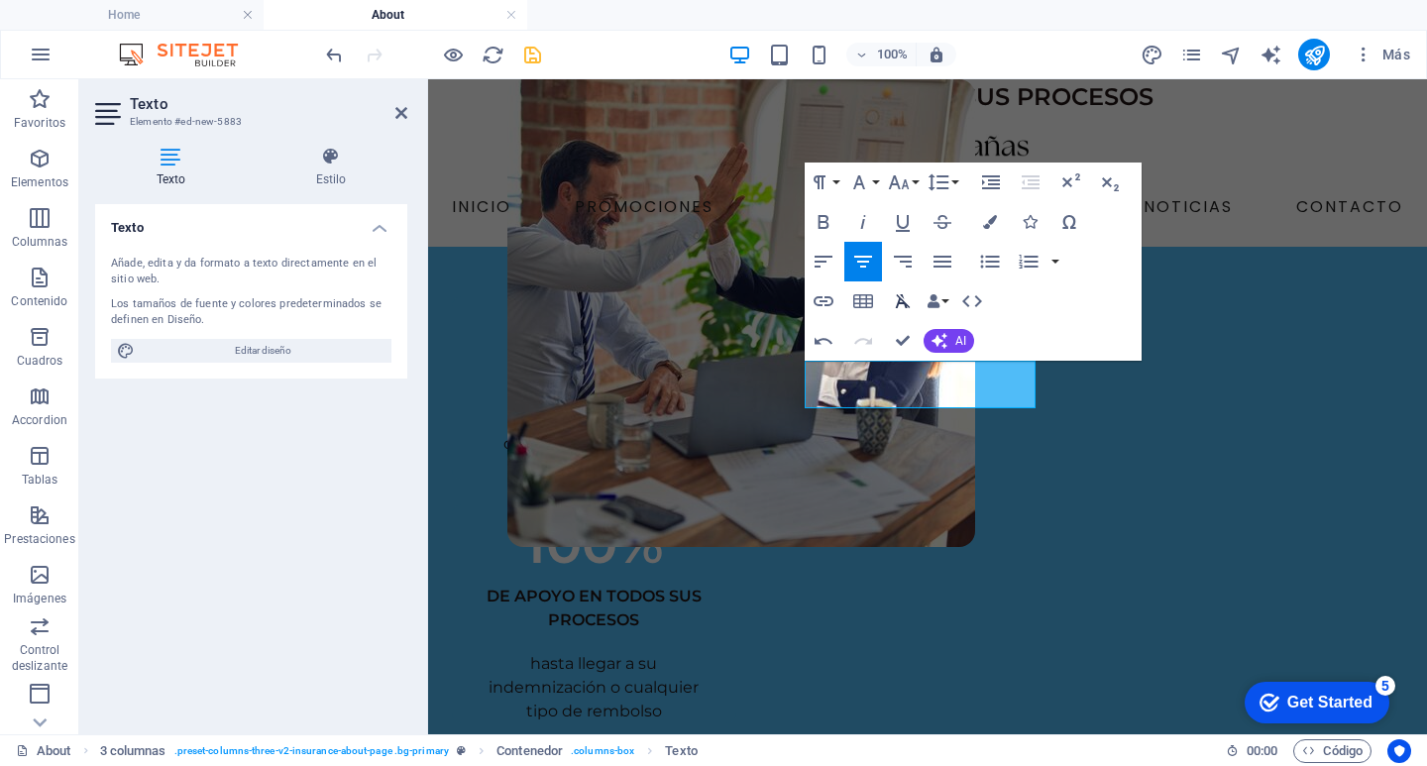
click at [899, 302] on icon "button" at bounding box center [902, 301] width 15 height 14
drag, startPoint x: 976, startPoint y: 399, endPoint x: 822, endPoint y: 391, distance: 153.8
click at [712, 585] on p "​ DE APOYO EN TODOS SUS PROCESOS" at bounding box center [594, 609] width 237 height 48
drag, startPoint x: 820, startPoint y: 376, endPoint x: 917, endPoint y: 376, distance: 97.1
click at [701, 587] on strong "DE APOYO EN TODOS SUS PROCESOS" at bounding box center [593, 608] width 215 height 43
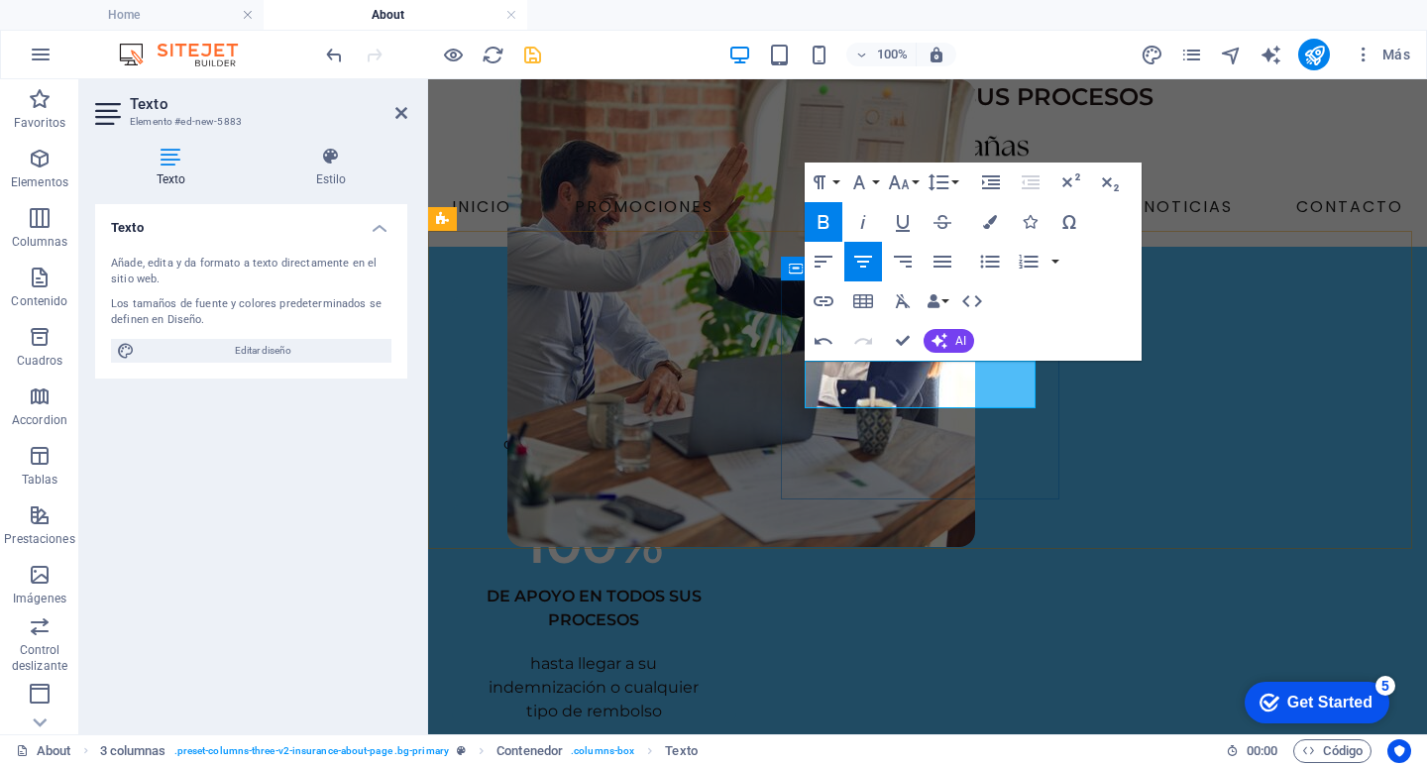
click at [712, 585] on p "​ DE APOYO EN TODOS SUS PROCESOS" at bounding box center [594, 609] width 237 height 48
click at [701, 587] on strong "DE APOYO EN TODOS SUS PROCESOS" at bounding box center [593, 608] width 215 height 43
click at [712, 585] on p "​ DE APOYO EN TODOS SUS PROCESOS" at bounding box center [594, 609] width 237 height 48
drag, startPoint x: 968, startPoint y: 393, endPoint x: 817, endPoint y: 376, distance: 151.7
click at [712, 585] on p "​ DE APOYO EN TODOS SUS PROCESOS" at bounding box center [594, 609] width 237 height 48
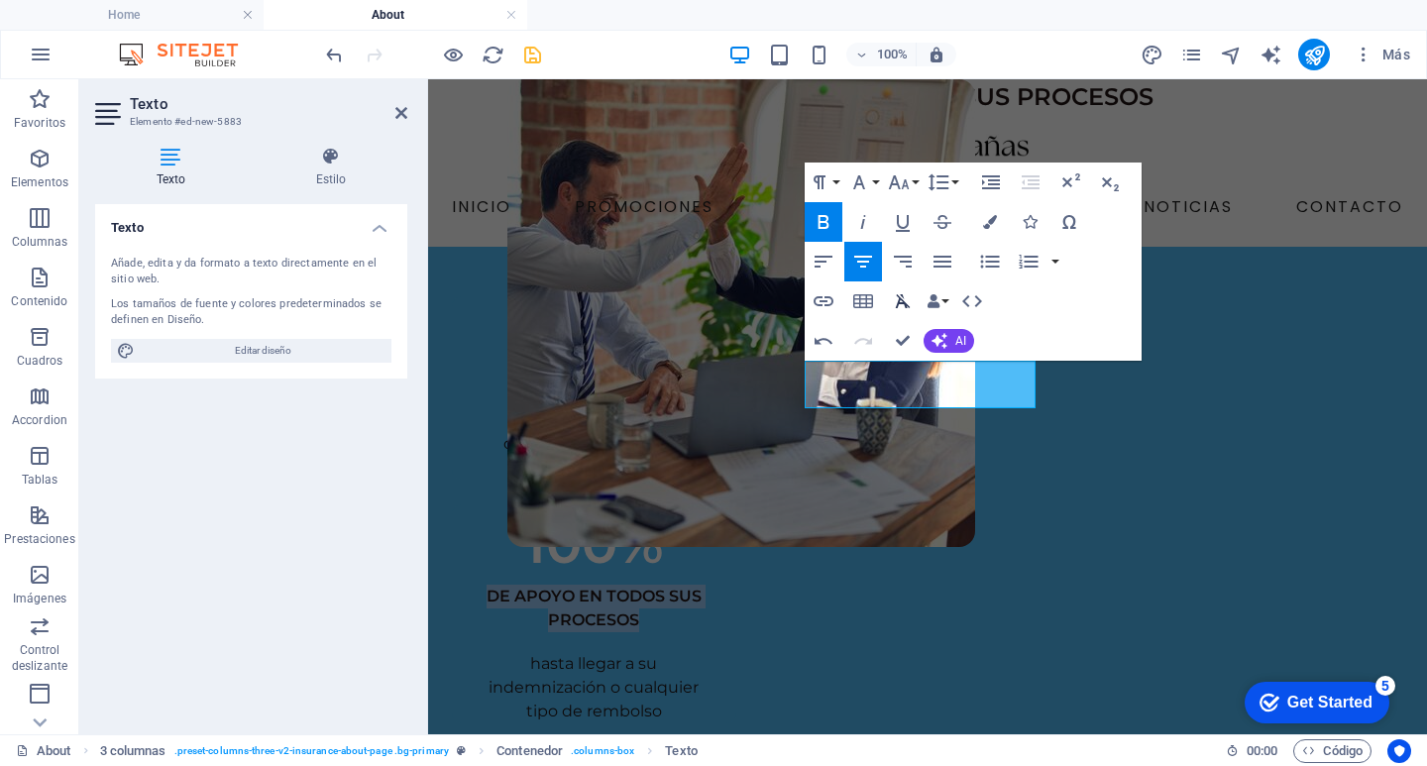
click at [903, 302] on icon "button" at bounding box center [902, 301] width 15 height 14
click at [903, 295] on icon "button" at bounding box center [903, 301] width 24 height 24
click at [903, 296] on icon "button" at bounding box center [902, 301] width 15 height 14
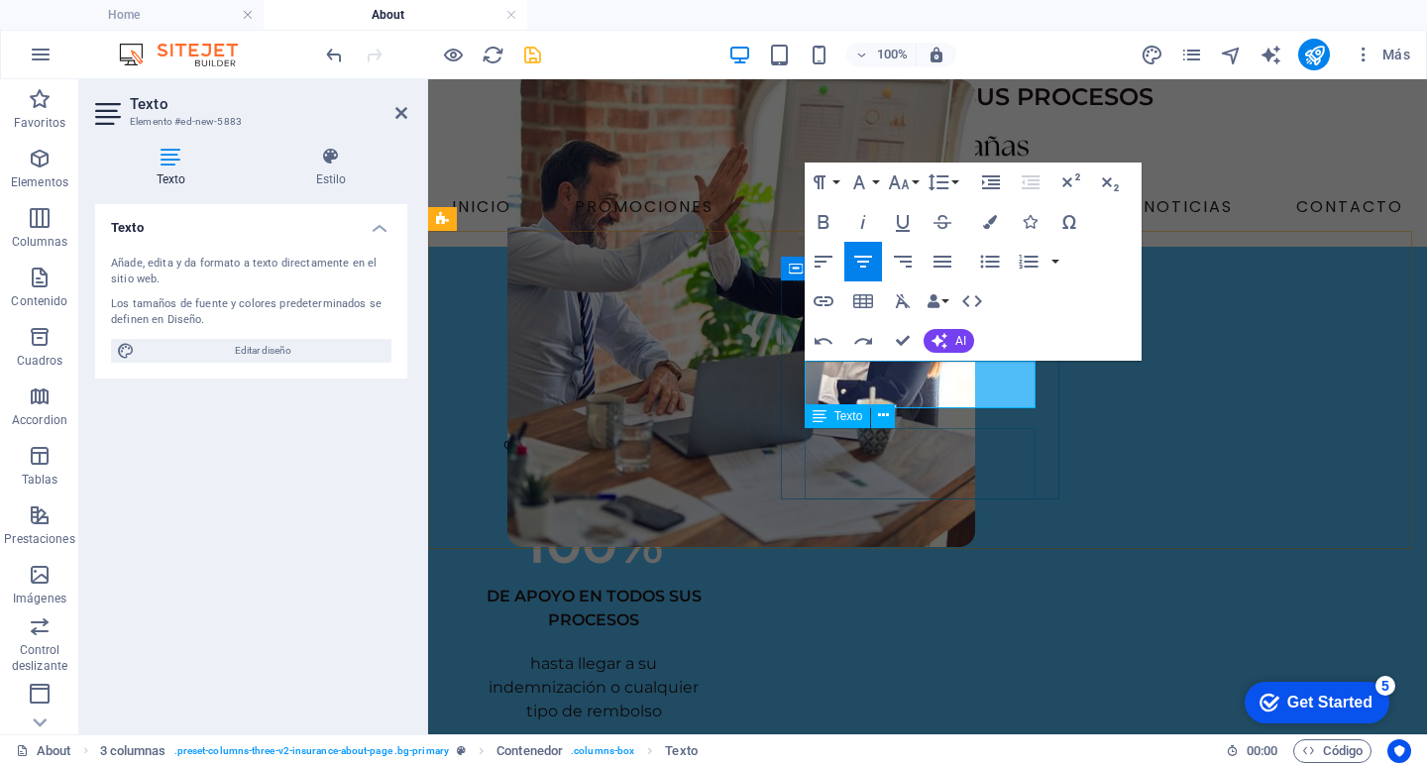
click at [712, 652] on div "hasta llegar a su indemnización o cualquier tipo de rembolso" at bounding box center [594, 687] width 237 height 71
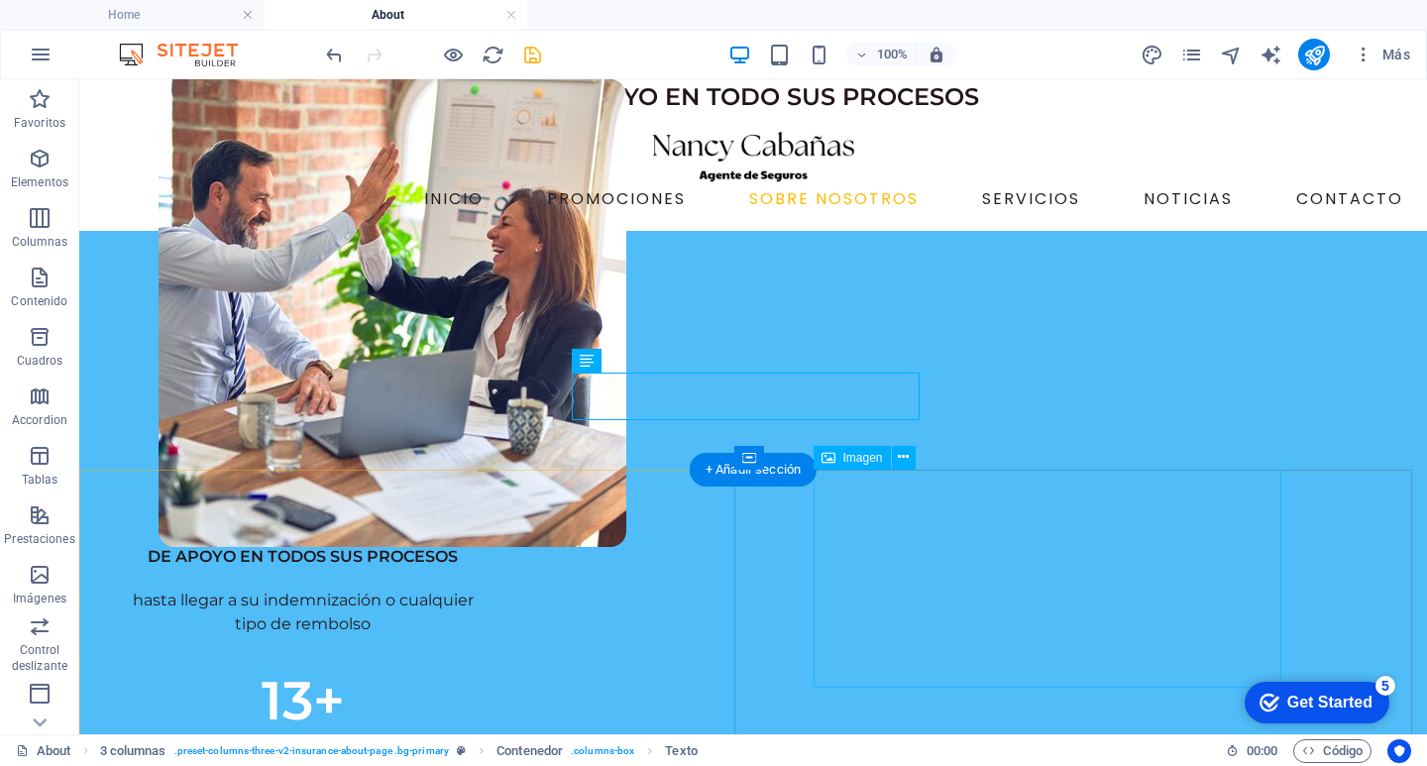
click at [626, 493] on figure at bounding box center [393, 367] width 468 height 576
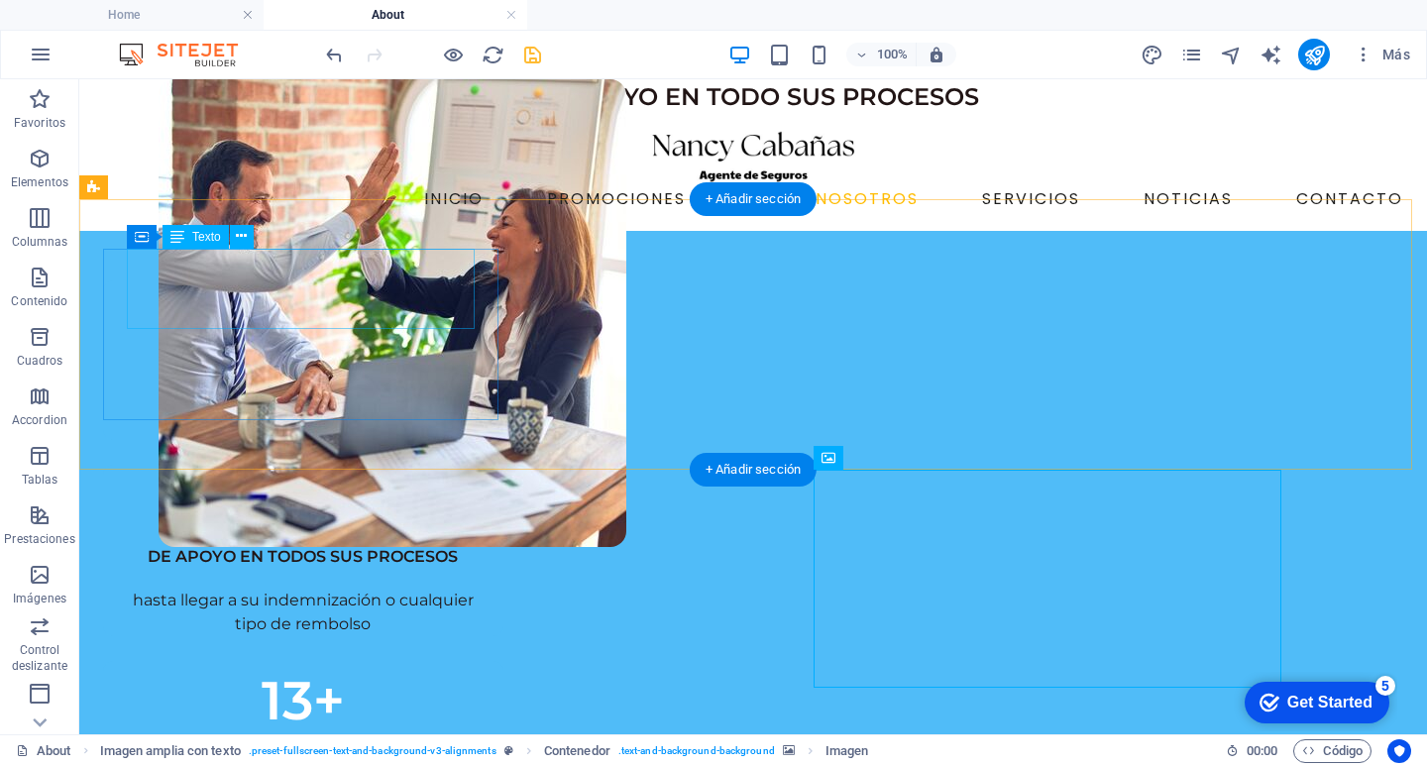
click at [282, 293] on div "169+" at bounding box center [303, 320] width 353 height 80
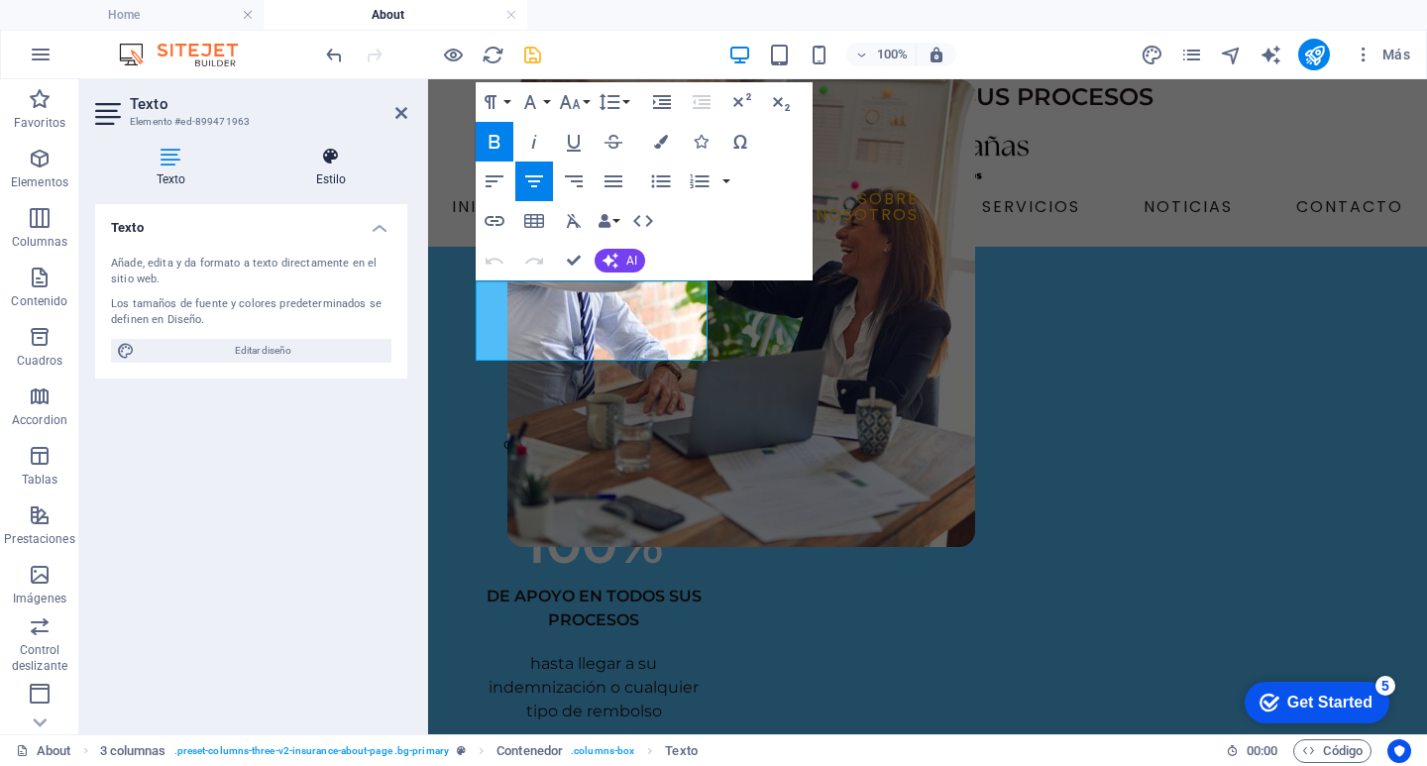
click at [324, 168] on h4 "Estilo" at bounding box center [331, 168] width 153 height 42
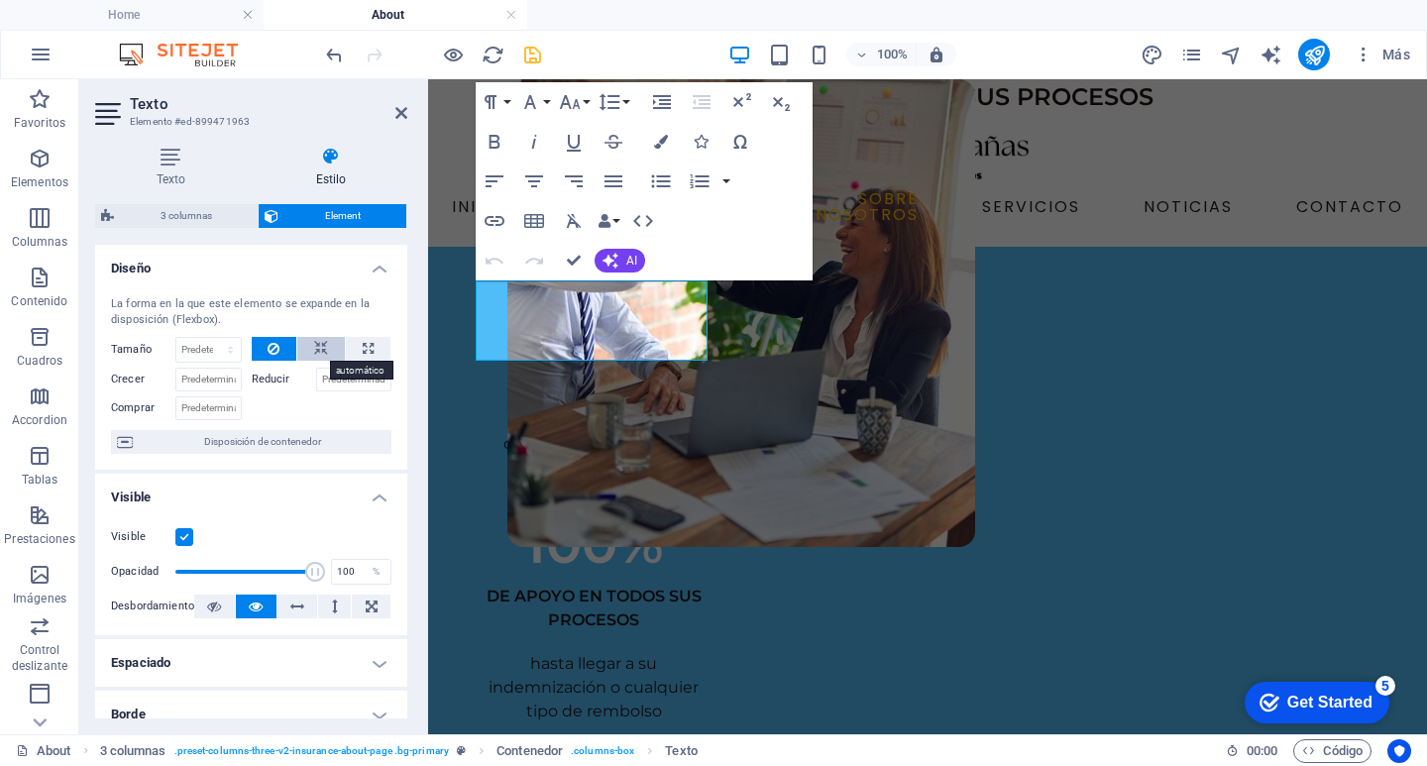
click at [320, 344] on icon at bounding box center [321, 349] width 14 height 24
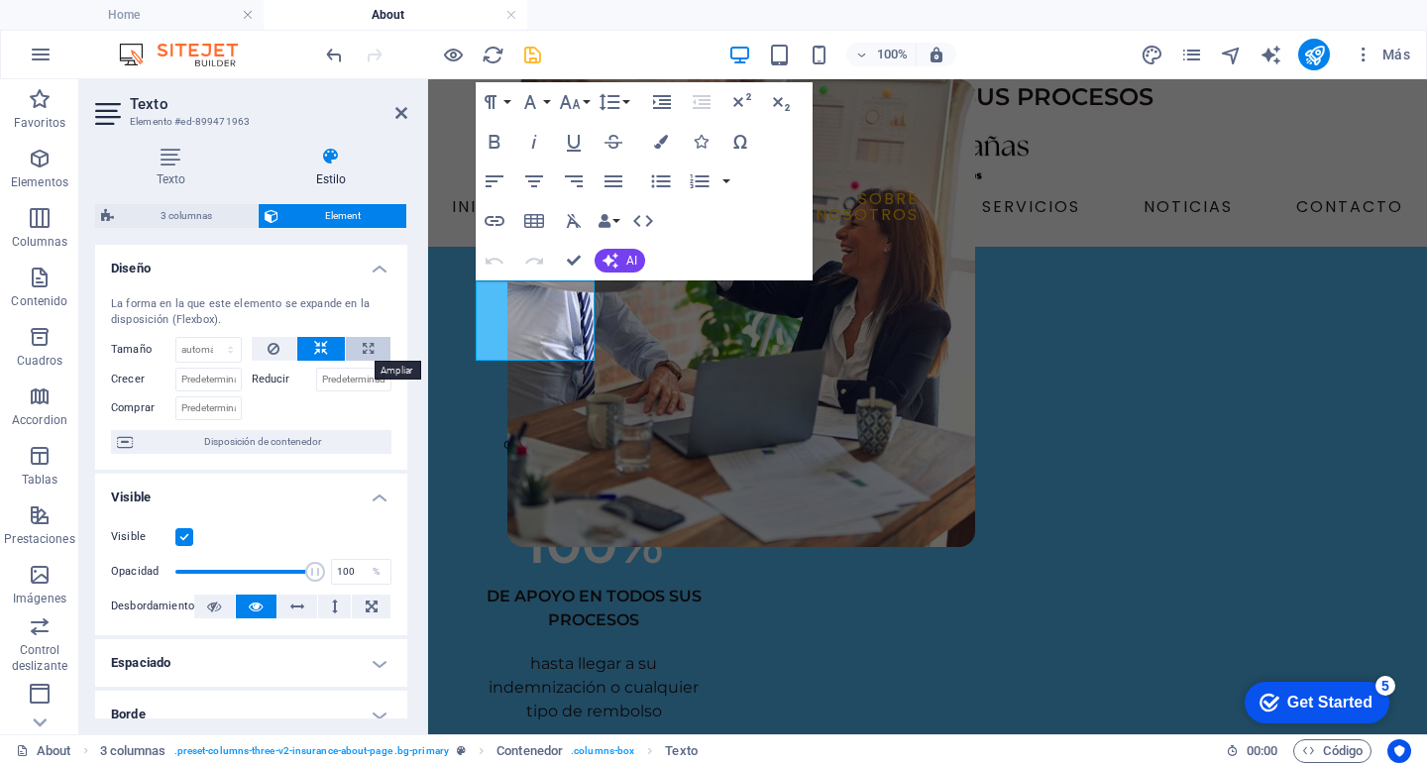
click at [358, 343] on button at bounding box center [368, 349] width 45 height 24
type input "100"
select select "%"
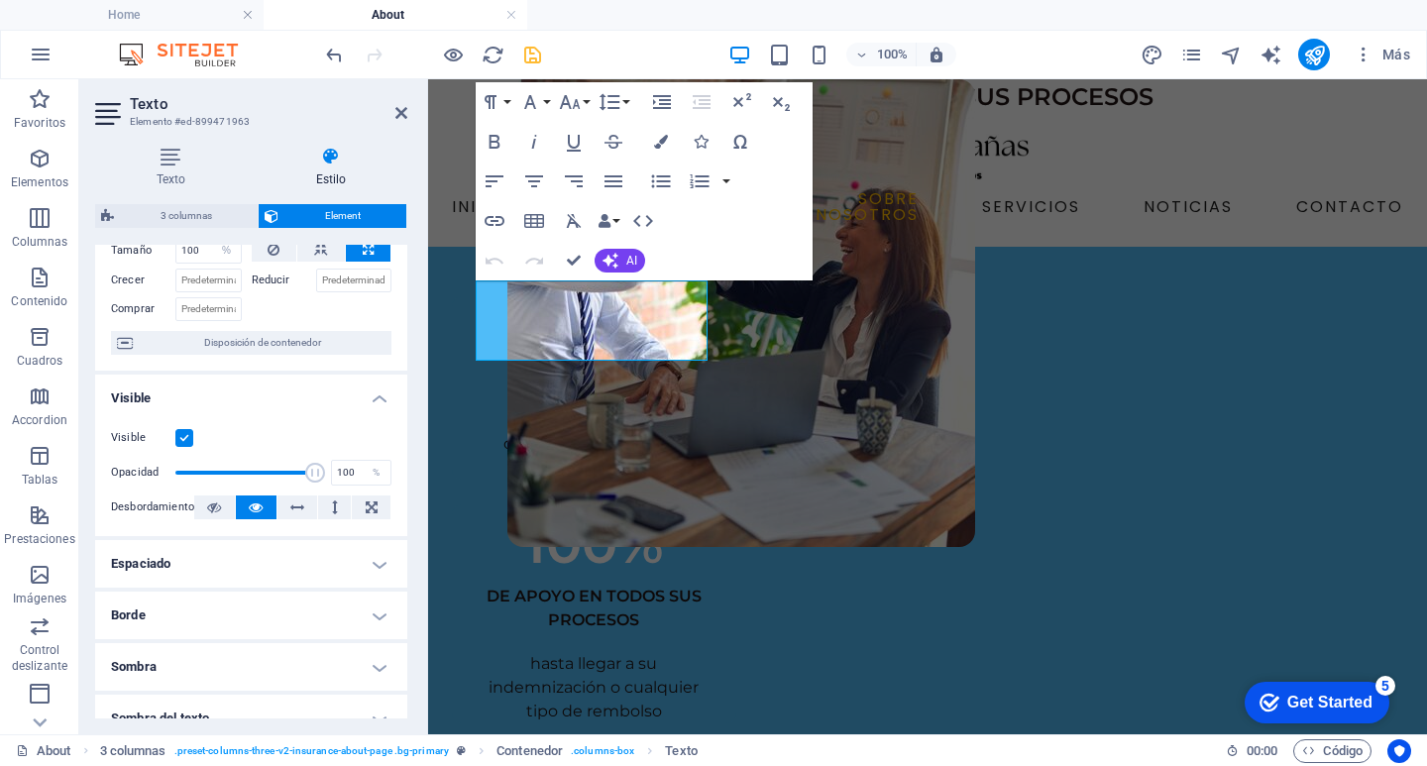
scroll to position [198, 0]
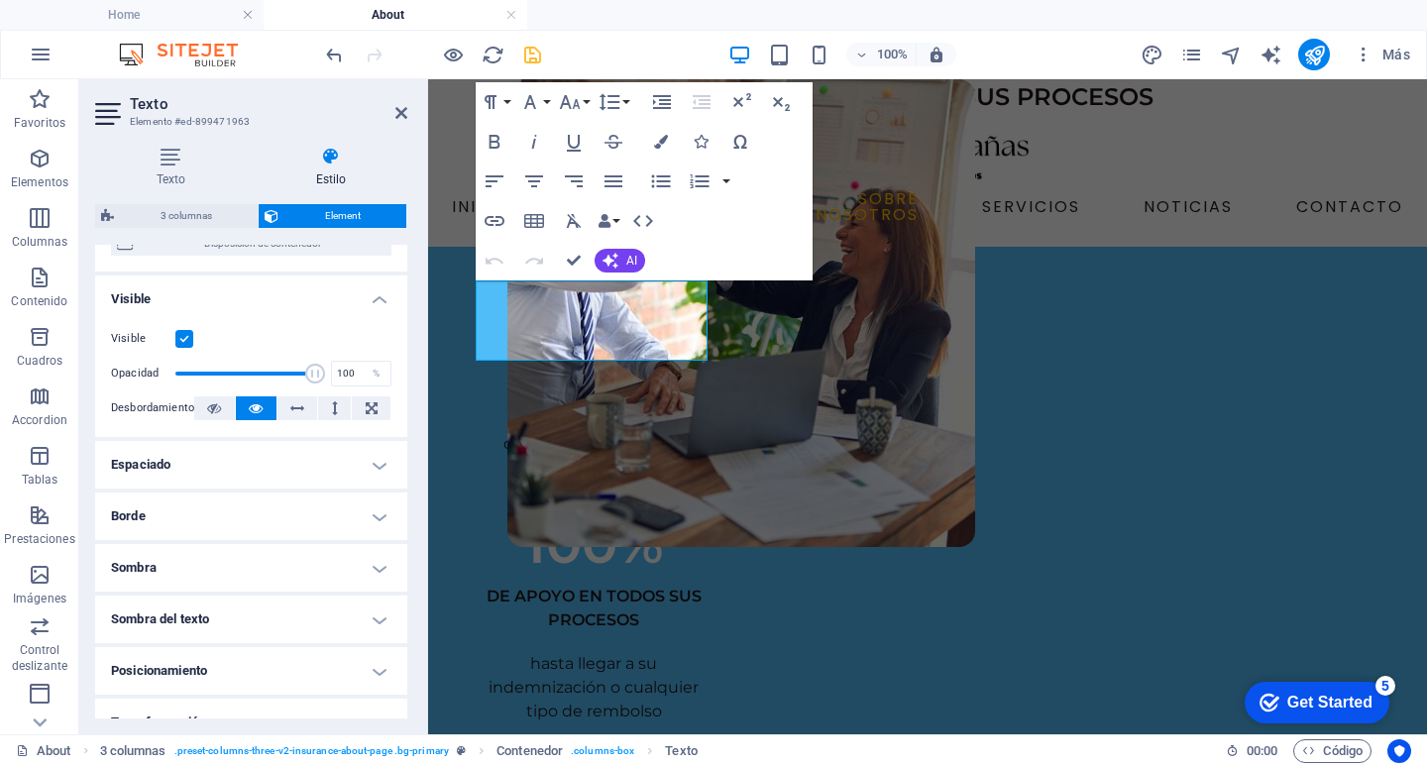
click at [376, 464] on h4 "Espaciado" at bounding box center [251, 465] width 312 height 48
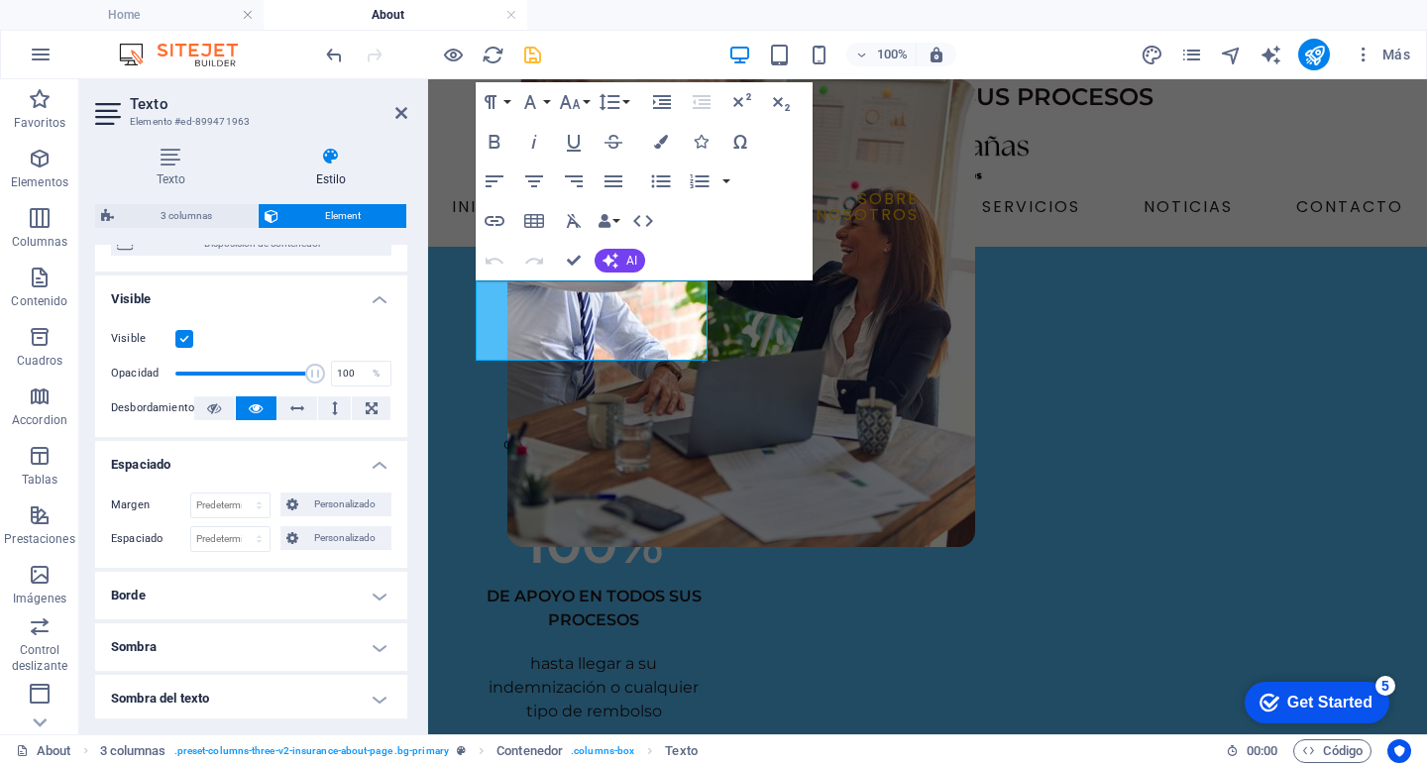
click at [363, 591] on h4 "Borde" at bounding box center [251, 596] width 312 height 48
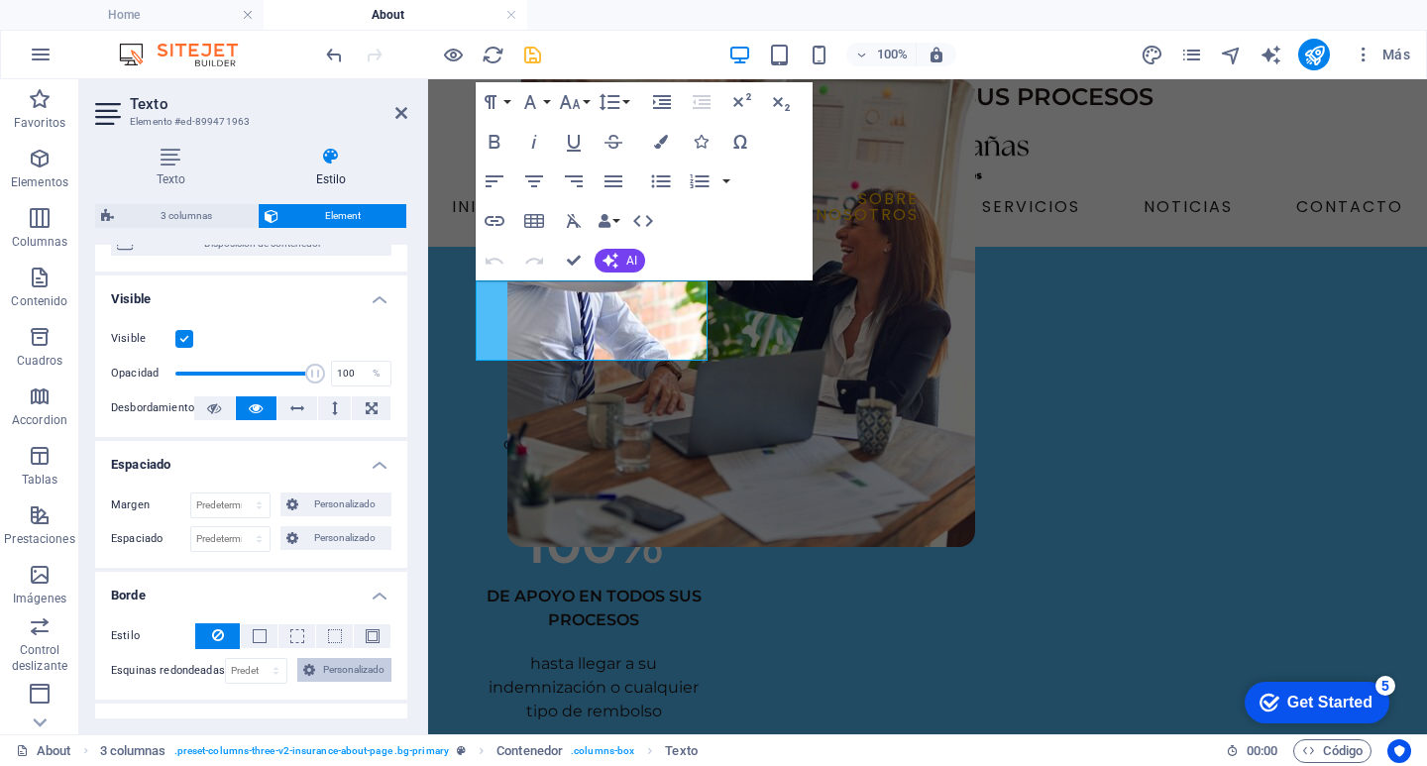
scroll to position [297, 0]
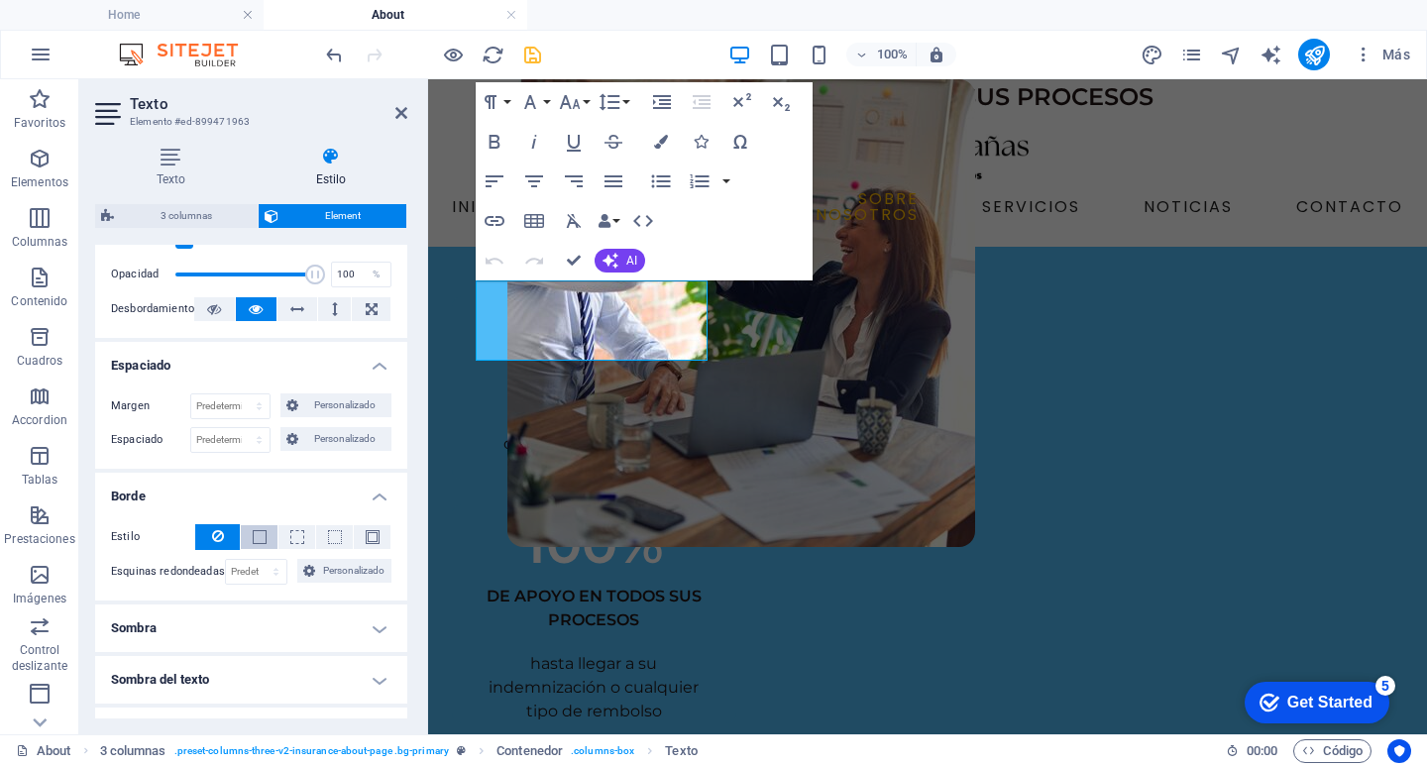
click at [259, 541] on span at bounding box center [260, 537] width 14 height 14
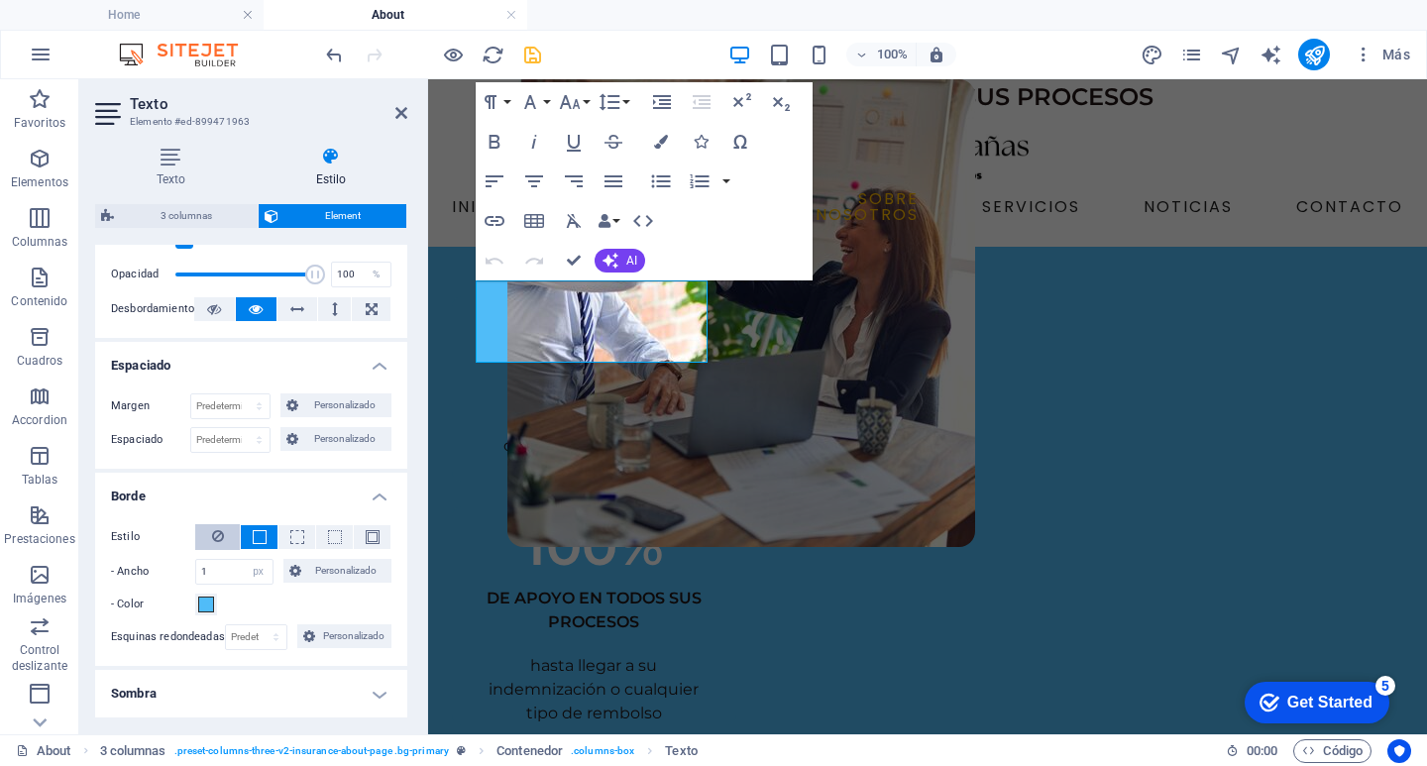
click at [220, 537] on icon at bounding box center [218, 536] width 12 height 24
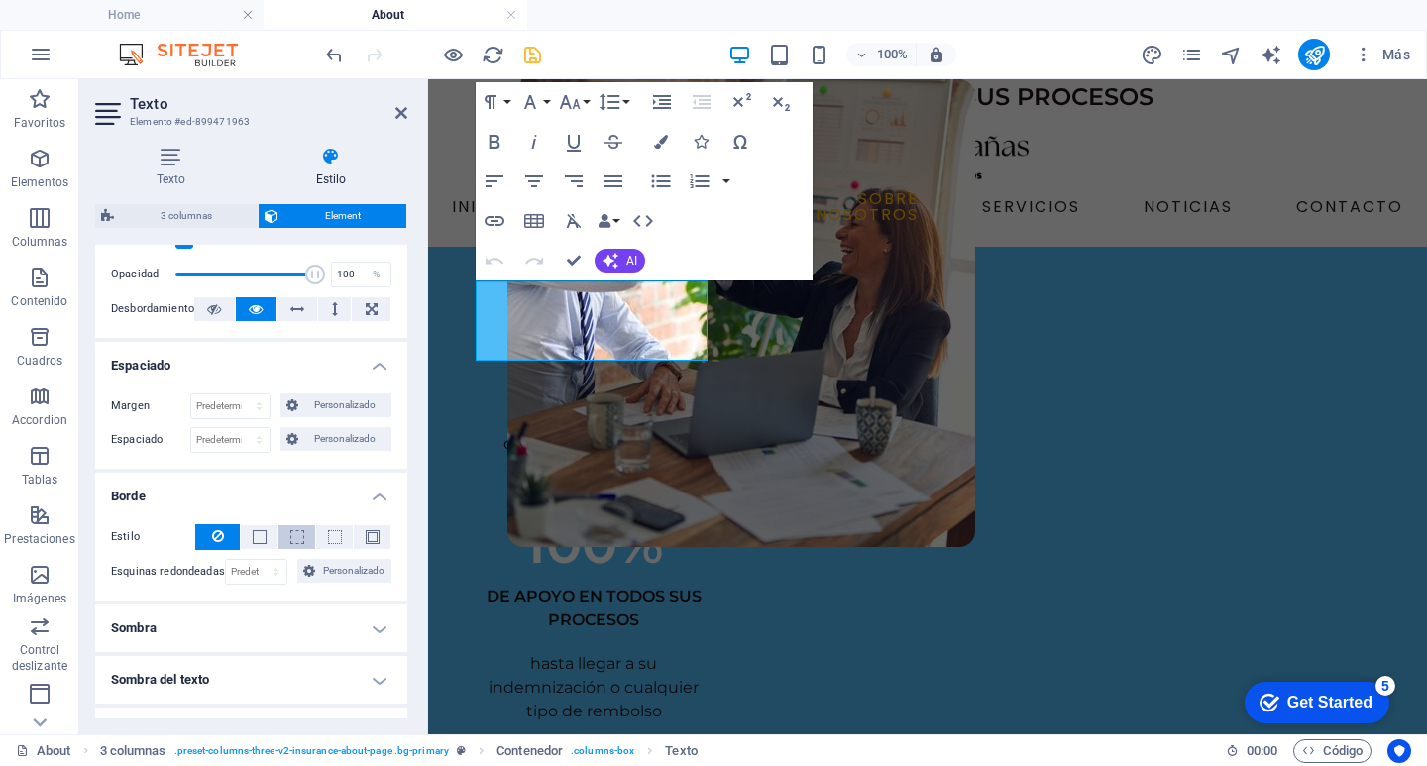
click at [300, 530] on span at bounding box center [297, 537] width 14 height 14
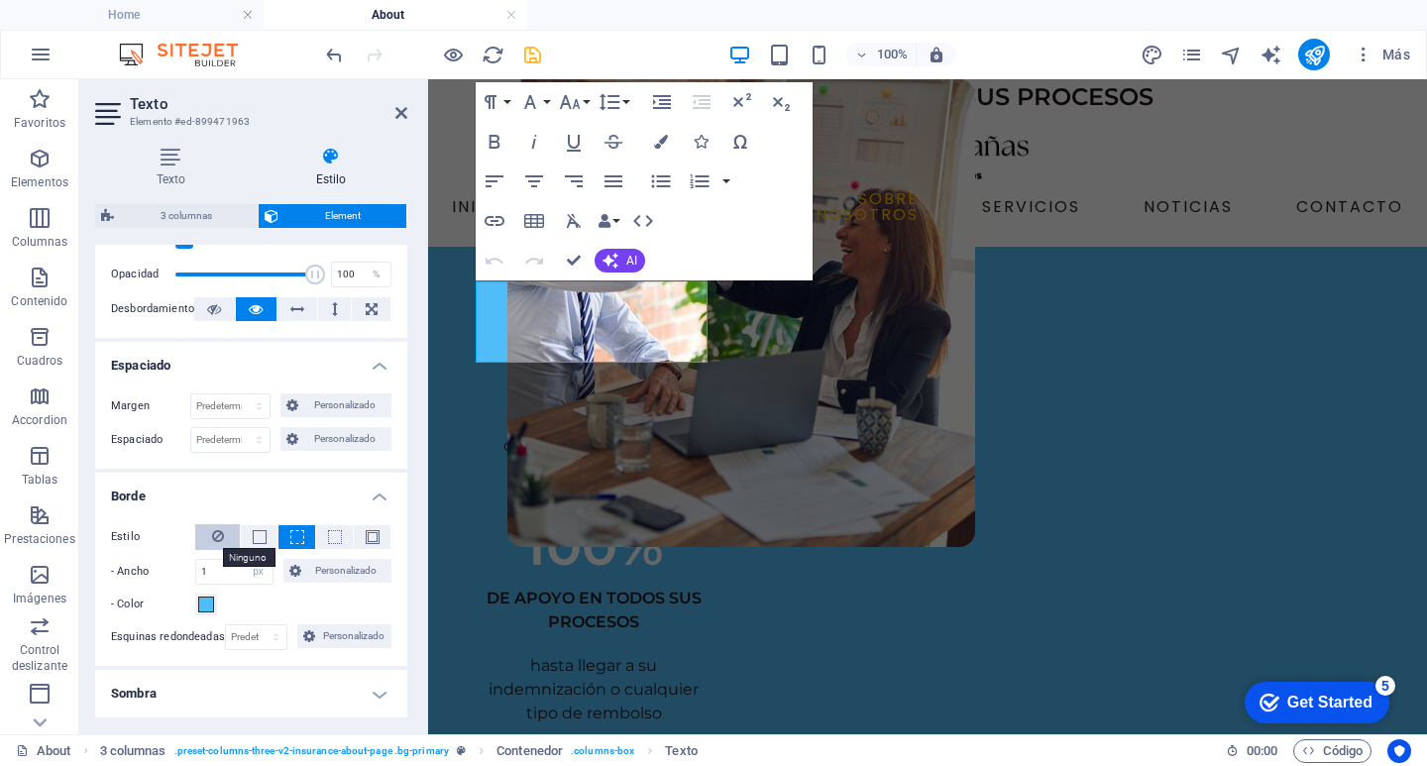
click at [216, 529] on icon at bounding box center [218, 536] width 12 height 24
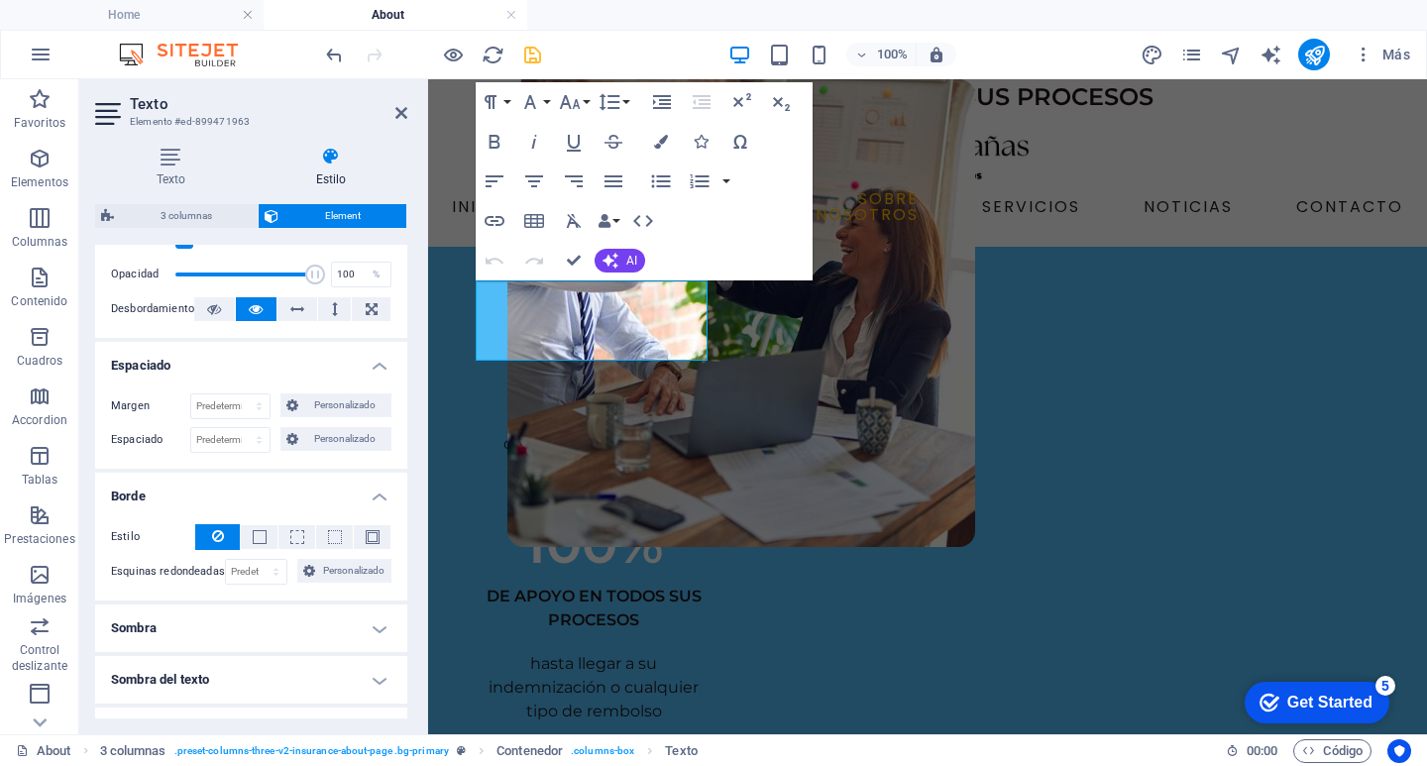
scroll to position [495, 0]
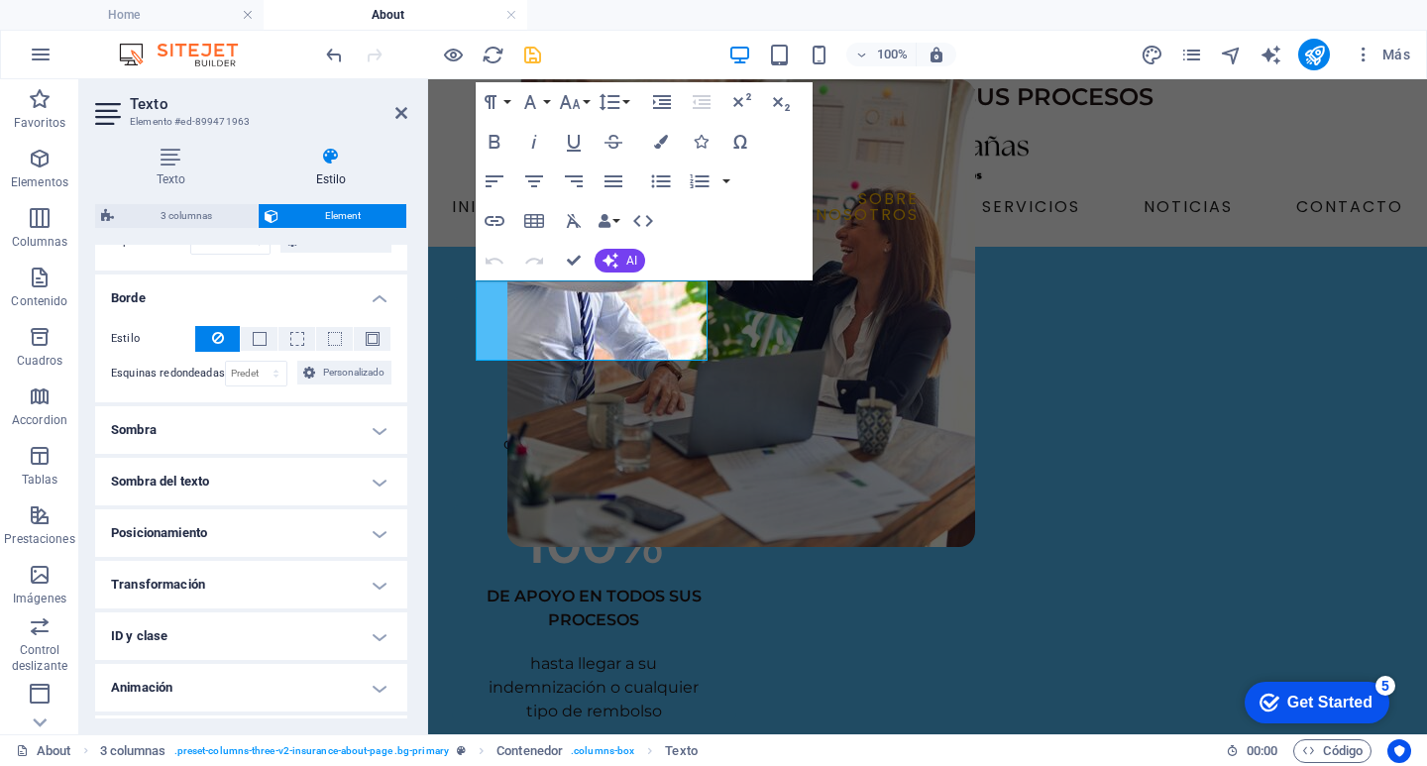
click at [378, 424] on h4 "Sombra" at bounding box center [251, 430] width 312 height 48
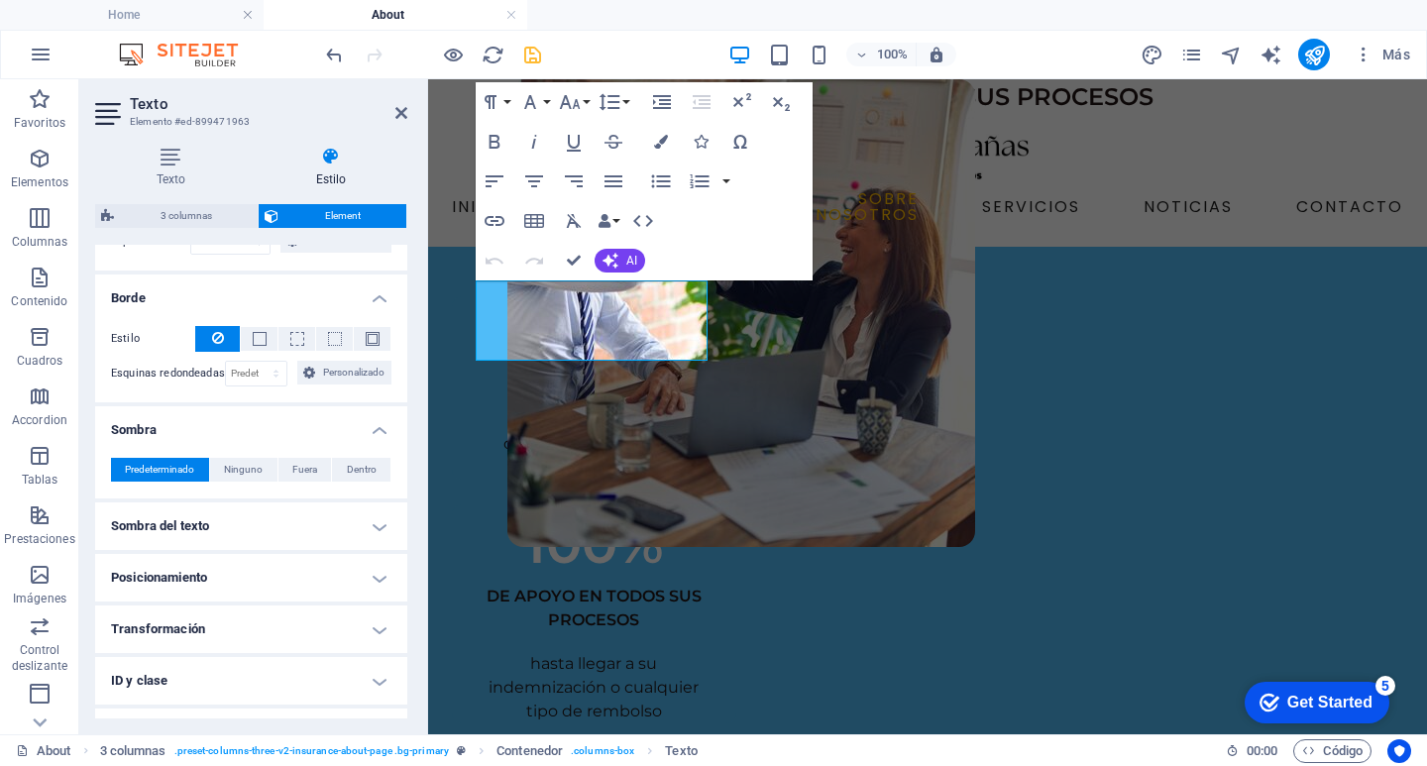
click at [367, 455] on div "Predeterminado Ninguno Fuera Dentro Color X offset 0 px rem vh vw Y offset 0 px…" at bounding box center [251, 470] width 312 height 56
click at [366, 460] on span "Dentro" at bounding box center [362, 470] width 30 height 24
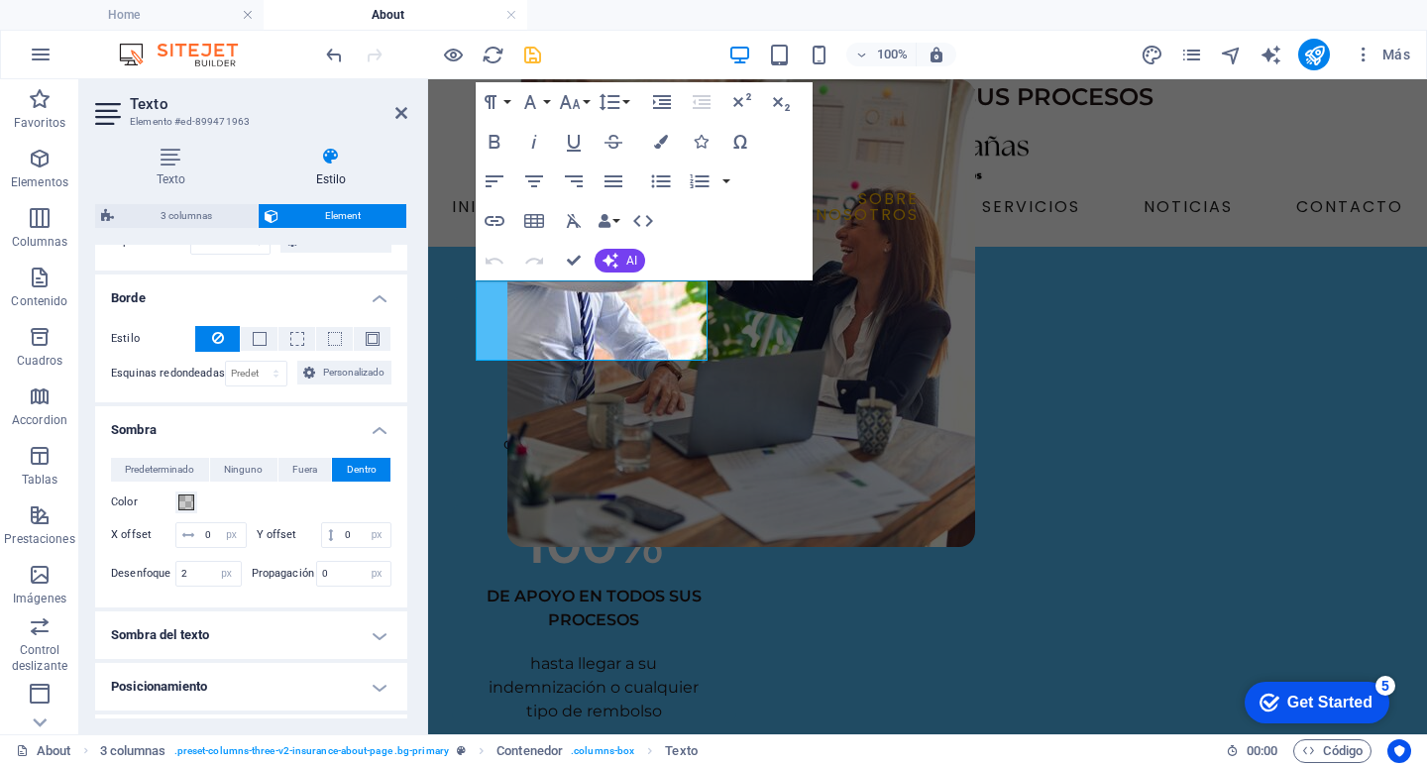
type input "2"
click at [187, 499] on span at bounding box center [186, 502] width 16 height 16
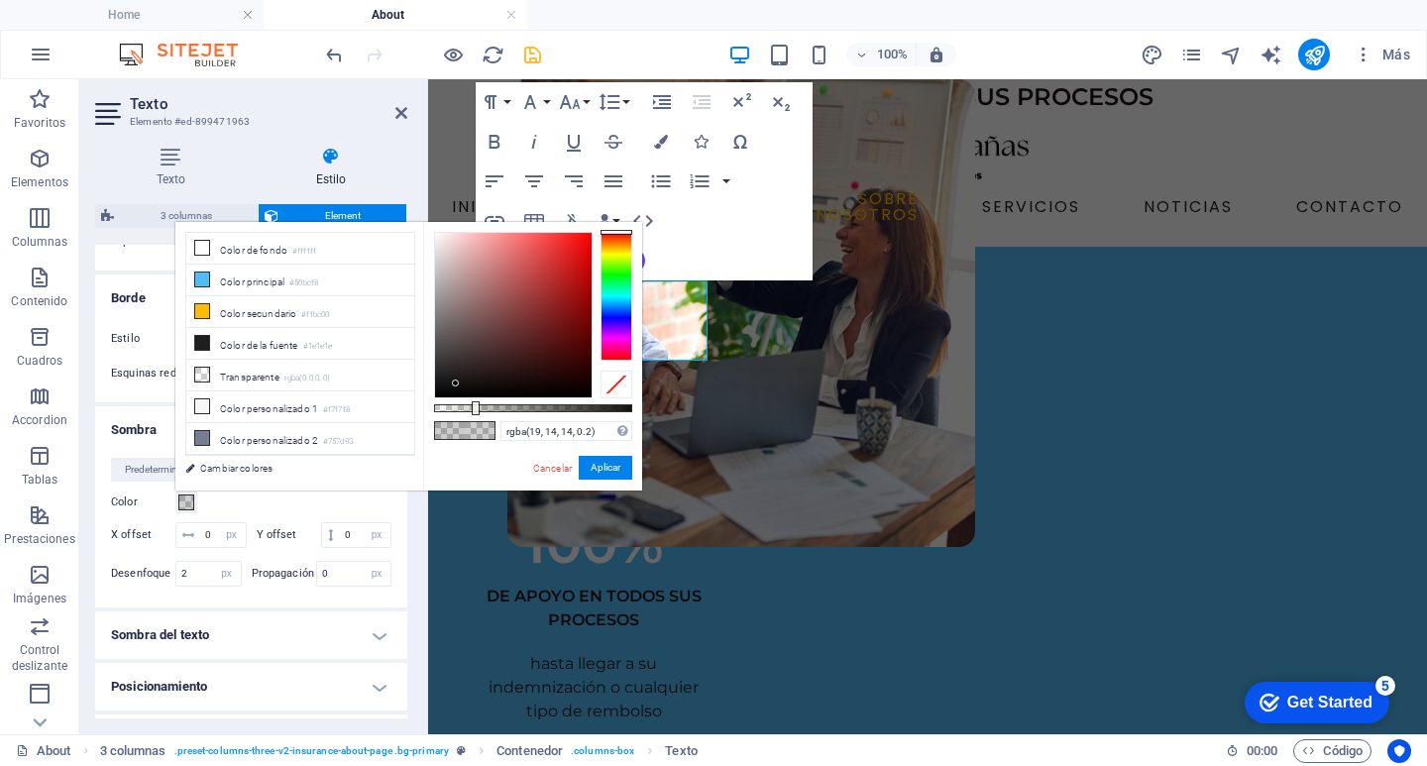
type input "rgba(17, 13, 13, 0.2)"
drag, startPoint x: 436, startPoint y: 394, endPoint x: 472, endPoint y: 385, distance: 36.8
click at [459, 385] on div at bounding box center [455, 382] width 7 height 7
click at [474, 385] on div at bounding box center [470, 384] width 7 height 7
click at [476, 385] on div at bounding box center [474, 384] width 7 height 7
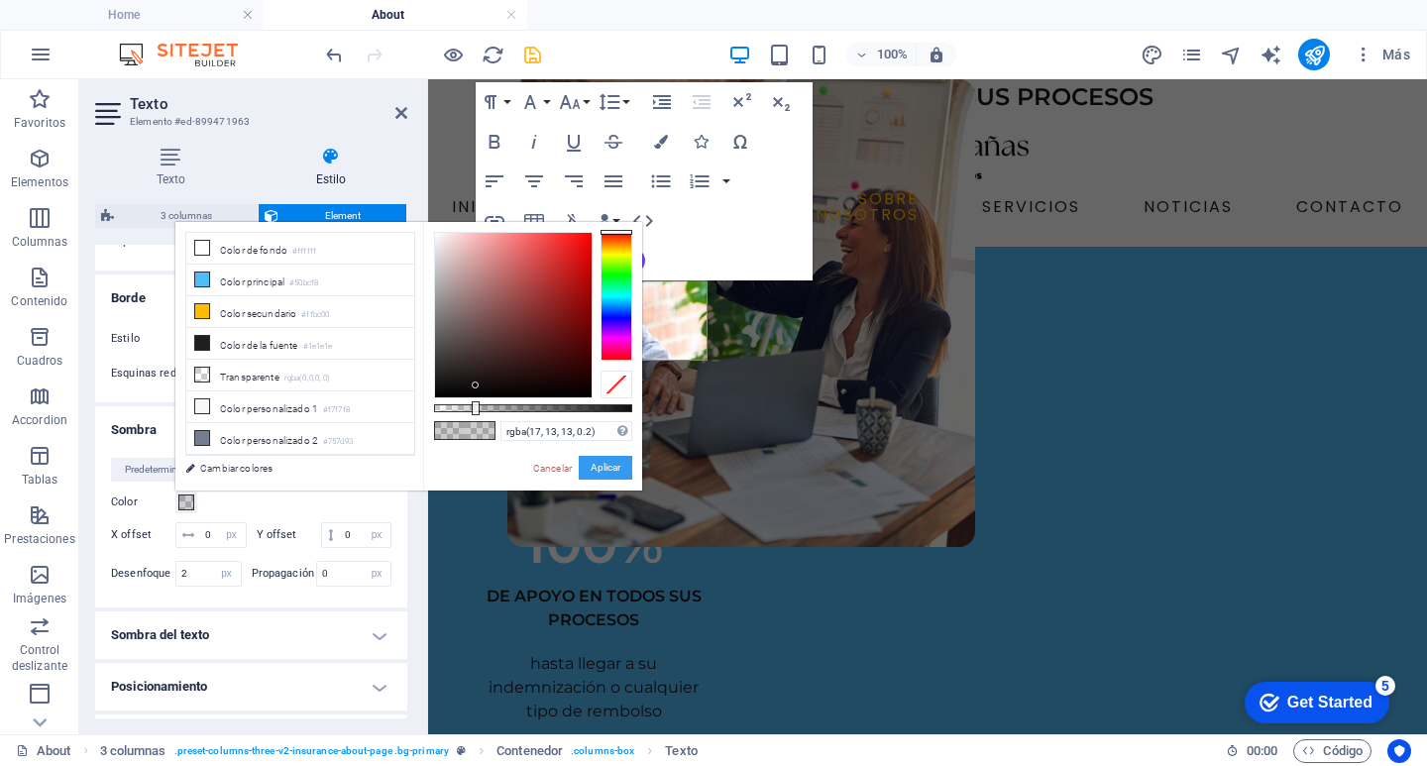
click at [593, 469] on button "Aplicar" at bounding box center [606, 468] width 54 height 24
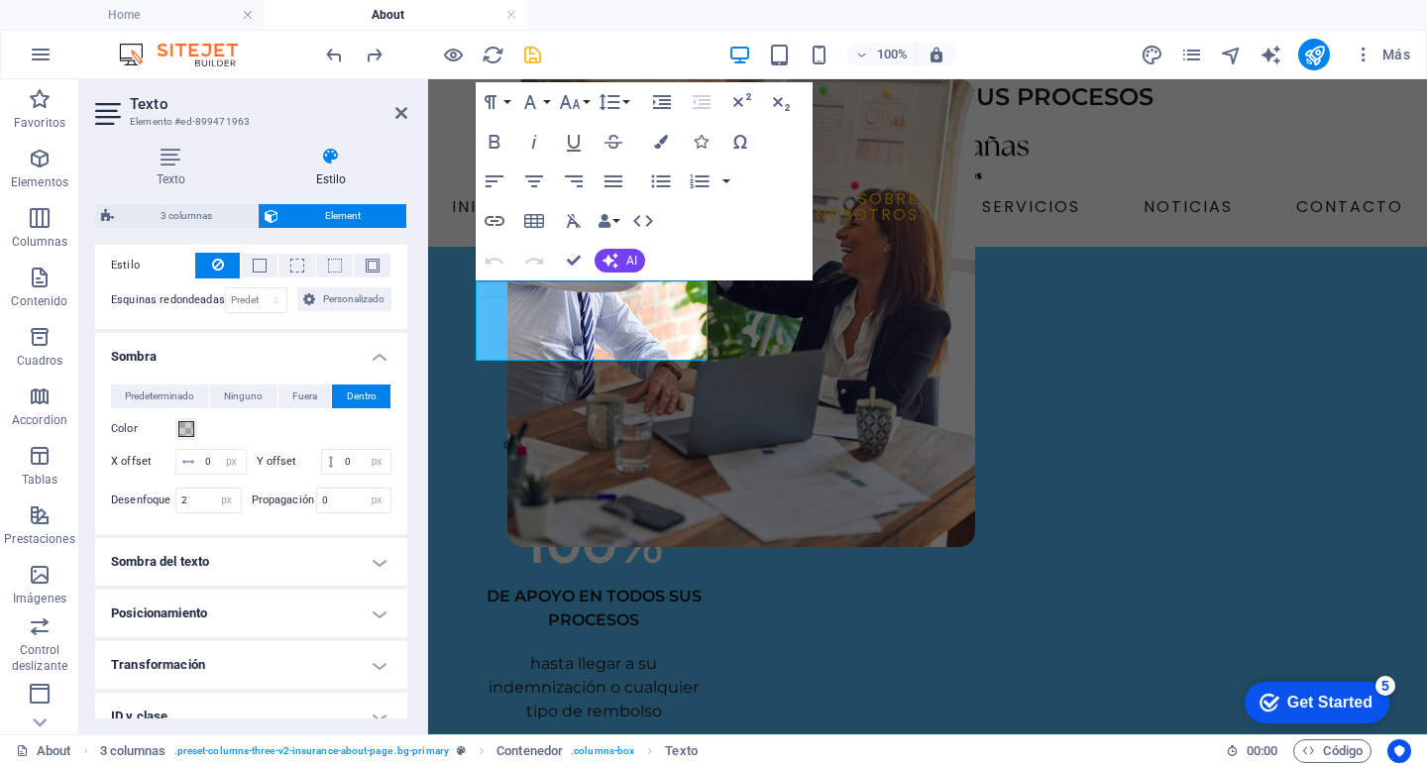
scroll to position [594, 0]
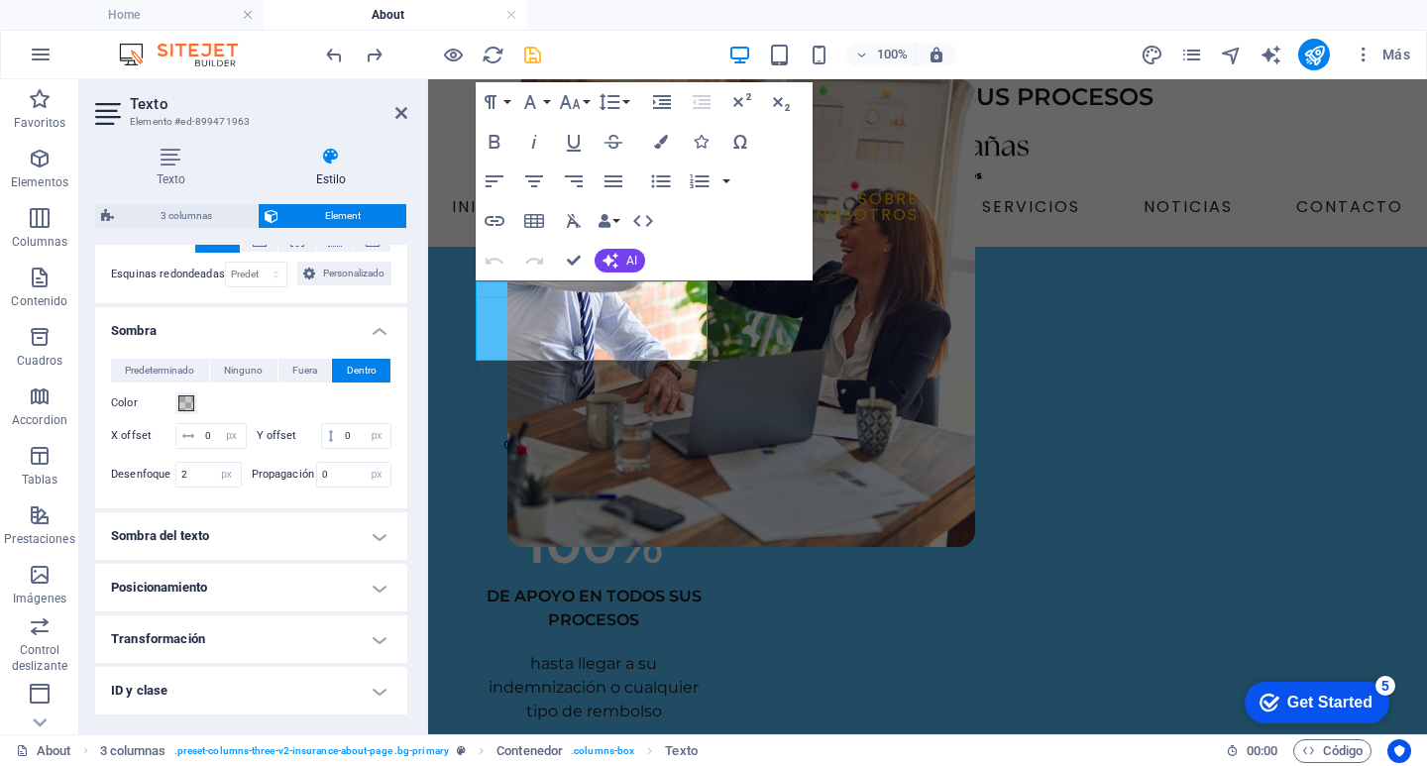
click at [335, 560] on h4 "Sombra del texto" at bounding box center [251, 536] width 312 height 48
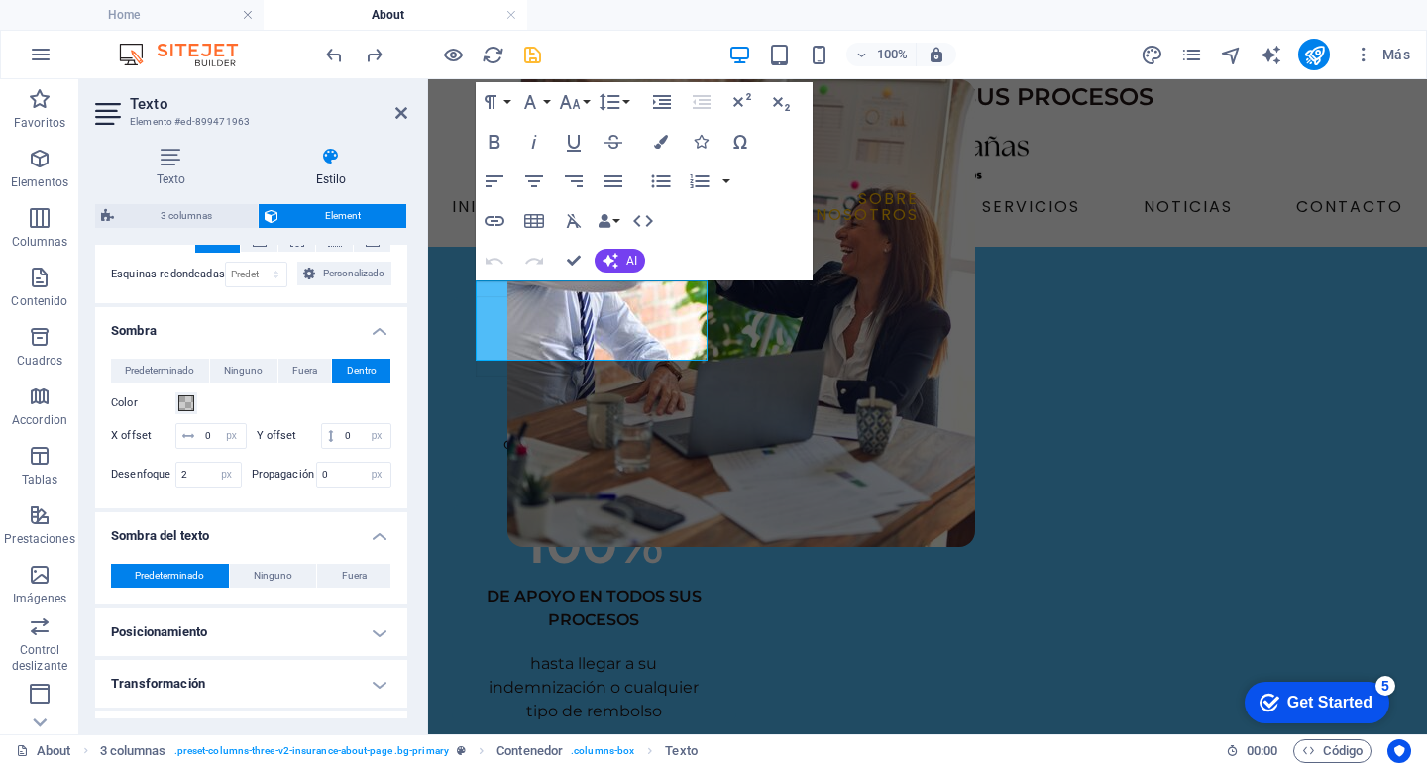
scroll to position [694, 0]
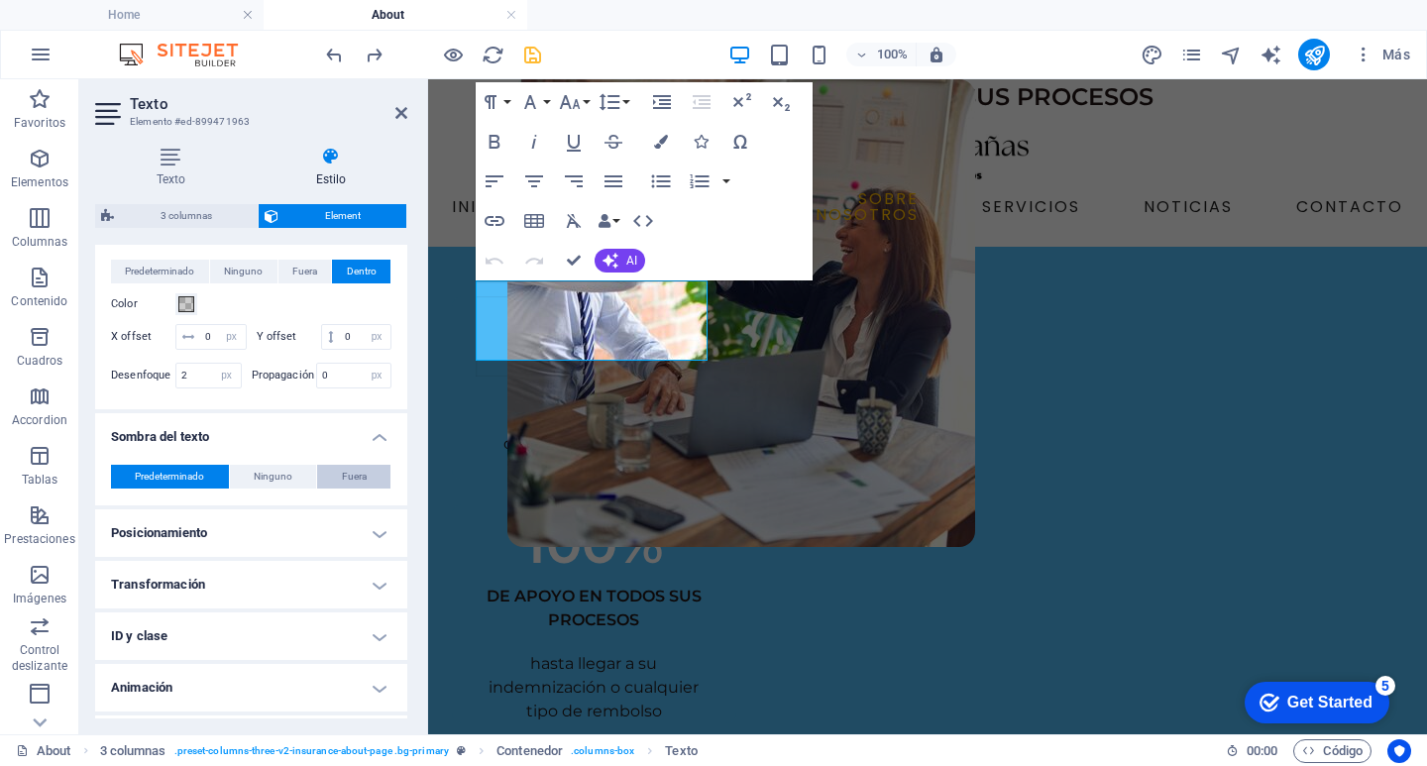
click at [352, 488] on span "Fuera" at bounding box center [354, 477] width 25 height 24
type input "2"
type input "4"
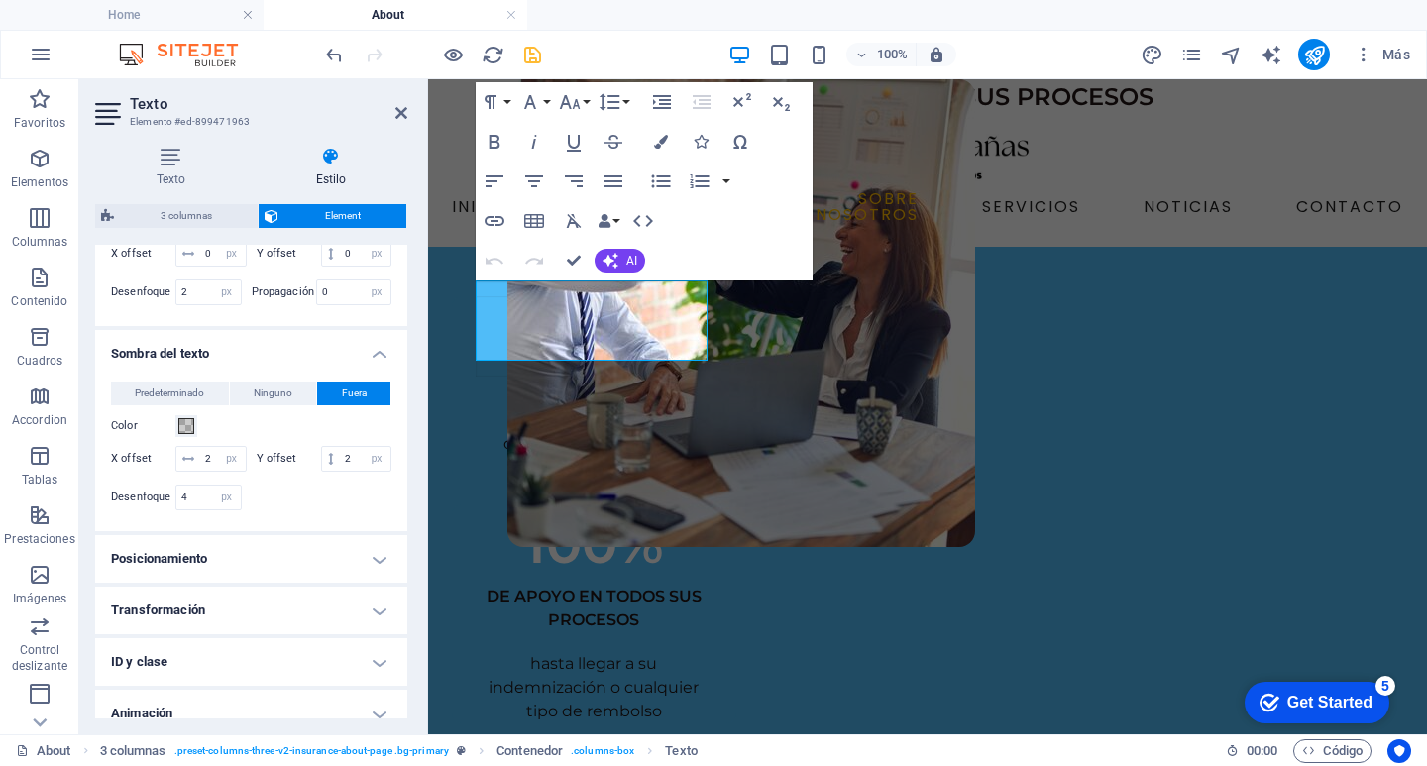
scroll to position [793, 0]
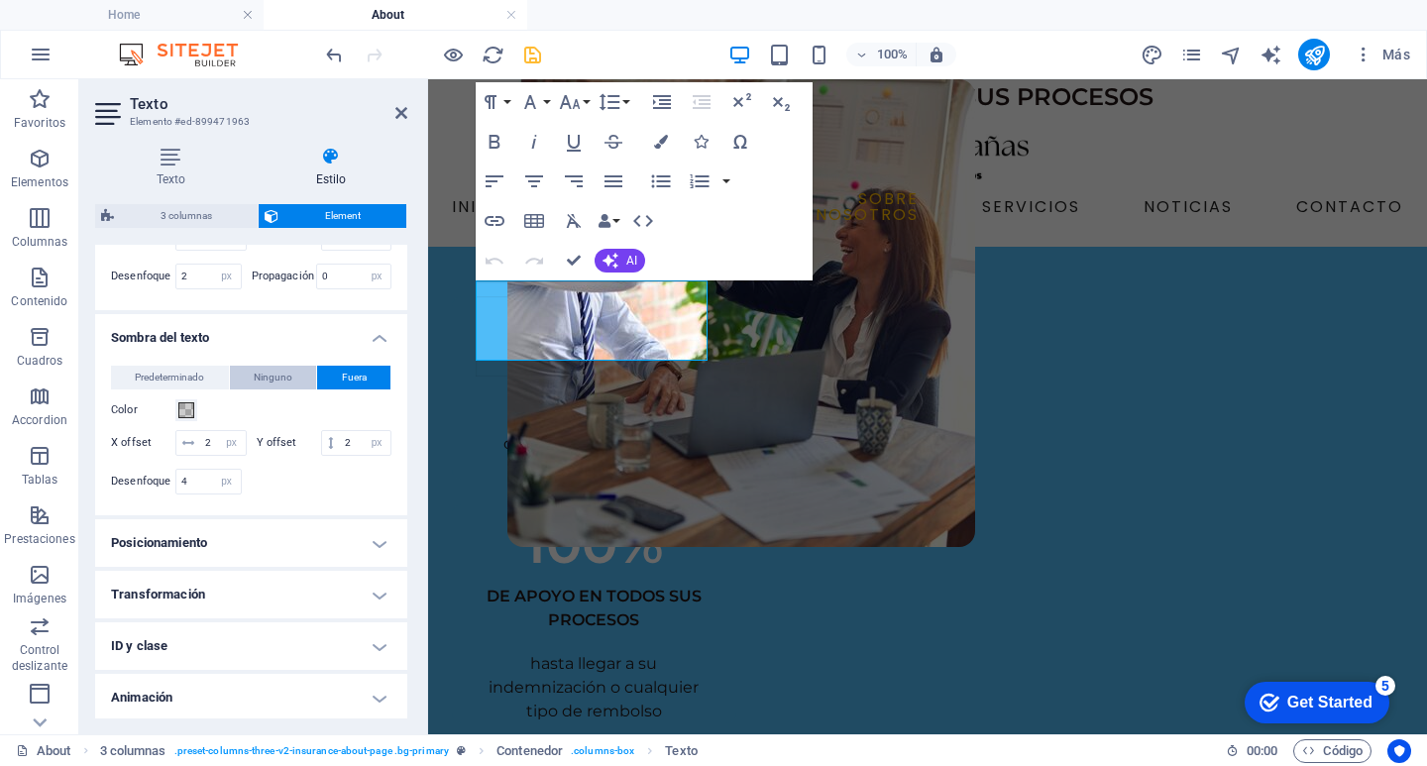
click at [258, 389] on span "Ninguno" at bounding box center [273, 378] width 39 height 24
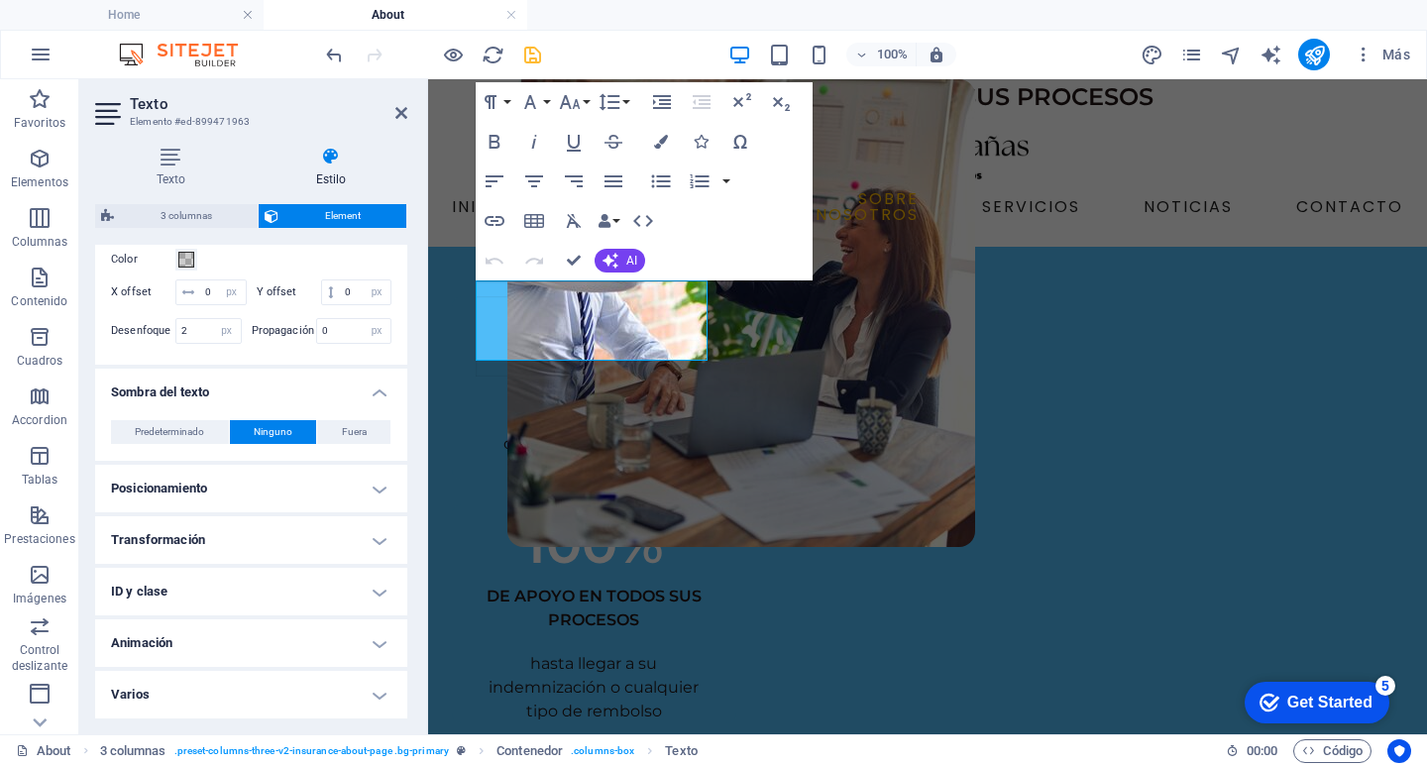
scroll to position [763, 0]
click at [153, 427] on span "Predeterminado" at bounding box center [169, 432] width 69 height 24
click at [309, 474] on h4 "Posicionamiento" at bounding box center [251, 489] width 312 height 48
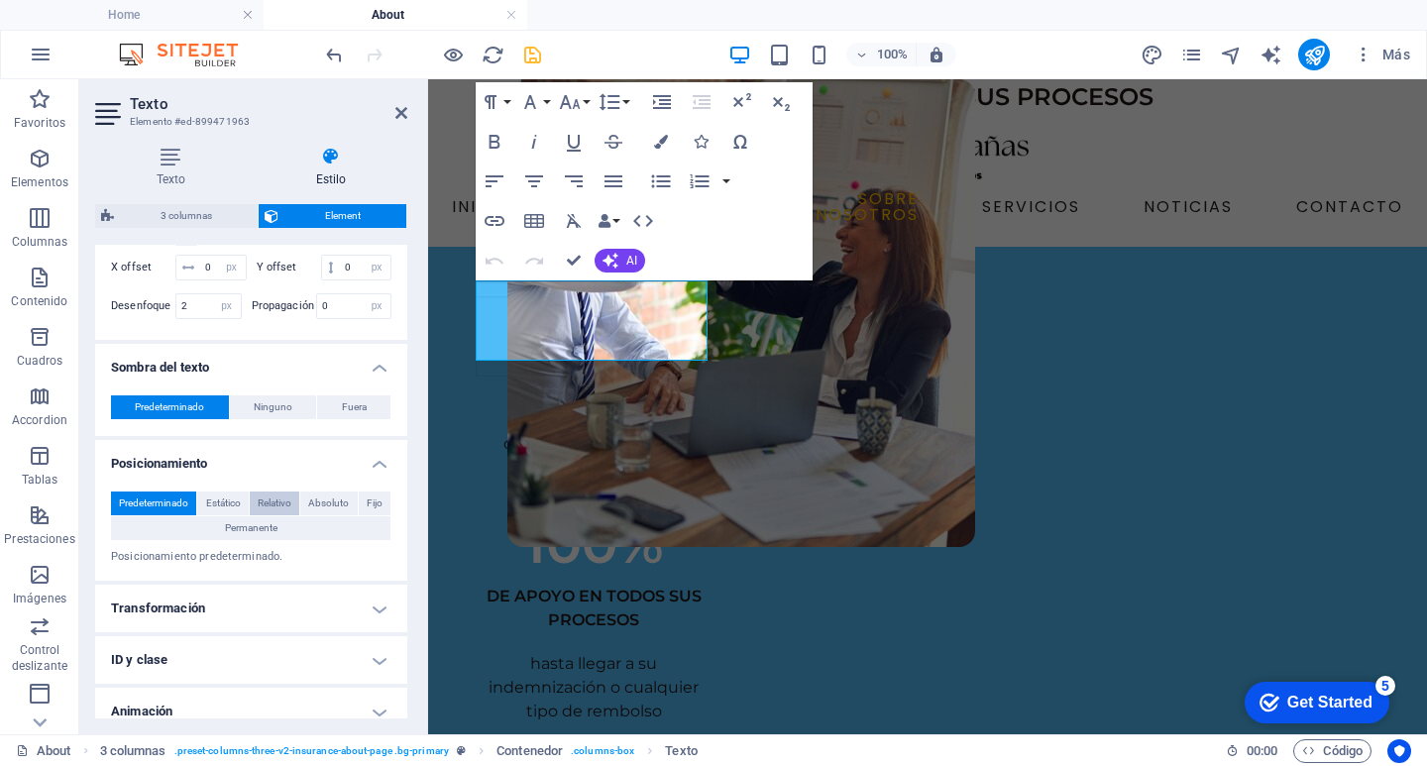
click at [281, 515] on span "Relativo" at bounding box center [275, 503] width 34 height 24
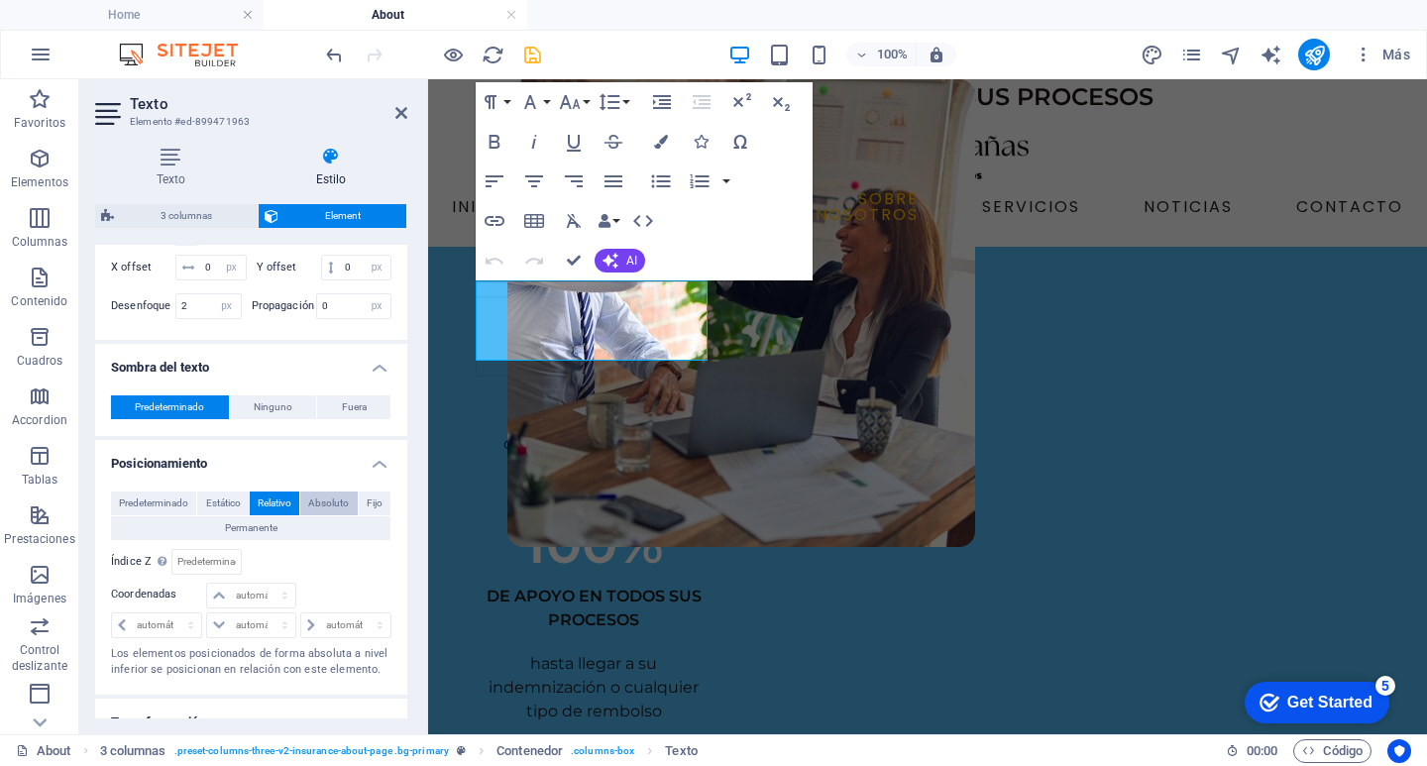
click at [319, 515] on span "Absoluto" at bounding box center [328, 503] width 41 height 24
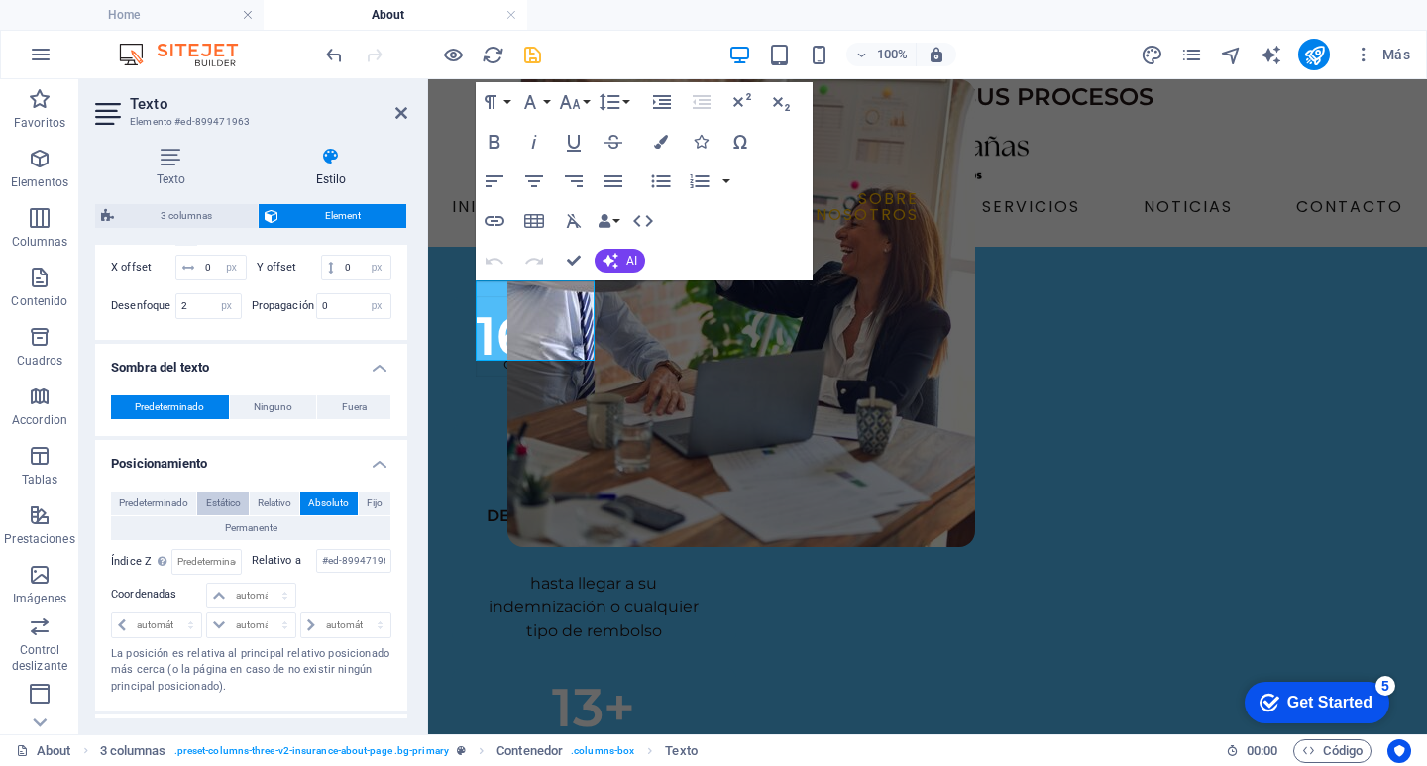
click at [227, 515] on span "Estático" at bounding box center [223, 503] width 35 height 24
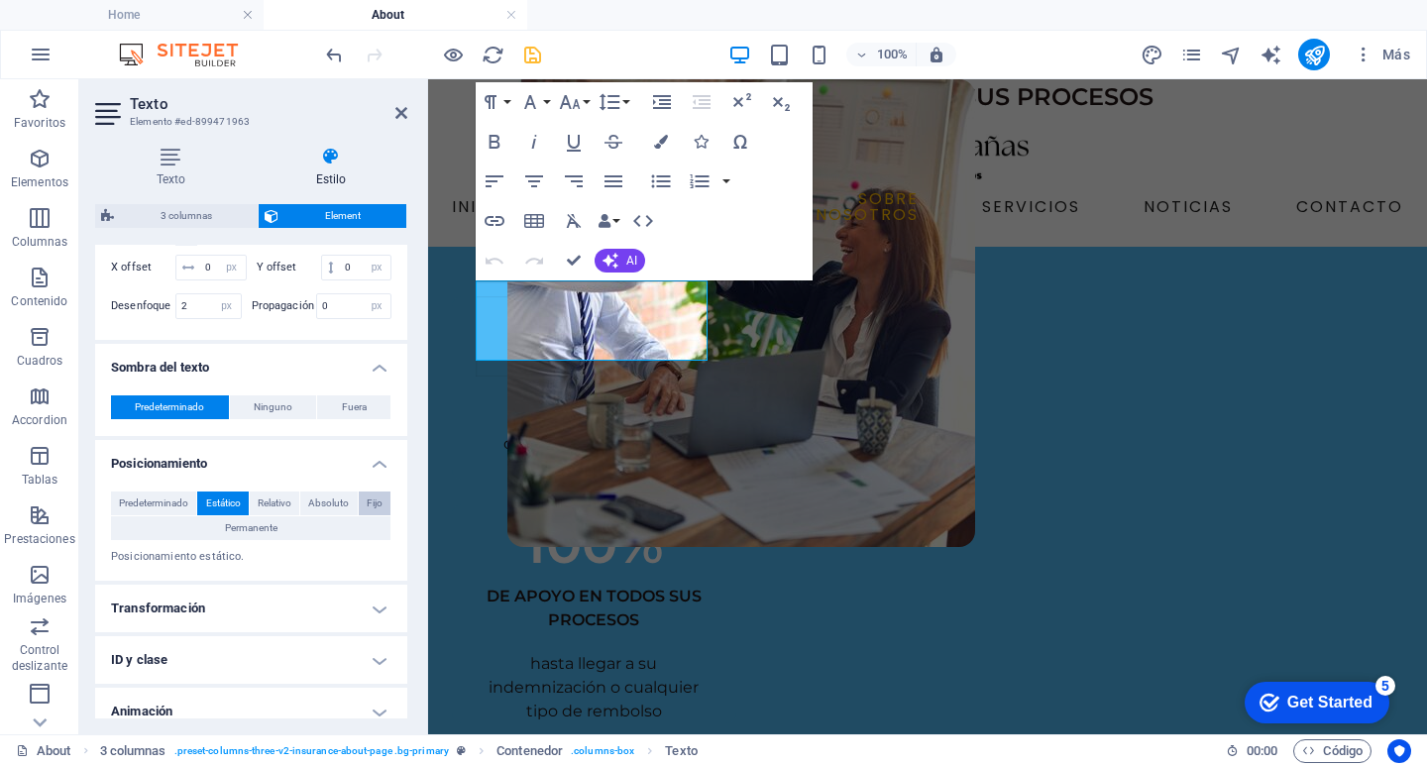
click at [378, 515] on span "Fijo" at bounding box center [375, 503] width 16 height 24
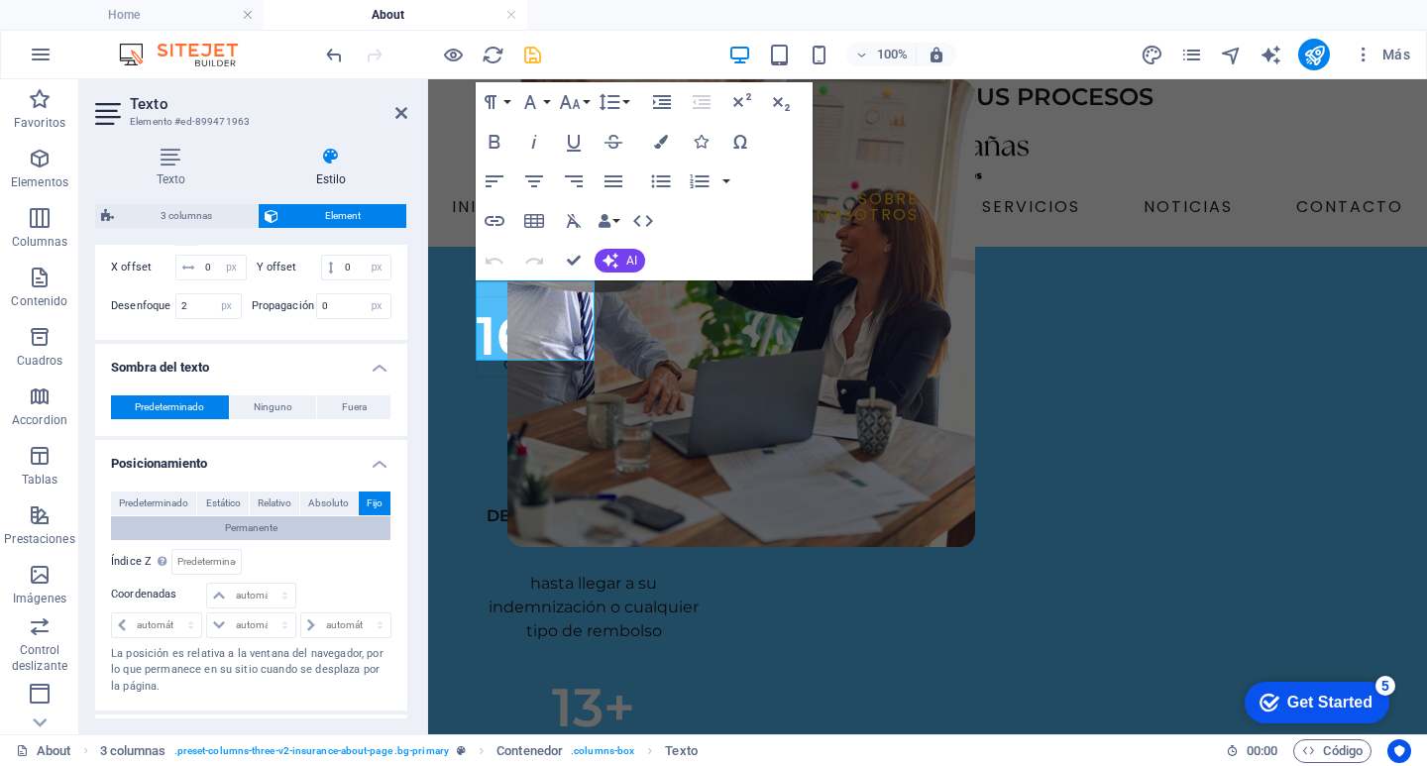
click at [270, 540] on span "Permanente" at bounding box center [251, 528] width 53 height 24
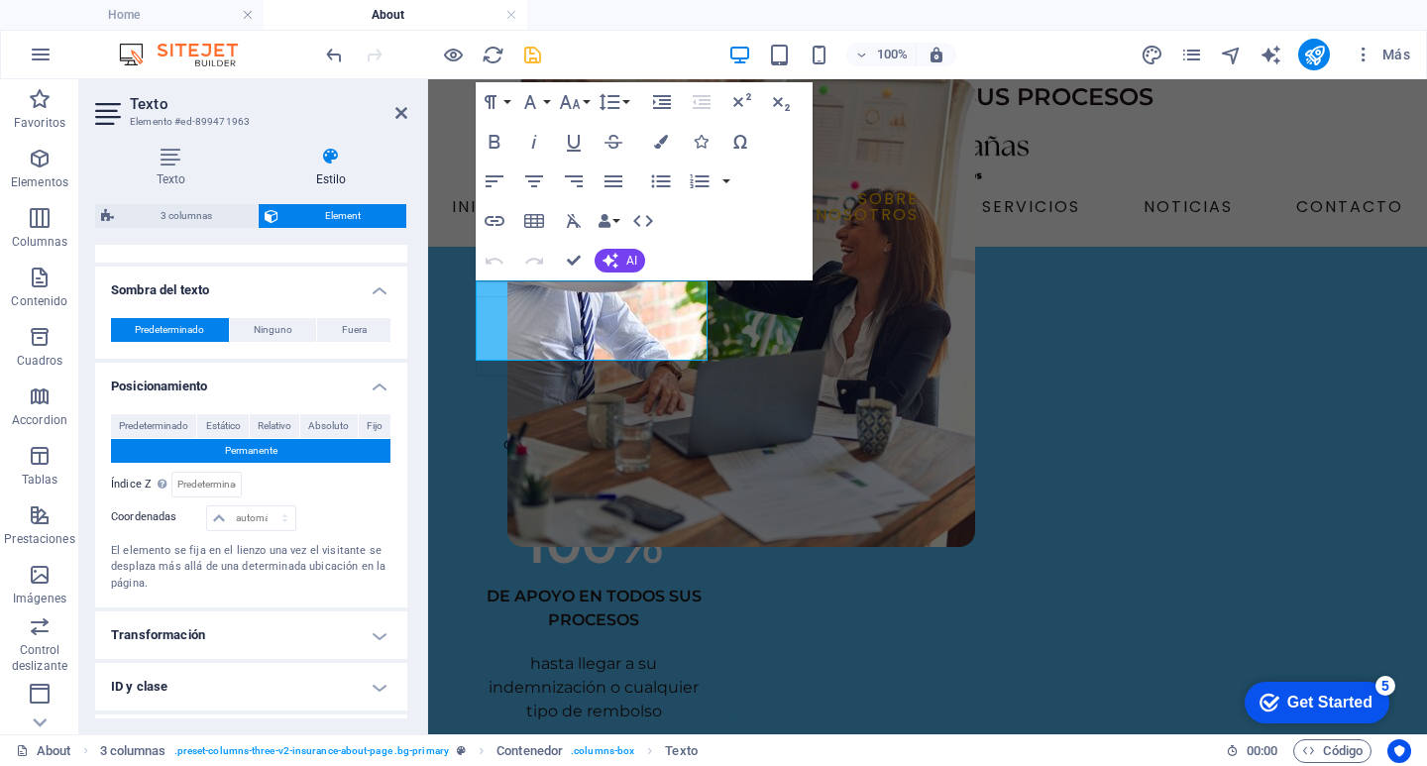
scroll to position [862, 0]
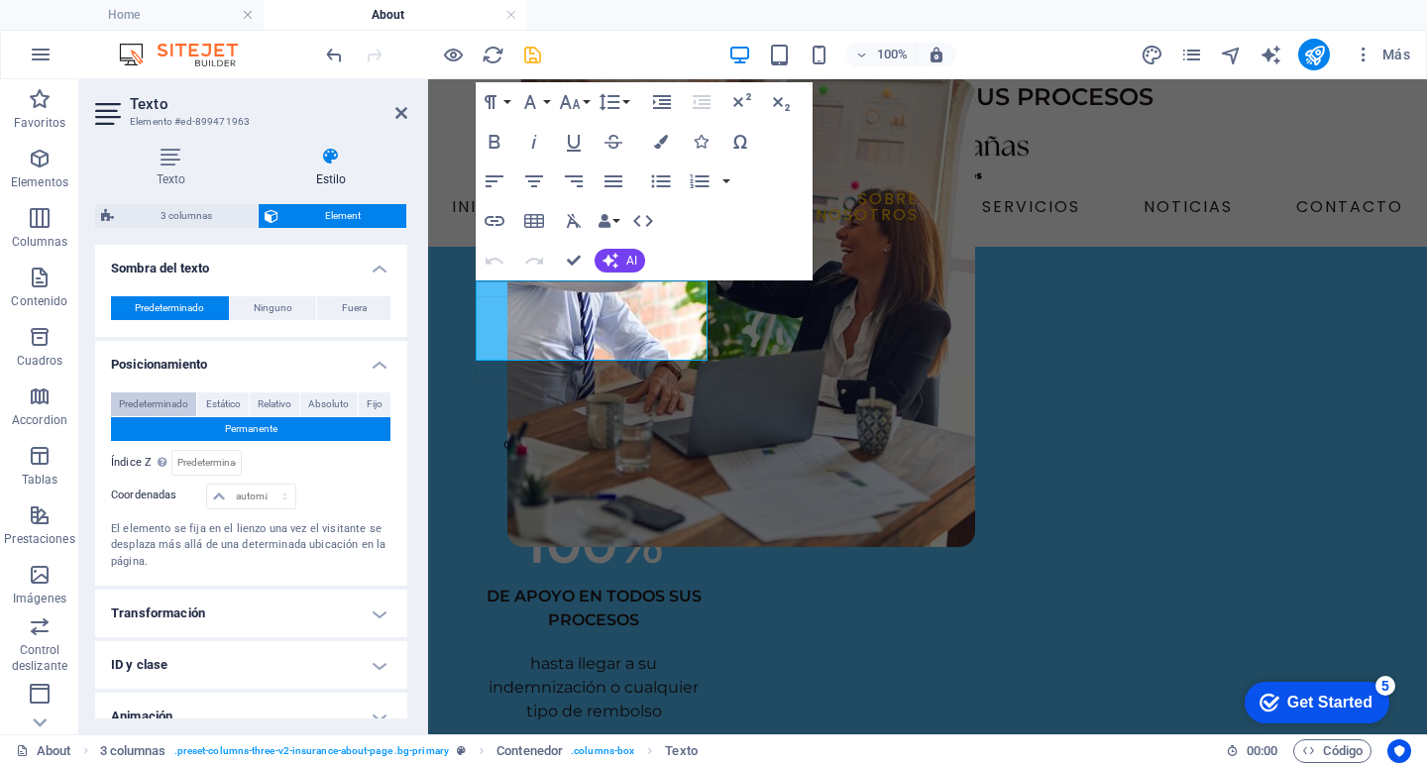
click at [167, 416] on span "Predeterminado" at bounding box center [153, 404] width 69 height 24
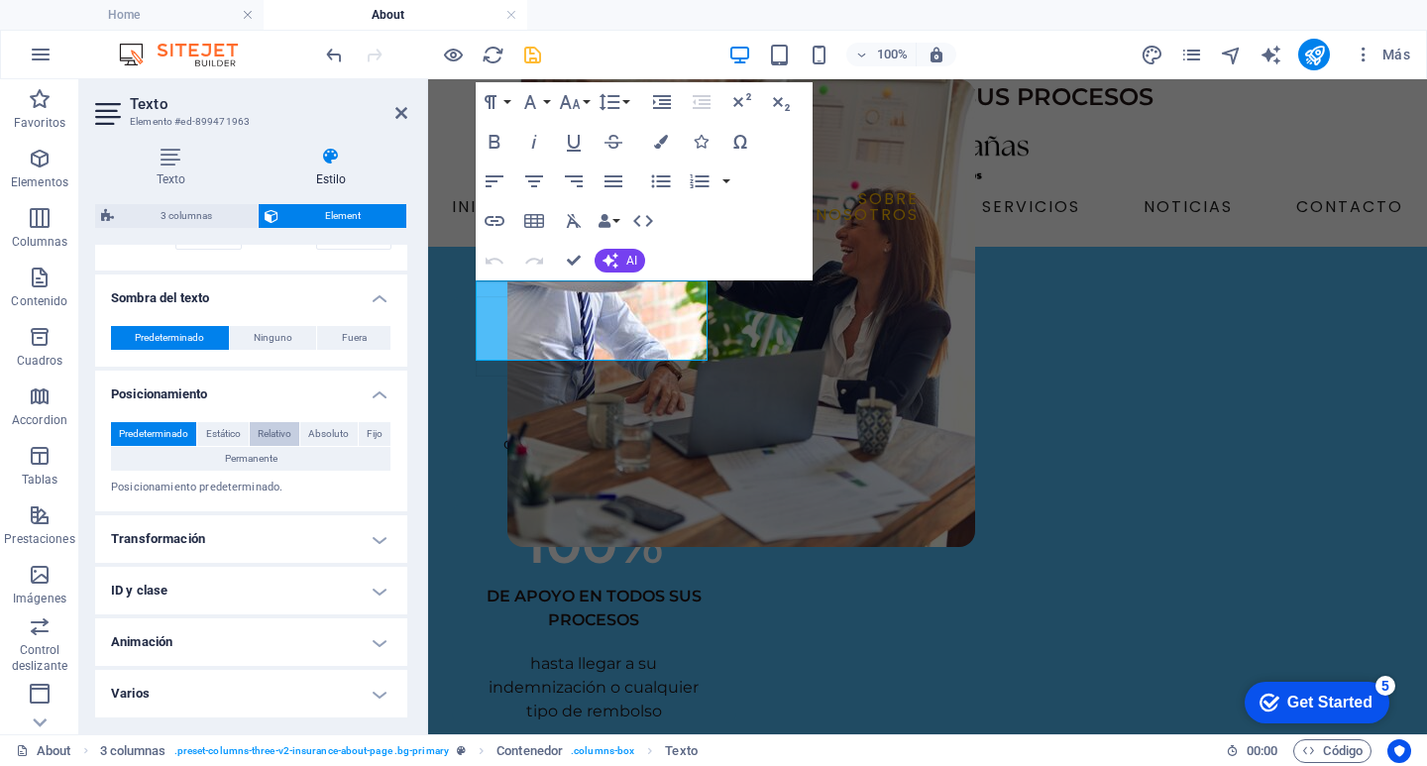
click at [267, 423] on span "Relativo" at bounding box center [275, 434] width 34 height 24
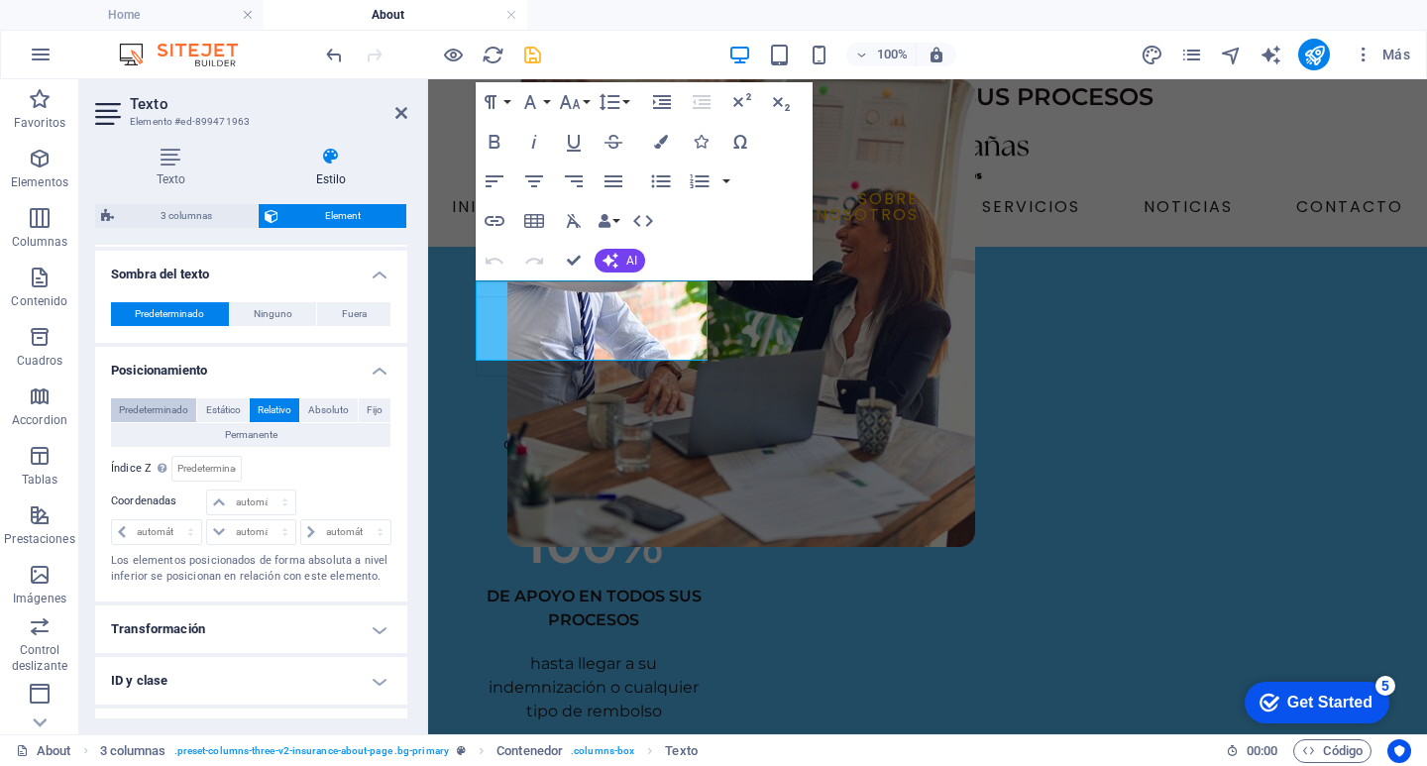
click at [153, 422] on span "Predeterminado" at bounding box center [153, 410] width 69 height 24
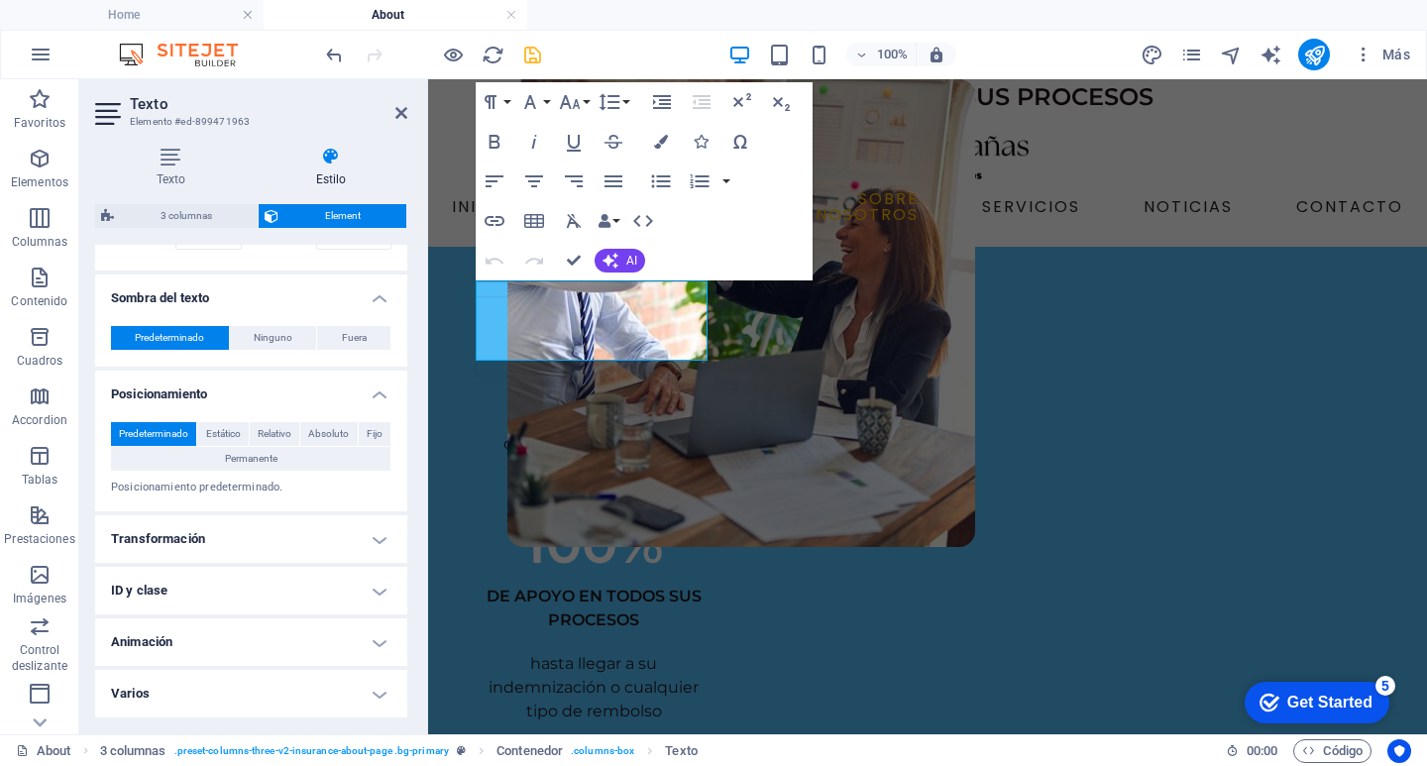
click at [372, 544] on h4 "Transformación" at bounding box center [251, 539] width 312 height 48
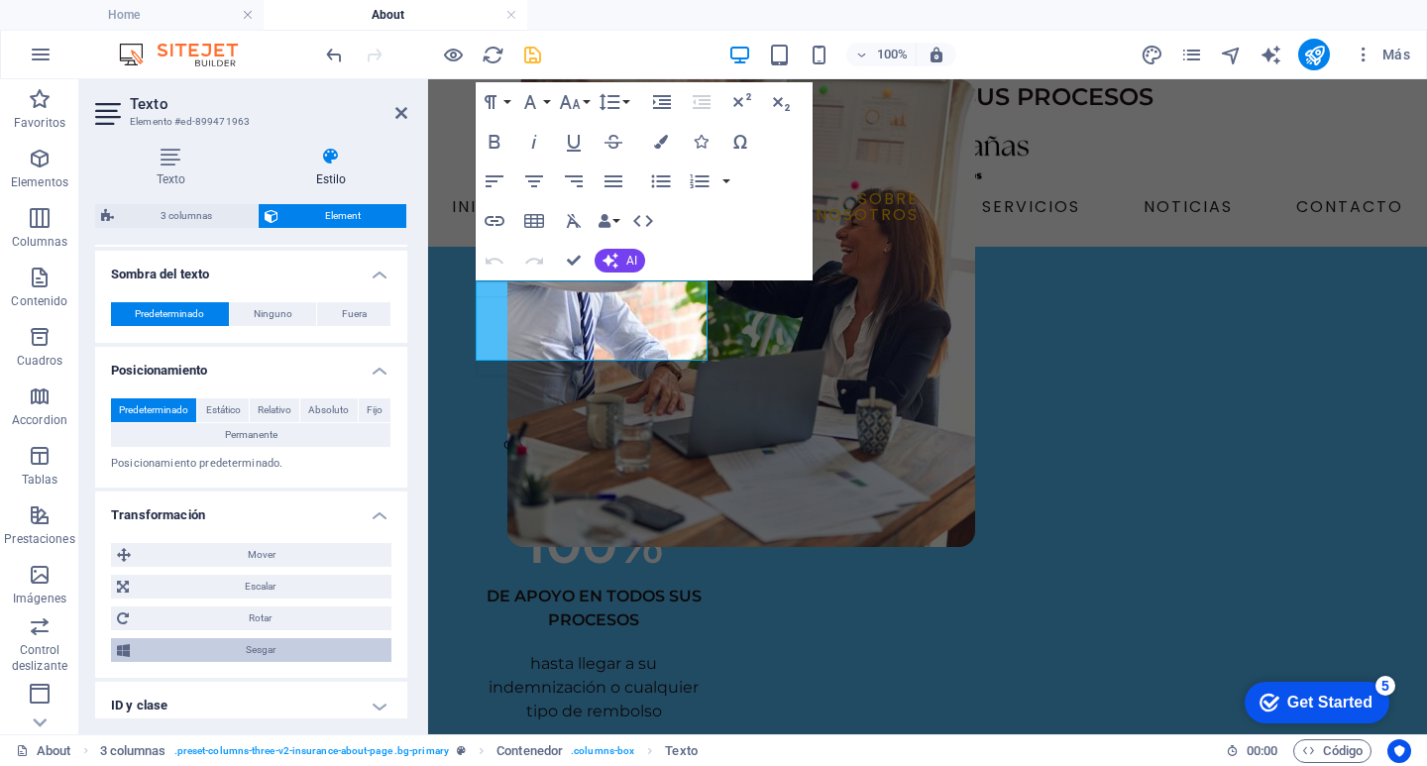
click at [290, 662] on span "Sesgar" at bounding box center [261, 650] width 250 height 24
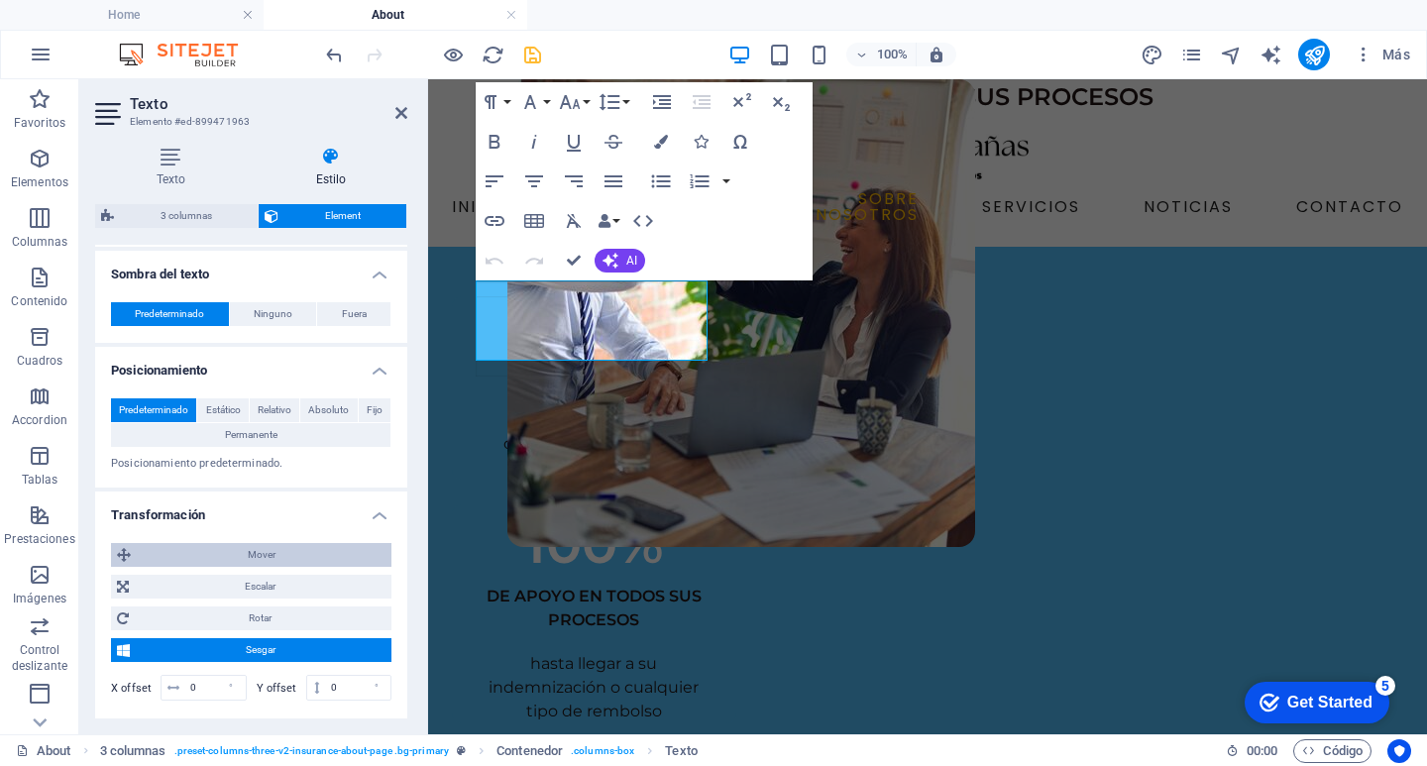
click at [269, 567] on span "Mover" at bounding box center [261, 555] width 249 height 24
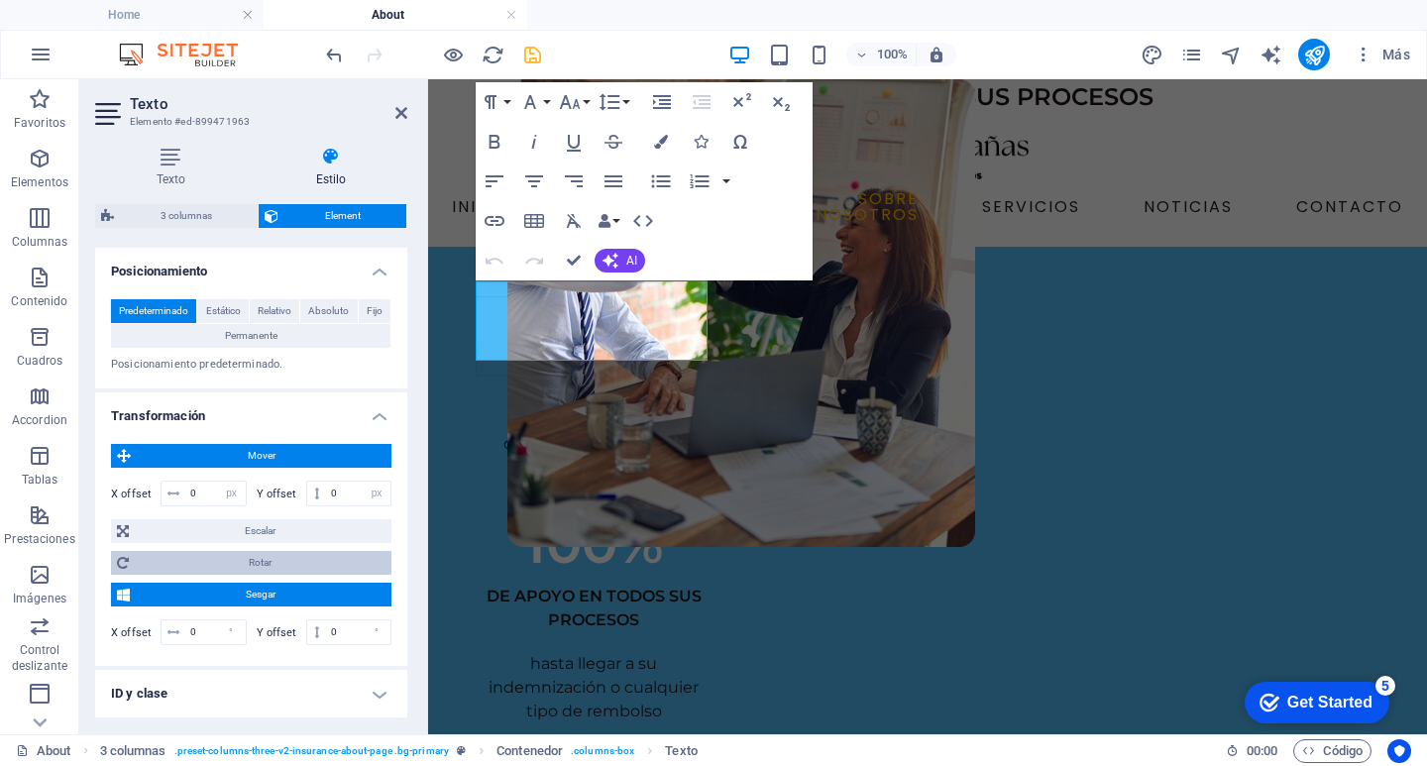
scroll to position [1054, 0]
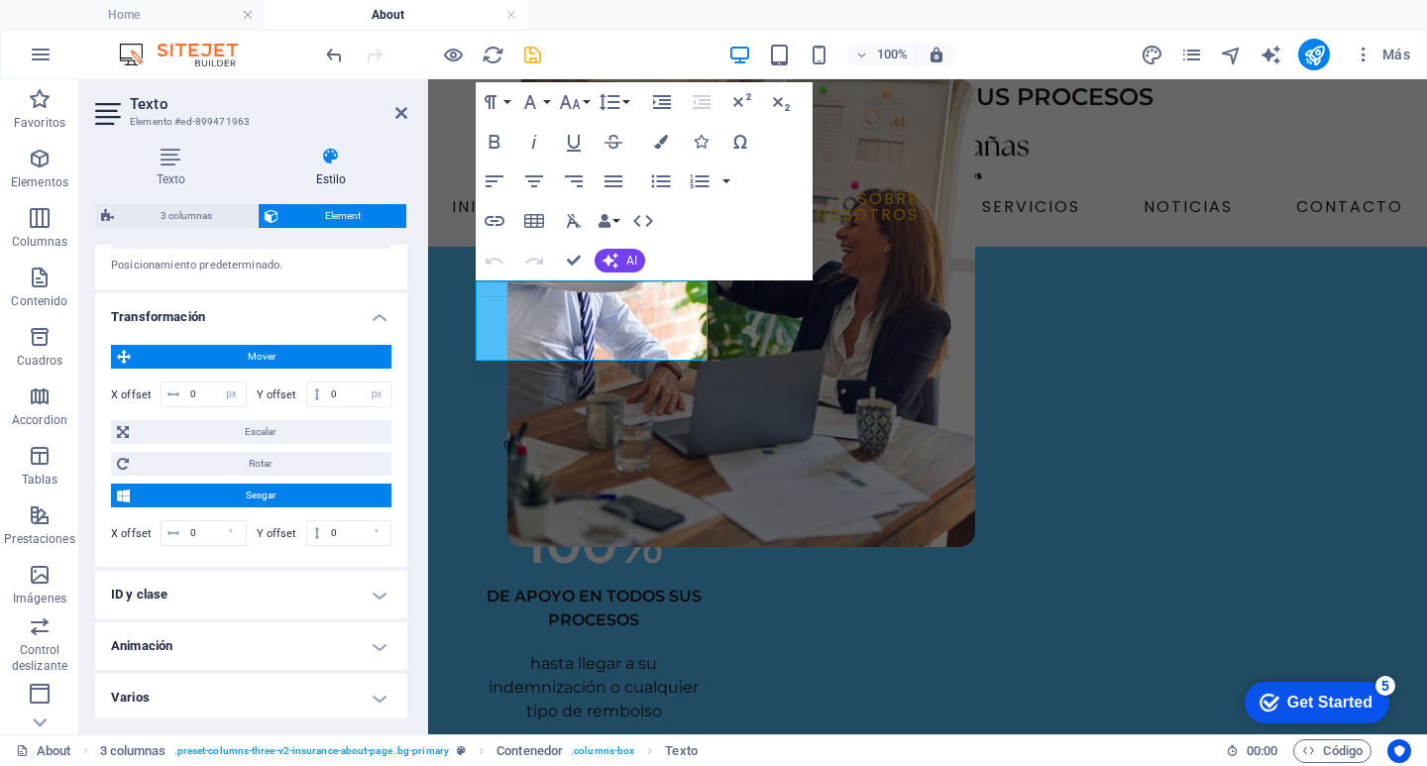
click at [207, 507] on span "Sesgar" at bounding box center [261, 496] width 250 height 24
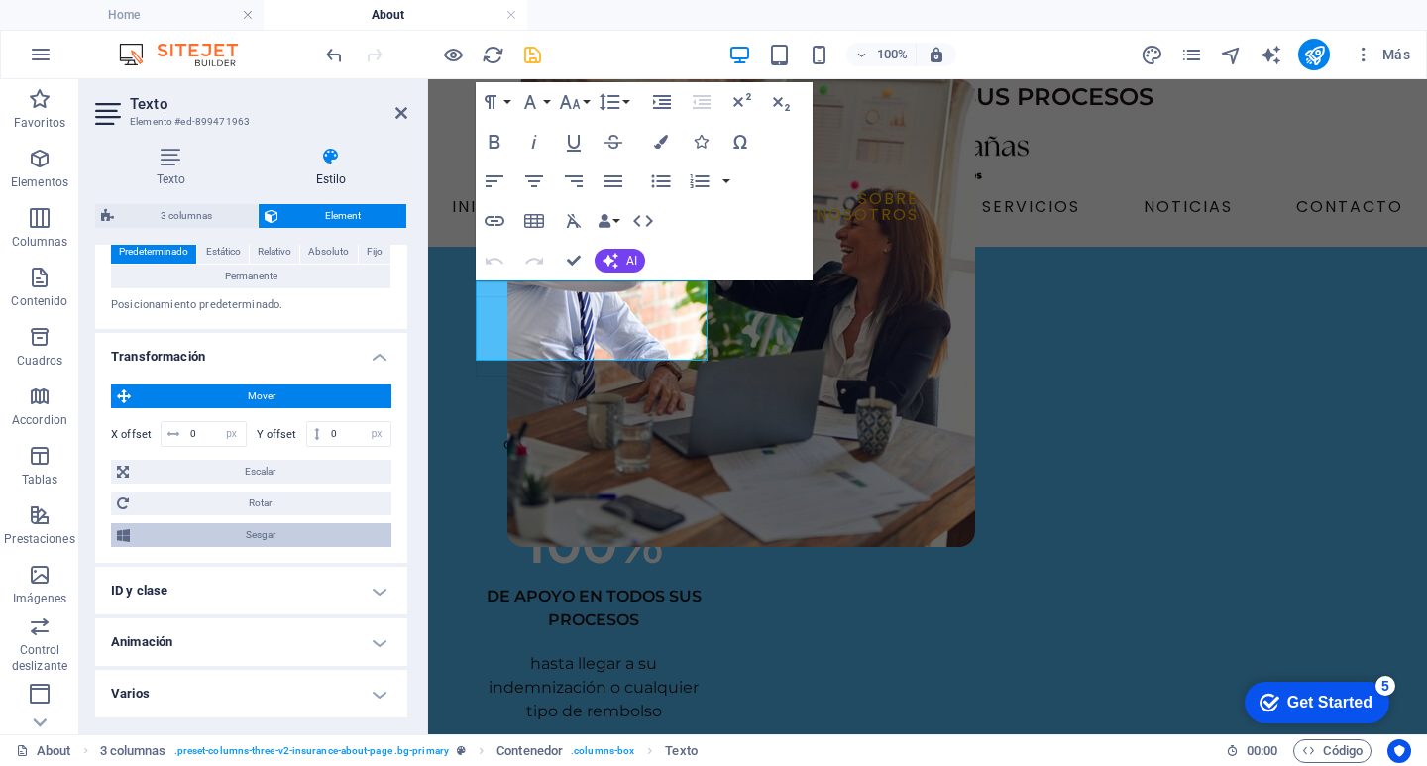
scroll to position [1038, 0]
click at [381, 587] on h4 "ID y clase" at bounding box center [251, 591] width 312 height 48
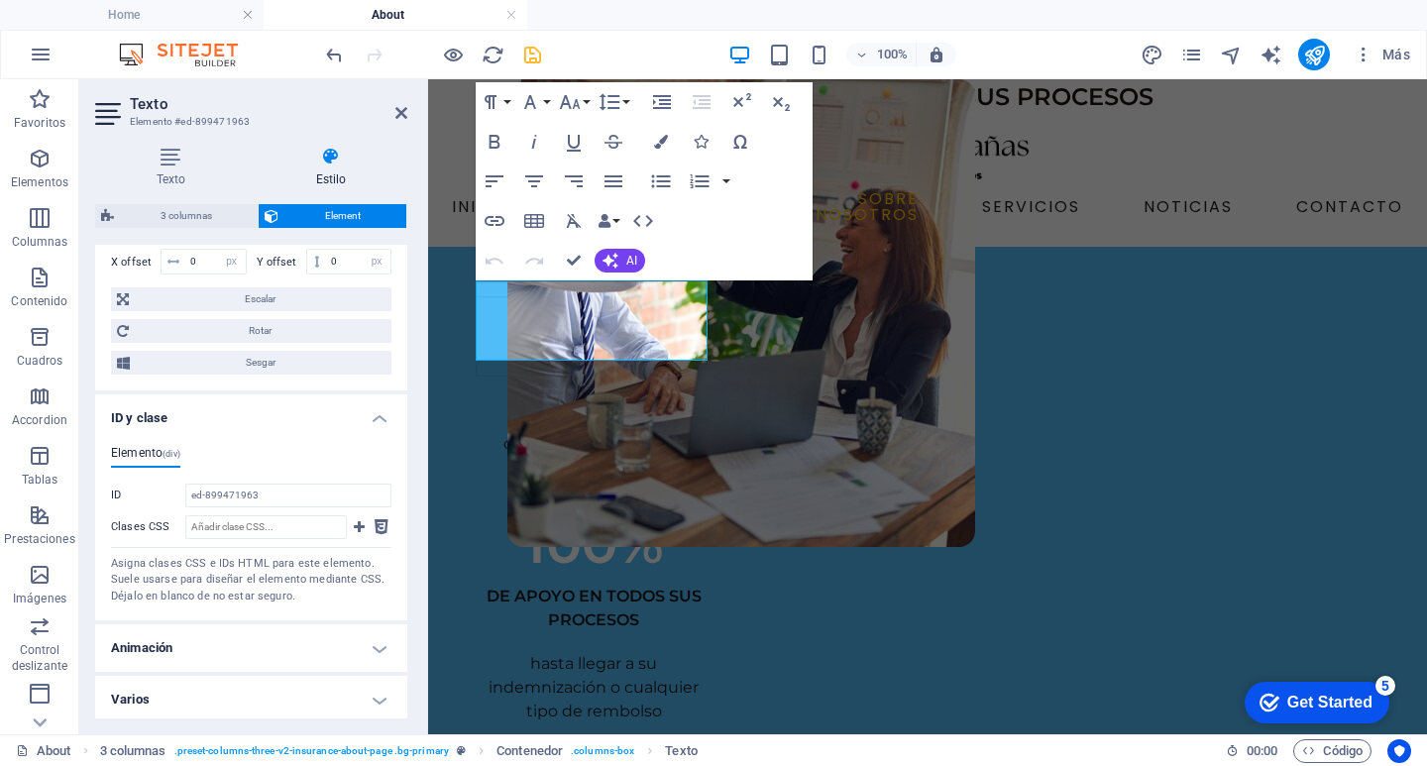
scroll to position [1217, 0]
click at [378, 636] on h4 "Animación" at bounding box center [251, 642] width 312 height 48
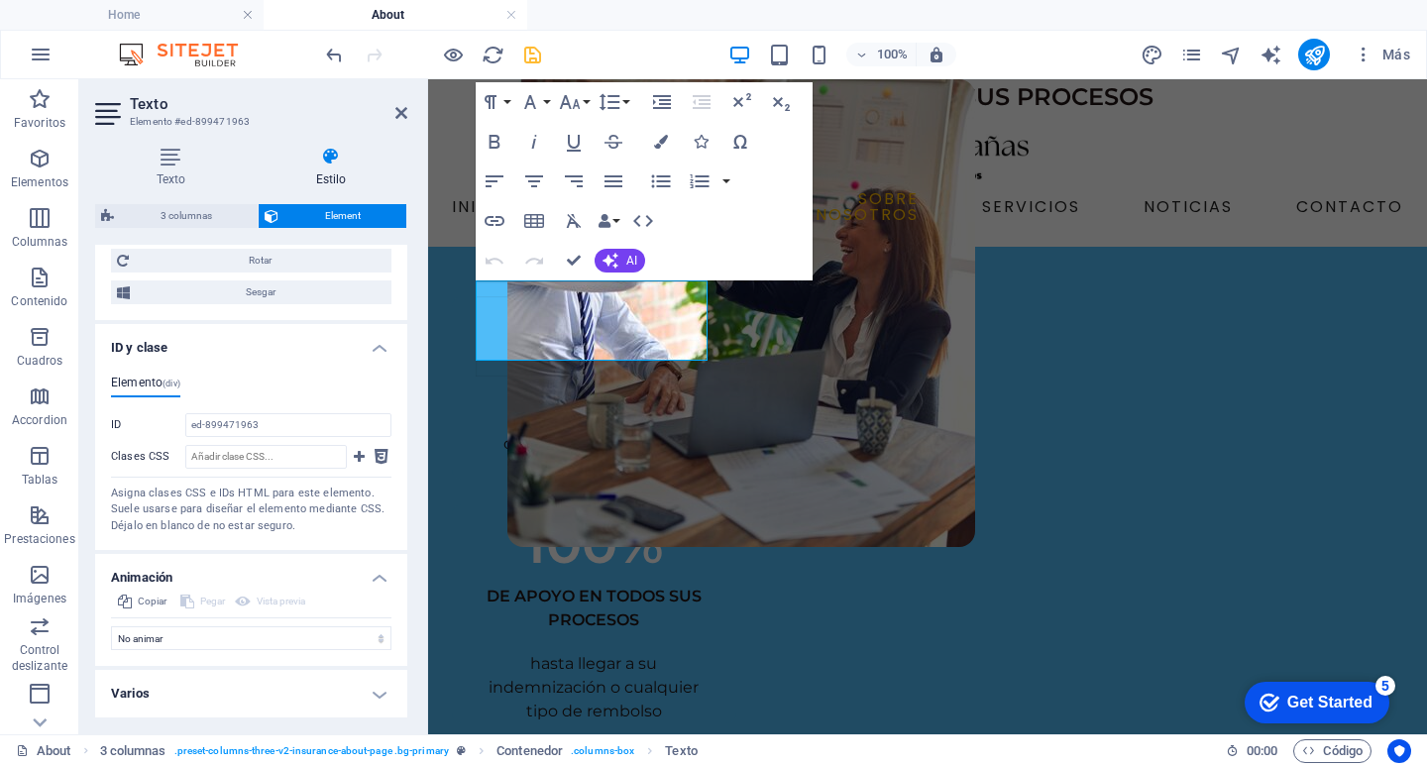
scroll to position [1281, 0]
click at [300, 631] on select "No animar Mostrar / Ocultar Subir/bajar Acercar/alejar Deslizar de izquierda a …" at bounding box center [251, 638] width 280 height 24
click at [539, 475] on div "169+ CLIENTES con más de 238 pólizas vigentes" at bounding box center [594, 387] width 284 height 183
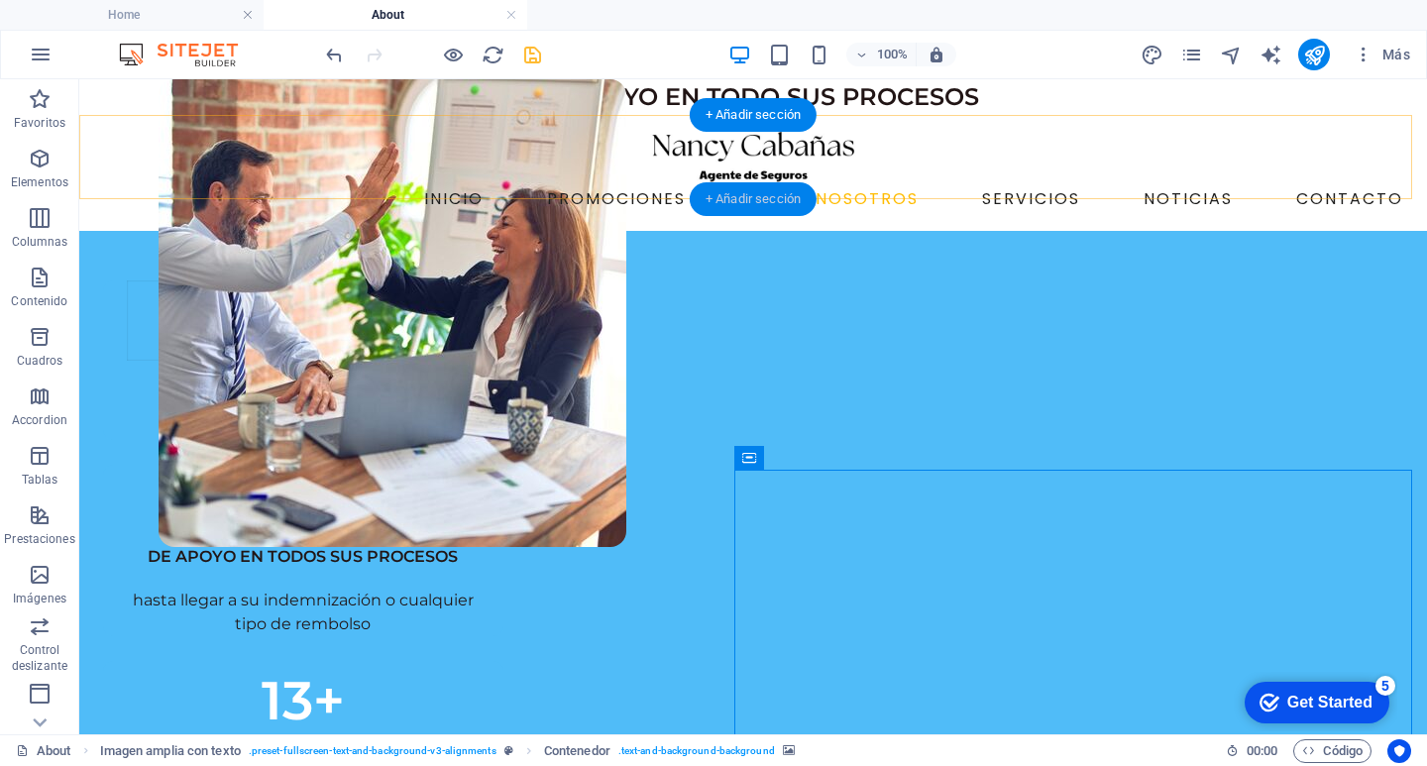
click at [760, 193] on div "+ Añadir sección" at bounding box center [753, 199] width 127 height 34
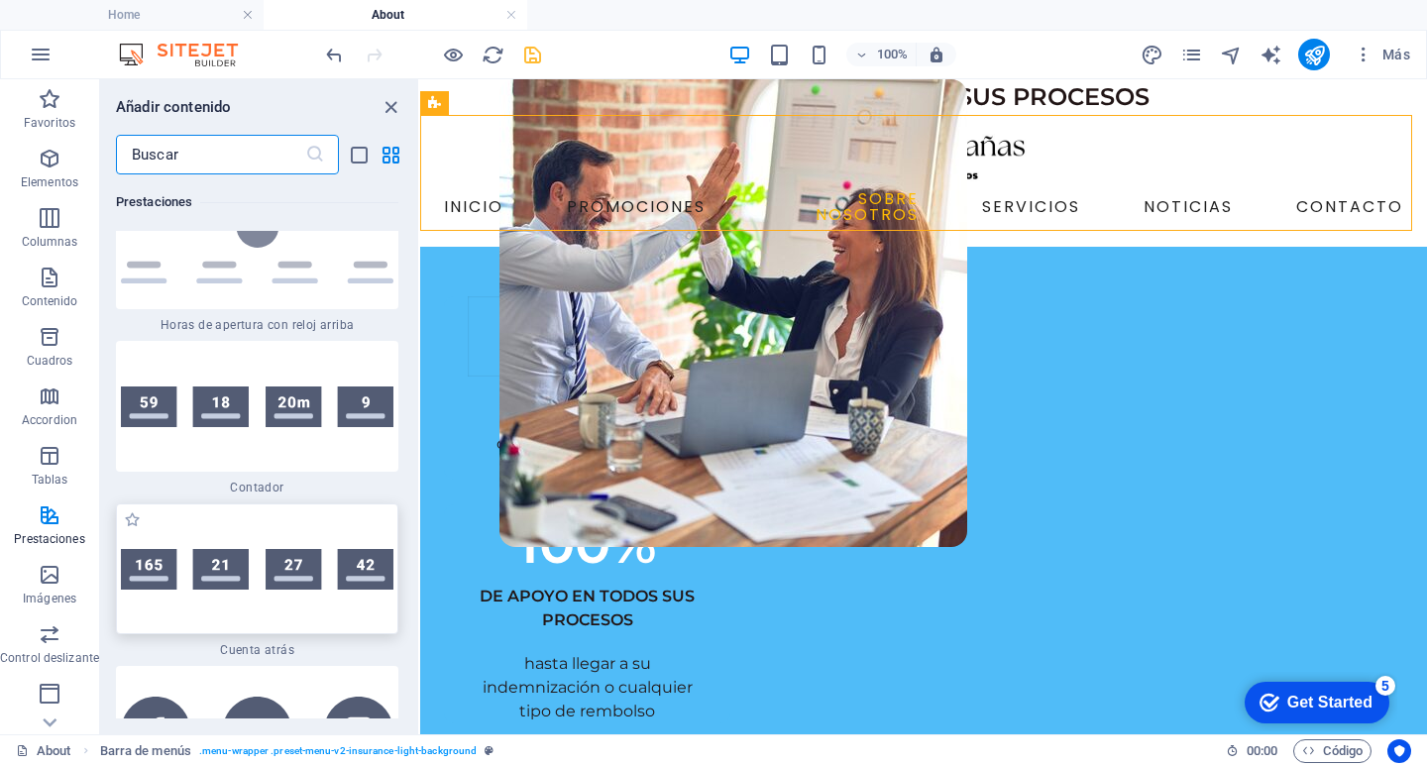
scroll to position [17577, 0]
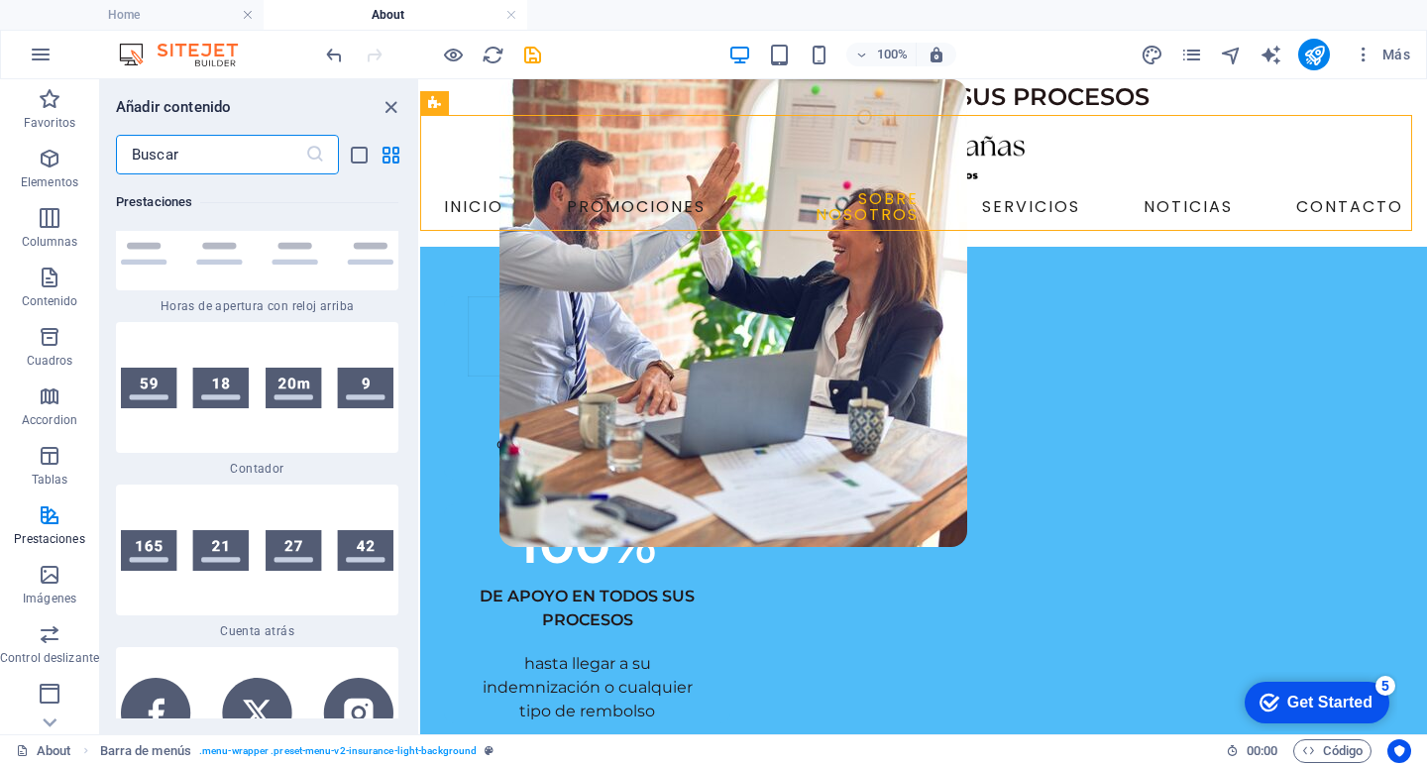
click at [271, 484] on div at bounding box center [257, 549] width 282 height 131
click at [420, 488] on div "3 columnas Contenedor Texto Texto Contenedor Separador Contenedor Contenedor Te…" at bounding box center [923, 406] width 1007 height 655
click at [420, 489] on div "3 columnas Contenedor Texto Texto Contenedor Separador Contenedor Contenedor Te…" at bounding box center [923, 406] width 1007 height 655
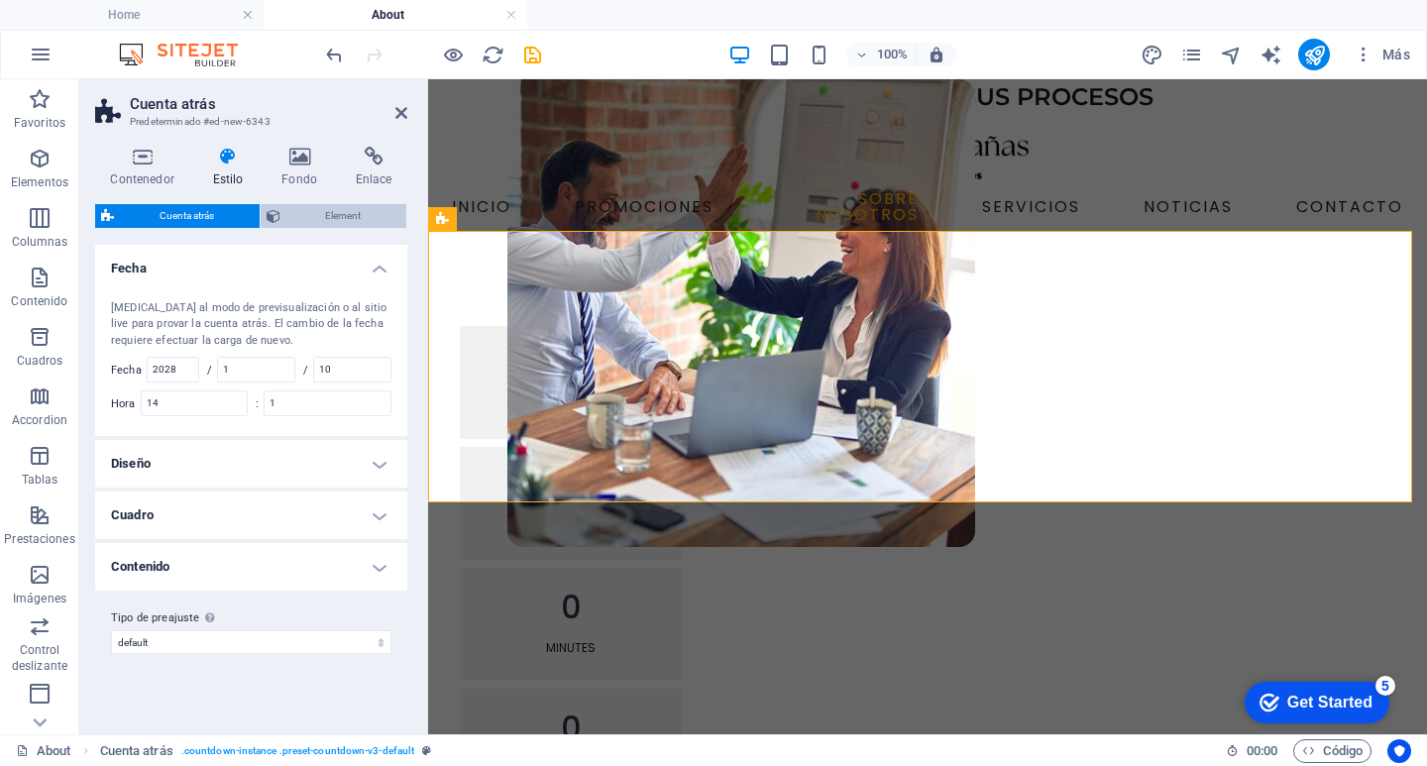
click at [352, 218] on span "Element" at bounding box center [343, 216] width 115 height 24
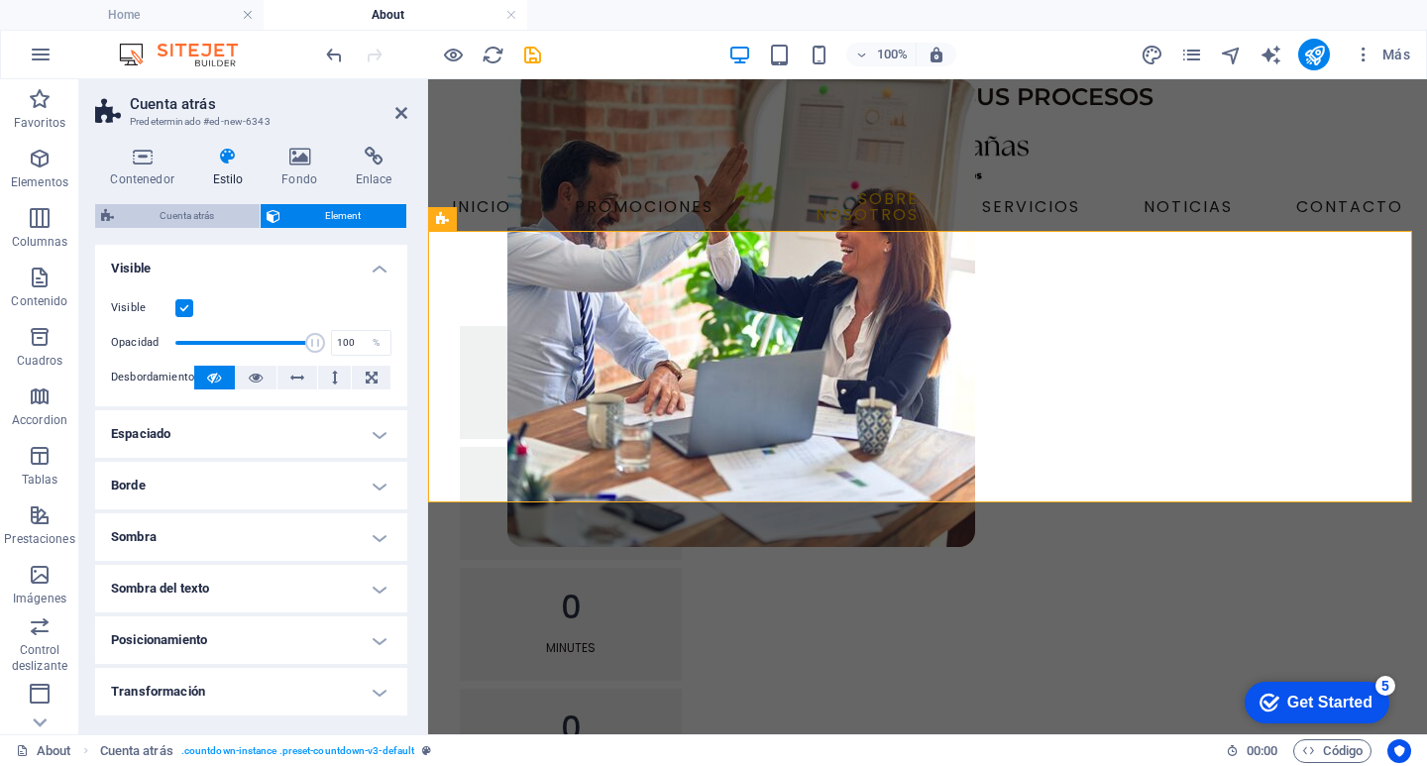
click at [167, 217] on span "Cuenta atrás" at bounding box center [187, 216] width 134 height 24
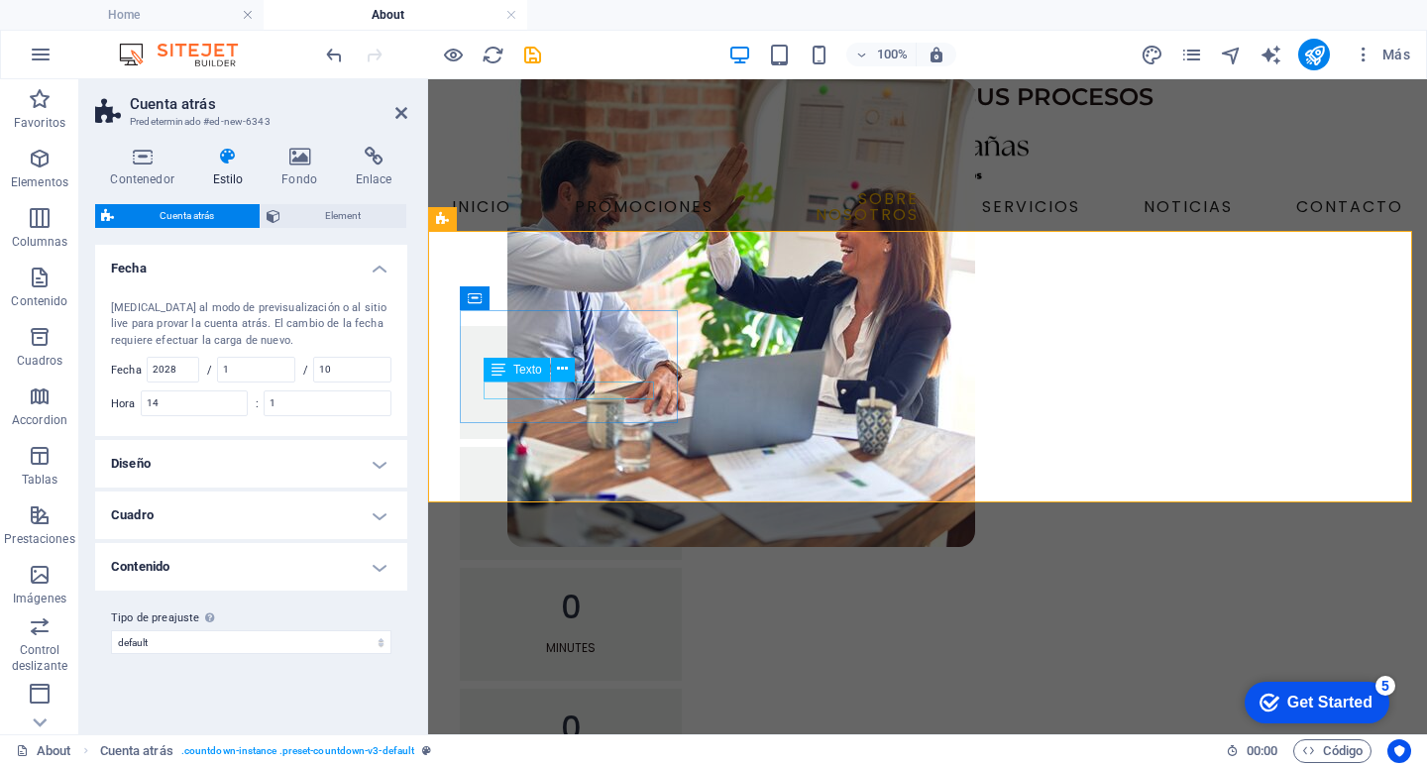
click at [580, 397] on div "Days" at bounding box center [571, 406] width 174 height 18
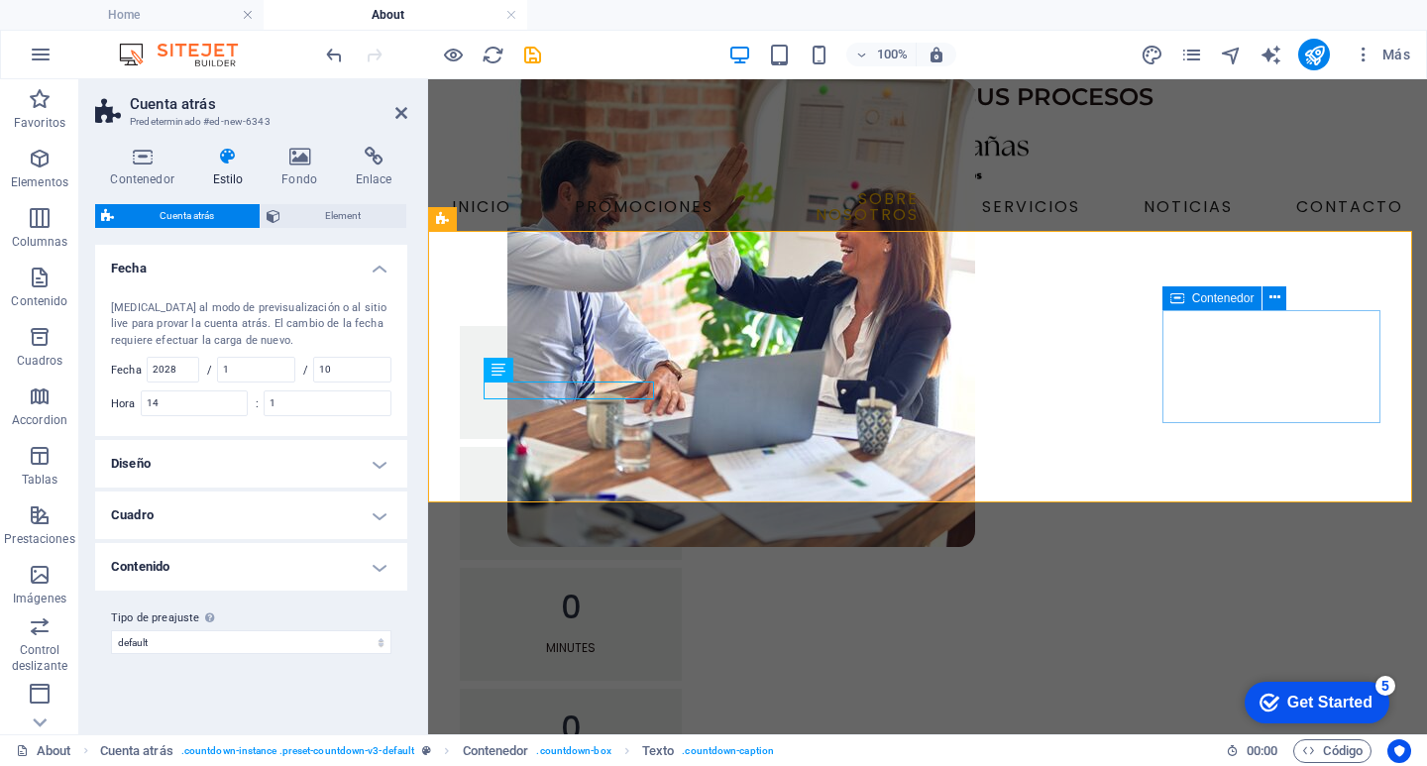
click at [682, 689] on div "0 Seconds" at bounding box center [571, 745] width 222 height 113
click at [1273, 298] on icon at bounding box center [1274, 297] width 11 height 21
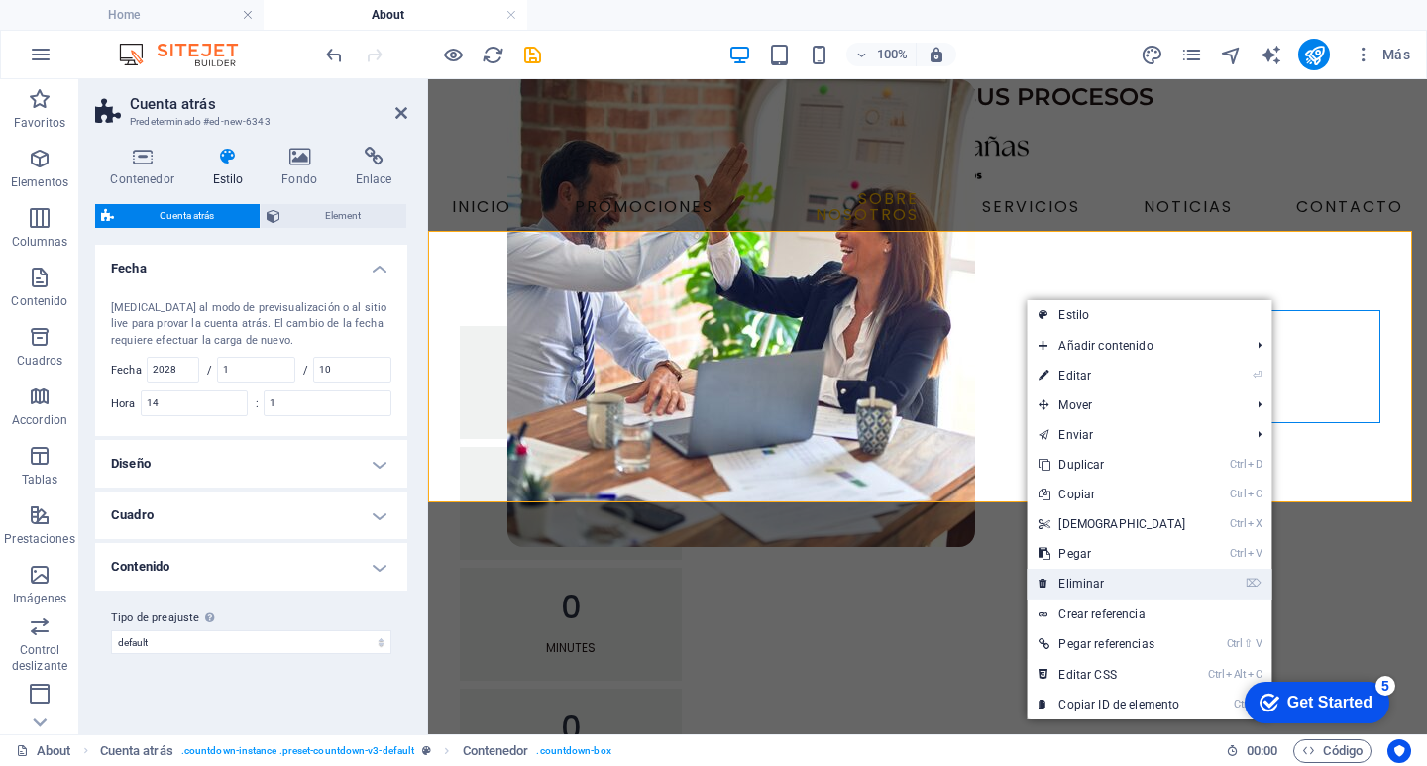
click at [1105, 591] on link "⌦ Eliminar" at bounding box center [1111, 584] width 170 height 30
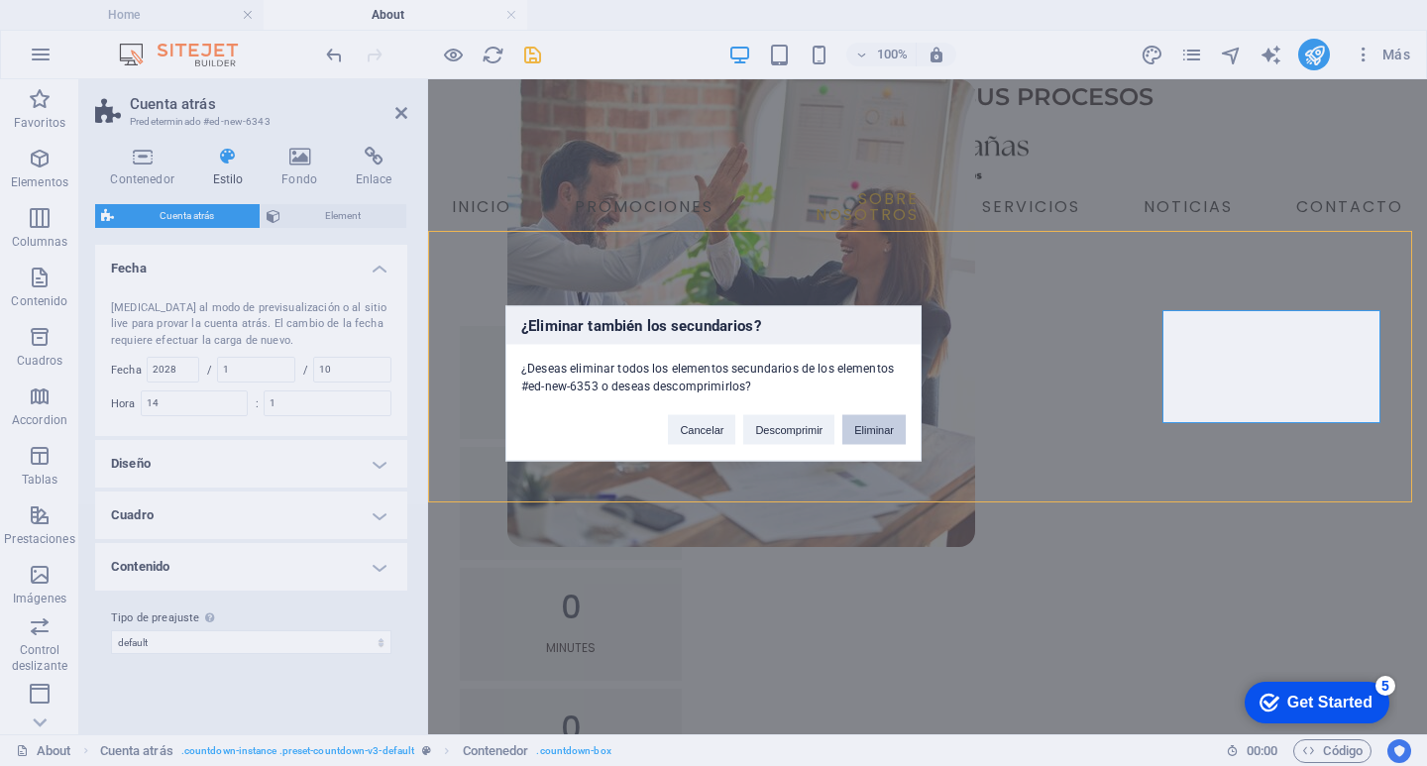
click at [865, 428] on button "Eliminar" at bounding box center [873, 429] width 63 height 30
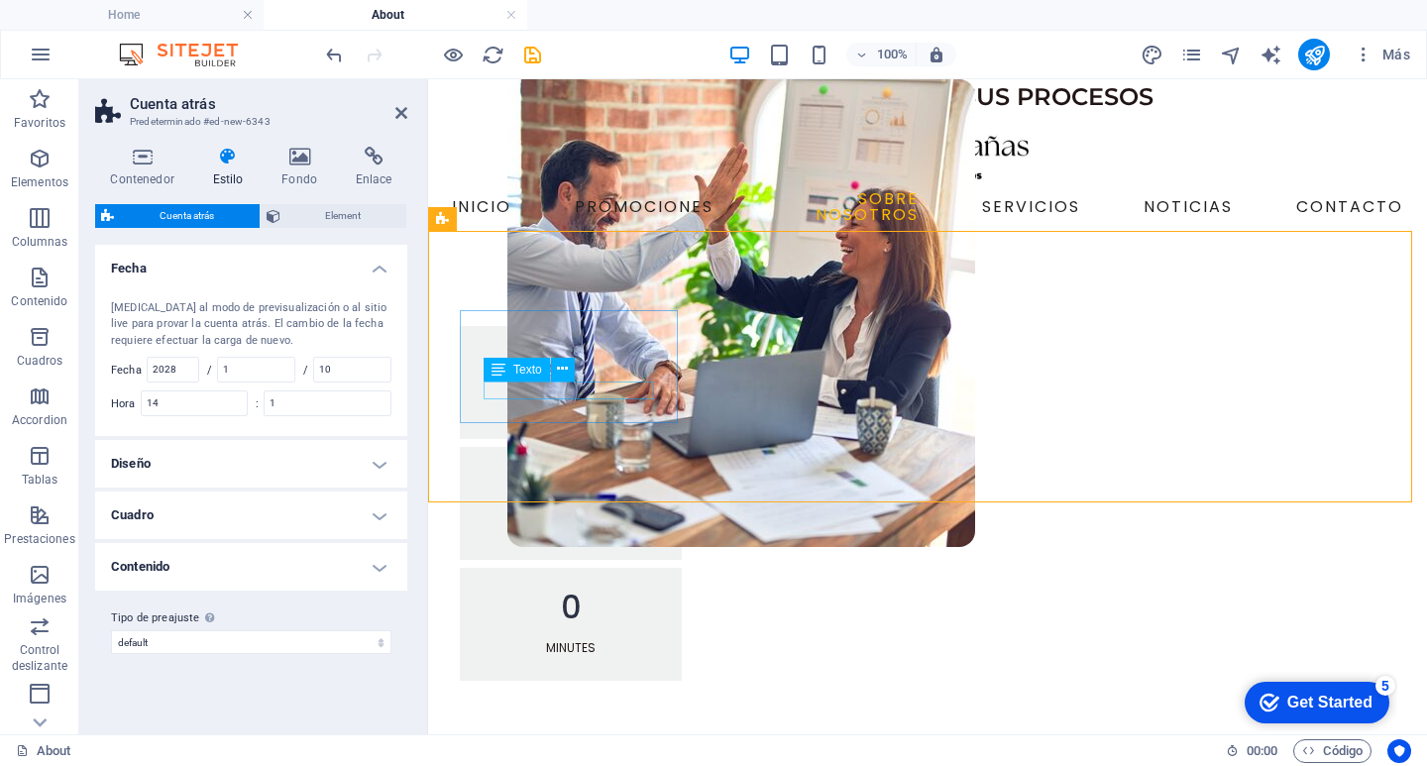
click at [570, 397] on div "Days" at bounding box center [571, 406] width 174 height 18
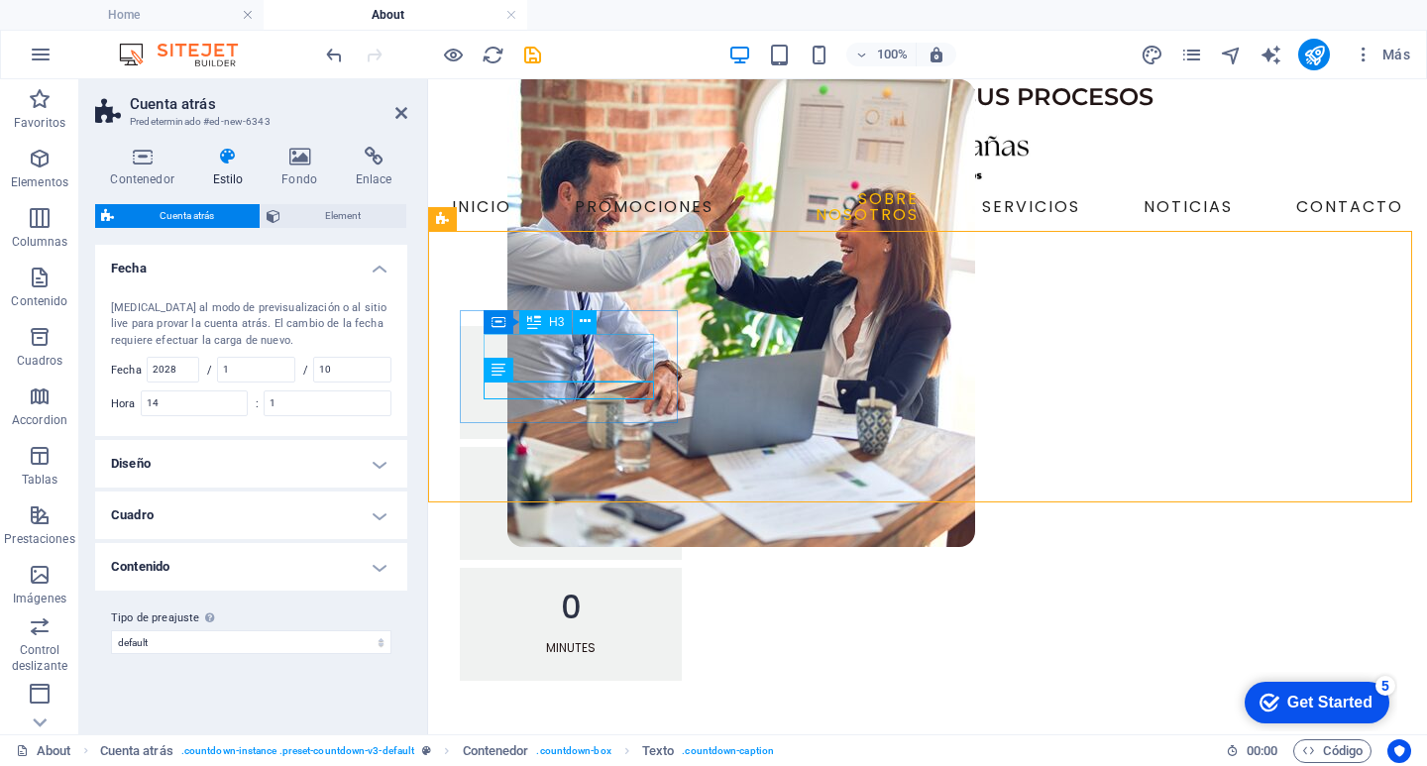
drag, startPoint x: 577, startPoint y: 349, endPoint x: 927, endPoint y: 347, distance: 350.7
click at [927, 347] on div "0 Days 0 Hours 0 Minutes" at bounding box center [927, 503] width 1015 height 529
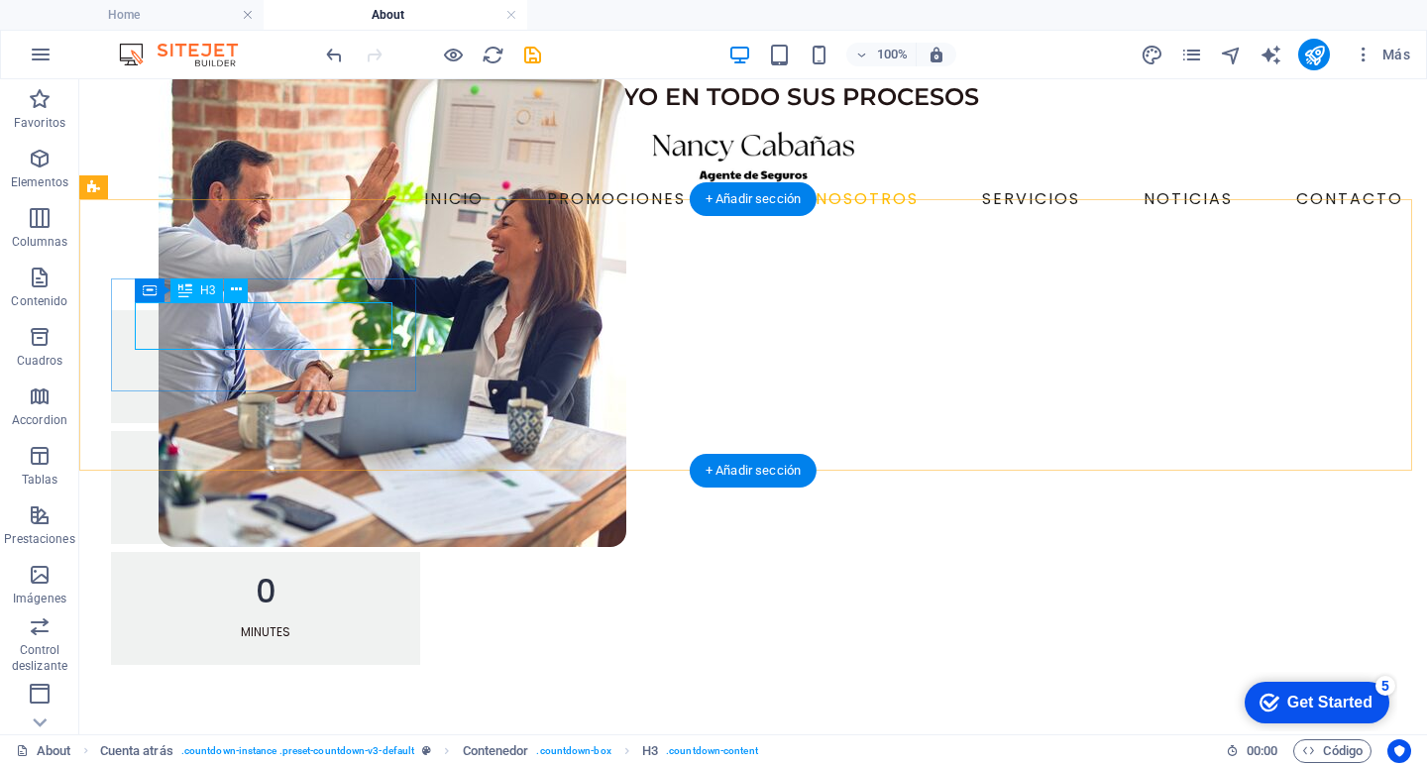
click at [288, 334] on div "0" at bounding box center [266, 350] width 262 height 32
click at [269, 334] on div "0" at bounding box center [266, 350] width 262 height 32
click at [265, 334] on div "0" at bounding box center [266, 350] width 262 height 32
click at [238, 334] on div "169+" at bounding box center [266, 350] width 262 height 32
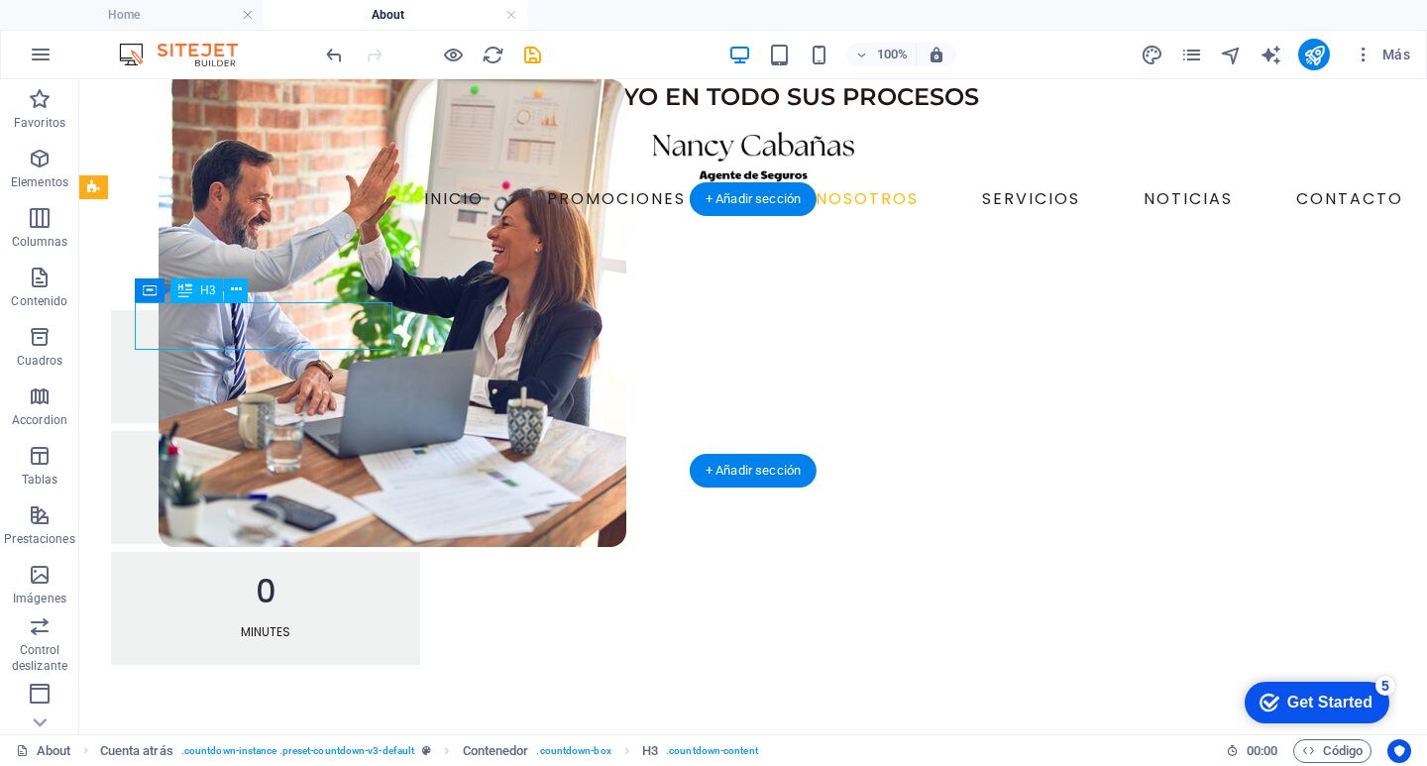
click at [291, 334] on div "169+" at bounding box center [266, 350] width 262 height 32
click at [293, 334] on div "169+" at bounding box center [266, 350] width 262 height 32
click at [396, 455] on div "0" at bounding box center [266, 471] width 262 height 32
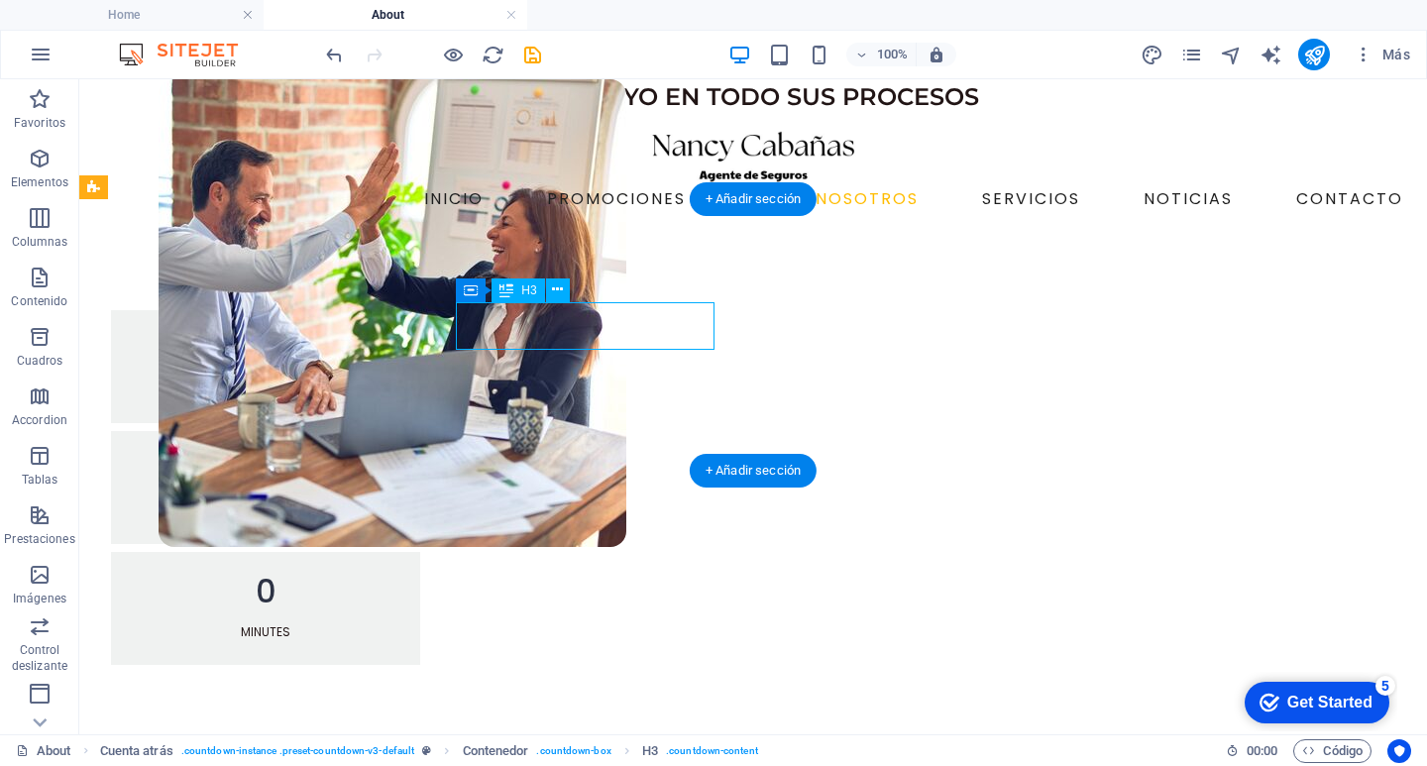
click at [396, 455] on div "0" at bounding box center [266, 471] width 262 height 32
click at [563, 231] on div "169+ Days 0 Hours 0 Minutes" at bounding box center [752, 487] width 1347 height 513
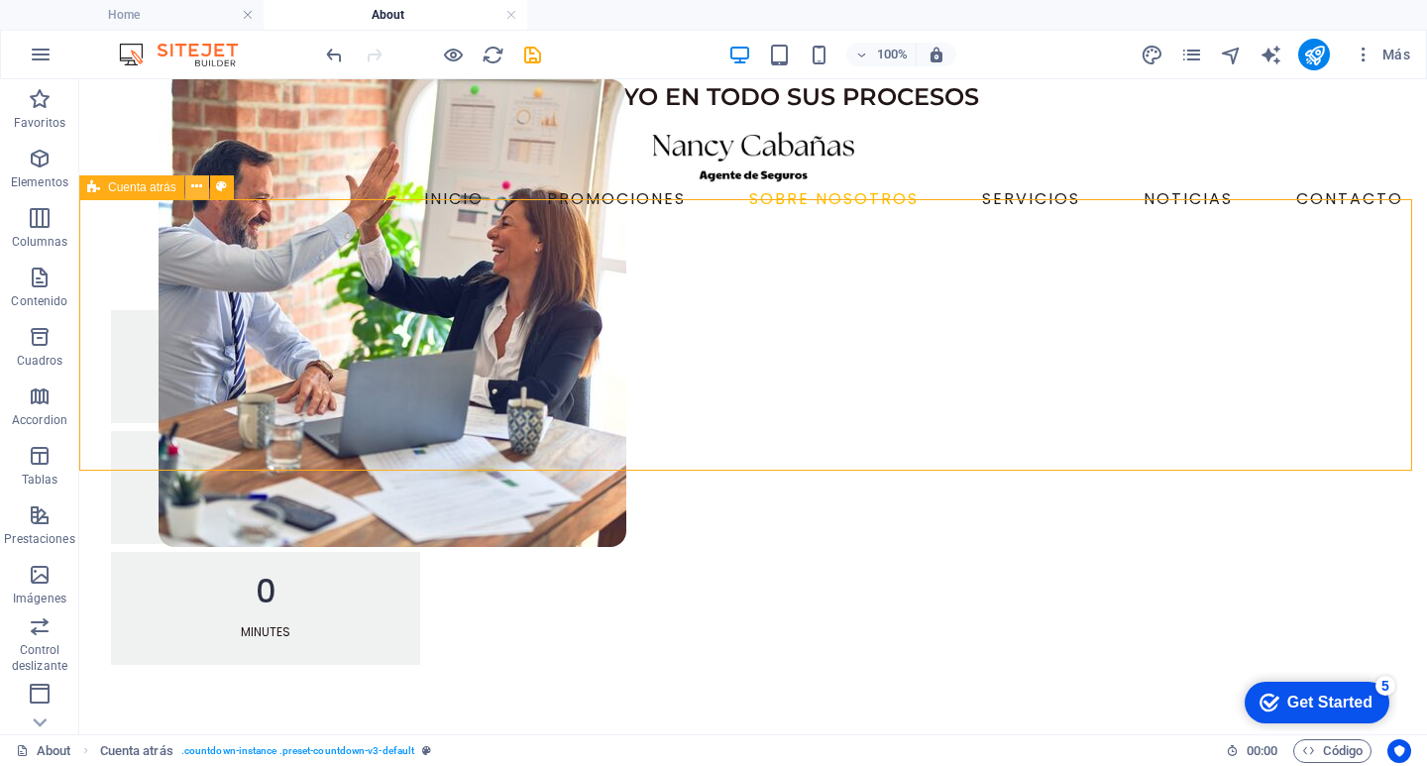
click at [185, 181] on button at bounding box center [197, 187] width 24 height 24
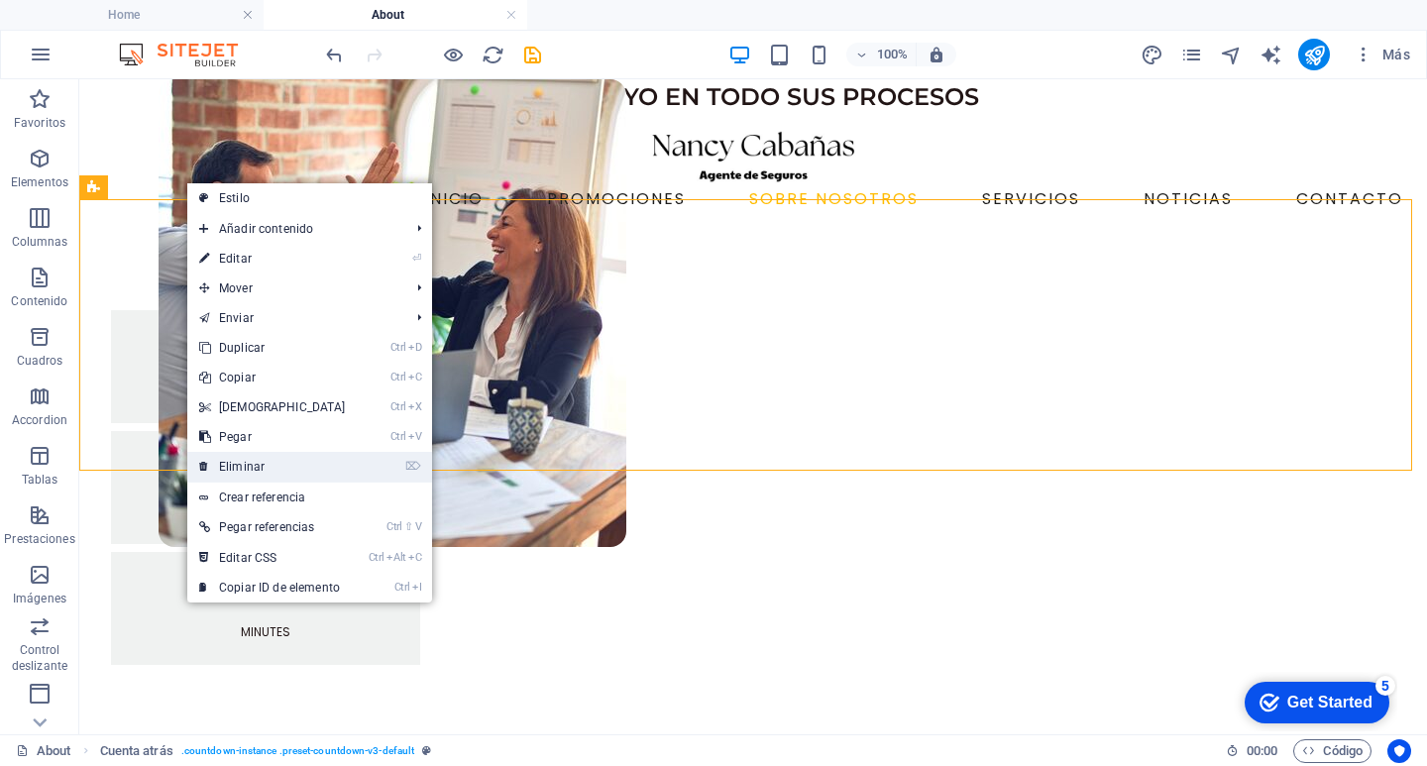
click at [276, 473] on link "⌦ Eliminar" at bounding box center [272, 467] width 170 height 30
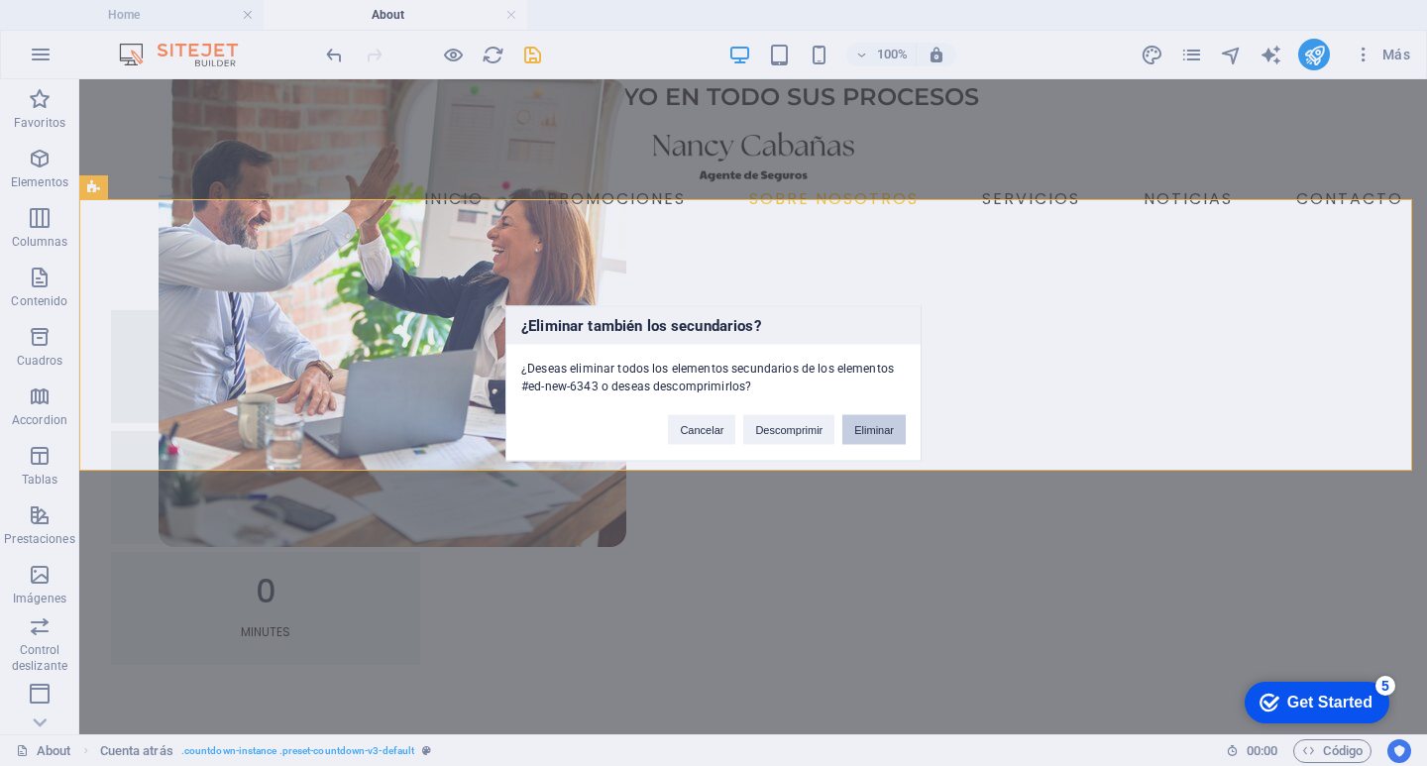
drag, startPoint x: 871, startPoint y: 426, endPoint x: 792, endPoint y: 348, distance: 111.4
click at [871, 426] on button "Eliminar" at bounding box center [873, 429] width 63 height 30
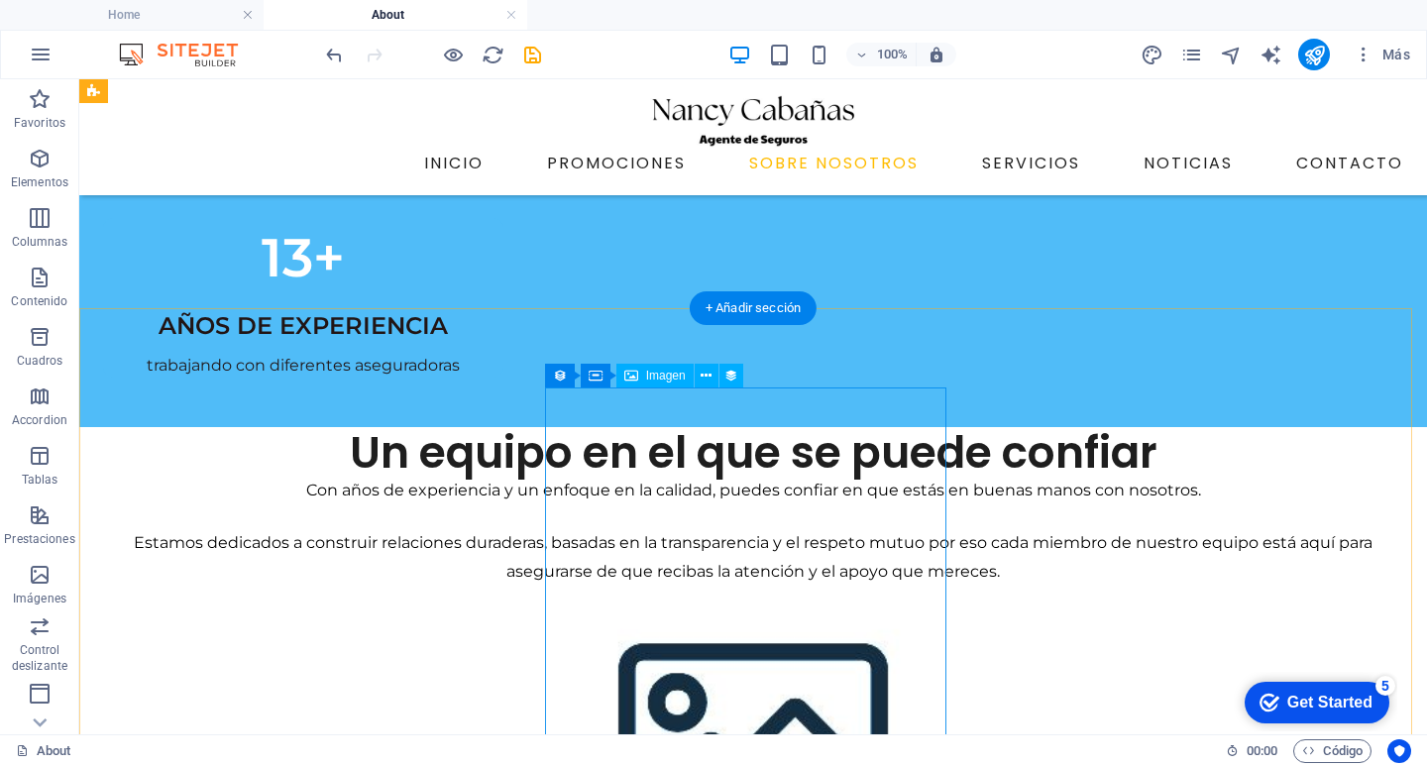
scroll to position [396, 0]
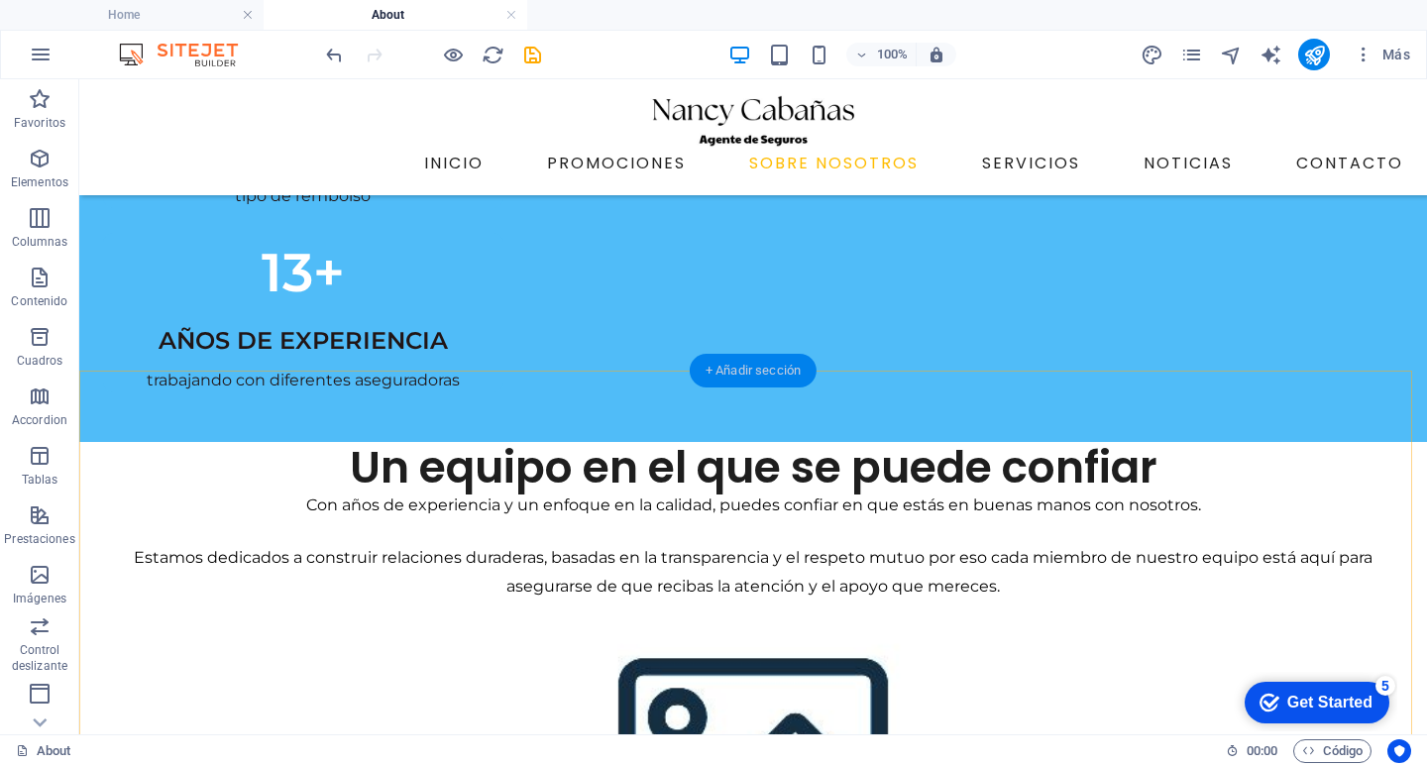
click at [747, 365] on div "+ Añadir sección" at bounding box center [753, 371] width 127 height 34
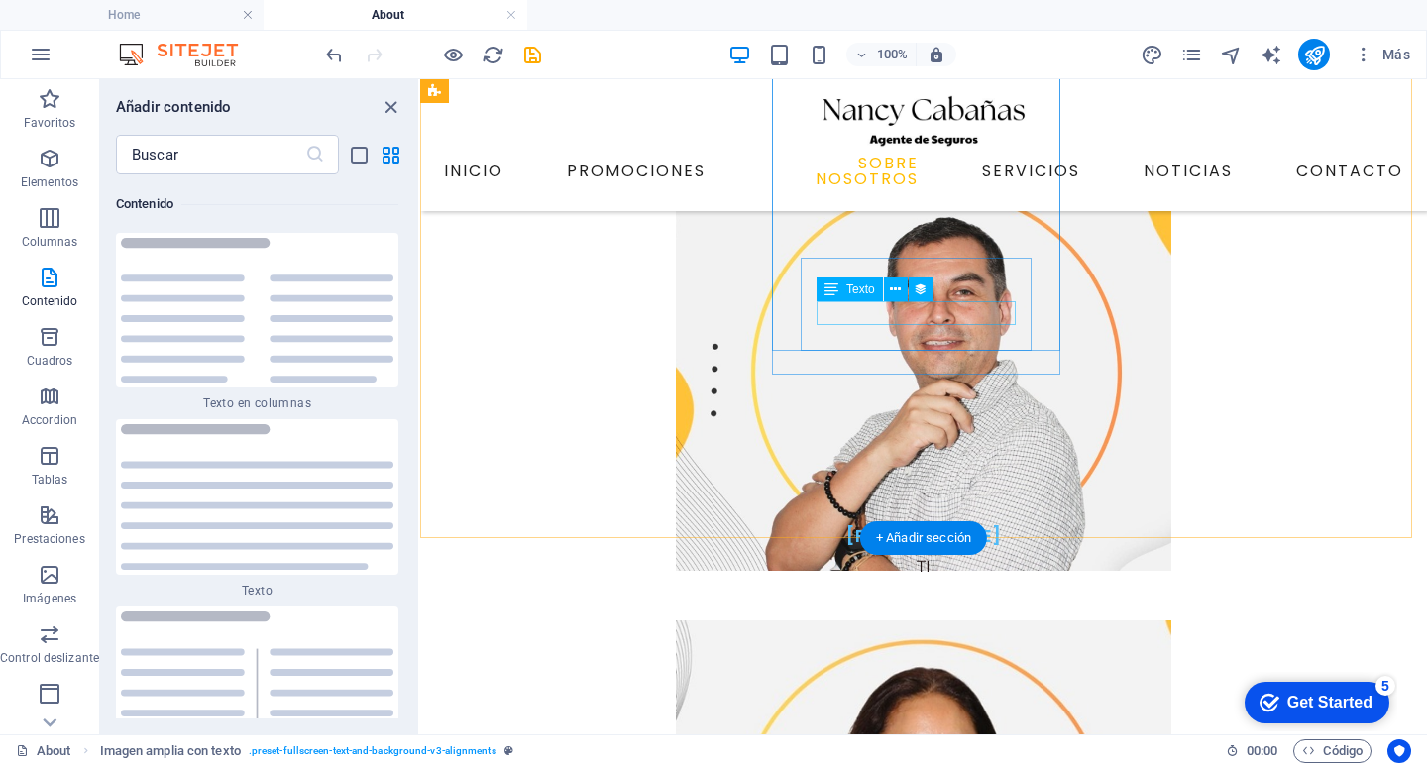
scroll to position [1466, 0]
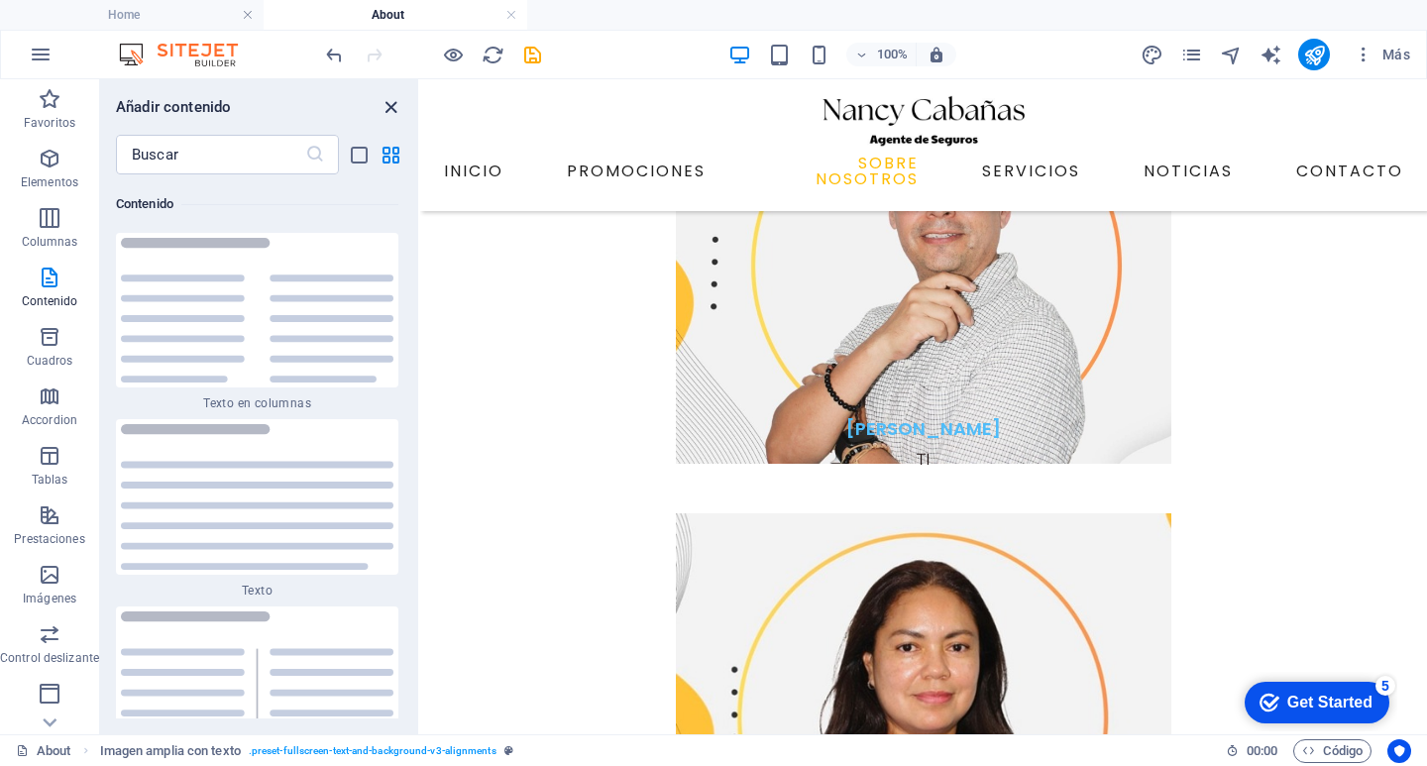
click at [398, 100] on icon "close panel" at bounding box center [390, 107] width 23 height 23
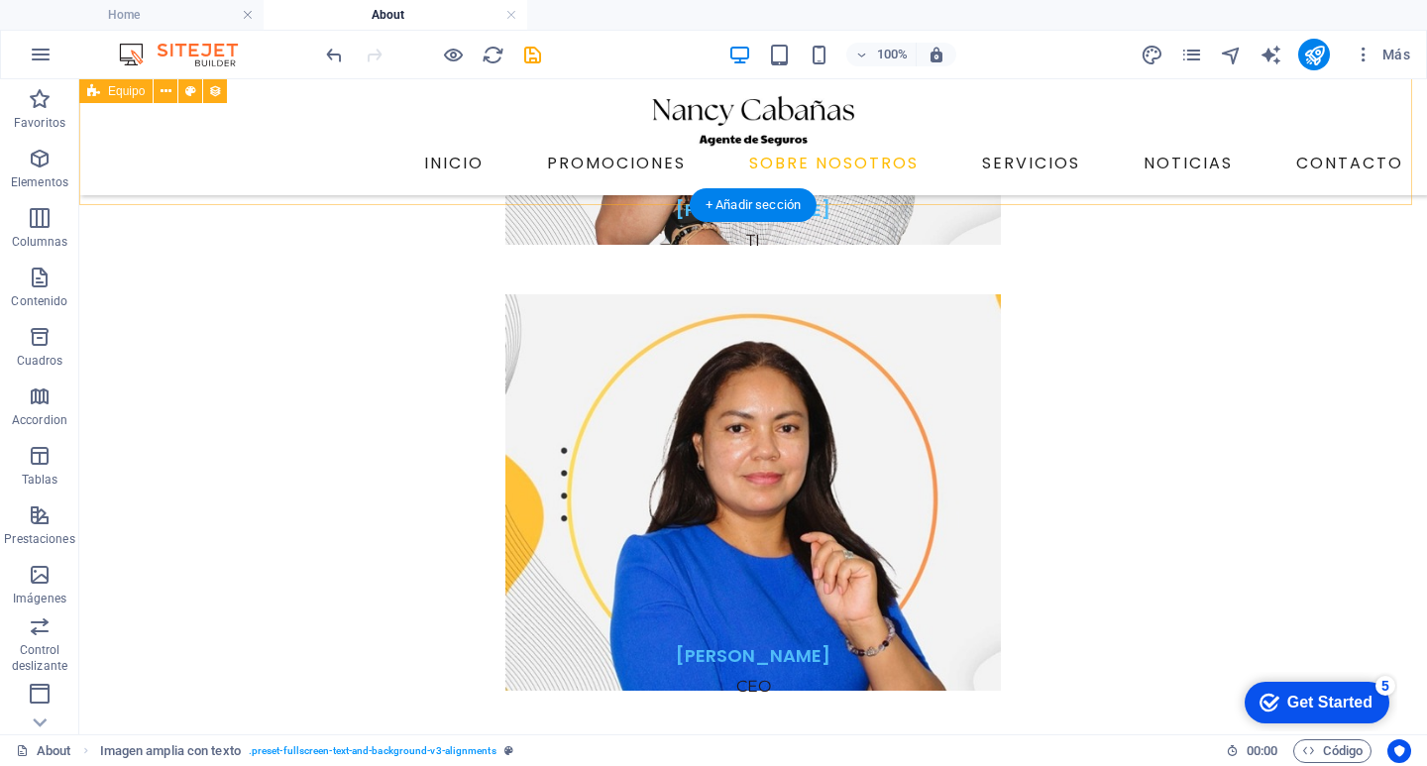
scroll to position [1697, 0]
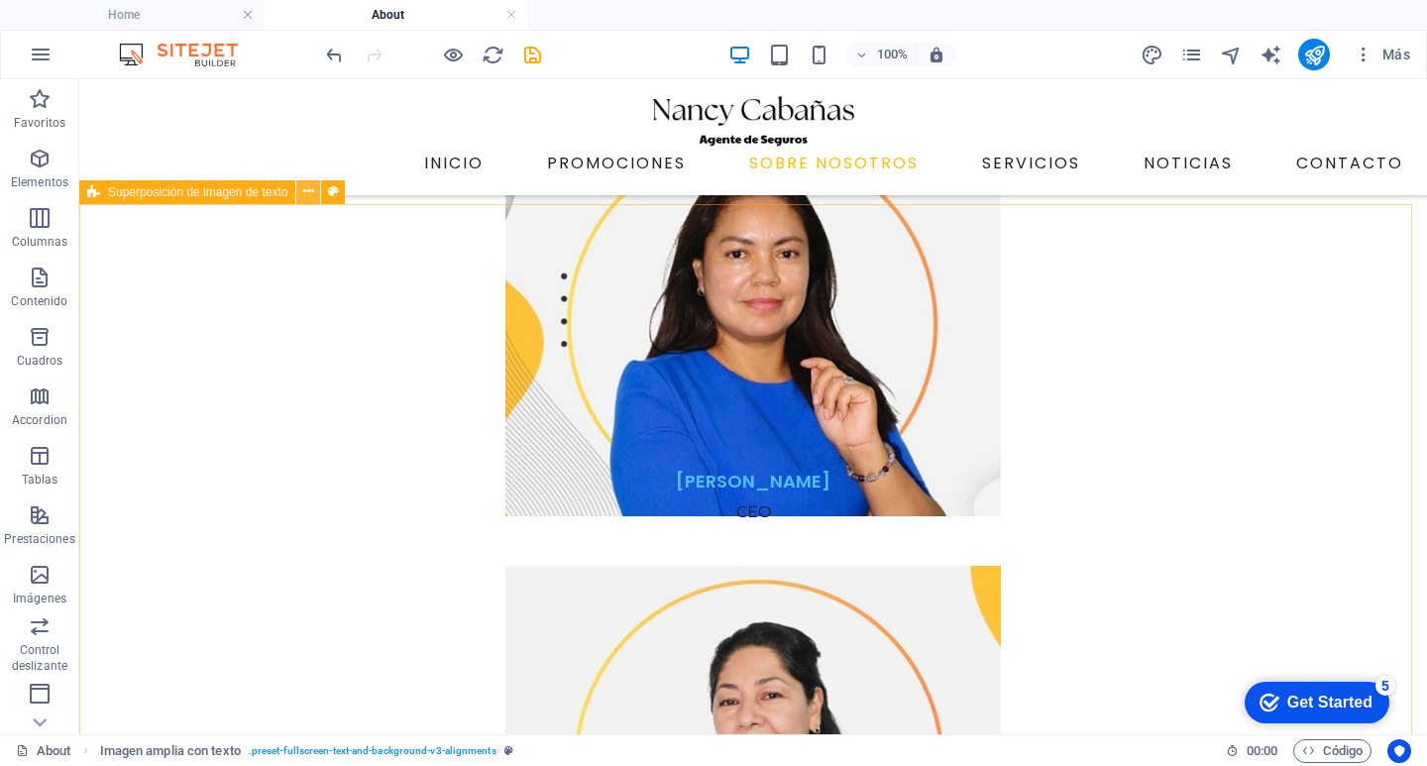
click at [313, 190] on icon at bounding box center [308, 191] width 11 height 21
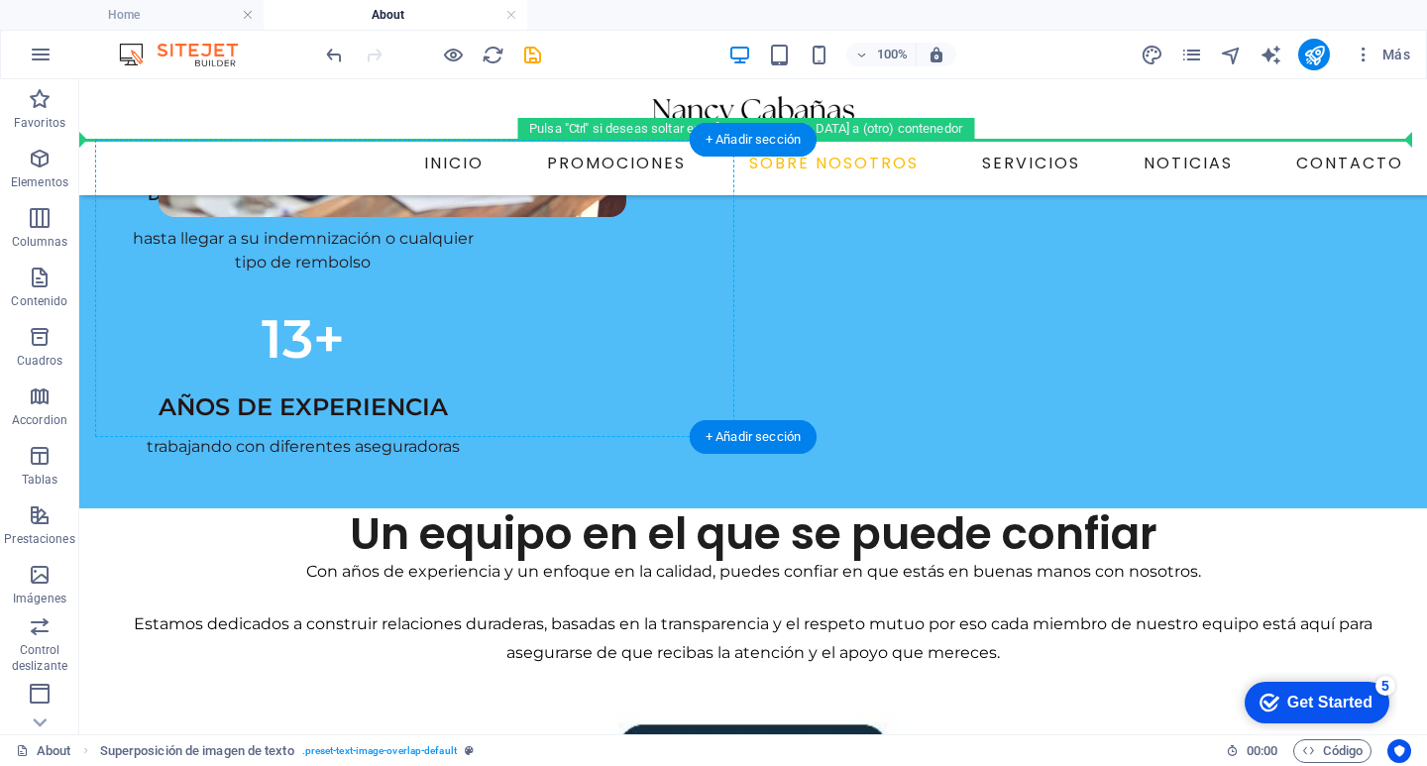
scroll to position [330, 0]
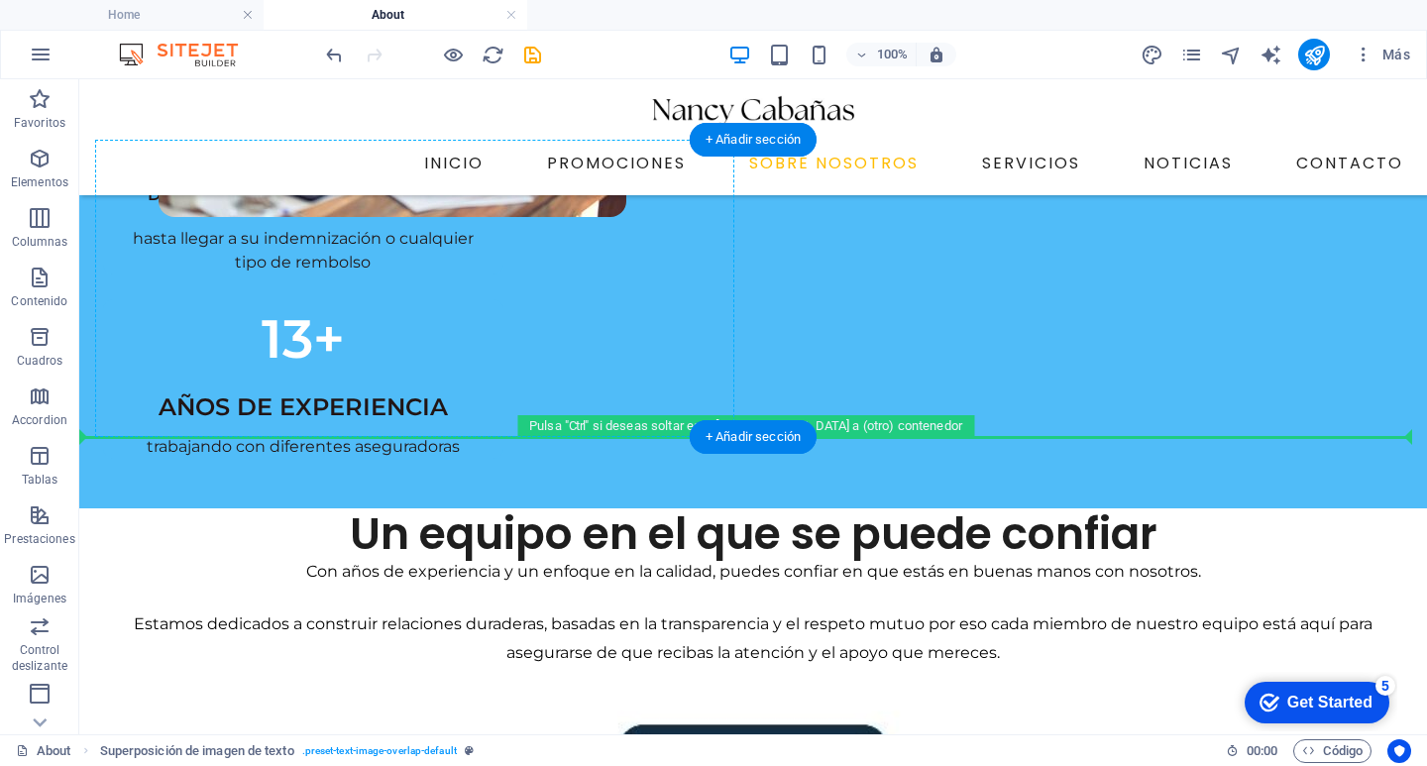
drag, startPoint x: 219, startPoint y: 280, endPoint x: 348, endPoint y: 405, distance: 179.4
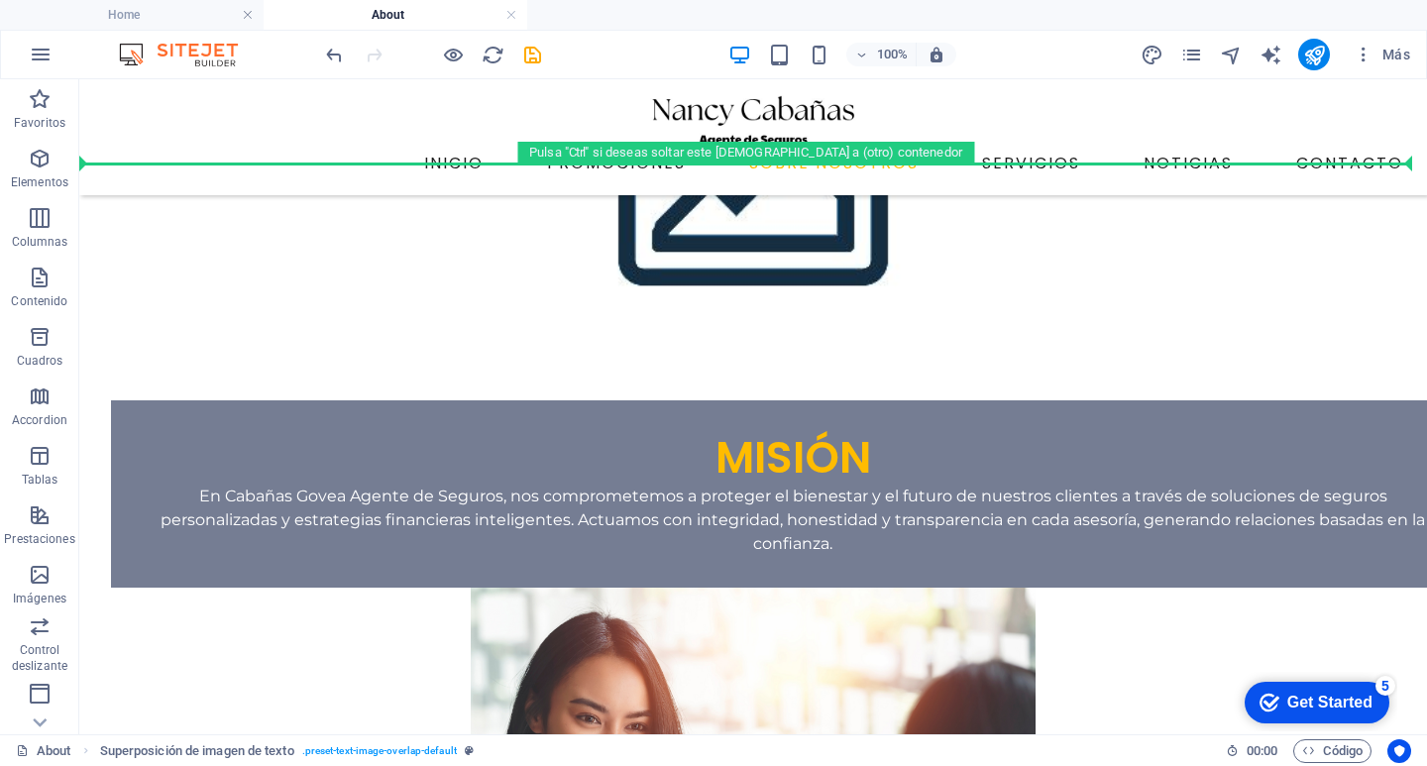
scroll to position [948, 0]
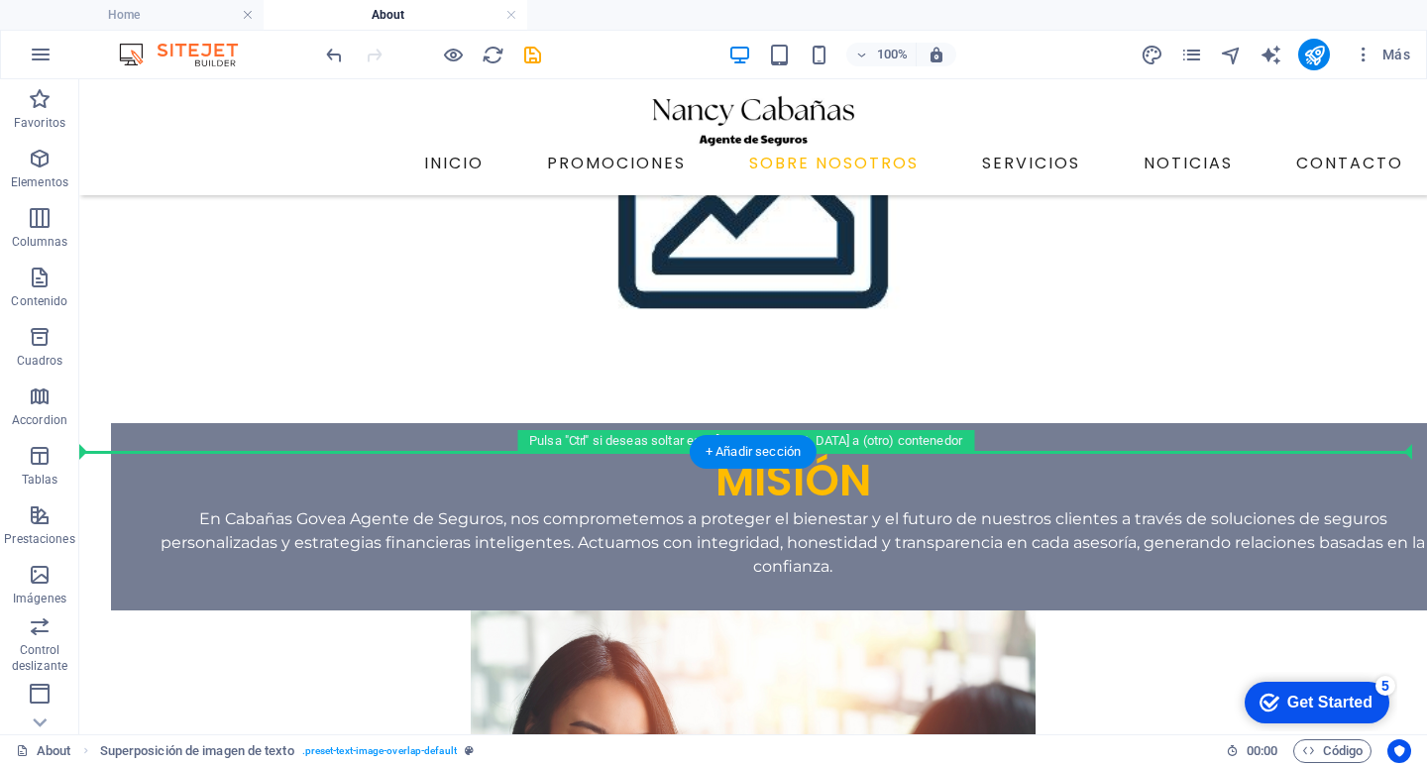
drag, startPoint x: 521, startPoint y: 457, endPoint x: 564, endPoint y: 339, distance: 125.4
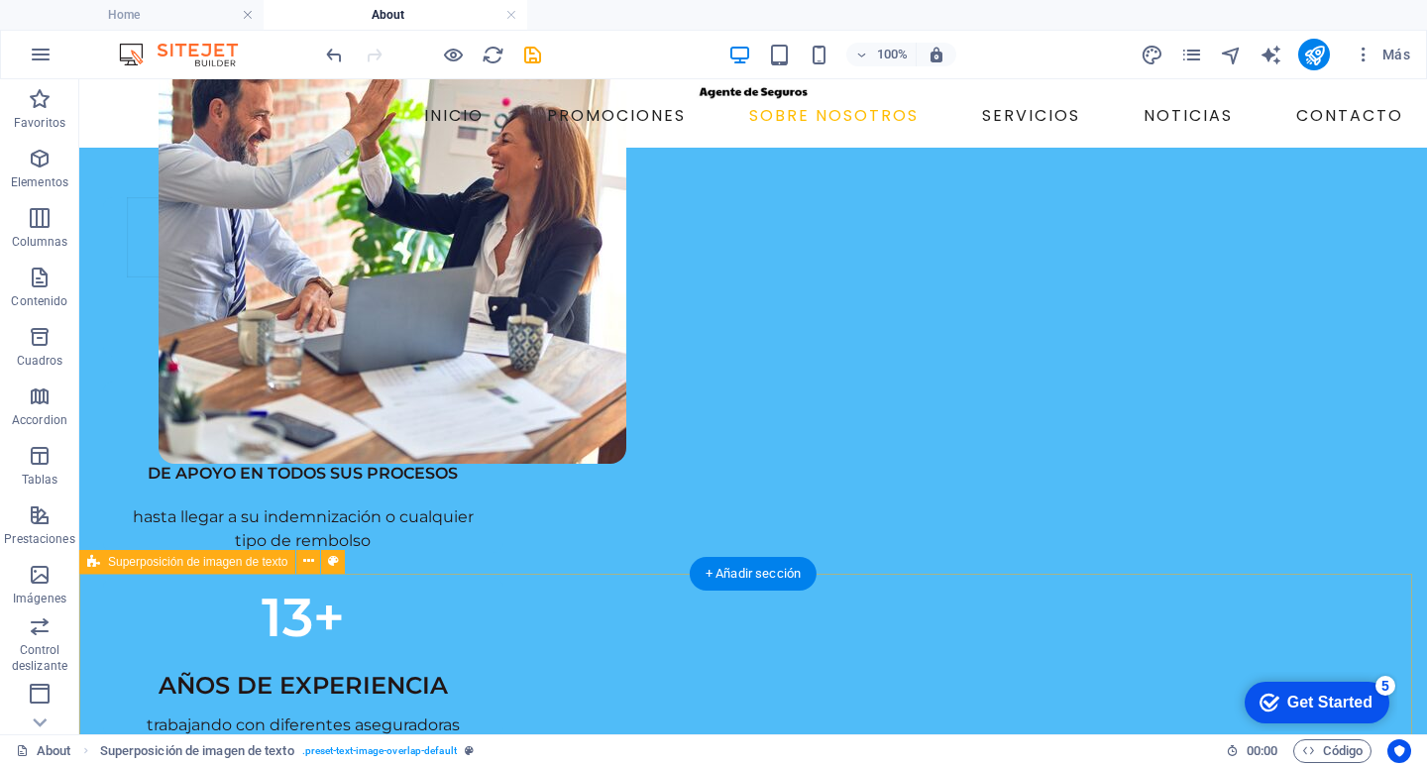
scroll to position [56, 0]
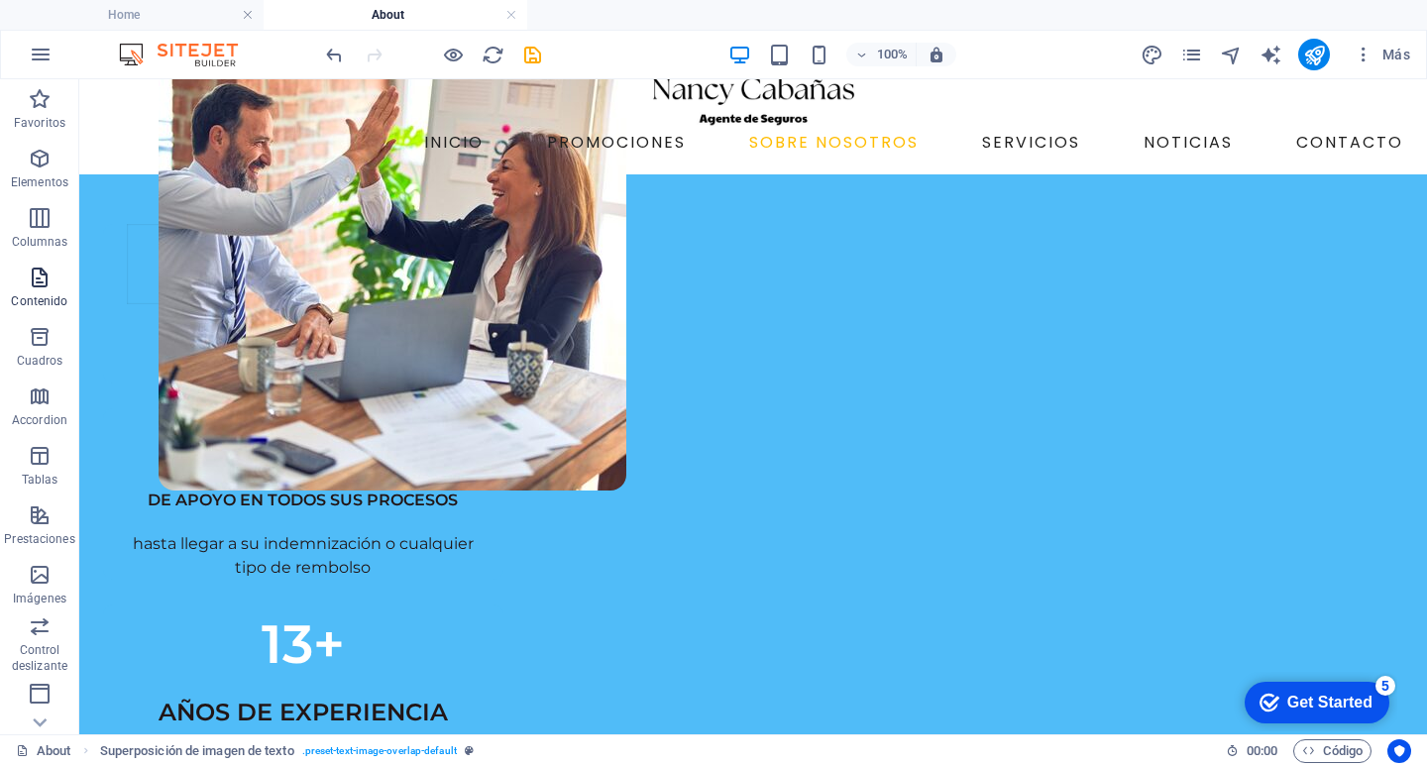
click at [36, 294] on p "Contenido" at bounding box center [39, 301] width 56 height 16
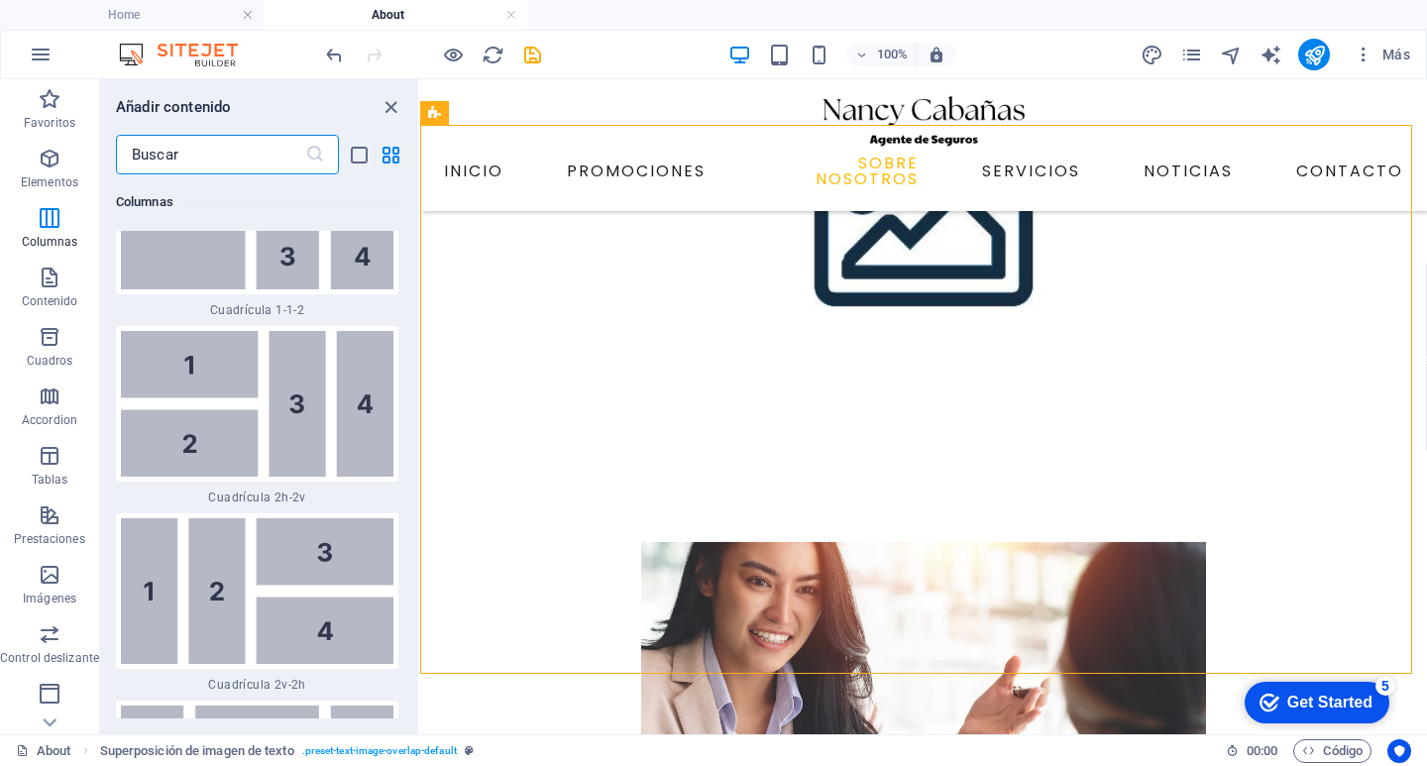
scroll to position [5631, 0]
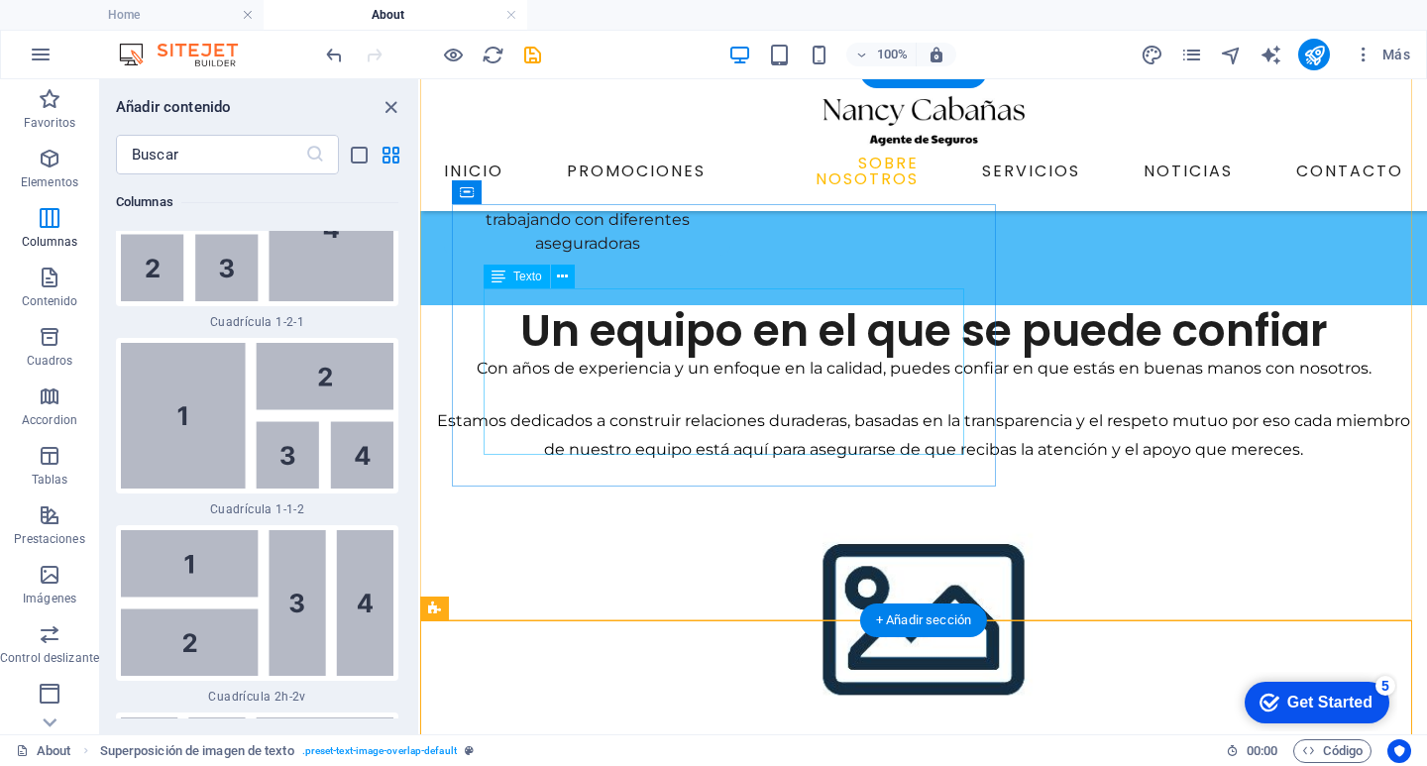
scroll to position [775, 0]
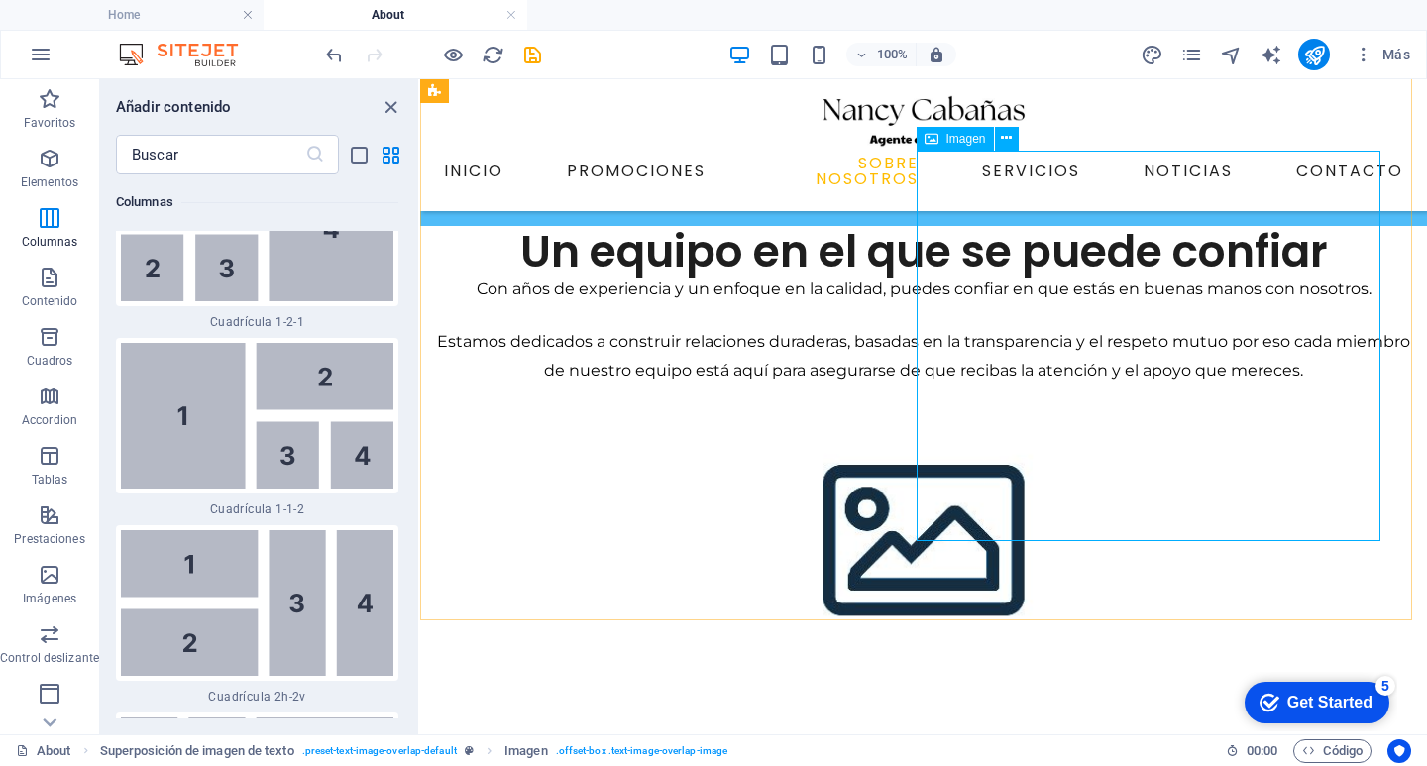
click at [971, 145] on div "Imagen" at bounding box center [954, 139] width 77 height 24
click at [970, 135] on span "Imagen" at bounding box center [966, 139] width 40 height 12
click at [1001, 133] on icon at bounding box center [1006, 138] width 11 height 21
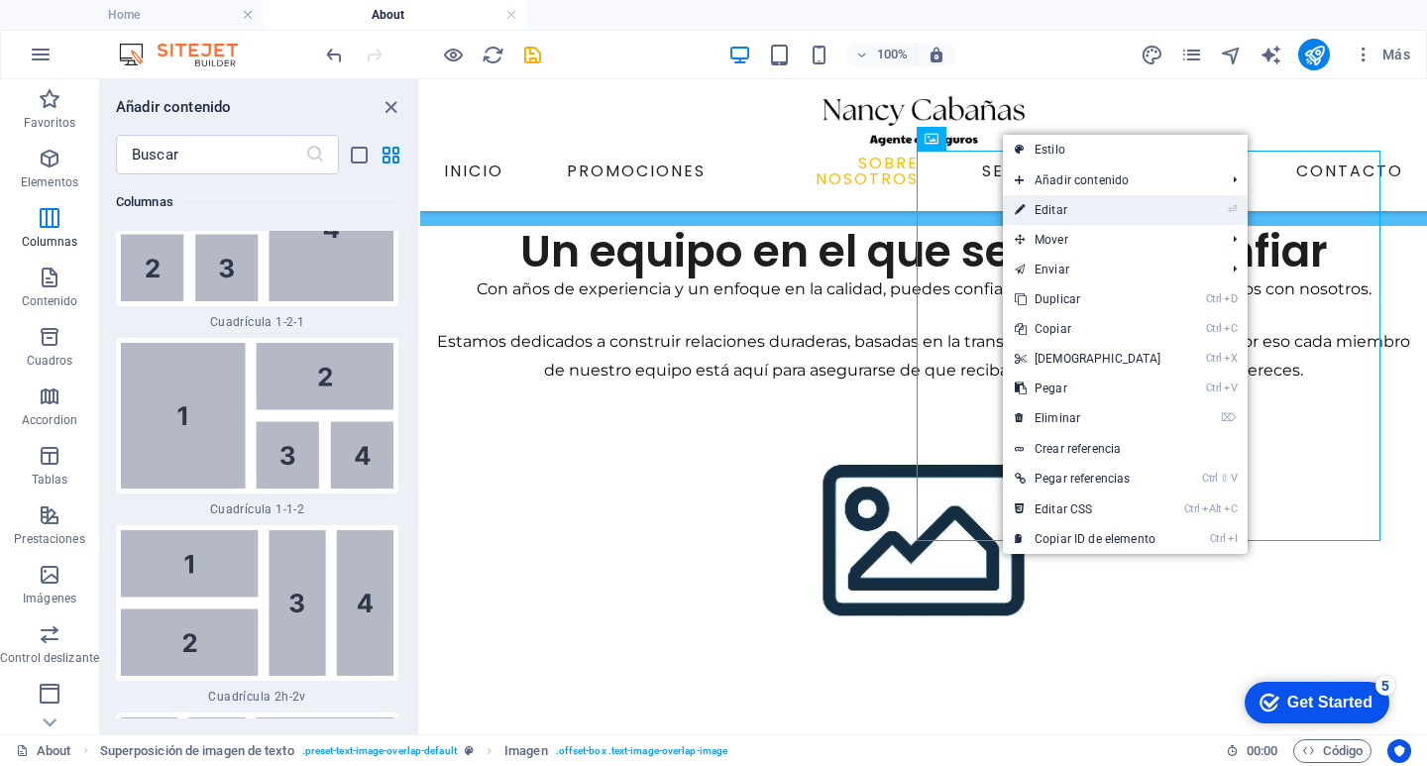
click at [1036, 211] on link "⏎ Editar" at bounding box center [1088, 210] width 170 height 30
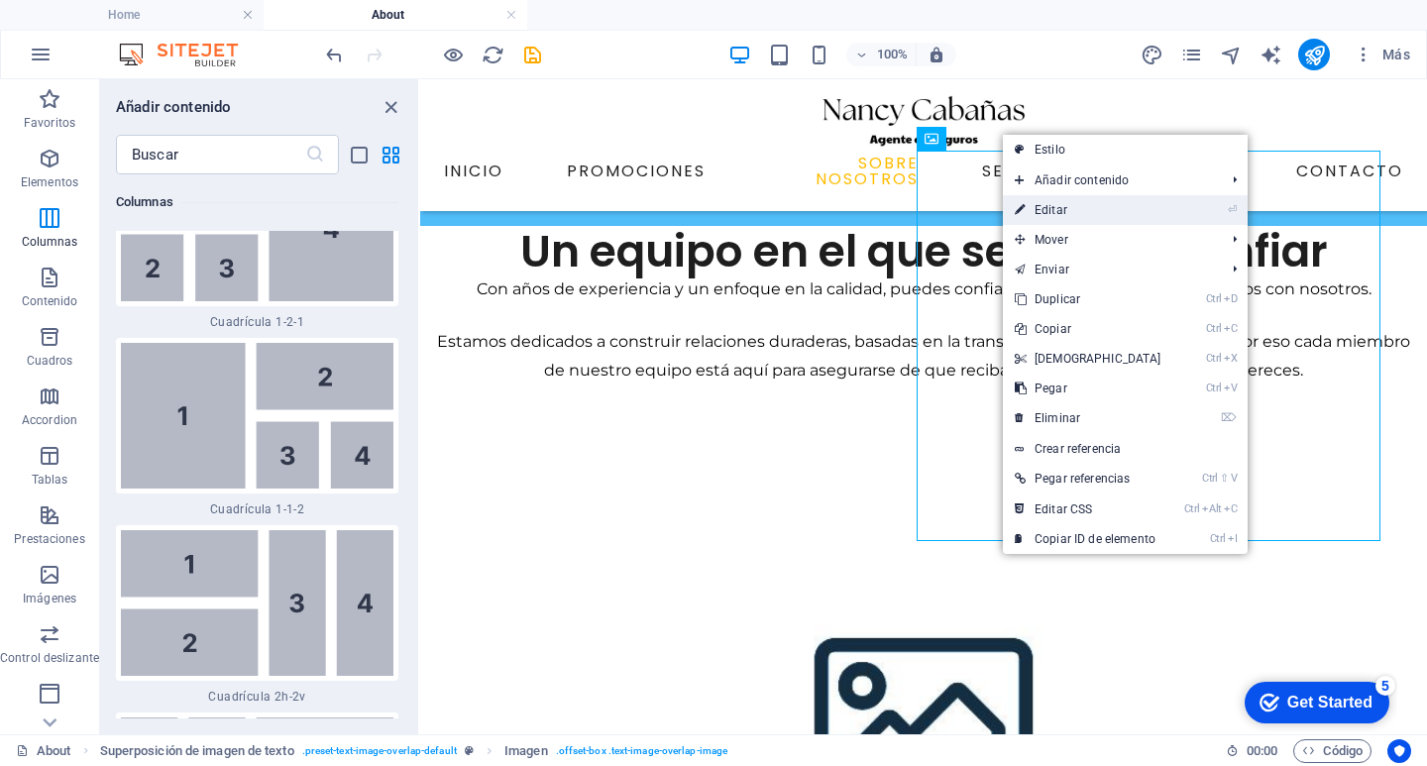
select select "px"
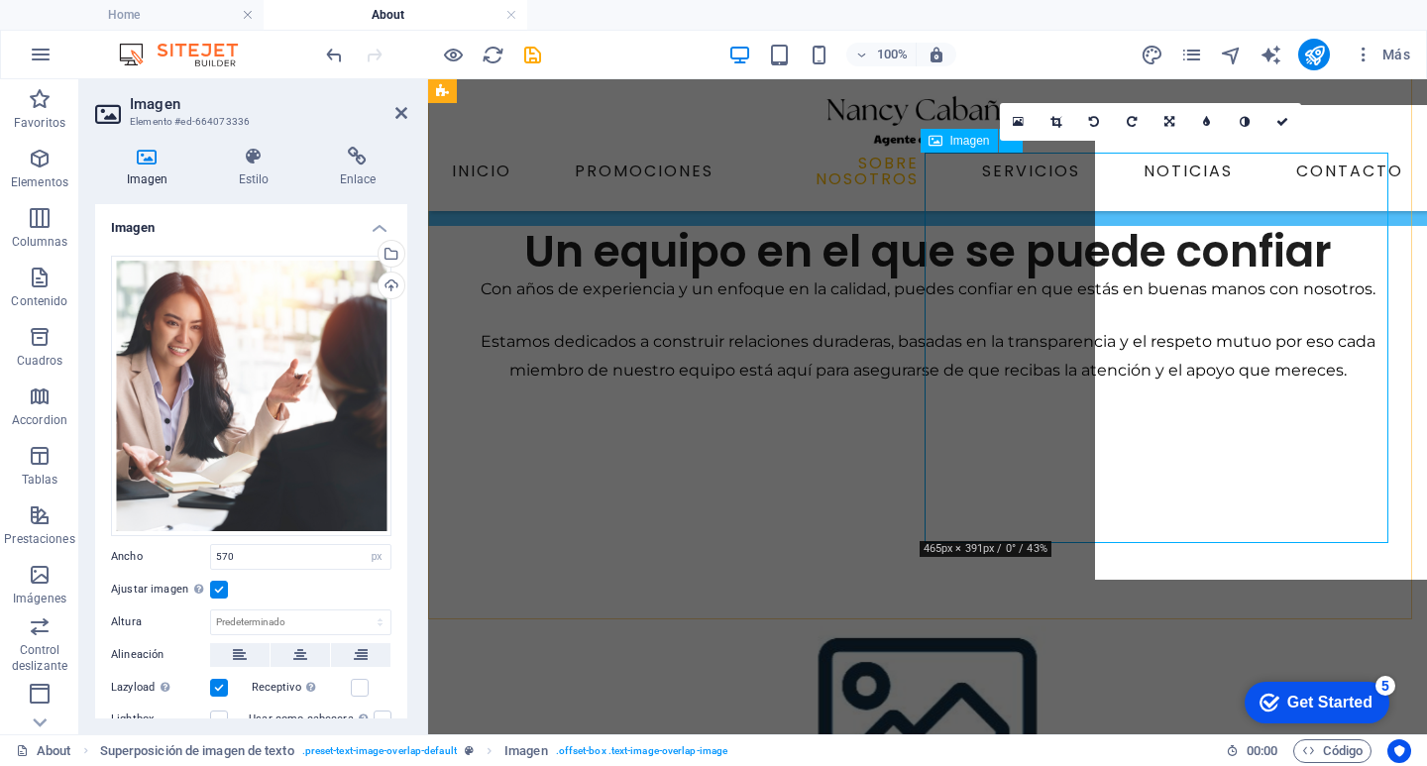
scroll to position [773, 0]
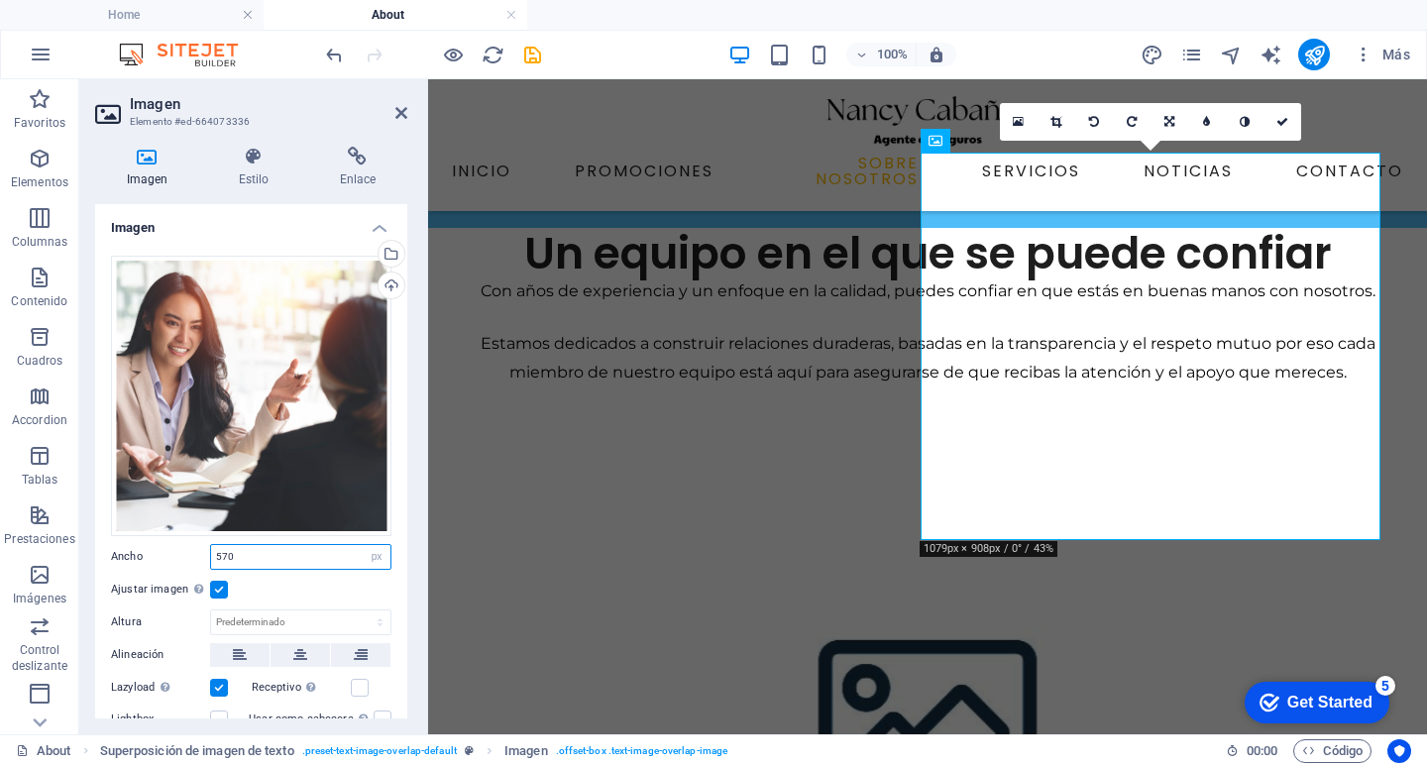
click at [240, 552] on input "570" at bounding box center [300, 557] width 179 height 24
type input "500"
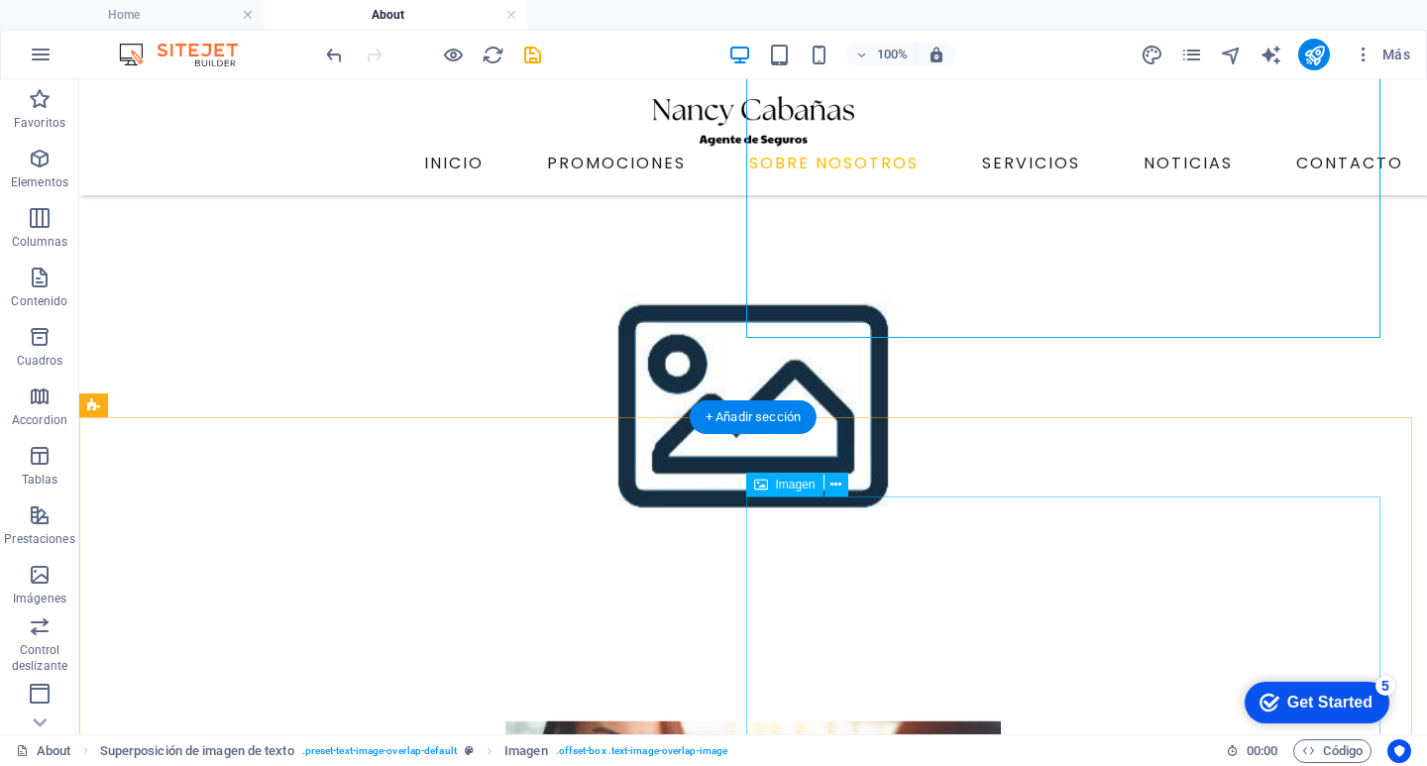
scroll to position [930, 0]
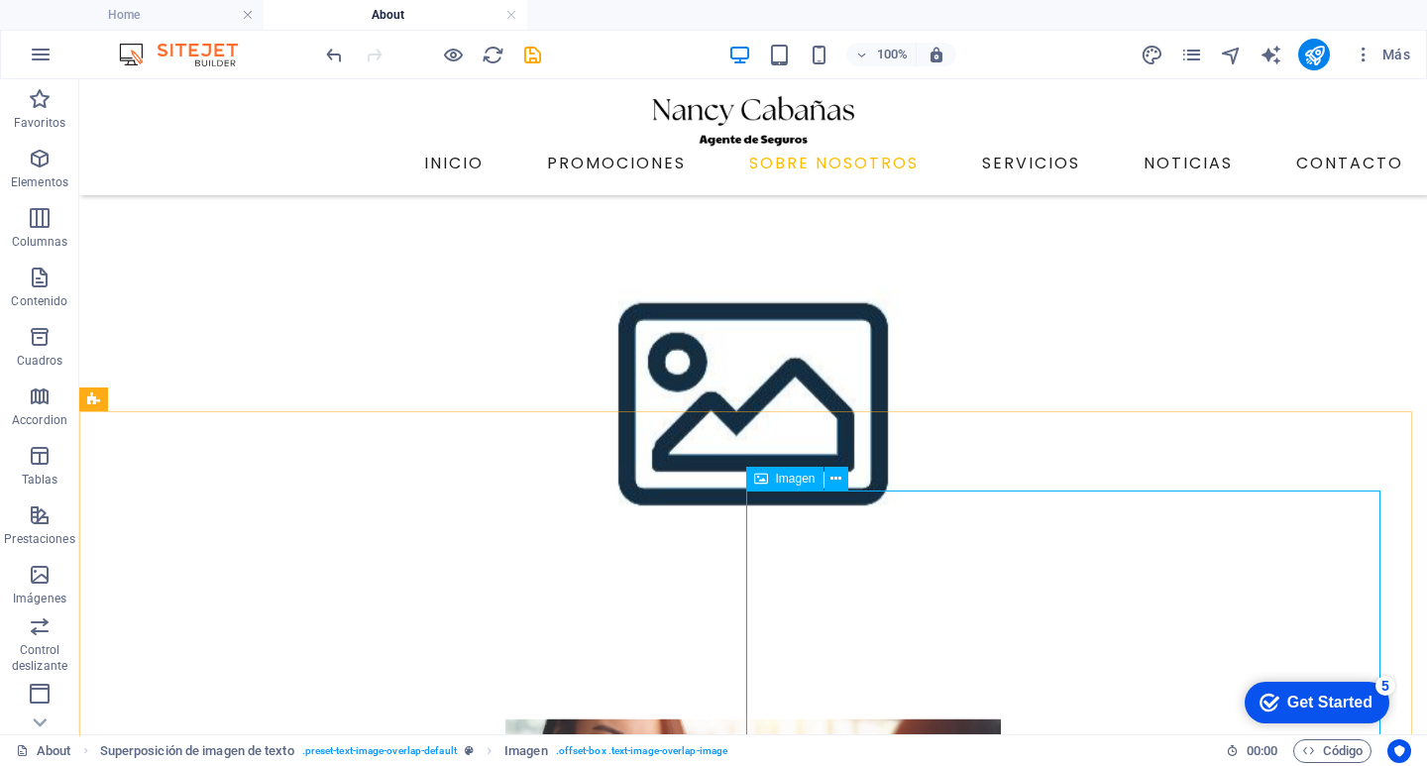
click at [795, 480] on span "Imagen" at bounding box center [796, 479] width 40 height 12
drag, startPoint x: 795, startPoint y: 480, endPoint x: 384, endPoint y: 396, distance: 418.5
click at [795, 480] on span "Imagen" at bounding box center [796, 479] width 40 height 12
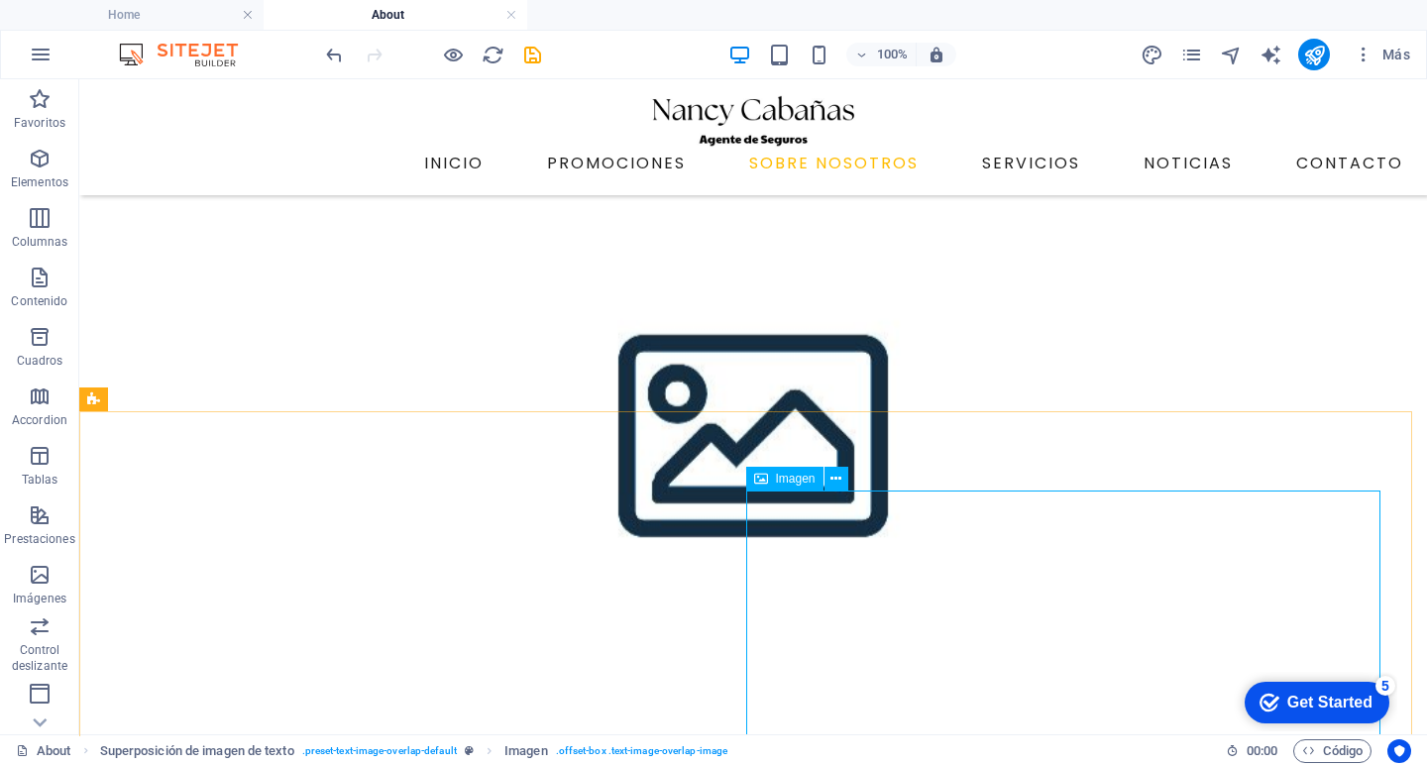
select select "px"
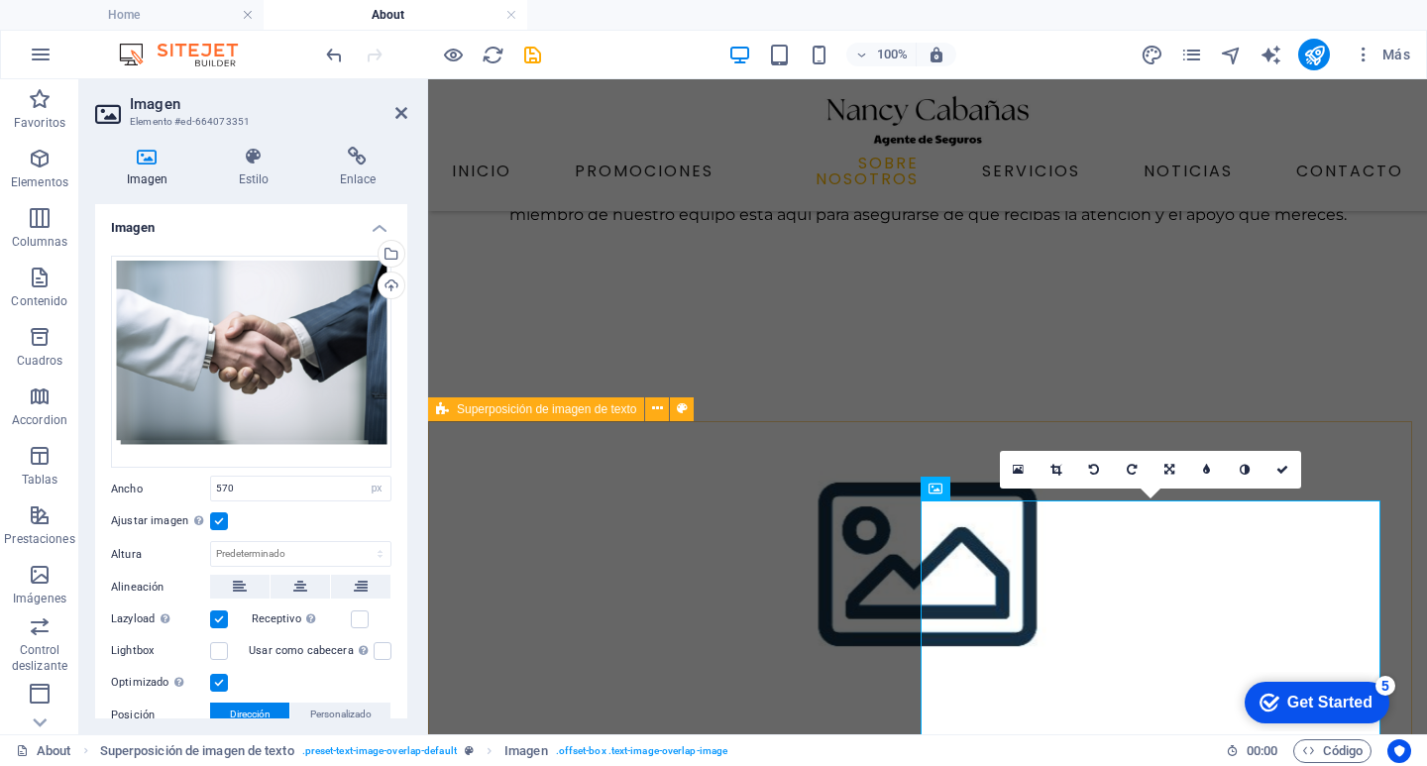
scroll to position [971, 0]
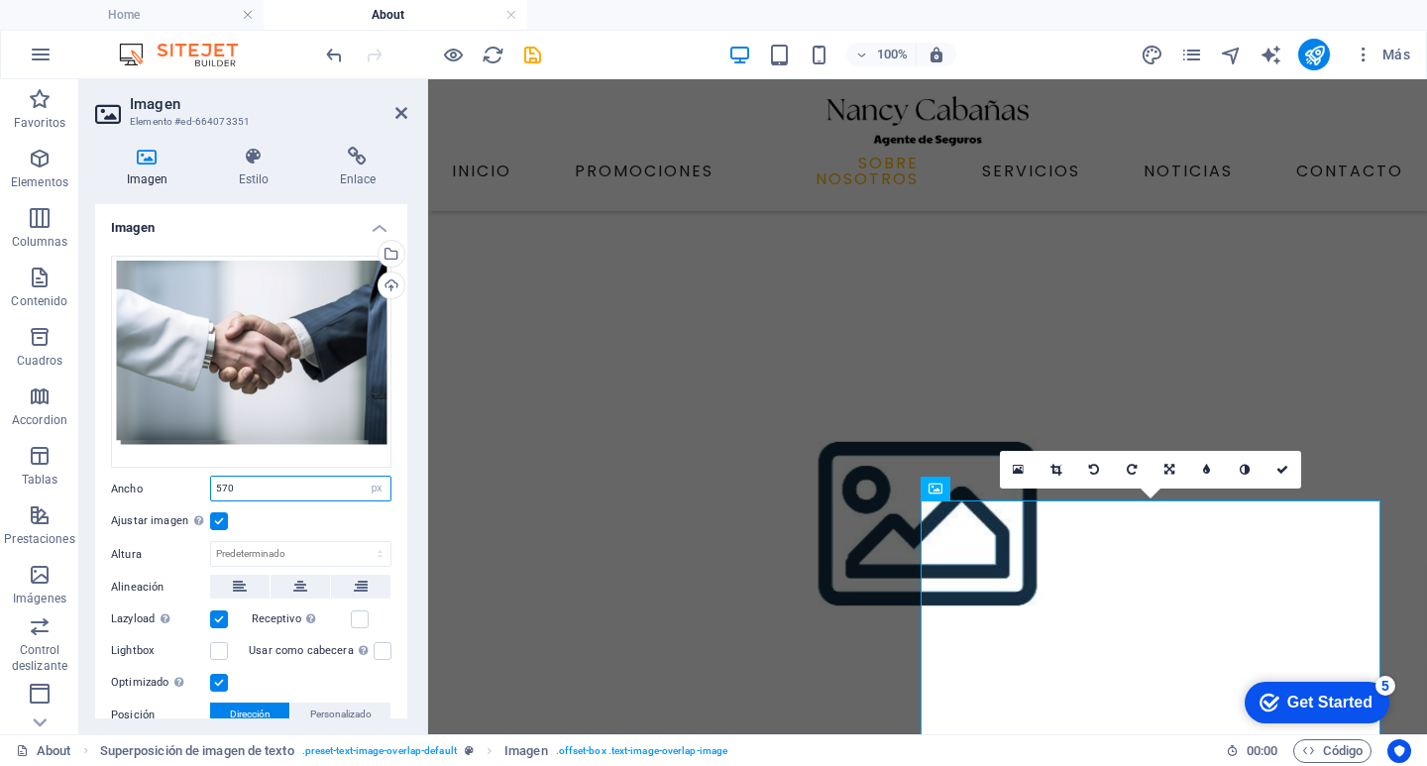
click at [250, 491] on input "570" at bounding box center [300, 489] width 179 height 24
type input "500"
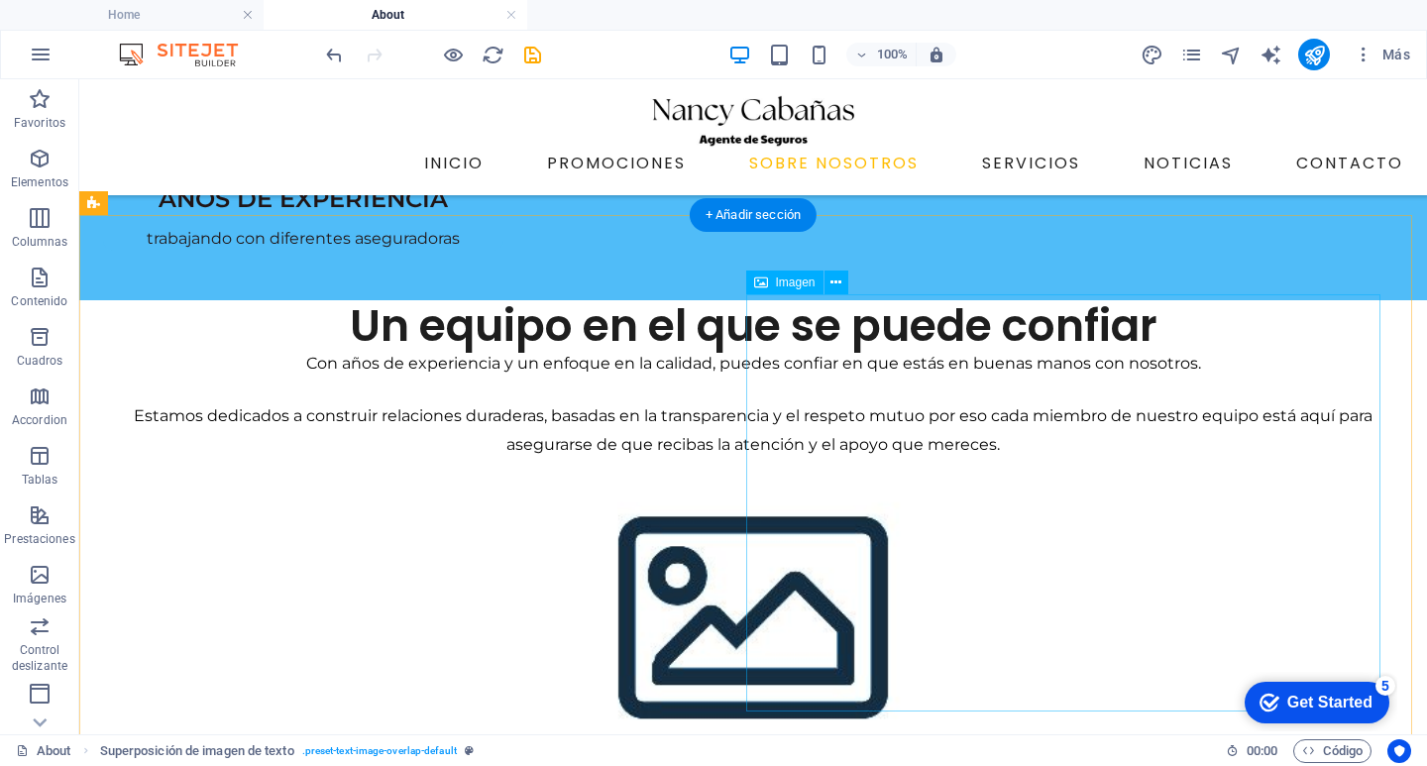
scroll to position [534, 0]
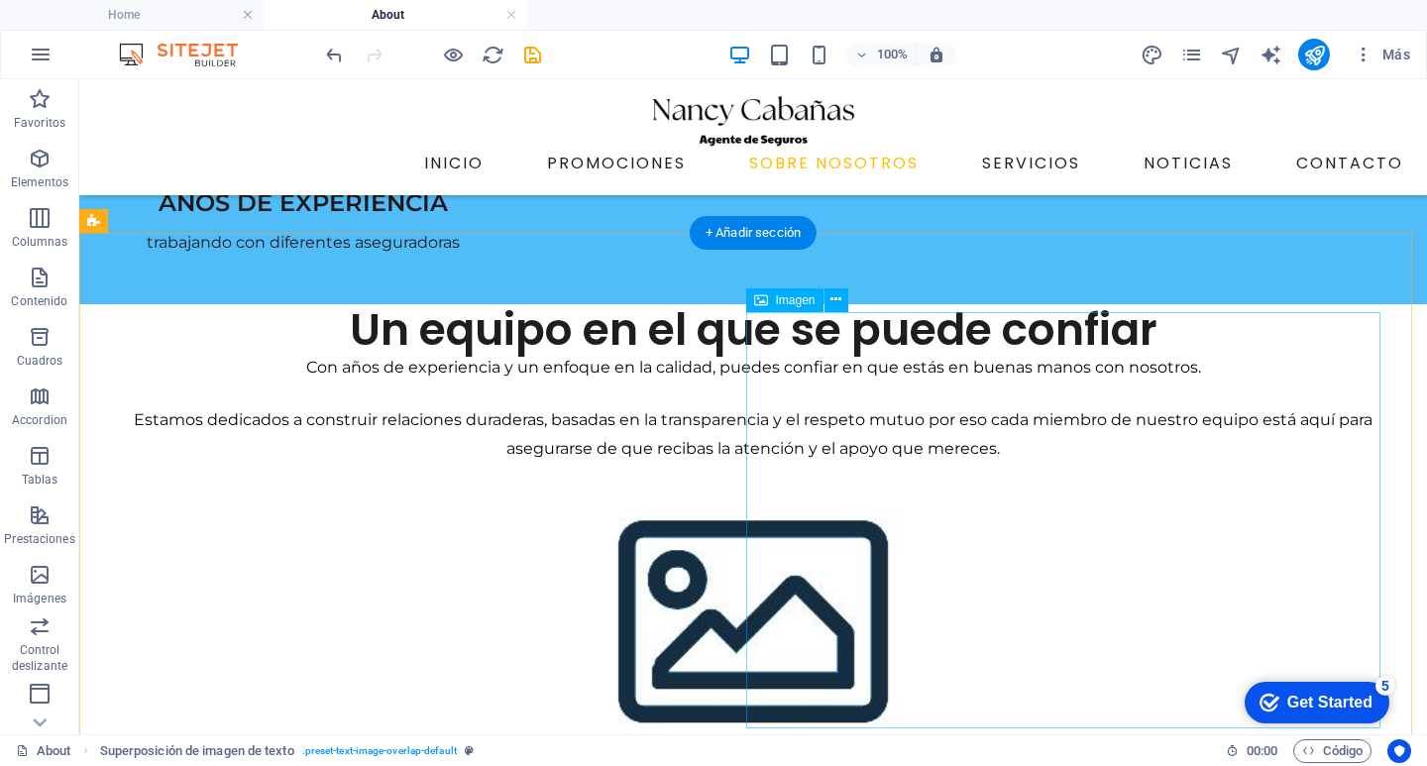
click at [801, 295] on span "Imagen" at bounding box center [796, 300] width 40 height 12
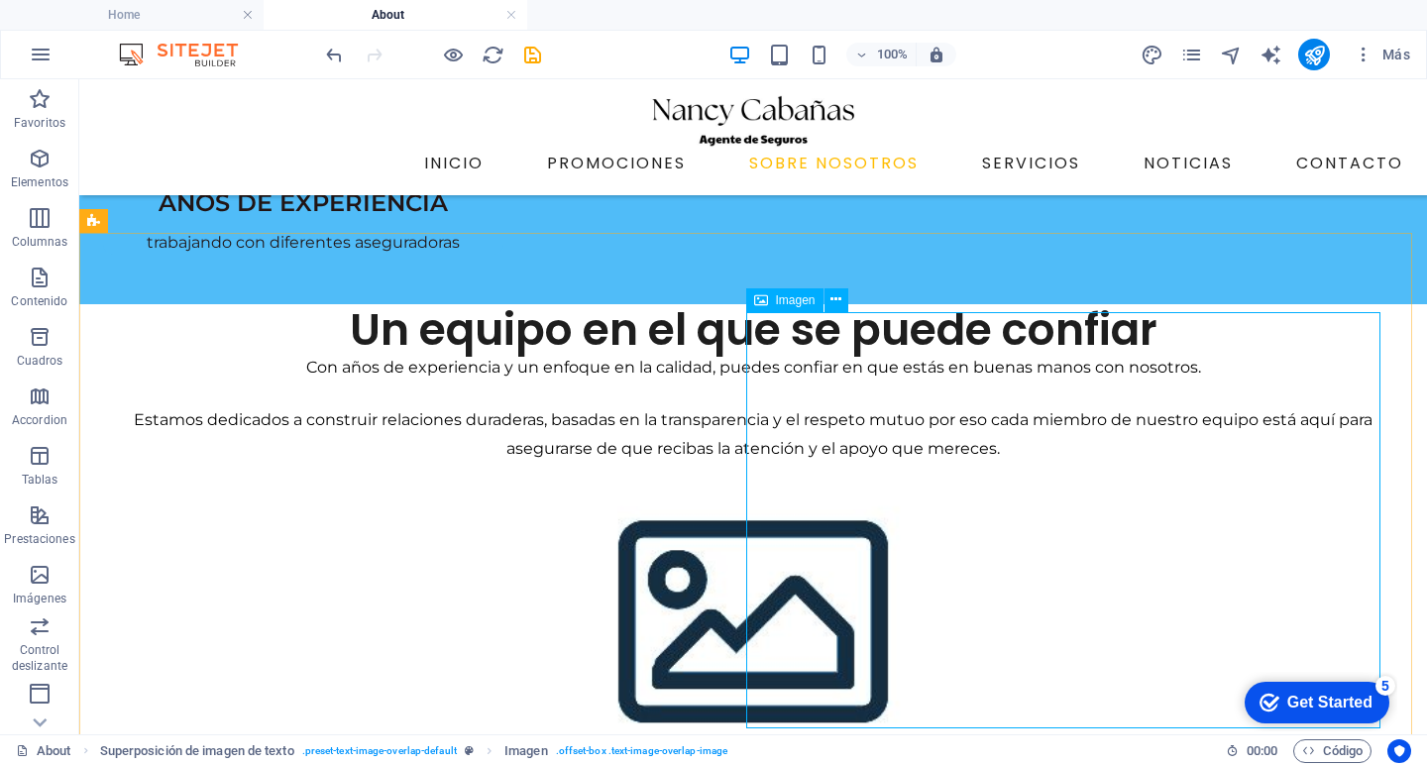
select select "px"
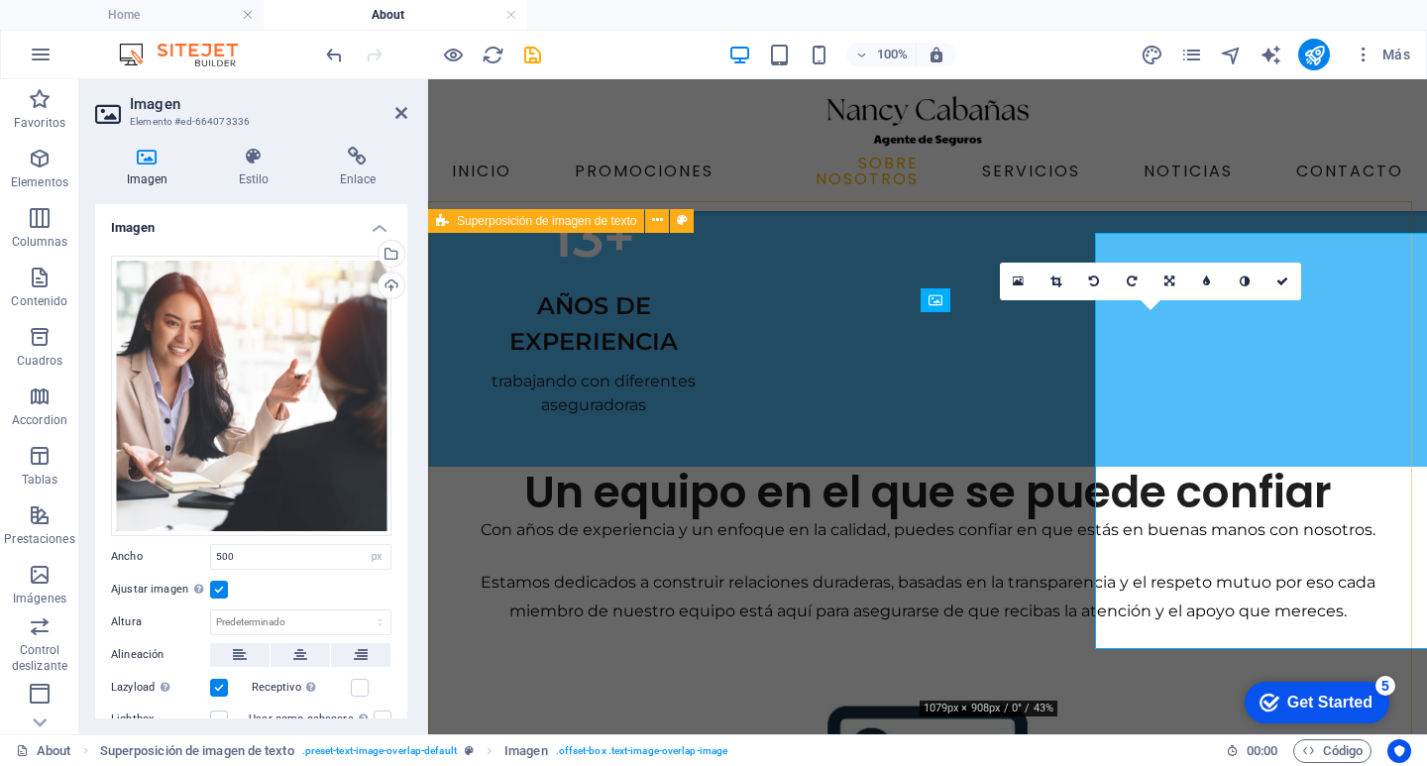
scroll to position [613, 0]
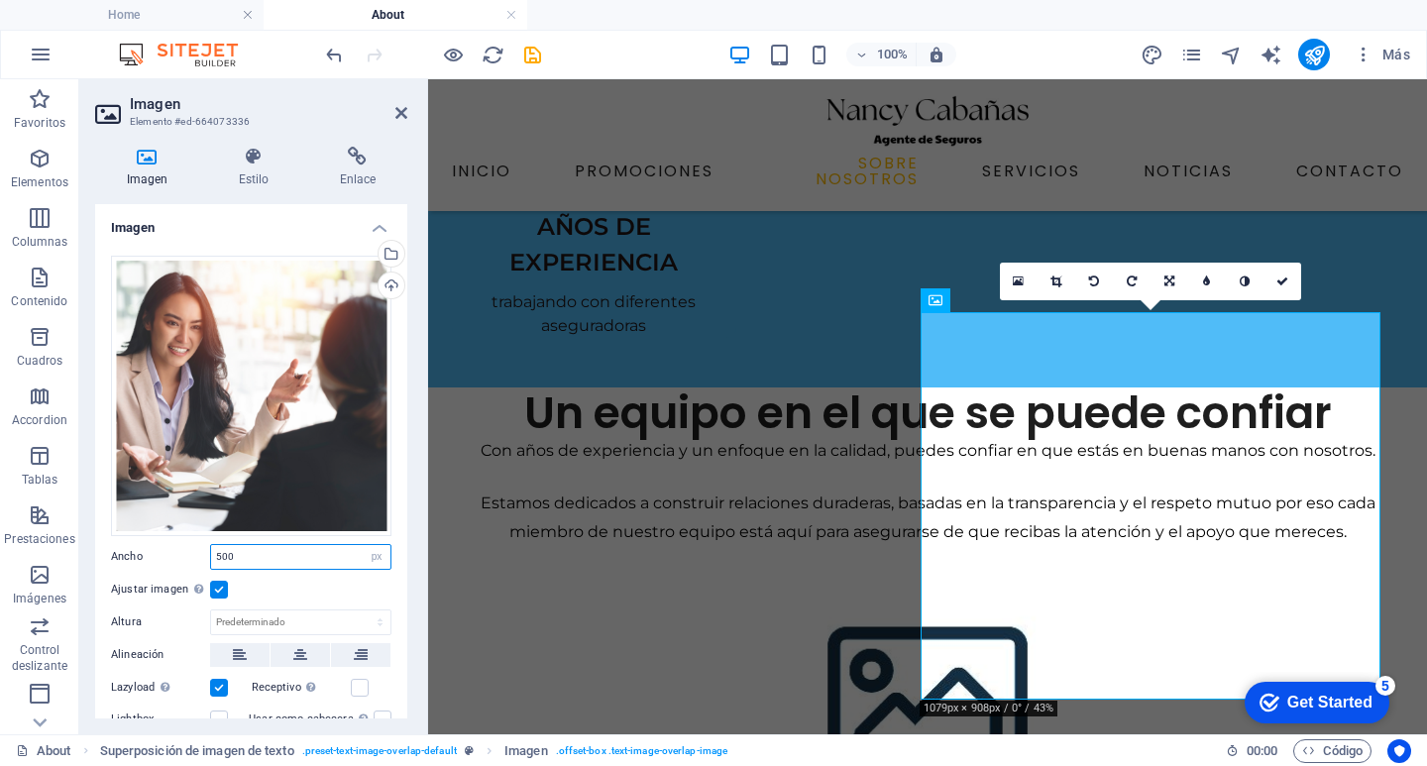
click at [246, 557] on input "500" at bounding box center [300, 557] width 179 height 24
type input "5"
type input "400"
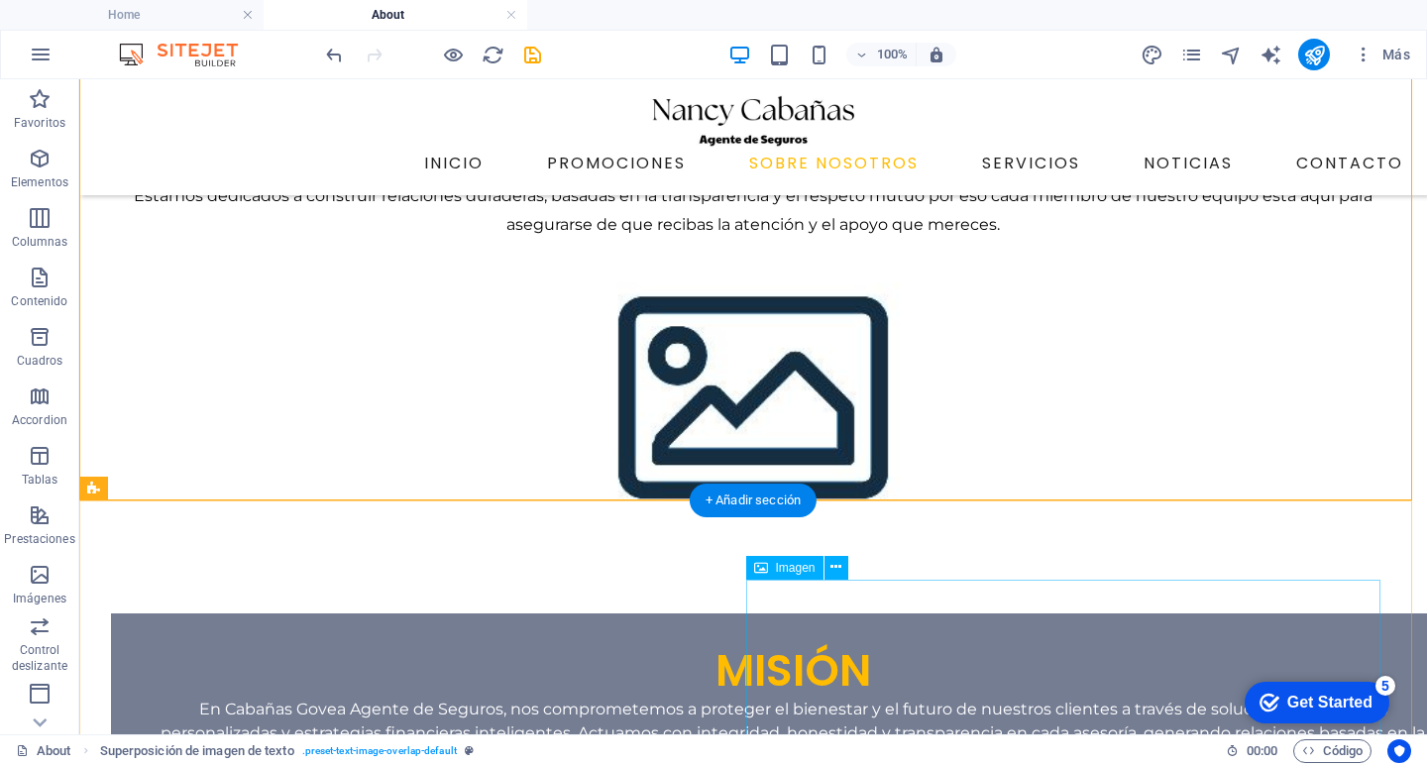
scroll to position [1029, 0]
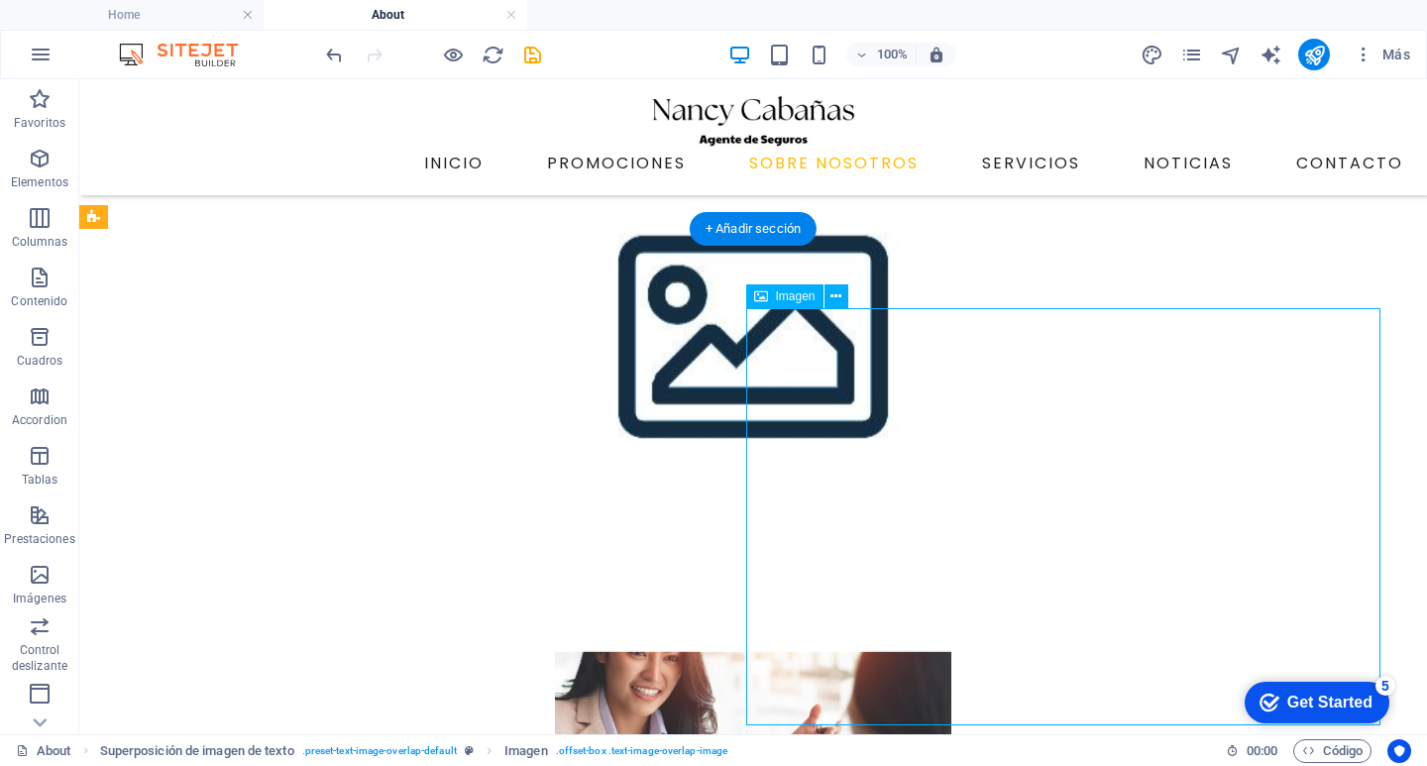
scroll to position [1085, 0]
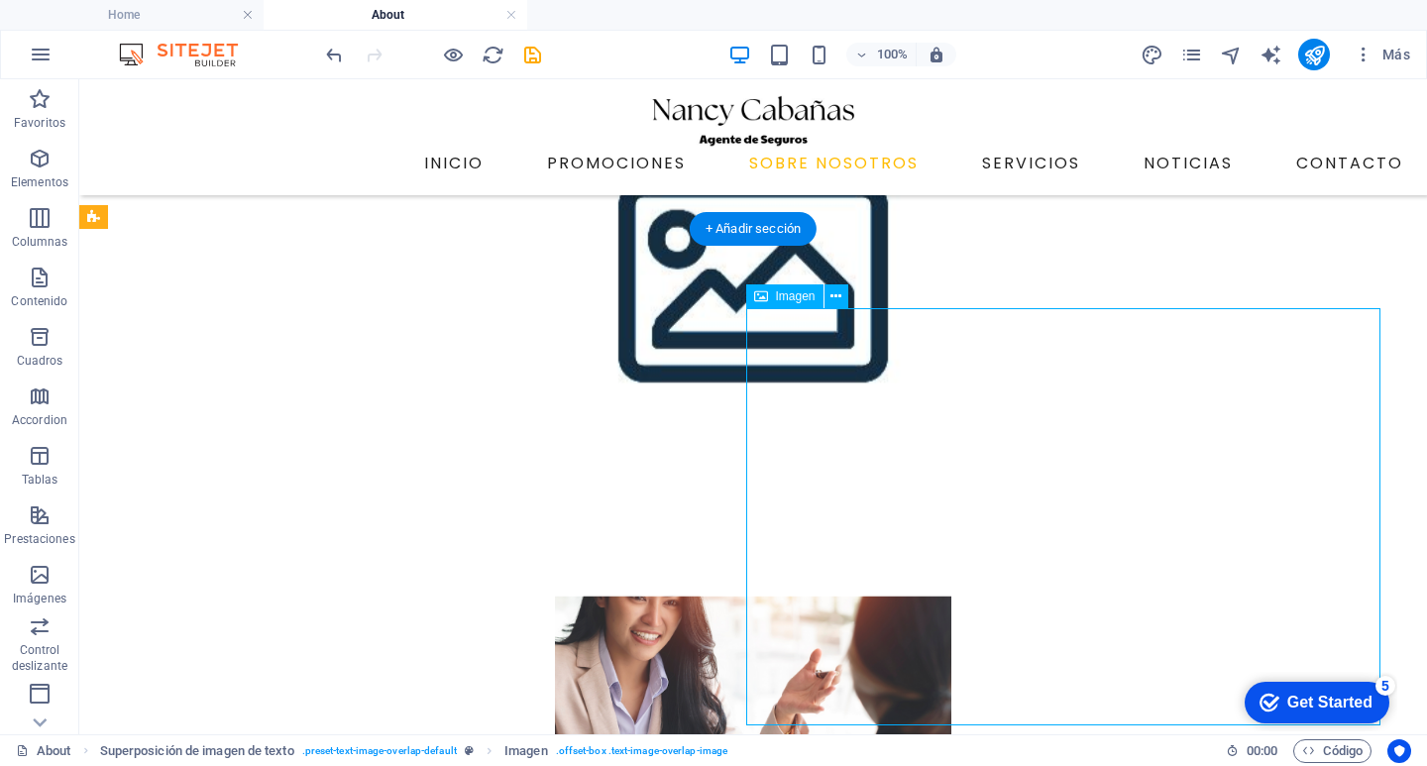
select select "px"
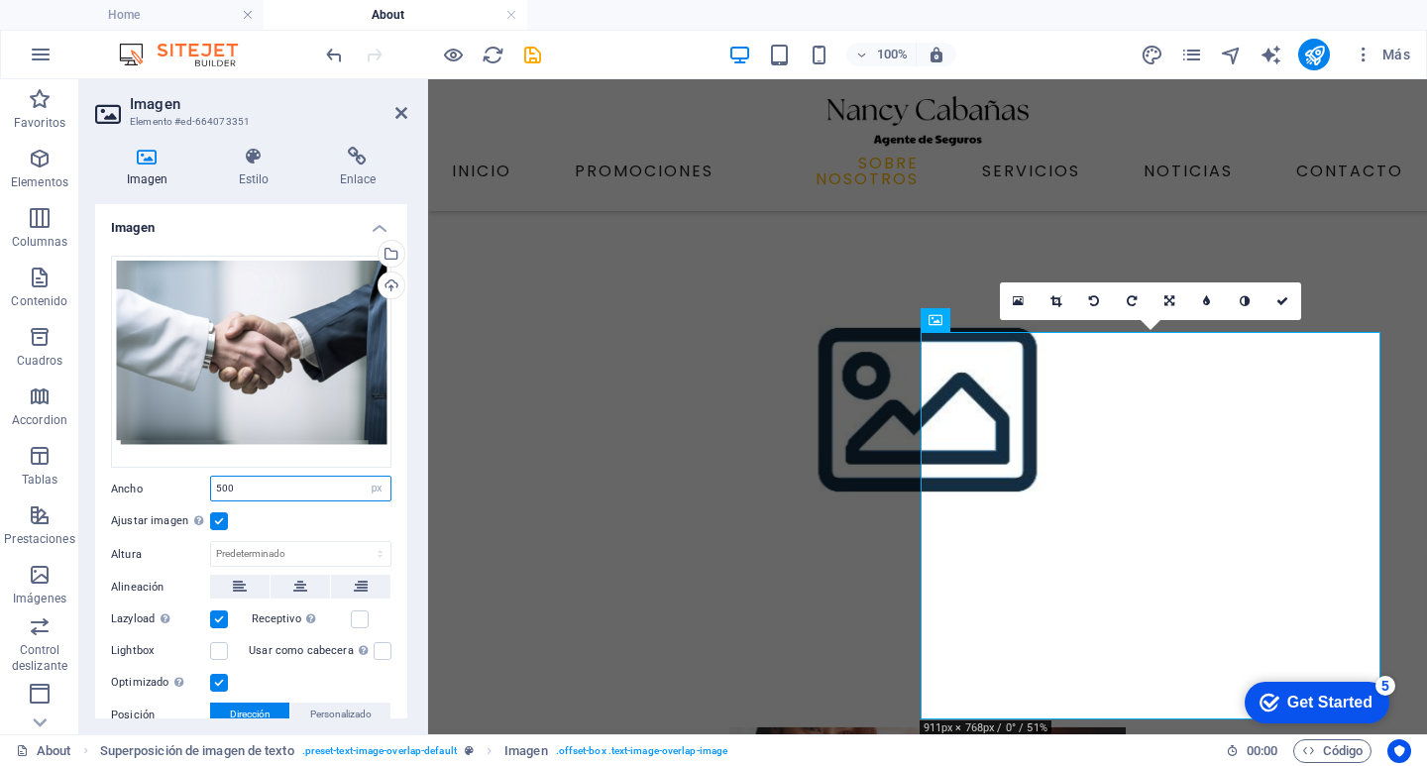
click at [262, 494] on input "500" at bounding box center [300, 489] width 179 height 24
type input "5"
type input "400"
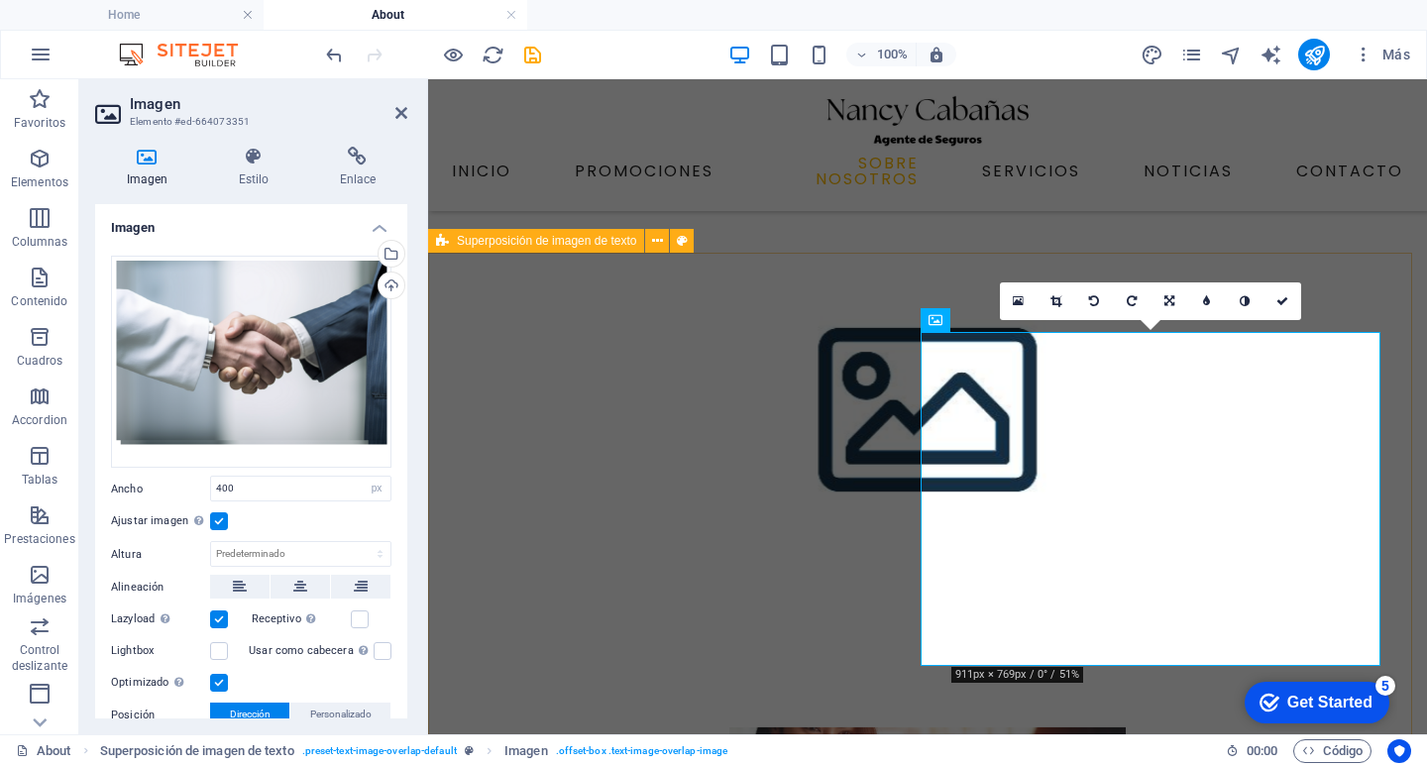
drag, startPoint x: 646, startPoint y: 660, endPoint x: 995, endPoint y: 662, distance: 348.8
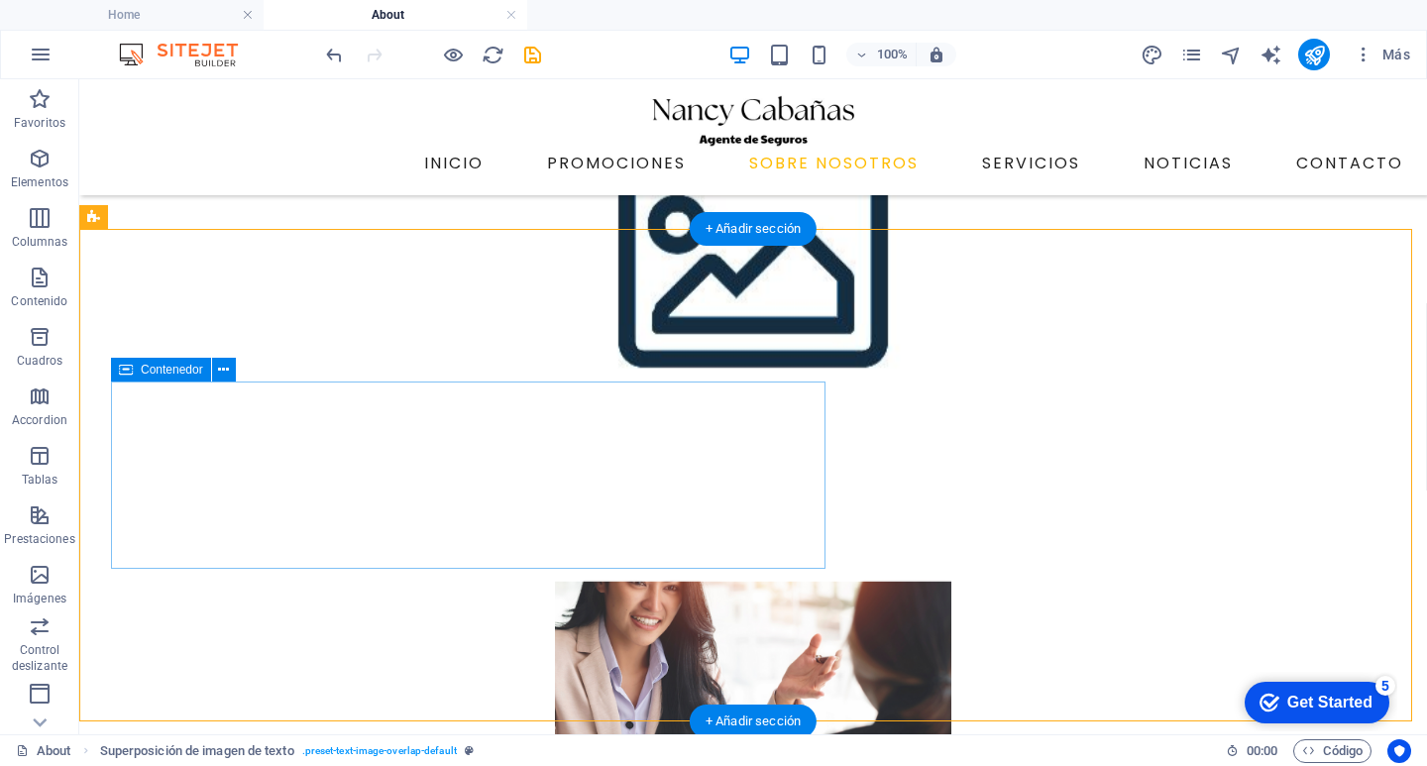
scroll to position [1029, 0]
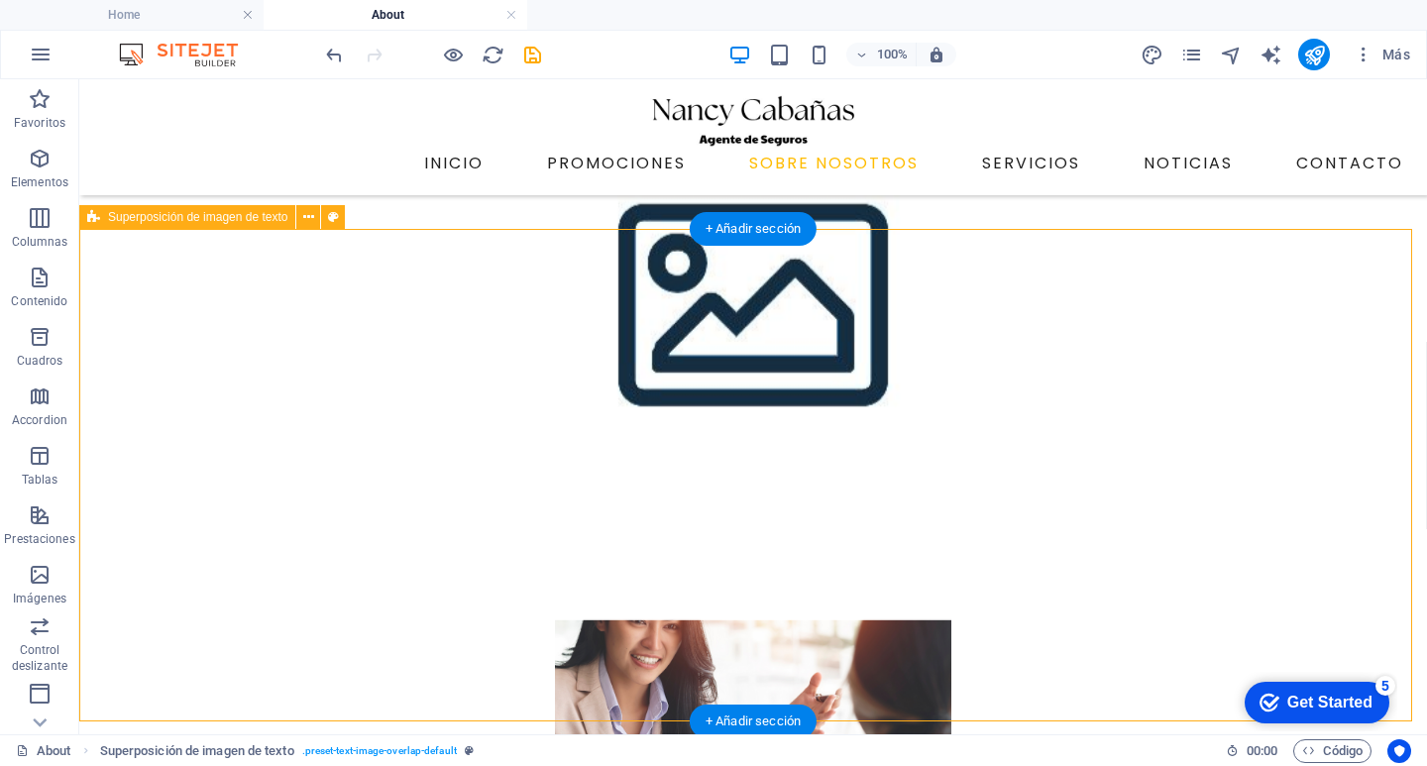
drag, startPoint x: 722, startPoint y: 337, endPoint x: 707, endPoint y: 317, distance: 24.8
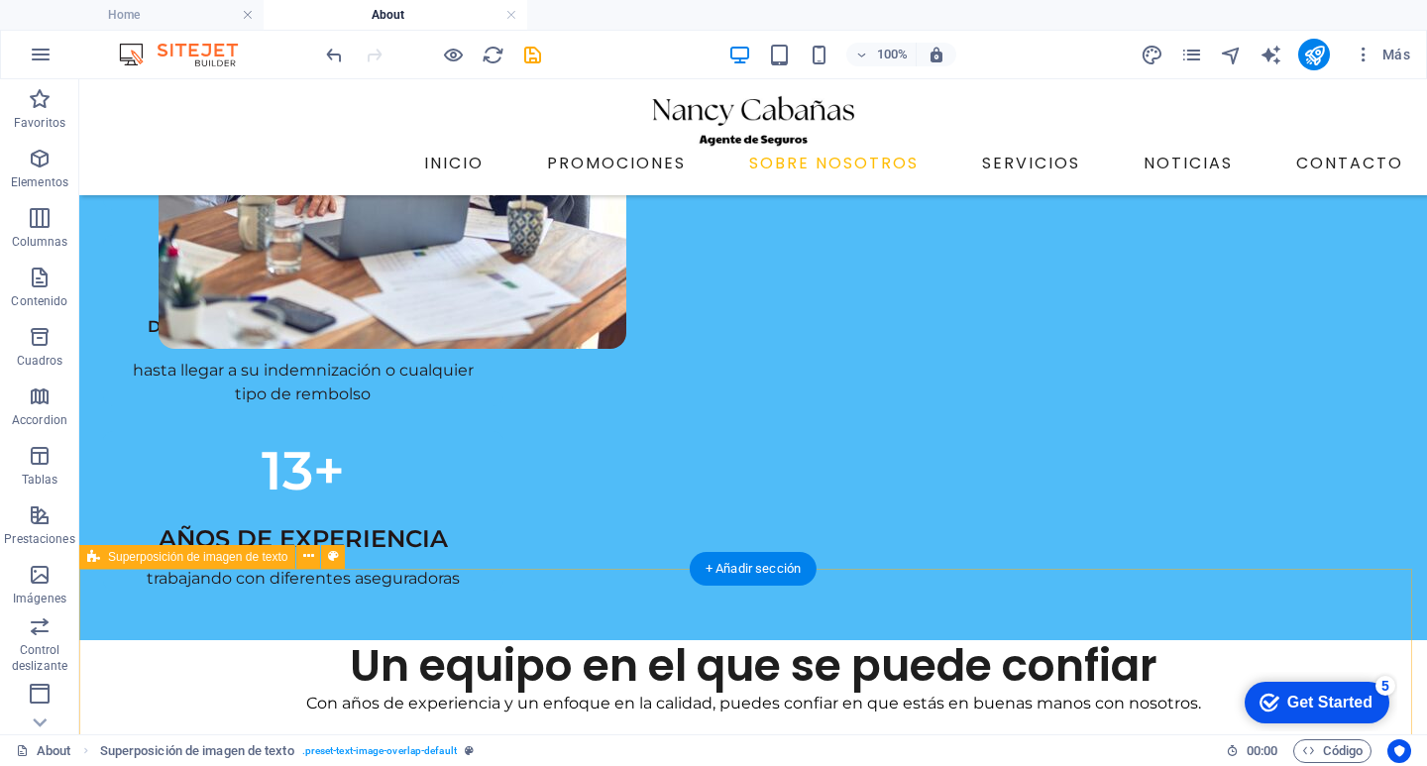
scroll to position [0, 0]
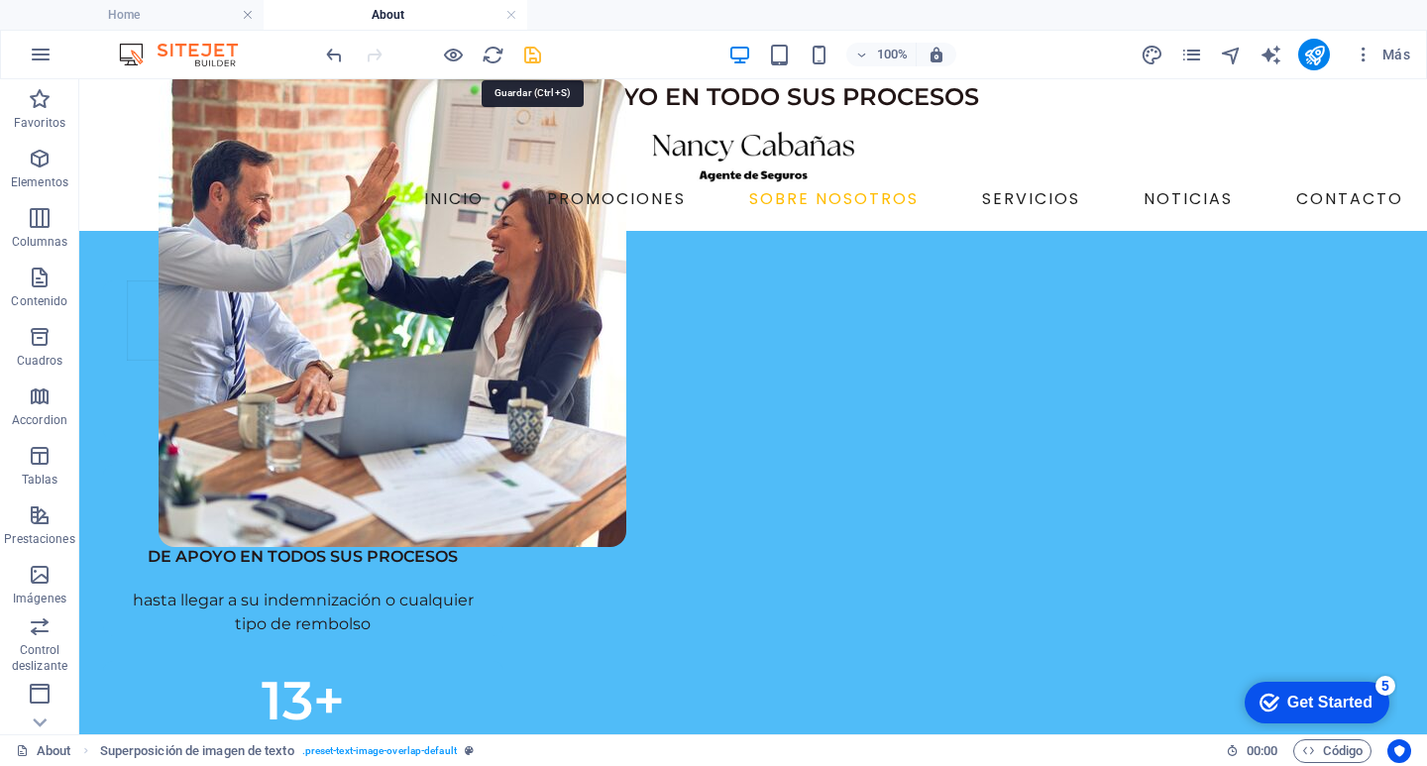
click at [540, 52] on icon "save" at bounding box center [532, 55] width 23 height 23
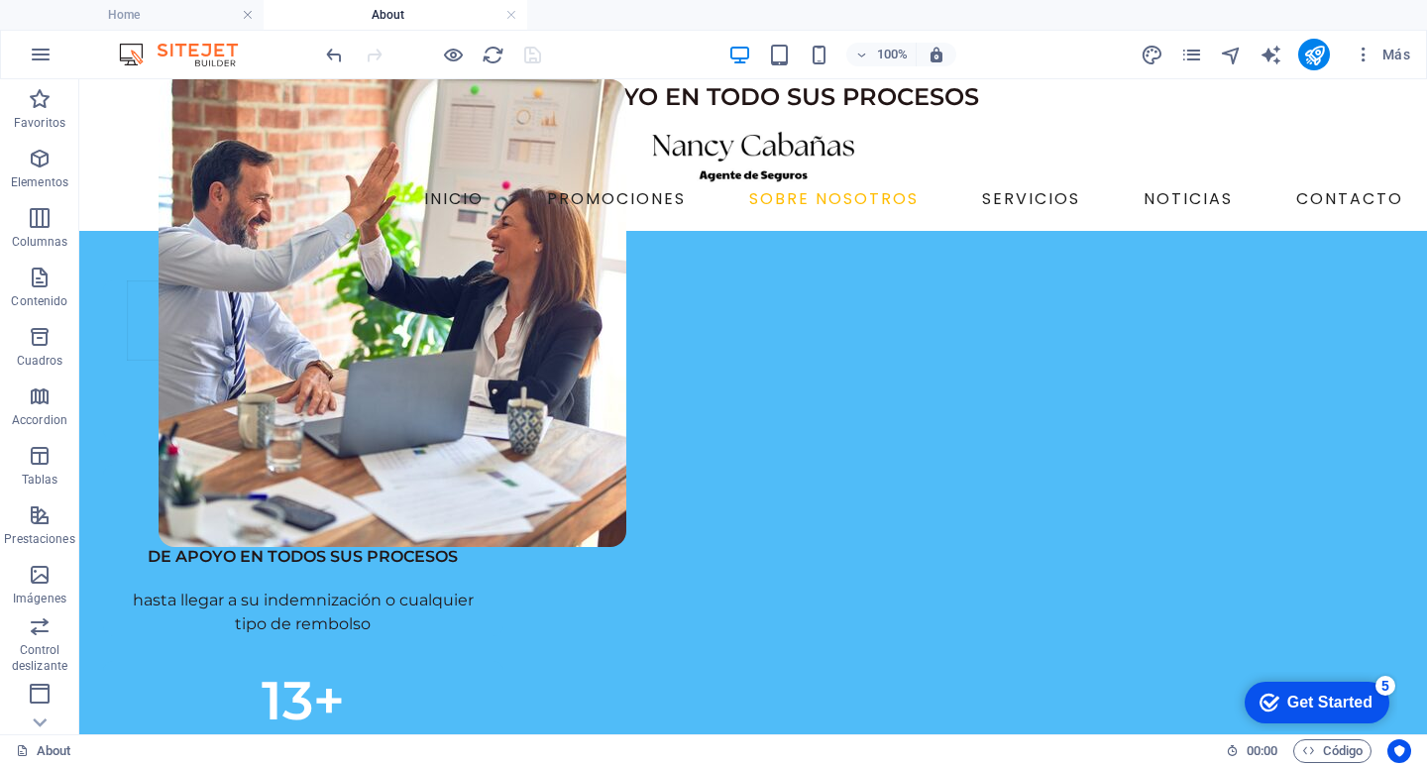
click at [486, 42] on div at bounding box center [433, 55] width 222 height 32
click at [494, 51] on icon "reload" at bounding box center [493, 55] width 23 height 23
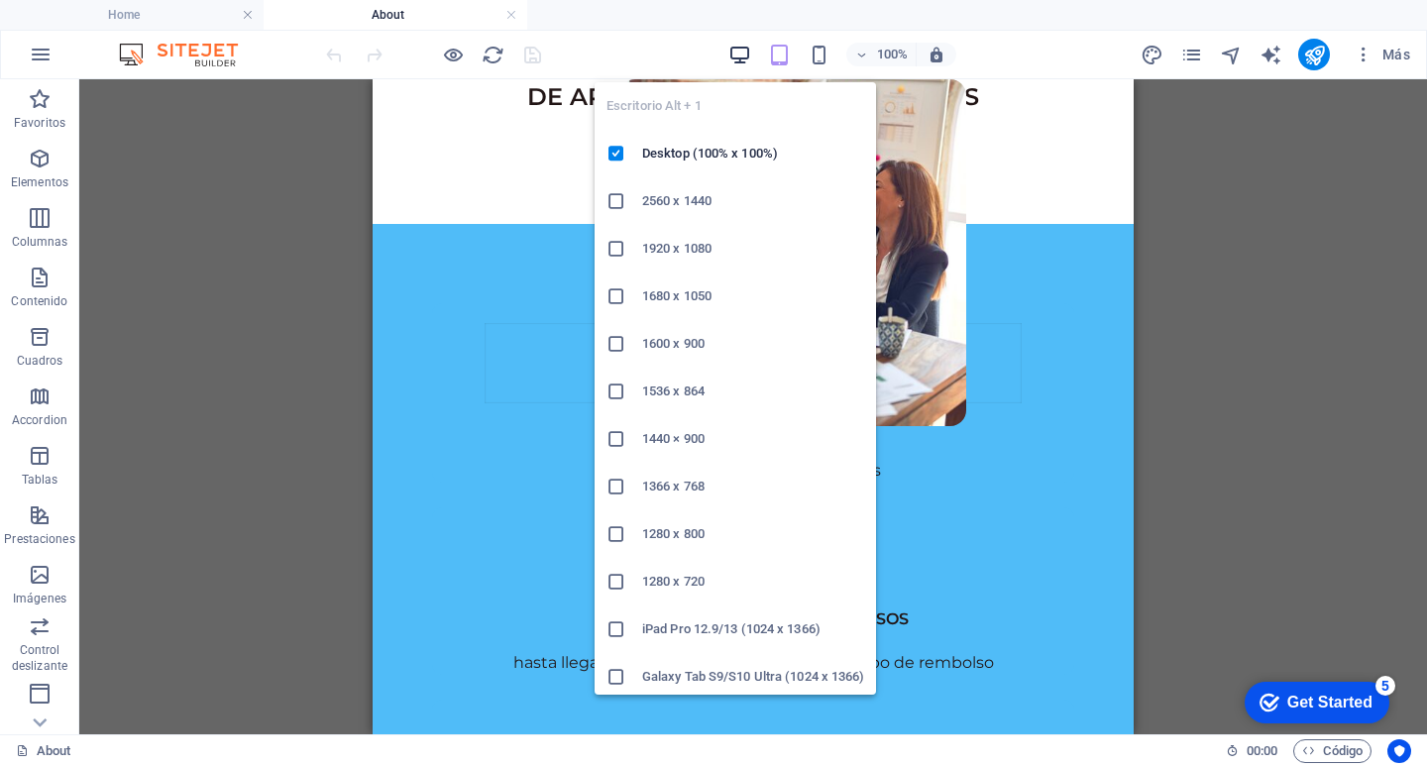
click at [732, 53] on icon "button" at bounding box center [739, 55] width 23 height 23
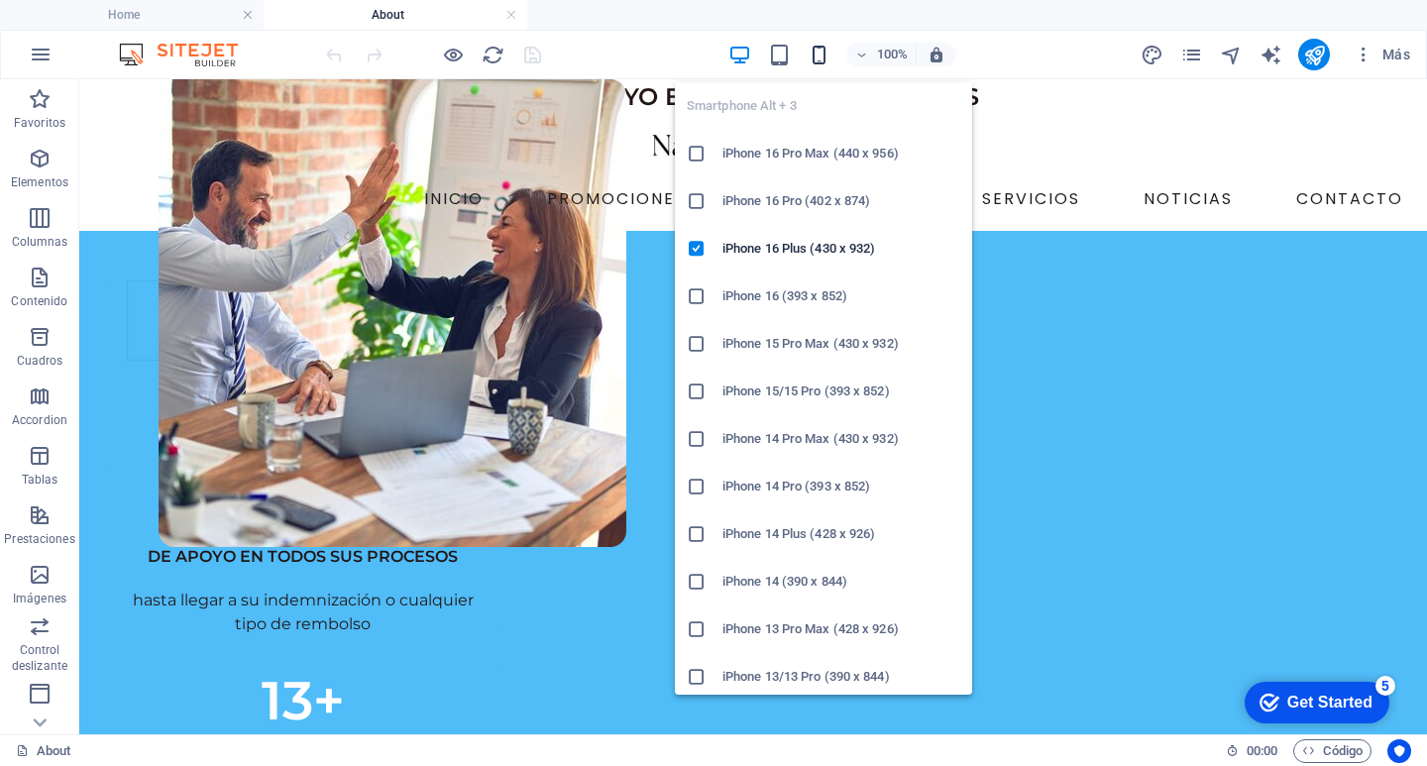
click at [817, 54] on icon "button" at bounding box center [818, 55] width 23 height 23
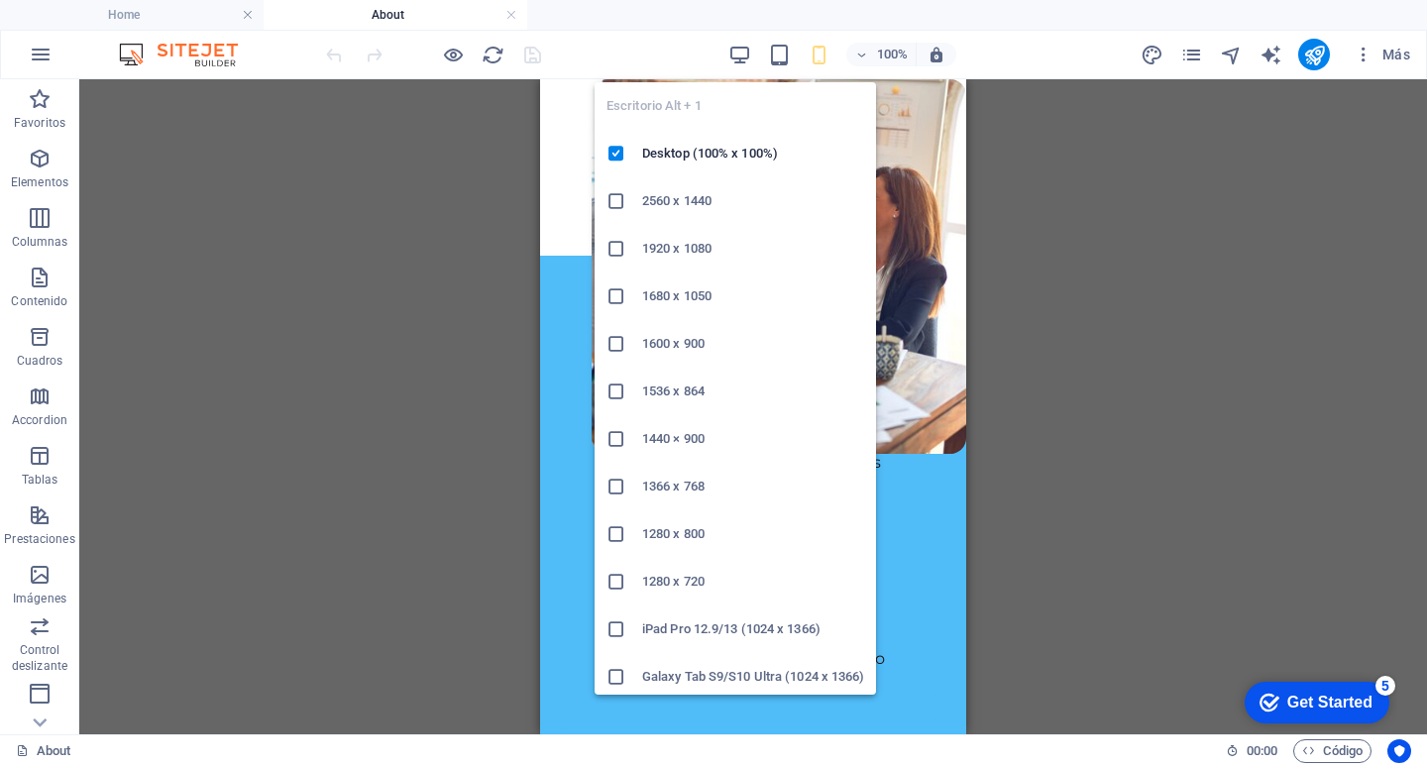
click at [755, 61] on div "100%" at bounding box center [841, 55] width 229 height 32
click at [747, 54] on icon "button" at bounding box center [739, 55] width 23 height 23
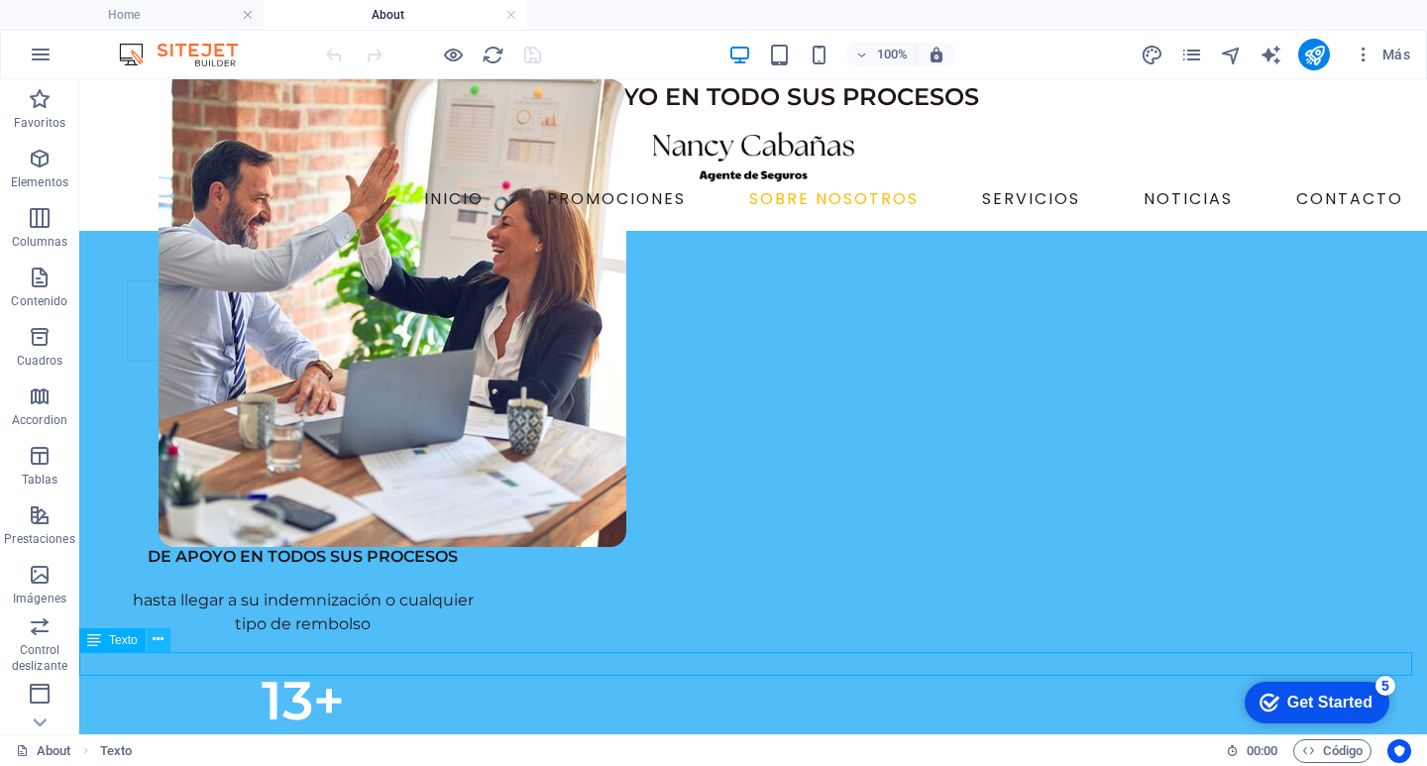
click at [161, 639] on icon at bounding box center [158, 639] width 11 height 21
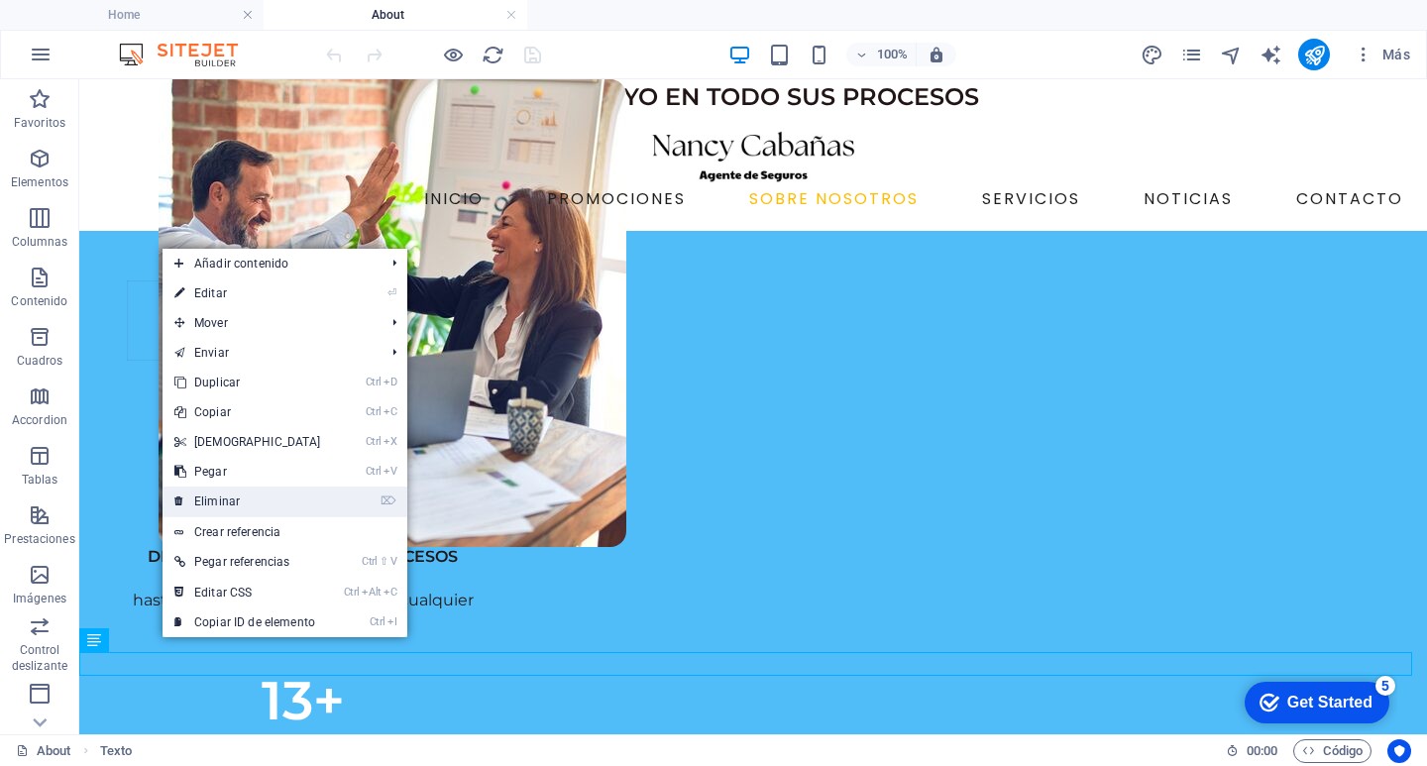
click at [227, 501] on link "⌦ Eliminar" at bounding box center [247, 501] width 170 height 30
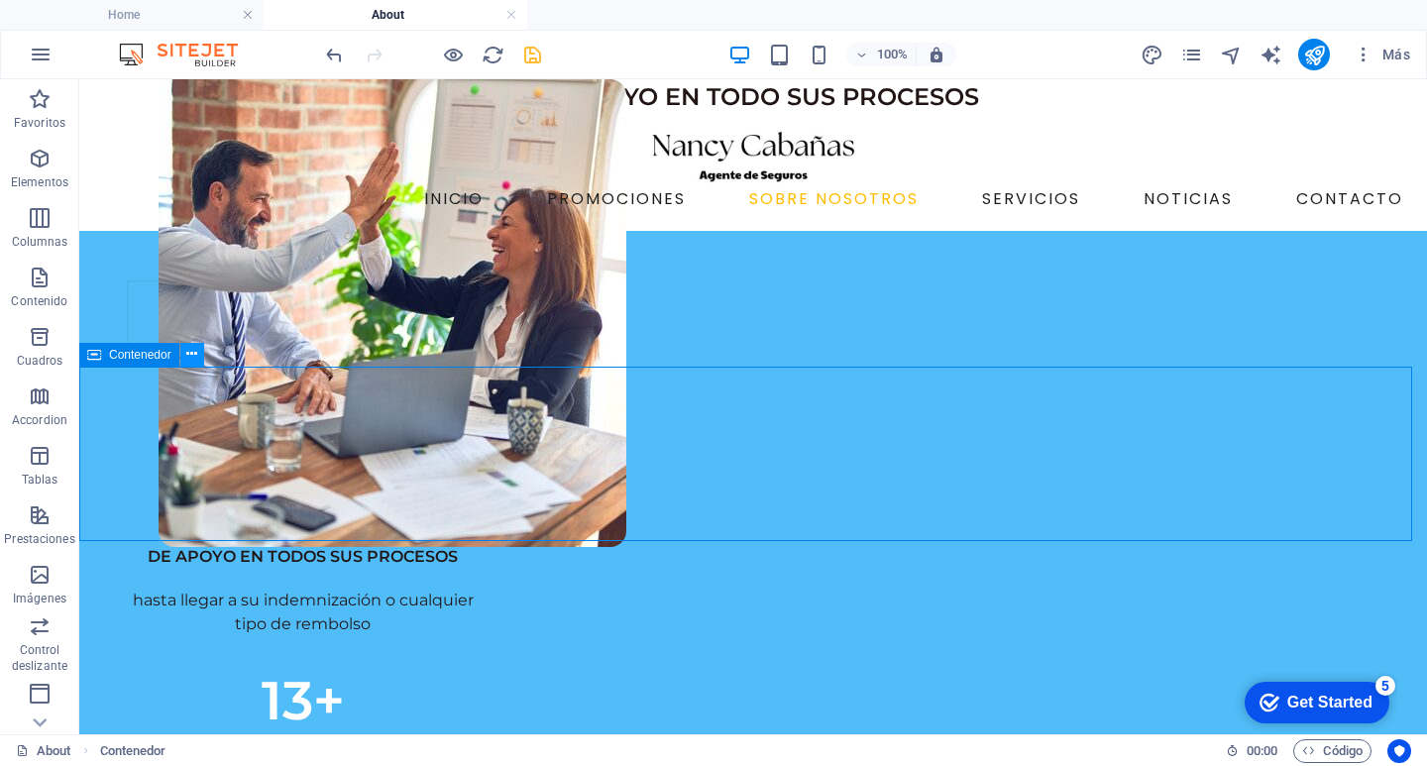
click at [191, 355] on icon at bounding box center [191, 354] width 11 height 21
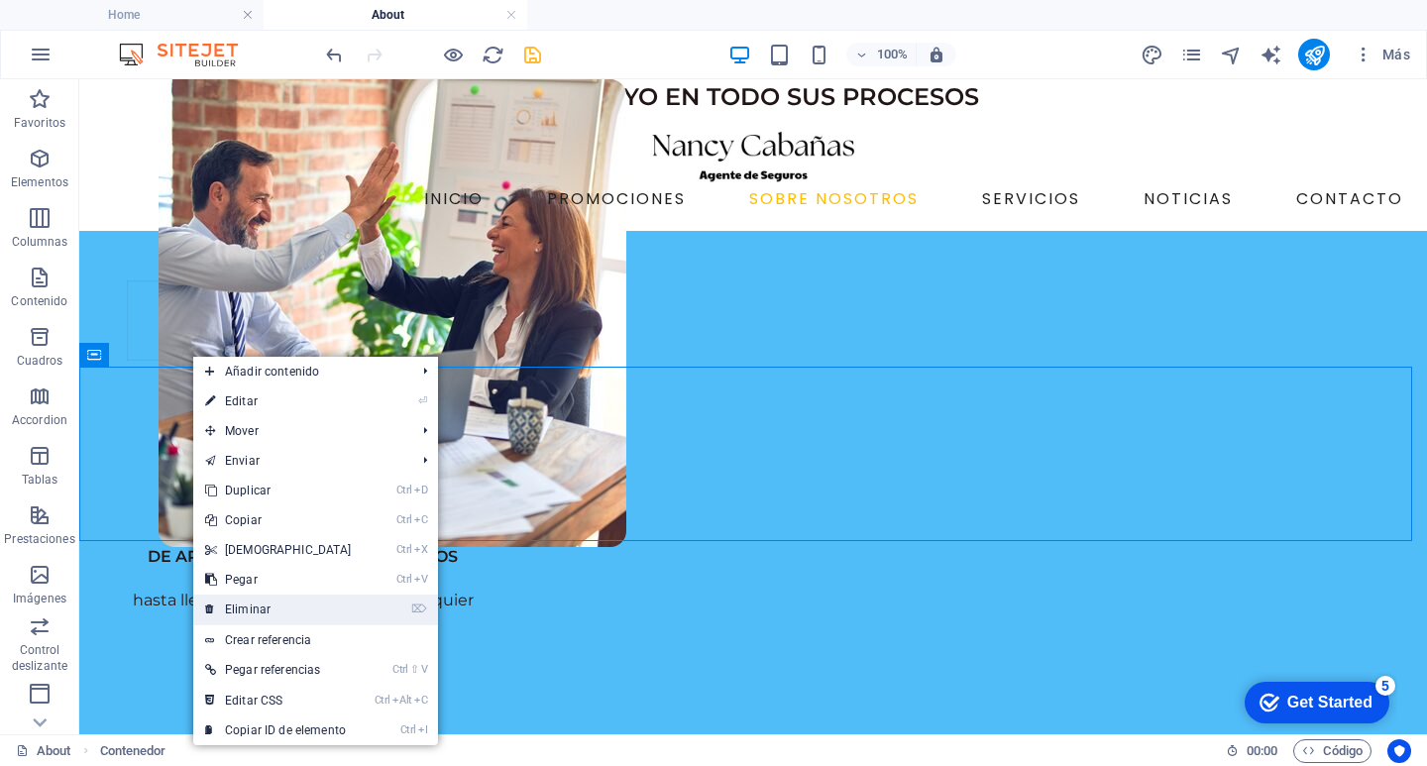
click at [315, 610] on link "⌦ Eliminar" at bounding box center [278, 609] width 170 height 30
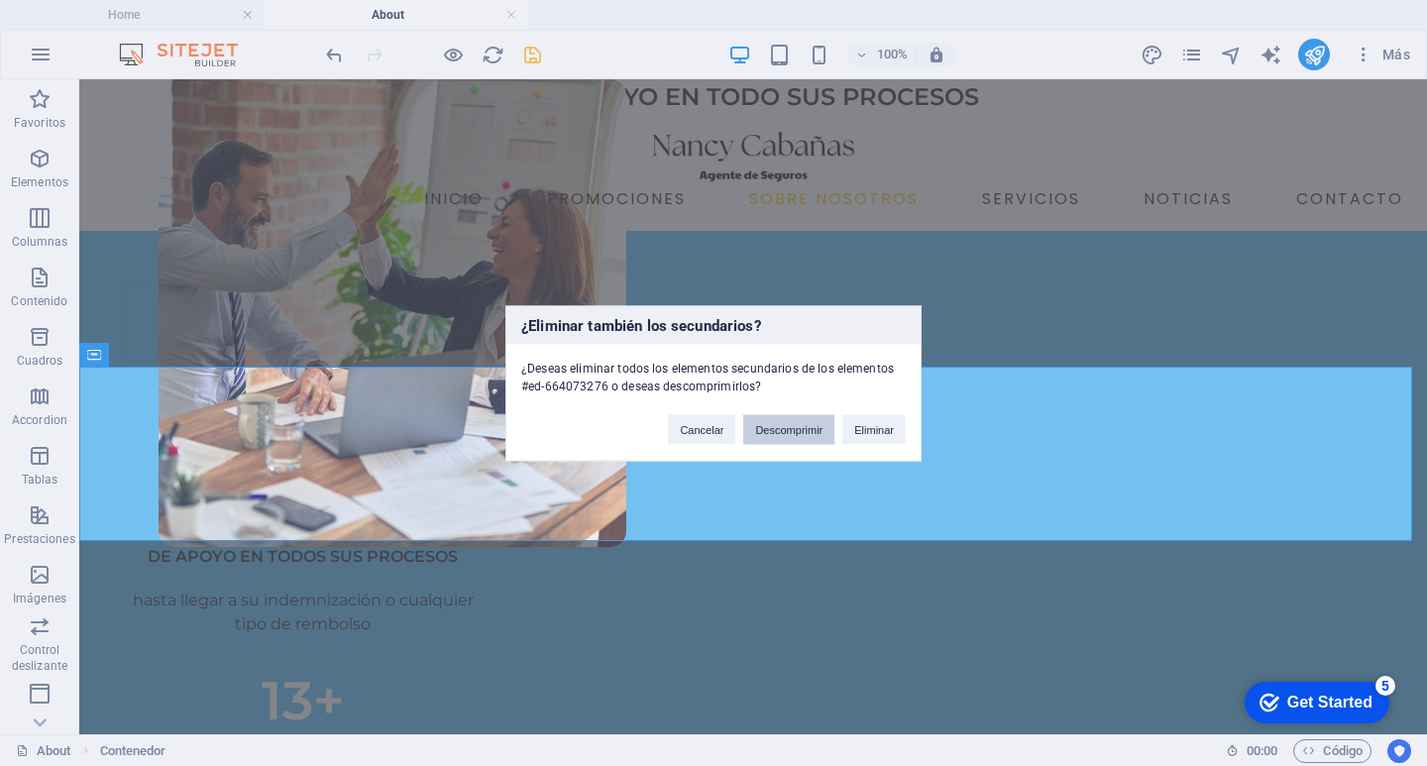
click at [813, 436] on button "Descomprimir" at bounding box center [788, 429] width 91 height 30
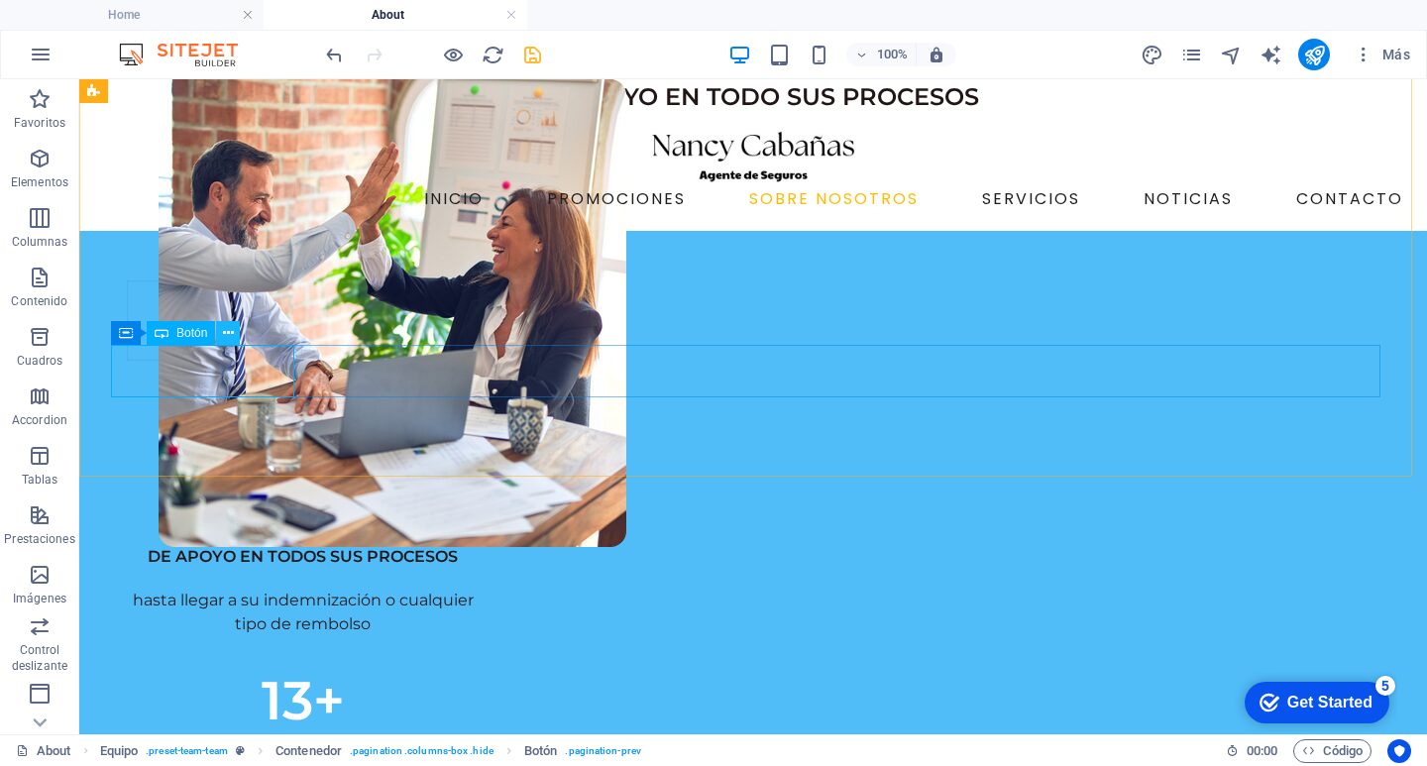
click at [229, 327] on icon at bounding box center [228, 333] width 11 height 21
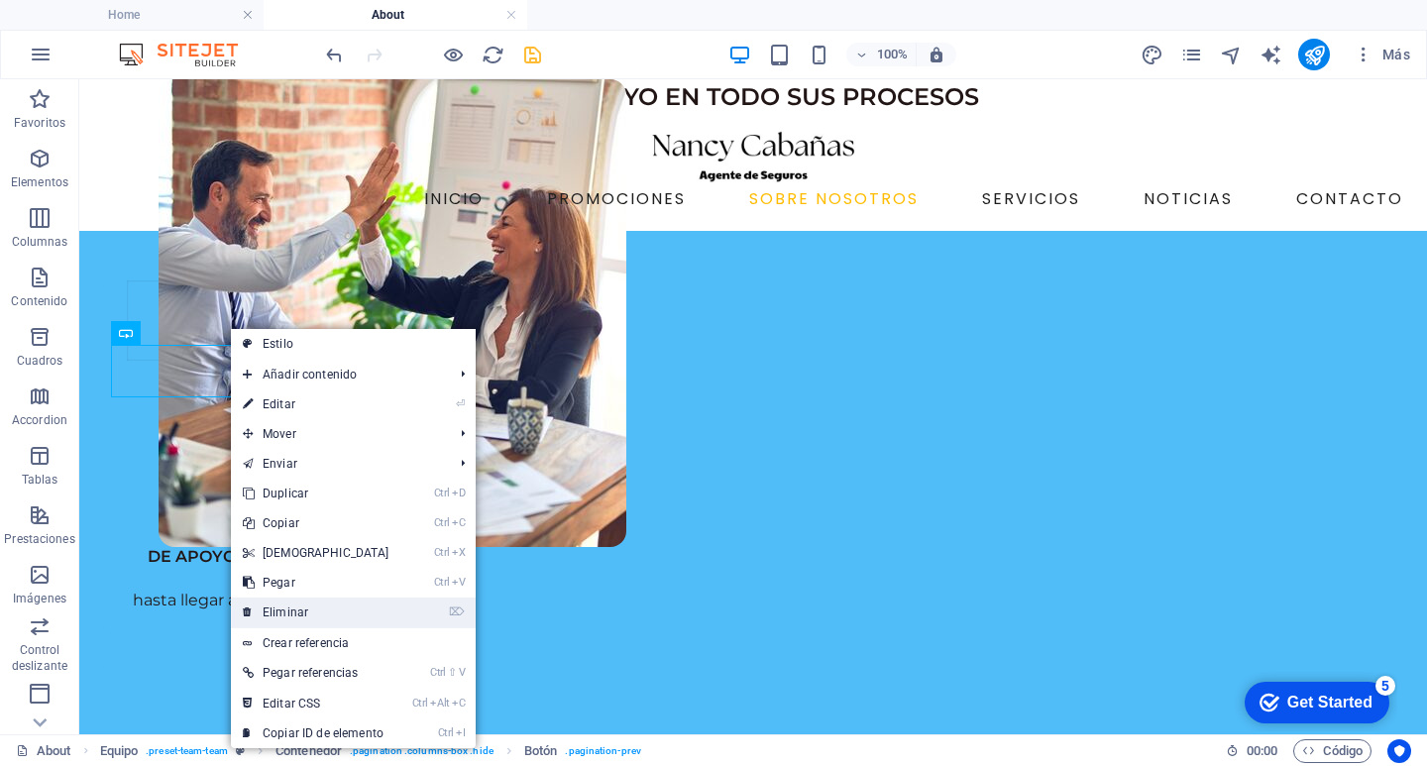
click at [370, 602] on link "⌦ Eliminar" at bounding box center [316, 612] width 170 height 30
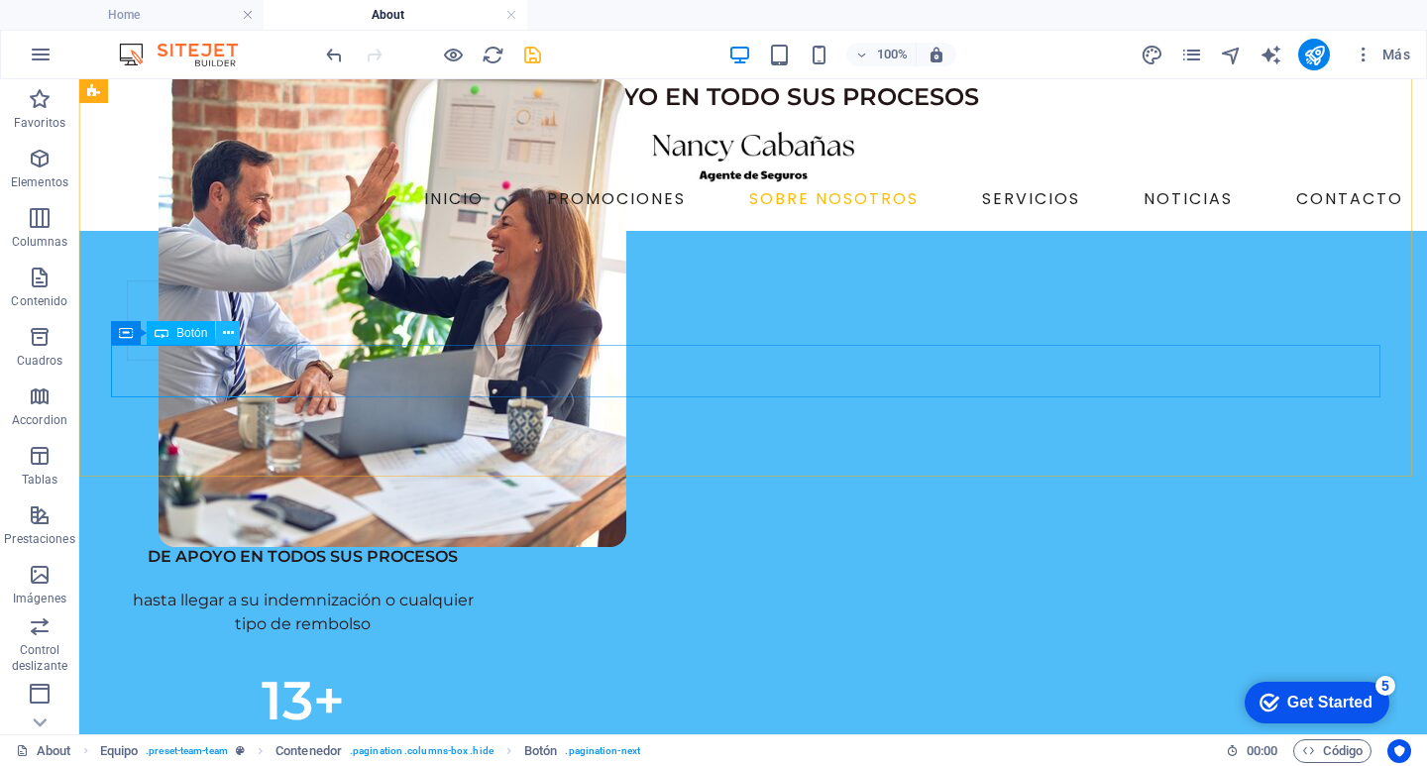
click at [228, 328] on icon at bounding box center [228, 333] width 11 height 21
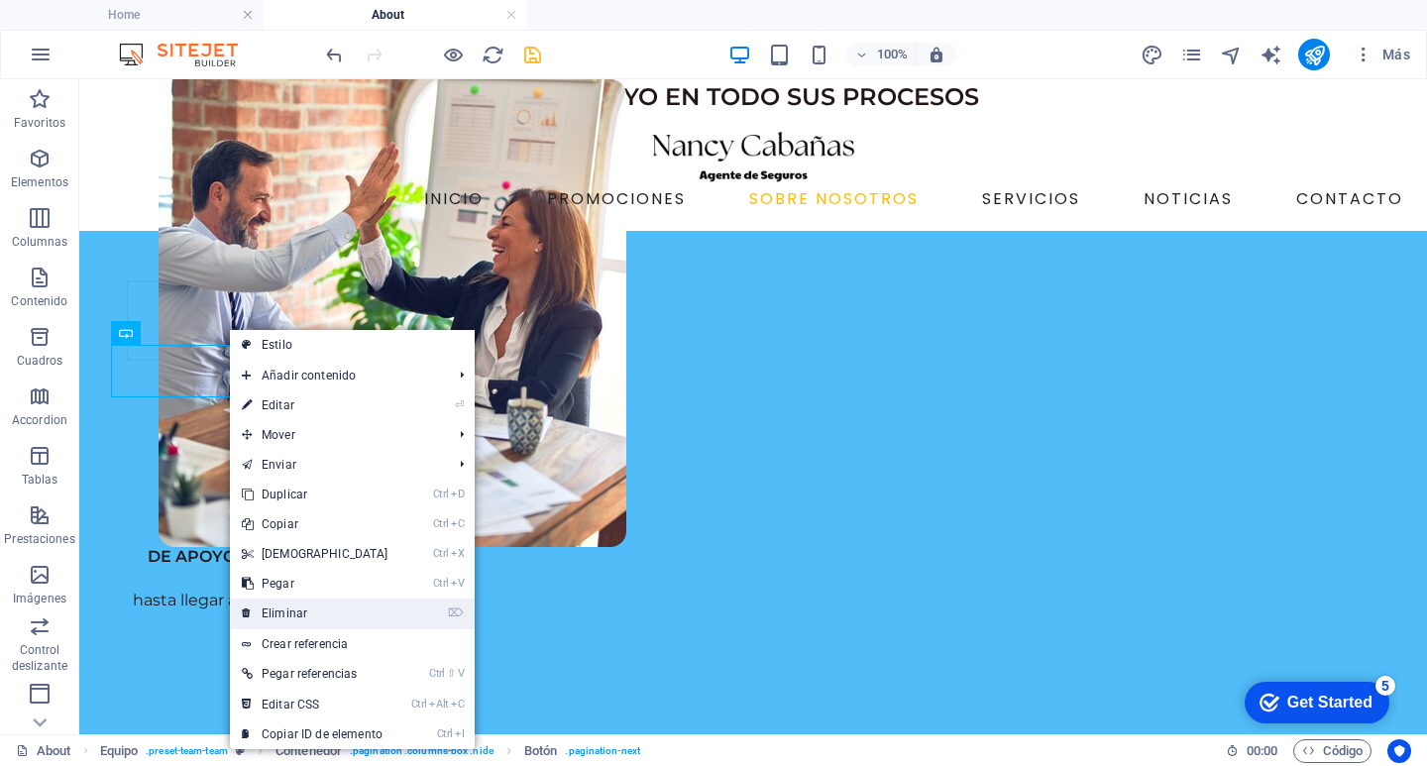
click at [311, 623] on link "⌦ Eliminar" at bounding box center [315, 613] width 170 height 30
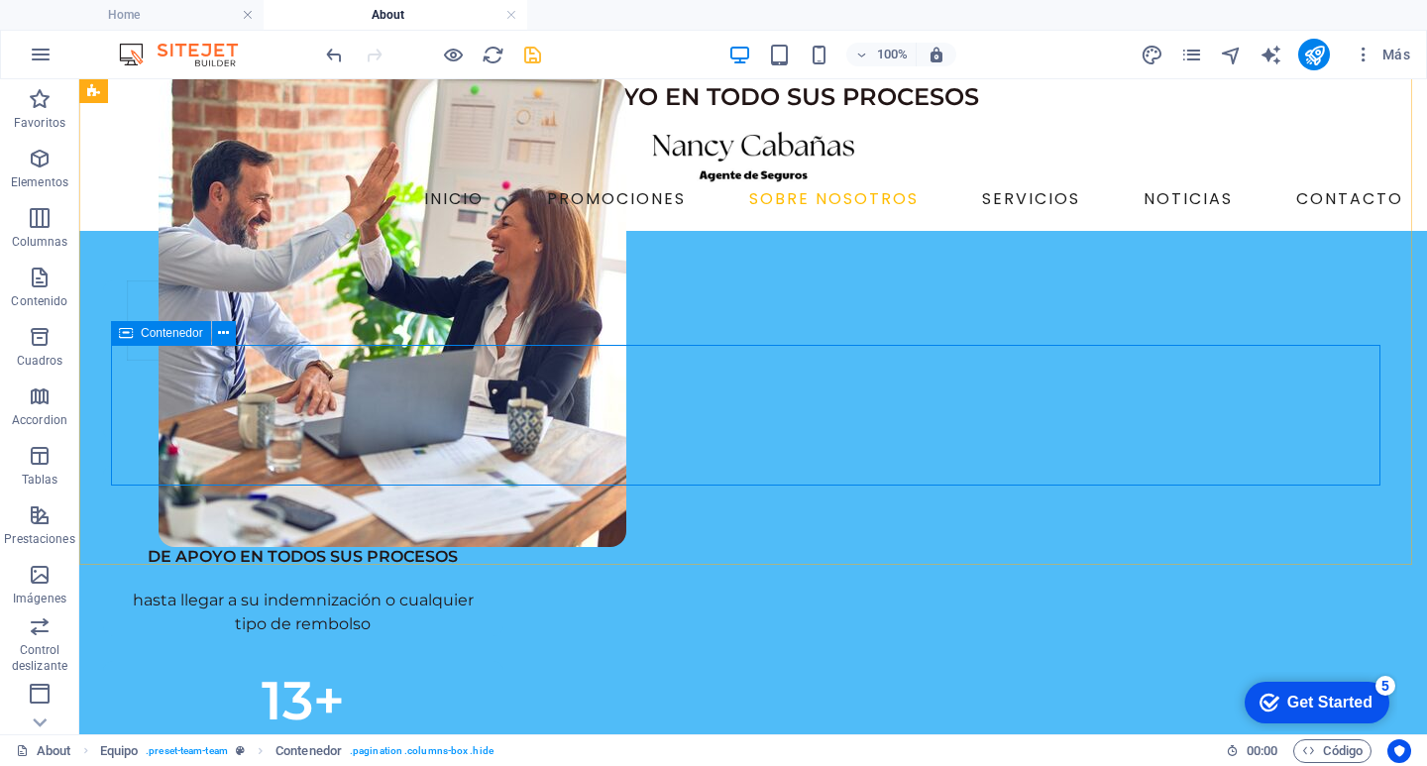
click at [145, 330] on span "Contenedor" at bounding box center [172, 333] width 62 height 12
click at [225, 329] on icon at bounding box center [223, 333] width 11 height 21
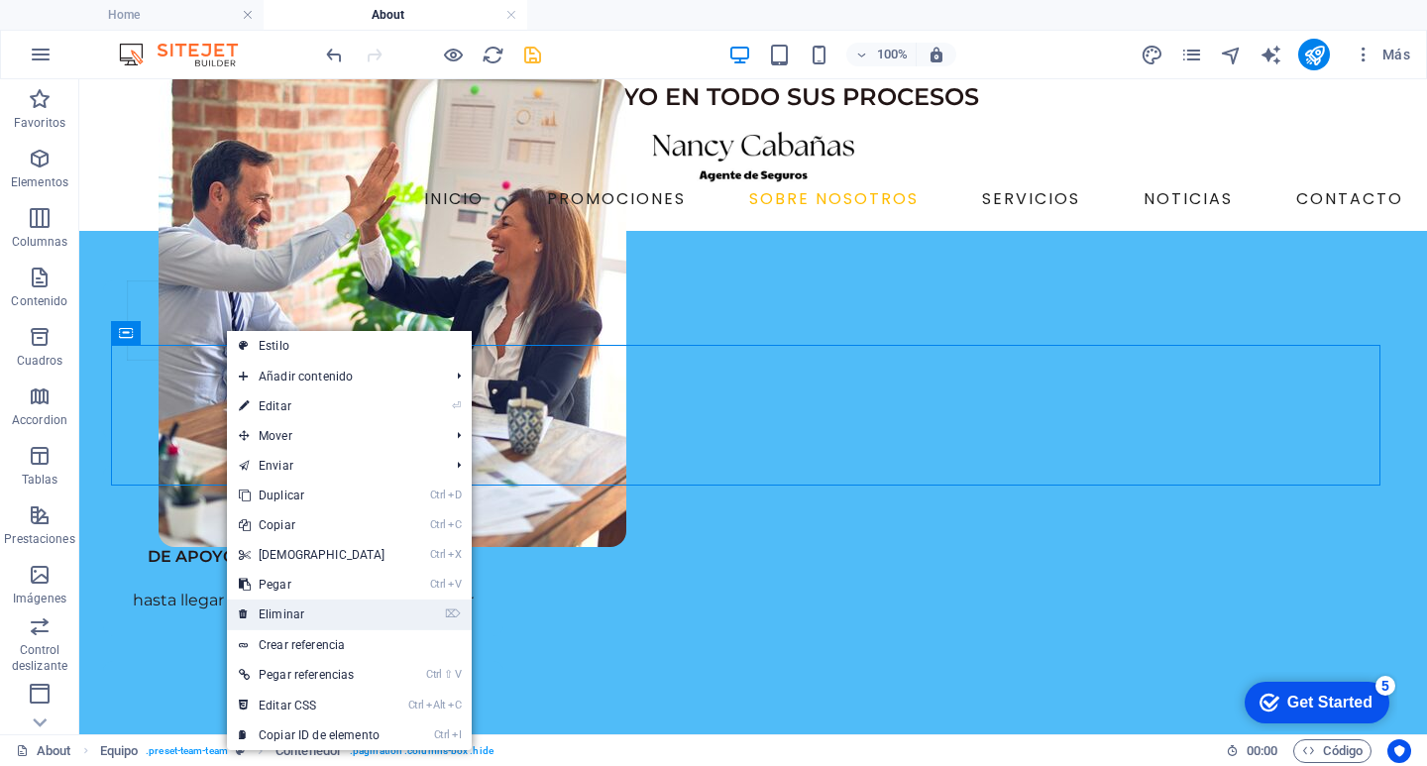
click at [304, 609] on link "⌦ Eliminar" at bounding box center [312, 614] width 170 height 30
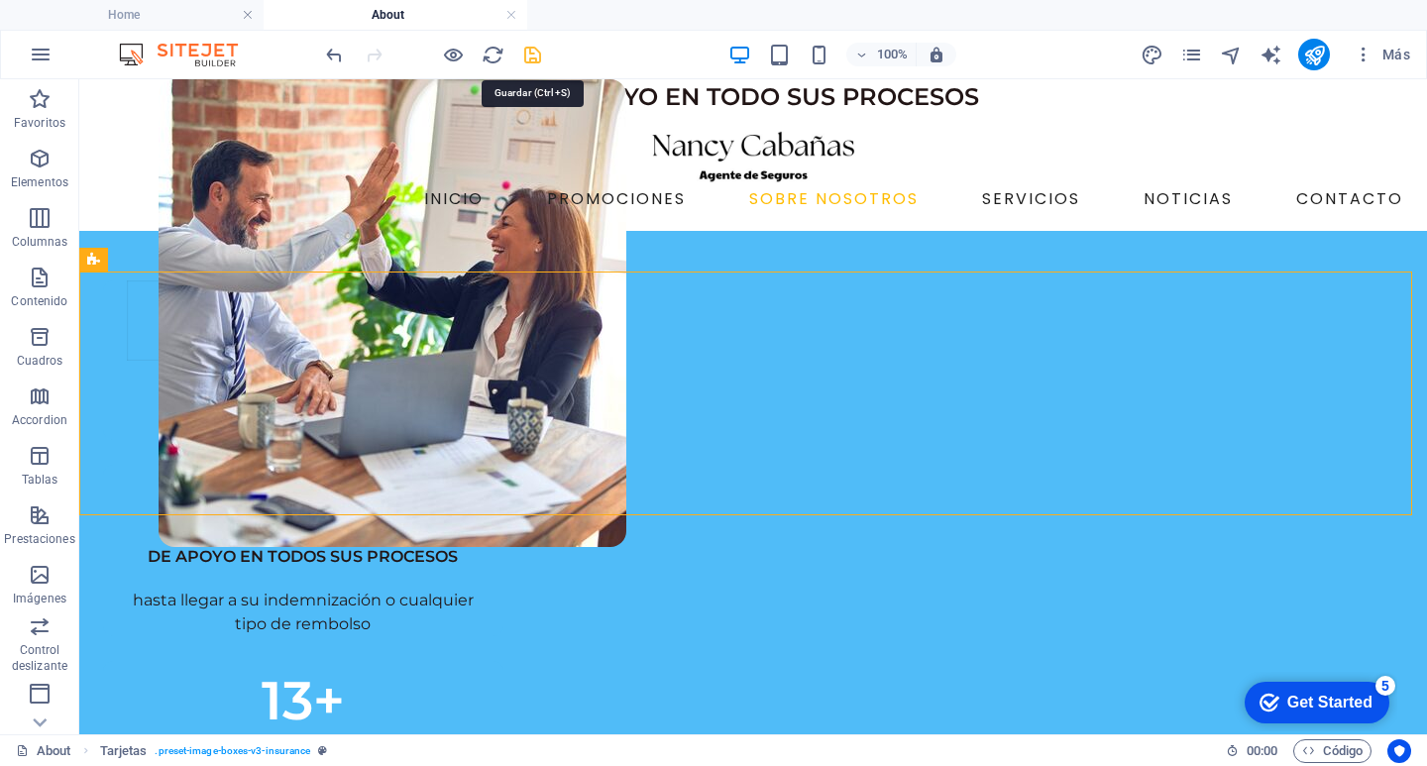
click at [537, 55] on icon "save" at bounding box center [532, 55] width 23 height 23
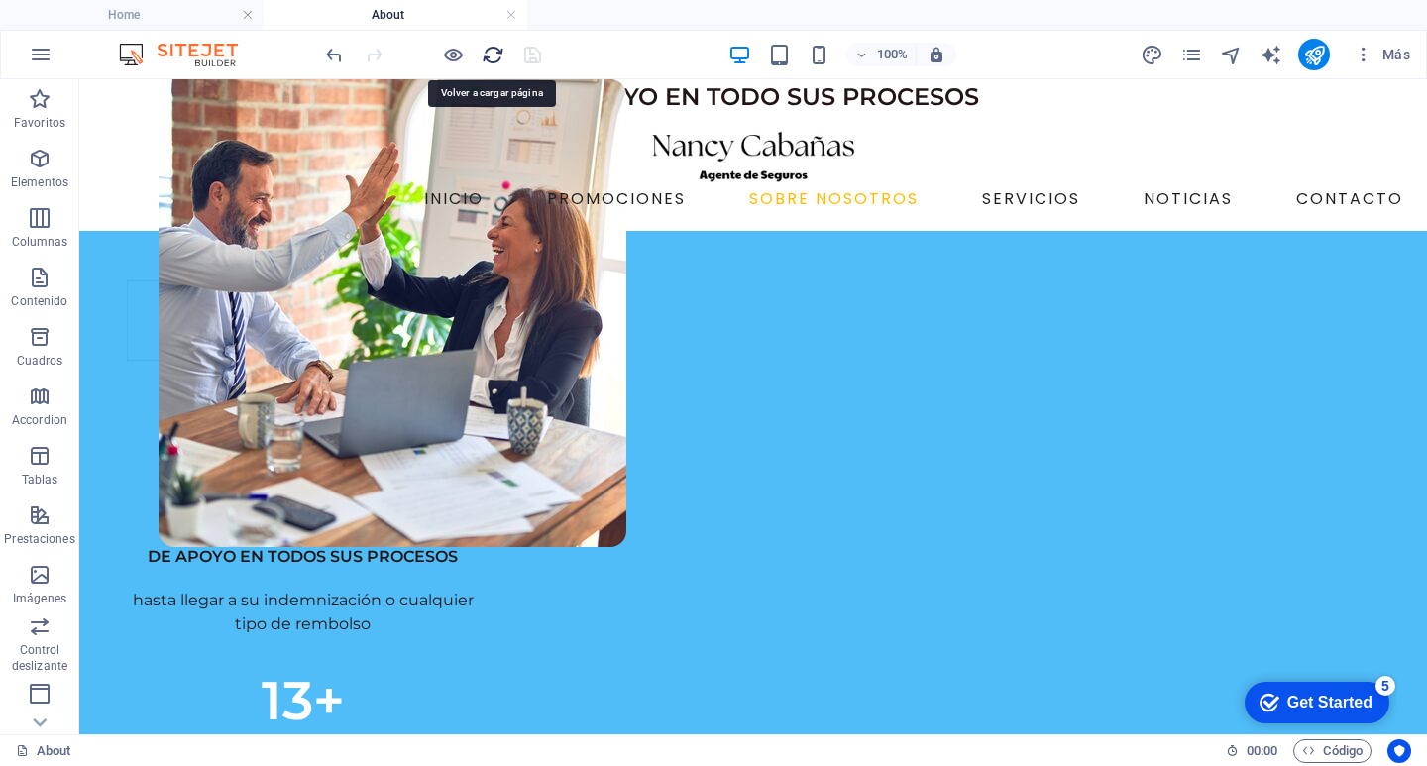
click at [491, 50] on icon "reload" at bounding box center [493, 55] width 23 height 23
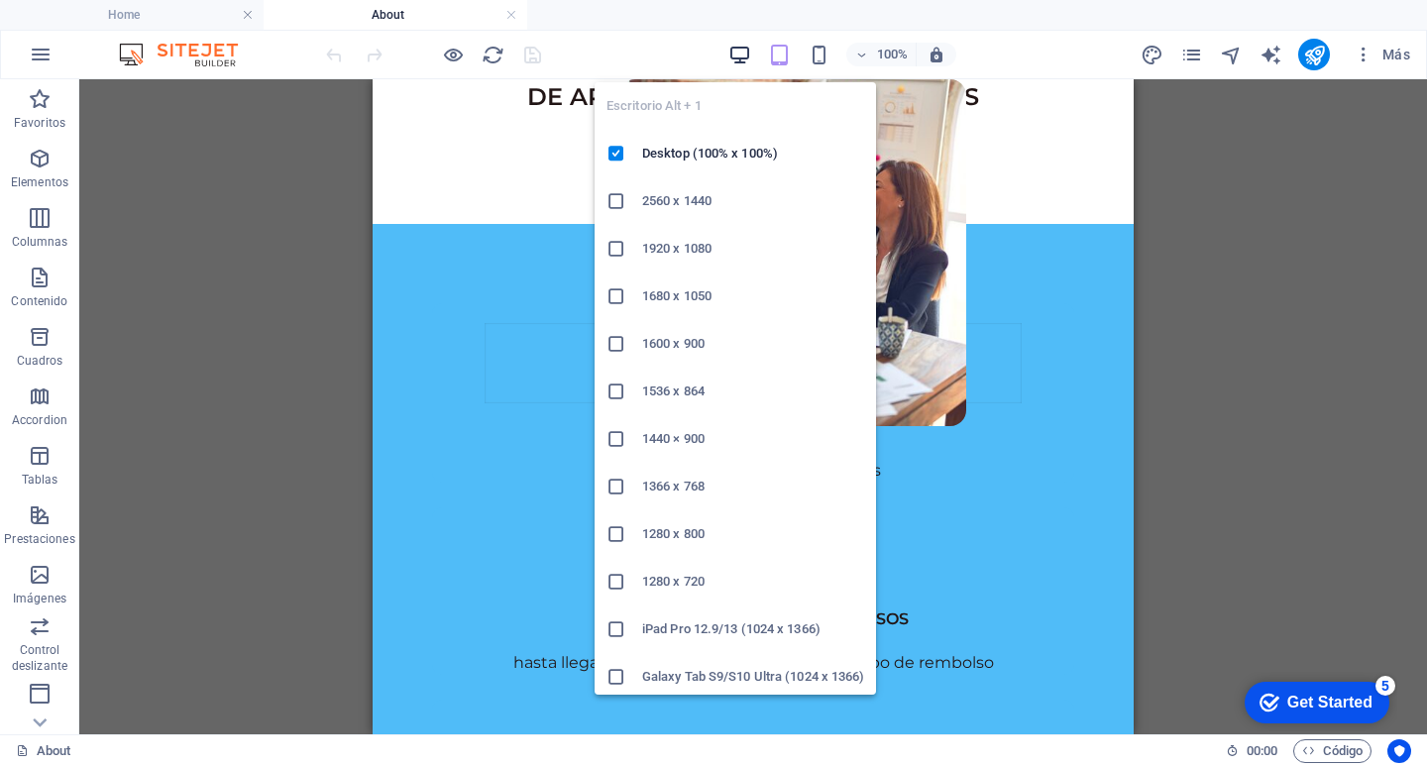
click at [739, 60] on icon "button" at bounding box center [739, 55] width 23 height 23
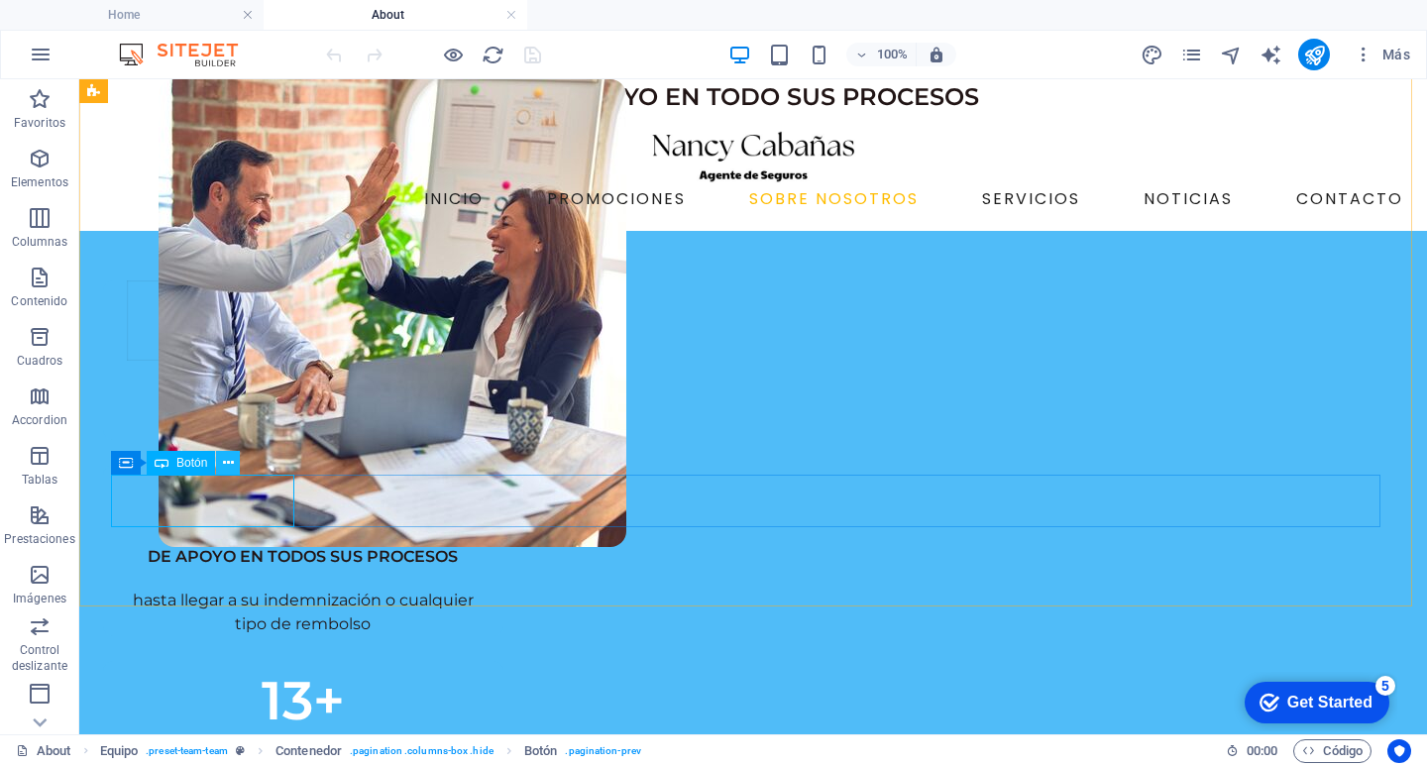
click at [222, 459] on button at bounding box center [228, 463] width 24 height 24
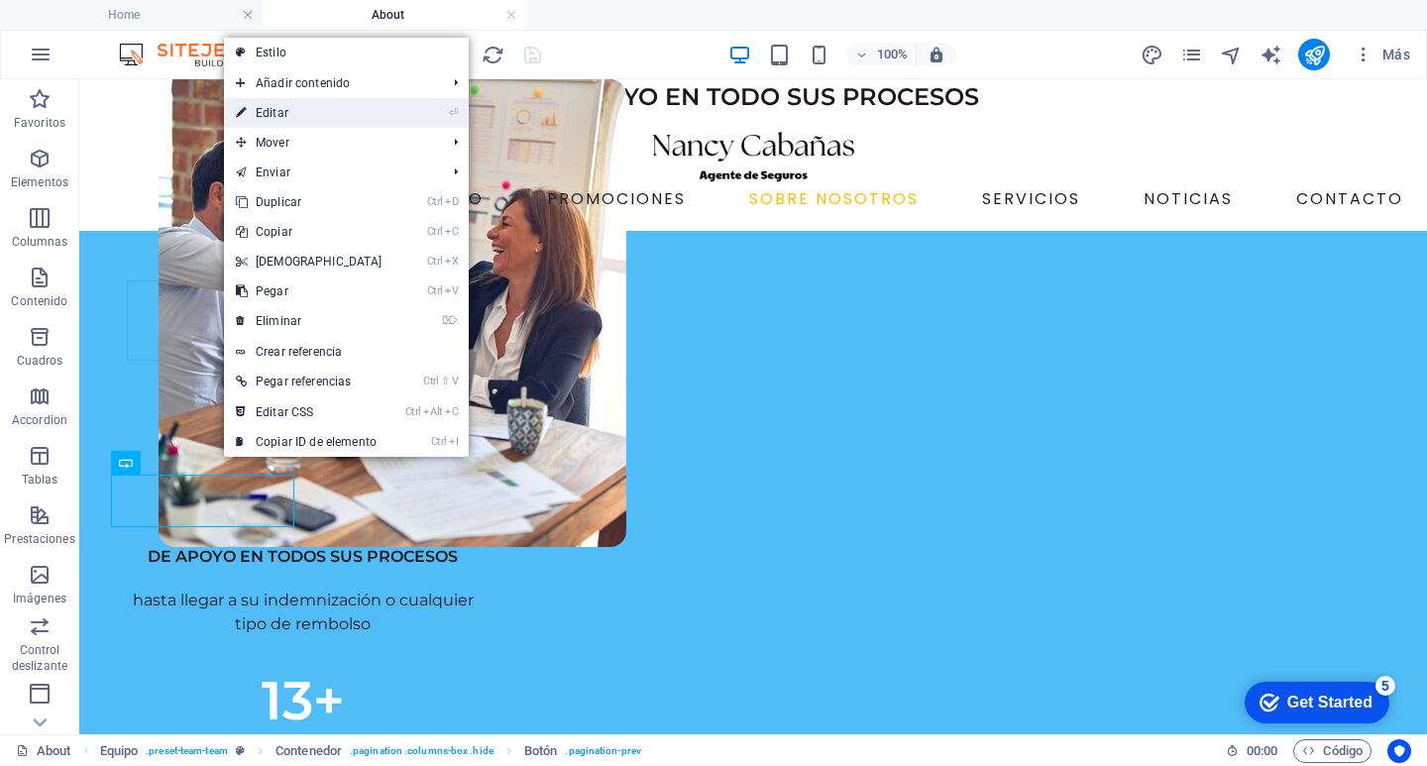
click at [267, 116] on link "⏎ Editar" at bounding box center [309, 113] width 170 height 30
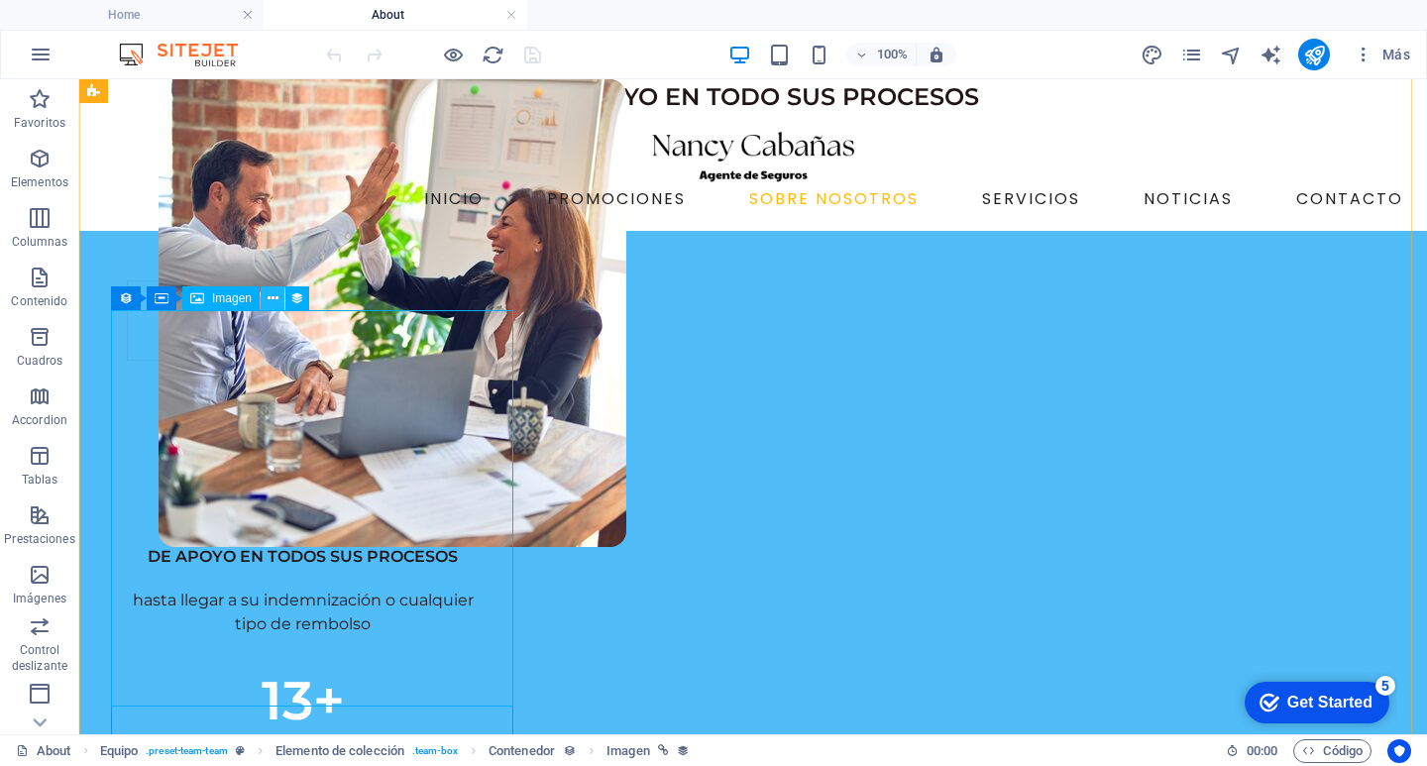
click at [269, 298] on icon at bounding box center [273, 298] width 11 height 21
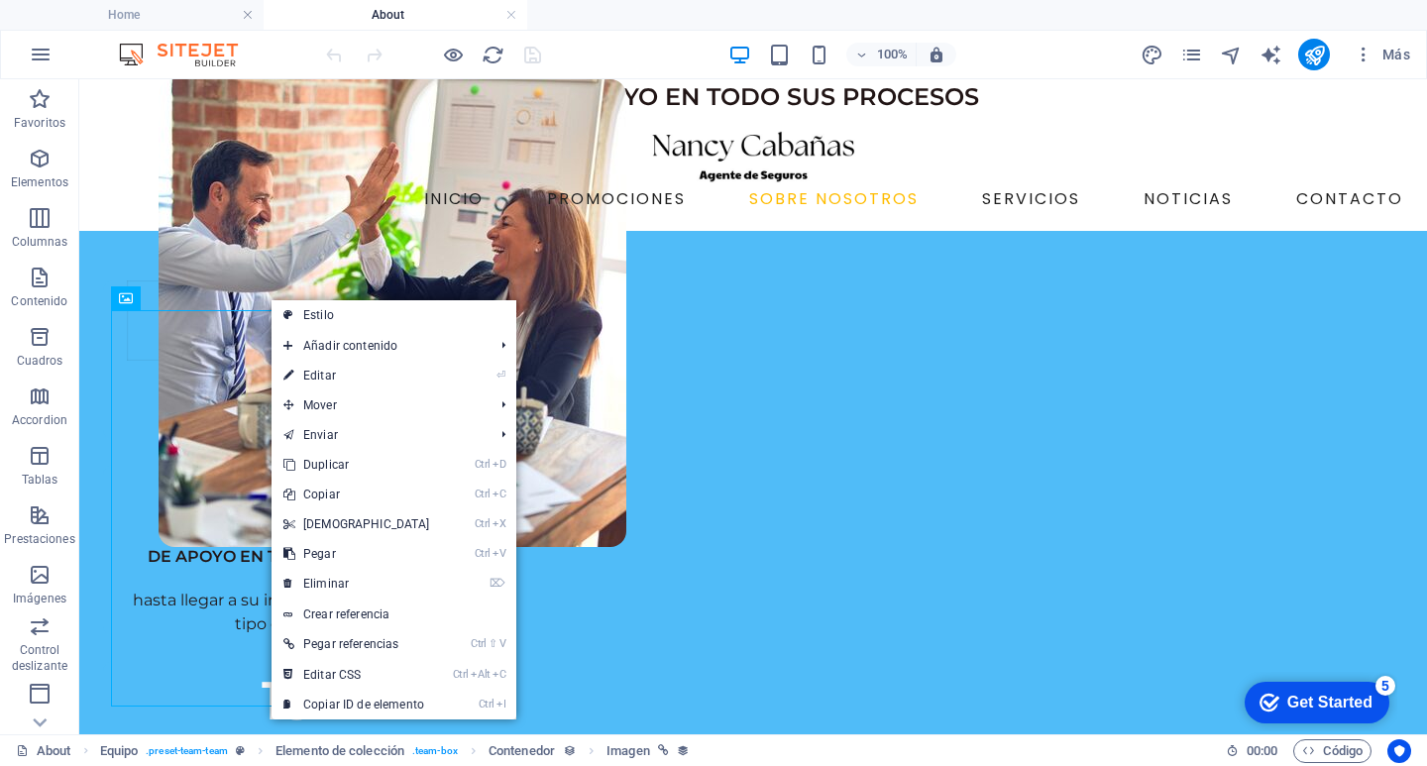
click at [365, 381] on link "⏎ Editar" at bounding box center [356, 376] width 170 height 30
select select "image"
select select "px"
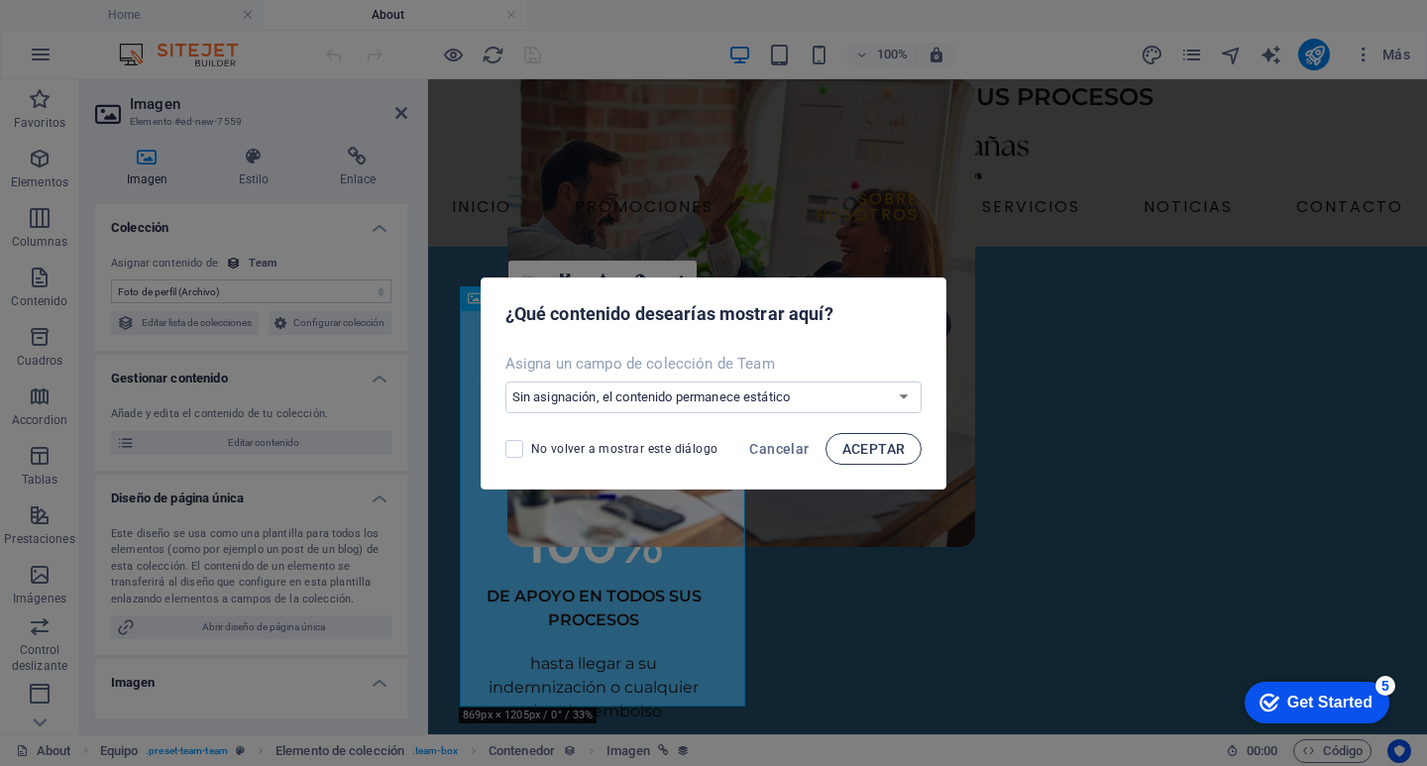
click at [890, 449] on span "ACEPTAR" at bounding box center [873, 449] width 63 height 16
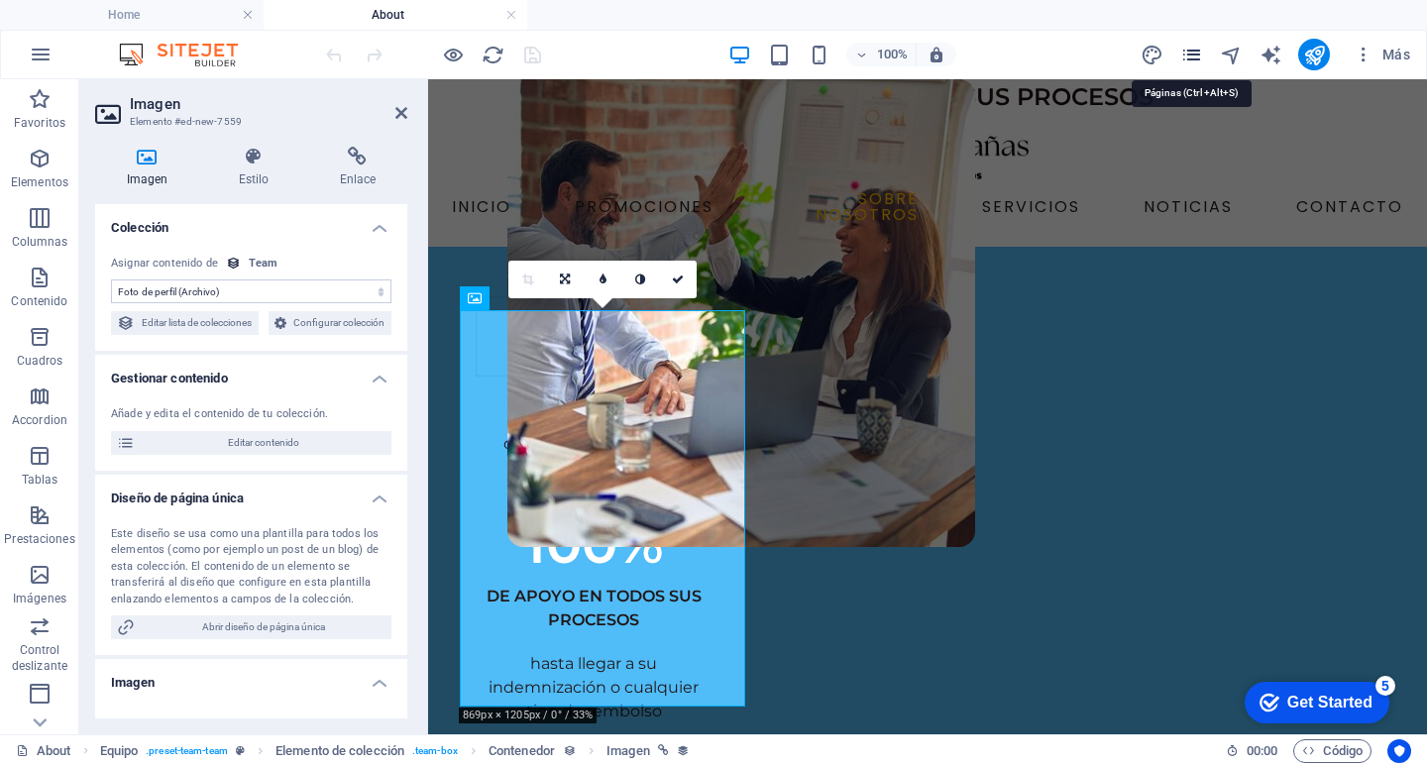
click at [1200, 54] on icon "pages" at bounding box center [1191, 55] width 23 height 23
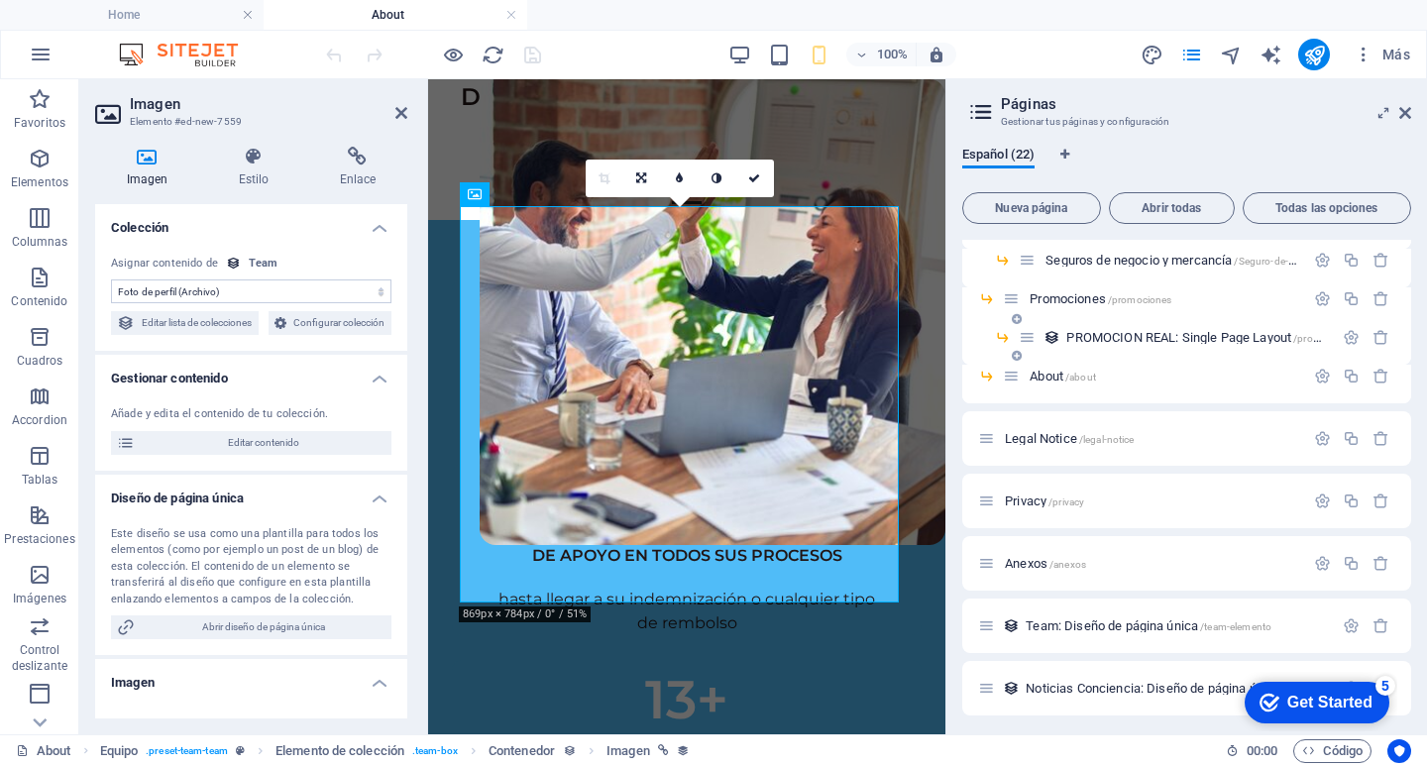
scroll to position [514, 0]
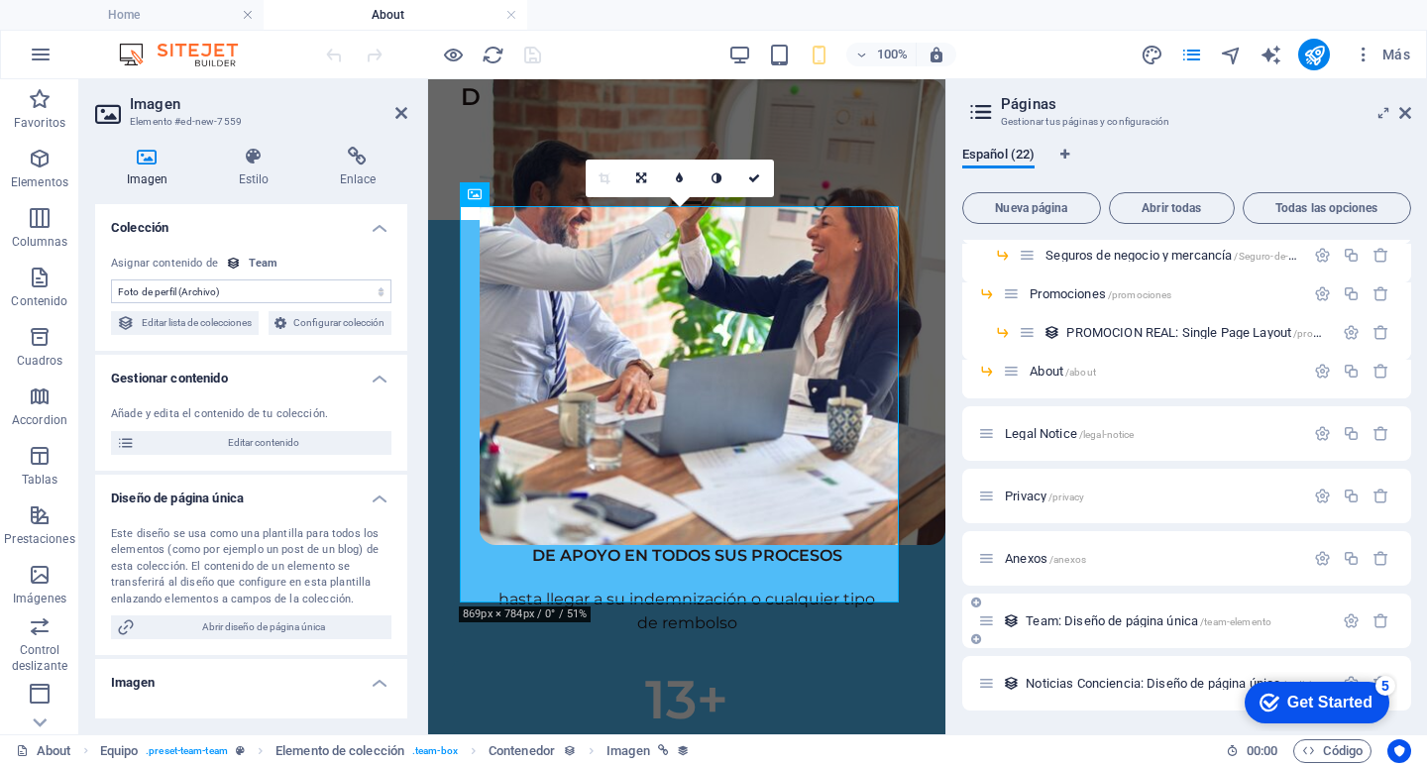
click at [1302, 630] on div "Team: Diseño de página única /team-elemento" at bounding box center [1155, 620] width 355 height 23
click at [982, 622] on icon at bounding box center [986, 620] width 17 height 17
click at [1054, 621] on span "Team: Diseño de página única /team-elemento" at bounding box center [1148, 620] width 246 height 15
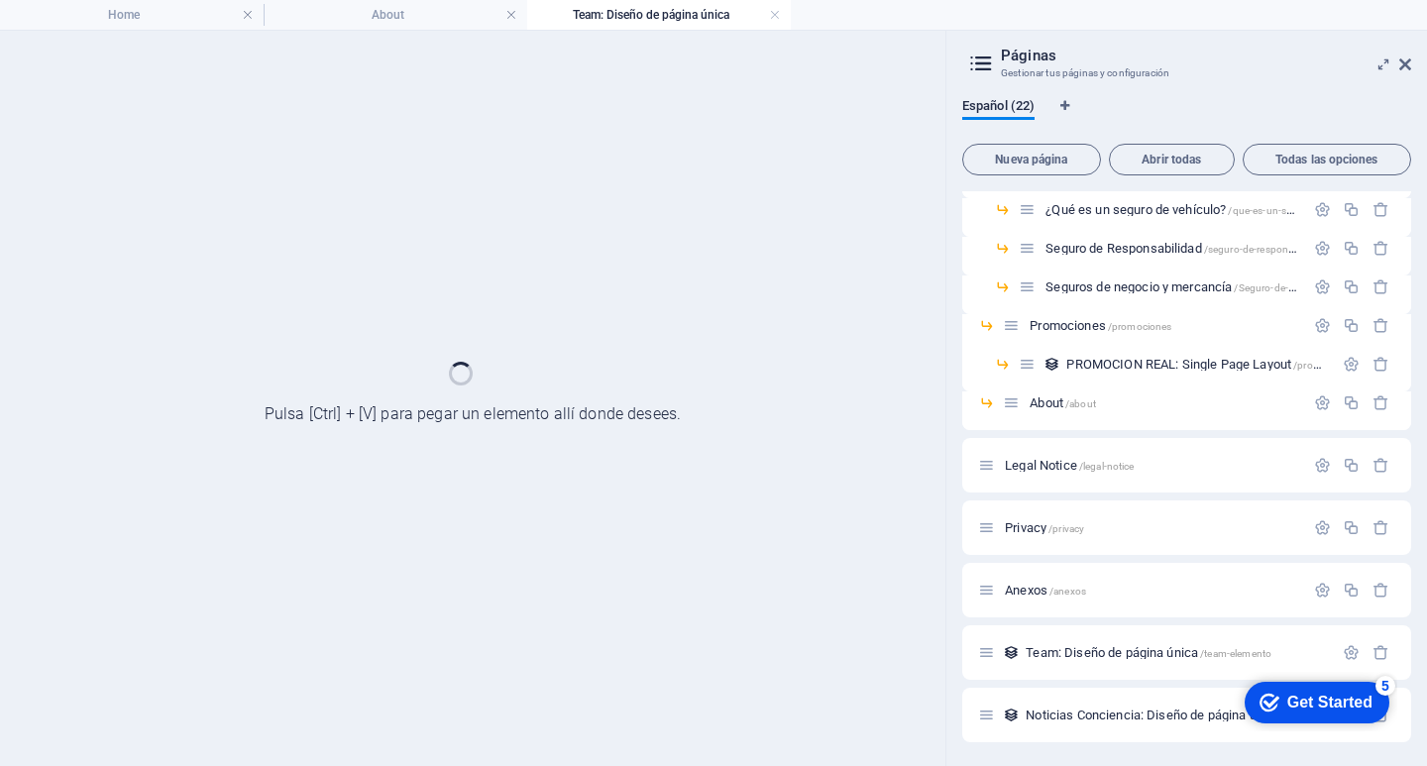
scroll to position [434, 0]
click at [1054, 621] on div "Home / Contact /contact News /news blog: Single Page Layout /blog-single-page-l…" at bounding box center [1186, 249] width 449 height 985
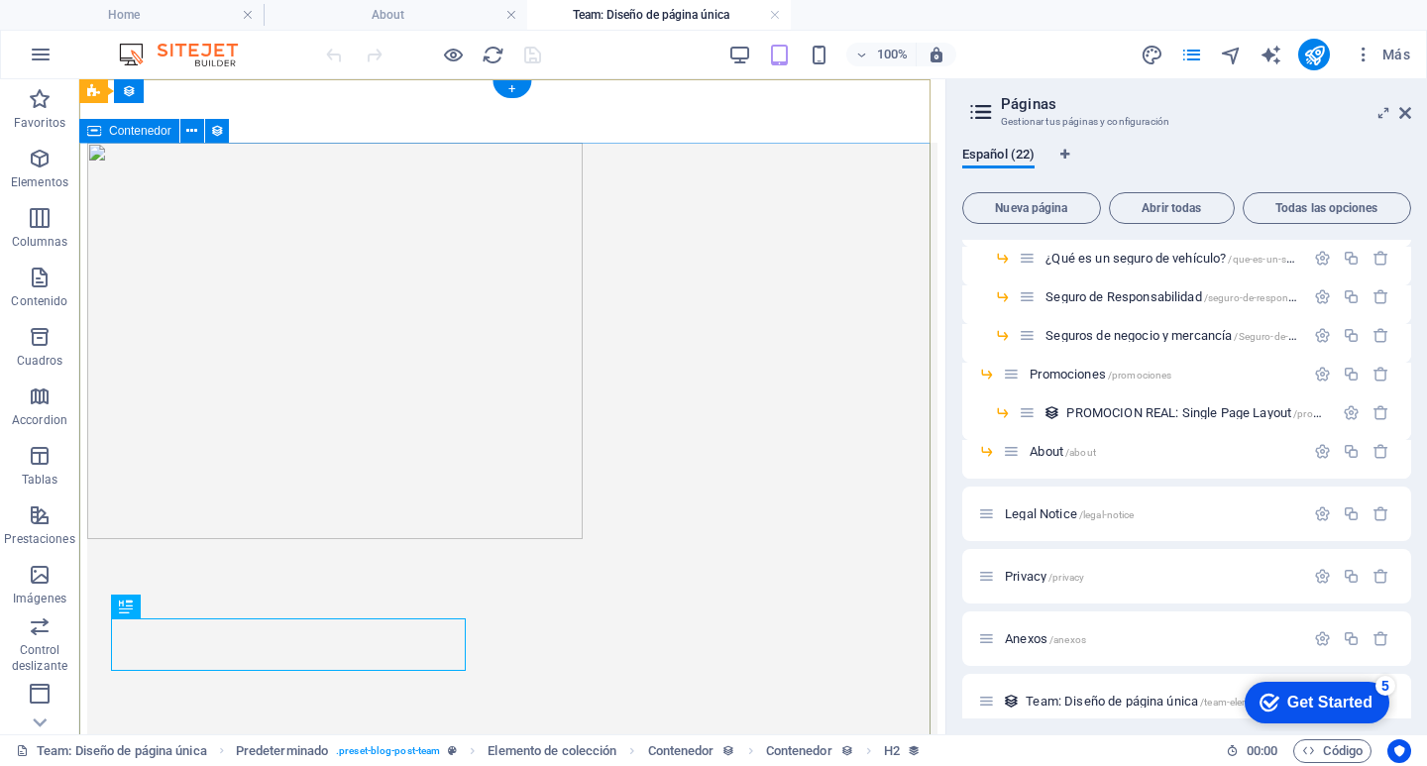
scroll to position [0, 0]
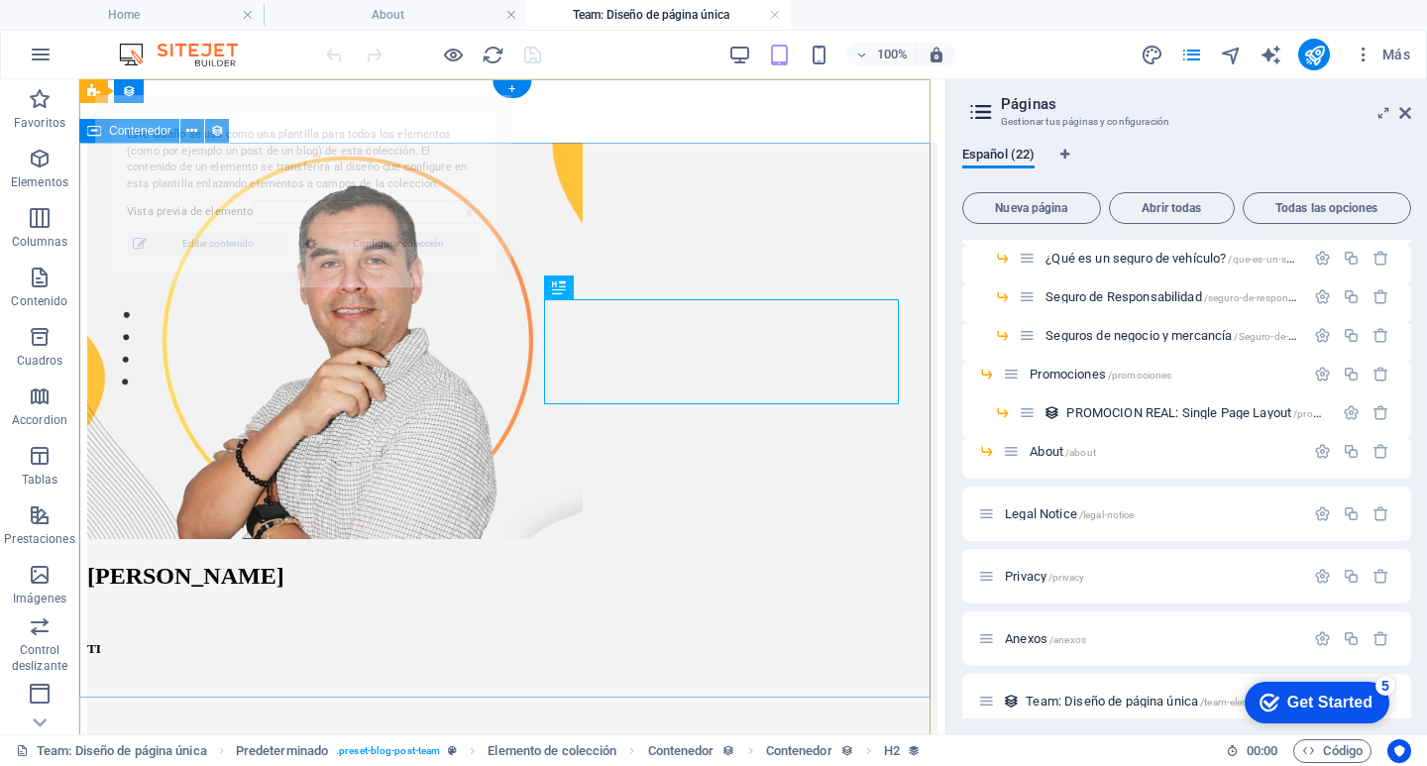
select select "68af44a17ac0f45aa6035c72"
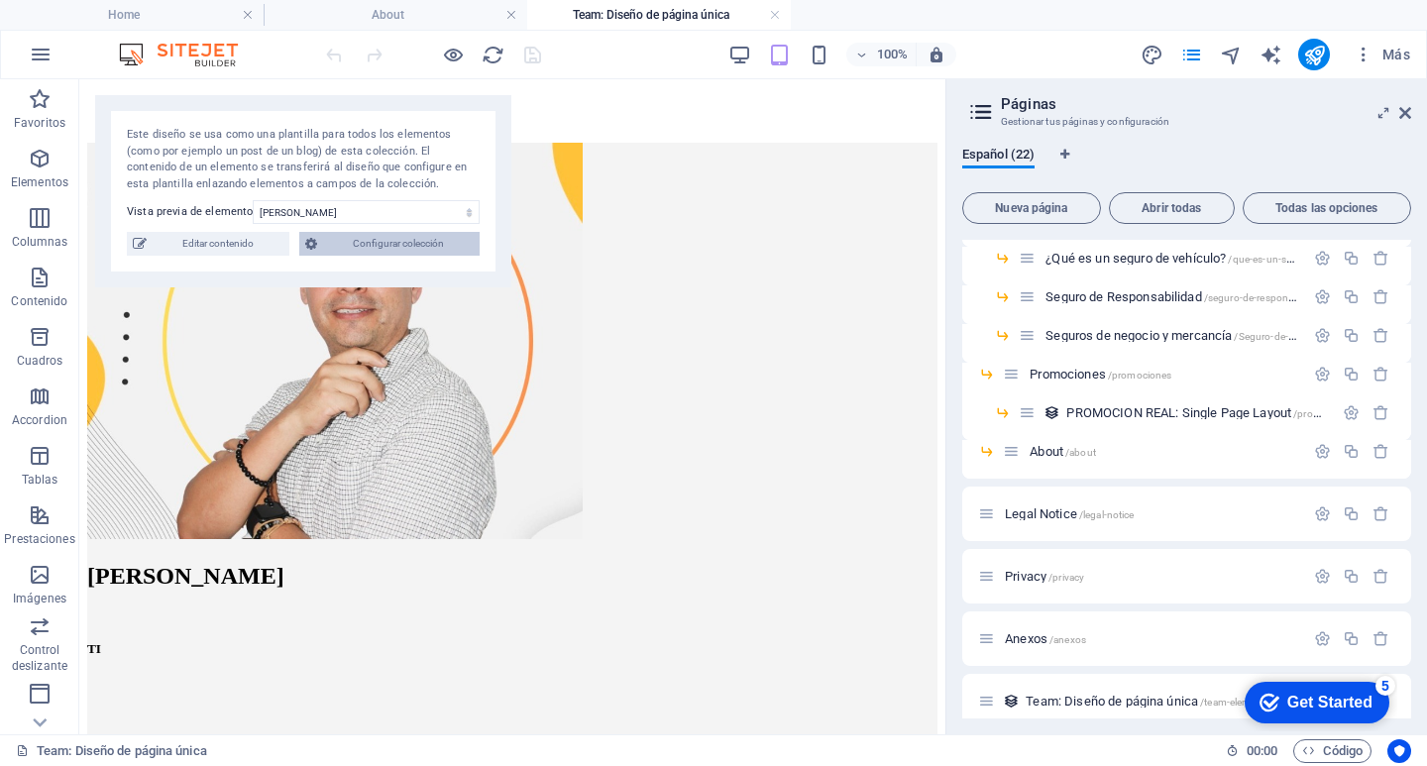
click at [377, 243] on span "Configurar colección" at bounding box center [398, 244] width 151 height 24
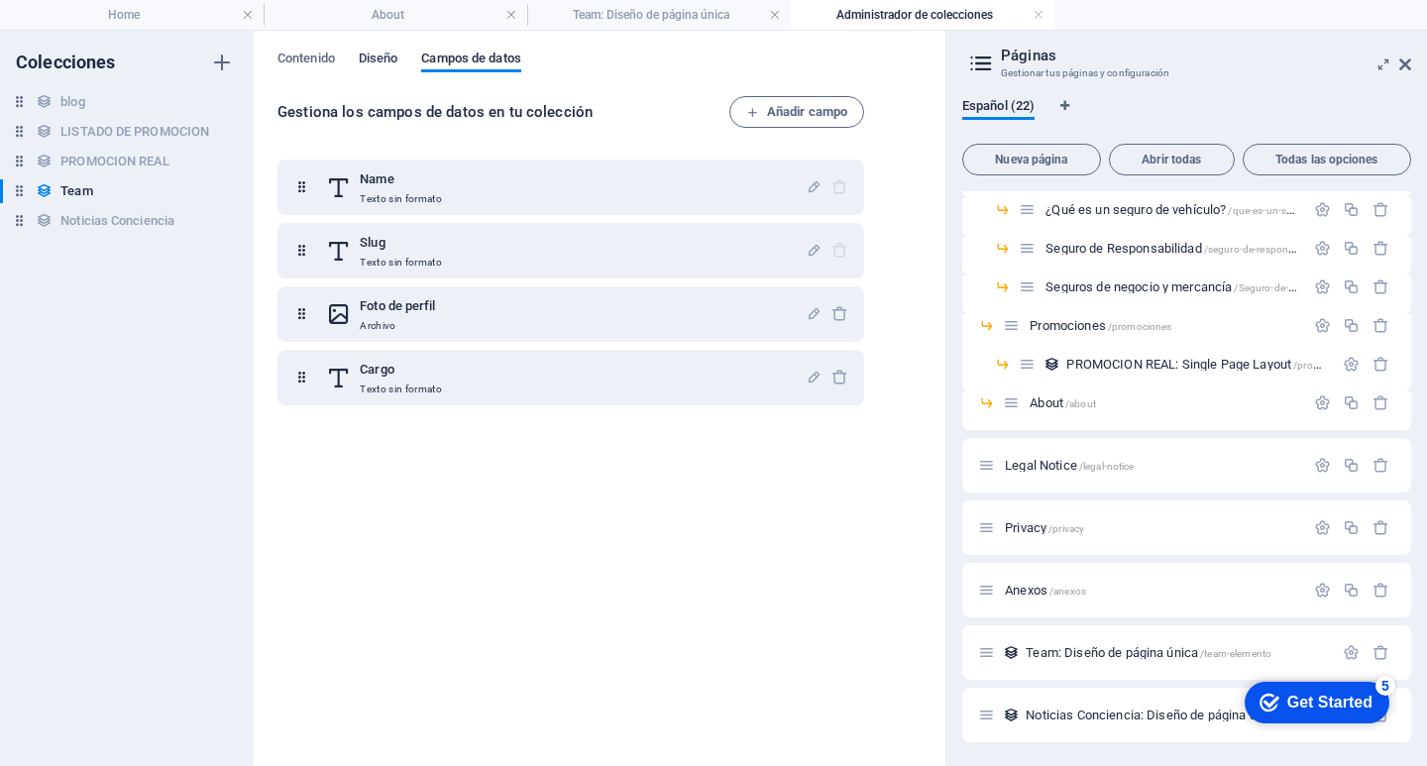
click at [378, 55] on span "Diseño" at bounding box center [379, 61] width 40 height 28
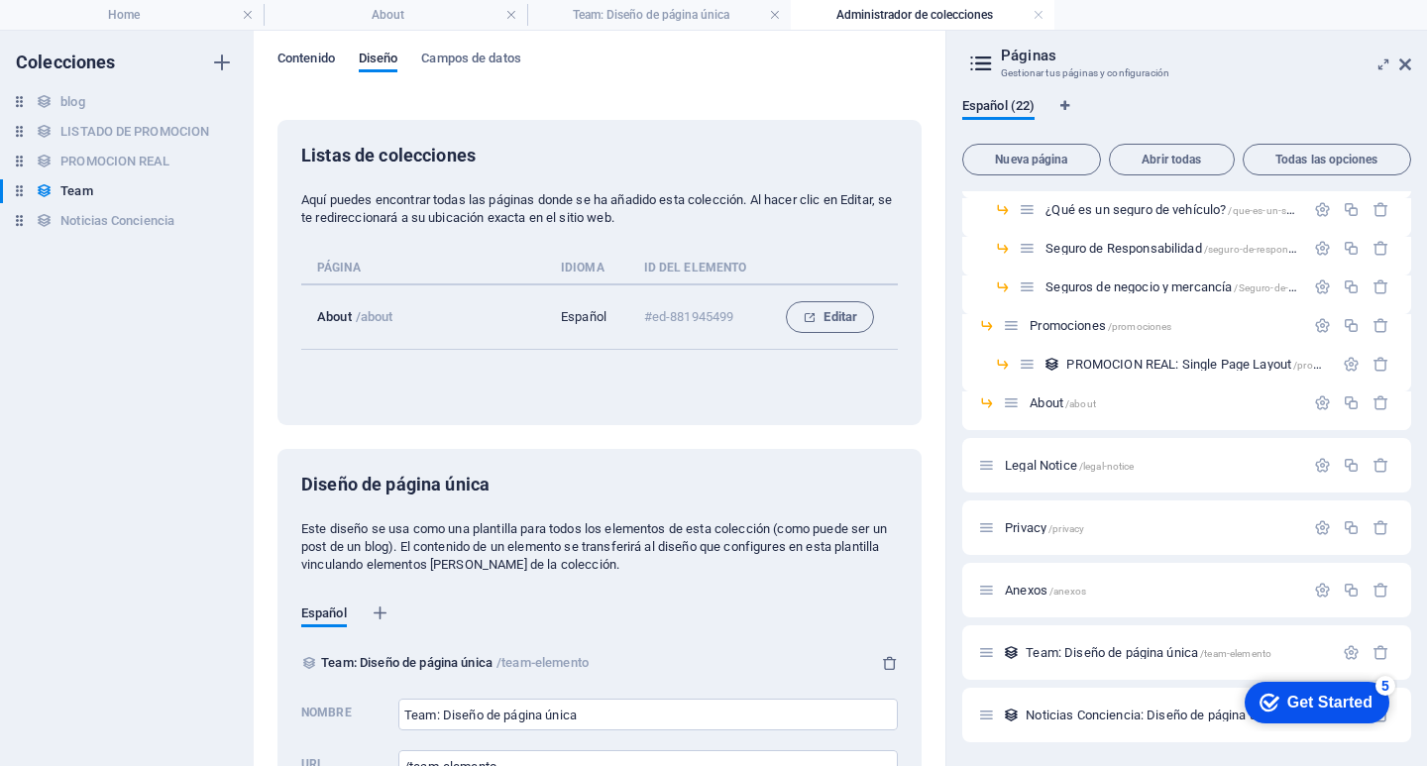
click at [318, 56] on span "Contenido" at bounding box center [305, 61] width 57 height 28
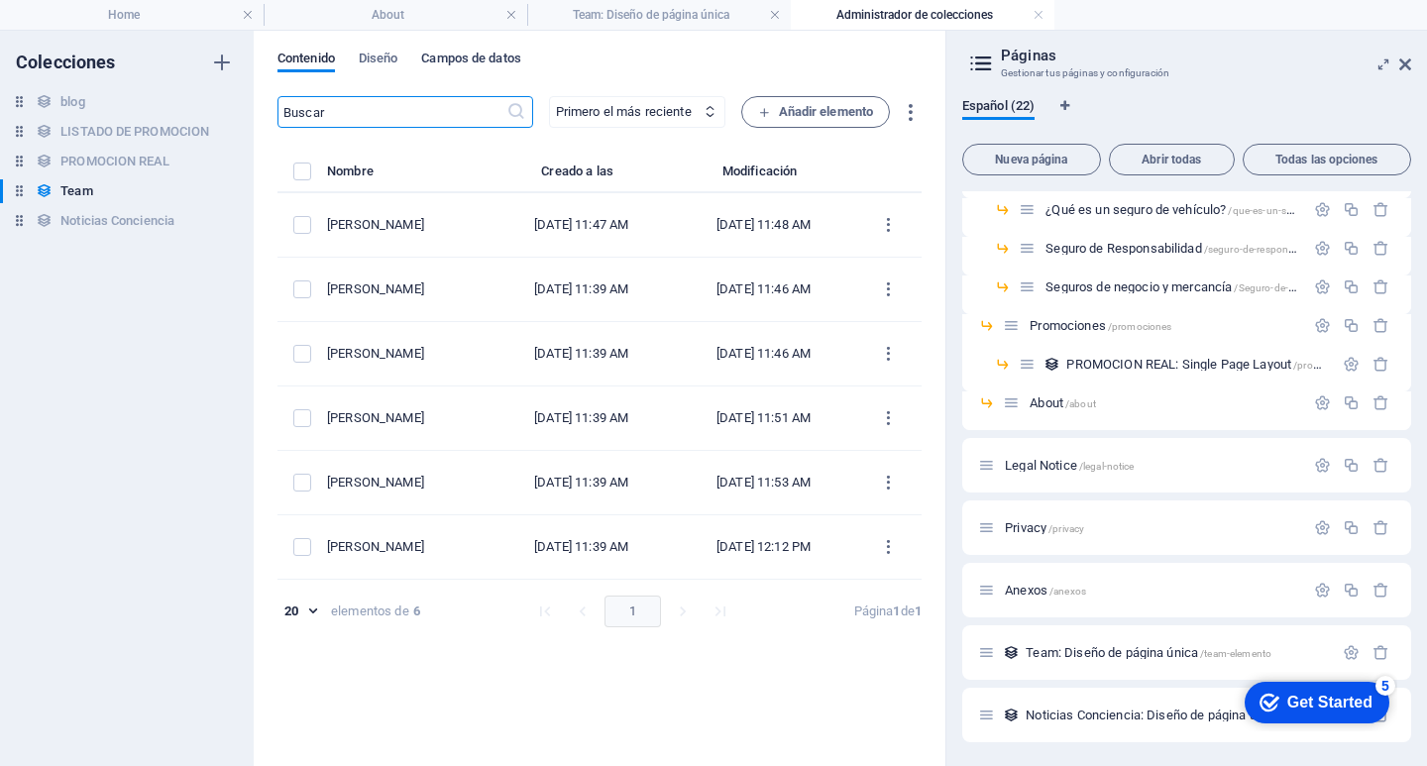
click at [486, 60] on span "Campos de datos" at bounding box center [470, 61] width 99 height 28
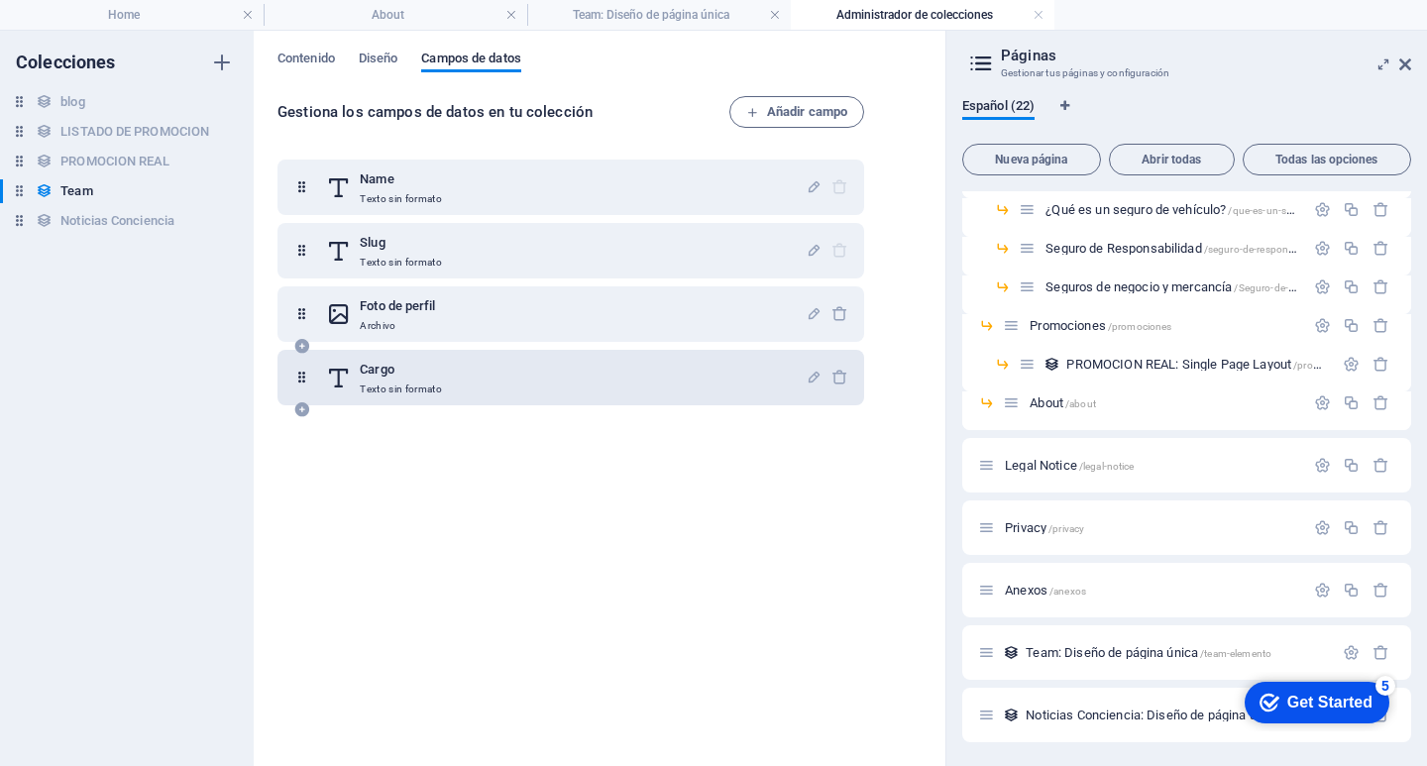
click at [444, 385] on div "Cargo Texto sin formato" at bounding box center [566, 378] width 480 height 40
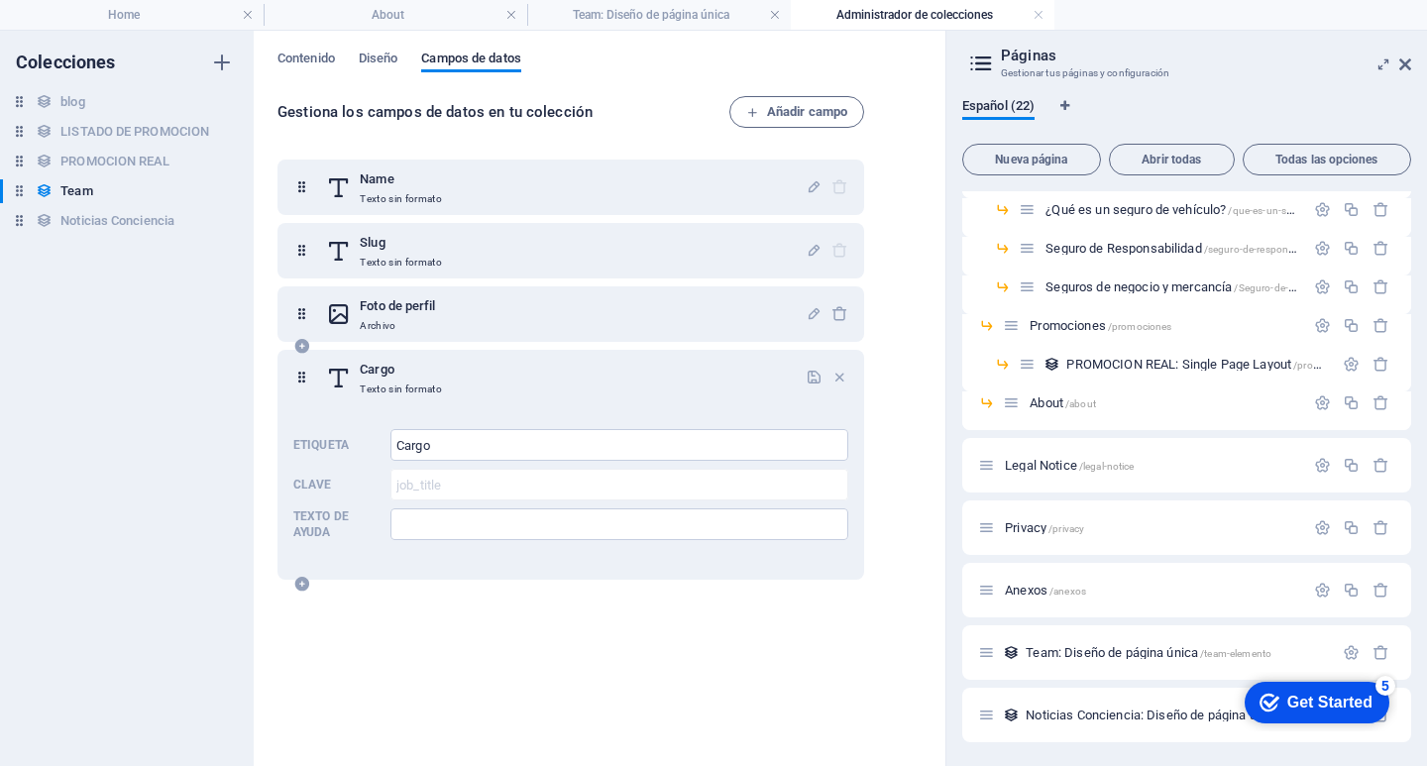
click at [444, 385] on div "Cargo Texto sin formato" at bounding box center [566, 378] width 480 height 40
click at [431, 322] on p "Archivo" at bounding box center [397, 326] width 75 height 16
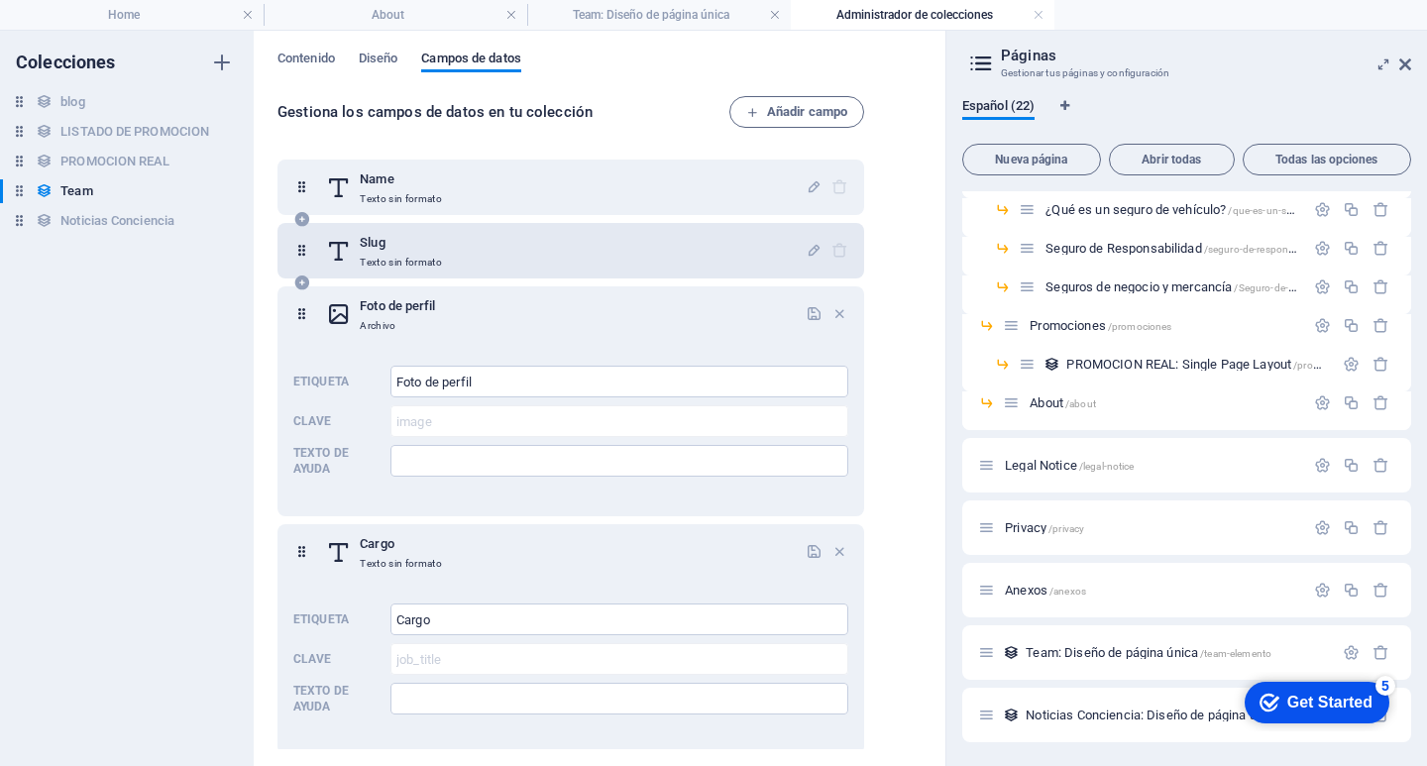
click at [407, 244] on h6 "Slug" at bounding box center [401, 243] width 82 height 24
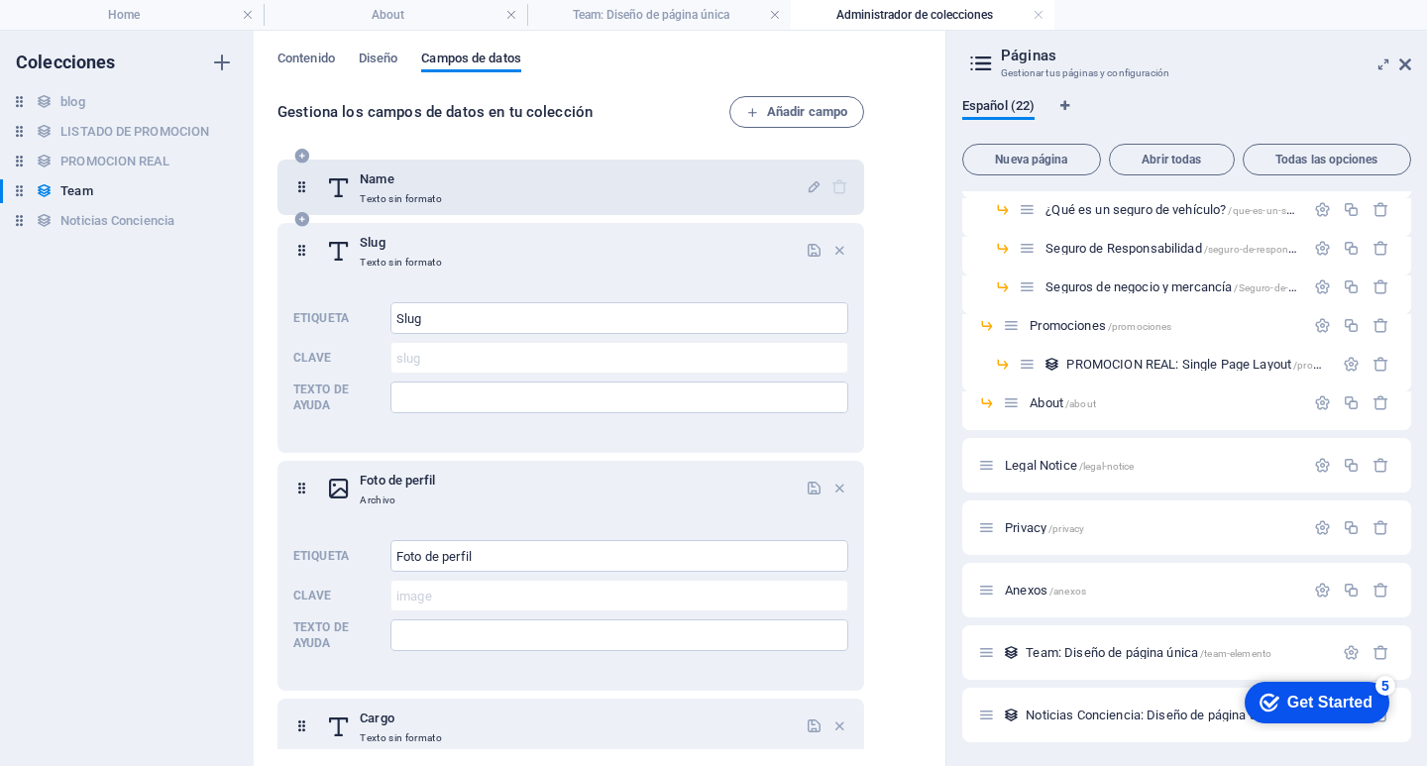
click at [395, 202] on p "Texto sin formato" at bounding box center [401, 199] width 82 height 16
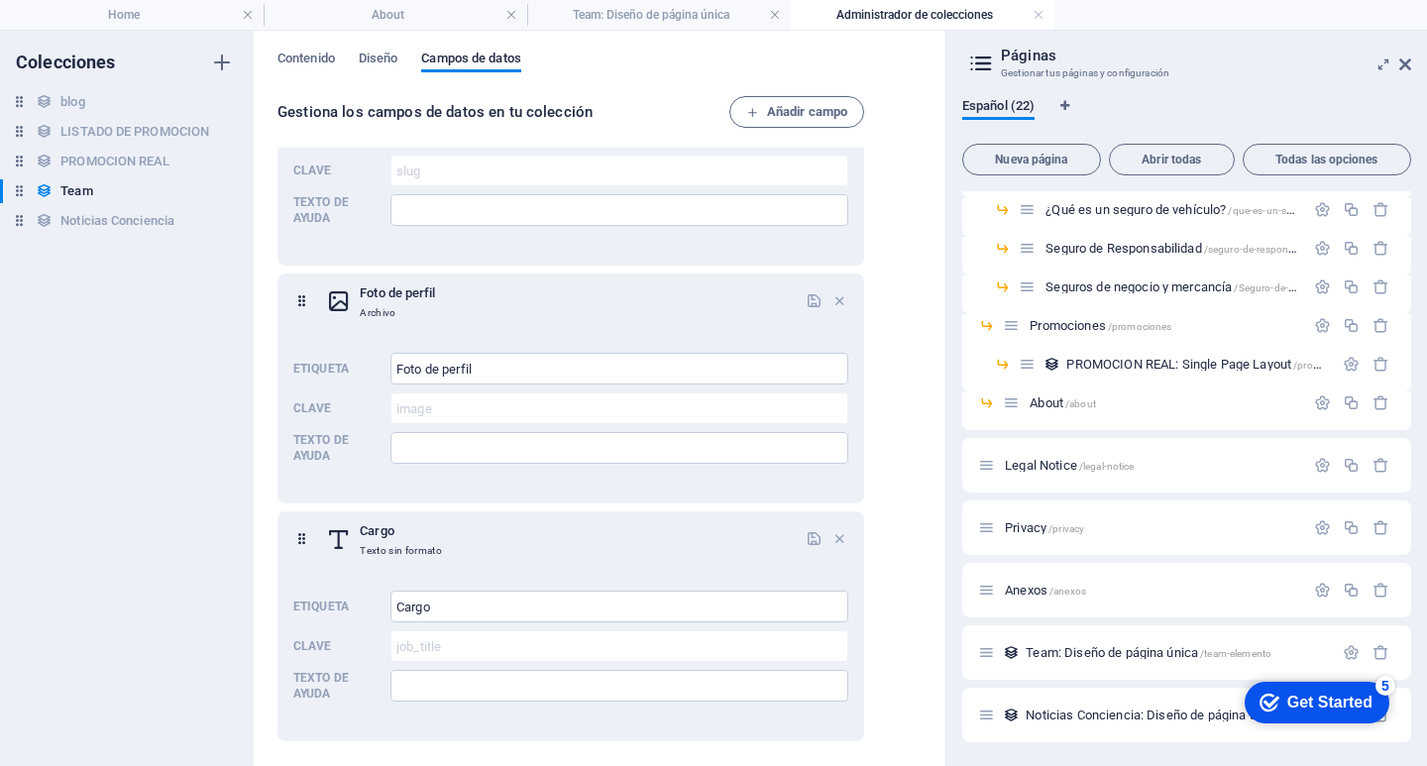
scroll to position [362, 0]
click at [303, 59] on span "Contenido" at bounding box center [305, 61] width 57 height 28
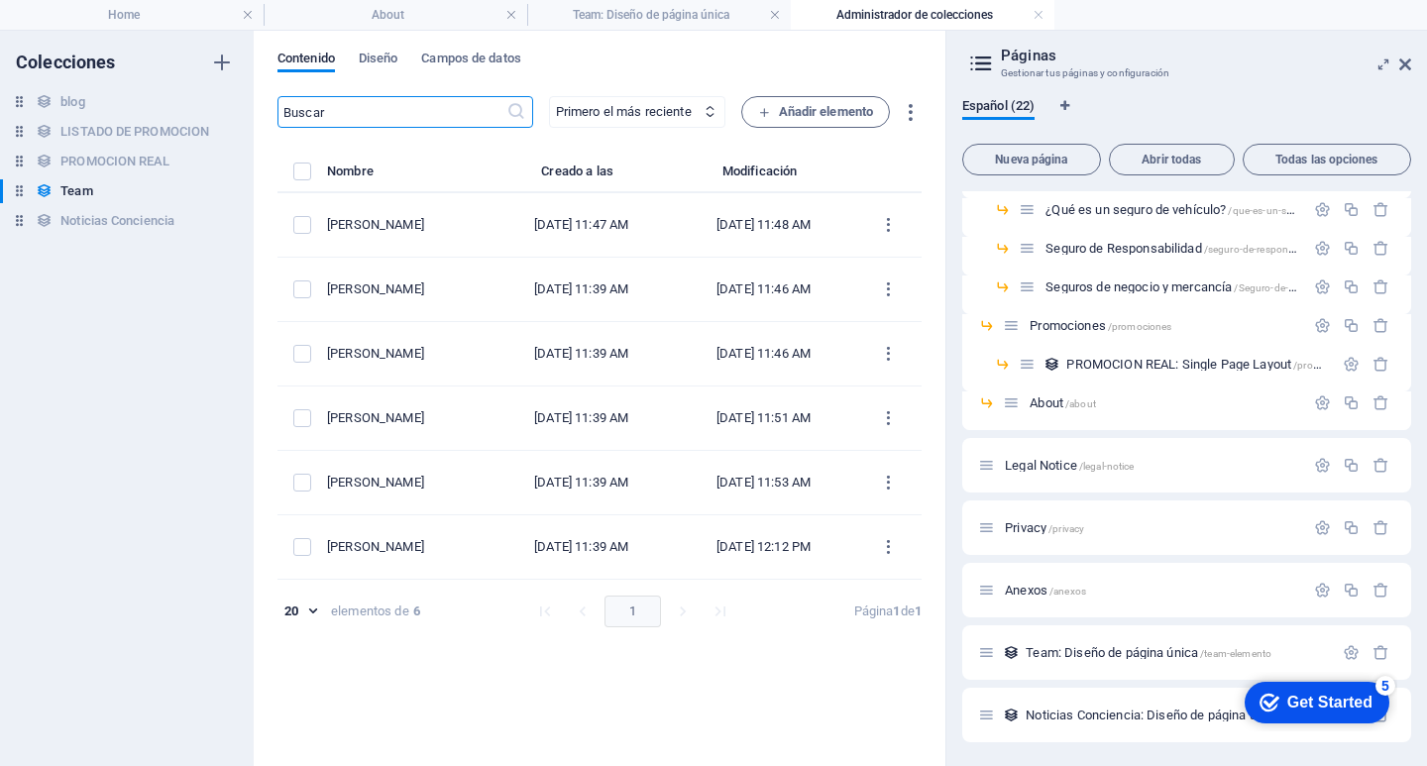
click at [1420, 57] on aside "Páginas Gestionar tus páginas y configuración Español (22) Nueva página Abrir t…" at bounding box center [1186, 398] width 482 height 735
click at [1401, 61] on icon at bounding box center [1405, 64] width 12 height 16
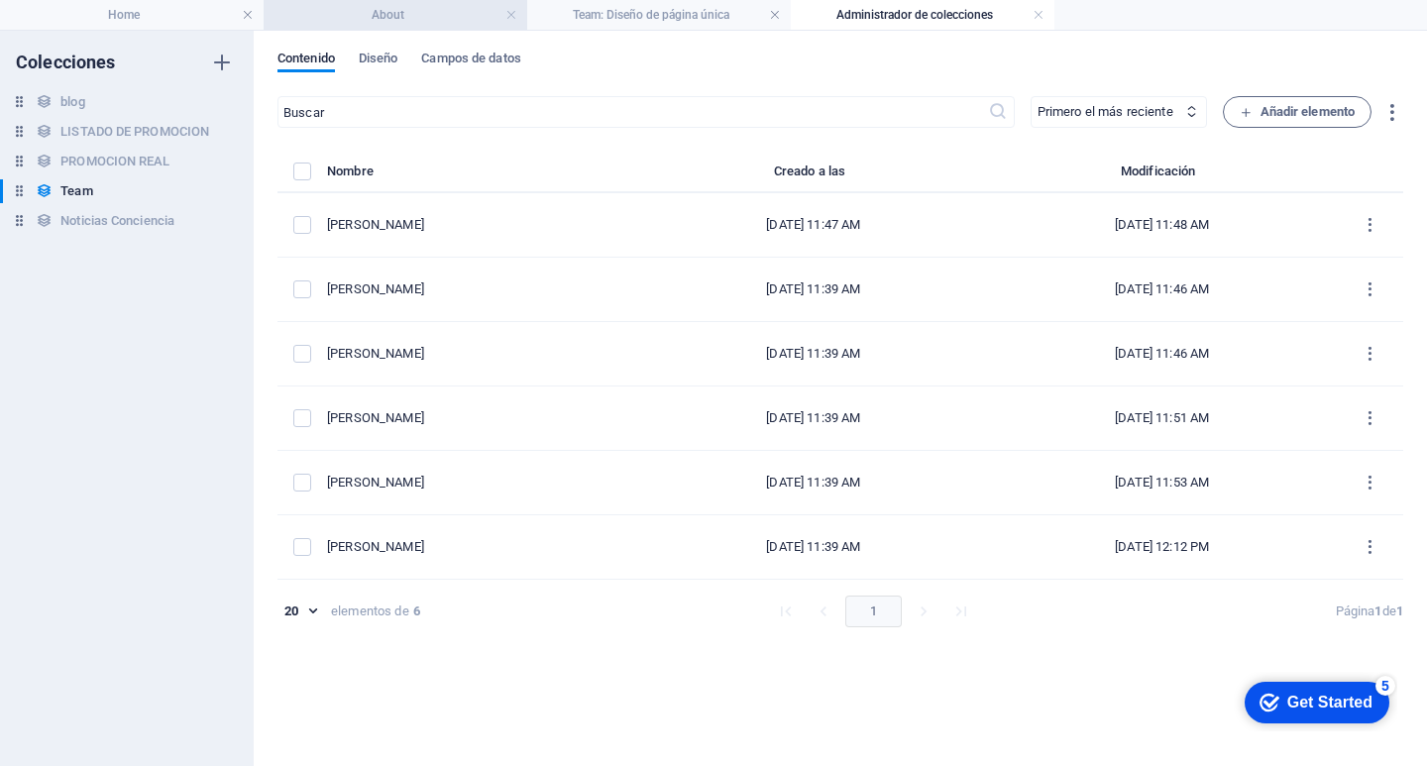
click at [405, 11] on h4 "About" at bounding box center [396, 15] width 264 height 22
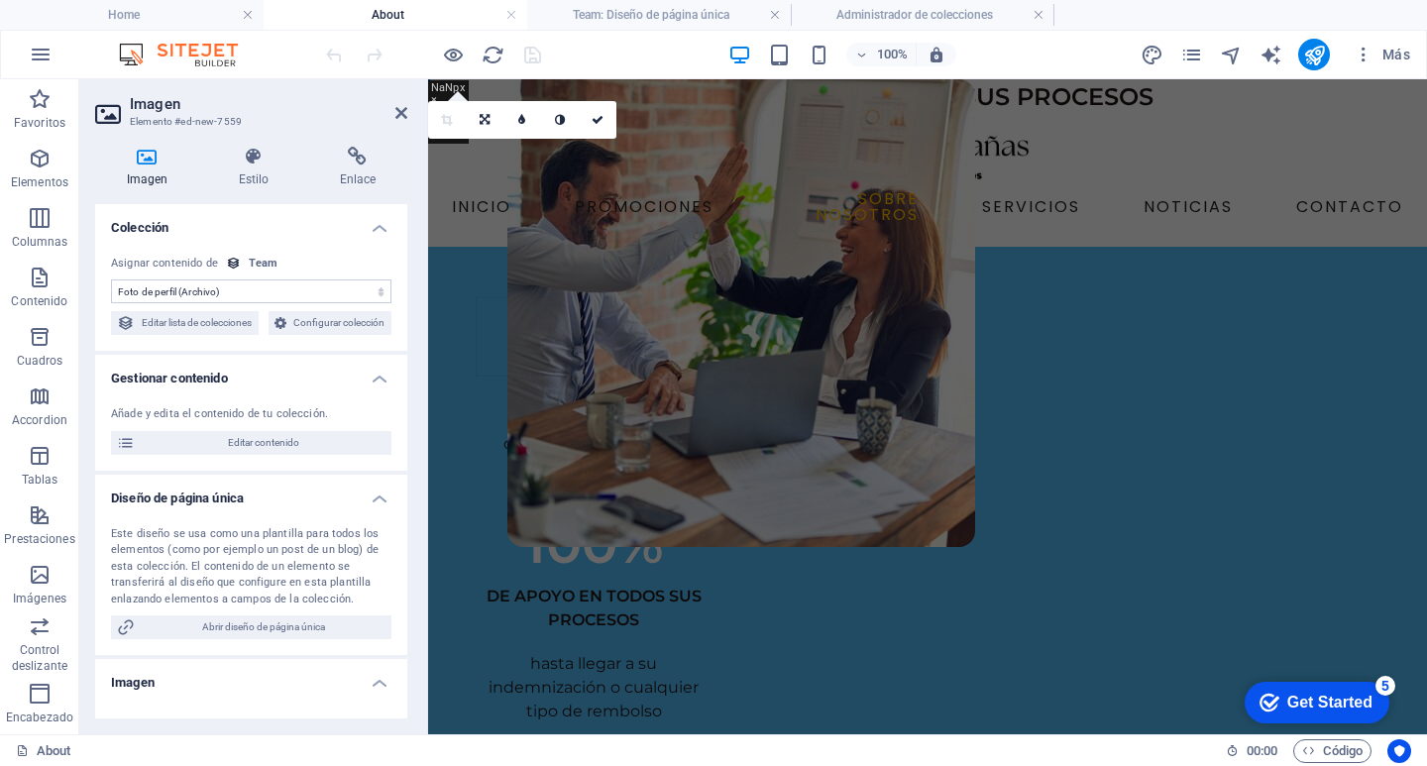
select select "DISABLED_OPTION_VALUE"
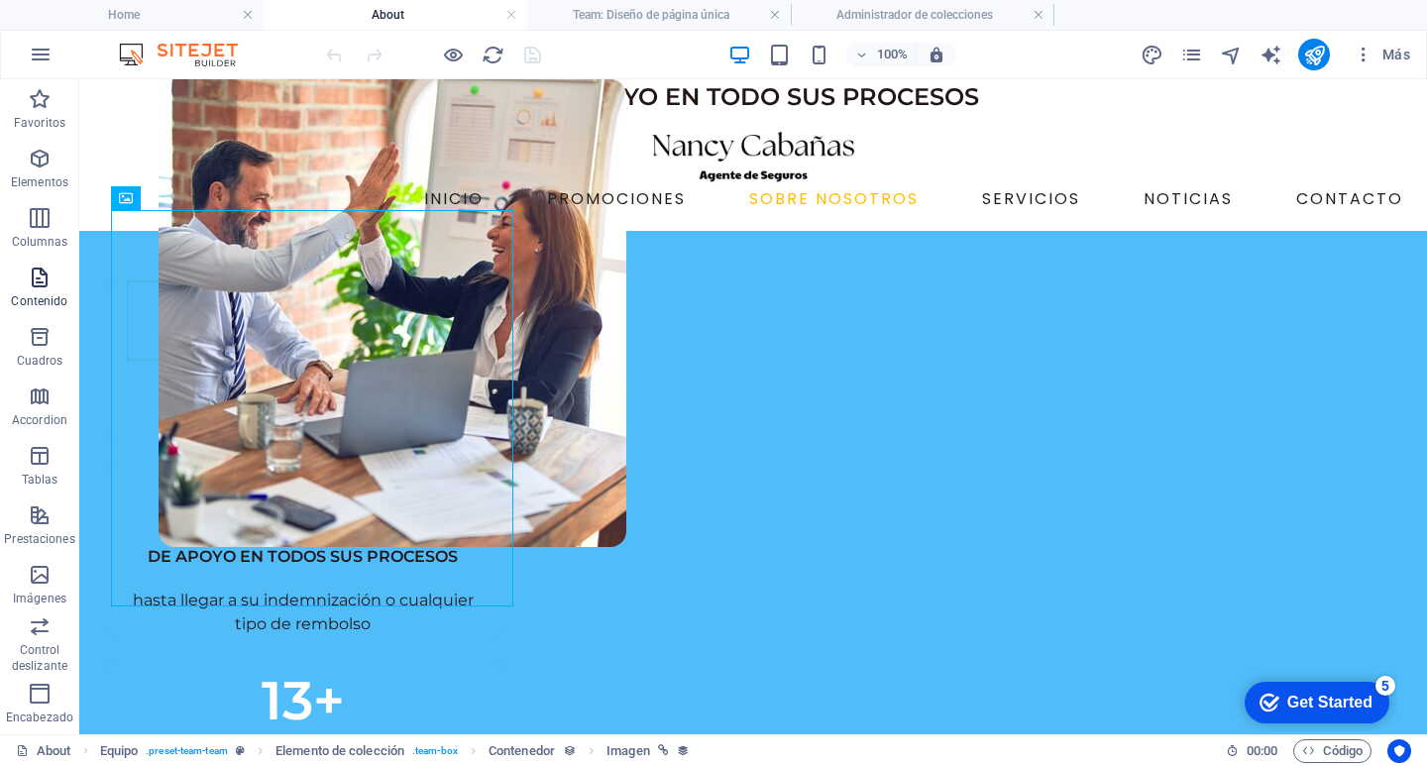
click at [44, 287] on icon "button" at bounding box center [40, 278] width 24 height 24
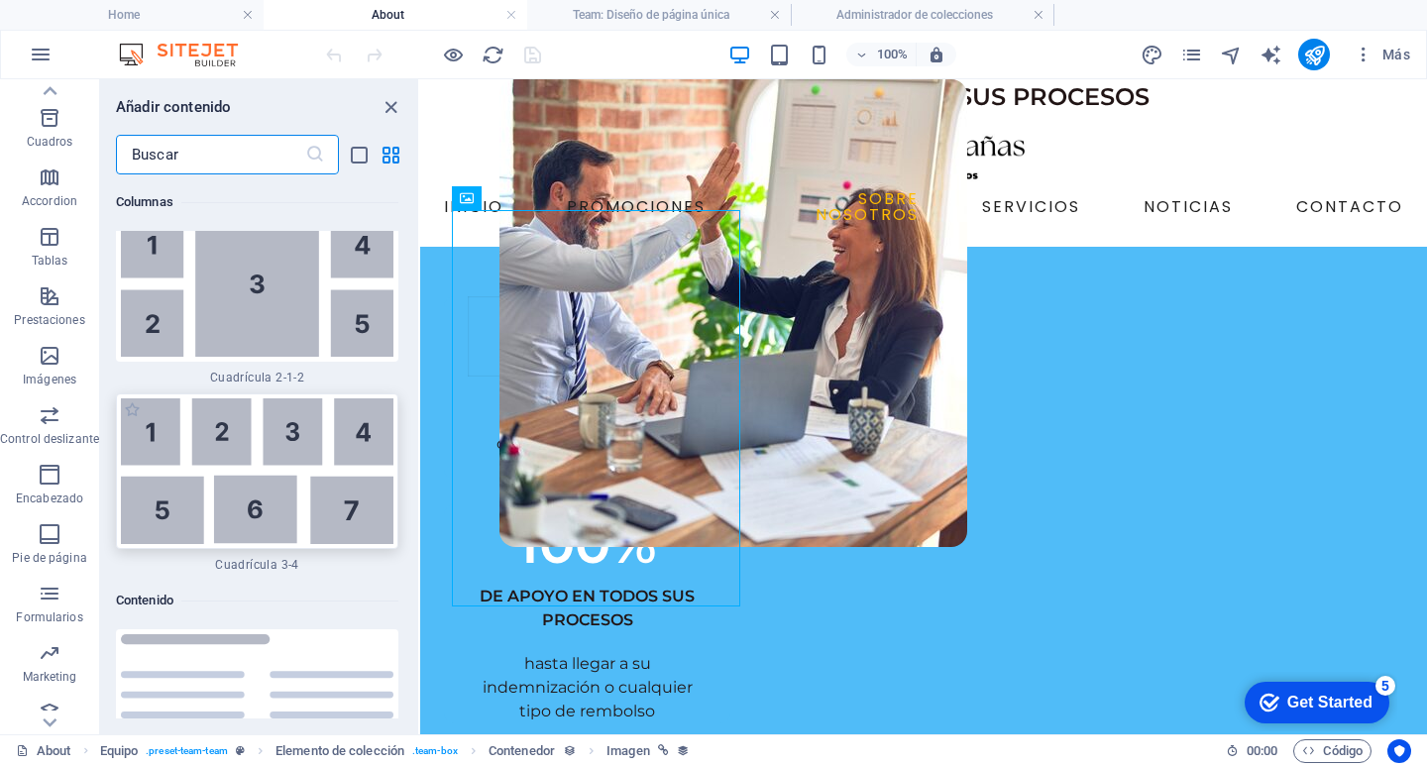
scroll to position [237, 0]
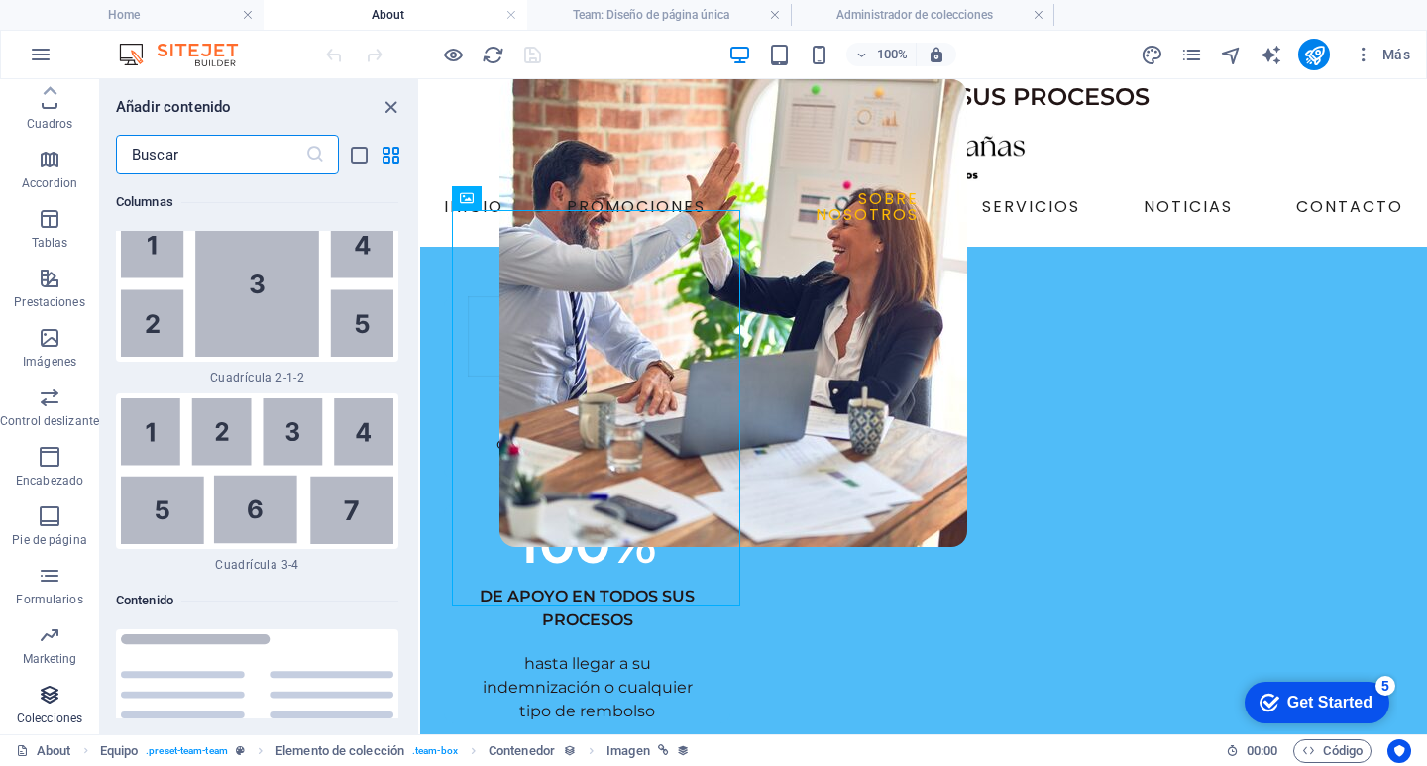
click at [38, 704] on icon "button" at bounding box center [50, 695] width 24 height 24
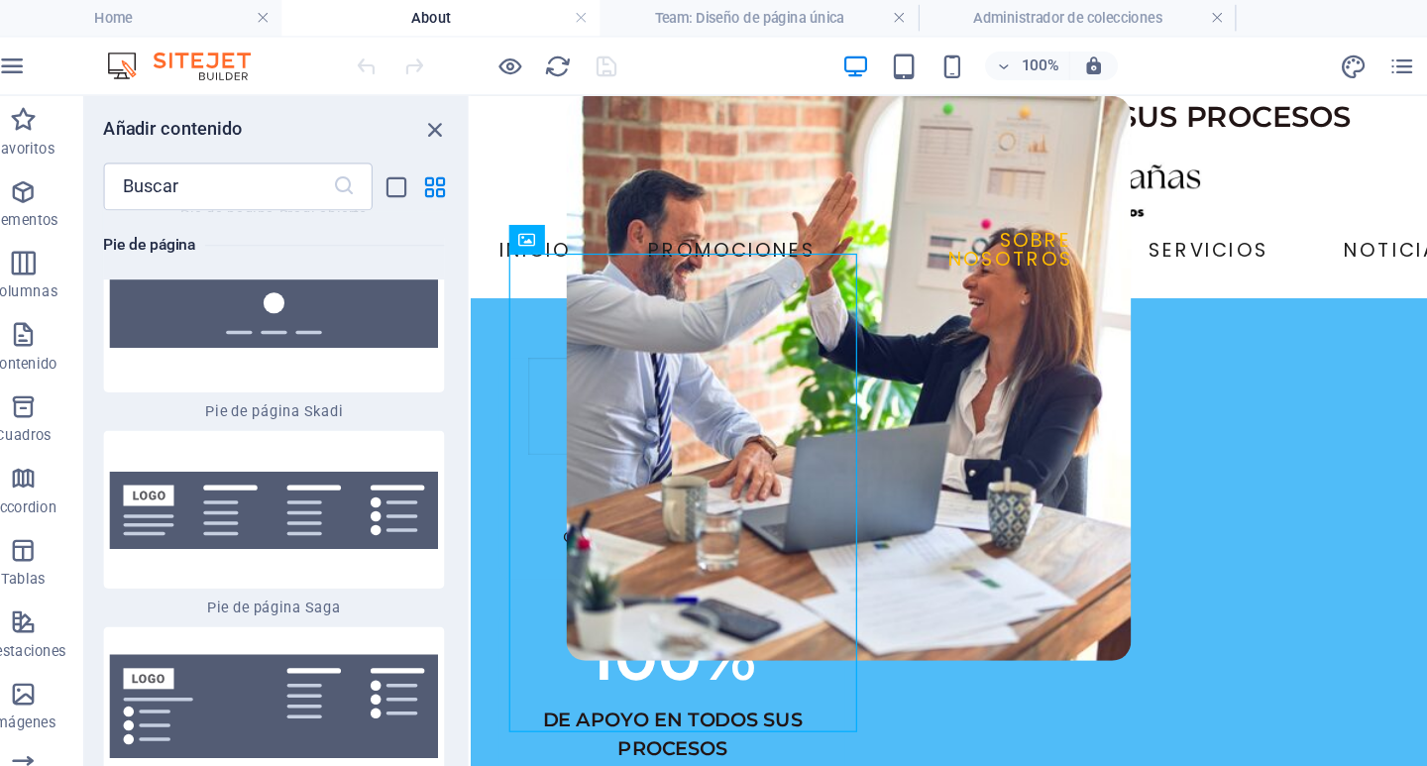
scroll to position [28059, 0]
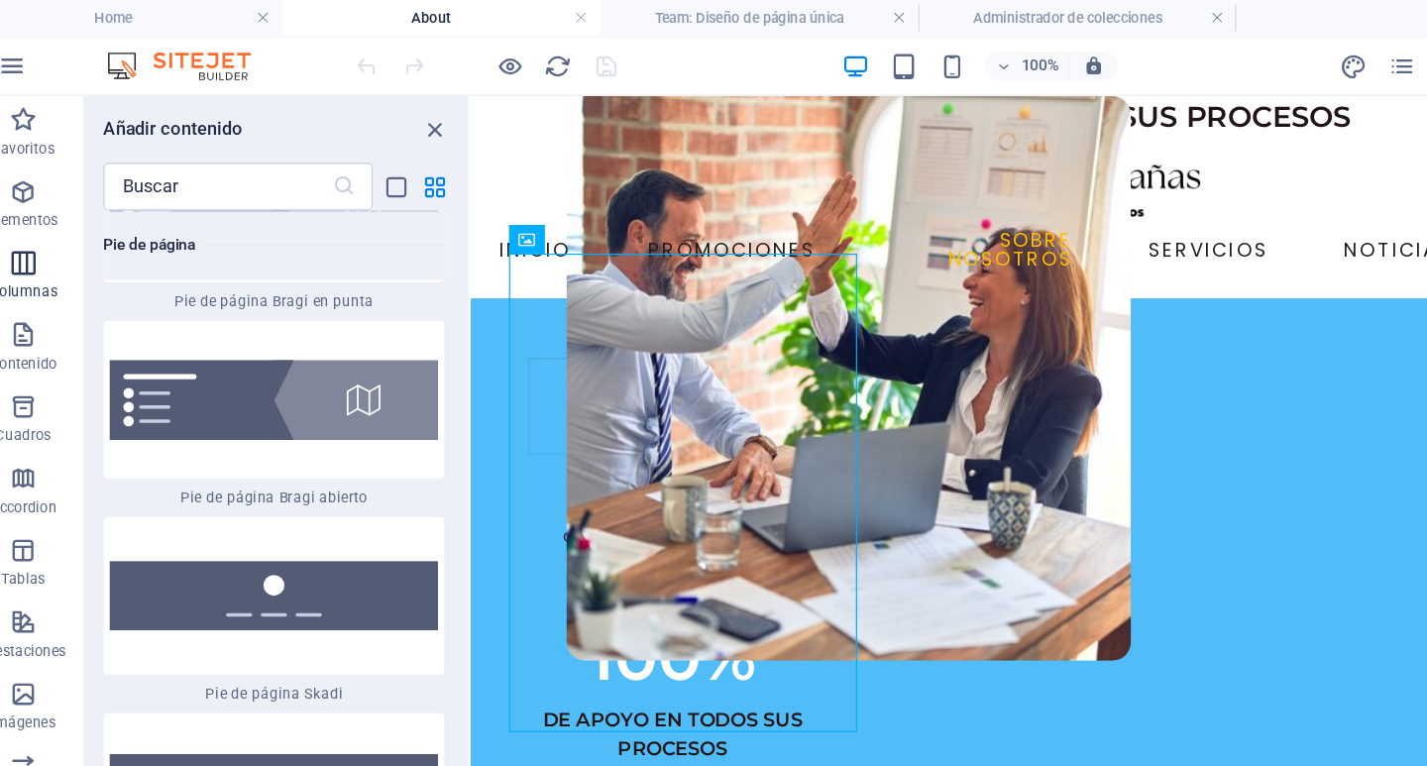
drag, startPoint x: 116, startPoint y: 195, endPoint x: 73, endPoint y: 241, distance: 62.4
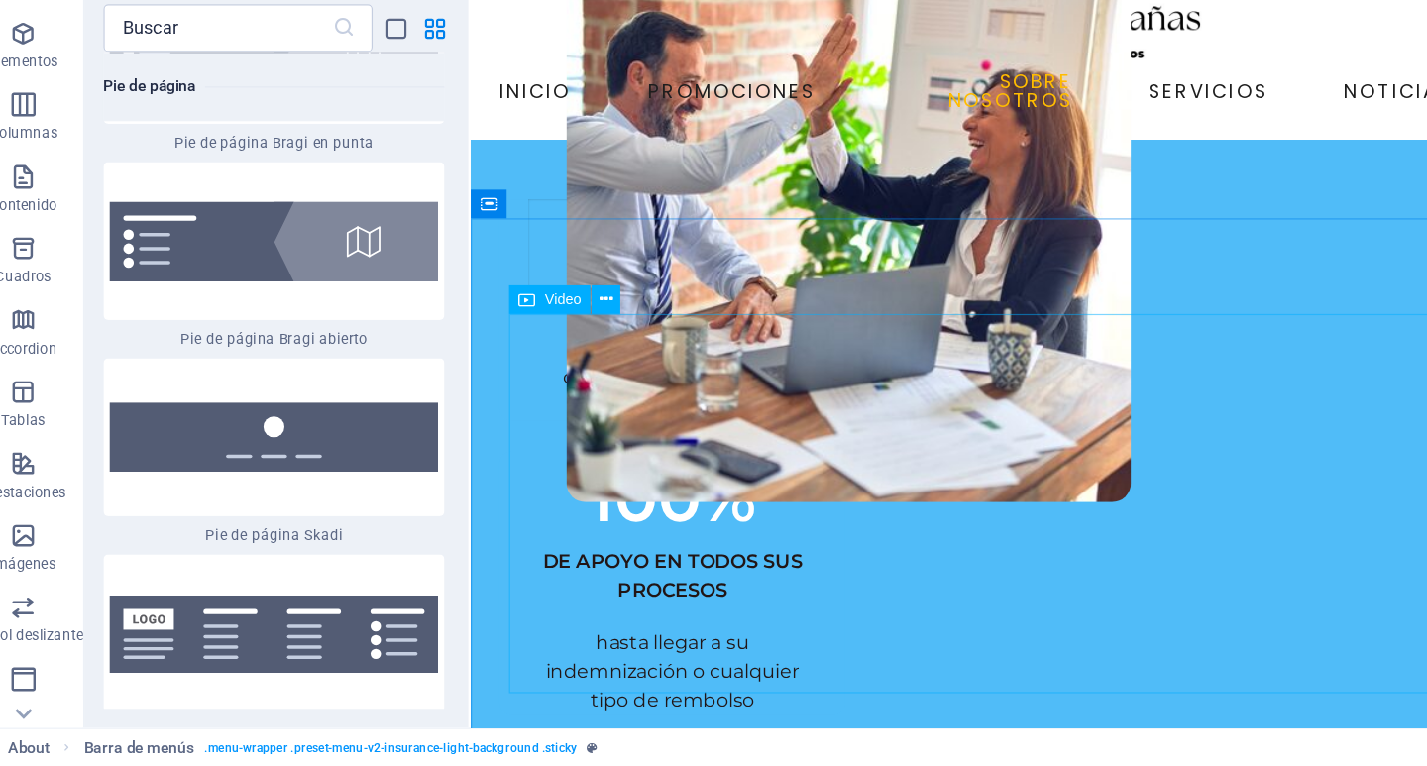
click at [500, 380] on span "Video" at bounding box center [497, 380] width 30 height 12
click at [527, 379] on icon at bounding box center [532, 380] width 11 height 21
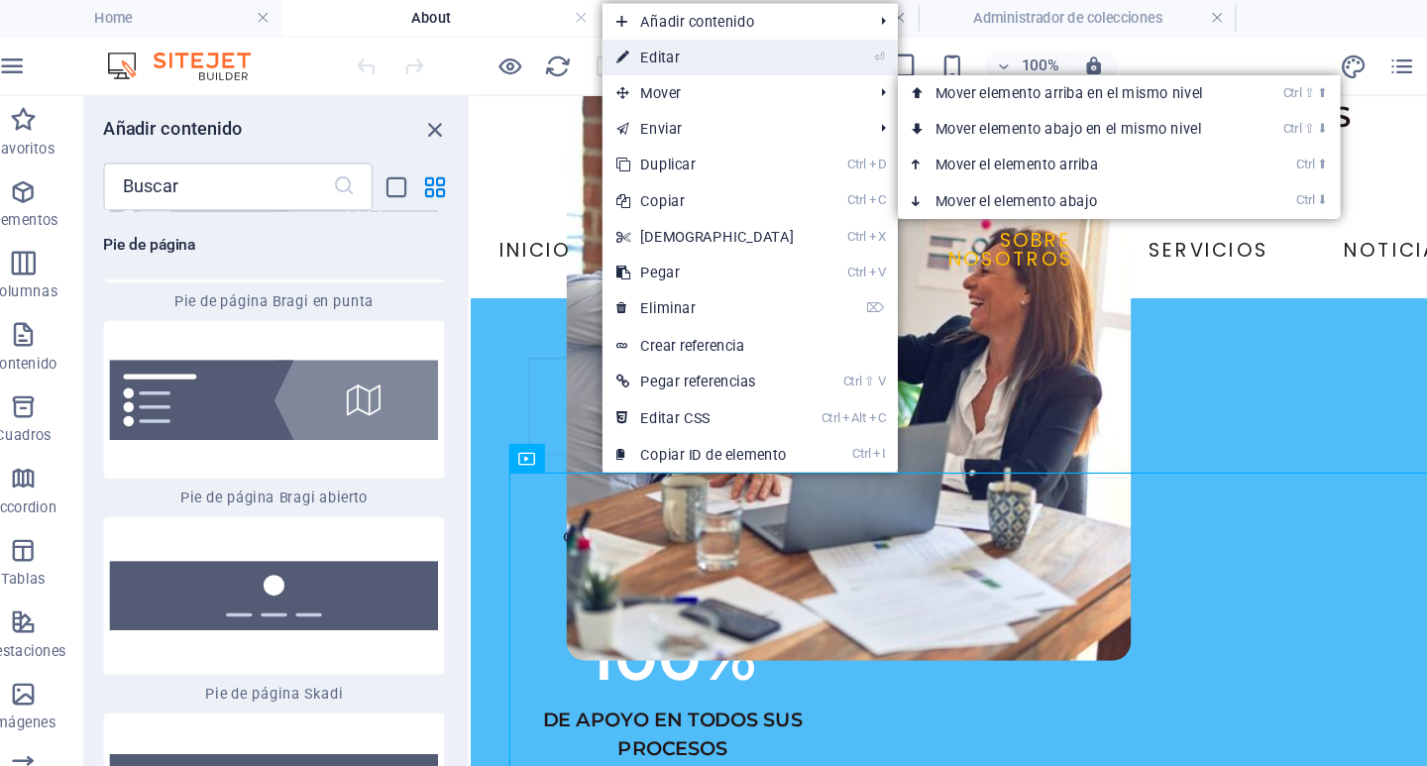
click at [587, 54] on link "⏎ Editar" at bounding box center [614, 48] width 170 height 30
select select "%"
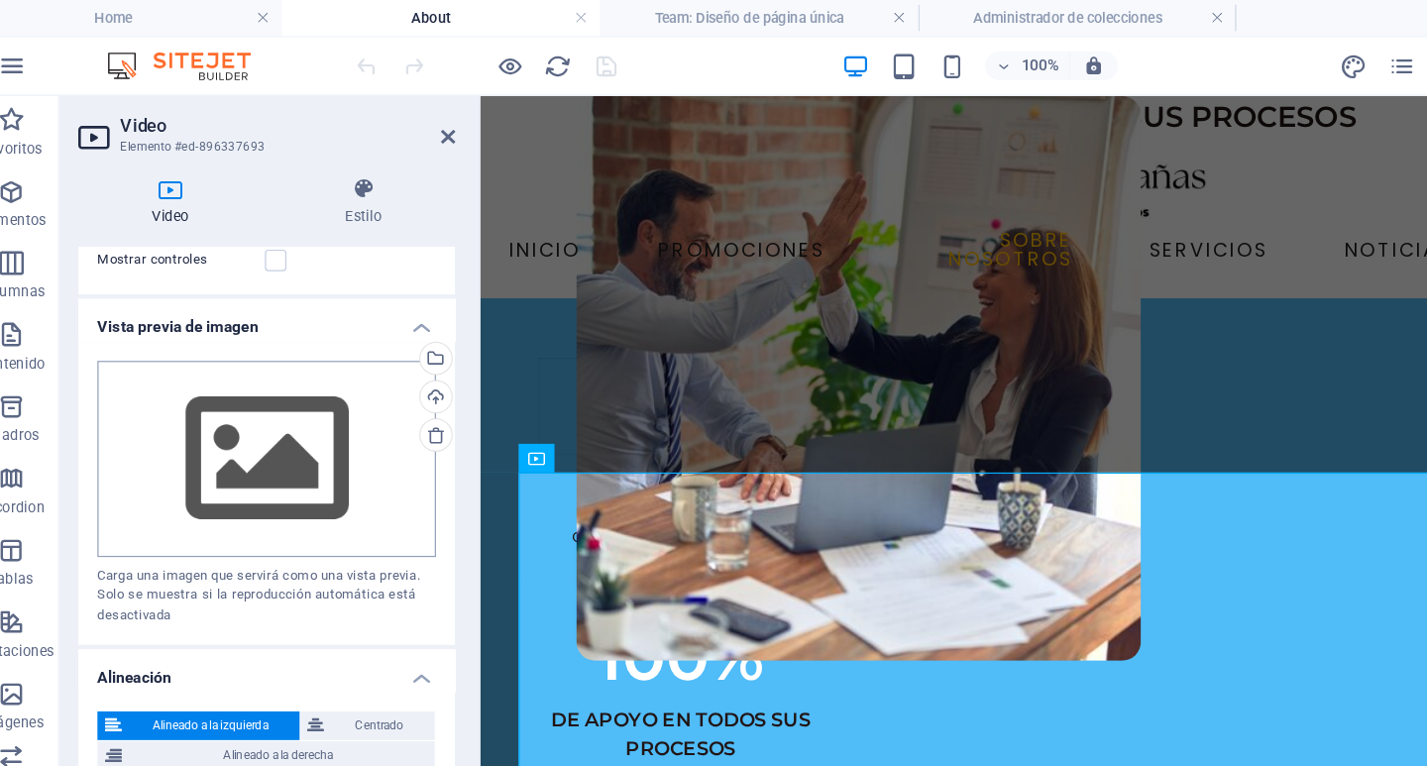
scroll to position [322, 0]
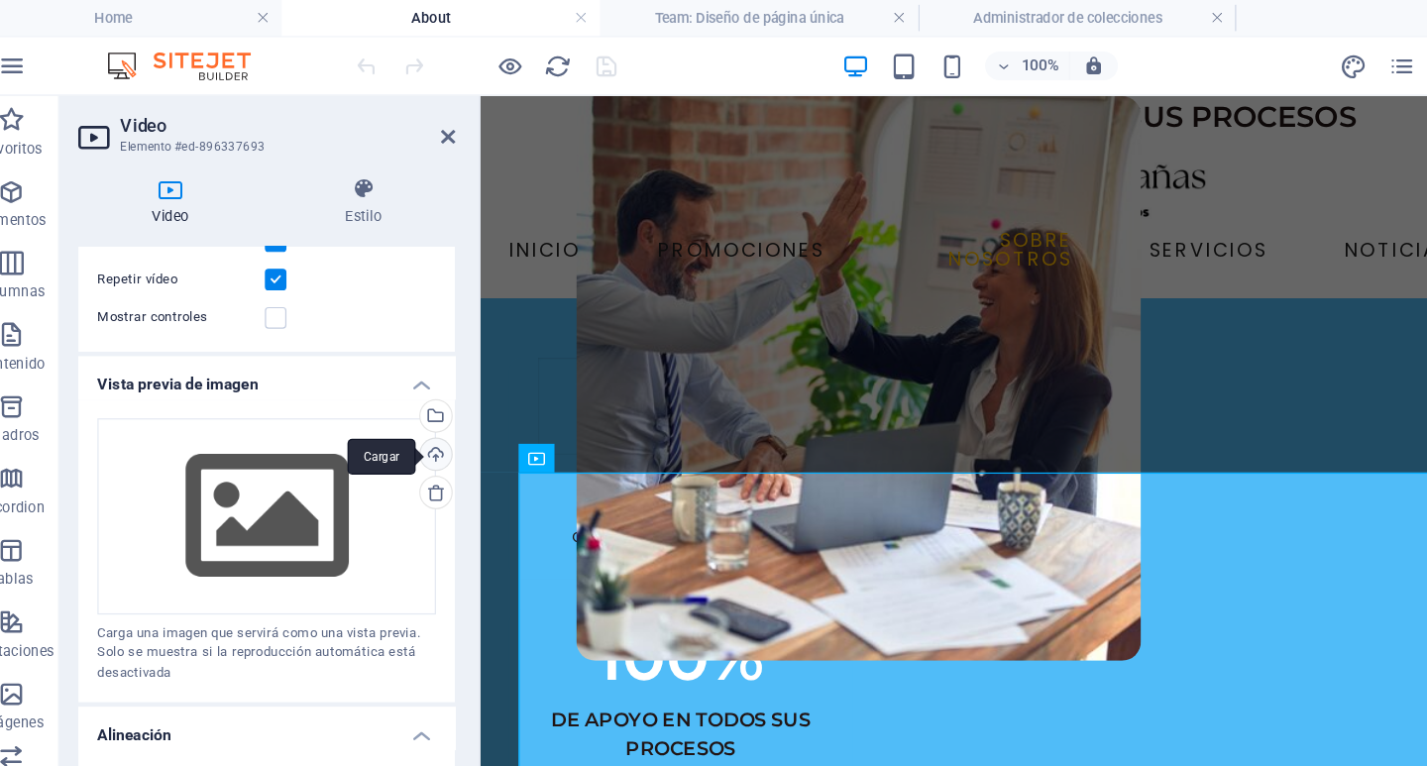
click at [386, 371] on div "Cargar" at bounding box center [390, 379] width 30 height 30
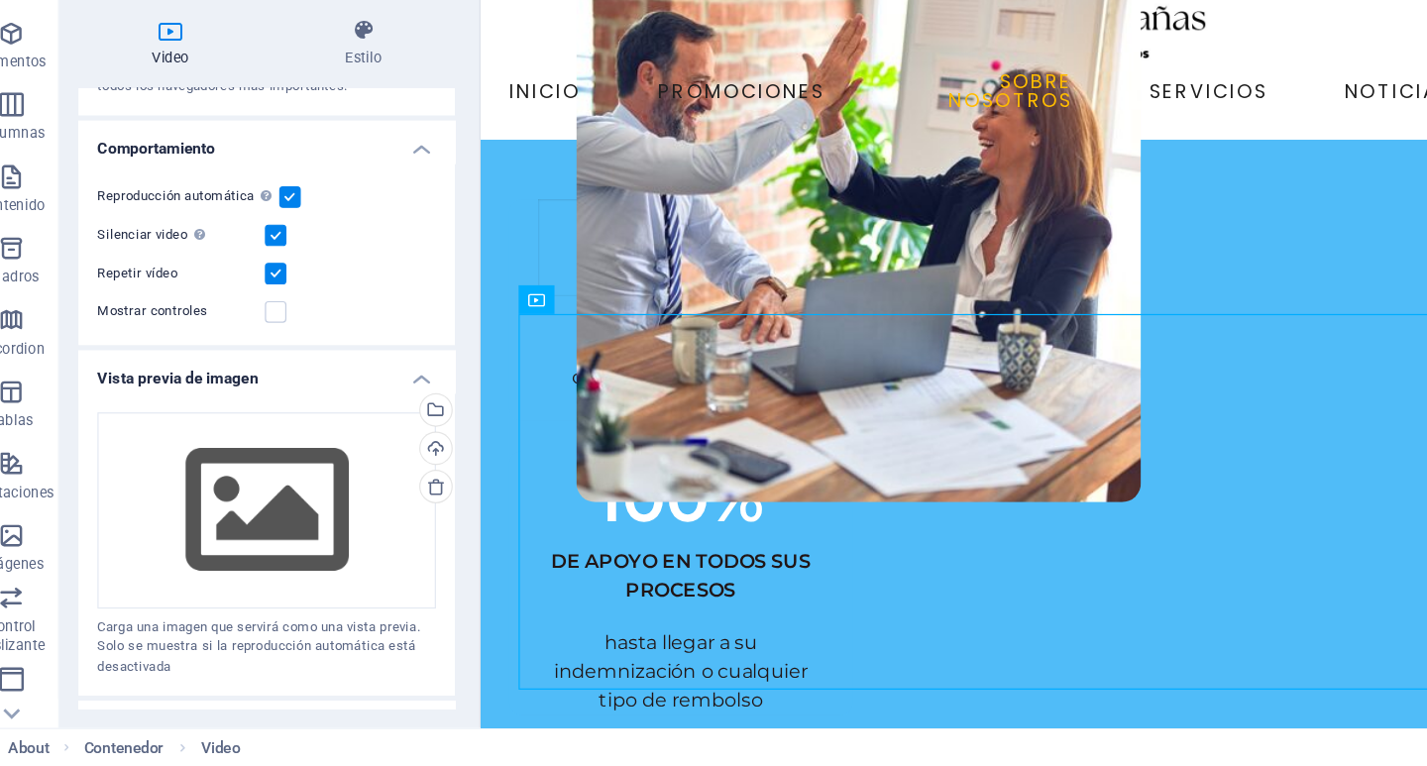
scroll to position [410, 0]
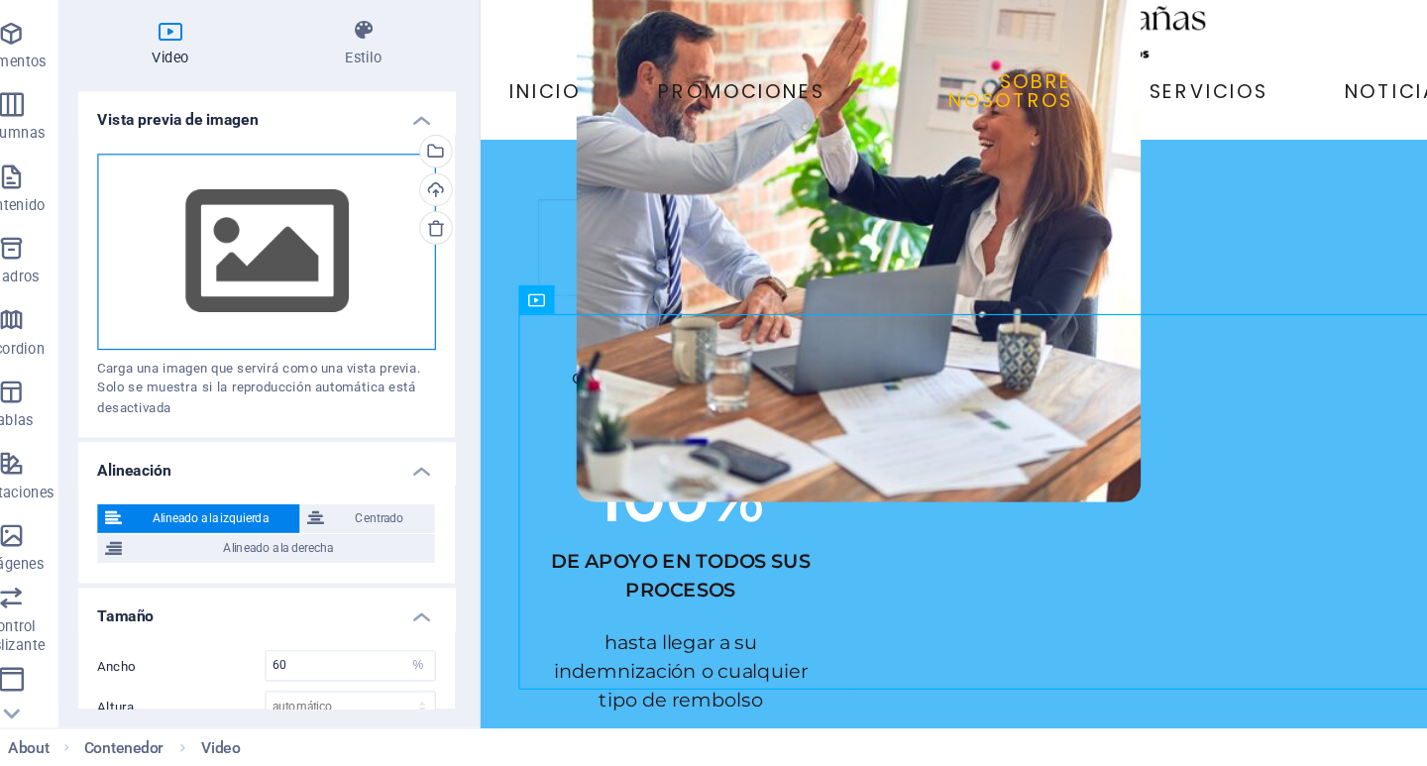
click at [286, 333] on div "Arrastra archivos aquí, haz clic para escoger archivos o selecciona archivos de…" at bounding box center [251, 340] width 280 height 162
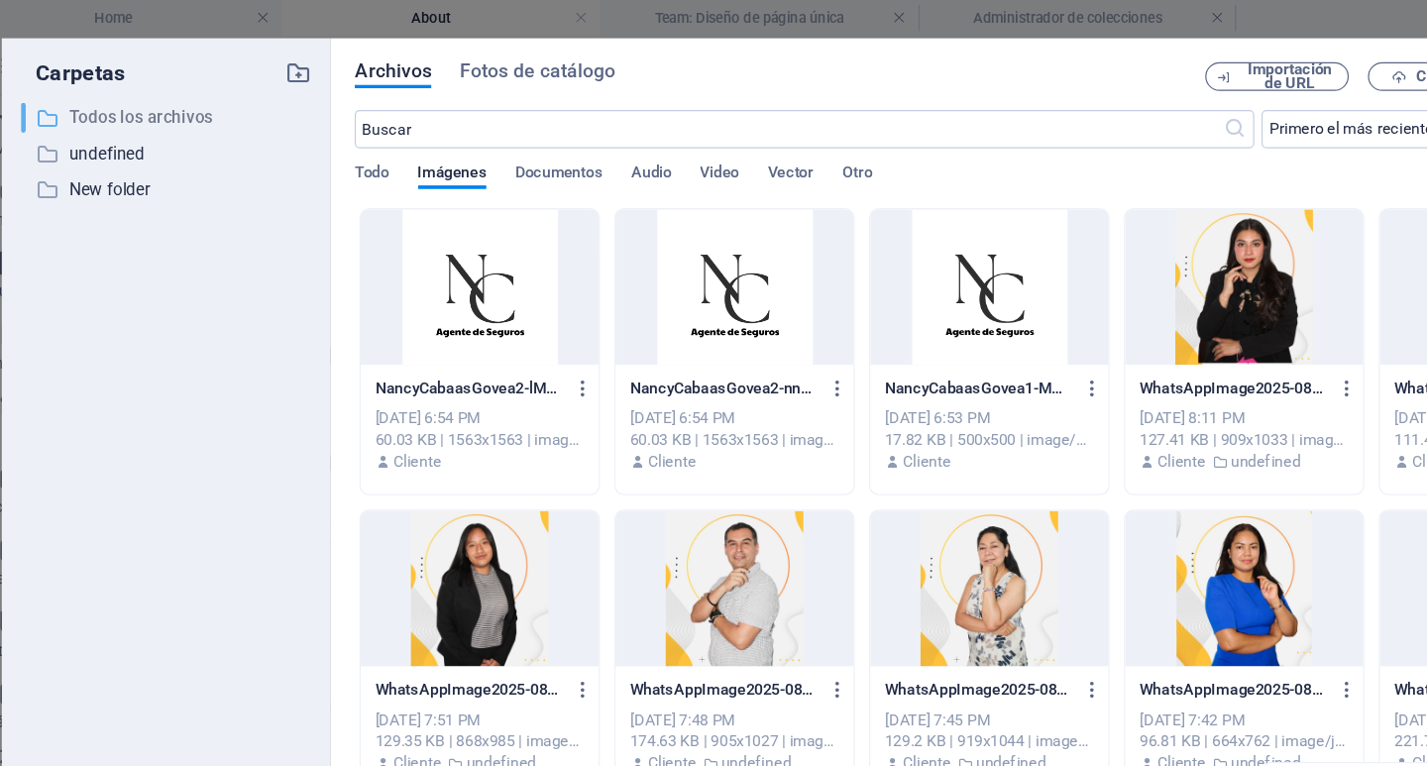
click at [211, 102] on p "Todos los archivos" at bounding box center [169, 97] width 164 height 23
click at [284, 59] on icon "button" at bounding box center [278, 61] width 22 height 22
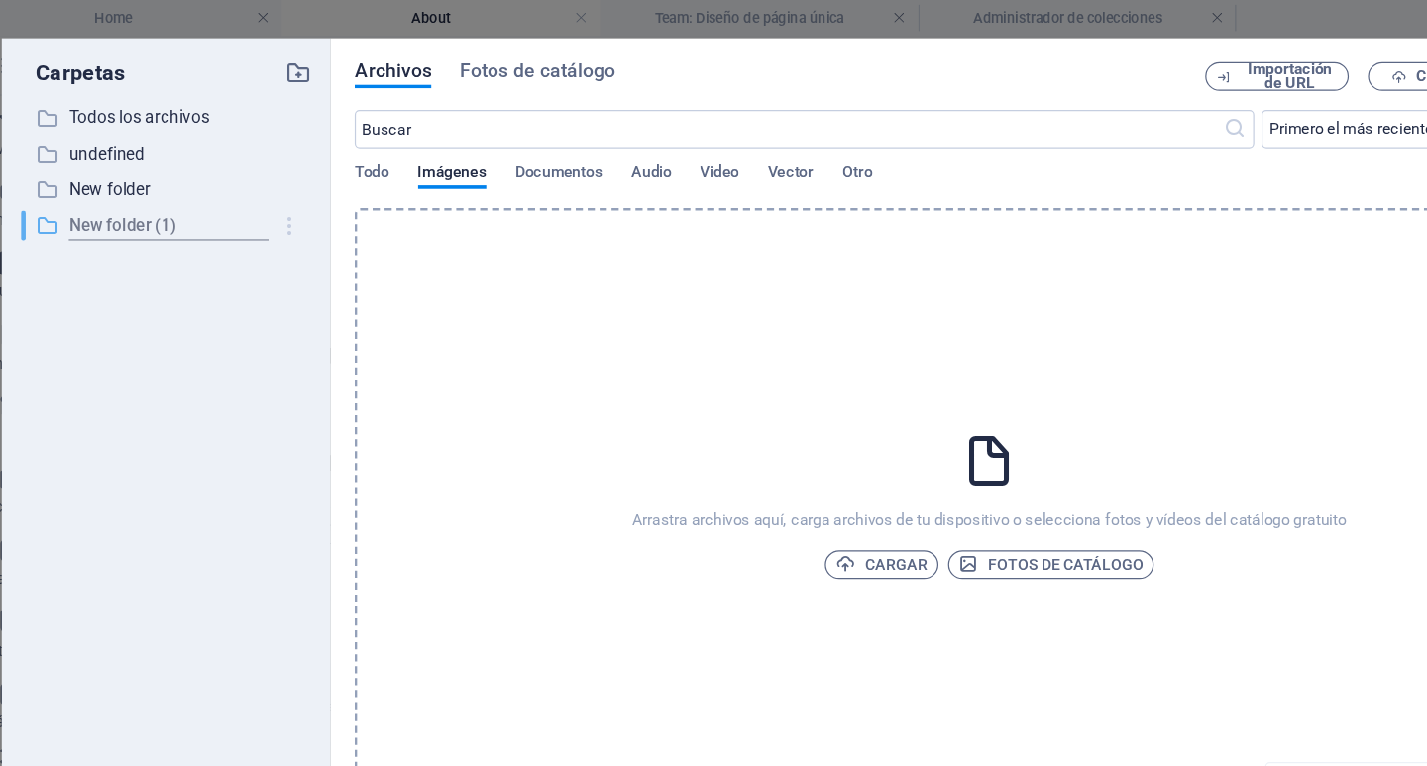
click at [274, 187] on icon "button" at bounding box center [271, 187] width 21 height 20
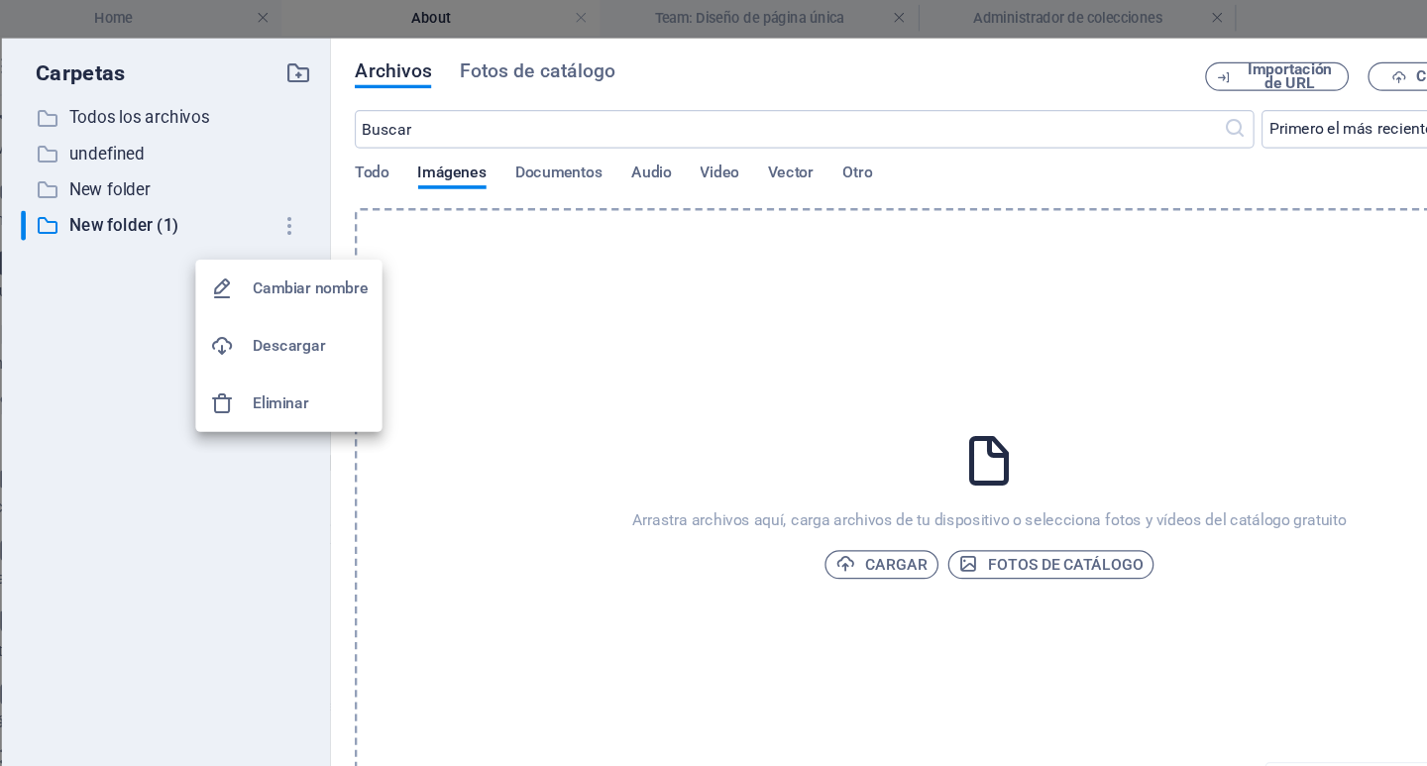
click at [266, 343] on h6 "Eliminar" at bounding box center [287, 334] width 95 height 24
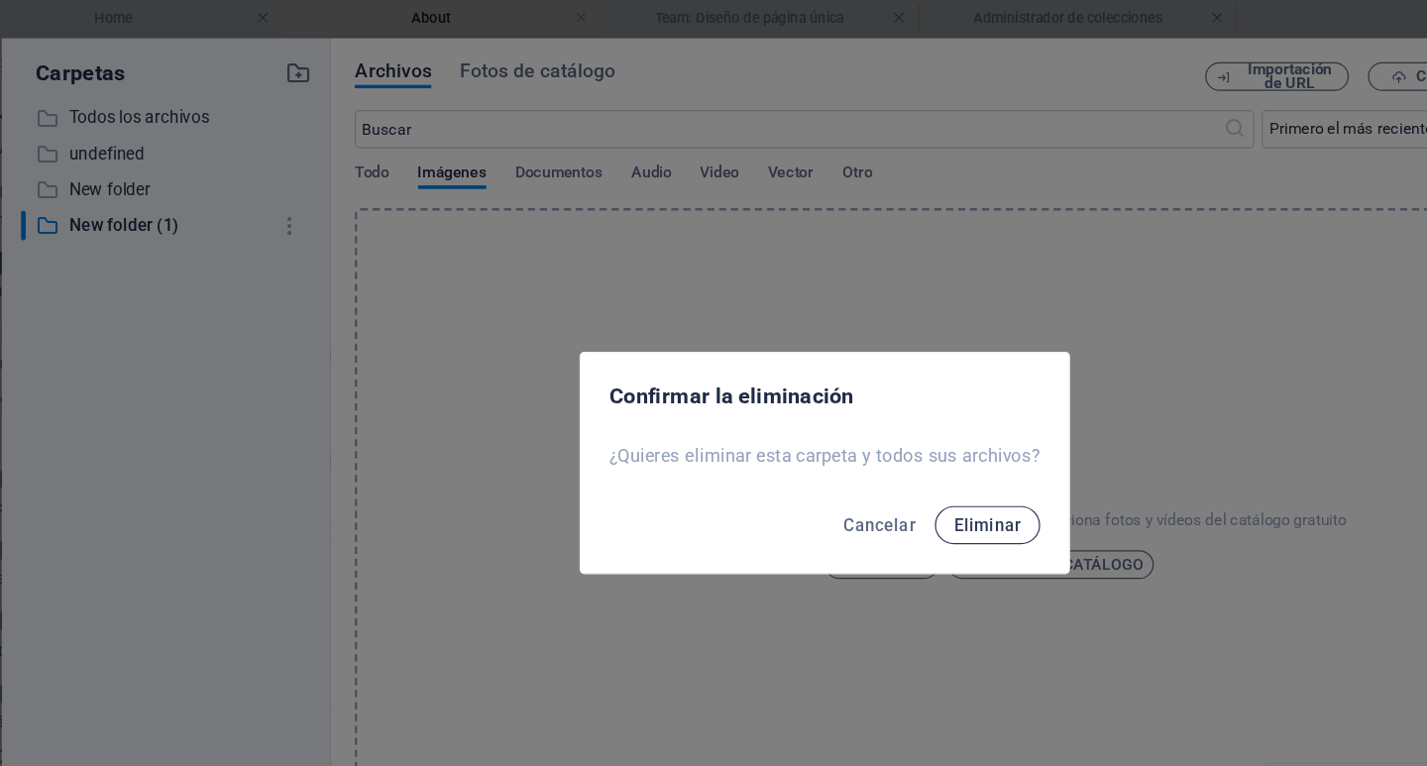
click at [865, 435] on span "Eliminar" at bounding box center [847, 435] width 55 height 16
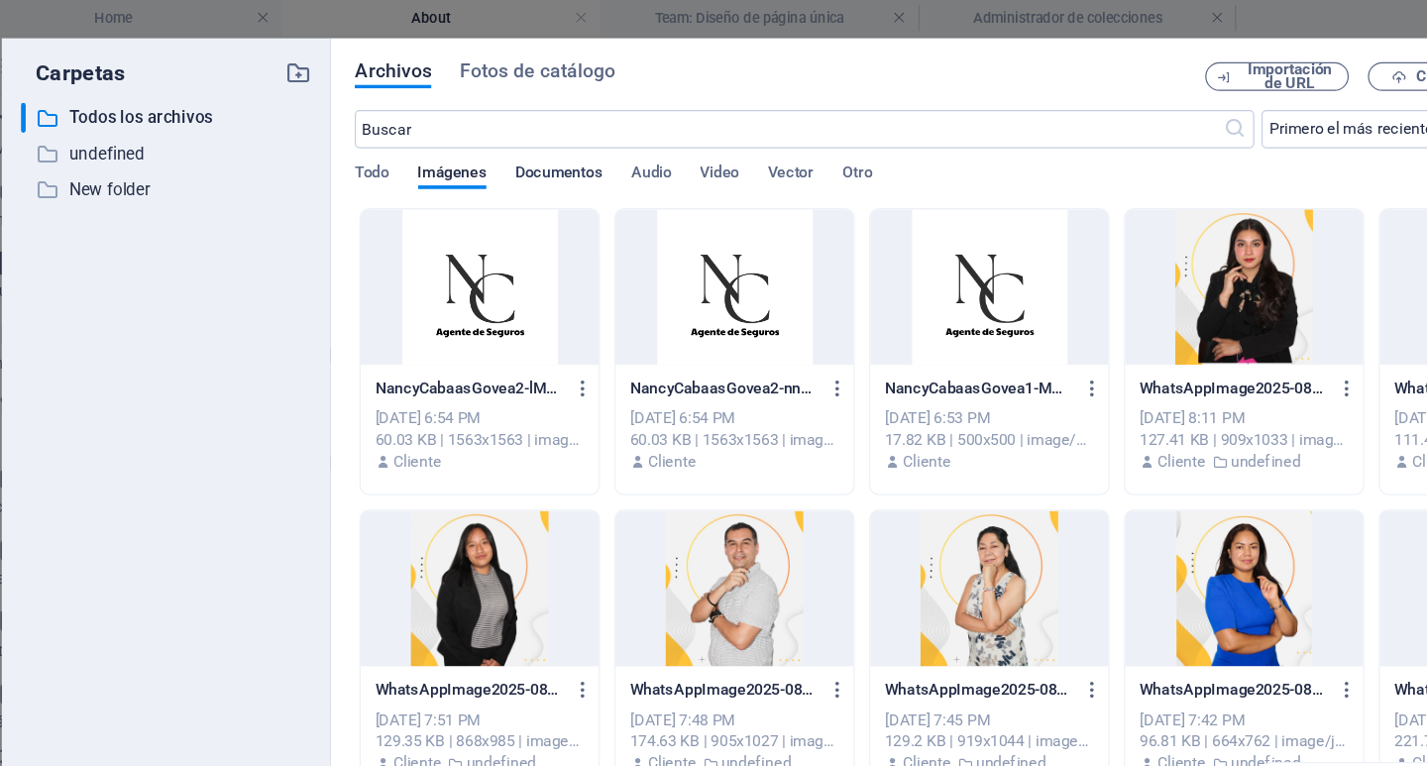
click at [488, 142] on span "Documentos" at bounding box center [493, 145] width 72 height 28
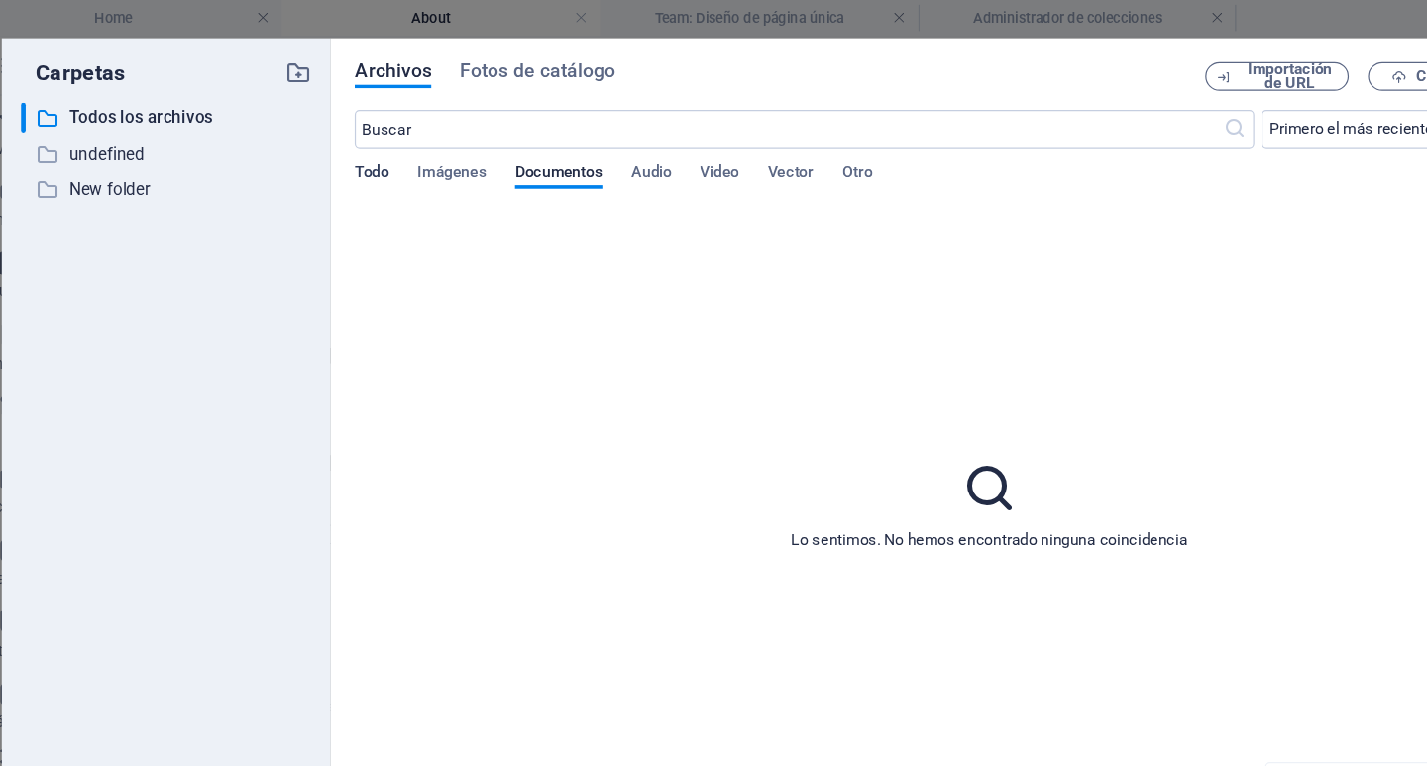
click at [352, 141] on span "Todo" at bounding box center [338, 145] width 28 height 28
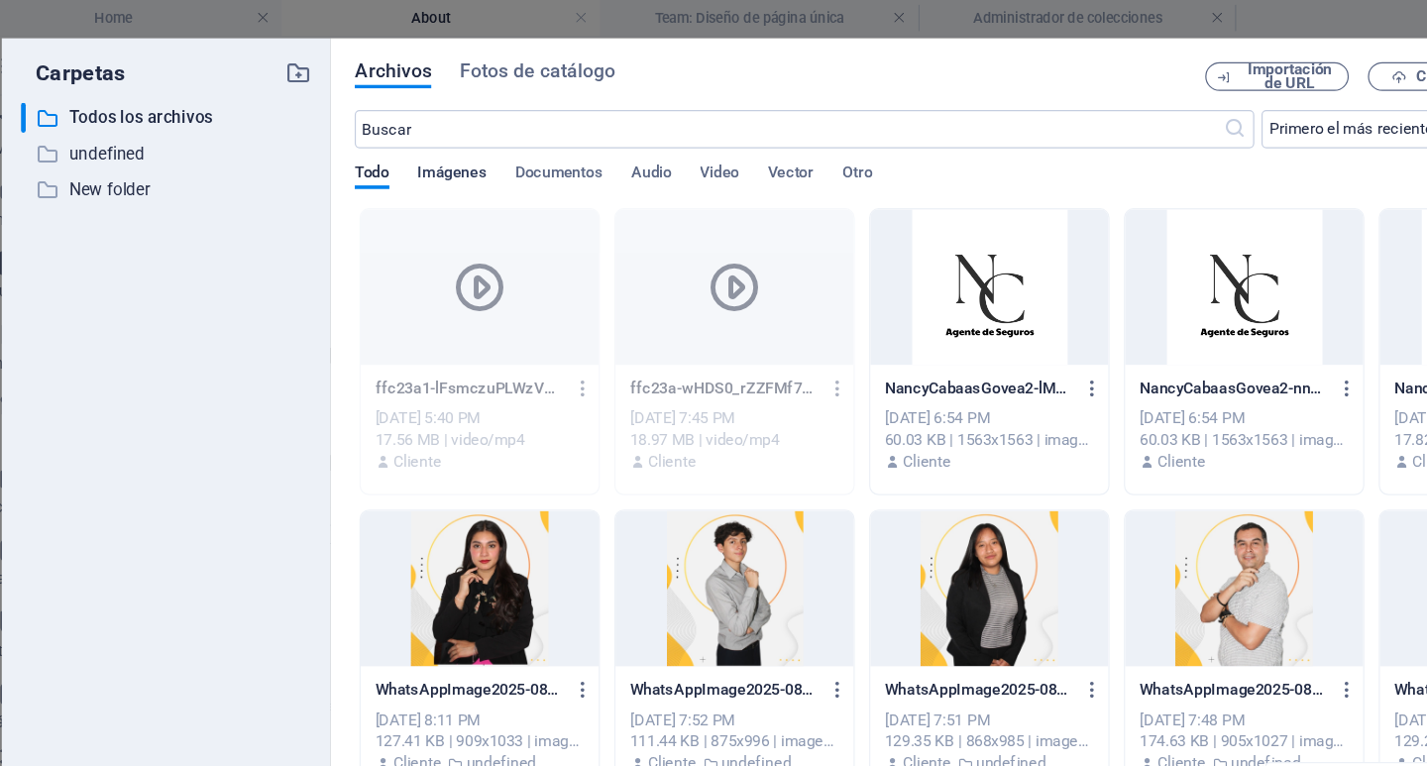
click at [427, 136] on span "Imágenes" at bounding box center [404, 145] width 57 height 28
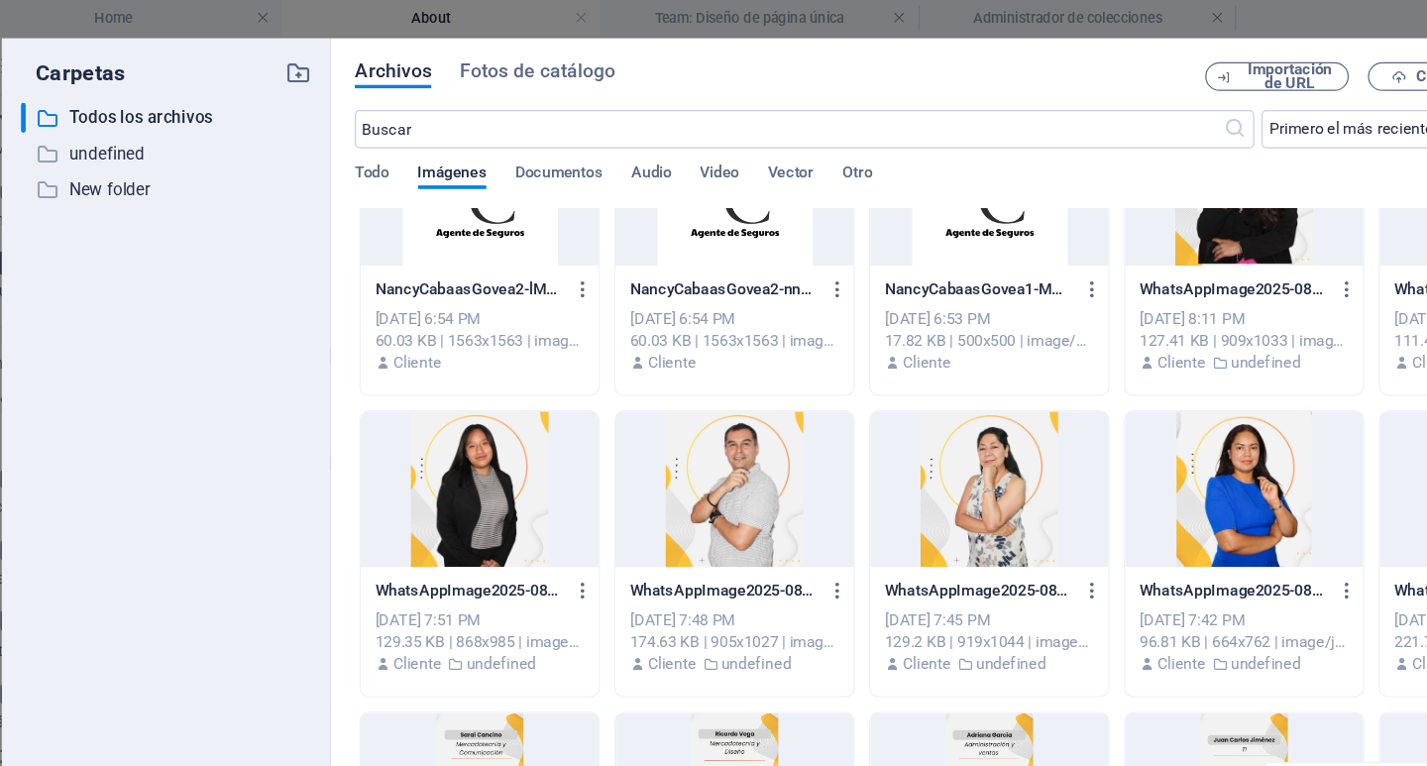
scroll to position [95, 0]
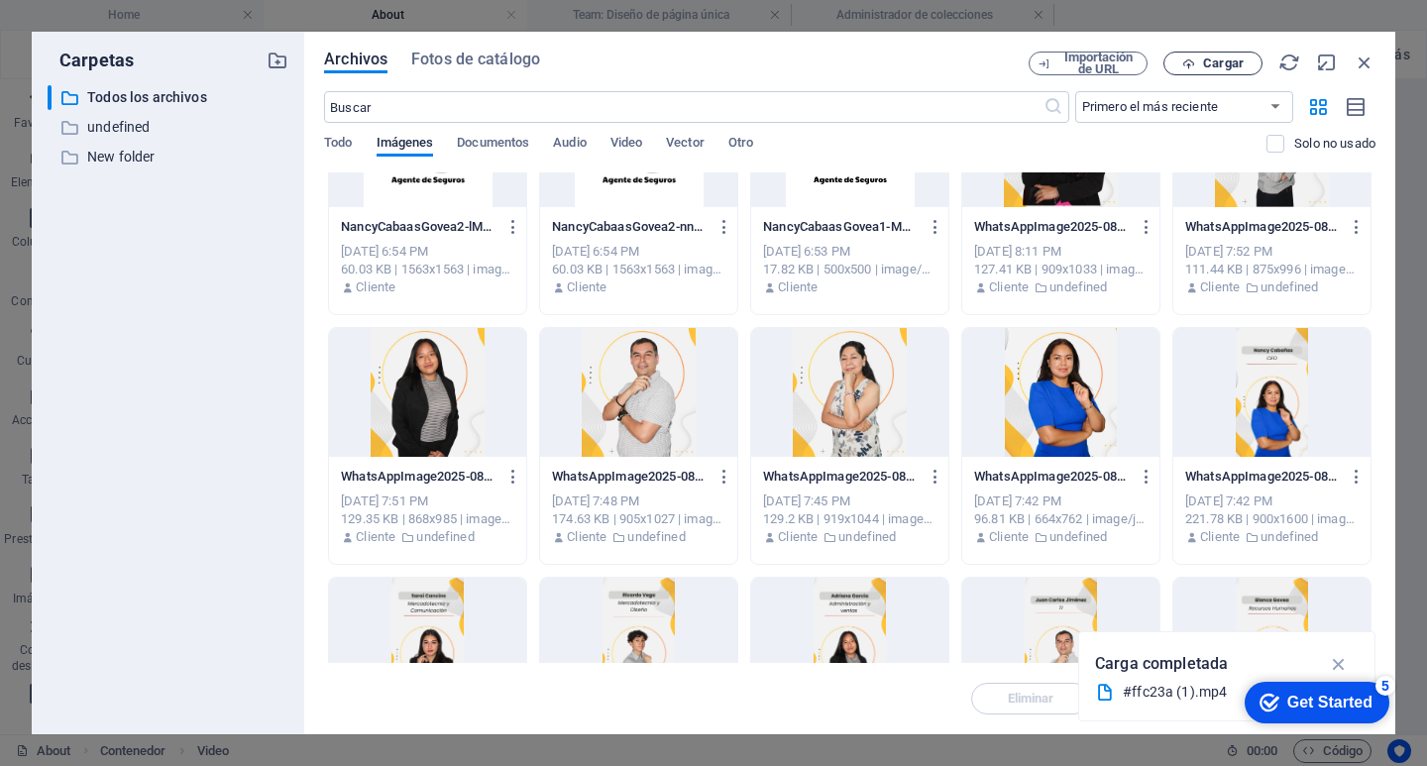
click at [1193, 60] on icon "button" at bounding box center [1188, 63] width 13 height 13
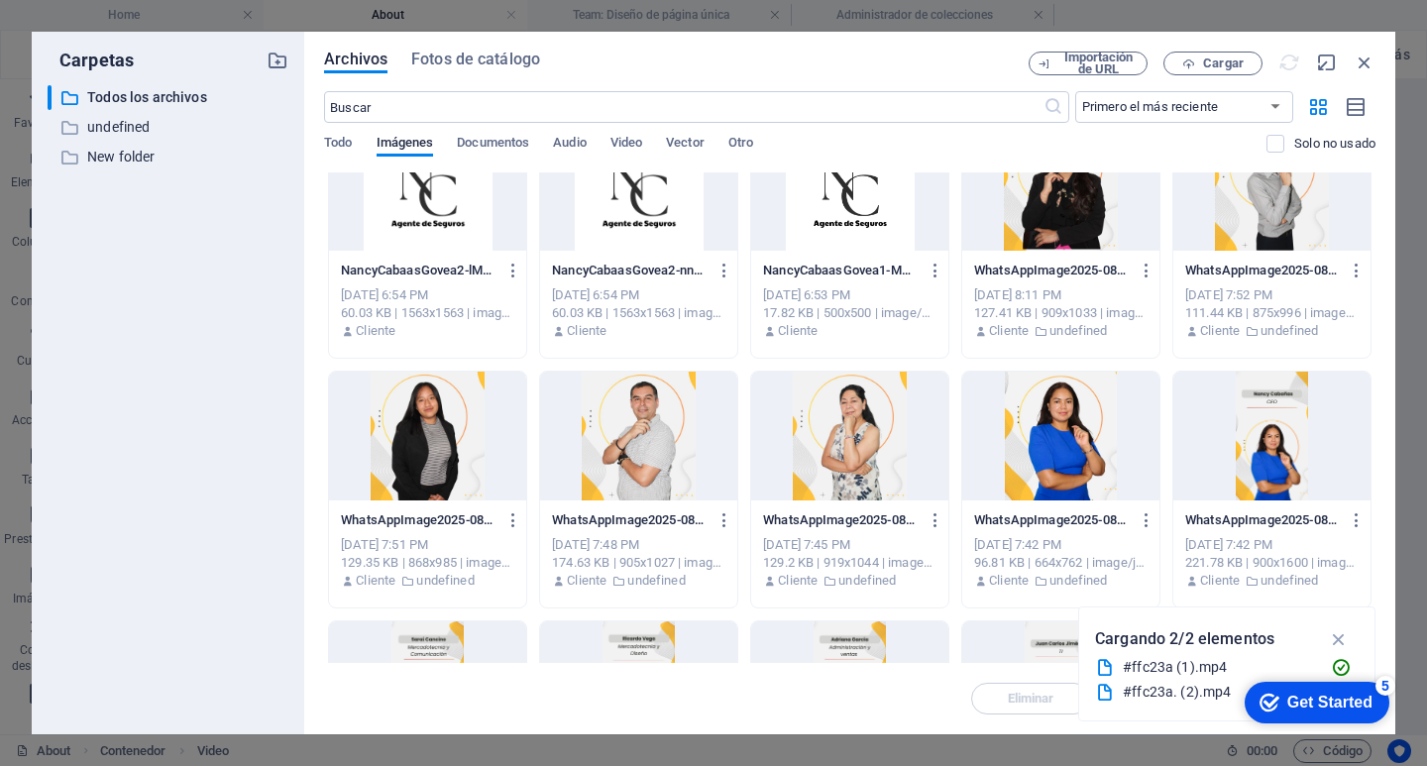
scroll to position [0, 0]
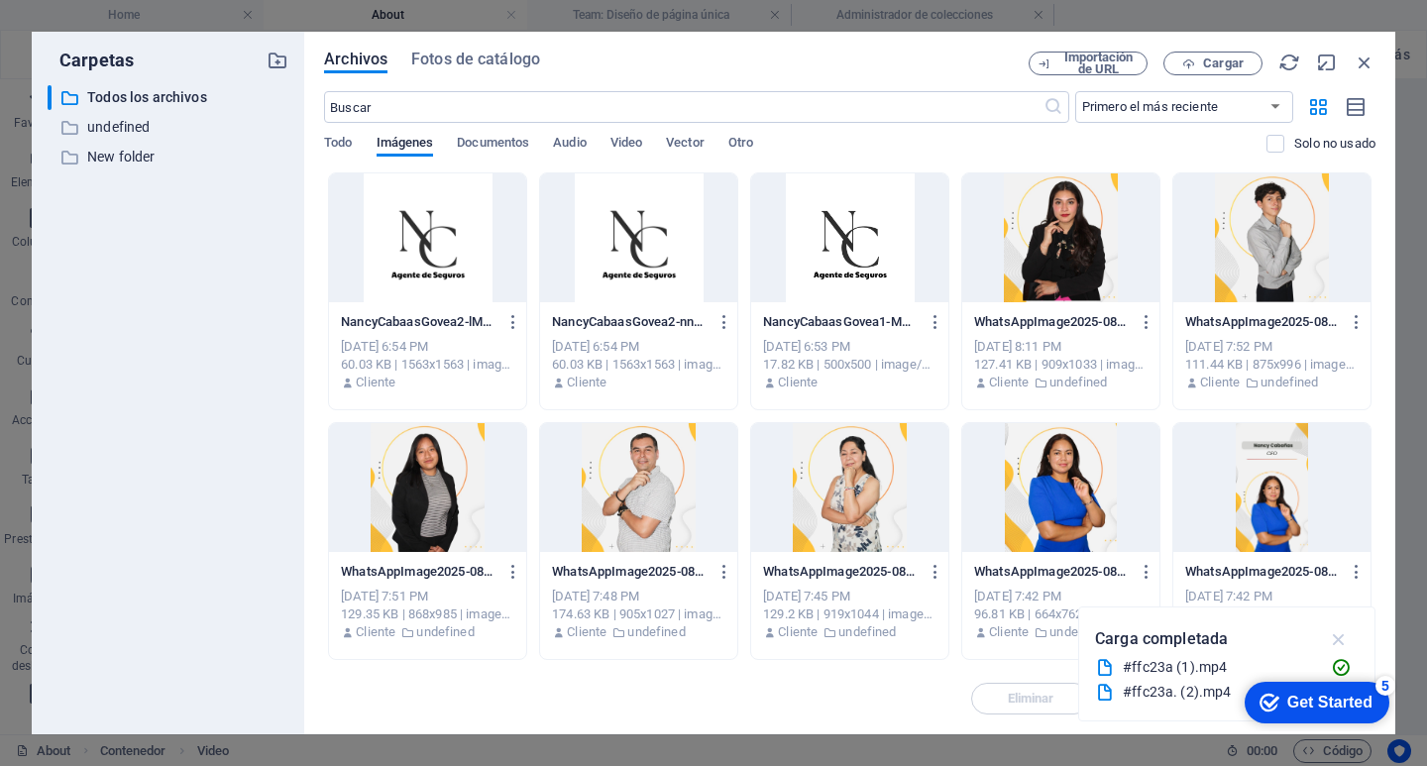
click at [1342, 642] on icon "button" at bounding box center [1339, 639] width 23 height 22
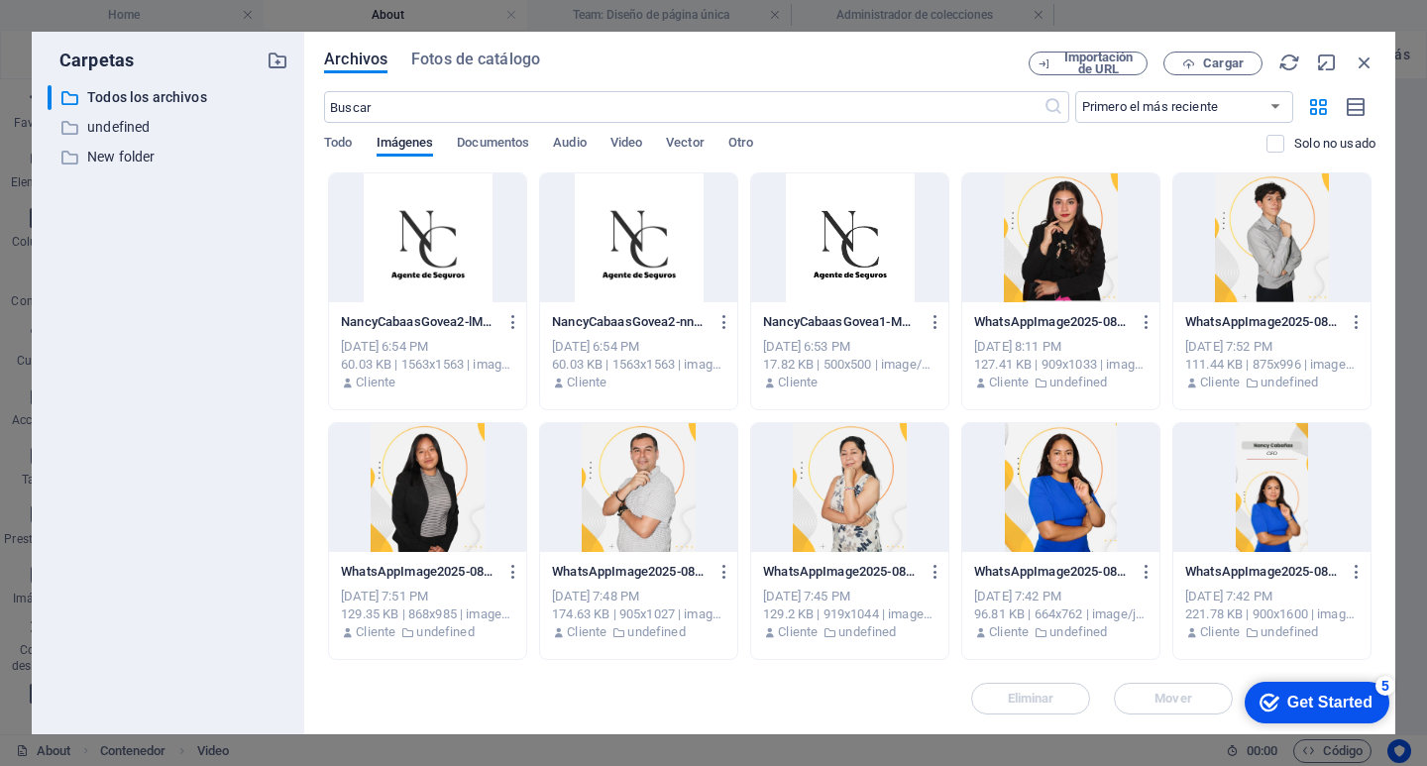
click at [634, 133] on div "​ Primero el más reciente Primero el más antiguo Nombre (A-Z) Nombre (Z-A) Tama…" at bounding box center [849, 131] width 1051 height 81
click at [629, 143] on span "Video" at bounding box center [626, 145] width 32 height 28
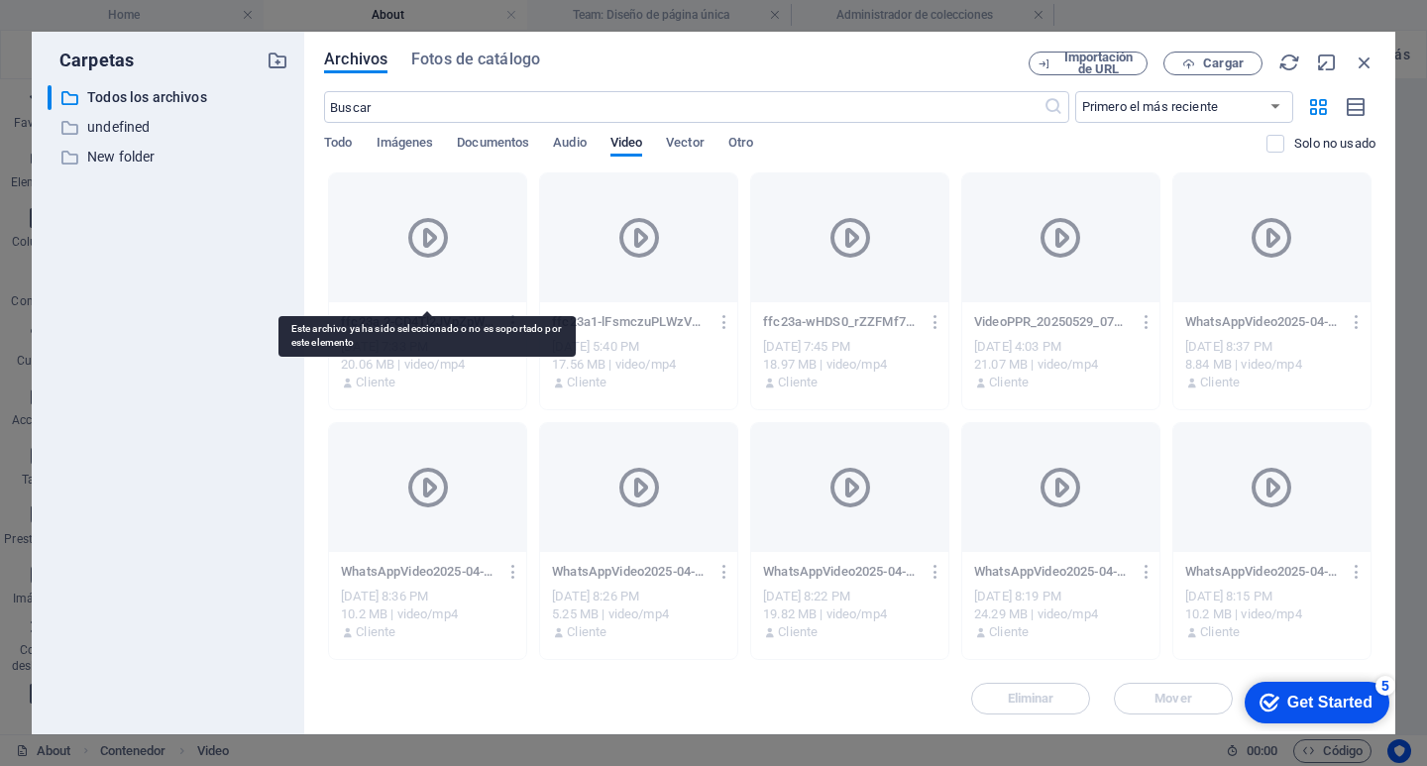
click at [424, 249] on icon at bounding box center [428, 238] width 48 height 48
click at [426, 239] on icon at bounding box center [428, 238] width 48 height 48
click at [428, 239] on icon at bounding box center [428, 238] width 48 height 48
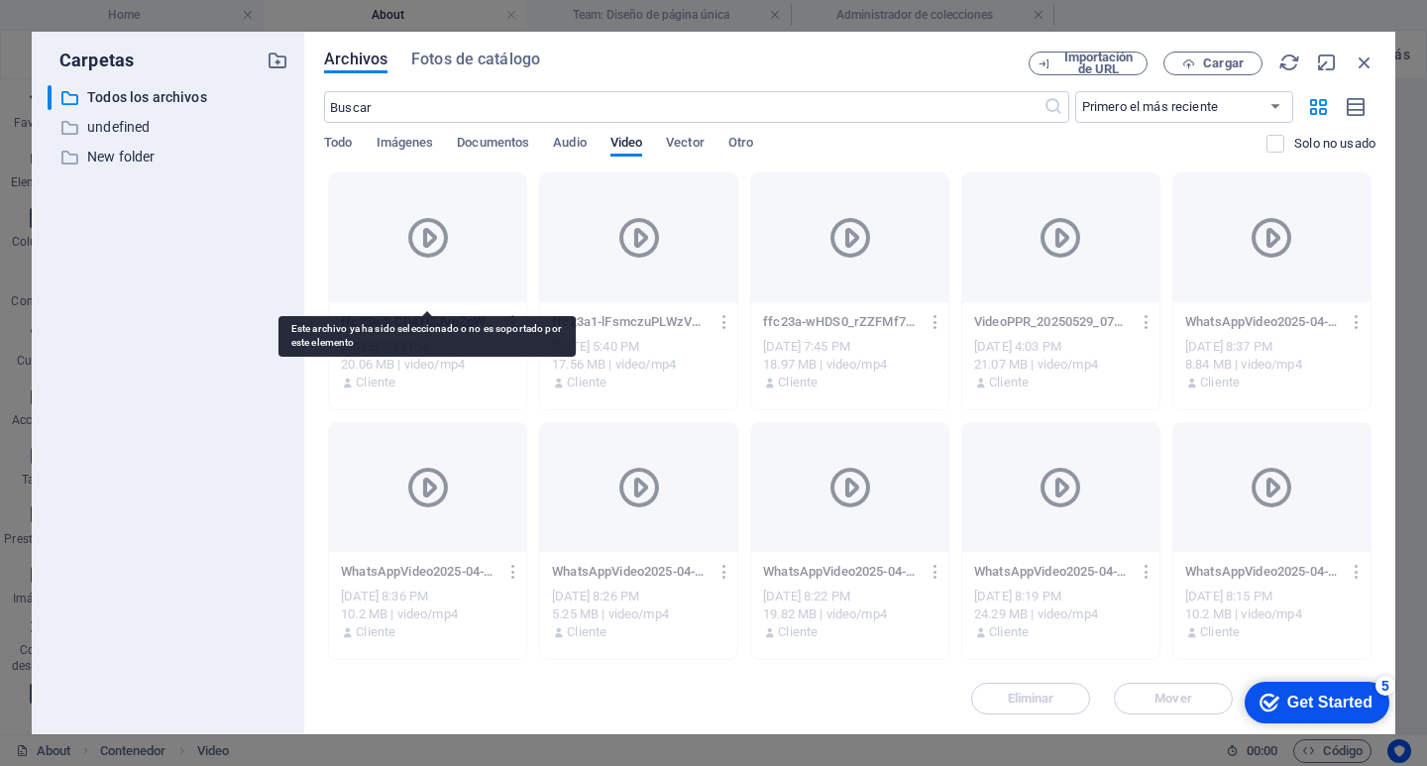
click at [429, 240] on icon at bounding box center [428, 238] width 48 height 48
click at [432, 243] on icon at bounding box center [428, 238] width 48 height 48
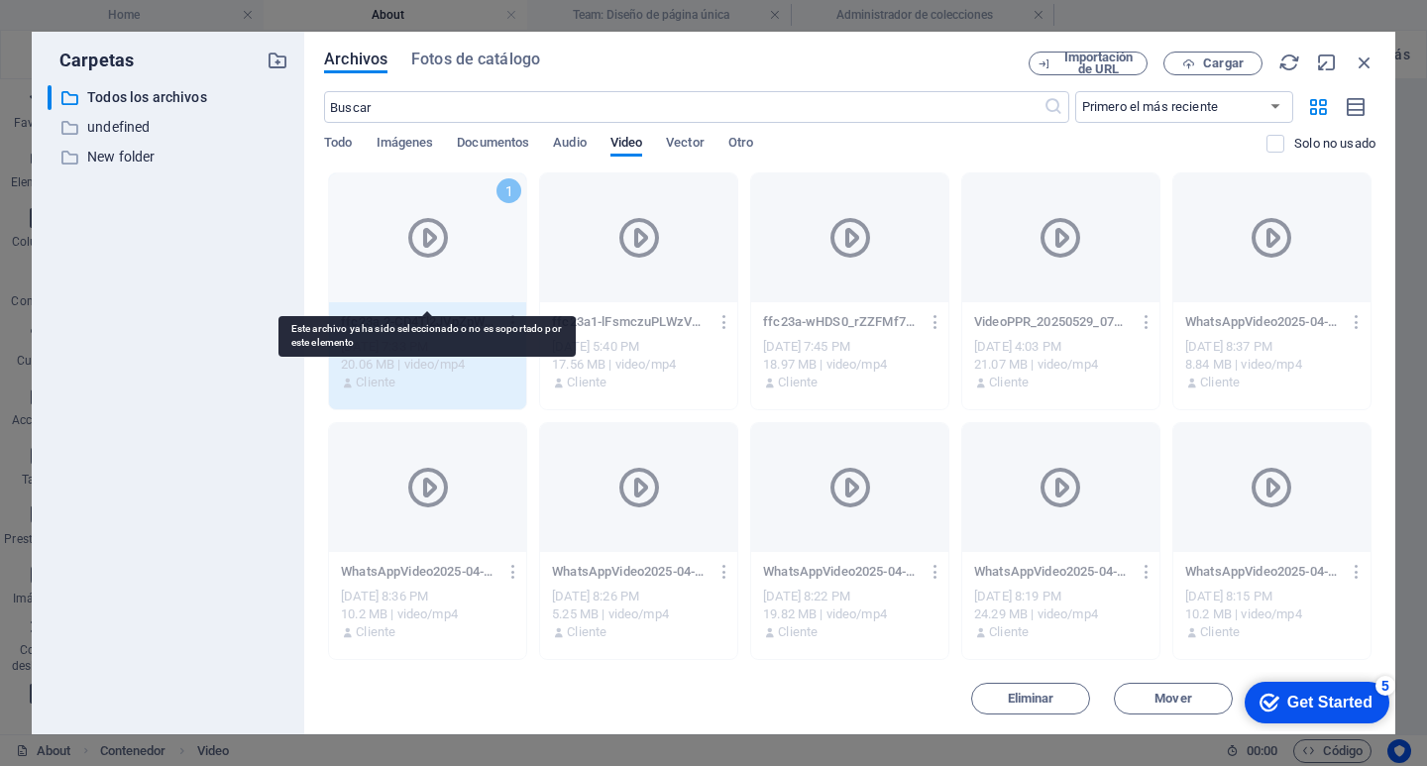
click at [428, 253] on icon at bounding box center [428, 238] width 48 height 48
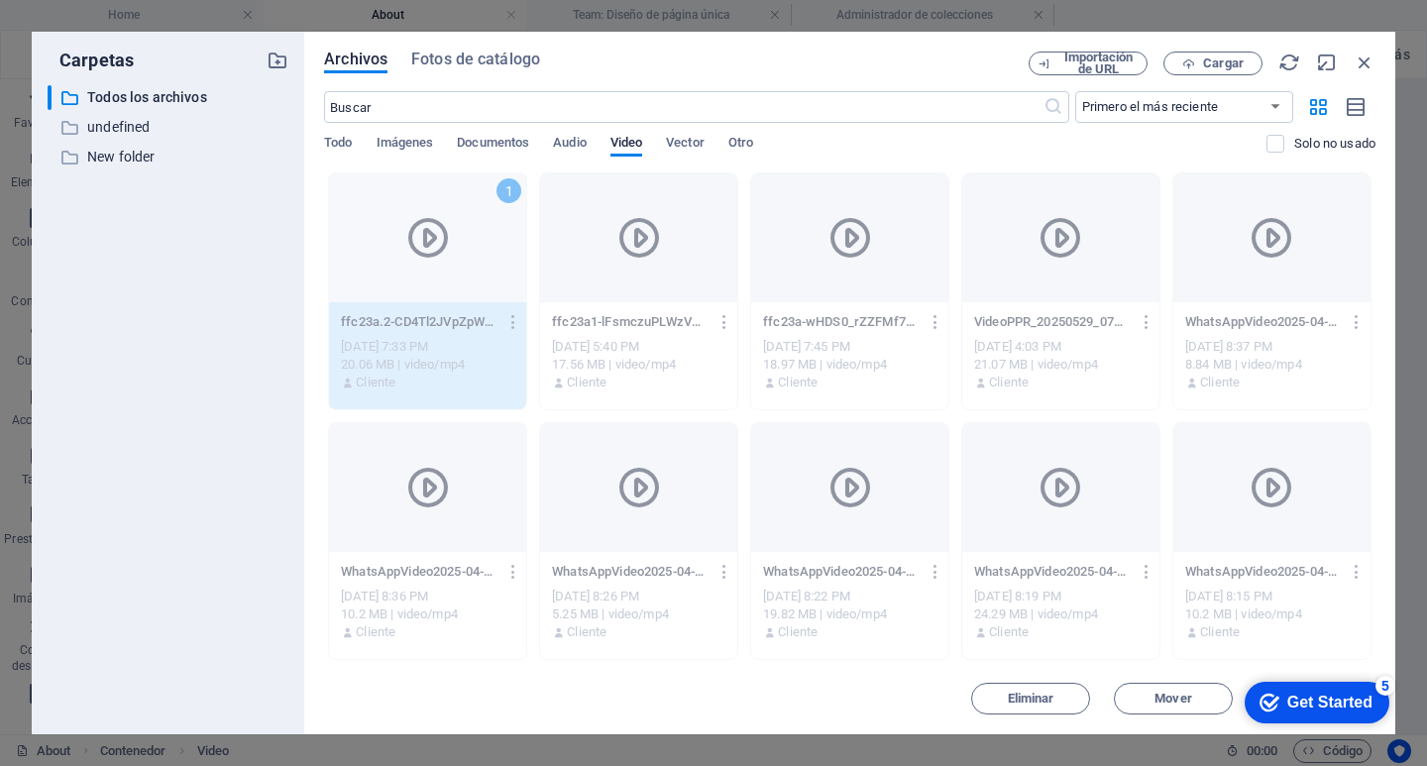
click at [413, 344] on div "Sep 2, 2025 7:33 PM" at bounding box center [427, 347] width 173 height 18
click at [413, 342] on div "Sep 2, 2025 7:33 PM" at bounding box center [427, 347] width 173 height 18
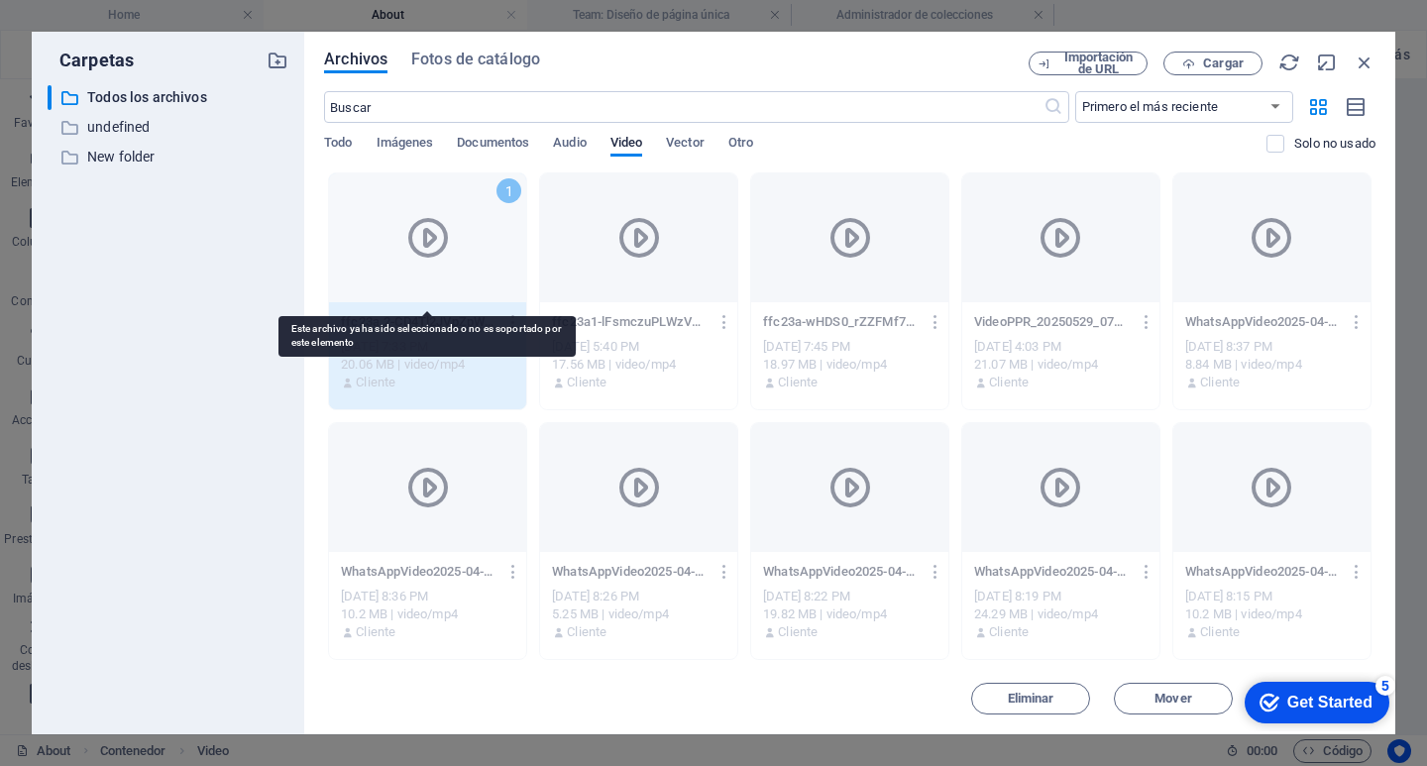
click at [413, 250] on icon at bounding box center [428, 238] width 48 height 48
click at [414, 249] on icon at bounding box center [428, 238] width 48 height 48
click at [441, 222] on icon at bounding box center [428, 238] width 48 height 48
click at [443, 222] on icon at bounding box center [428, 238] width 48 height 48
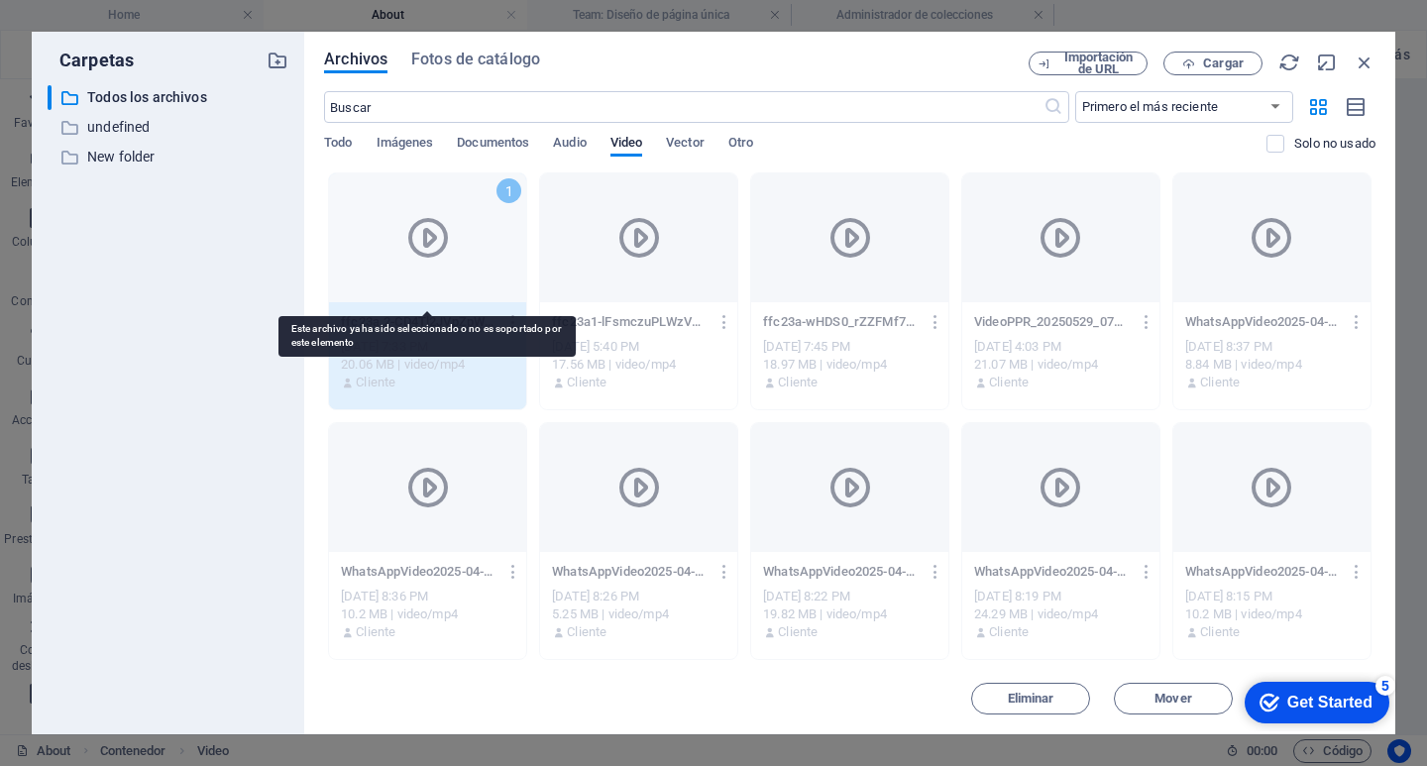
click at [444, 220] on icon at bounding box center [428, 238] width 48 height 48
click at [444, 219] on icon at bounding box center [428, 238] width 48 height 48
click at [444, 220] on icon at bounding box center [428, 238] width 48 height 48
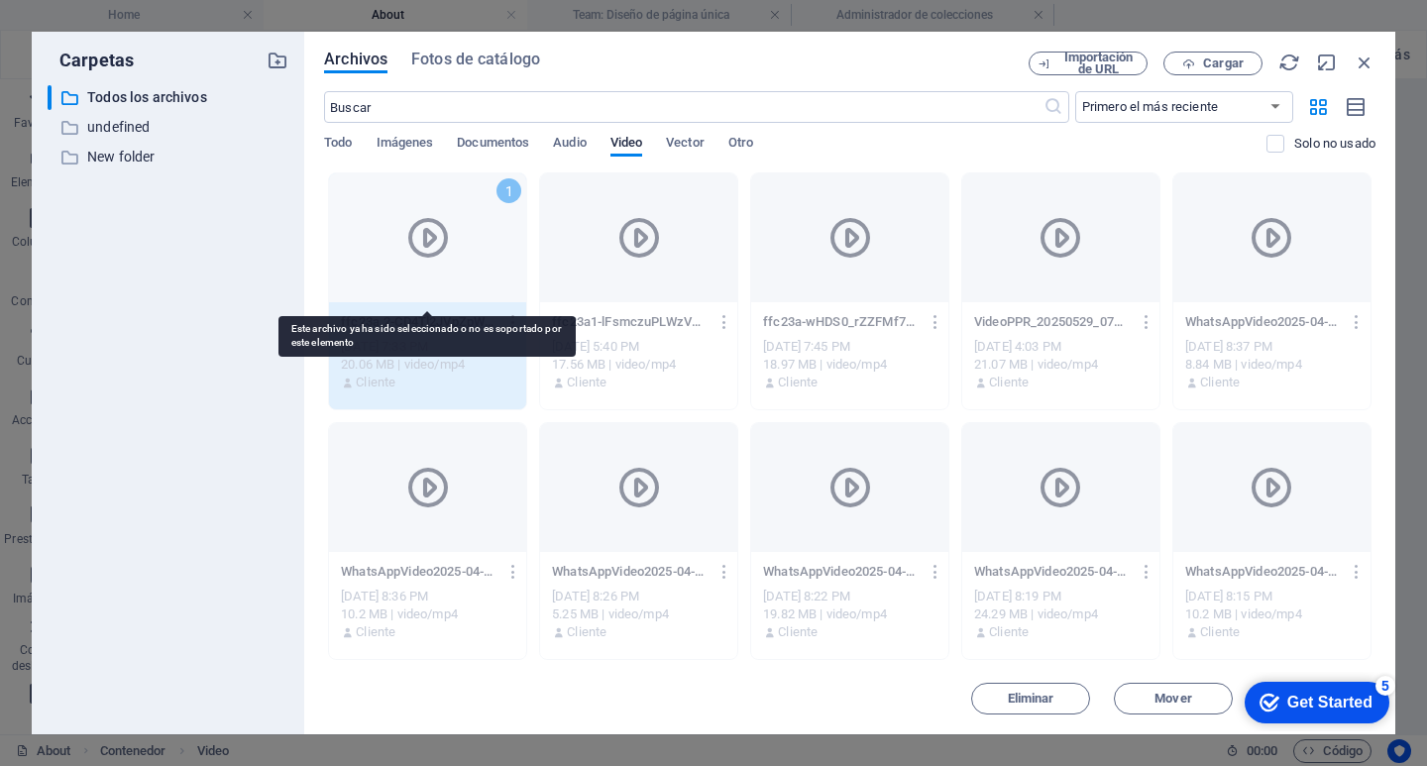
click at [445, 220] on icon at bounding box center [428, 238] width 48 height 48
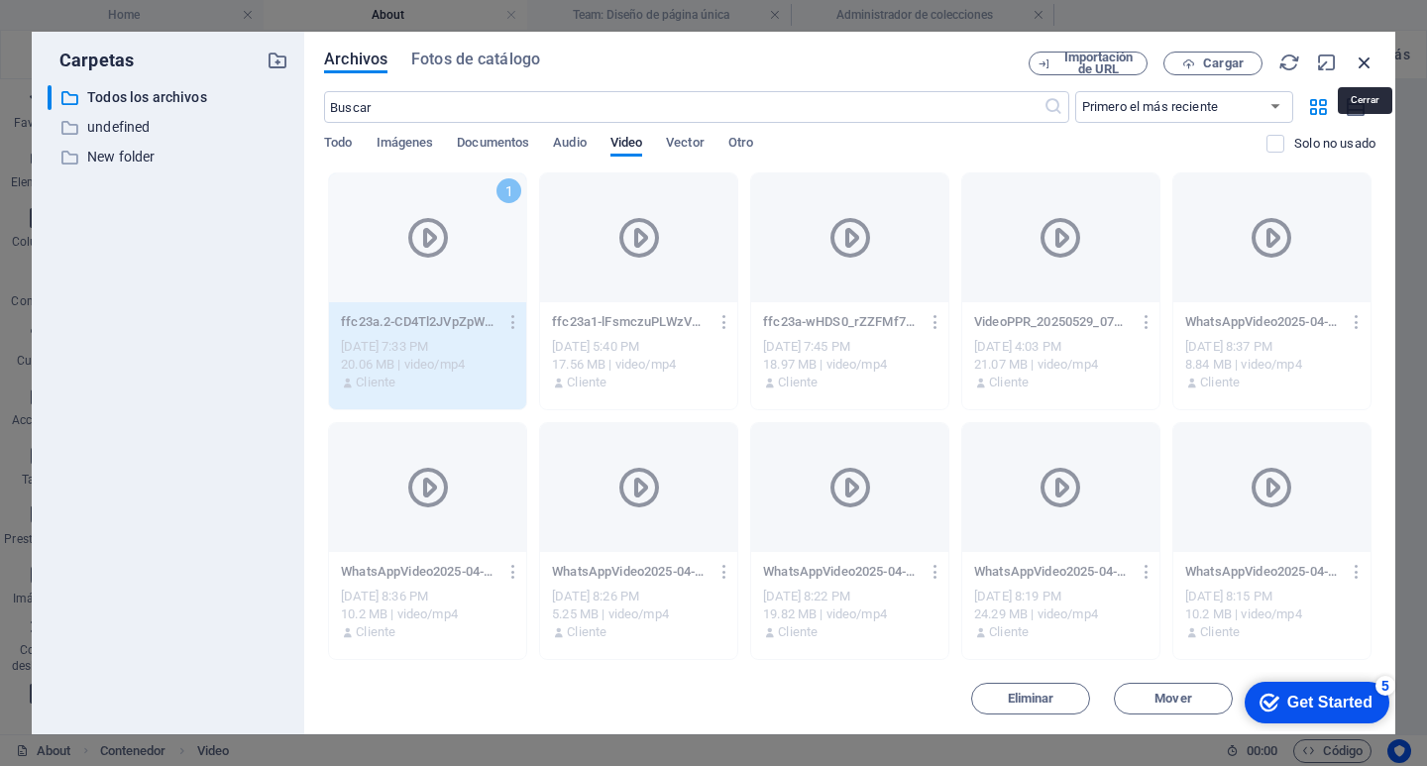
click at [1368, 63] on icon "button" at bounding box center [1364, 63] width 22 height 22
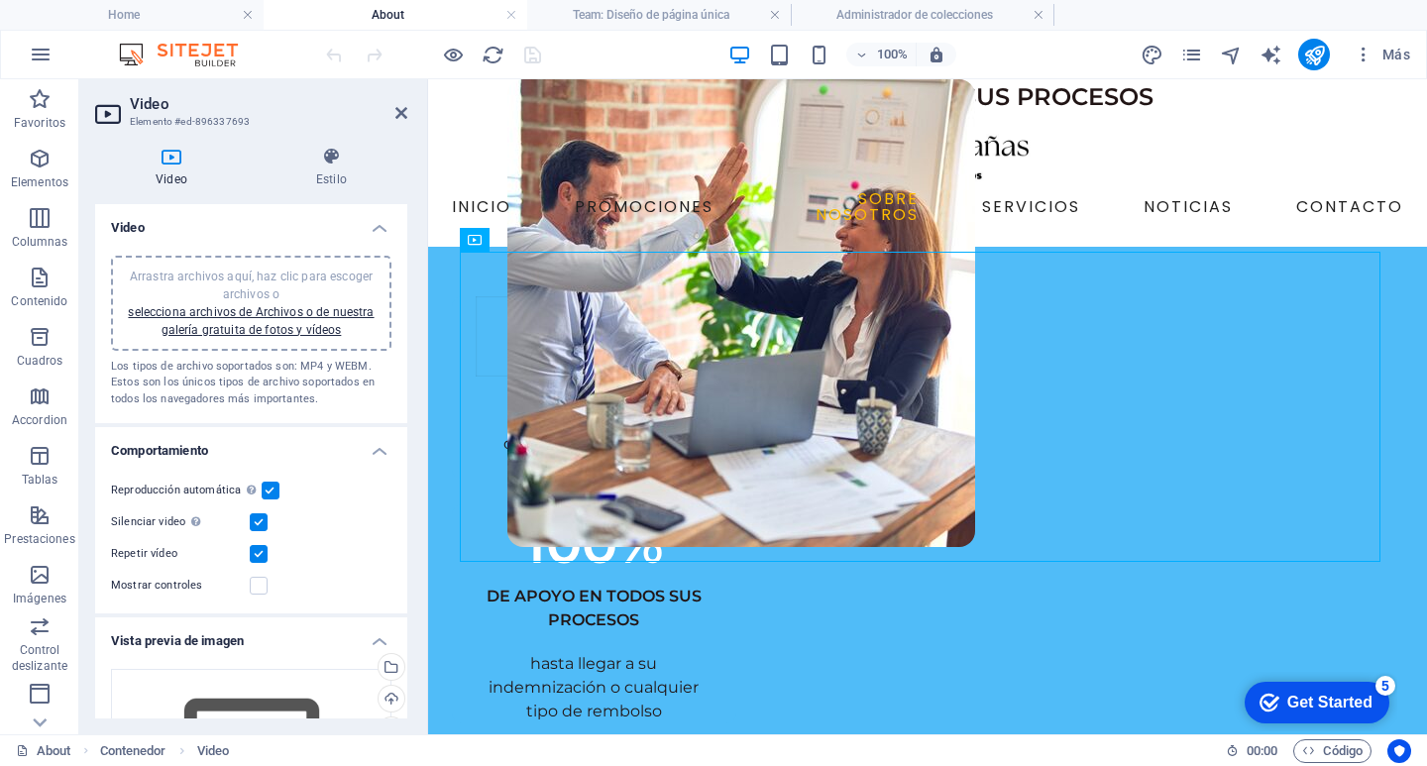
click at [267, 320] on div "Arrastra archivos aquí, haz clic para escoger archivos o selecciona archivos de…" at bounding box center [251, 303] width 257 height 71
click at [405, 111] on icon at bounding box center [401, 113] width 12 height 16
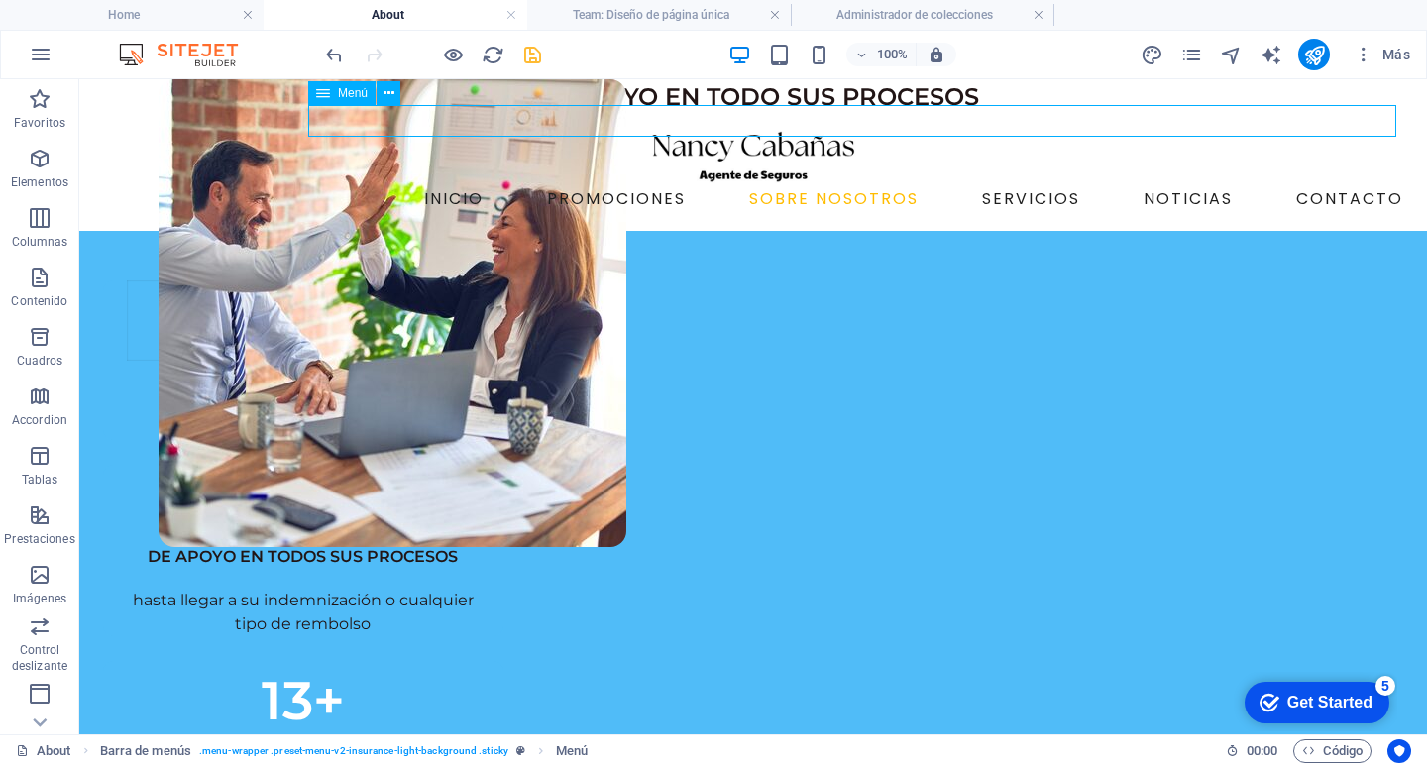
select select
select select "13"
select select
select select "14"
select select
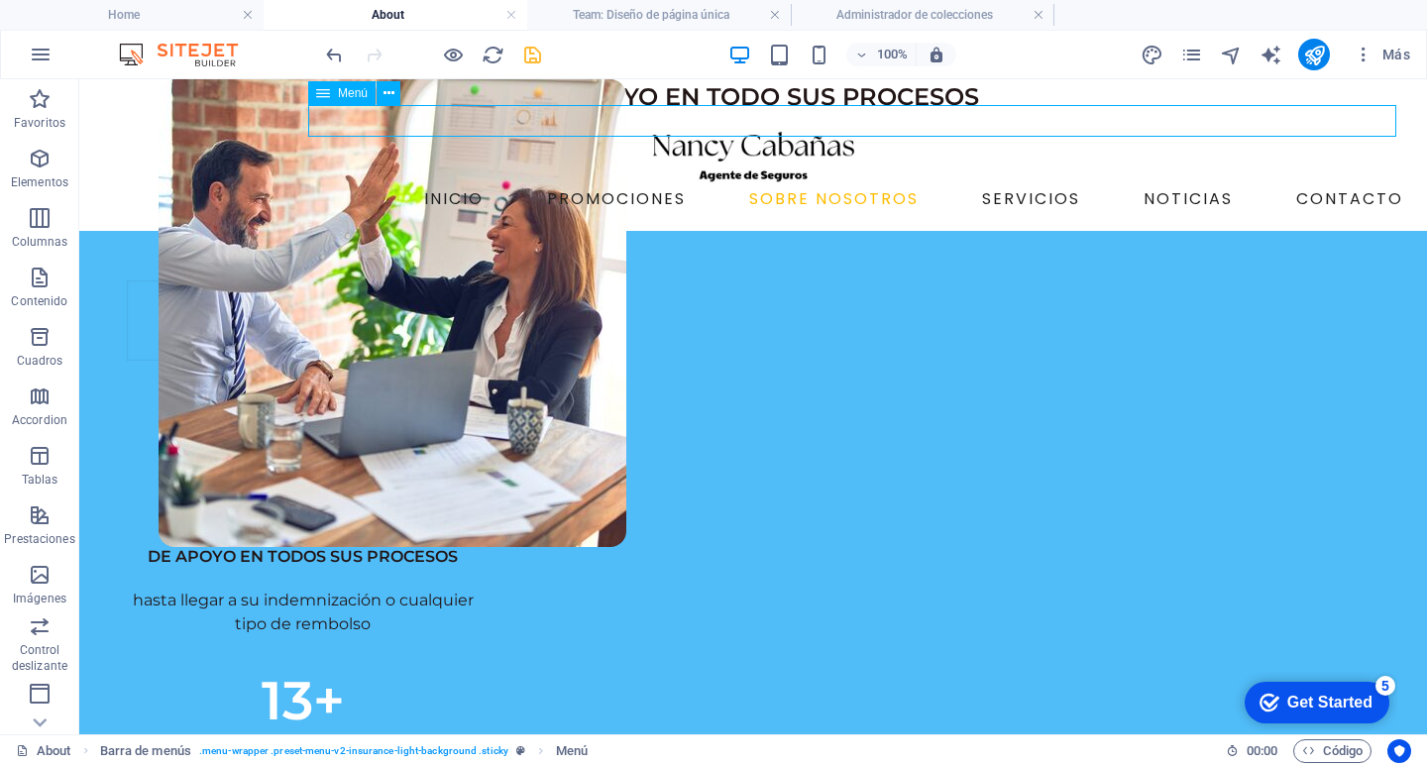
select select "3"
select select
select select "2"
select select
select select "1"
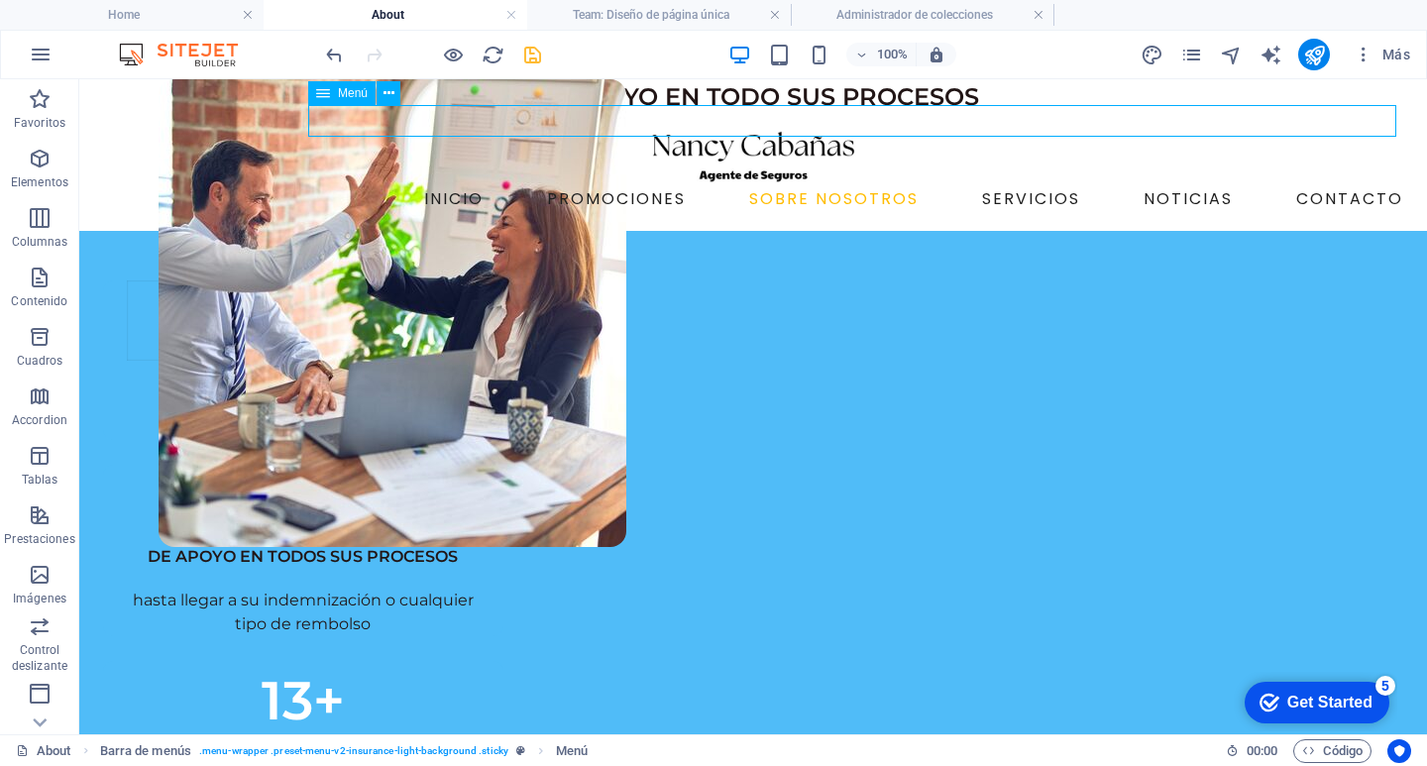
select select
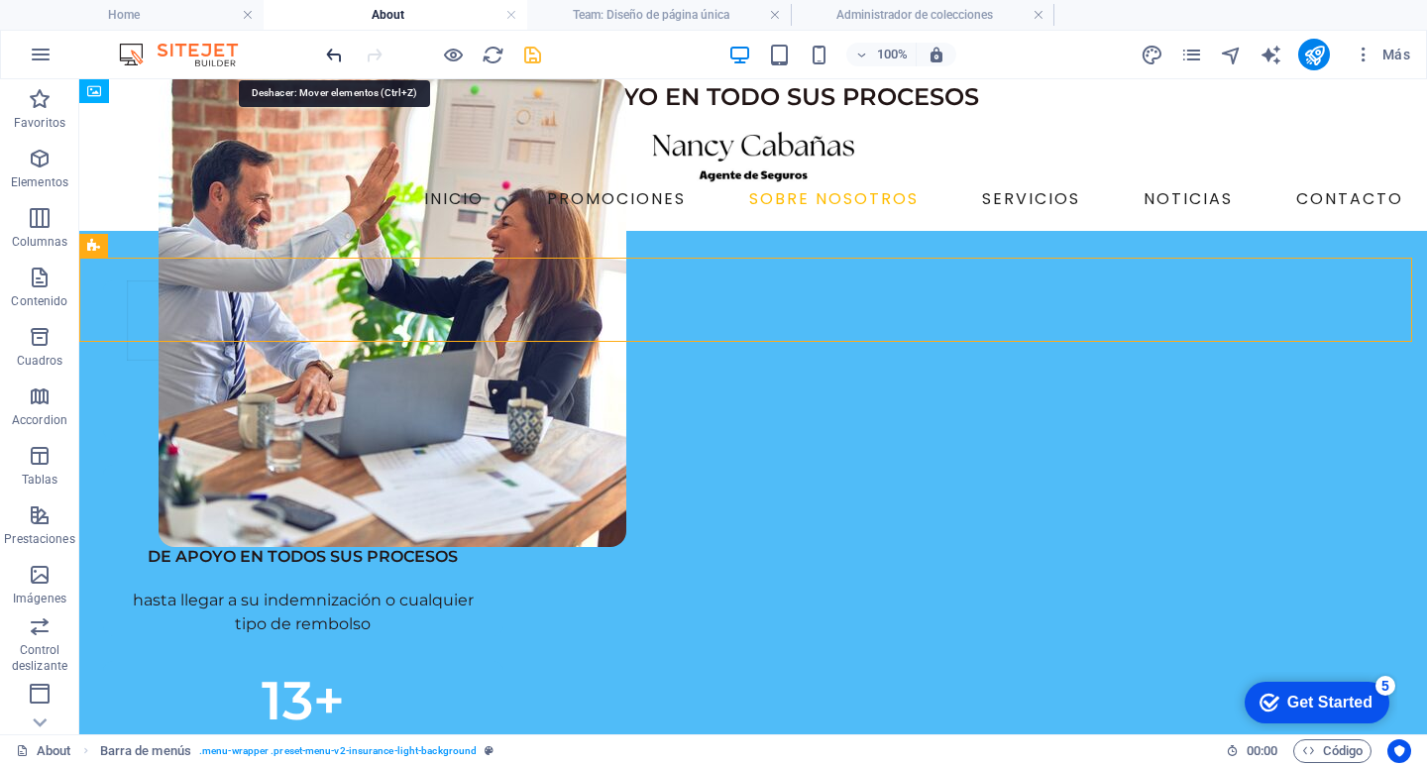
click at [328, 49] on icon "undo" at bounding box center [334, 55] width 23 height 23
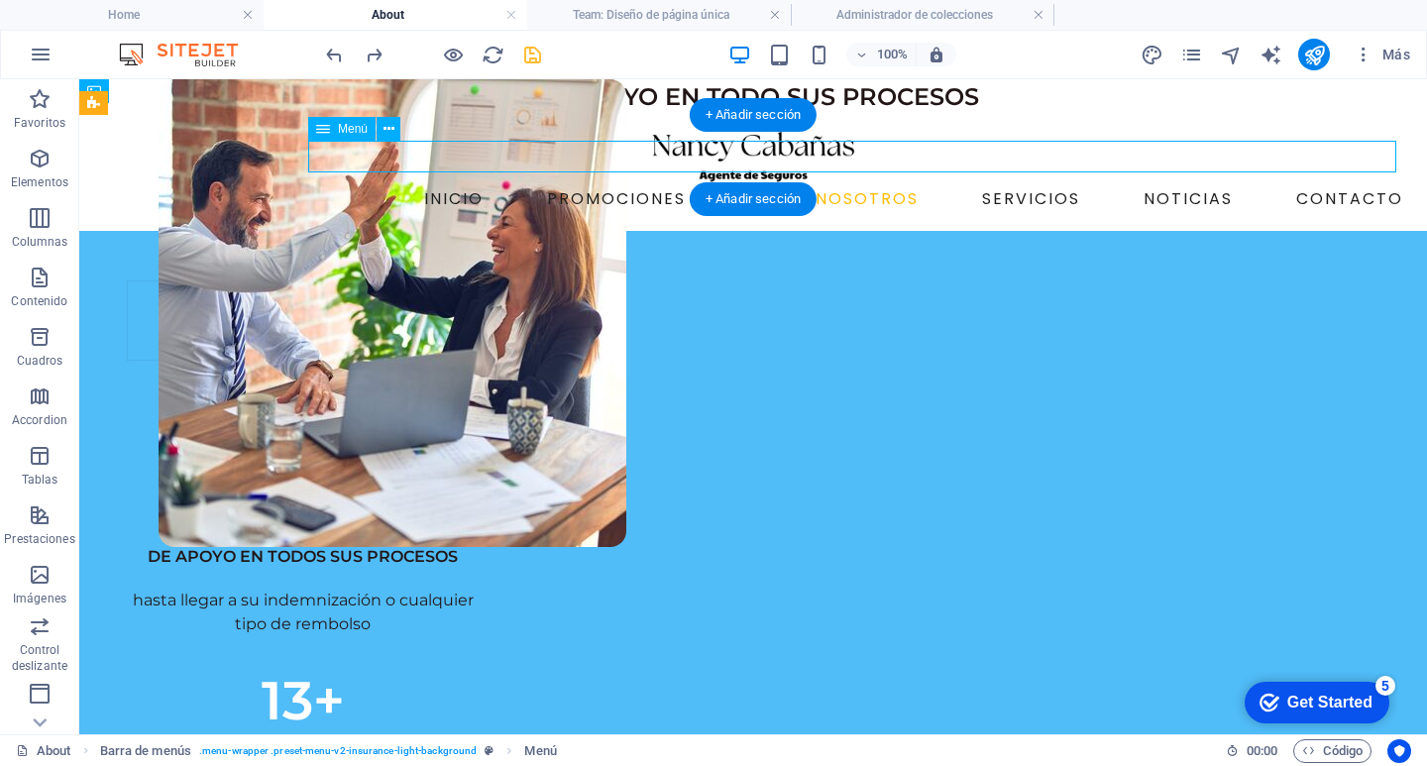
select select
select select "13"
select select
select select "14"
select select
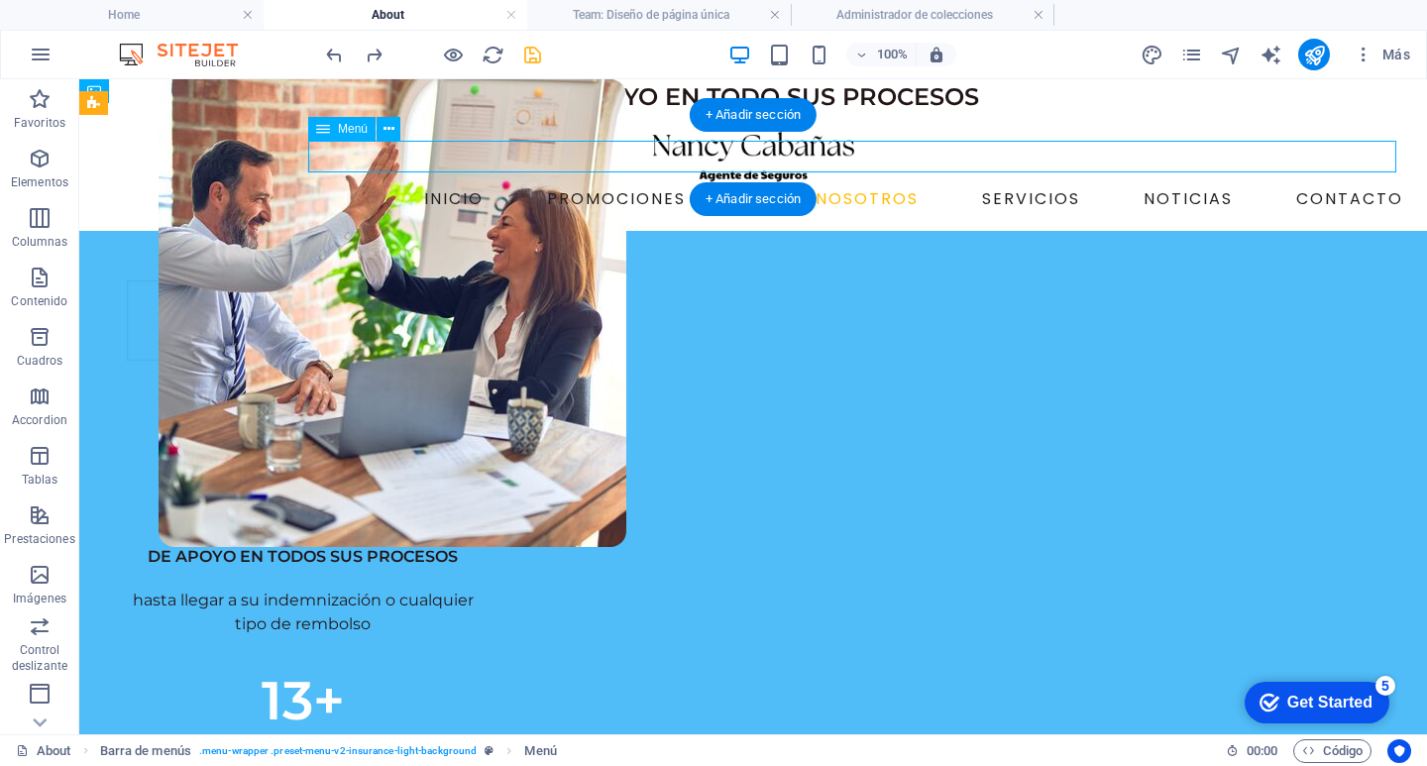
select select "3"
select select
select select "2"
select select
select select "1"
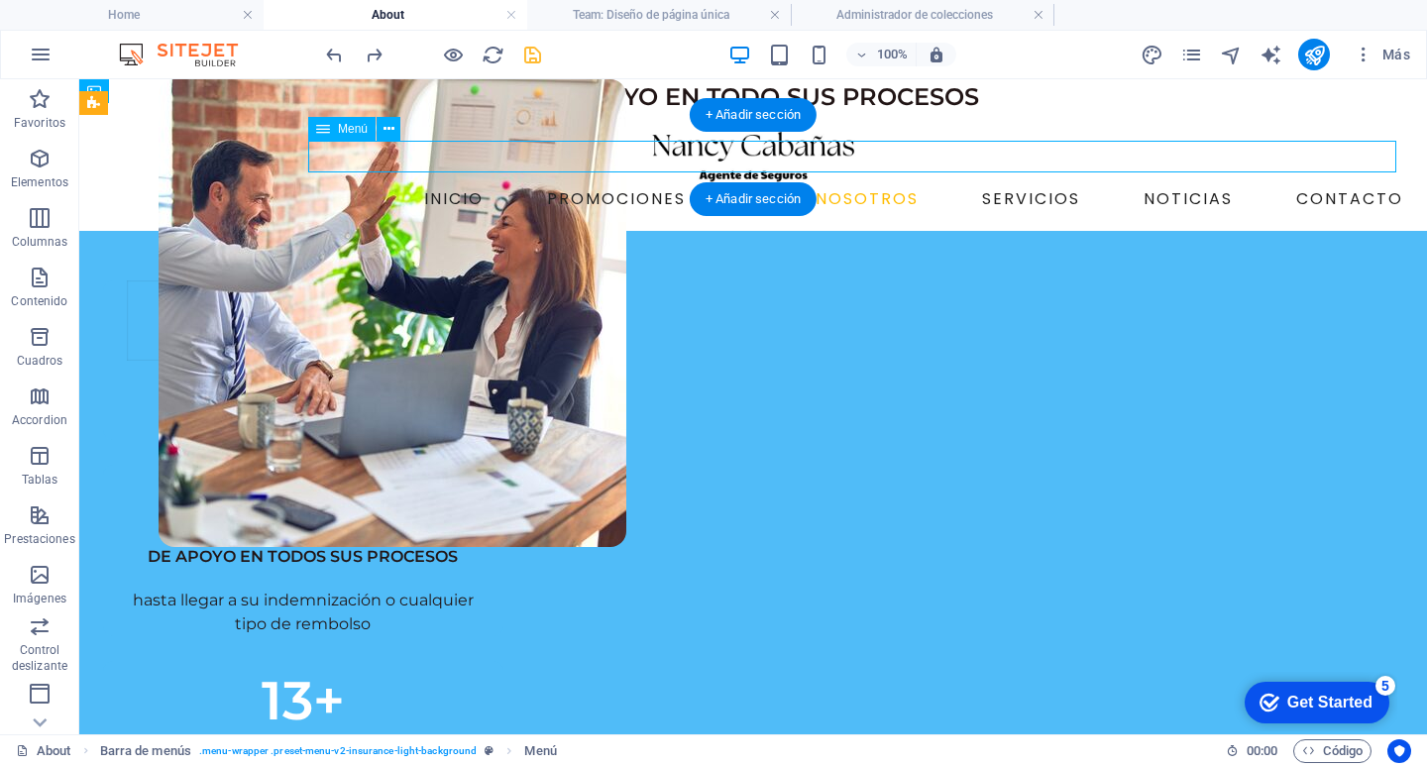
select select
select select "13"
select select
select select "14"
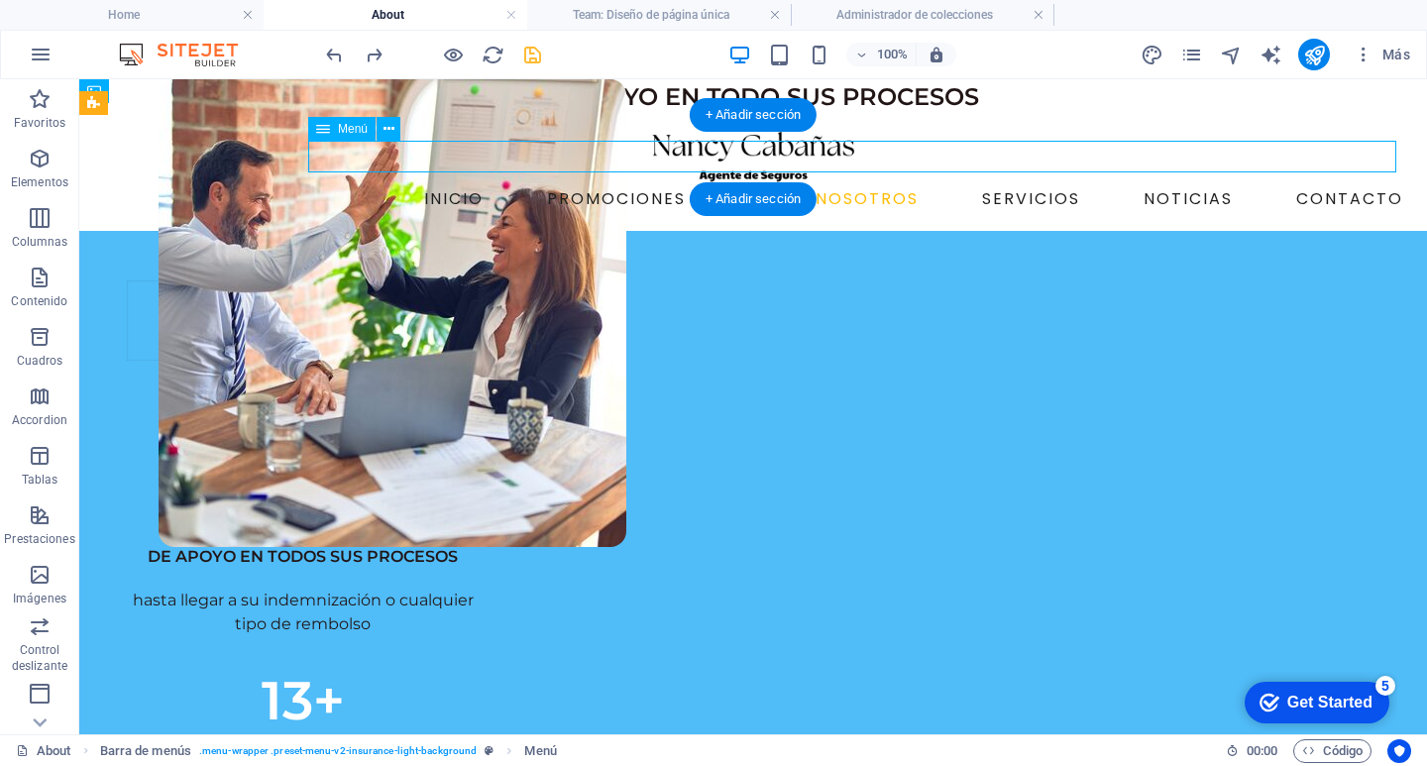
select select
select select "3"
select select
select select "2"
select select
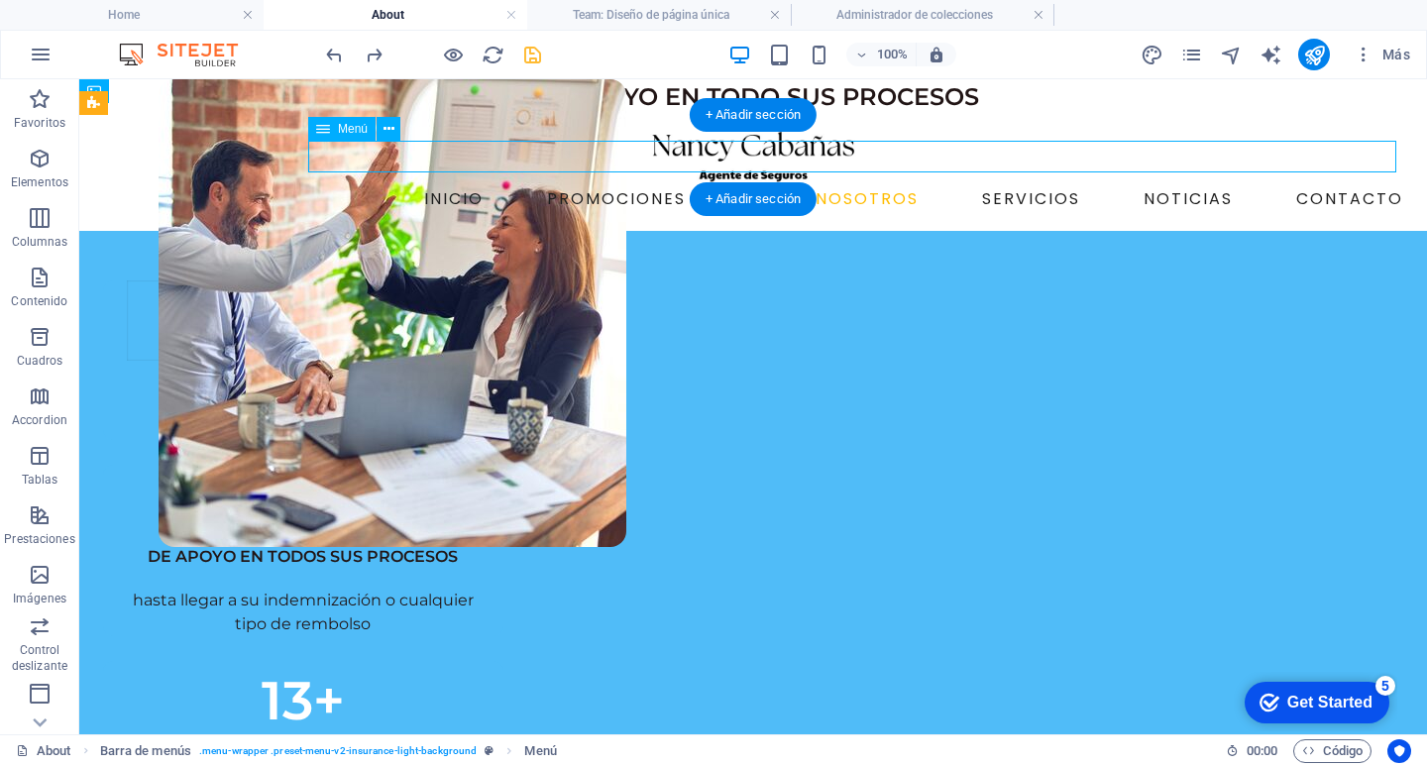
select select "1"
select select
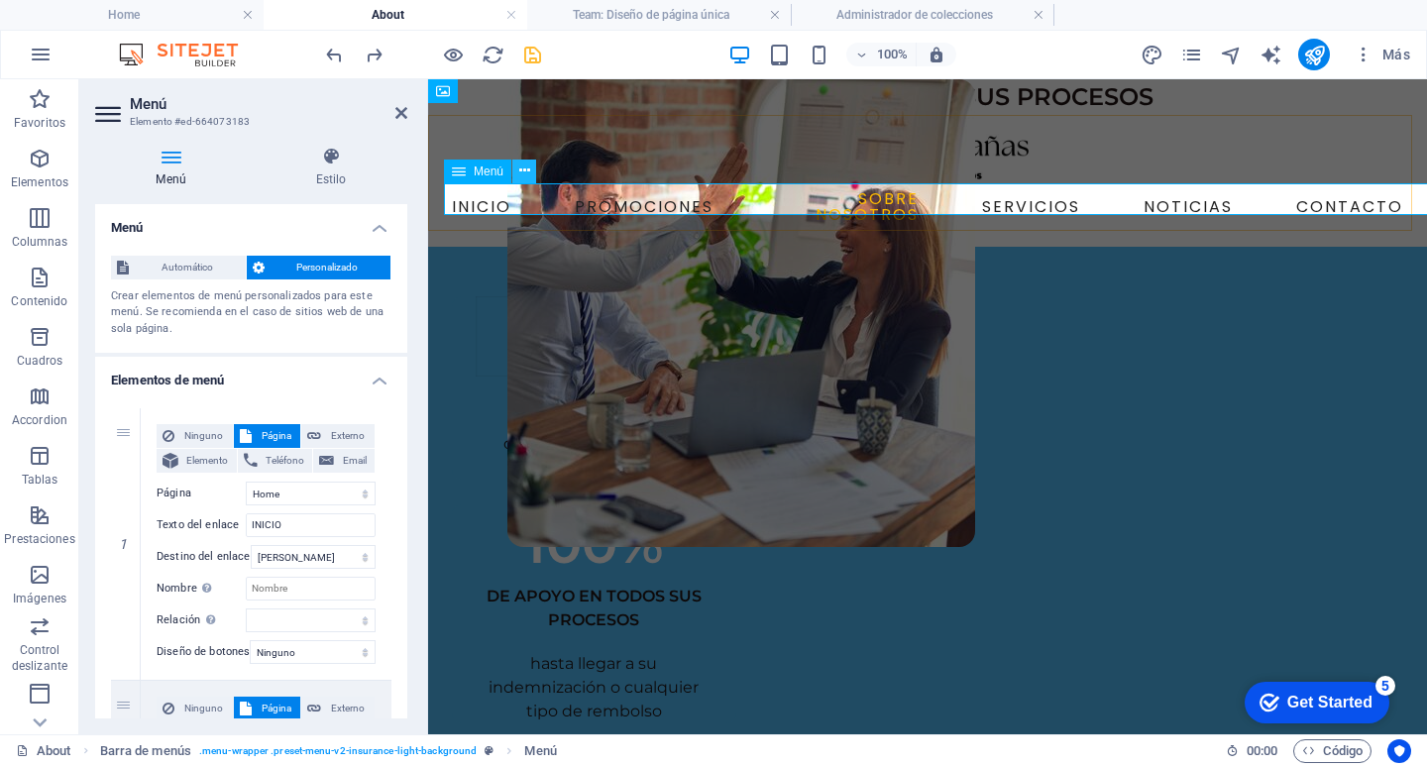
click at [529, 161] on icon at bounding box center [524, 171] width 11 height 21
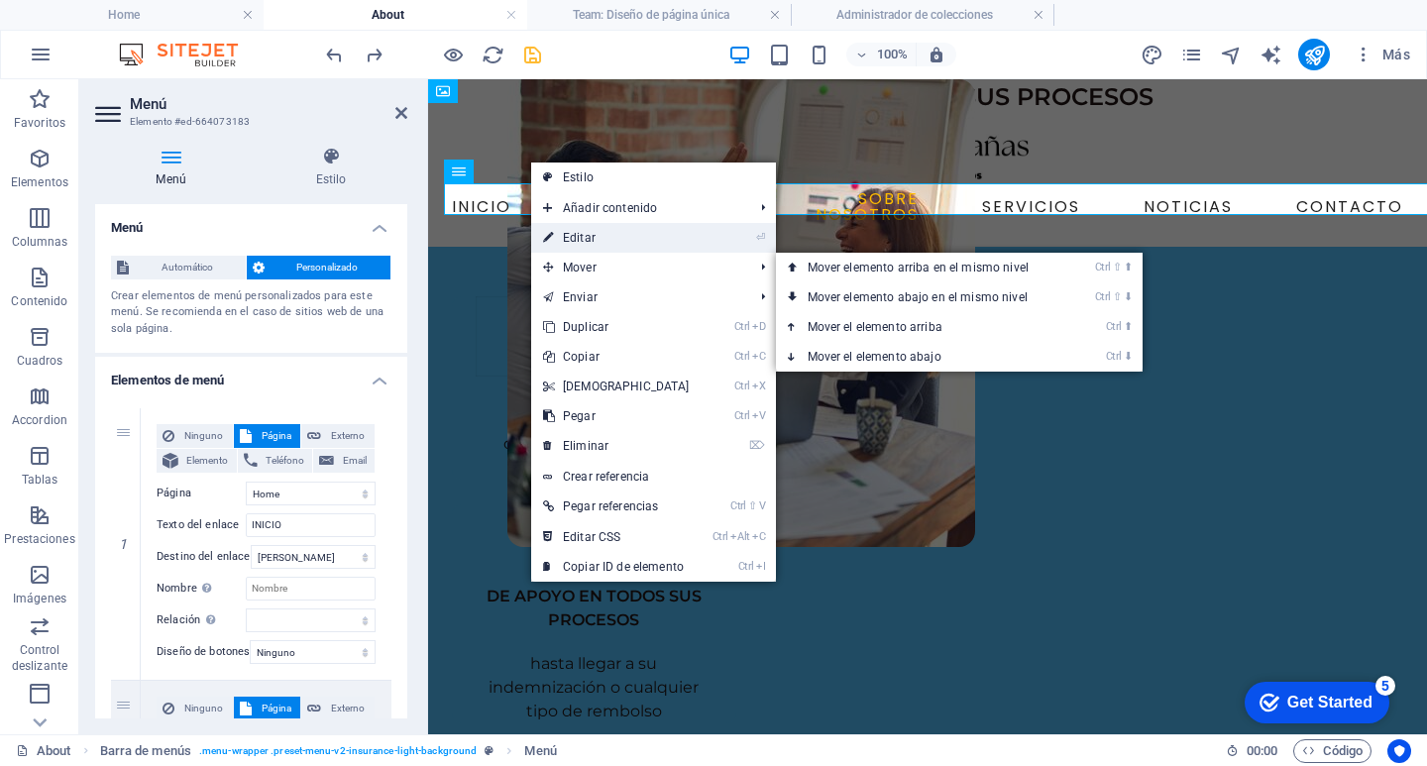
click at [597, 243] on link "⏎ Editar" at bounding box center [616, 238] width 170 height 30
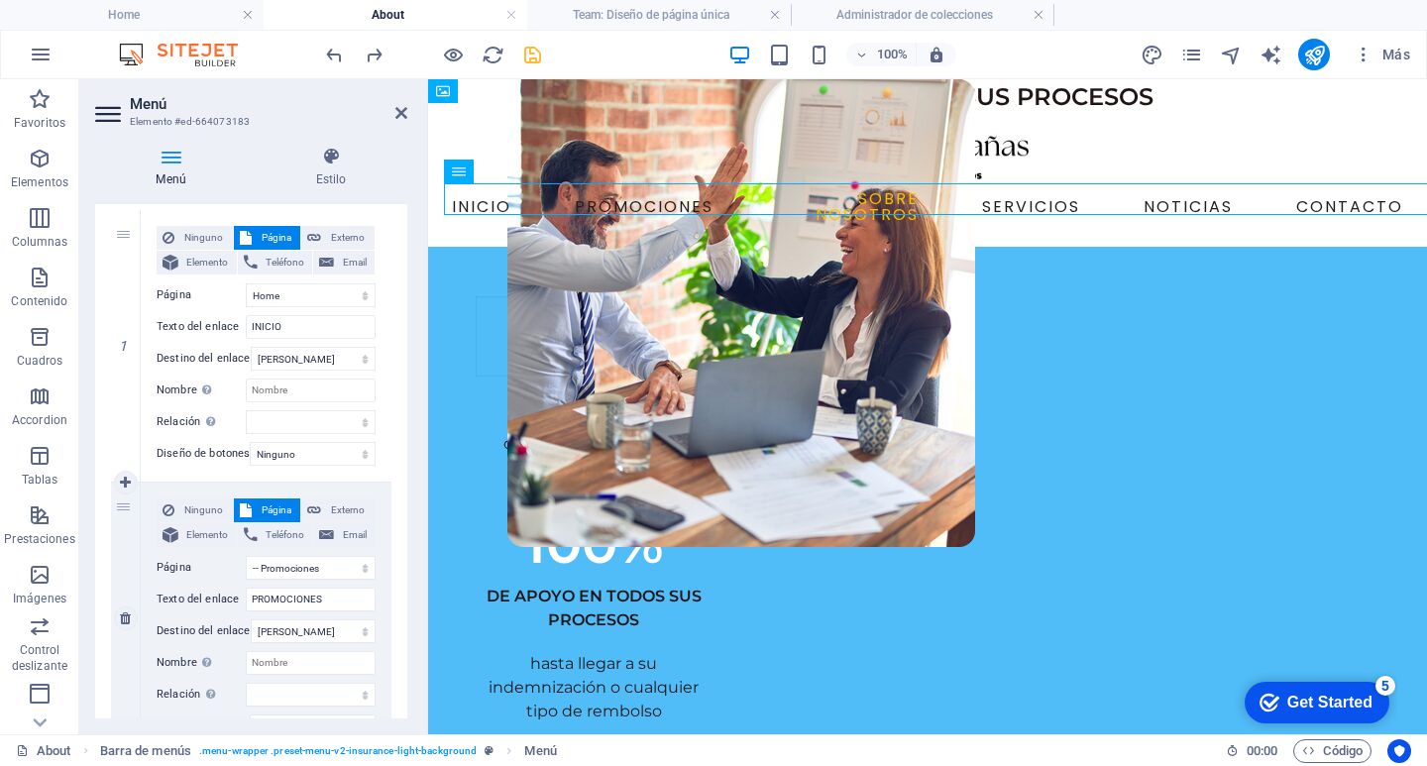
scroll to position [297, 0]
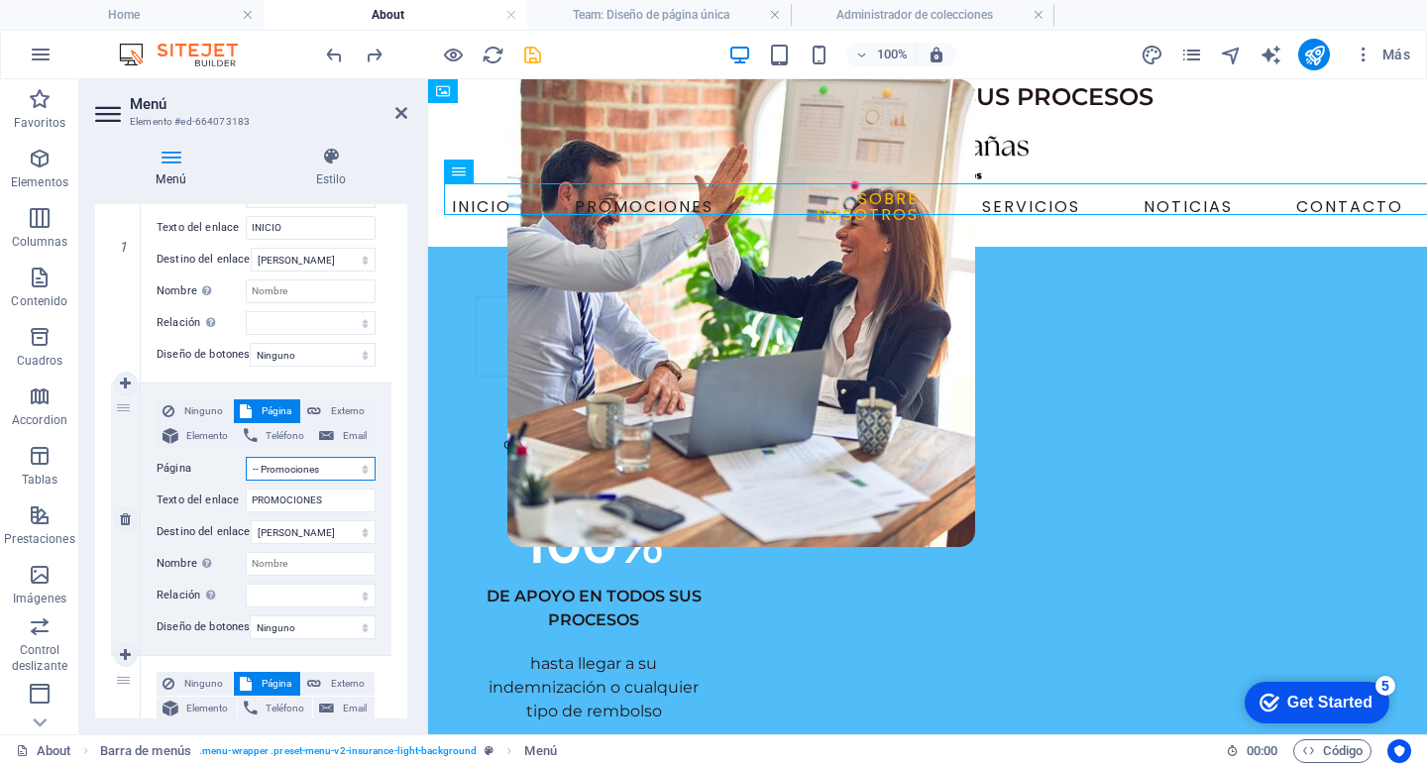
click at [298, 471] on select "Home -- Contact -- News -- Services ---- ¿Qué es el seguro médico? ---- ¿Qué es…" at bounding box center [311, 469] width 130 height 24
click at [303, 539] on select "Nueva pestaña Misma pestaña Superposición" at bounding box center [313, 532] width 125 height 24
click at [305, 497] on input "PROMOCIONES" at bounding box center [311, 500] width 130 height 24
click at [344, 499] on input "PROMOCIONES" at bounding box center [311, 500] width 130 height 24
click at [359, 473] on select "Home -- Contact -- News -- Services ---- ¿Qué es el seguro médico? ---- ¿Qué es…" at bounding box center [311, 469] width 130 height 24
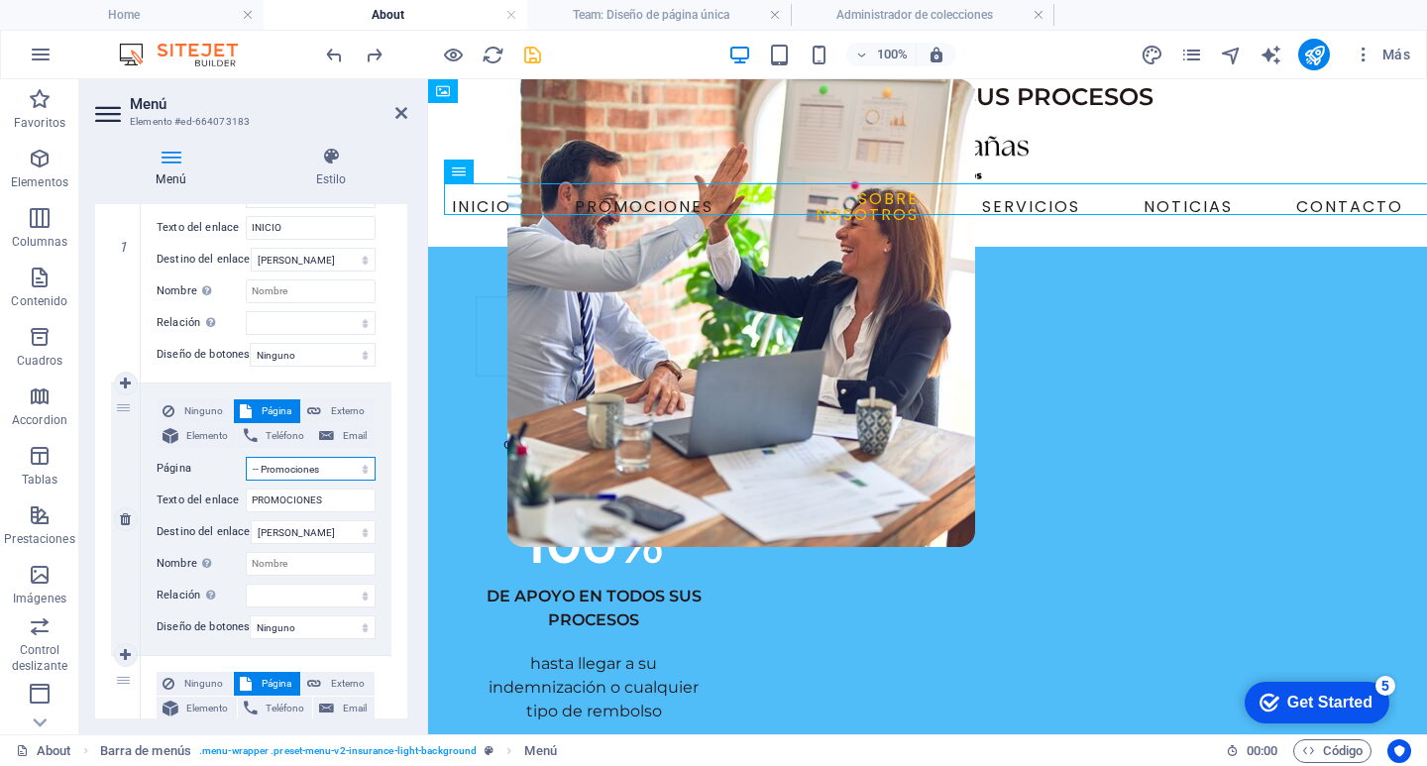
select select "14"
click at [246, 457] on select "Home -- Contact -- News -- Services ---- ¿Qué es el seguro médico? ---- ¿Qué es…" at bounding box center [311, 469] width 130 height 24
select select
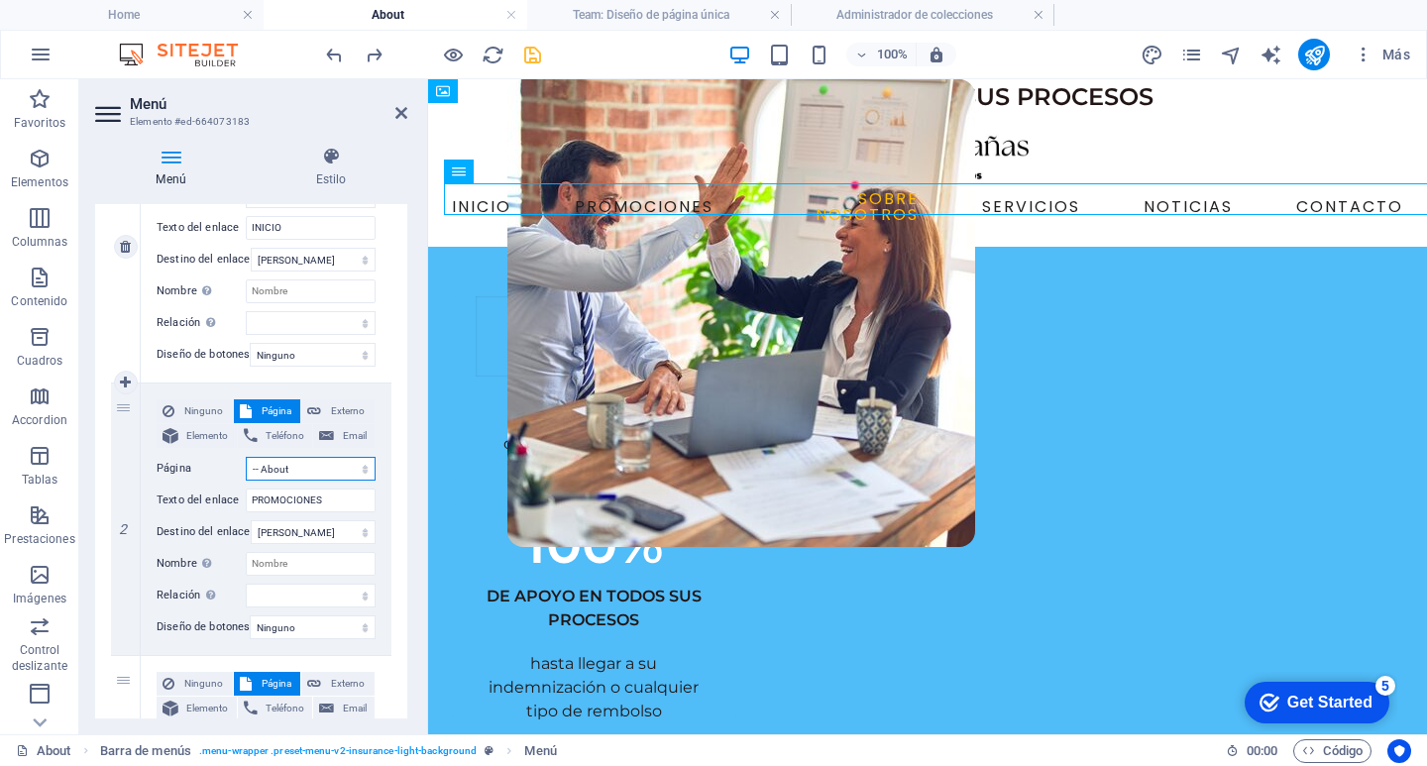
select select
click at [352, 463] on select "Home -- Contact -- News -- Services ---- ¿Qué es el seguro médico? ---- ¿Qué es…" at bounding box center [311, 469] width 130 height 24
select select "13"
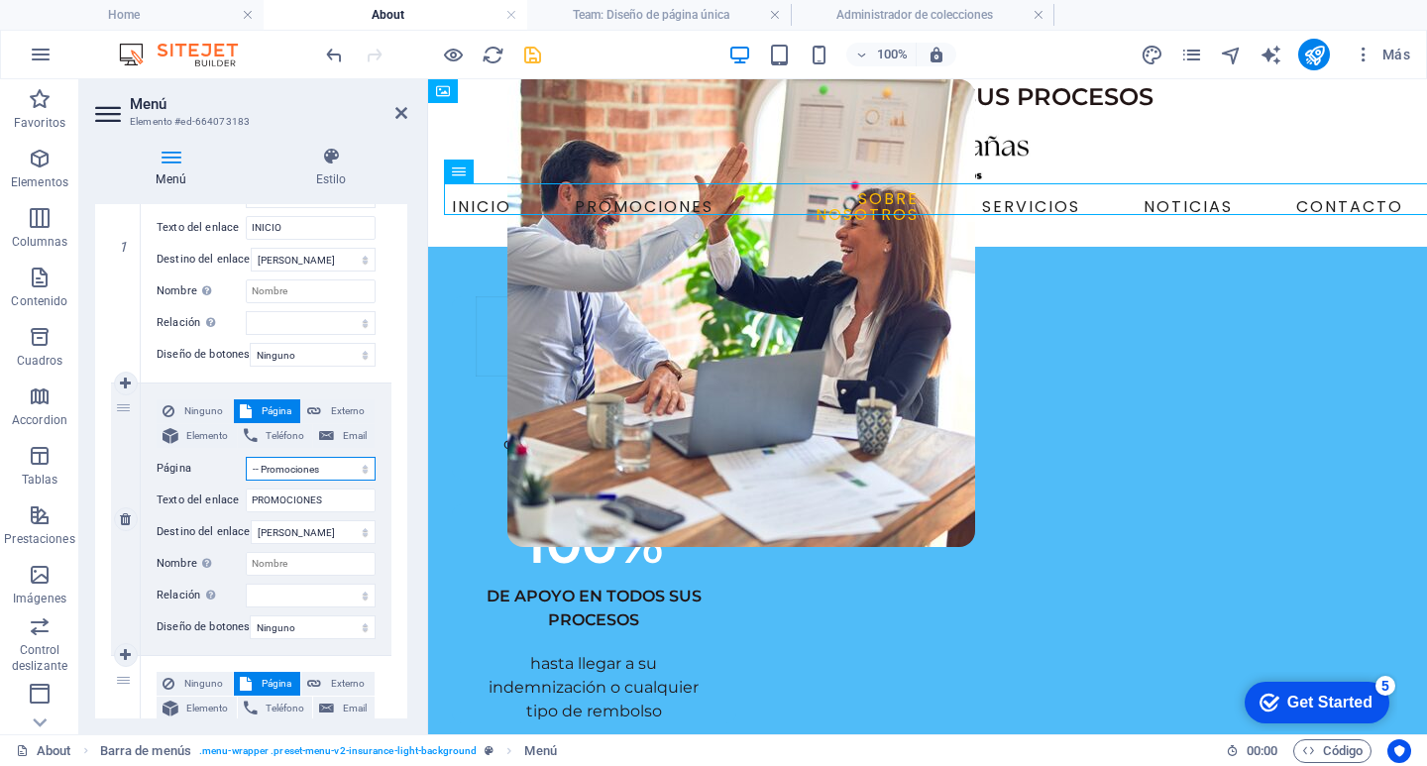
click at [246, 457] on select "Home -- Contact -- News -- Services ---- ¿Qué es el seguro médico? ---- ¿Qué es…" at bounding box center [311, 469] width 130 height 24
select select
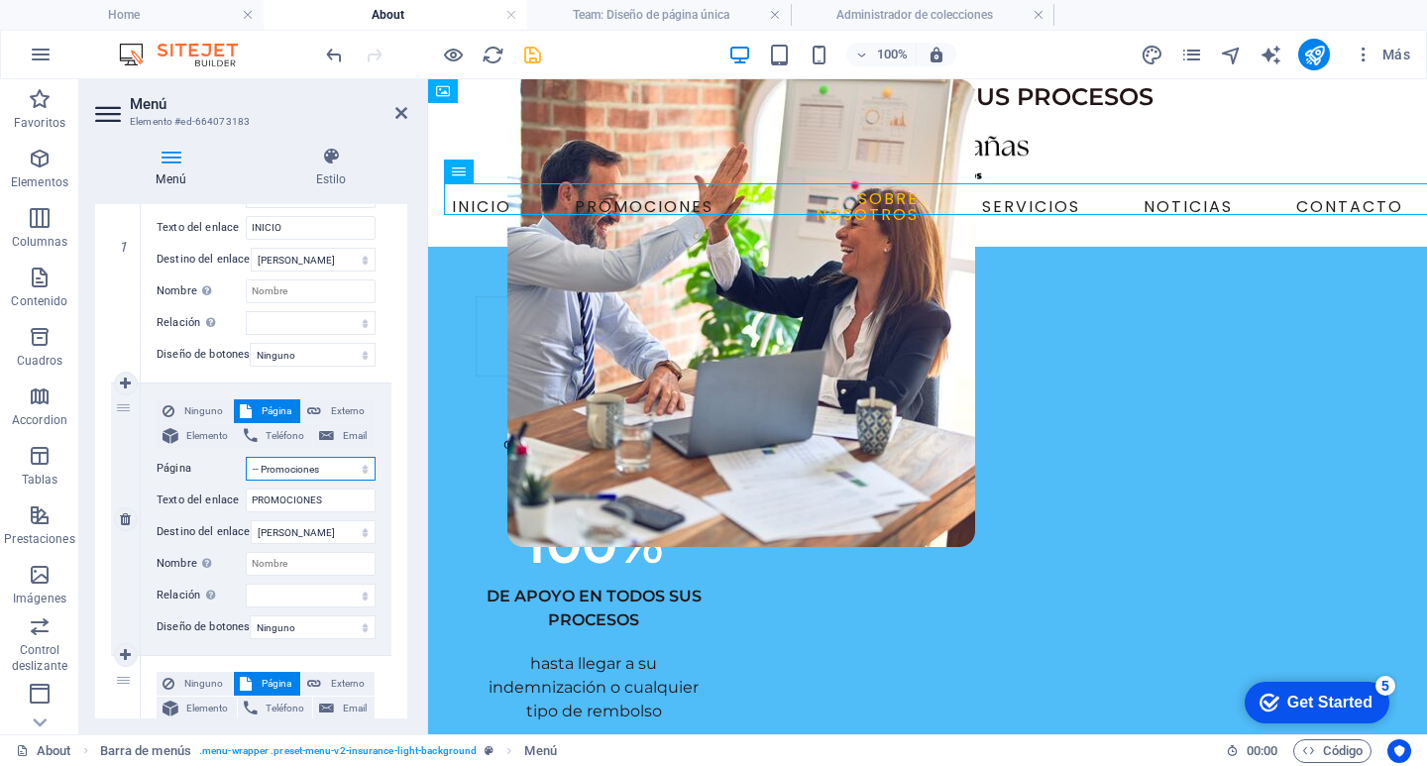
select select
click at [282, 469] on select "Home -- Contact -- News -- Services ---- ¿Qué es el seguro médico? ---- ¿Qué es…" at bounding box center [311, 469] width 130 height 24
select select "14"
click at [246, 457] on select "Home -- Contact -- News -- Services ---- ¿Qué es el seguro médico? ---- ¿Qué es…" at bounding box center [311, 469] width 130 height 24
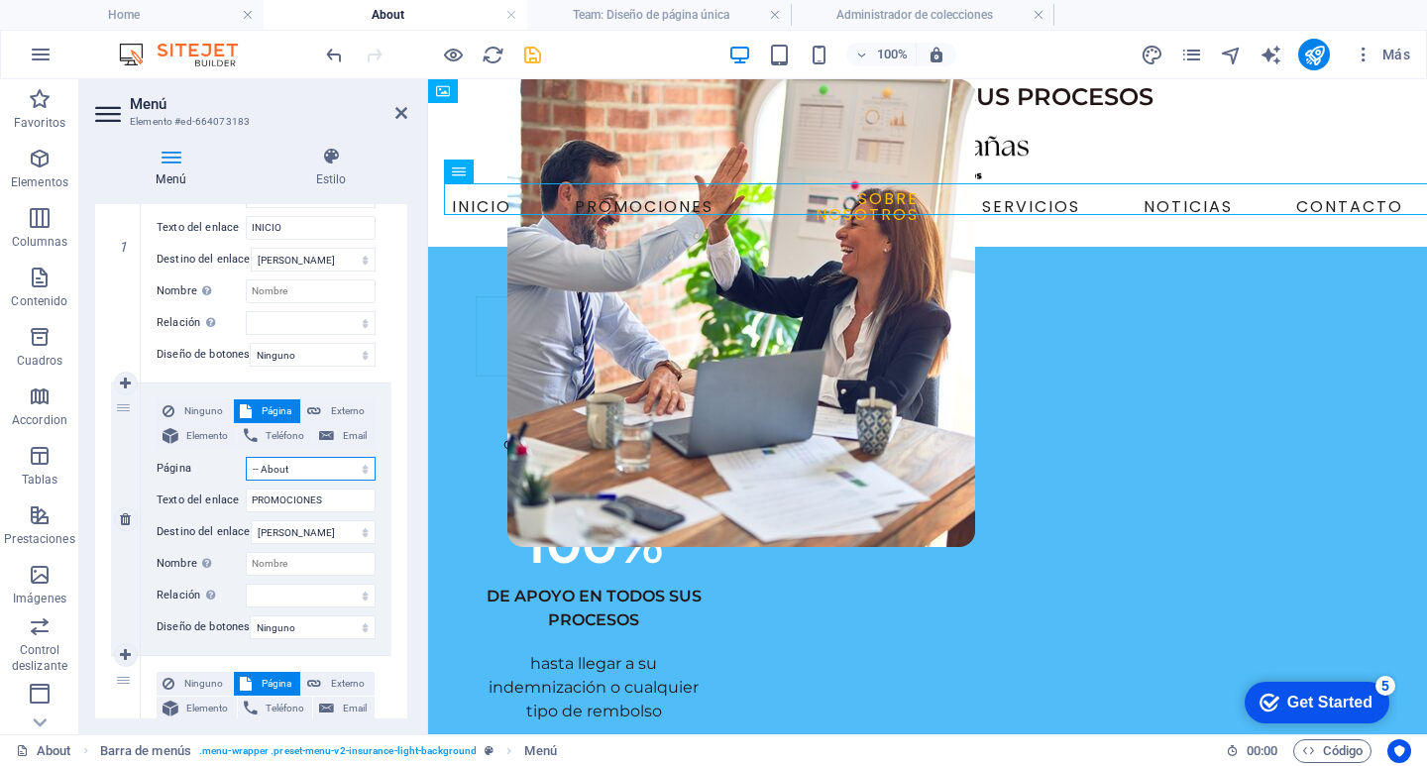
select select
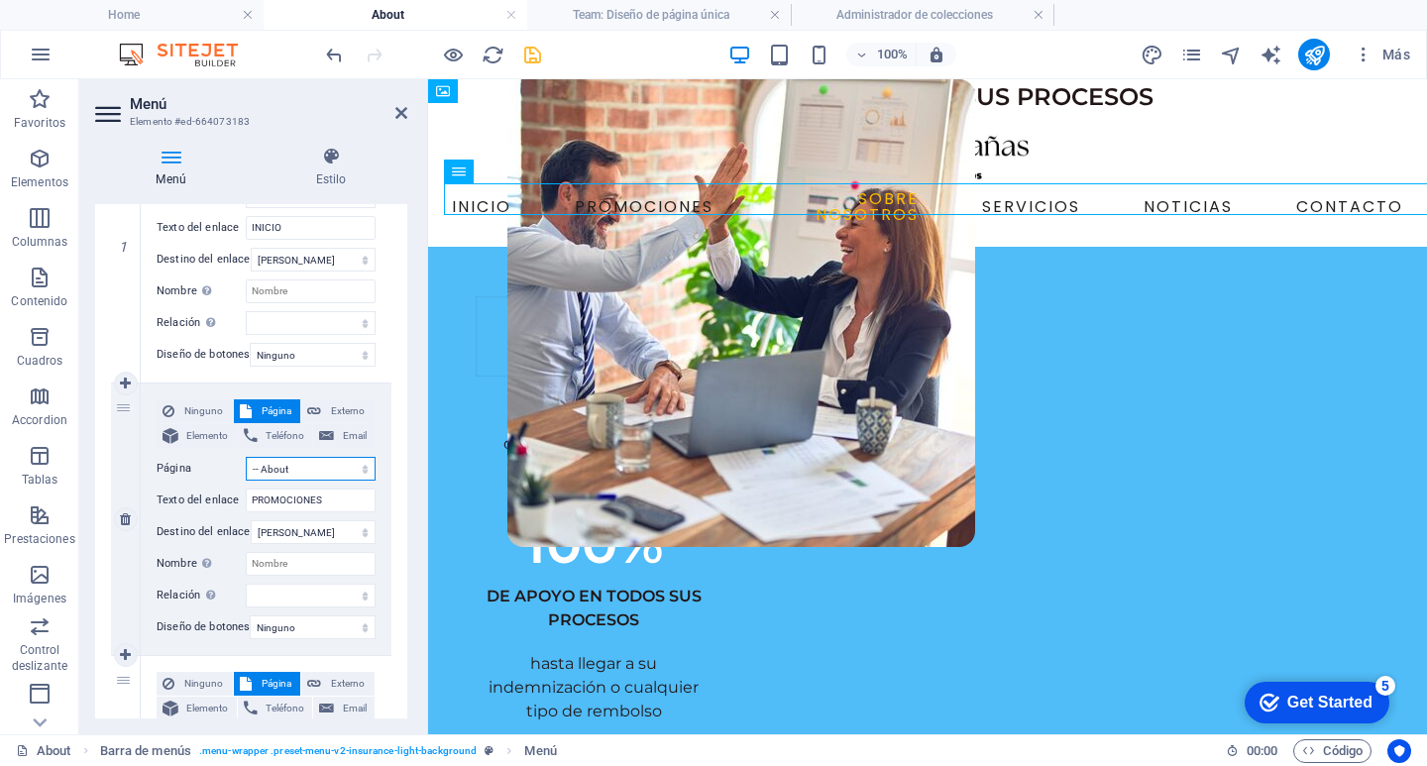
select select
click at [364, 466] on select "Home -- Contact -- News -- Services ---- ¿Qué es el seguro médico? ---- ¿Qué es…" at bounding box center [311, 469] width 130 height 24
select select "13"
click at [246, 457] on select "Home -- Contact -- News -- Services ---- ¿Qué es el seguro médico? ---- ¿Qué es…" at bounding box center [311, 469] width 130 height 24
select select
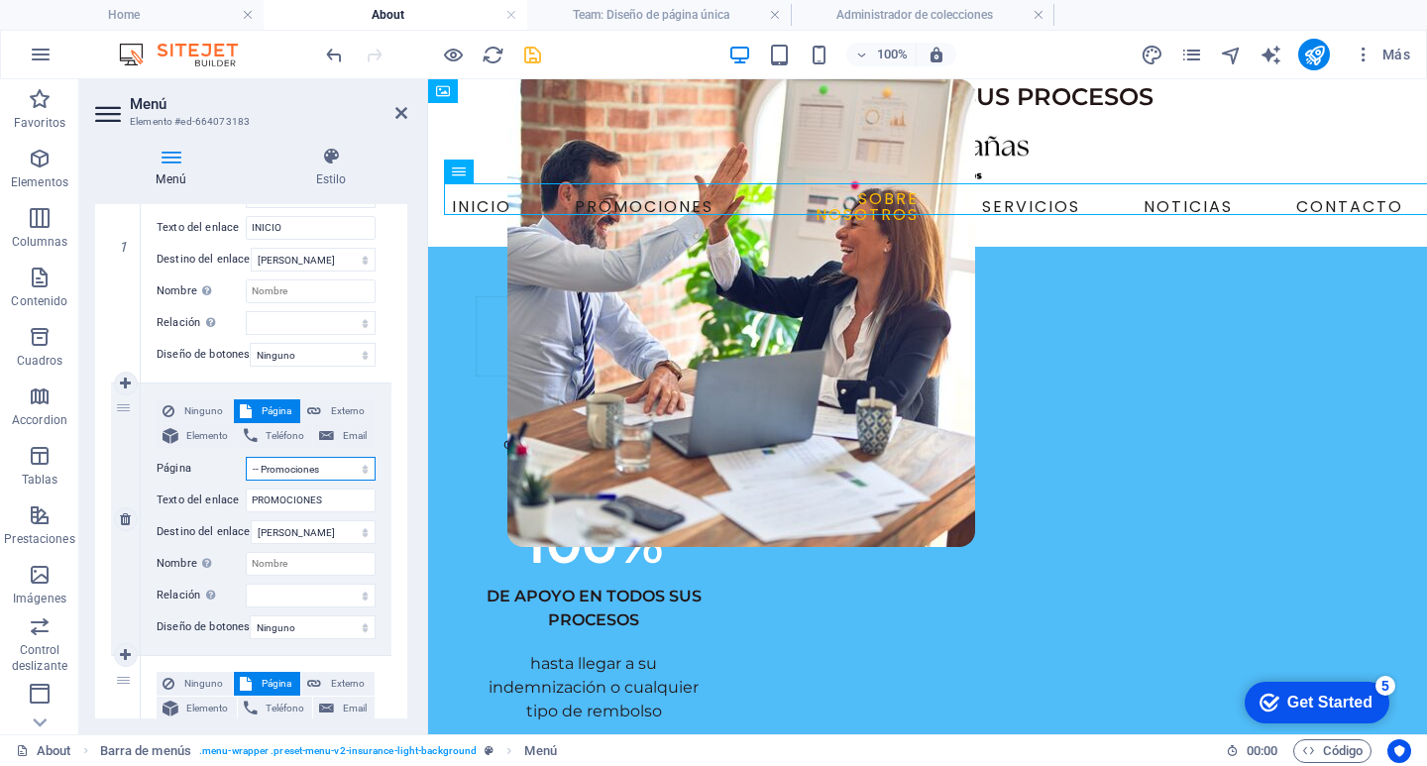
select select
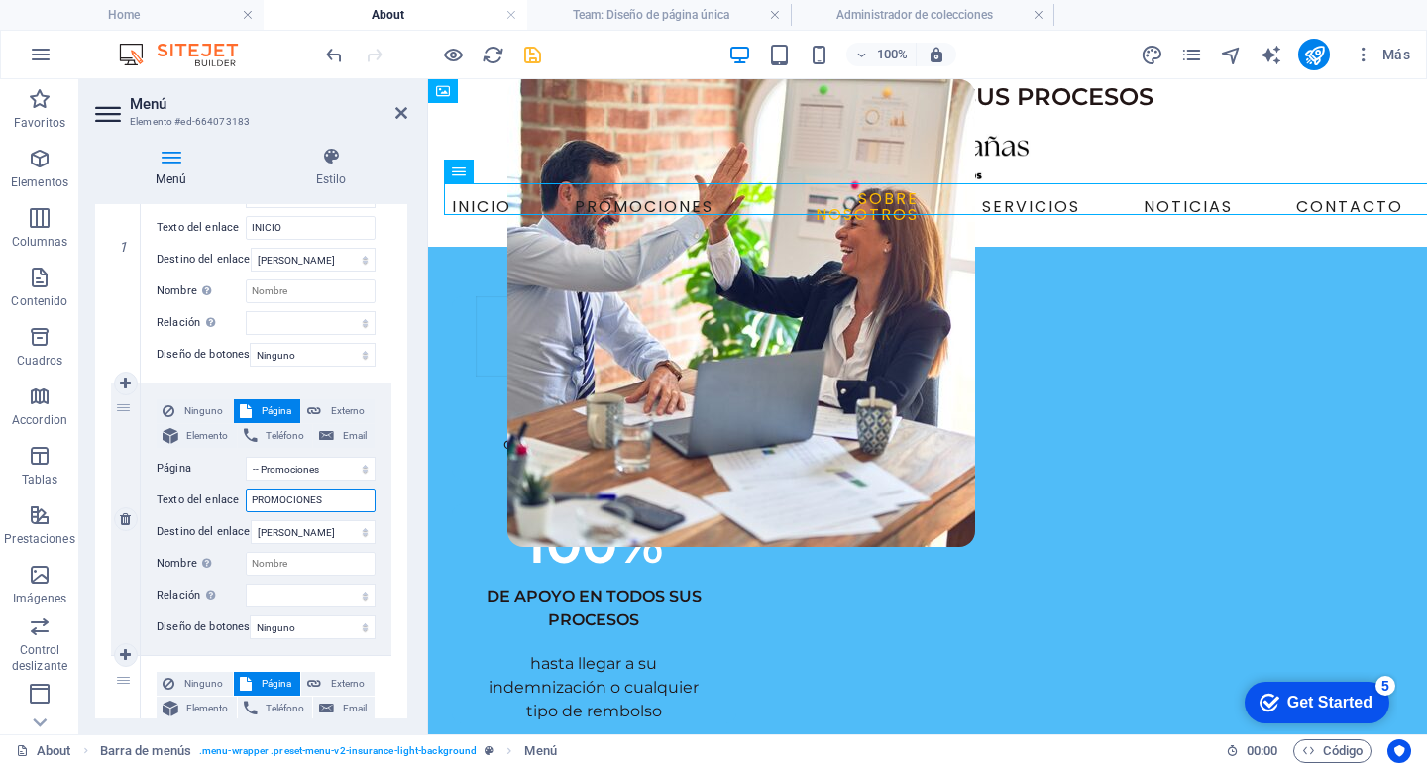
click at [368, 499] on input "PROMOCIONES" at bounding box center [311, 500] width 130 height 24
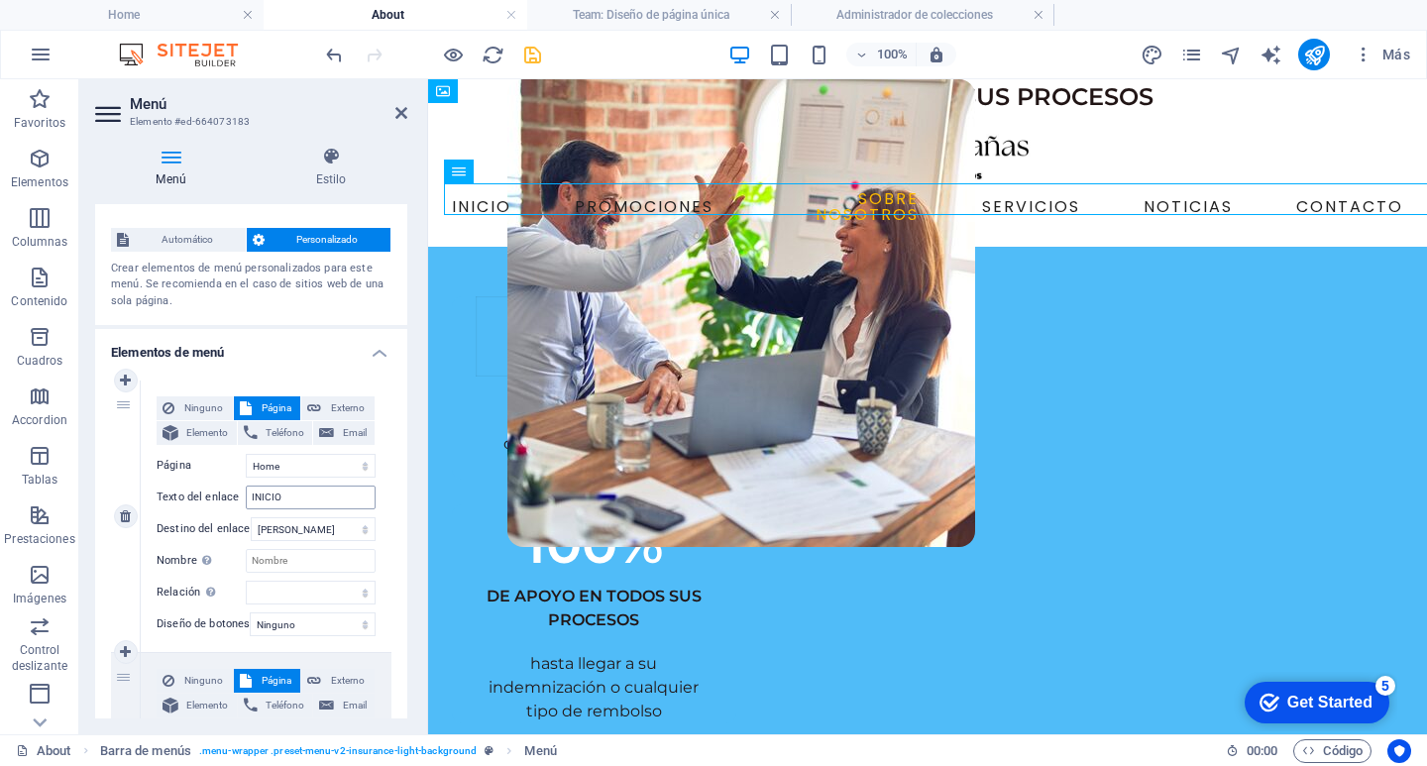
scroll to position [0, 0]
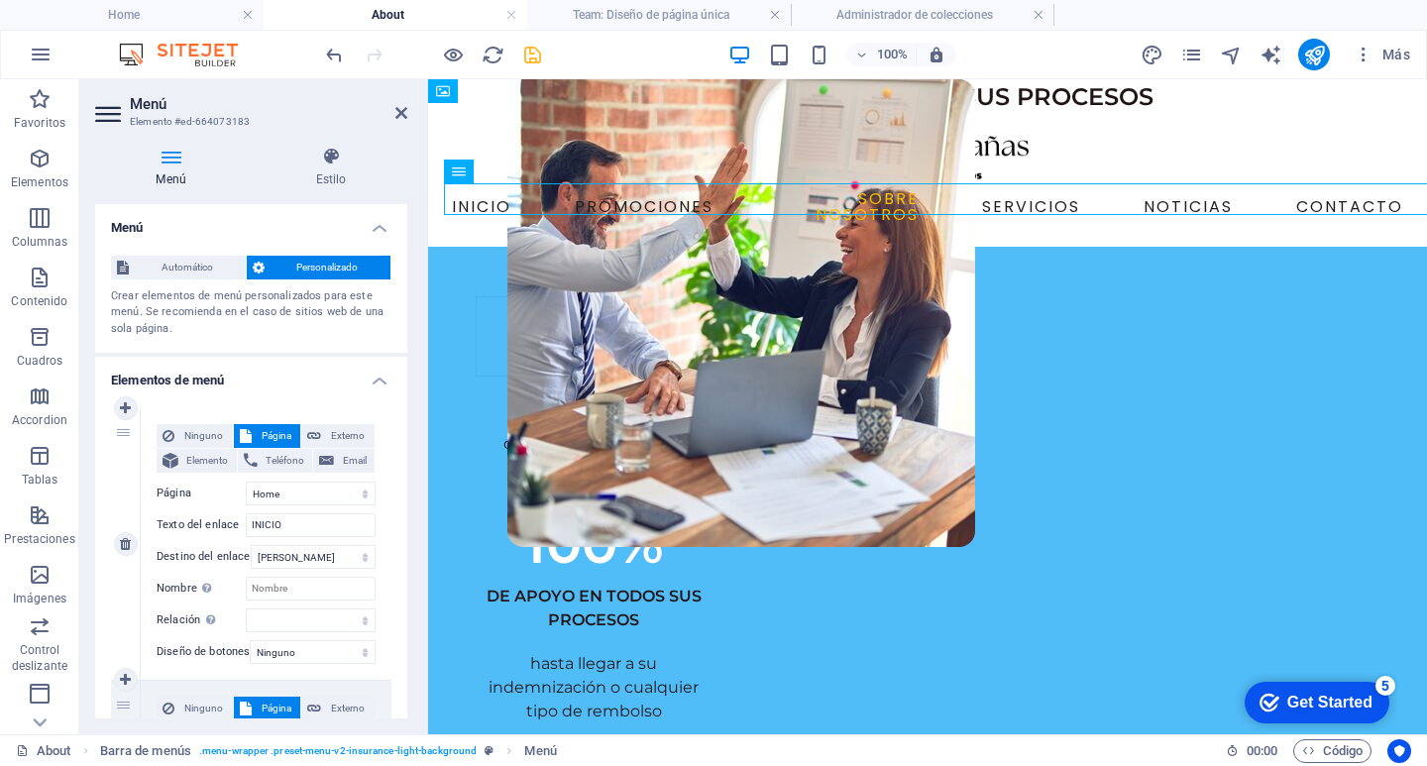
click at [266, 432] on span "Página" at bounding box center [277, 436] width 38 height 24
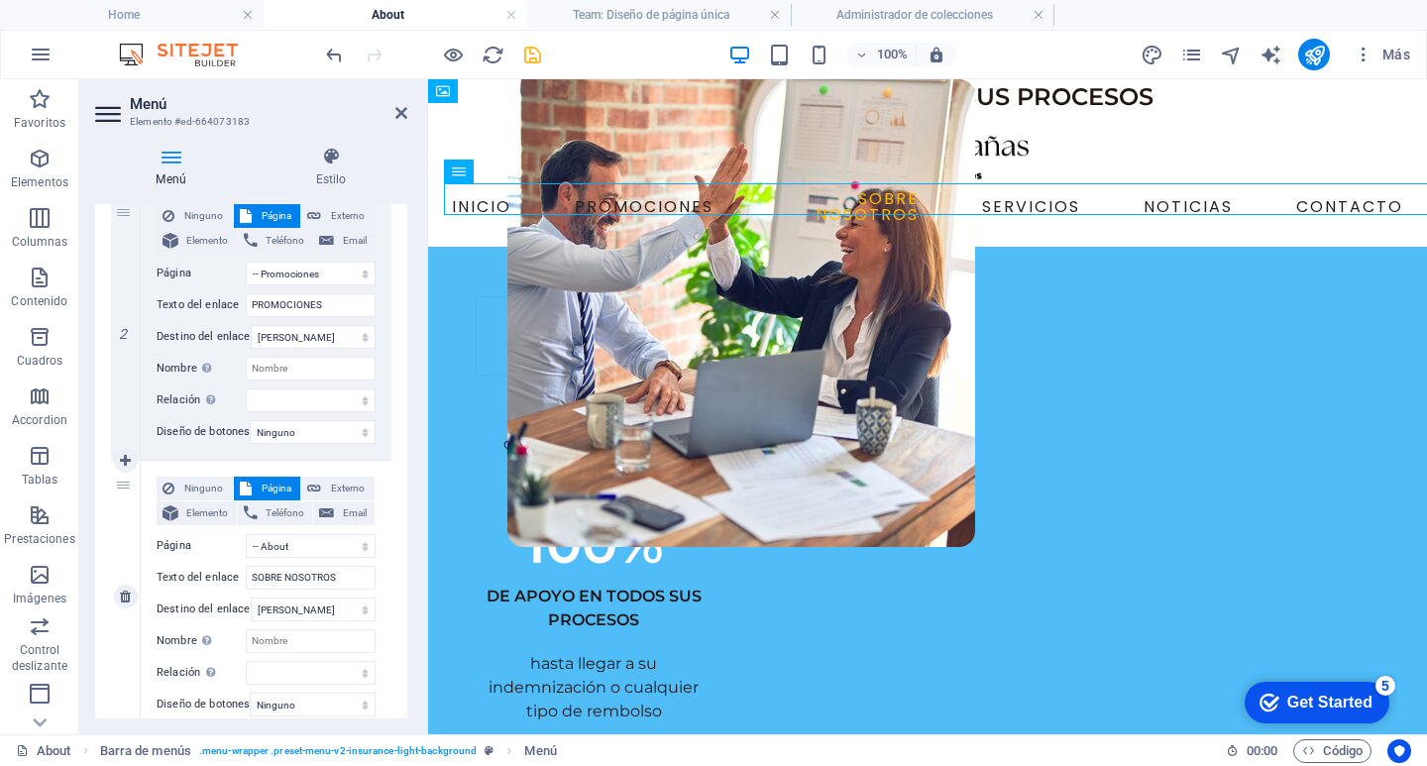
scroll to position [495, 0]
drag, startPoint x: 153, startPoint y: 464, endPoint x: 164, endPoint y: 411, distance: 53.8
click at [164, 410] on div "1 Ninguno Página Externo Elemento Teléfono Email Página Home -- Contact -- News…" at bounding box center [251, 730] width 280 height 1634
drag, startPoint x: 152, startPoint y: 466, endPoint x: 178, endPoint y: 558, distance: 95.9
click at [178, 558] on div "Ninguno Página Externo Elemento Teléfono Email Página Home -- Contact -- News -…" at bounding box center [266, 593] width 251 height 271
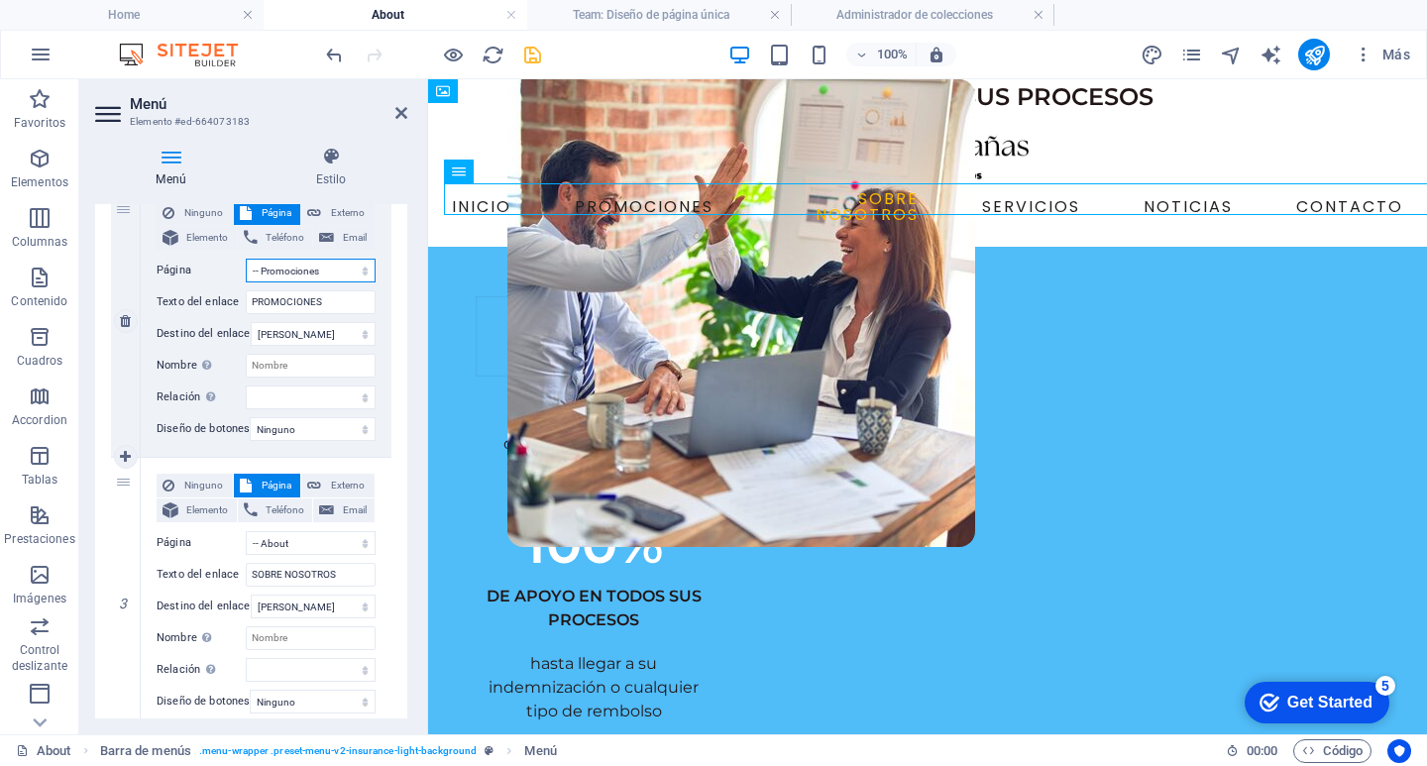
click at [334, 265] on select "Home -- Contact -- News -- Services ---- ¿Qué es el seguro médico? ---- ¿Qué es…" at bounding box center [311, 271] width 130 height 24
select select "14"
click at [246, 259] on select "Home -- Contact -- News -- Services ---- ¿Qué es el seguro médico? ---- ¿Qué es…" at bounding box center [311, 271] width 130 height 24
select select
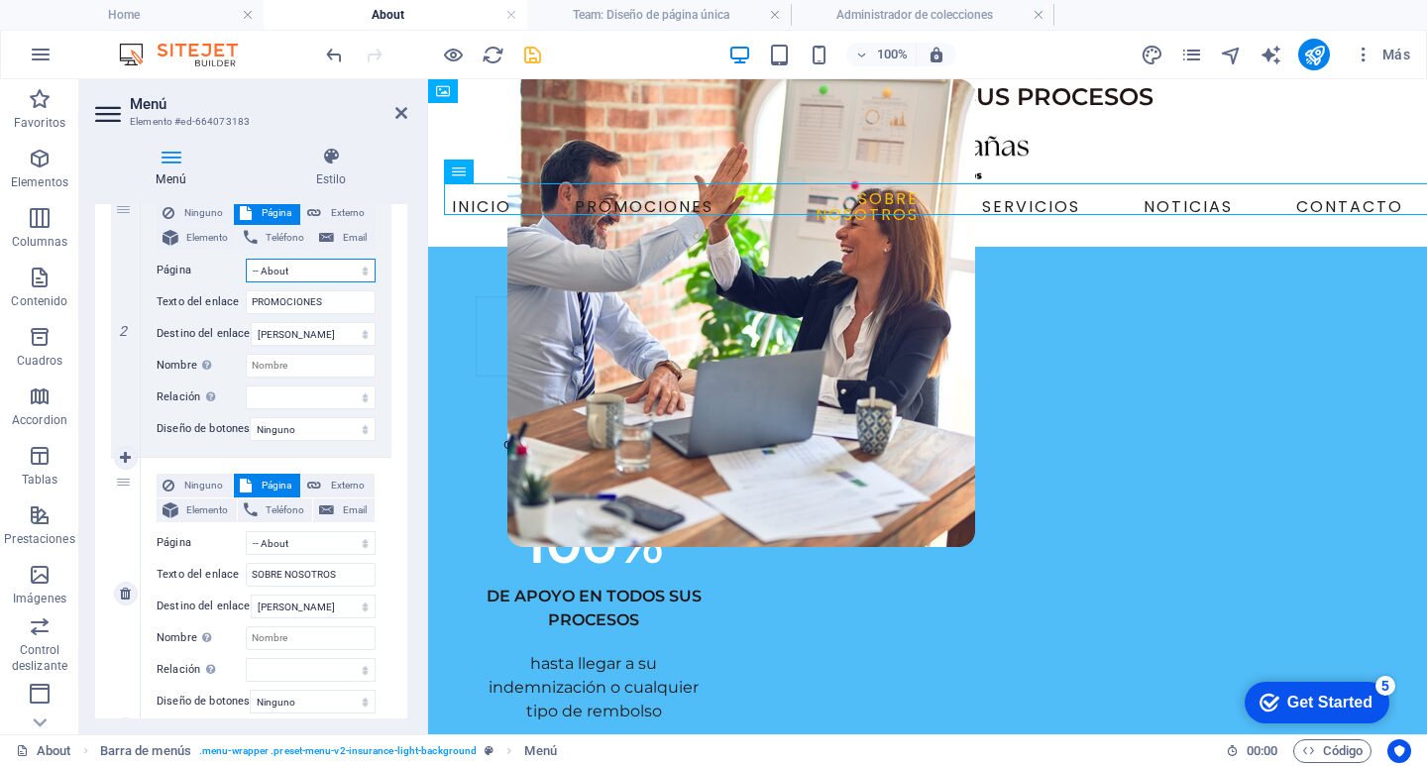
select select
drag, startPoint x: 369, startPoint y: 543, endPoint x: 358, endPoint y: 542, distance: 10.9
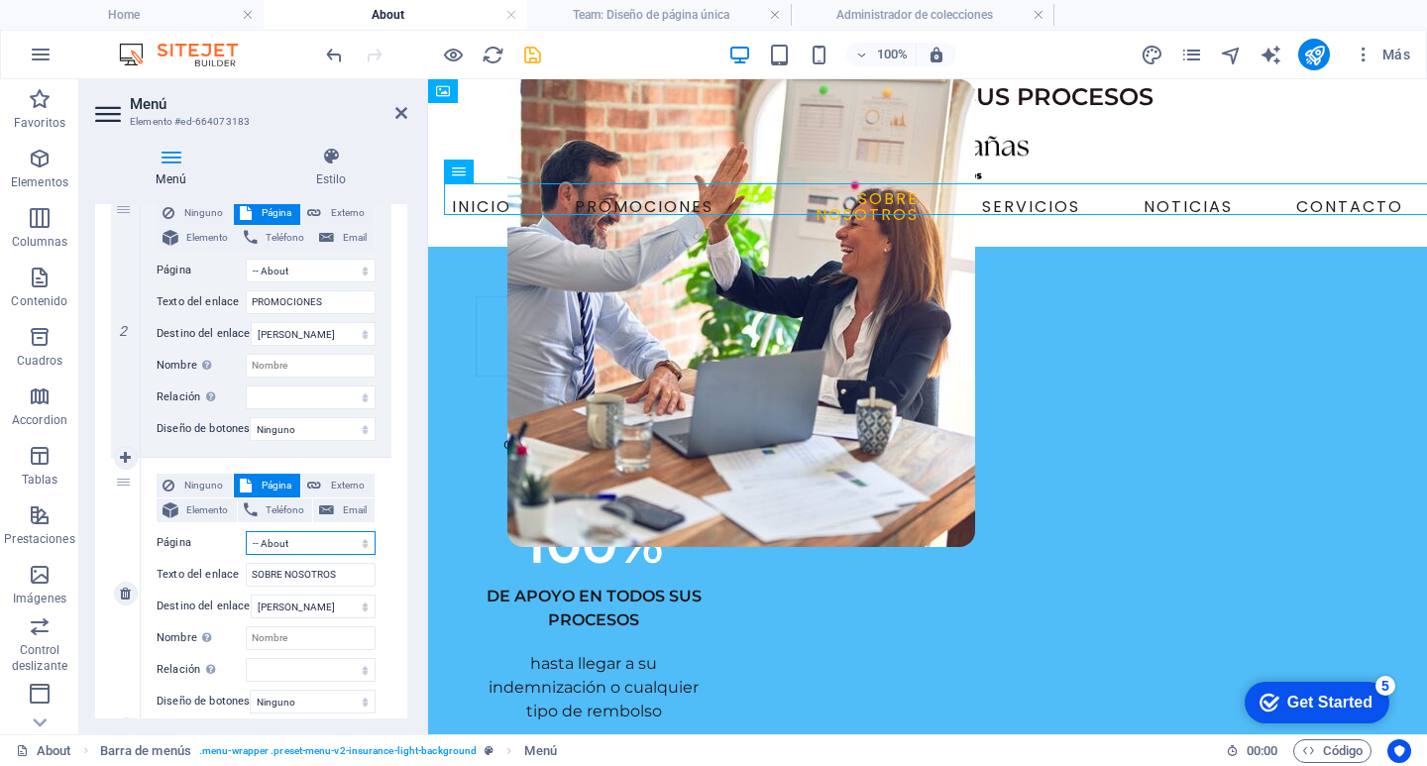
click at [369, 543] on select "Home -- Contact -- News -- Services ---- ¿Qué es el seguro médico? ---- ¿Qué es…" at bounding box center [311, 543] width 130 height 24
select select "13"
click at [246, 531] on select "Home -- Contact -- News -- Services ---- ¿Qué es el seguro médico? ---- ¿Qué es…" at bounding box center [311, 543] width 130 height 24
select select
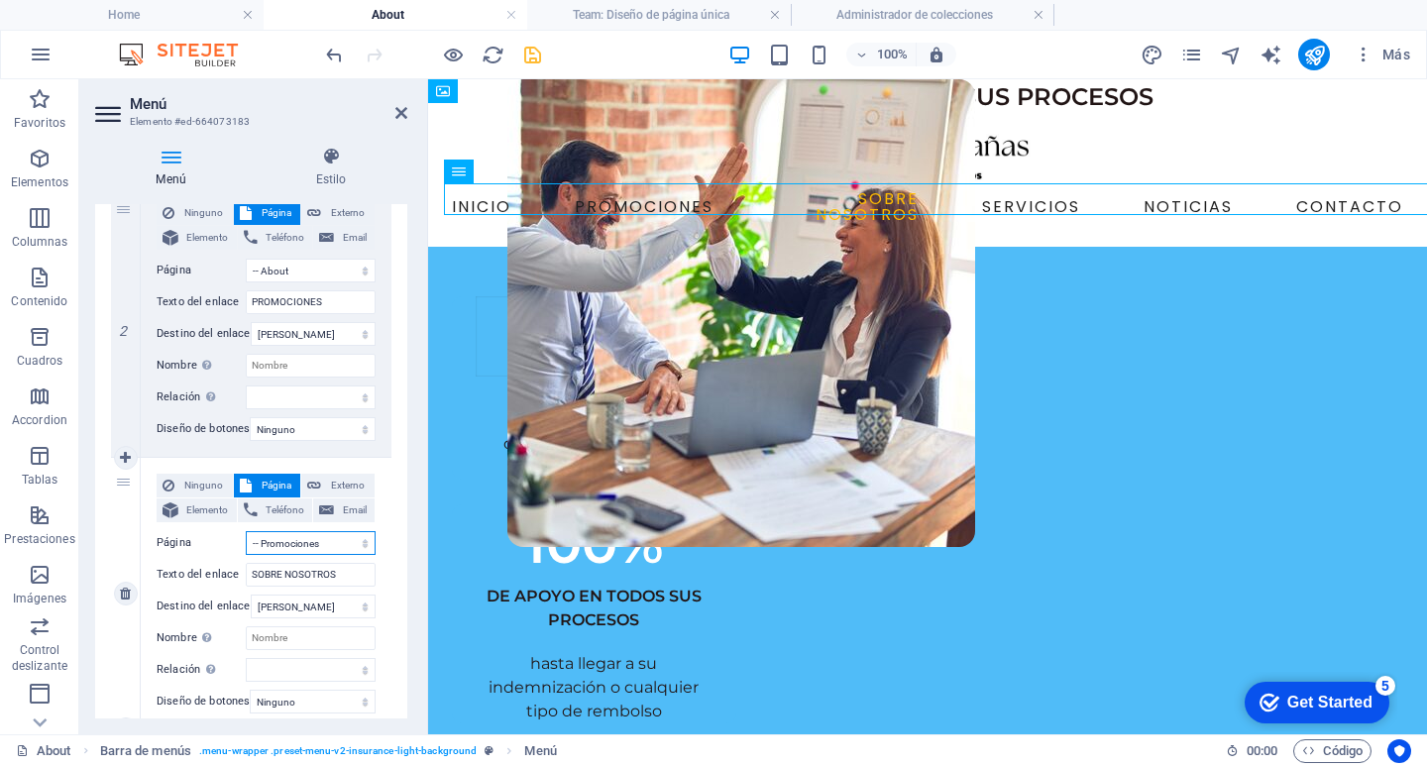
select select
click at [344, 307] on input "PROMOCIONES" at bounding box center [311, 302] width 130 height 24
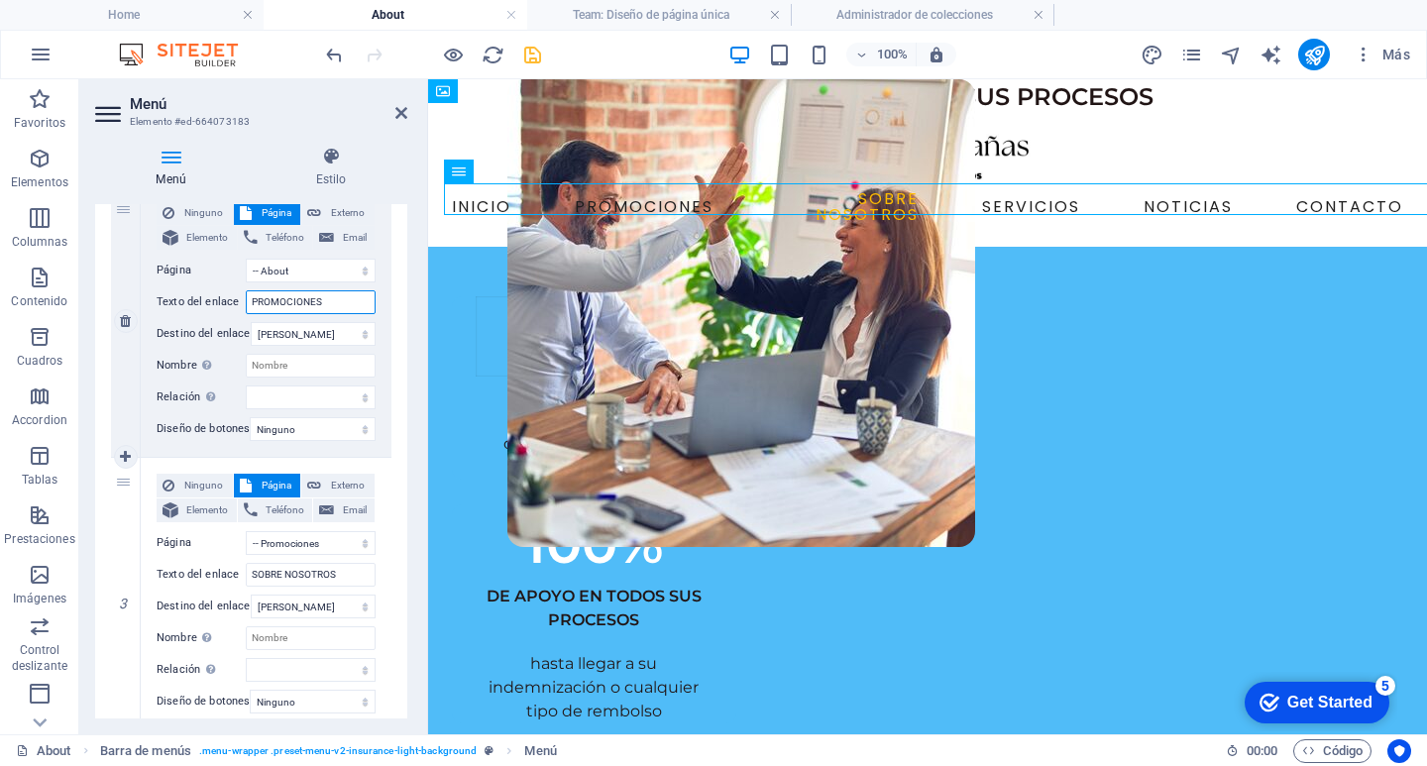
drag, startPoint x: 351, startPoint y: 306, endPoint x: 153, endPoint y: 304, distance: 198.2
click at [150, 299] on div "Ninguno Página Externo Elemento Teléfono Email Página Home -- Contact -- News -…" at bounding box center [266, 320] width 251 height 271
type input "SI"
select select
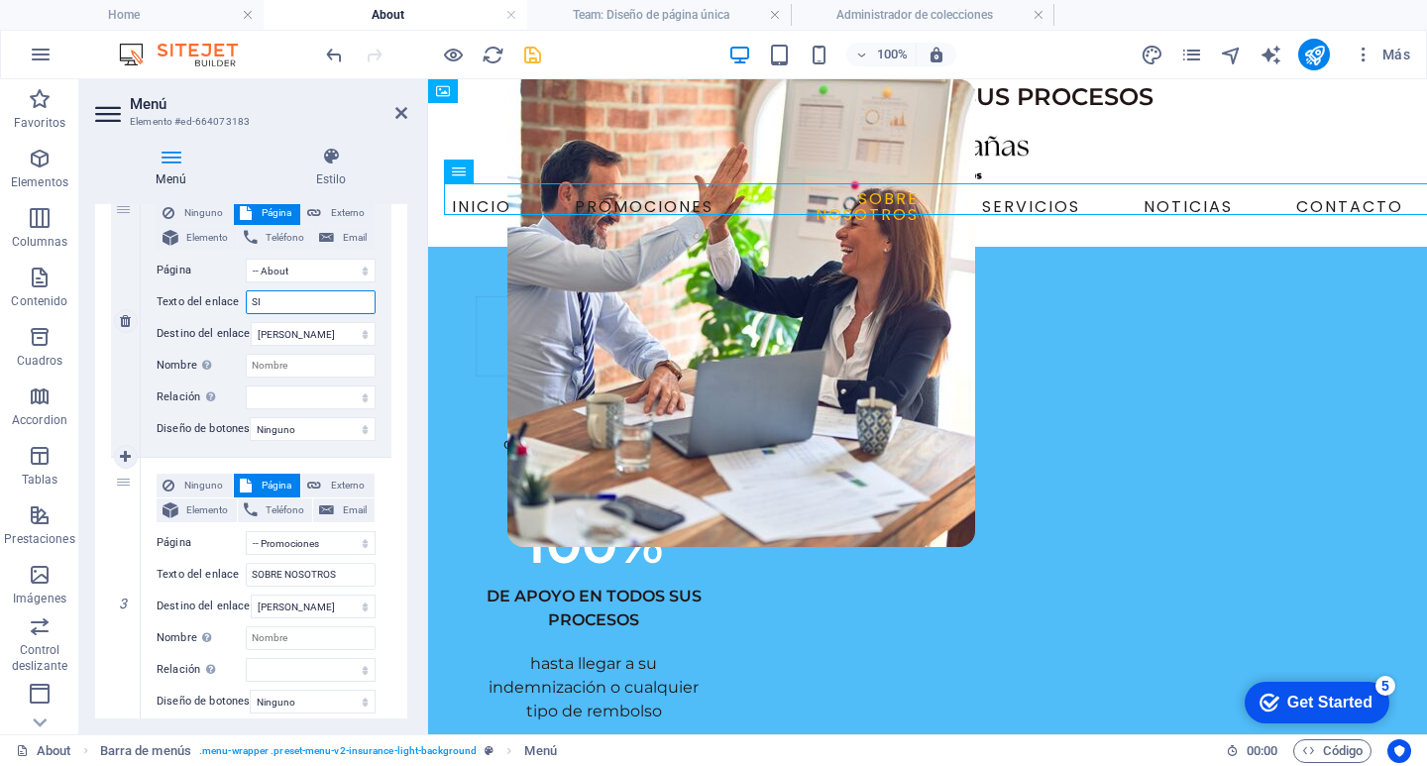
select select
type input "S"
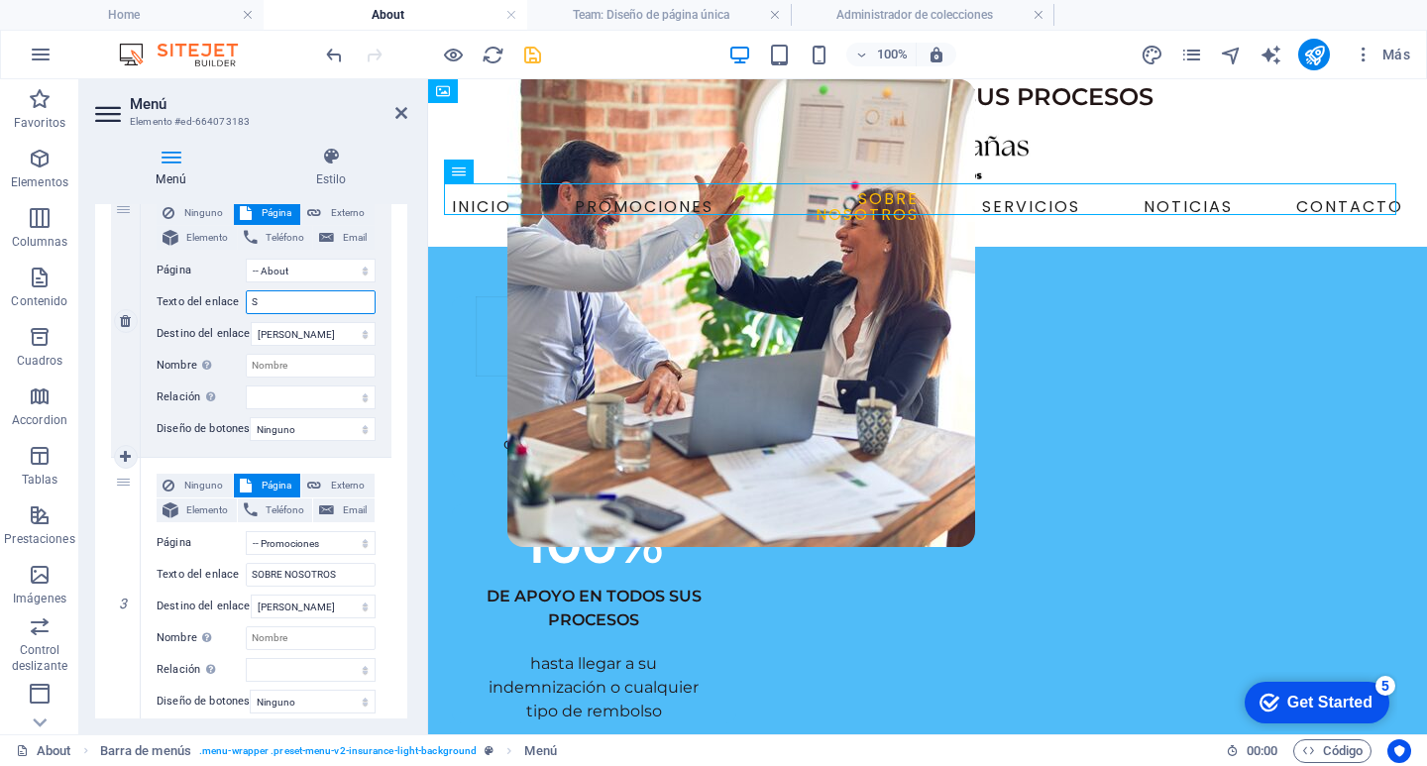
select select
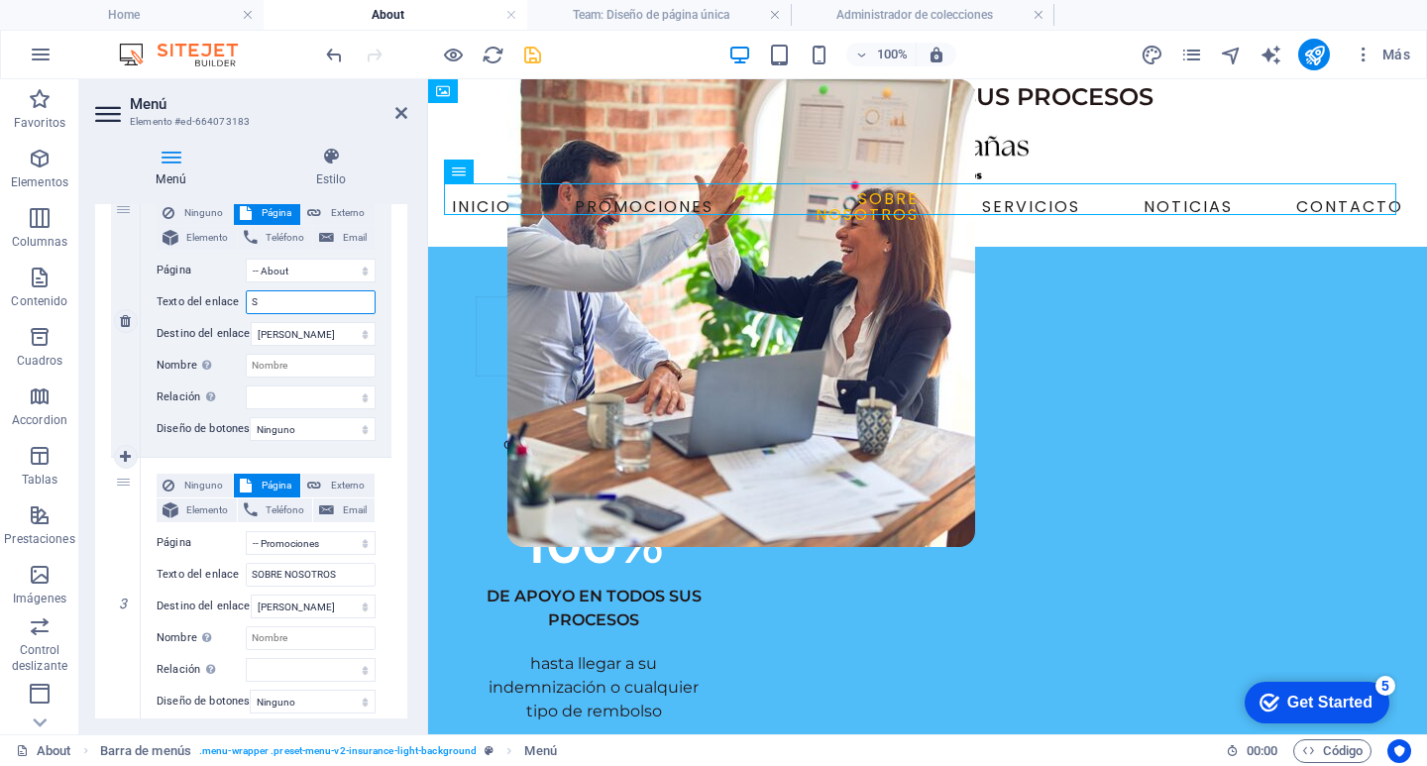
select select
type input "SOBRE NOSOTROS"
select select
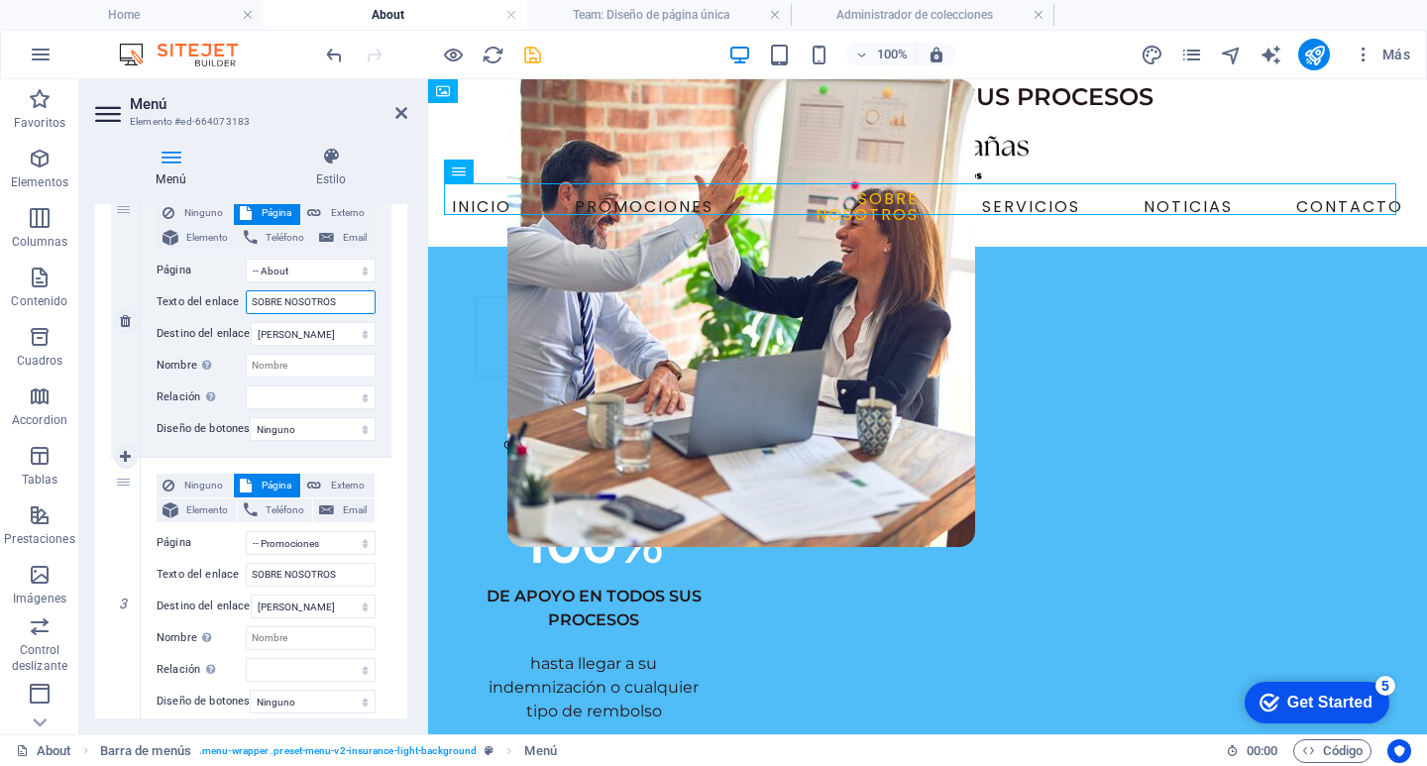
select select
type input "SOBRE NOSOTROS"
click at [317, 574] on input "SOBRE NOSOTROS" at bounding box center [311, 575] width 130 height 24
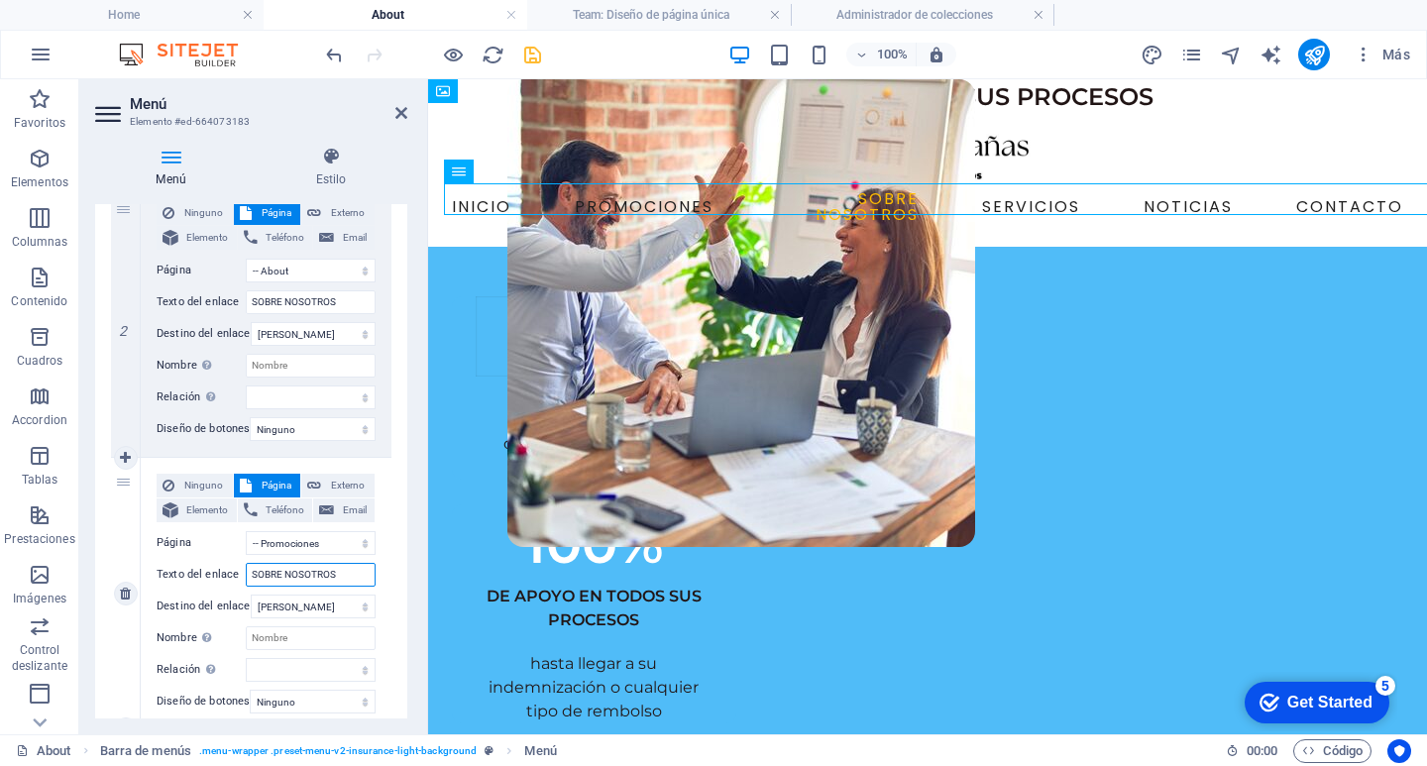
click at [342, 565] on input "SOBRE NOSOTROS" at bounding box center [311, 575] width 130 height 24
type input "S"
select select
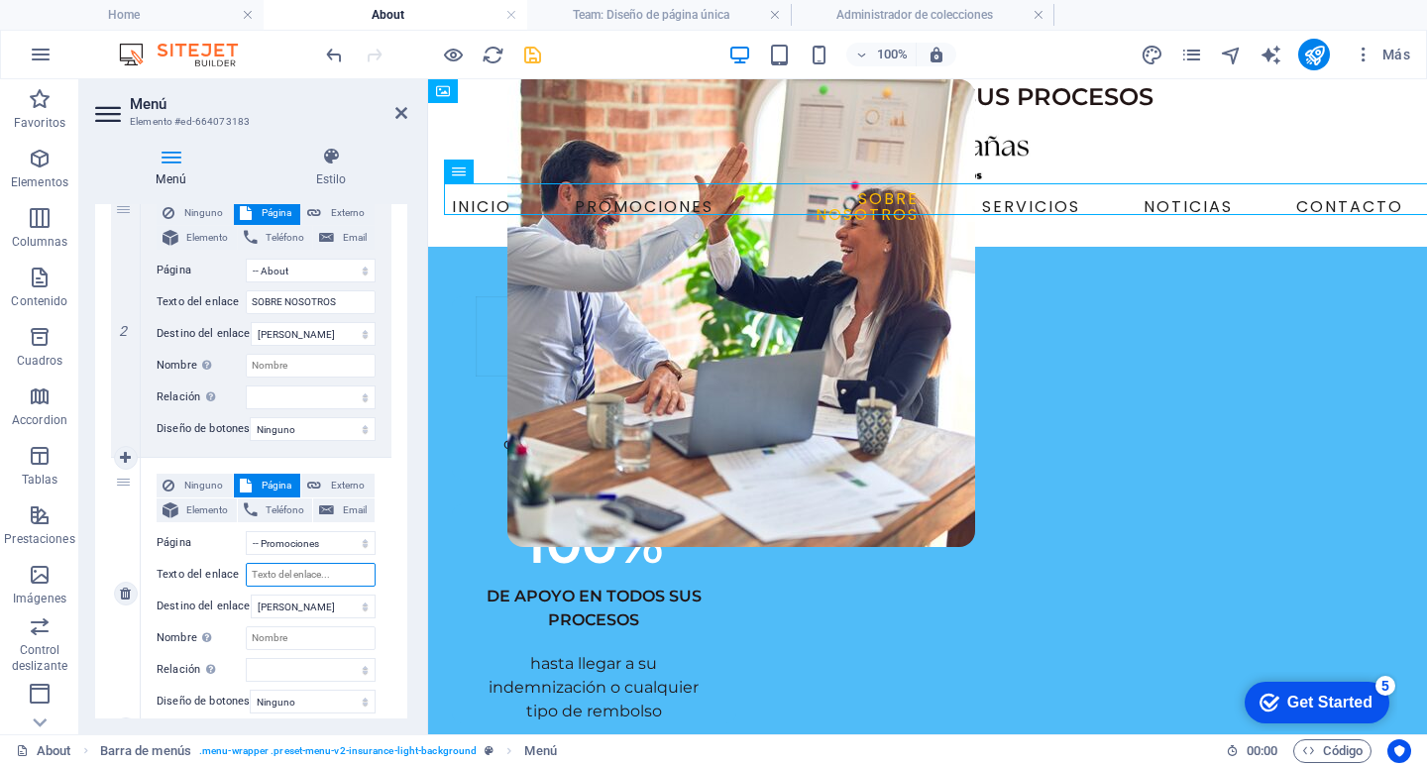
select select
type input "PROMOCIONES"
select select
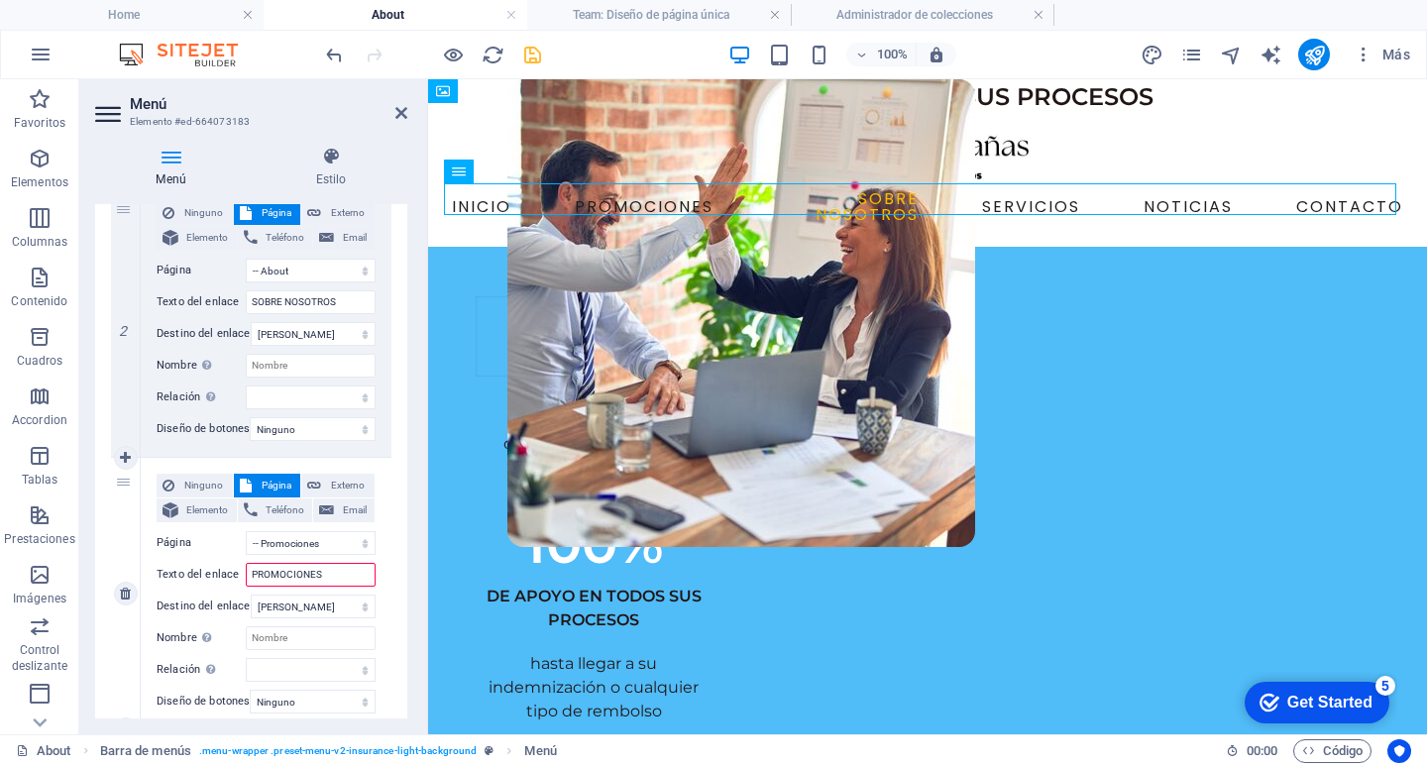
select select
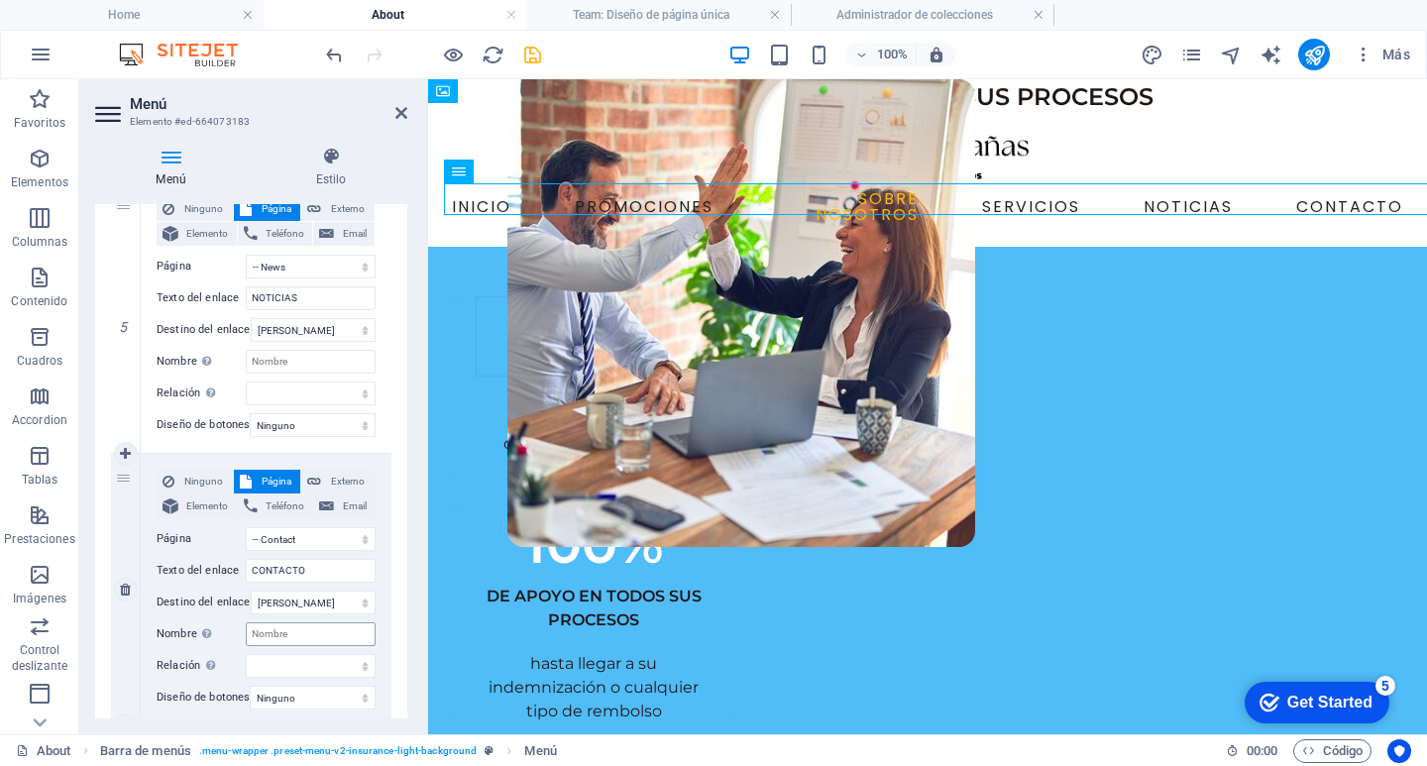
scroll to position [1393, 0]
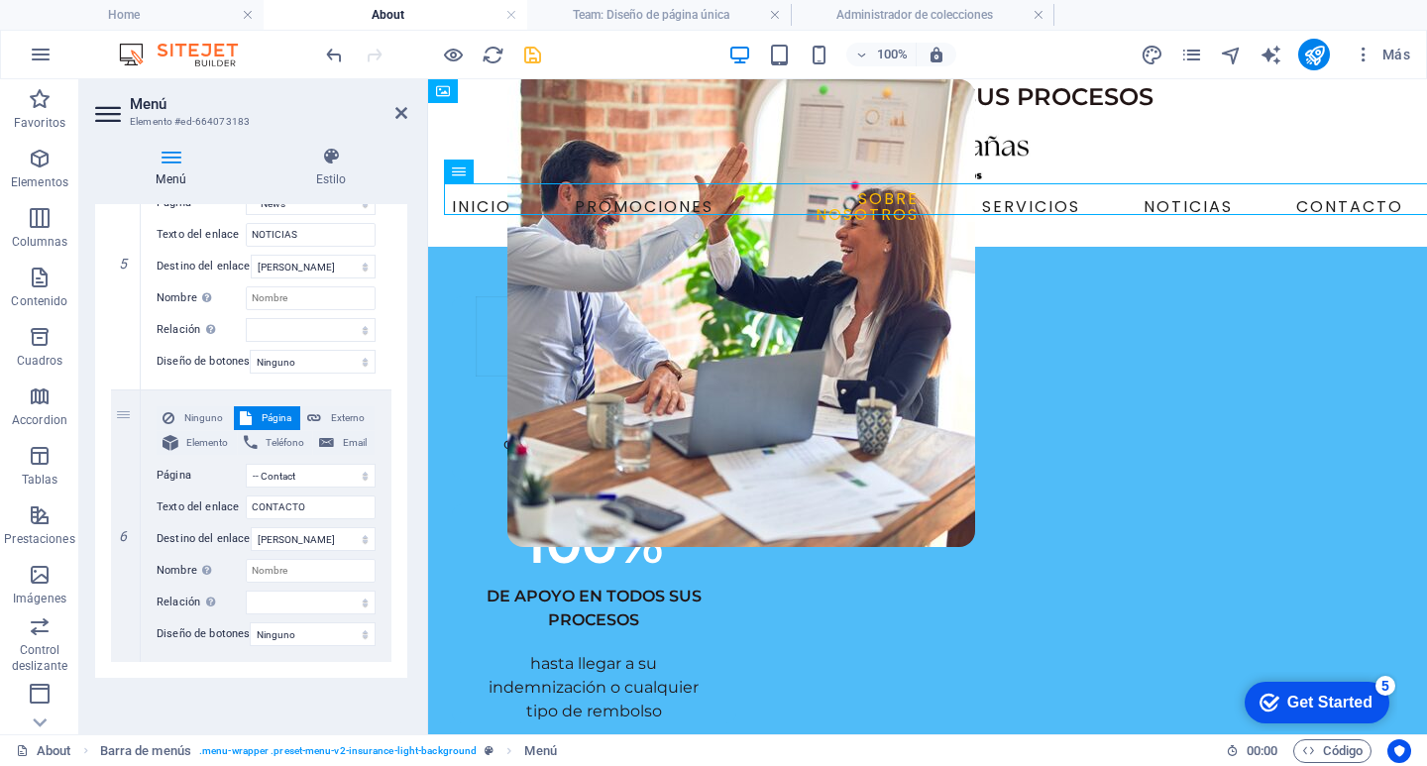
type input "PROMOCIONES"
click at [531, 53] on icon "save" at bounding box center [532, 55] width 23 height 23
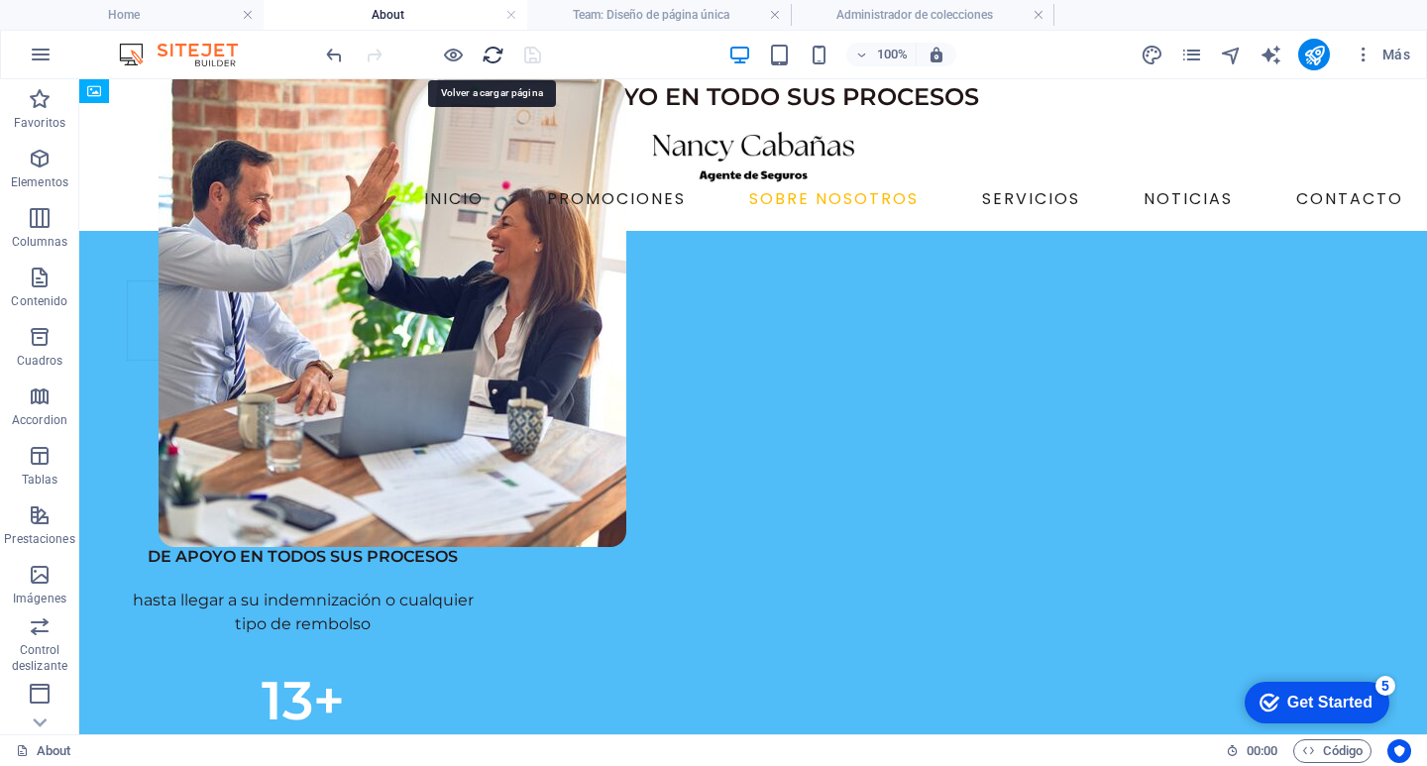
click at [496, 47] on icon "reload" at bounding box center [493, 55] width 23 height 23
click at [493, 54] on icon "reload" at bounding box center [493, 55] width 23 height 23
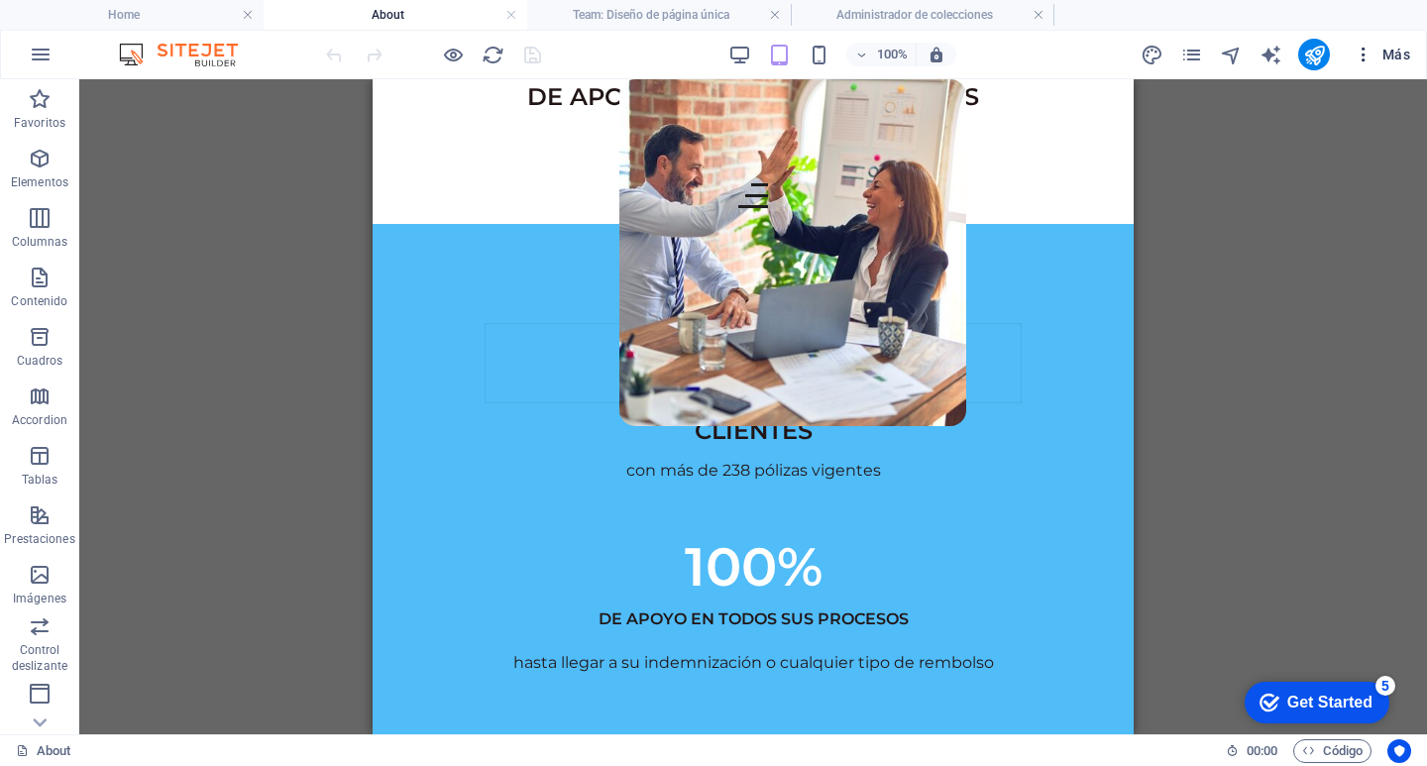
click at [1366, 50] on icon "button" at bounding box center [1363, 55] width 20 height 20
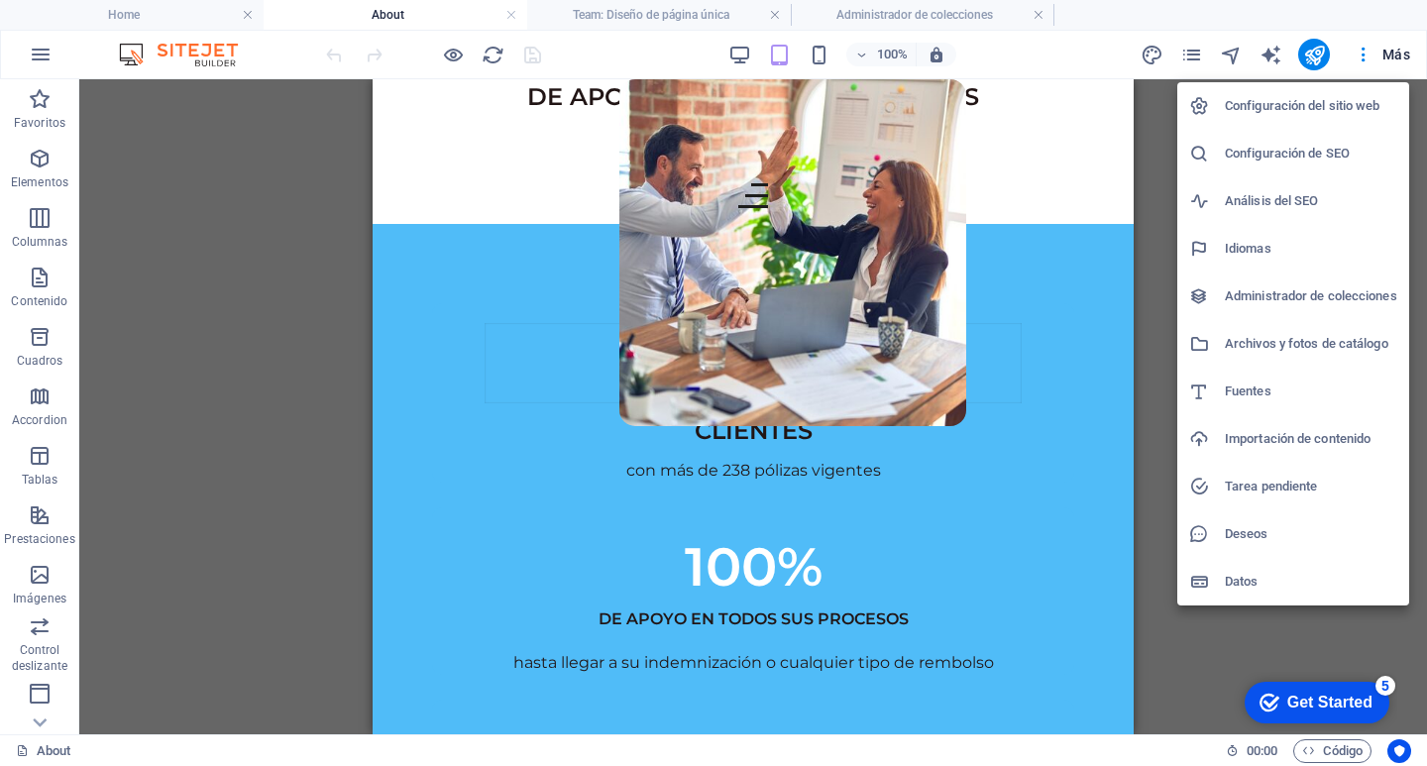
click at [1232, 55] on div at bounding box center [713, 383] width 1427 height 766
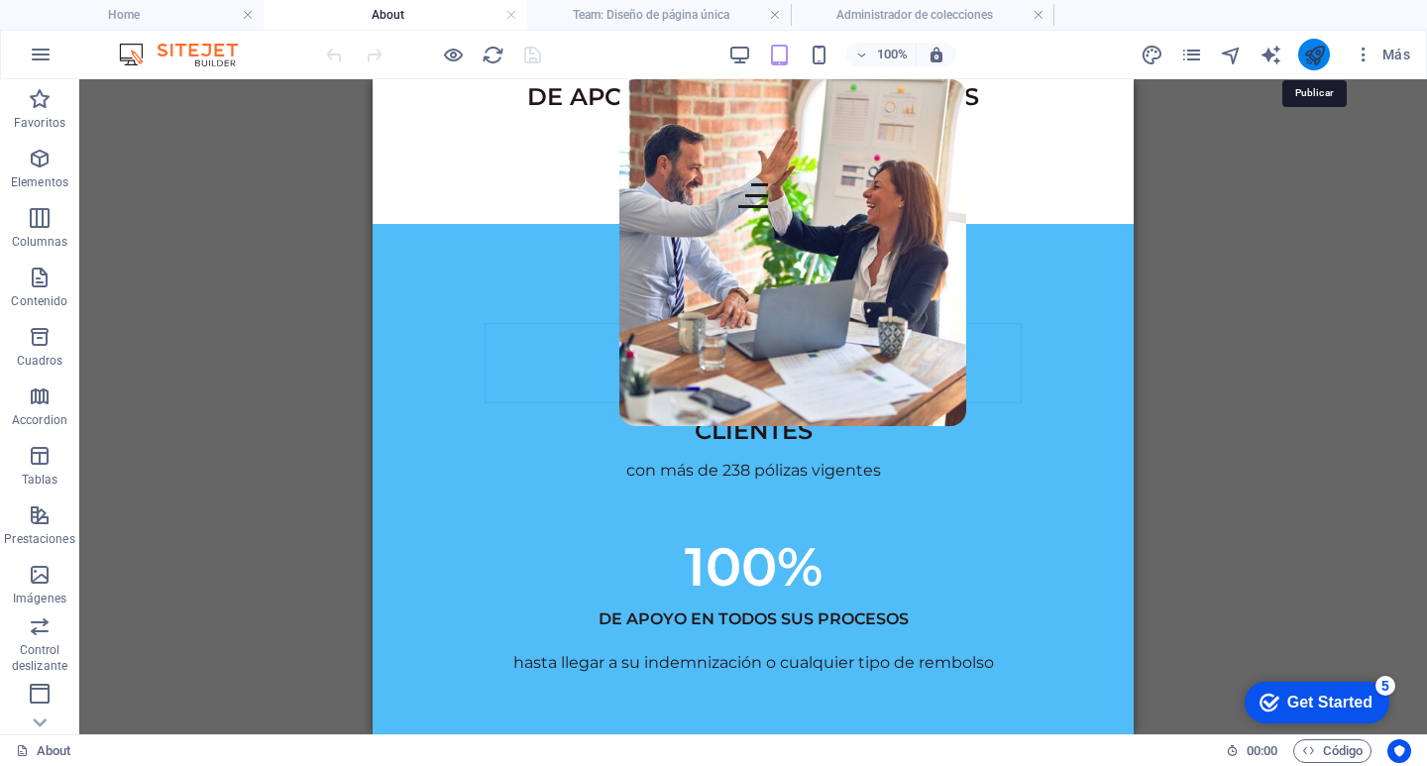
click at [1317, 48] on icon "publish" at bounding box center [1314, 55] width 23 height 23
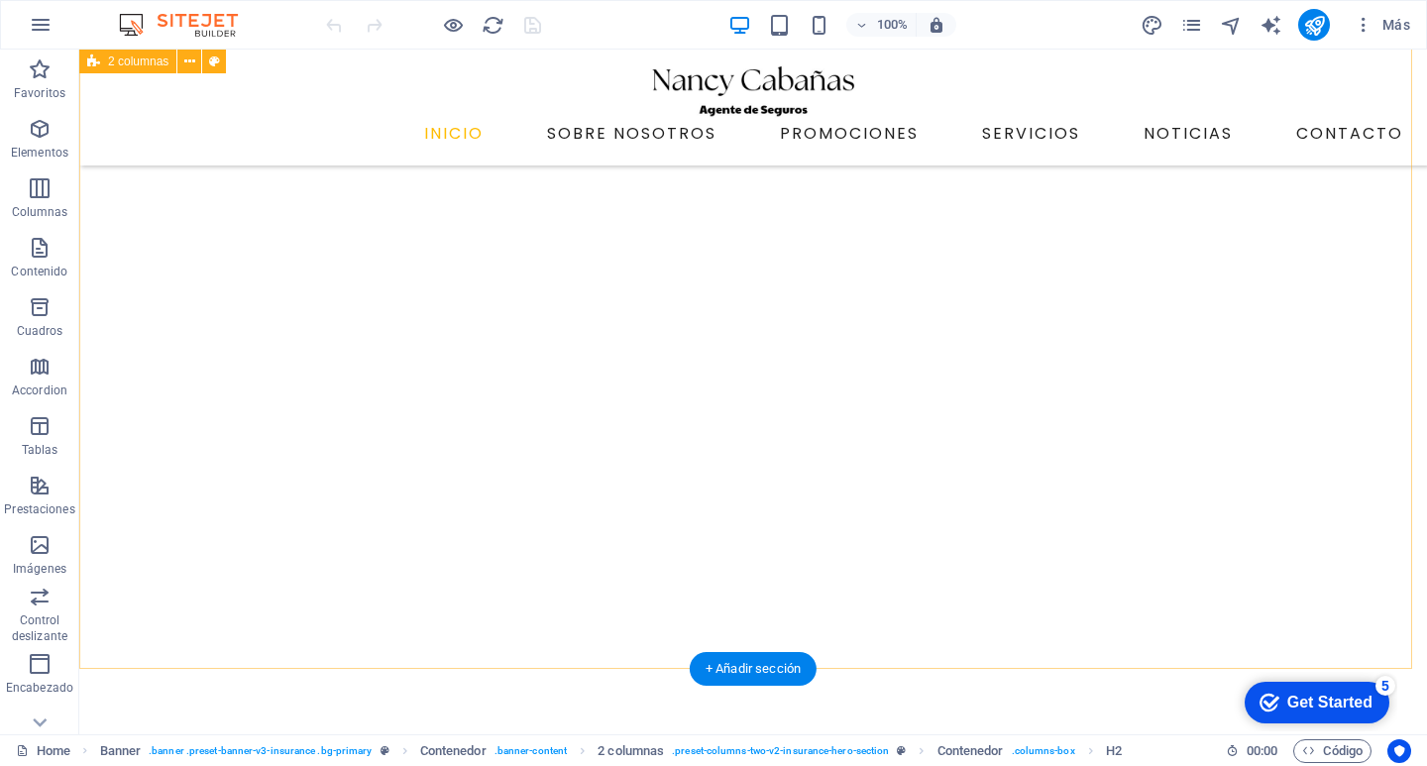
scroll to position [5032, 0]
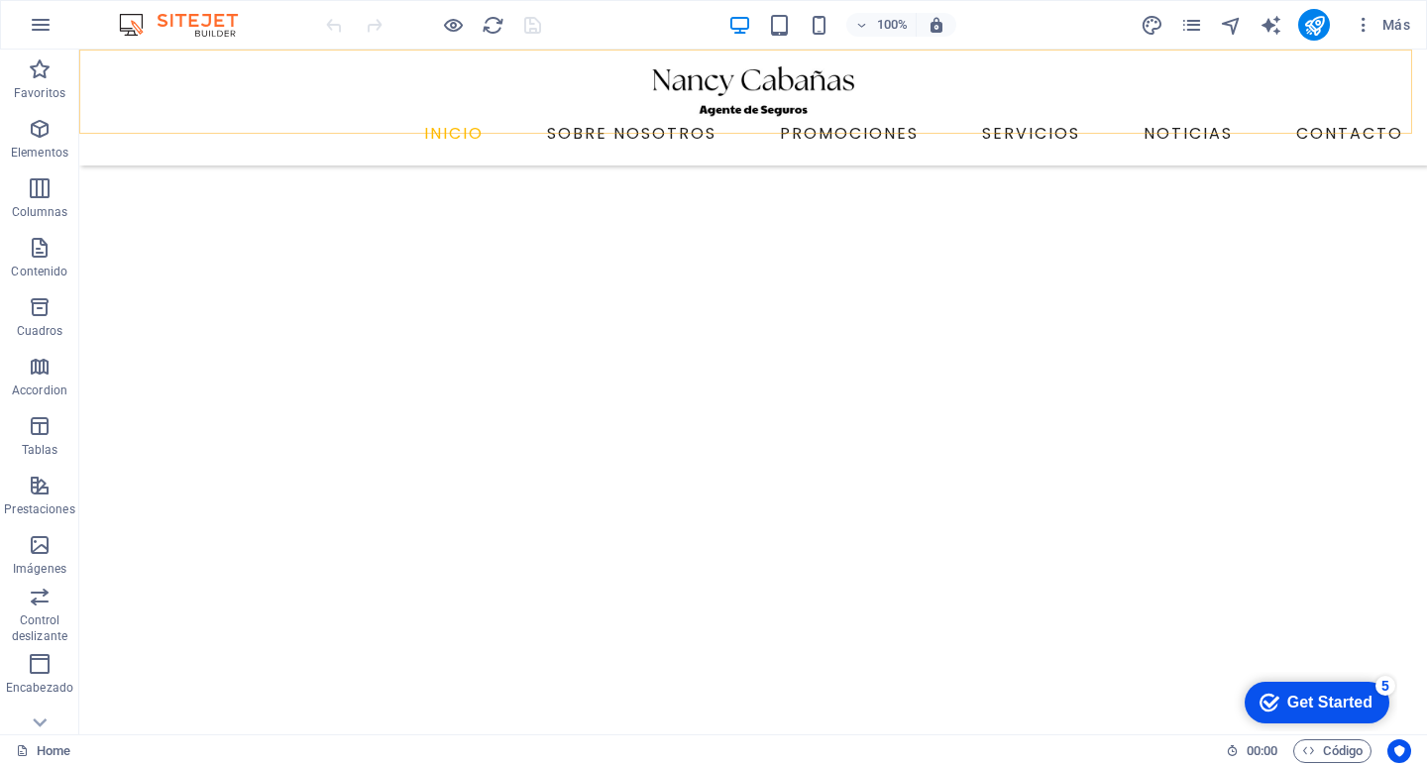
click at [661, 118] on nav "INICIO SOBRE NOSOTROS PROMOCIONES SERVICIOS NOTICIAS CONTACTO" at bounding box center [753, 134] width 1316 height 32
click at [654, 118] on nav "INICIO SOBRE NOSOTROS PROMOCIONES SERVICIOS NOTICIAS CONTACTO" at bounding box center [753, 134] width 1316 height 32
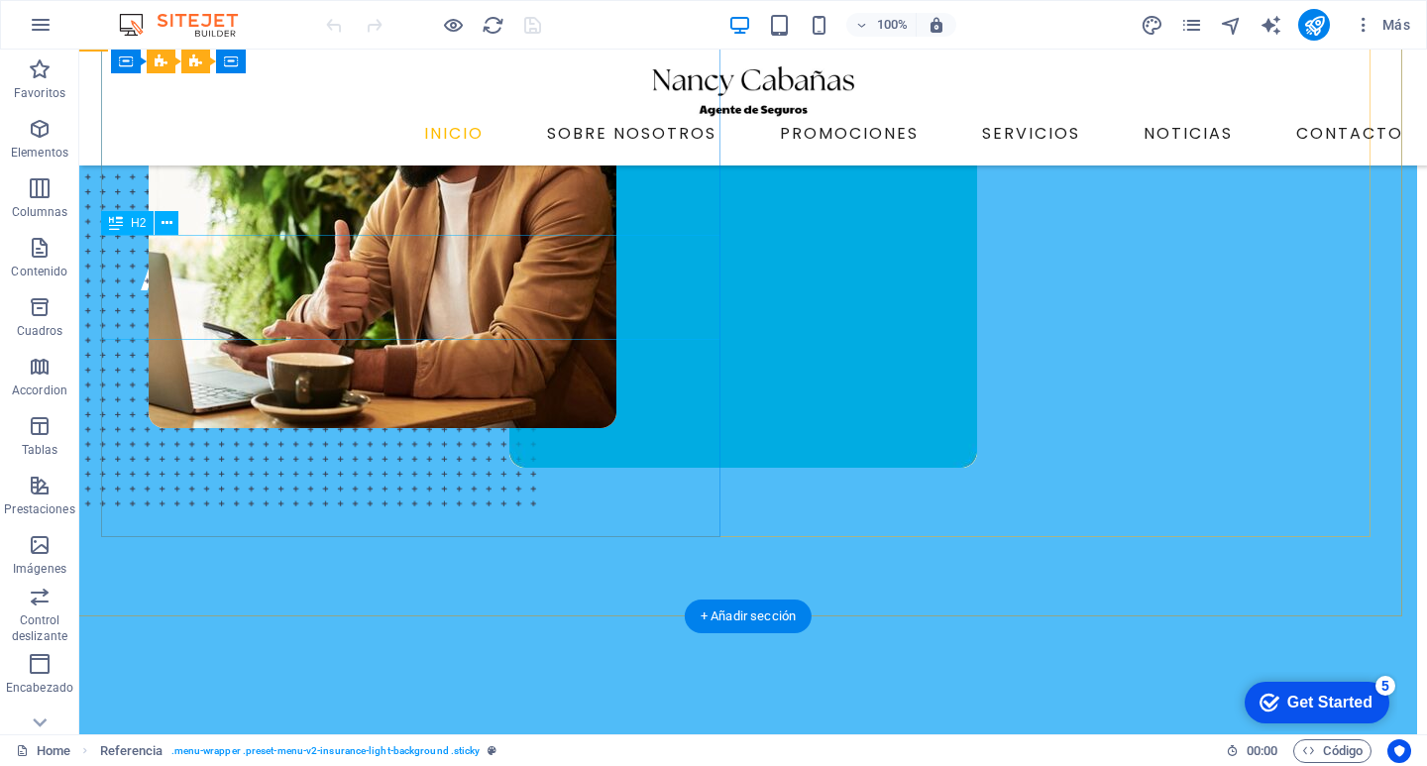
scroll to position [0, 10]
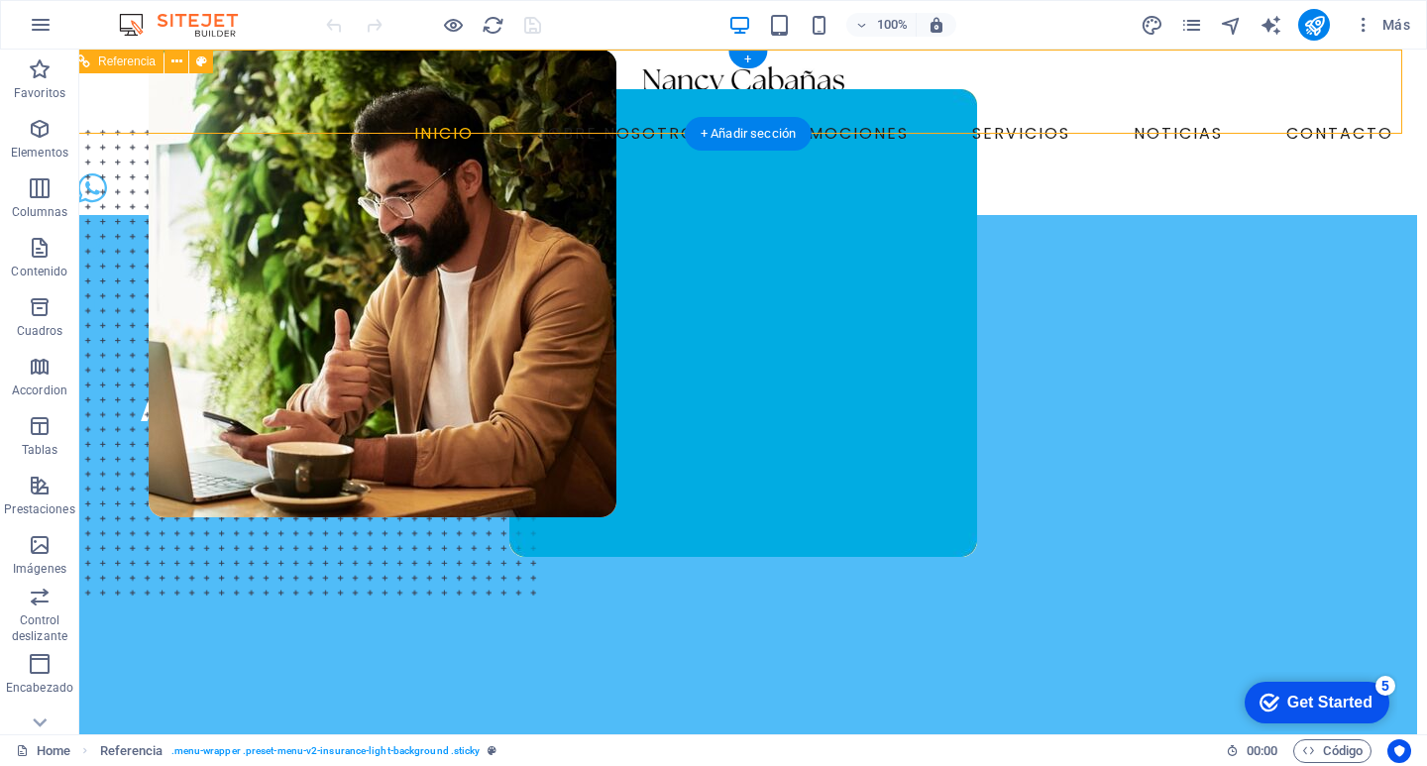
click at [619, 118] on nav "INICIO SOBRE NOSOTROS PROMOCIONES SERVICIOS NOTICIAS CONTACTO" at bounding box center [743, 134] width 1316 height 32
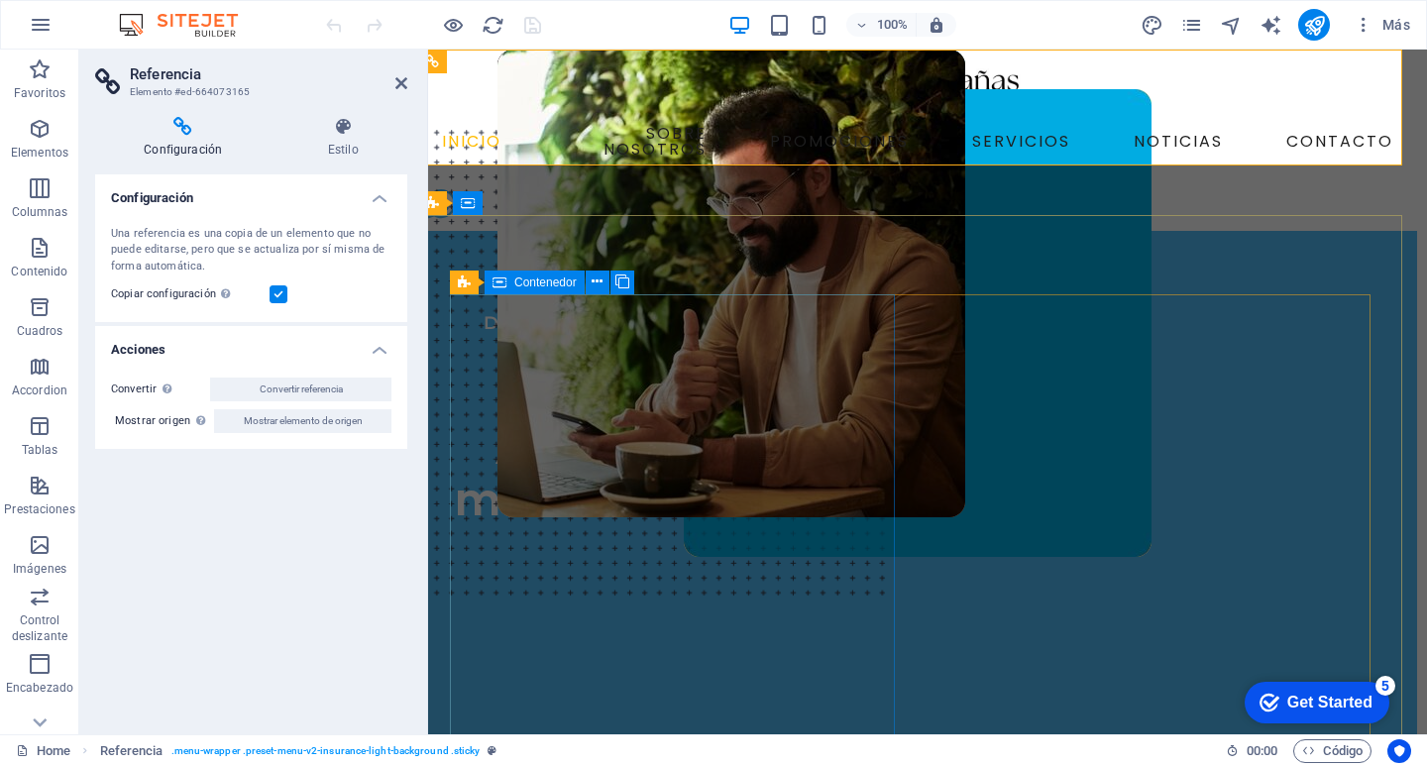
click at [622, 314] on div "DESPACHO CABAÑAS GOVEA AGENTE DE SEGUROS Asegurarte de la manera más Segura" at bounding box center [676, 434] width 452 height 248
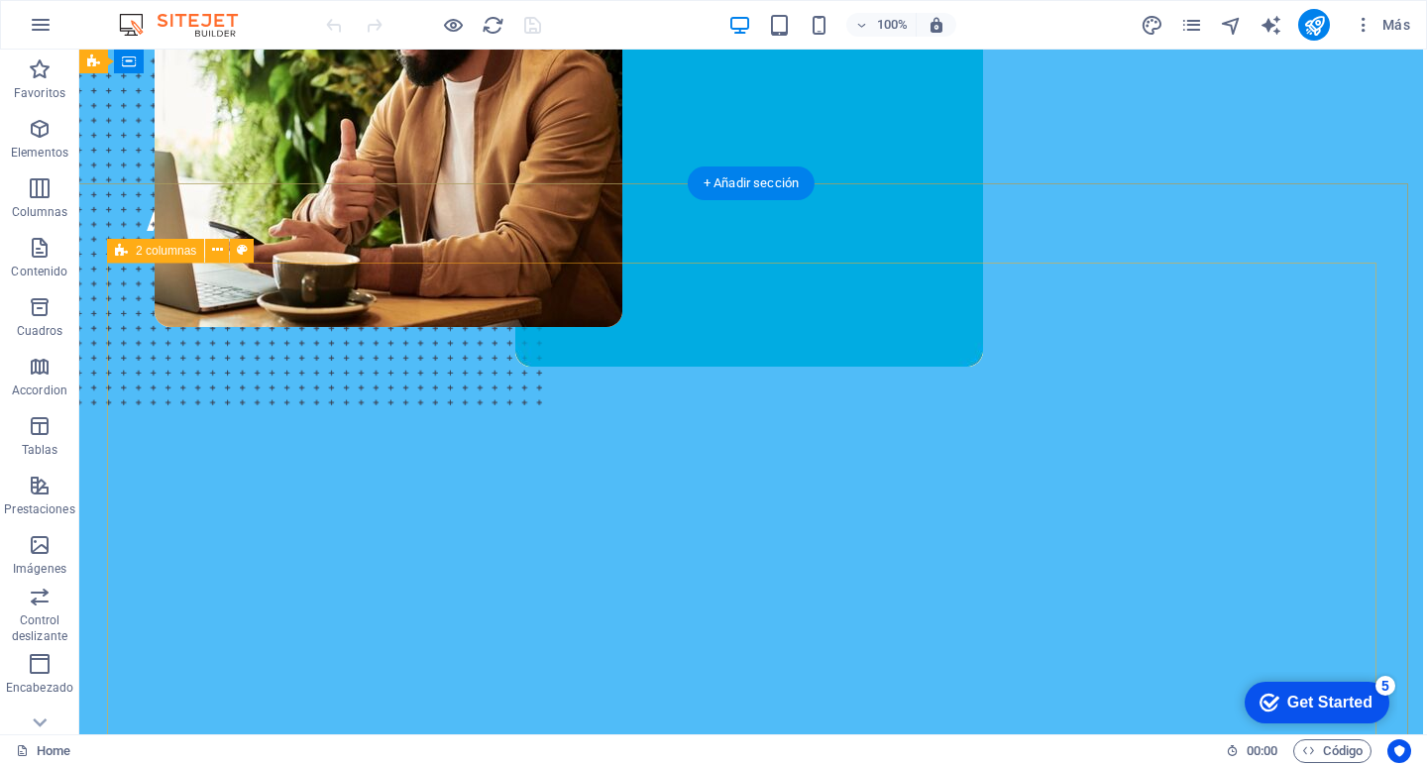
scroll to position [0, 4]
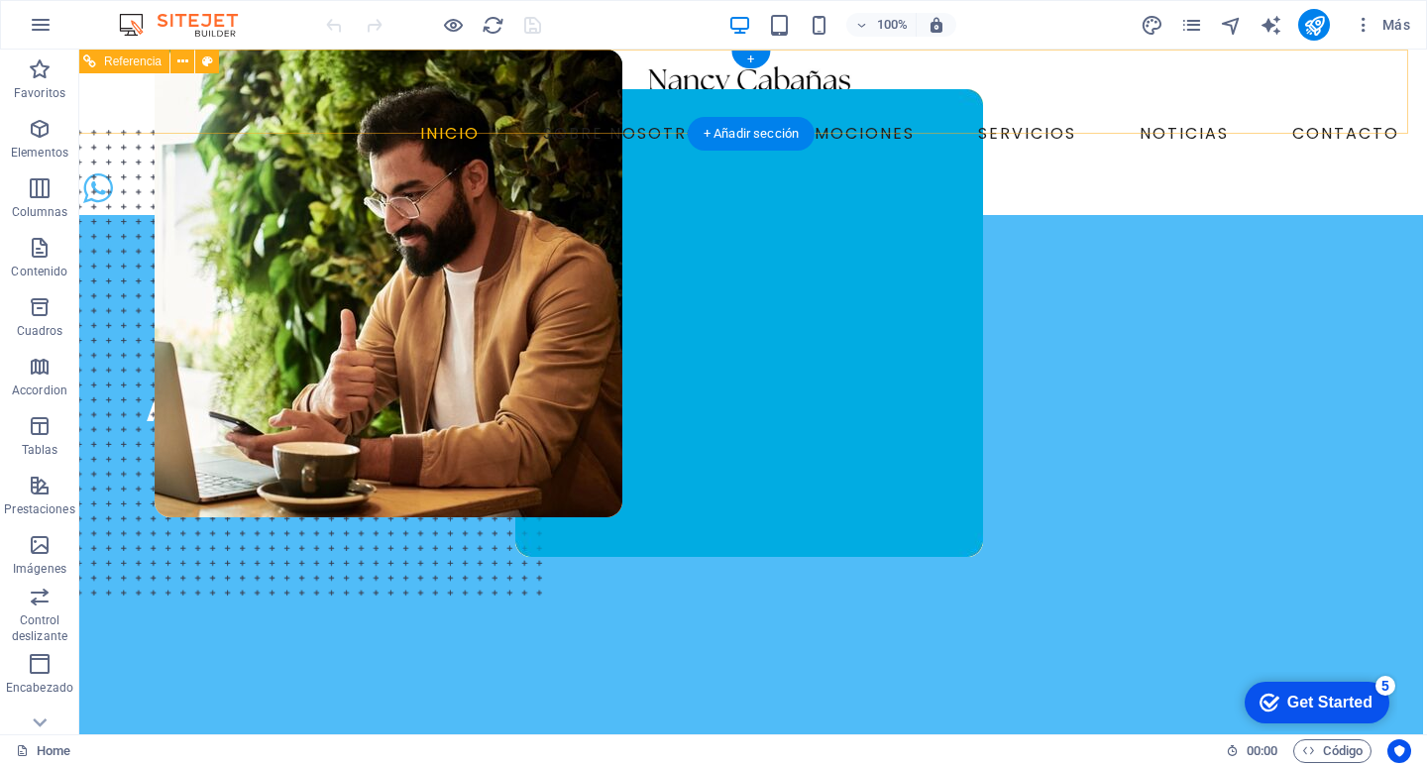
click at [858, 118] on nav "INICIO SOBRE NOSOTROS PROMOCIONES SERVICIOS NOTICIAS CONTACTO" at bounding box center [749, 134] width 1316 height 32
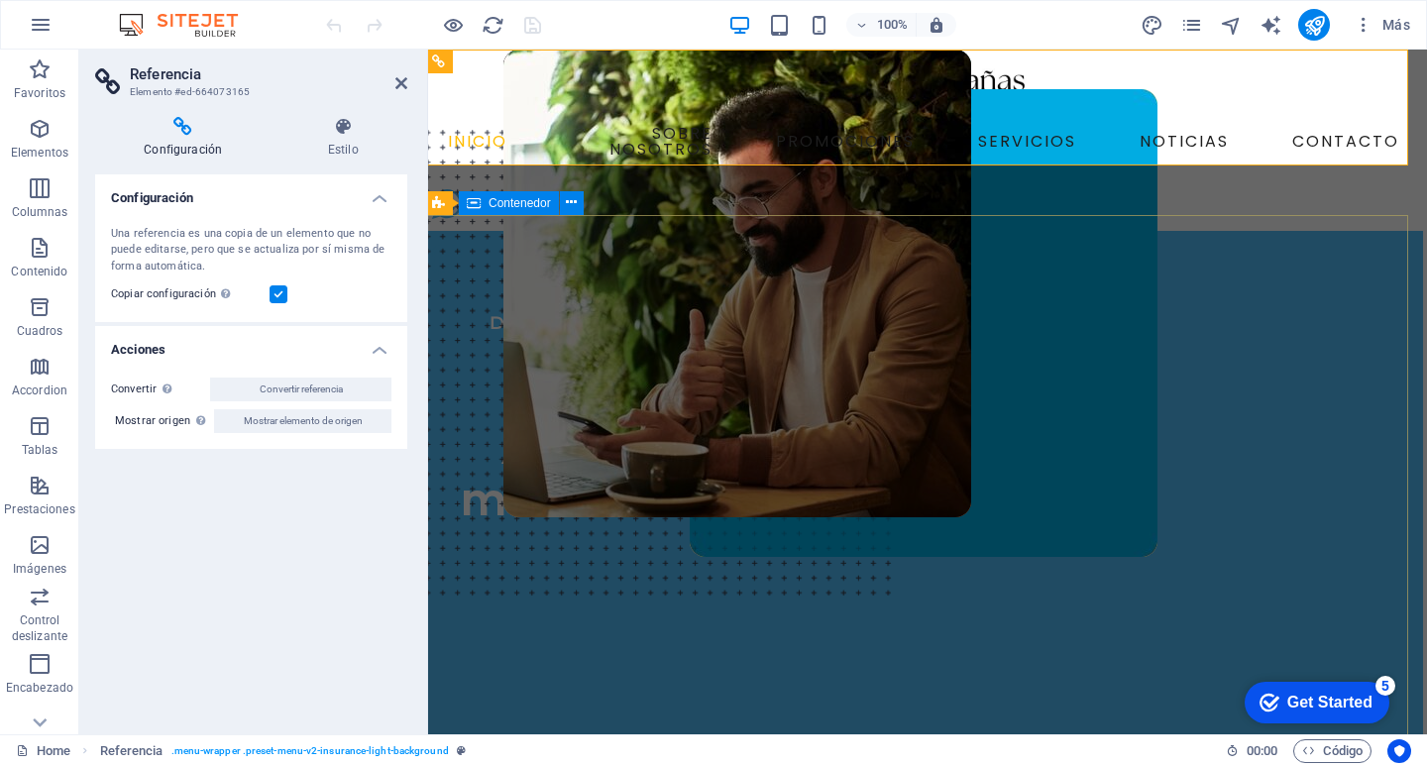
click at [677, 263] on div "DESPACHO CABAÑAS GOVEA AGENTE DE SEGUROS Asegurarte de la manera más Segura" at bounding box center [923, 719] width 999 height 977
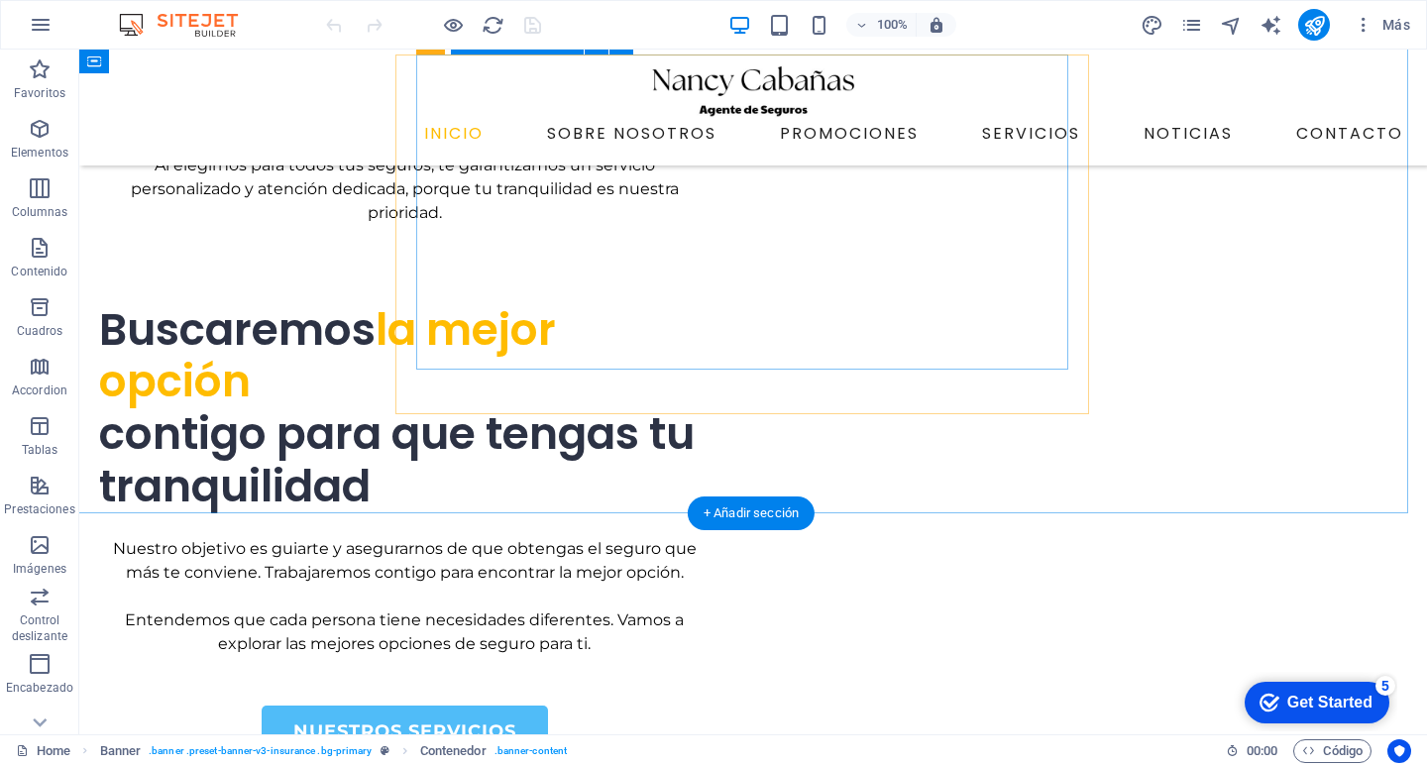
scroll to position [4341, 4]
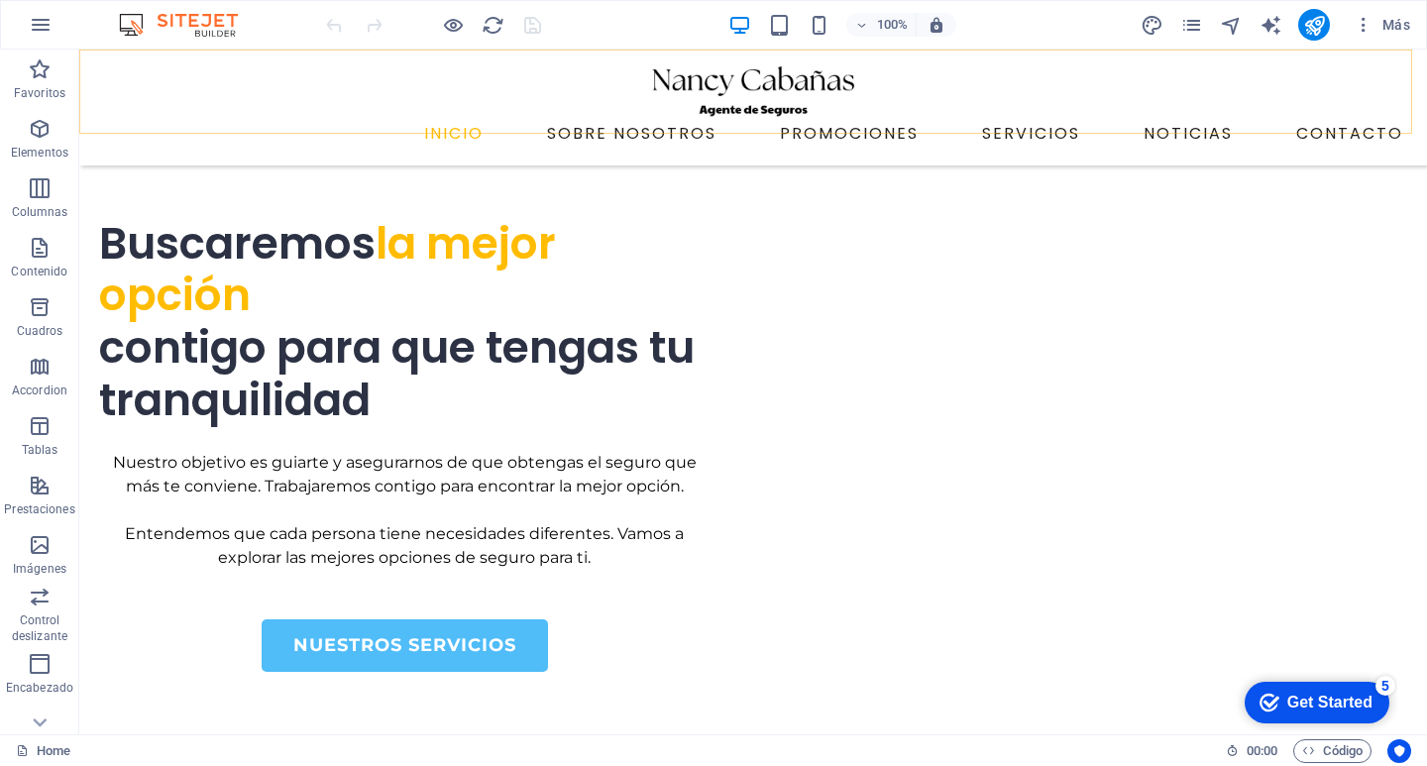
click at [591, 118] on nav "INICIO SOBRE NOSOTROS PROMOCIONES SERVICIOS NOTICIAS CONTACTO" at bounding box center [753, 134] width 1316 height 32
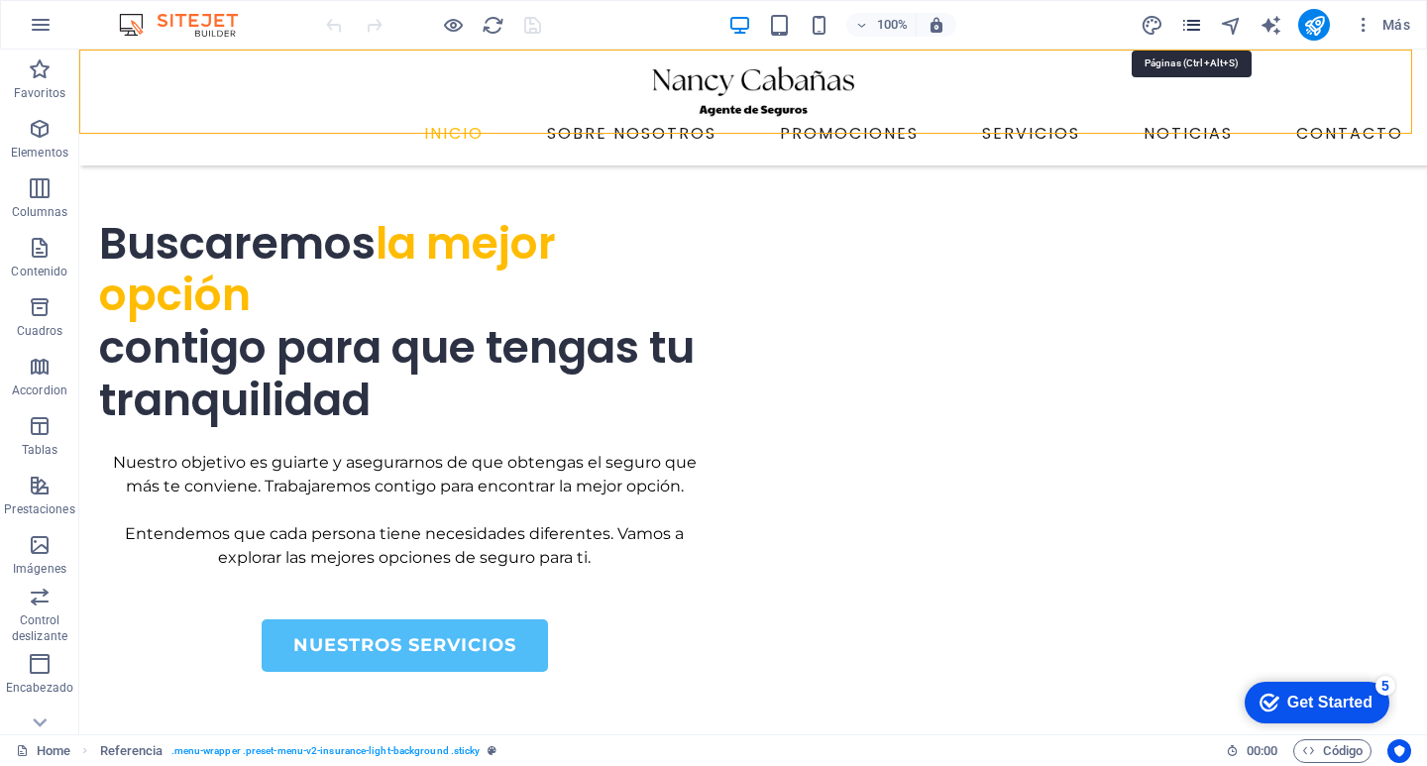
click at [1193, 14] on icon "pages" at bounding box center [1191, 25] width 23 height 23
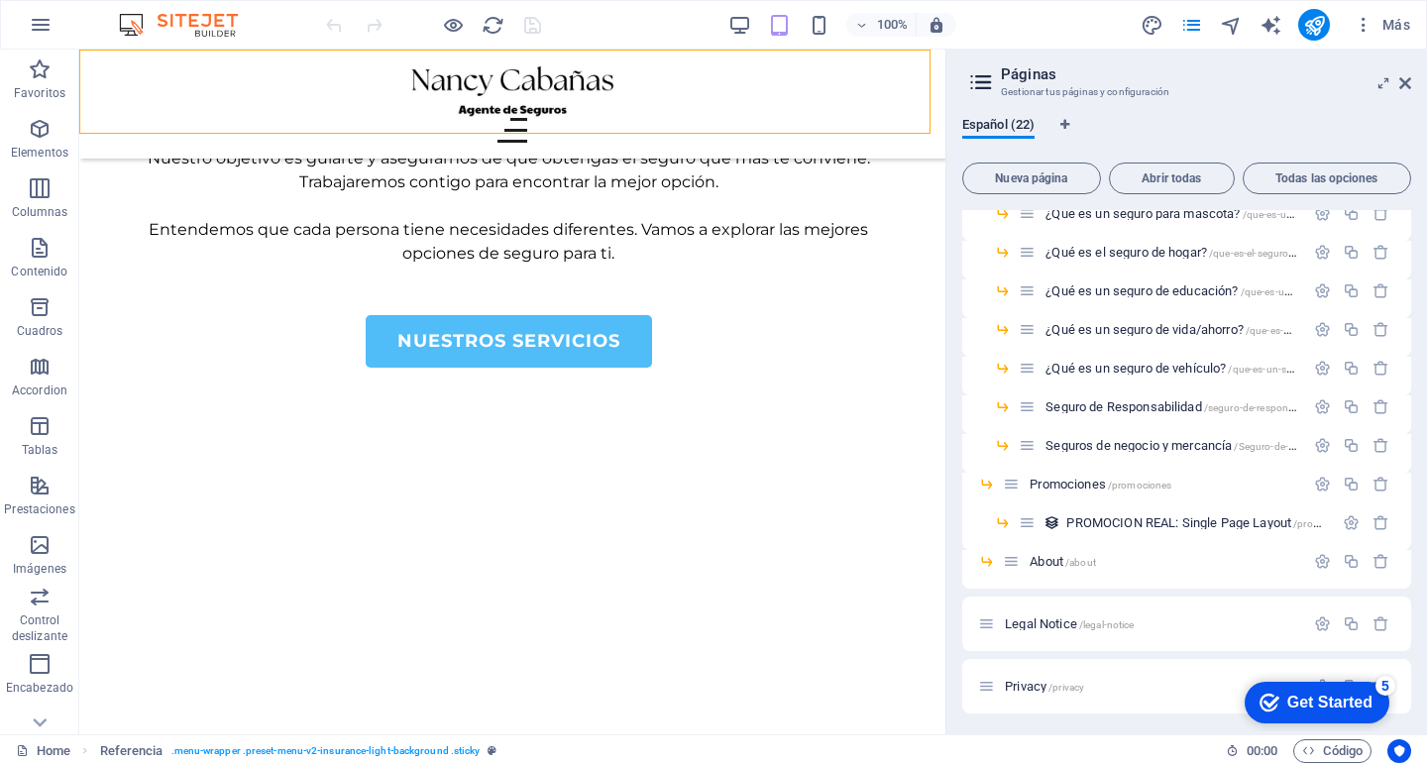
scroll to position [278, 0]
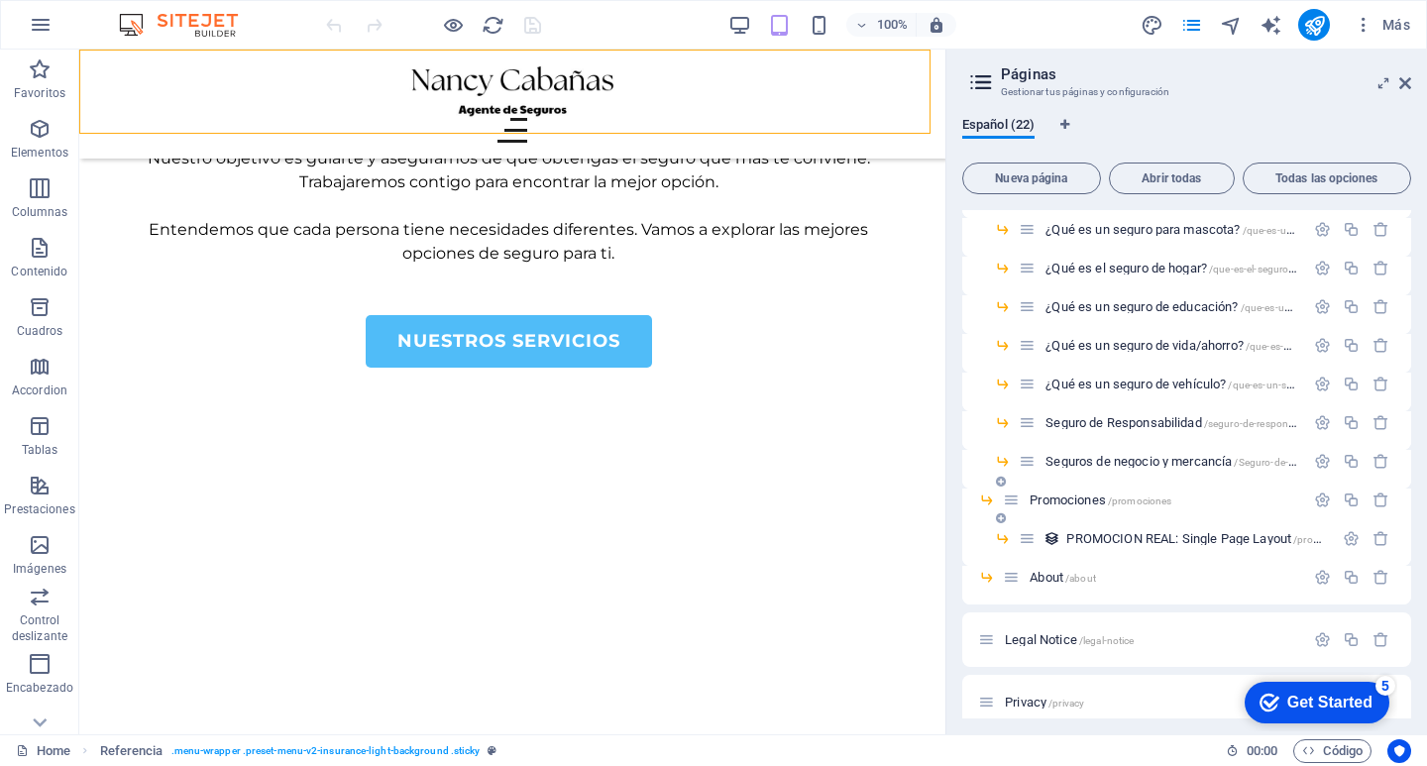
click at [1093, 502] on span "Promociones /promociones" at bounding box center [1100, 499] width 142 height 15
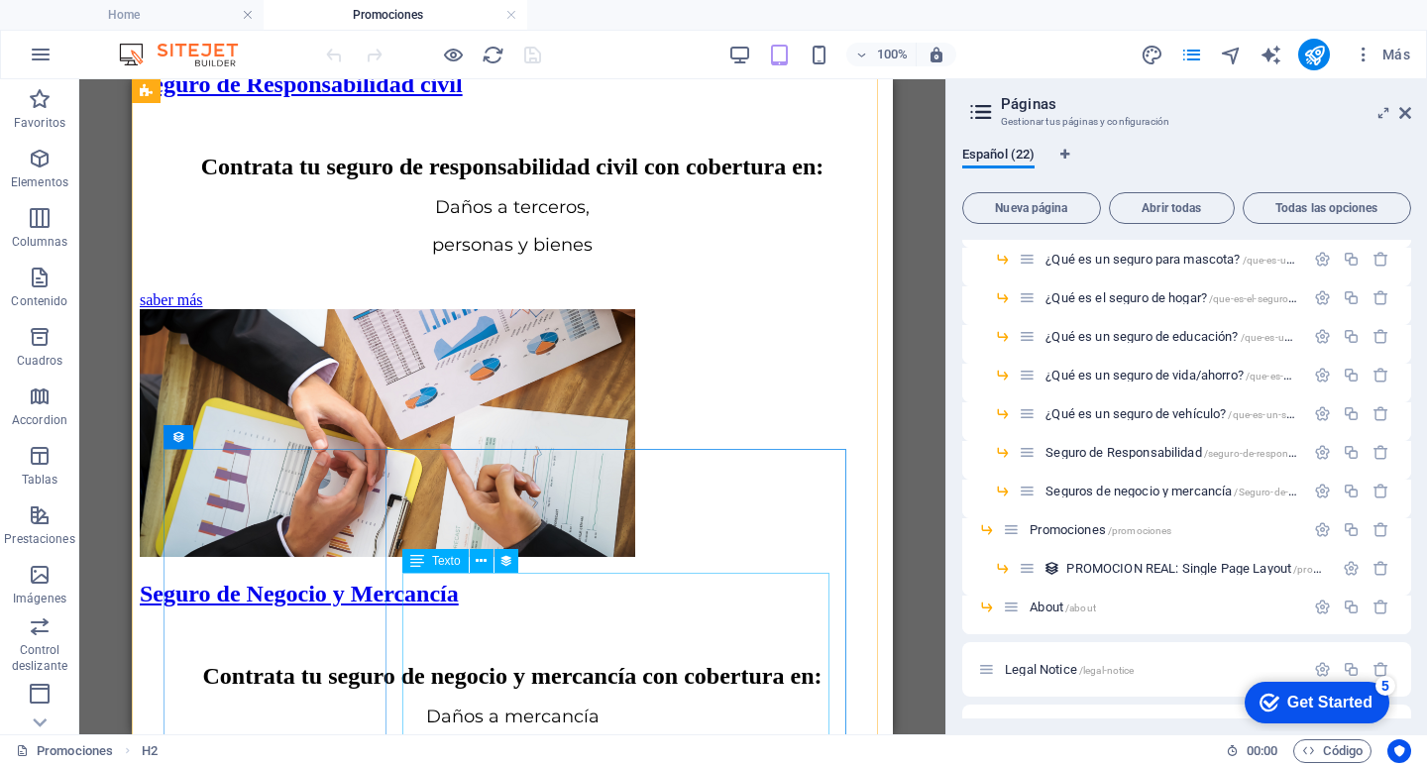
scroll to position [694, 0]
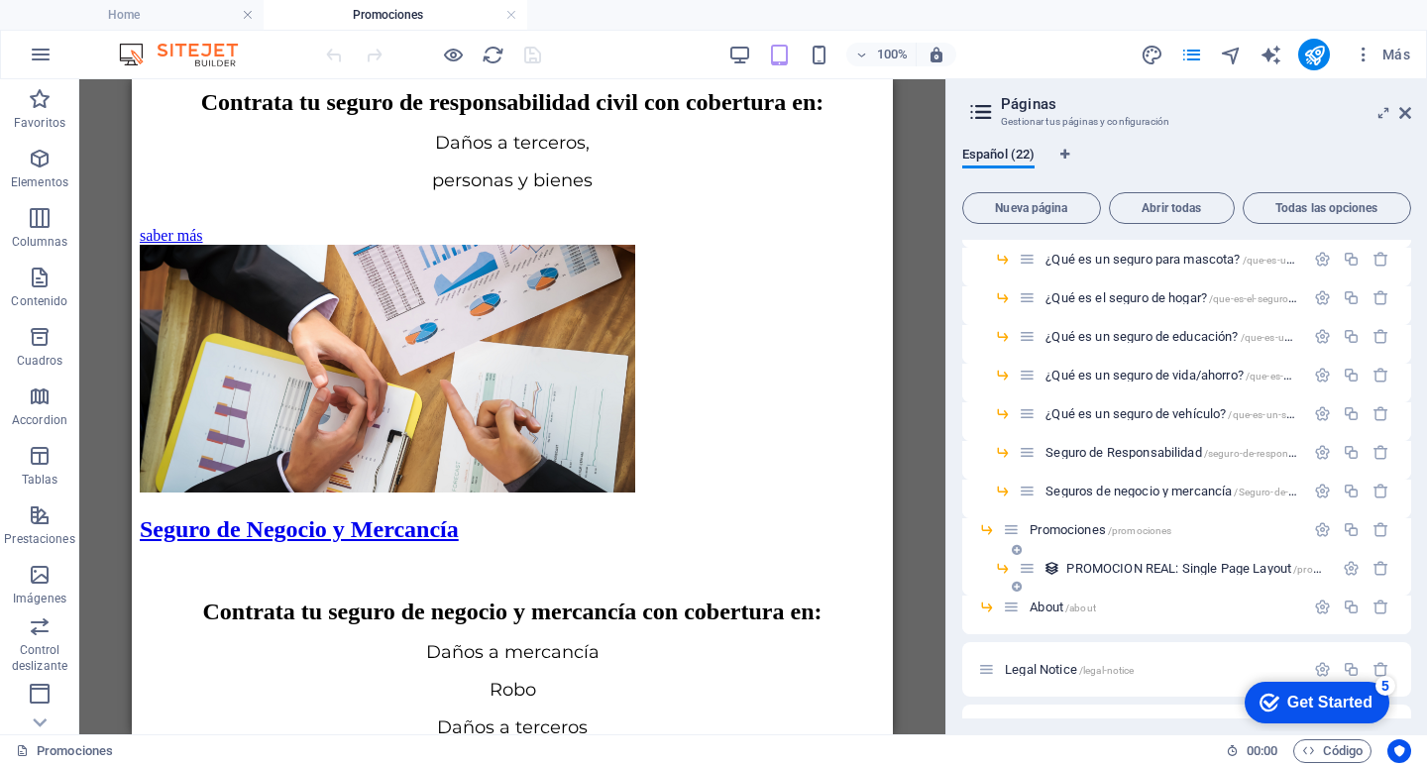
click at [1117, 562] on span "PROMOCION REAL: Single Page Layout /promocion-real-item" at bounding box center [1227, 568] width 322 height 15
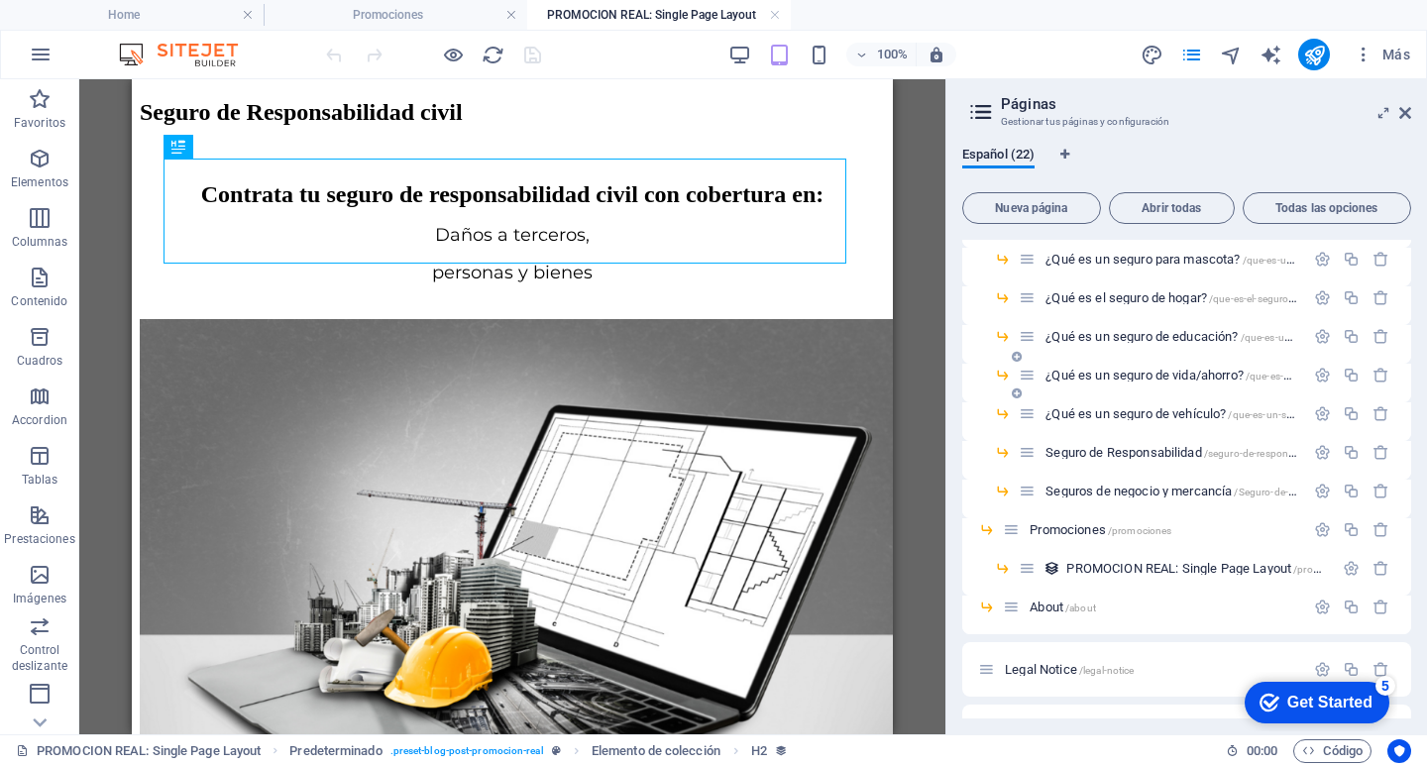
scroll to position [0, 0]
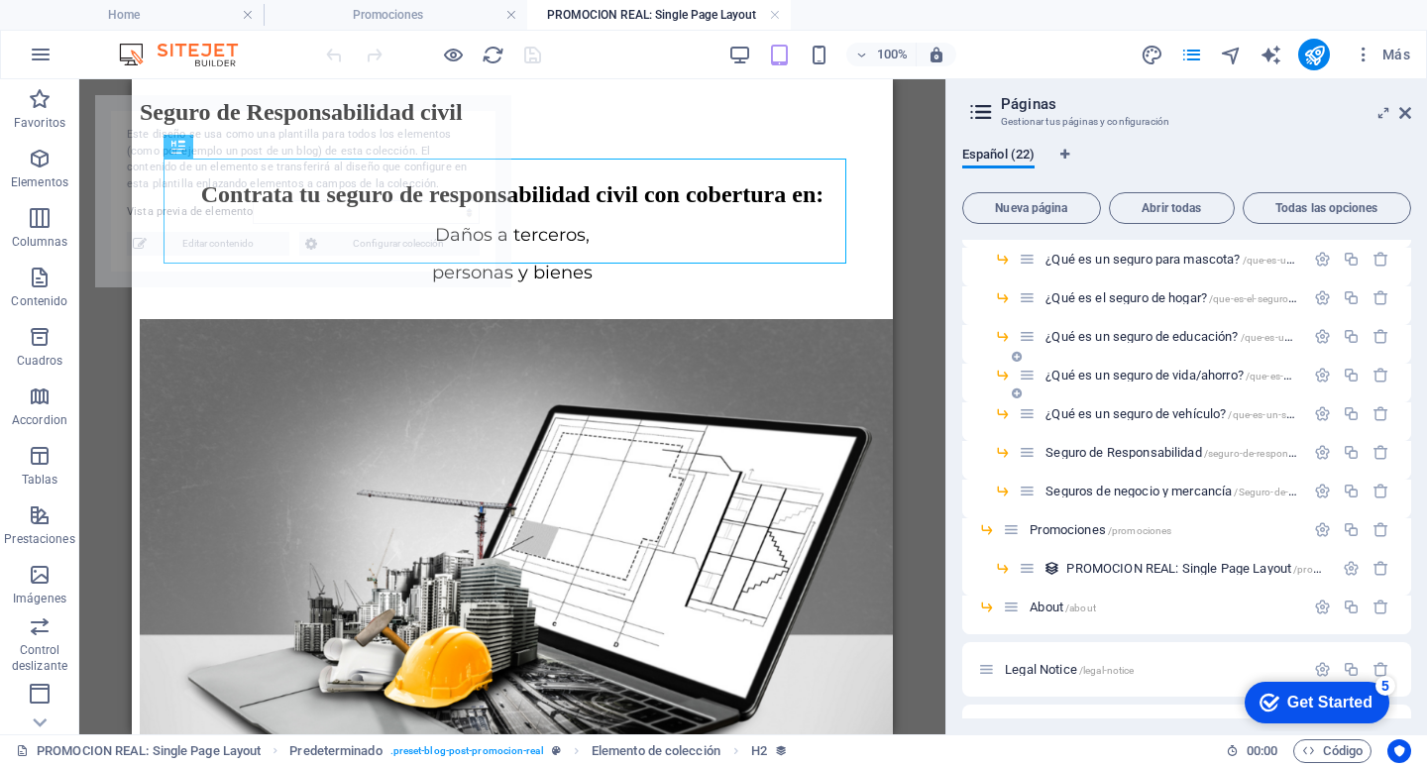
select select "68091ebeb0db0430ee1268a2"
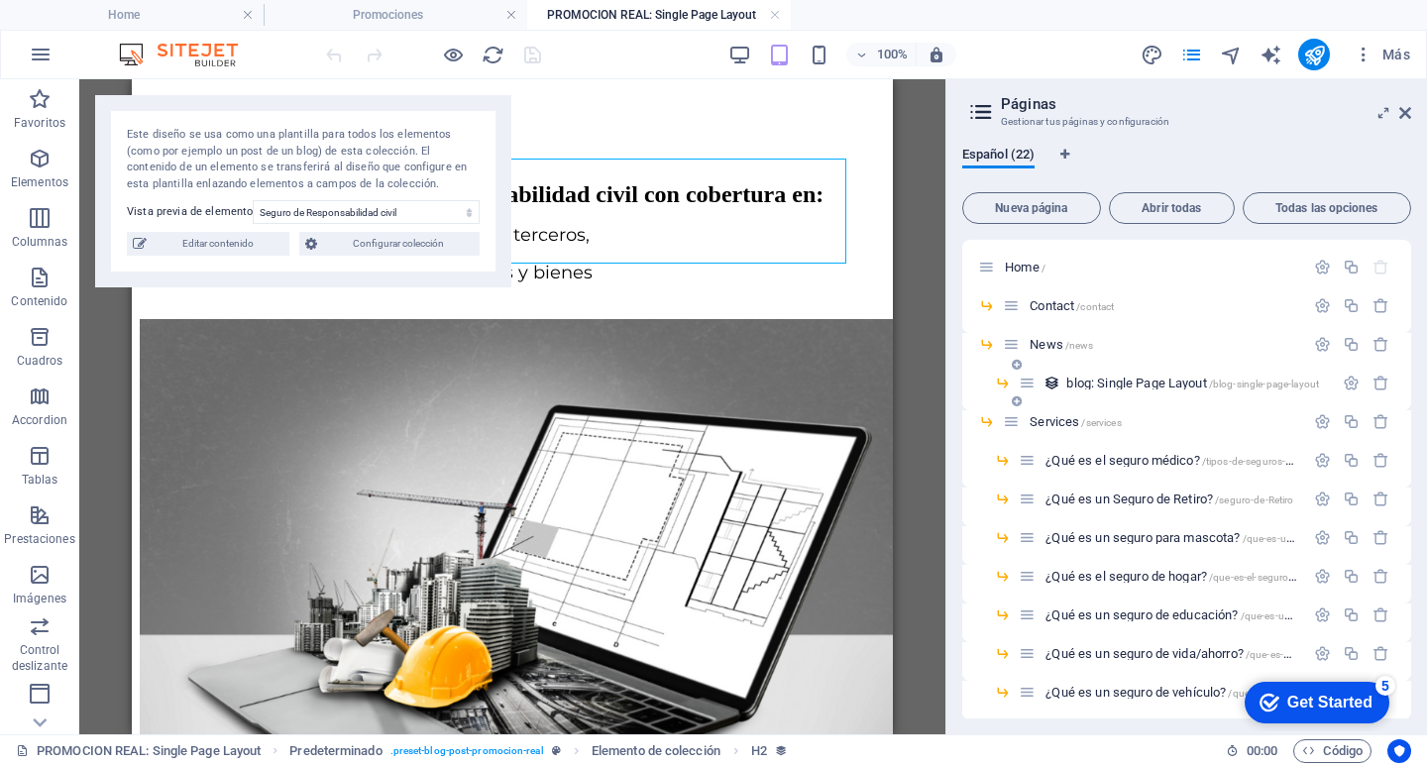
click at [1123, 383] on span "blog: Single Page Layout /blog-single-page-layout" at bounding box center [1192, 383] width 253 height 15
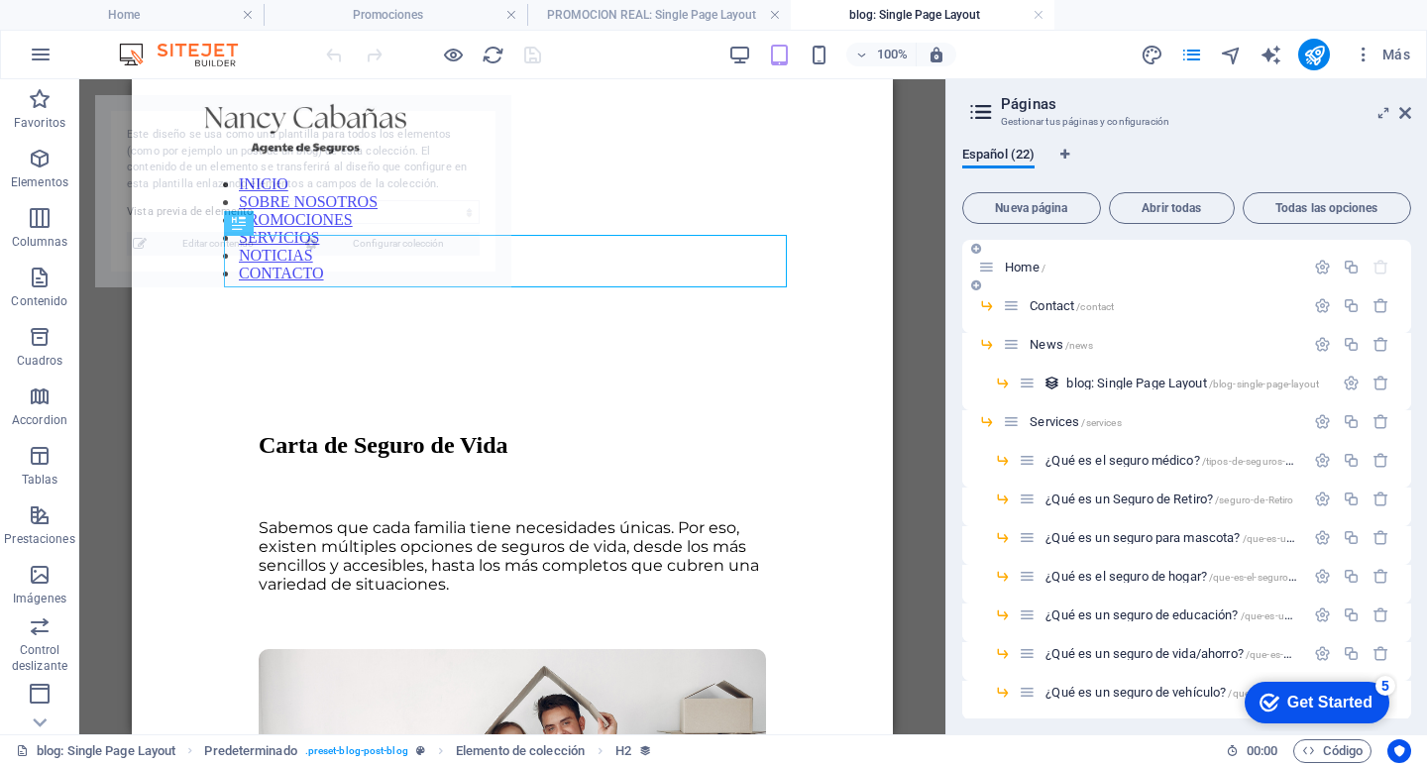
click at [1013, 258] on div "Home /" at bounding box center [1141, 267] width 326 height 23
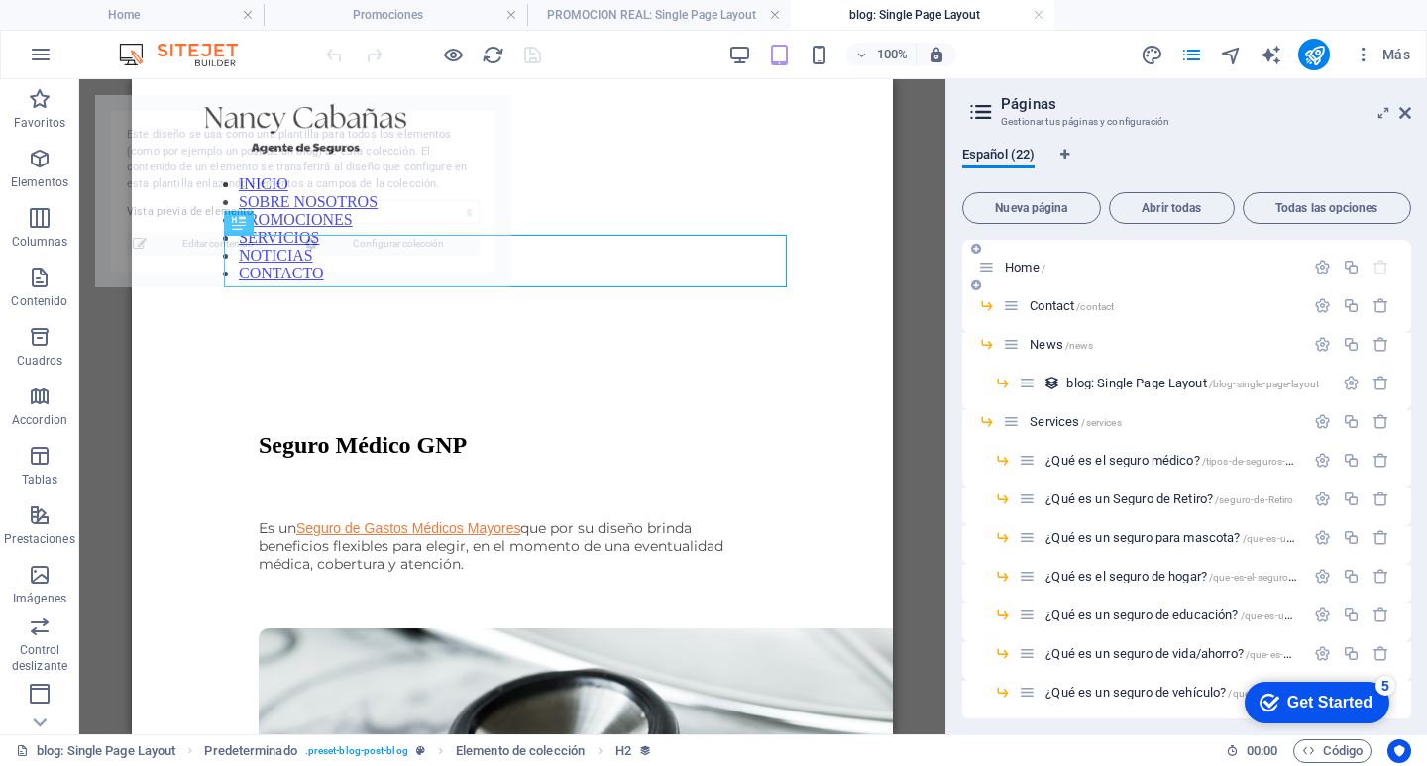
click at [1037, 265] on span "Home /" at bounding box center [1025, 267] width 41 height 15
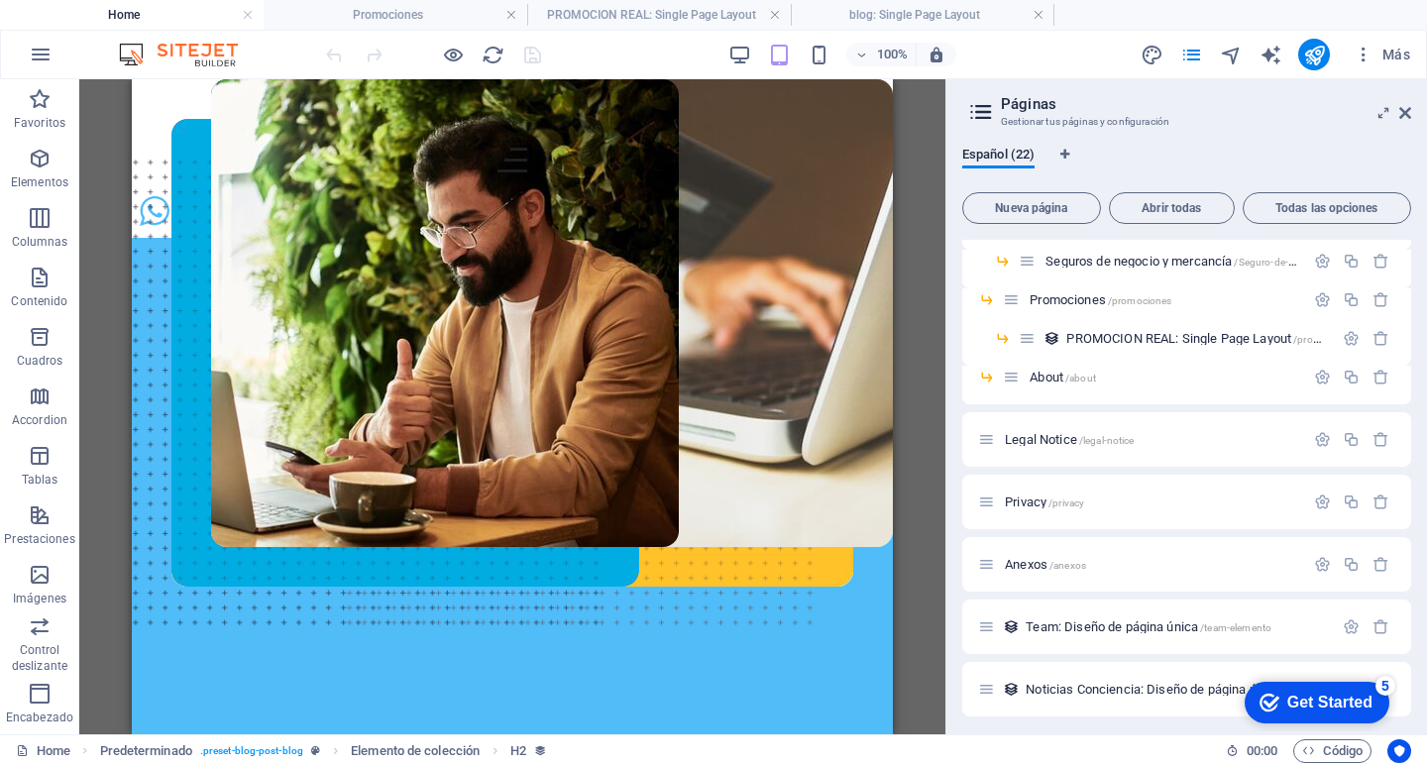
scroll to position [514, 0]
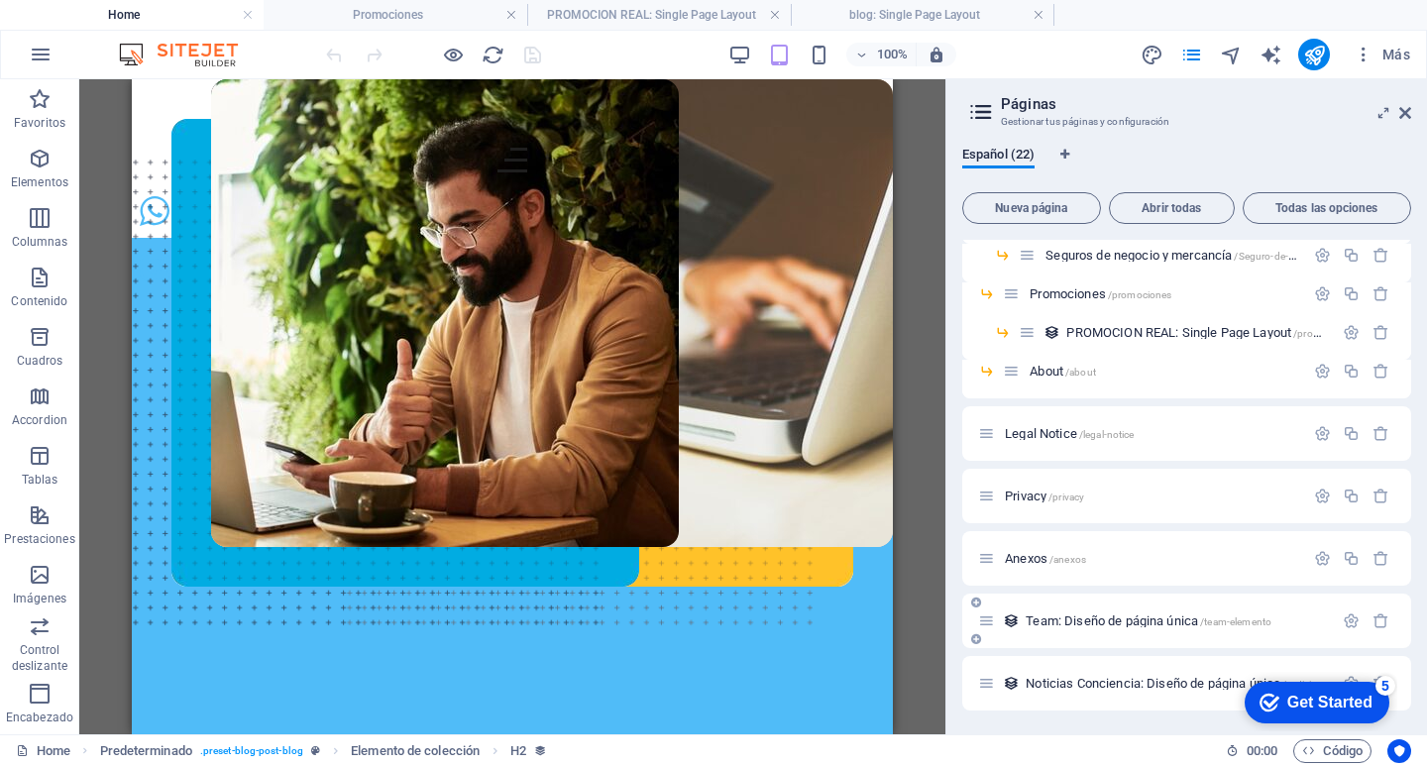
click at [1084, 617] on span "Team: Diseño de página única /team-elemento" at bounding box center [1148, 620] width 246 height 15
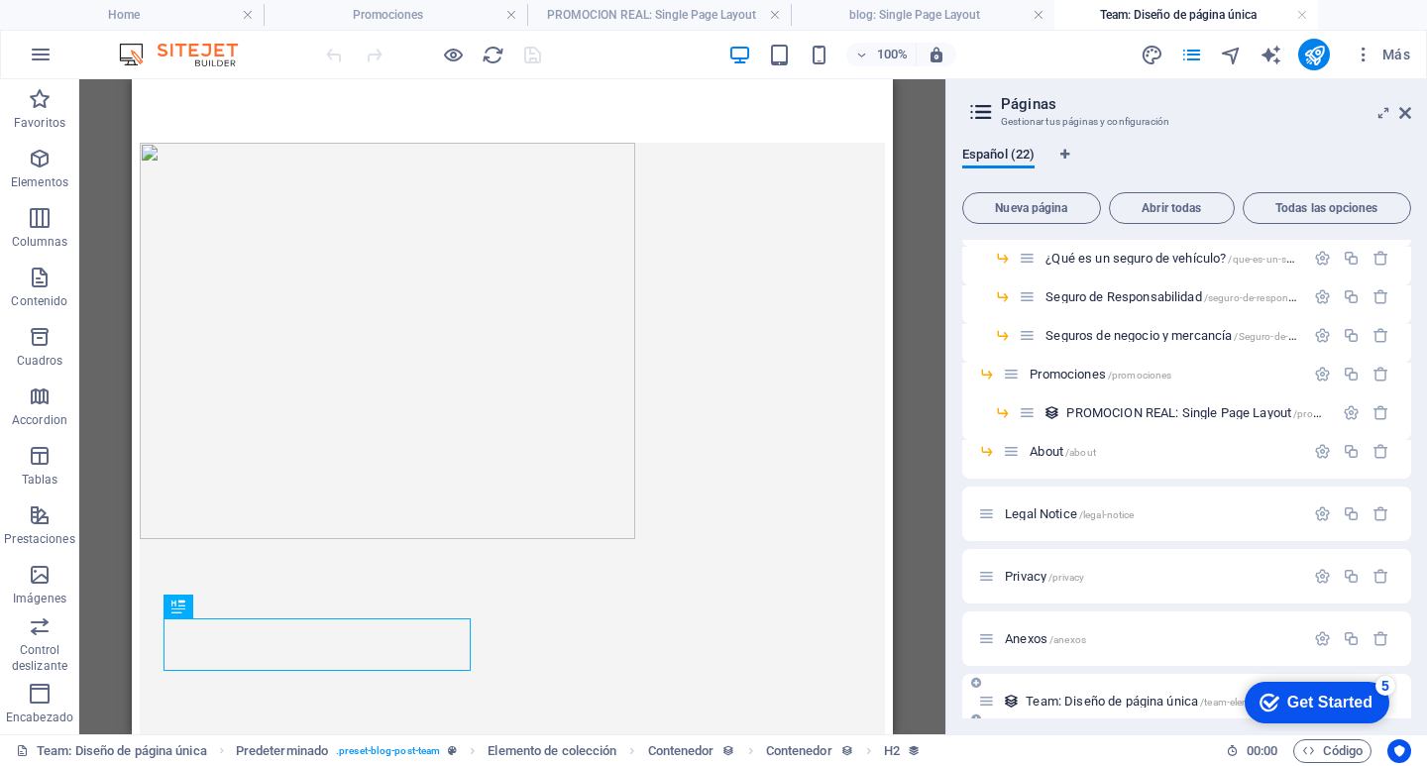
scroll to position [0, 0]
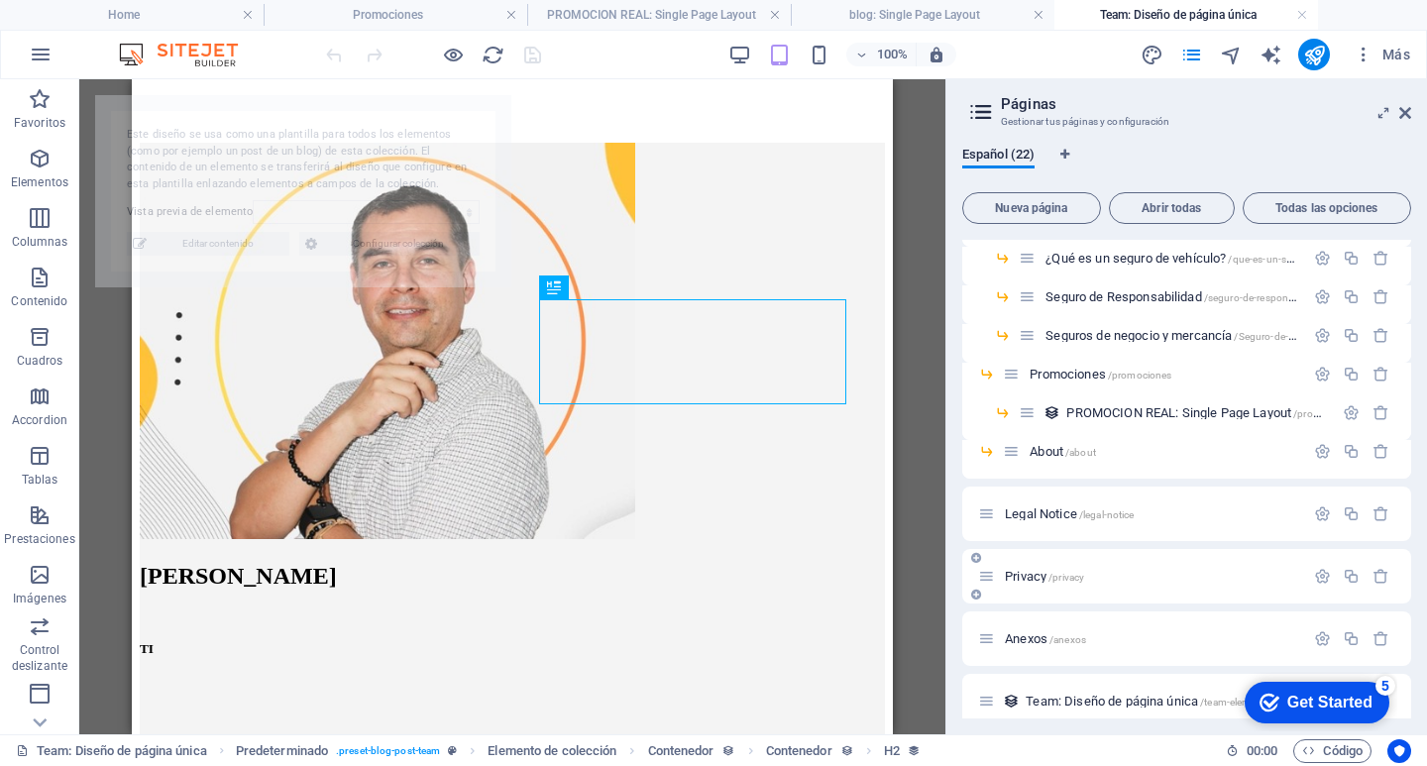
select select "68af44a17ac0f45aa6035c72"
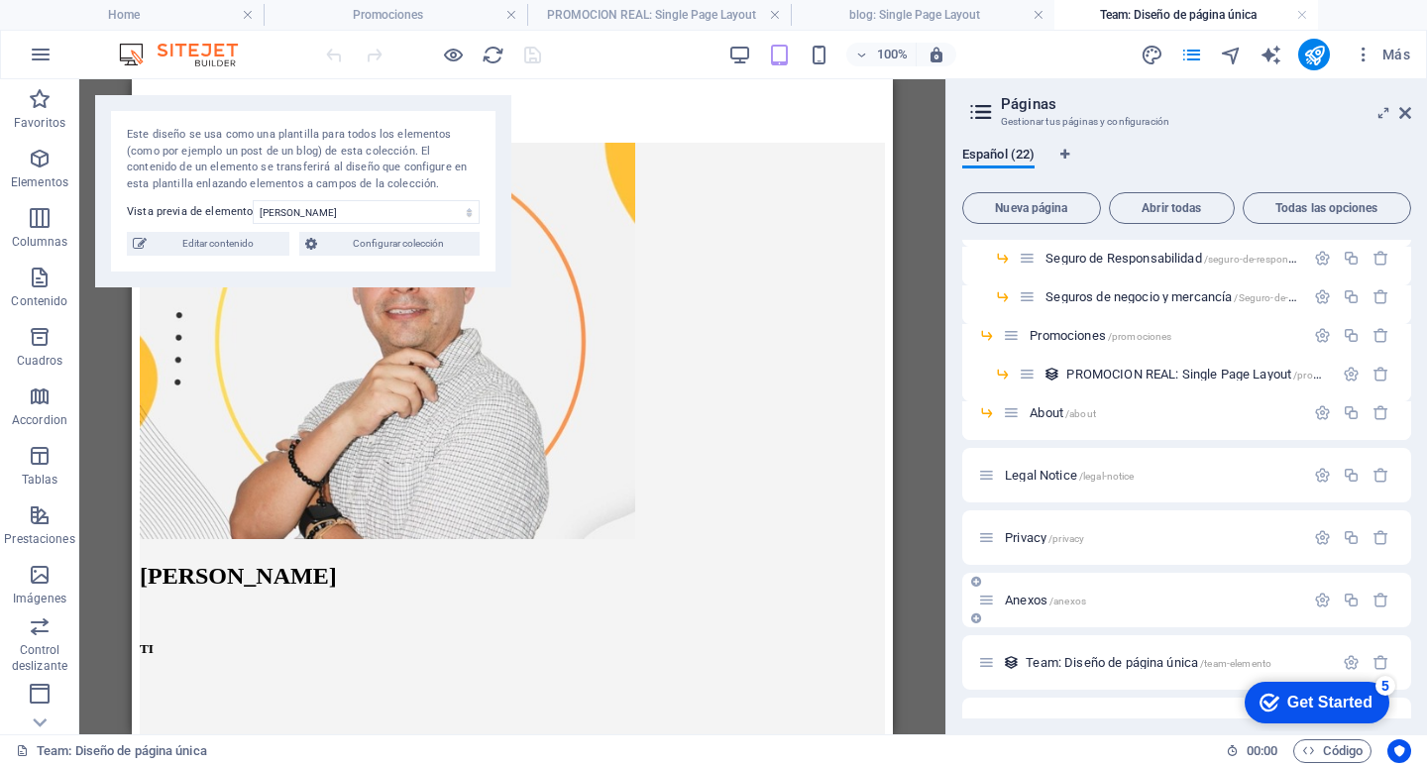
scroll to position [514, 0]
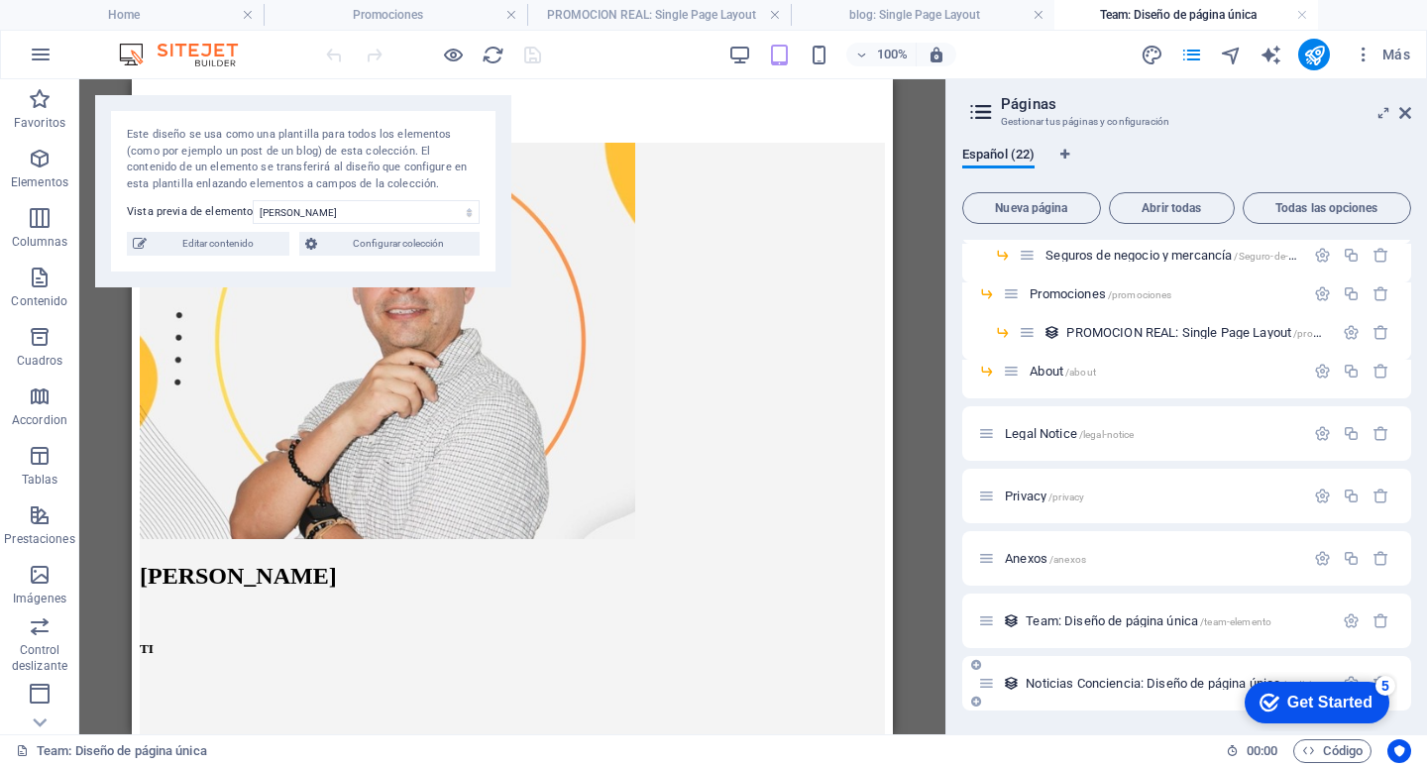
click at [1082, 676] on div "Noticias Conciencia: Diseño de página única /noticias-conciencia-elemento" at bounding box center [1155, 683] width 355 height 23
click at [1083, 680] on span "Noticias Conciencia: Diseño de página única /noticias-conciencia-elemento" at bounding box center [1220, 683] width 391 height 15
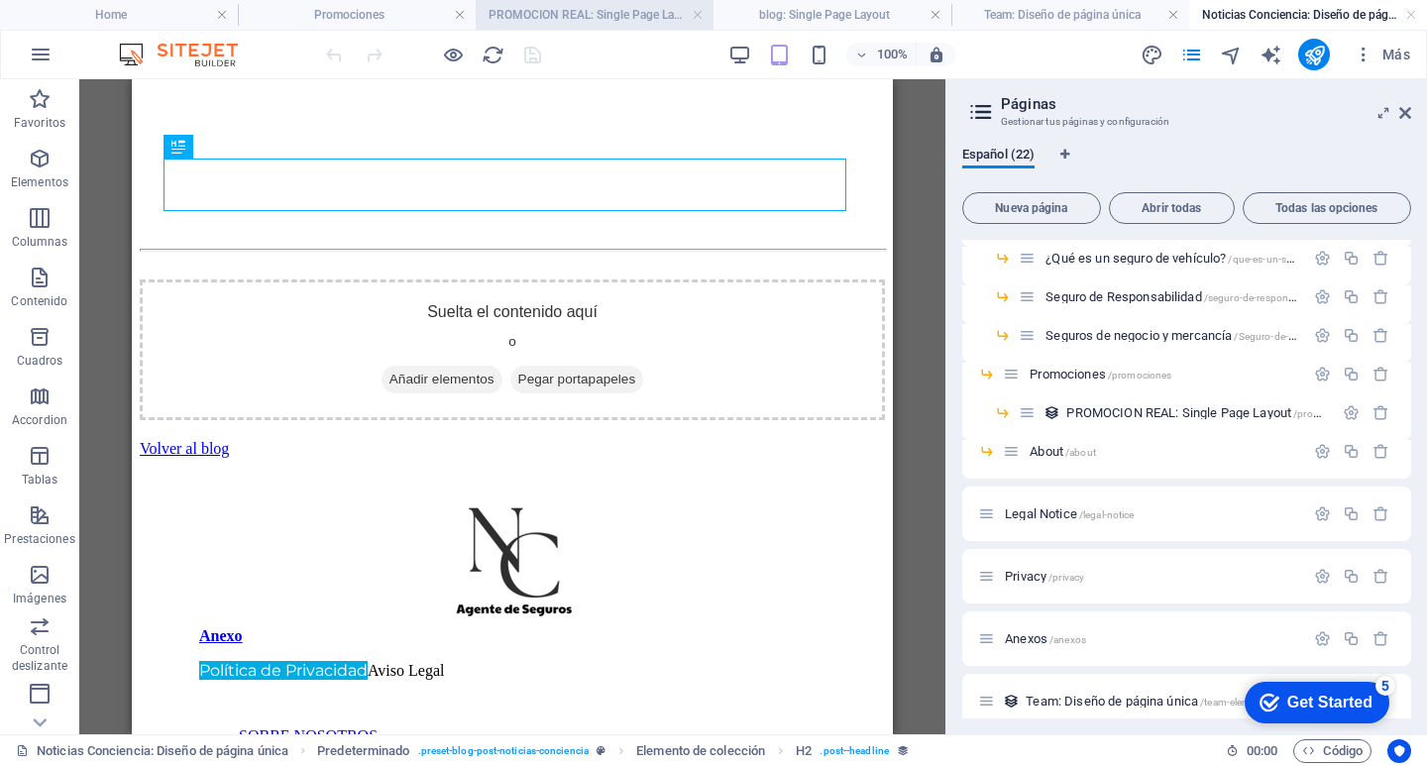
scroll to position [0, 0]
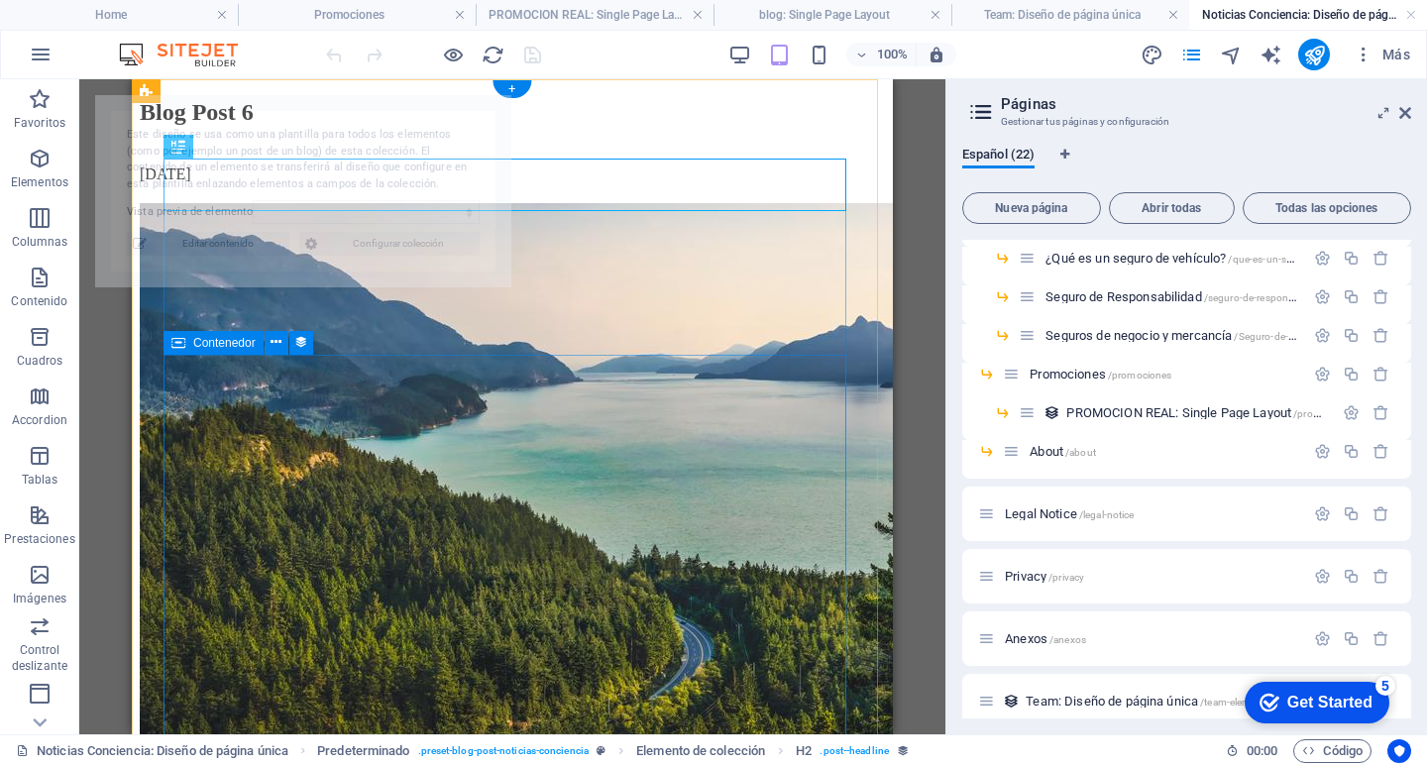
select select "68b1f48d839e6ab22f0a1de2"
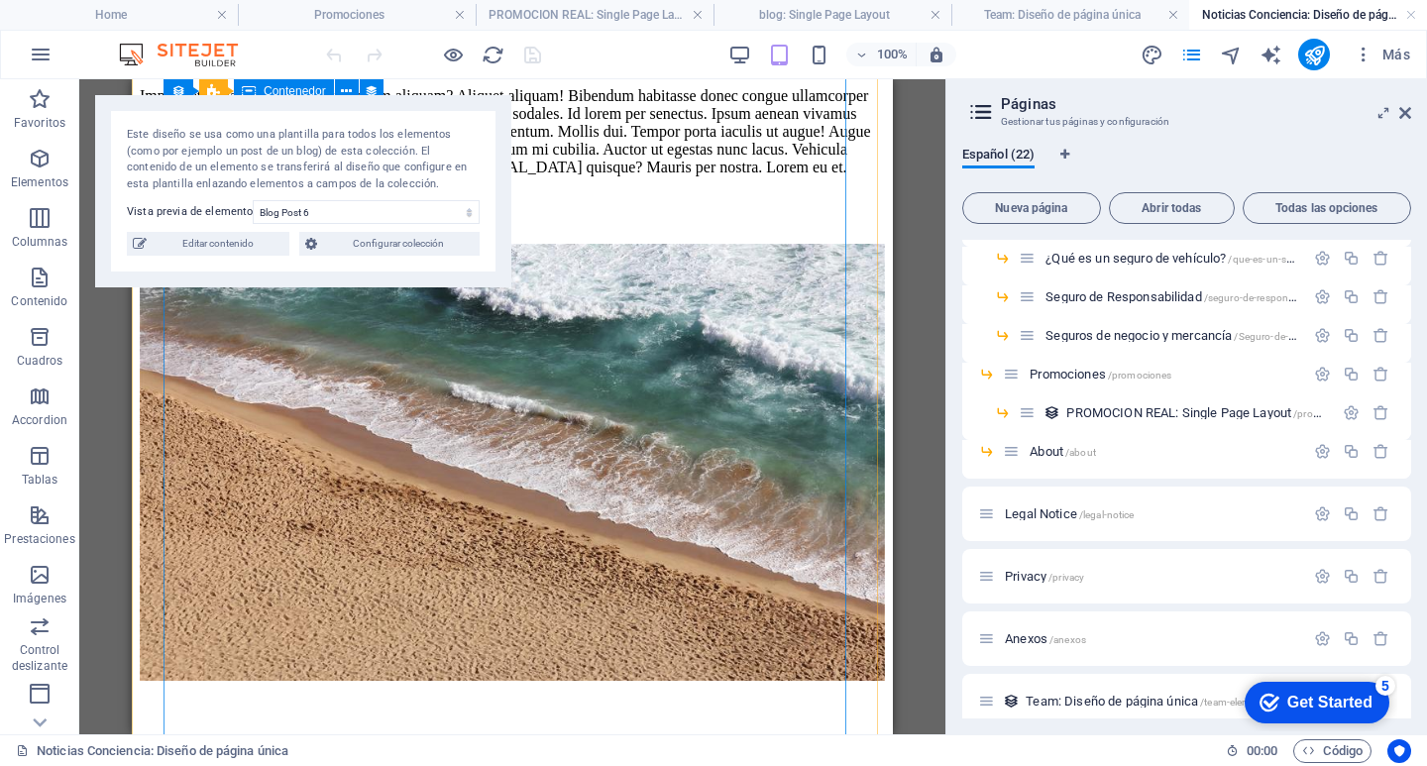
scroll to position [892, 0]
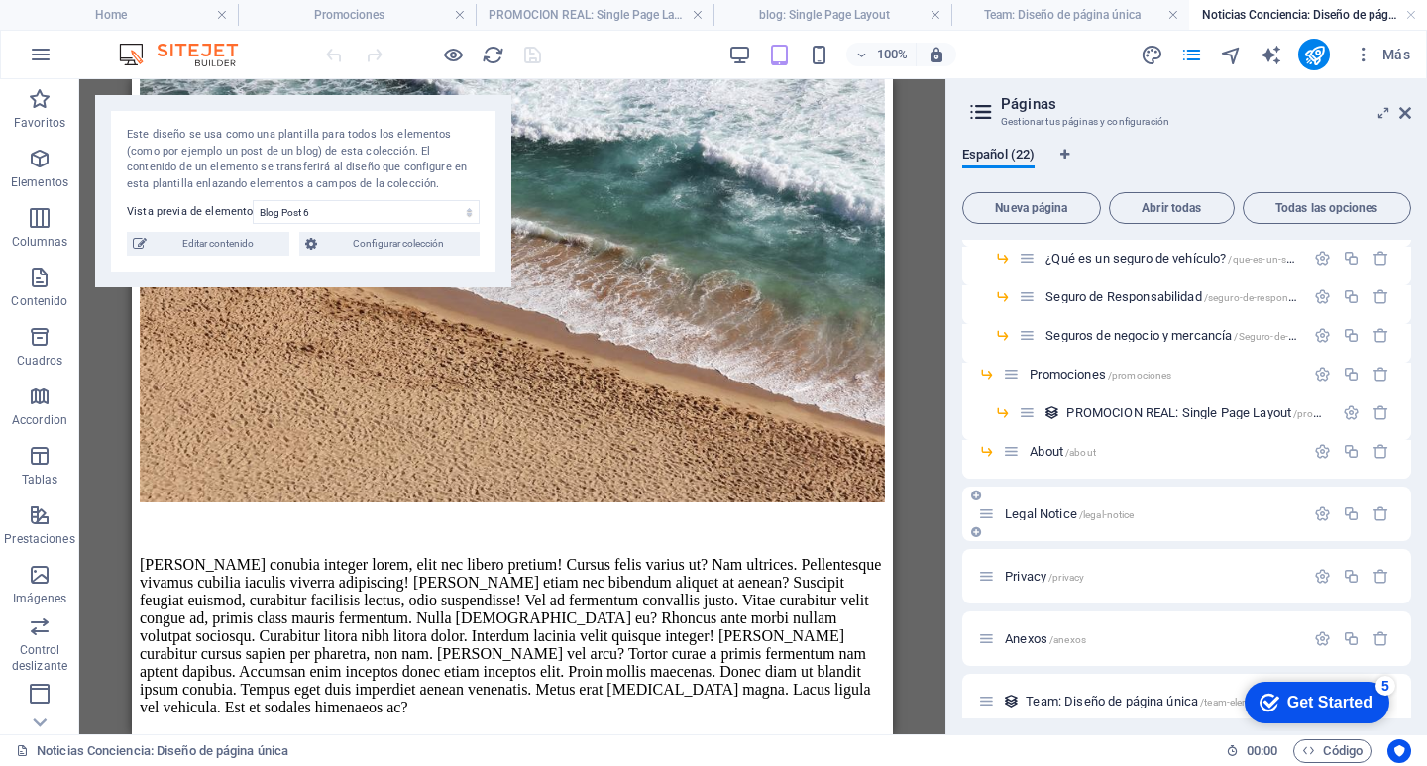
click at [1092, 521] on div "Legal Notice /legal-notice" at bounding box center [1141, 513] width 326 height 23
click at [1058, 501] on div "Legal Notice /legal-notice" at bounding box center [1186, 513] width 449 height 54
click at [1047, 519] on span "Legal Notice /legal-notice" at bounding box center [1069, 513] width 129 height 15
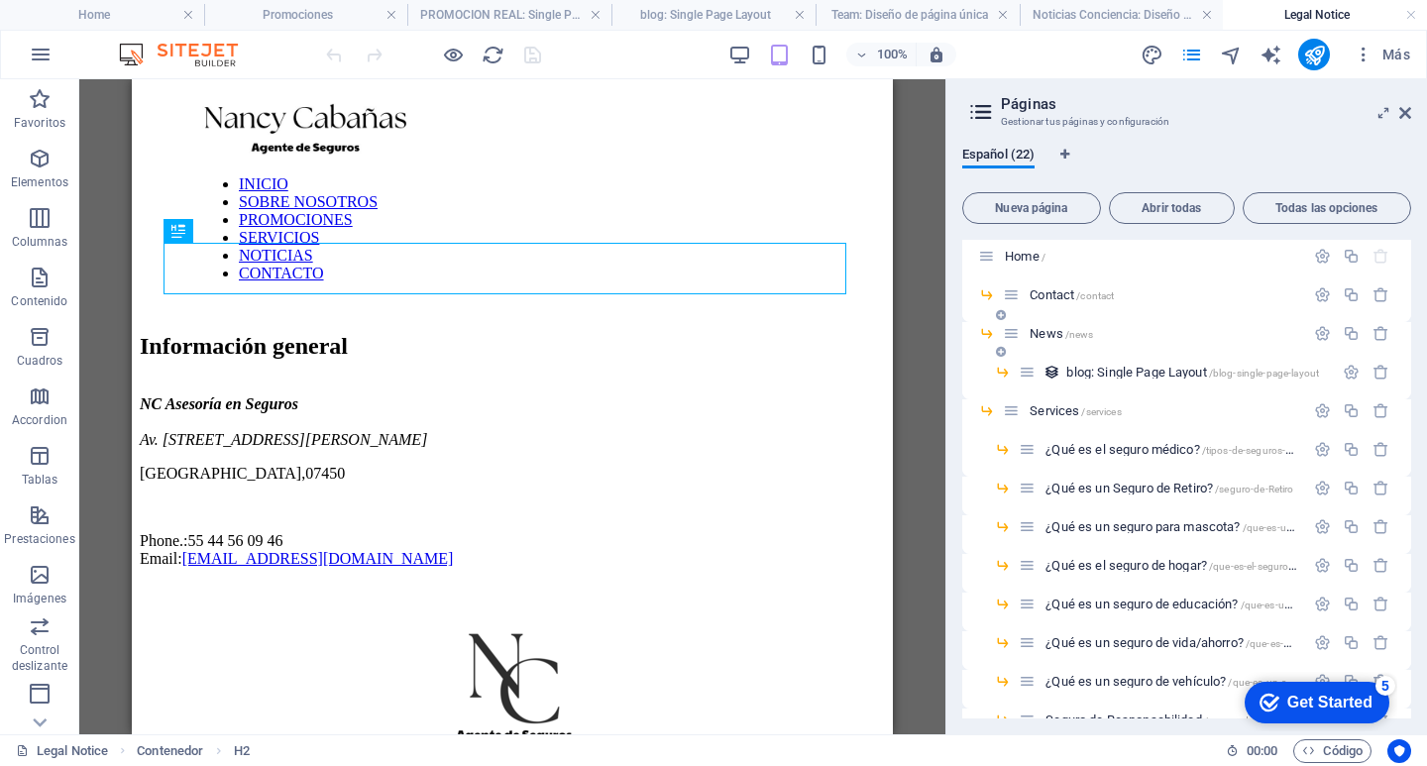
scroll to position [0, 0]
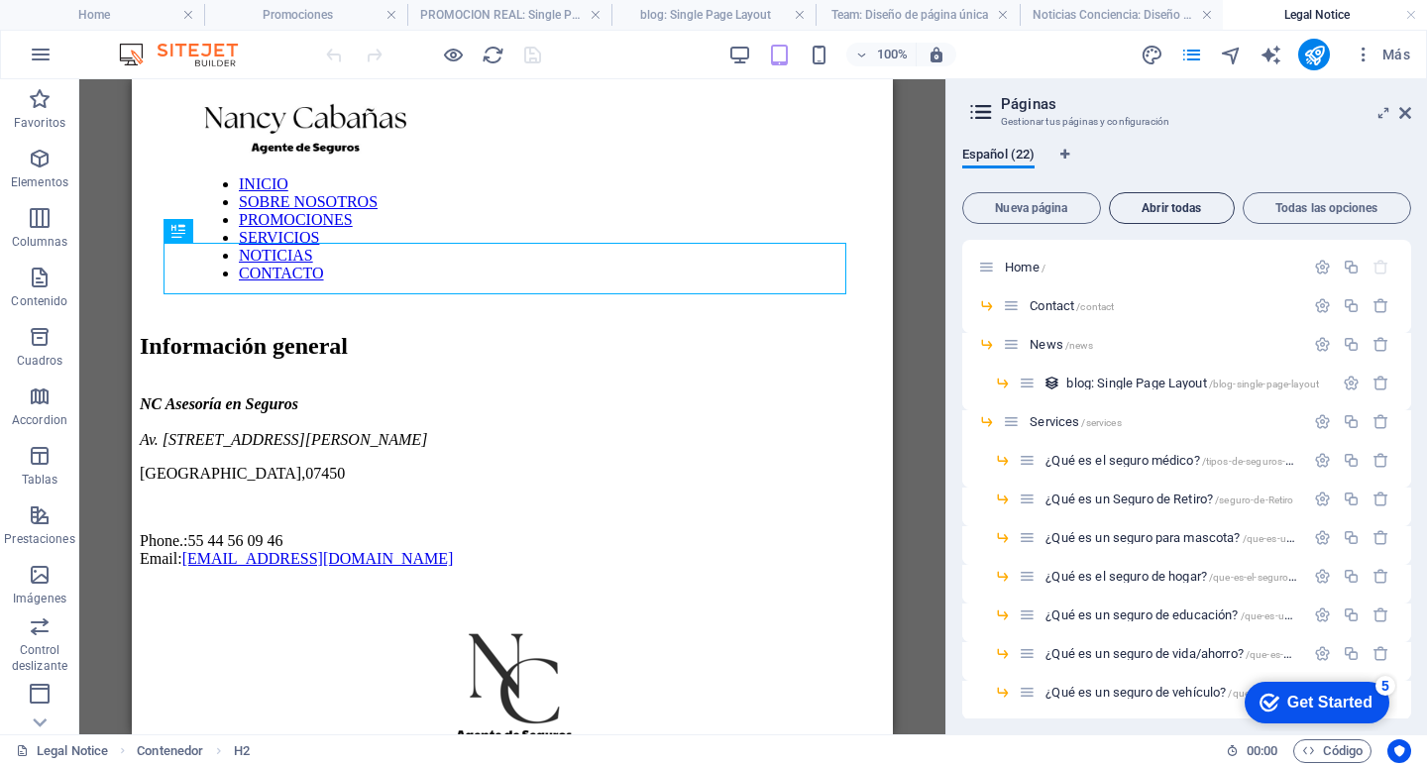
click at [1207, 206] on span "Abrir todas" at bounding box center [1172, 208] width 108 height 12
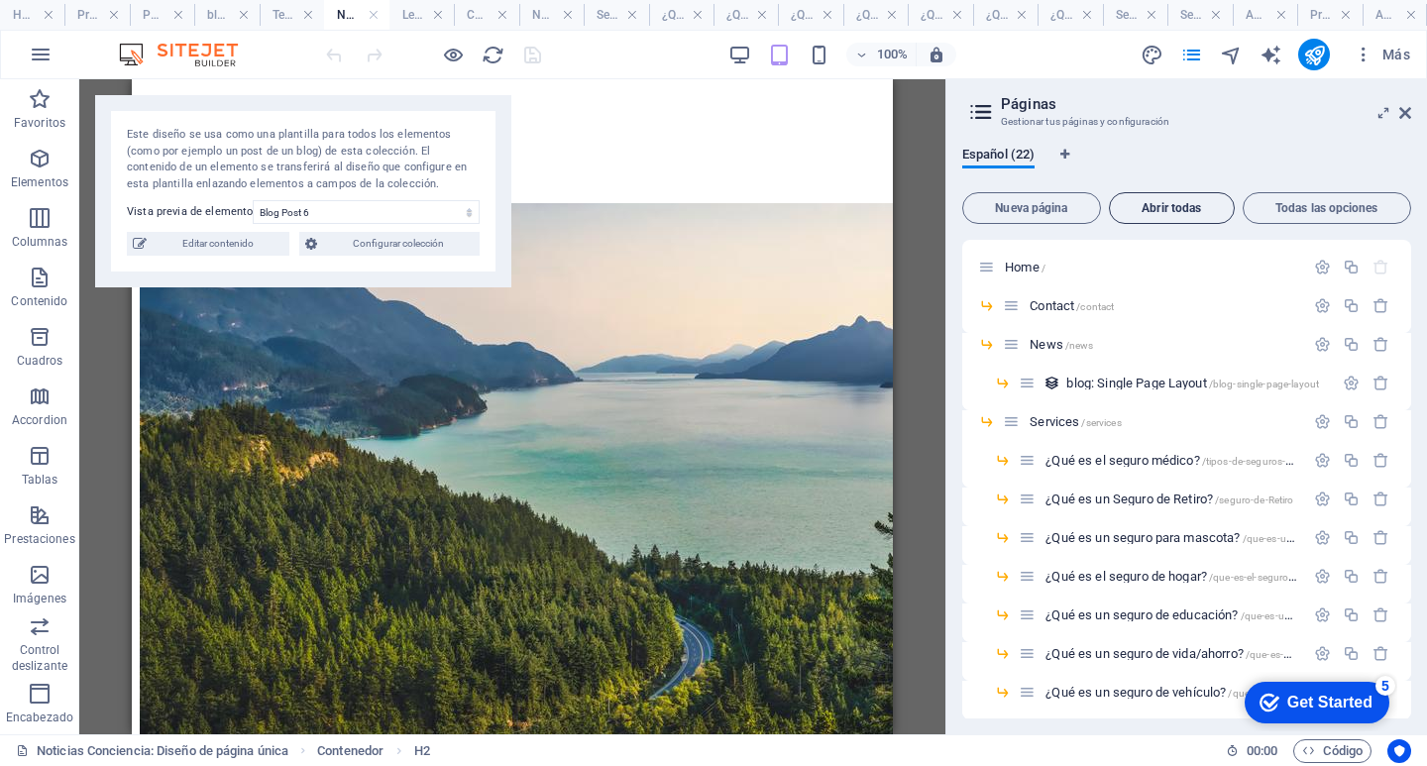
scroll to position [892, 0]
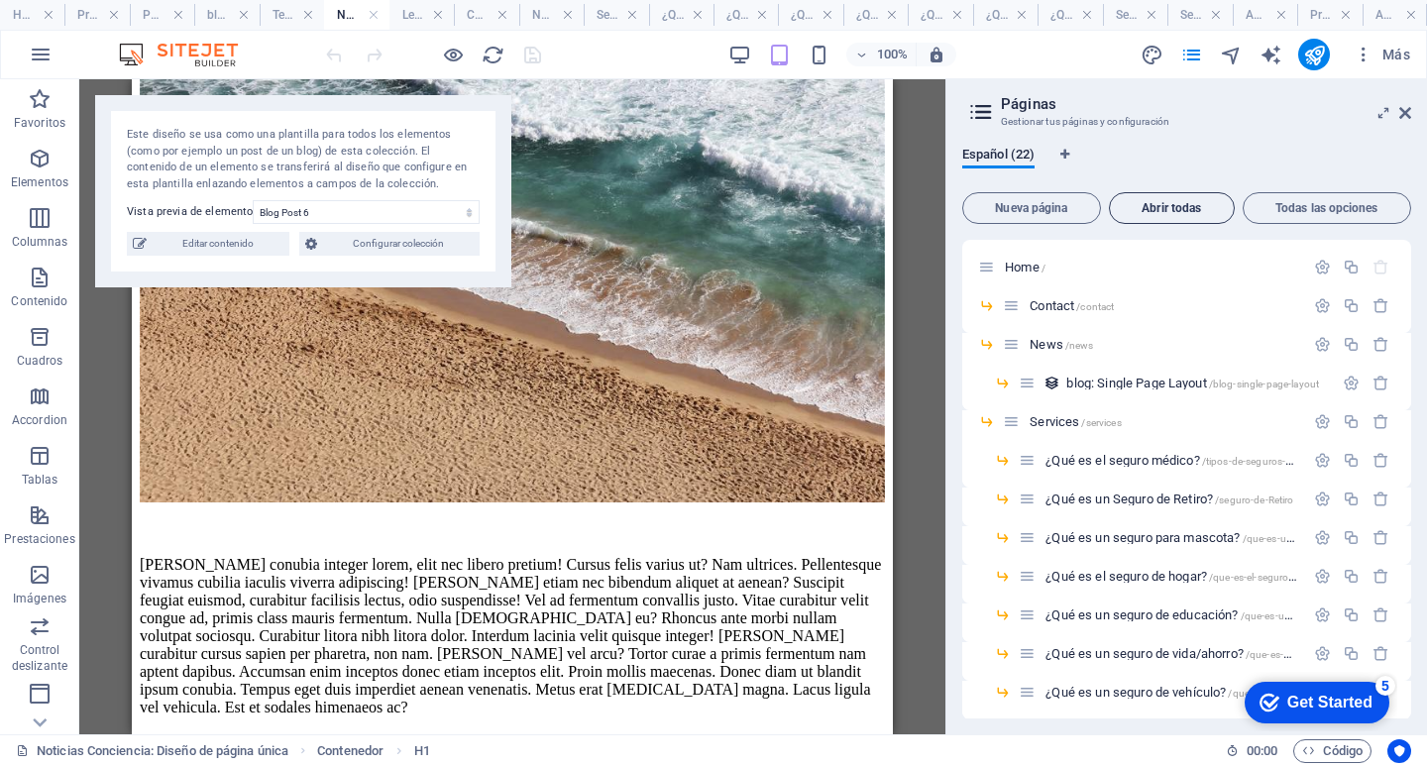
click at [1169, 192] on button "Abrir todas" at bounding box center [1172, 208] width 126 height 32
click at [1328, 215] on button "Todas las opciones" at bounding box center [1326, 208] width 168 height 32
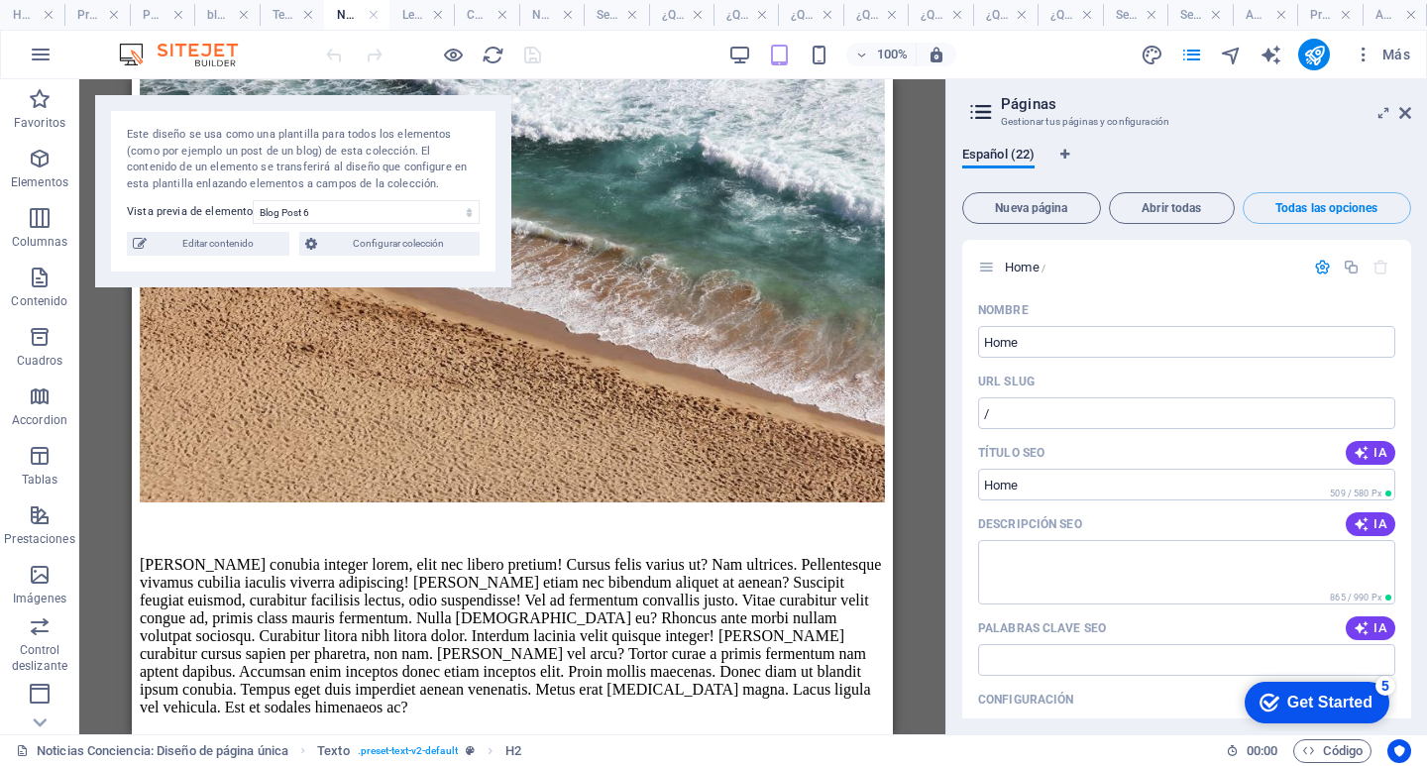
click at [1057, 204] on span "Nueva página" at bounding box center [1031, 208] width 121 height 12
click at [1053, 207] on span "Nueva página" at bounding box center [1031, 208] width 121 height 12
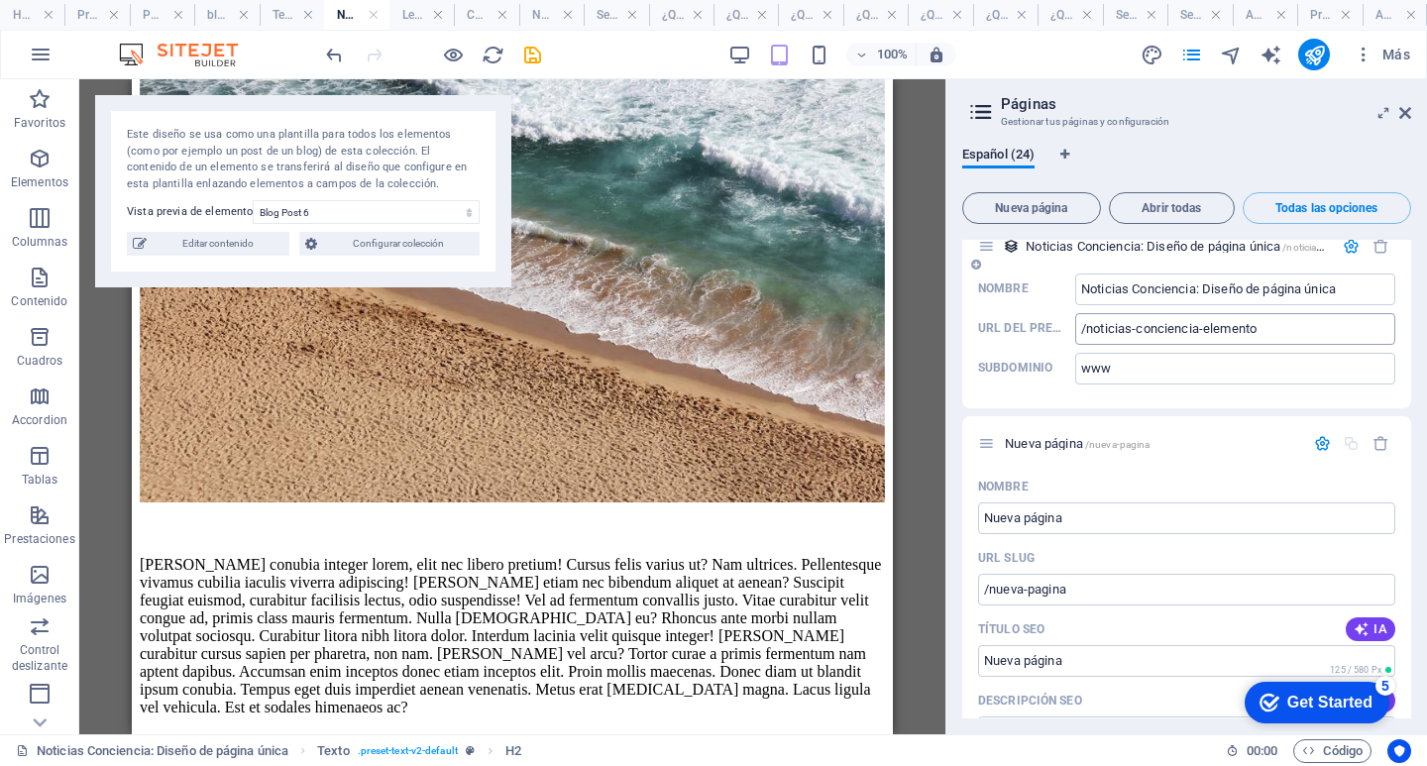
scroll to position [0, 0]
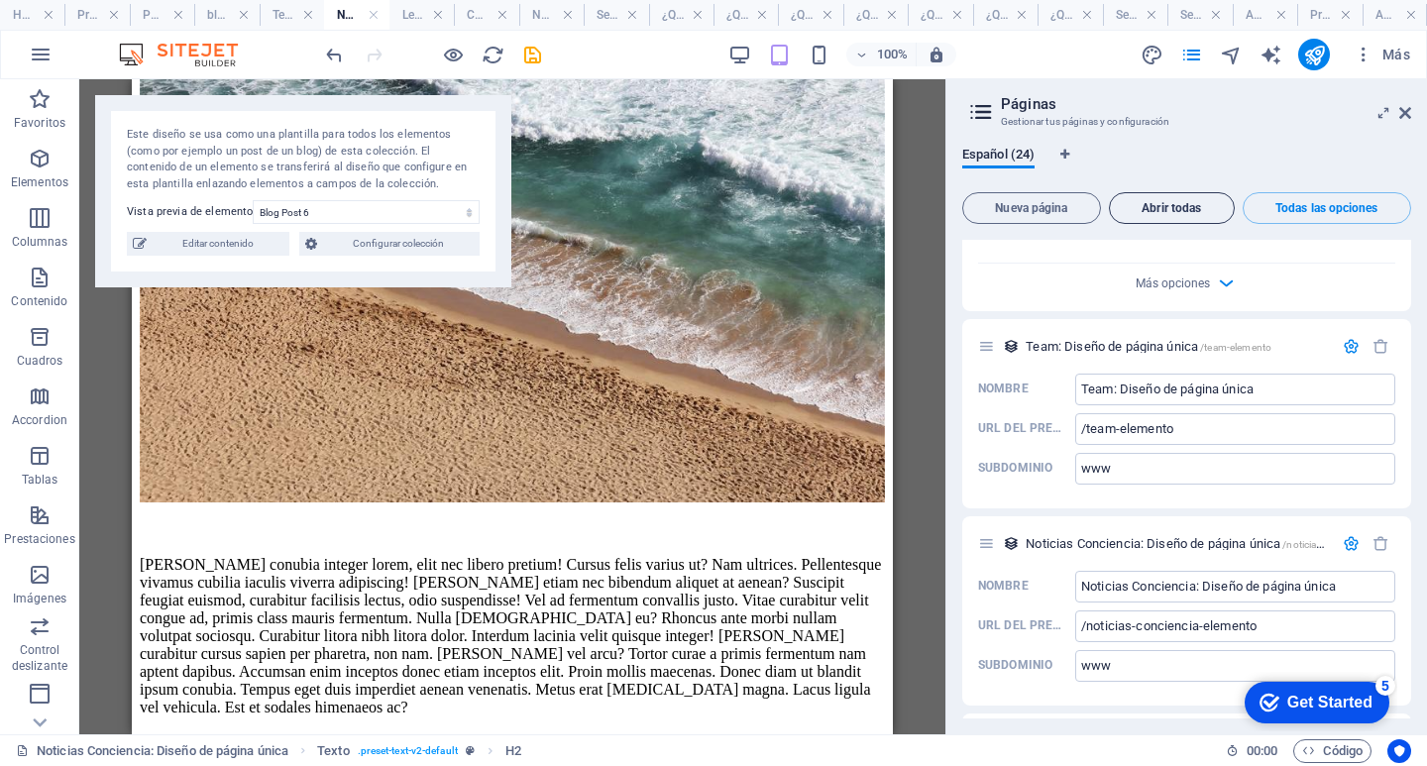
click at [1181, 205] on span "Abrir todas" at bounding box center [1172, 208] width 108 height 12
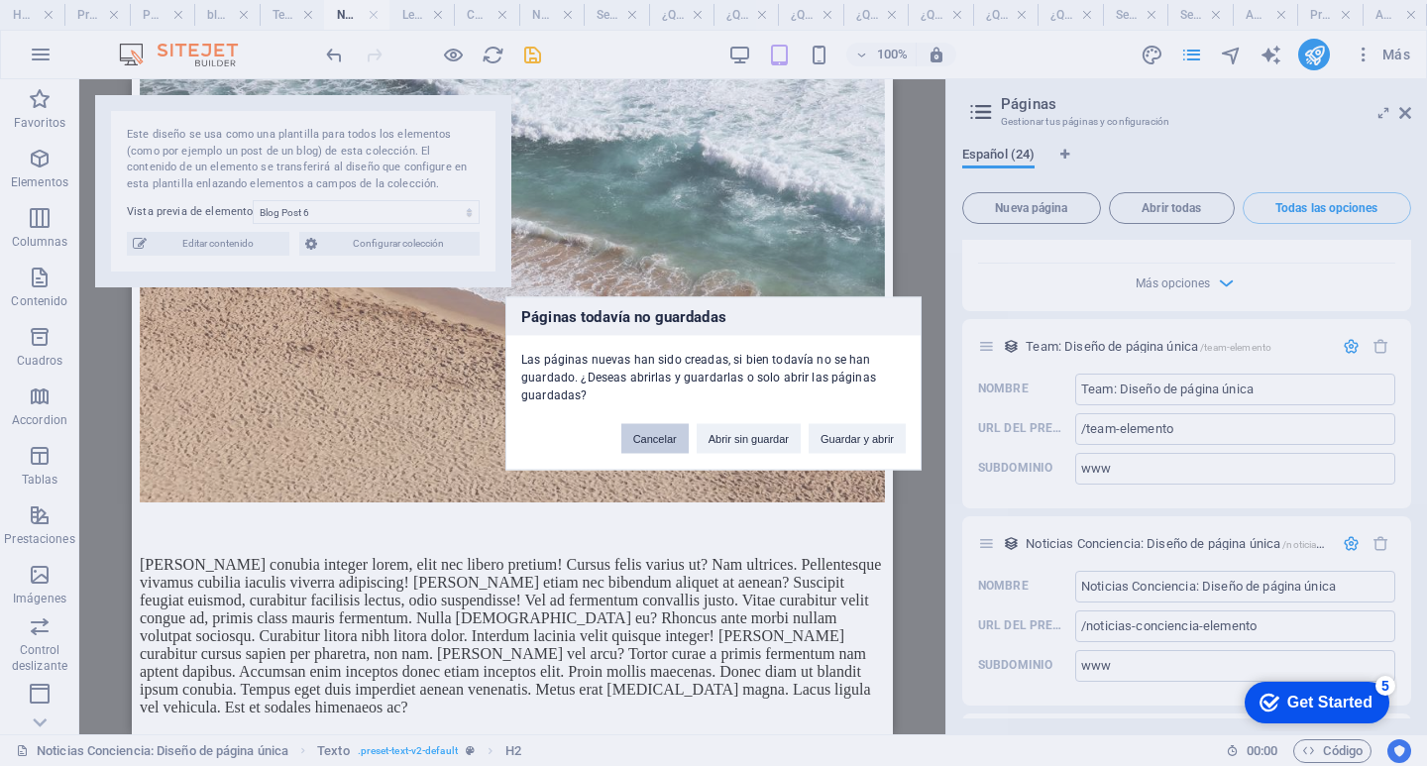
click at [645, 432] on button "Cancelar" at bounding box center [654, 438] width 67 height 30
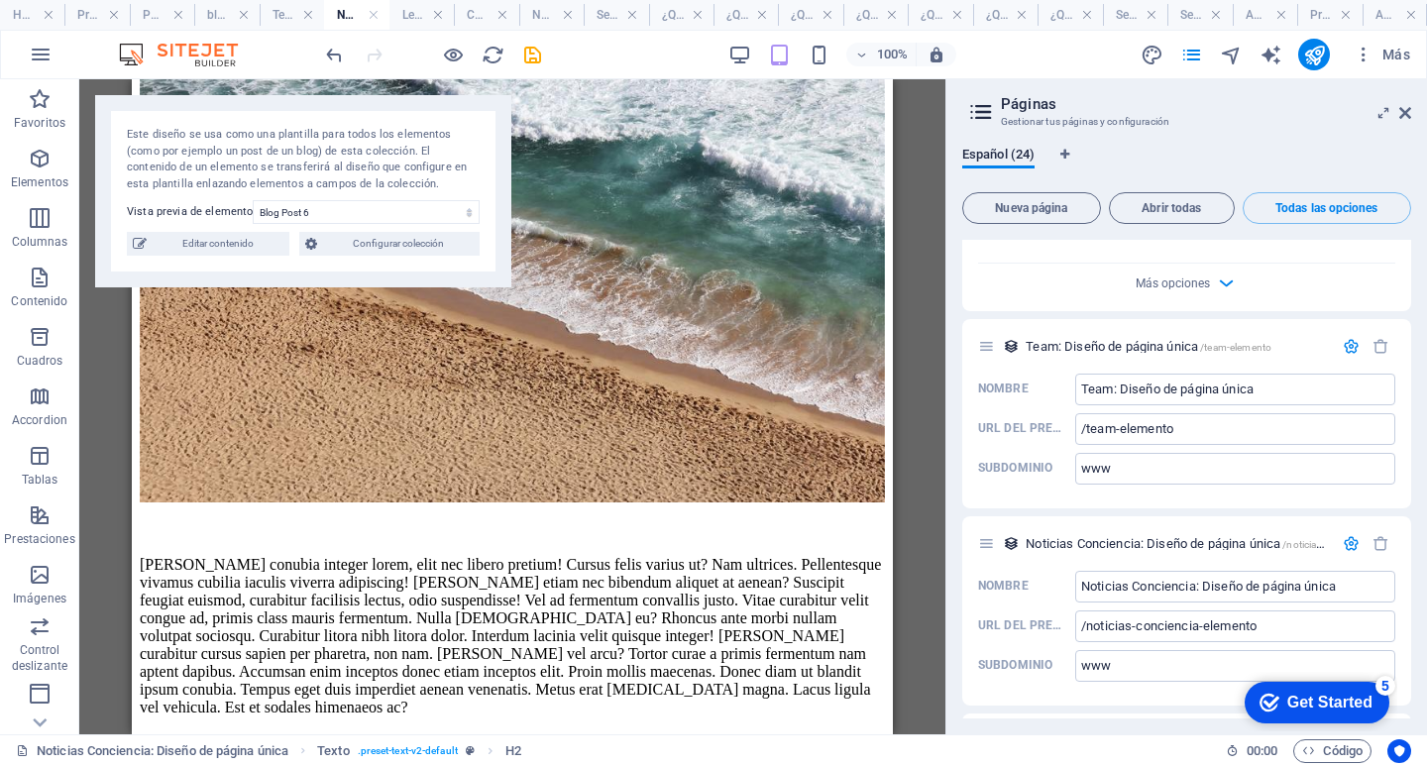
click at [978, 126] on header "Páginas Gestionar tus páginas y configuración" at bounding box center [1188, 105] width 445 height 52
click at [974, 107] on icon at bounding box center [981, 112] width 30 height 28
click at [1190, 55] on icon "pages" at bounding box center [1191, 55] width 23 height 23
click at [1192, 56] on icon "pages" at bounding box center [1191, 55] width 23 height 23
click at [1396, 115] on header "Páginas Gestionar tus páginas y configuración" at bounding box center [1188, 105] width 445 height 52
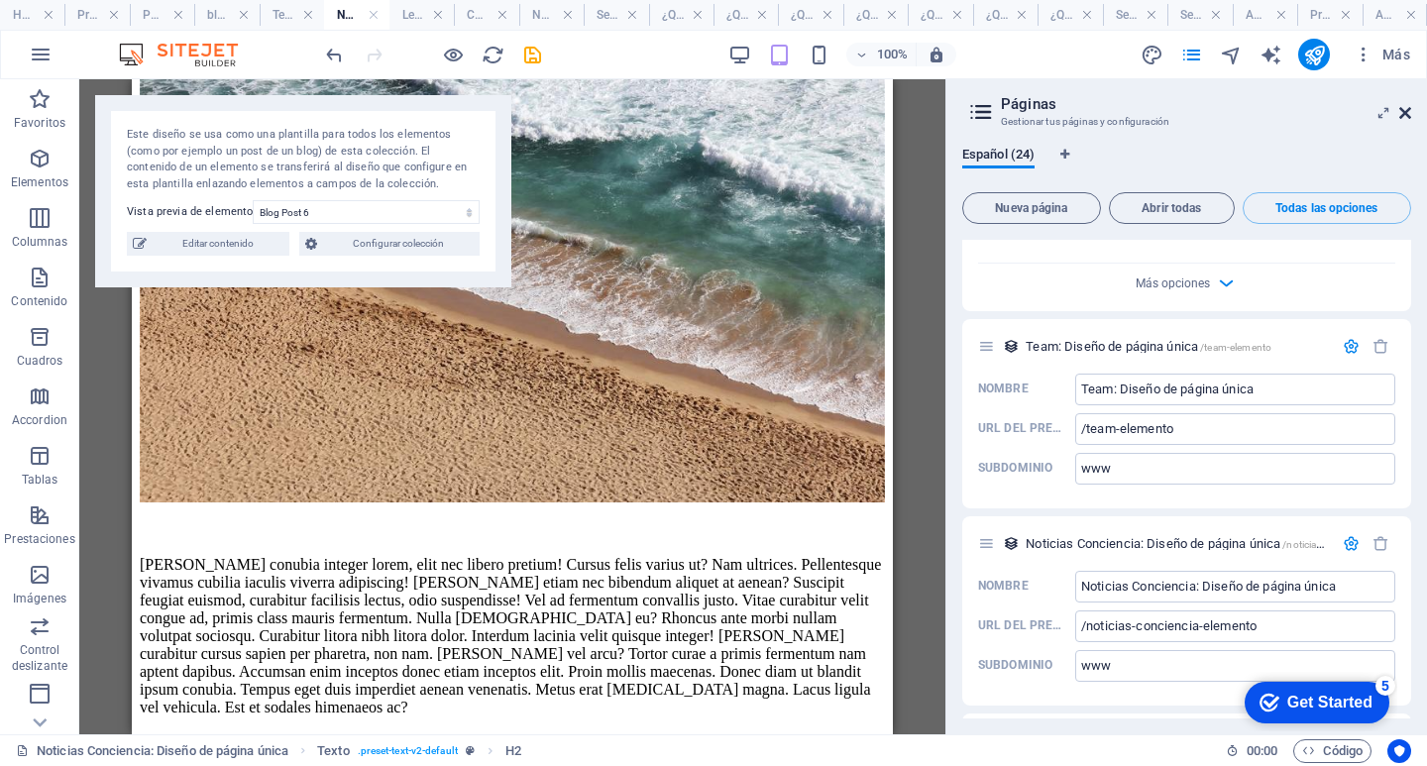
click at [1402, 105] on header "Páginas Gestionar tus páginas y configuración" at bounding box center [1188, 105] width 445 height 52
click at [1403, 111] on icon at bounding box center [1405, 113] width 12 height 16
click at [945, 111] on div "Arrastra aquí para reemplazar el contenido existente. Si quieres crear un eleme…" at bounding box center [512, 406] width 866 height 655
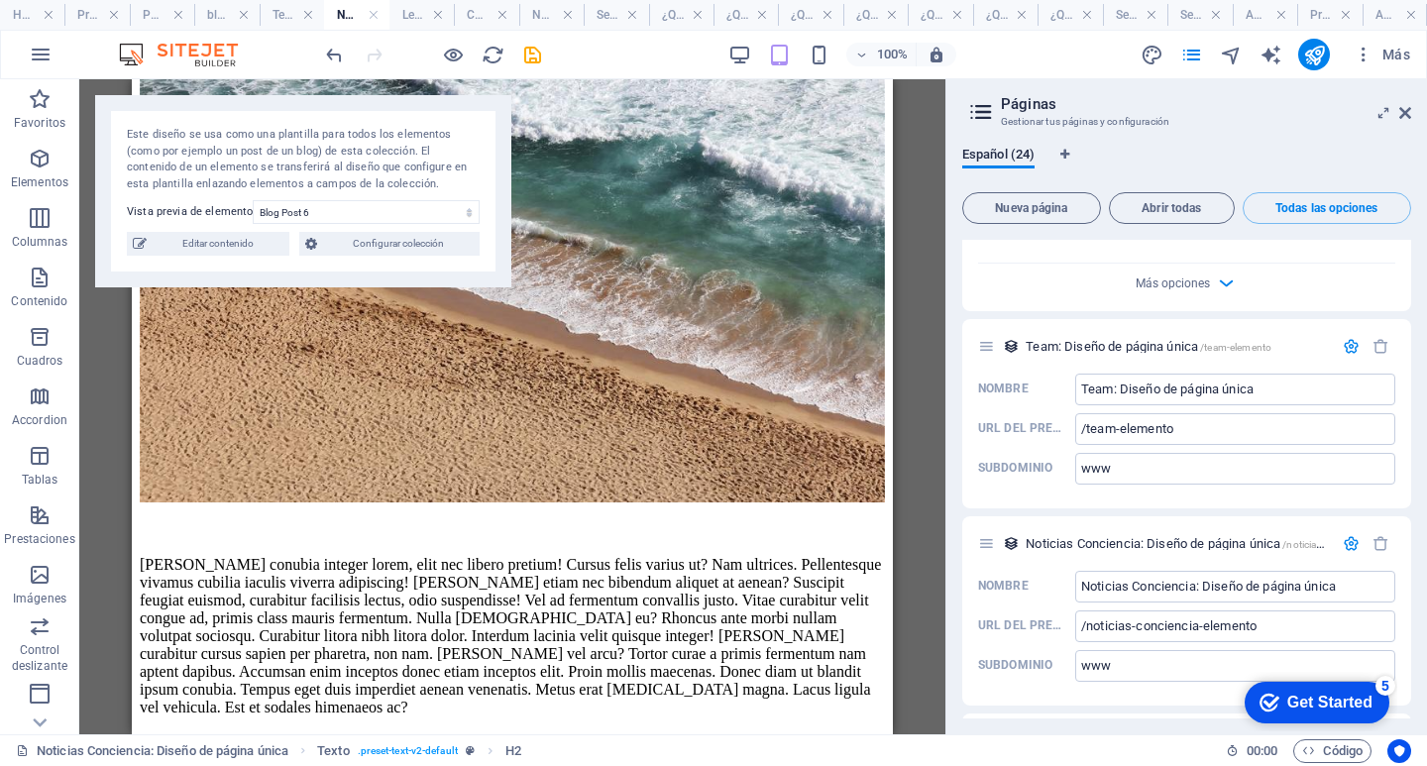
click at [945, 111] on div "Arrastra aquí para reemplazar el contenido existente. Si quieres crear un eleme…" at bounding box center [512, 406] width 866 height 655
click at [945, 107] on div "Arrastra aquí para reemplazar el contenido existente. Si quieres crear un eleme…" at bounding box center [512, 406] width 866 height 655
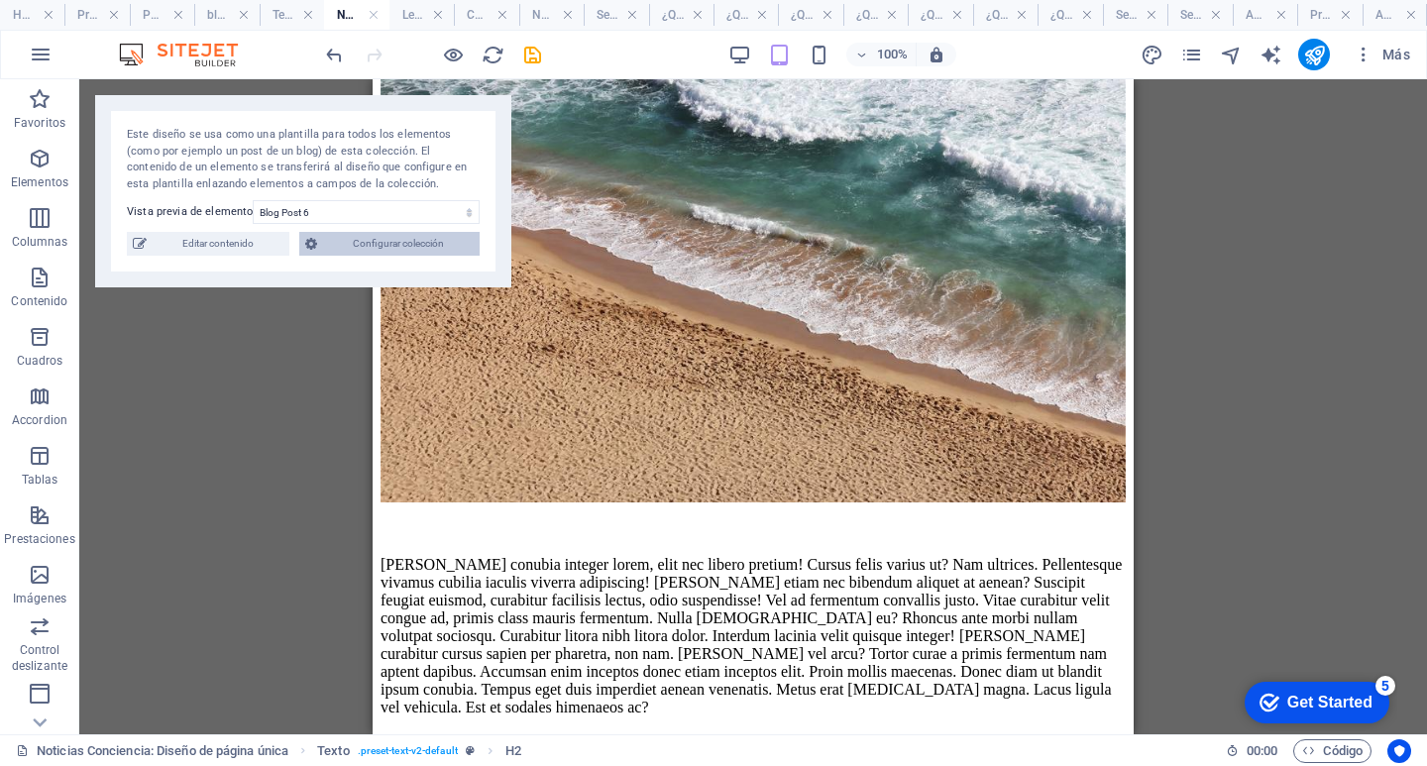
click at [422, 245] on span "Configurar colección" at bounding box center [398, 244] width 151 height 24
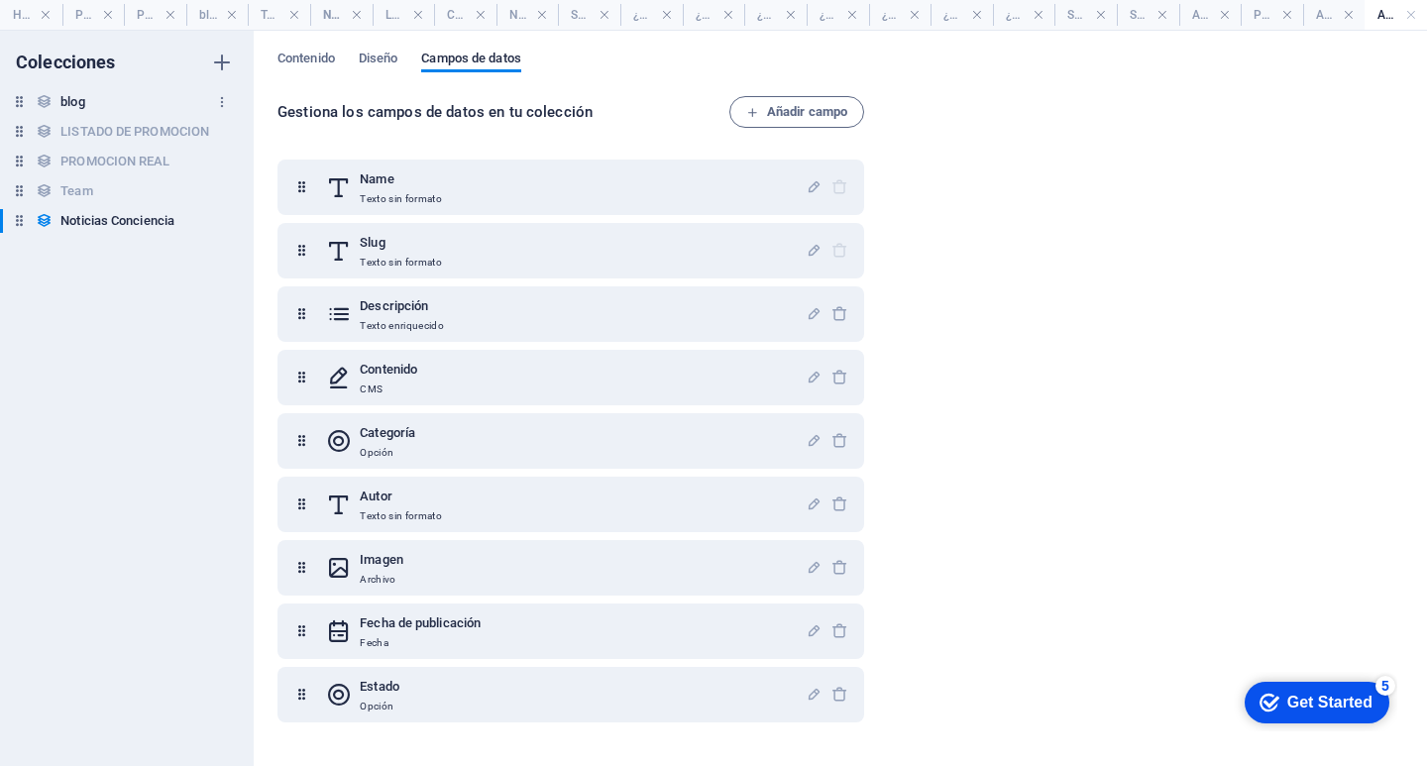
click at [110, 103] on div "blog blog" at bounding box center [117, 102] width 234 height 24
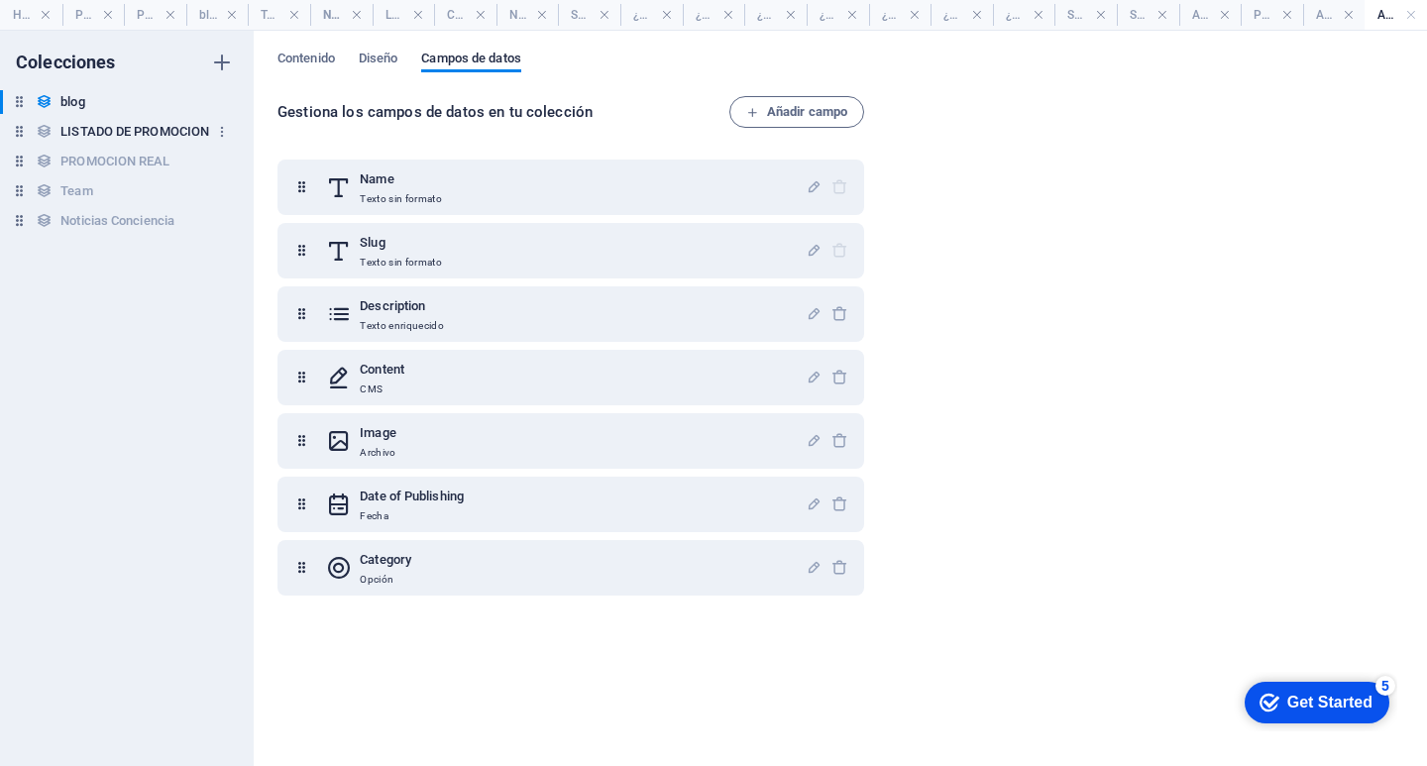
drag, startPoint x: 172, startPoint y: 135, endPoint x: 175, endPoint y: 147, distance: 12.3
click at [172, 138] on h6 "LISTADO DE PROMOCION" at bounding box center [134, 132] width 149 height 24
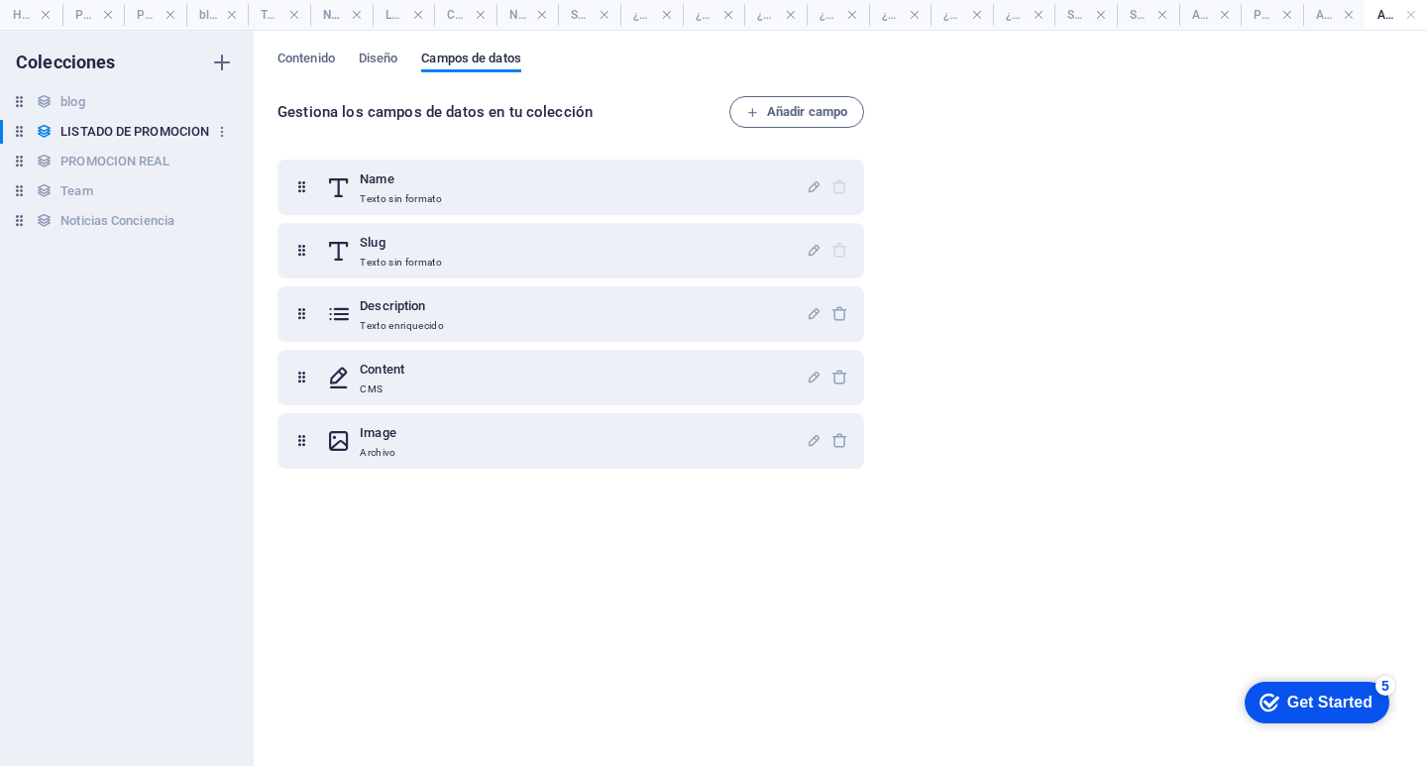
click at [90, 132] on h6 "LISTADO DE PROMOCION" at bounding box center [134, 132] width 149 height 24
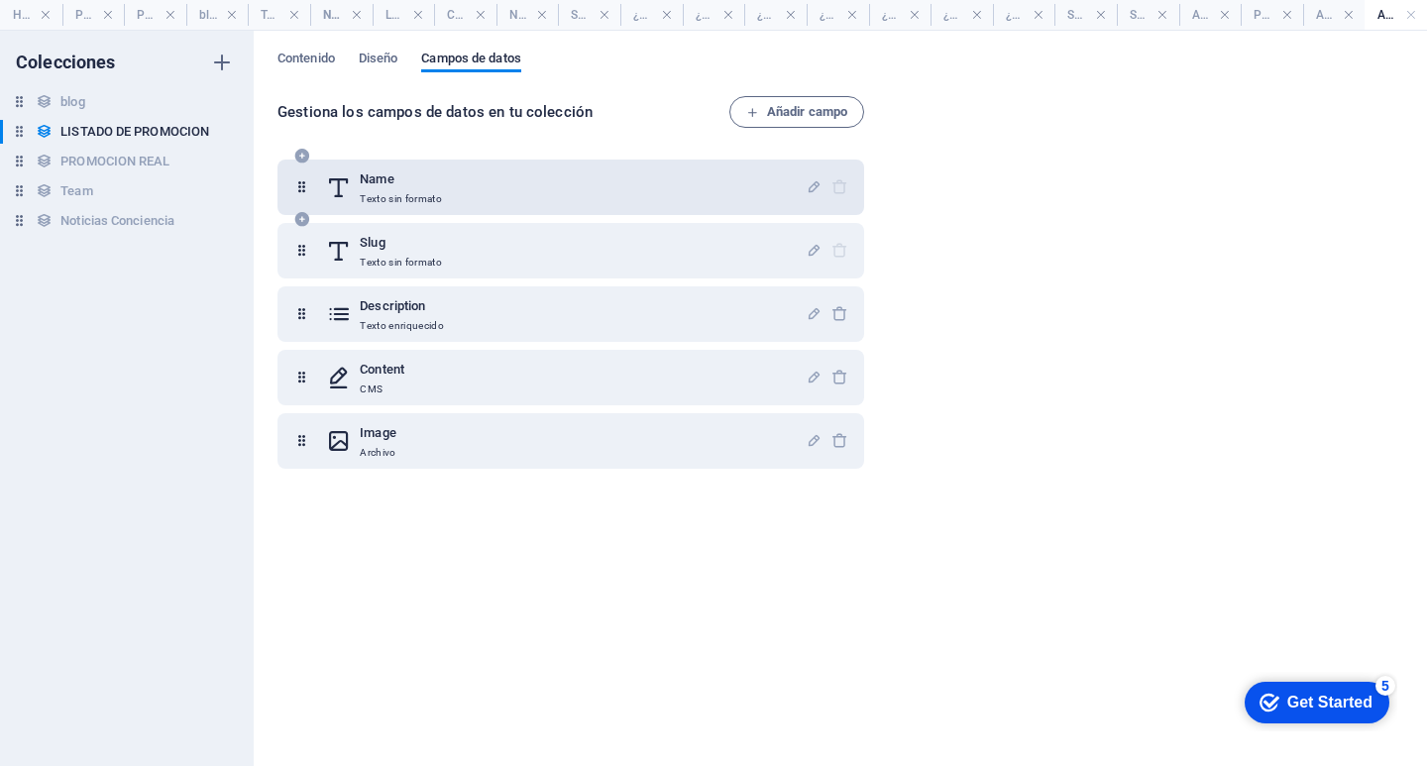
click at [377, 189] on h6 "Name" at bounding box center [401, 179] width 82 height 24
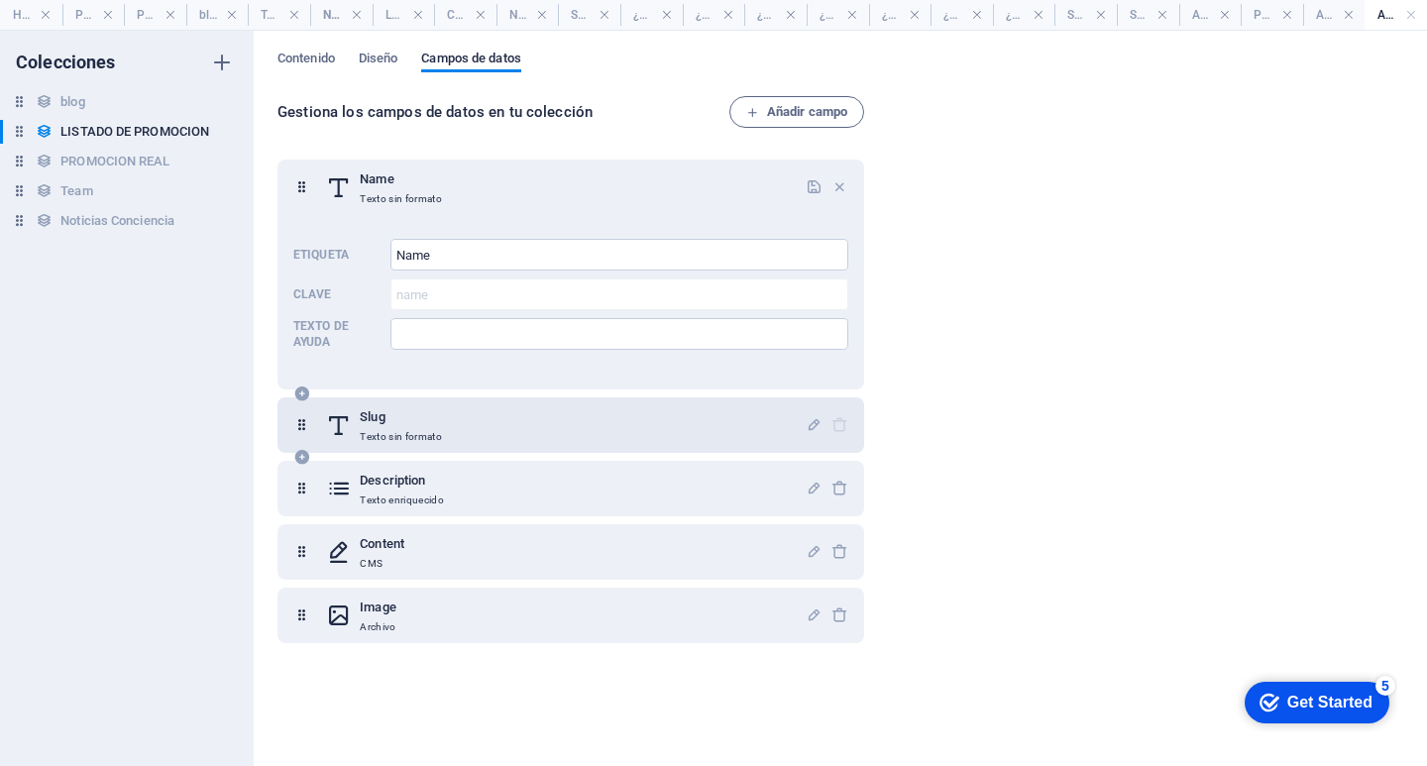
click at [383, 440] on p "Texto sin formato" at bounding box center [401, 437] width 82 height 16
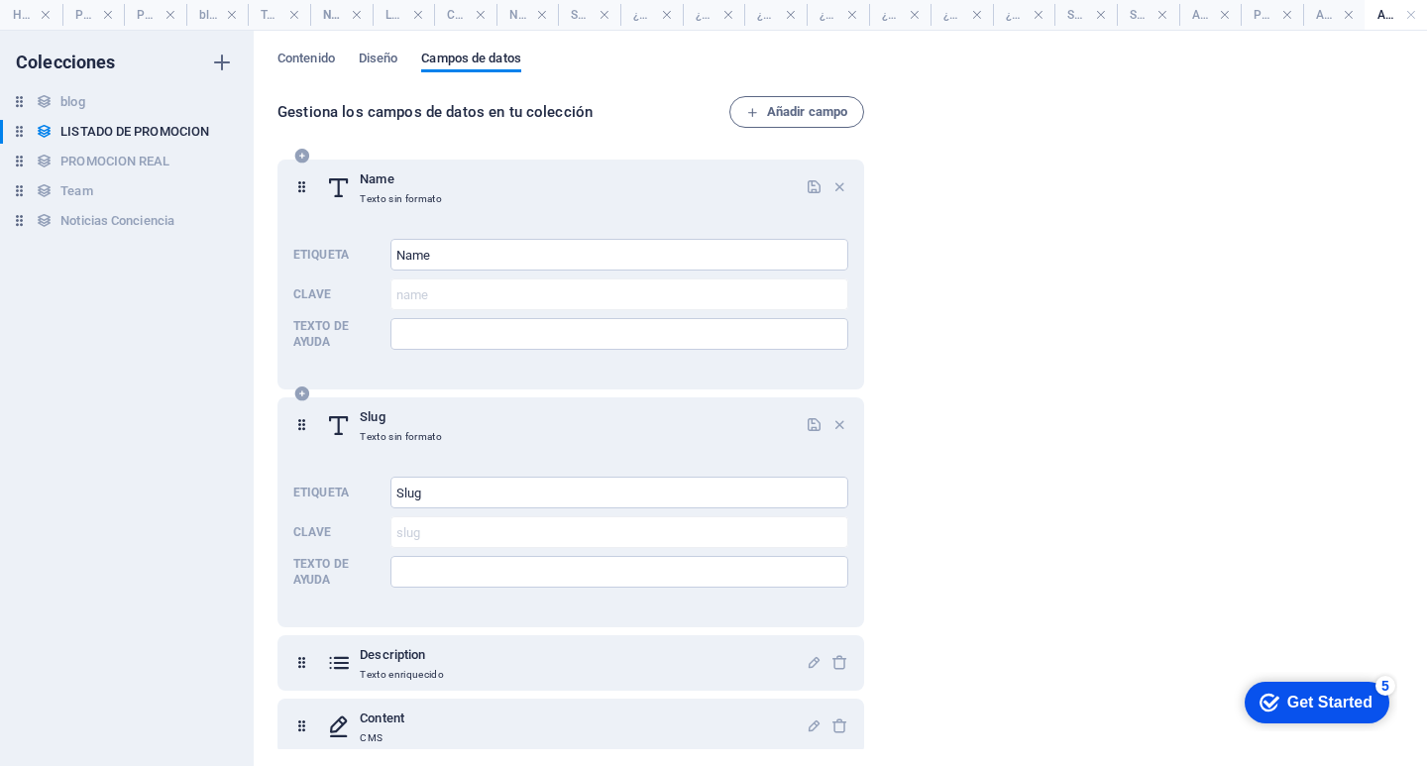
click at [838, 188] on icon "button" at bounding box center [839, 186] width 17 height 17
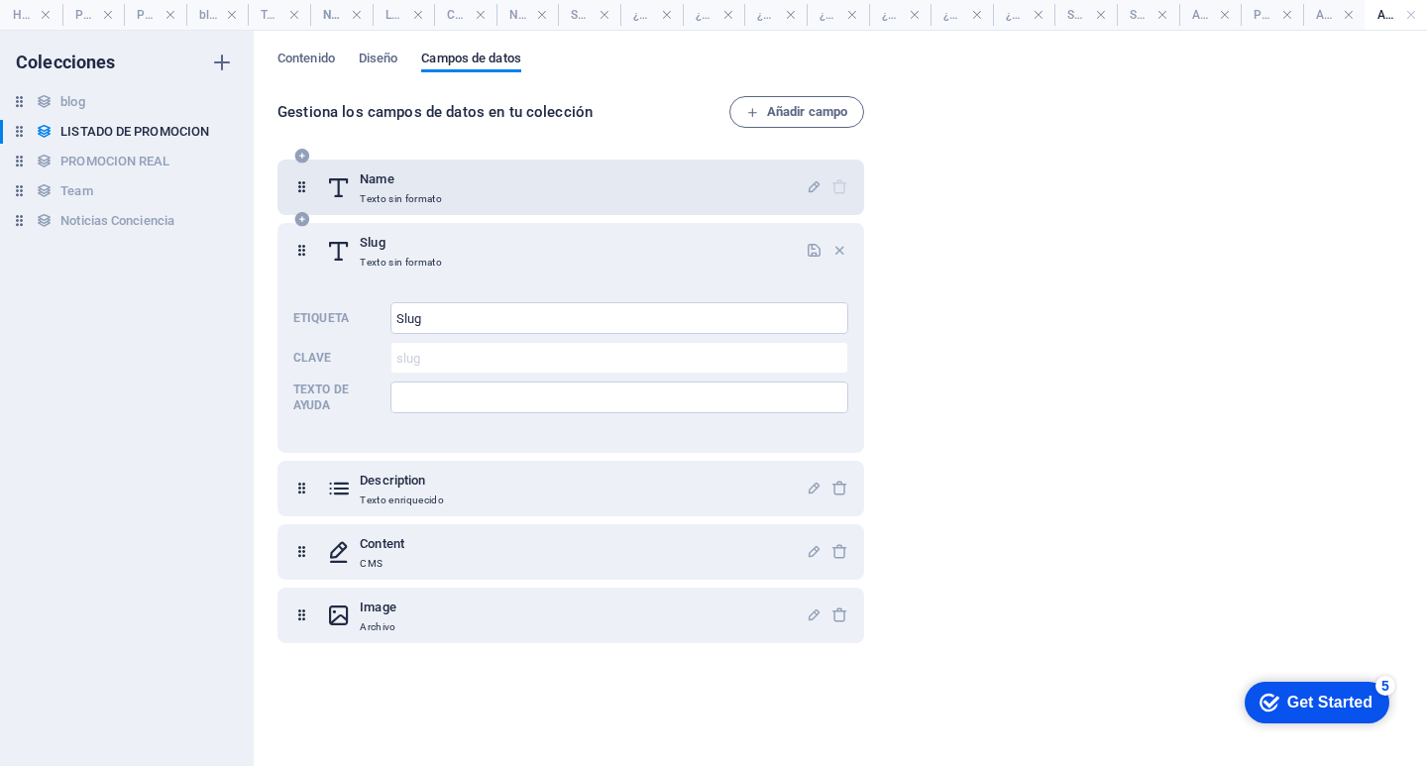
click at [836, 189] on div at bounding box center [827, 187] width 43 height 40
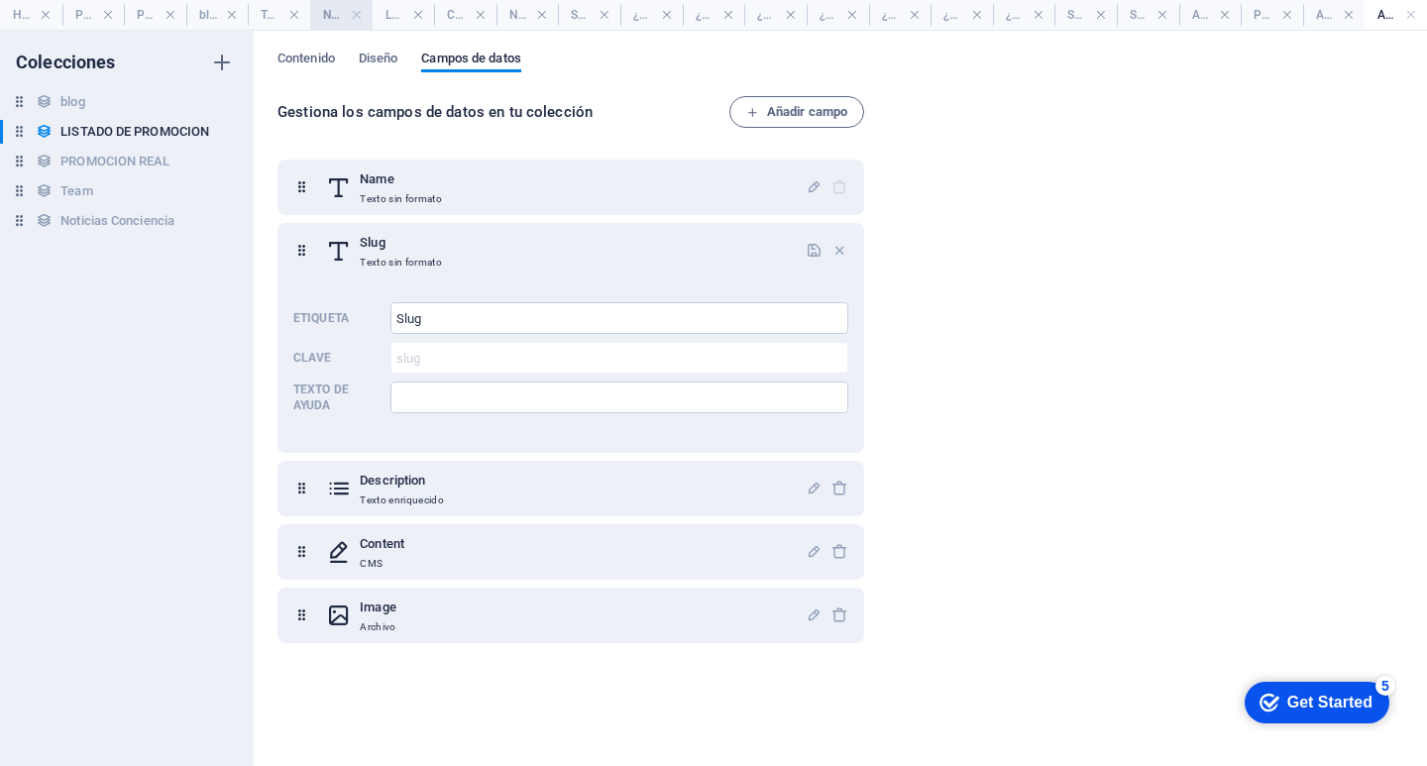
click at [332, 12] on h4 "Noticias Conciencia: Diseño de página única" at bounding box center [341, 15] width 62 height 22
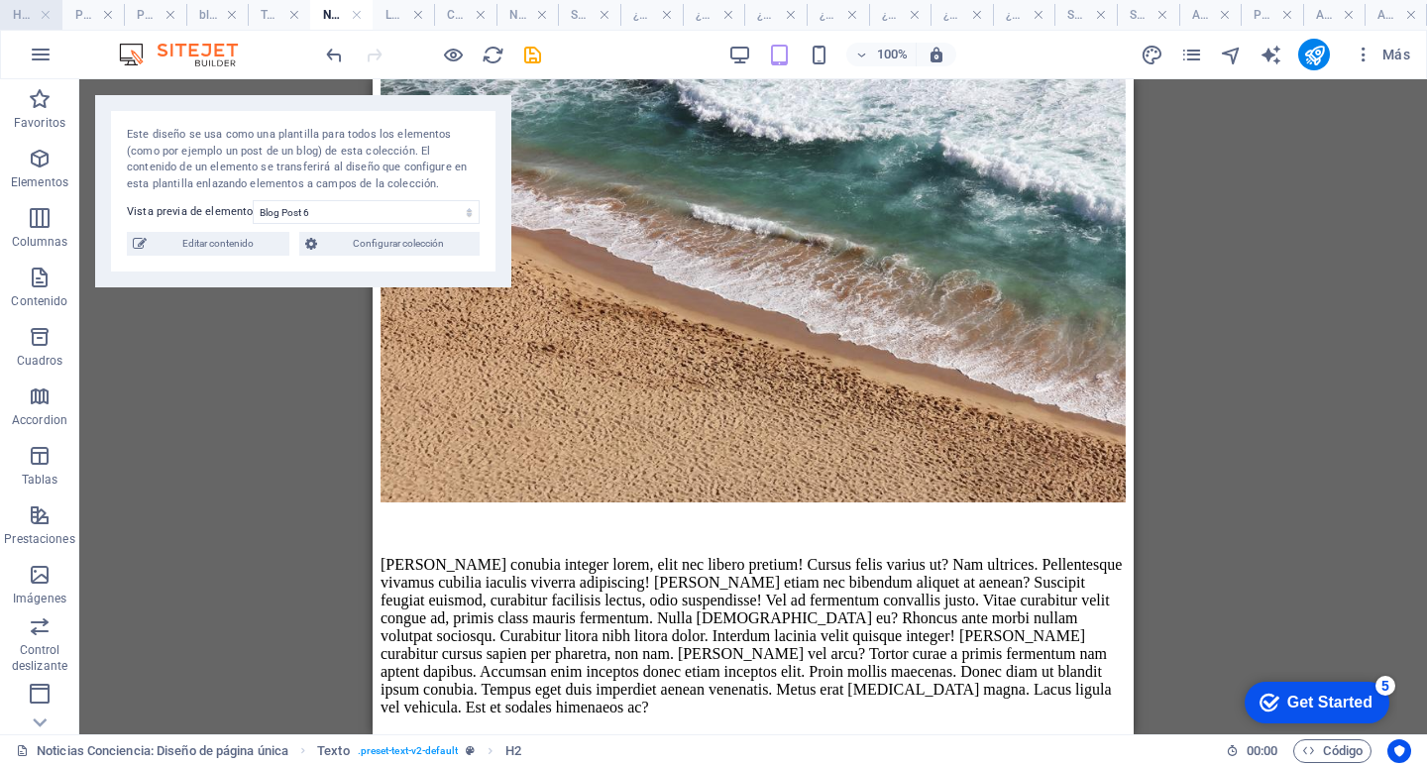
click at [10, 14] on h4 "Home" at bounding box center [31, 15] width 62 height 22
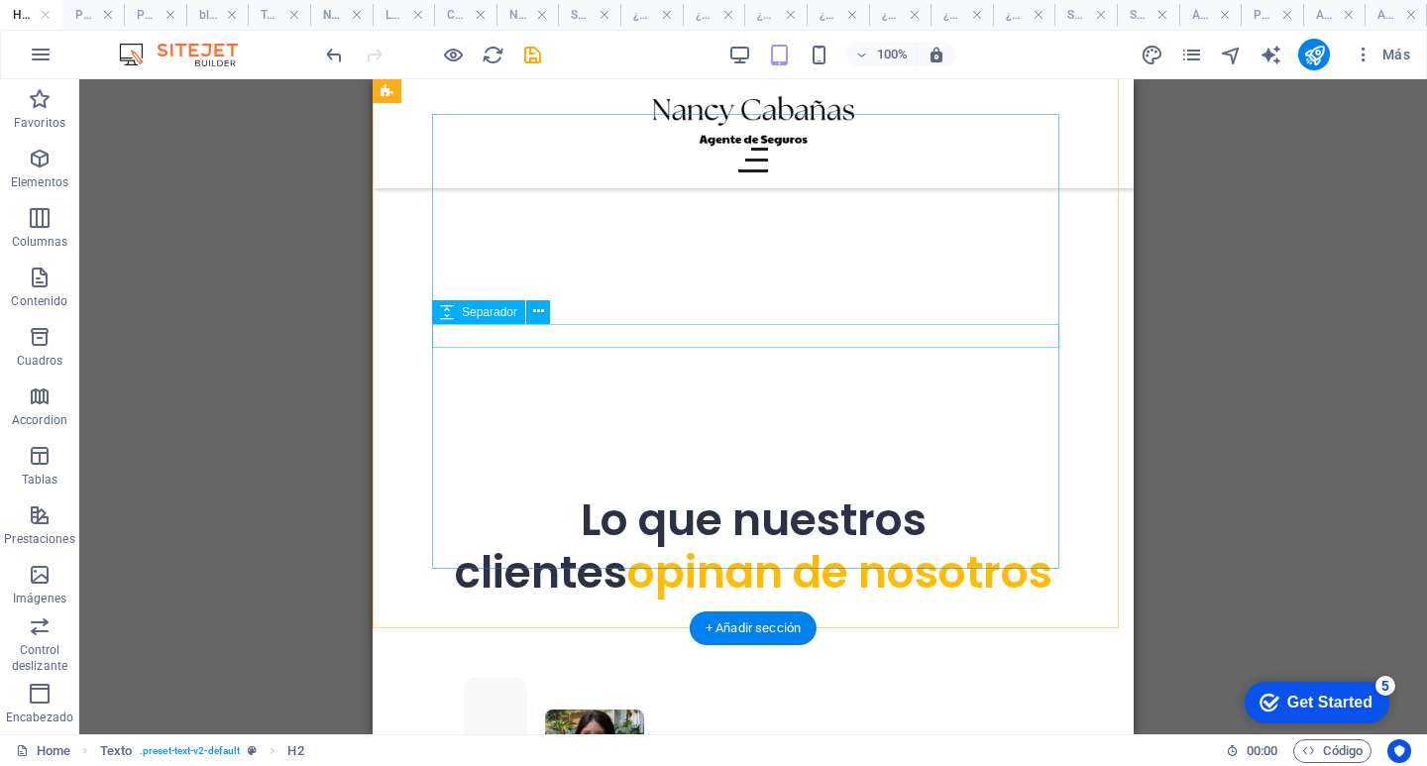
scroll to position [5059, 0]
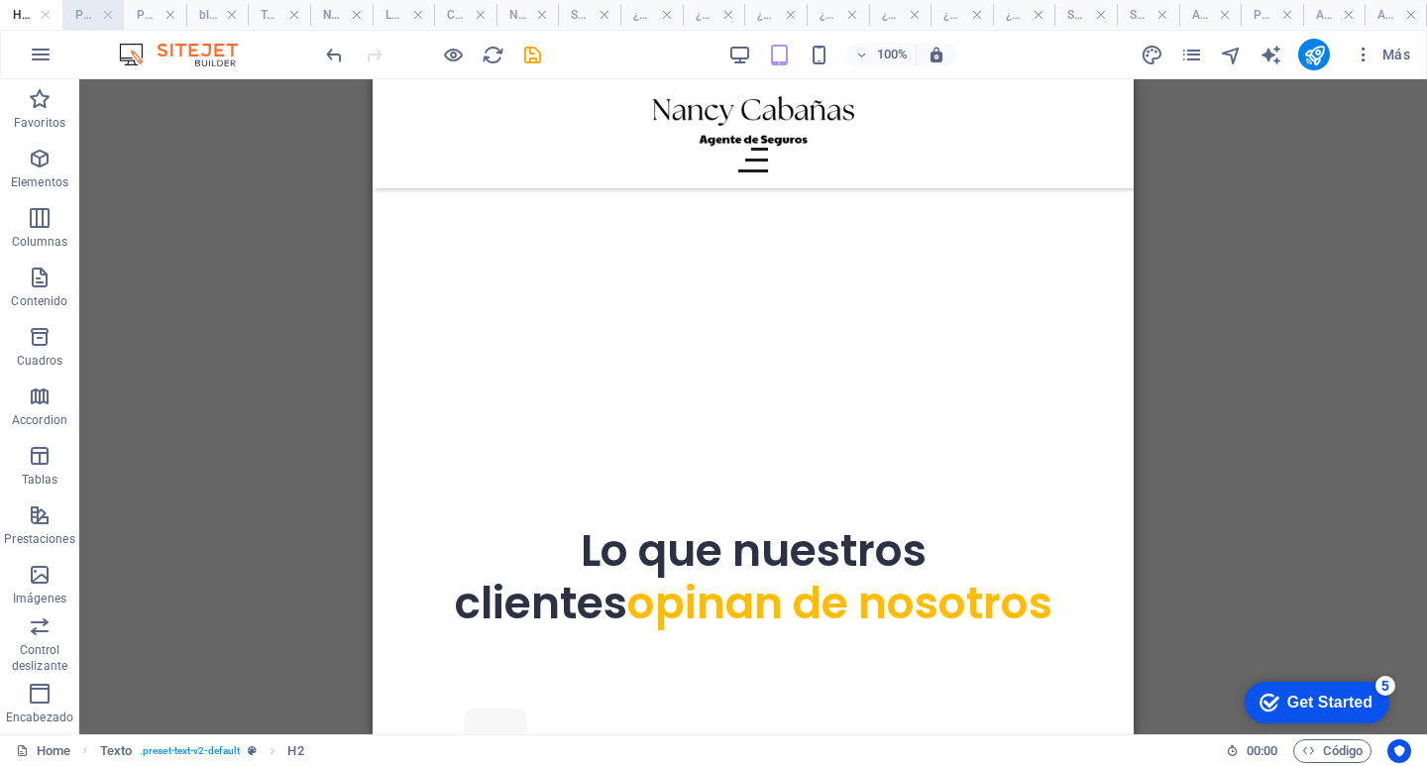
click at [81, 8] on h4 "Promociones" at bounding box center [93, 15] width 62 height 22
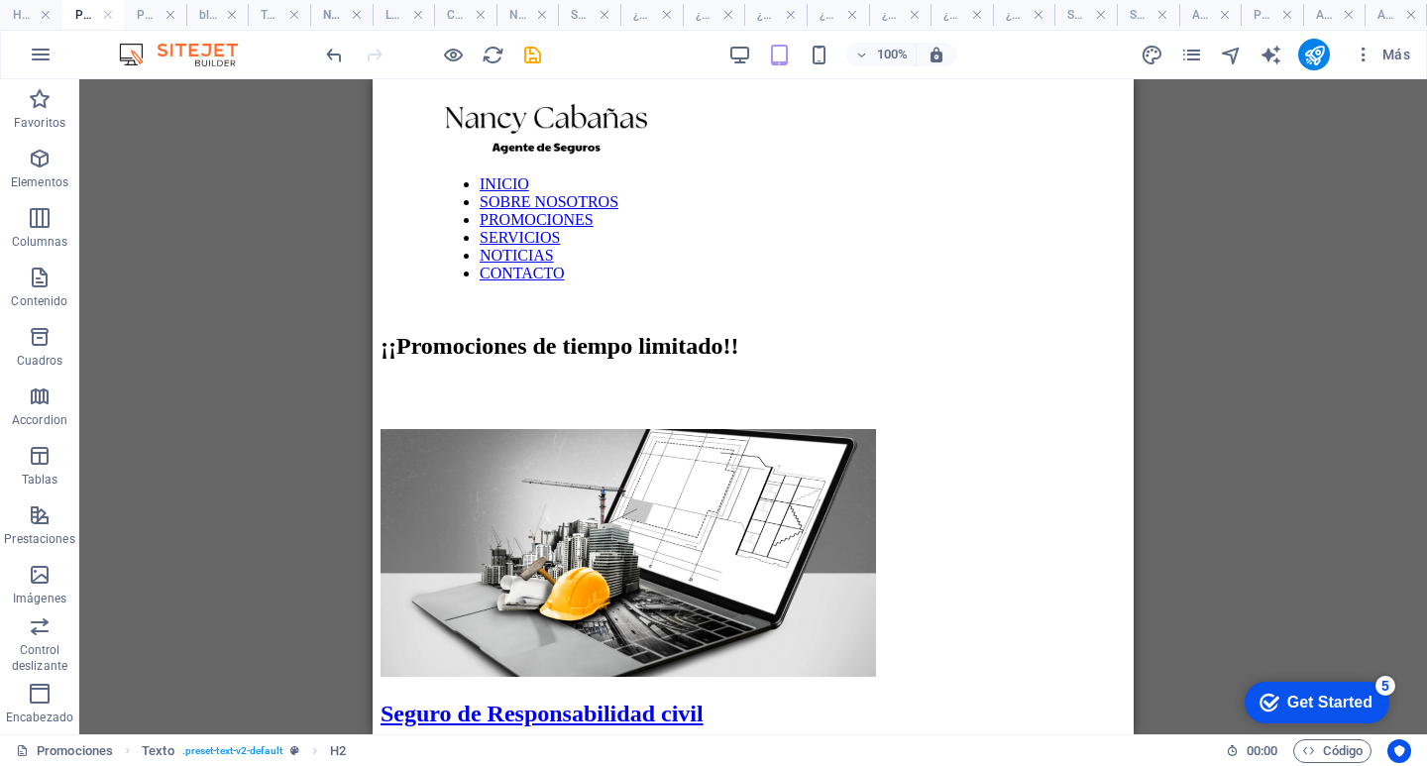
scroll to position [0, 0]
click at [218, 8] on h4 "blog: Single Page Layout" at bounding box center [217, 15] width 62 height 22
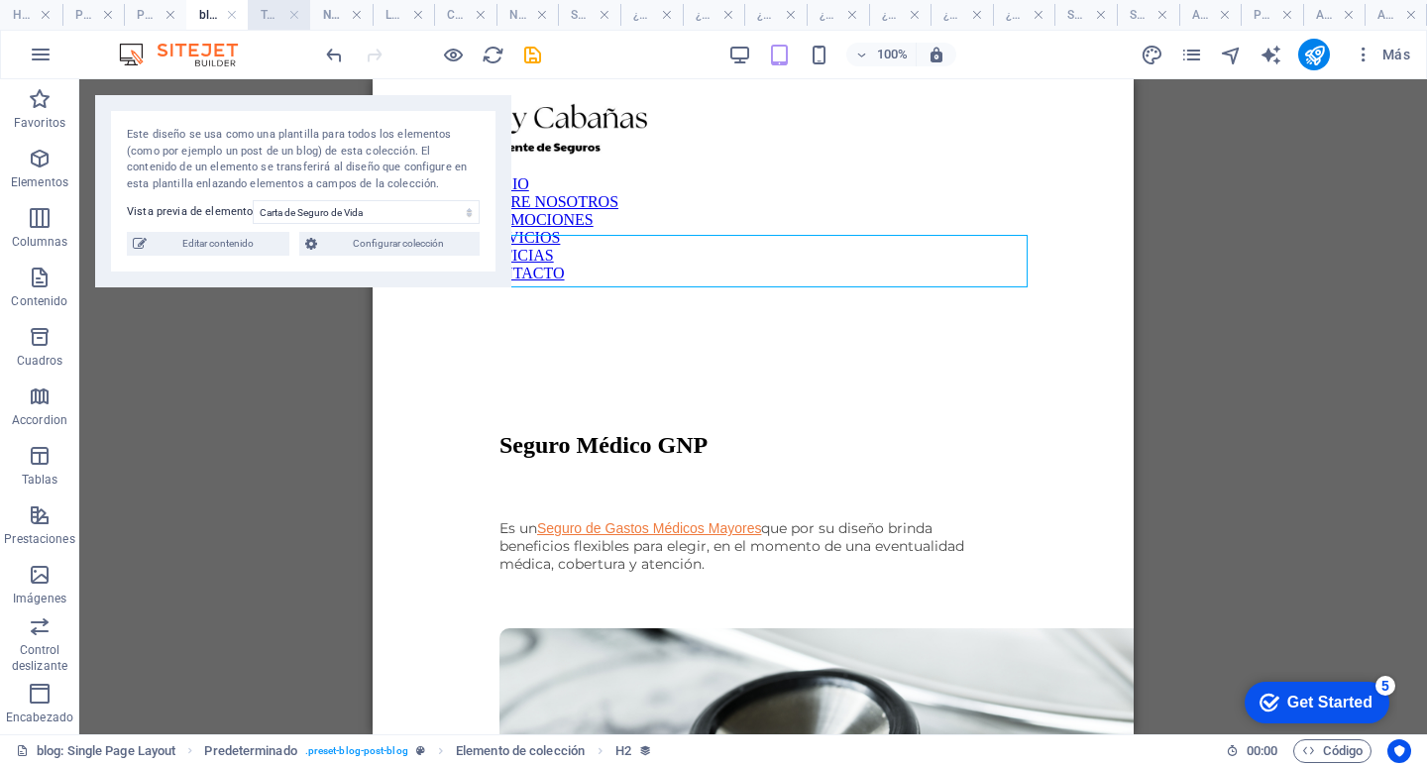
click at [271, 11] on h4 "Team: Diseño de página única" at bounding box center [279, 15] width 62 height 22
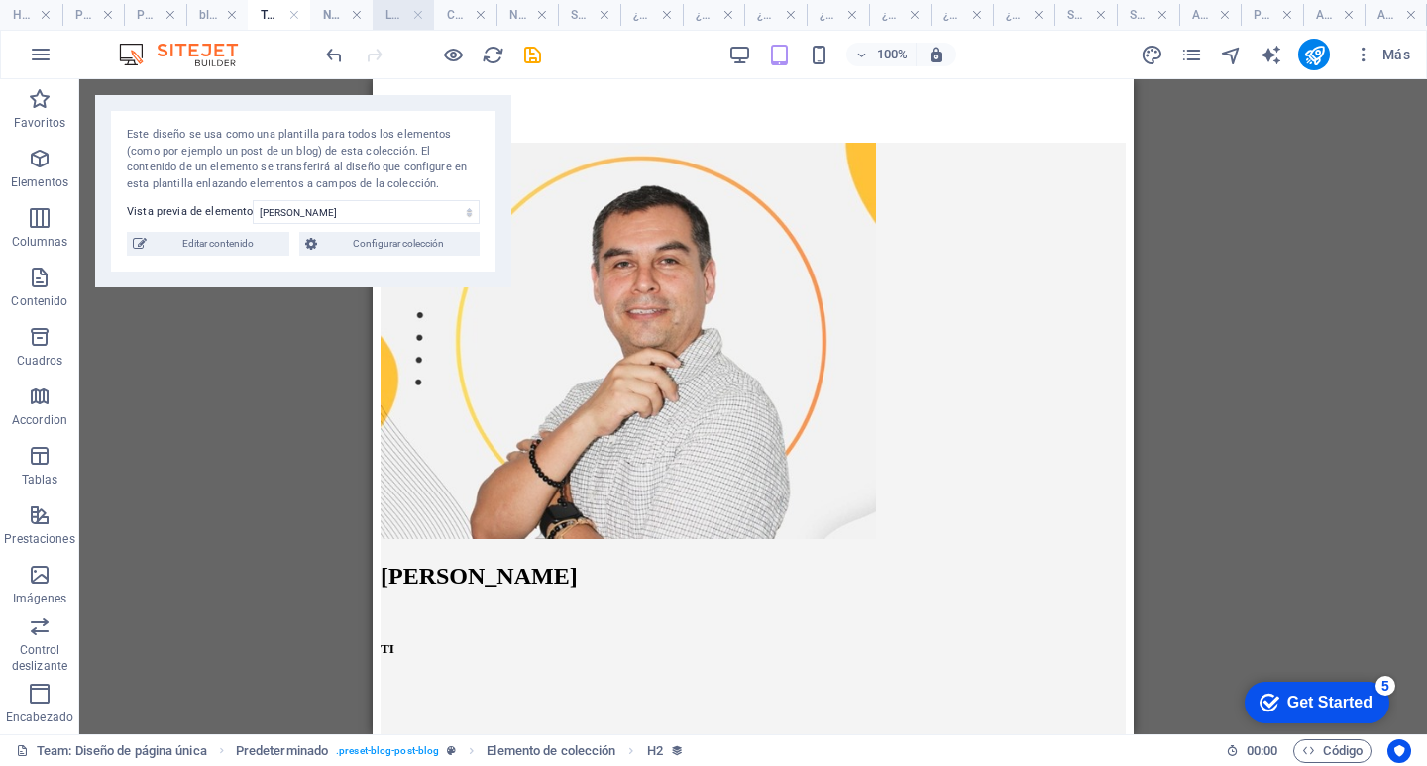
click at [396, 14] on h4 "Legal Notice" at bounding box center [404, 15] width 62 height 22
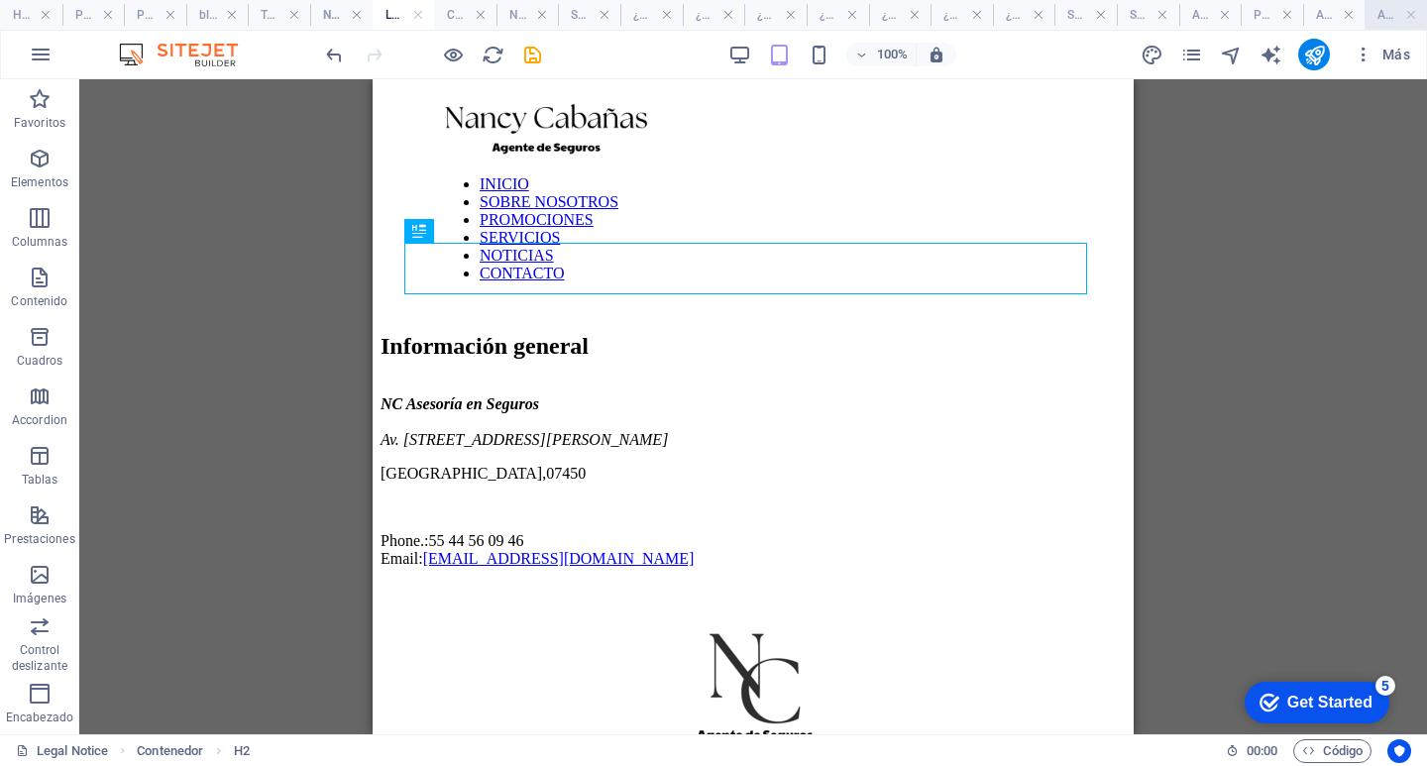
click at [1384, 10] on h4 "Administrador de colecciones" at bounding box center [1395, 15] width 62 height 22
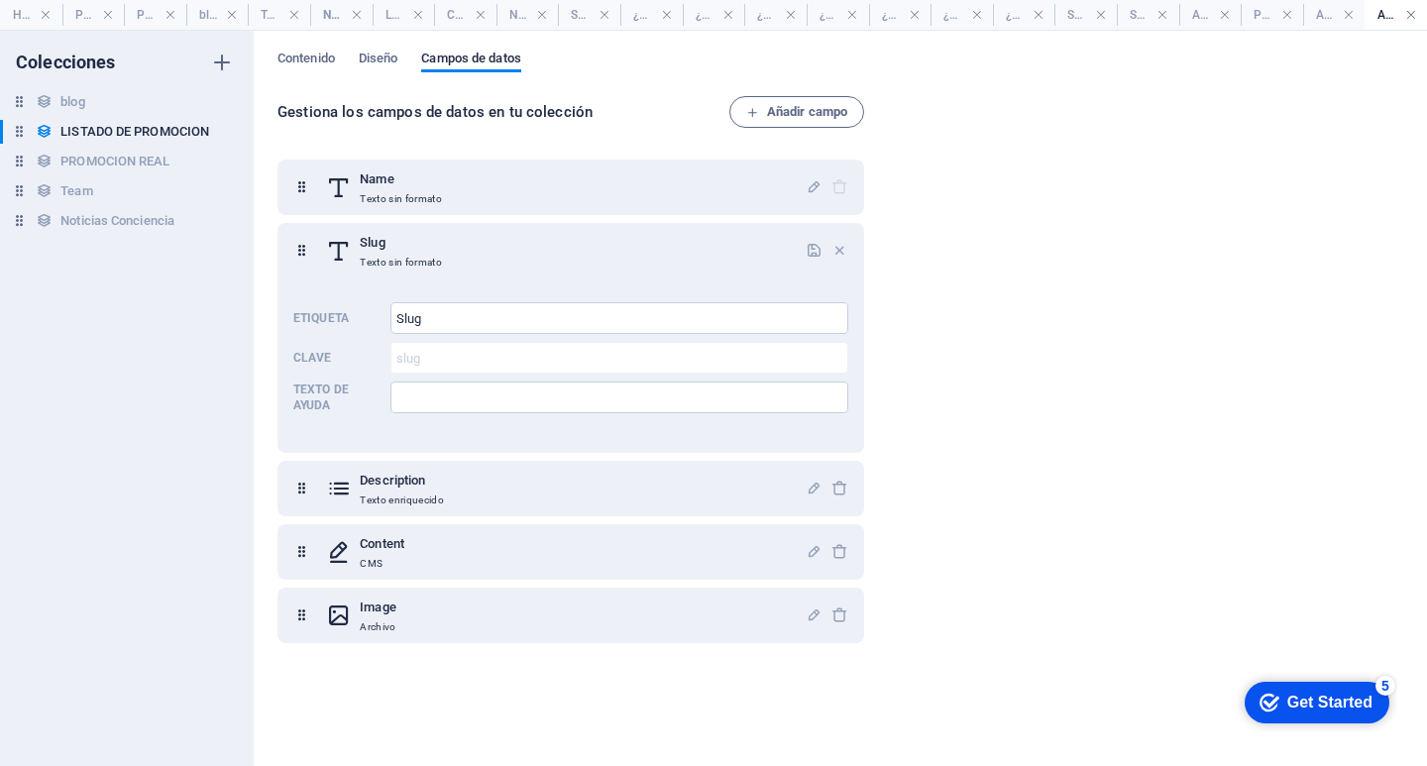
click at [1415, 15] on link at bounding box center [1411, 15] width 12 height 19
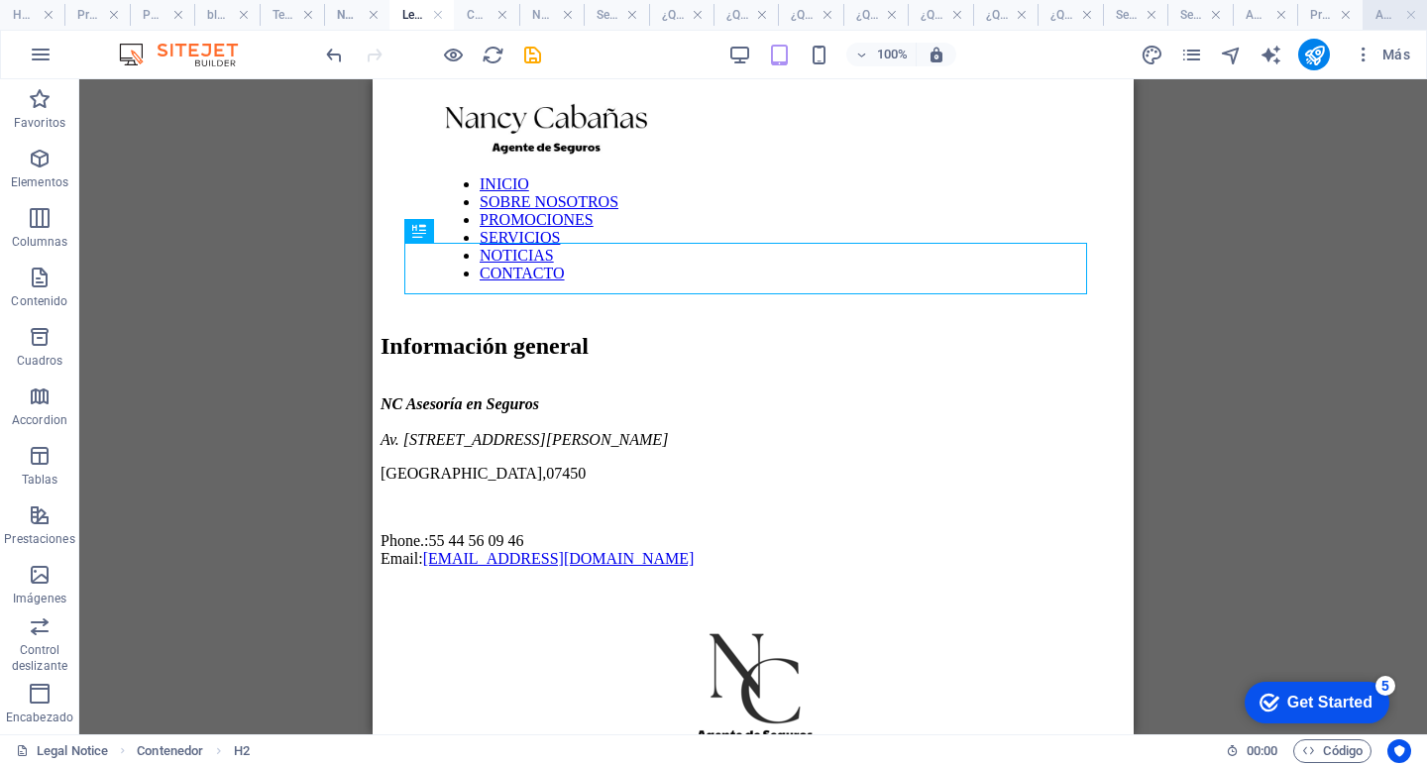
click at [1380, 16] on h4 "Anexos" at bounding box center [1394, 15] width 64 height 22
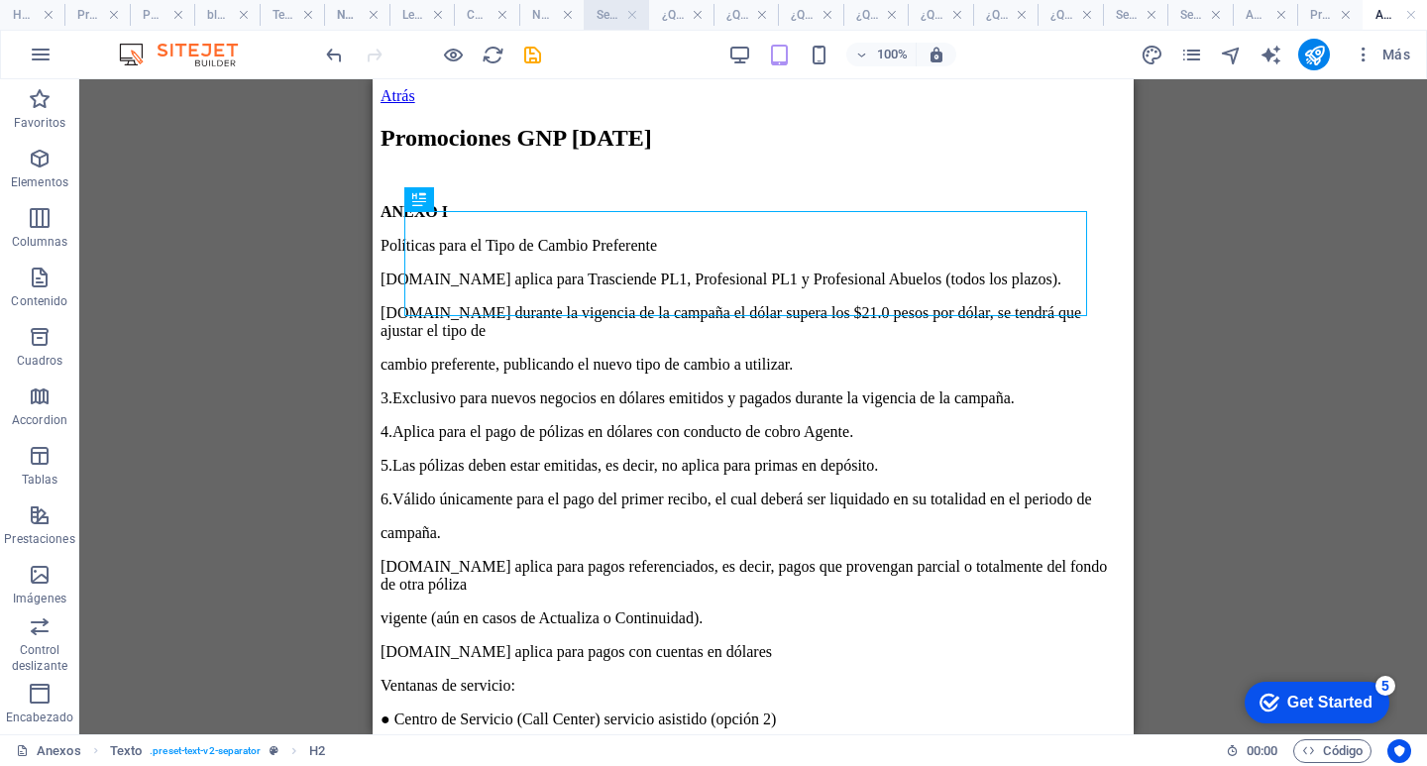
click at [601, 17] on h4 "Services" at bounding box center [616, 15] width 64 height 22
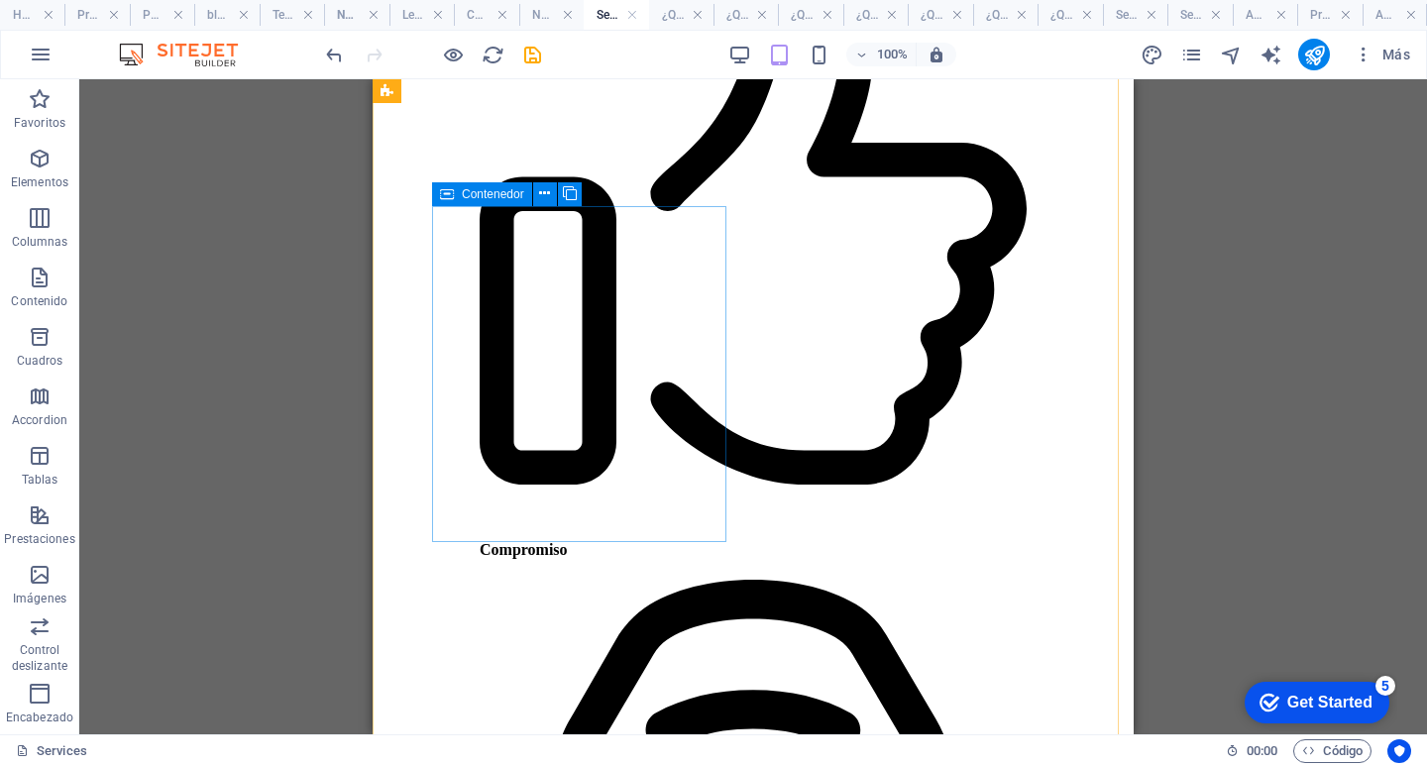
scroll to position [1684, 0]
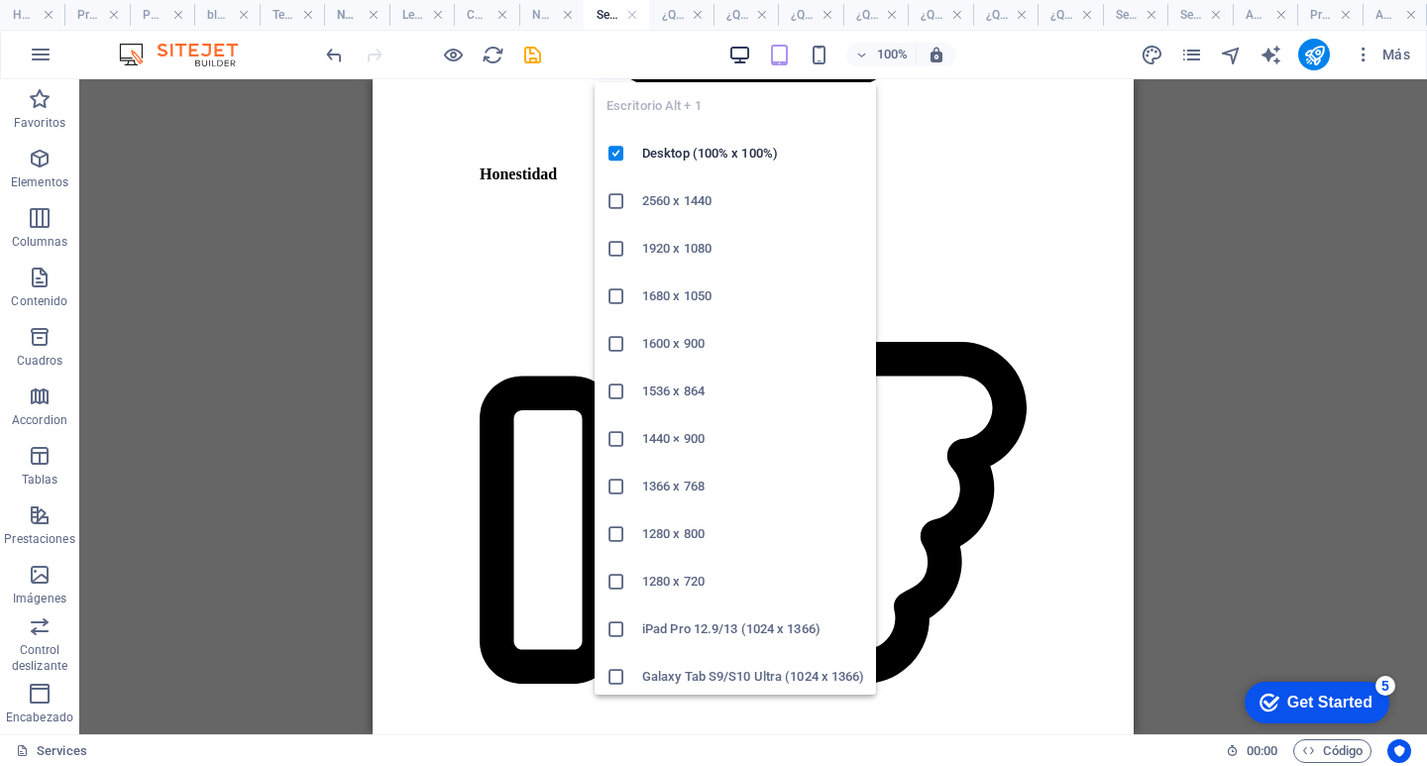
click at [740, 44] on icon "button" at bounding box center [739, 55] width 23 height 23
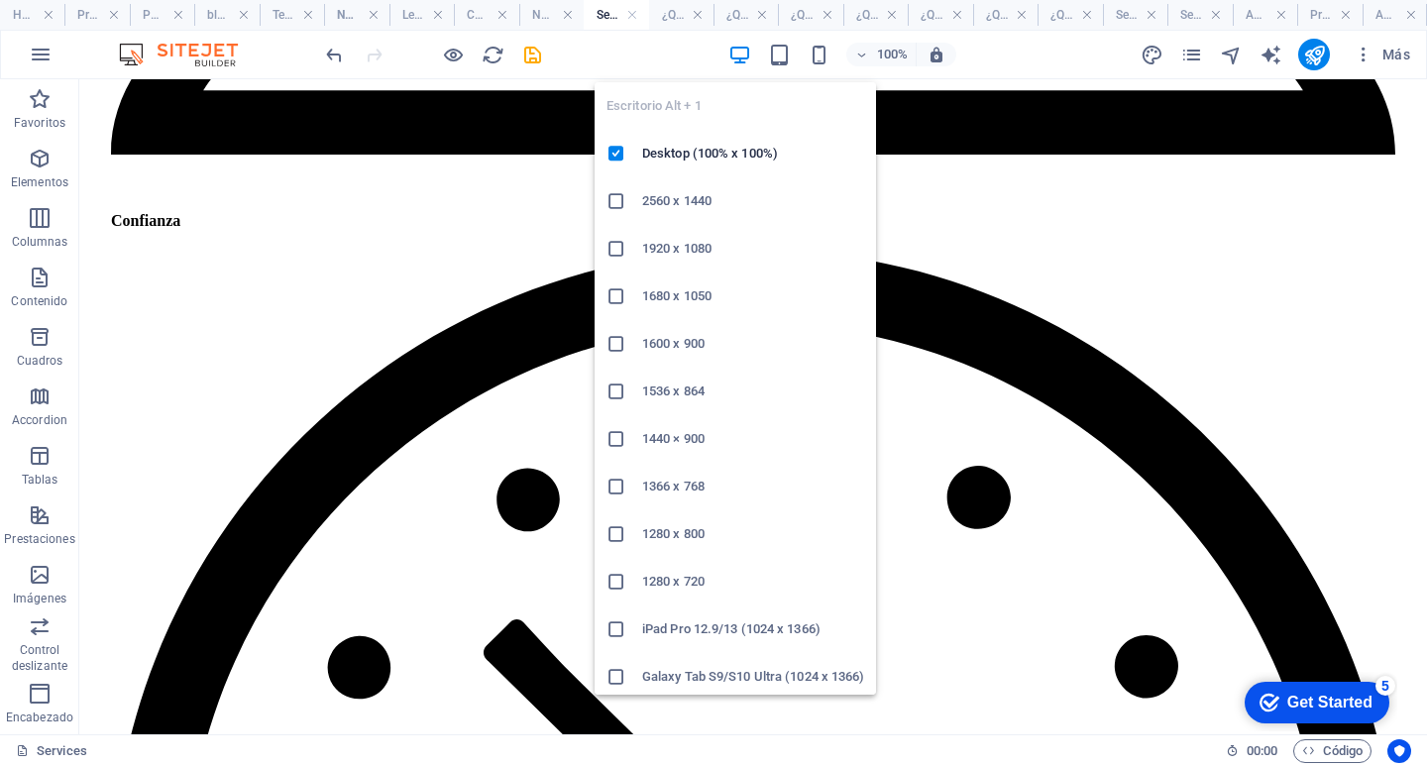
click at [732, 57] on icon "button" at bounding box center [739, 55] width 23 height 23
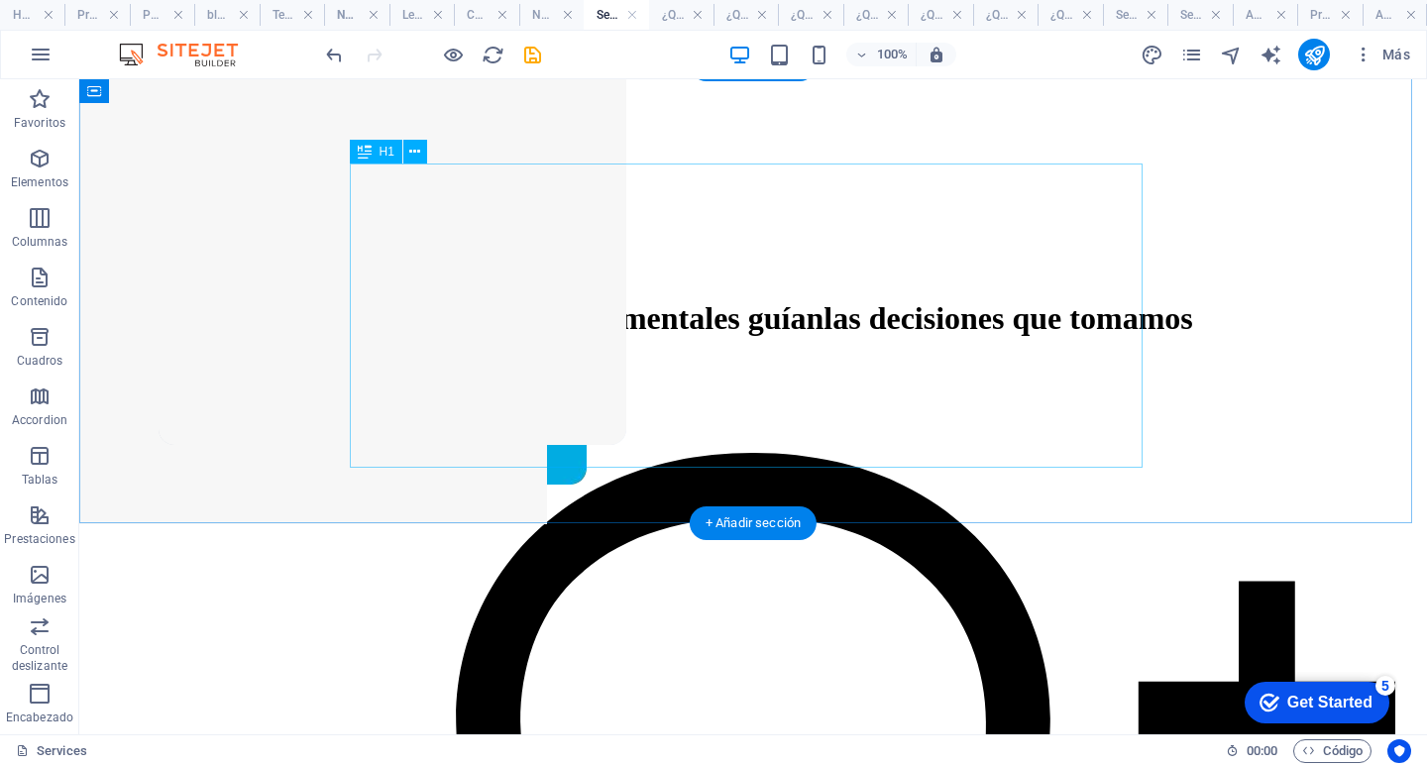
scroll to position [99, 0]
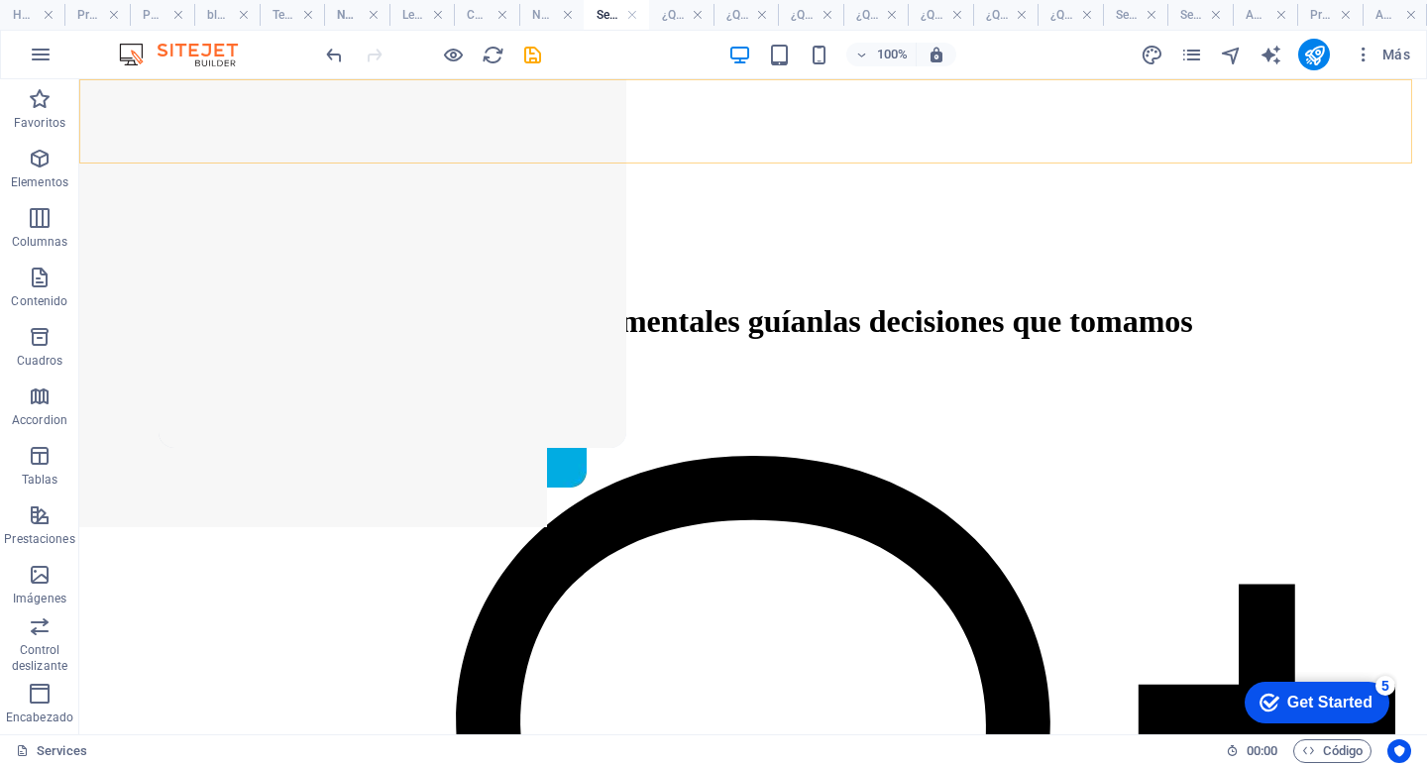
click at [461, 125] on nav "INICIO SOBRE NOSOTROS PROMOCIONES SERVICIOS NOTICIAS CONTACTO" at bounding box center [753, 113] width 1332 height 107
click at [460, 125] on nav "INICIO SOBRE NOSOTROS PROMOCIONES SERVICIOS NOTICIAS CONTACTO" at bounding box center [753, 113] width 1332 height 107
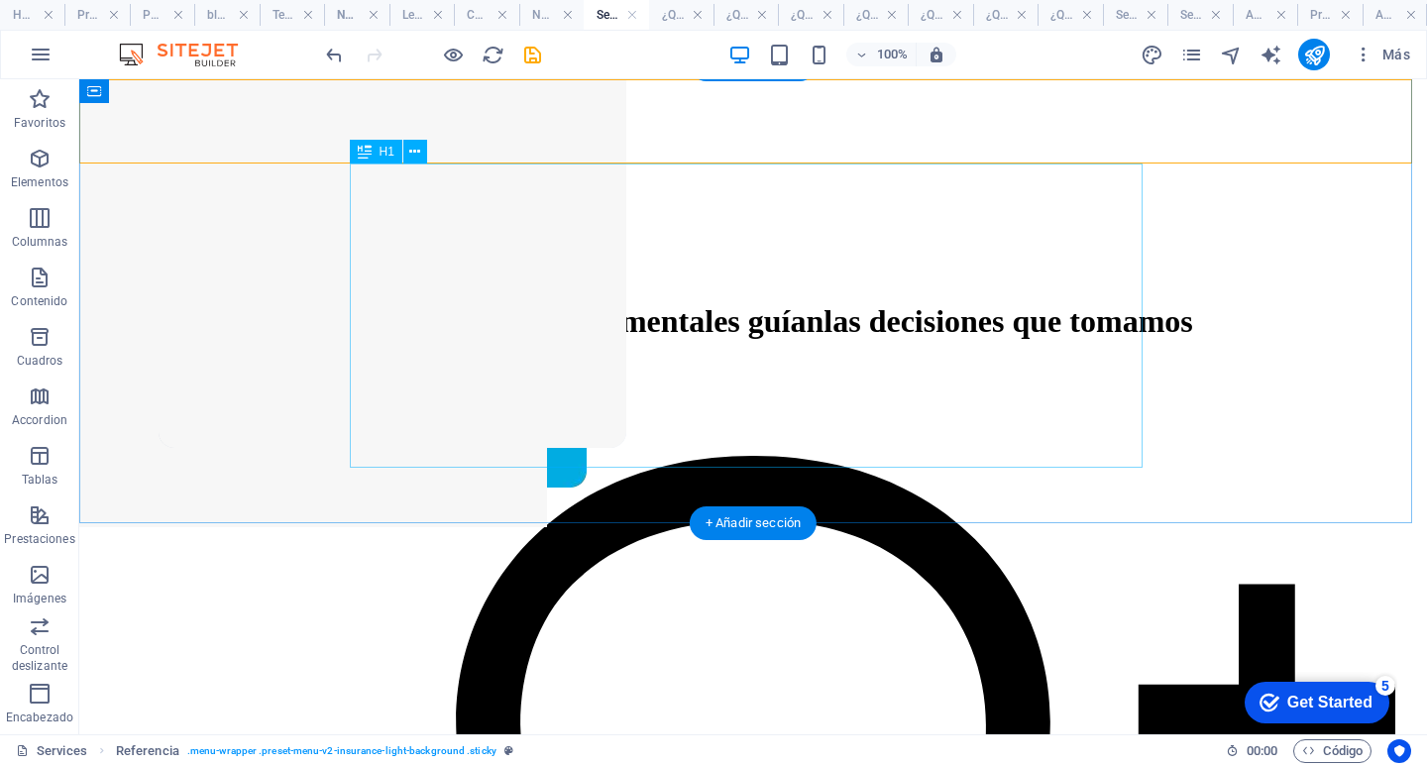
scroll to position [0, 0]
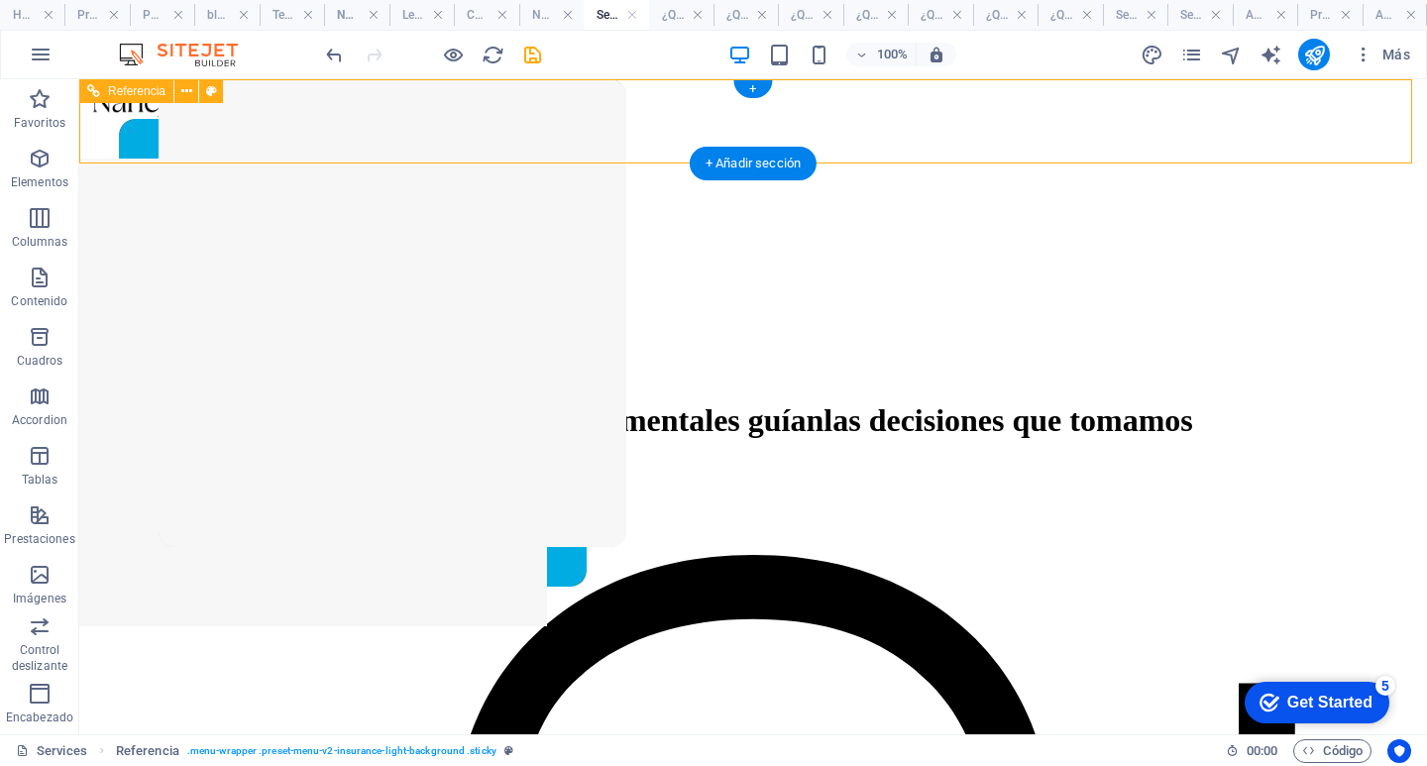
click at [1203, 160] on nav "INICIO SOBRE NOSOTROS PROMOCIONES SERVICIOS NOTICIAS CONTACTO" at bounding box center [753, 213] width 1332 height 107
click at [832, 160] on nav "INICIO SOBRE NOSOTROS PROMOCIONES SERVICIOS NOTICIAS CONTACTO" at bounding box center [753, 213] width 1332 height 107
click at [609, 160] on nav "INICIO SOBRE NOSOTROS PROMOCIONES SERVICIOS NOTICIAS CONTACTO" at bounding box center [753, 213] width 1332 height 107
click at [423, 160] on nav "INICIO SOBRE NOSOTROS PROMOCIONES SERVICIOS NOTICIAS CONTACTO" at bounding box center [753, 213] width 1332 height 107
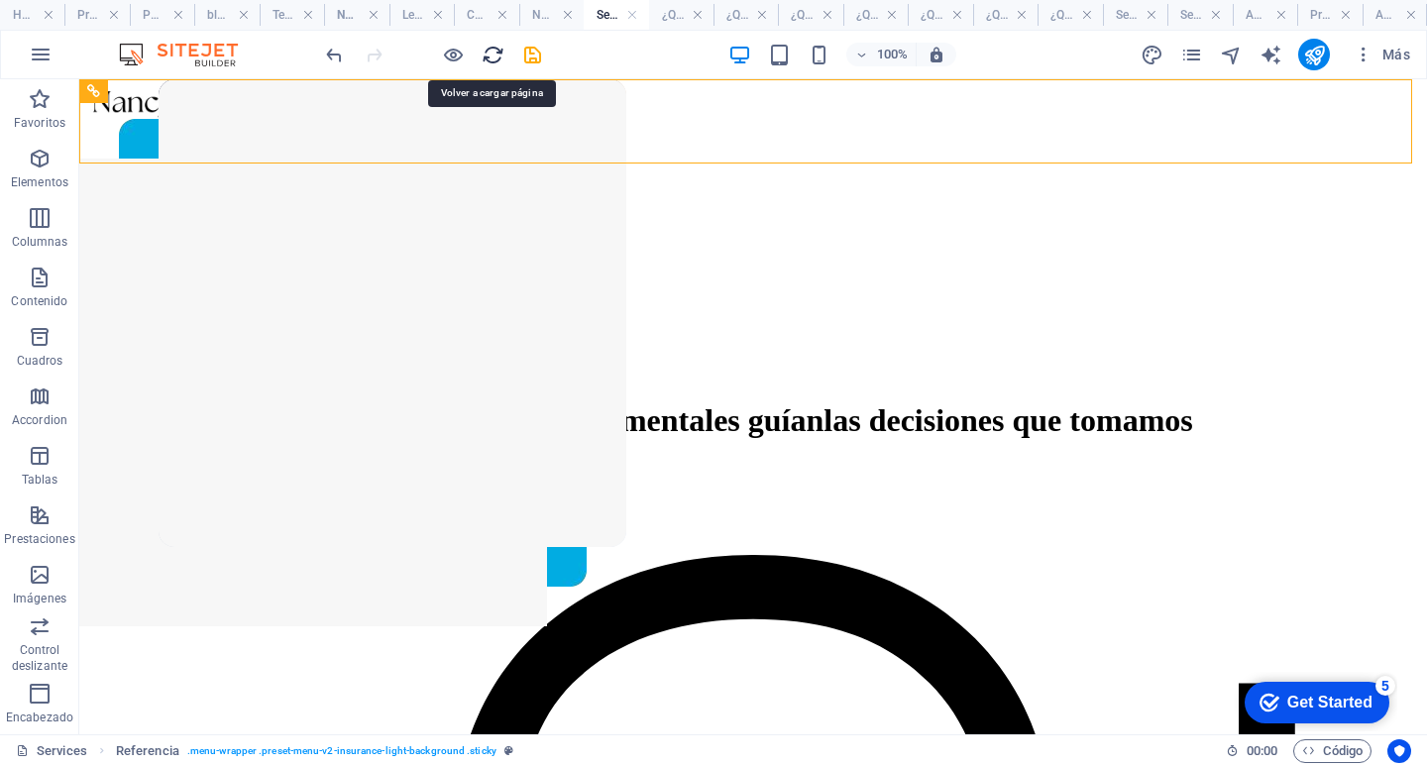
click at [489, 44] on icon "reload" at bounding box center [493, 55] width 23 height 23
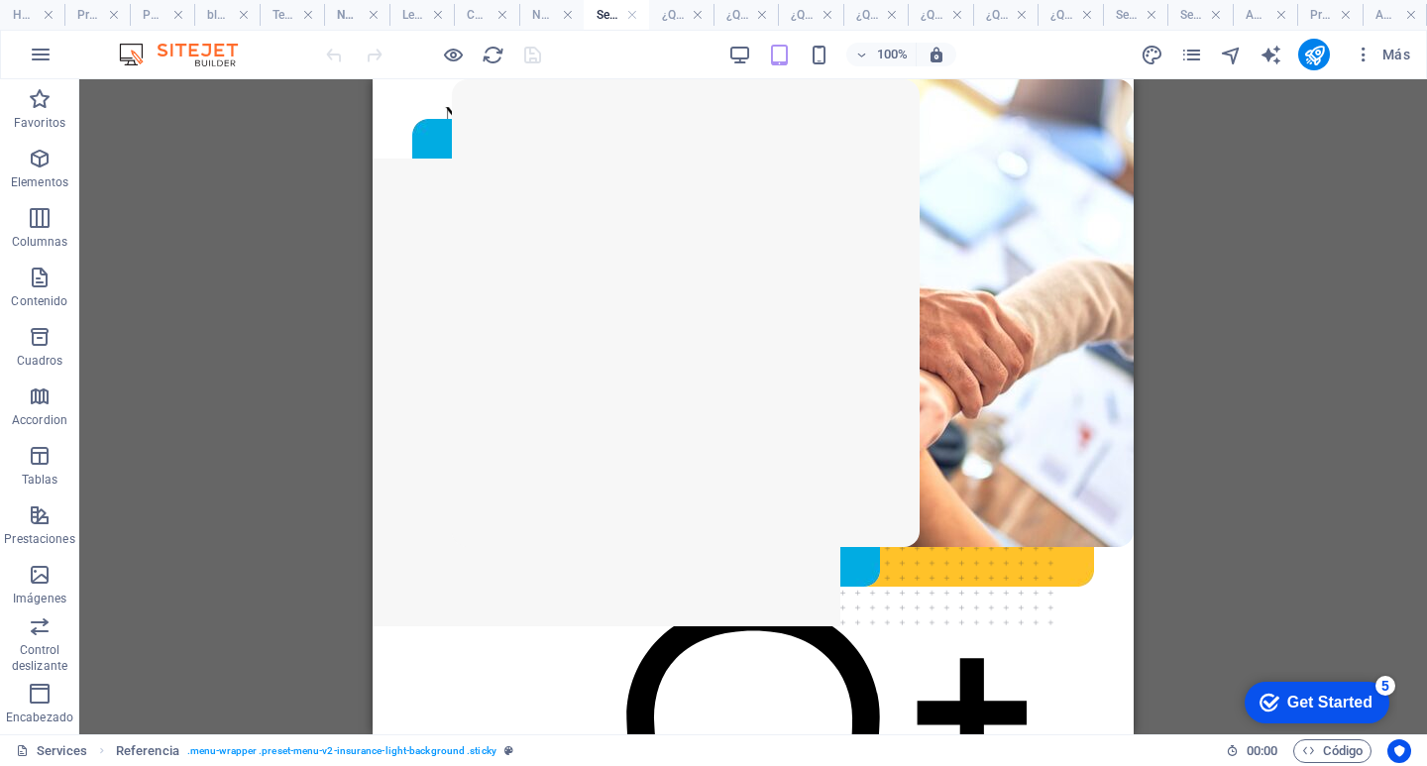
click at [719, 49] on div "100% Más" at bounding box center [870, 55] width 1096 height 32
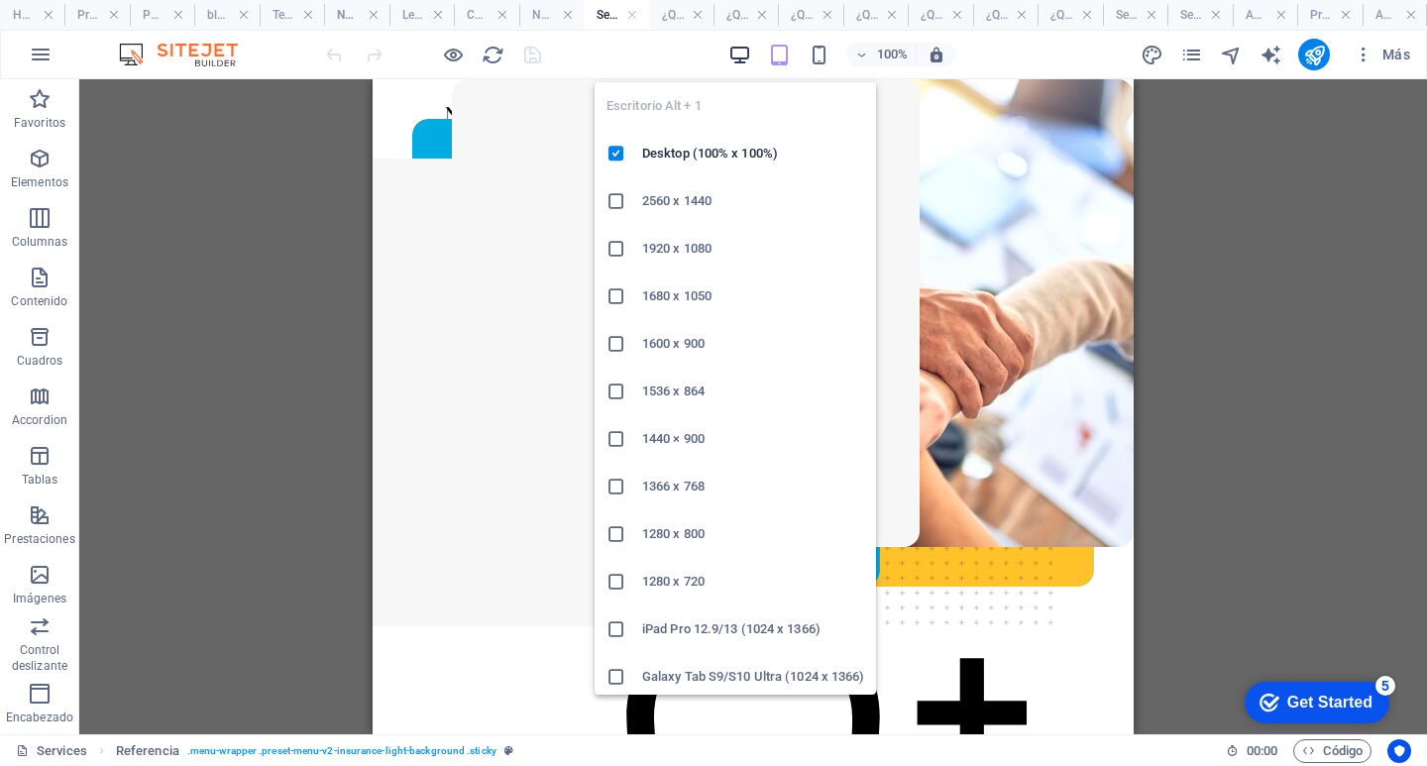
click at [739, 50] on icon "button" at bounding box center [739, 55] width 23 height 23
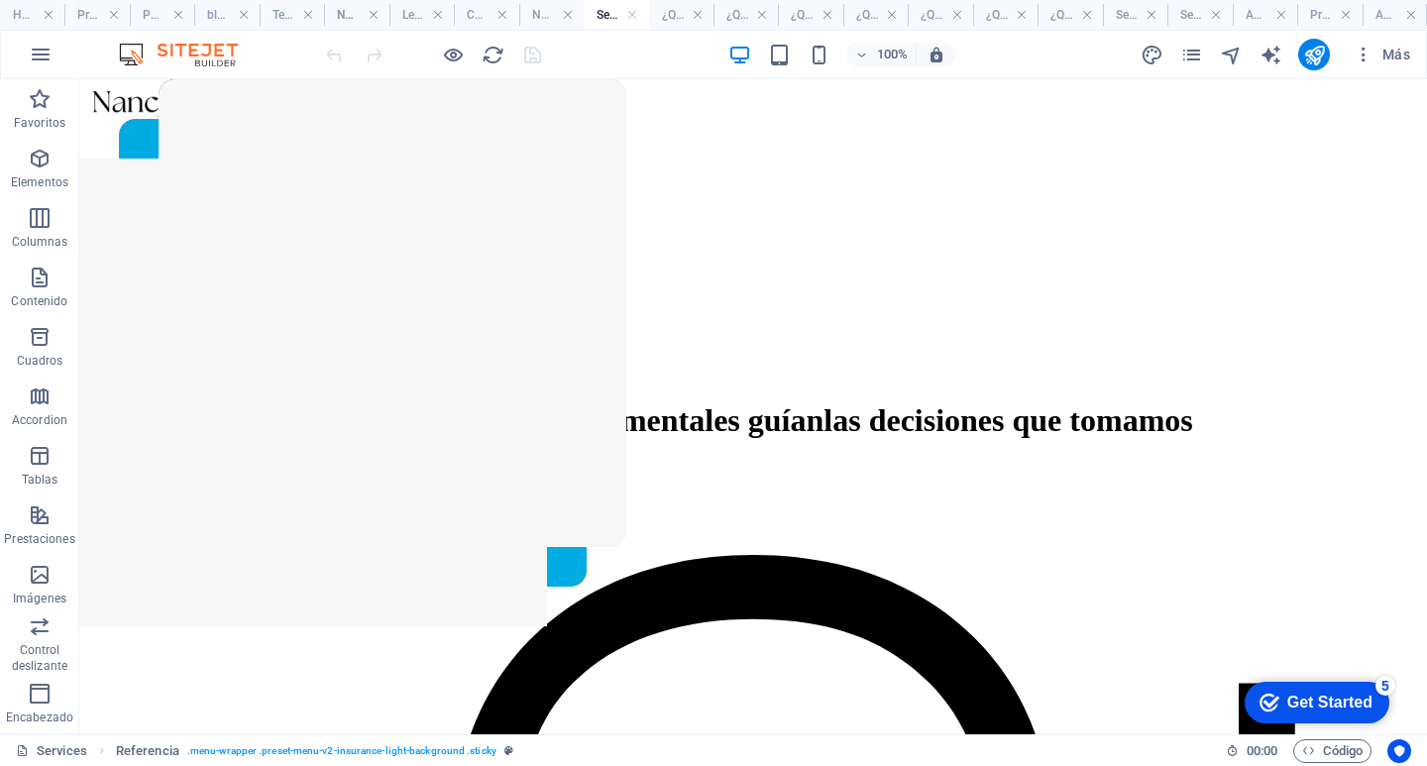
click at [1172, 50] on div "Más" at bounding box center [1278, 55] width 278 height 32
click at [1191, 51] on icon "pages" at bounding box center [1191, 55] width 23 height 23
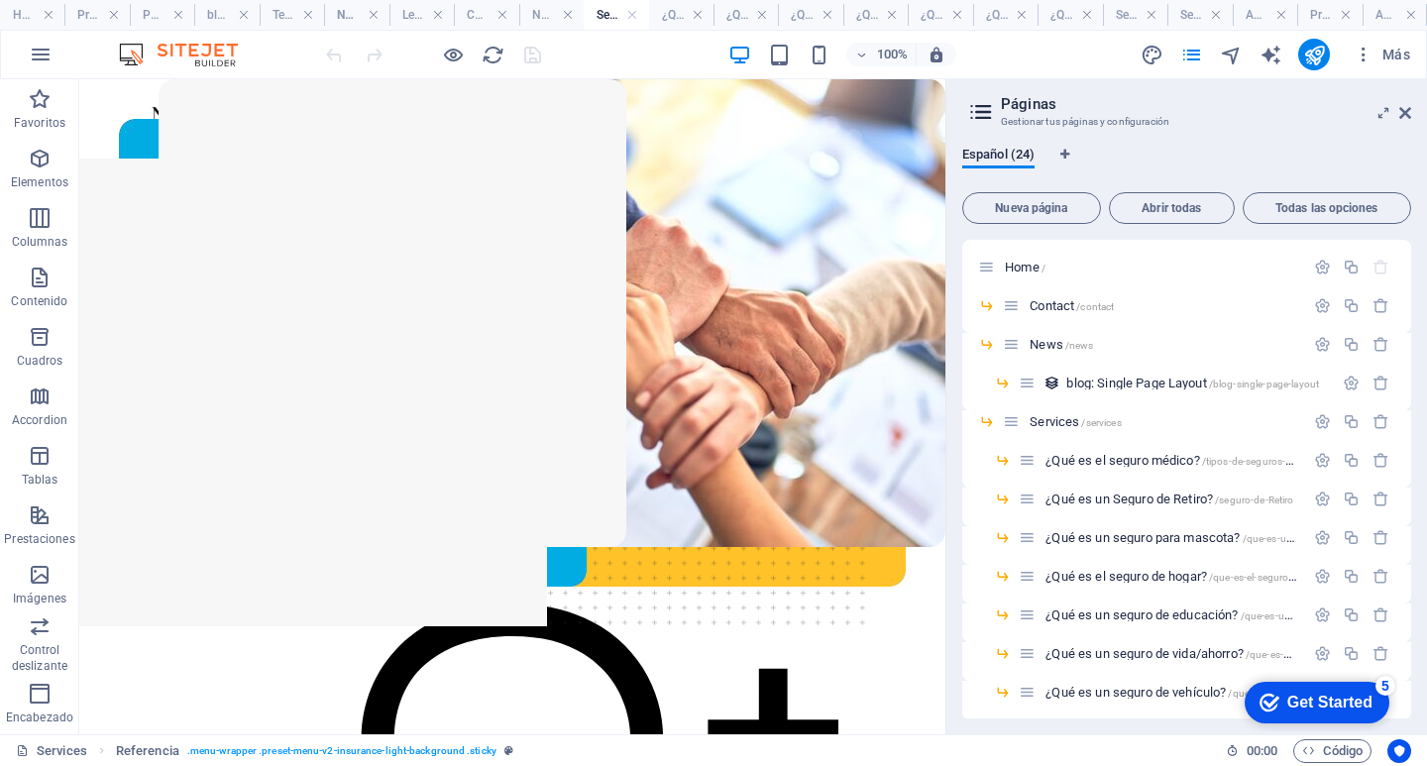
scroll to position [1744, 0]
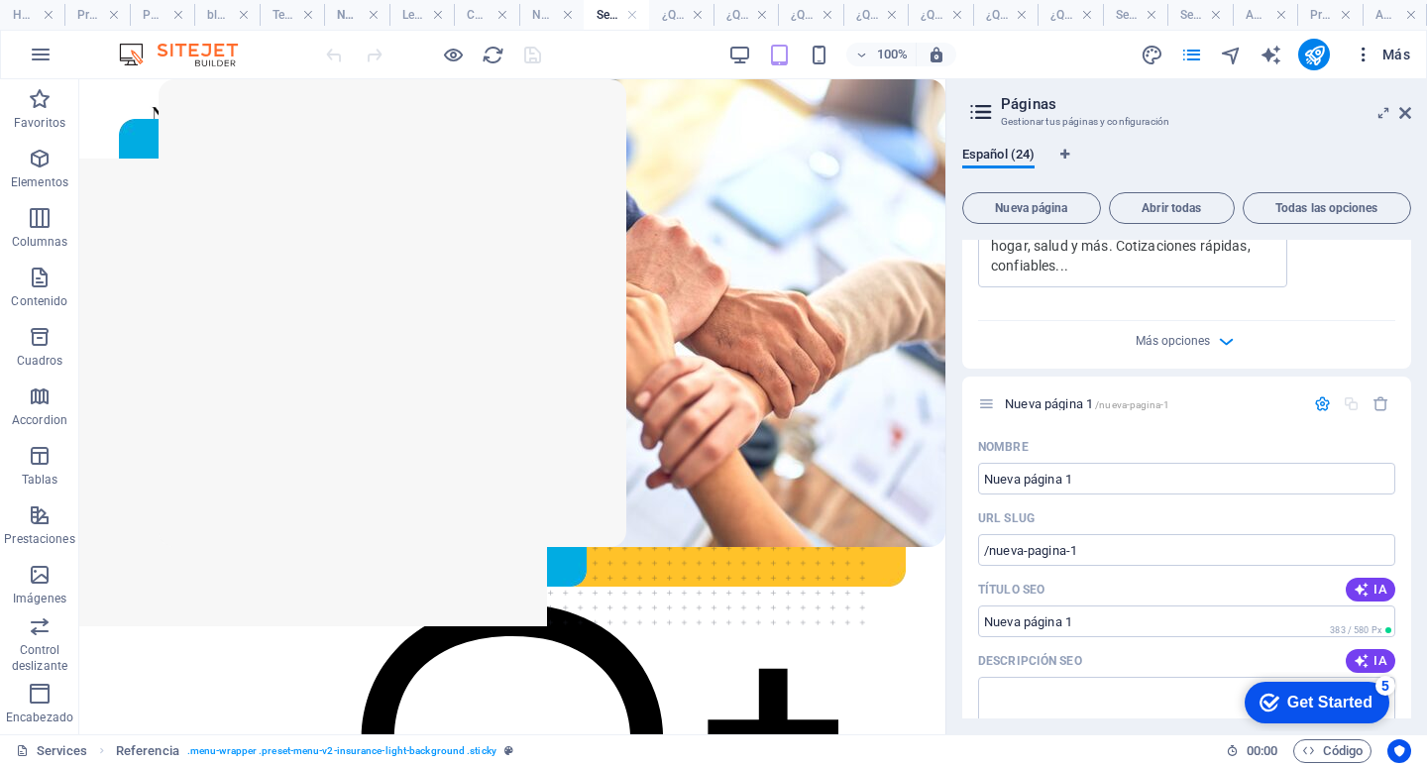
click at [1357, 50] on icon "button" at bounding box center [1363, 55] width 20 height 20
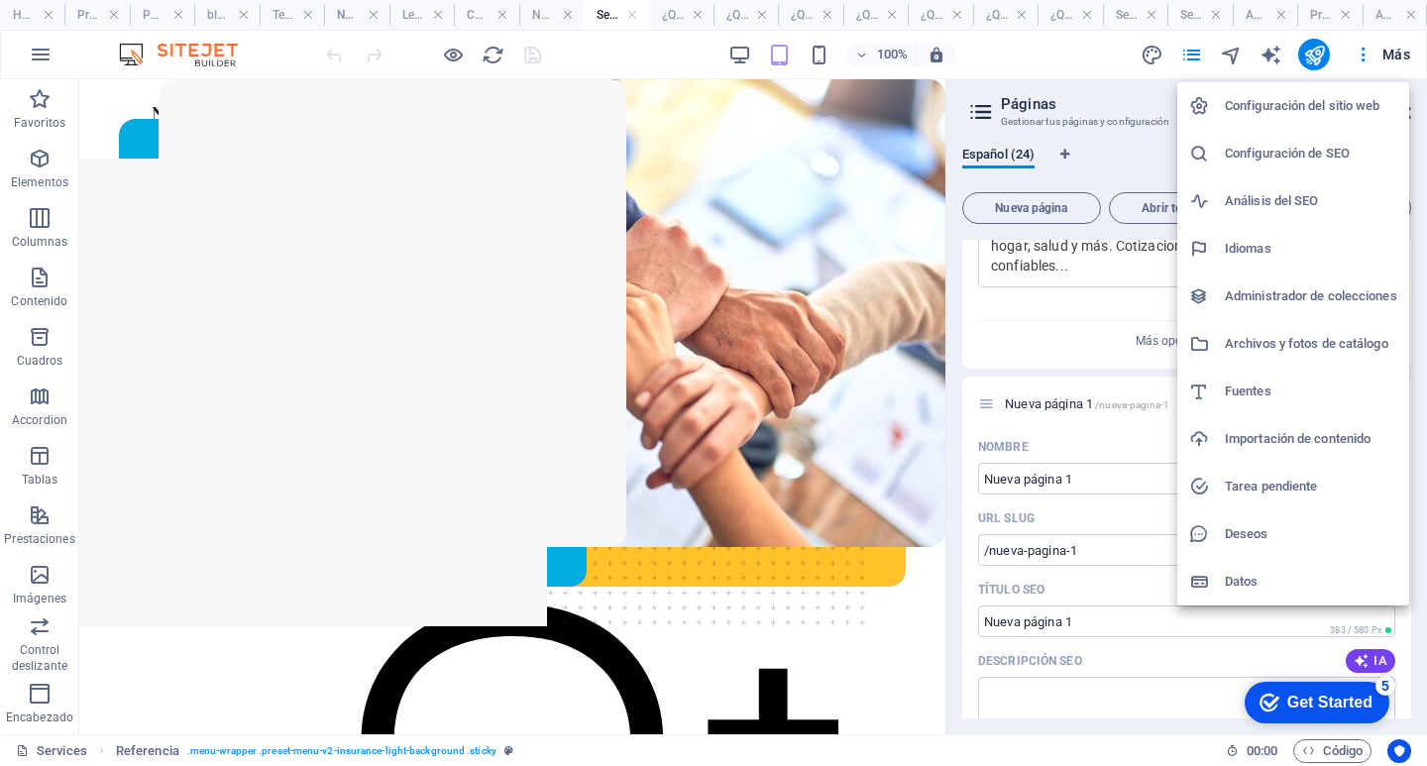
click at [1392, 46] on div at bounding box center [713, 383] width 1427 height 766
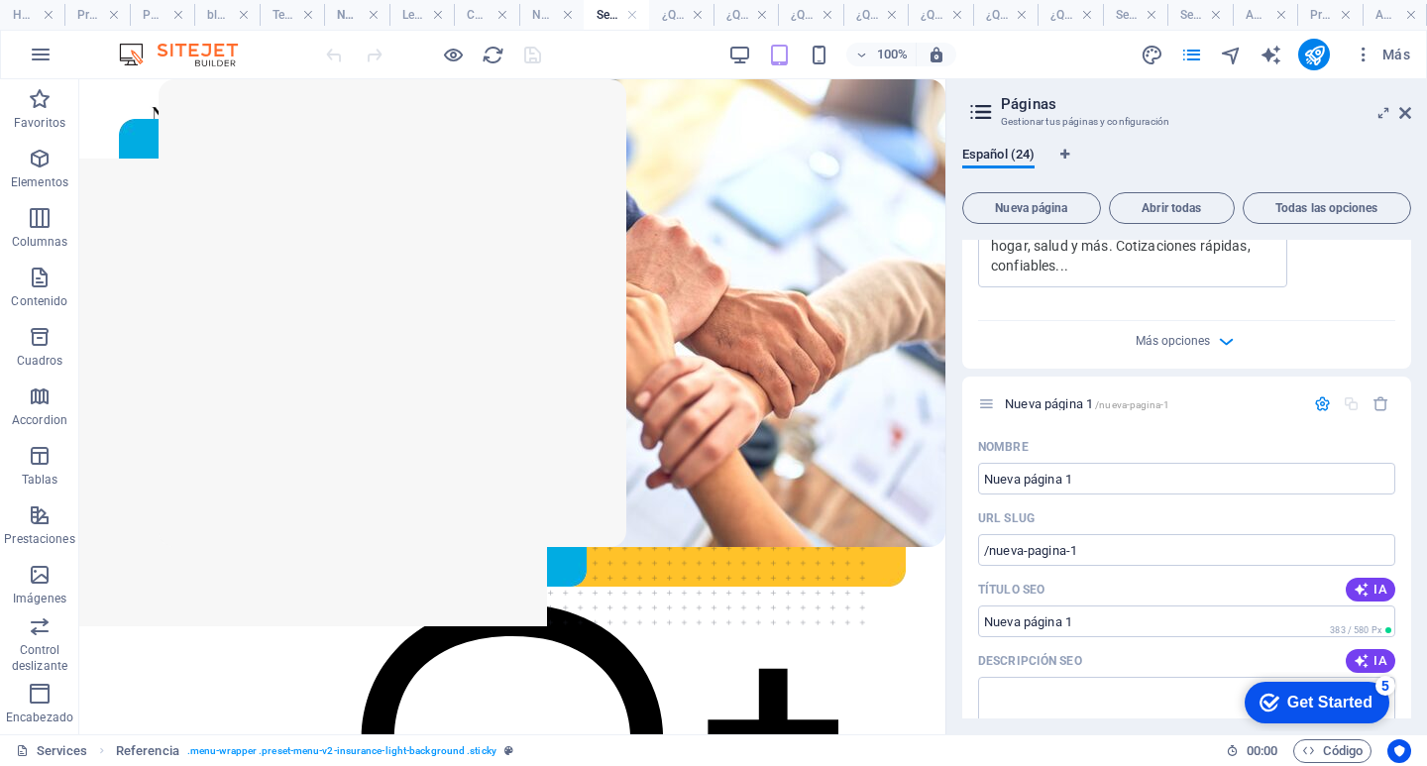
click at [1392, 49] on span "Más" at bounding box center [1381, 55] width 56 height 20
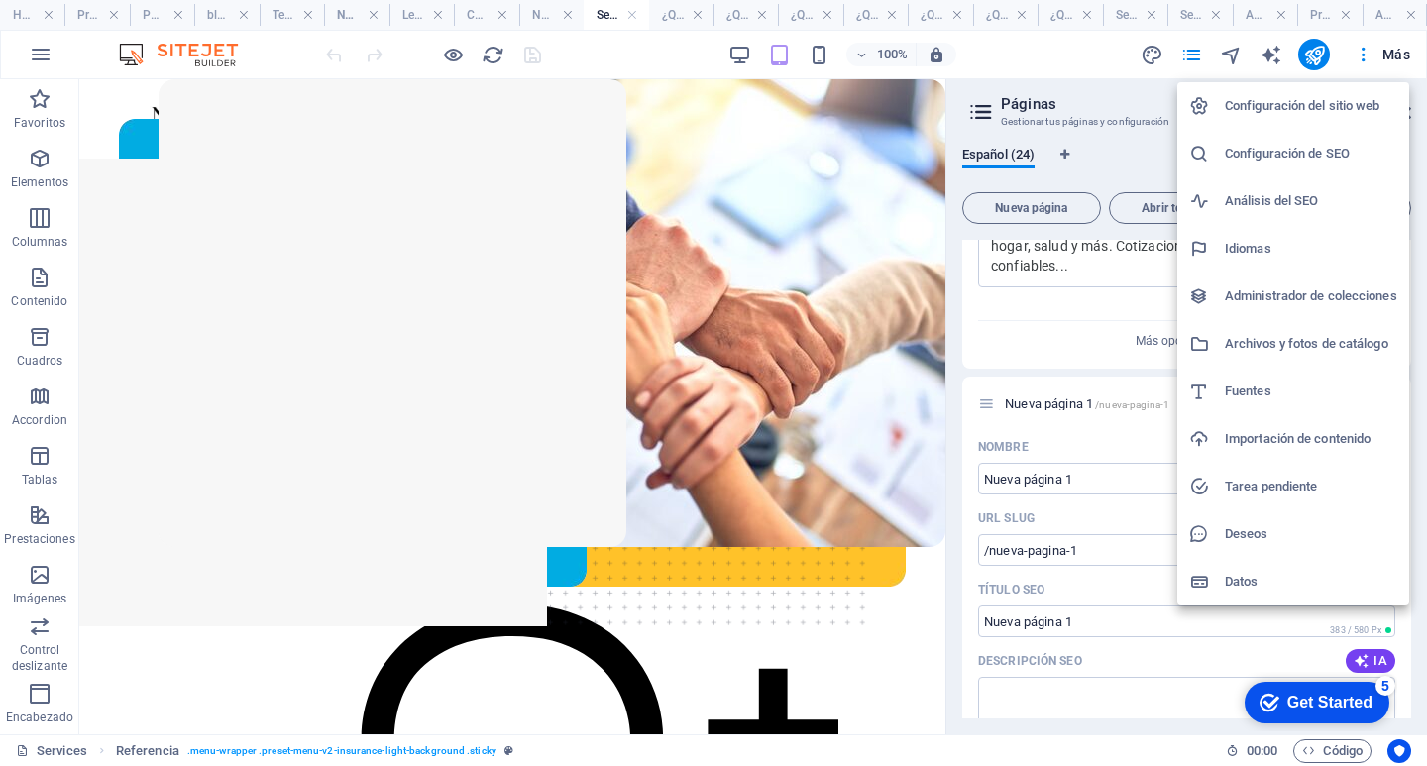
click at [902, 420] on div at bounding box center [713, 383] width 1427 height 766
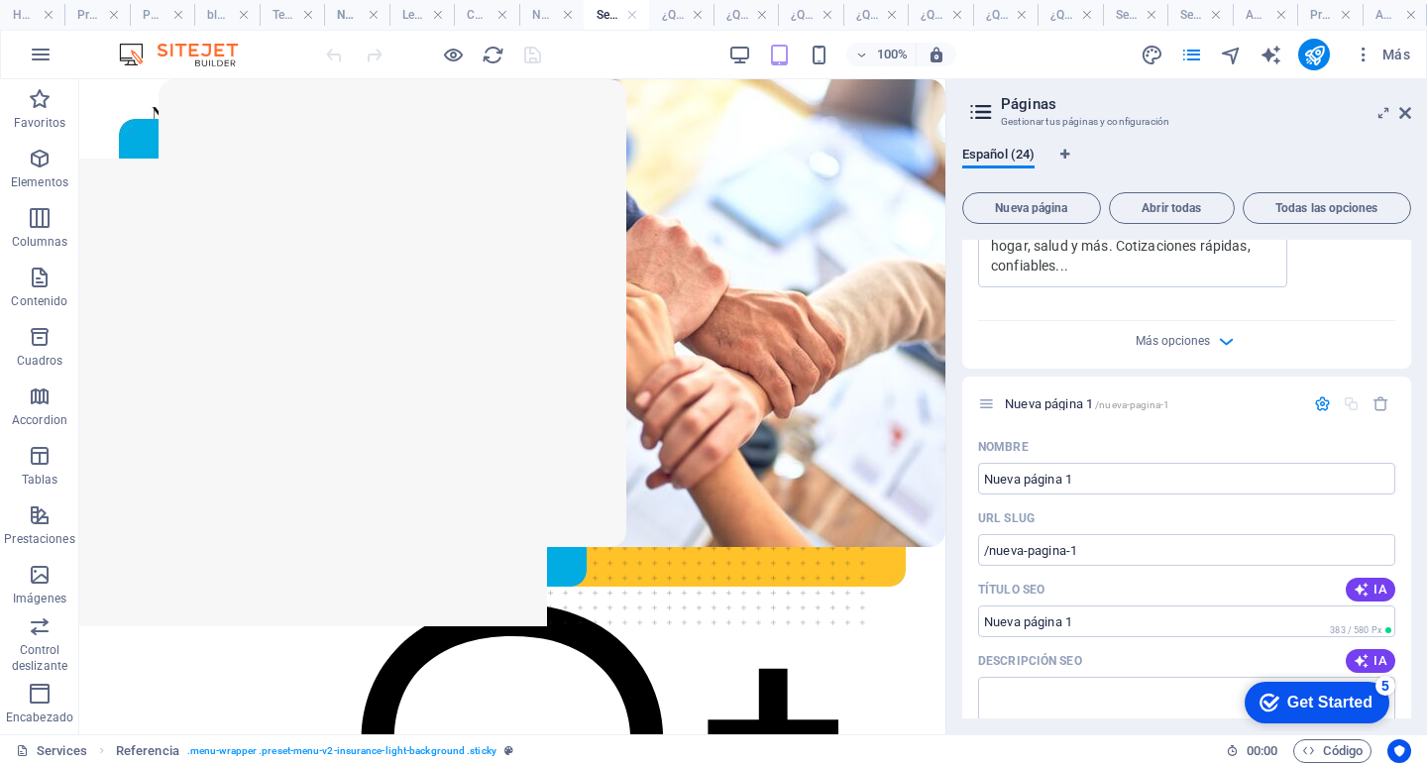
click at [454, 33] on div "100% Más" at bounding box center [713, 55] width 1425 height 48
drag, startPoint x: 456, startPoint y: 54, endPoint x: 475, endPoint y: 74, distance: 28.1
click at [454, 54] on icon "button" at bounding box center [453, 55] width 23 height 23
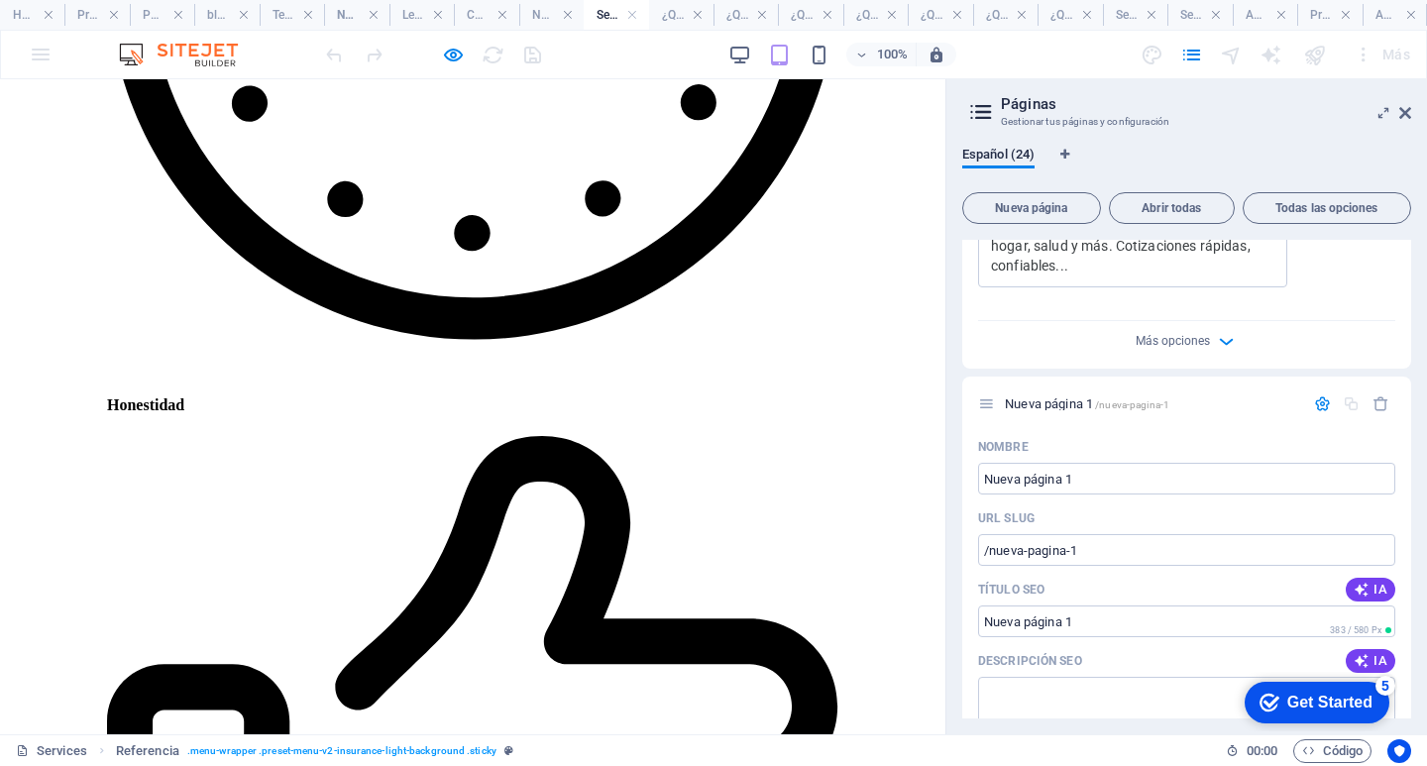
scroll to position [2279, 0]
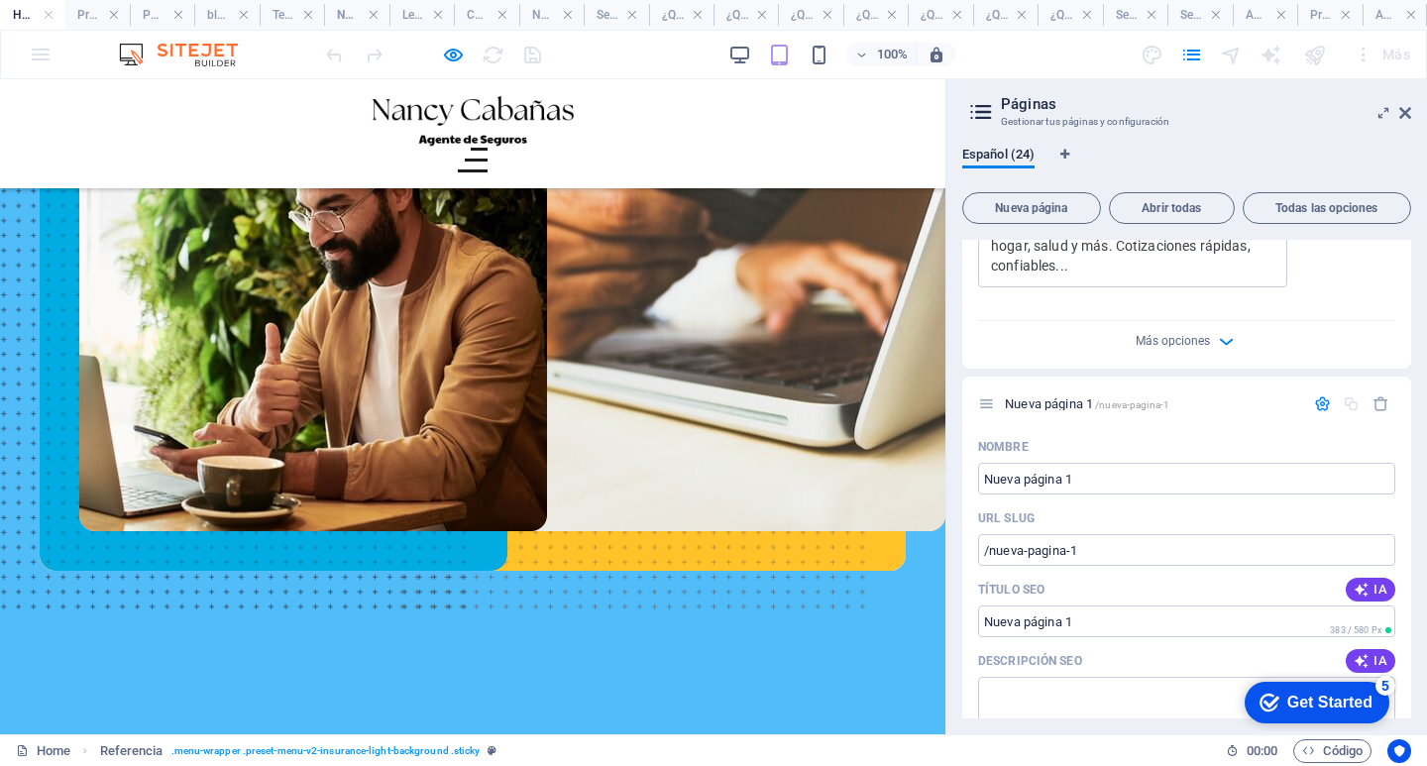
scroll to position [0, 0]
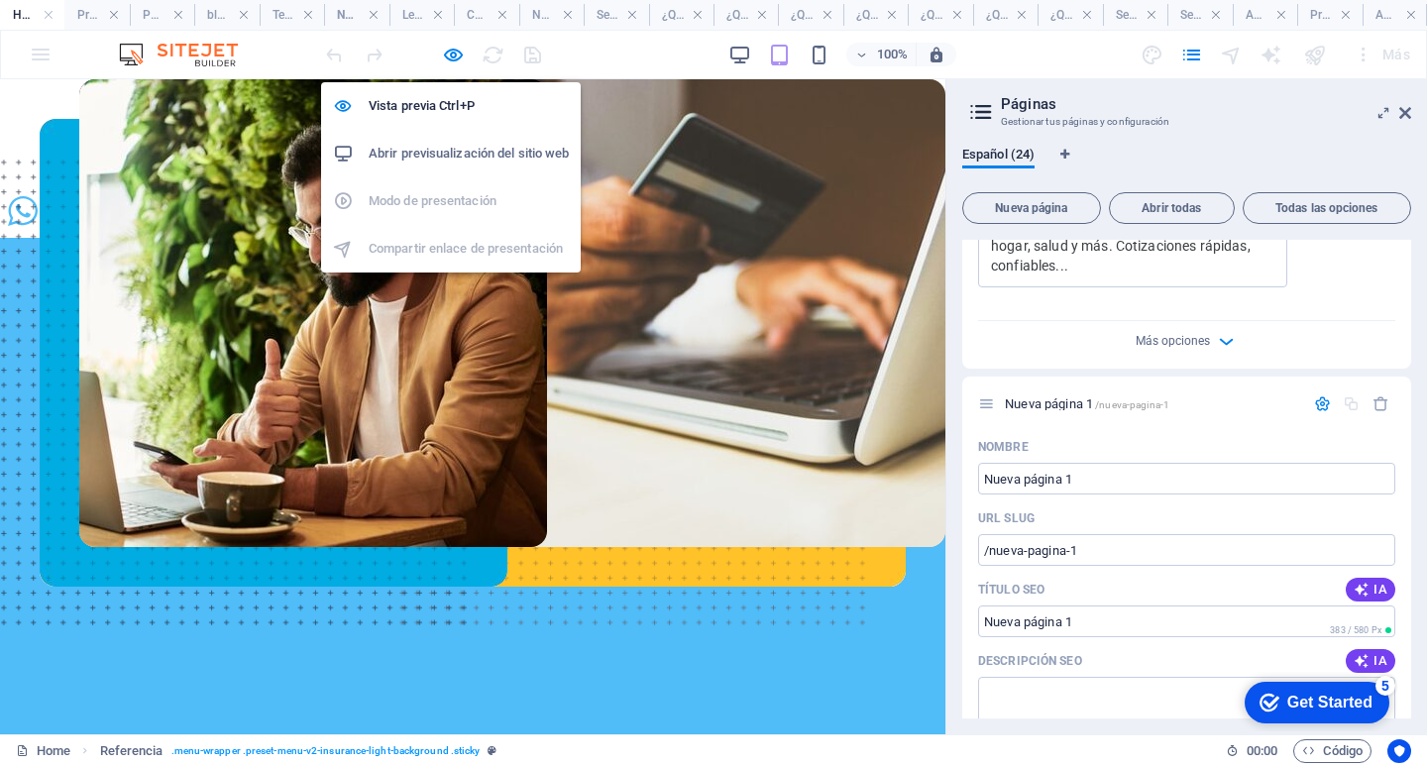
click at [483, 160] on h6 "Abrir previsualización del sitio web" at bounding box center [469, 154] width 200 height 24
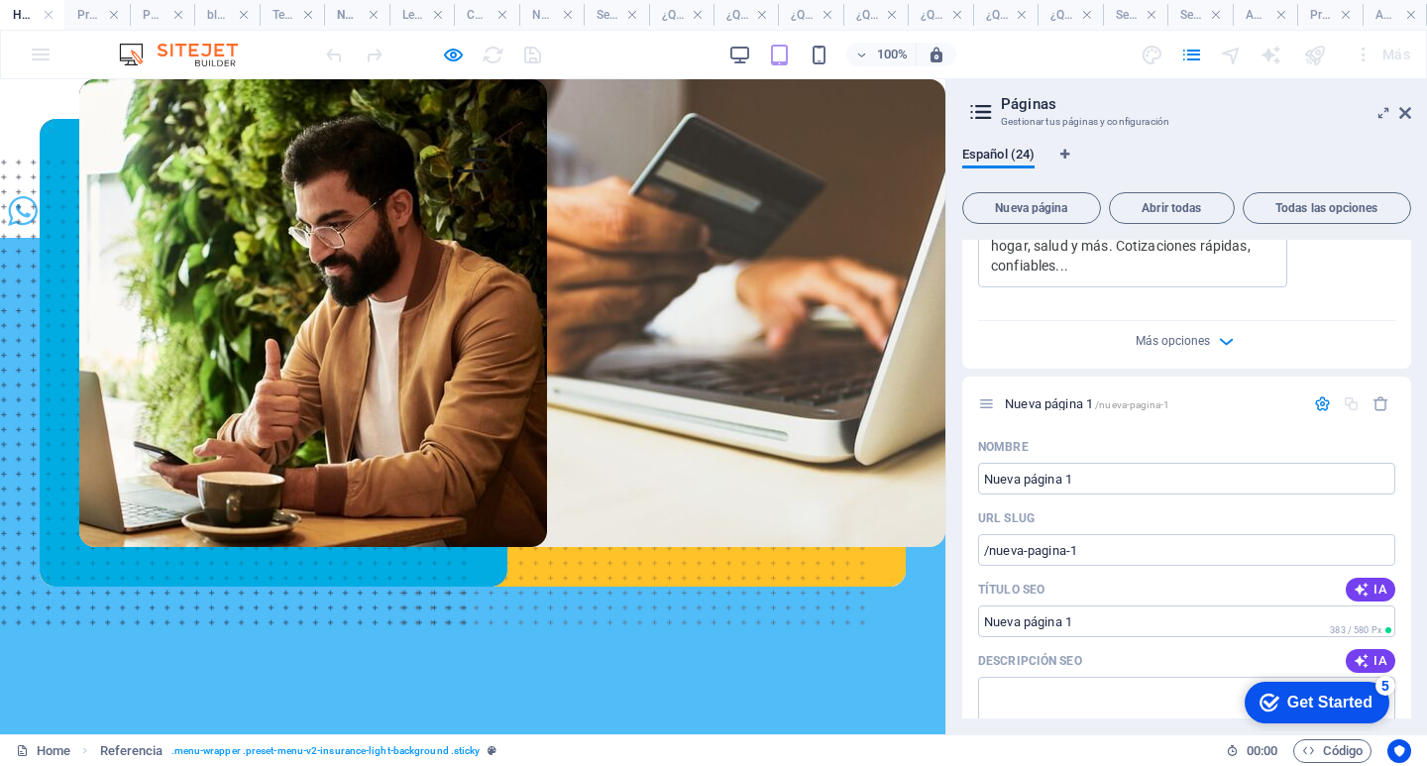
click at [677, 157] on div "INICIO SOBRE NOSOTROS PROMOCIONES SERVICIOS NOTICIAS CONTACTO" at bounding box center [472, 133] width 945 height 109
click at [445, 56] on icon "button" at bounding box center [453, 55] width 23 height 23
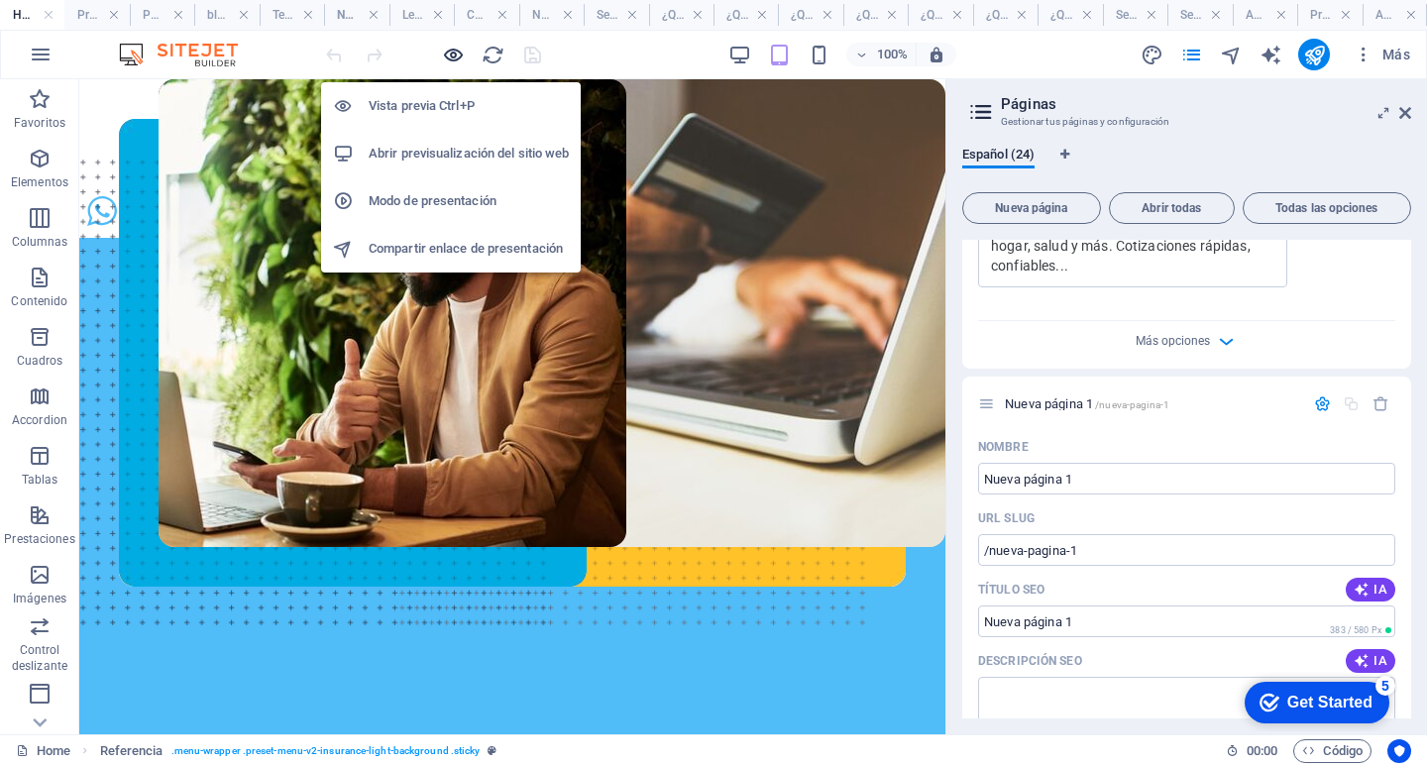
click at [446, 58] on icon "button" at bounding box center [453, 55] width 23 height 23
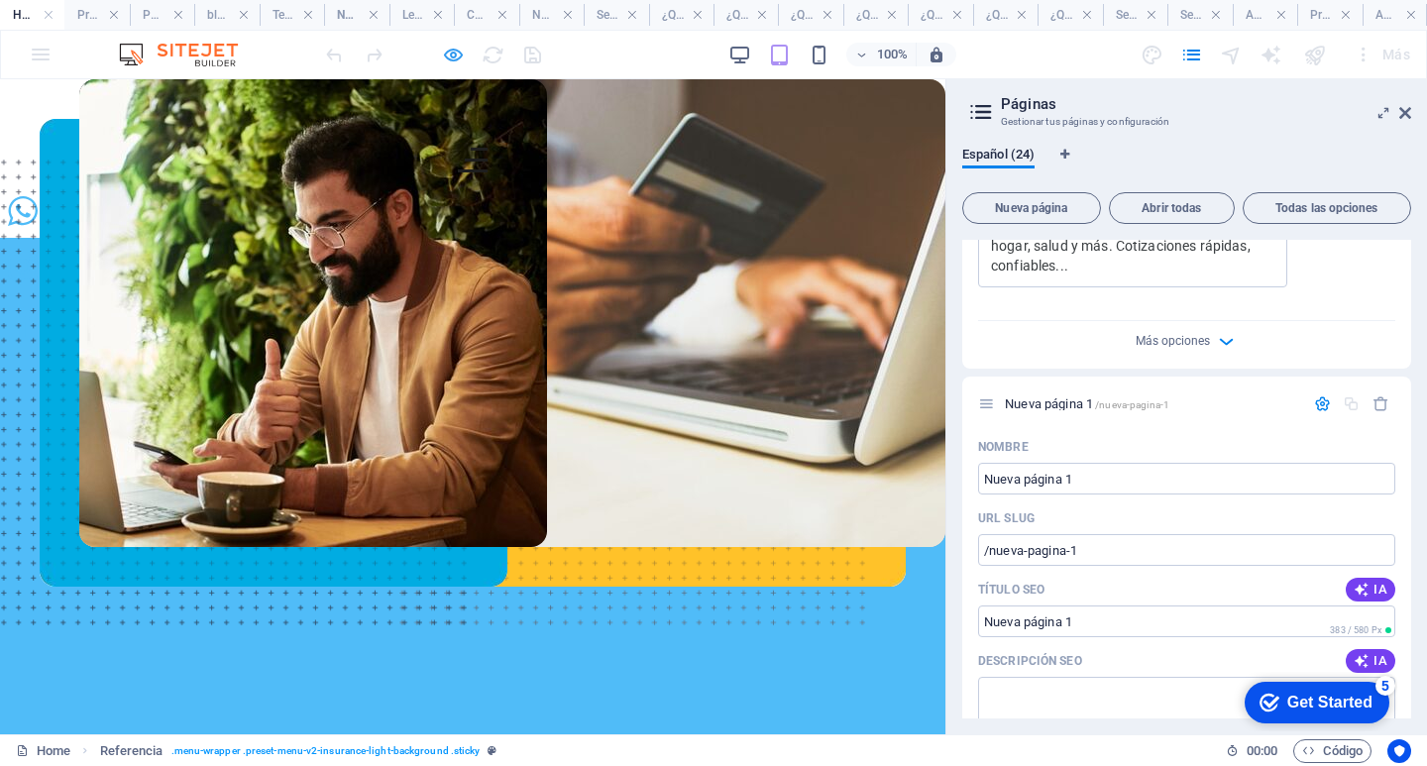
click at [447, 52] on icon "button" at bounding box center [453, 55] width 23 height 23
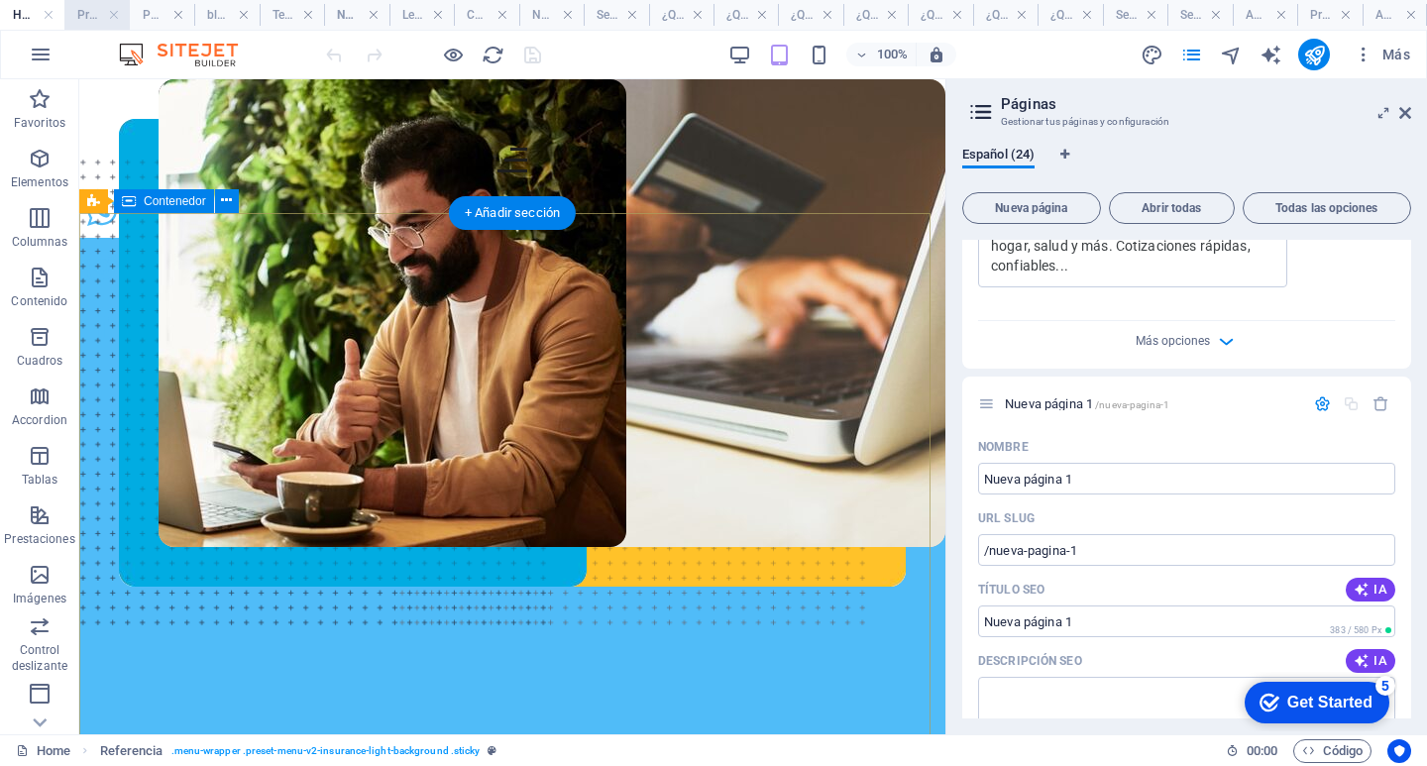
click at [81, 20] on h4 "Promociones" at bounding box center [96, 15] width 64 height 22
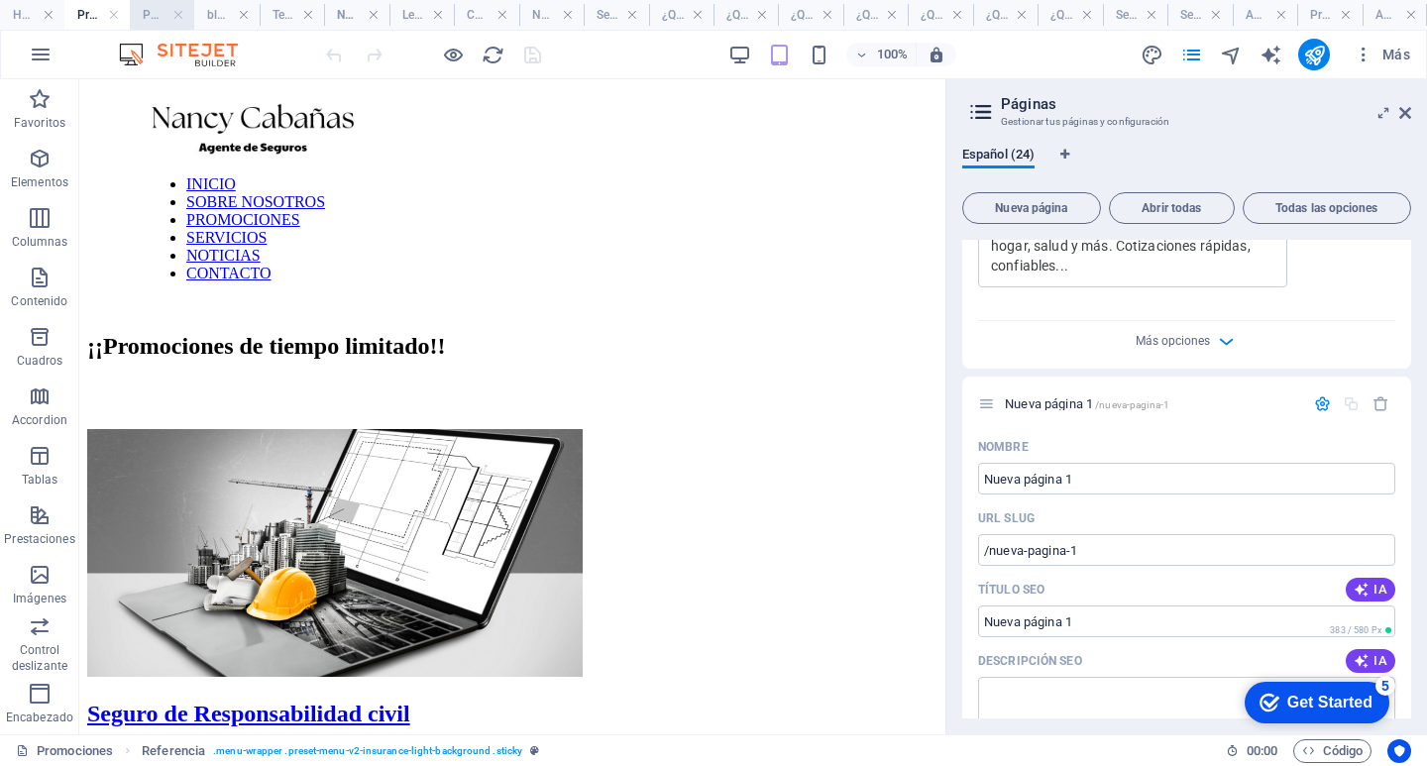
click at [154, 13] on h4 "PROMOCION REAL: Single Page Layout" at bounding box center [162, 15] width 64 height 22
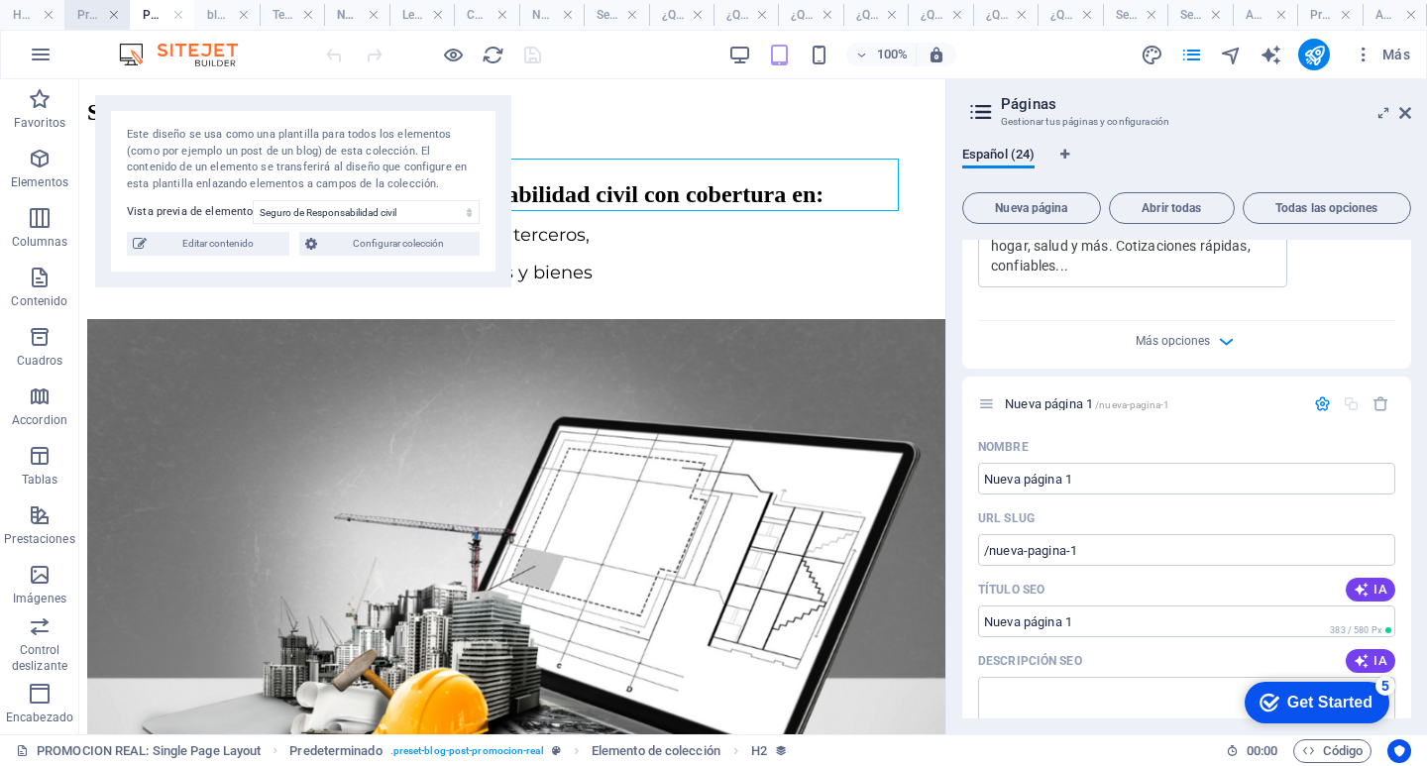
click at [112, 19] on link at bounding box center [114, 15] width 12 height 19
click at [112, 12] on h4 "PROMOCION REAL: Single Page Layout" at bounding box center [102, 15] width 68 height 22
click at [170, 34] on div "100% Más" at bounding box center [713, 55] width 1425 height 48
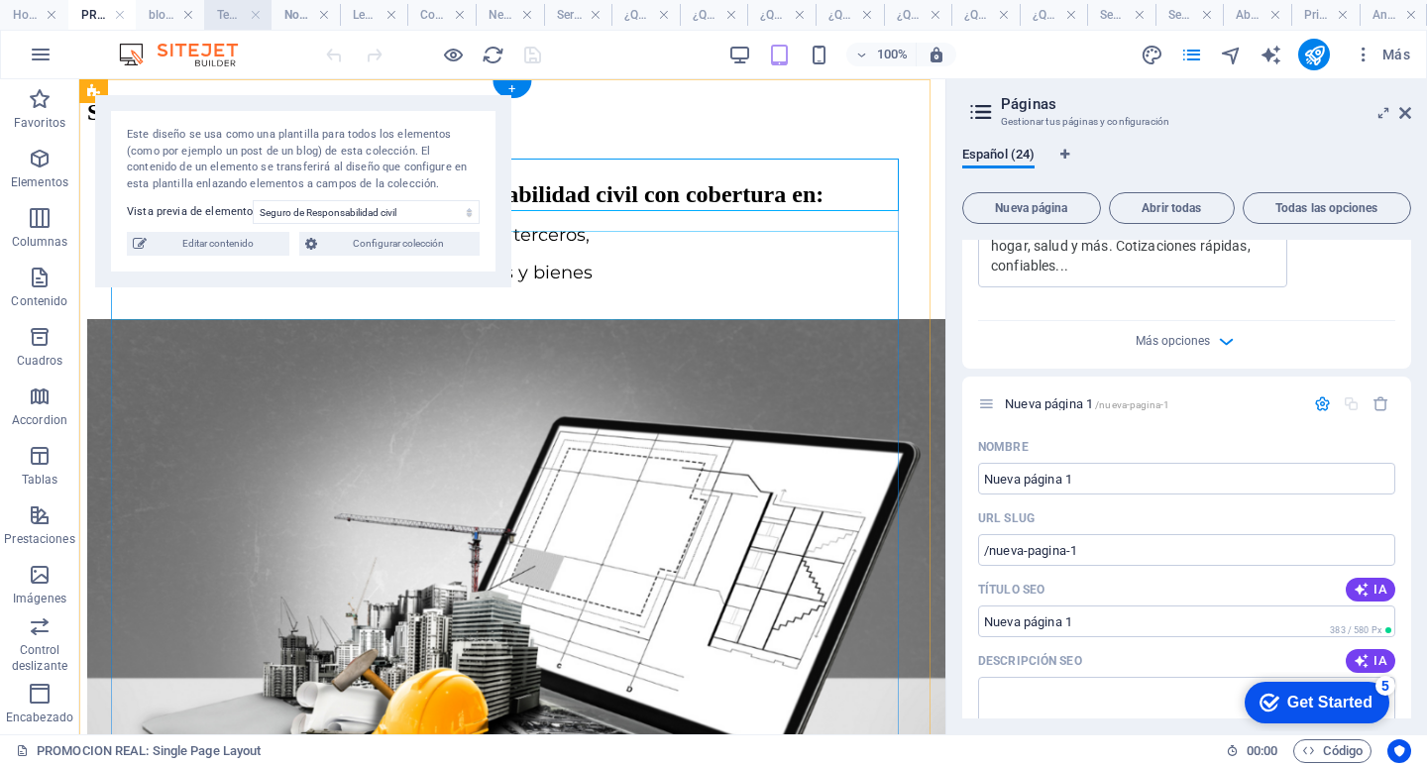
click at [223, 14] on h4 "Team: Diseño de página única" at bounding box center [238, 15] width 68 height 22
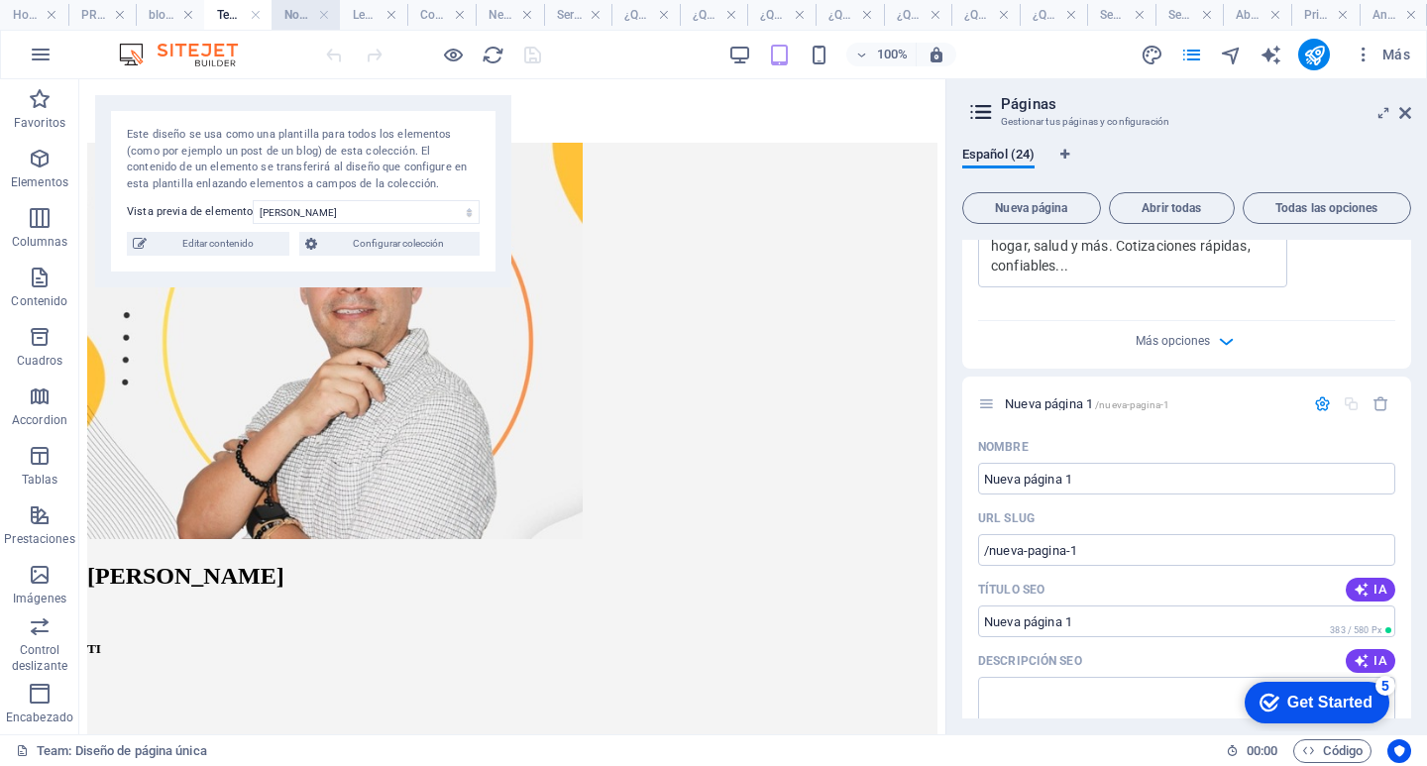
click at [292, 14] on h4 "Noticias Conciencia: Diseño de página única" at bounding box center [305, 15] width 68 height 22
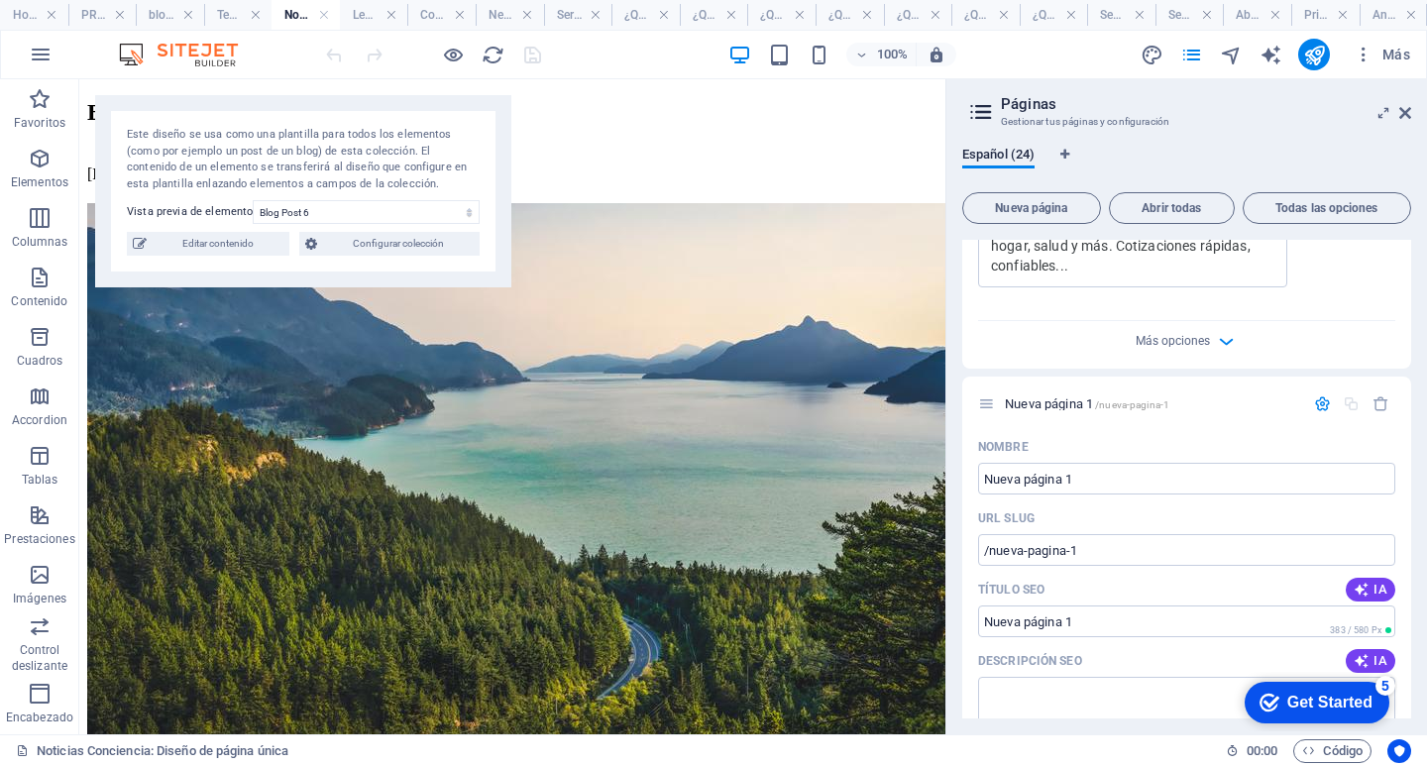
scroll to position [892, 0]
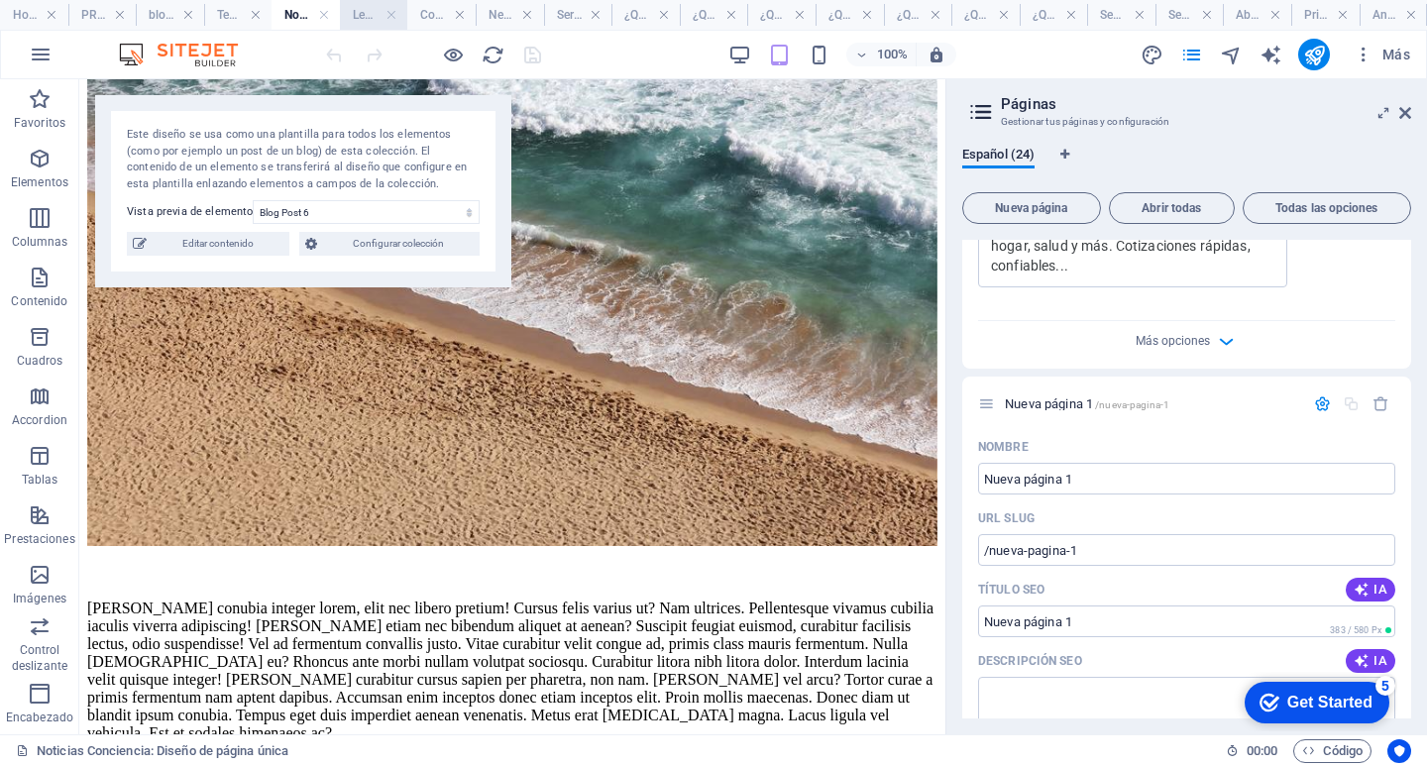
click at [365, 17] on h4 "Legal Notice" at bounding box center [374, 15] width 68 height 22
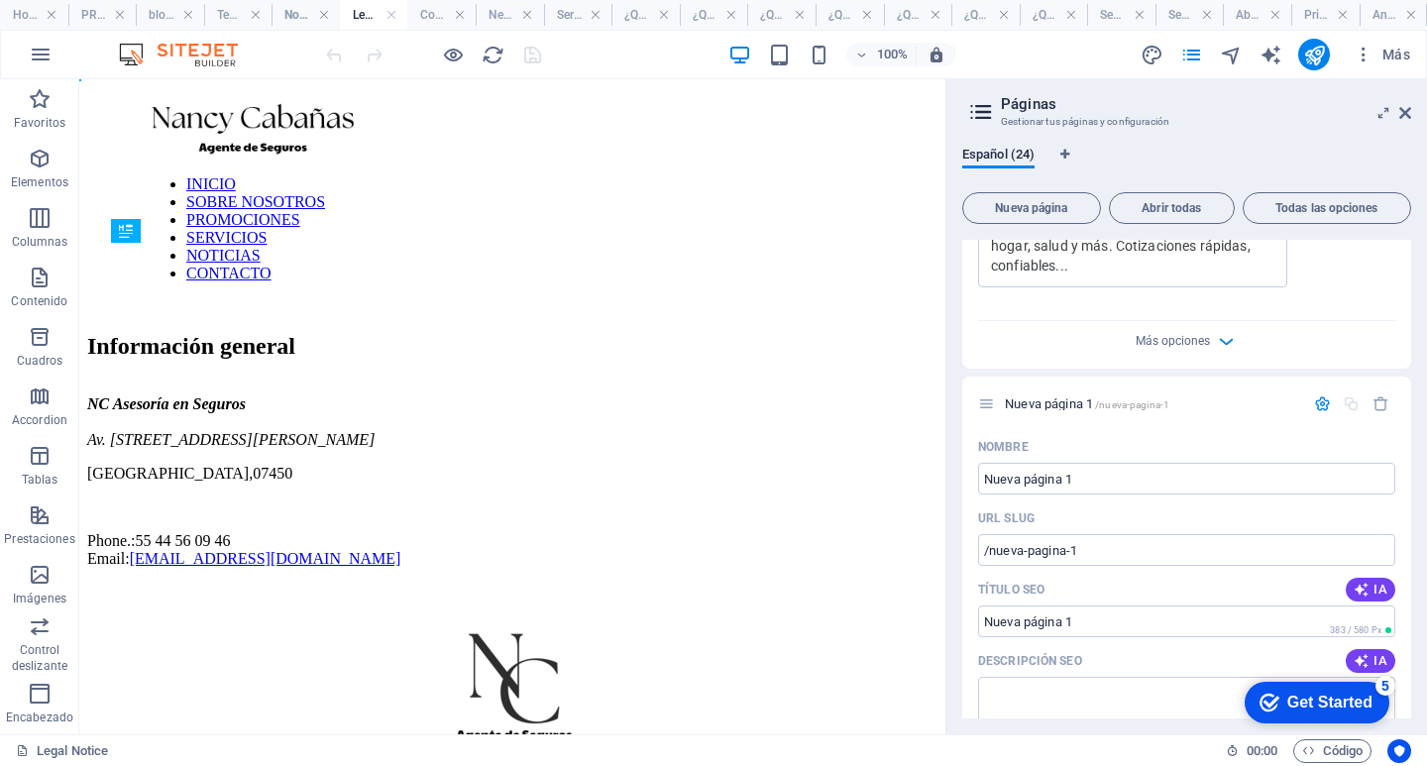
scroll to position [0, 0]
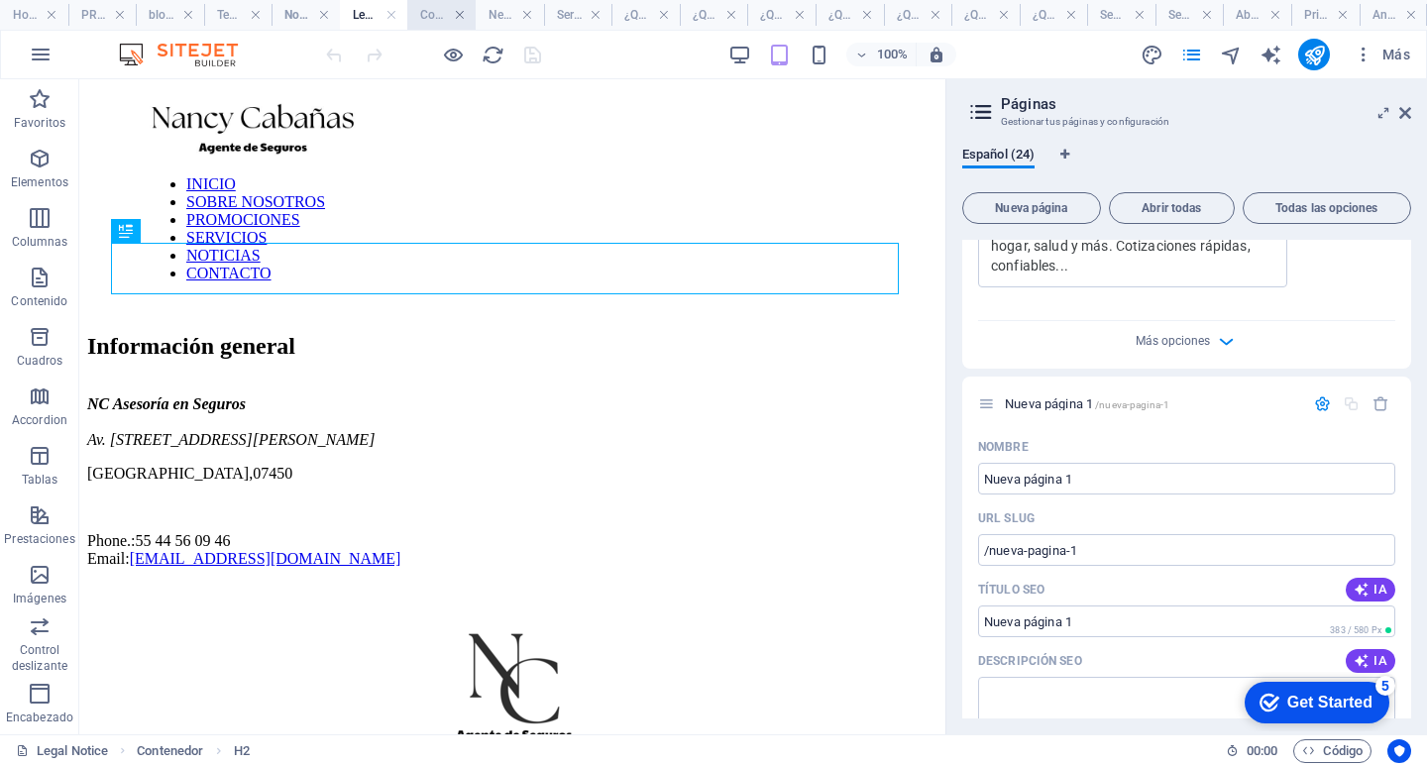
click at [456, 14] on link at bounding box center [460, 15] width 12 height 19
click at [500, 25] on h4 "Services" at bounding box center [534, 15] width 71 height 22
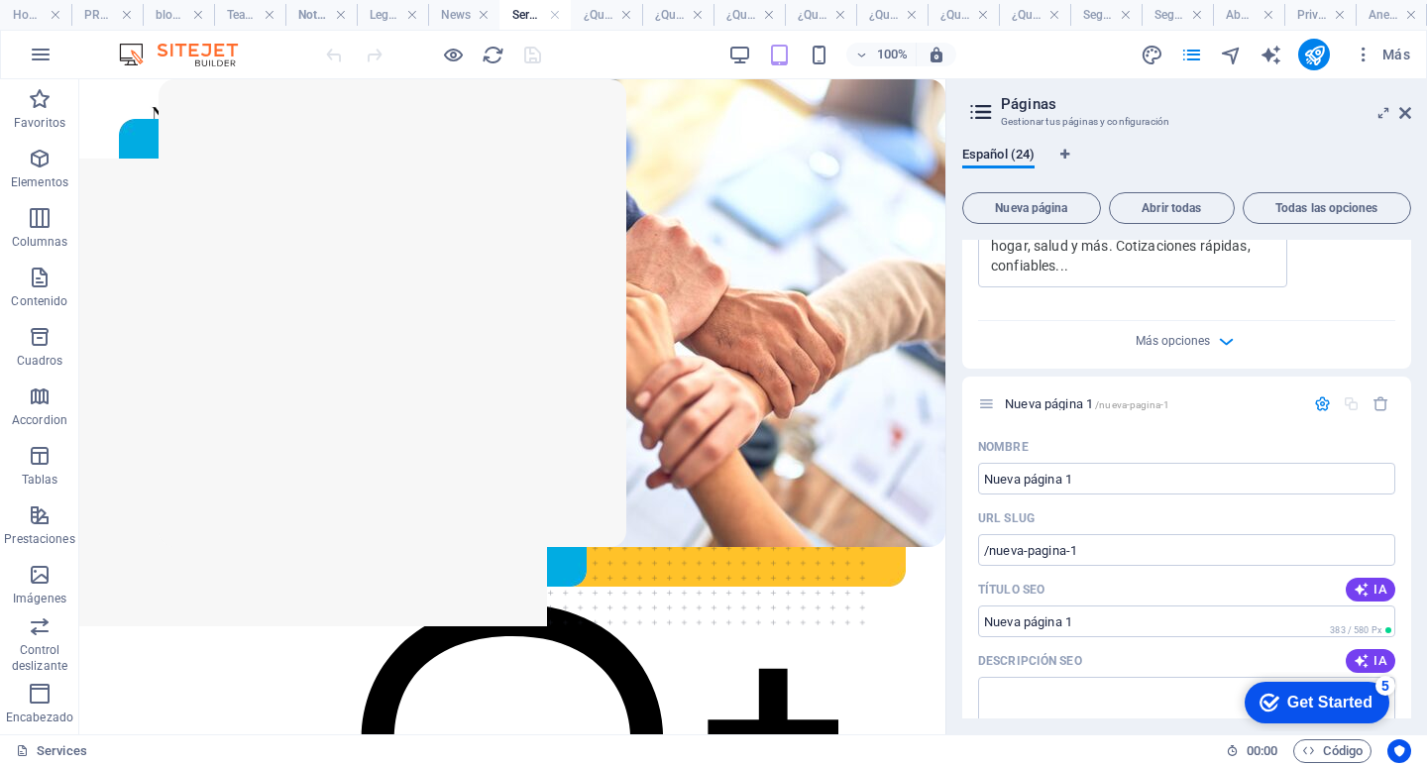
scroll to position [2279, 0]
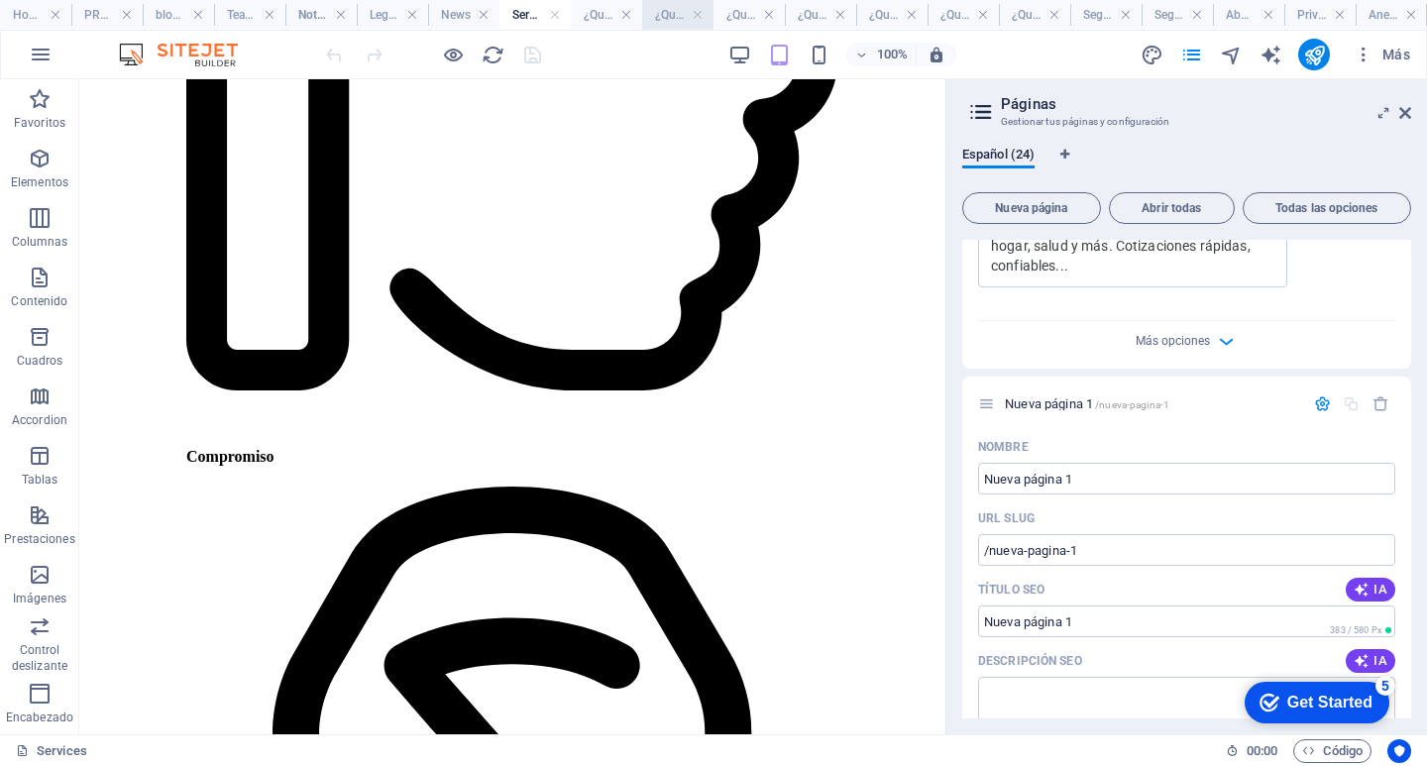
click at [675, 11] on h4 "¿Qué es un Seguro de Retiro?" at bounding box center [677, 15] width 71 height 22
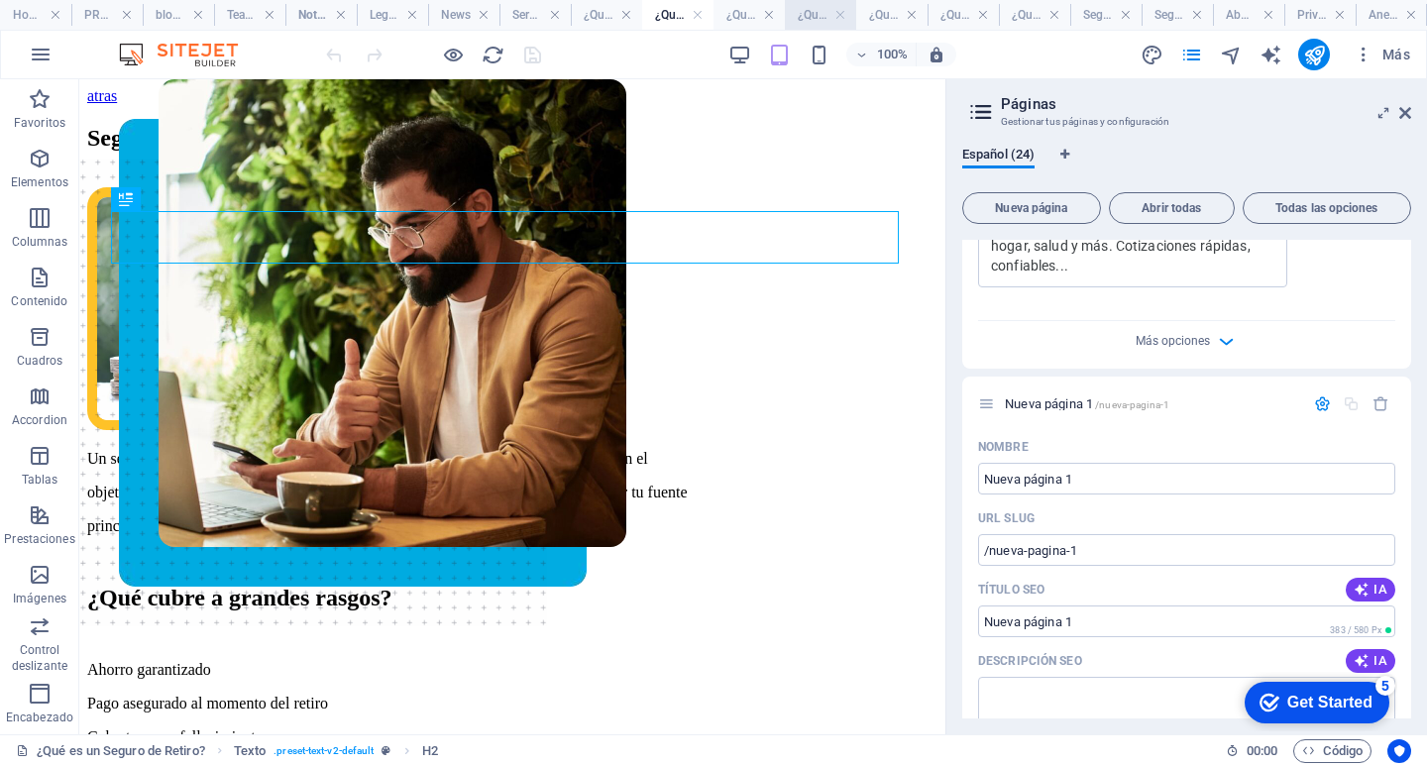
scroll to position [0, 0]
drag, startPoint x: 1304, startPoint y: 59, endPoint x: 1316, endPoint y: 52, distance: 14.3
click at [1304, 59] on icon "publish" at bounding box center [1314, 55] width 23 height 23
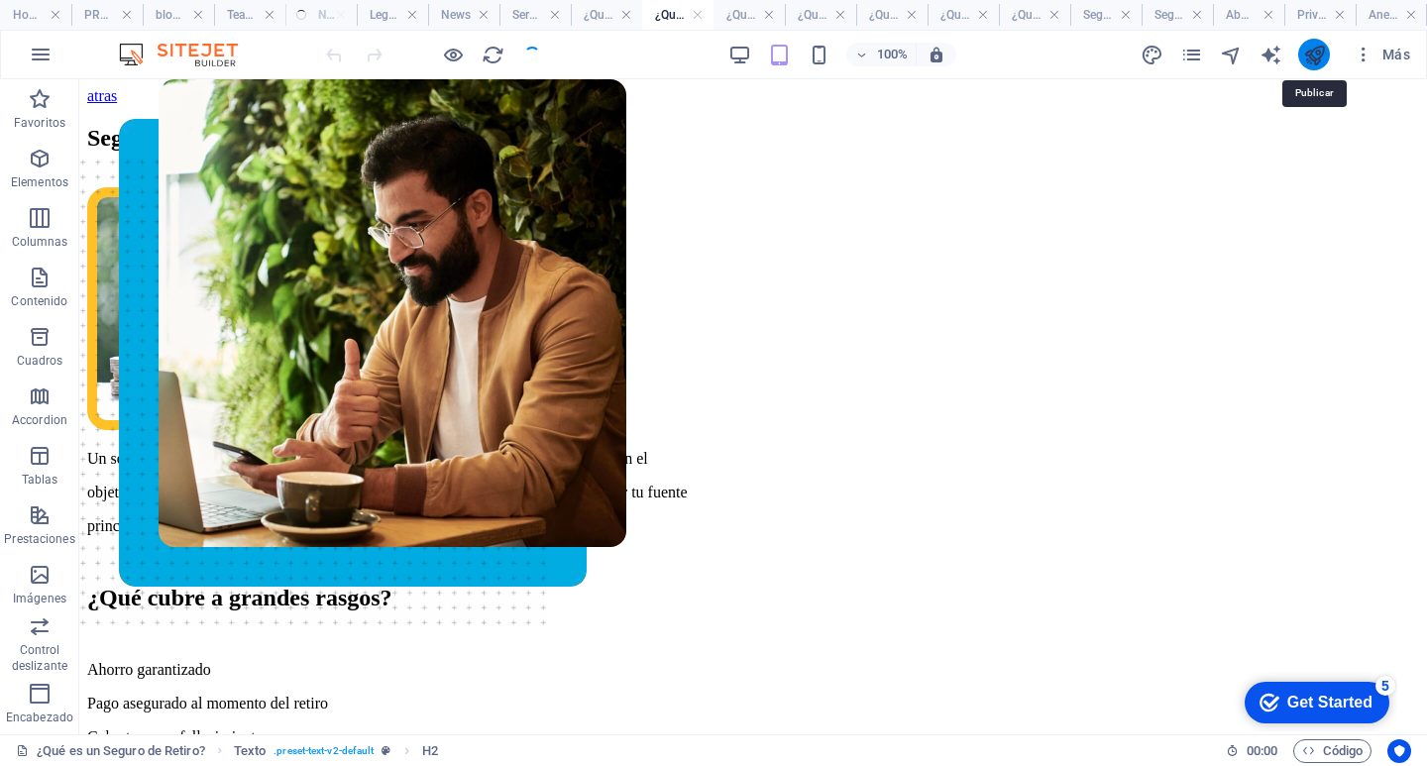
click at [1316, 52] on icon "publish" at bounding box center [1314, 55] width 23 height 23
click at [1310, 48] on icon "publish" at bounding box center [1314, 55] width 23 height 23
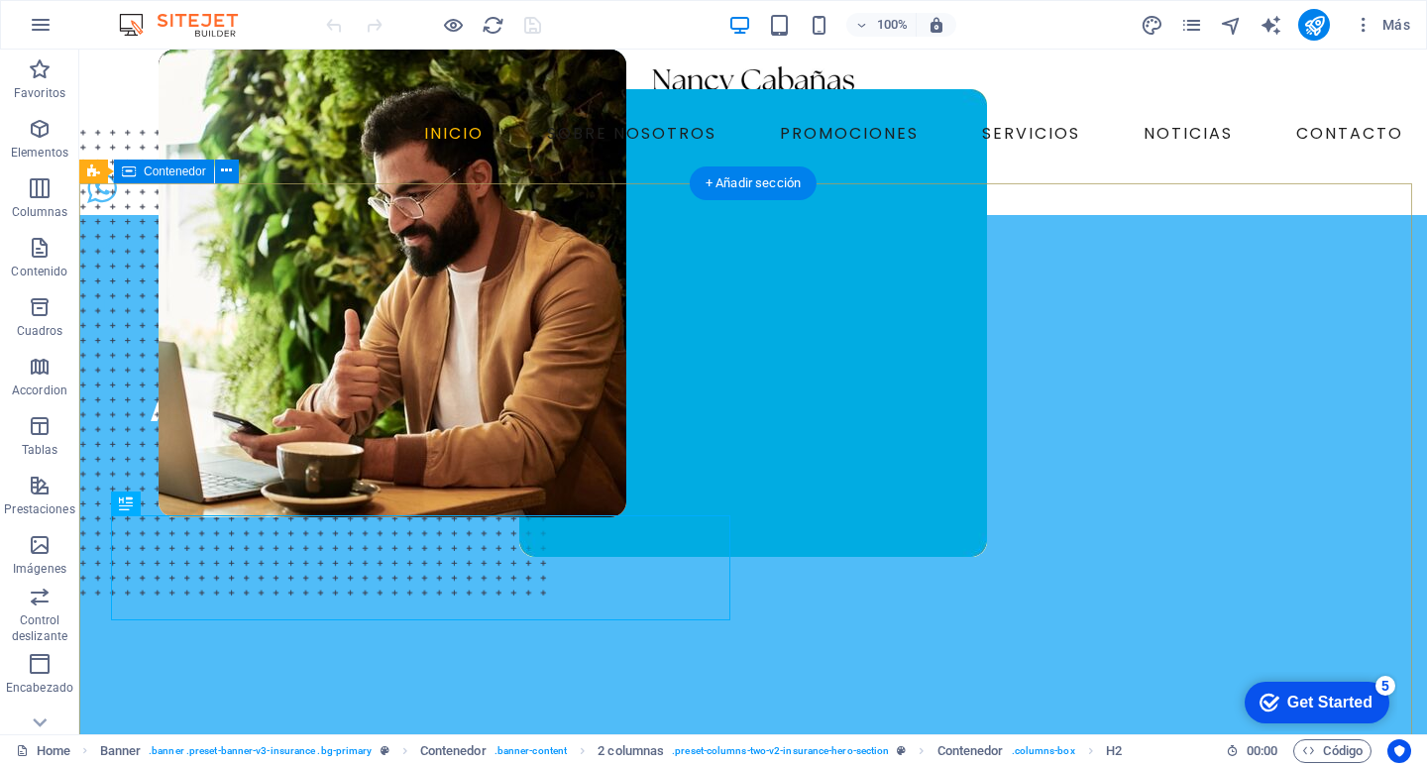
click at [666, 230] on div "DESPACHO CABAÑAS GOVEA AGENTE DE SEGUROS Asegurarte de la manera más Segura" at bounding box center [752, 690] width 1347 height 950
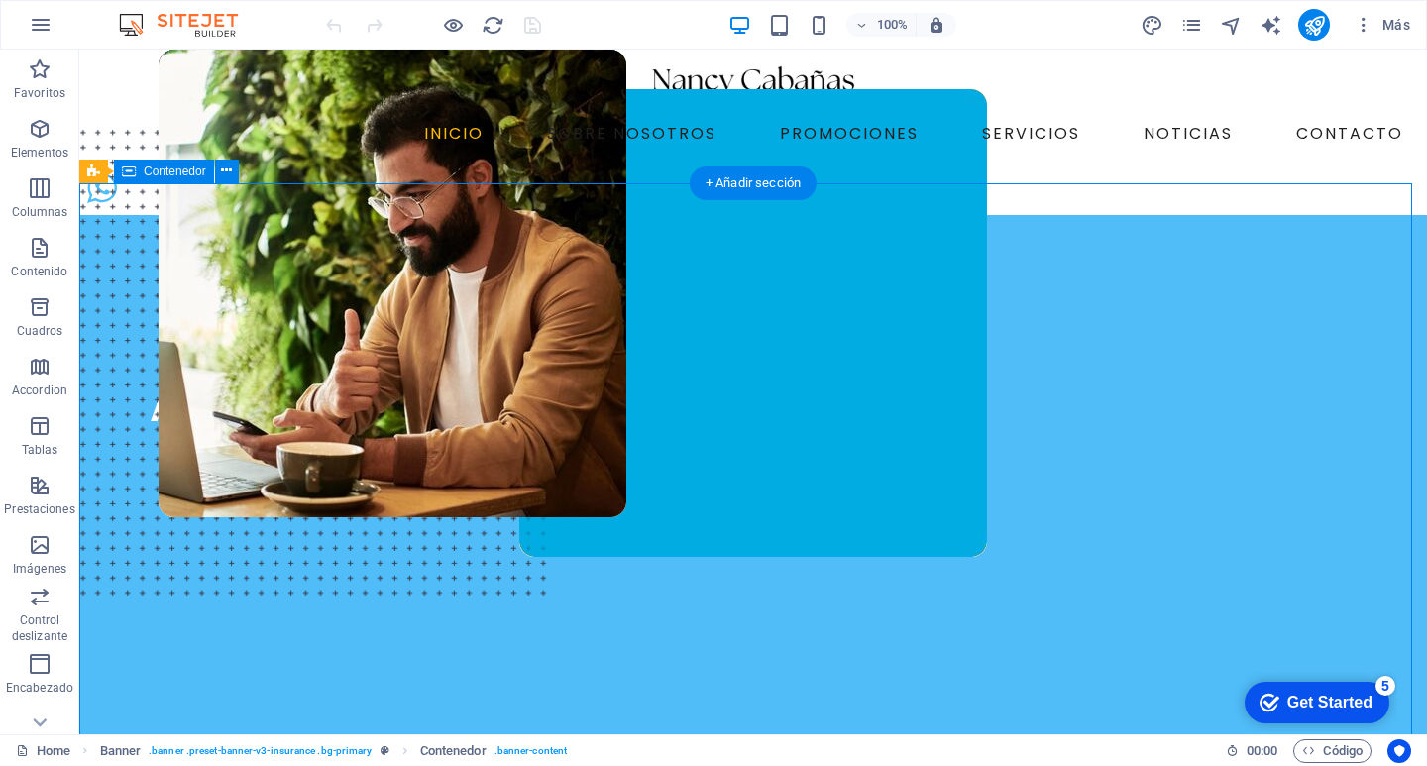
click at [666, 228] on div "DESPACHO CABAÑAS GOVEA AGENTE DE SEGUROS Asegurarte de la manera más Segura" at bounding box center [752, 690] width 1347 height 950
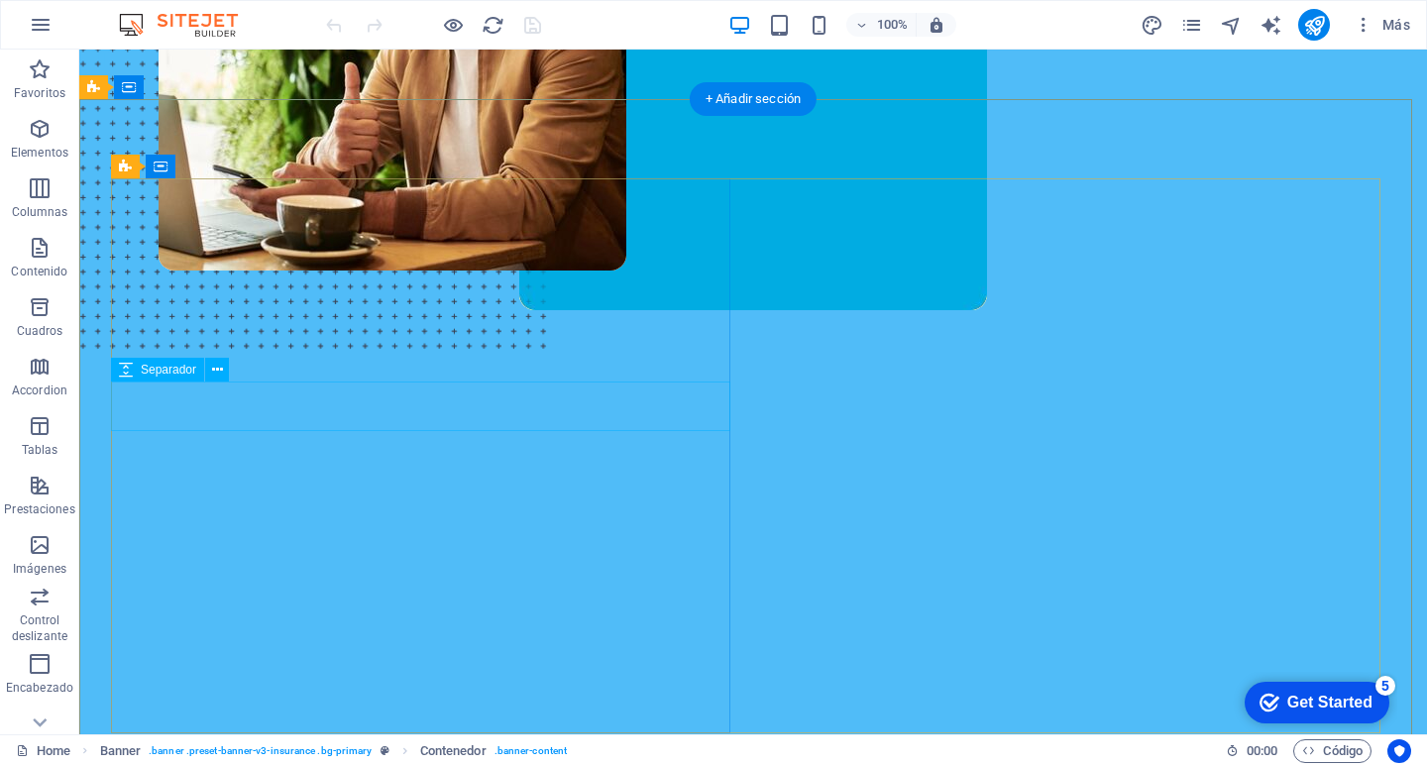
scroll to position [297, 0]
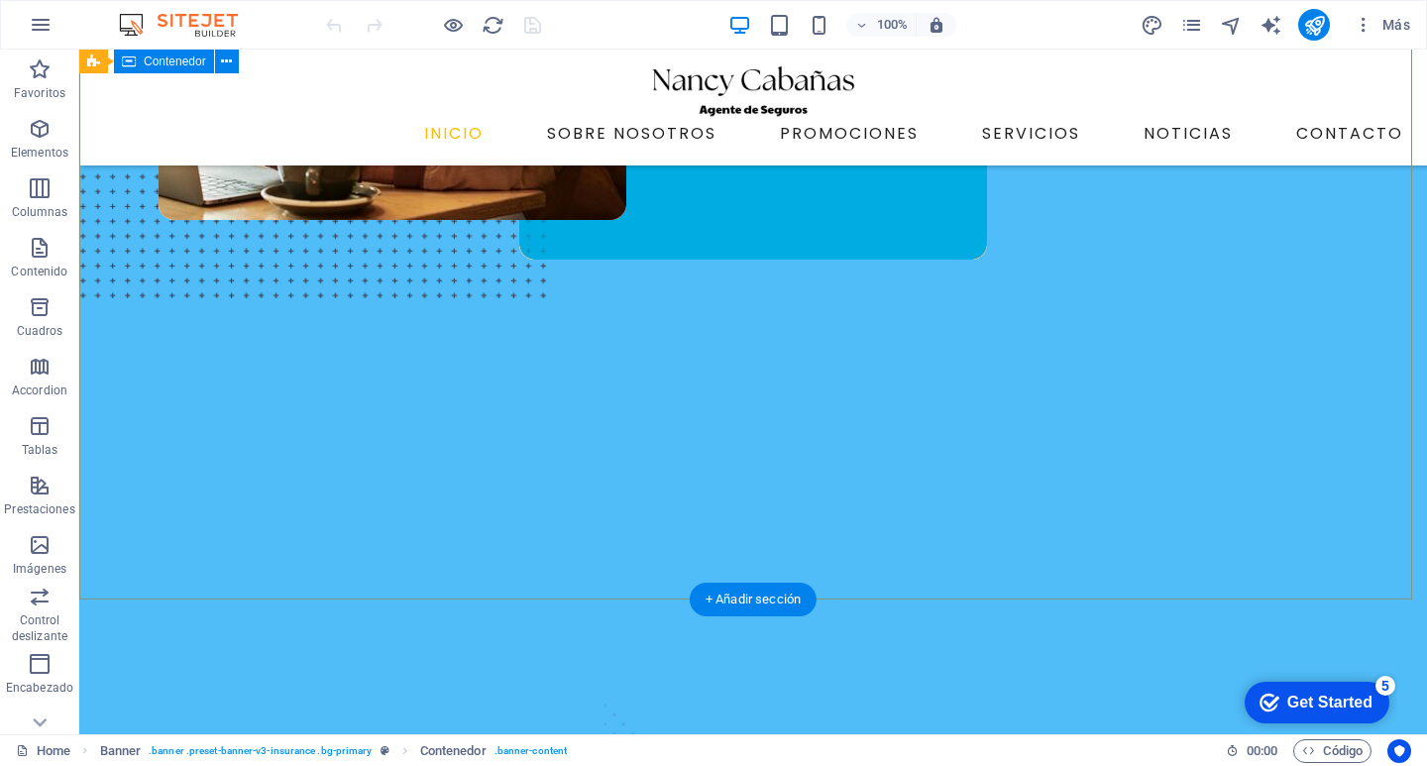
click at [601, 586] on div "DESPACHO CABAÑAS GOVEA AGENTE DE SEGUROS Asegurarte de la manera más Segura" at bounding box center [752, 351] width 1347 height 950
click at [600, 576] on div "DESPACHO CABAÑAS GOVEA AGENTE DE SEGUROS Asegurarte de la manera más Segura" at bounding box center [752, 351] width 1347 height 950
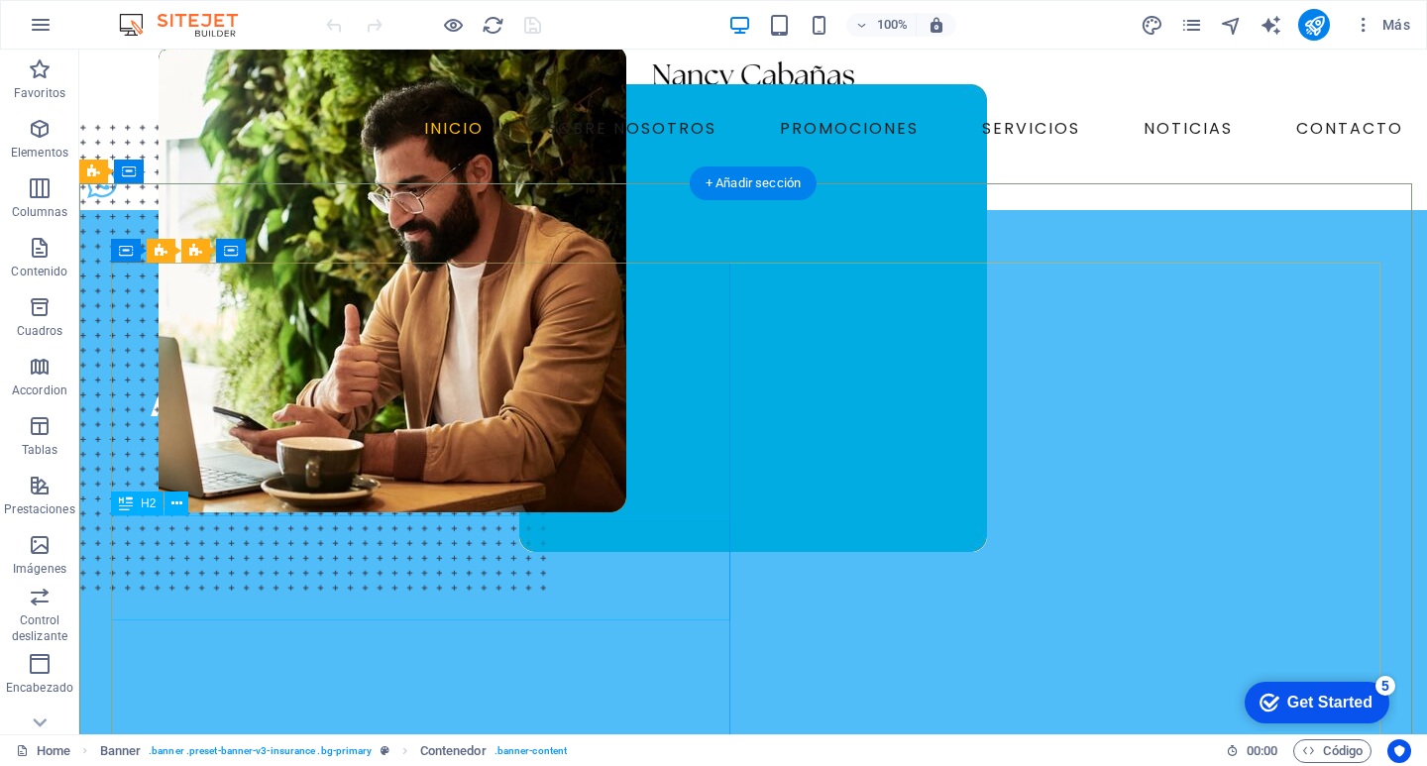
scroll to position [0, 0]
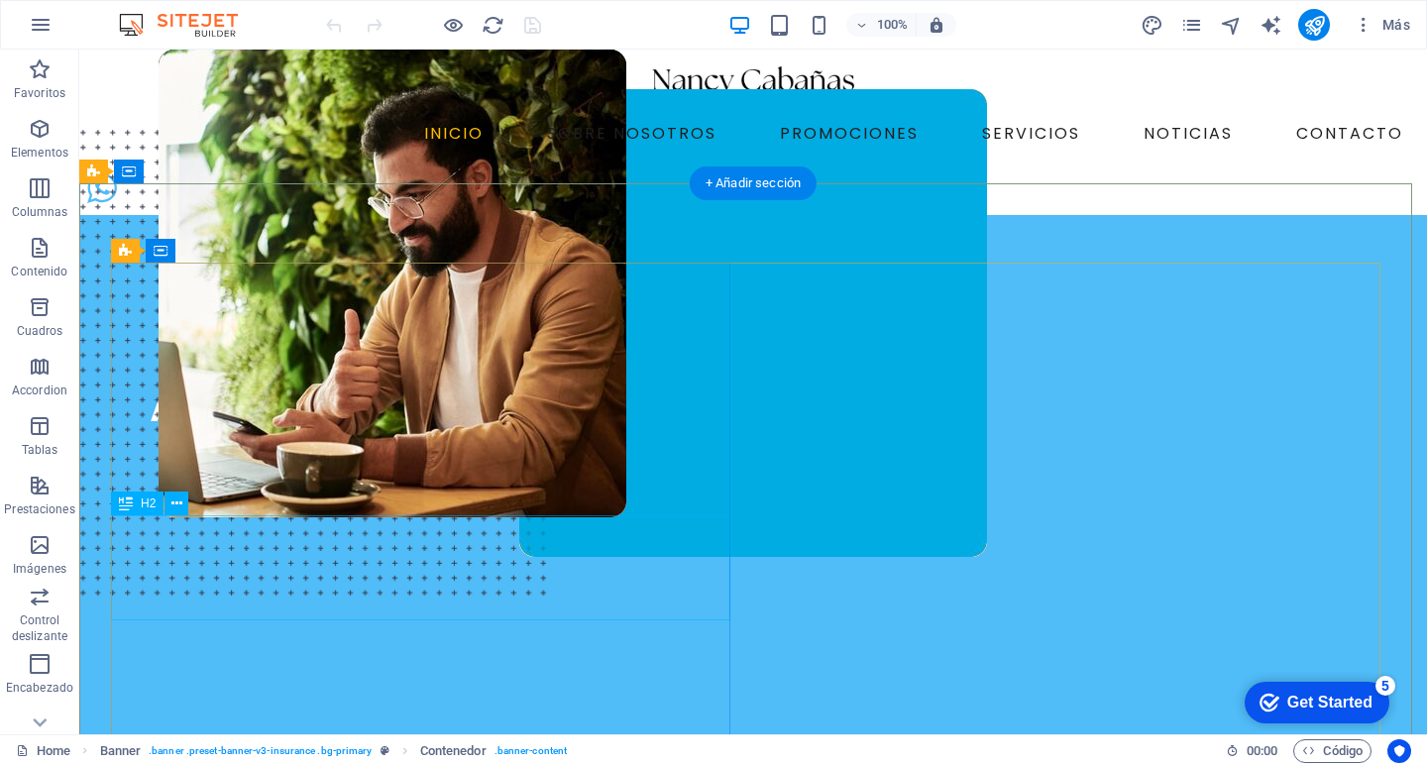
drag, startPoint x: 293, startPoint y: 602, endPoint x: 306, endPoint y: 605, distance: 13.2
click at [293, 485] on div "Asegurarte de la manera más Segura" at bounding box center [424, 432] width 626 height 105
click at [472, 485] on div "Asegurarte de la manera más Segura" at bounding box center [424, 432] width 626 height 105
click at [471, 485] on div "Asegurarte de la manera más Segura" at bounding box center [424, 432] width 626 height 105
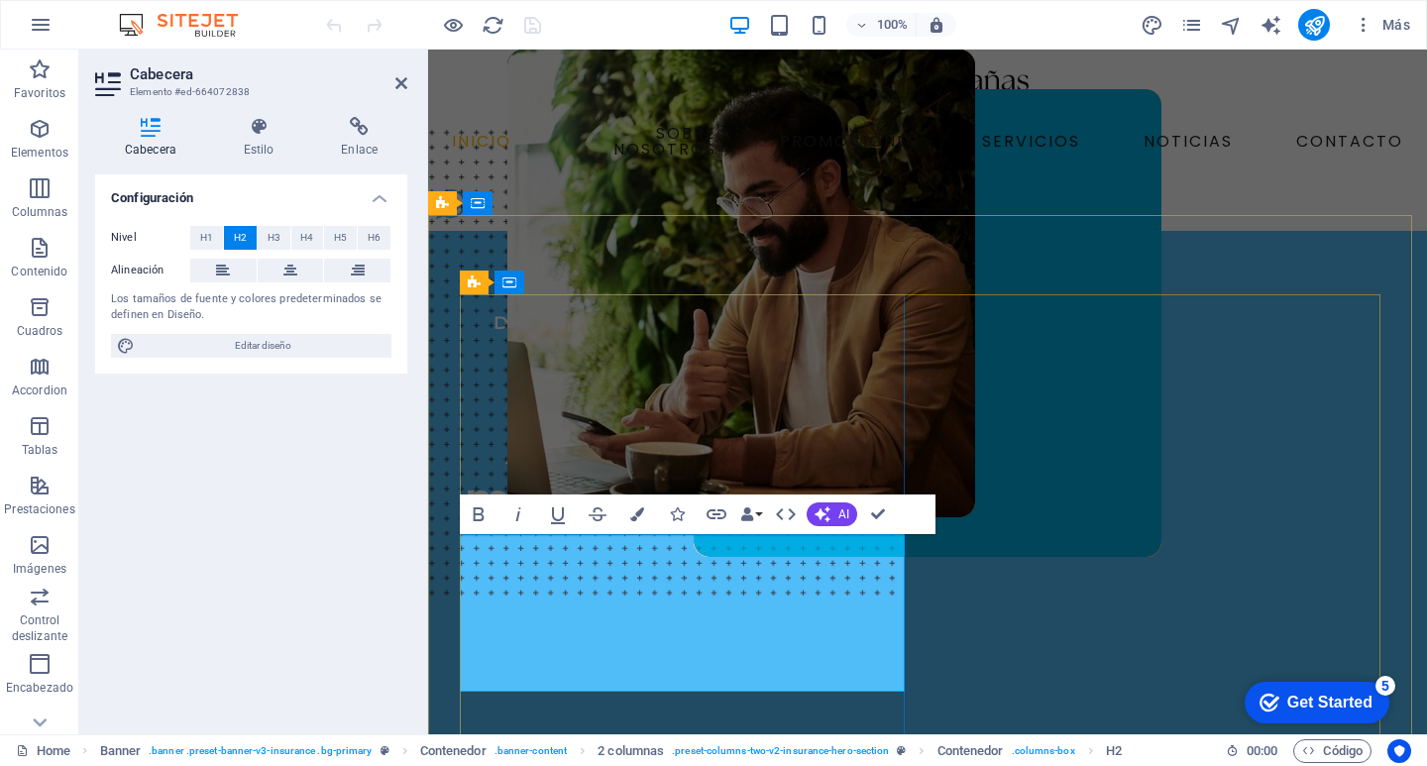
click at [774, 530] on span "Segura" at bounding box center [828, 500] width 158 height 60
click at [828, 528] on h2 "Asegurarte de la manera más Segura" at bounding box center [686, 475] width 452 height 105
drag, startPoint x: 801, startPoint y: 670, endPoint x: 663, endPoint y: 661, distance: 138.0
click at [663, 528] on h2 "Asegurarte de la manera más Segura" at bounding box center [686, 475] width 452 height 105
click at [280, 133] on icon at bounding box center [259, 127] width 90 height 20
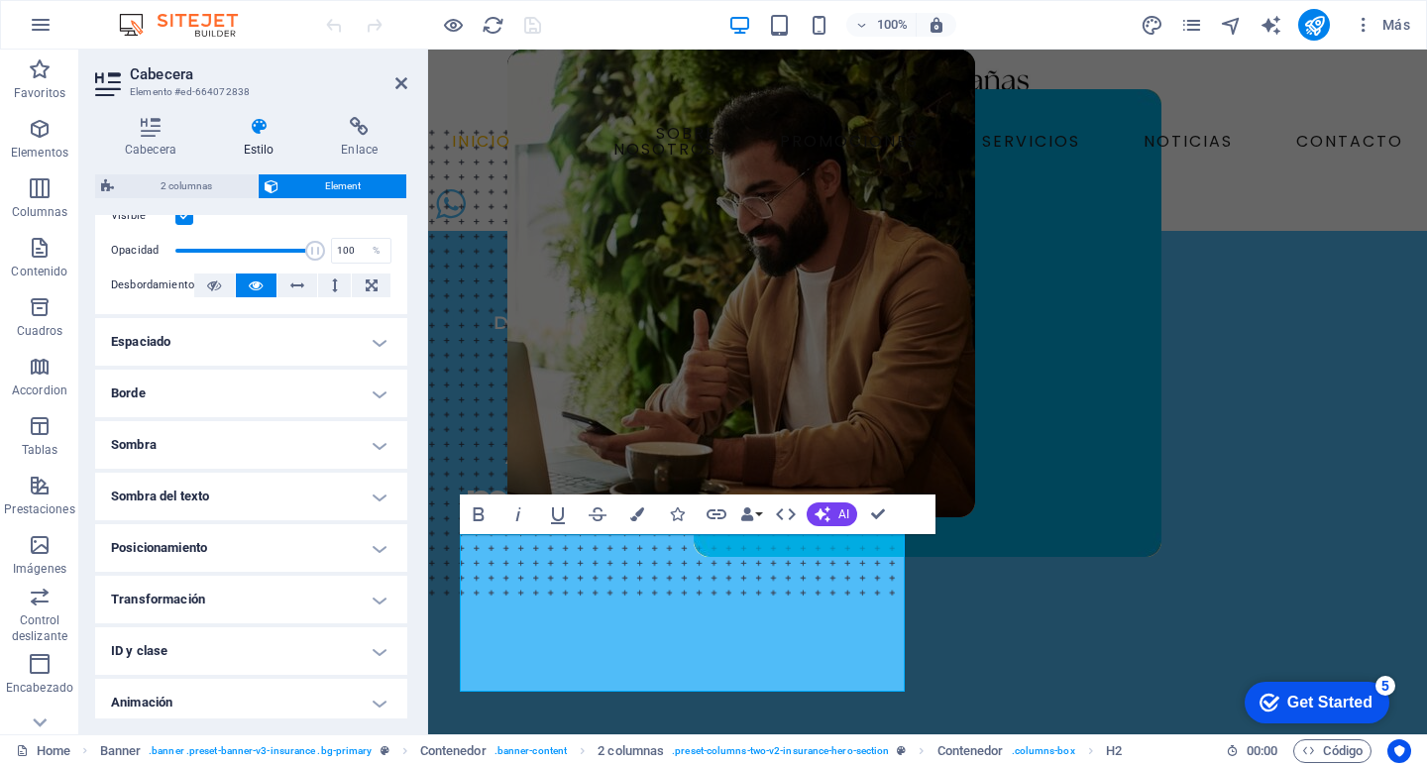
scroll to position [297, 0]
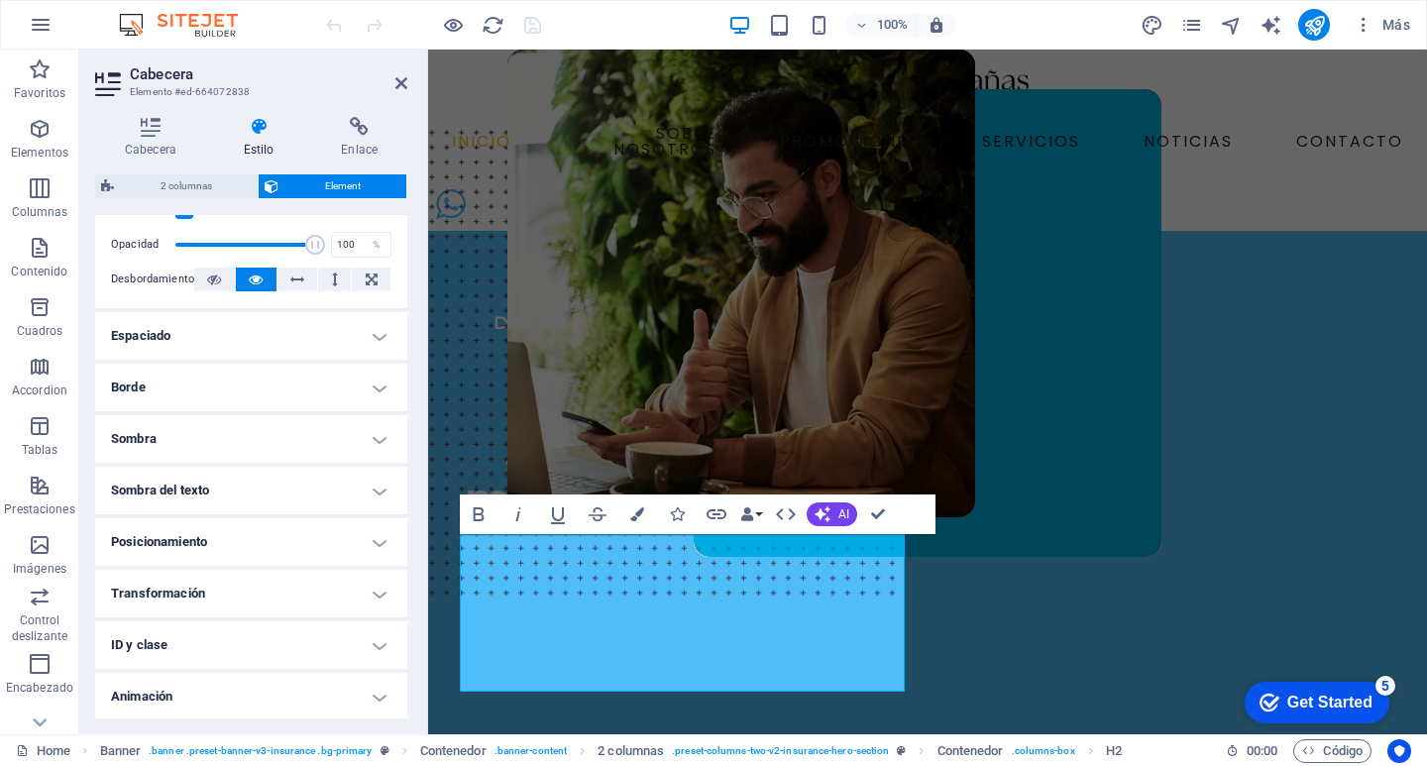
click at [371, 444] on h4 "Sombra" at bounding box center [251, 439] width 312 height 48
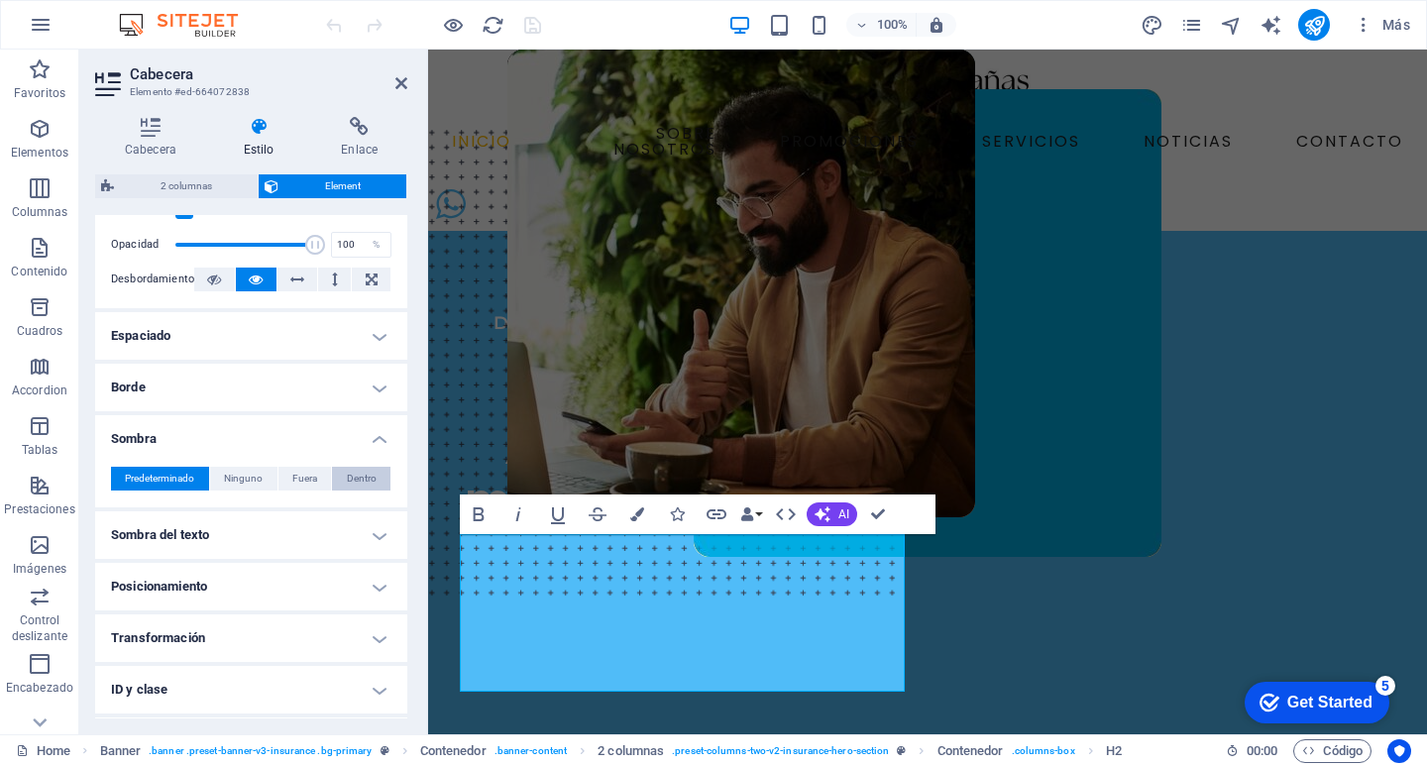
scroll to position [394, 0]
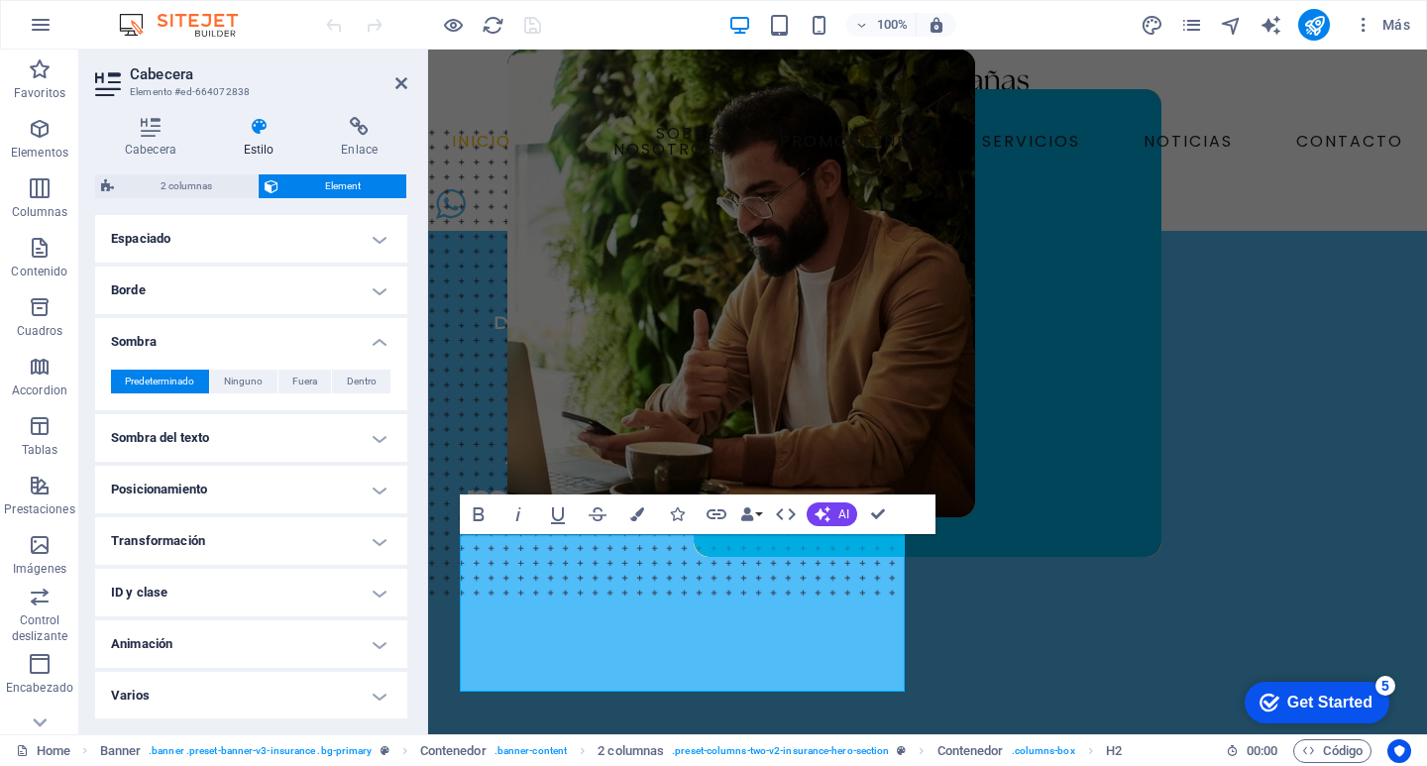
click at [363, 433] on h4 "Sombra del texto" at bounding box center [251, 438] width 312 height 48
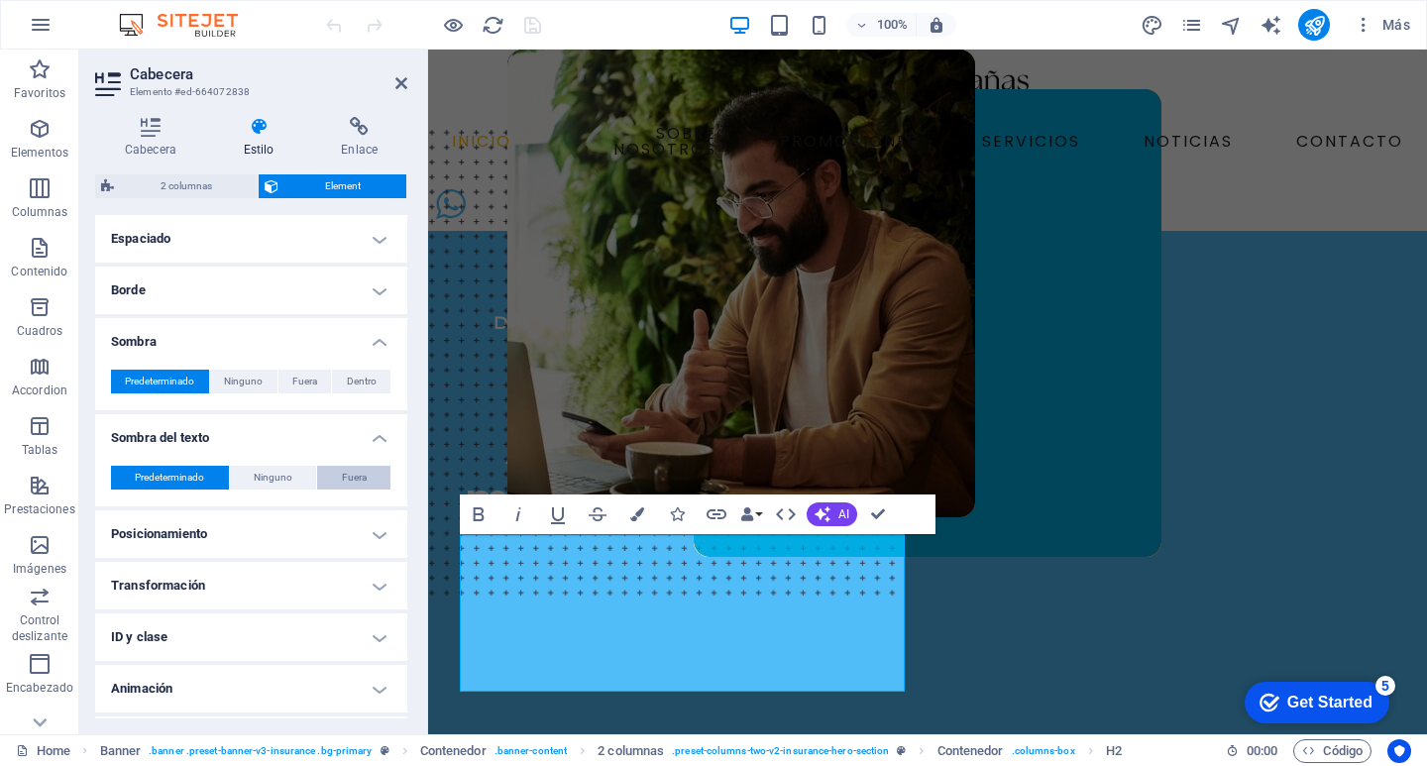
click at [342, 481] on span "Fuera" at bounding box center [354, 478] width 25 height 24
type input "2"
type input "4"
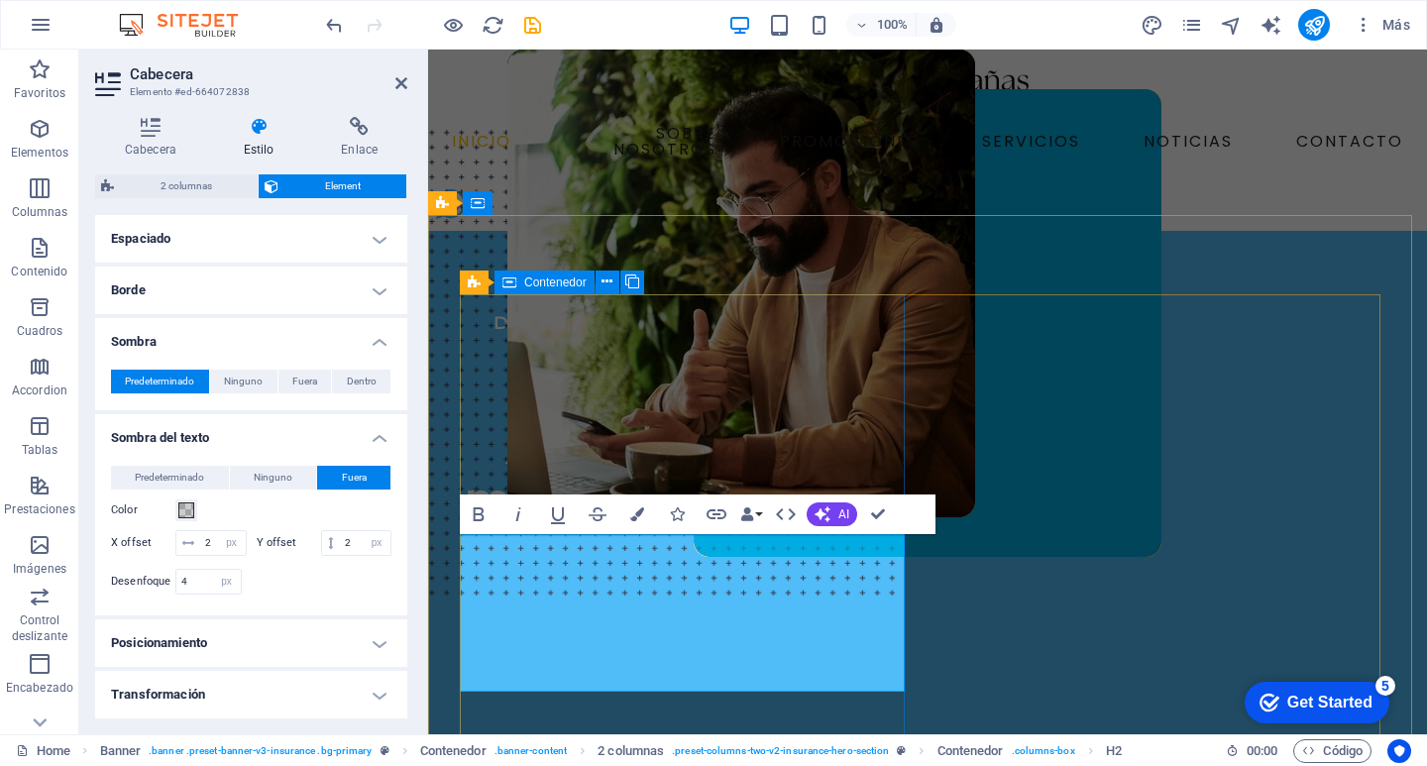
click at [572, 363] on div "DESPACHO CABAÑAS GOVEA AGENTE DE SEGUROS Asegurarte de la manera más Segura" at bounding box center [686, 434] width 452 height 248
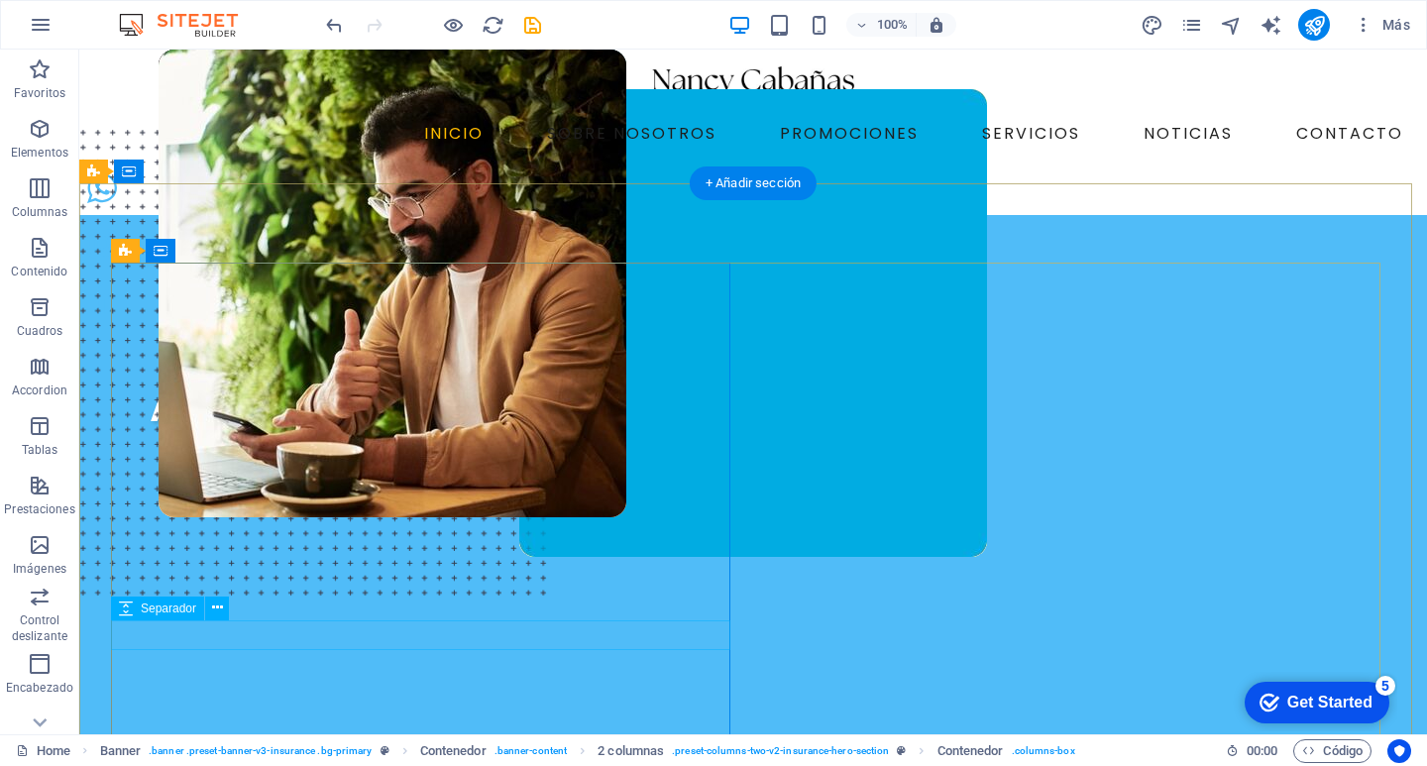
drag, startPoint x: 583, startPoint y: 630, endPoint x: 581, endPoint y: 616, distance: 14.0
click at [580, 514] on div at bounding box center [424, 499] width 626 height 30
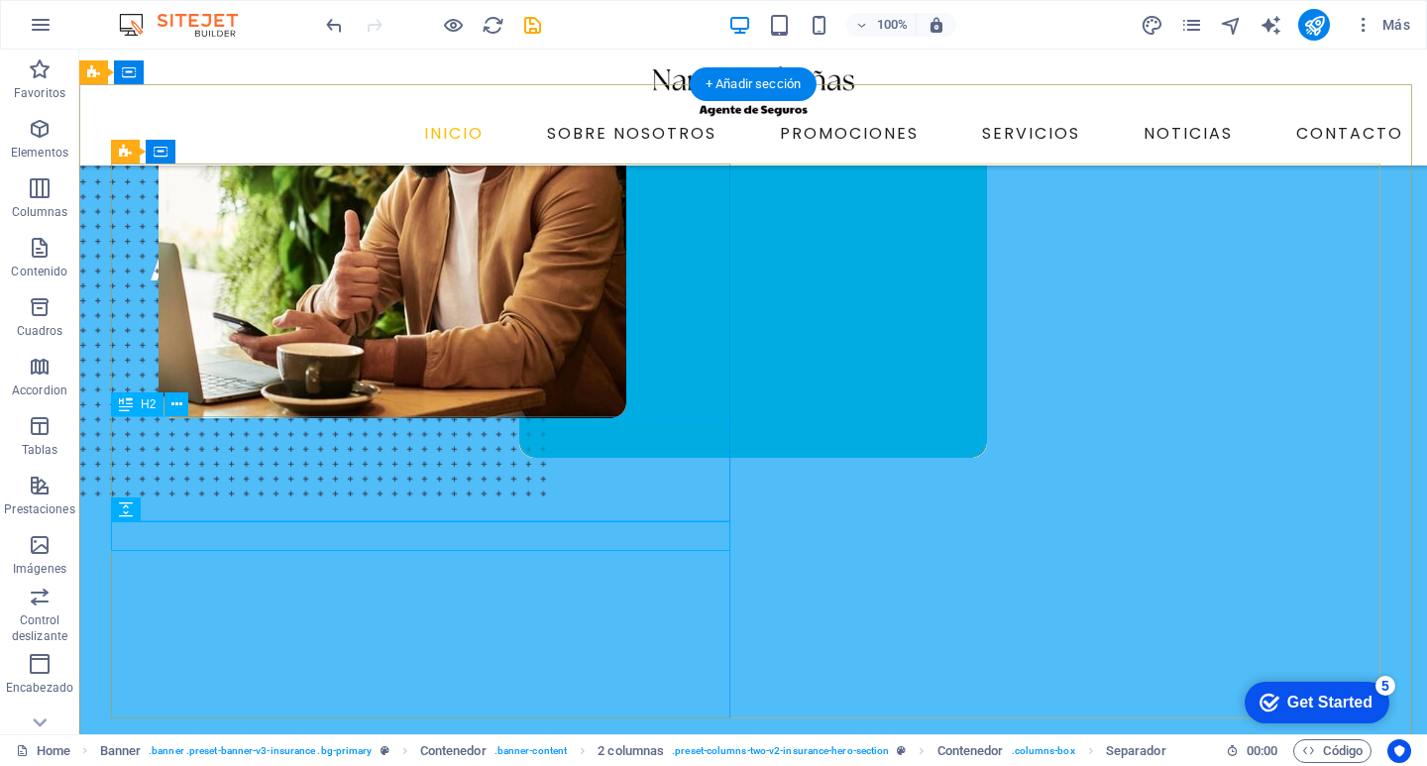
click at [570, 345] on div "Asegurarte de la manera más Segura" at bounding box center [424, 292] width 626 height 105
click at [769, 498] on figure at bounding box center [713, 332] width 1268 height 605
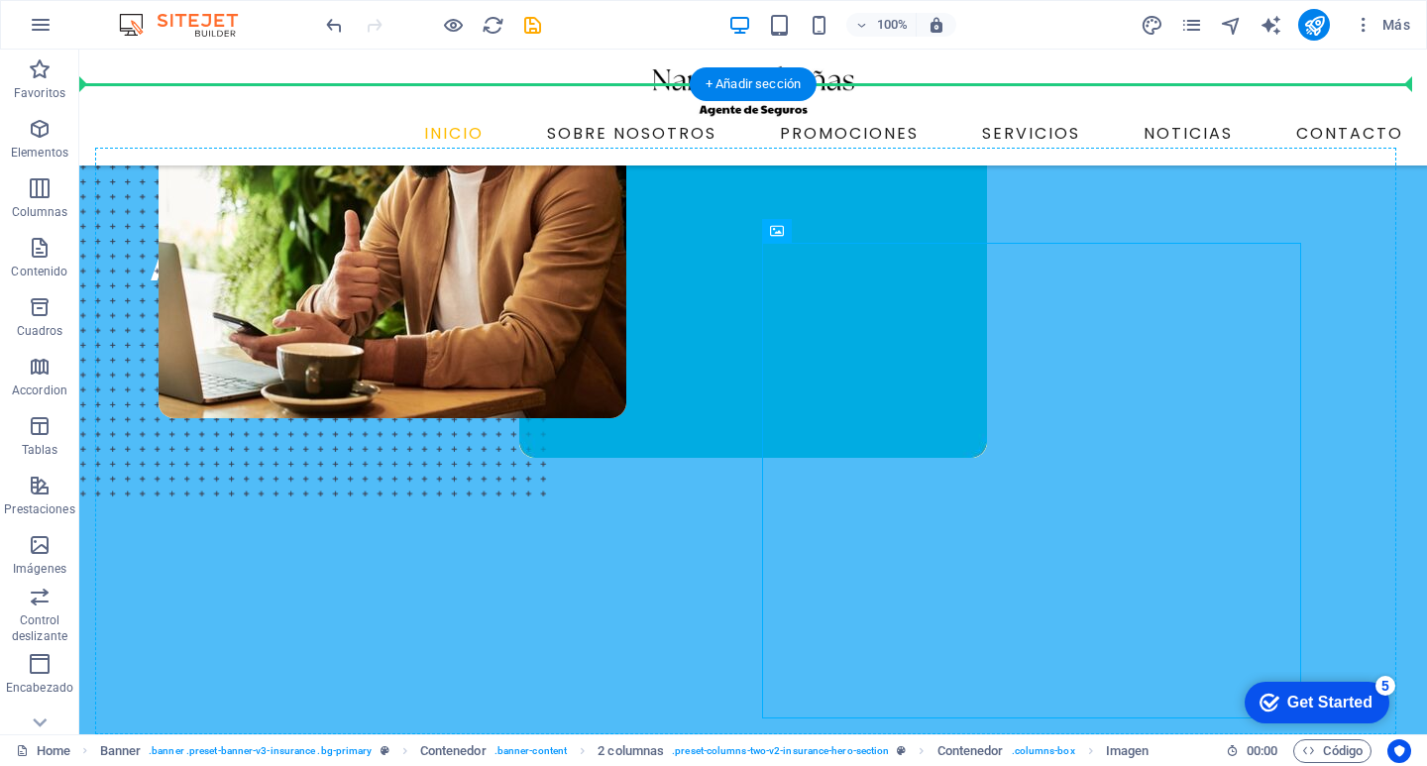
drag, startPoint x: 771, startPoint y: 498, endPoint x: 808, endPoint y: 166, distance: 334.0
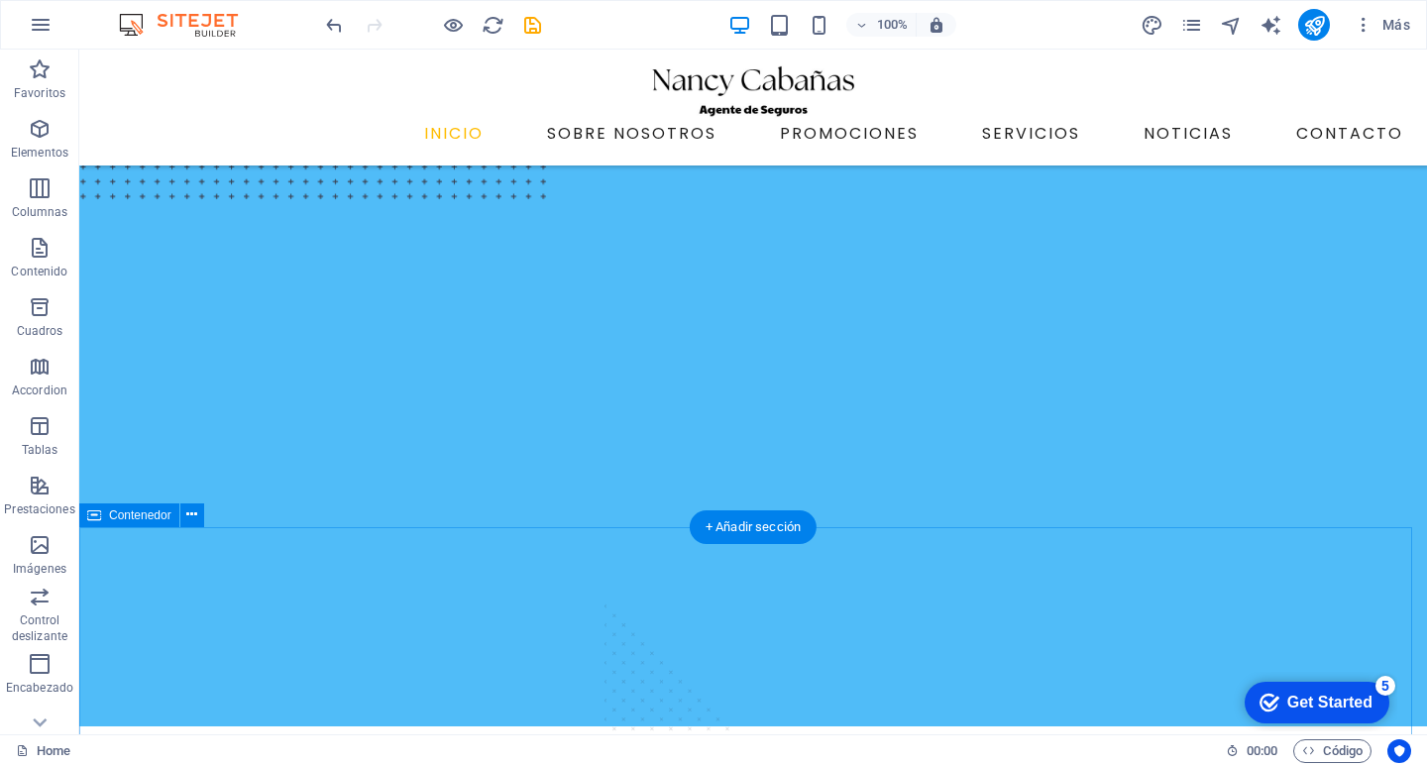
scroll to position [0, 0]
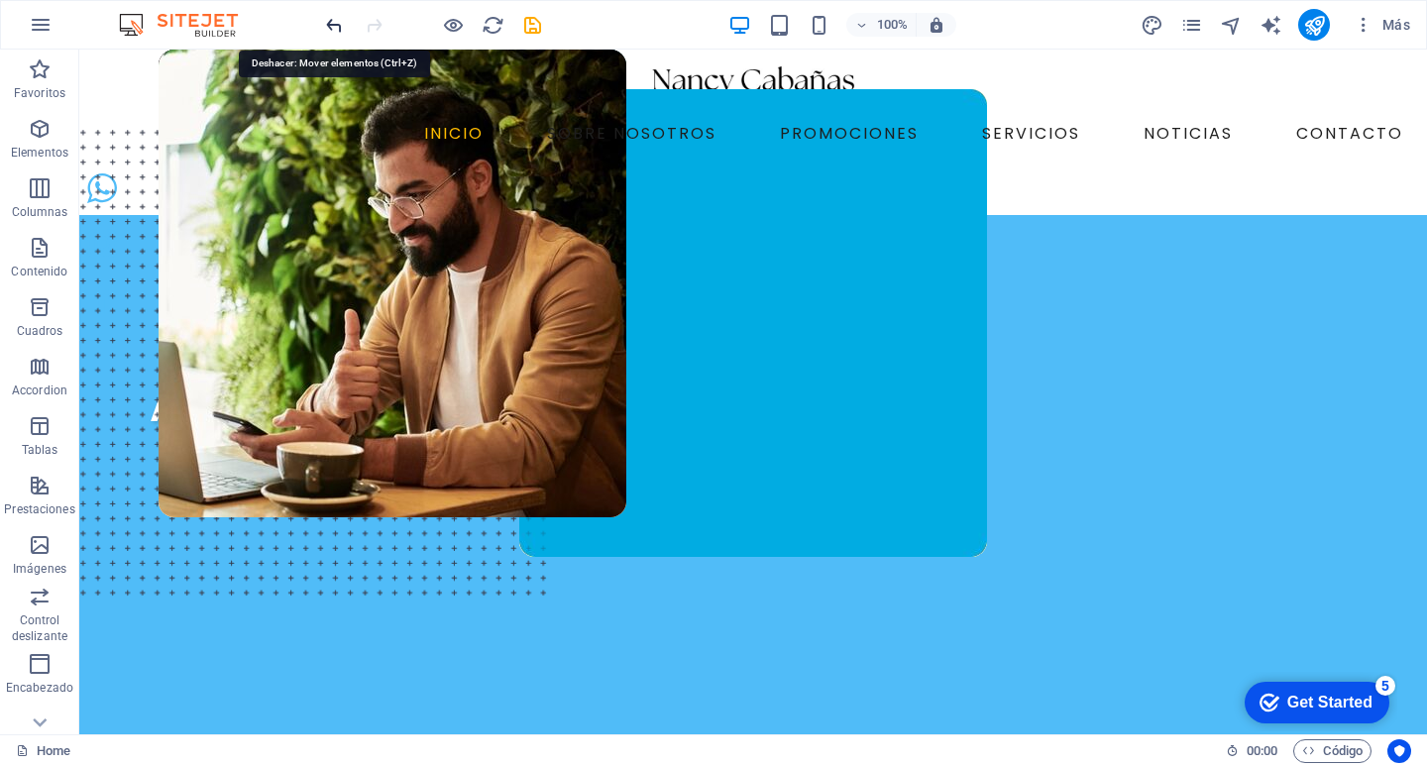
click at [332, 21] on icon "undo" at bounding box center [334, 25] width 23 height 23
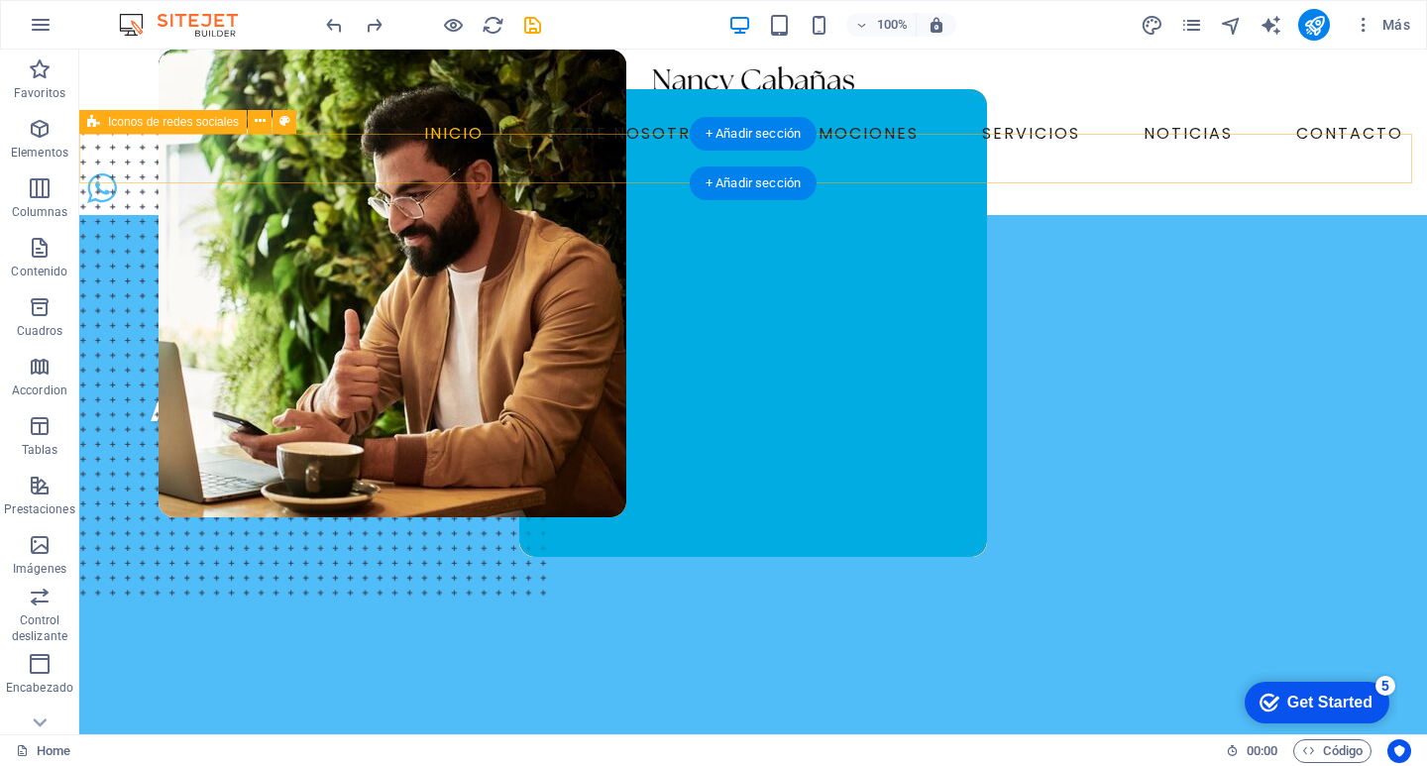
click at [975, 165] on div at bounding box center [752, 190] width 1347 height 50
drag, startPoint x: 887, startPoint y: 151, endPoint x: 892, endPoint y: 180, distance: 30.1
click at [892, 180] on div at bounding box center [752, 190] width 1347 height 50
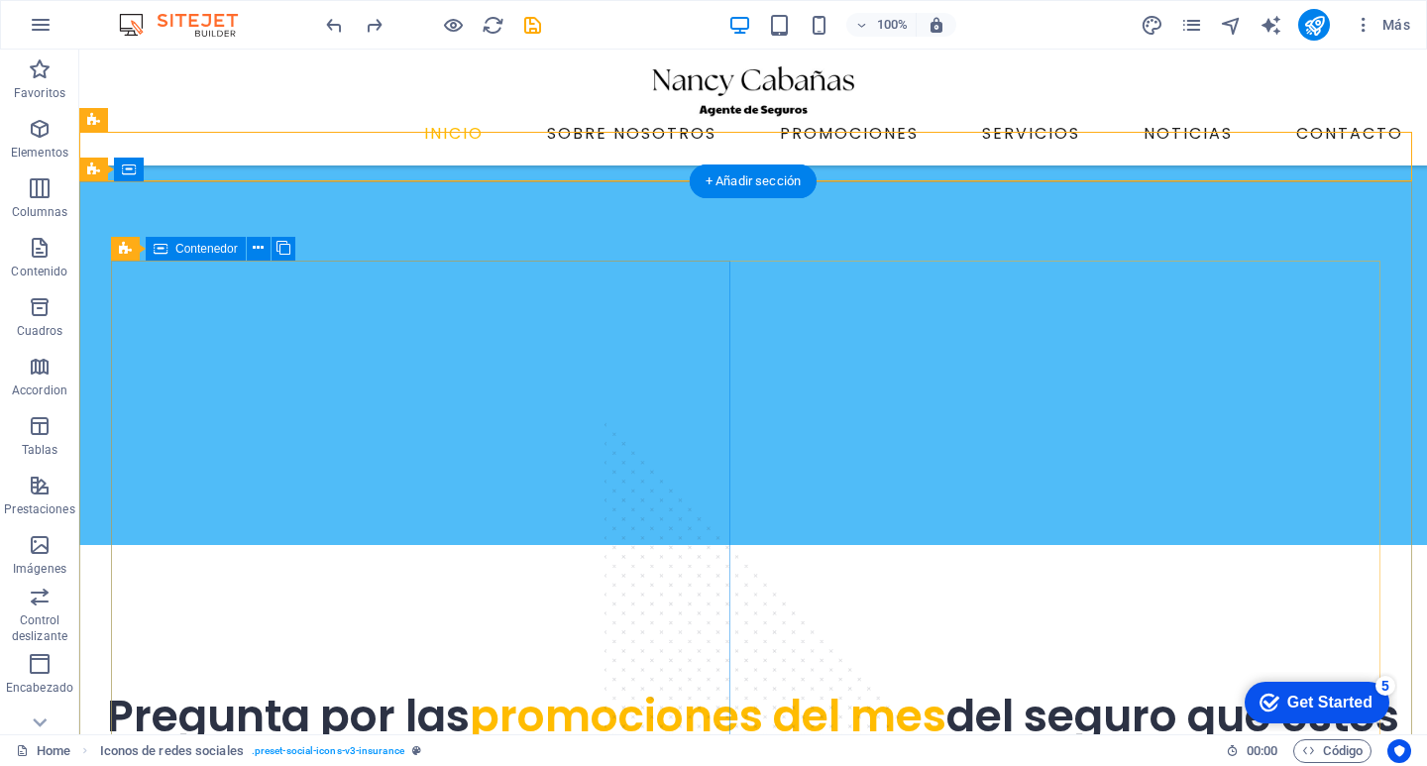
scroll to position [594, 0]
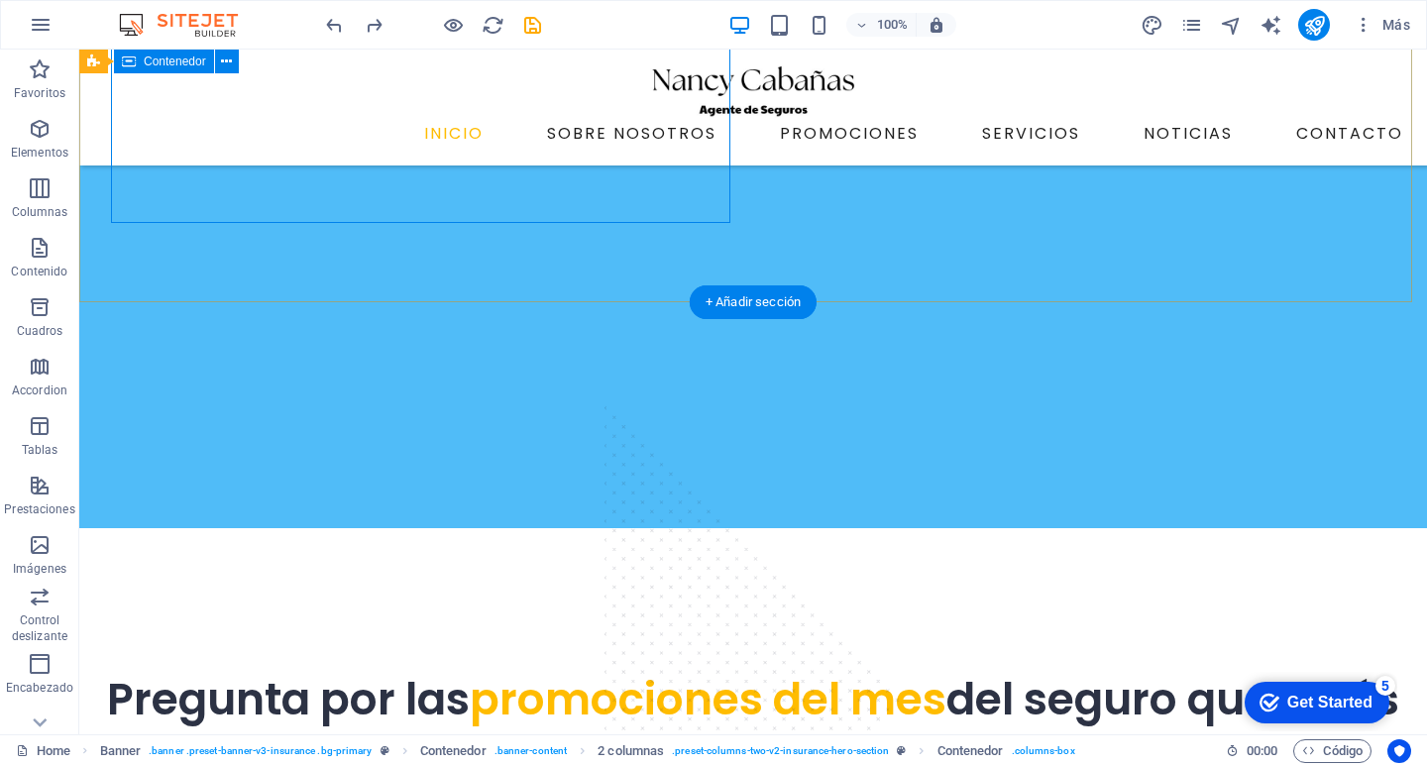
click at [149, 276] on div "DESPACHO CABAÑAS GOVEA AGENTE DE SEGUROS Asegurarte de la manera más Segura" at bounding box center [752, 54] width 1347 height 950
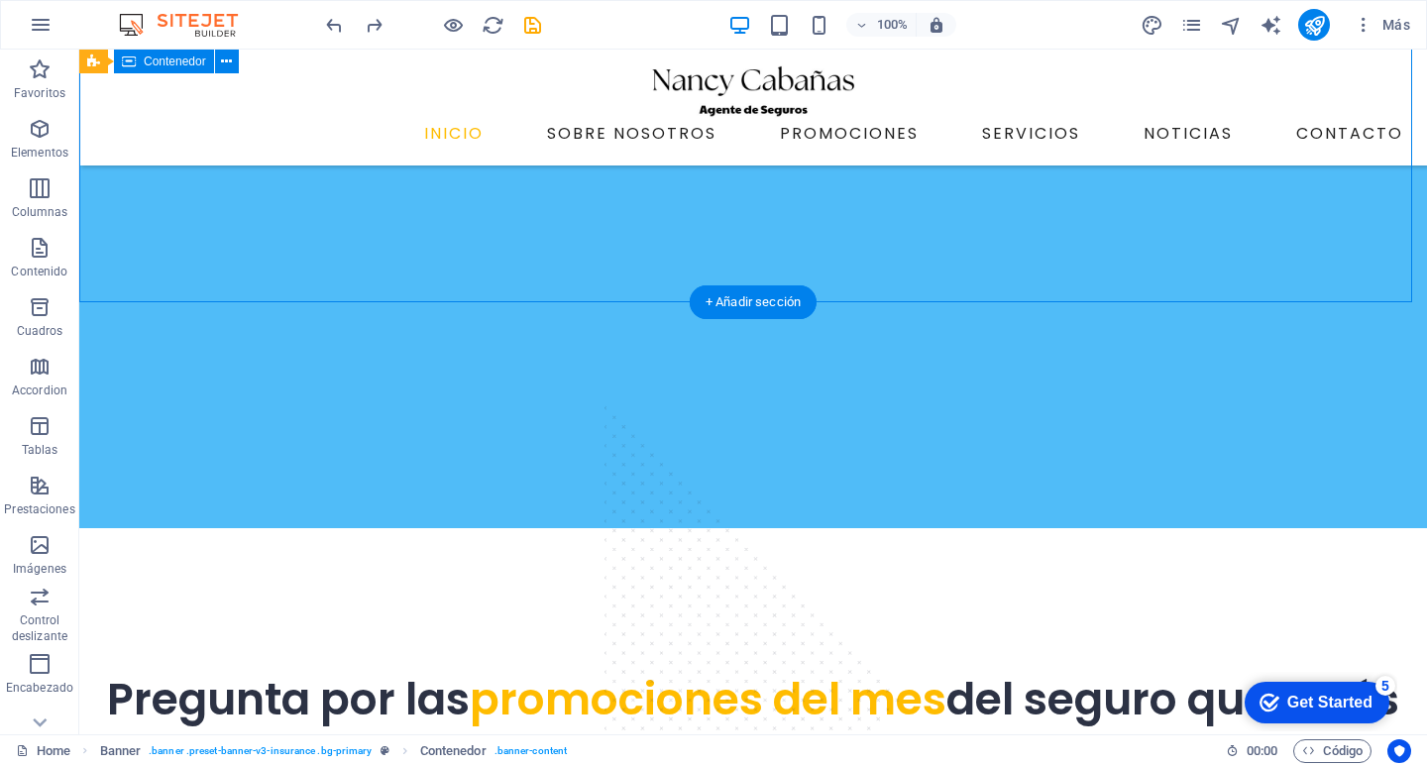
click at [100, 284] on div "DESPACHO CABAÑAS GOVEA AGENTE DE SEGUROS Asegurarte de la manera más Segura" at bounding box center [752, 54] width 1347 height 950
drag, startPoint x: 100, startPoint y: 284, endPoint x: 340, endPoint y: 201, distance: 253.8
click at [340, 201] on div "DESPACHO CABAÑAS GOVEA AGENTE DE SEGUROS Asegurarte de la manera más Segura" at bounding box center [752, 54] width 1347 height 950
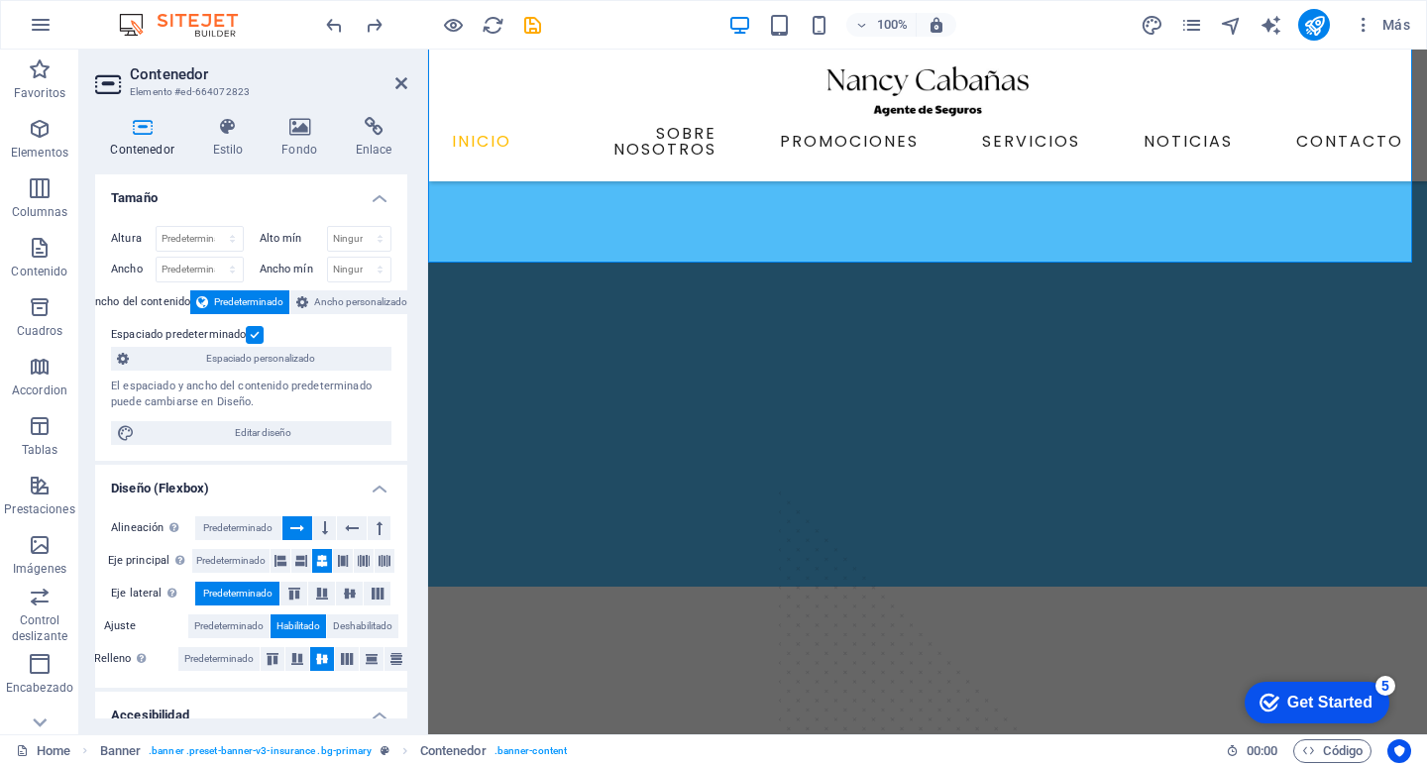
scroll to position [666, 0]
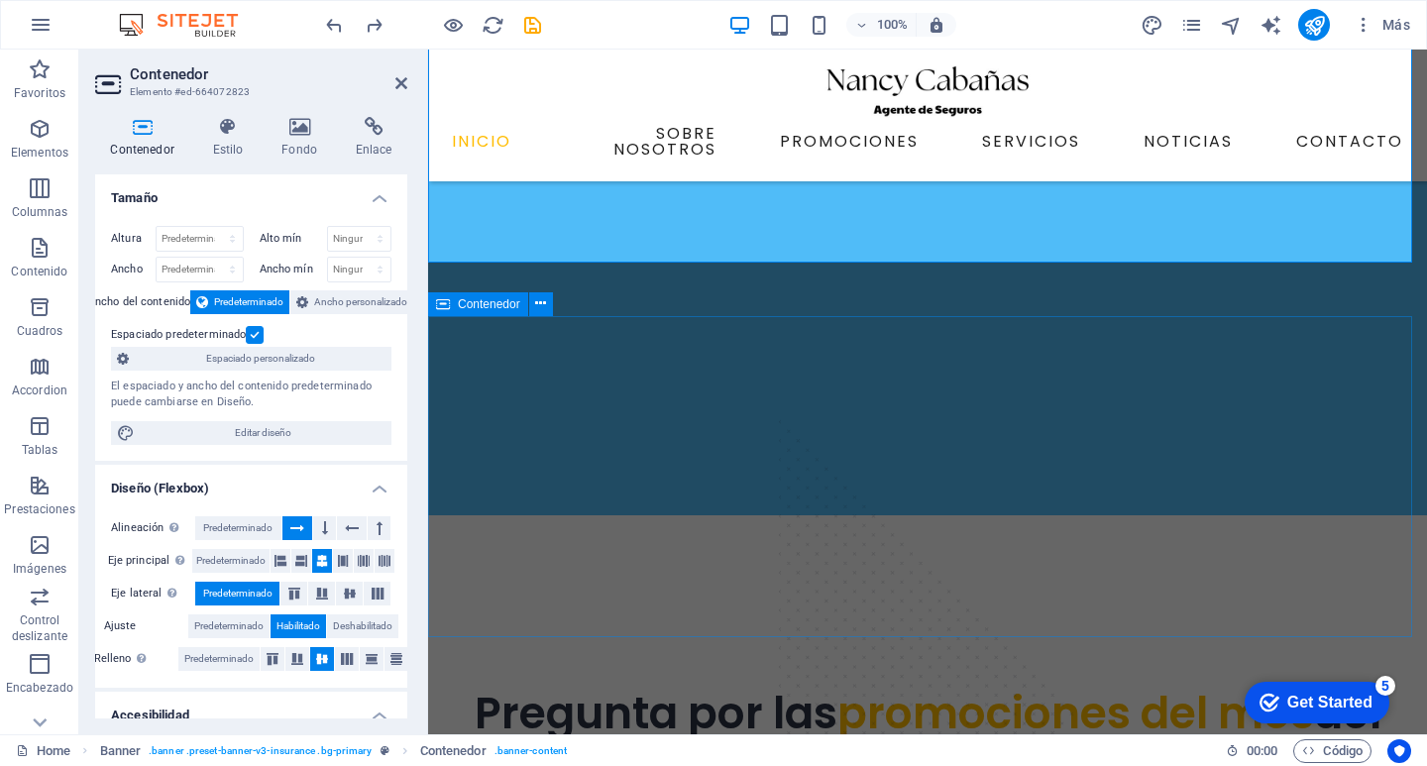
click at [518, 569] on div "Pregunta por las promociones del mes del seguro que estés buscando" at bounding box center [927, 703] width 999 height 269
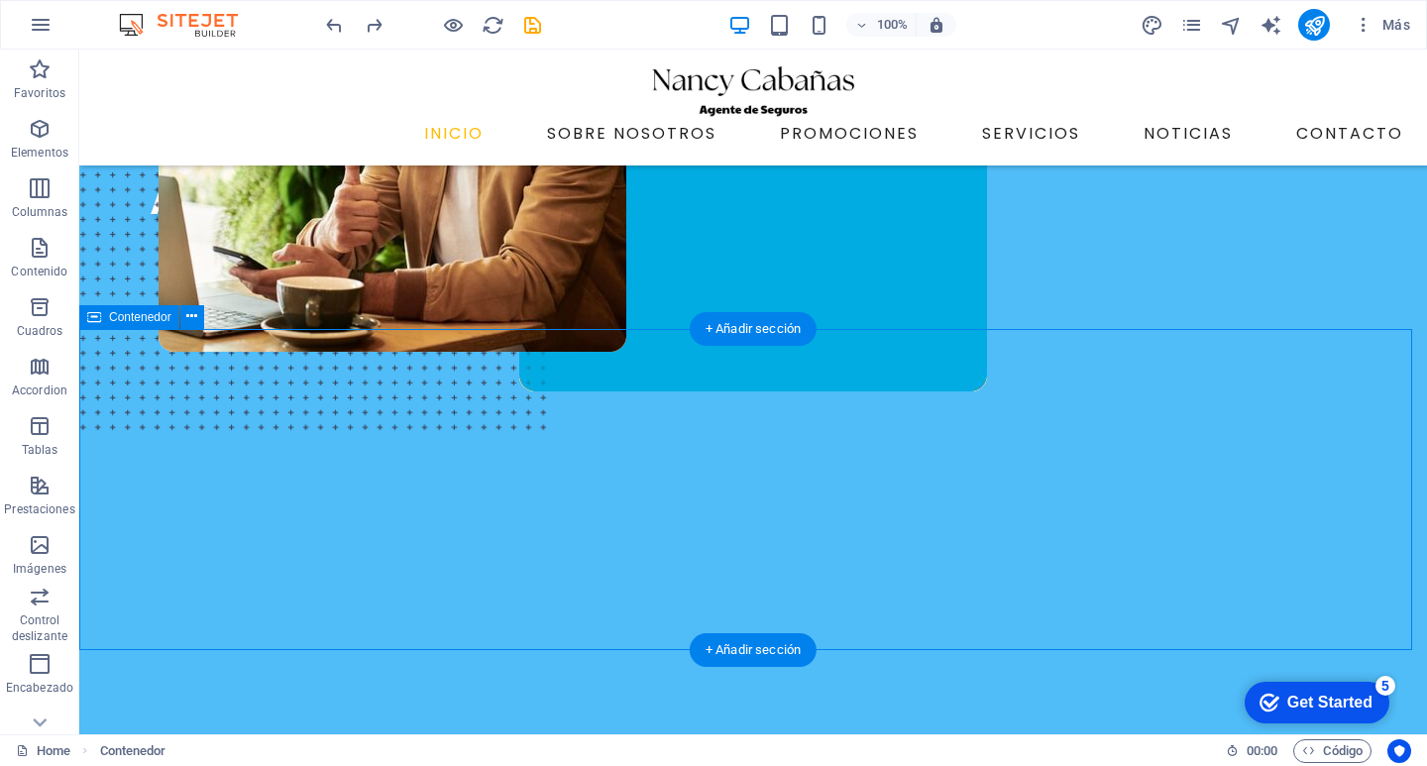
scroll to position [99, 0]
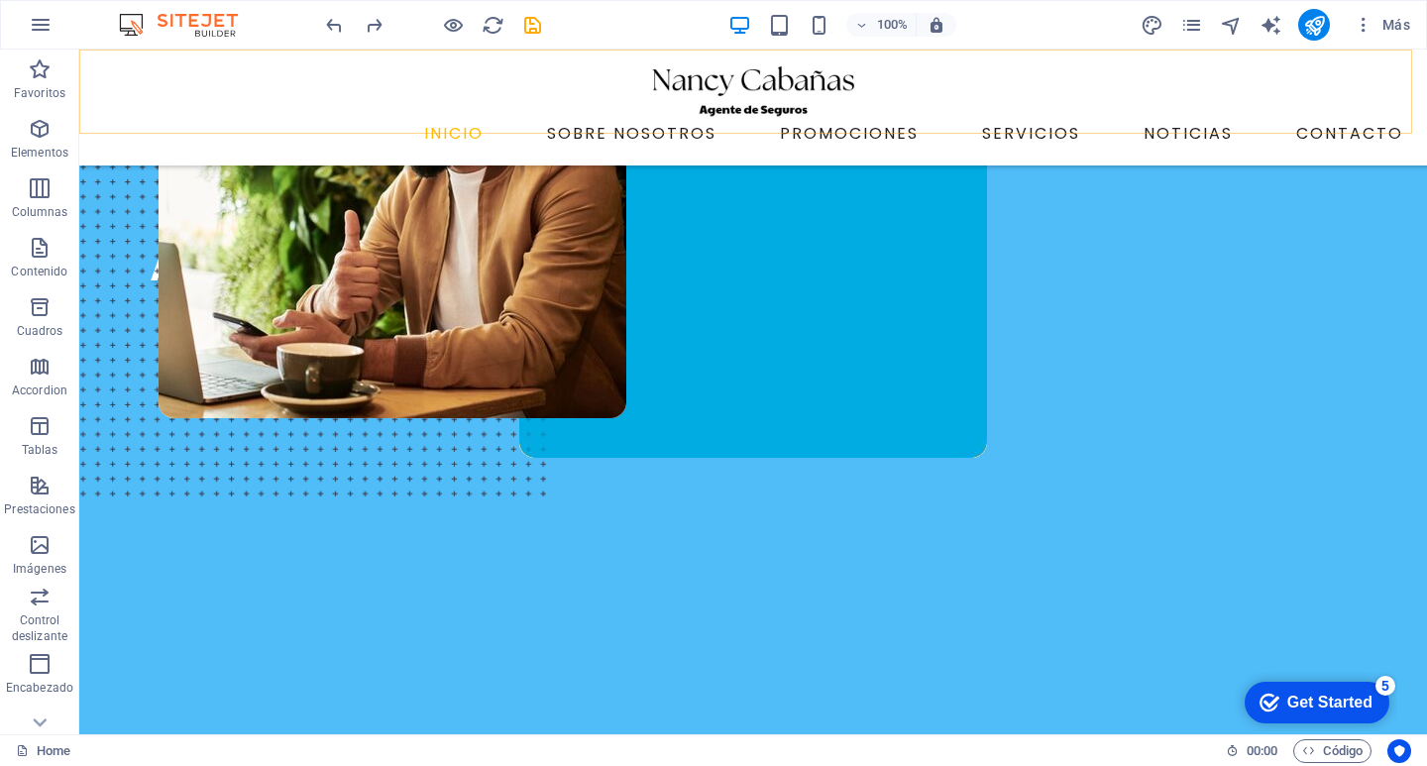
drag, startPoint x: 352, startPoint y: 108, endPoint x: 738, endPoint y: 570, distance: 602.1
click at [738, 570] on div "DESPACHO CABAÑAS GOVEA AGENTE DE SEGUROS Asegurarte de la manera más Segura" at bounding box center [753, 550] width 1284 height 792
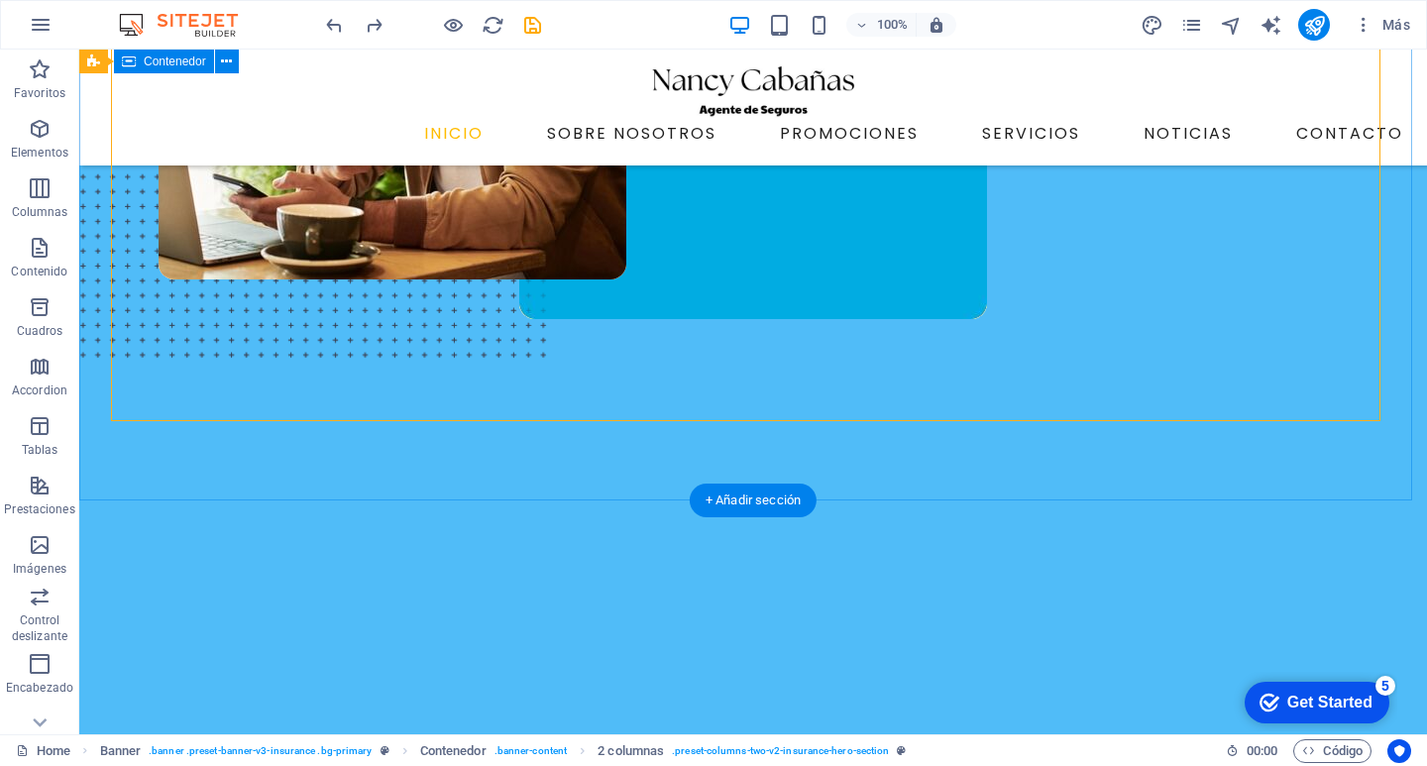
scroll to position [198, 0]
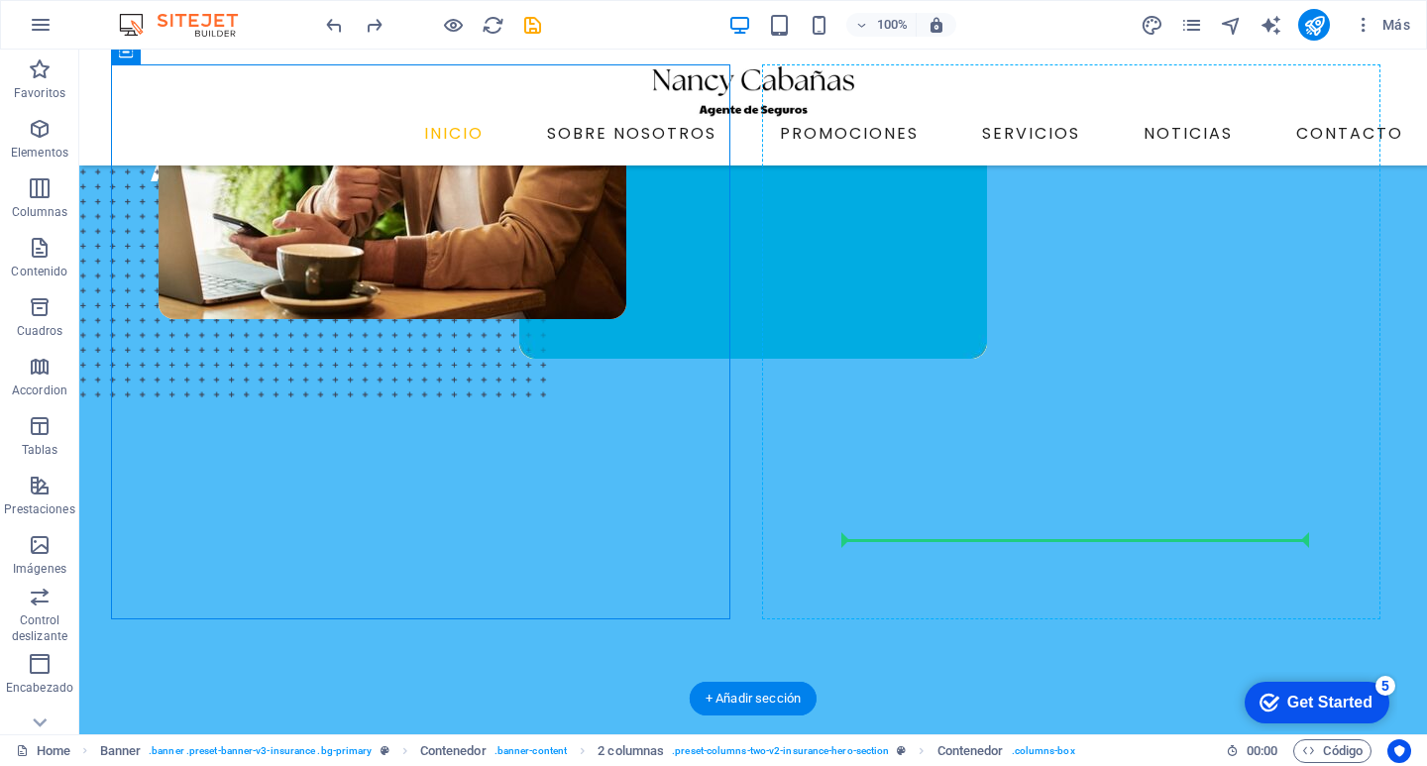
drag, startPoint x: 720, startPoint y: 604, endPoint x: 883, endPoint y: 474, distance: 208.6
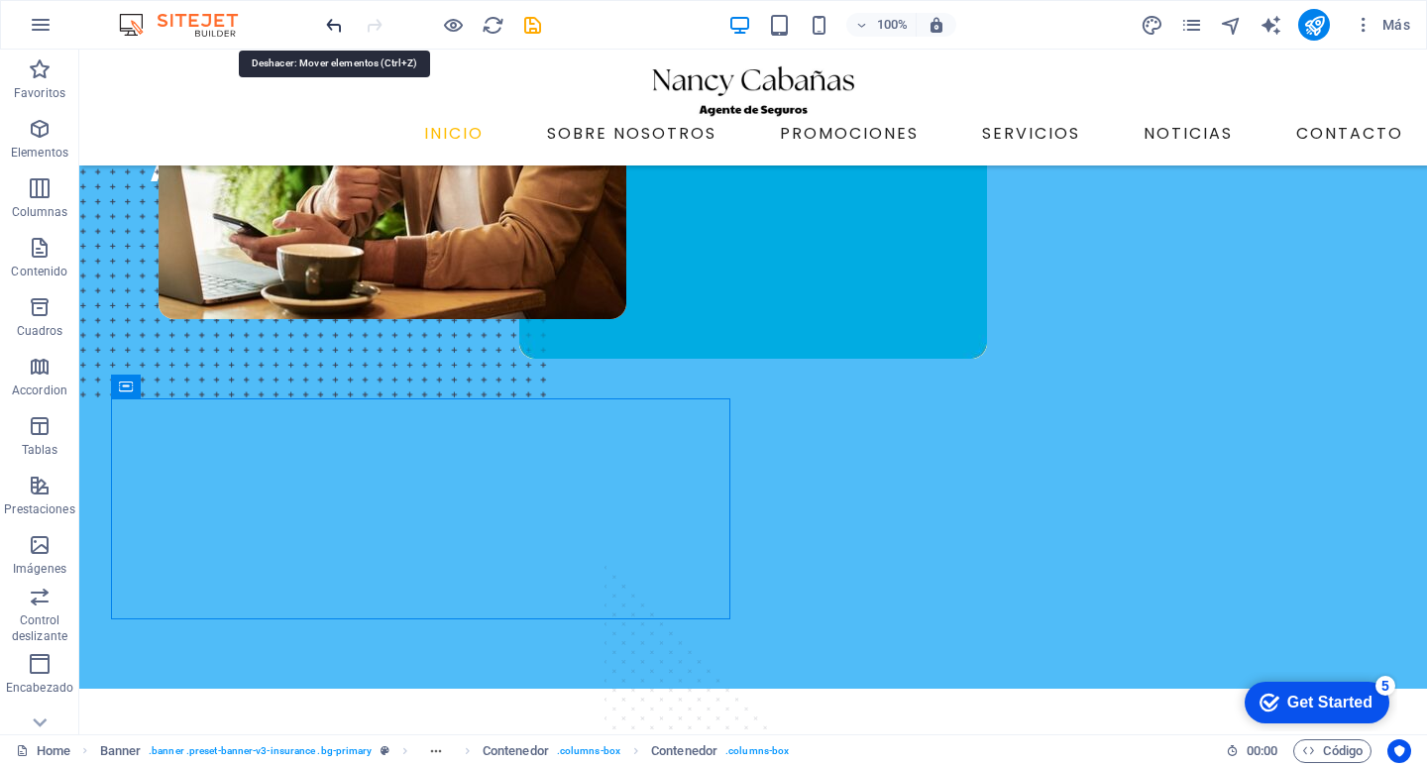
click at [334, 32] on icon "undo" at bounding box center [334, 25] width 23 height 23
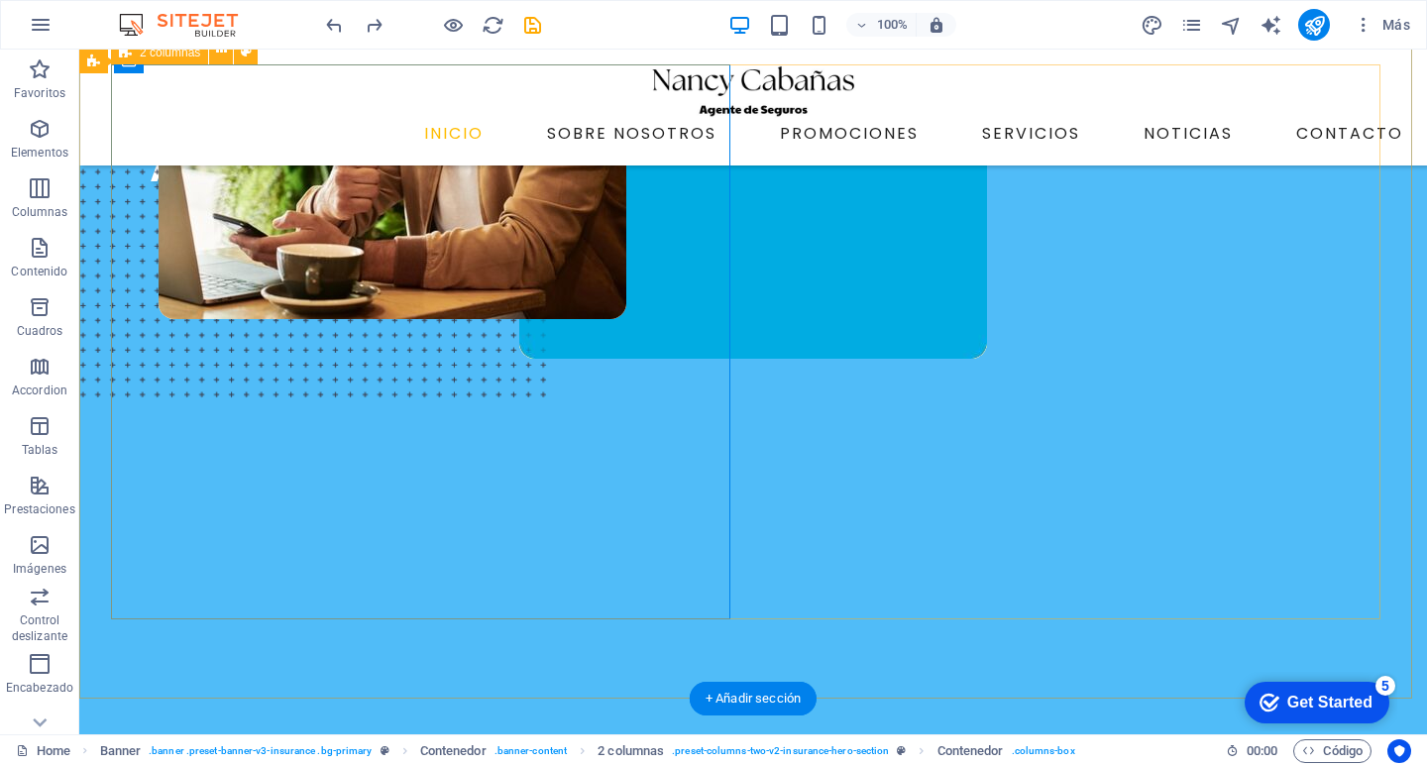
click at [748, 482] on div "DESPACHO CABAÑAS GOVEA AGENTE DE SEGUROS Asegurarte de la manera más Segura" at bounding box center [753, 450] width 1284 height 792
click at [789, 480] on figure at bounding box center [713, 233] width 1268 height 605
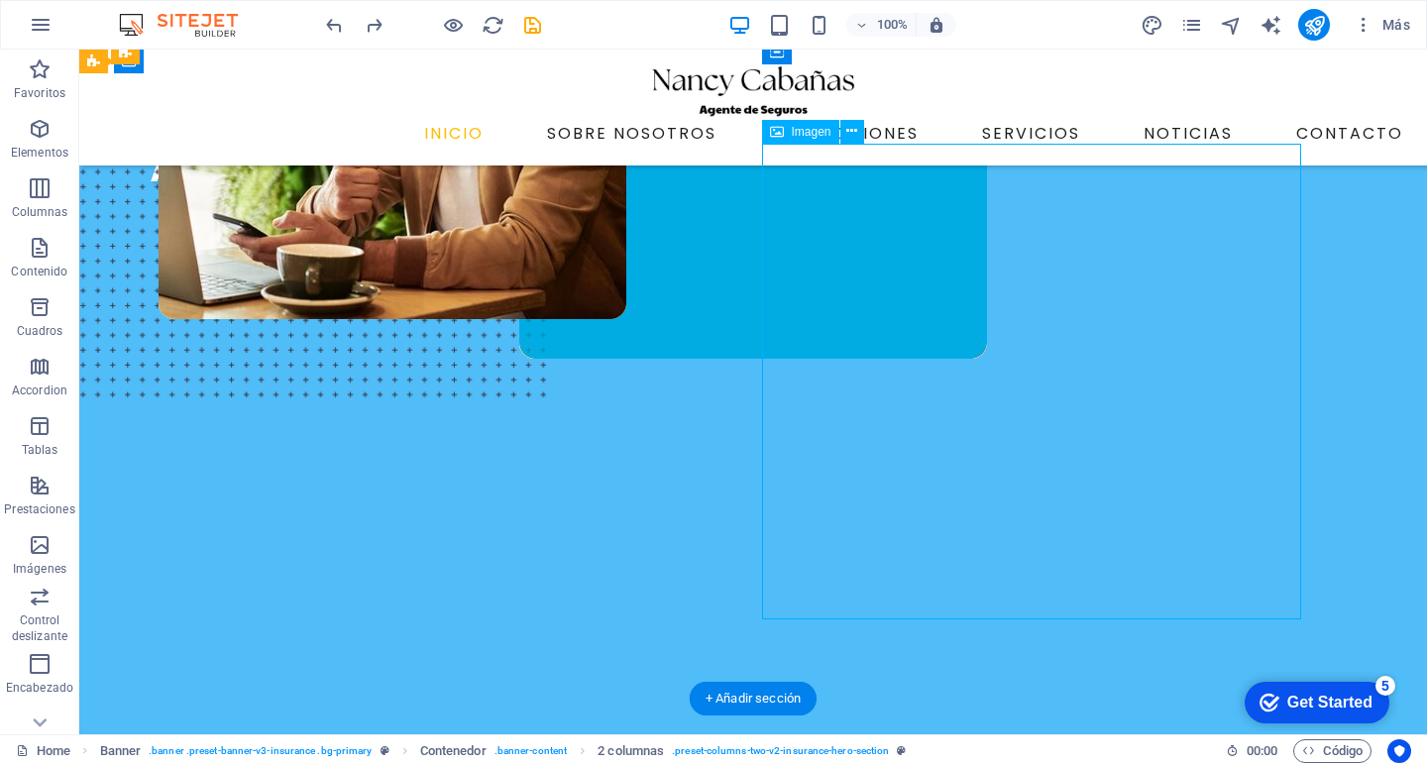
click at [787, 482] on figure at bounding box center [713, 233] width 1268 height 605
click at [783, 480] on figure at bounding box center [713, 233] width 1268 height 605
click at [782, 480] on figure at bounding box center [713, 233] width 1268 height 605
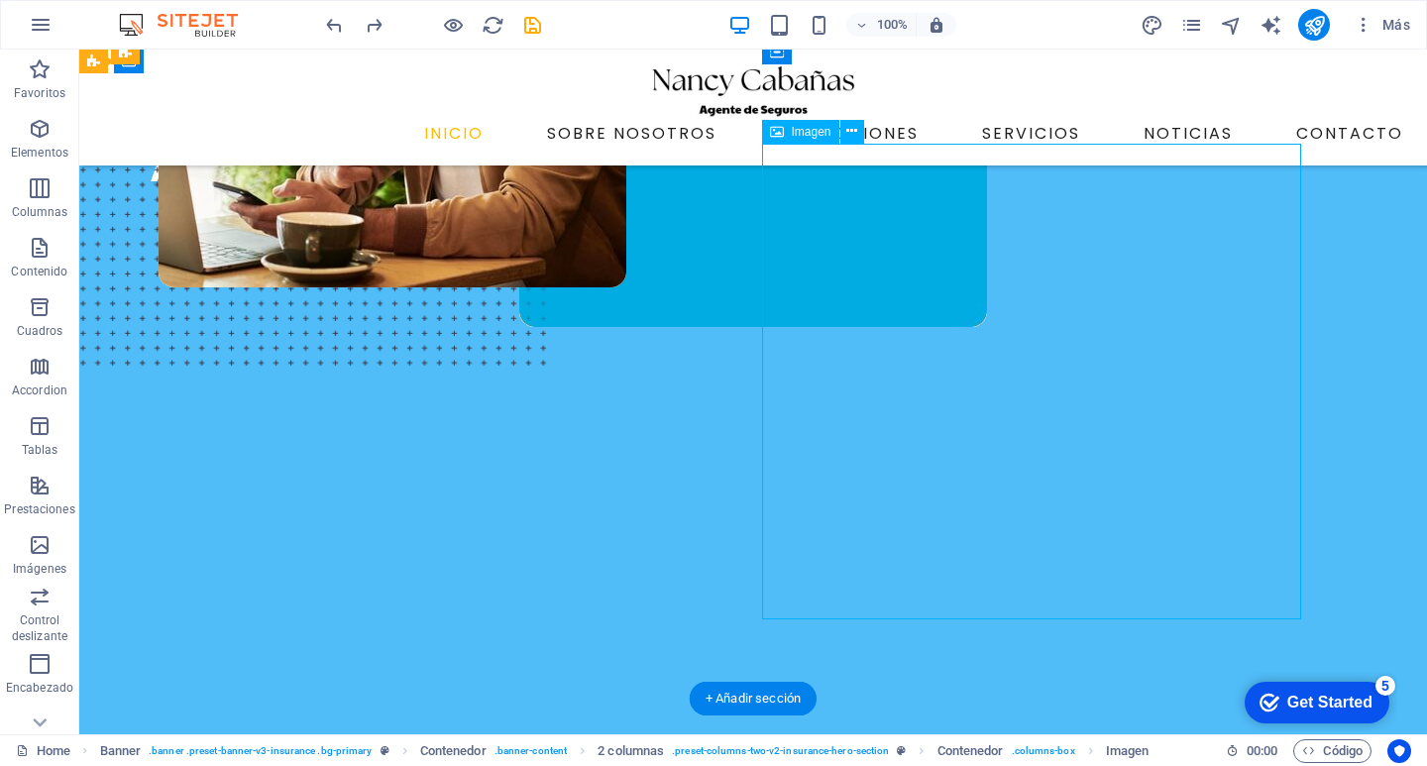
select select "px"
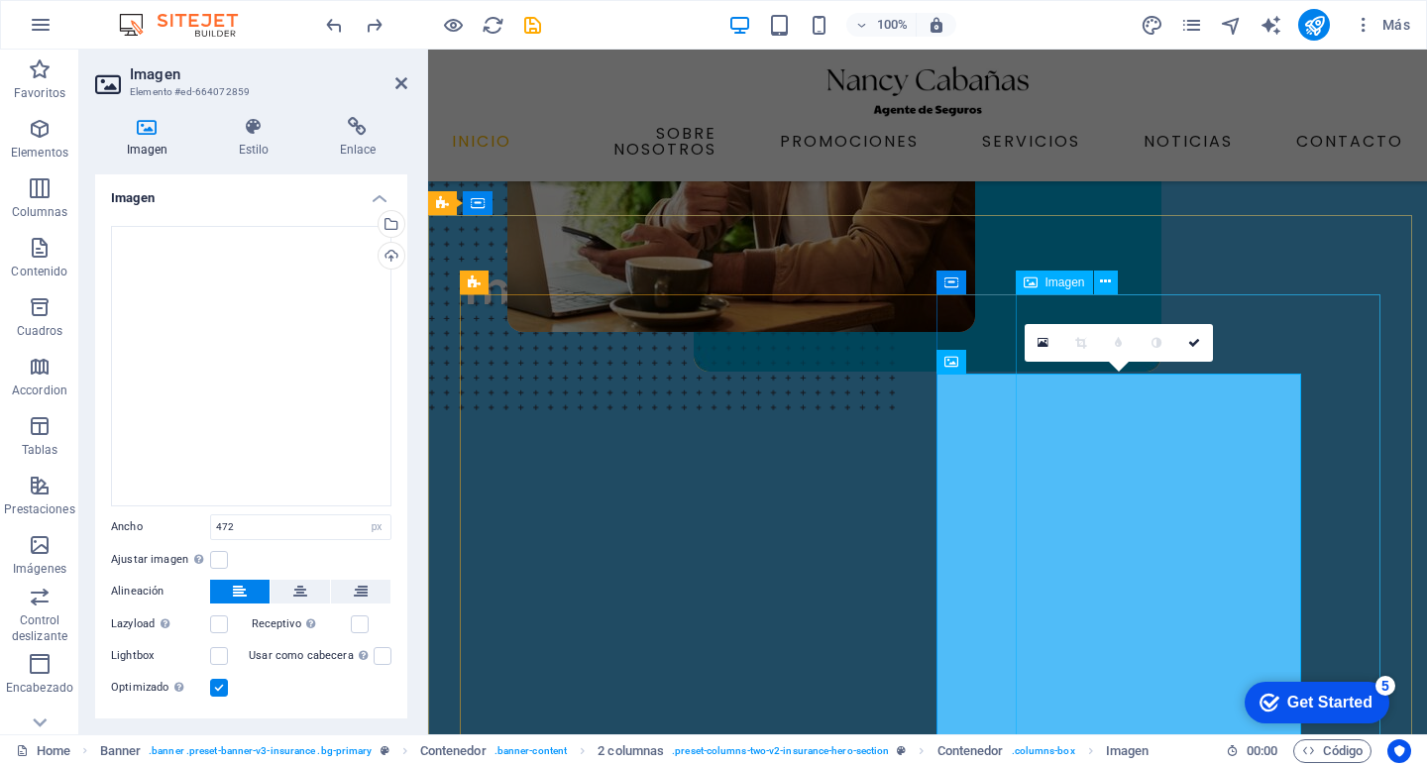
scroll to position [198, 0]
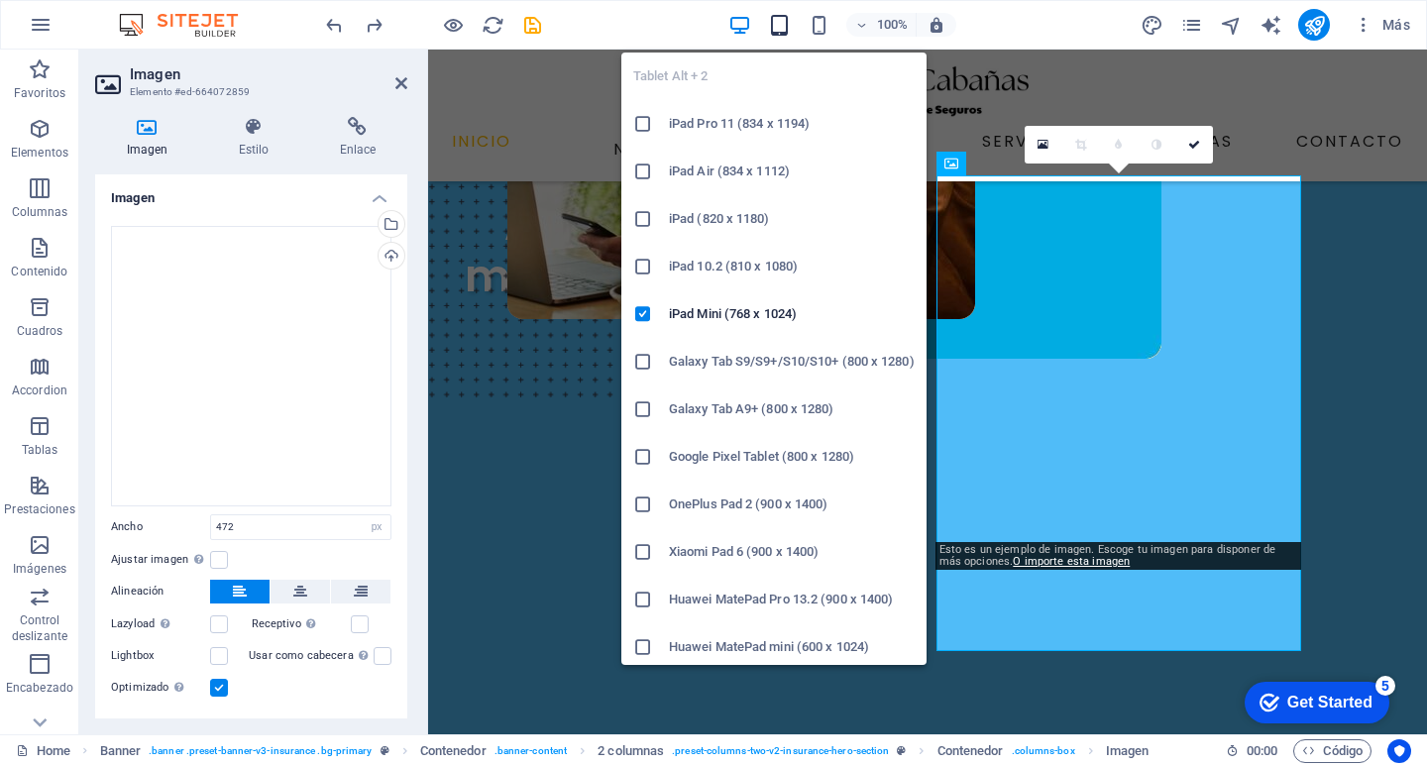
click at [779, 32] on icon "button" at bounding box center [779, 25] width 23 height 23
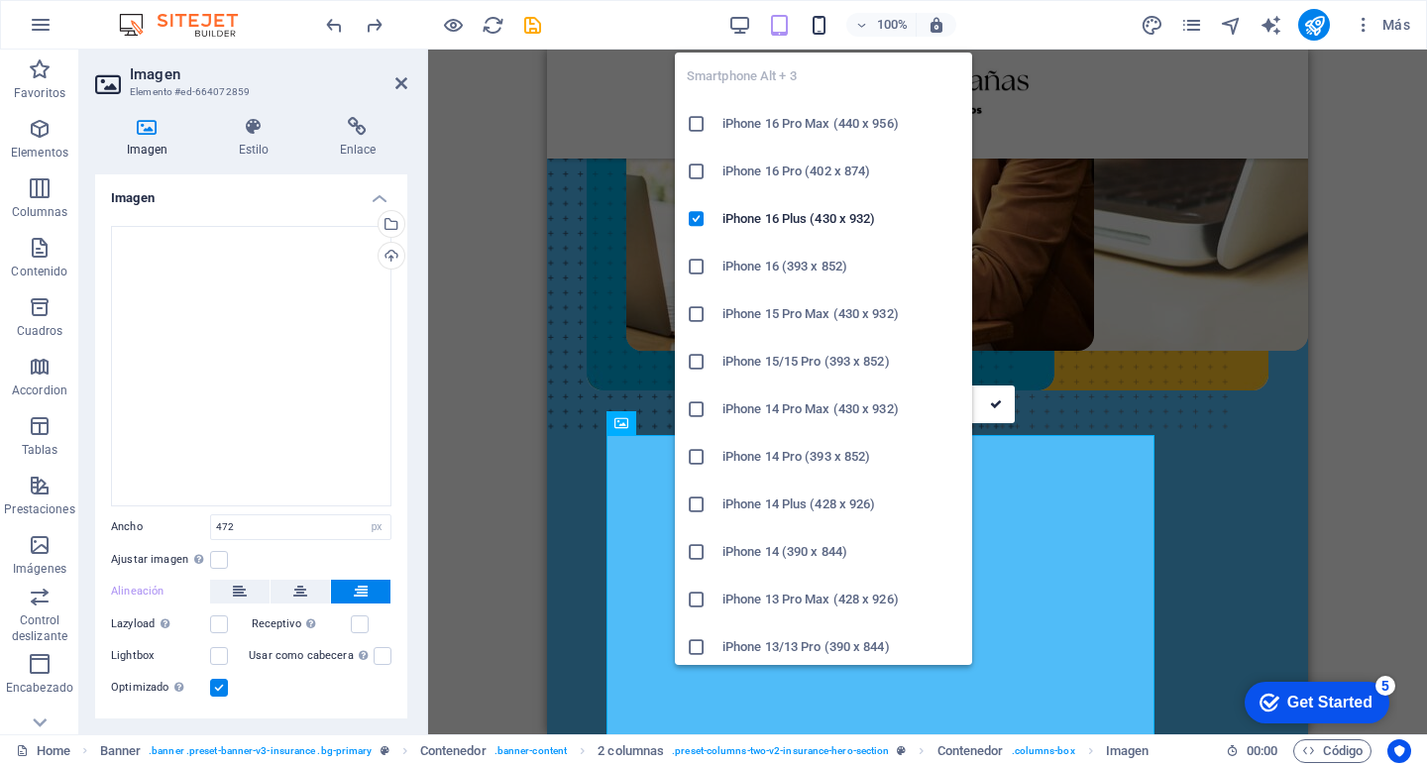
click at [813, 24] on icon "button" at bounding box center [818, 25] width 23 height 23
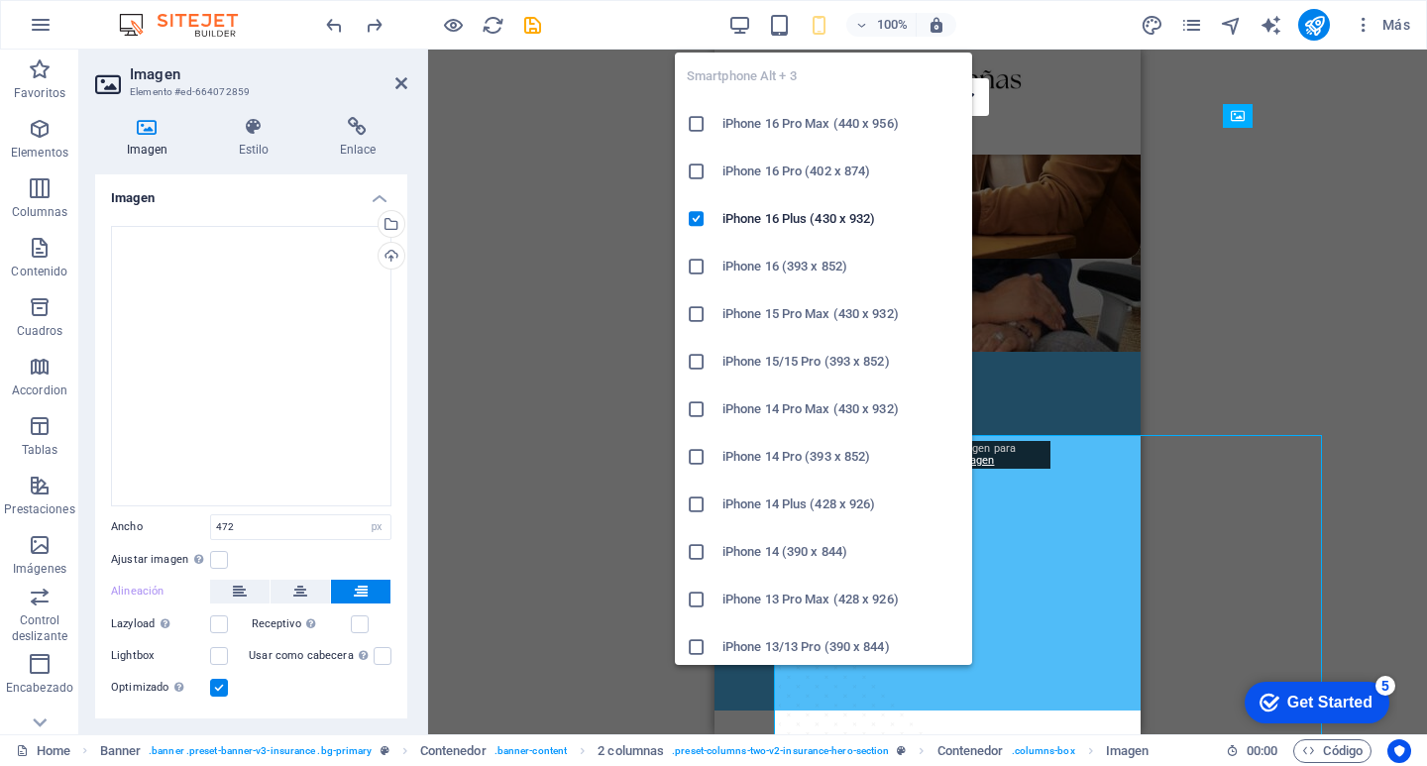
type input "100"
select select "%"
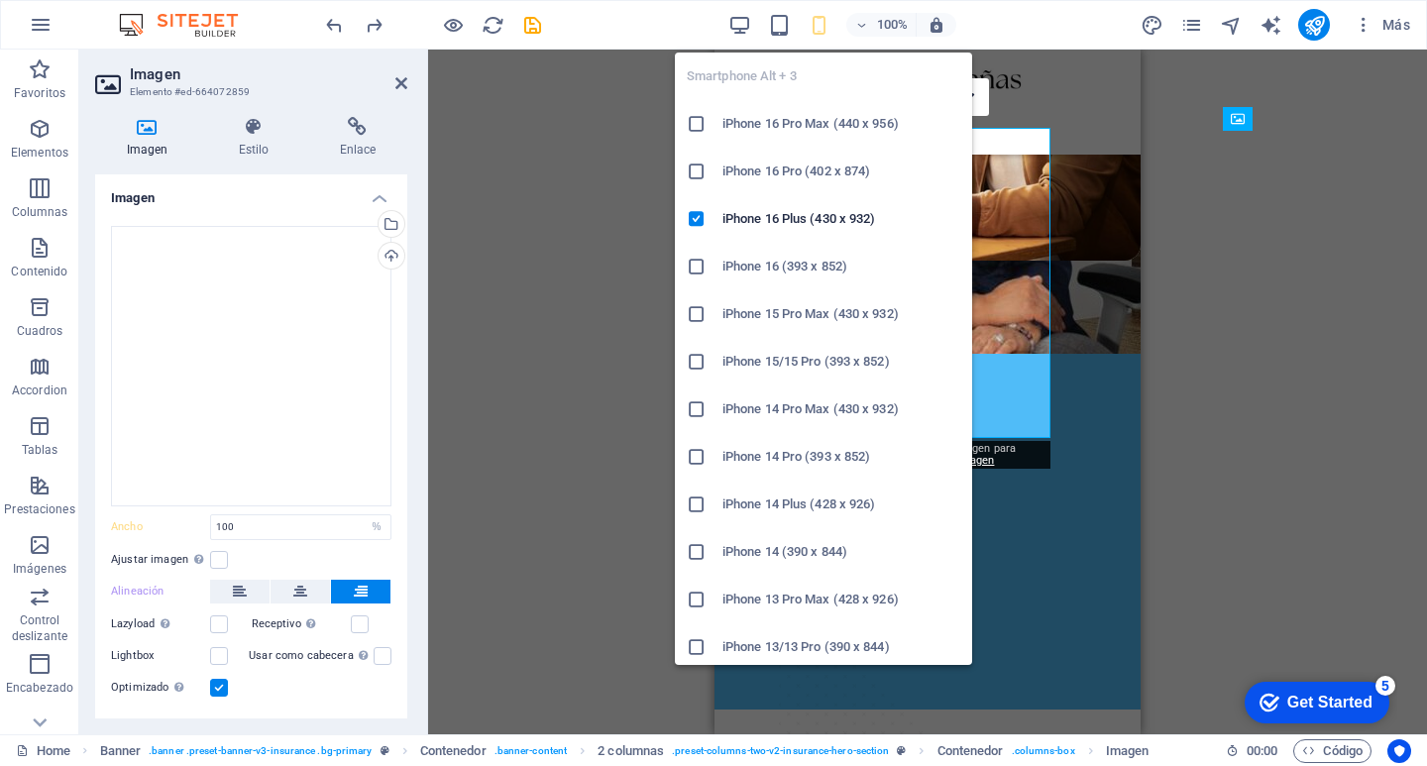
scroll to position [162, 0]
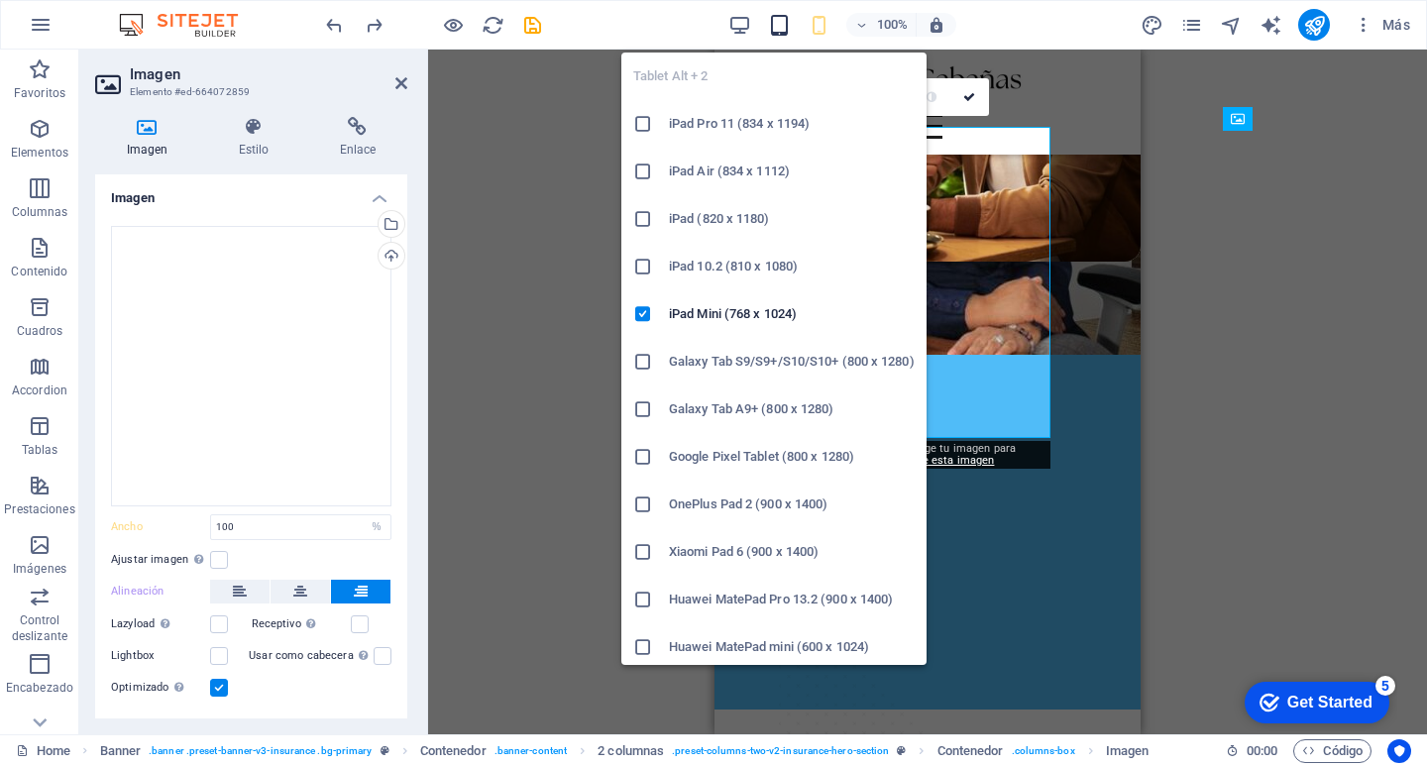
click at [782, 27] on icon "button" at bounding box center [779, 25] width 23 height 23
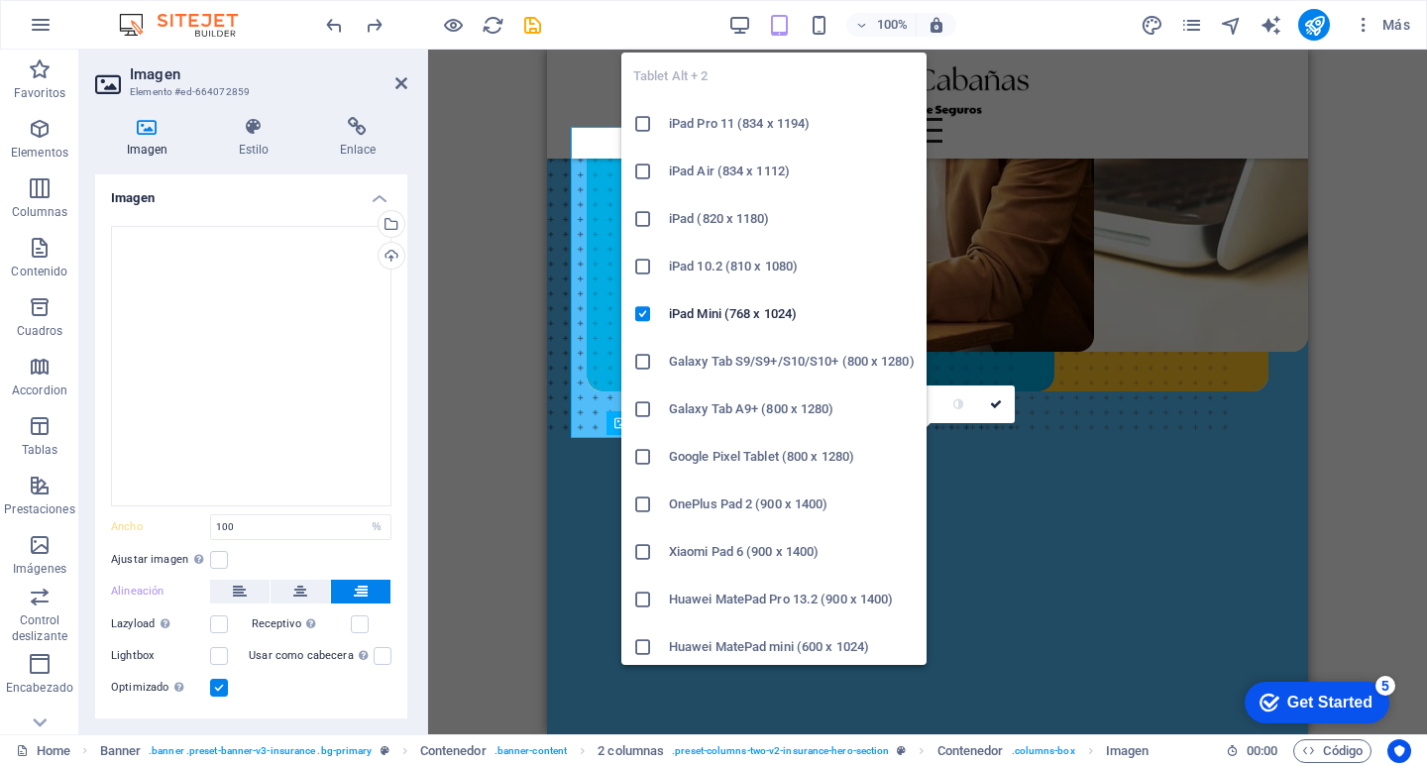
type input "472"
select select "px"
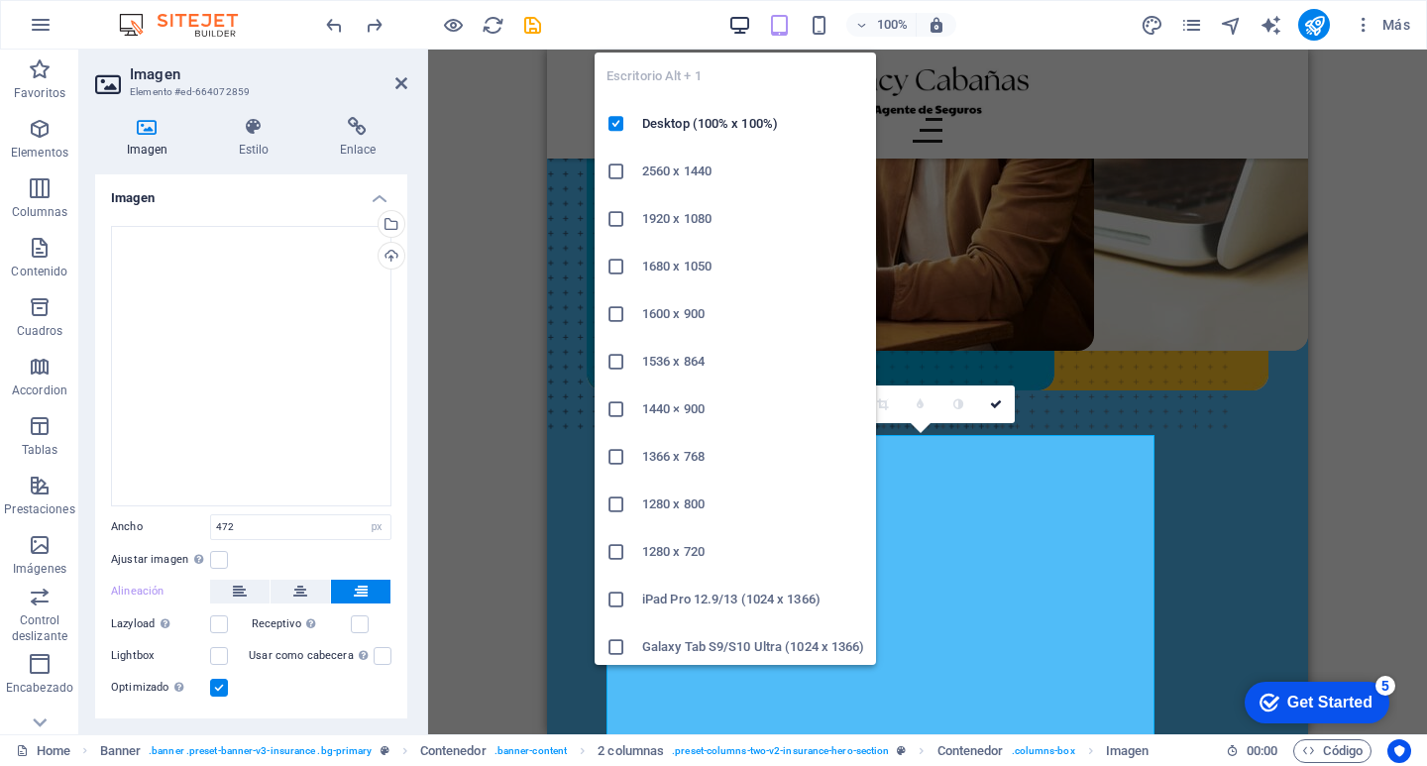
click at [737, 27] on icon "button" at bounding box center [739, 25] width 23 height 23
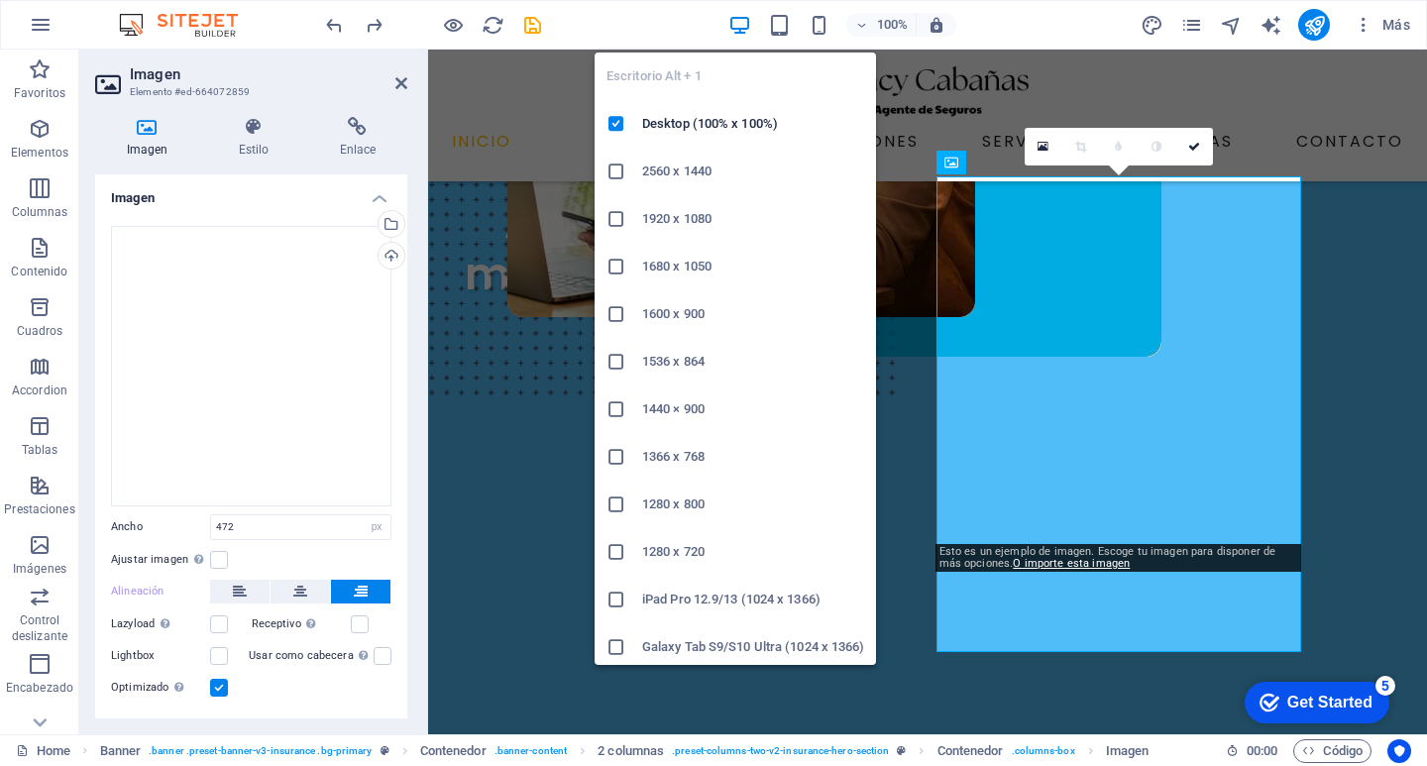
scroll to position [198, 0]
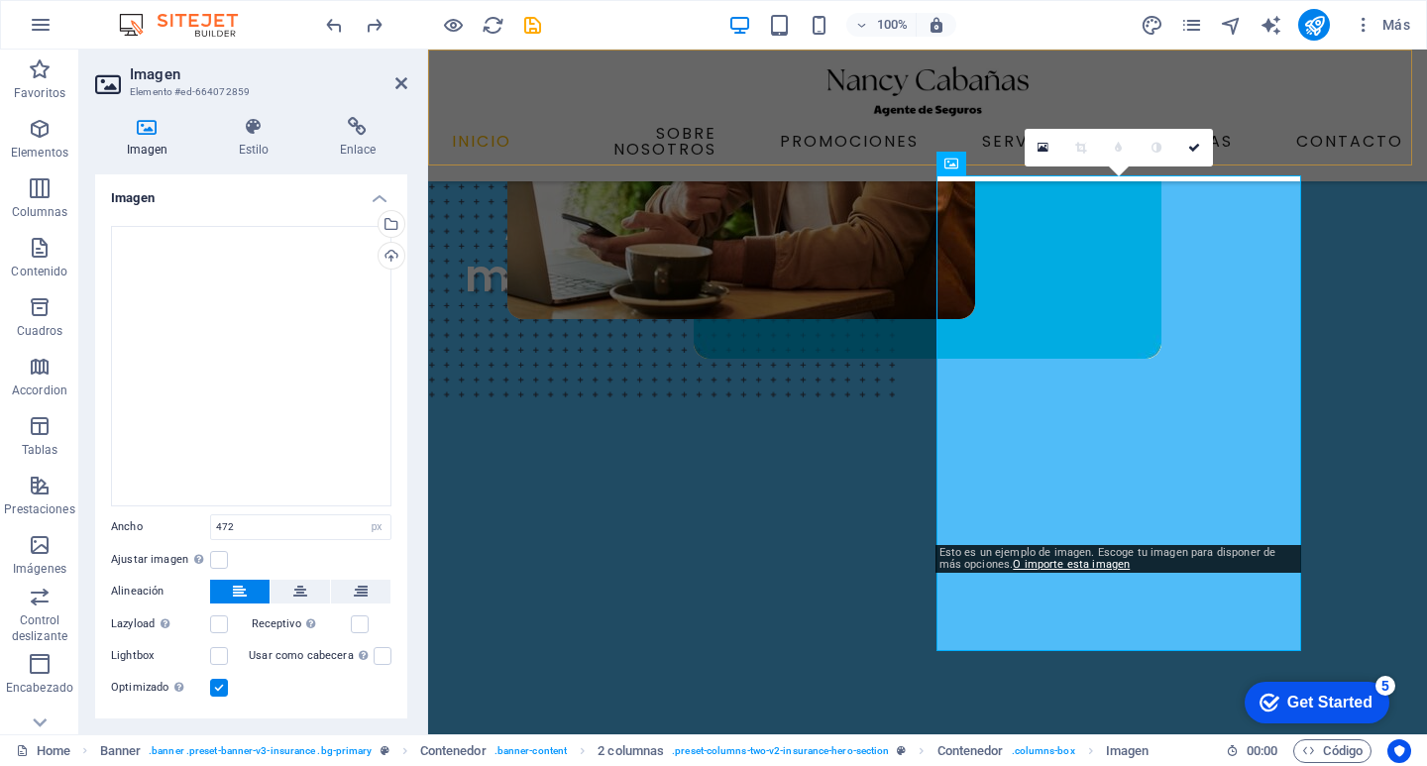
click at [1364, 80] on div "INICIO SOBRE NOSOTROS PROMOCIONES SERVICIOS NOTICIAS CONTACTO" at bounding box center [927, 116] width 999 height 132
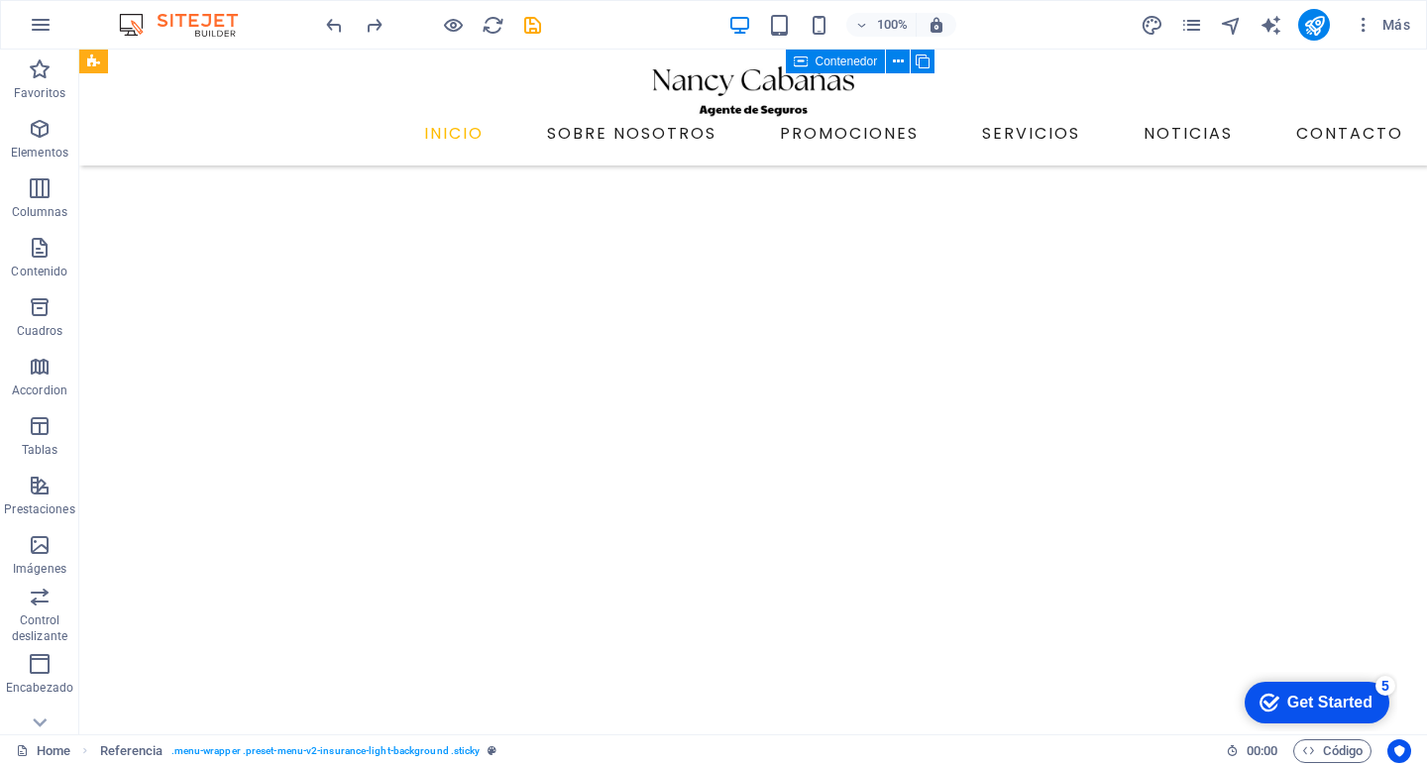
scroll to position [2772, 10]
click at [533, 20] on icon "save" at bounding box center [532, 25] width 23 height 23
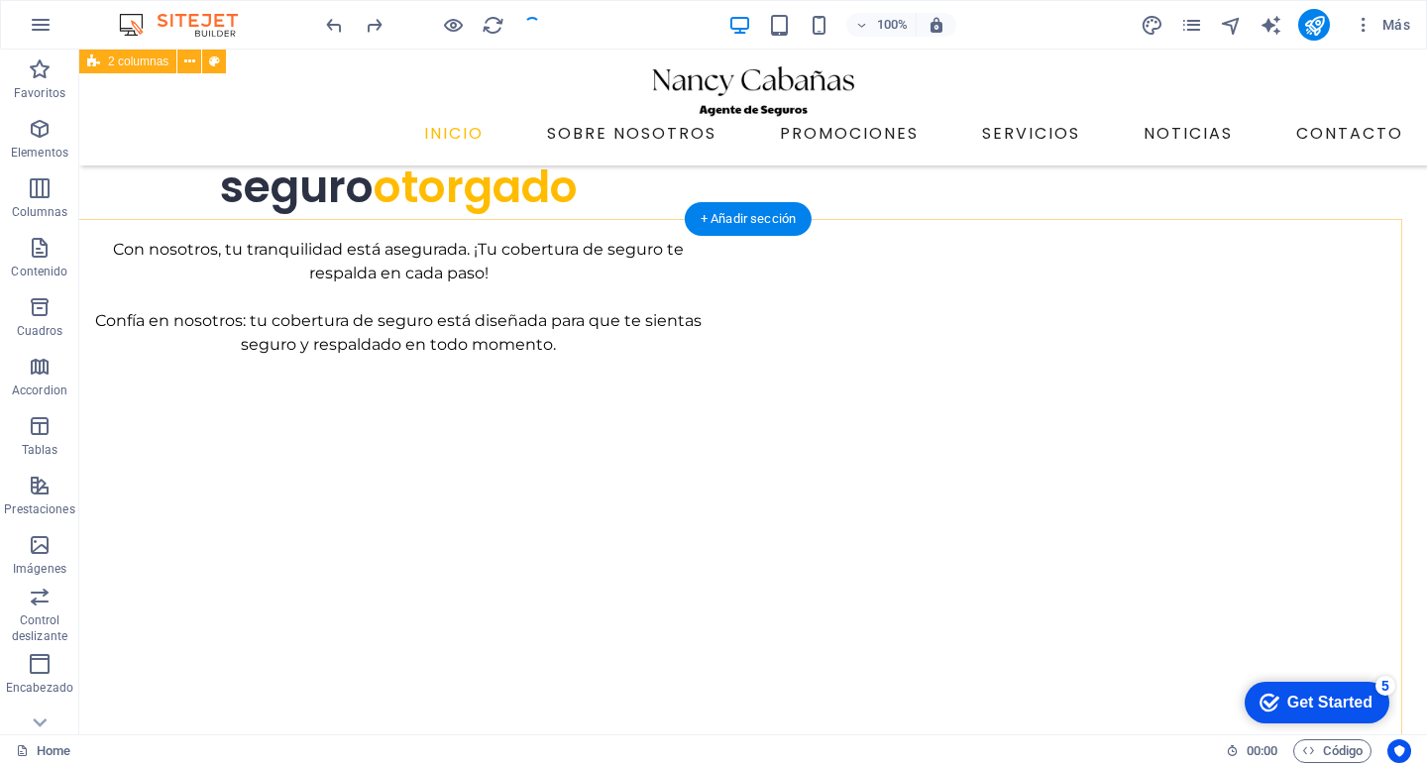
scroll to position [2475, 10]
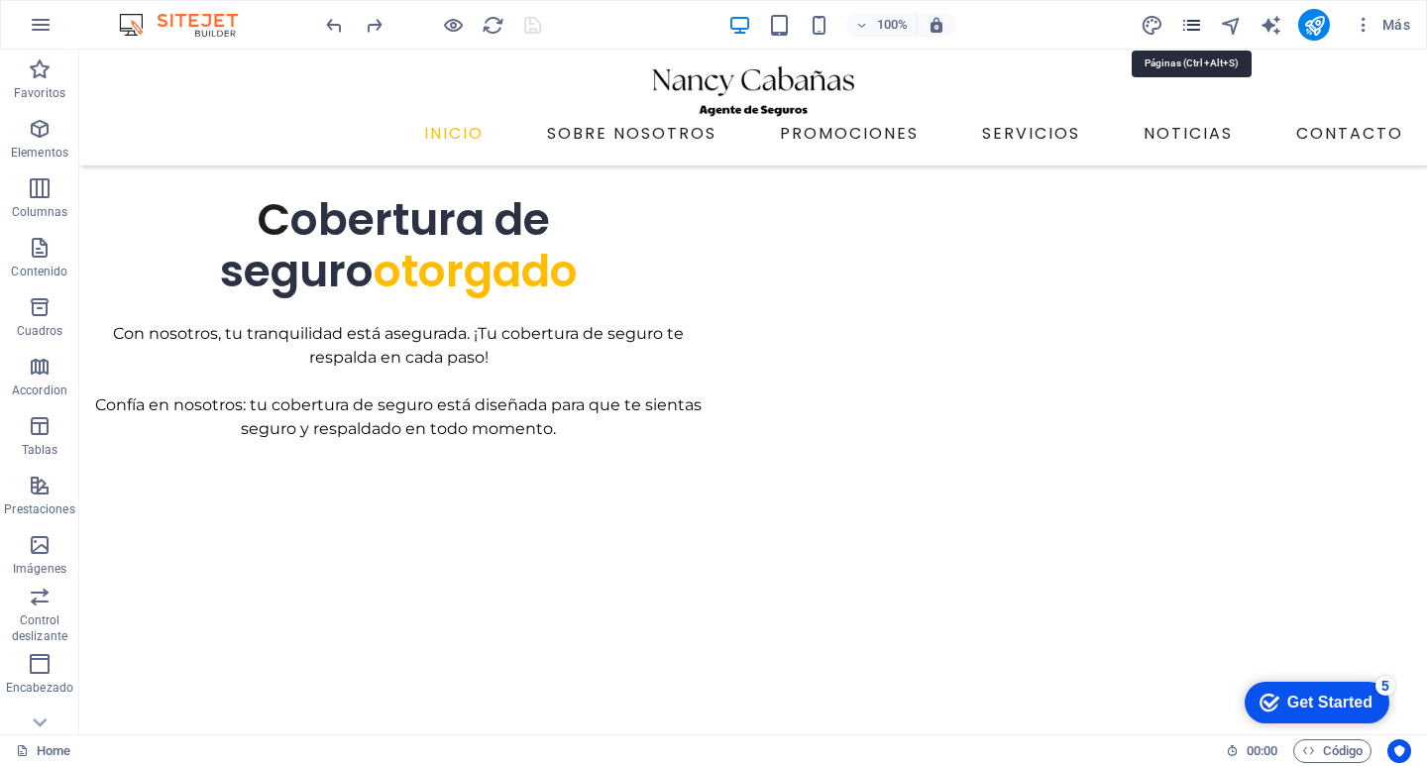
click at [1189, 30] on icon "pages" at bounding box center [1191, 25] width 23 height 23
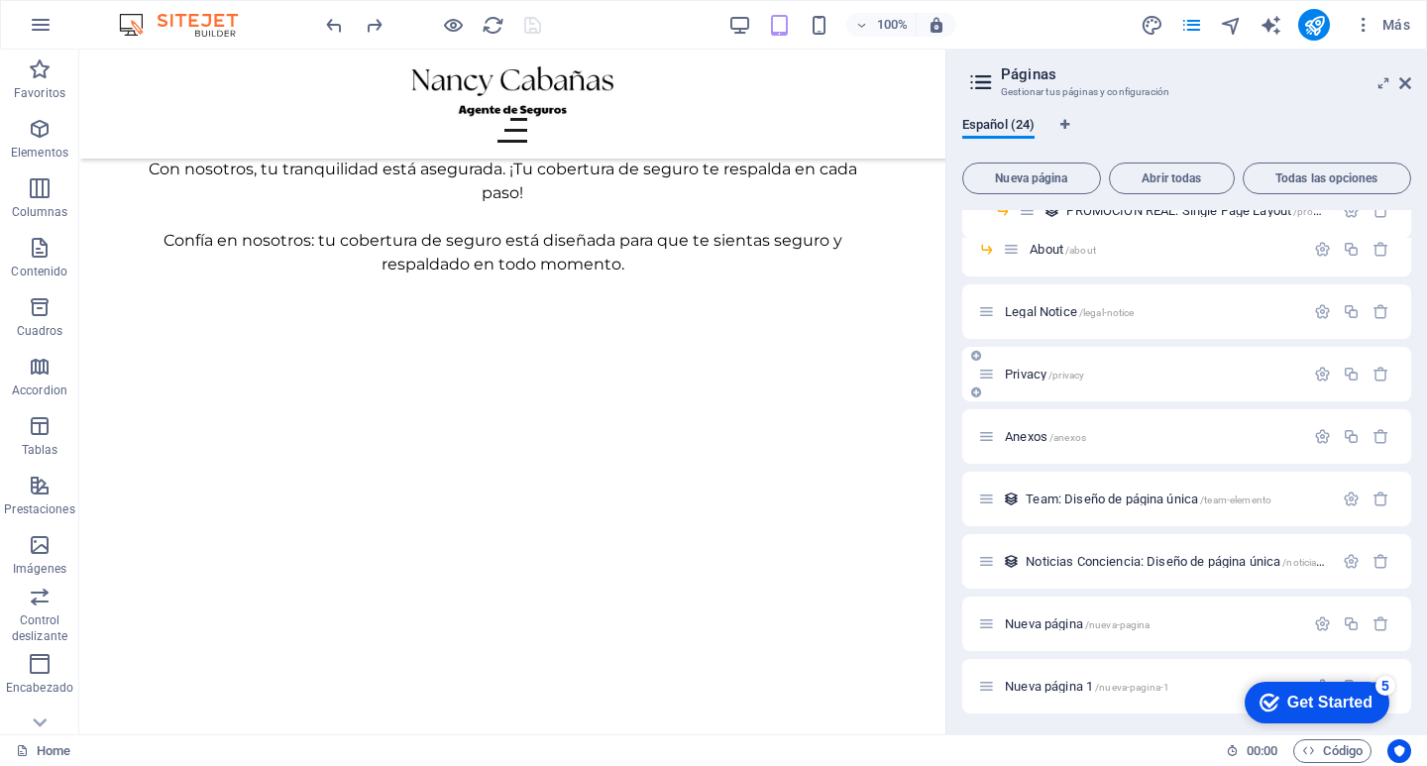
scroll to position [609, 0]
click at [1056, 501] on span "Team: Diseño de página única /team-elemento" at bounding box center [1148, 495] width 246 height 15
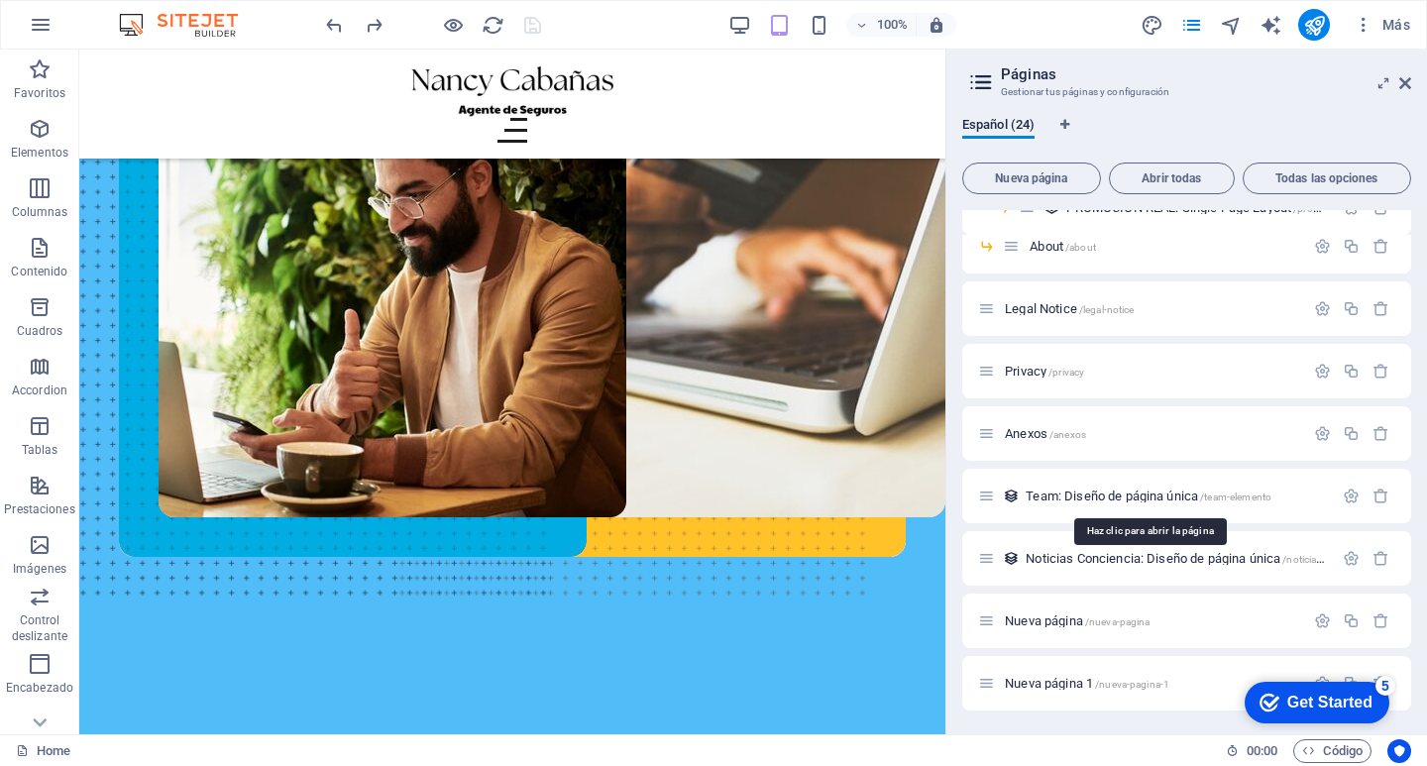
scroll to position [559, 0]
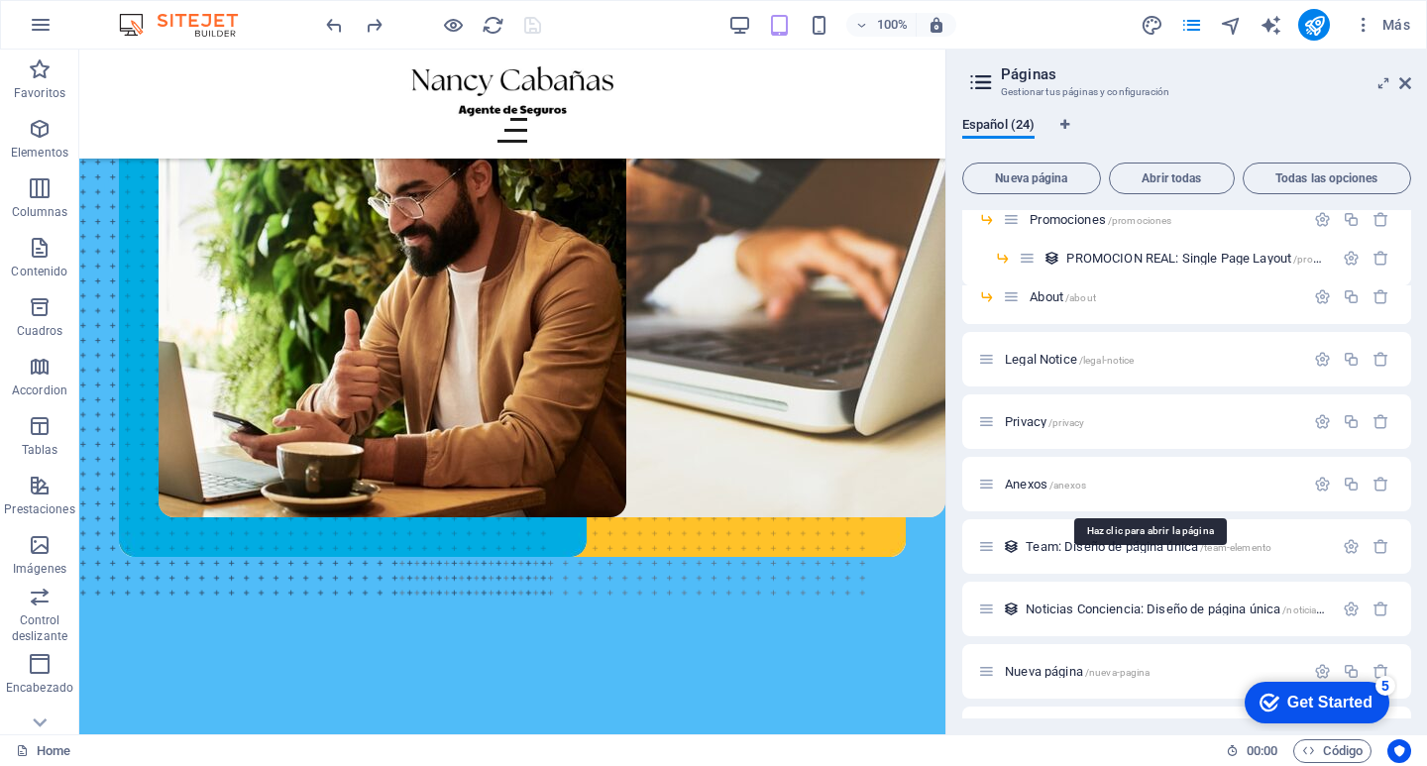
click at [1056, 498] on div "Home / Contact /contact News /news blog: Single Page Layout /blog-single-page-l…" at bounding box center [1186, 206] width 449 height 1110
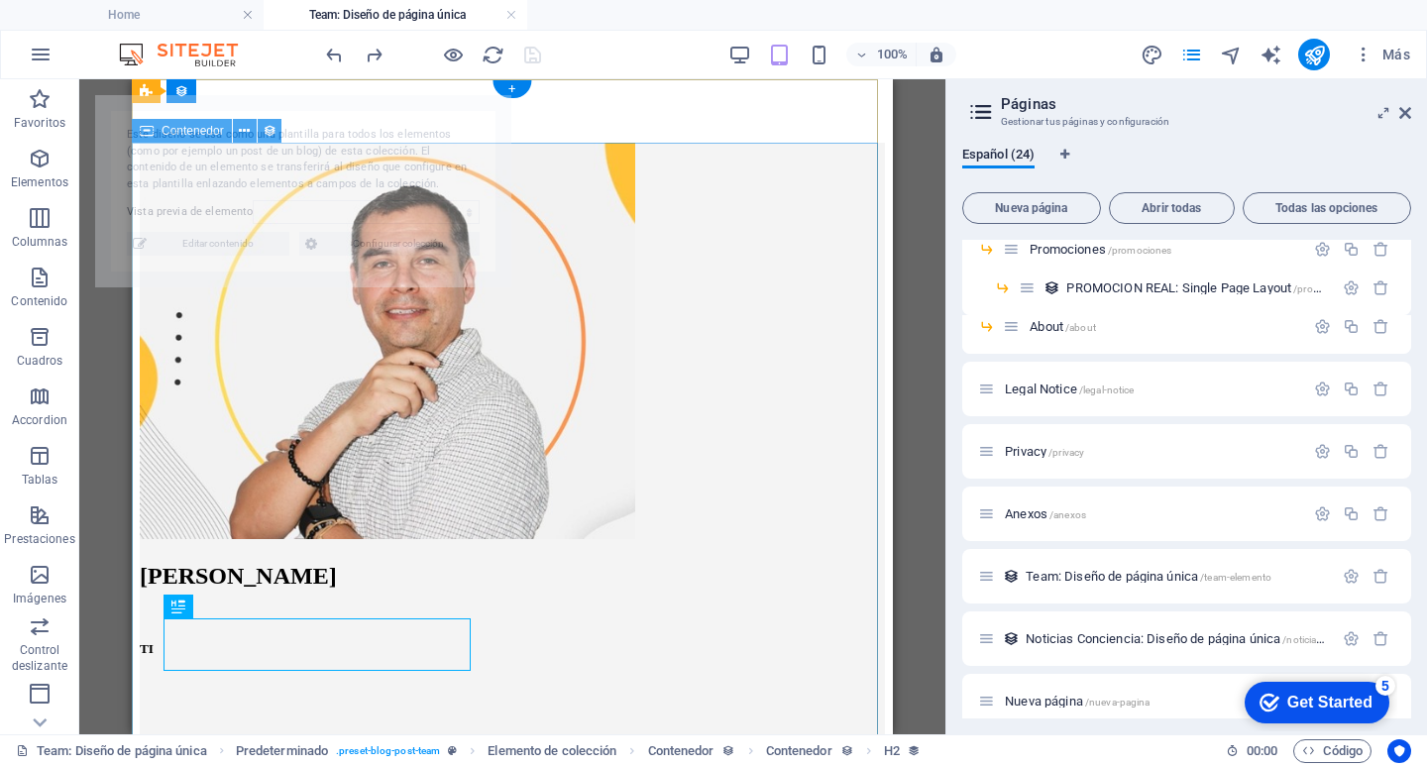
scroll to position [0, 0]
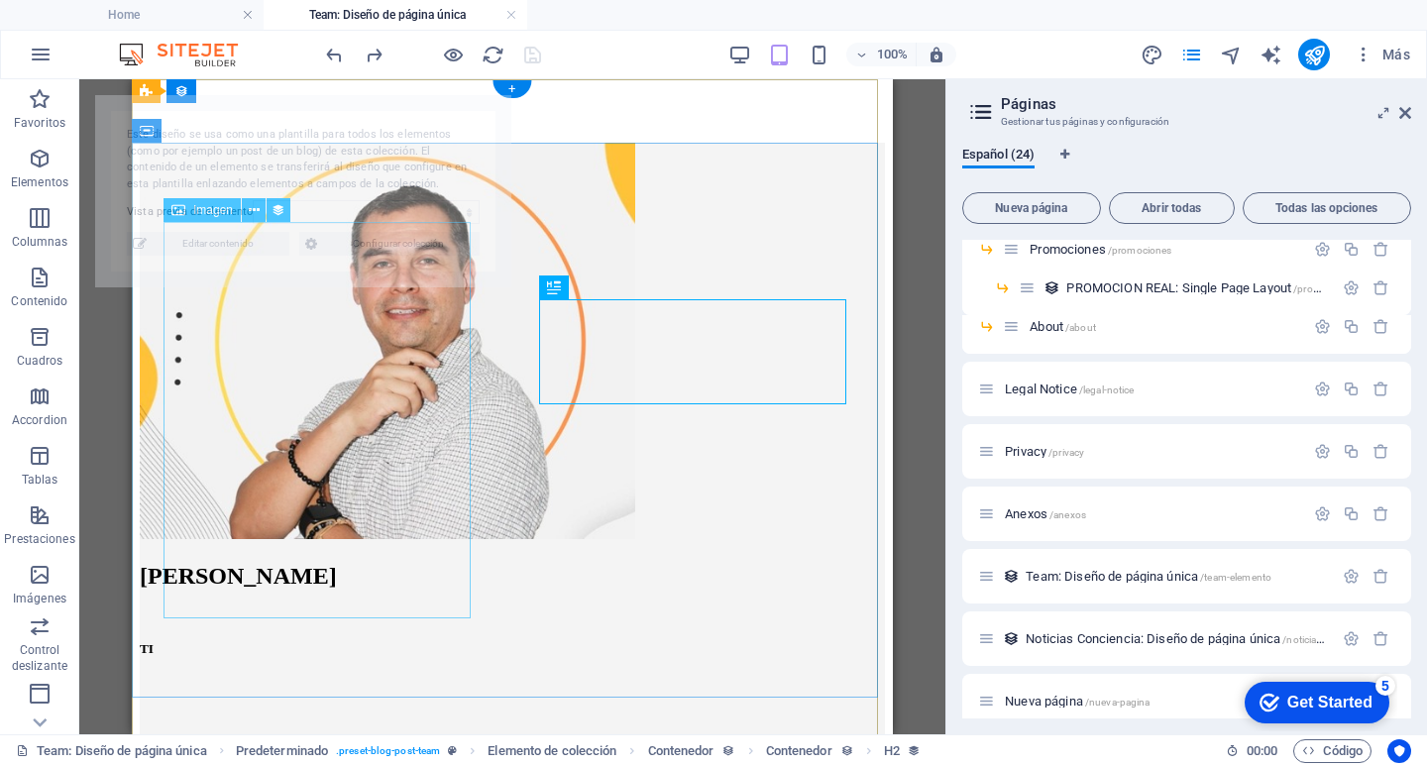
select select "68af44a17ac0f45aa6035c72"
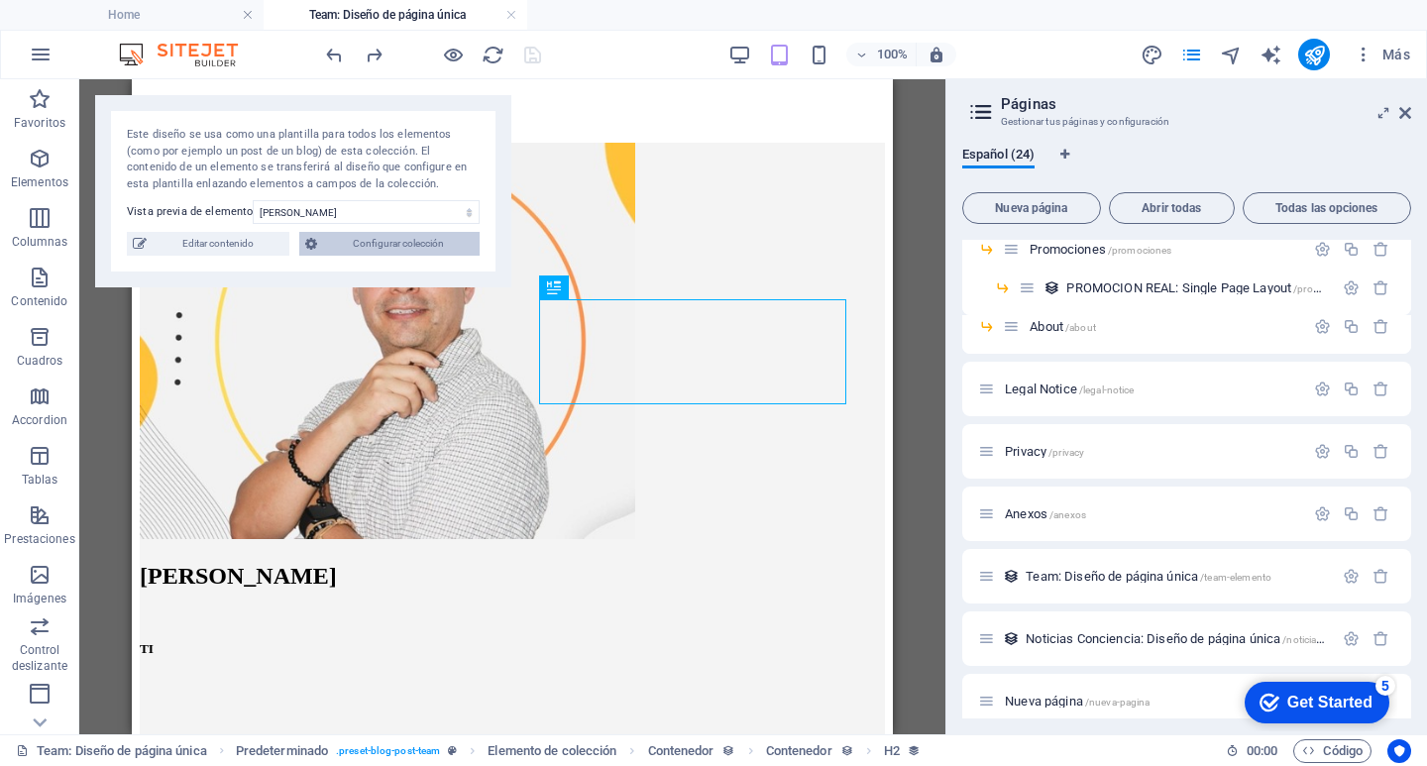
click at [372, 243] on span "Configurar colección" at bounding box center [398, 244] width 151 height 24
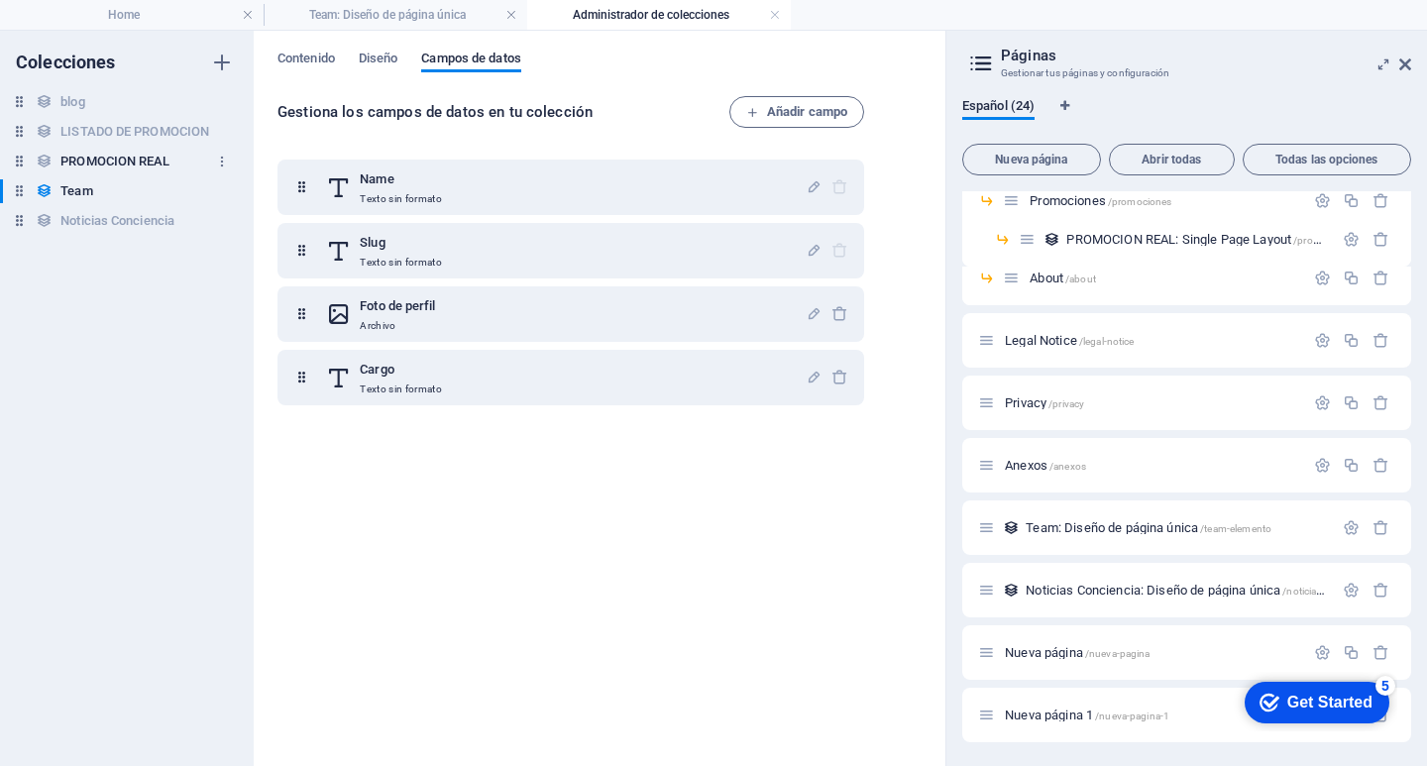
click at [88, 157] on h6 "PROMOCION REAL" at bounding box center [114, 162] width 109 height 24
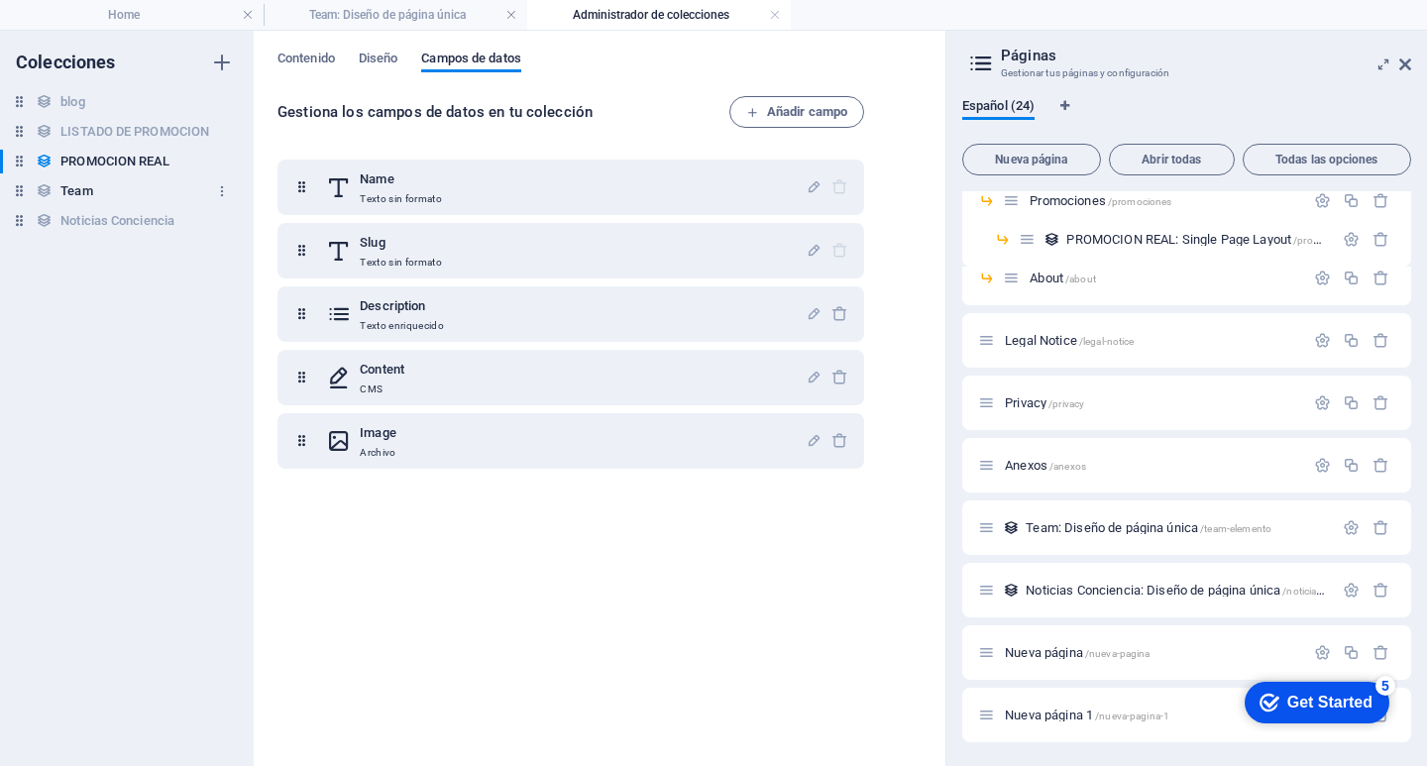
click at [94, 190] on div "Team Team" at bounding box center [117, 191] width 234 height 24
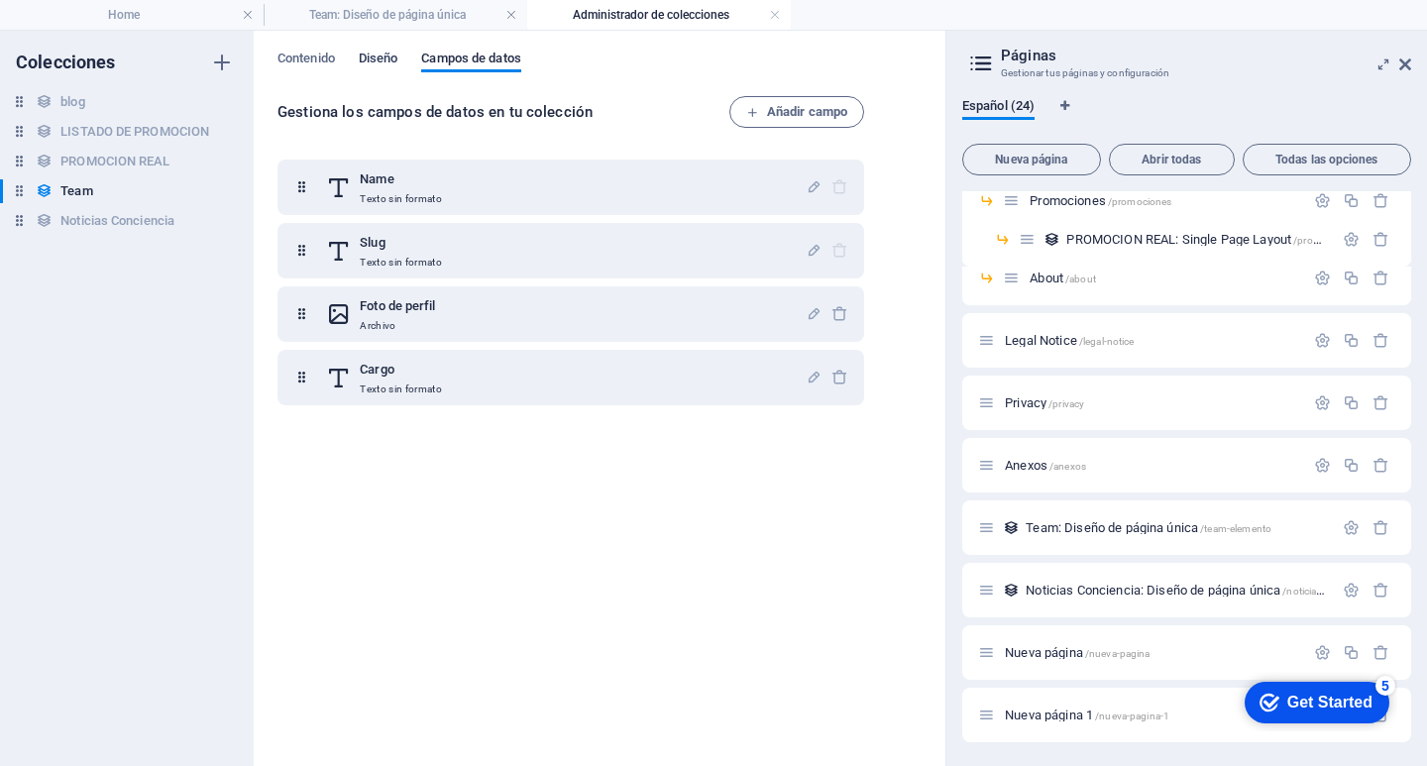
click at [380, 57] on span "Diseño" at bounding box center [379, 61] width 40 height 28
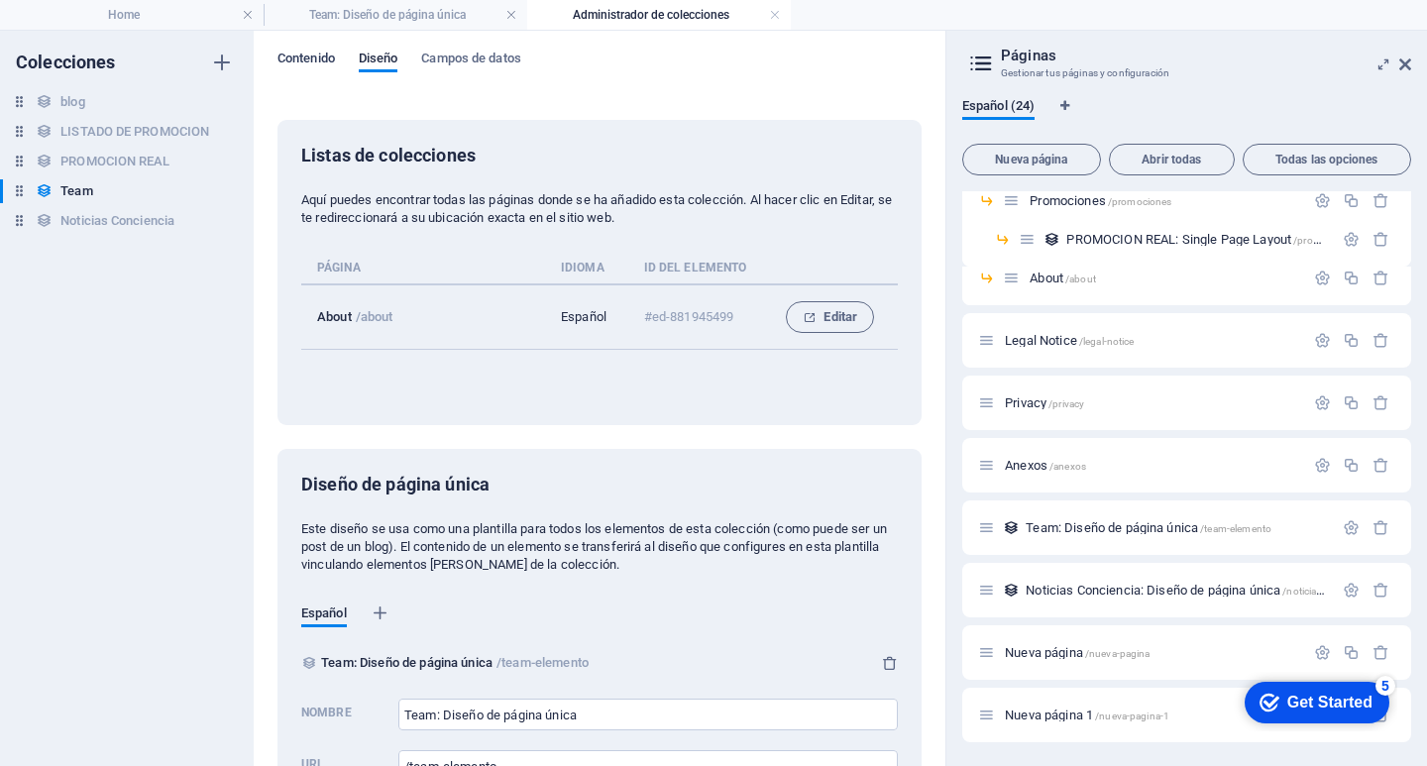
click at [305, 58] on span "Contenido" at bounding box center [305, 61] width 57 height 28
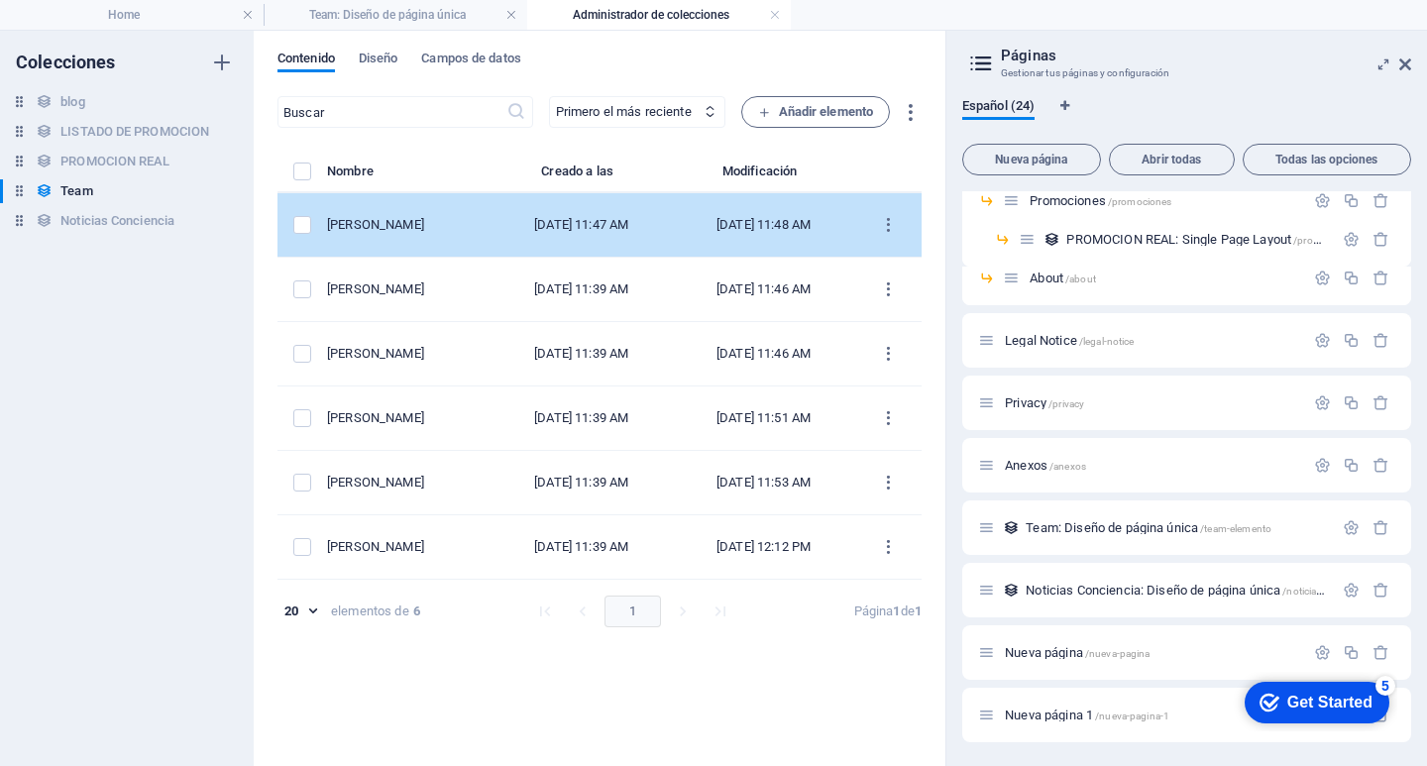
drag, startPoint x: 368, startPoint y: 291, endPoint x: 368, endPoint y: 247, distance: 44.6
click at [366, 242] on tbody "Juan Carlos Jiménez Aug 27, 2025 11:47 AM Aug 27, 2025 11:48 AM Nancy Cabañas A…" at bounding box center [599, 386] width 644 height 386
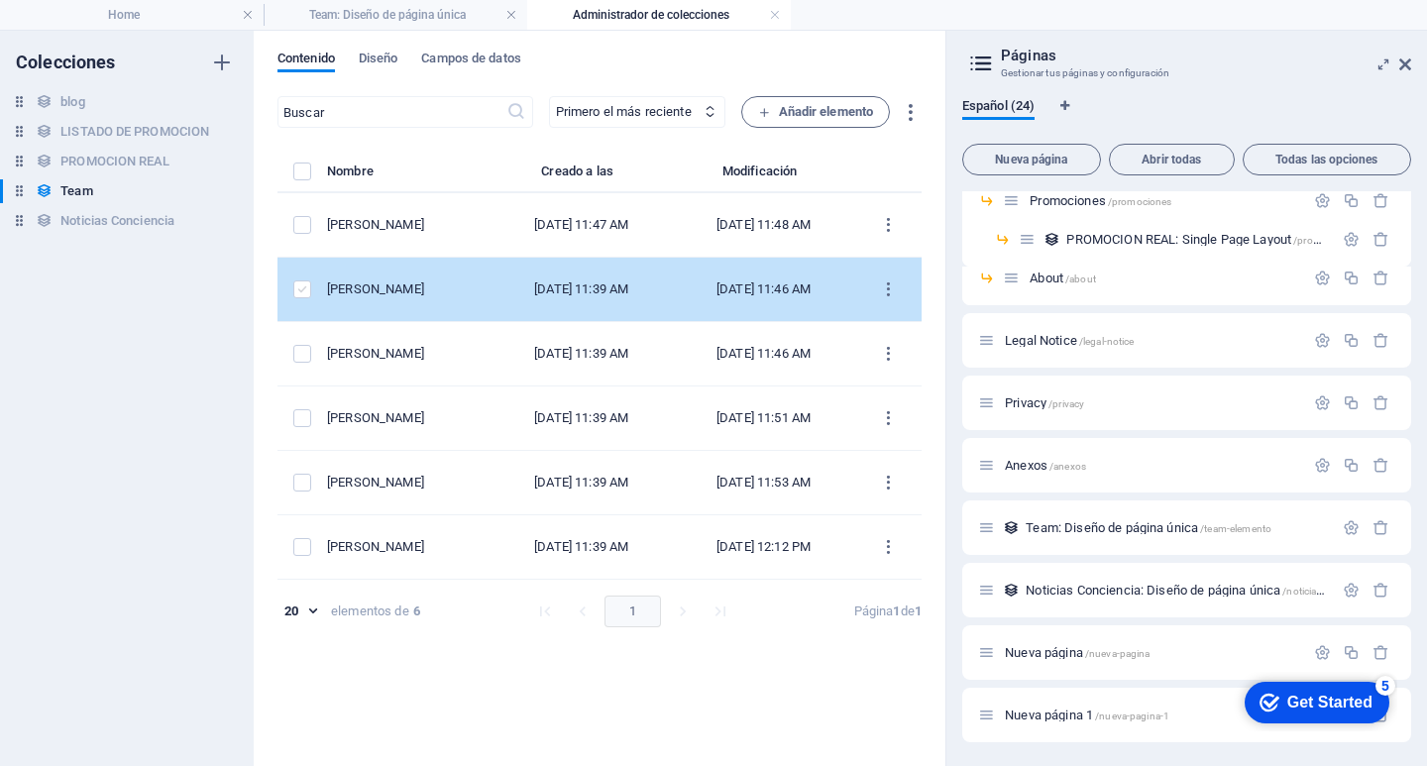
click at [299, 296] on label "items list" at bounding box center [302, 289] width 18 height 18
click at [0, 0] on input "items list" at bounding box center [0, 0] width 0 height 0
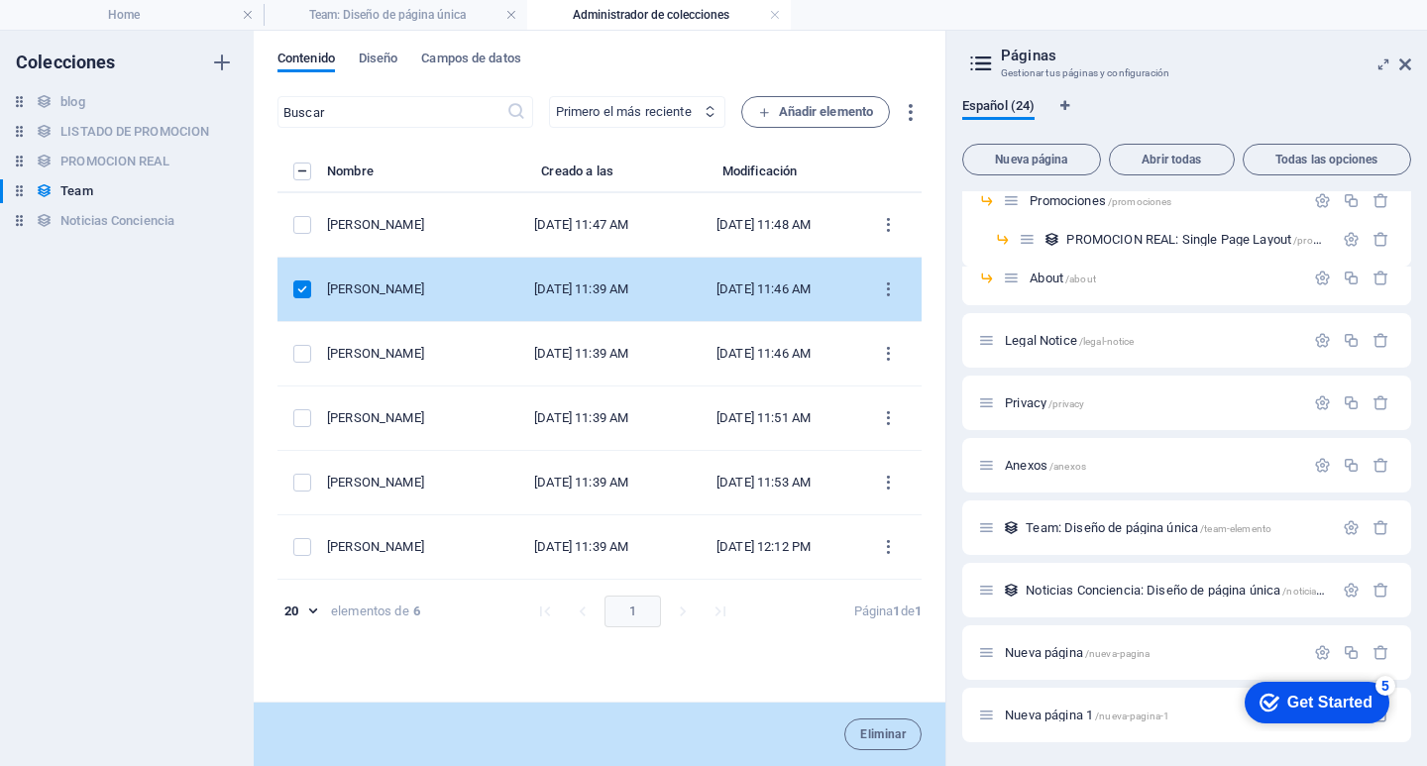
click at [671, 101] on select "Primero el más reciente Primero el más antiguo Última modificación Name (ascend…" at bounding box center [637, 112] width 176 height 32
click at [327, 277] on td "items list" at bounding box center [302, 290] width 50 height 64
click at [298, 292] on label "items list" at bounding box center [302, 289] width 18 height 18
click at [0, 0] on input "items list" at bounding box center [0, 0] width 0 height 0
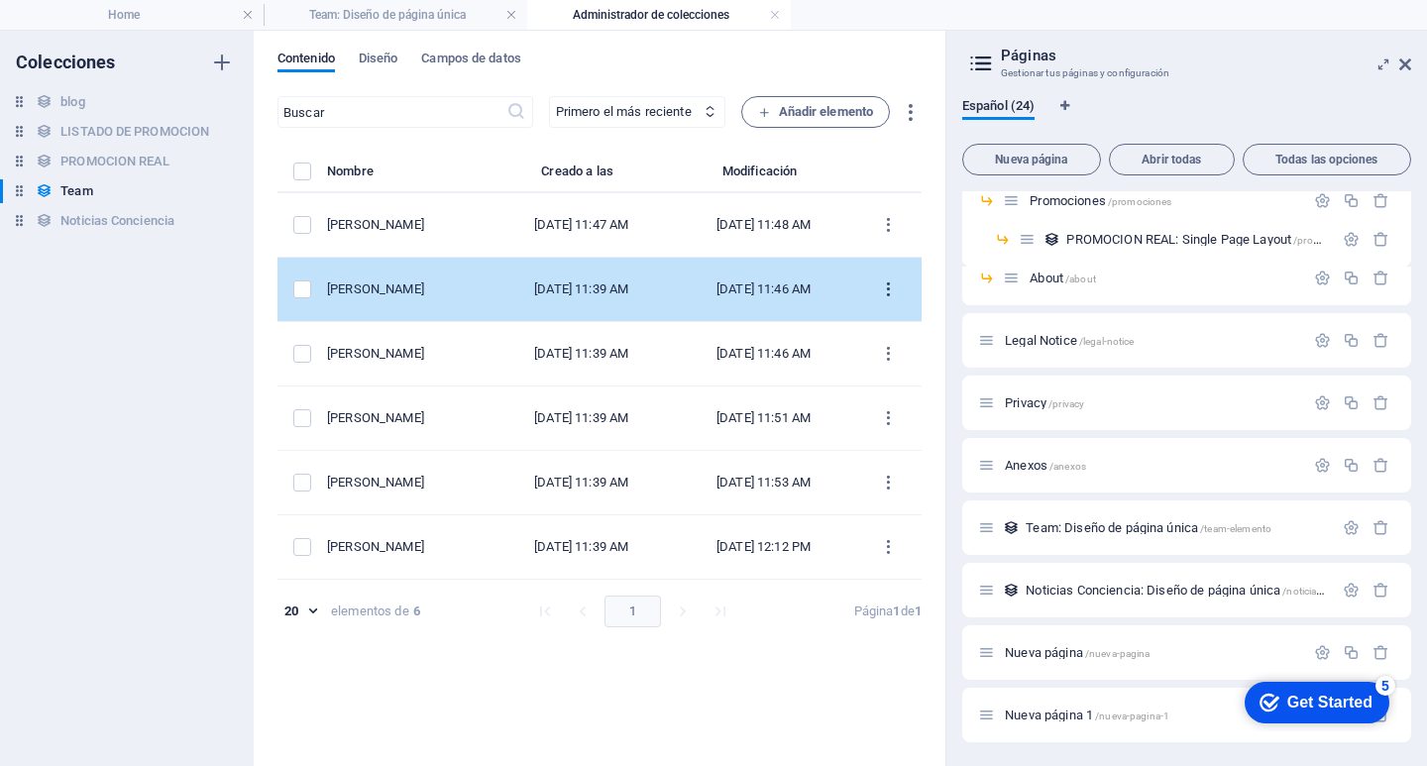
click at [889, 281] on button "items list" at bounding box center [888, 289] width 35 height 32
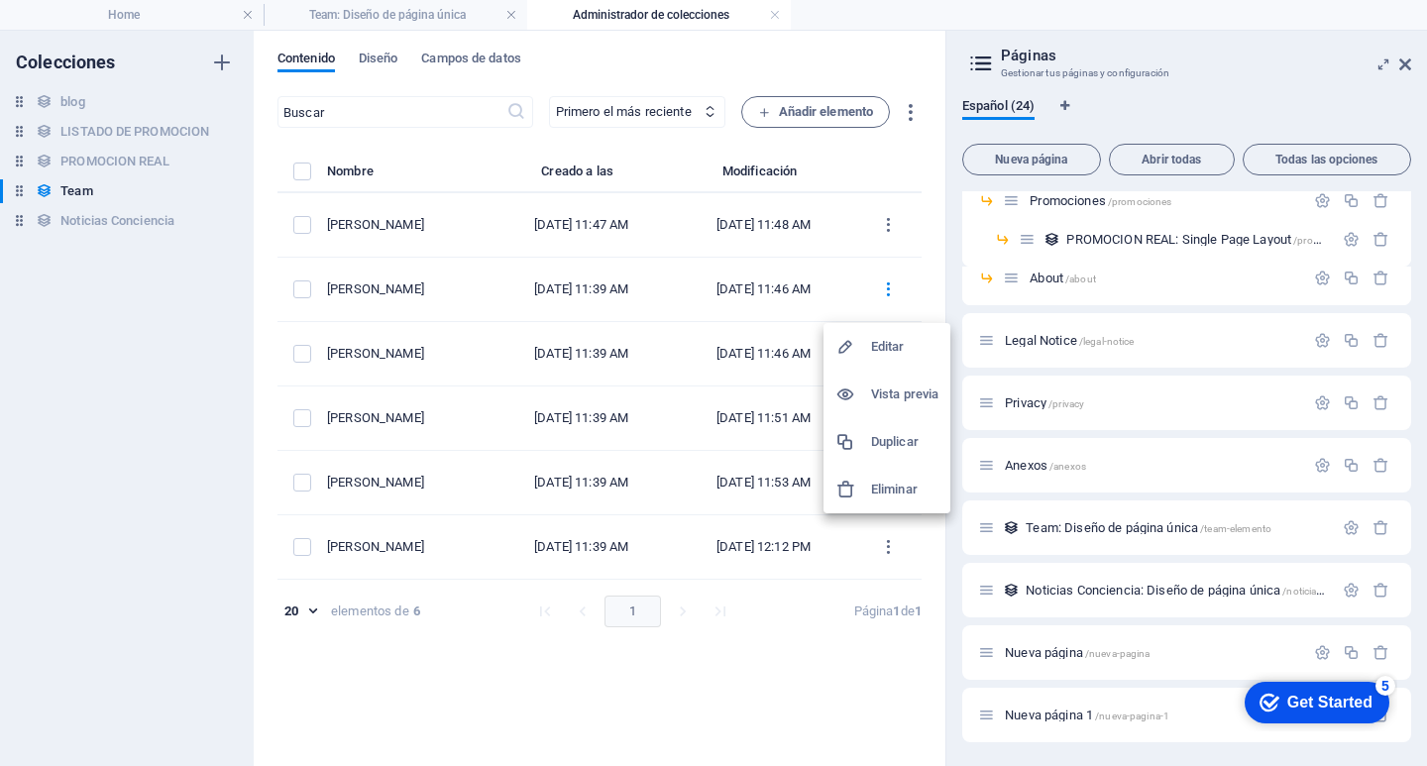
click at [865, 436] on div at bounding box center [853, 442] width 36 height 20
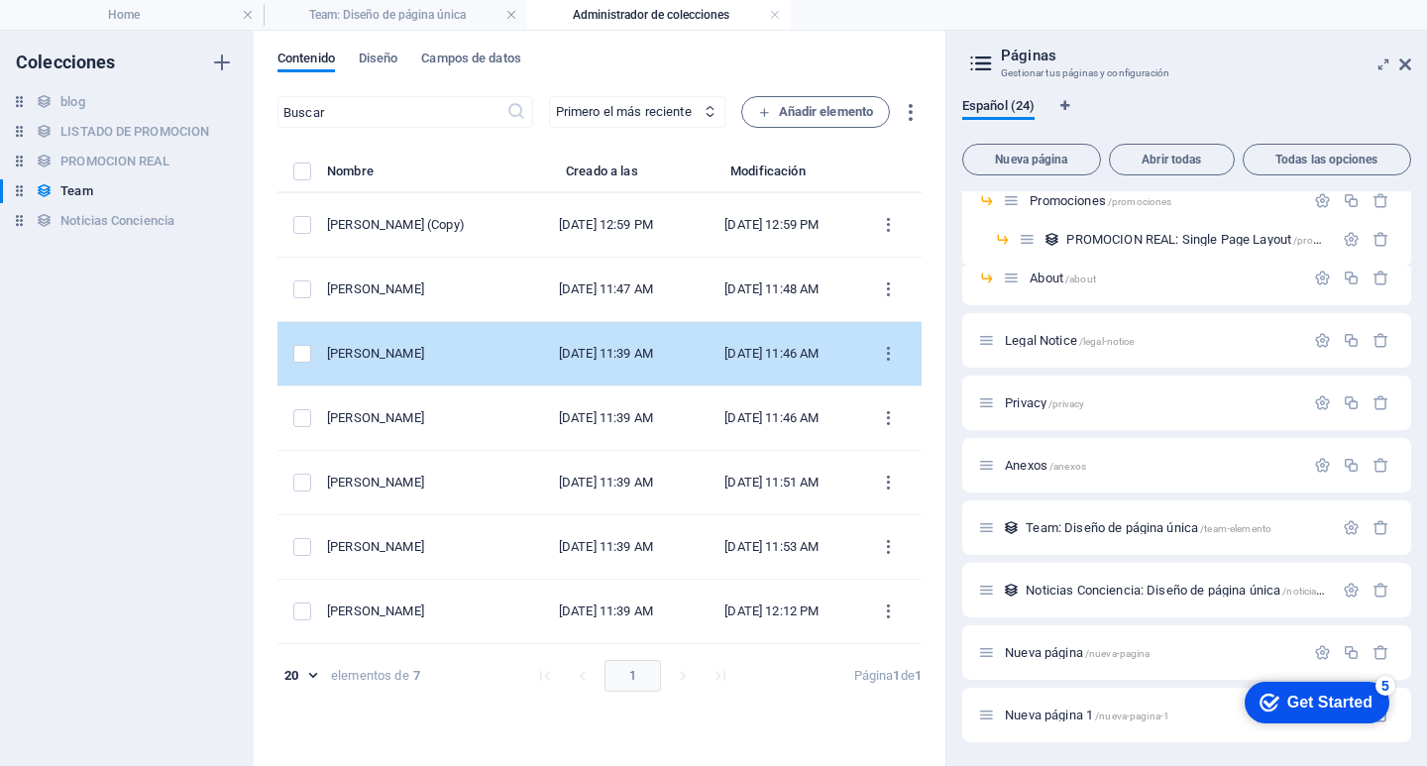
click at [489, 349] on td "[PERSON_NAME]" at bounding box center [425, 354] width 196 height 64
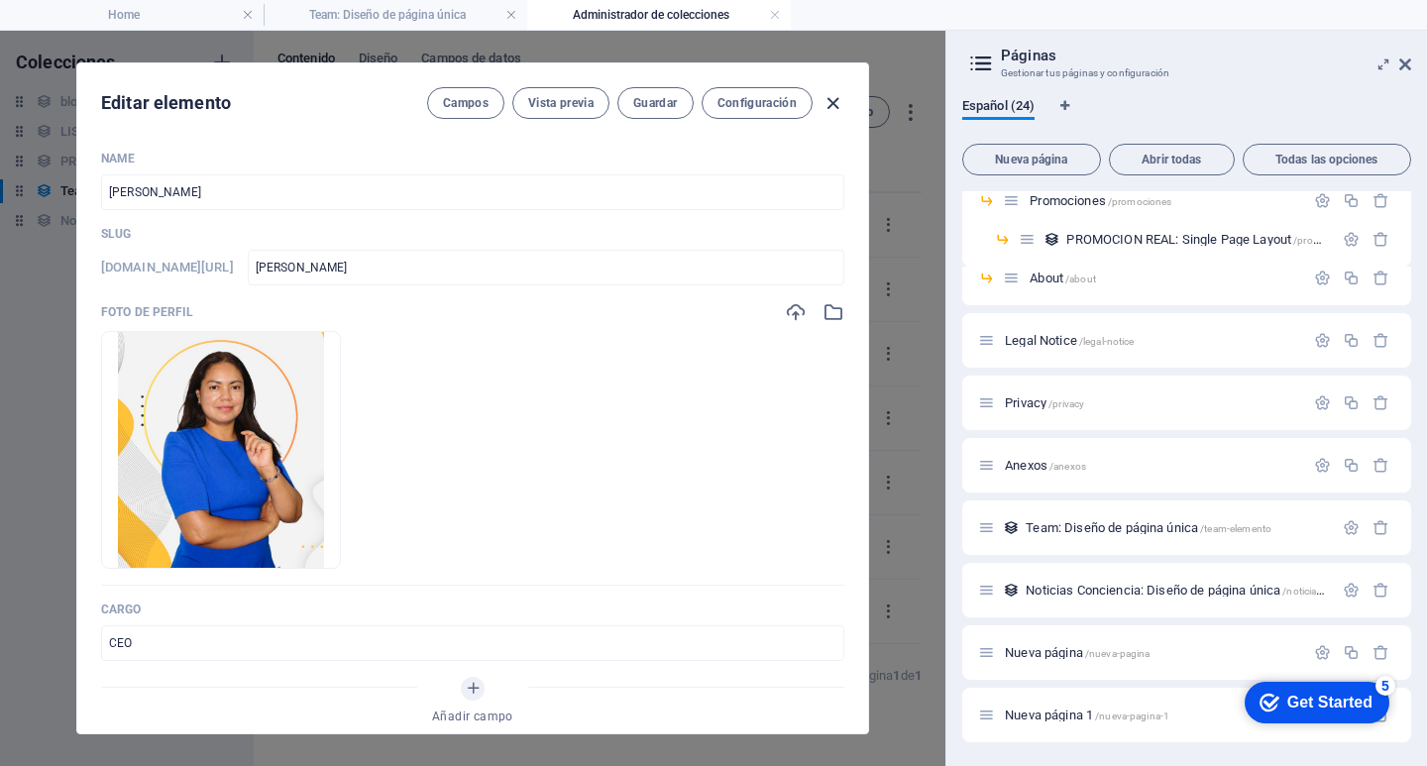
click at [831, 97] on icon "button" at bounding box center [832, 103] width 23 height 23
type input "nancy-cabanas"
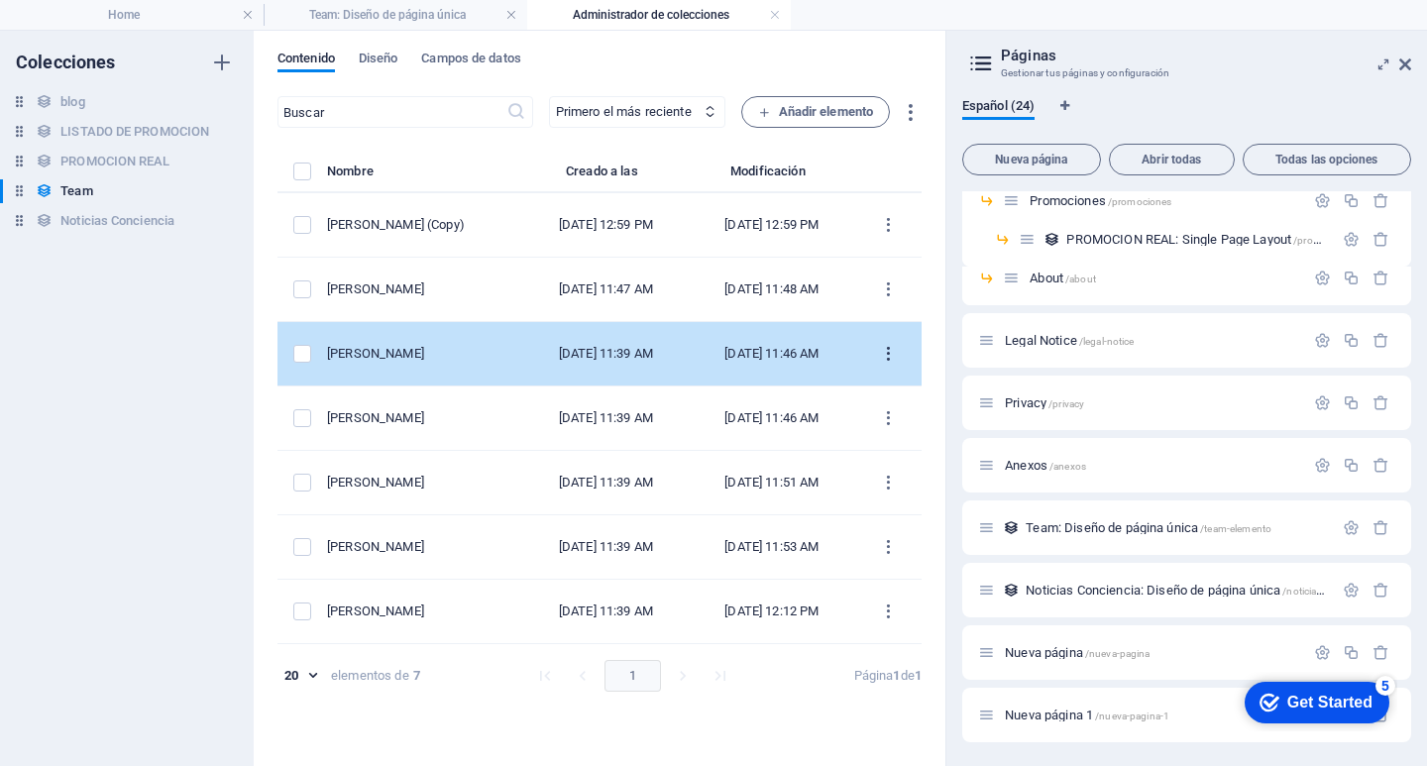
click at [891, 360] on icon "items list" at bounding box center [888, 354] width 19 height 19
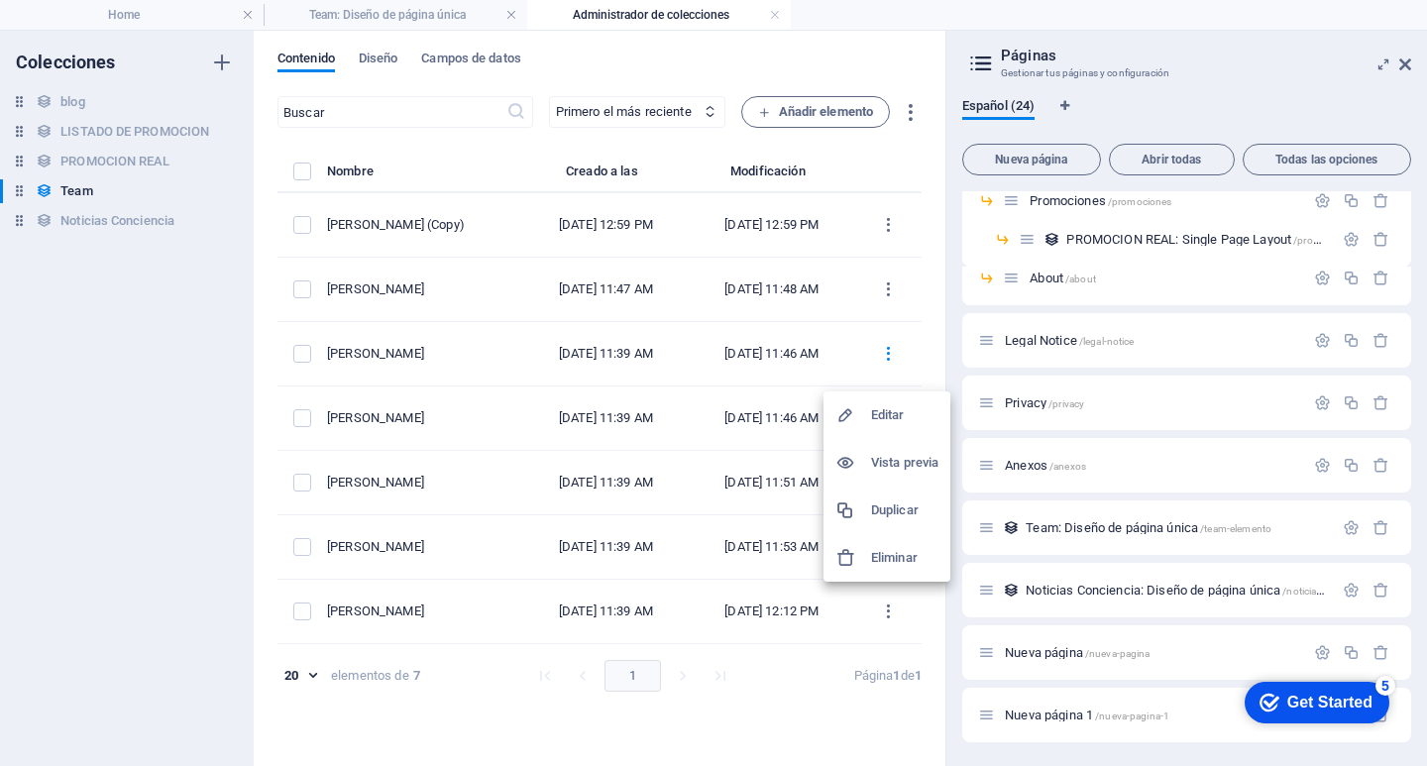
click at [880, 545] on li "Eliminar" at bounding box center [886, 558] width 127 height 48
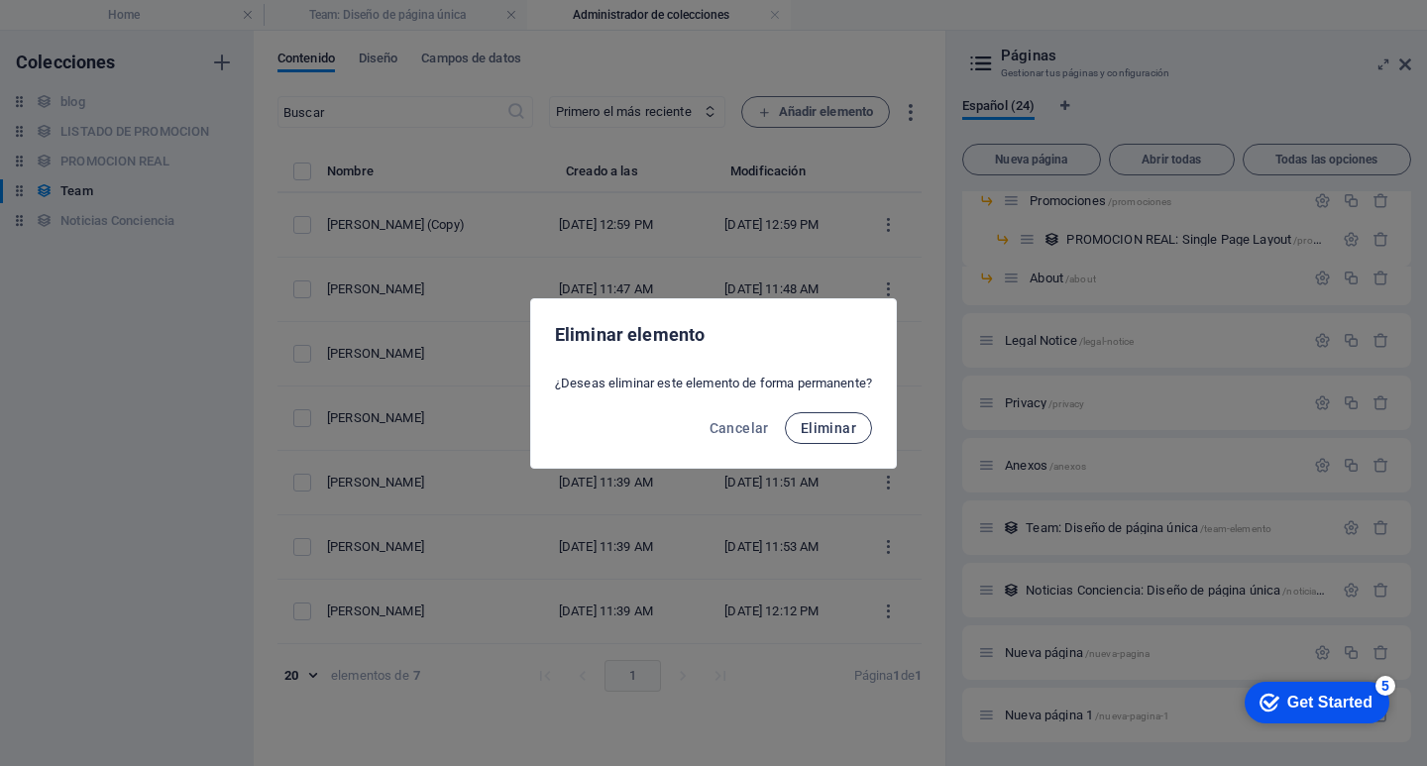
click at [815, 430] on span "Eliminar" at bounding box center [828, 428] width 55 height 16
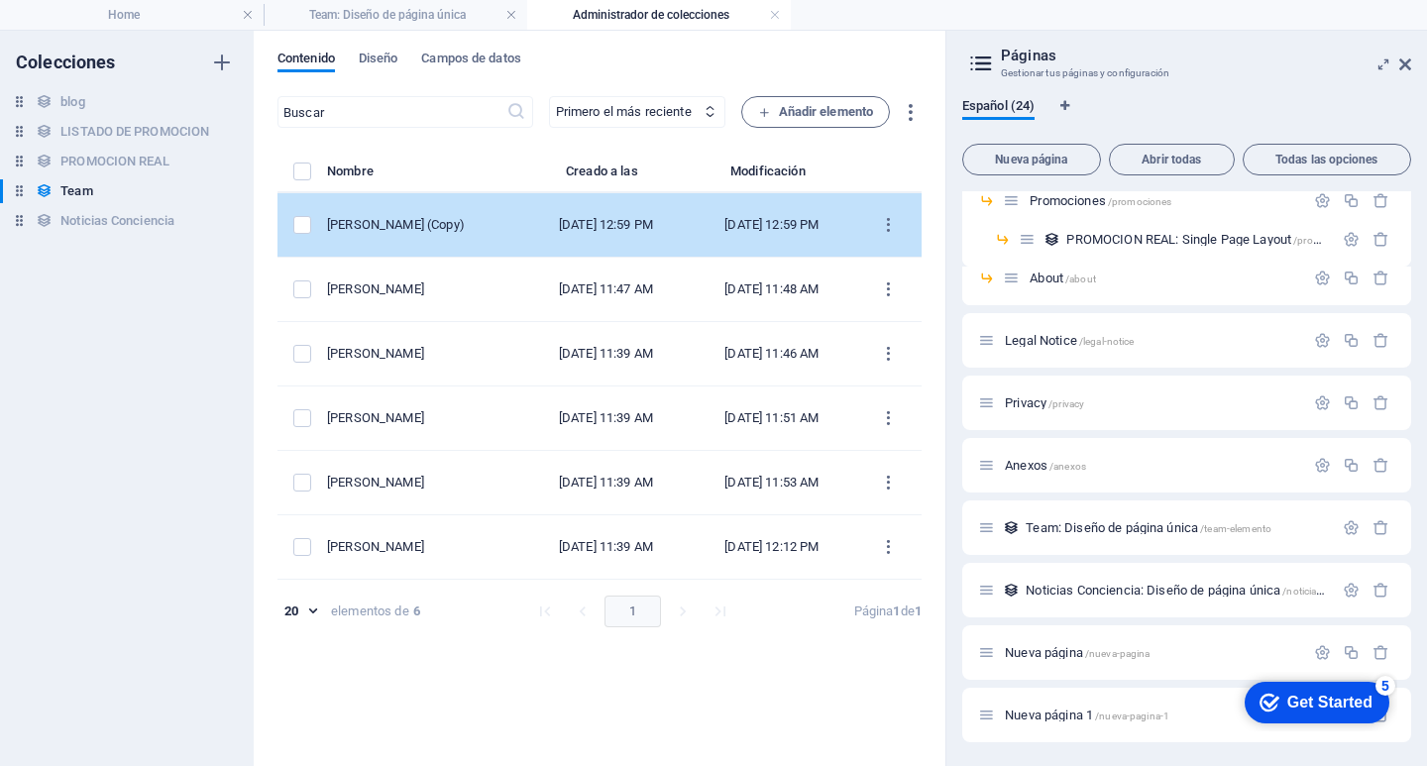
click at [507, 223] on div "Nancy Cabañas (Copy)" at bounding box center [417, 225] width 180 height 18
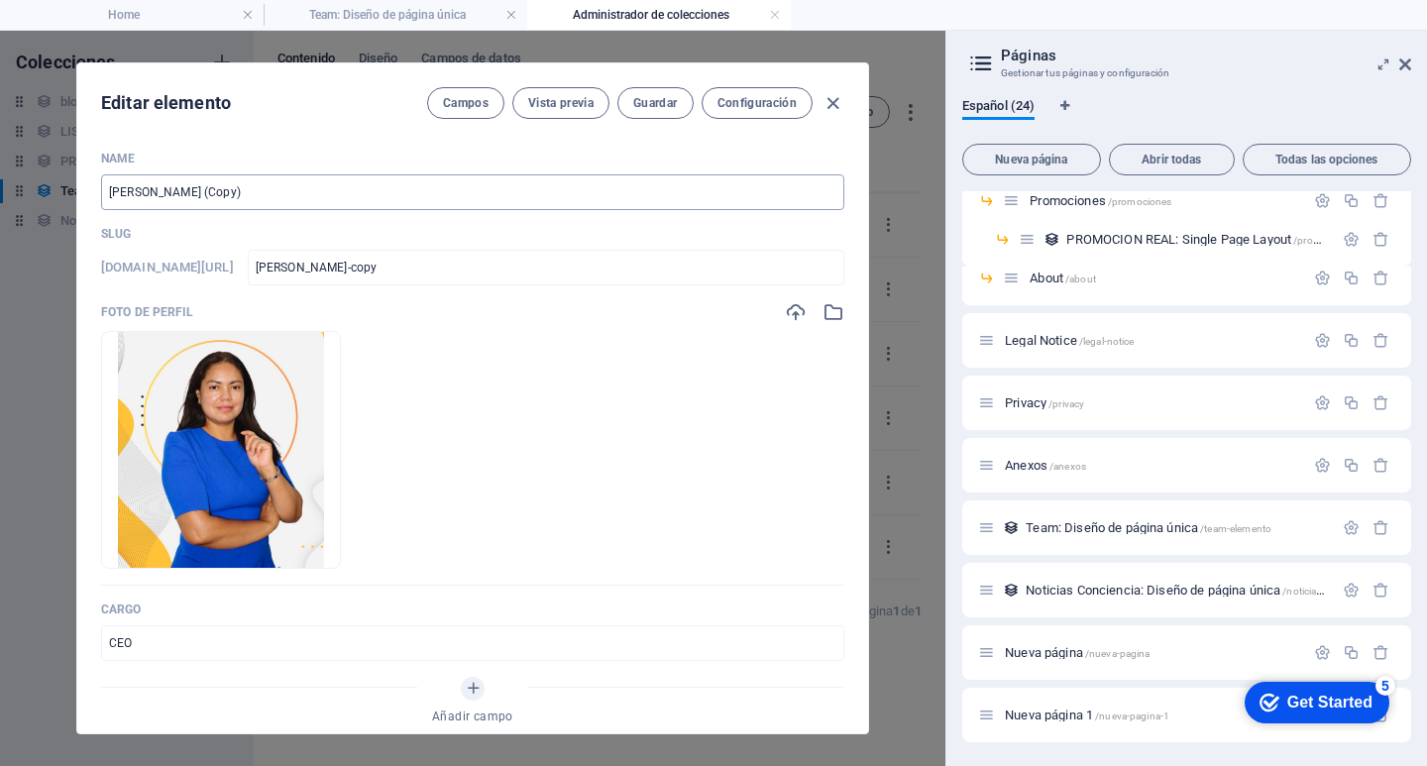
click at [254, 191] on input "Nancy Cabañas (Copy)" at bounding box center [472, 192] width 743 height 36
click at [673, 95] on span "Guardar" at bounding box center [655, 103] width 44 height 16
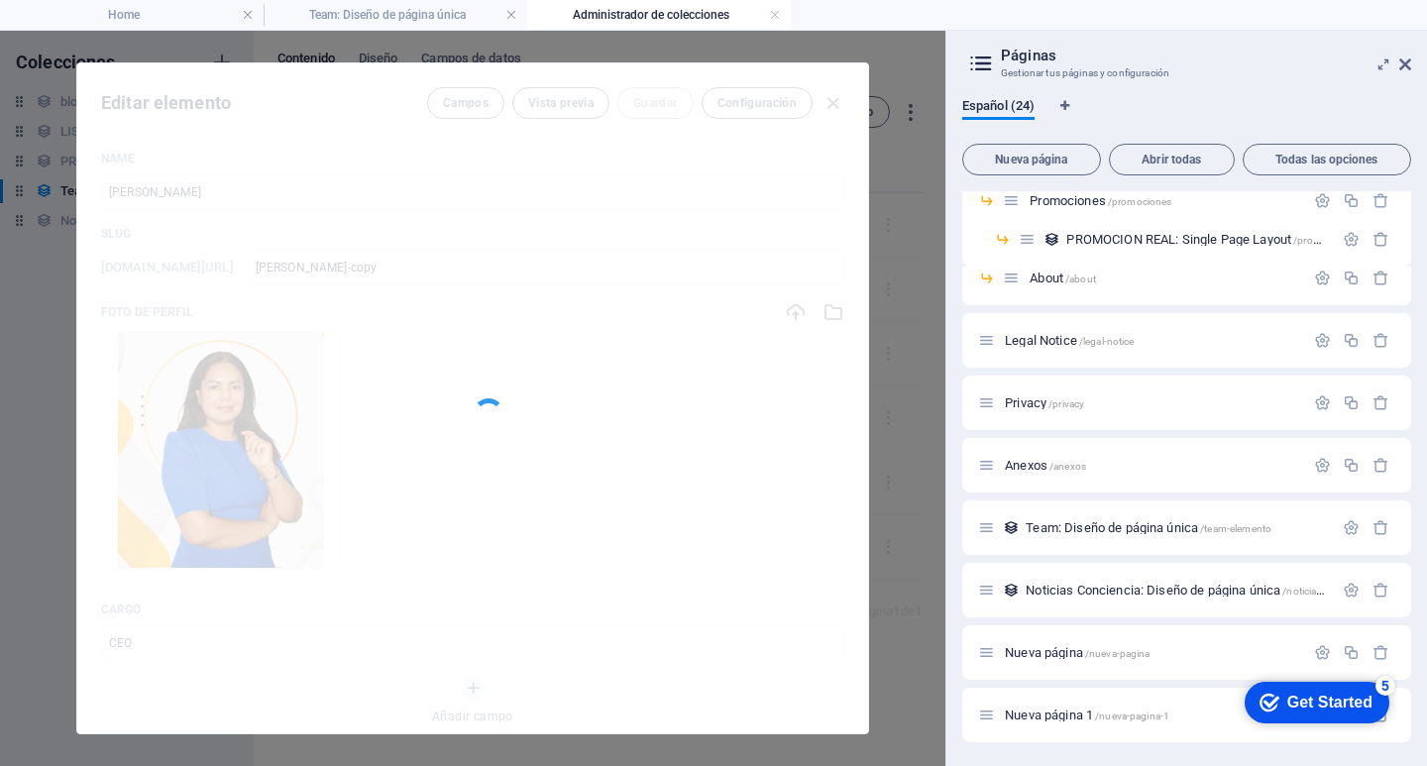
type input "[PERSON_NAME]"
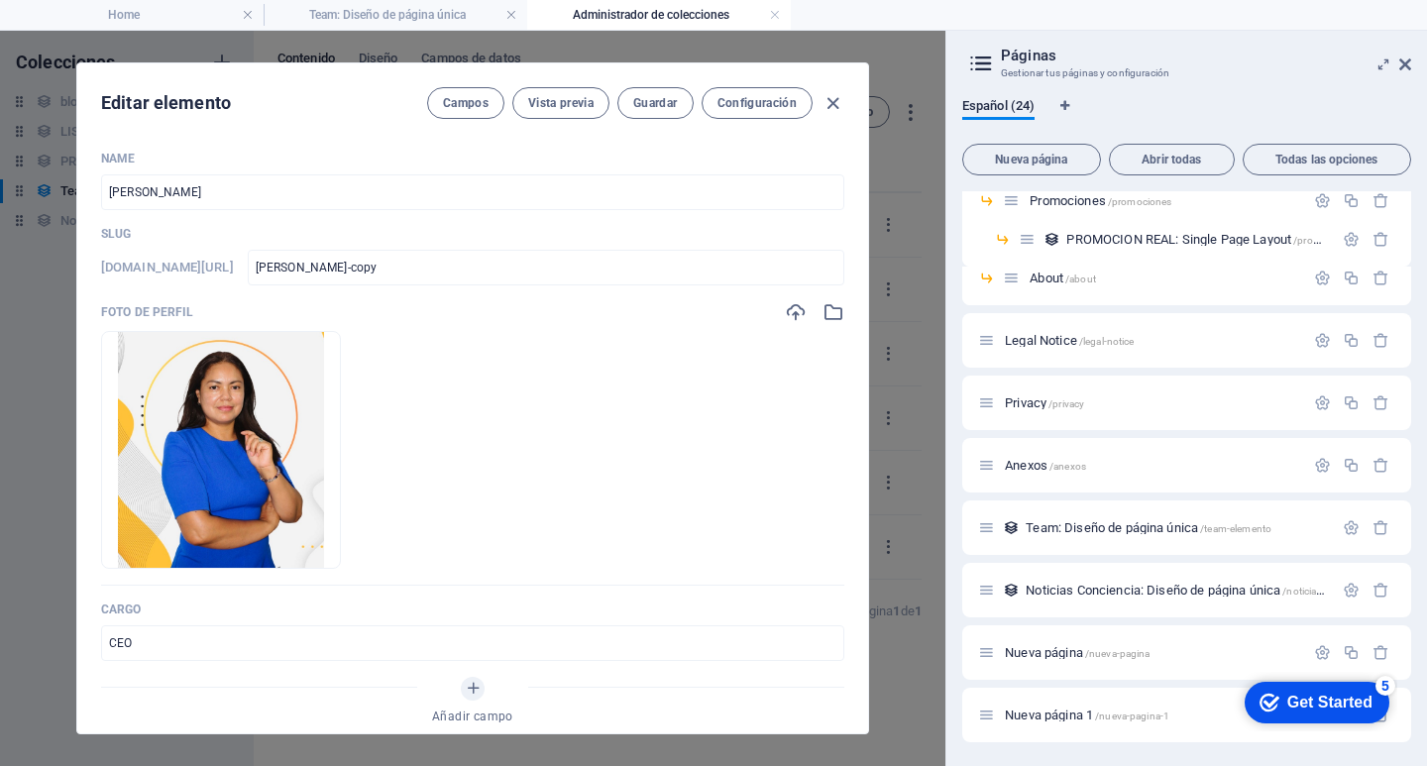
drag, startPoint x: 832, startPoint y: 100, endPoint x: 665, endPoint y: 146, distance: 173.5
click at [831, 100] on icon "button" at bounding box center [832, 103] width 23 height 23
type input "nancy-cabanas-copy"
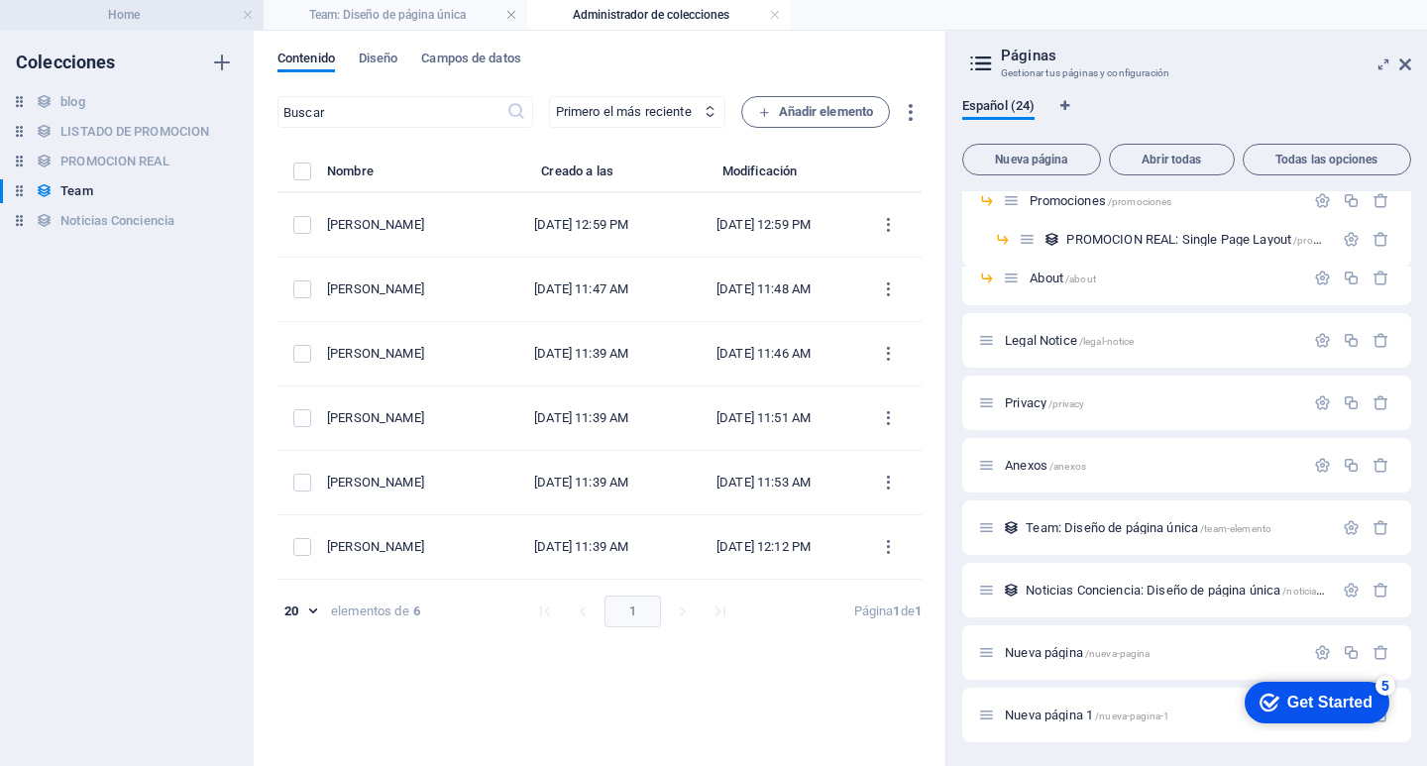
click at [133, 11] on h4 "Home" at bounding box center [132, 15] width 264 height 22
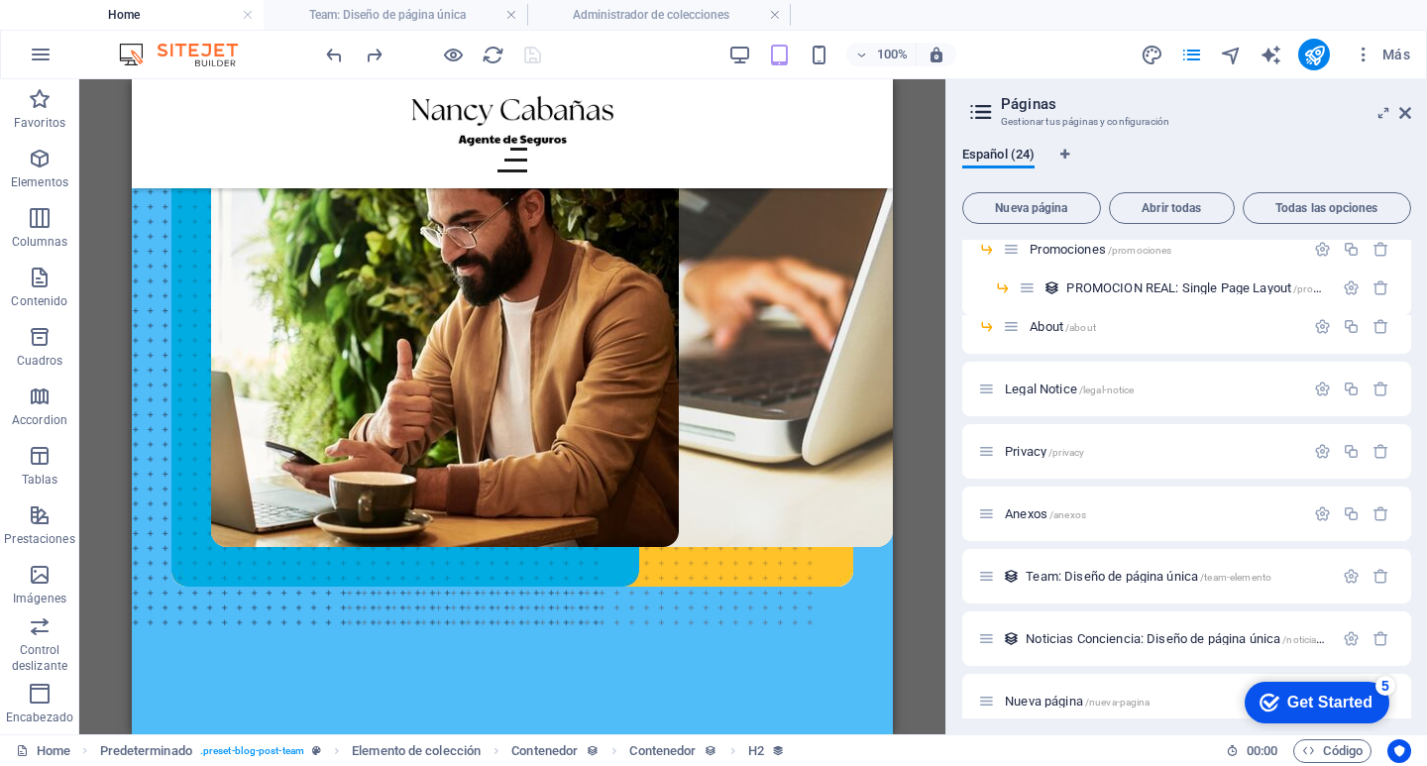
scroll to position [2475, 0]
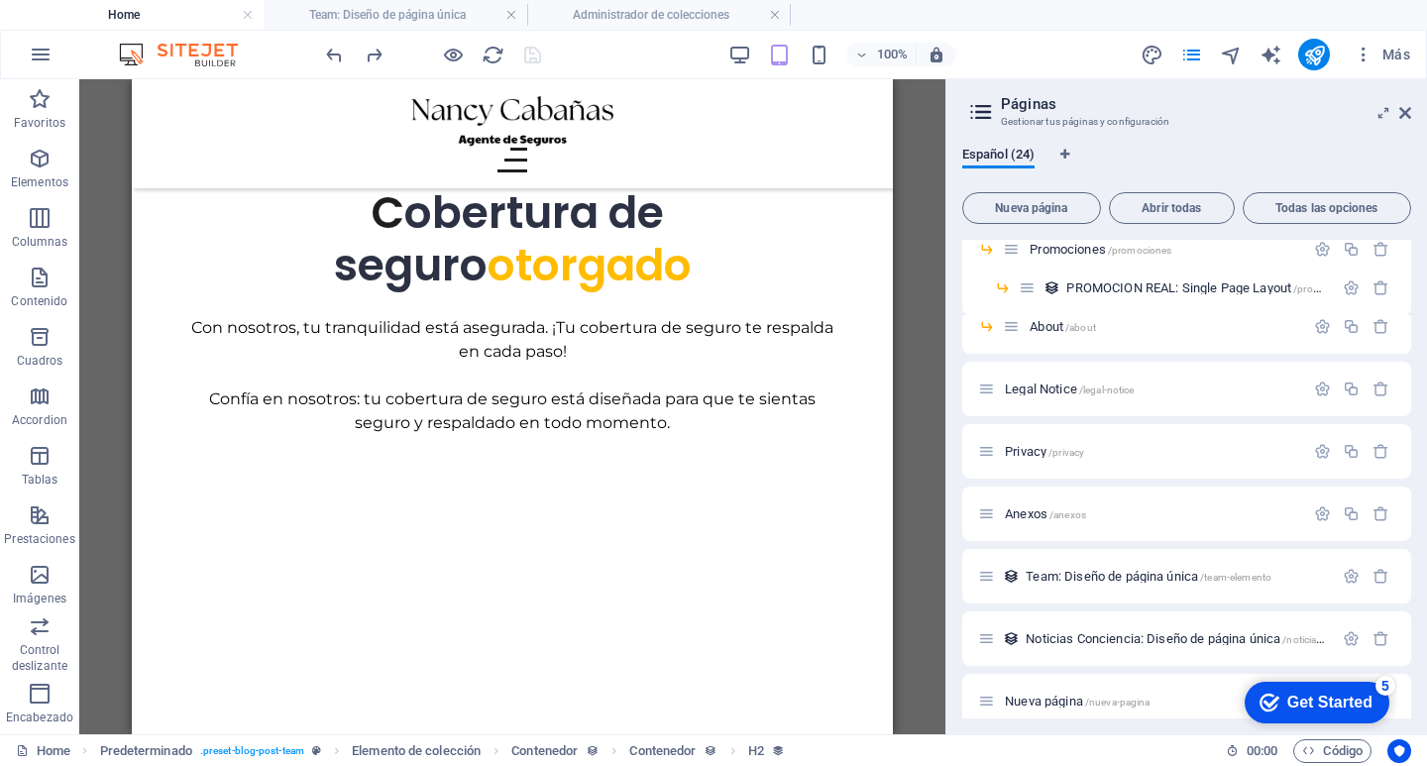
click at [970, 108] on icon at bounding box center [981, 112] width 30 height 28
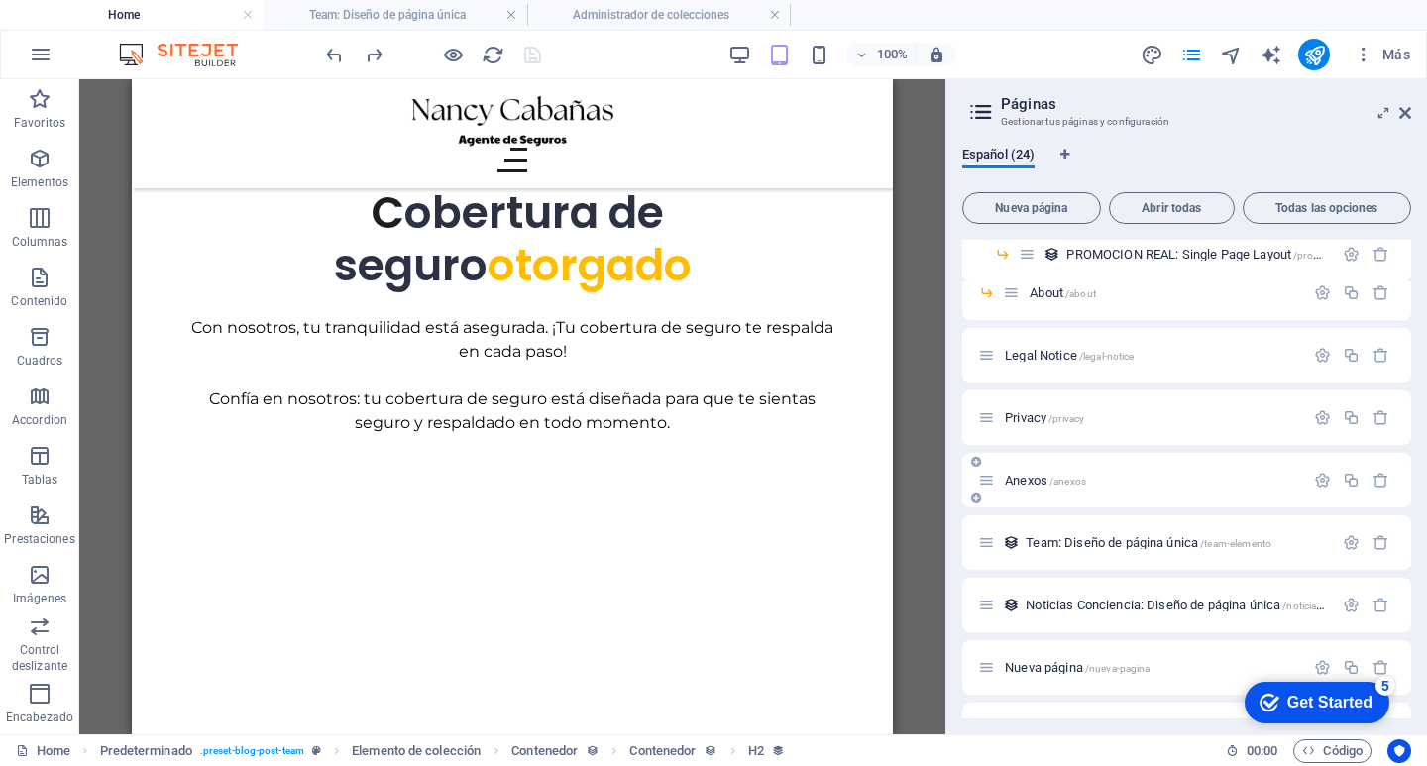
scroll to position [594, 0]
click at [1065, 295] on span "About /about" at bounding box center [1062, 290] width 66 height 15
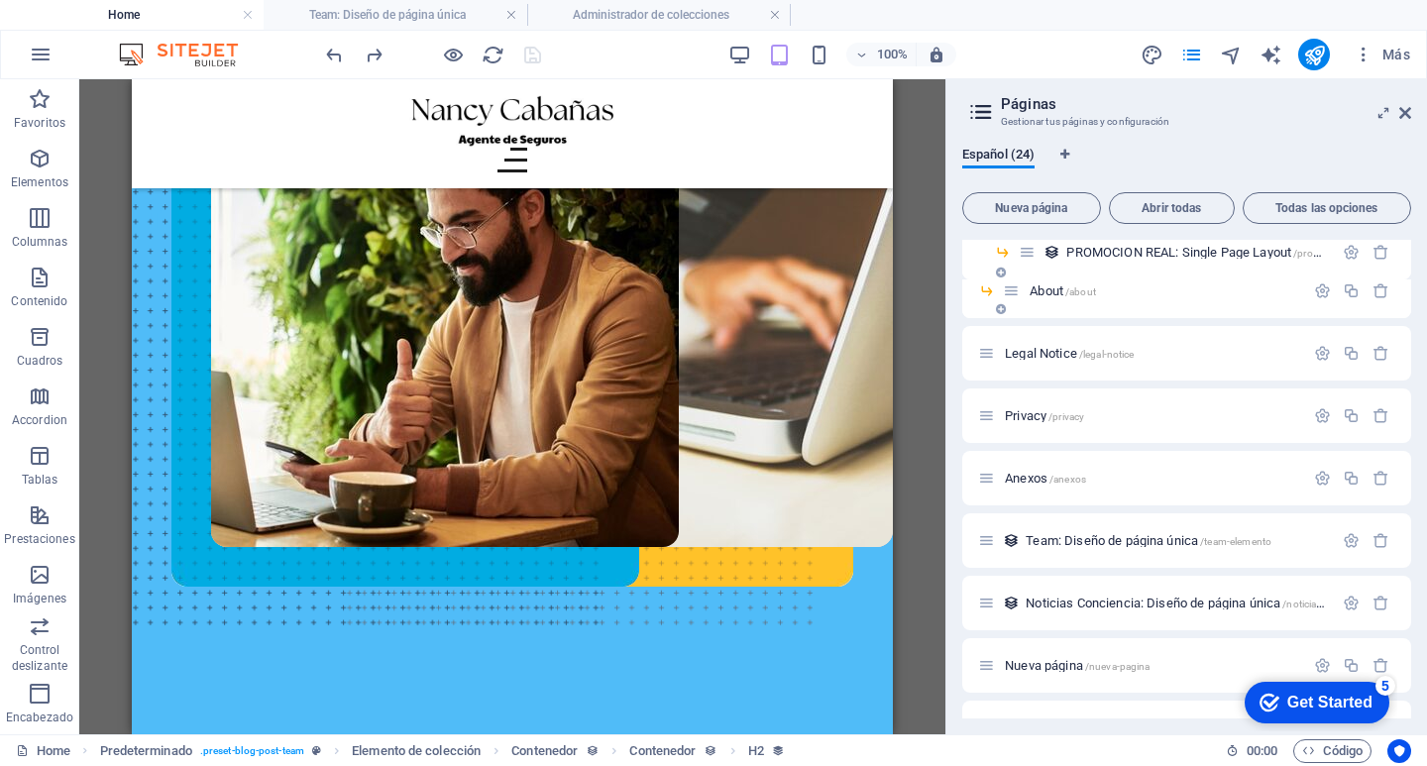
scroll to position [559, 0]
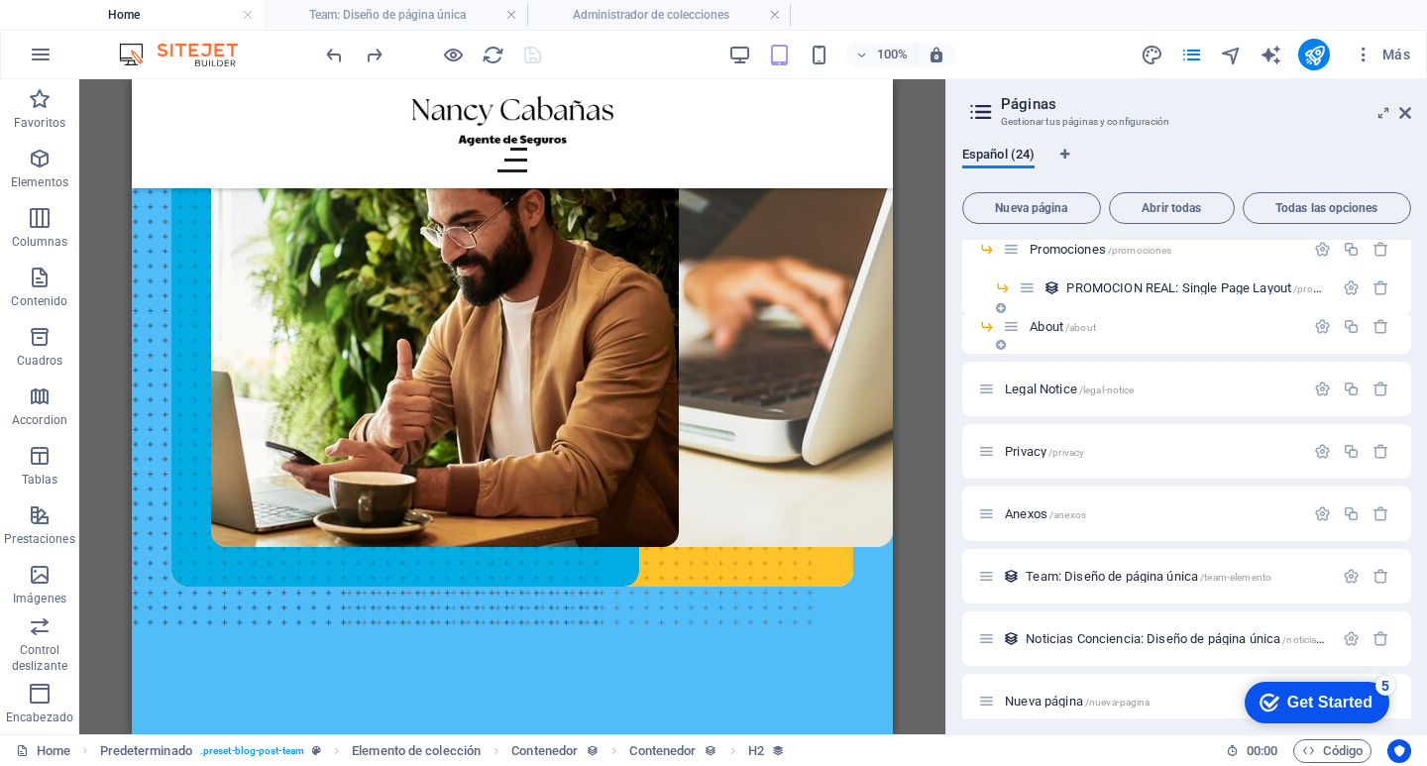
click at [1065, 315] on div "About /about" at bounding box center [1186, 334] width 449 height 39
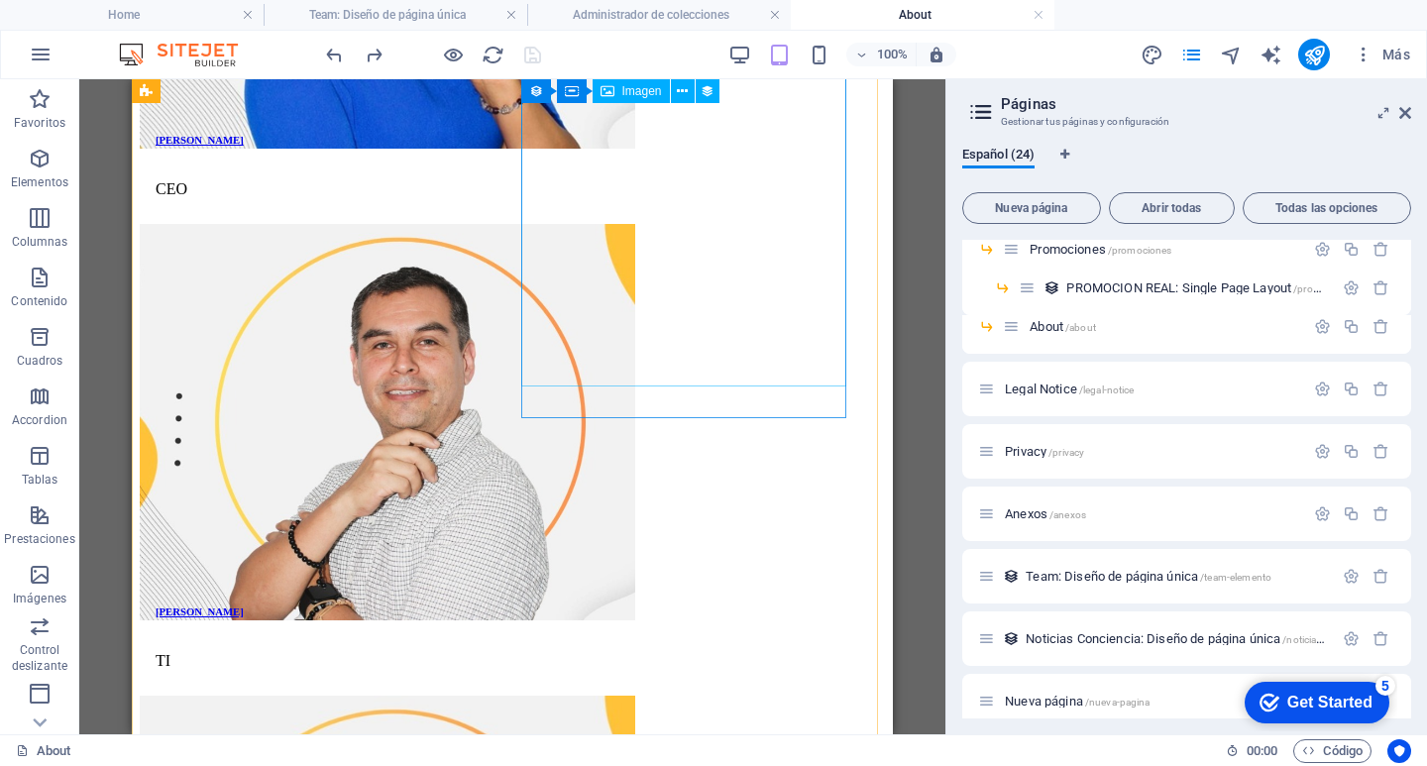
scroll to position [3097, 0]
